Goal: Task Accomplishment & Management: Manage account settings

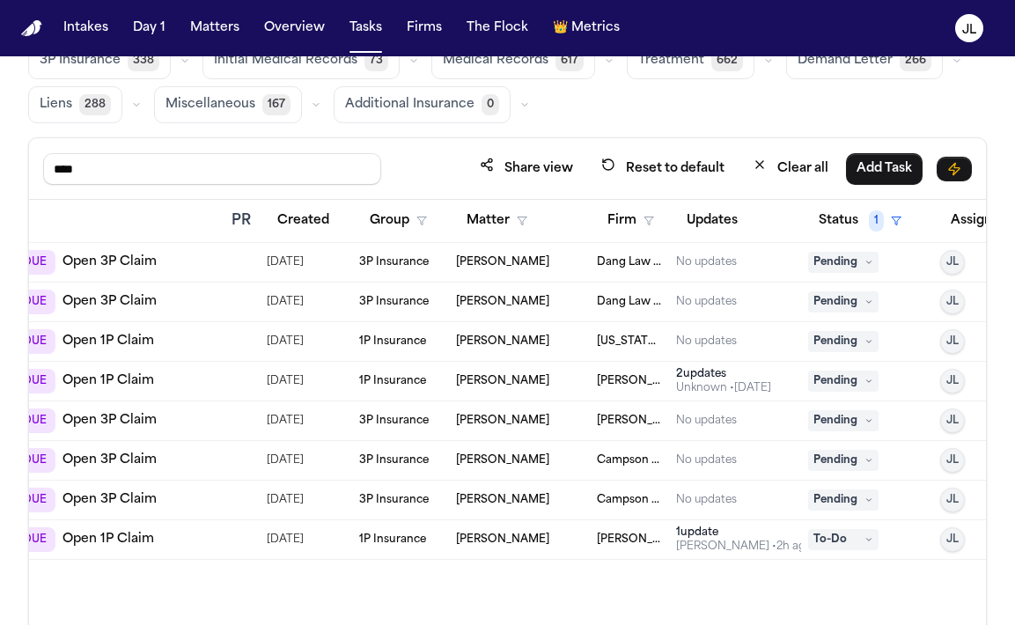
scroll to position [0, 293]
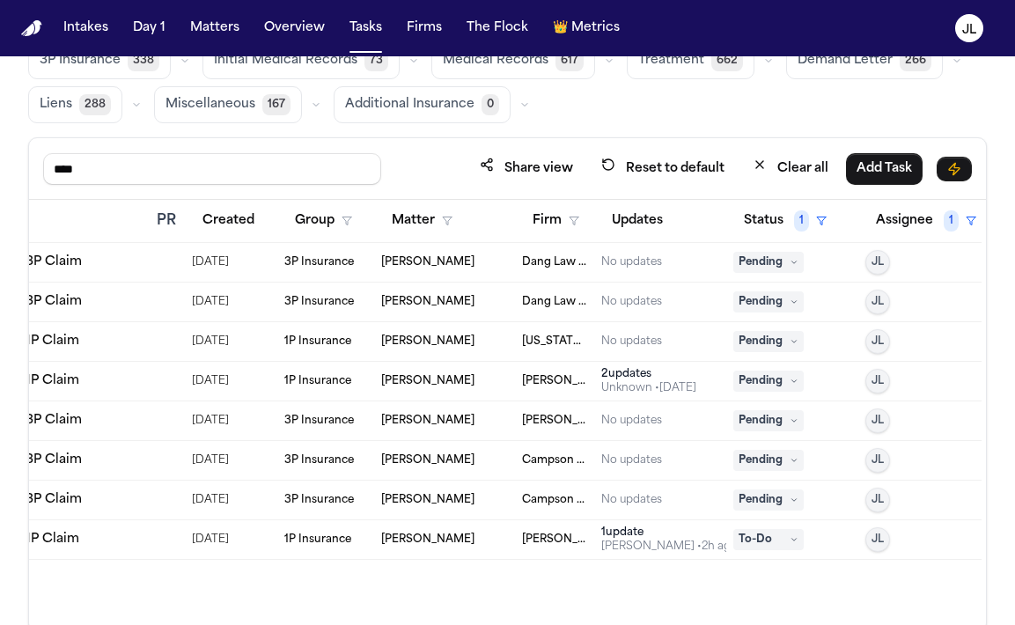
click at [788, 347] on span "Pending" at bounding box center [768, 341] width 70 height 21
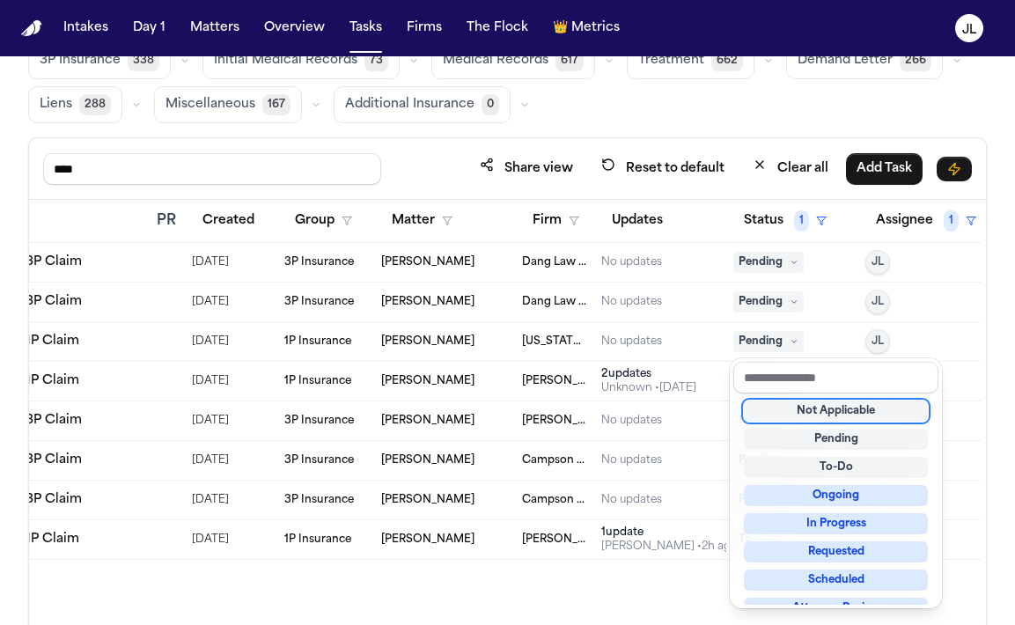
scroll to position [275, 0]
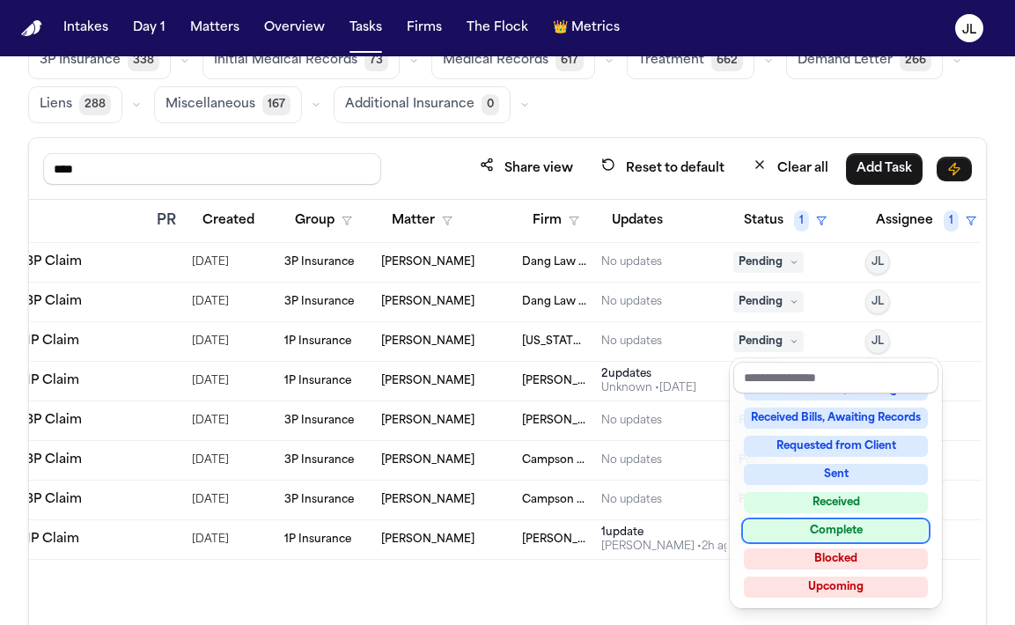
click at [826, 538] on div "Complete" at bounding box center [836, 530] width 184 height 21
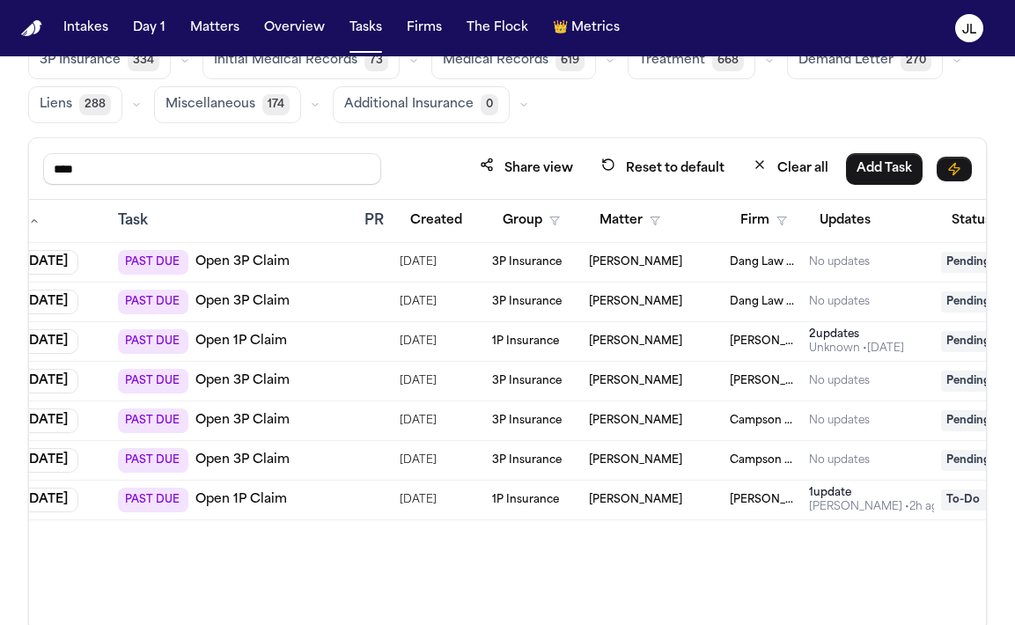
scroll to position [0, 69]
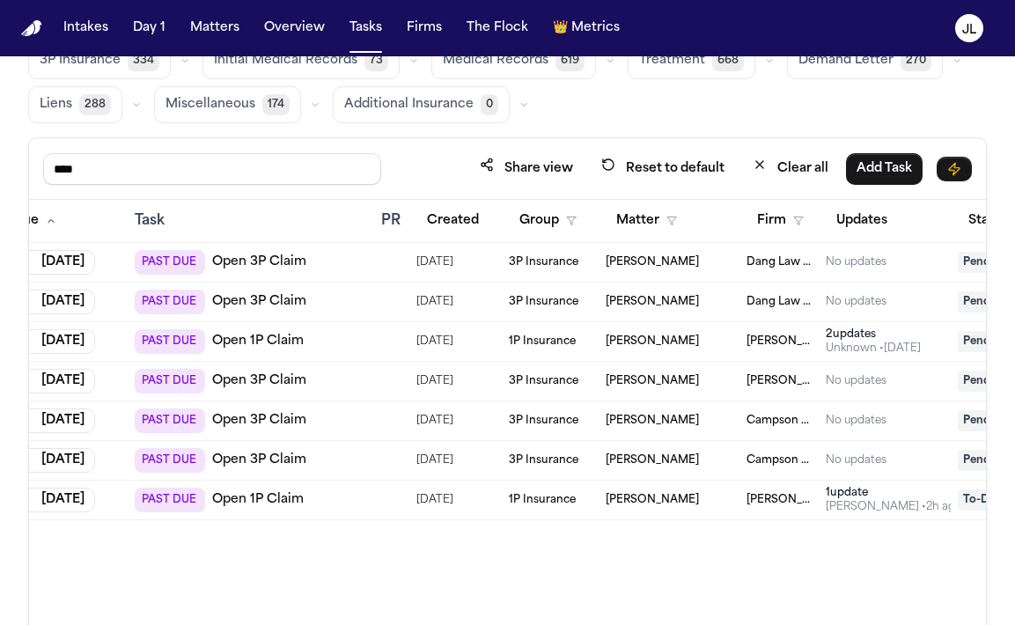
click at [266, 303] on link "Open 3P Claim" at bounding box center [259, 302] width 94 height 18
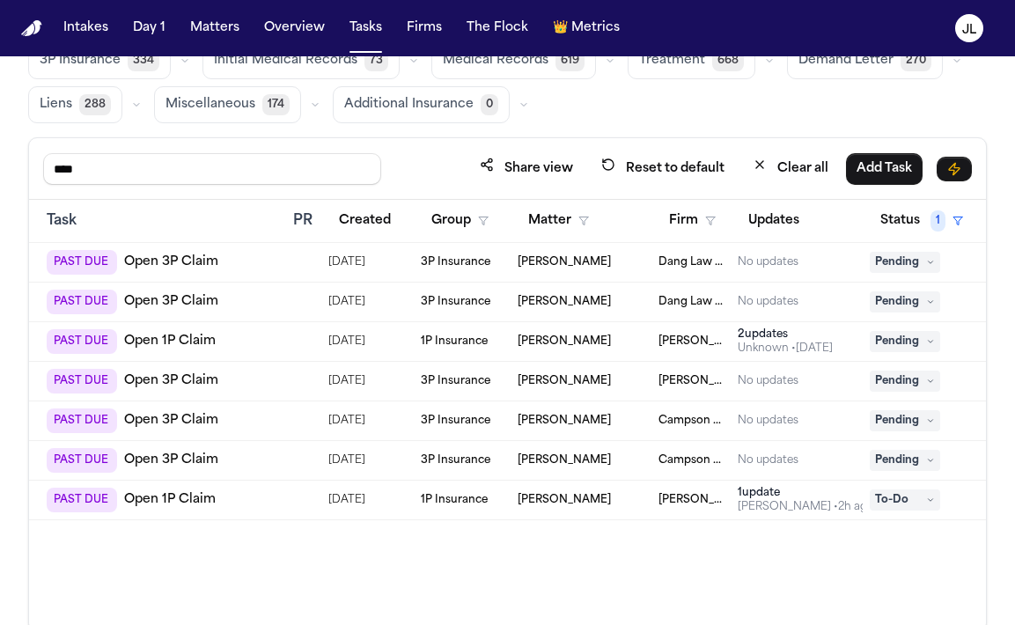
scroll to position [0, 190]
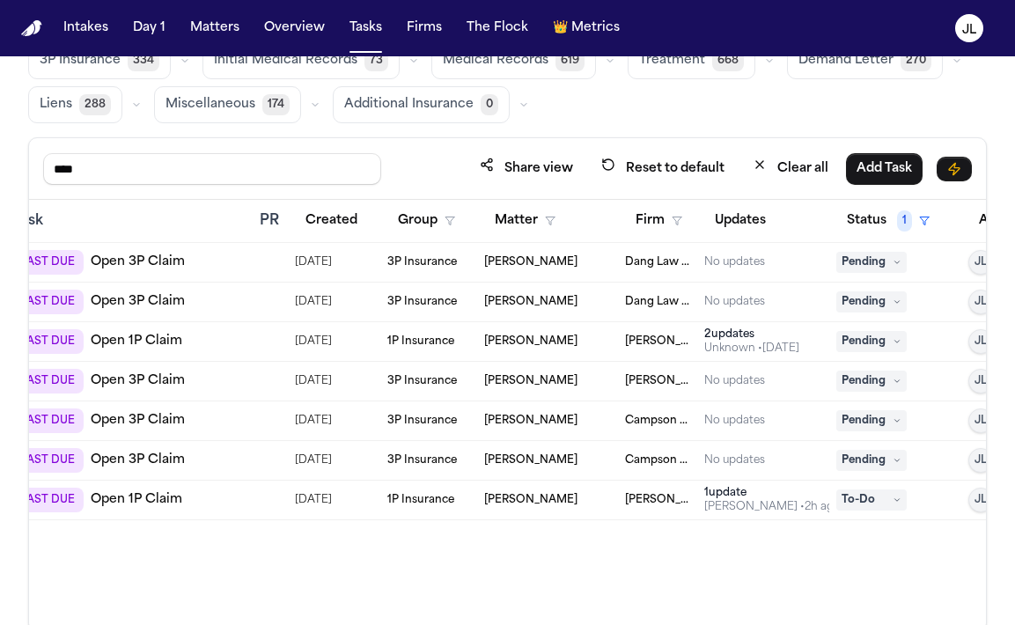
click at [886, 305] on span "Pending" at bounding box center [871, 301] width 70 height 21
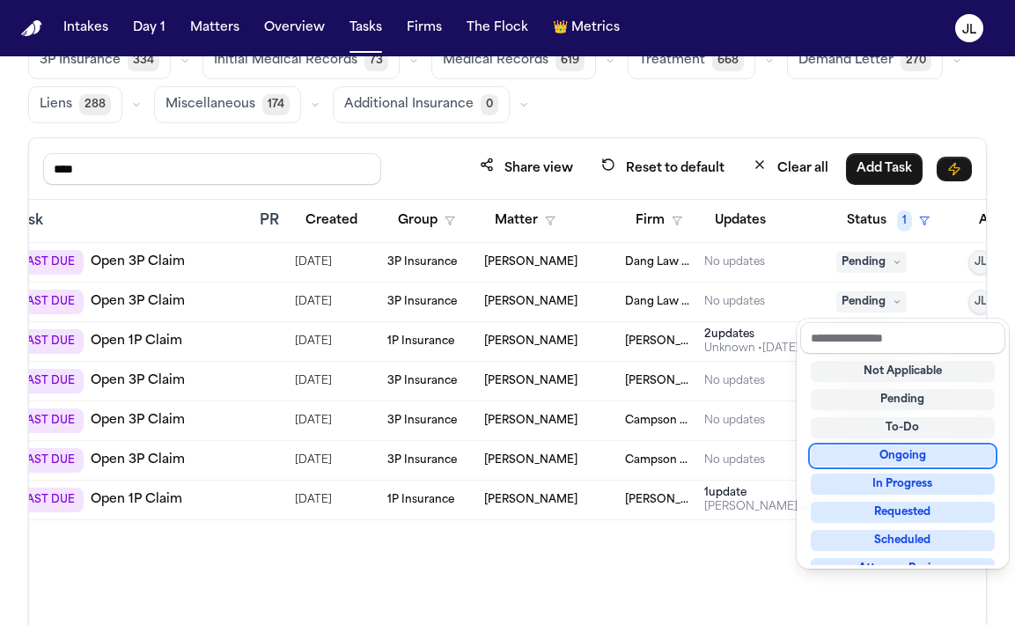
scroll to position [275, 0]
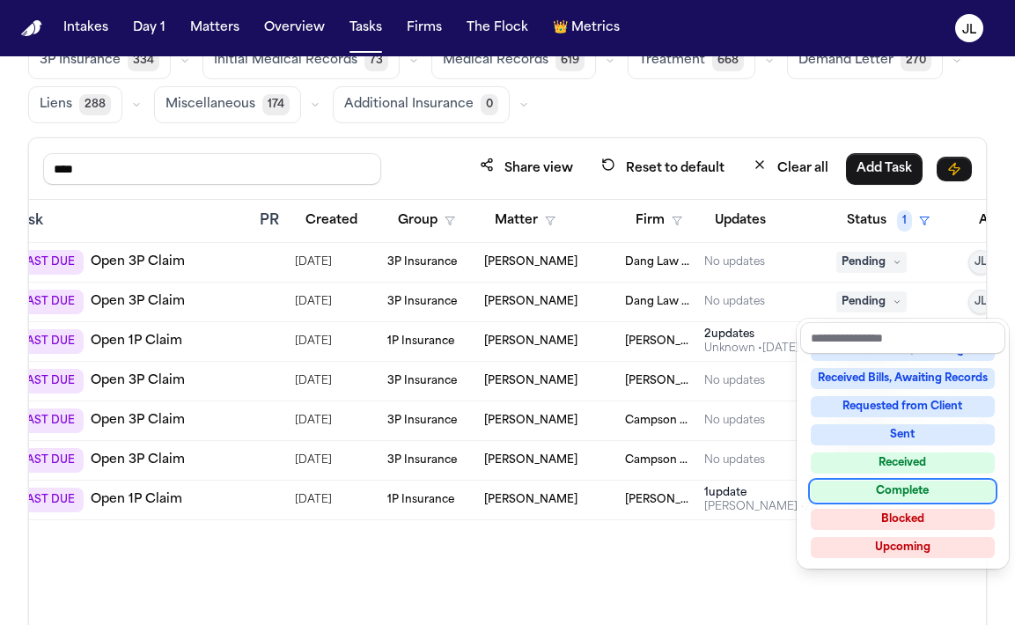
click at [903, 495] on div "Complete" at bounding box center [903, 491] width 184 height 21
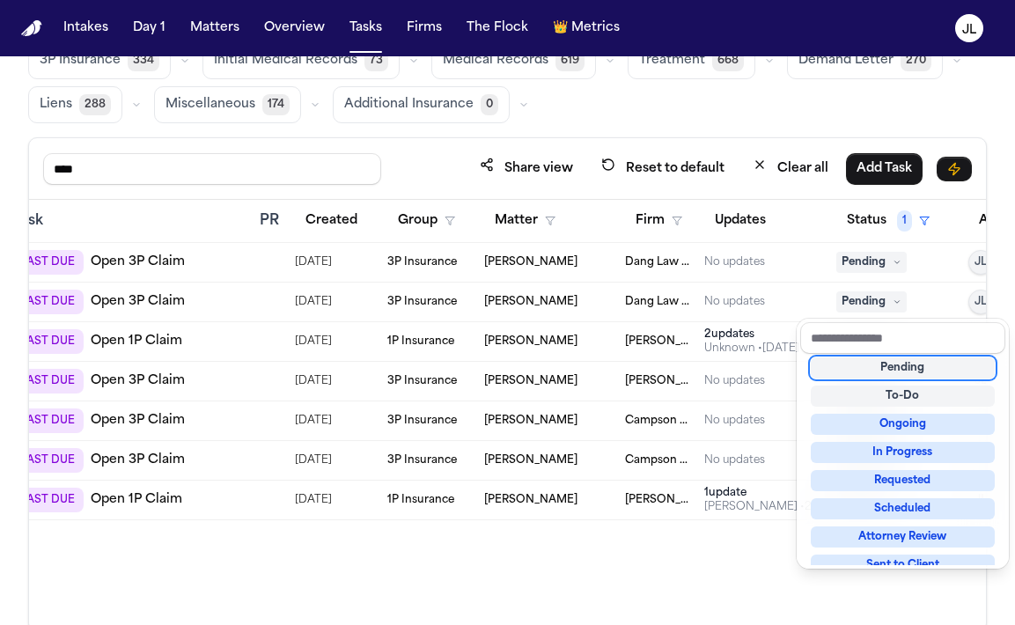
click at [857, 264] on table "Due Task PR Created Group Matter Firm Updates Status 1 Assignee 1 Aug 11, 2025 …" at bounding box center [461, 360] width 1245 height 320
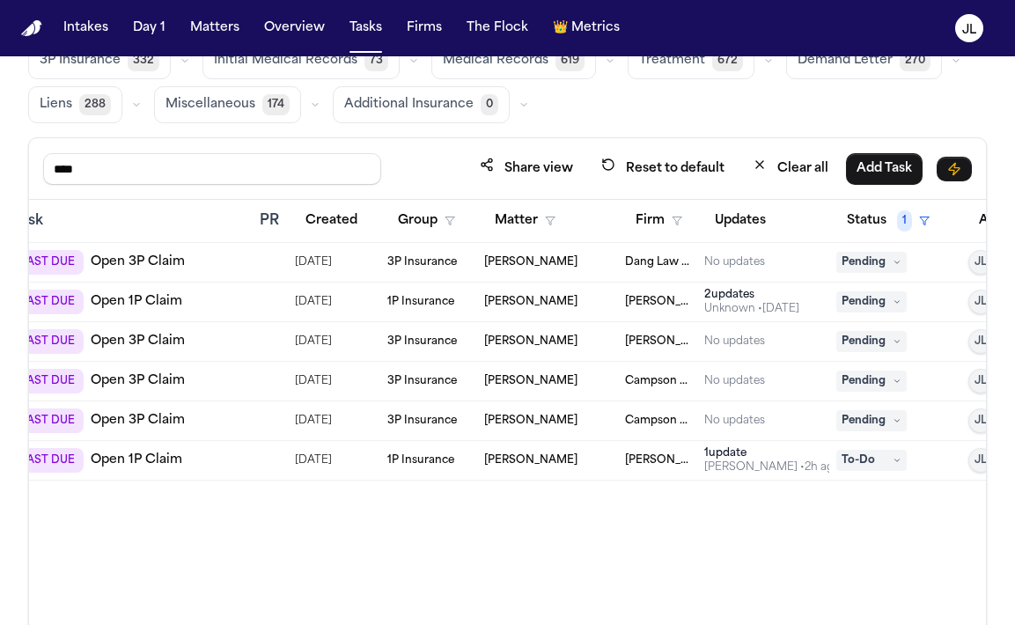
click at [859, 264] on span "Pending" at bounding box center [871, 262] width 70 height 21
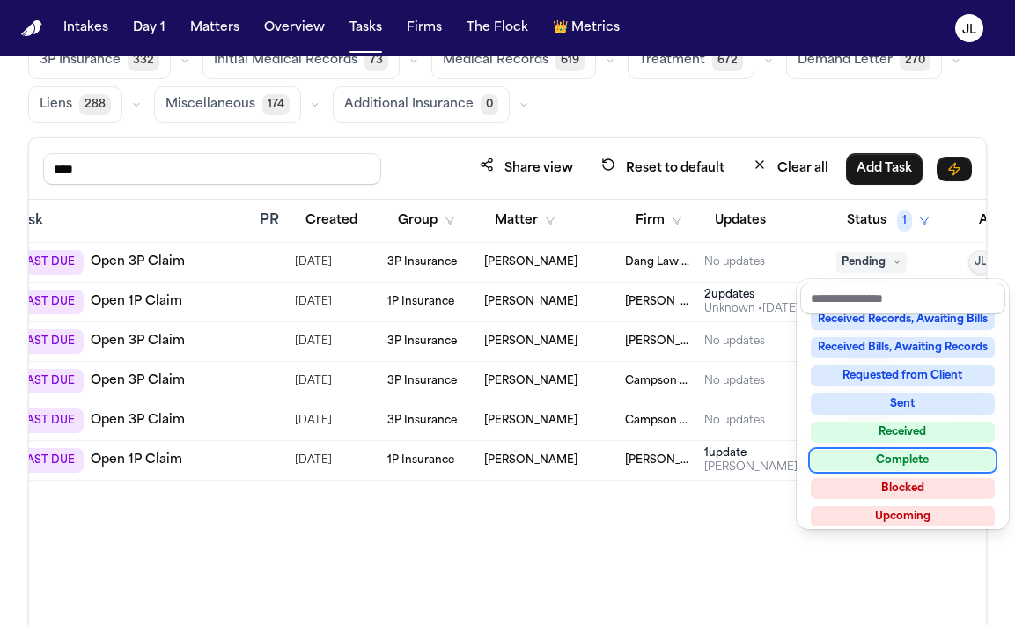
click at [907, 464] on div "Complete" at bounding box center [903, 460] width 184 height 21
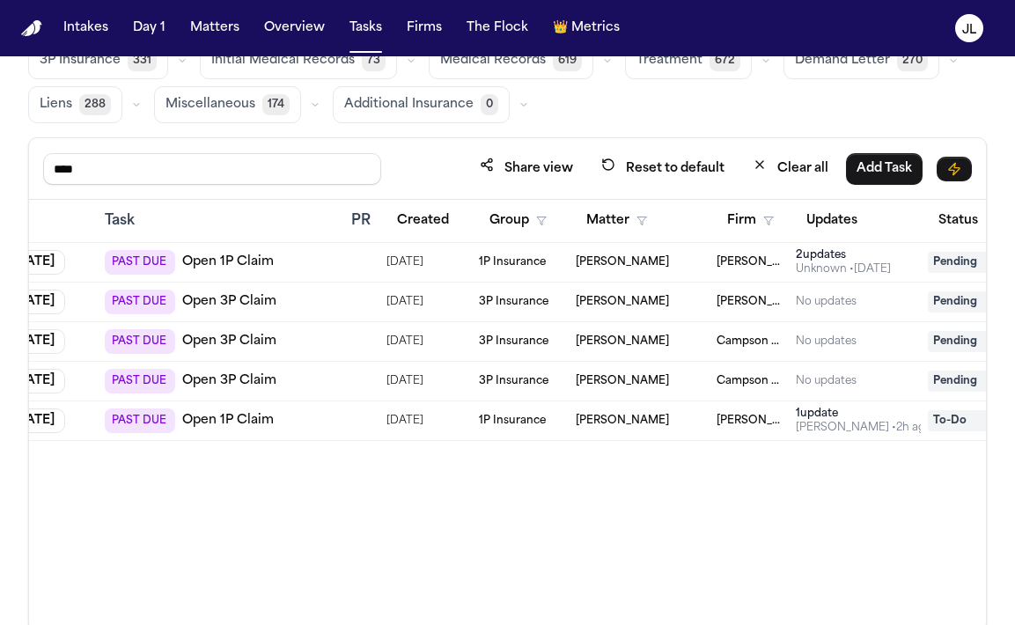
scroll to position [0, 106]
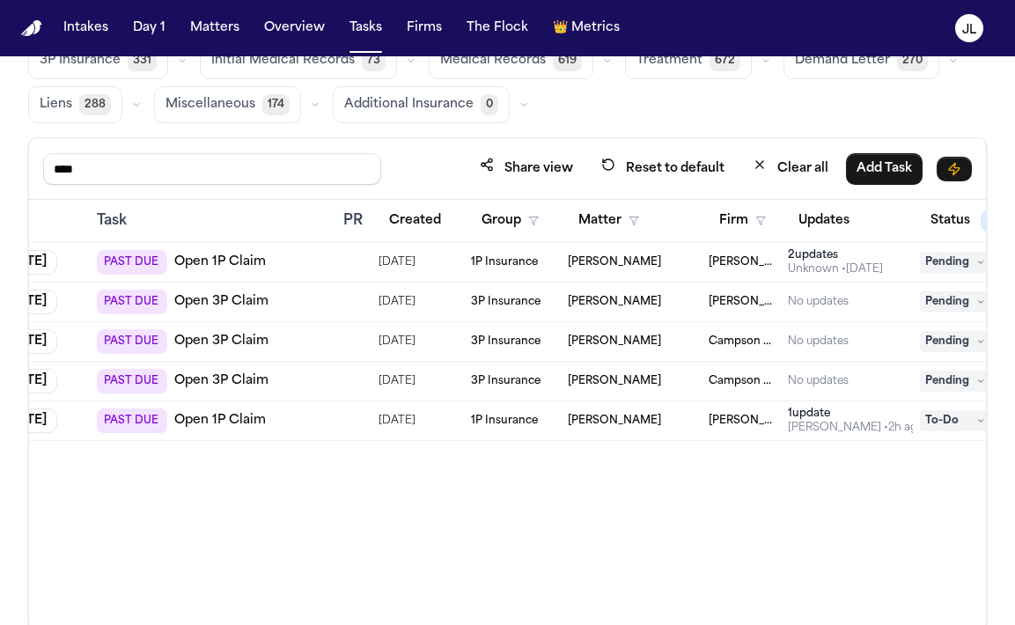
click at [816, 411] on div "1 update" at bounding box center [856, 414] width 136 height 14
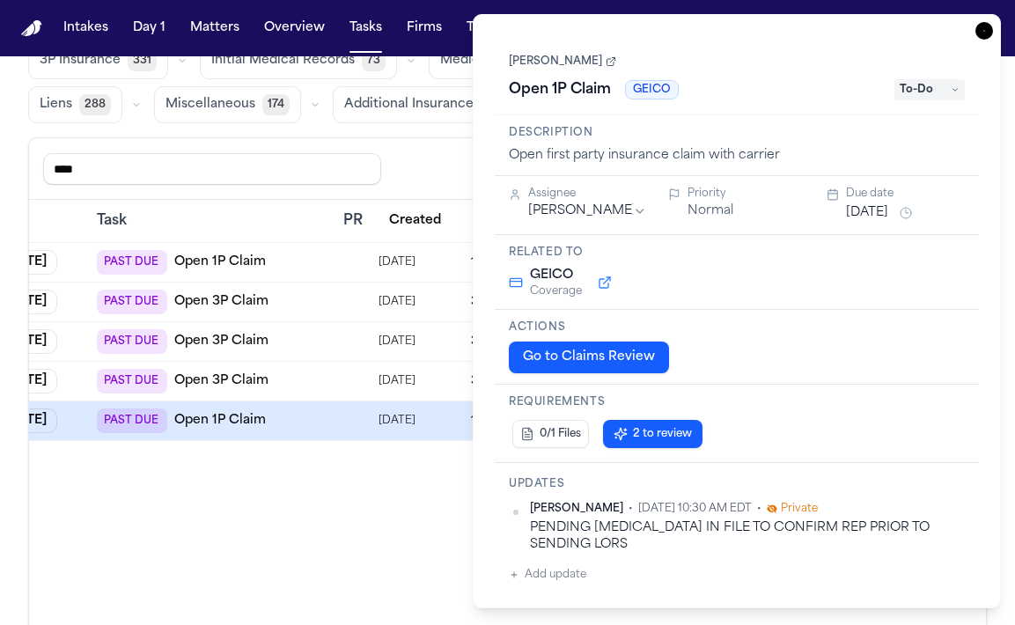
click at [988, 35] on icon "button" at bounding box center [984, 31] width 18 height 18
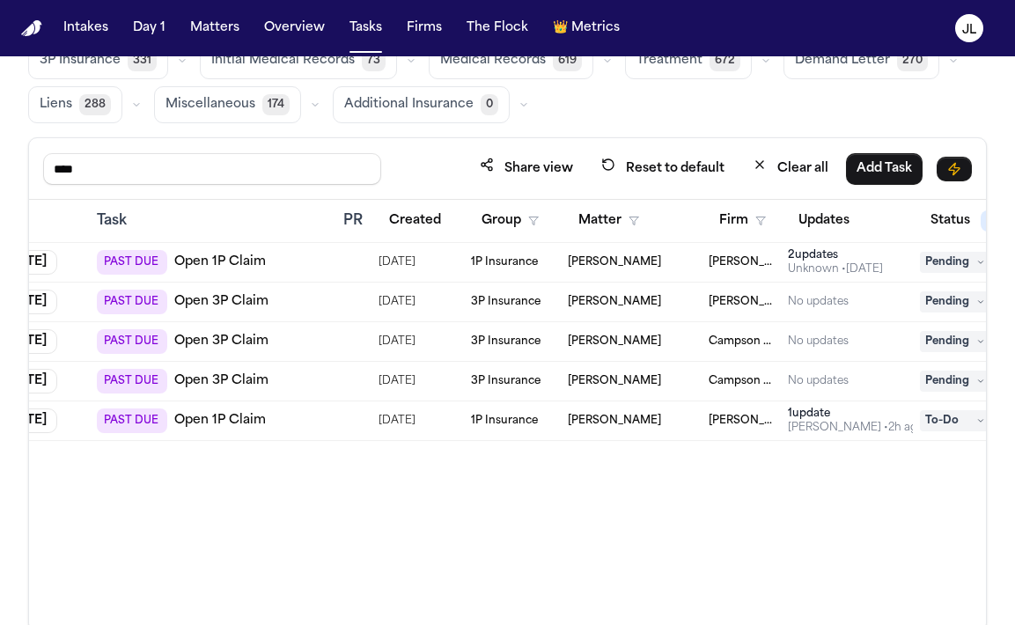
click at [810, 262] on div "Unknown • 6d ago" at bounding box center [835, 269] width 95 height 14
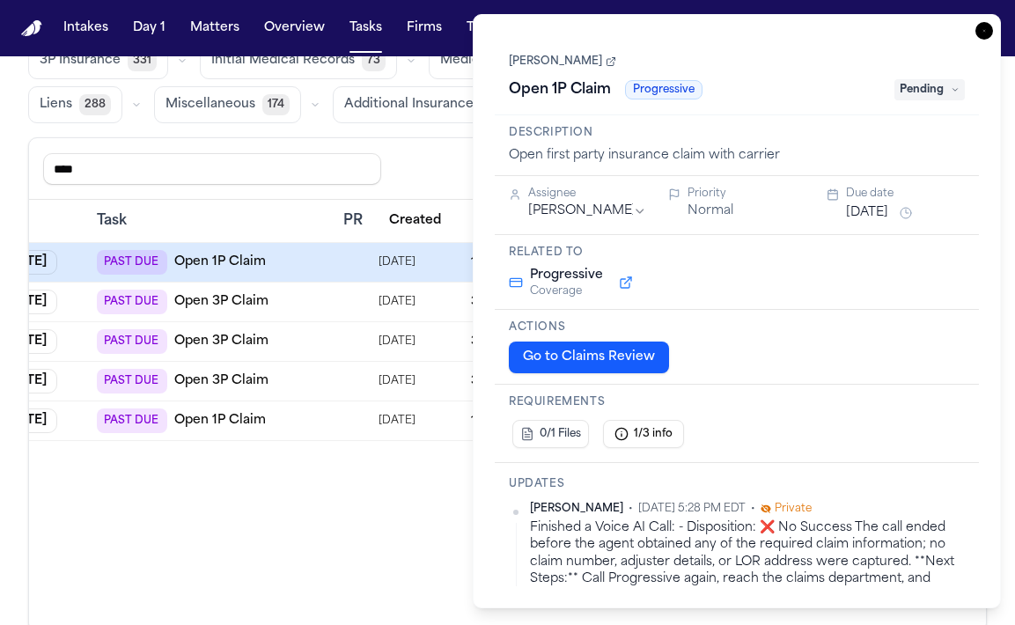
click at [988, 32] on icon "button" at bounding box center [984, 31] width 18 height 18
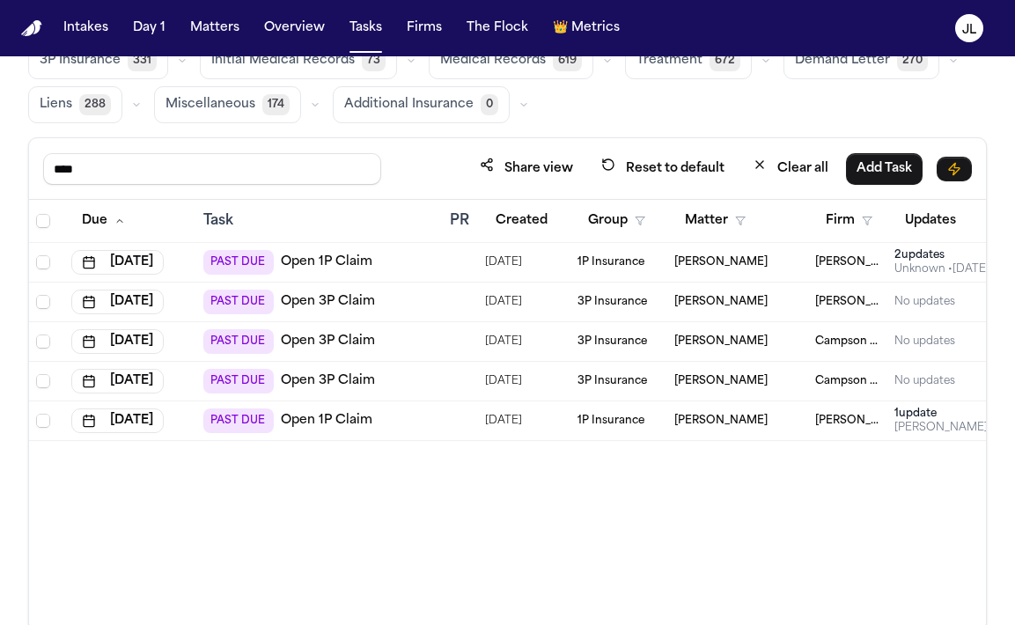
click at [304, 376] on link "Open 3P Claim" at bounding box center [328, 381] width 94 height 18
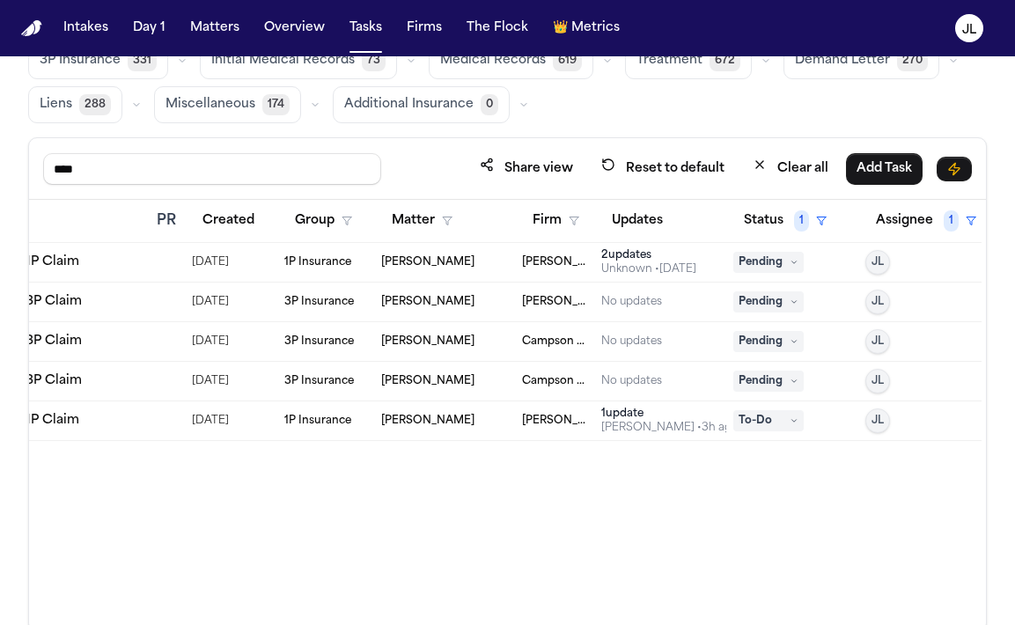
click at [782, 304] on span "Pending" at bounding box center [768, 301] width 70 height 21
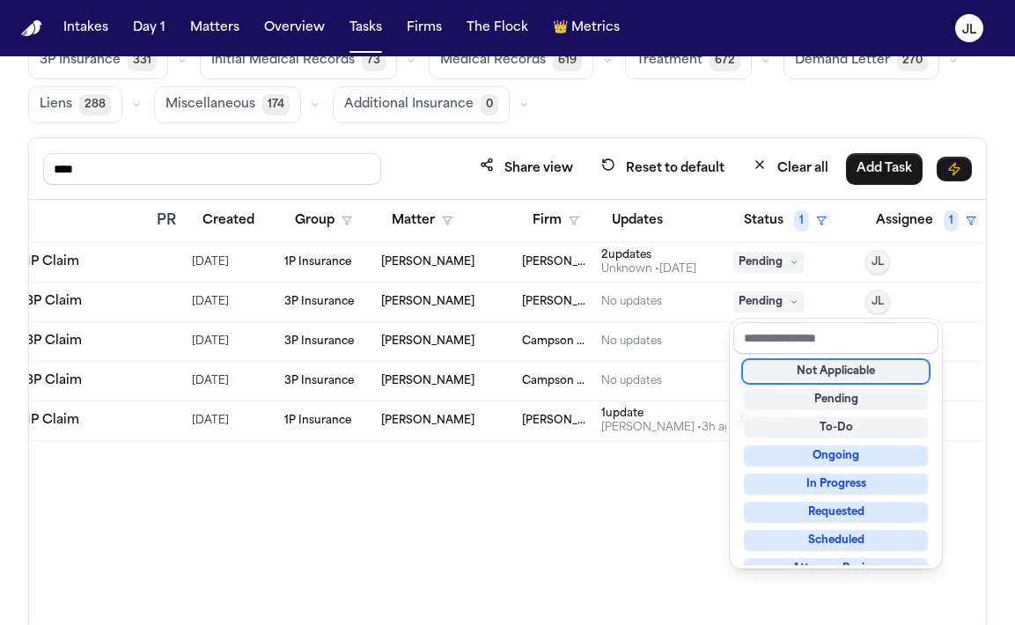
click at [805, 378] on div "Not Applicable" at bounding box center [836, 371] width 184 height 21
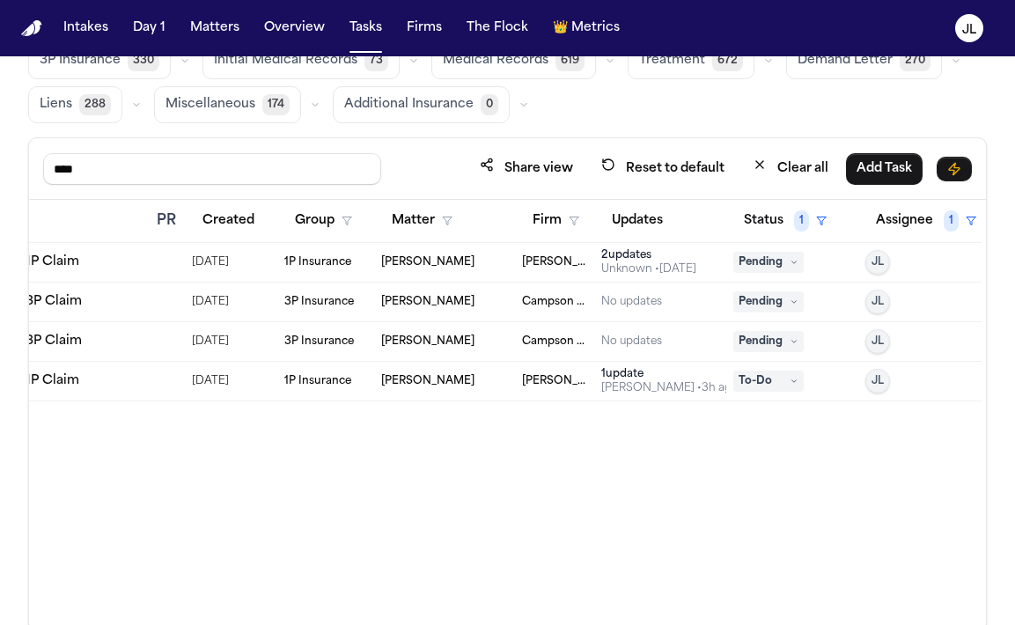
click at [782, 295] on span "Pending" at bounding box center [768, 301] width 70 height 21
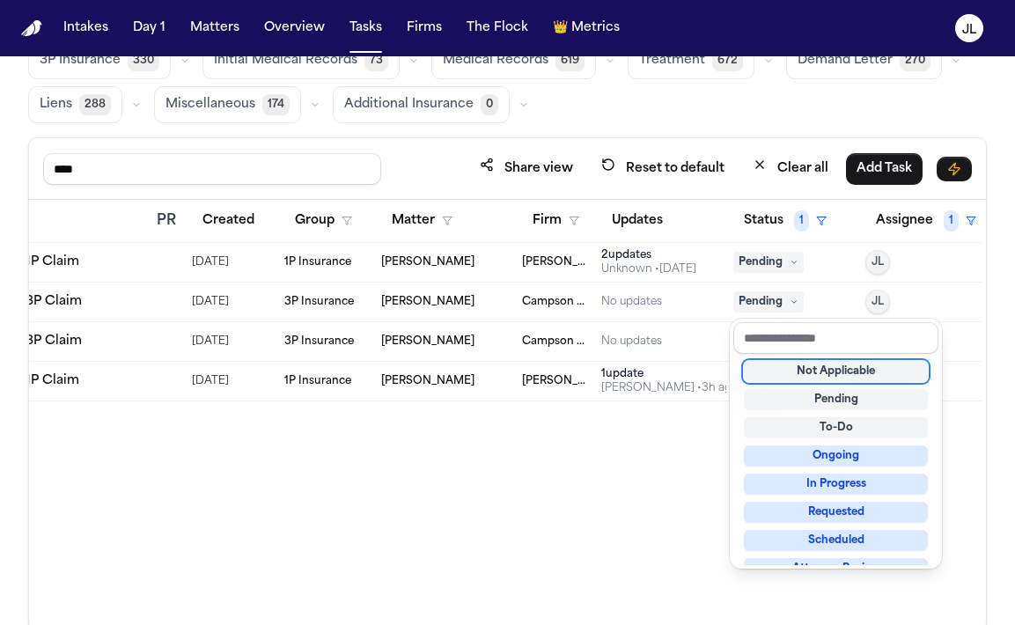
click at [787, 376] on div "Not Applicable" at bounding box center [836, 371] width 184 height 21
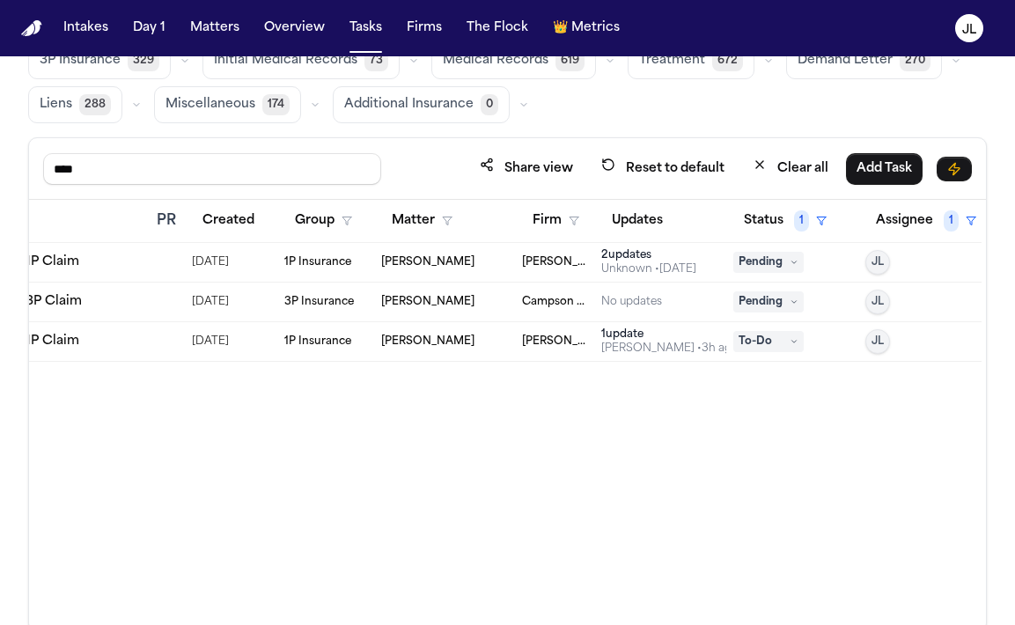
click at [769, 299] on span "Pending" at bounding box center [768, 301] width 70 height 21
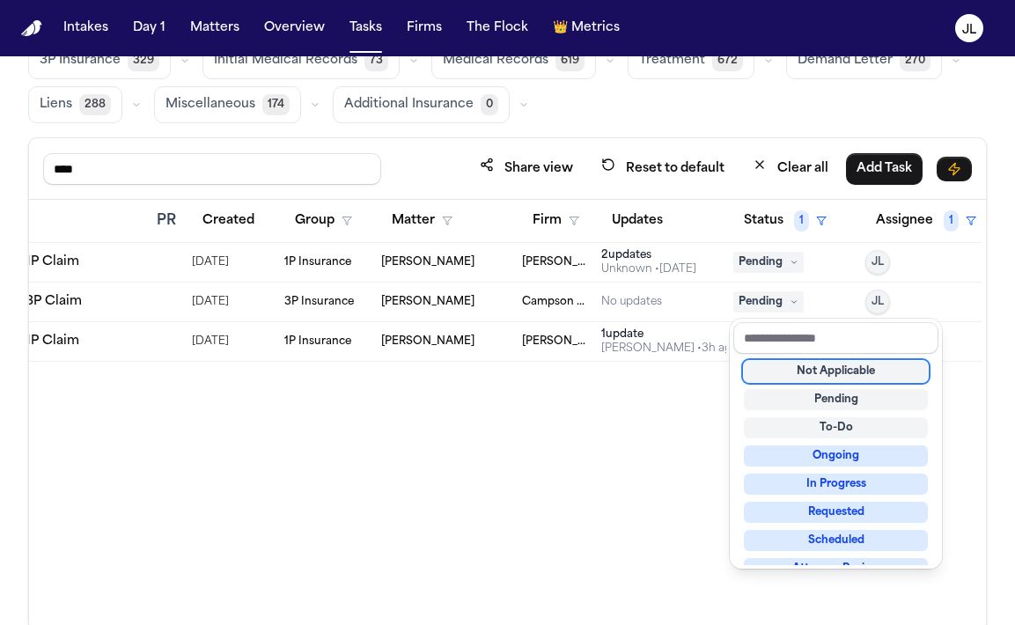
click at [772, 366] on div "Not Applicable" at bounding box center [836, 371] width 184 height 21
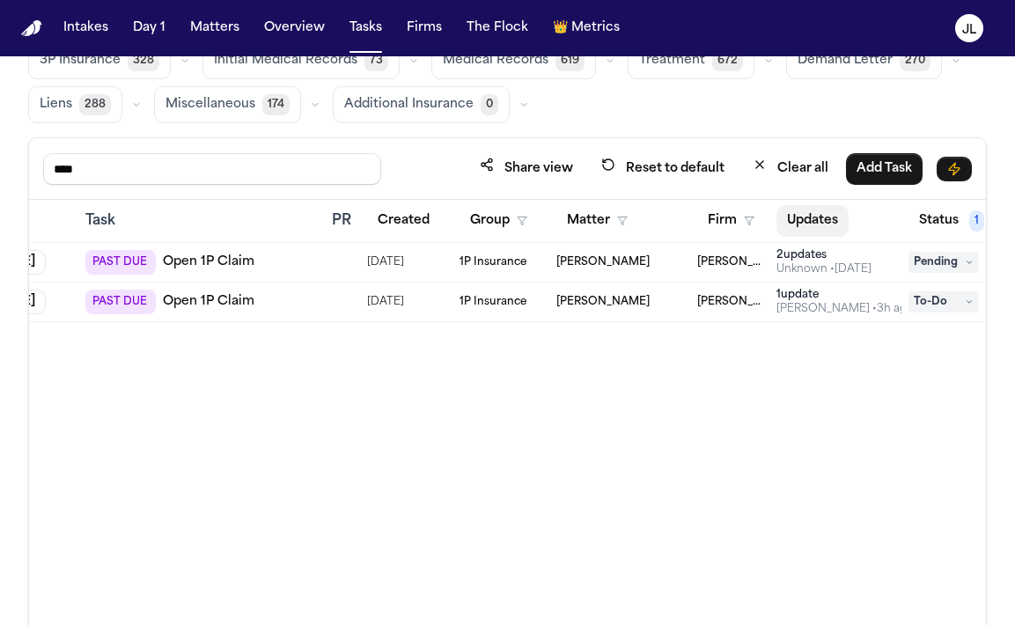
scroll to position [0, 198]
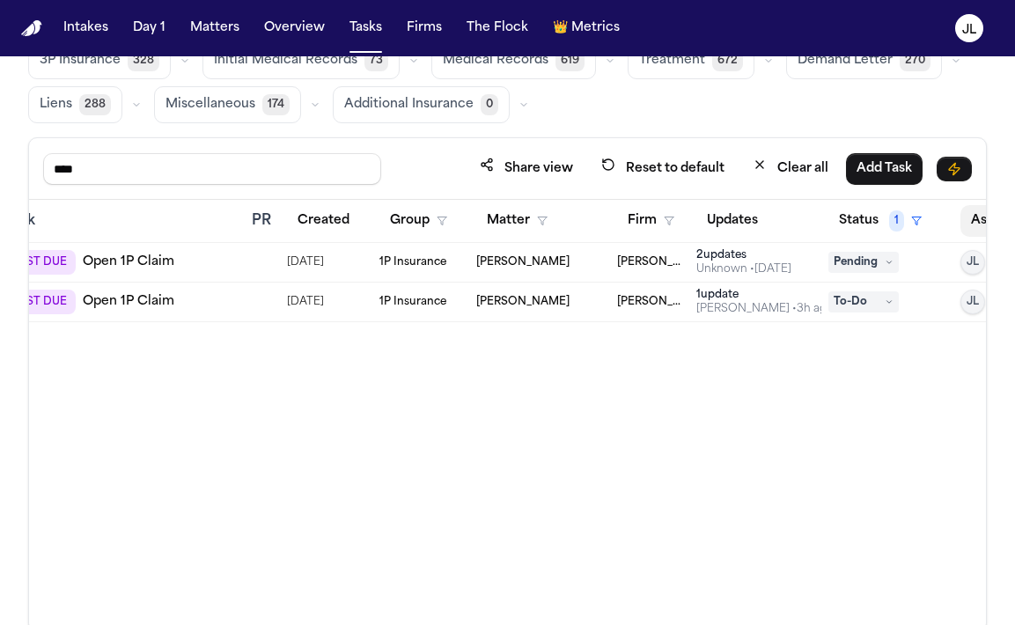
click at [969, 221] on button "Assignee 1" at bounding box center [1020, 221] width 121 height 32
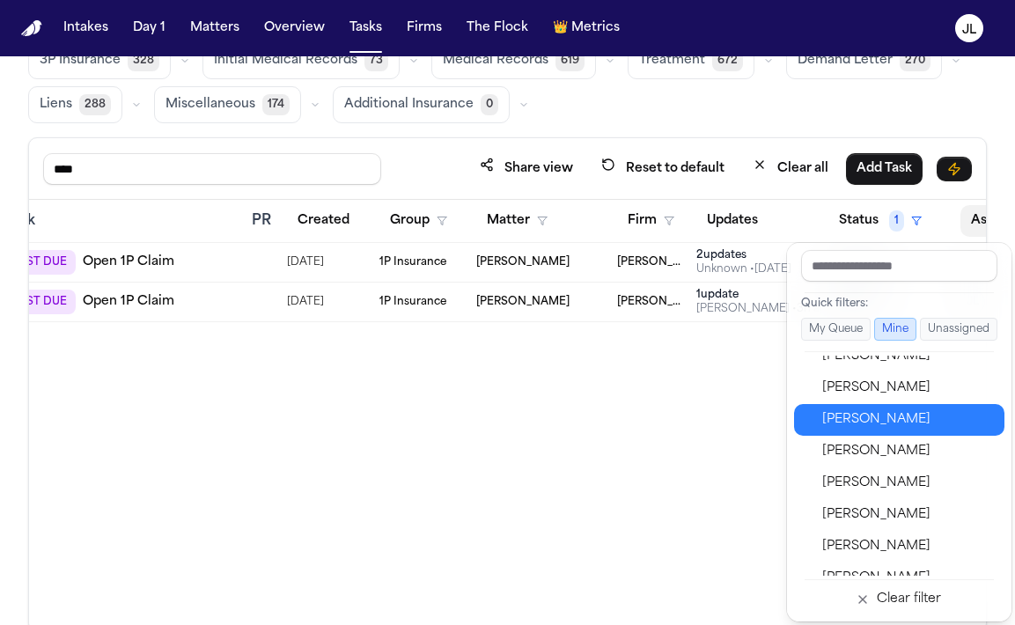
scroll to position [882, 0]
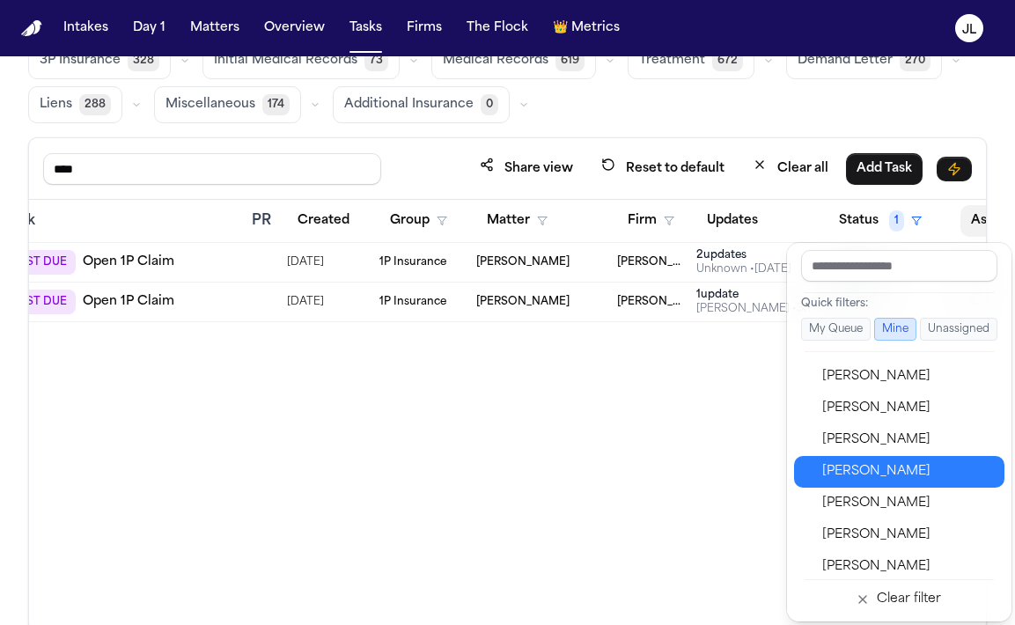
click at [858, 474] on div "Jennifer Tashenberg" at bounding box center [908, 471] width 172 height 21
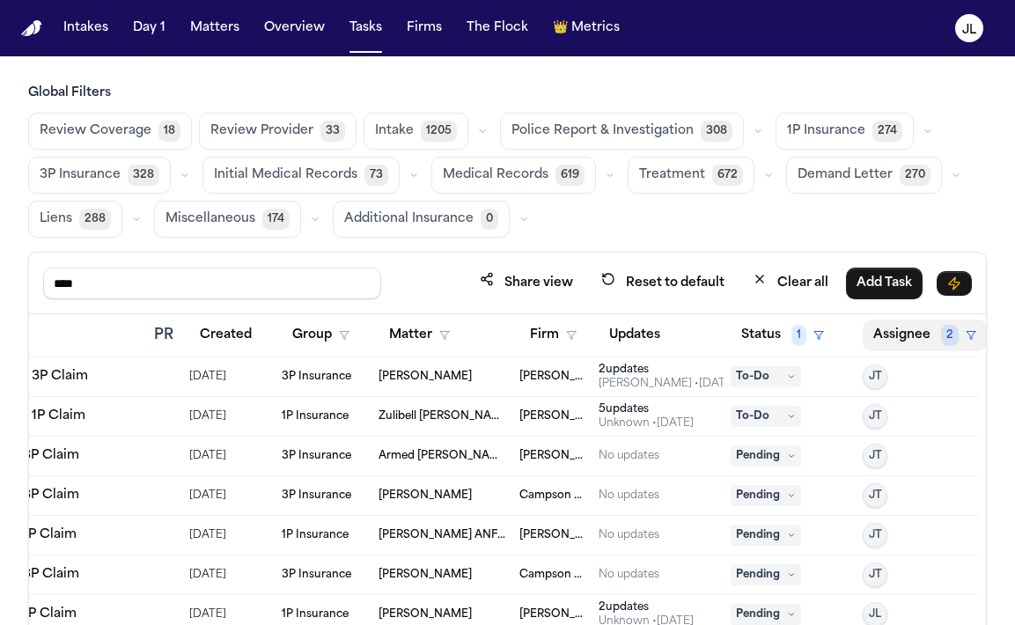
click at [881, 323] on button "Assignee 2" at bounding box center [925, 335] width 124 height 32
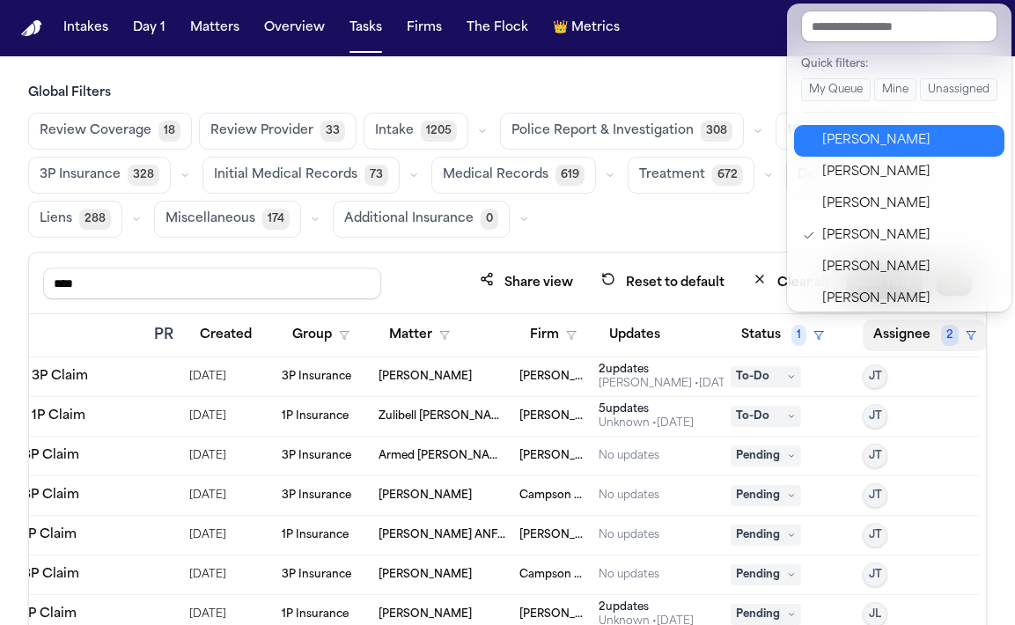
scroll to position [893, 0]
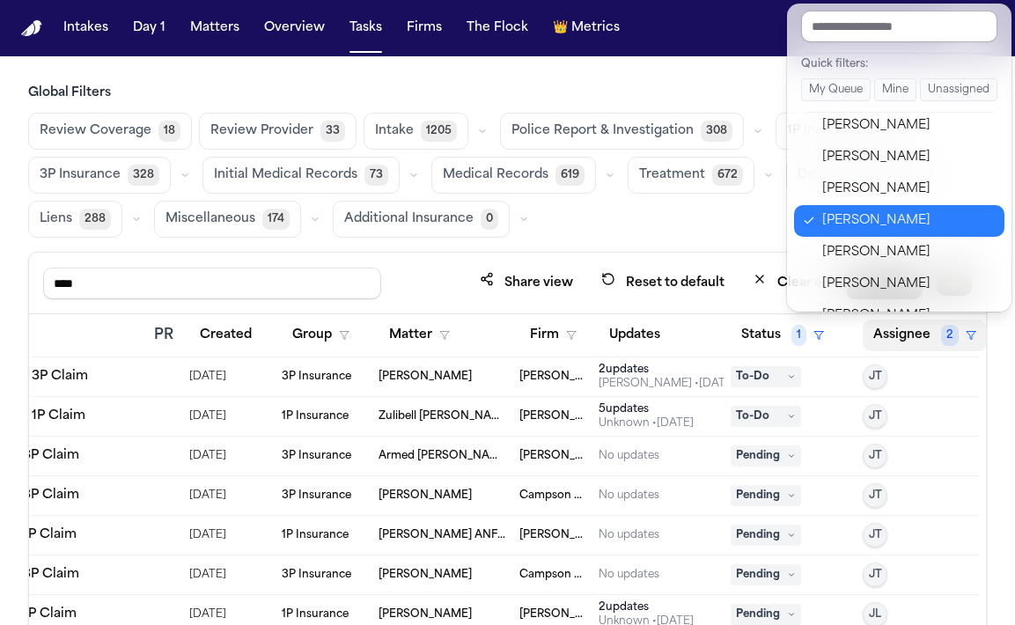
click at [876, 218] on div "Jennifer Tashenberg" at bounding box center [908, 220] width 172 height 21
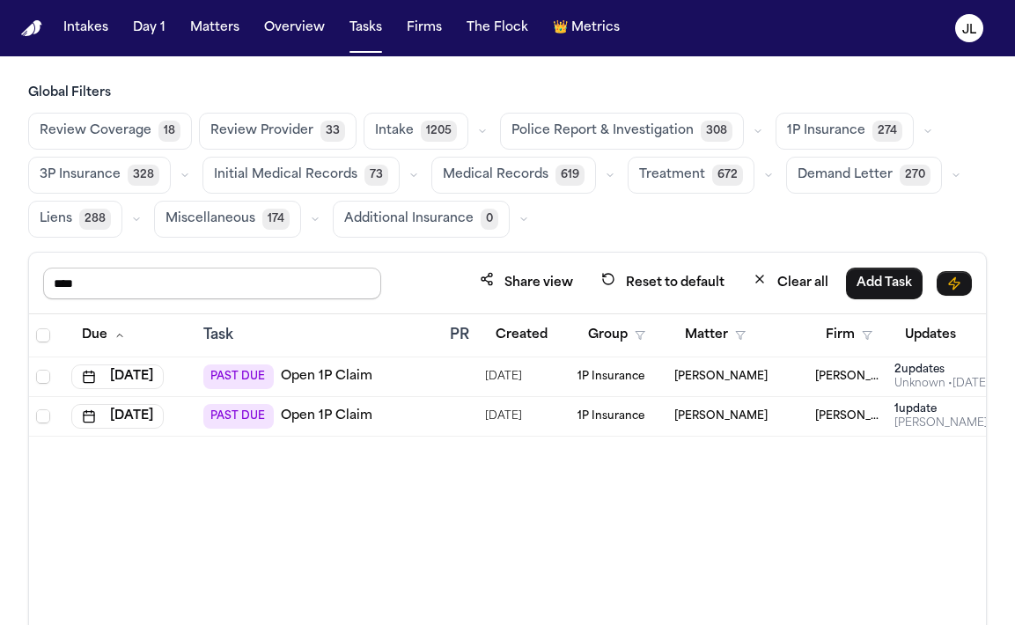
drag, startPoint x: 159, startPoint y: 293, endPoint x: -12, endPoint y: 279, distance: 172.2
click at [0, 279] on html "Intakes Day 1 Matters Overview Tasks Firms The Flock 👑 Metrics JL Global Filter…" at bounding box center [507, 312] width 1015 height 625
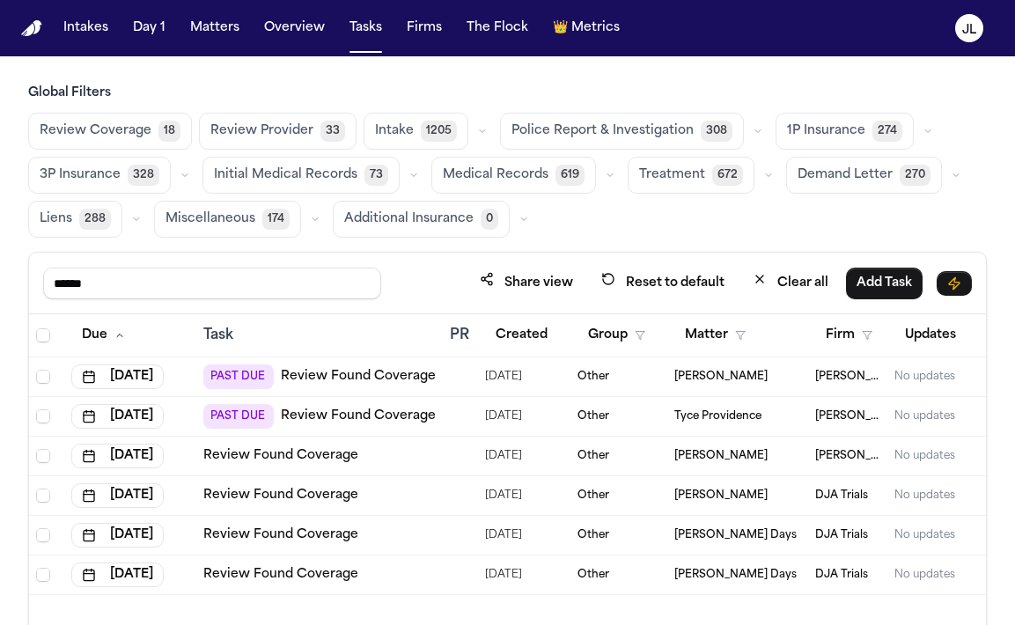
drag, startPoint x: 247, startPoint y: 289, endPoint x: -12, endPoint y: 286, distance: 259.7
click at [0, 286] on html "Intakes Day 1 Matters Overview Tasks Firms The Flock 👑 Metrics JL Global Filter…" at bounding box center [507, 312] width 1015 height 625
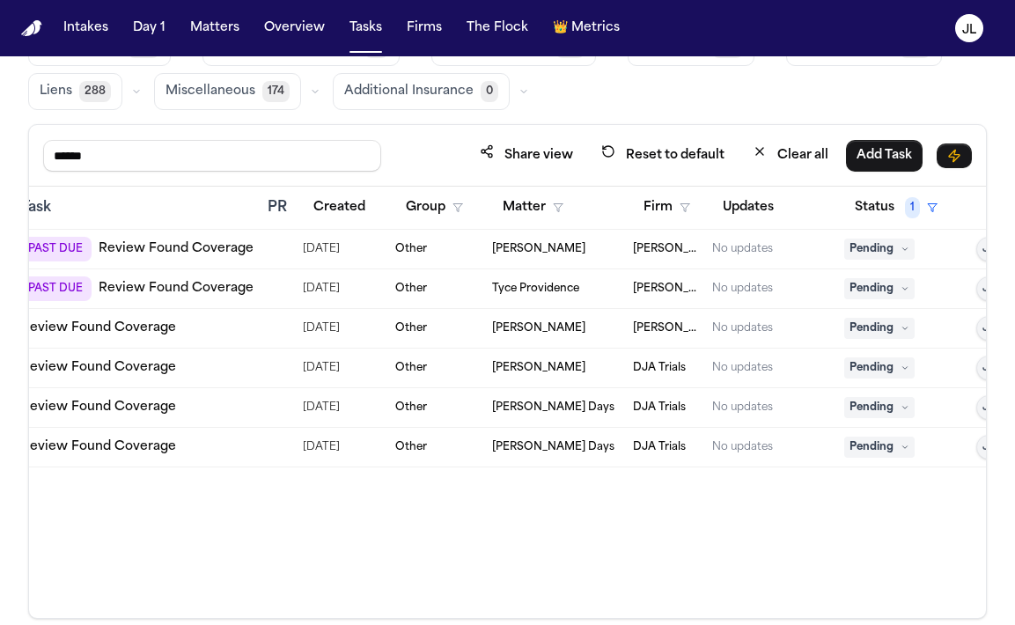
scroll to position [0, 199]
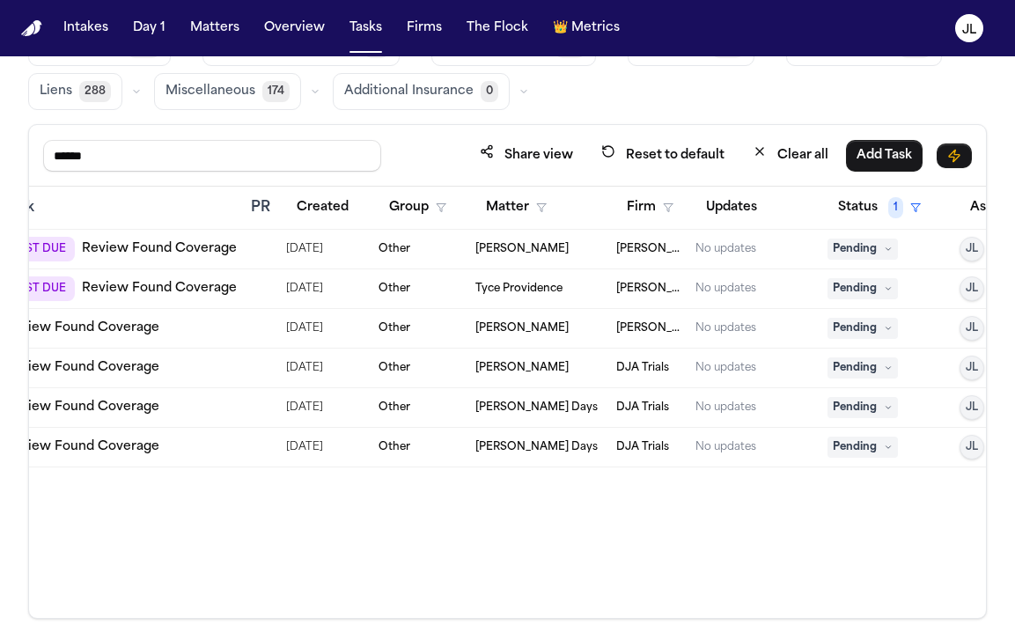
click at [846, 327] on span "Pending" at bounding box center [862, 328] width 70 height 21
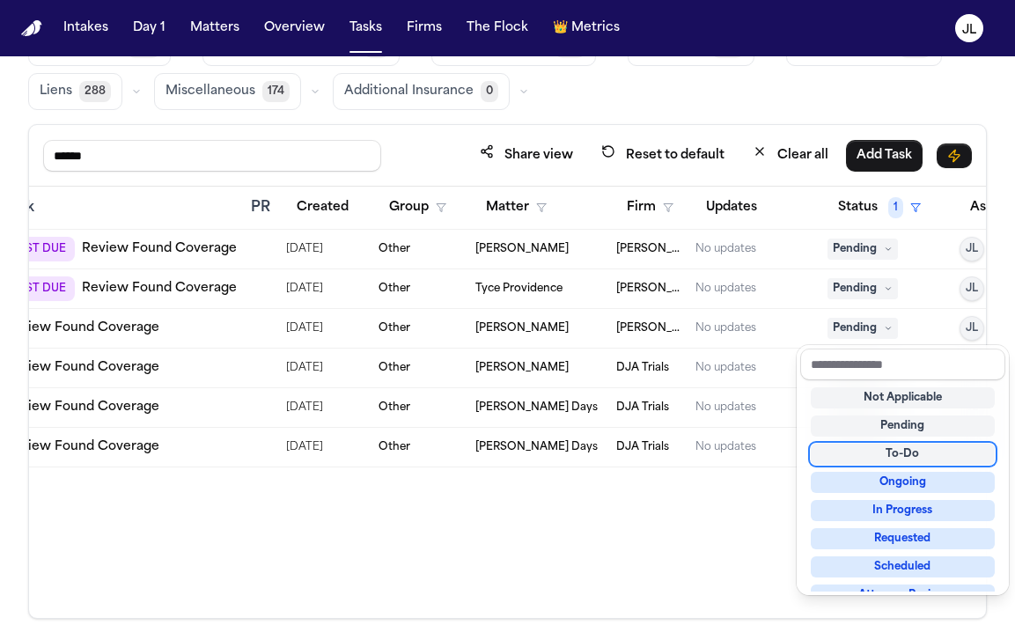
scroll to position [275, 0]
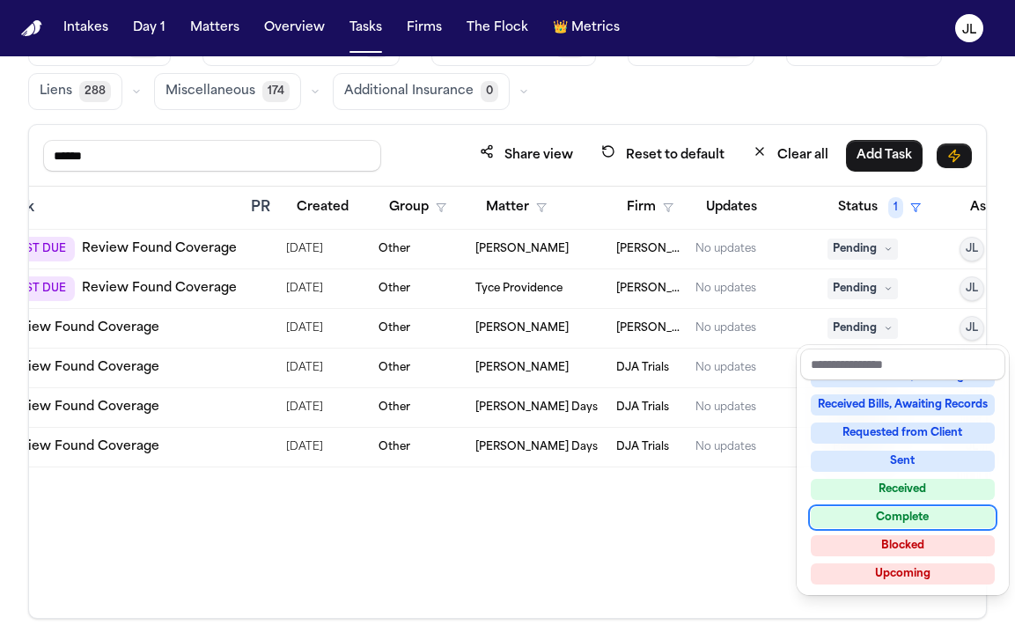
click at [863, 519] on div "Complete" at bounding box center [903, 517] width 184 height 21
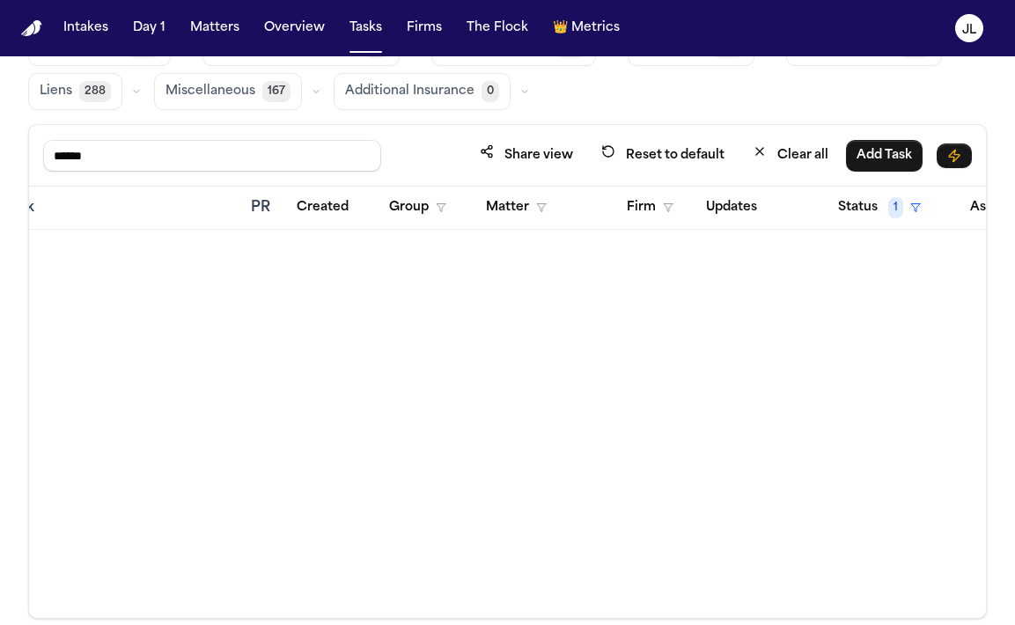
scroll to position [0, 0]
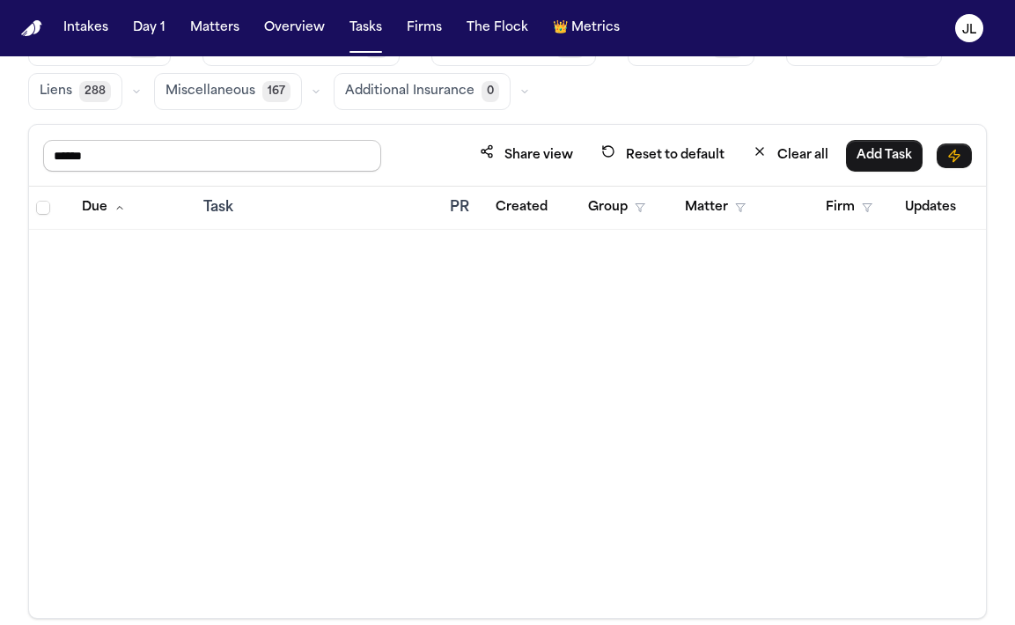
drag, startPoint x: 111, startPoint y: 157, endPoint x: -12, endPoint y: 155, distance: 123.2
click at [0, 155] on html "Intakes Day 1 Matters Overview Tasks Firms The Flock 👑 Metrics JL Global Filter…" at bounding box center [507, 312] width 1015 height 625
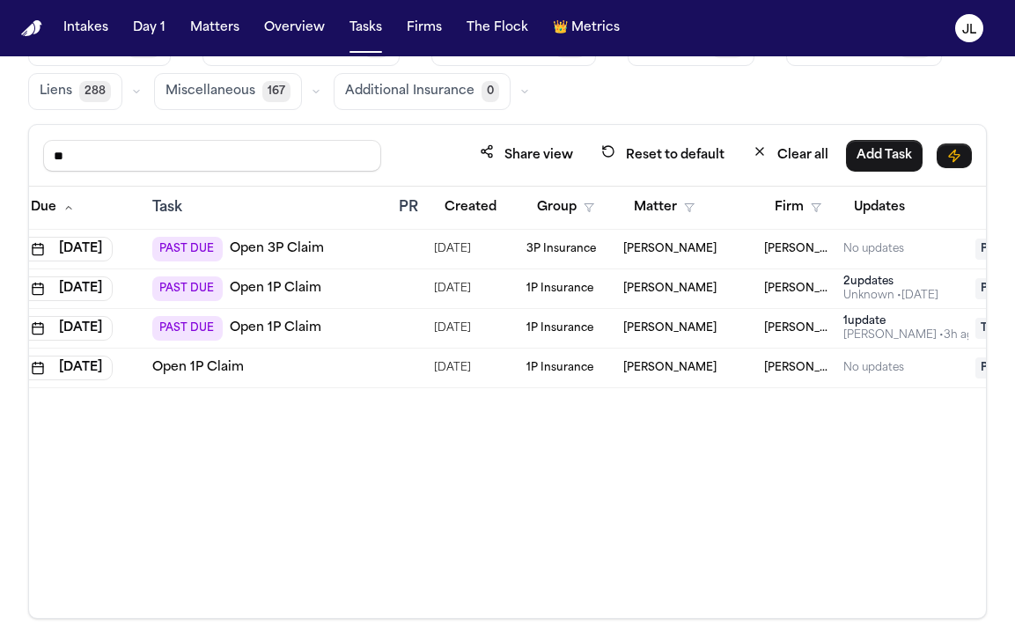
scroll to position [0, 45]
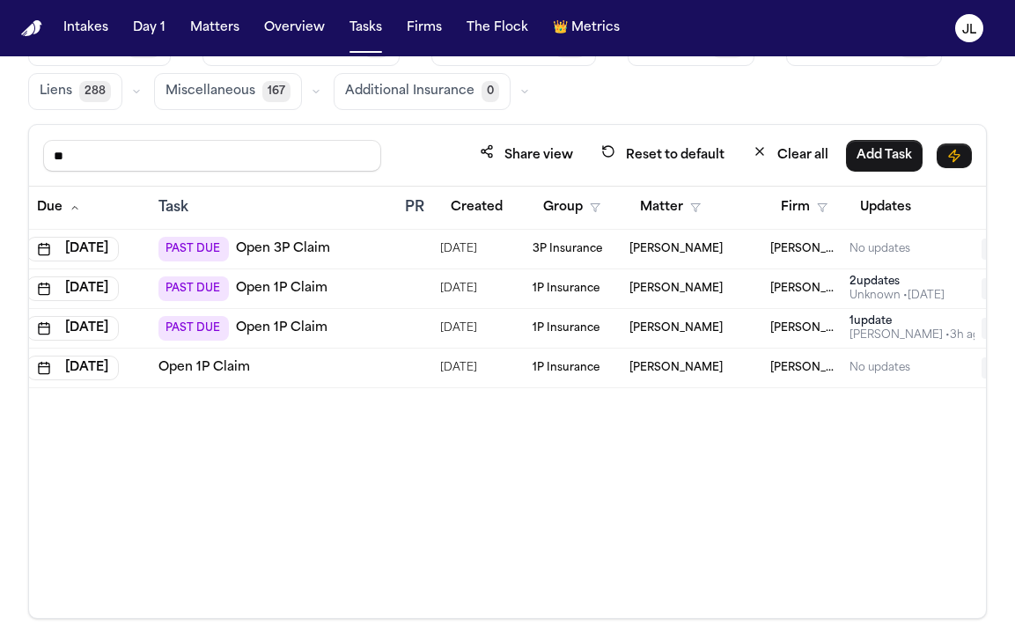
click at [315, 327] on link "Open 1P Claim" at bounding box center [282, 328] width 92 height 18
click at [316, 256] on link "Open 3P Claim" at bounding box center [283, 249] width 94 height 18
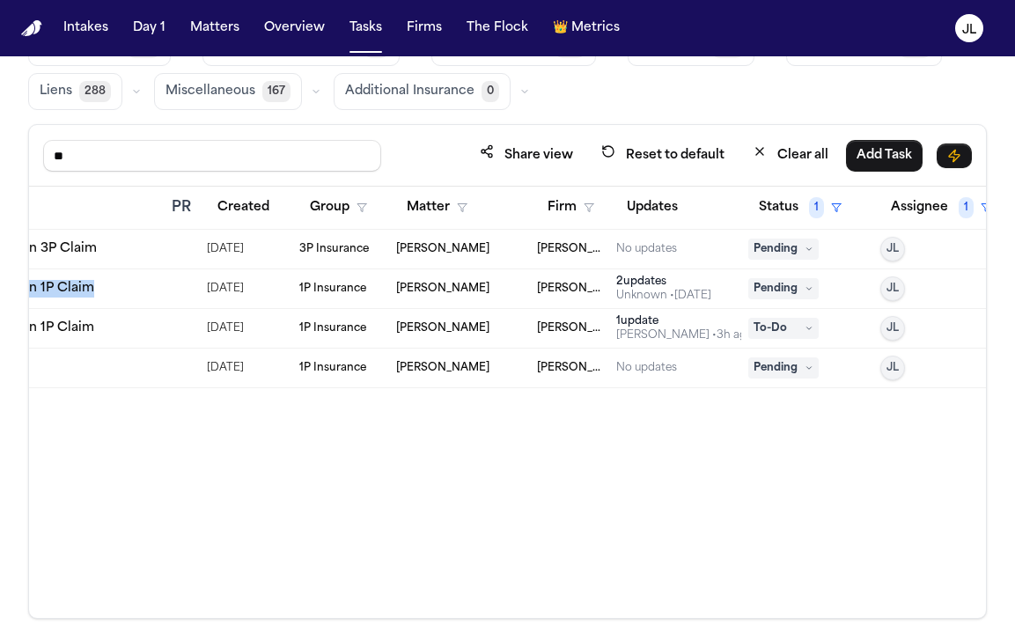
scroll to position [0, 293]
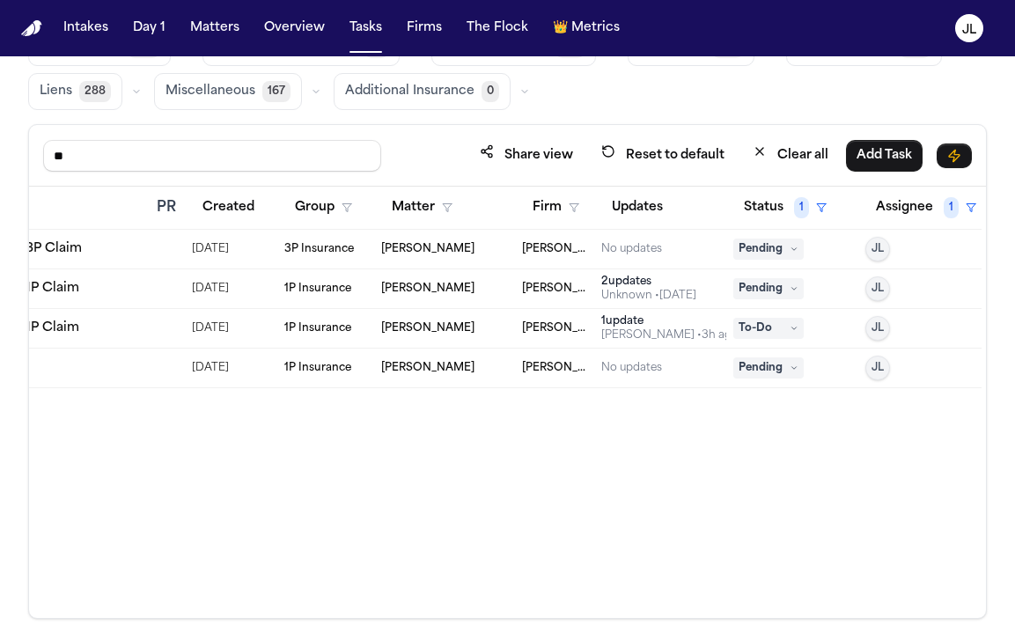
click at [782, 245] on span "Pending" at bounding box center [768, 249] width 70 height 21
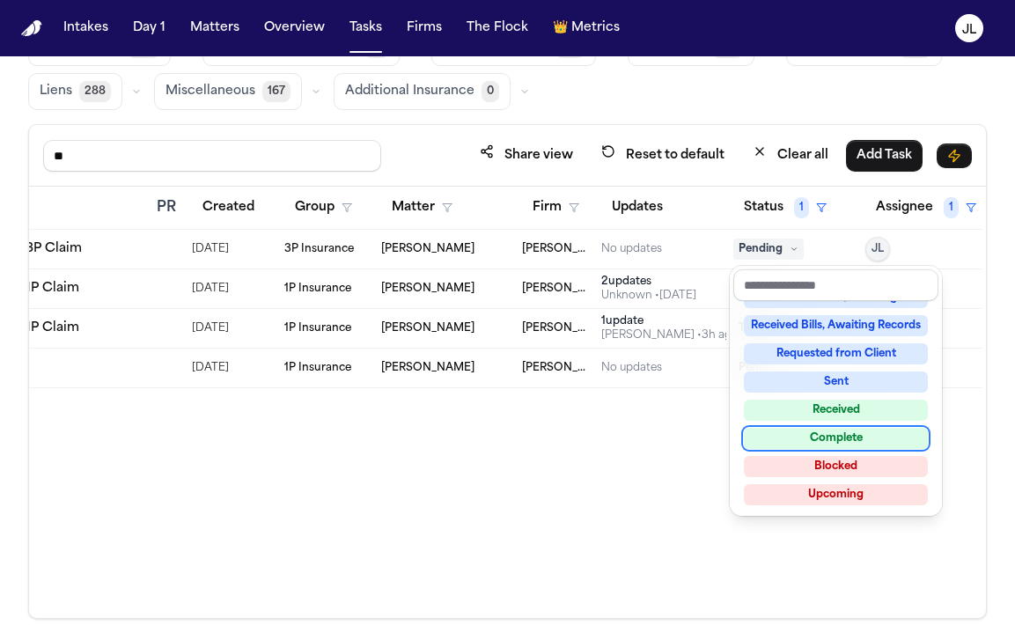
click at [807, 443] on div "Complete" at bounding box center [836, 438] width 184 height 21
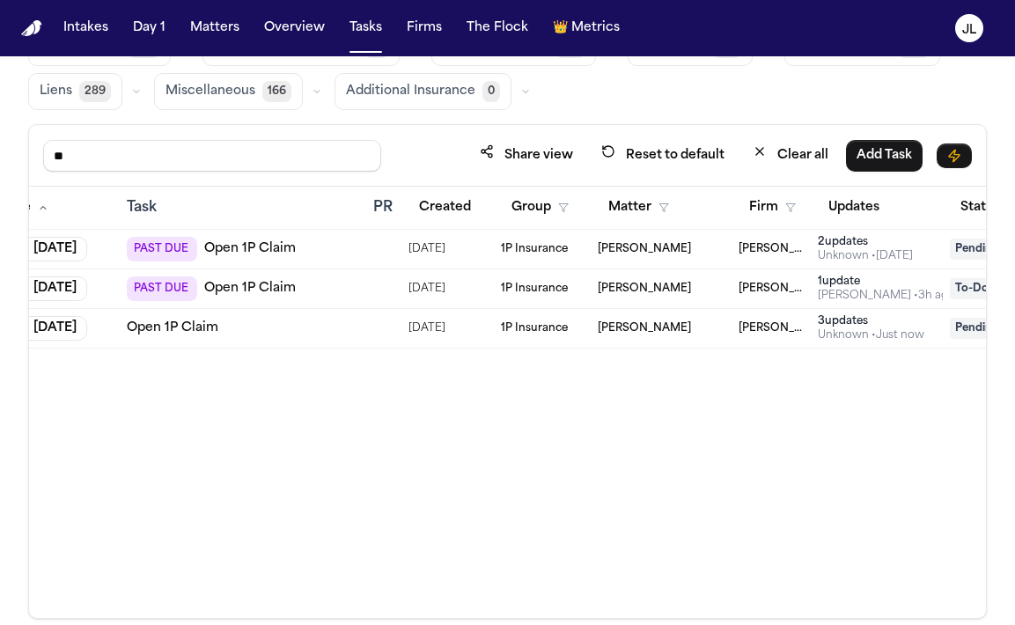
scroll to position [0, 0]
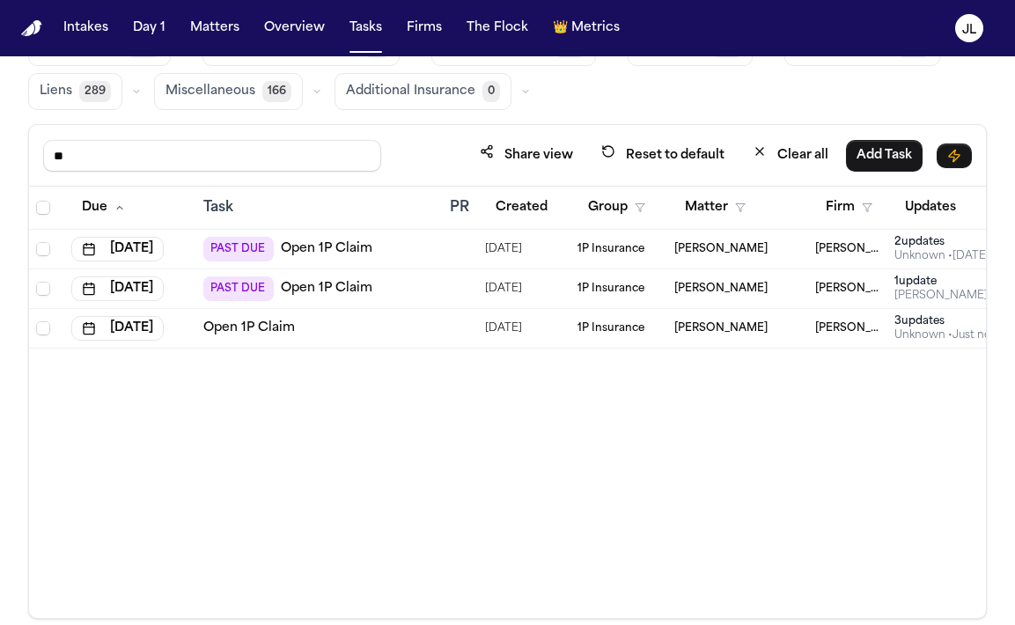
click at [922, 327] on div "3 update s" at bounding box center [947, 321] width 106 height 14
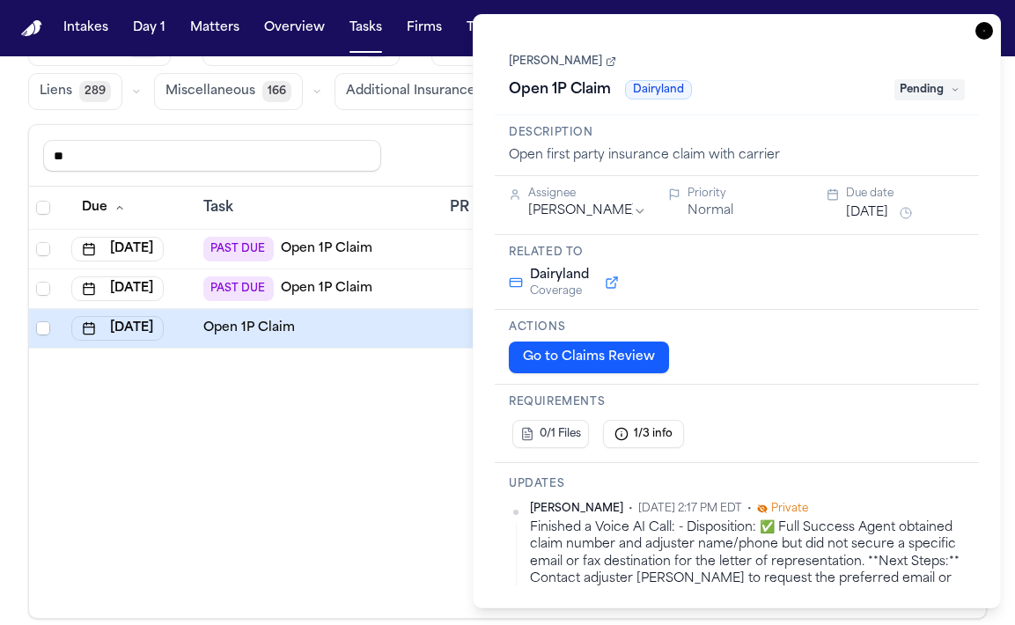
click at [986, 31] on icon "button" at bounding box center [984, 31] width 18 height 18
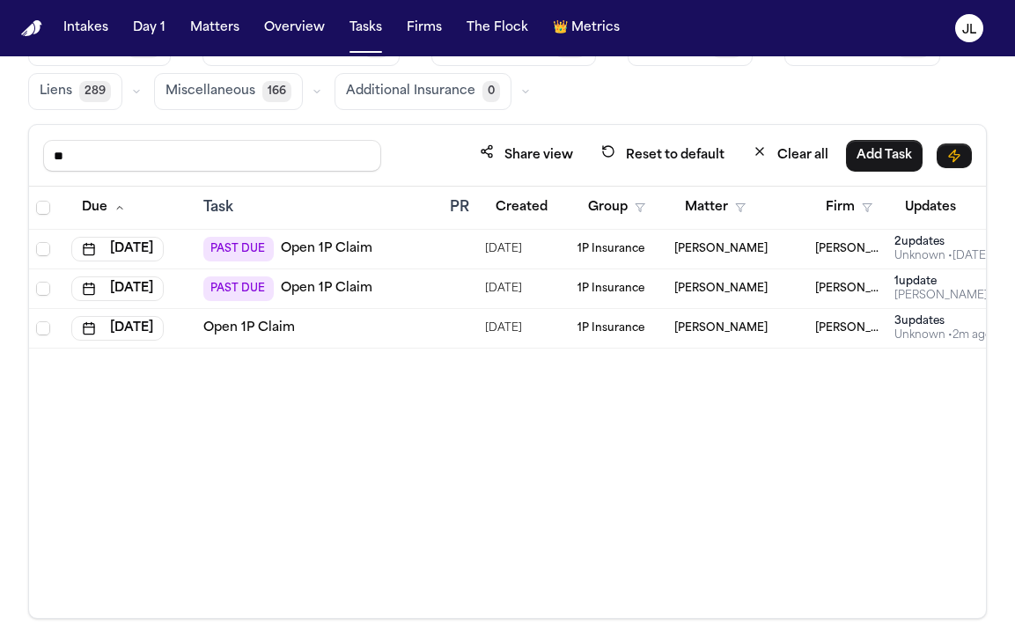
click at [249, 332] on link "Open 1P Claim" at bounding box center [249, 328] width 92 height 18
click at [944, 334] on div "Unknown • 2m ago" at bounding box center [943, 335] width 98 height 14
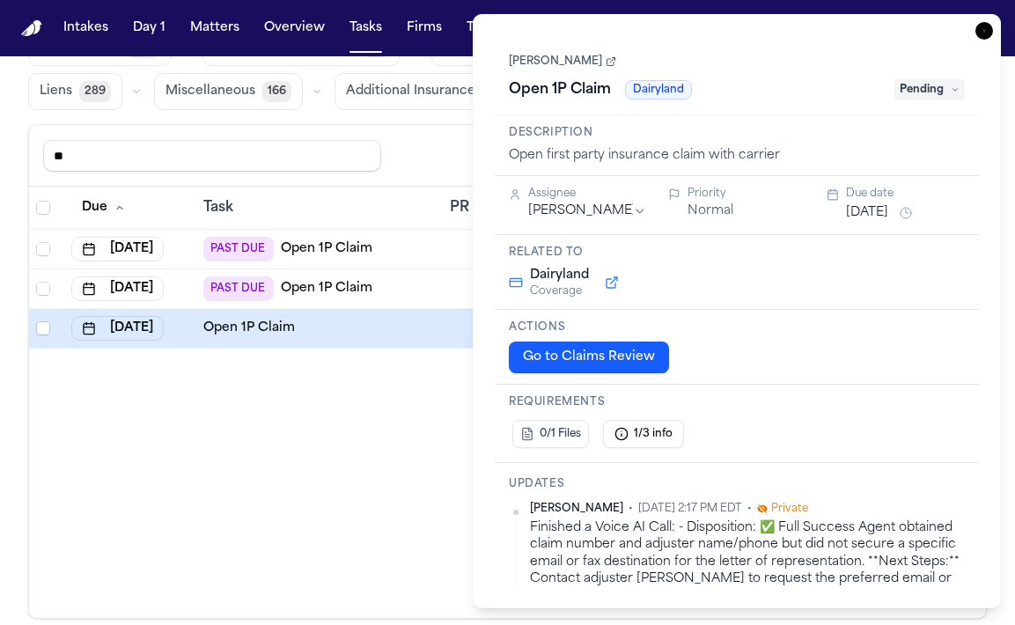
click at [354, 450] on div "Due Task PR Created Group Matter Firm Updates Status 1 Assignee 1 Sep 16, 2025 …" at bounding box center [507, 402] width 957 height 431
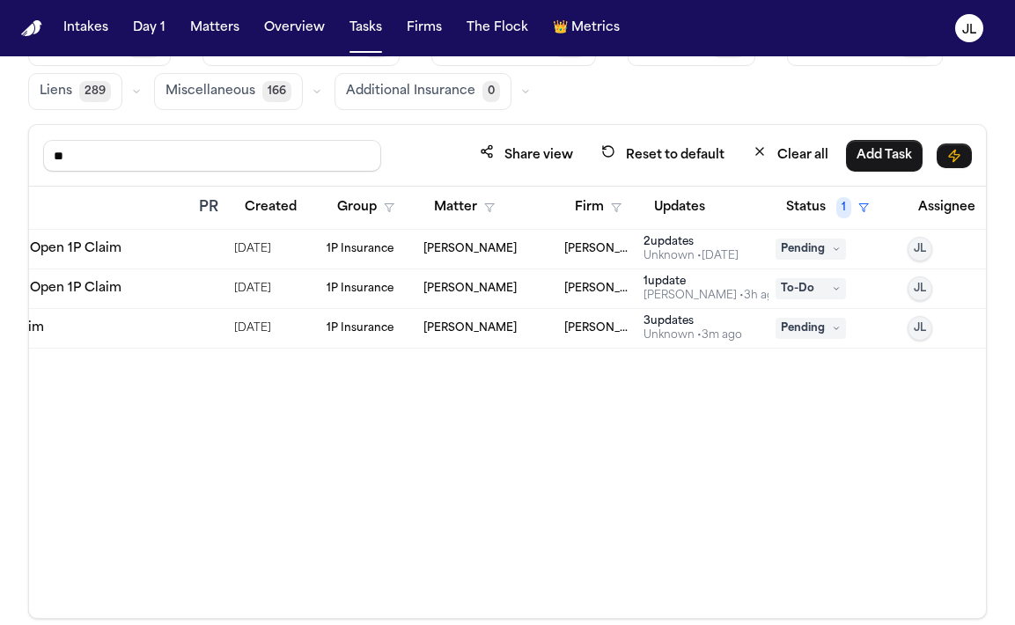
scroll to position [0, 280]
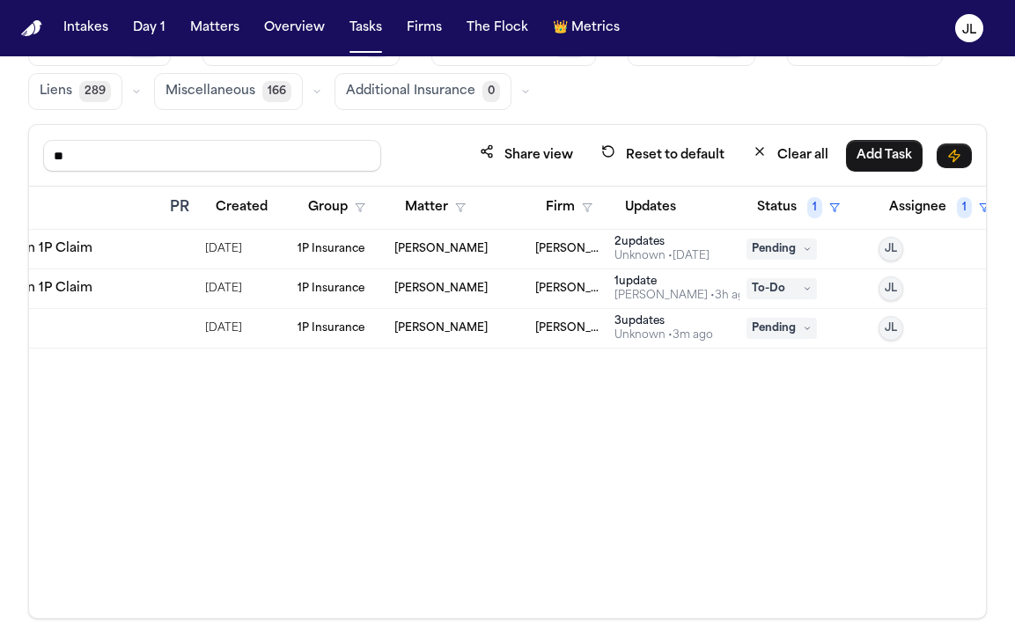
click at [660, 283] on div "1 update" at bounding box center [682, 282] width 137 height 14
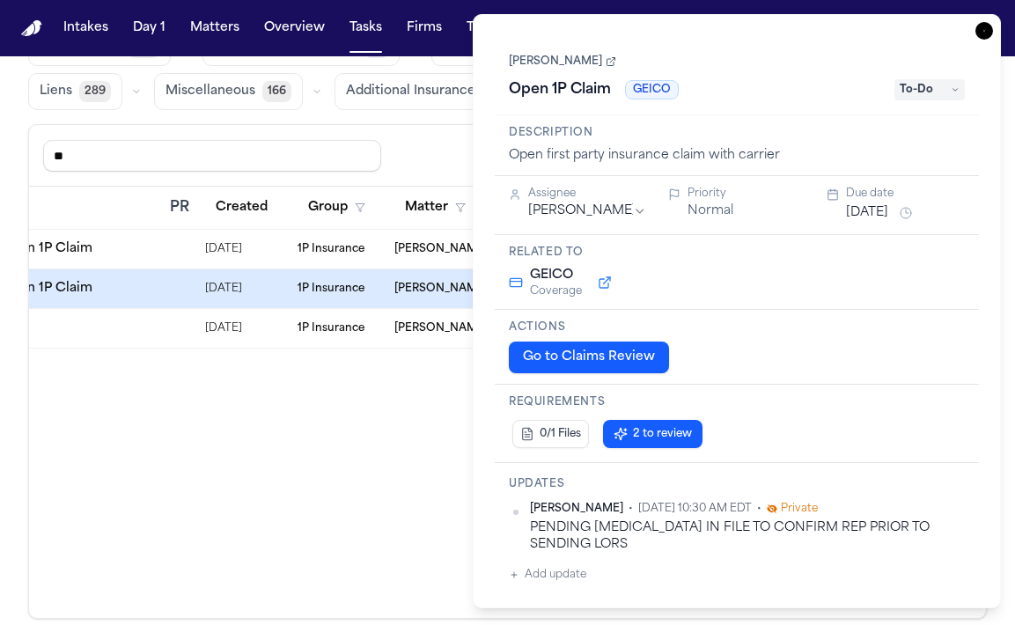
click at [378, 468] on div "Due Task PR Created Group Matter Firm Updates Status 1 Assignee 1 Sep 16, 2025 …" at bounding box center [507, 402] width 957 height 431
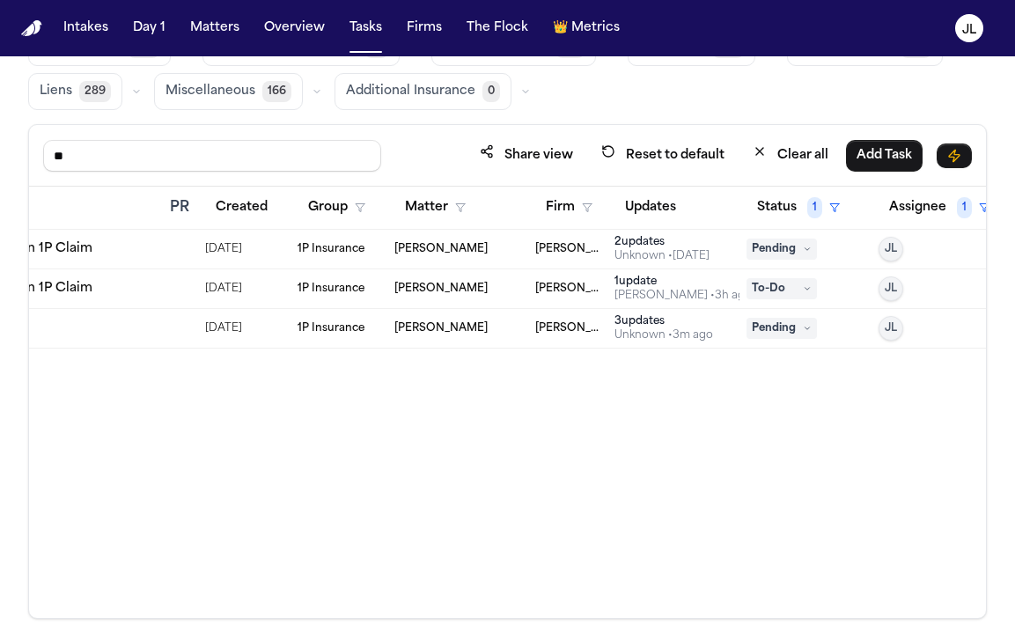
click at [675, 236] on div "2 update s" at bounding box center [661, 242] width 95 height 14
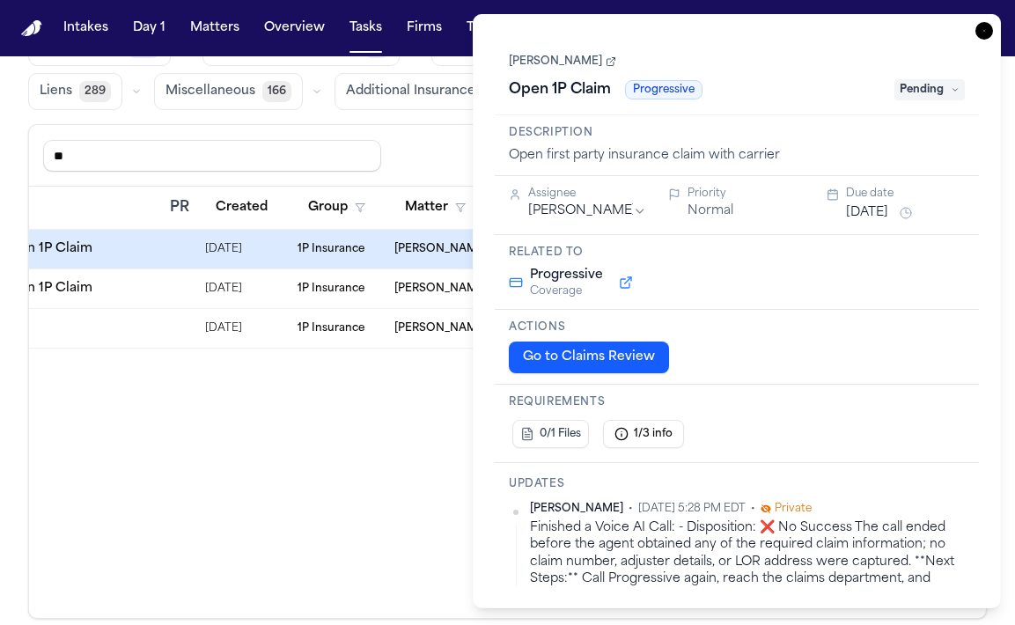
click at [425, 482] on div "Due Task PR Created Group Matter Firm Updates Status 1 Assignee 1 Sep 16, 2025 …" at bounding box center [507, 402] width 957 height 431
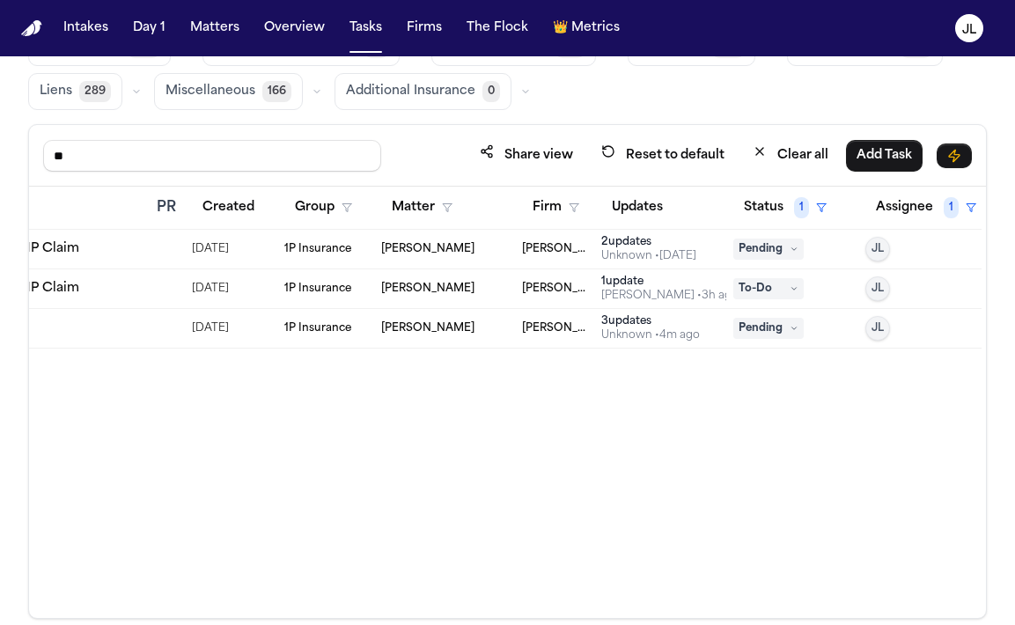
scroll to position [0, 66]
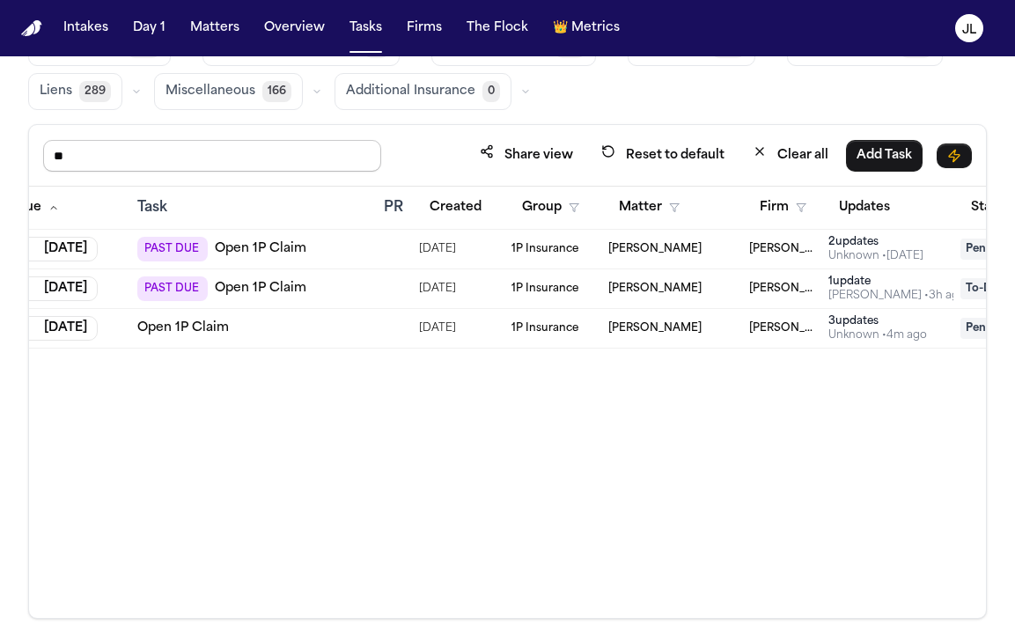
drag, startPoint x: 153, startPoint y: 163, endPoint x: 39, endPoint y: 161, distance: 114.4
click at [39, 161] on div "** Share view Reset to default Clear all Add Task" at bounding box center [507, 156] width 957 height 62
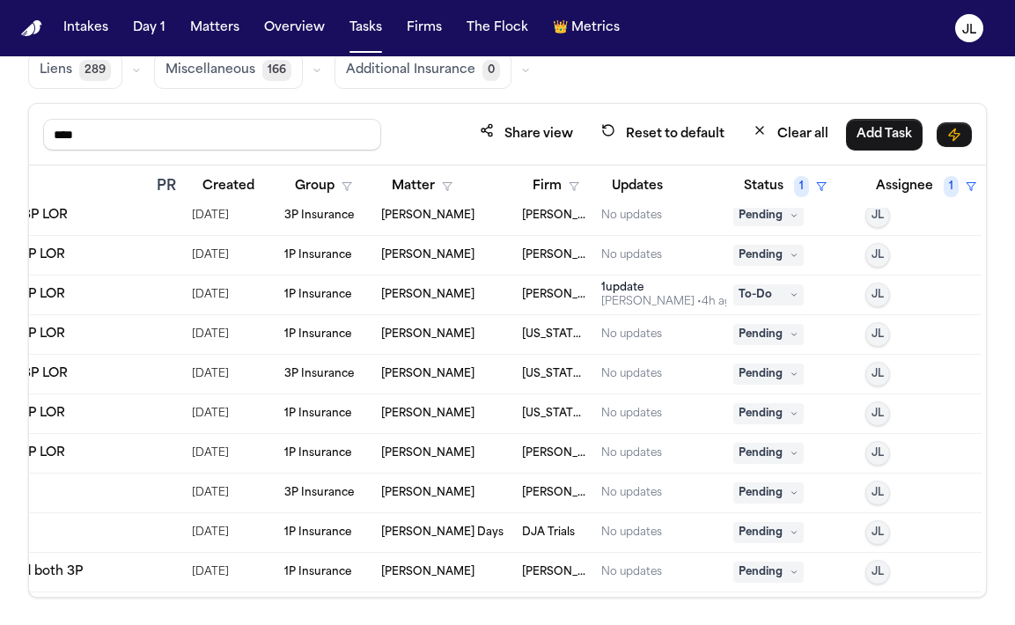
scroll to position [1196, 293]
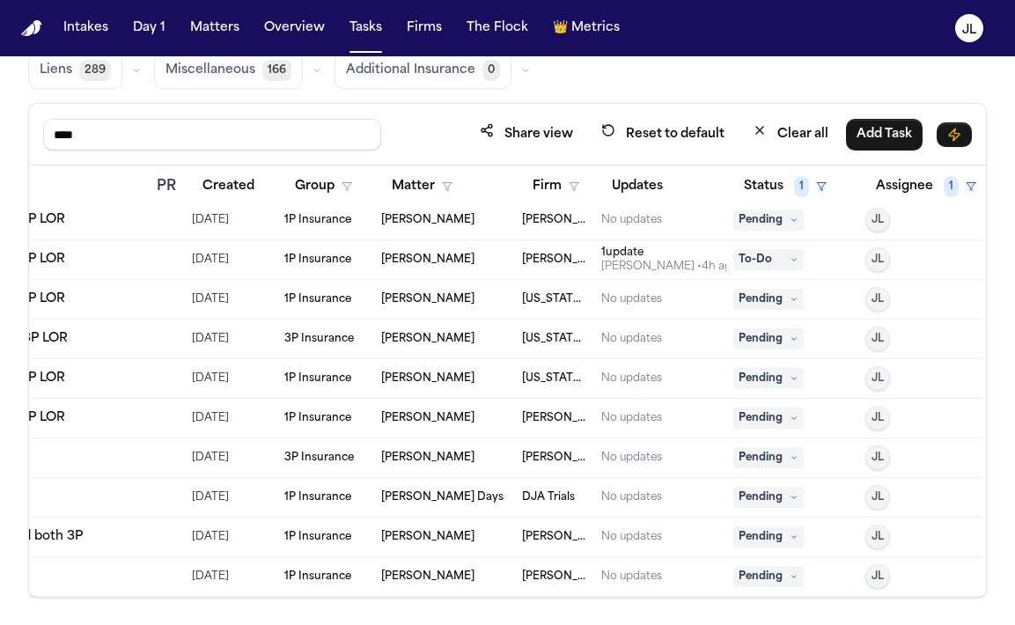
click at [684, 262] on div "Julia Forza • 4h ago" at bounding box center [669, 267] width 137 height 14
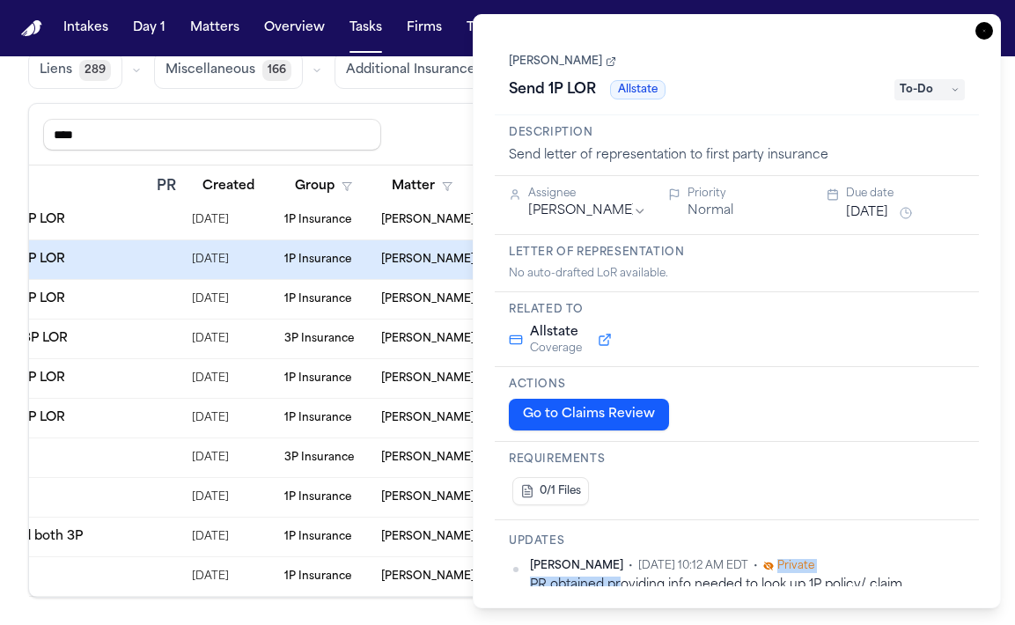
drag, startPoint x: 621, startPoint y: 580, endPoint x: 770, endPoint y: 560, distance: 151.0
click at [769, 559] on div "Julia Forza • Sep 29, 2025 10:12 AM EDT • Private PR obtained providing info ne…" at bounding box center [747, 576] width 435 height 34
click at [983, 35] on icon "button" at bounding box center [984, 31] width 18 height 18
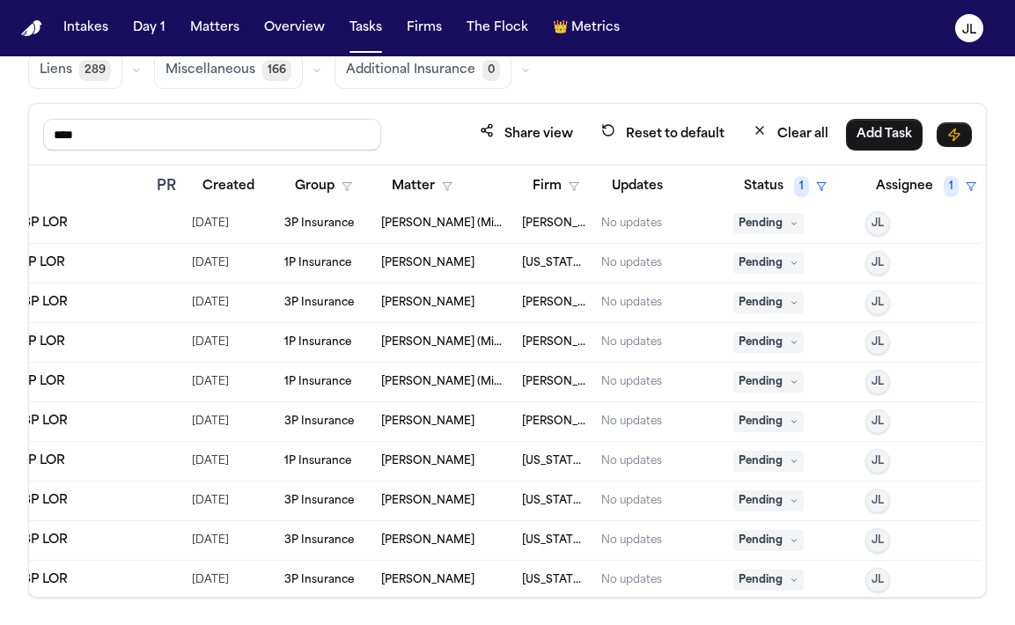
scroll to position [481, 293]
click at [445, 293] on td "Christopher Jones" at bounding box center [444, 303] width 141 height 40
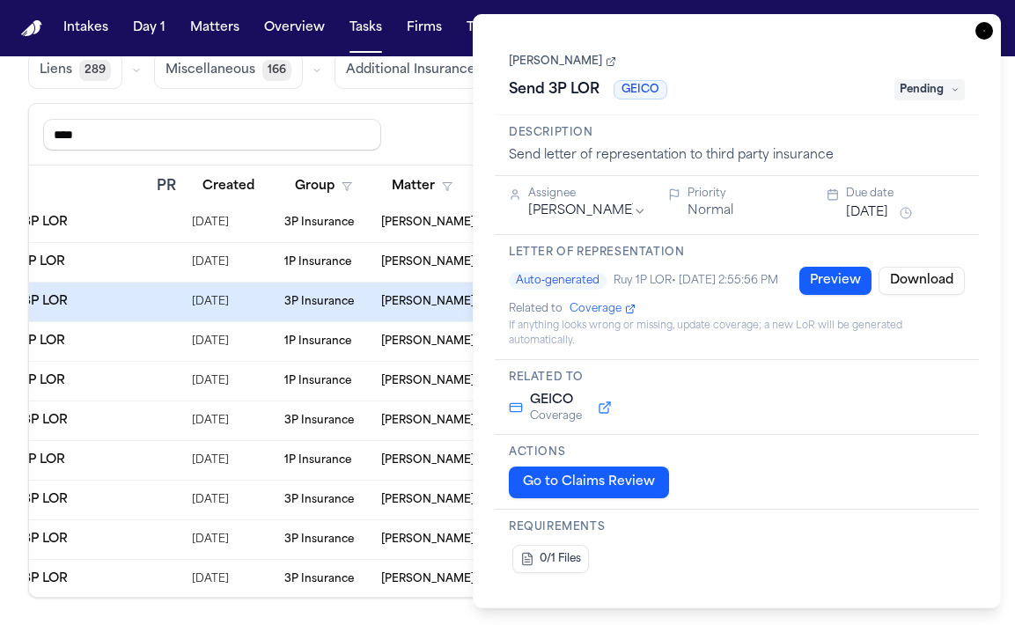
click at [583, 71] on div "Christopher Jones Send 3P LOR GEICO Pending" at bounding box center [737, 77] width 456 height 54
click at [583, 60] on link "Christopher Jones" at bounding box center [562, 62] width 107 height 14
click at [988, 37] on icon "button" at bounding box center [984, 31] width 18 height 18
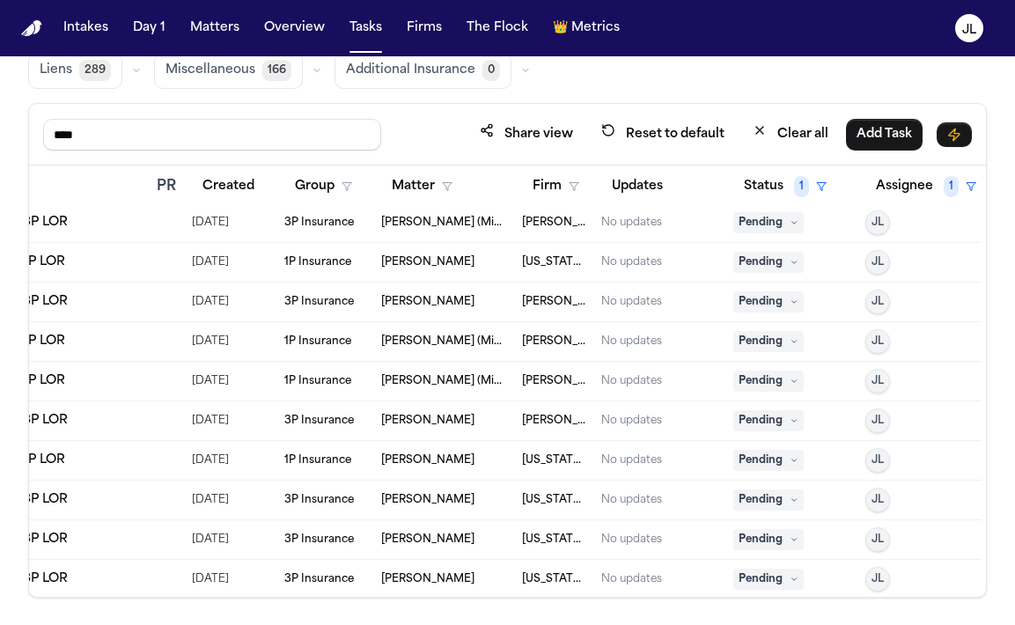
click at [788, 293] on span "Pending" at bounding box center [768, 301] width 70 height 21
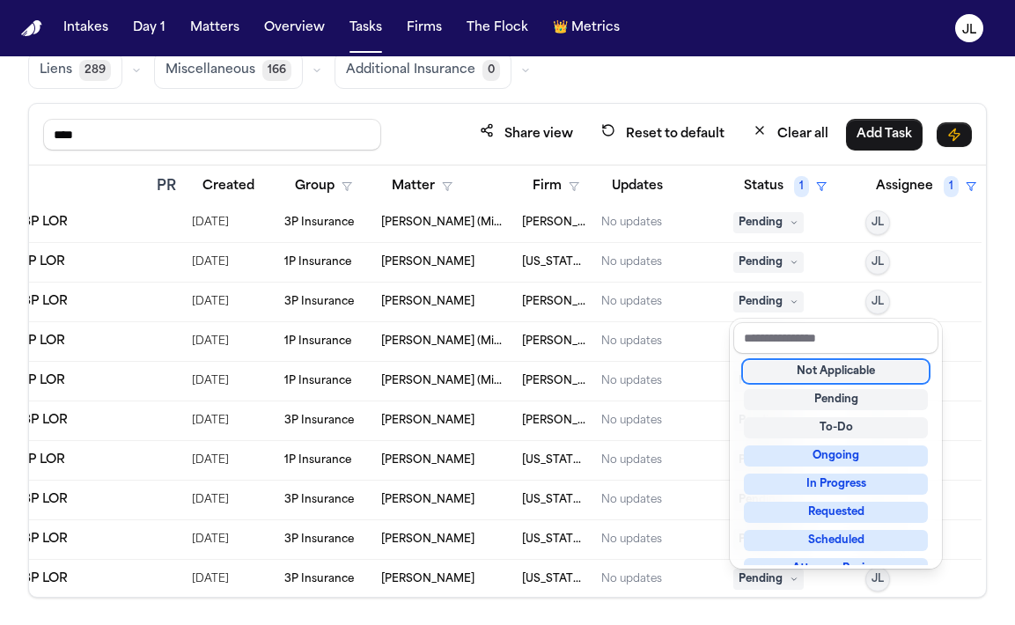
scroll to position [275, 0]
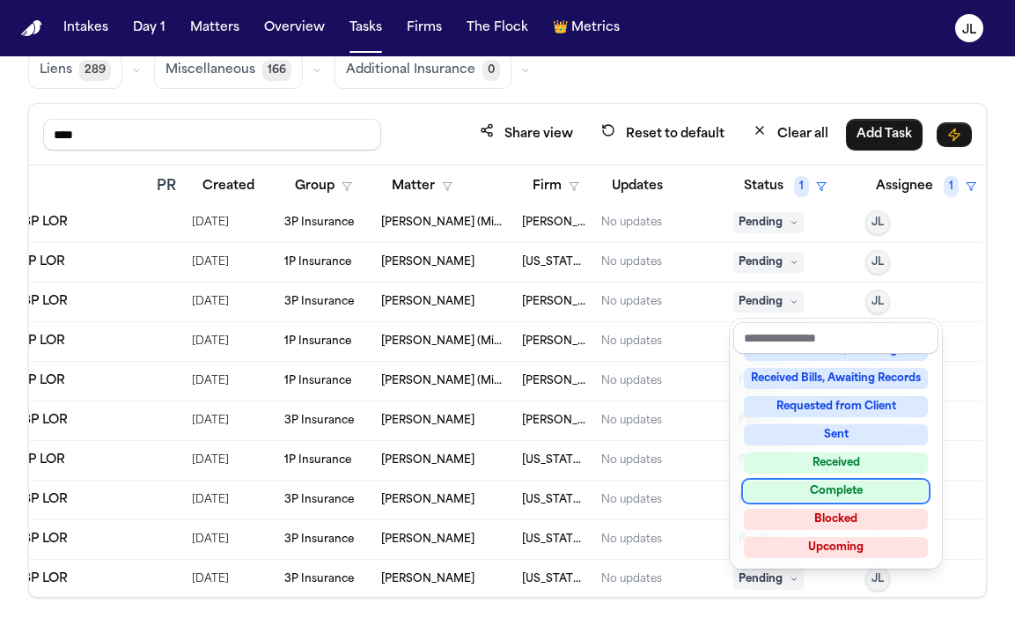
click at [804, 494] on div "Complete" at bounding box center [836, 491] width 184 height 21
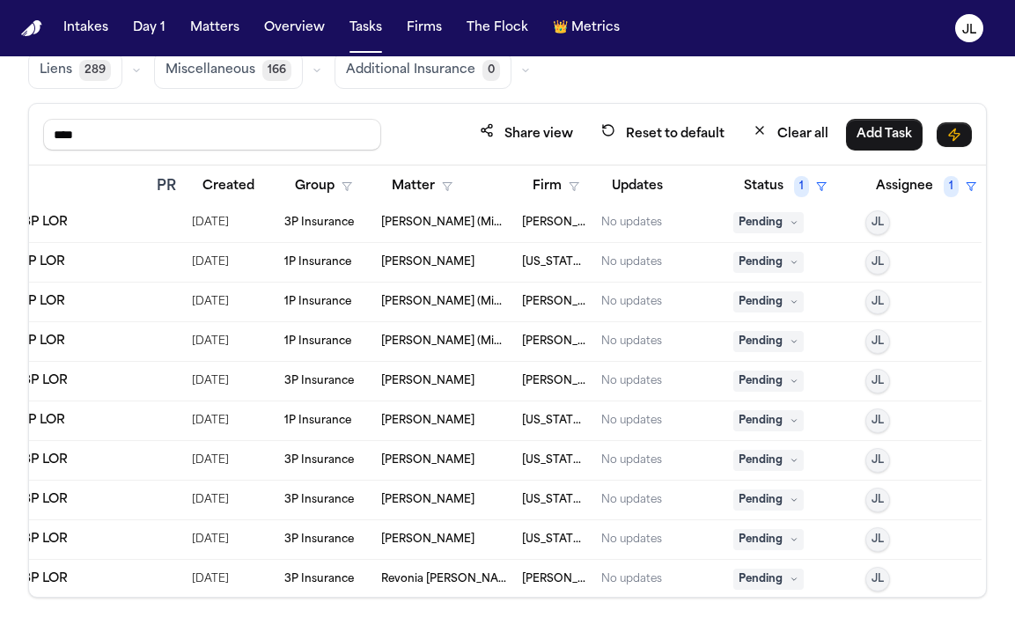
click at [781, 305] on span "Pending" at bounding box center [768, 301] width 70 height 21
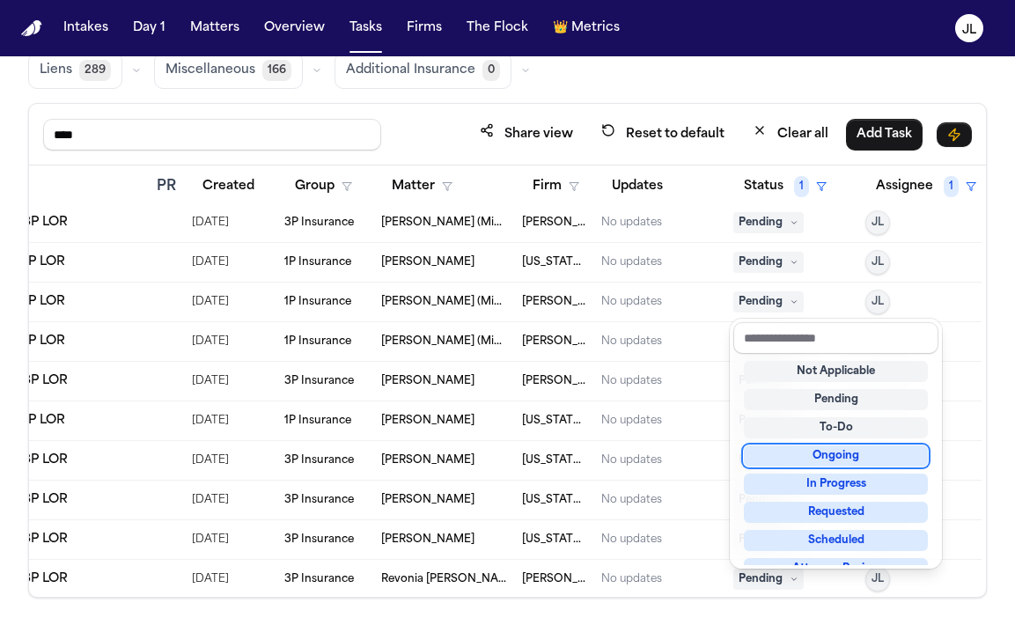
scroll to position [275, 0]
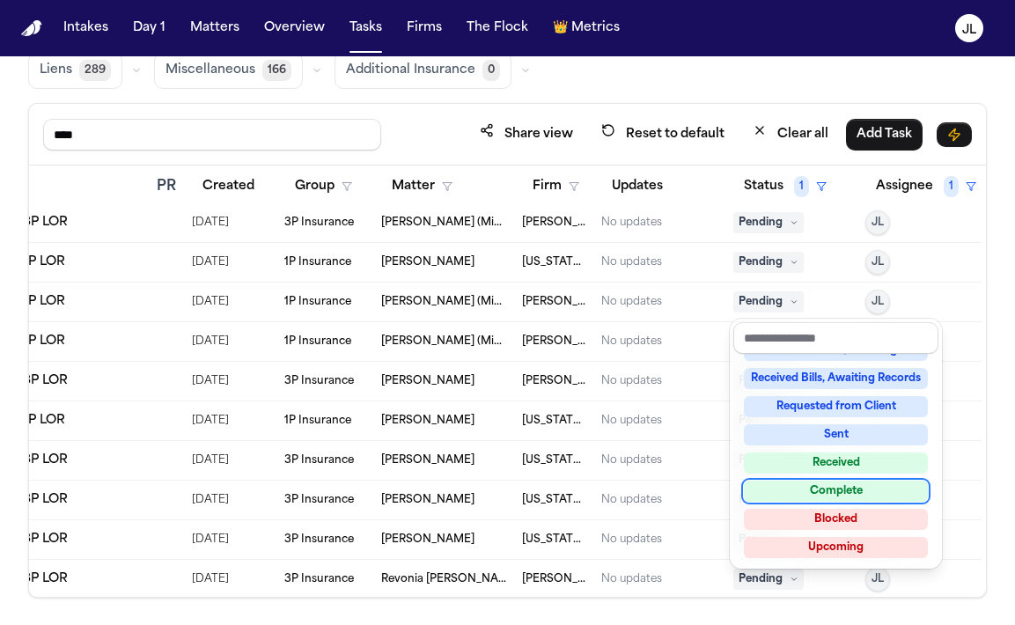
click at [816, 496] on div "Complete" at bounding box center [836, 491] width 184 height 21
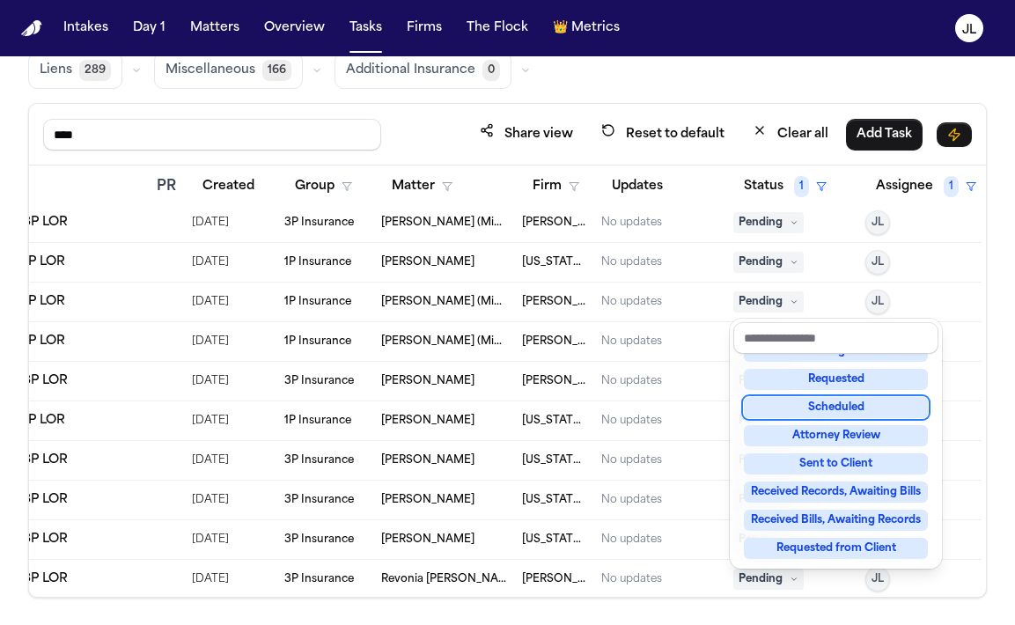
scroll to position [32, 0]
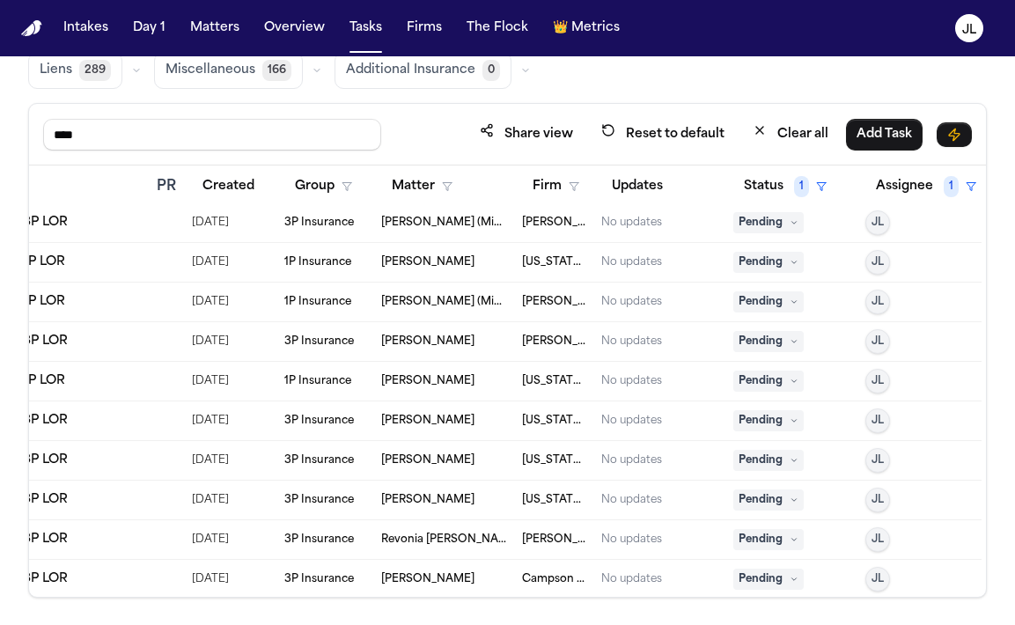
click at [766, 305] on span "Pending" at bounding box center [768, 301] width 70 height 21
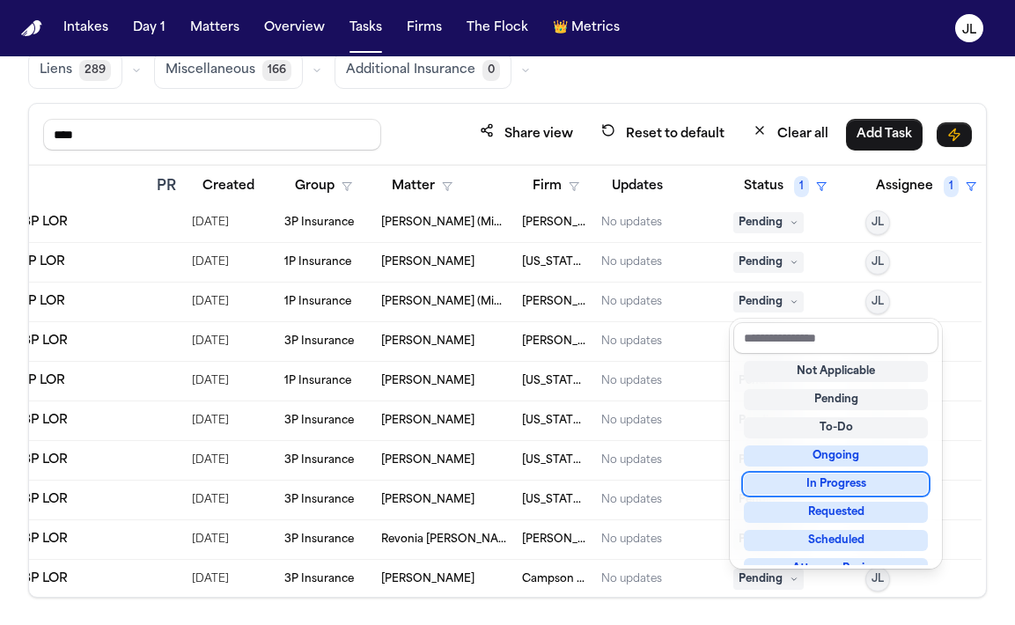
scroll to position [275, 0]
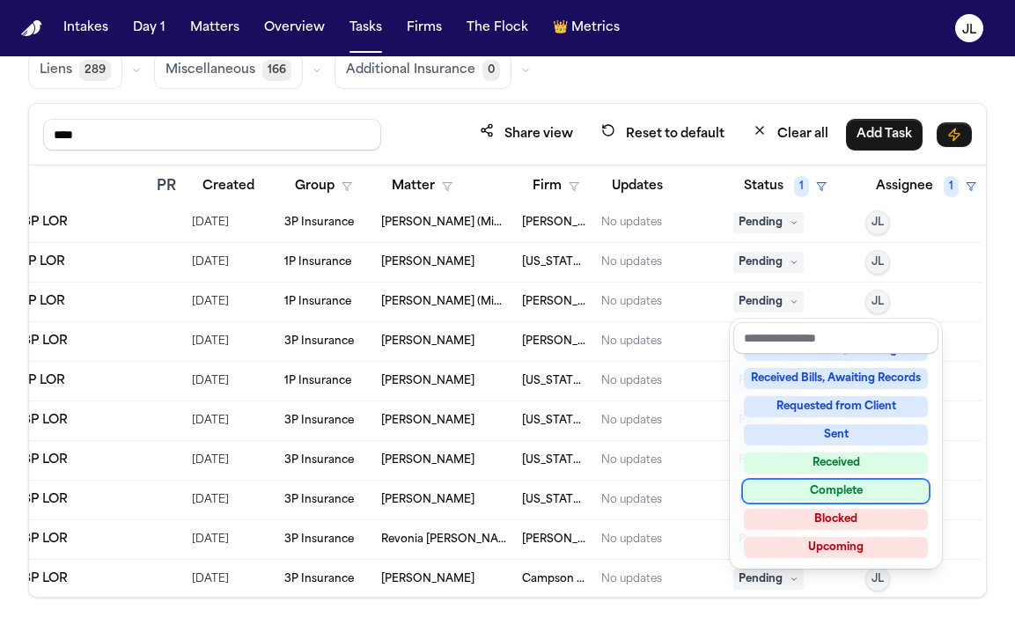
click at [811, 497] on div "Complete" at bounding box center [836, 491] width 184 height 21
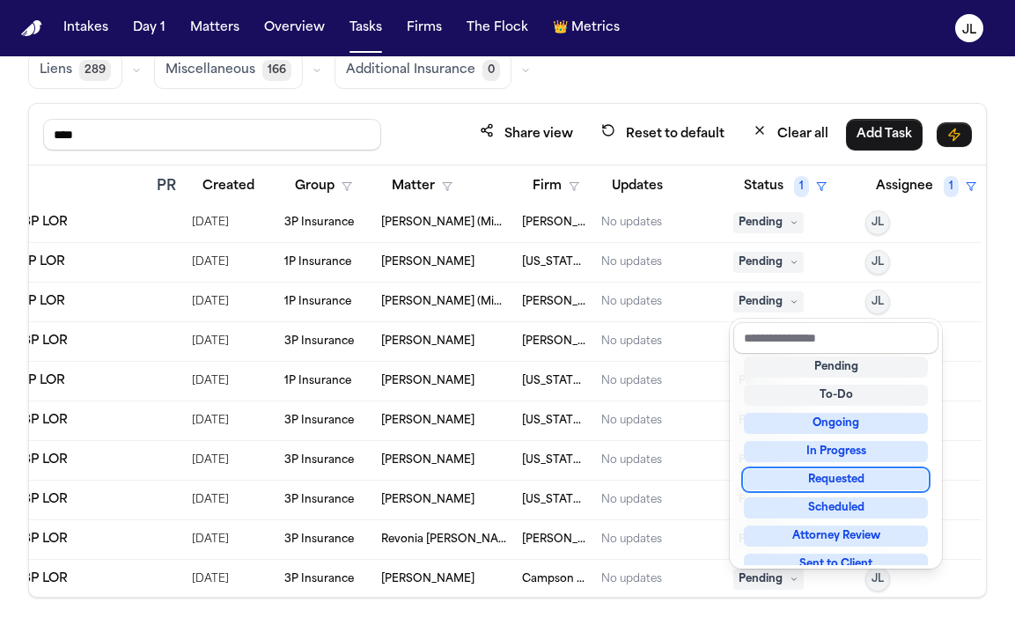
scroll to position [9, 0]
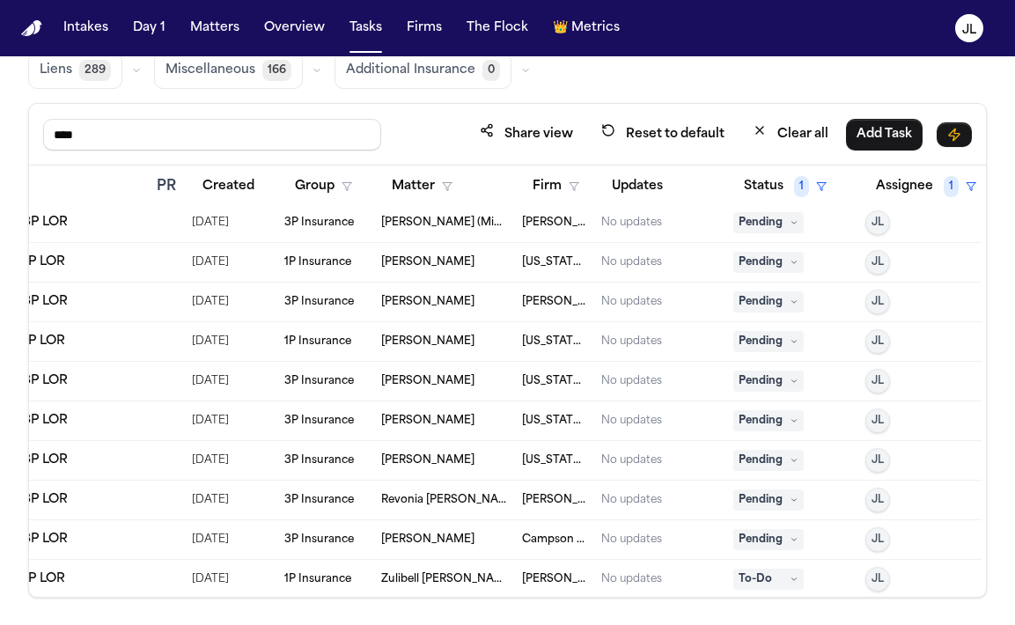
click at [763, 226] on span "Pending" at bounding box center [768, 222] width 70 height 21
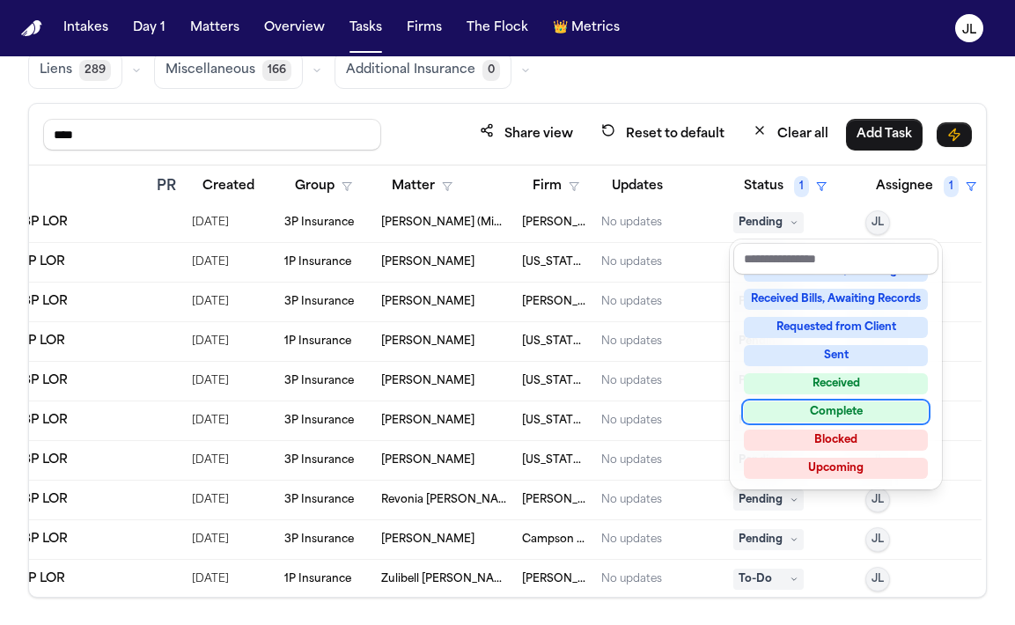
click at [797, 417] on div "Complete" at bounding box center [836, 411] width 184 height 21
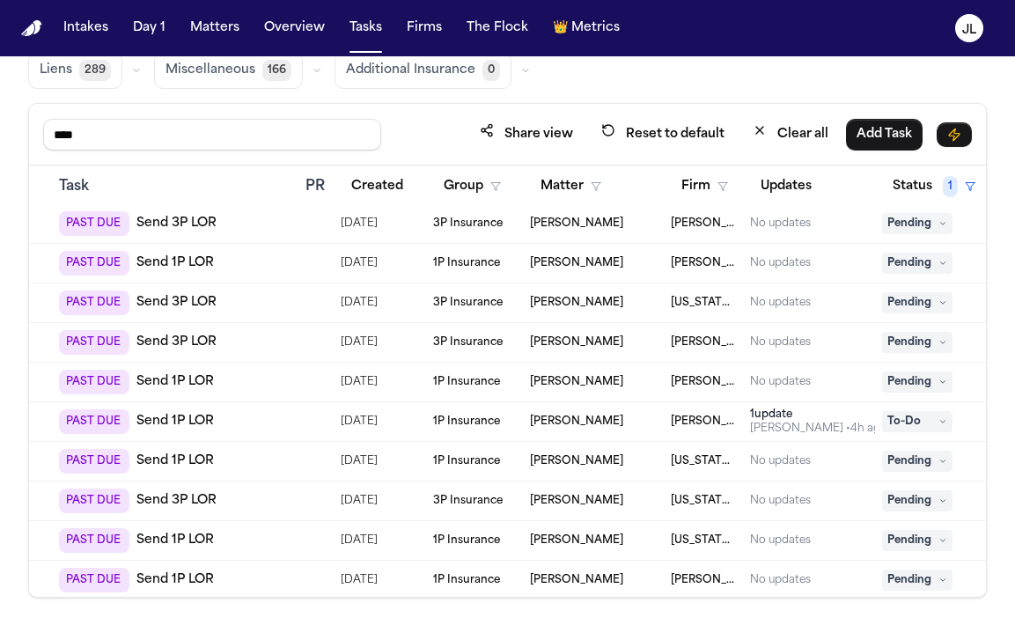
scroll to position [876, 125]
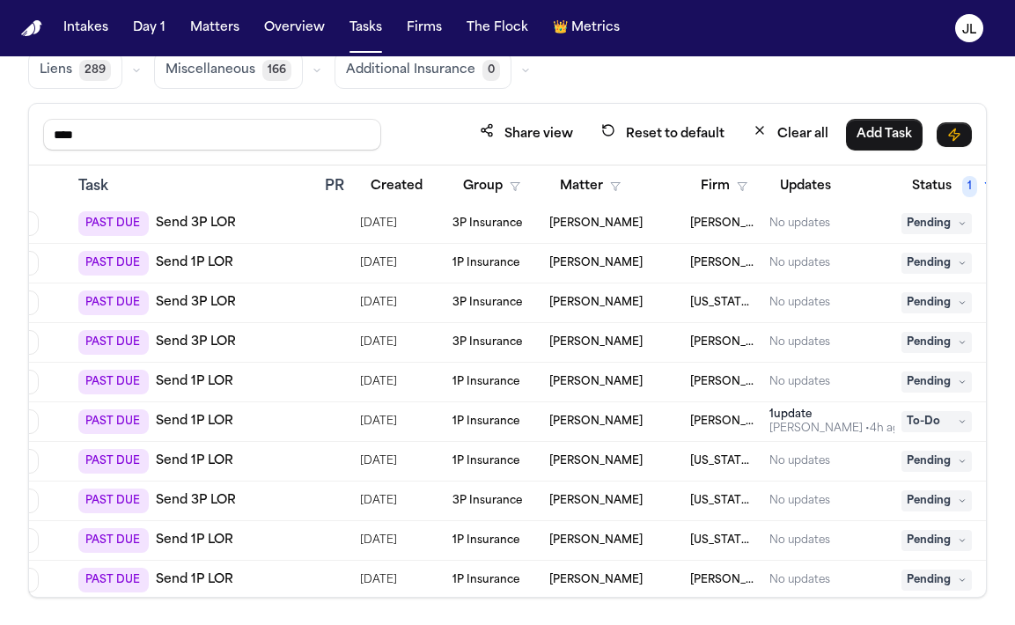
click at [202, 456] on link "Send 1P LOR" at bounding box center [194, 461] width 77 height 18
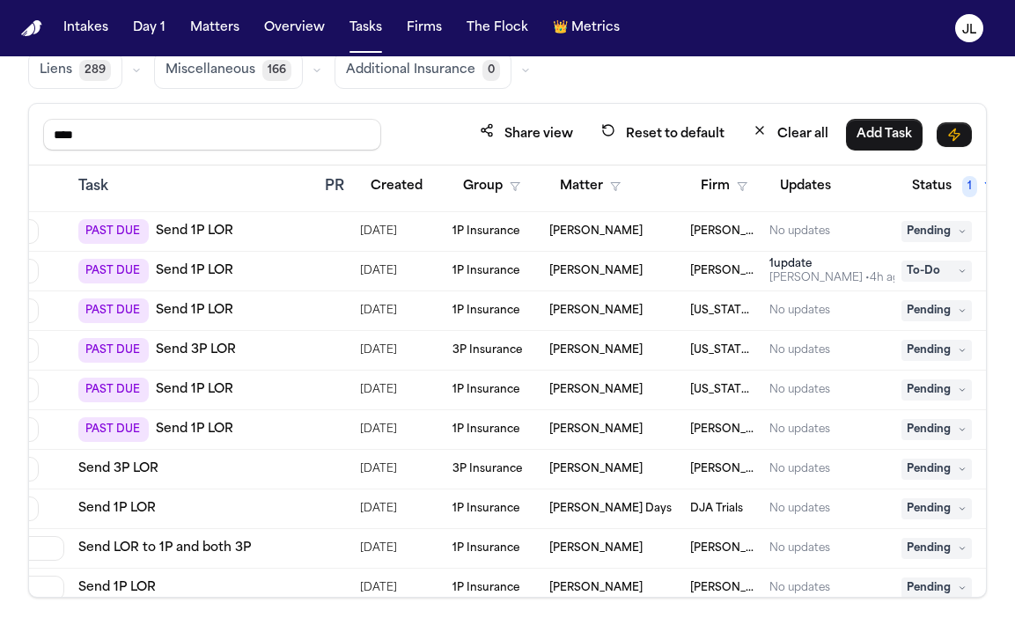
scroll to position [1038, 125]
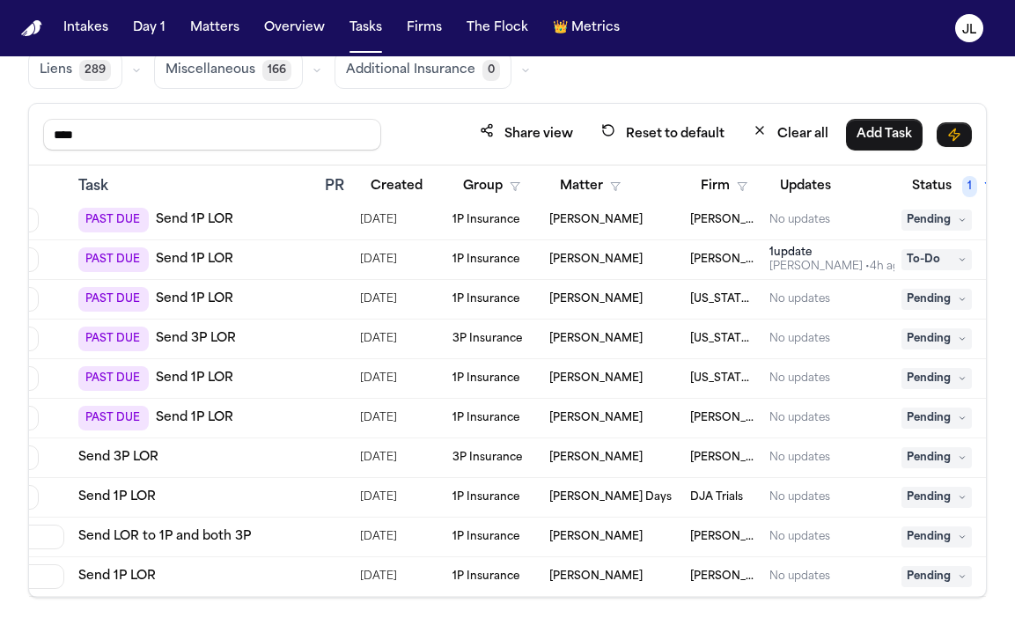
click at [820, 83] on div "Review Coverage 11 Review Provider 33 Intake 1225 Police Report & Investigation…" at bounding box center [507, 26] width 958 height 125
click at [929, 310] on td "Pending" at bounding box center [960, 300] width 132 height 40
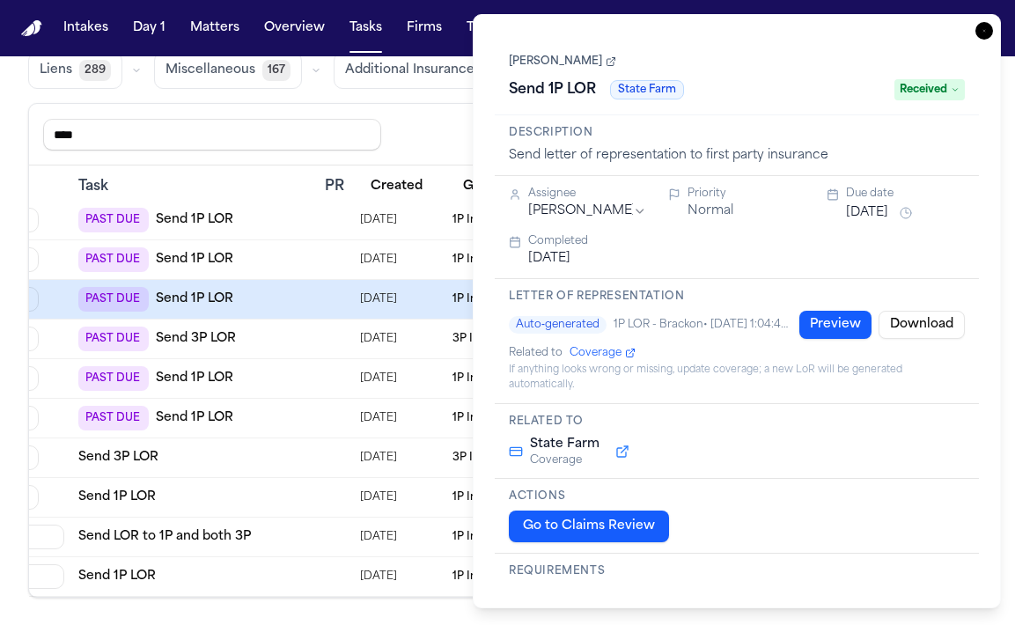
click at [986, 32] on icon "button" at bounding box center [984, 31] width 18 height 18
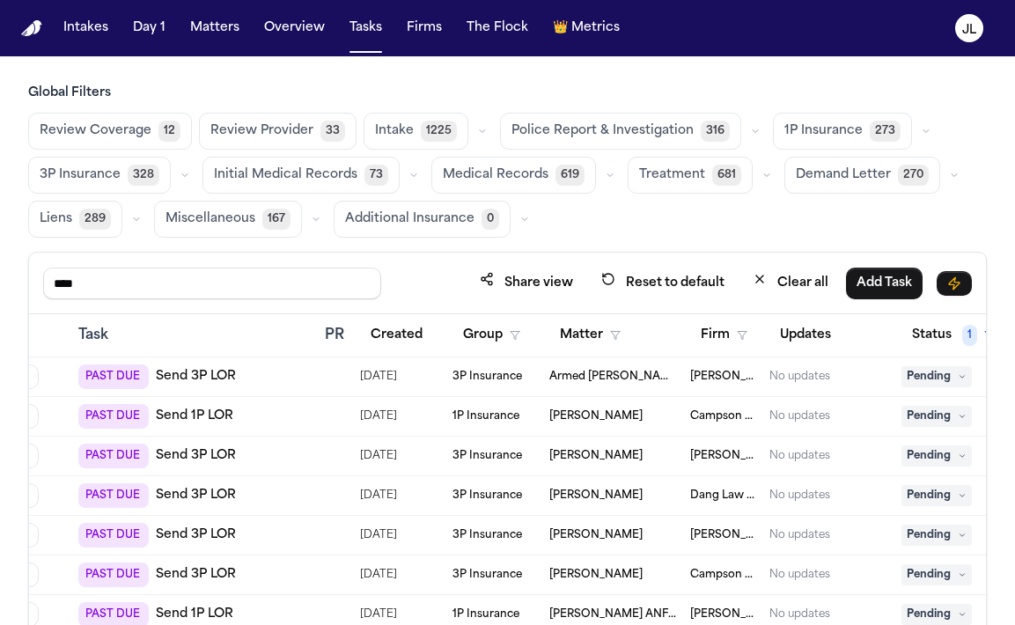
drag, startPoint x: 128, startPoint y: 294, endPoint x: 4, endPoint y: 261, distance: 127.5
click at [4, 264] on div "Global Filters Review Coverage 12 Review Provider 33 Intake 1225 Police Report …" at bounding box center [507, 415] width 1015 height 662
type input "***"
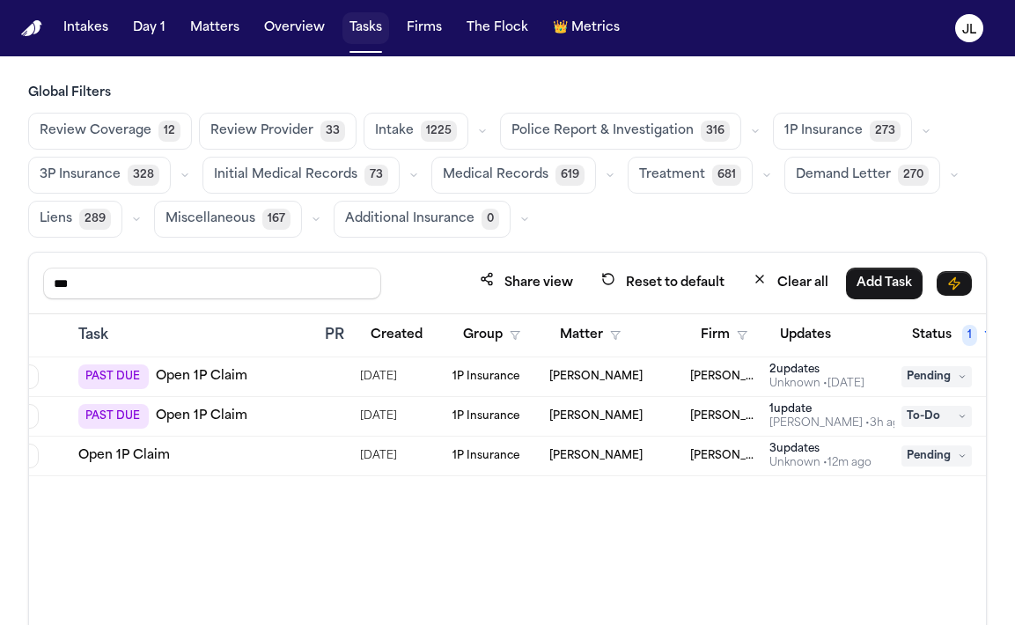
click at [364, 30] on button "Tasks" at bounding box center [365, 28] width 47 height 32
click at [209, 33] on button "Matters" at bounding box center [214, 28] width 63 height 32
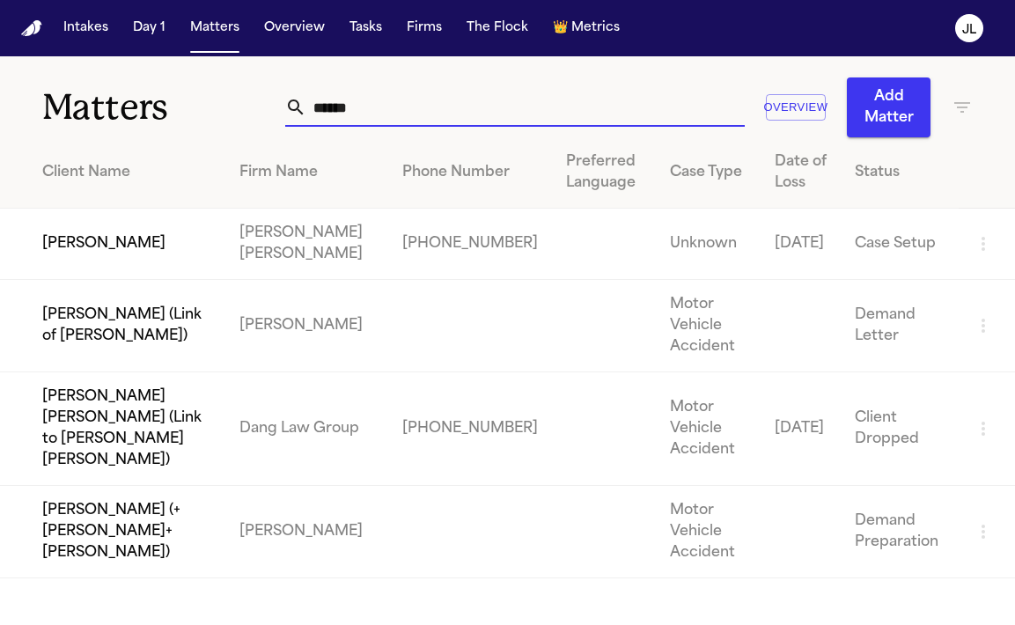
drag, startPoint x: 384, startPoint y: 115, endPoint x: 274, endPoint y: 106, distance: 110.4
click at [274, 106] on div "Matters ****** Overview Add Matter" at bounding box center [507, 96] width 1015 height 81
paste input "*******"
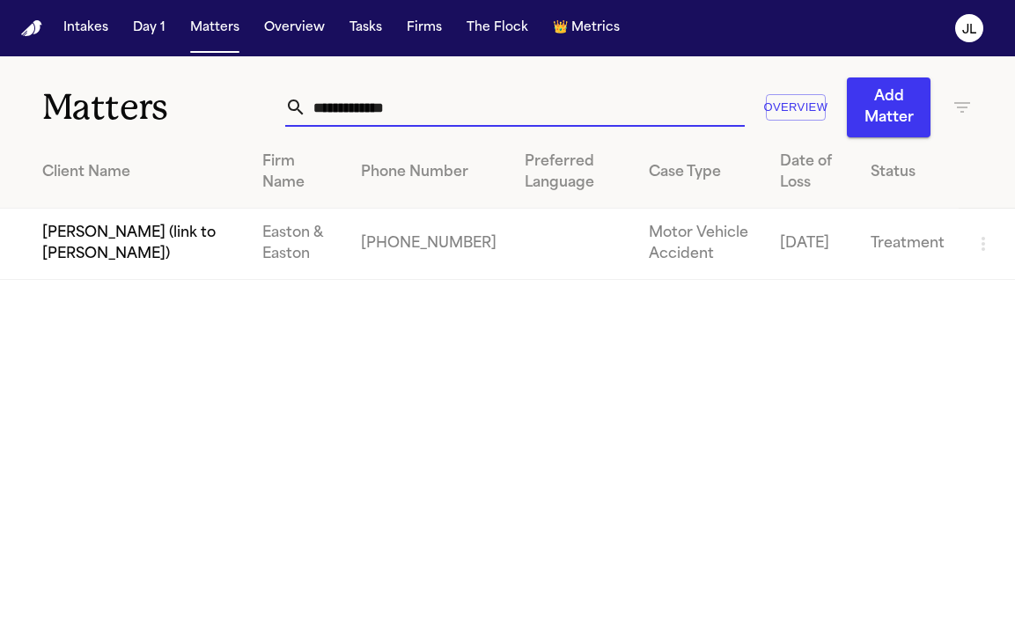
type input "**********"
click at [122, 237] on td "[PERSON_NAME] (link to [PERSON_NAME])" at bounding box center [124, 244] width 248 height 71
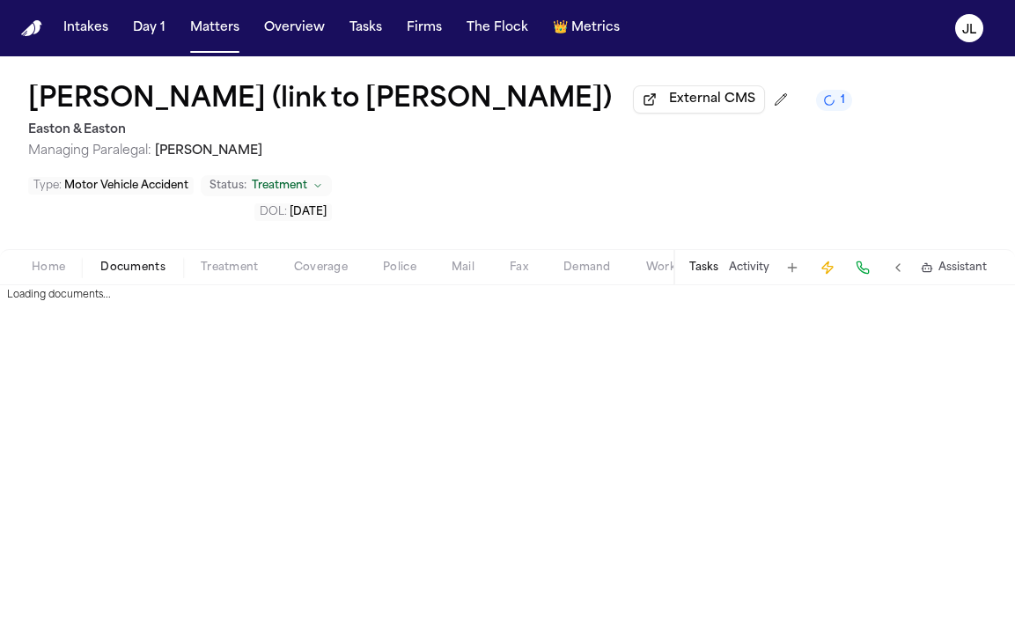
click at [123, 266] on span "Documents" at bounding box center [132, 268] width 65 height 14
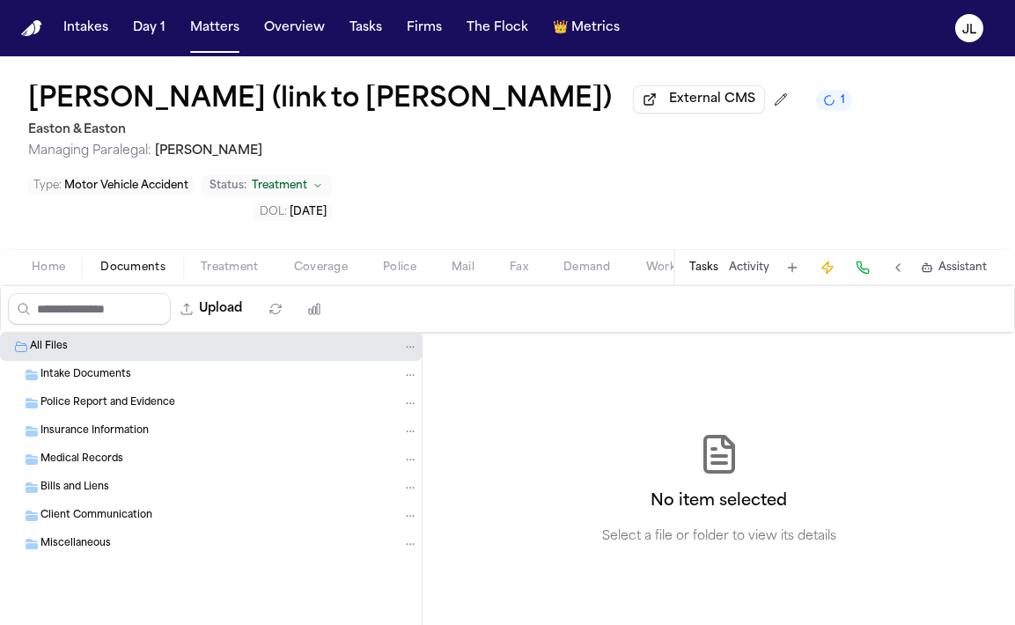
click at [338, 275] on span "Coverage" at bounding box center [321, 268] width 54 height 14
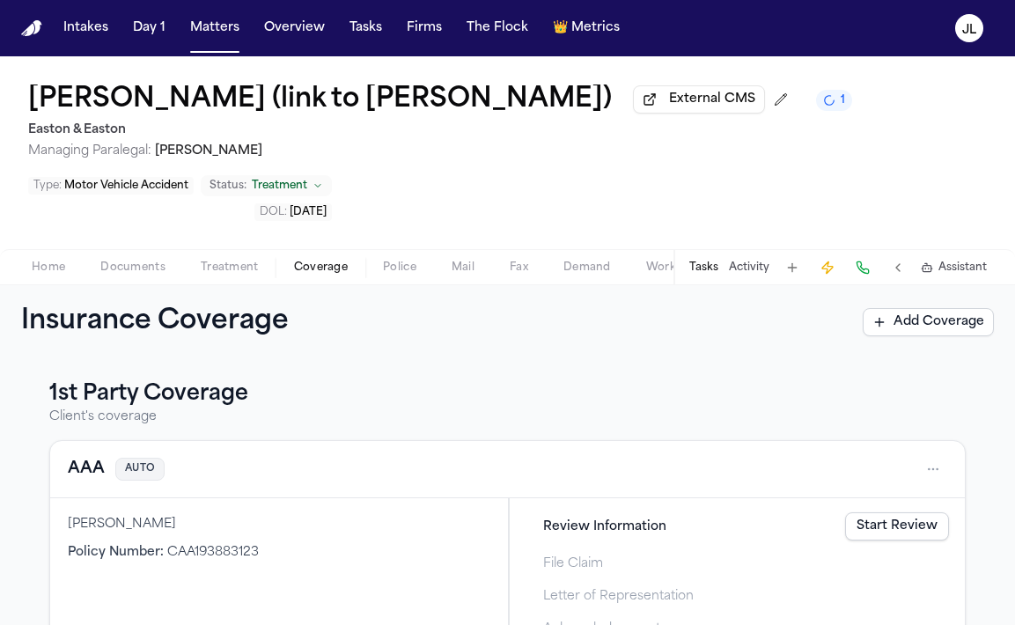
click at [99, 476] on button "AAA" at bounding box center [86, 469] width 37 height 25
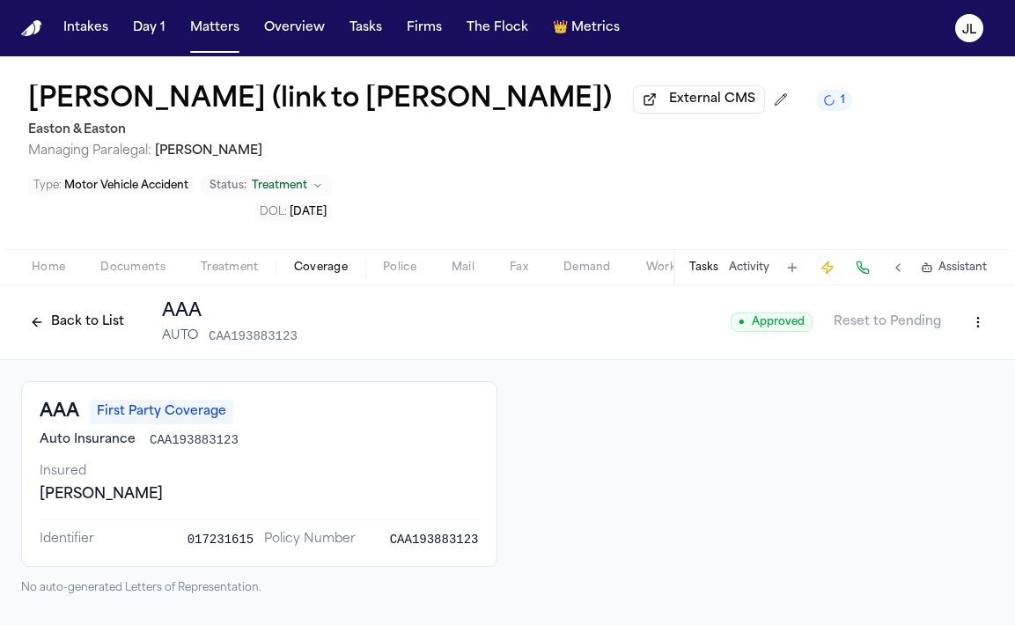
drag, startPoint x: 489, startPoint y: 113, endPoint x: 329, endPoint y: 139, distance: 162.3
click at [330, 137] on div "Dillon Landis (link to Bianca Pasillas) External CMS 1 Easton & Easton Managing…" at bounding box center [440, 122] width 824 height 76
click at [228, 36] on button "Matters" at bounding box center [214, 28] width 63 height 32
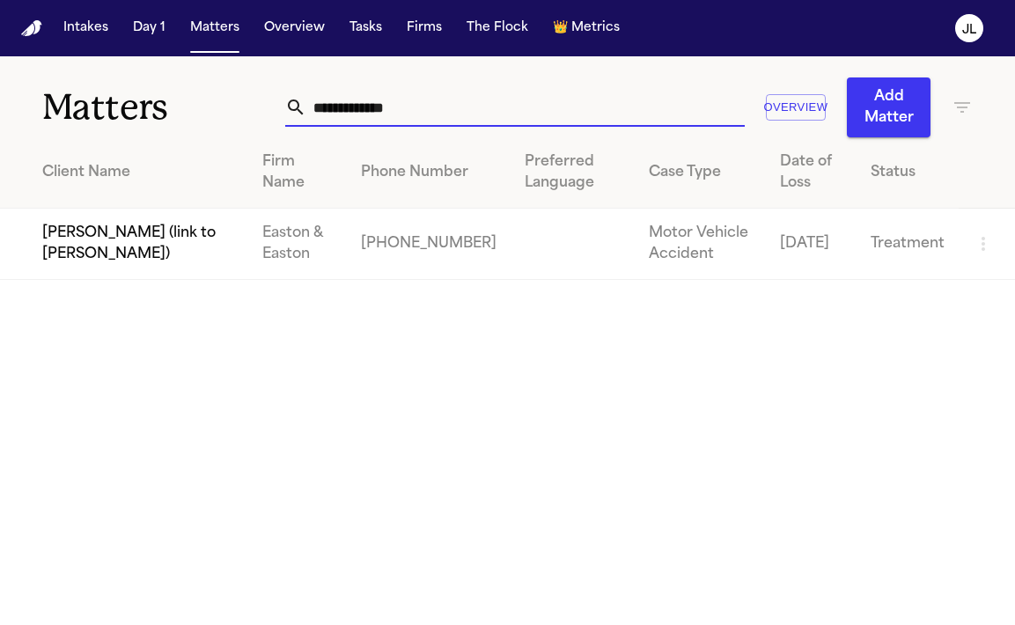
drag, startPoint x: 441, startPoint y: 110, endPoint x: 171, endPoint y: 118, distance: 270.3
click at [171, 118] on div "**********" at bounding box center [507, 96] width 1015 height 81
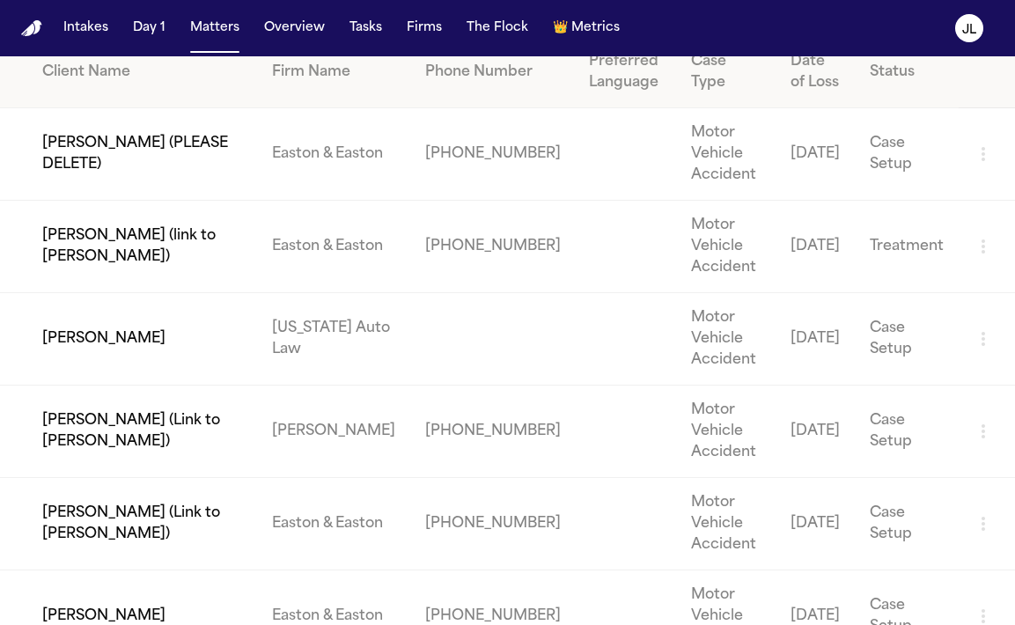
scroll to position [110, 0]
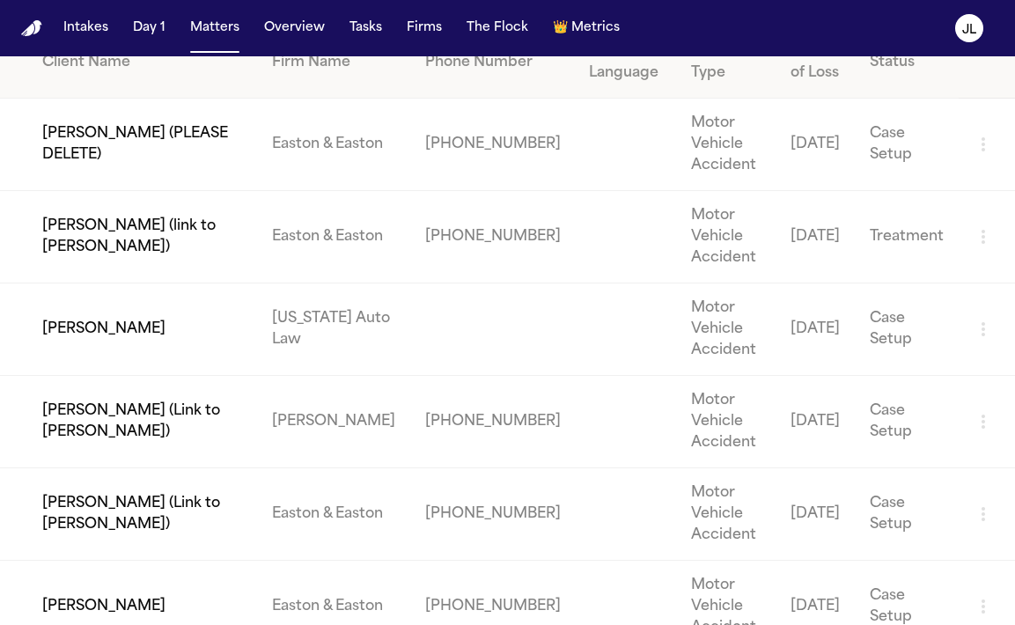
type input "******"
click at [97, 561] on td "Bianca Pasillas" at bounding box center [129, 607] width 258 height 92
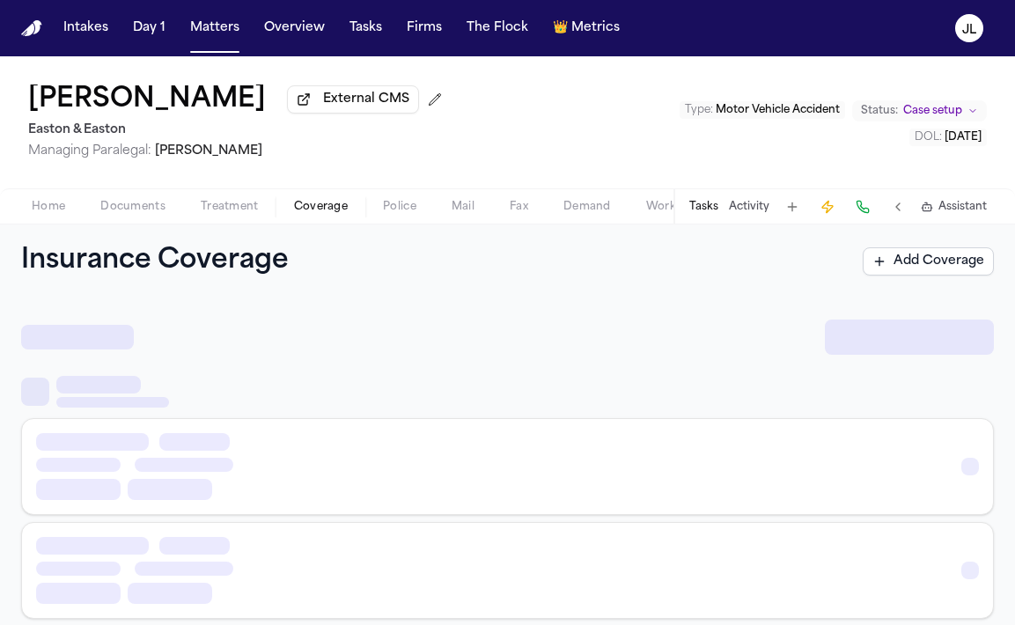
click at [319, 207] on span "Coverage" at bounding box center [321, 207] width 54 height 14
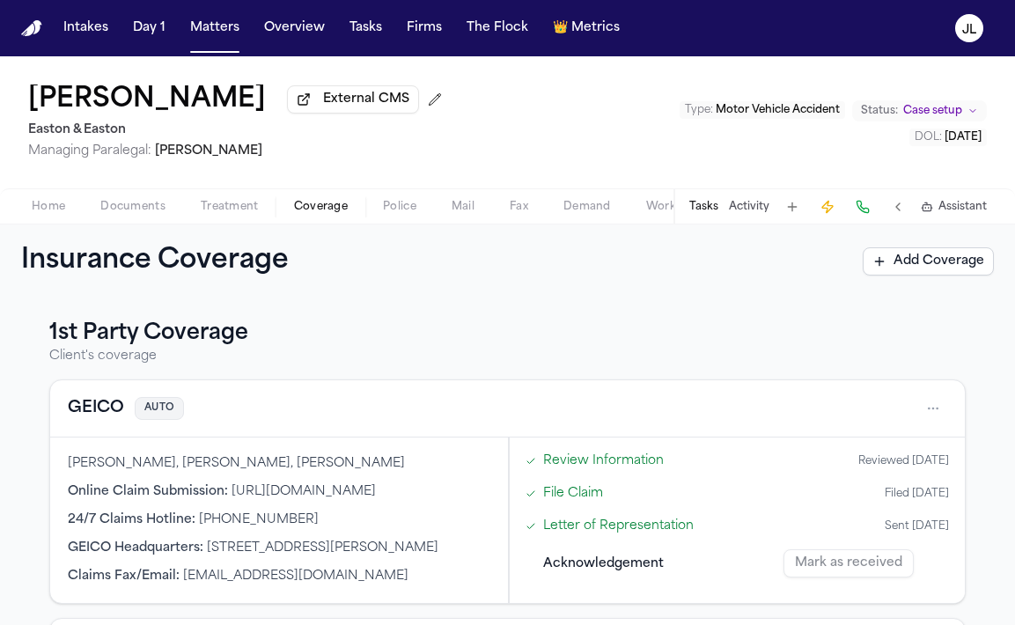
click at [144, 217] on span "button" at bounding box center [133, 217] width 86 height 2
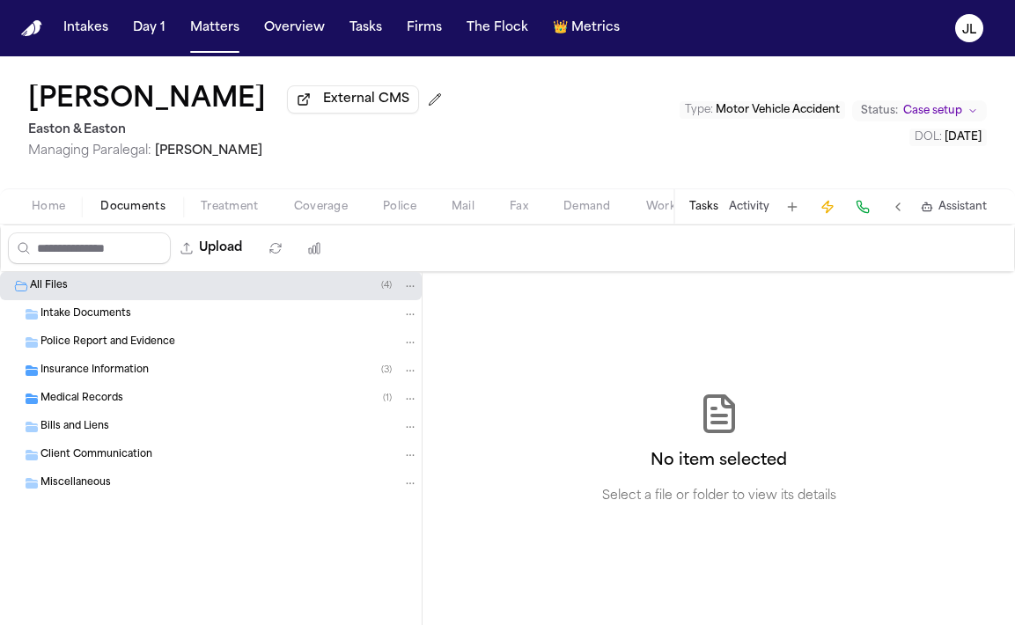
click at [146, 356] on div "Police Report and Evidence" at bounding box center [211, 342] width 422 height 28
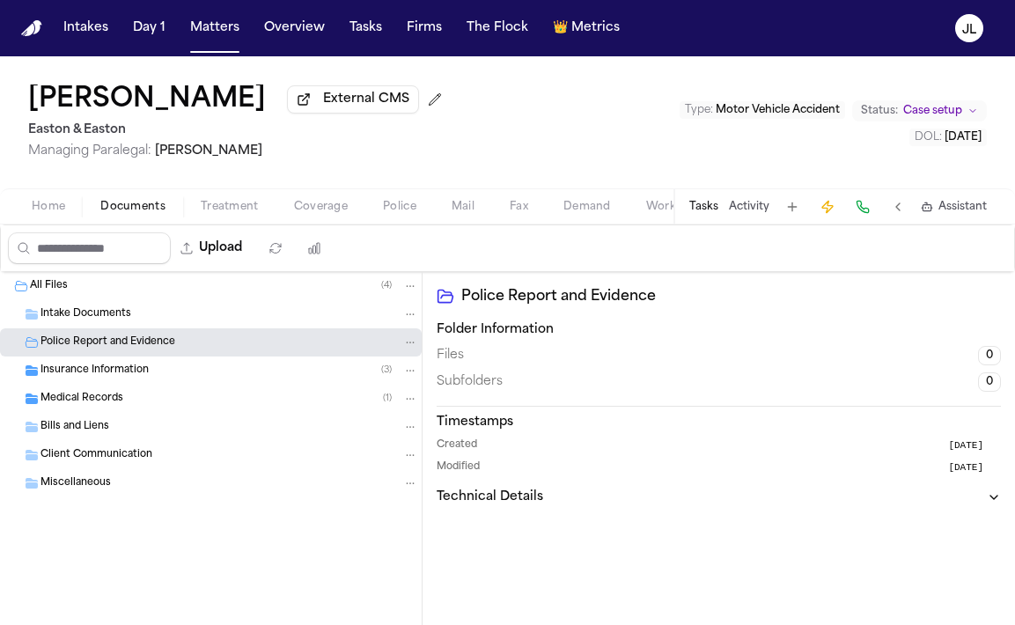
click at [145, 378] on span "Insurance Information" at bounding box center [94, 371] width 108 height 15
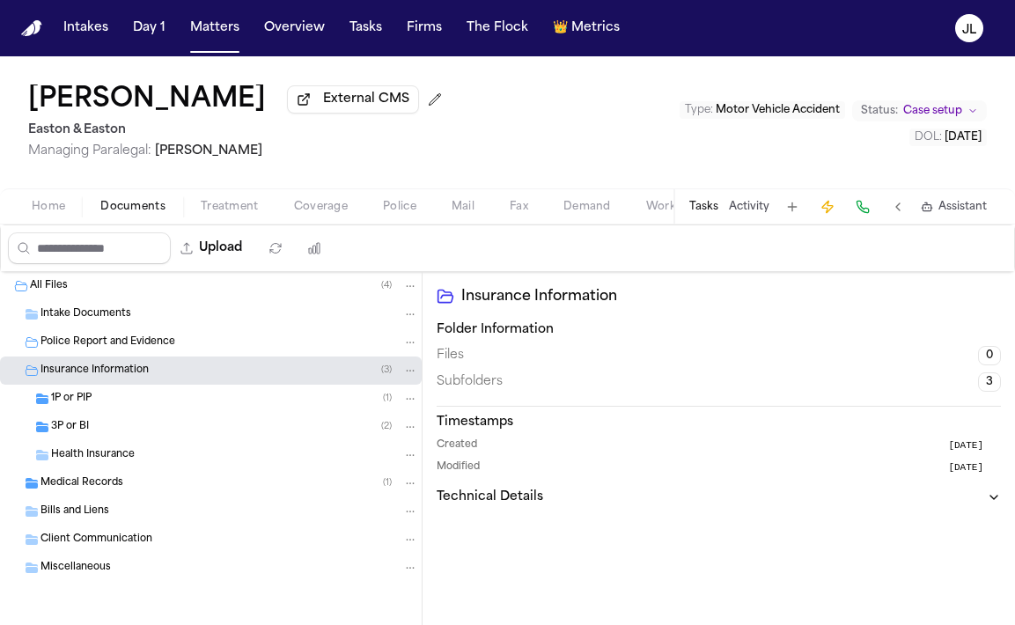
click at [140, 411] on div "1P or PIP ( 1 )" at bounding box center [211, 399] width 422 height 28
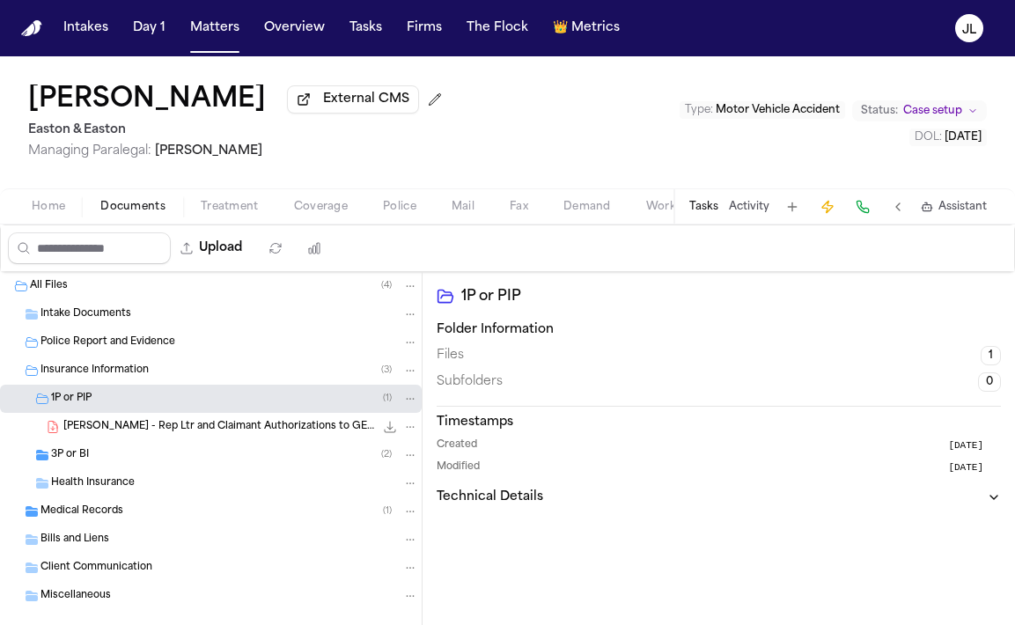
click at [130, 469] on div "3P or BI ( 2 )" at bounding box center [211, 455] width 422 height 28
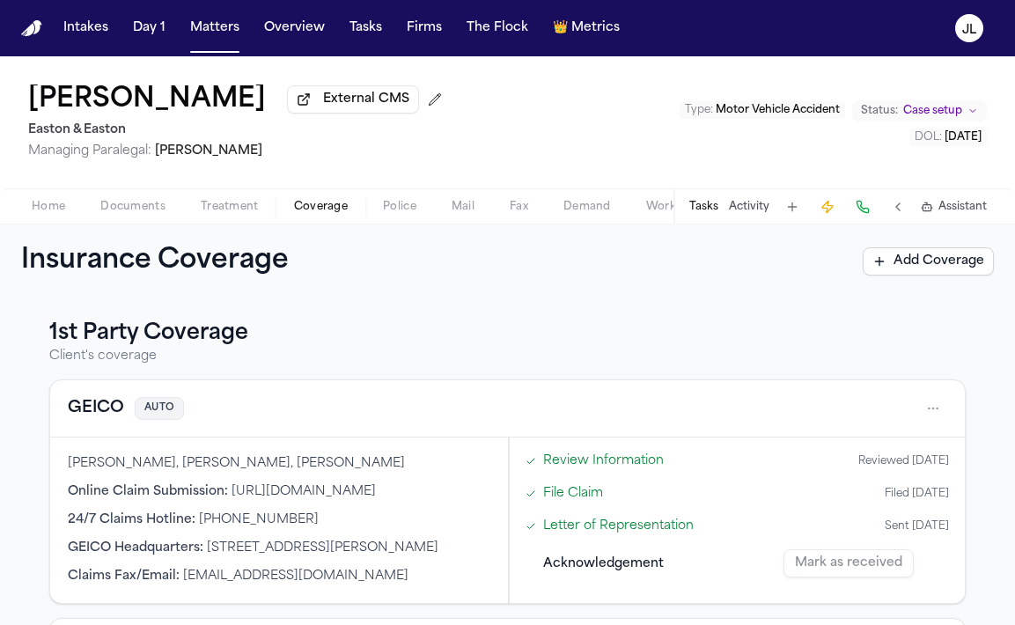
click at [327, 209] on span "Coverage" at bounding box center [321, 207] width 54 height 14
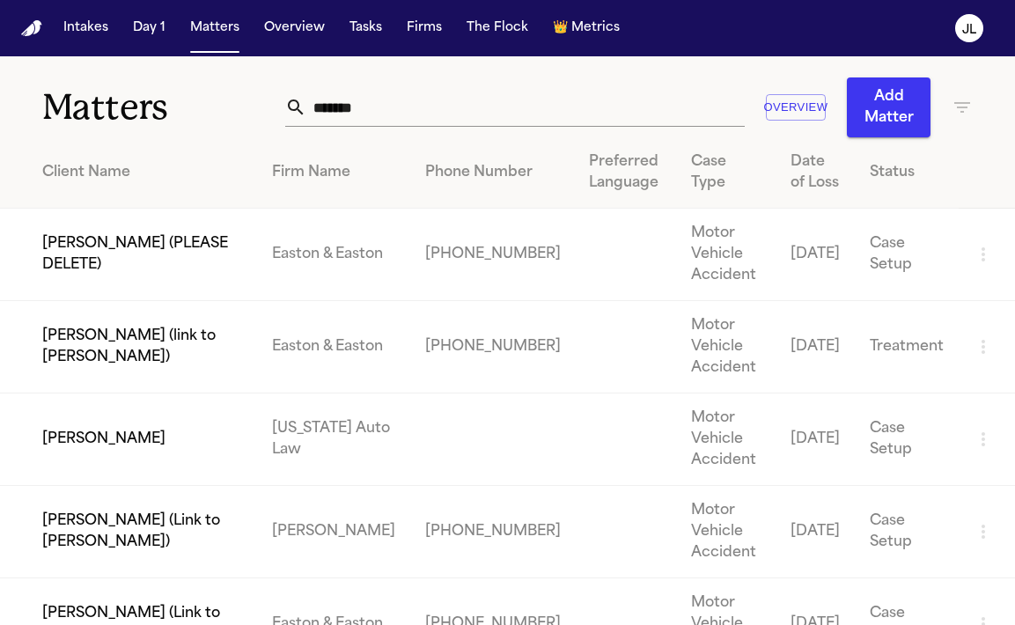
click at [121, 301] on td "Dillon Landis (link to Bianca Pasillas)" at bounding box center [129, 347] width 258 height 92
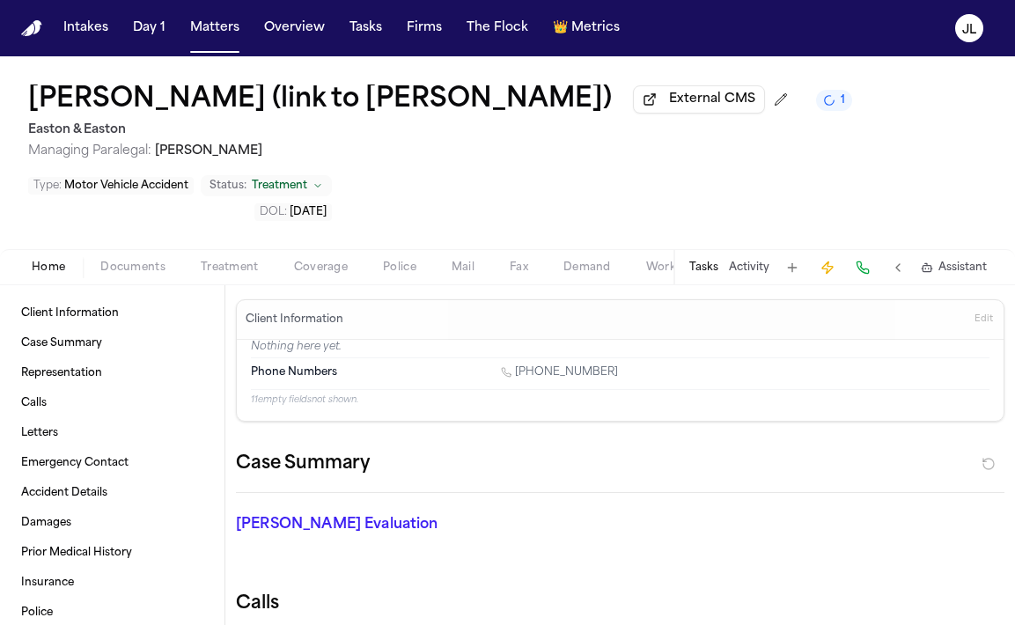
click at [341, 278] on span "button" at bounding box center [320, 277] width 75 height 2
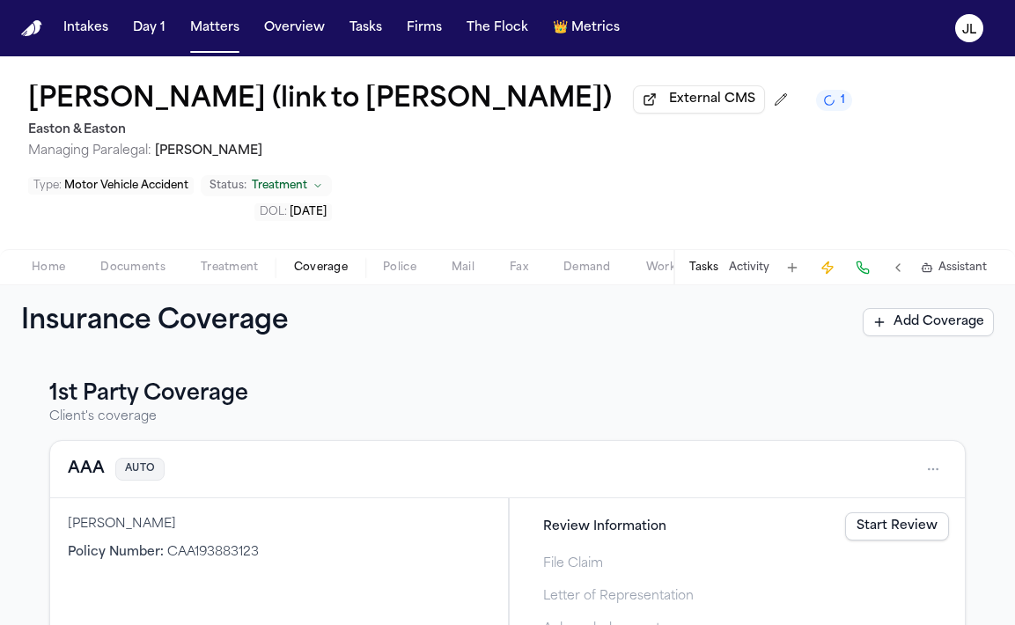
click at [130, 278] on button "Documents" at bounding box center [133, 267] width 100 height 21
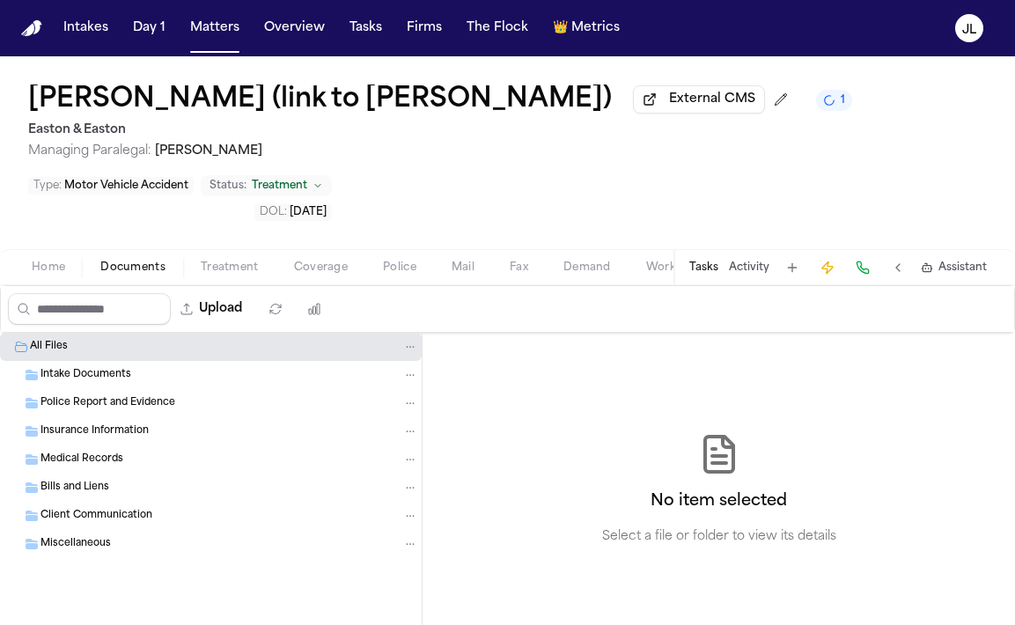
click at [312, 275] on span "Coverage" at bounding box center [321, 268] width 54 height 14
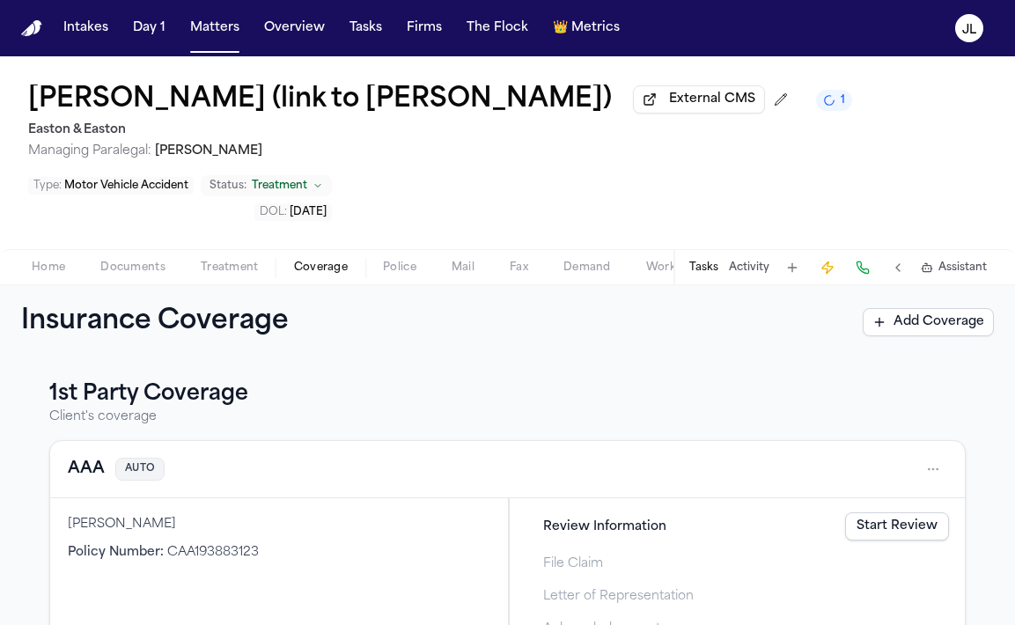
click at [81, 481] on button "AAA" at bounding box center [86, 469] width 37 height 25
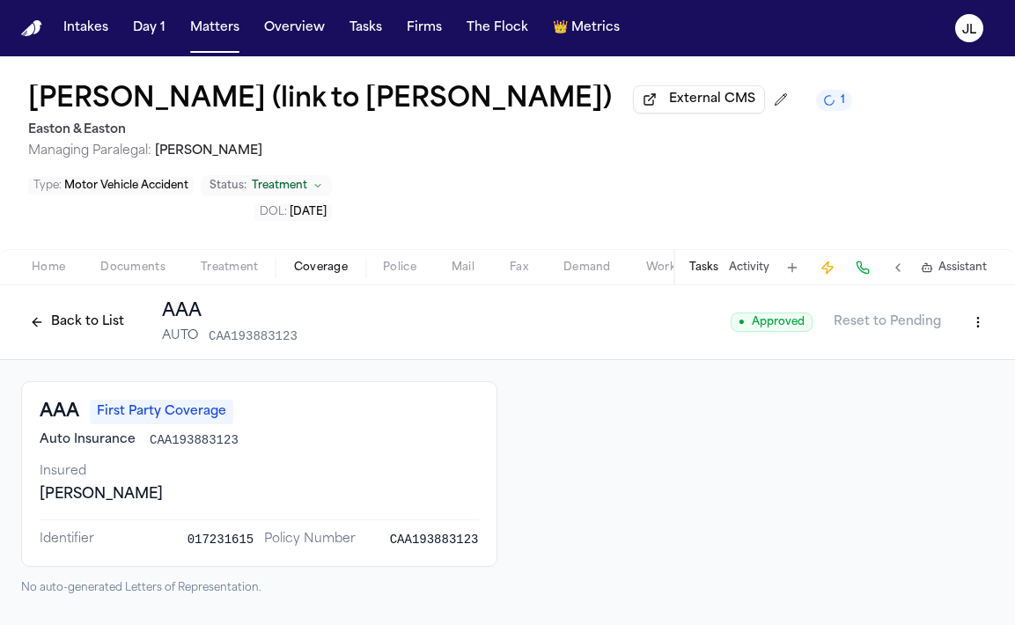
click at [861, 268] on button at bounding box center [862, 267] width 25 height 25
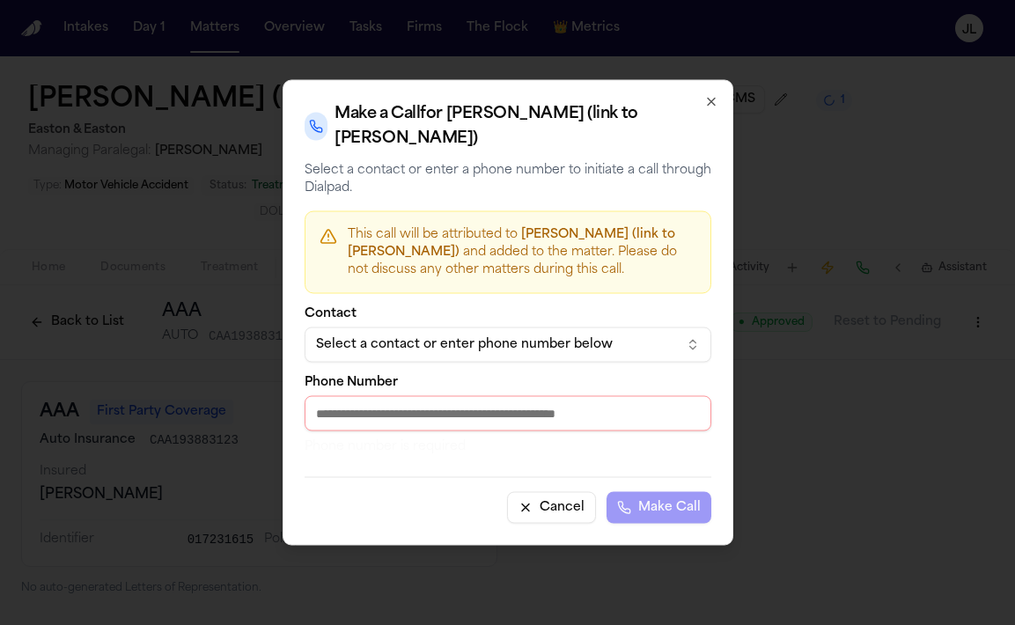
click at [474, 354] on div "Select a contact or enter phone number below" at bounding box center [494, 345] width 356 height 18
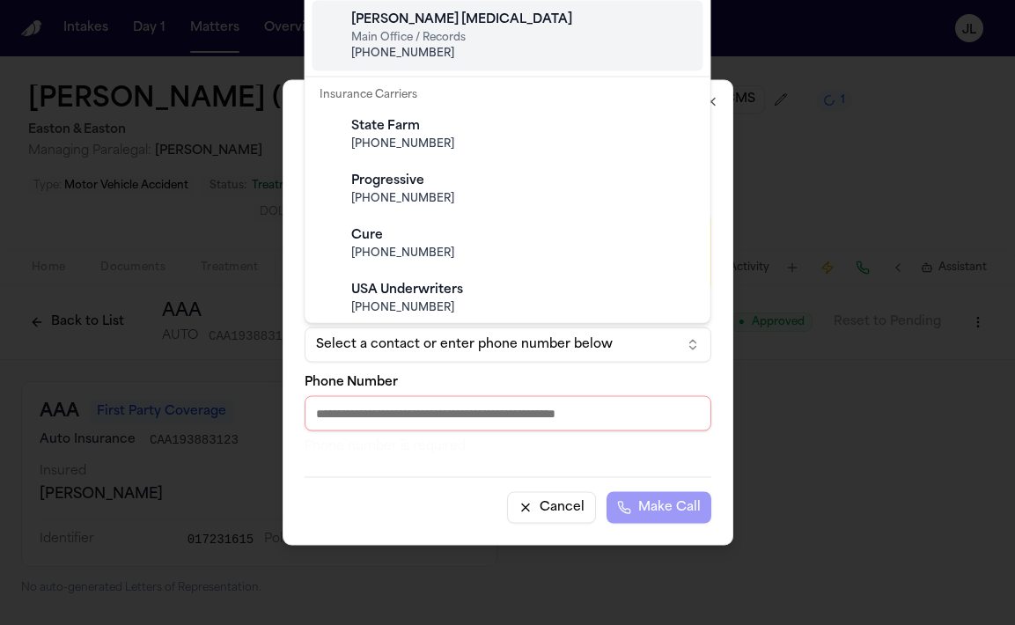
click at [821, 112] on div at bounding box center [507, 312] width 1015 height 625
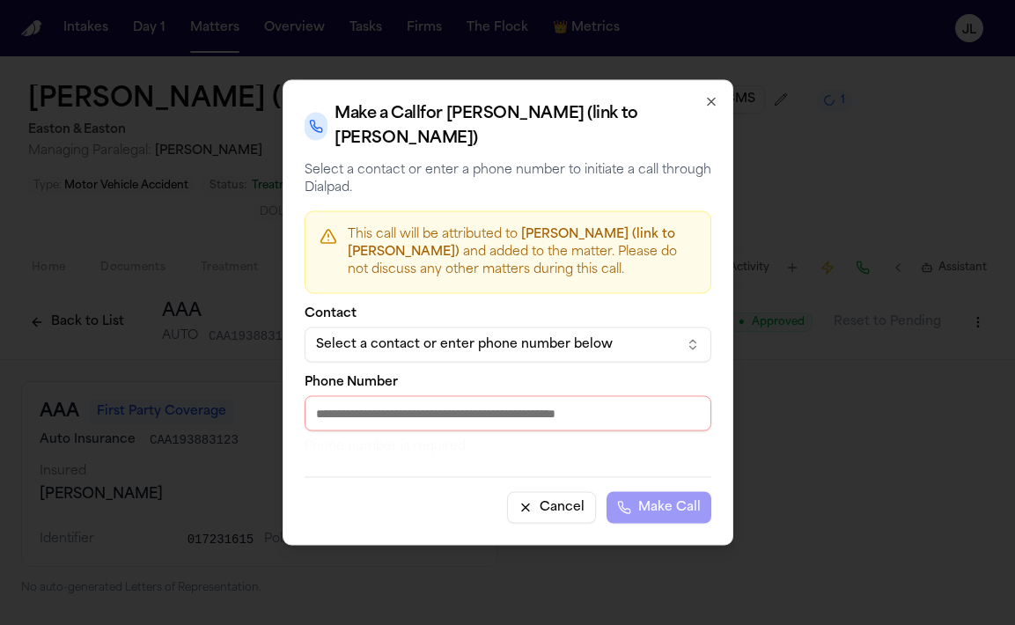
click at [704, 90] on div "Make a Call for Dillon Landis (link to Bianca Pasillas) Select a contact or ent…" at bounding box center [508, 313] width 451 height 466
click at [710, 98] on icon "button" at bounding box center [711, 102] width 14 height 14
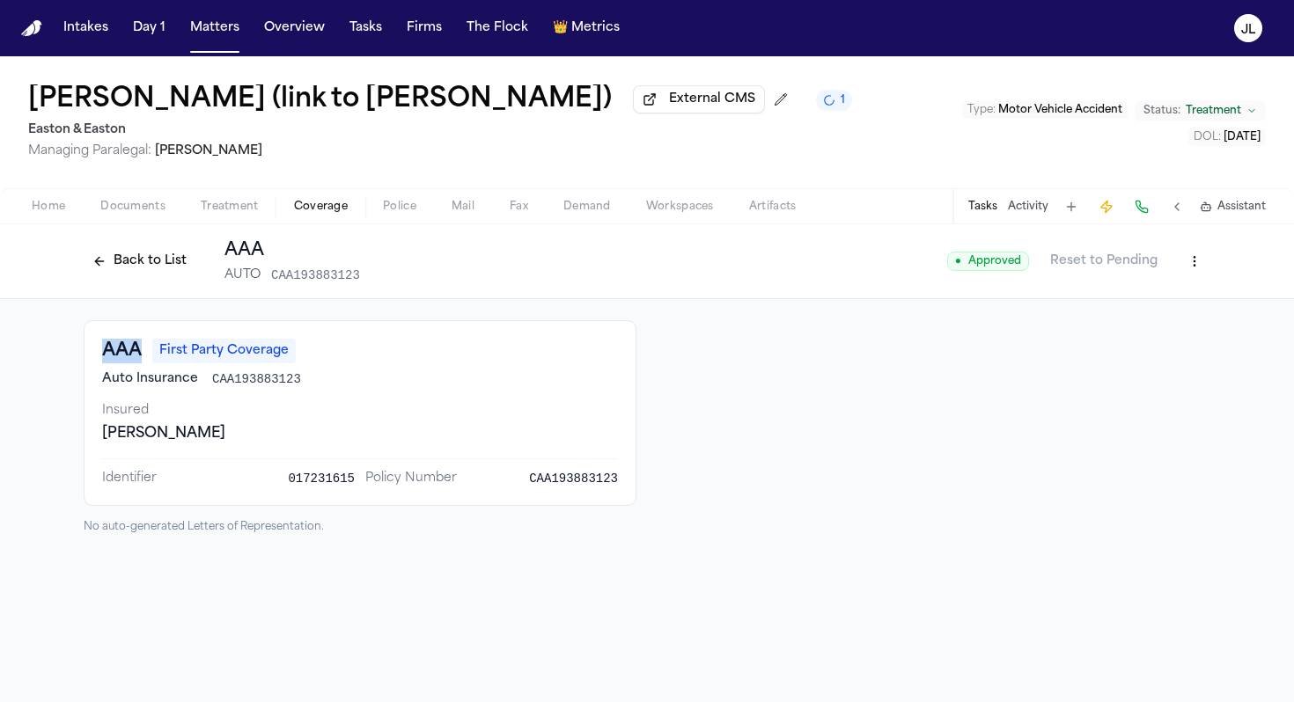
drag, startPoint x: 148, startPoint y: 360, endPoint x: 84, endPoint y: 358, distance: 63.4
click at [84, 358] on div "AAA First Party Coverage Auto Insurance CAA193883123 Insured Dillon Landis Iden…" at bounding box center [360, 413] width 553 height 186
copy h3 "AAA"
click at [1140, 210] on button at bounding box center [1141, 207] width 25 height 25
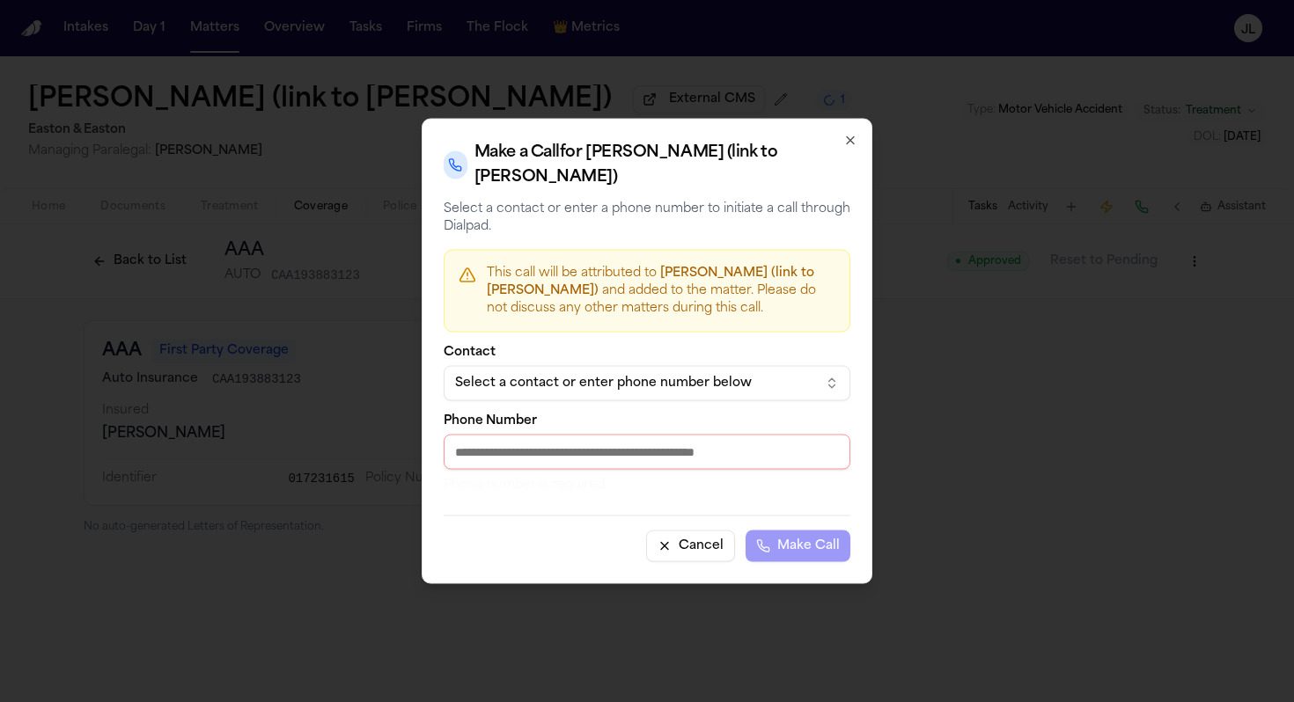
click at [598, 442] on input "Phone Number" at bounding box center [647, 452] width 407 height 35
paste input "**********"
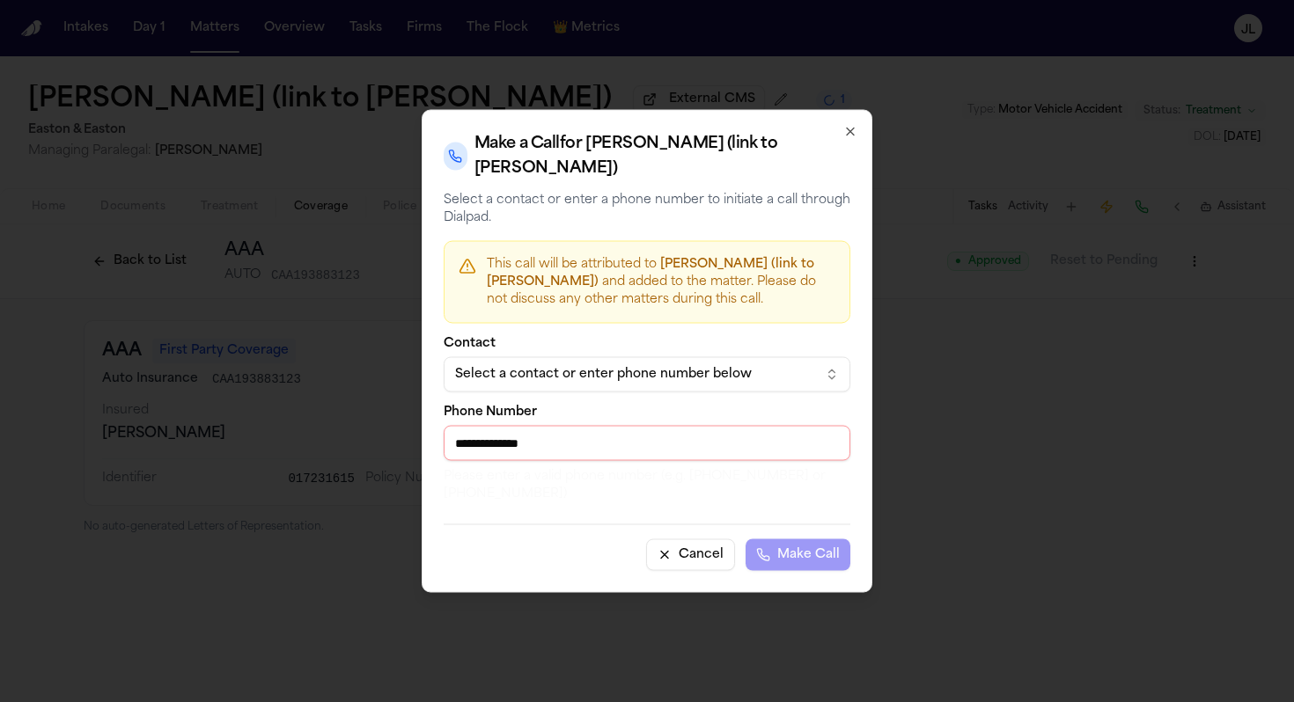
drag, startPoint x: 465, startPoint y: 449, endPoint x: 442, endPoint y: 449, distance: 22.9
click at [442, 449] on div "**********" at bounding box center [647, 351] width 451 height 483
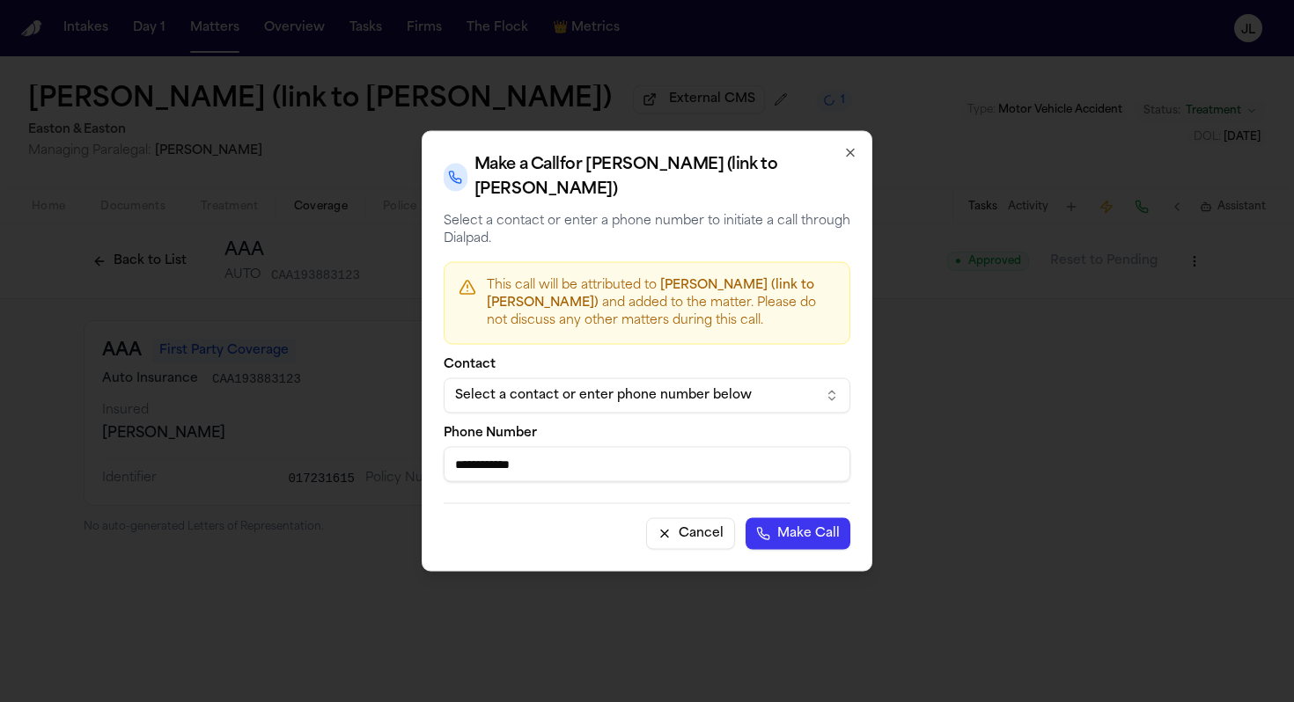
type input "**********"
click at [745, 518] on button "Make Call" at bounding box center [797, 534] width 105 height 32
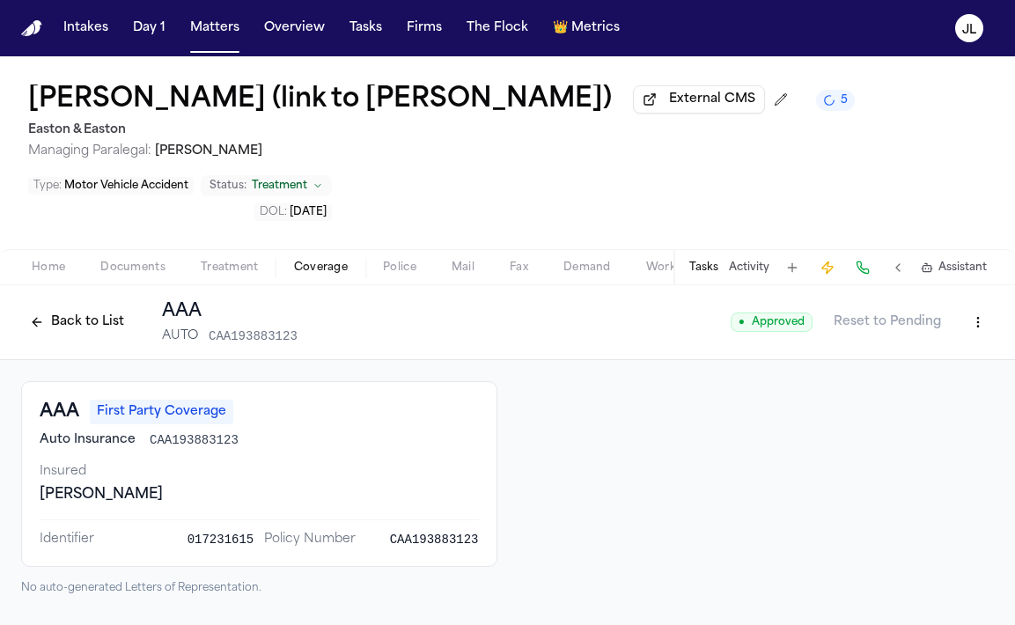
click at [52, 319] on button "Back to List" at bounding box center [77, 322] width 112 height 28
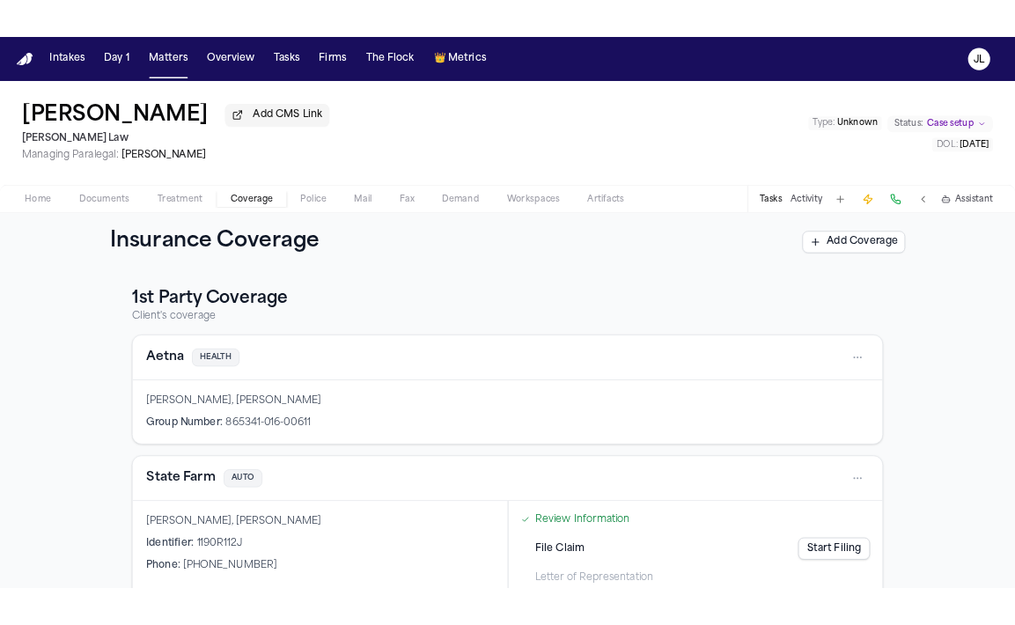
scroll to position [76, 0]
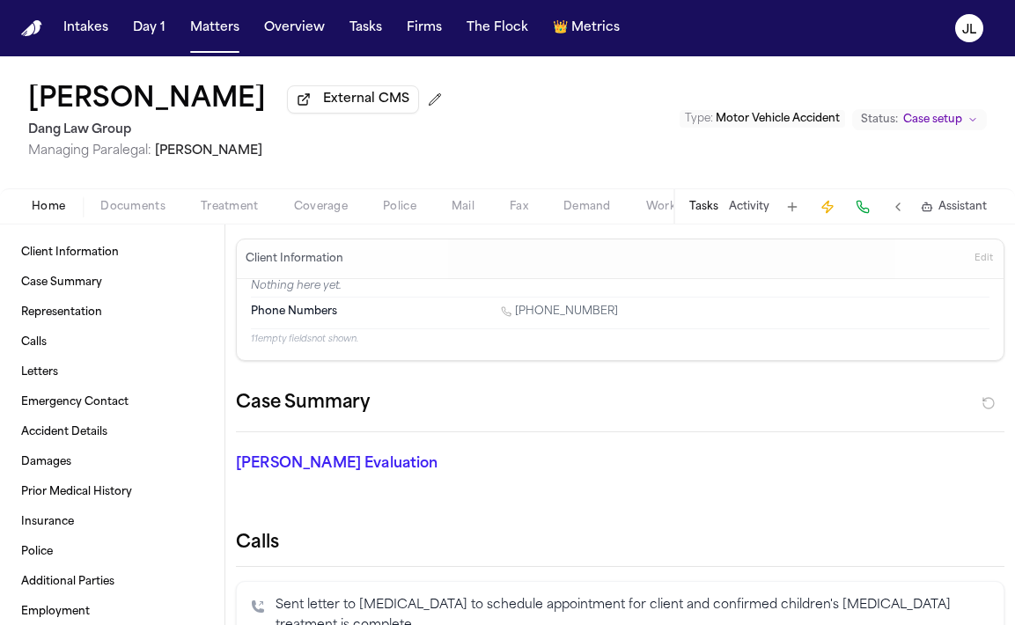
click at [334, 217] on span "button" at bounding box center [320, 217] width 75 height 2
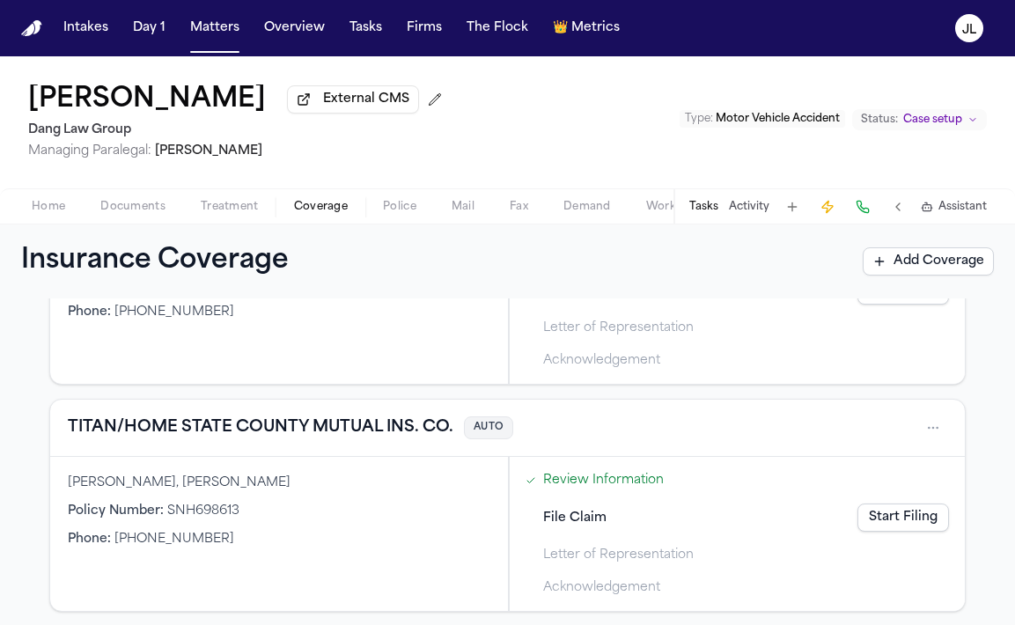
scroll to position [527, 0]
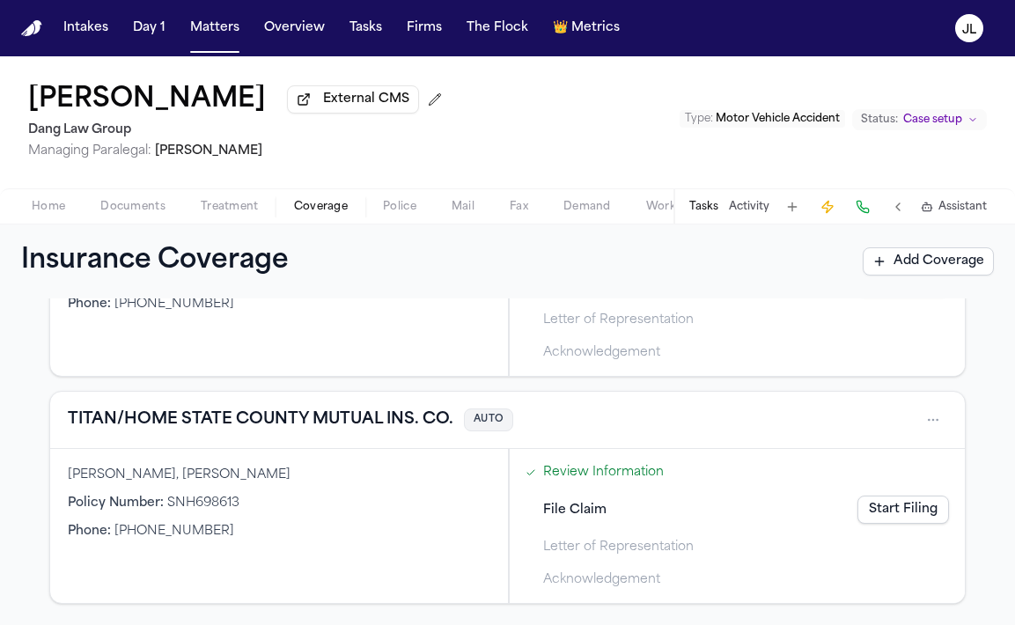
click at [318, 416] on button "TITAN/HOME STATE COUNTY MUTUAL INS. CO." at bounding box center [261, 420] width 386 height 25
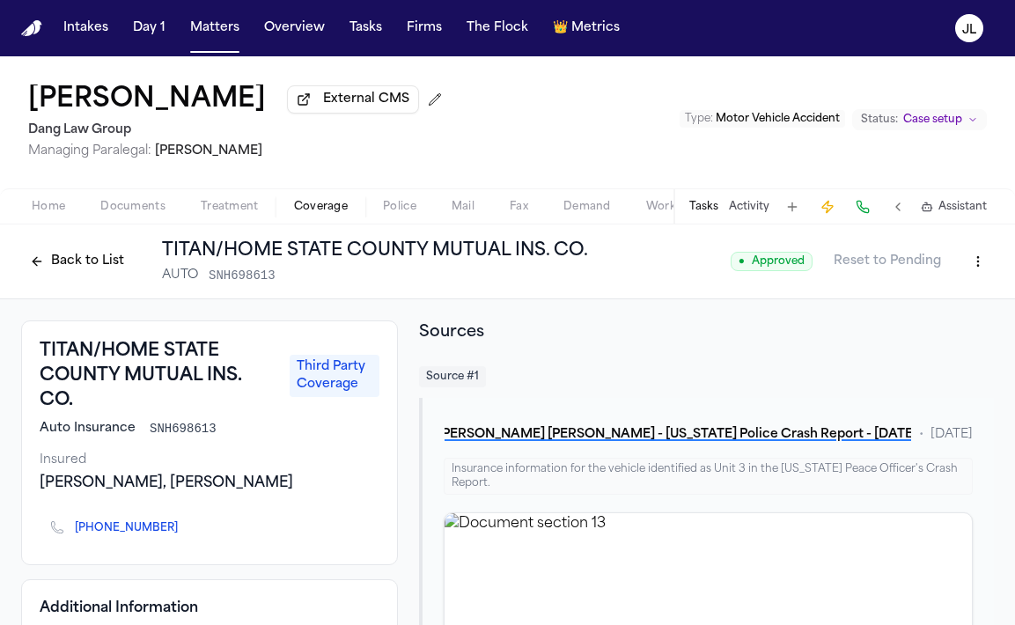
click at [85, 263] on button "Back to List" at bounding box center [77, 261] width 112 height 28
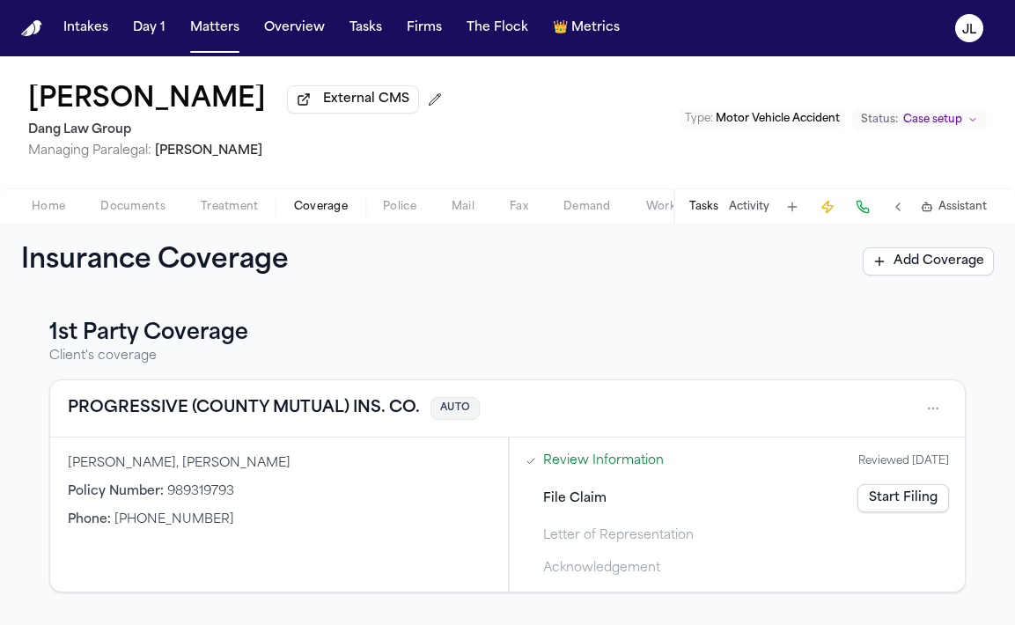
click at [195, 404] on button "PROGRESSIVE (COUNTY MUTUAL) INS. CO." at bounding box center [244, 408] width 352 height 25
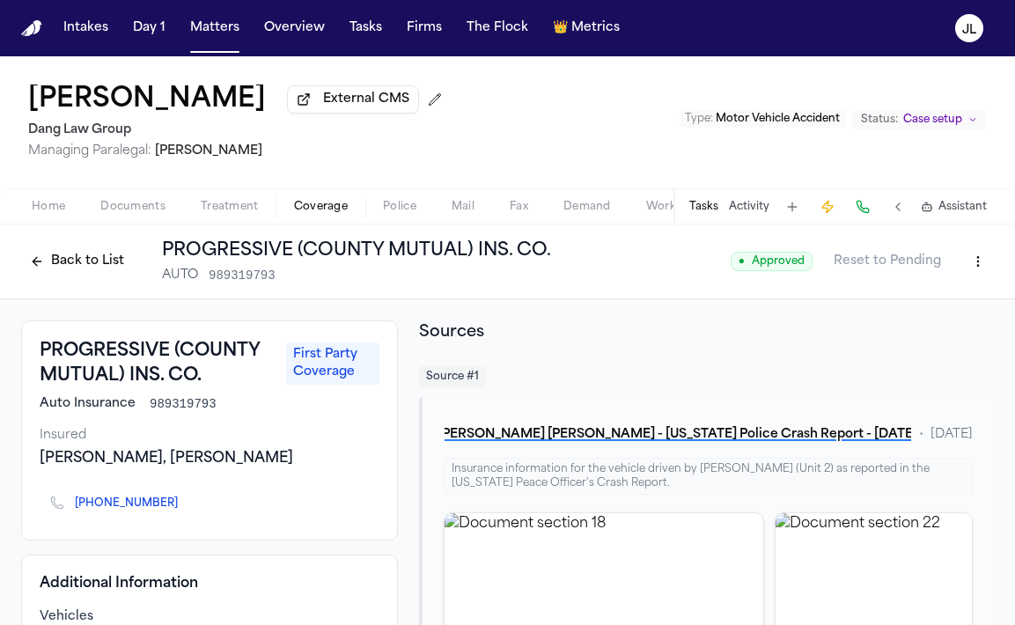
click at [81, 273] on button "Back to List" at bounding box center [77, 261] width 112 height 28
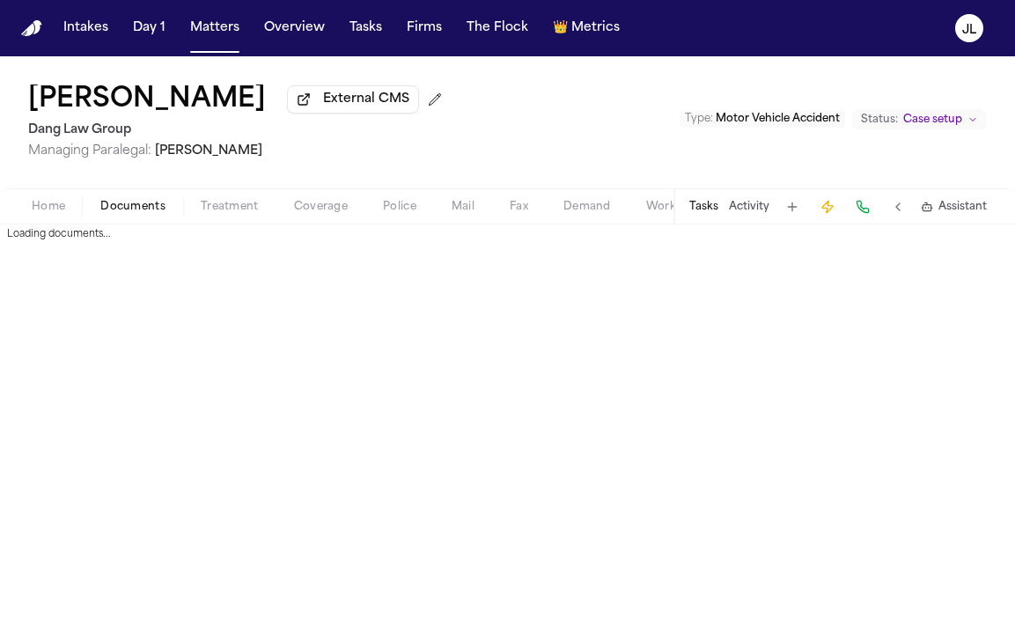
click at [114, 203] on span "Documents" at bounding box center [132, 207] width 65 height 14
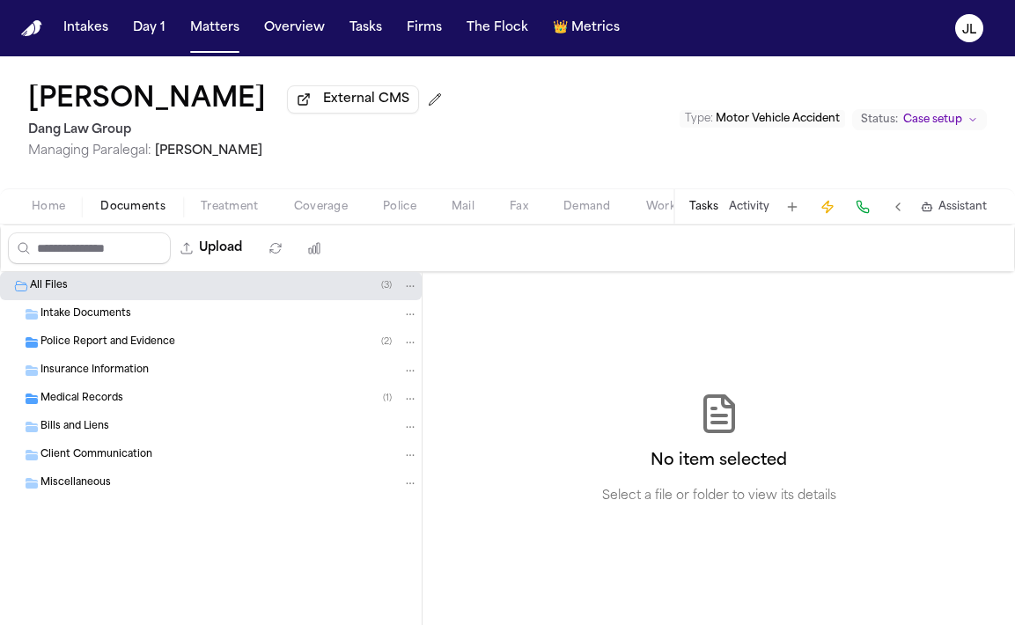
click at [104, 378] on span "Insurance Information" at bounding box center [94, 371] width 108 height 15
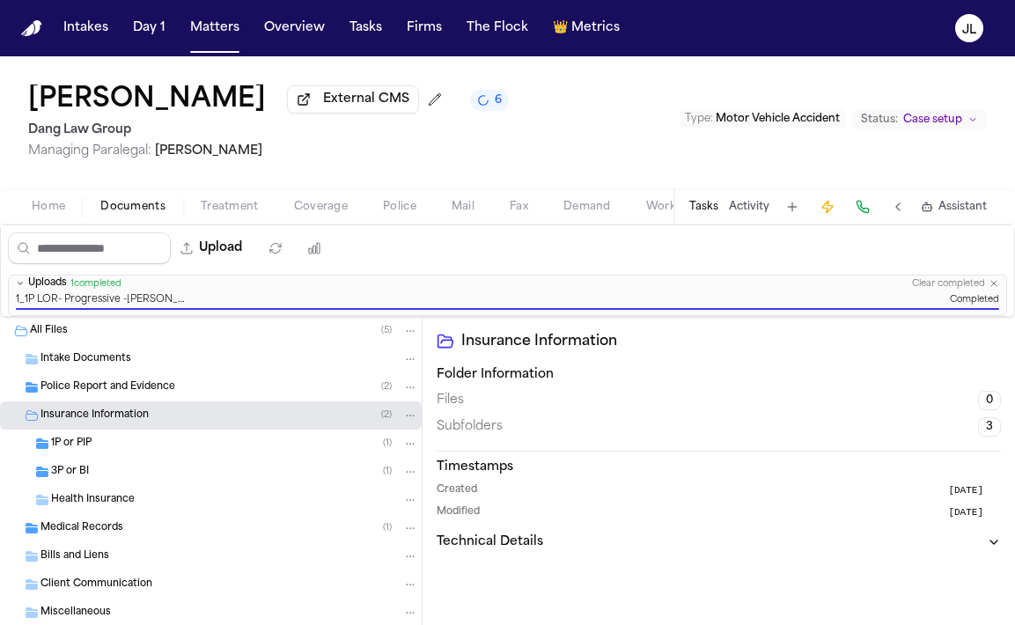
click at [309, 196] on div "Home Documents Treatment Coverage Police Mail Fax Demand Workspaces Artifacts T…" at bounding box center [507, 205] width 1015 height 35
click at [311, 208] on span "Coverage" at bounding box center [321, 207] width 54 height 14
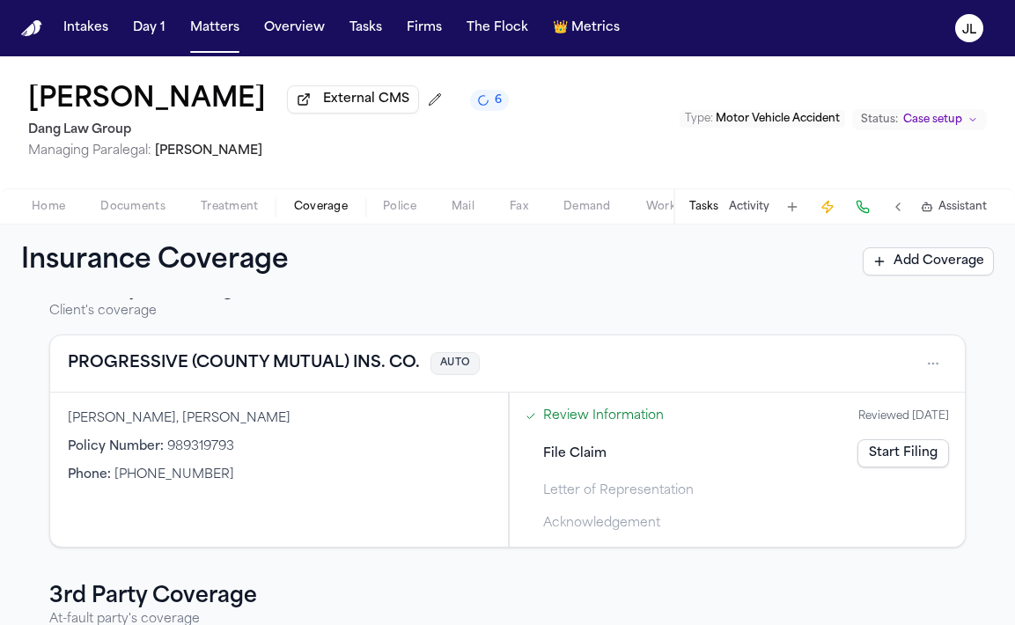
scroll to position [56, 0]
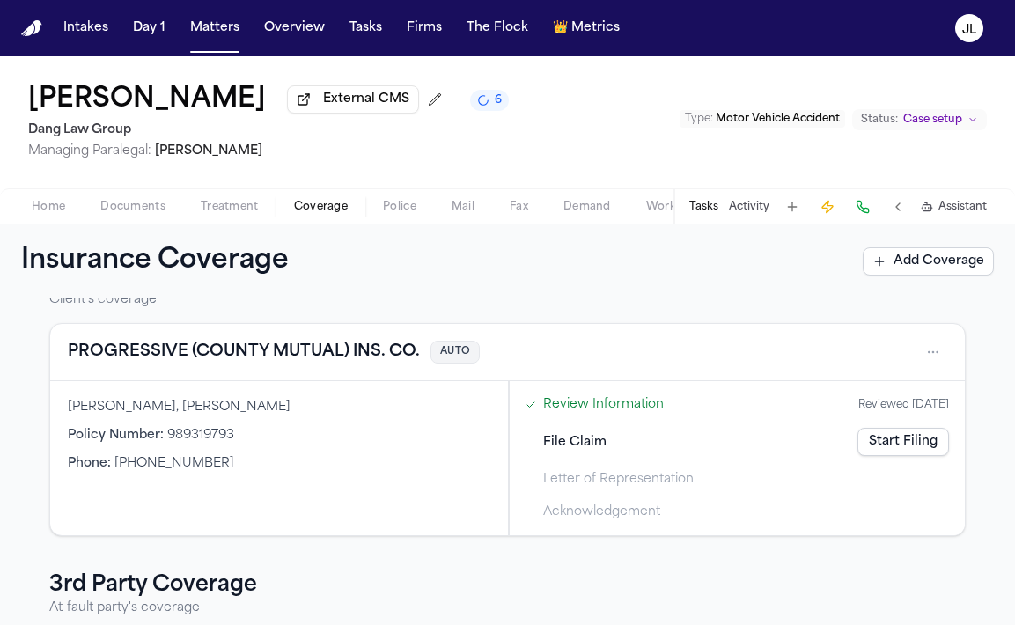
click at [895, 443] on link "Start Filing" at bounding box center [903, 442] width 92 height 28
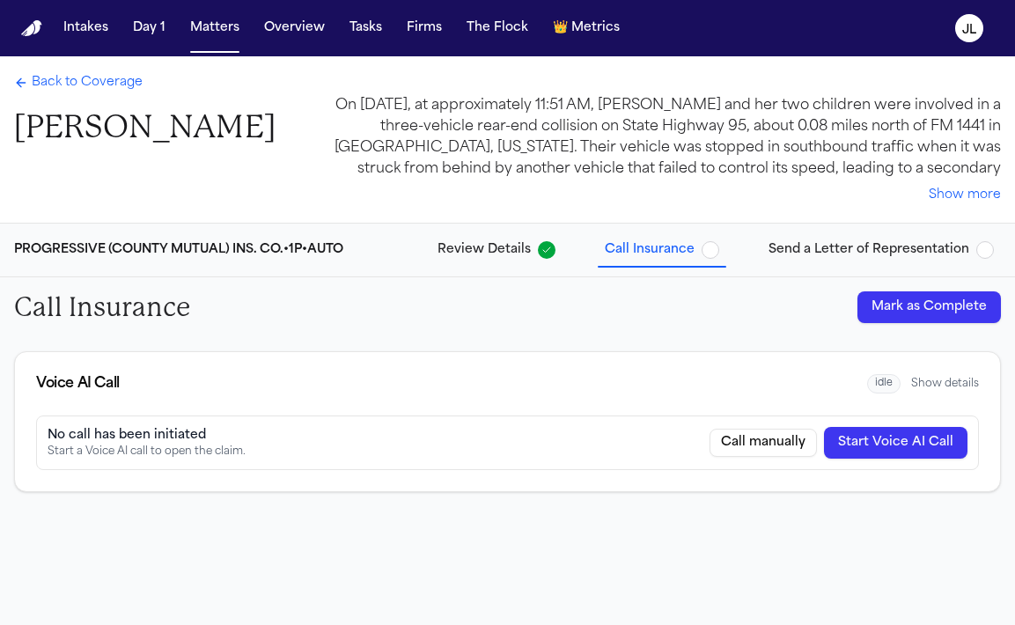
click at [944, 310] on button "Mark as Complete" at bounding box center [928, 307] width 143 height 32
click at [893, 253] on span "Send a Letter of Representation" at bounding box center [868, 250] width 201 height 18
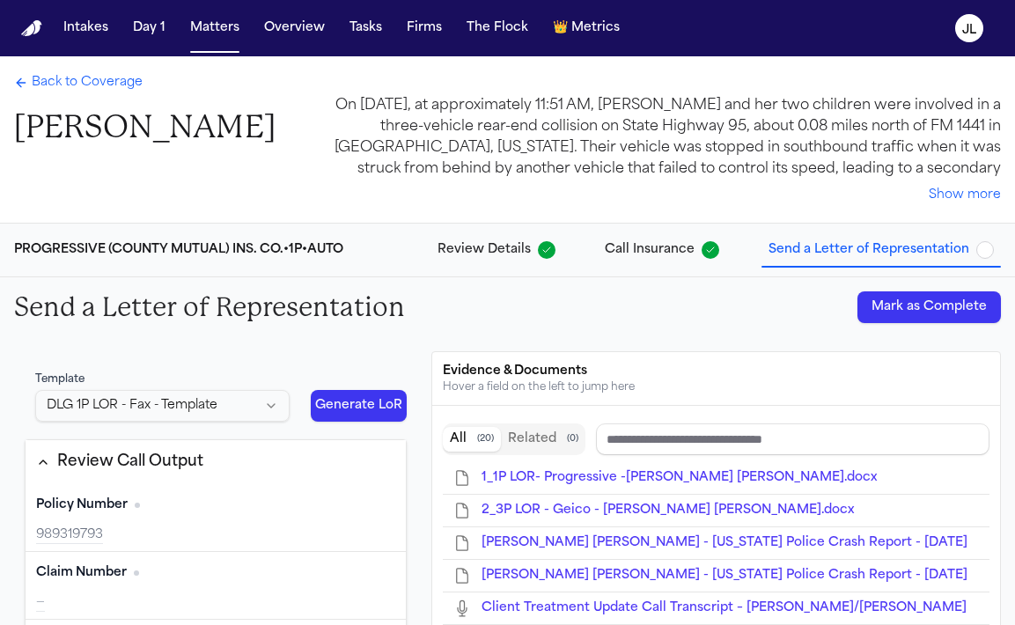
click at [887, 318] on button "Mark as Complete" at bounding box center [928, 307] width 143 height 32
click at [62, 85] on span "Back to Coverage" at bounding box center [87, 83] width 111 height 18
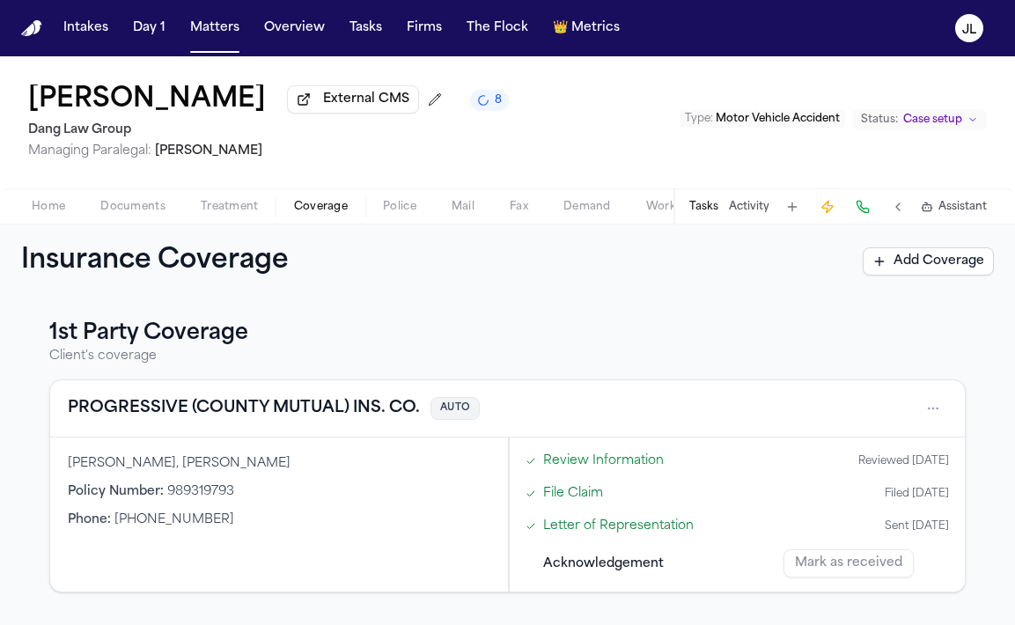
click at [320, 206] on span "Coverage" at bounding box center [321, 207] width 54 height 14
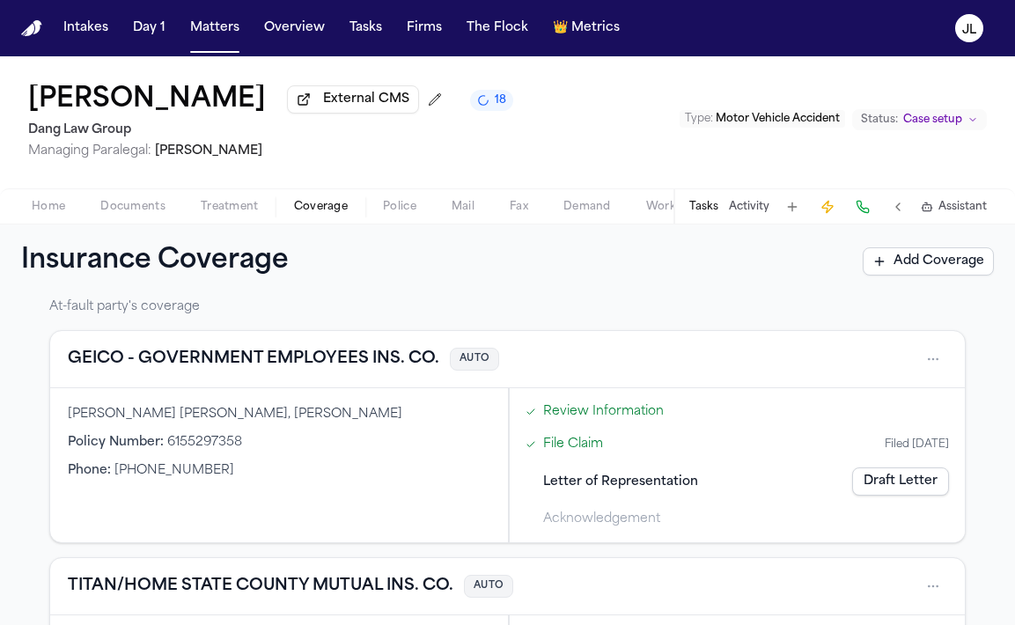
scroll to position [385, 0]
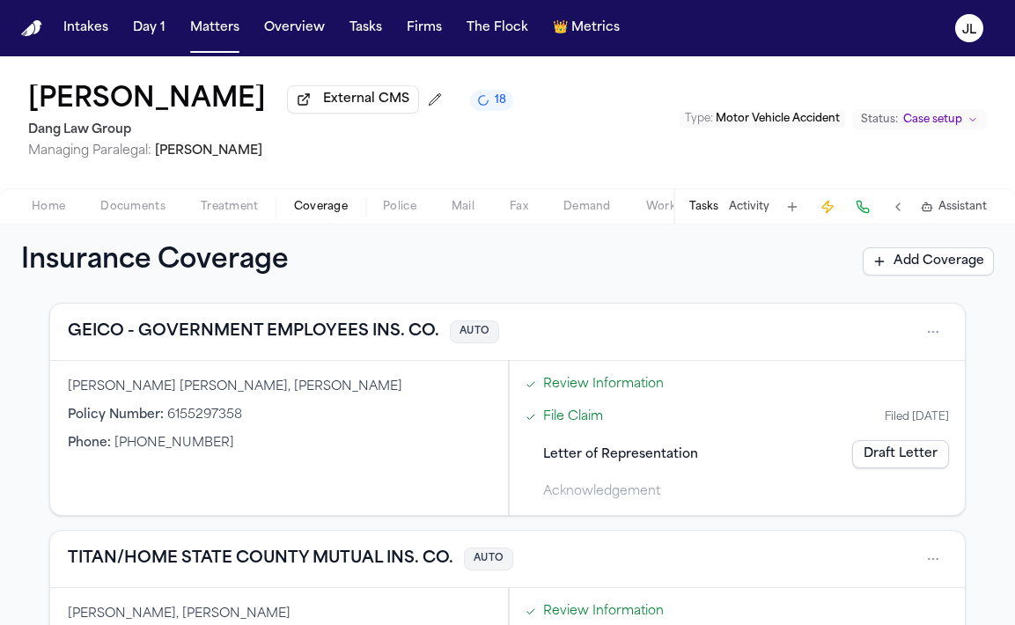
click at [909, 459] on link "Draft Letter" at bounding box center [900, 454] width 97 height 28
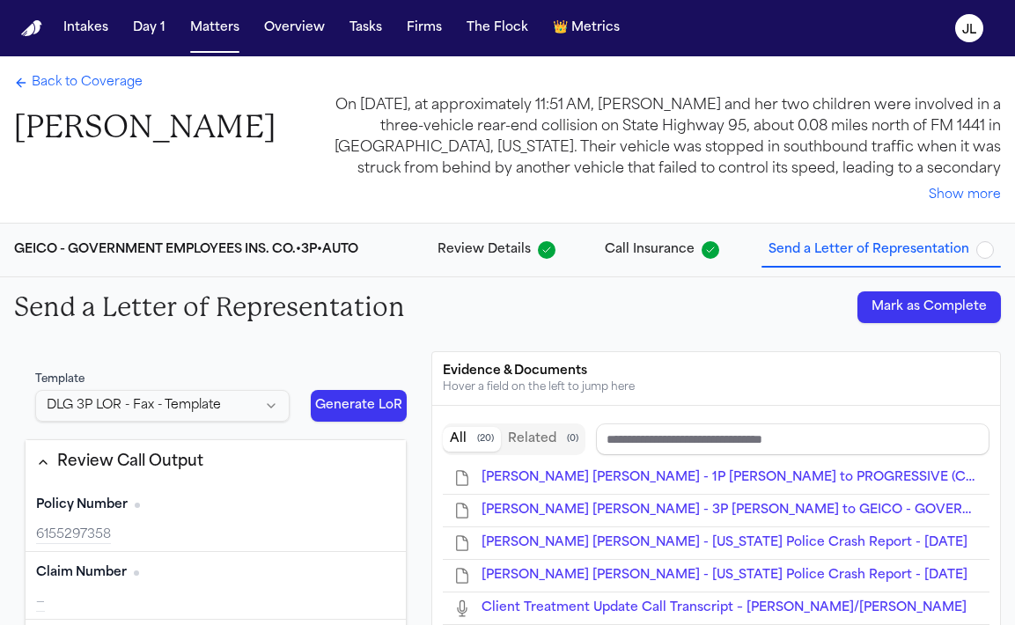
click at [940, 312] on button "Mark as Complete" at bounding box center [928, 307] width 143 height 32
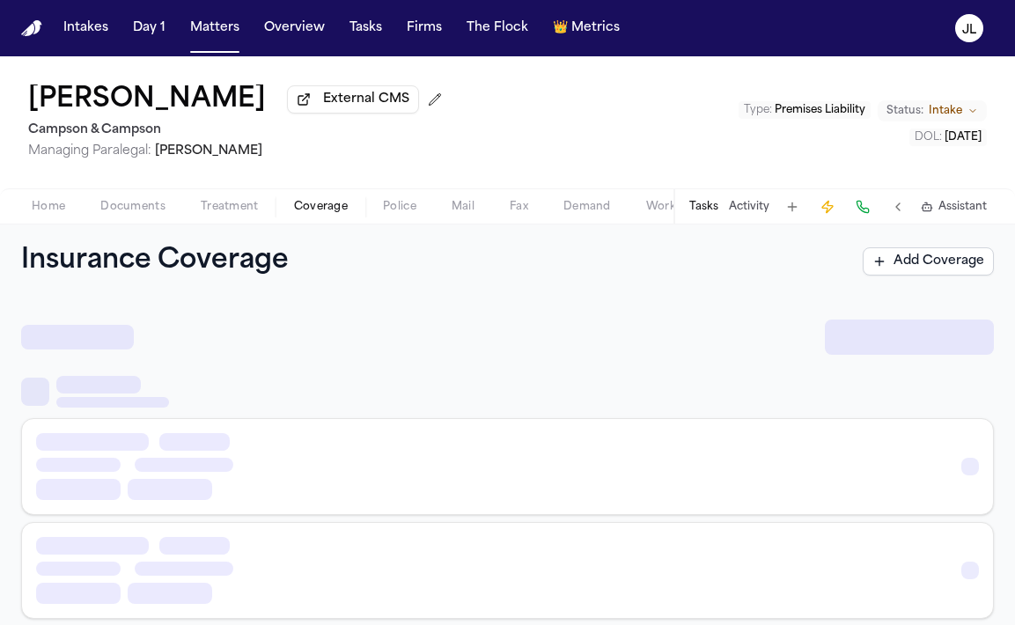
click at [332, 214] on span "Coverage" at bounding box center [321, 207] width 54 height 14
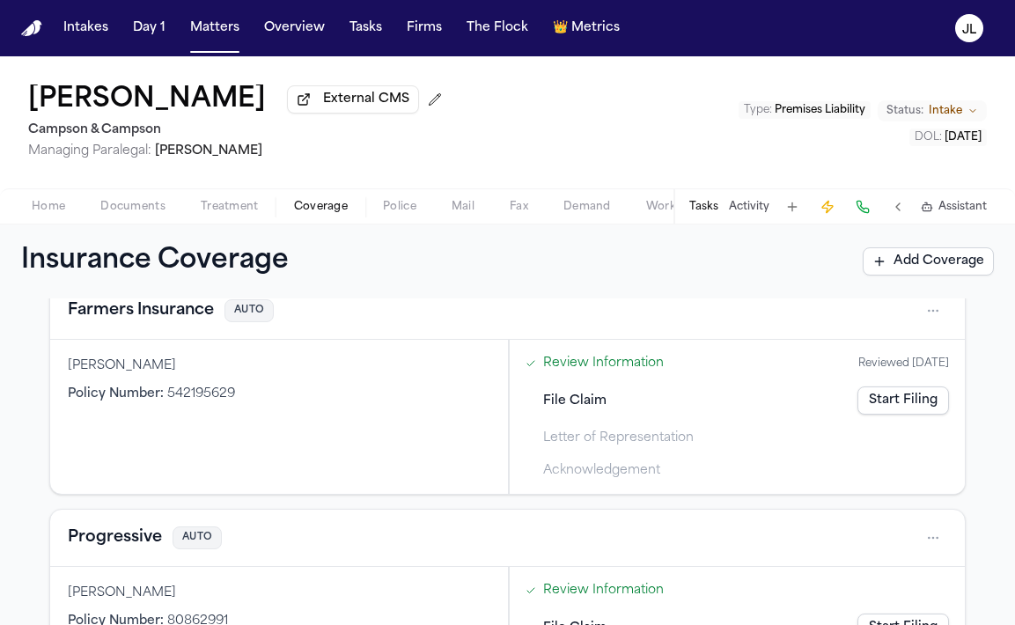
scroll to position [316, 0]
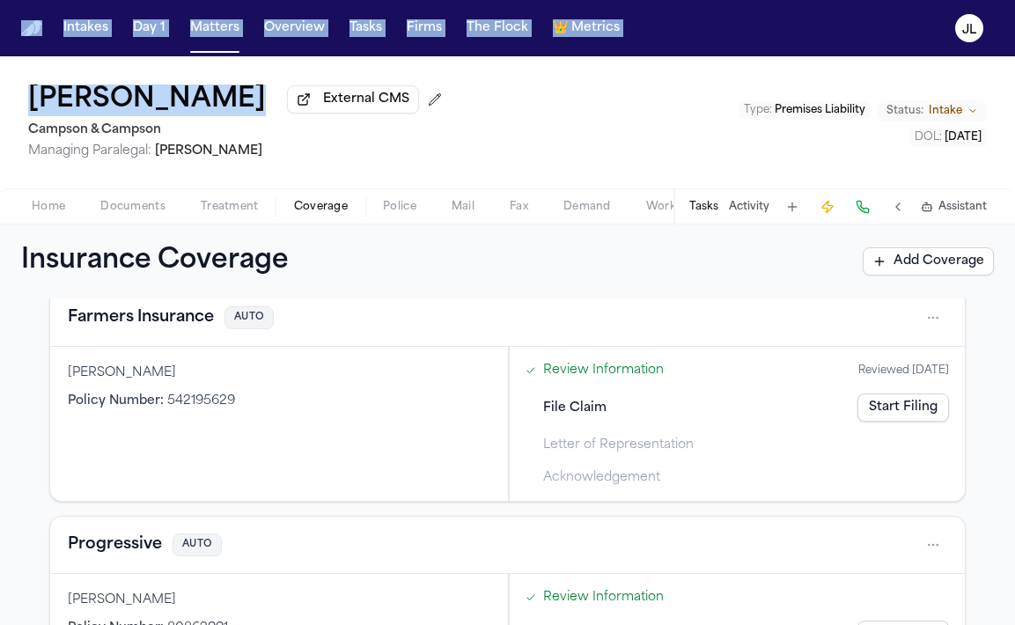
drag, startPoint x: 316, startPoint y: 115, endPoint x: -2, endPoint y: 102, distance: 318.0
click at [0, 102] on html "Intakes Day 1 Matters Overview Tasks Firms The Flock 👑 Metrics JL Maria Estela …" at bounding box center [507, 312] width 1015 height 625
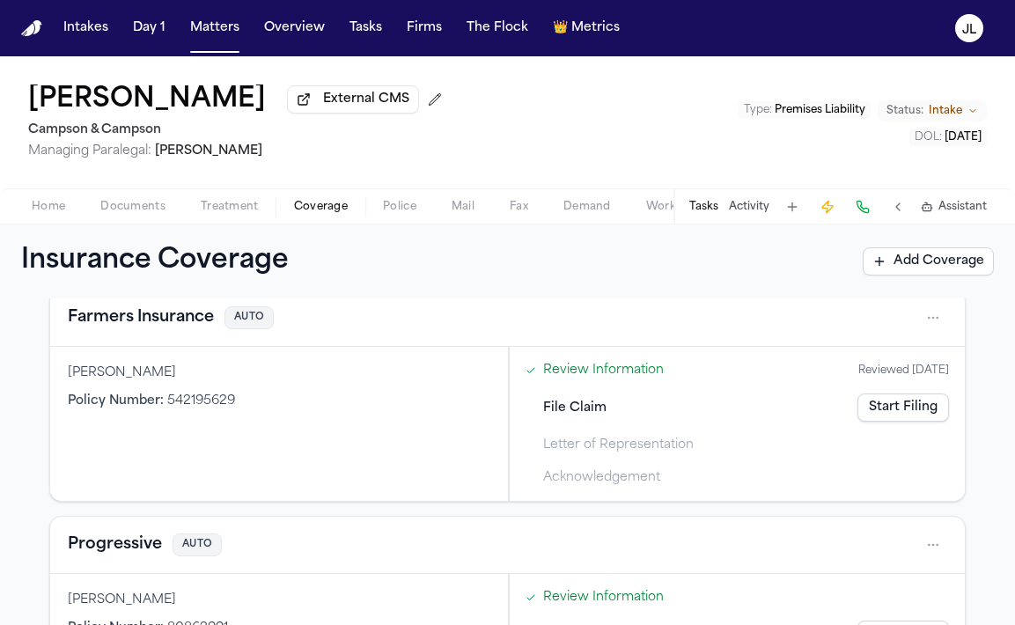
click at [168, 116] on div "Maria Estela Ventura External CMS" at bounding box center [238, 100] width 421 height 32
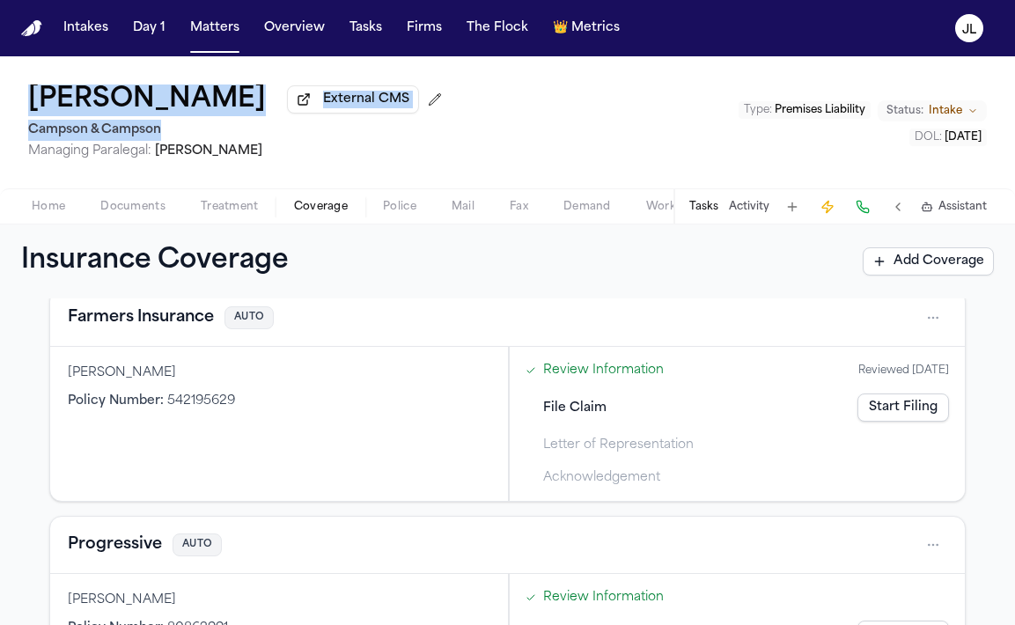
drag, startPoint x: 169, startPoint y: 129, endPoint x: 34, endPoint y: 98, distance: 138.3
click at [34, 98] on div "Maria Estela Ventura External CMS Campson & Campson Managing Paralegal: Jacquel…" at bounding box center [238, 122] width 421 height 76
copy div "Maria Estela Ventura External CMS Campson & Campson"
click at [325, 214] on span "Coverage" at bounding box center [321, 207] width 54 height 14
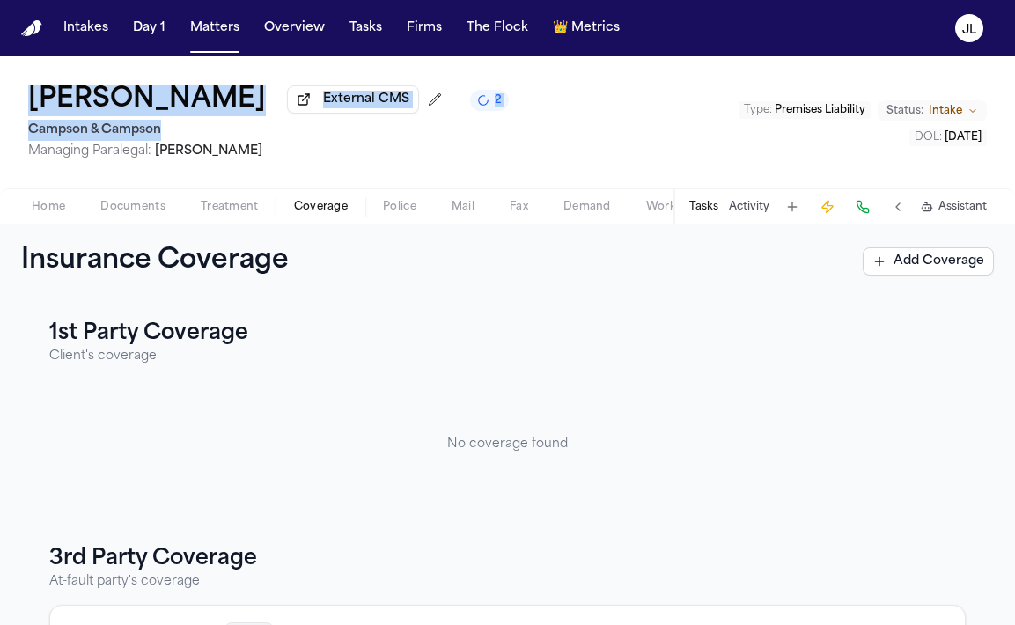
scroll to position [444, 0]
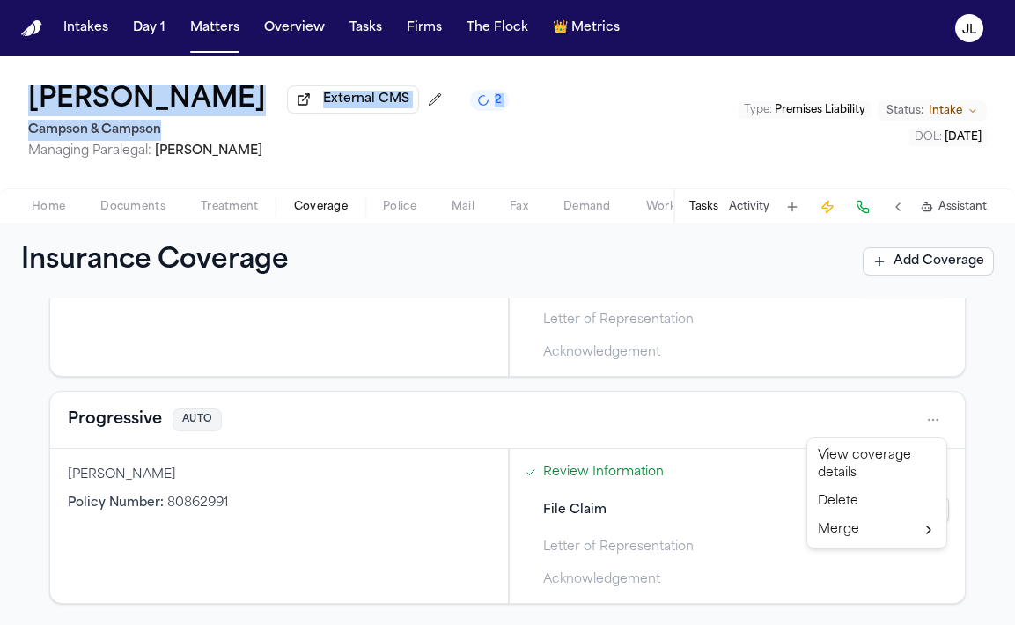
click at [935, 417] on html "Intakes Day 1 Matters Overview Tasks Firms The Flock 👑 Metrics JL Maria Estela …" at bounding box center [507, 312] width 1015 height 625
click at [833, 503] on div "Delete" at bounding box center [877, 502] width 132 height 28
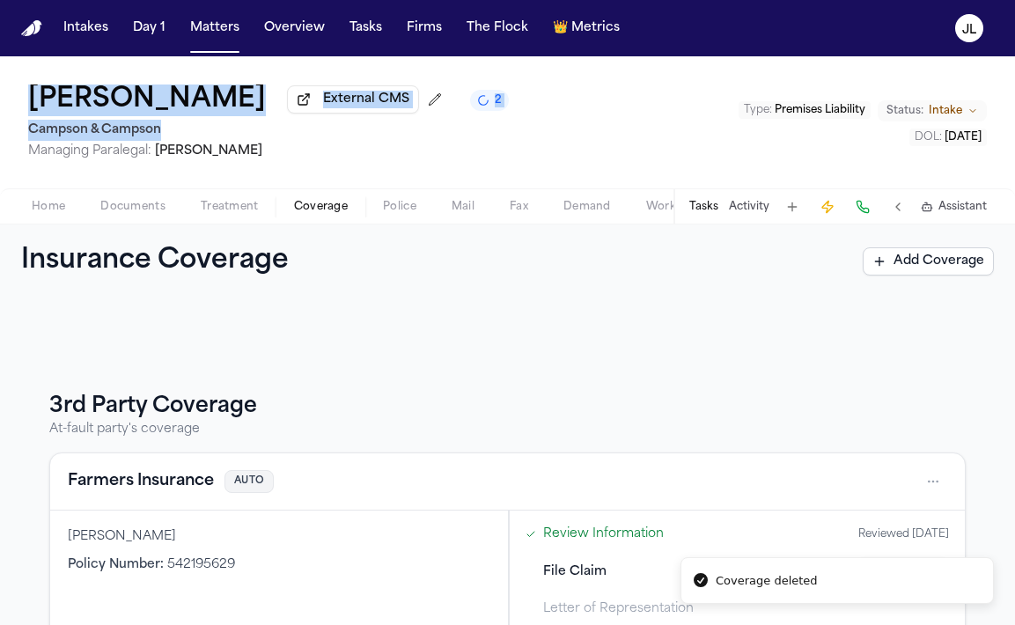
scroll to position [137, 0]
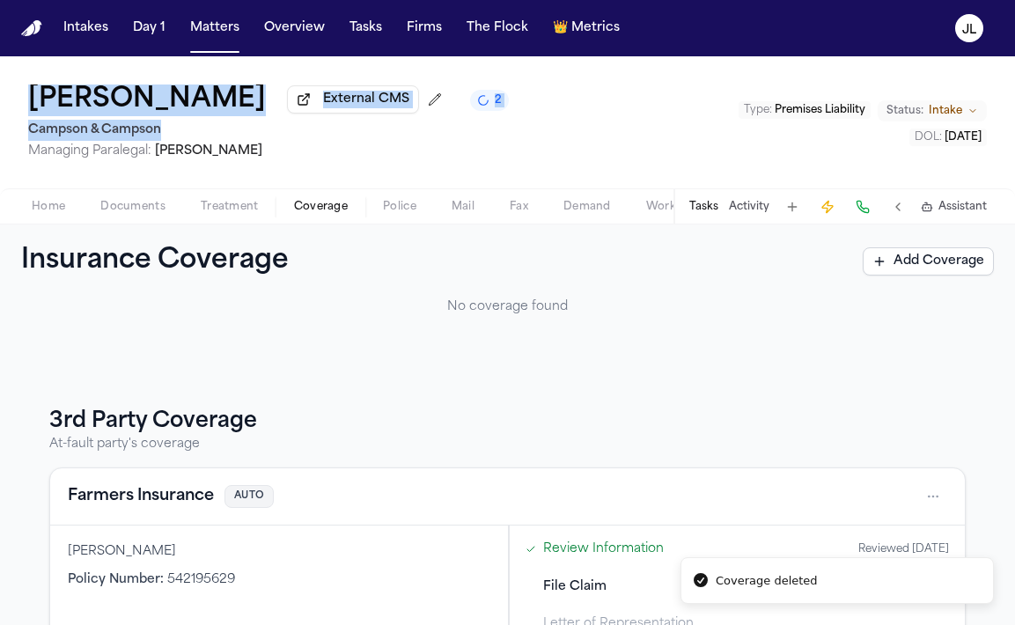
click at [942, 494] on html "Coverage deleted Intakes Day 1 Matters Overview Tasks Firms The Flock 👑 Metrics…" at bounding box center [507, 312] width 1015 height 625
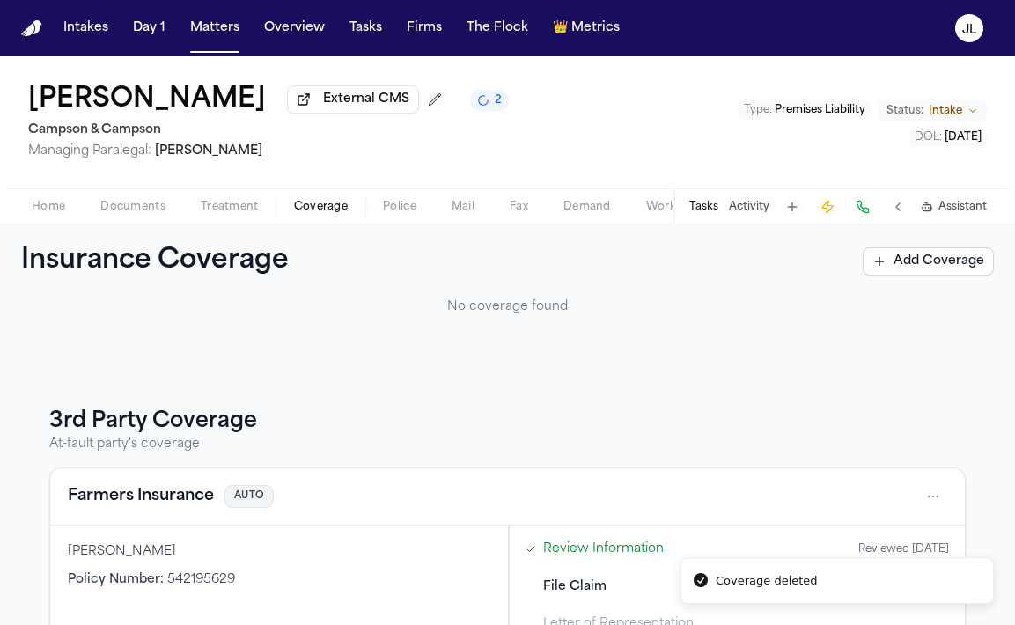
click at [826, 415] on html "Coverage deleted Intakes Day 1 Matters Overview Tasks Firms The Flock 👑 Metrics…" at bounding box center [507, 312] width 1015 height 625
click at [932, 503] on html "Coverage deleted Intakes Day 1 Matters Overview Tasks Firms The Flock 👑 Metrics…" at bounding box center [507, 312] width 1015 height 625
click at [833, 582] on div "Delete" at bounding box center [877, 582] width 132 height 28
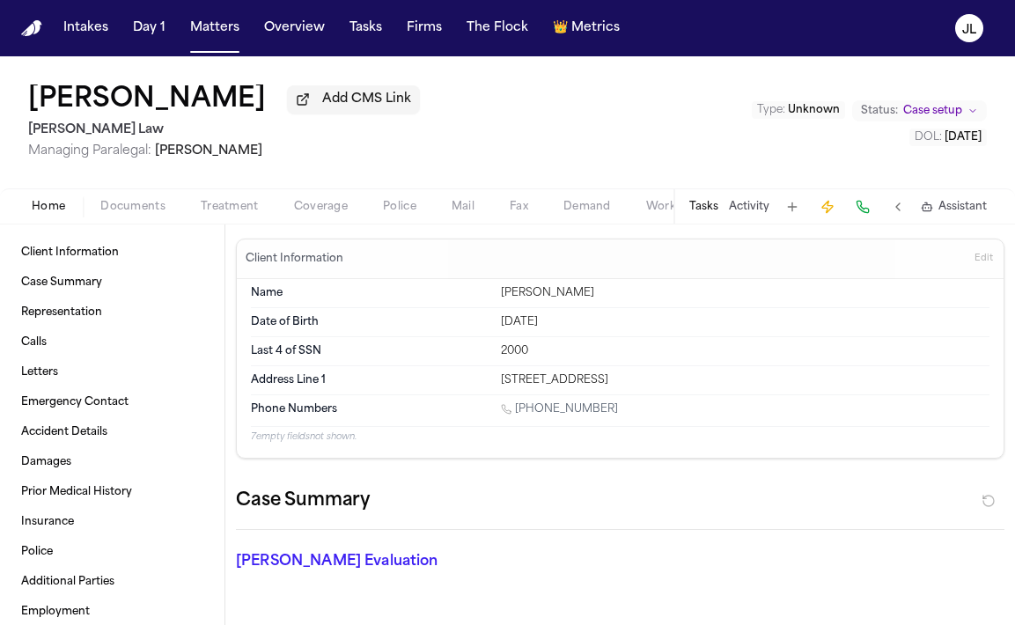
click at [327, 214] on span "Coverage" at bounding box center [321, 207] width 54 height 14
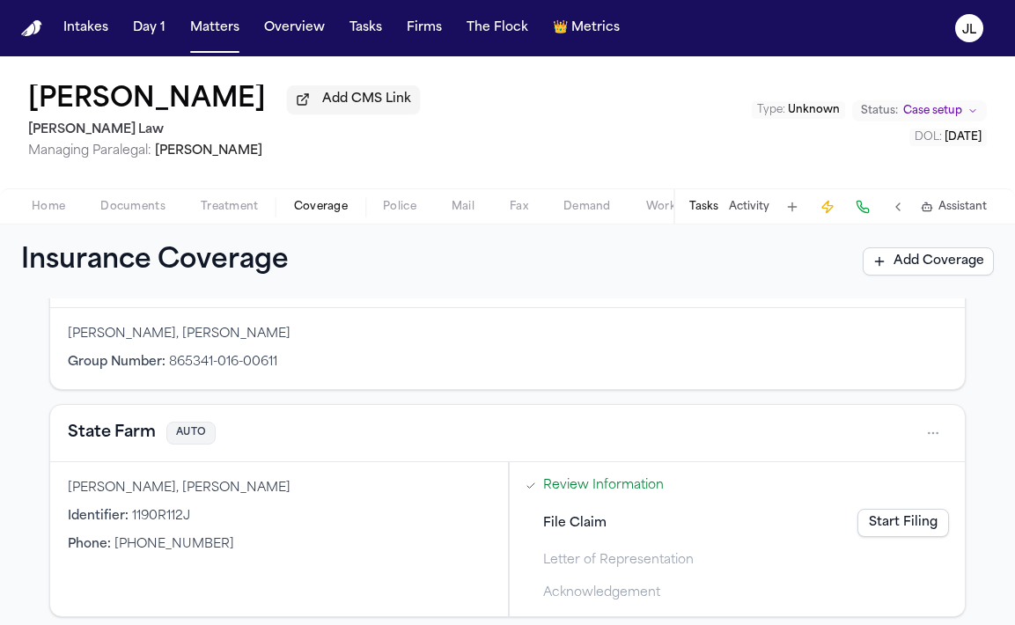
scroll to position [40, 0]
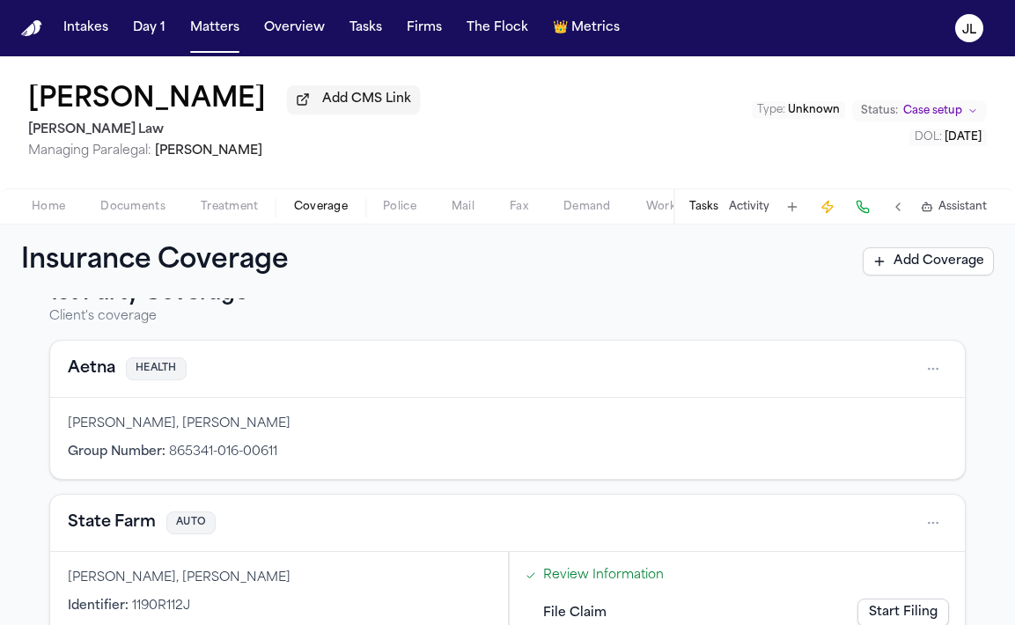
click at [136, 217] on span "button" at bounding box center [133, 217] width 86 height 2
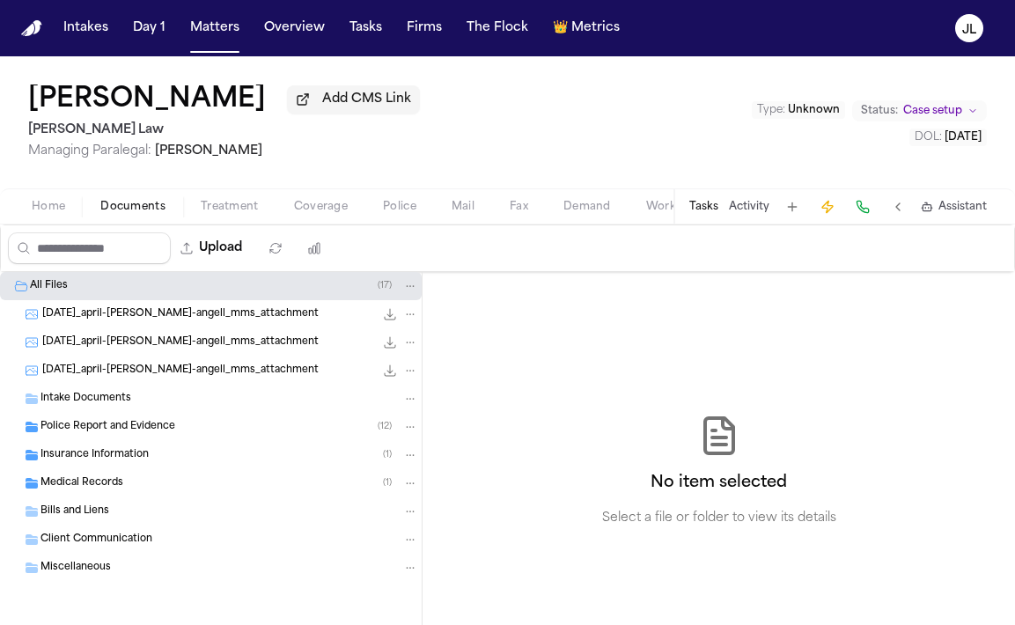
click at [100, 453] on span "Insurance Information" at bounding box center [94, 455] width 108 height 15
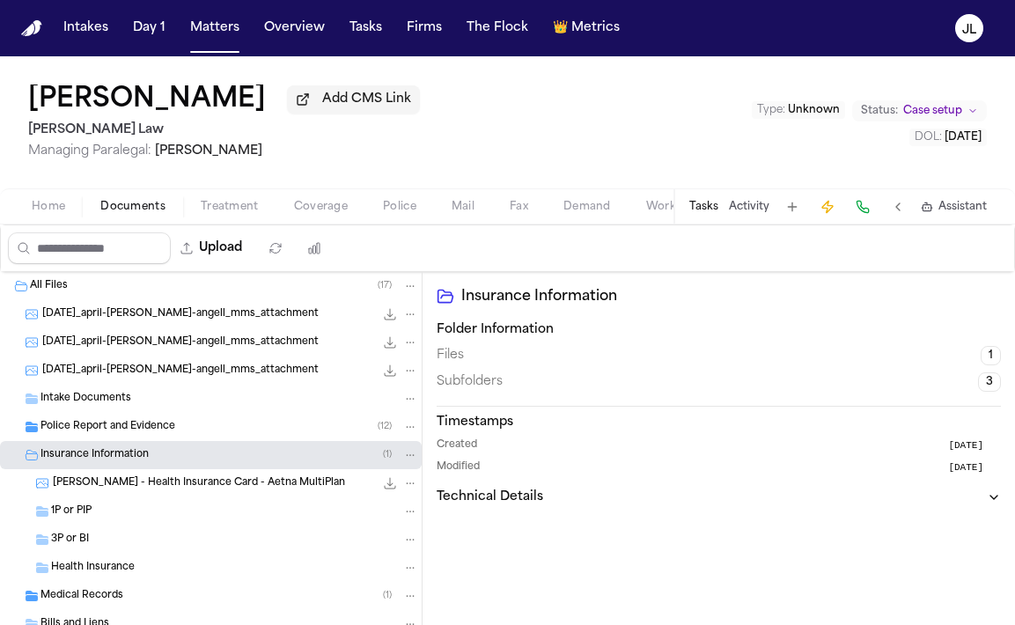
click at [105, 433] on span "Police Report and Evidence" at bounding box center [107, 427] width 135 height 15
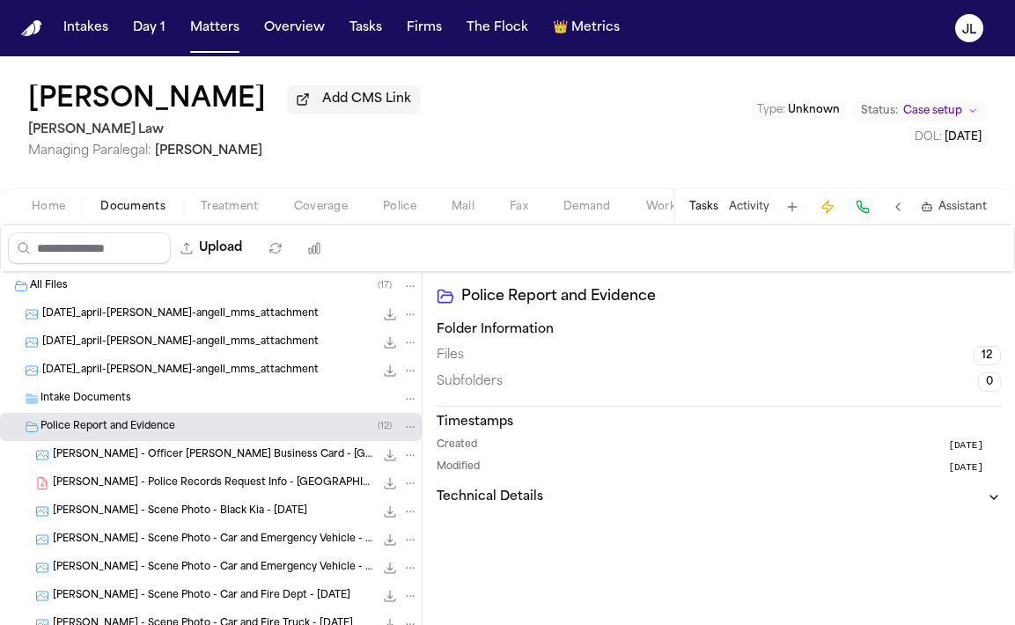
click at [61, 214] on span "Home" at bounding box center [48, 207] width 33 height 14
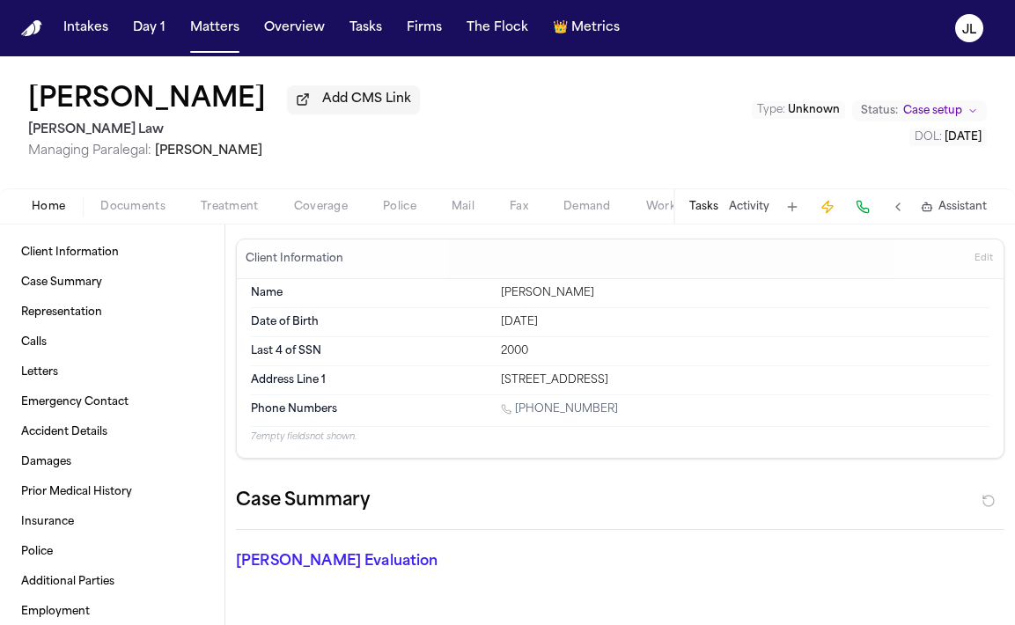
click at [348, 215] on button "Coverage" at bounding box center [320, 206] width 89 height 21
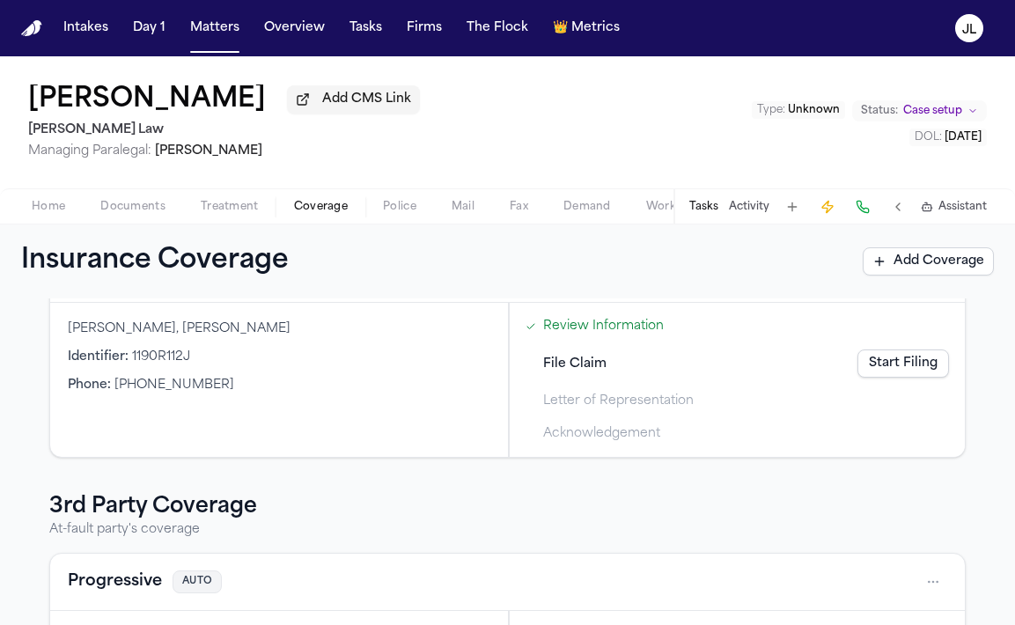
scroll to position [156, 0]
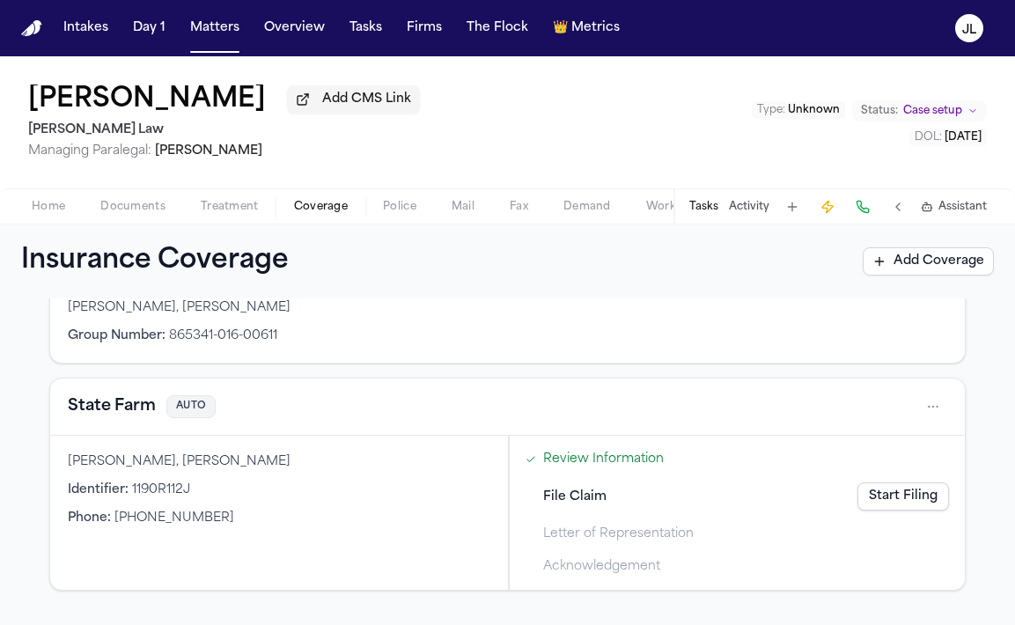
click at [117, 411] on button "State Farm" at bounding box center [112, 406] width 88 height 25
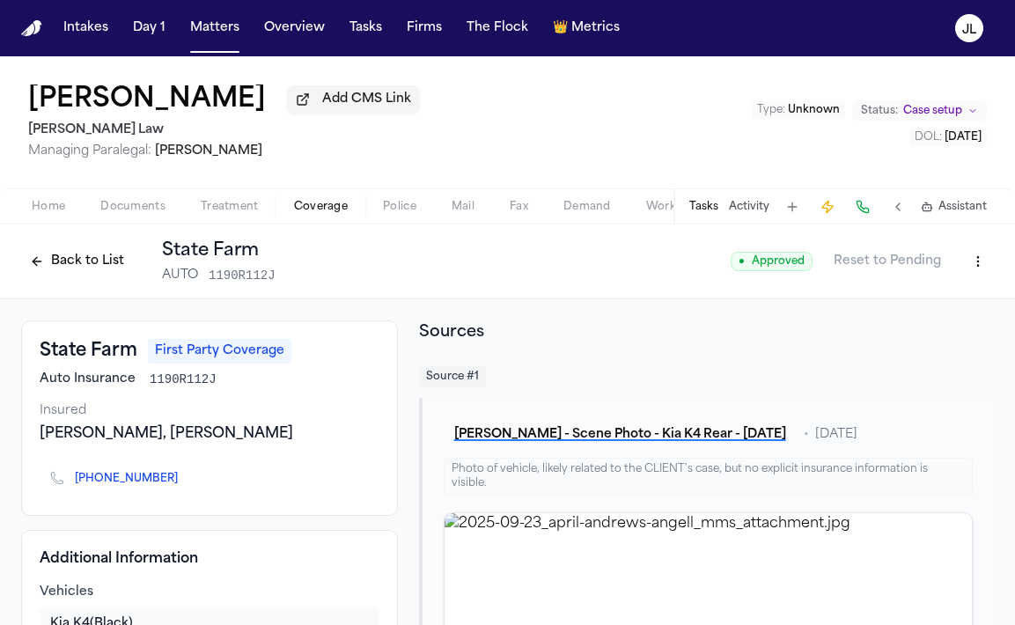
click at [65, 273] on button "Back to List" at bounding box center [77, 261] width 112 height 28
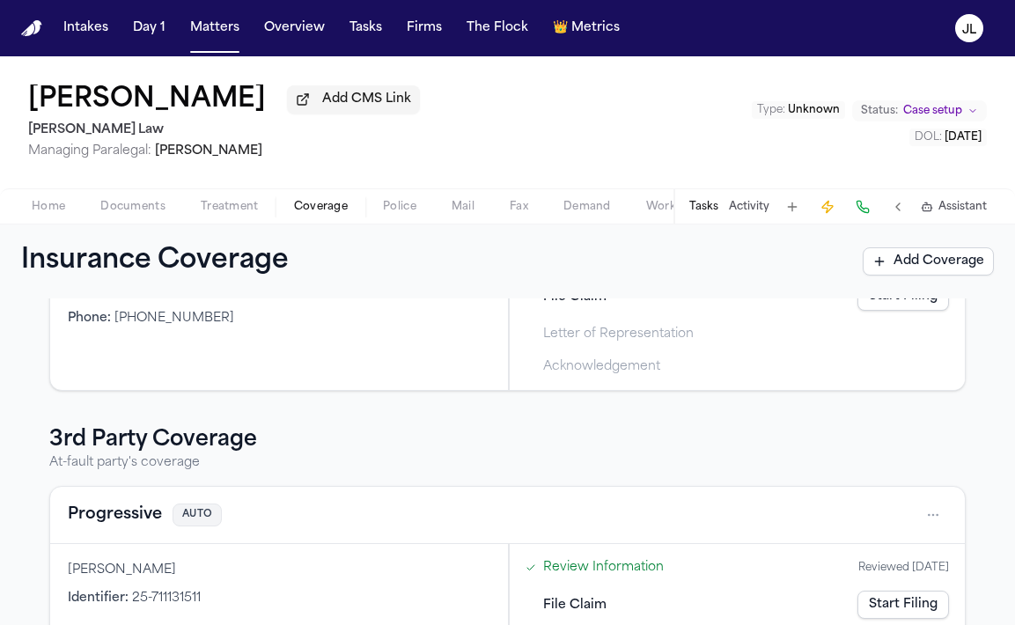
scroll to position [400, 0]
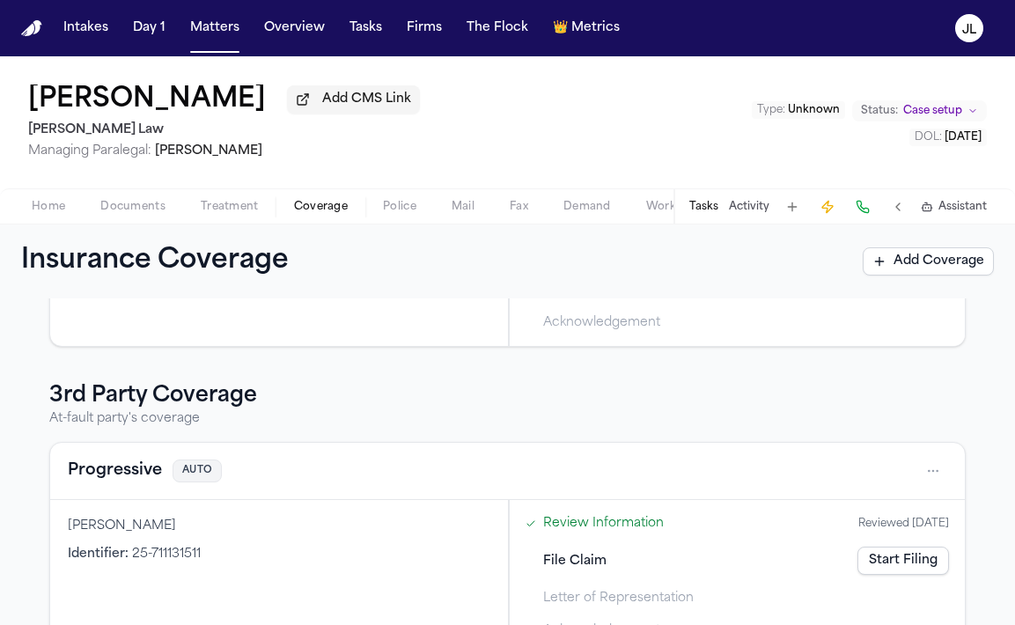
click at [126, 462] on button "Progressive" at bounding box center [115, 471] width 94 height 25
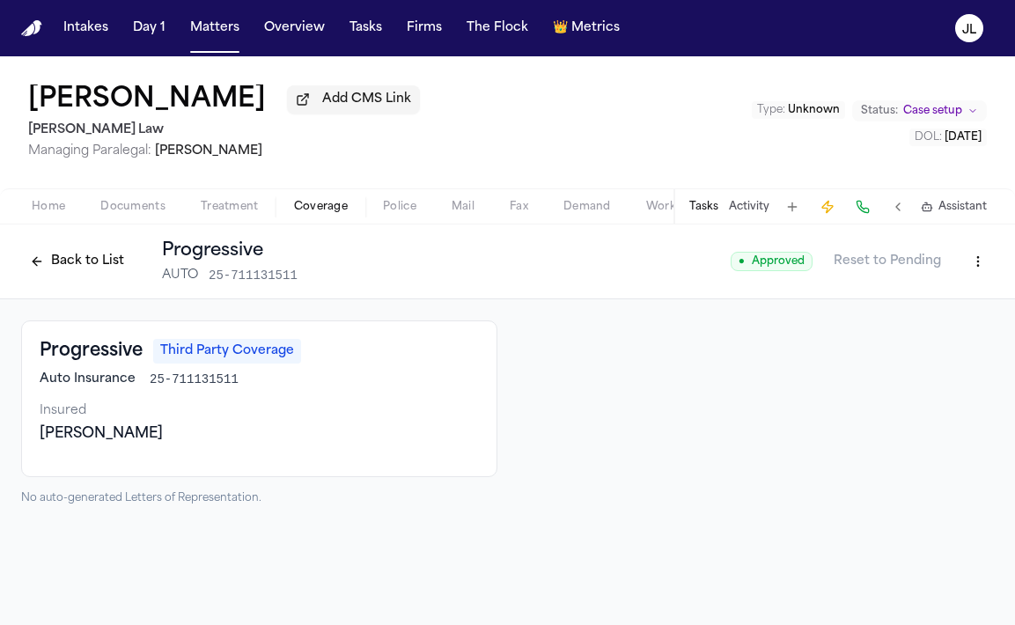
click at [55, 280] on div "Back to List Progressive AUTO 25-711131511" at bounding box center [159, 262] width 276 height 46
click at [56, 274] on button "Back to List" at bounding box center [77, 261] width 112 height 28
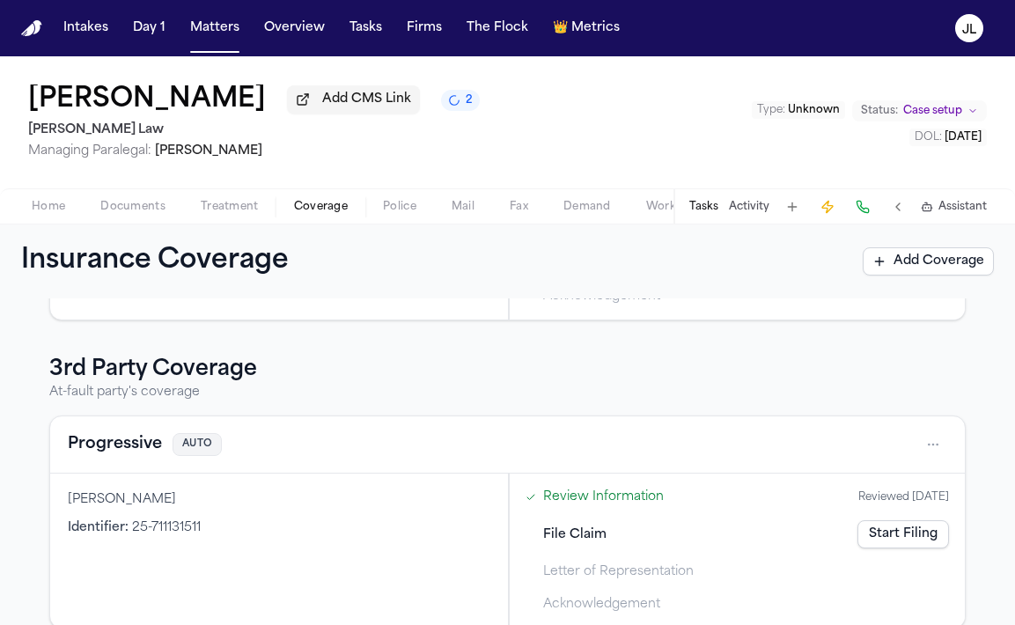
scroll to position [454, 0]
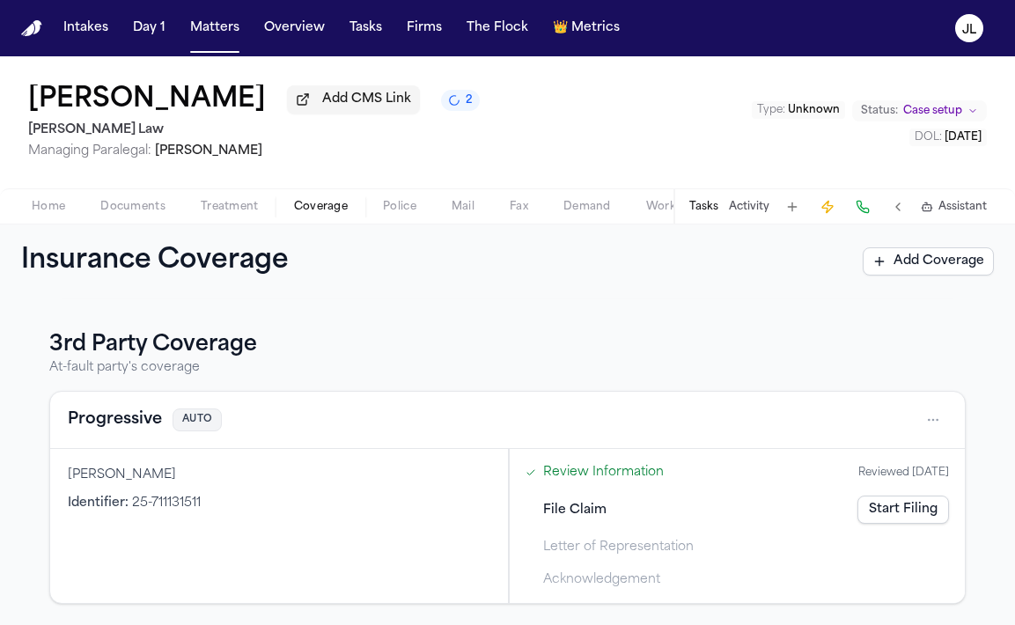
click at [708, 214] on button "Tasks" at bounding box center [703, 207] width 29 height 14
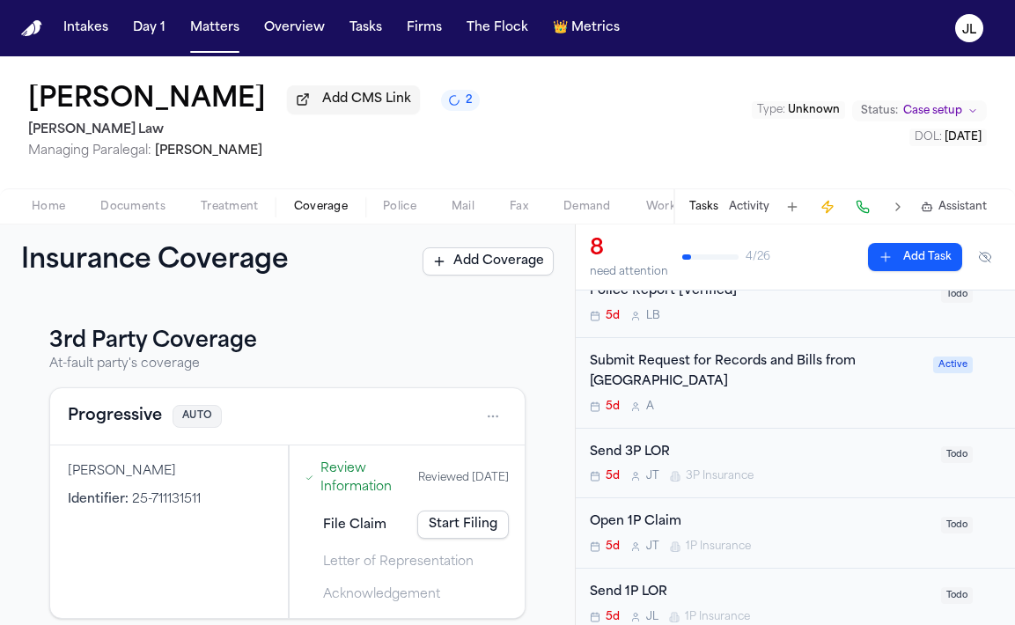
scroll to position [314, 0]
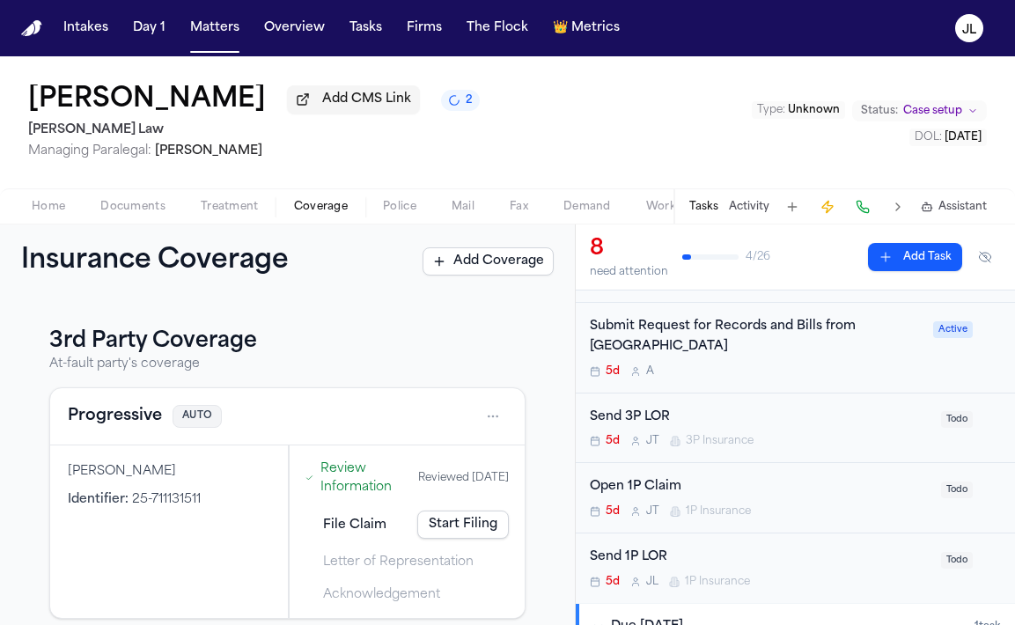
click at [756, 436] on div "Send 3P LOR 5d J T 3P Insurance" at bounding box center [760, 428] width 341 height 41
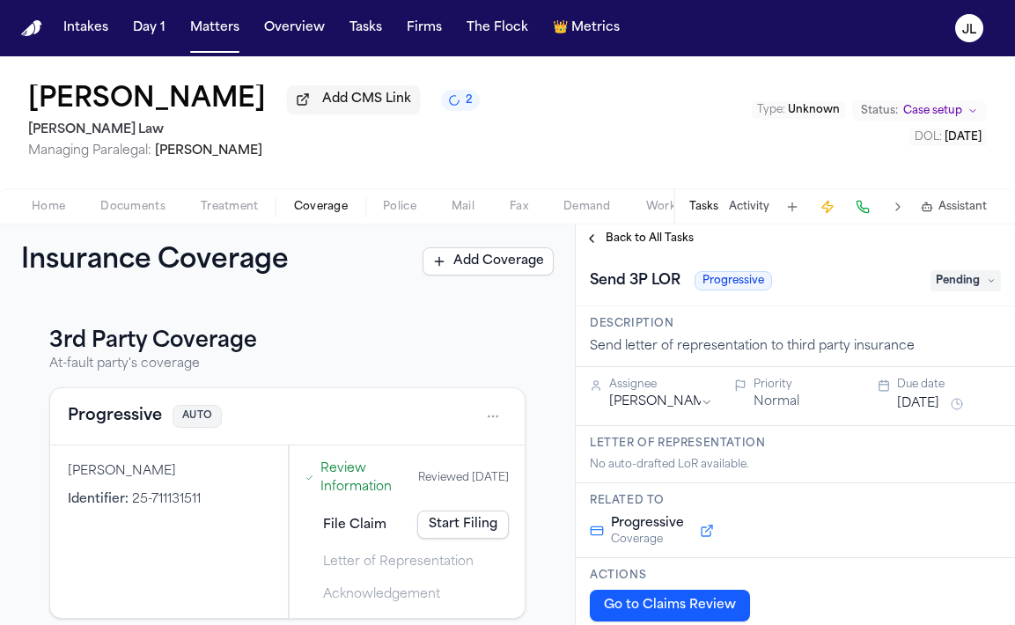
click at [947, 290] on span "Pending" at bounding box center [965, 280] width 70 height 21
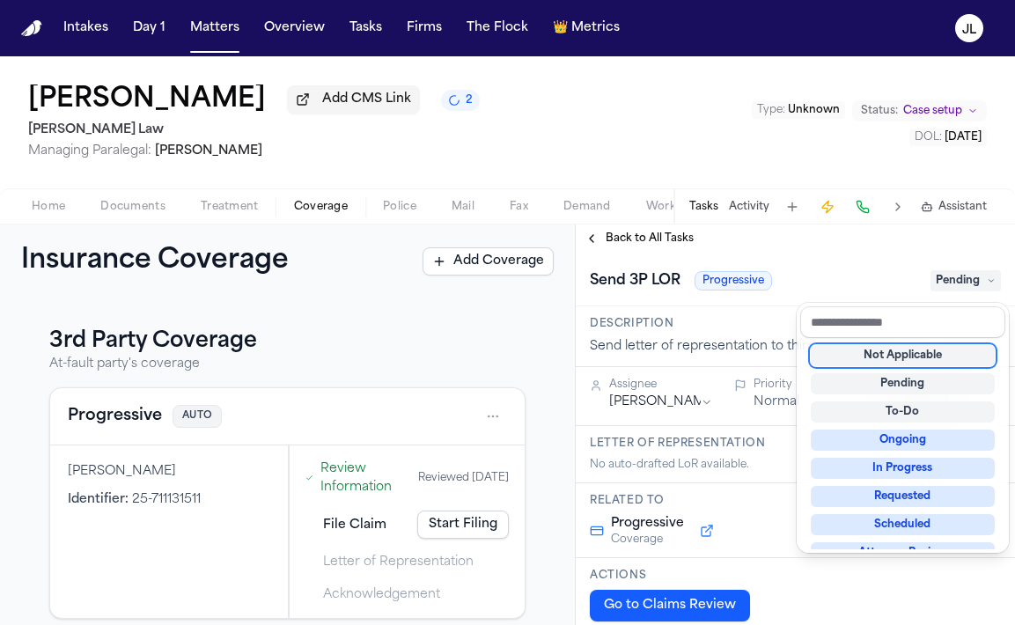
click at [942, 349] on div "Not Applicable" at bounding box center [903, 355] width 184 height 21
click at [633, 246] on div "**********" at bounding box center [795, 424] width 439 height 400
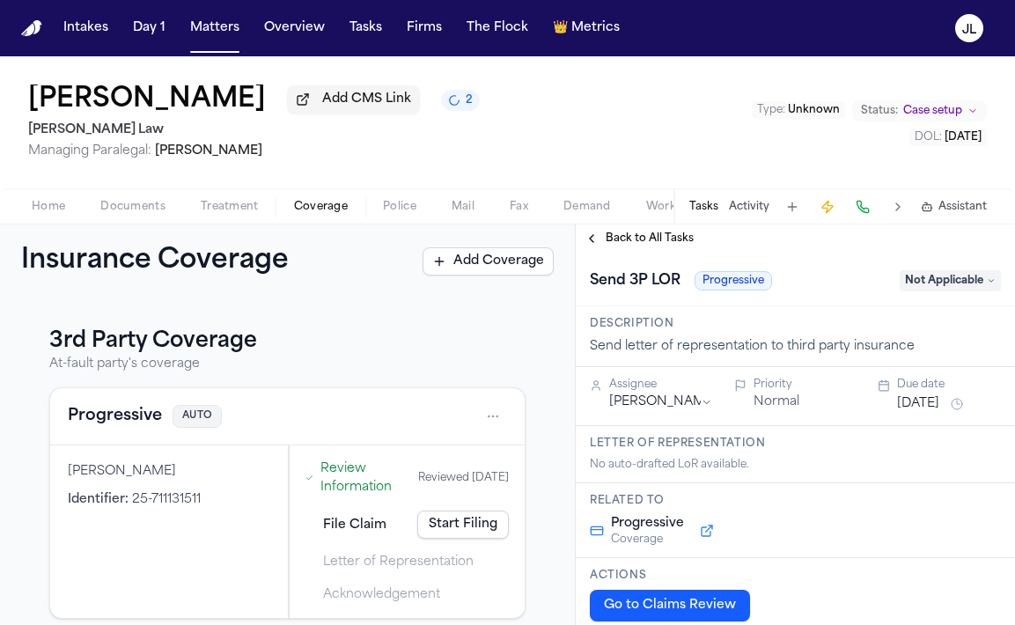
click at [630, 245] on span "Back to All Tasks" at bounding box center [650, 238] width 88 height 14
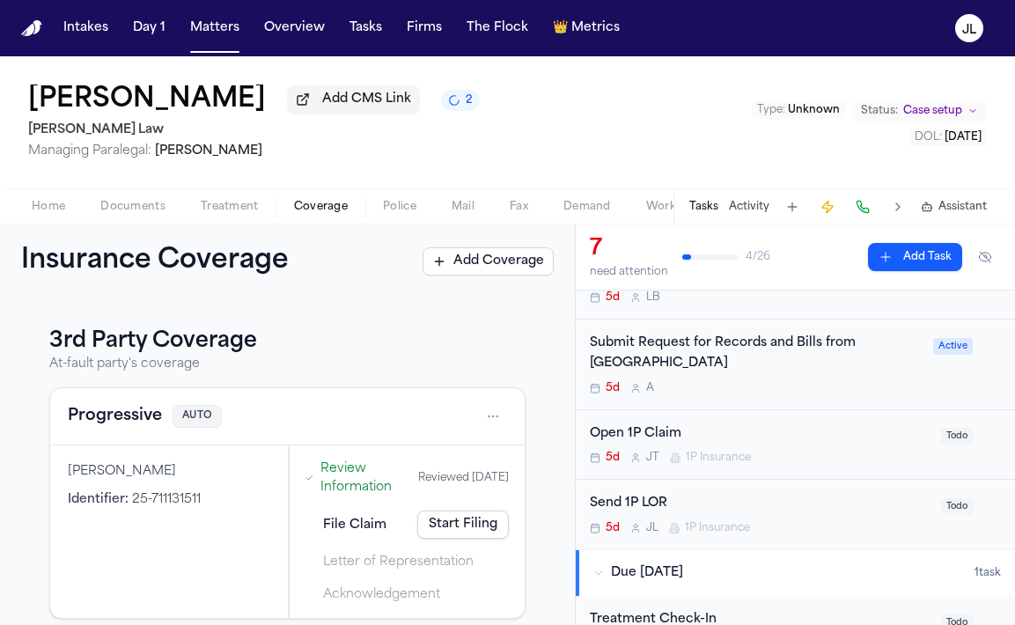
scroll to position [308, 0]
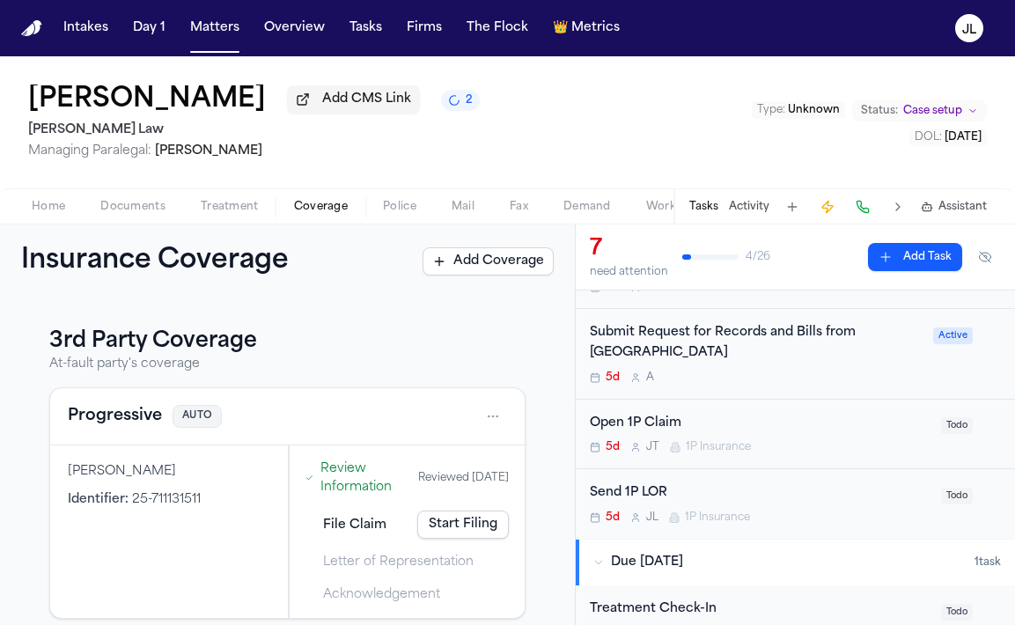
click at [734, 430] on div "Open 1P Claim" at bounding box center [760, 424] width 341 height 20
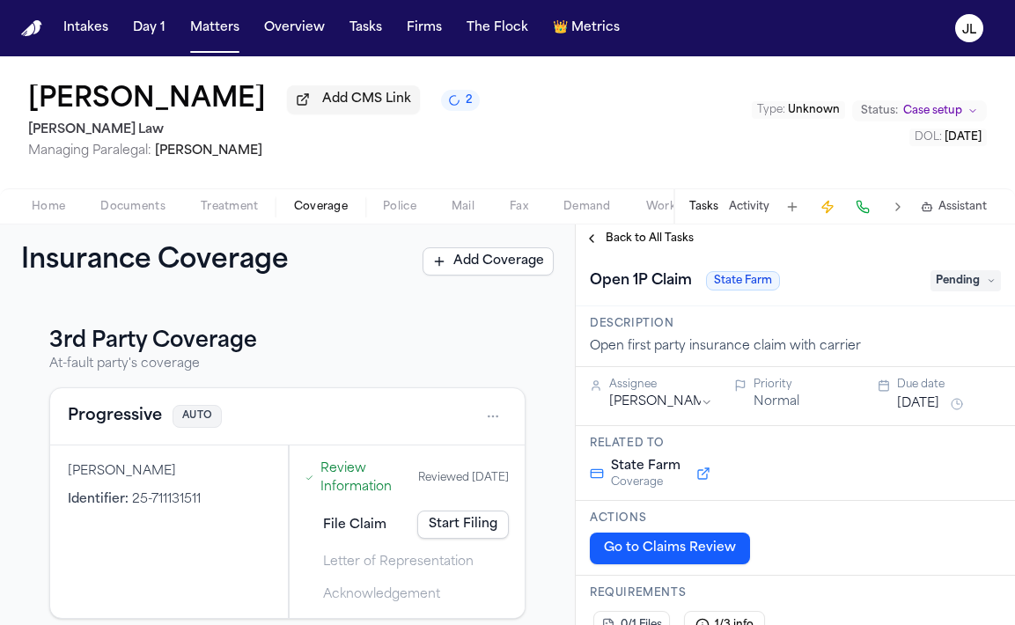
click at [954, 284] on span "Pending" at bounding box center [965, 280] width 70 height 21
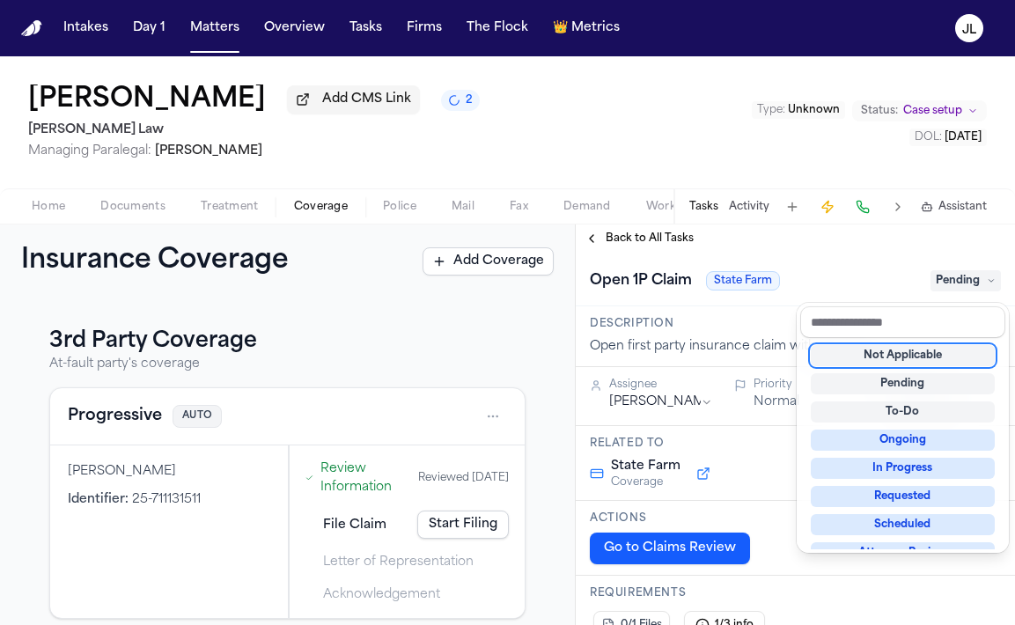
click at [921, 352] on div "Not Applicable" at bounding box center [903, 355] width 184 height 21
click at [622, 243] on div "**********" at bounding box center [795, 424] width 439 height 400
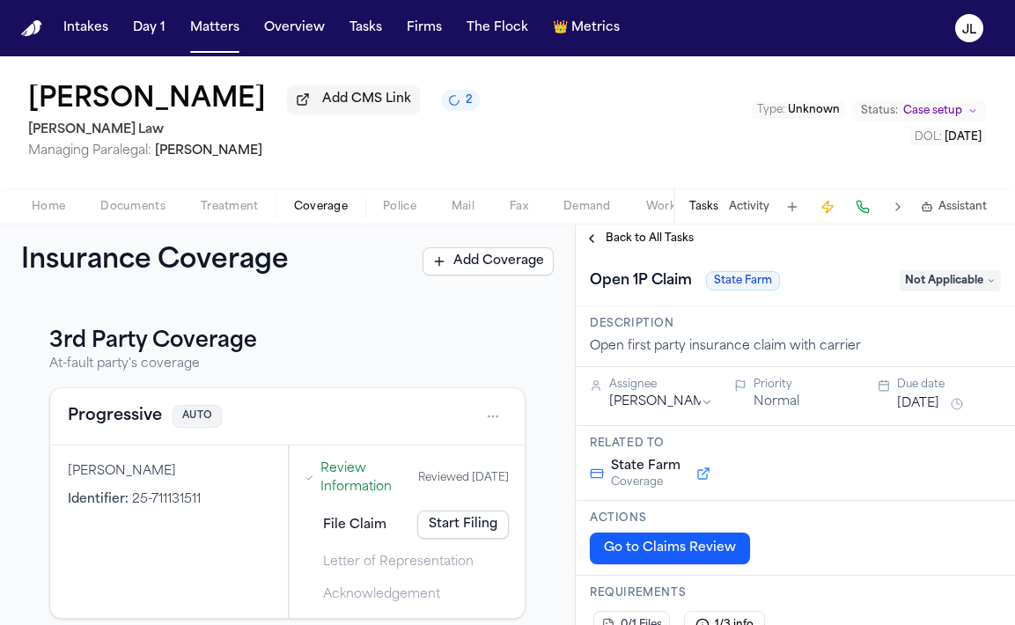
click at [622, 243] on span "Back to All Tasks" at bounding box center [650, 238] width 88 height 14
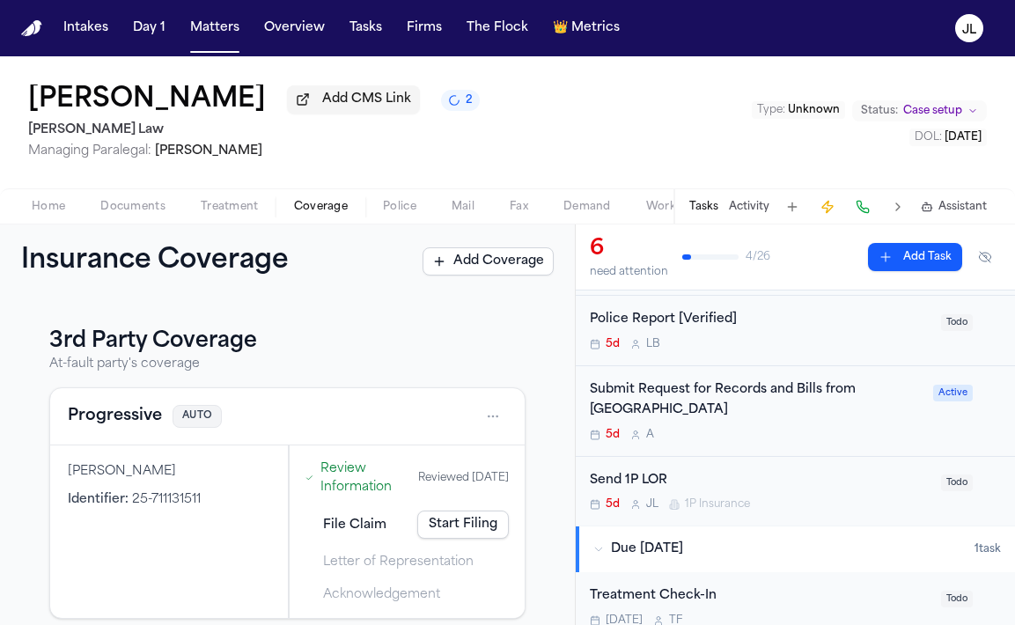
scroll to position [280, 0]
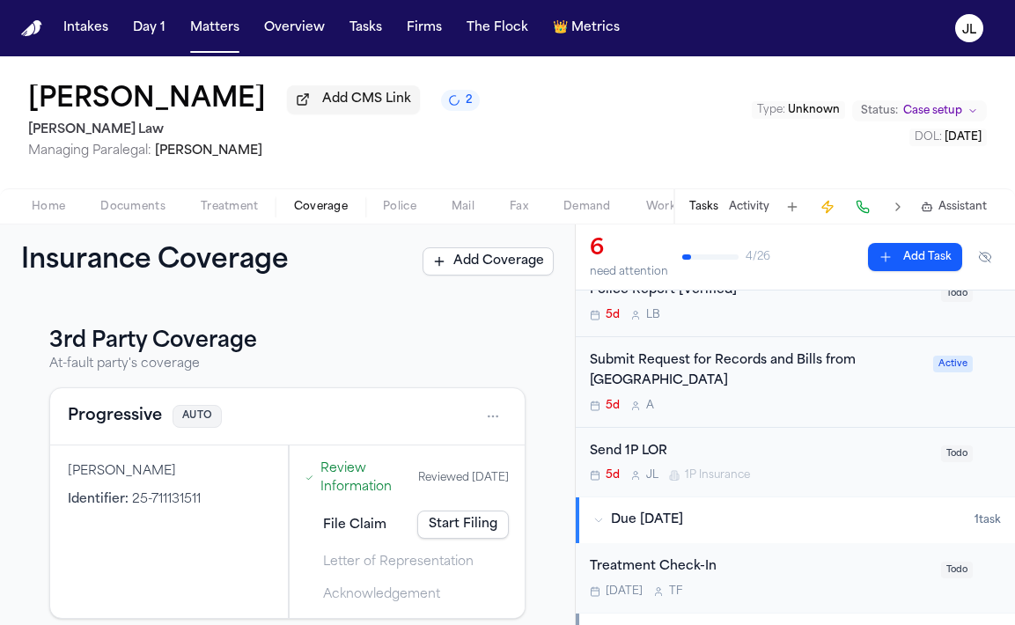
click at [739, 456] on div "Send 1P LOR" at bounding box center [760, 452] width 341 height 20
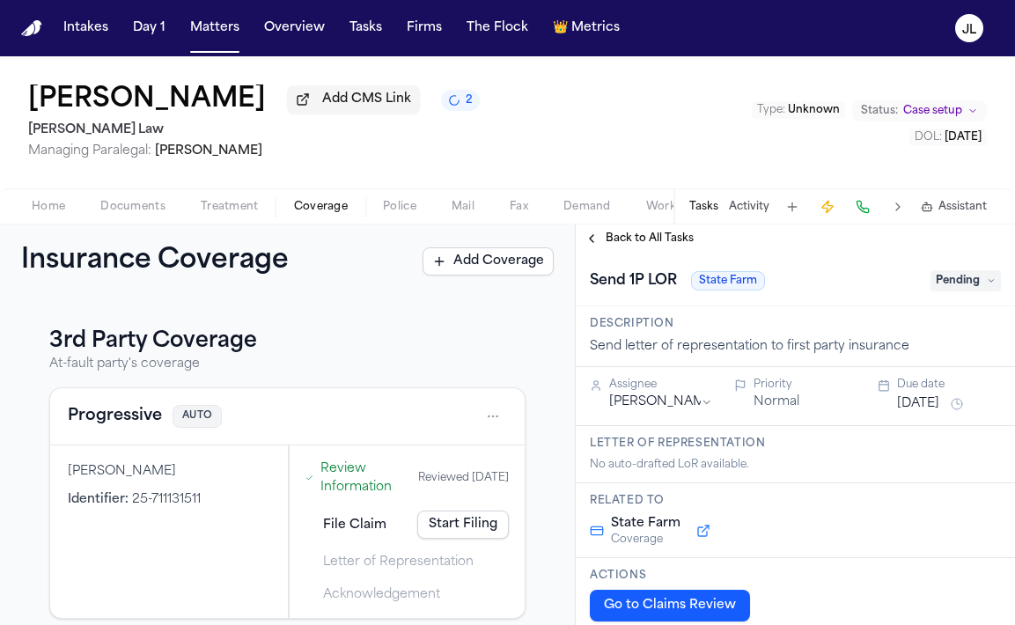
click at [940, 287] on span "Pending" at bounding box center [965, 280] width 70 height 21
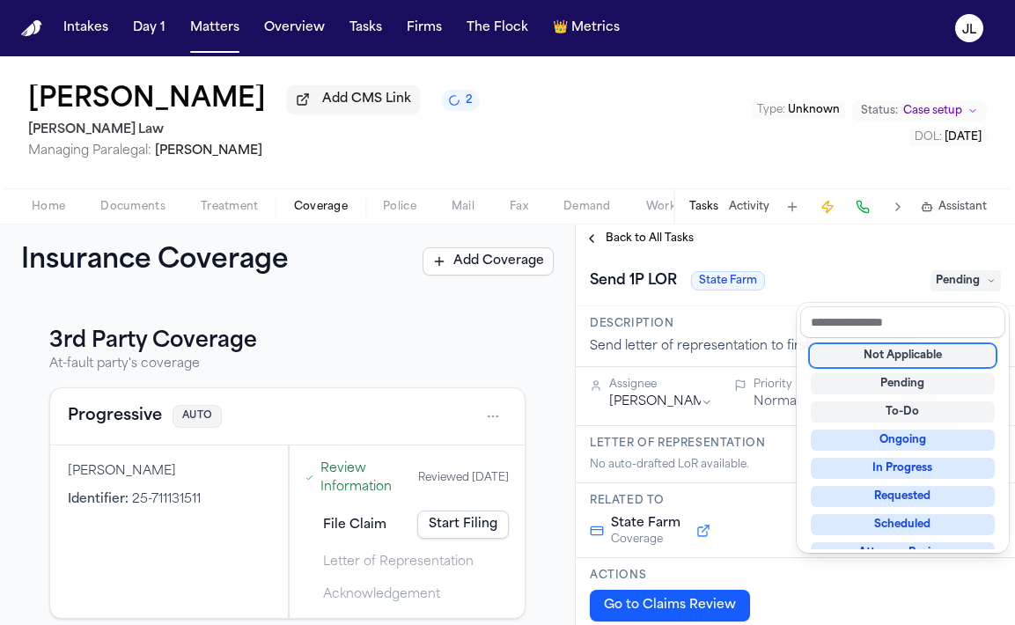
click at [882, 356] on div "Not Applicable" at bounding box center [903, 355] width 184 height 21
click at [597, 247] on div "**********" at bounding box center [795, 424] width 439 height 400
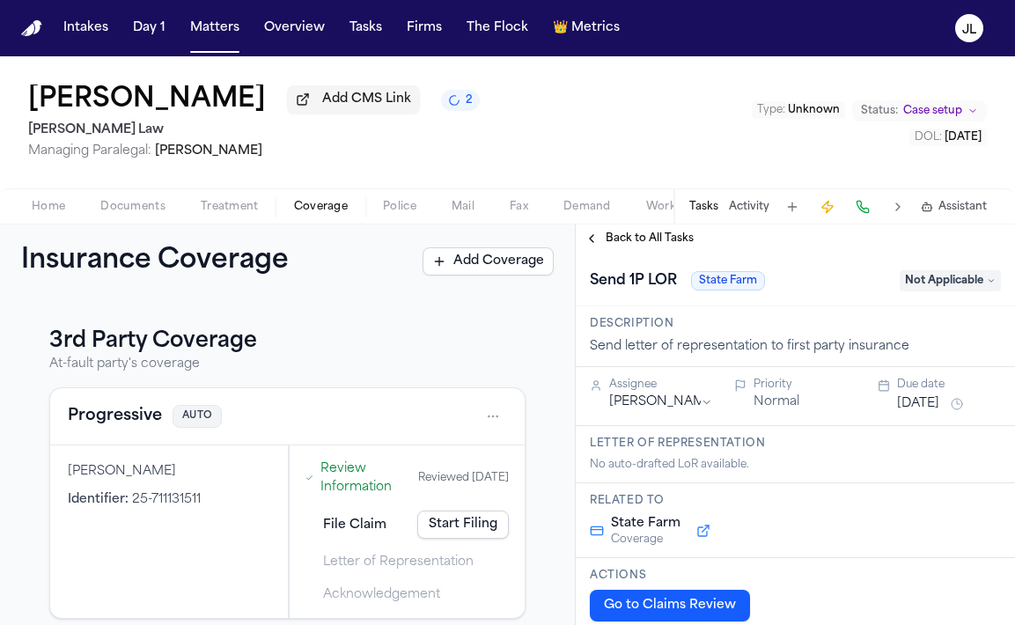
click at [597, 246] on button "Back to All Tasks" at bounding box center [639, 238] width 127 height 14
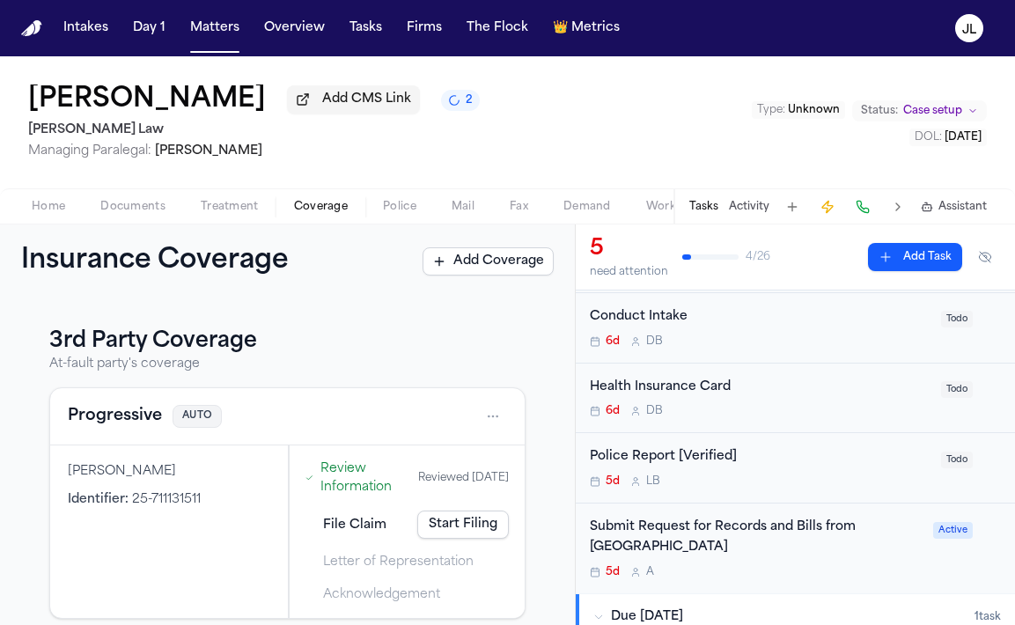
scroll to position [117, 0]
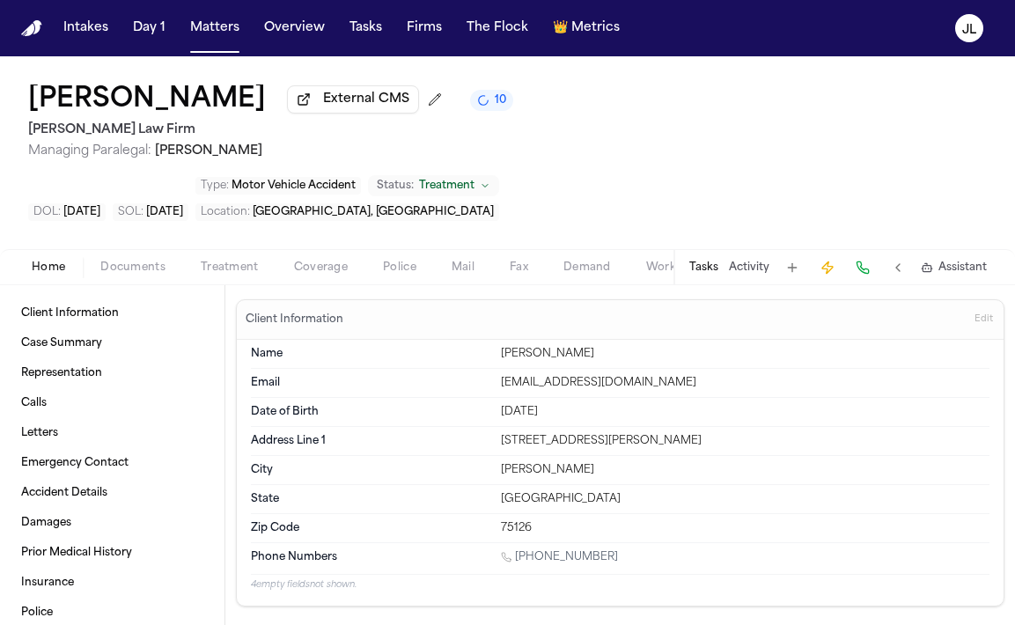
click at [304, 249] on div "Home Documents Treatment Coverage Police Mail Fax Demand Workspaces Artifacts T…" at bounding box center [507, 266] width 1015 height 35
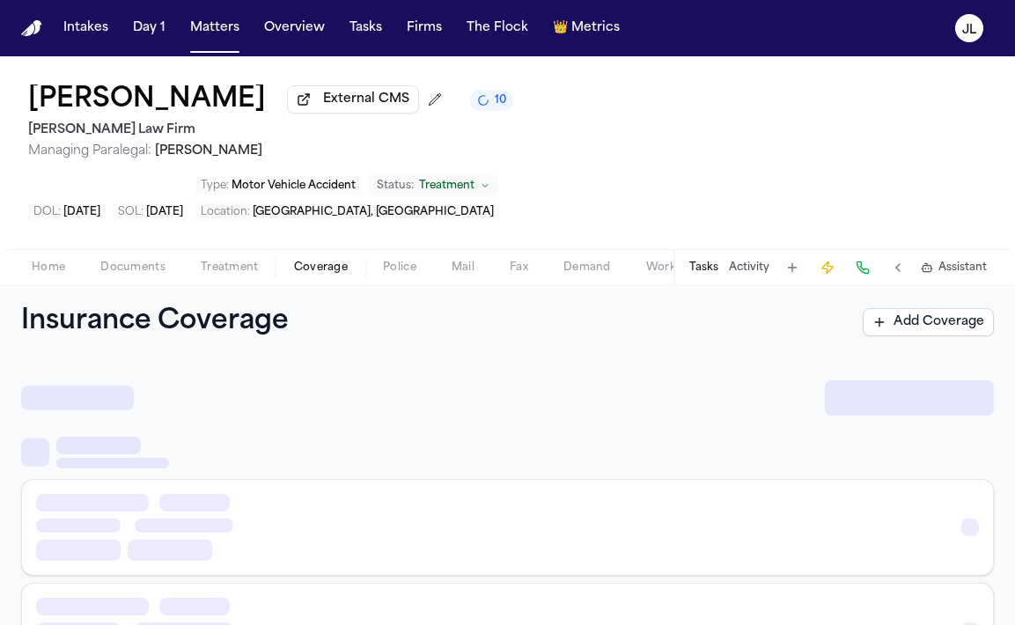
click at [304, 276] on span "button" at bounding box center [320, 277] width 75 height 2
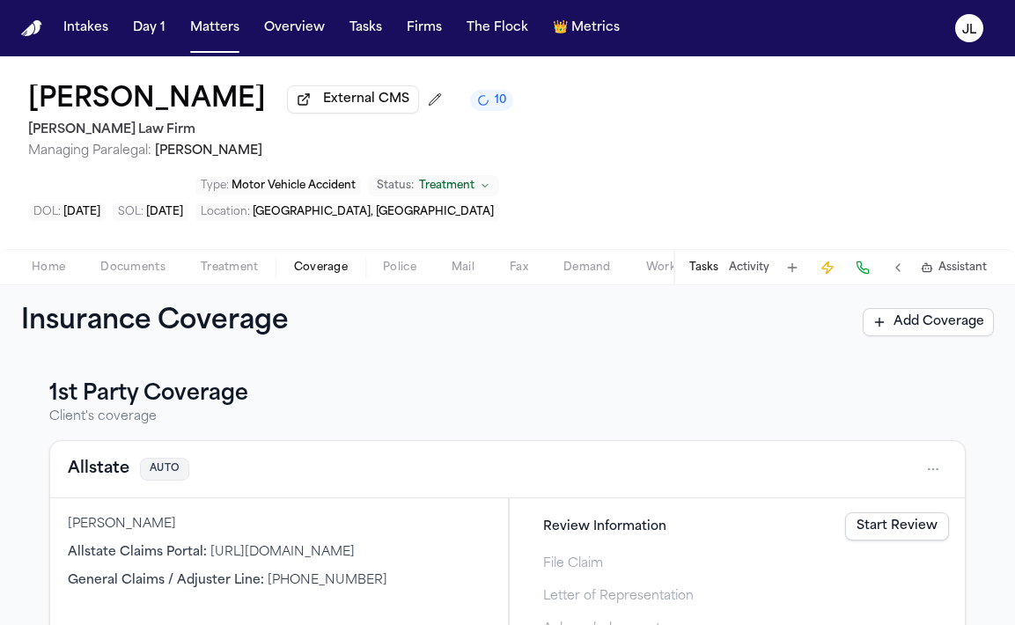
click at [94, 457] on button "Allstate" at bounding box center [99, 469] width 62 height 25
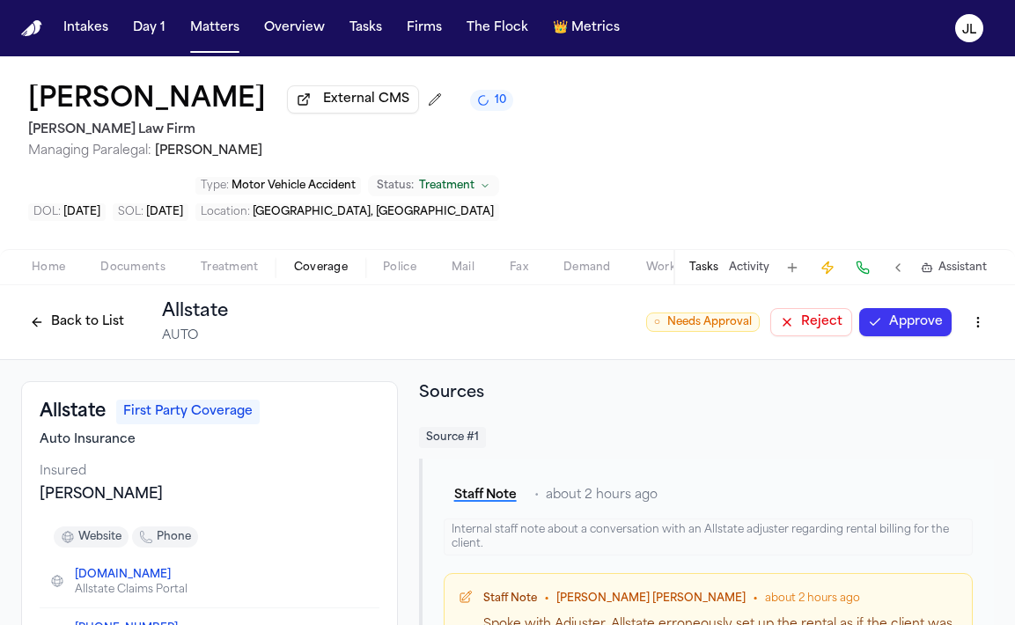
click at [908, 308] on button "Approve" at bounding box center [905, 322] width 92 height 28
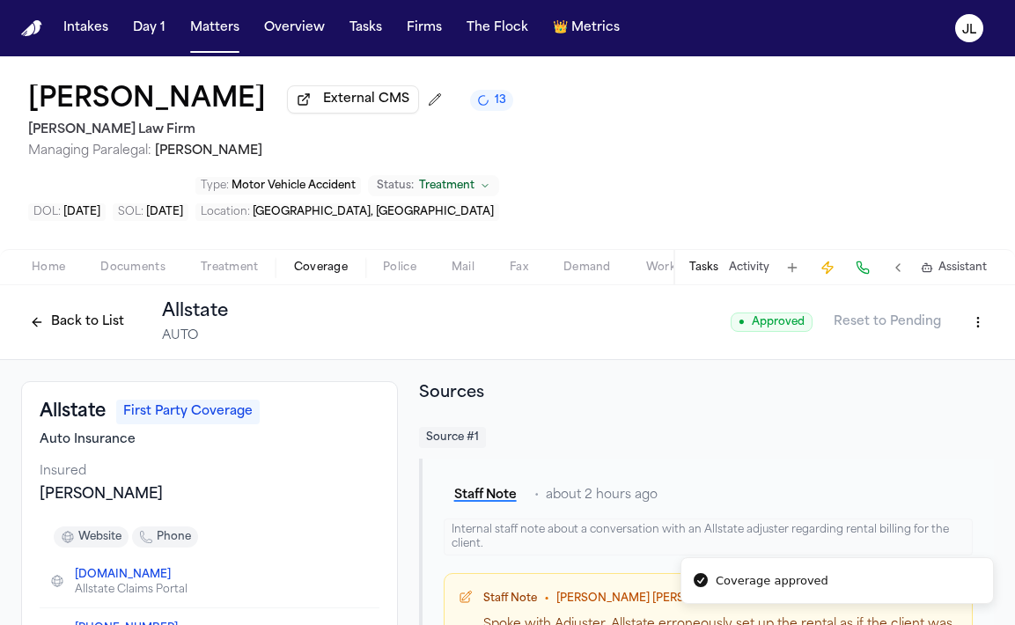
click at [85, 308] on button "Back to List" at bounding box center [77, 322] width 112 height 28
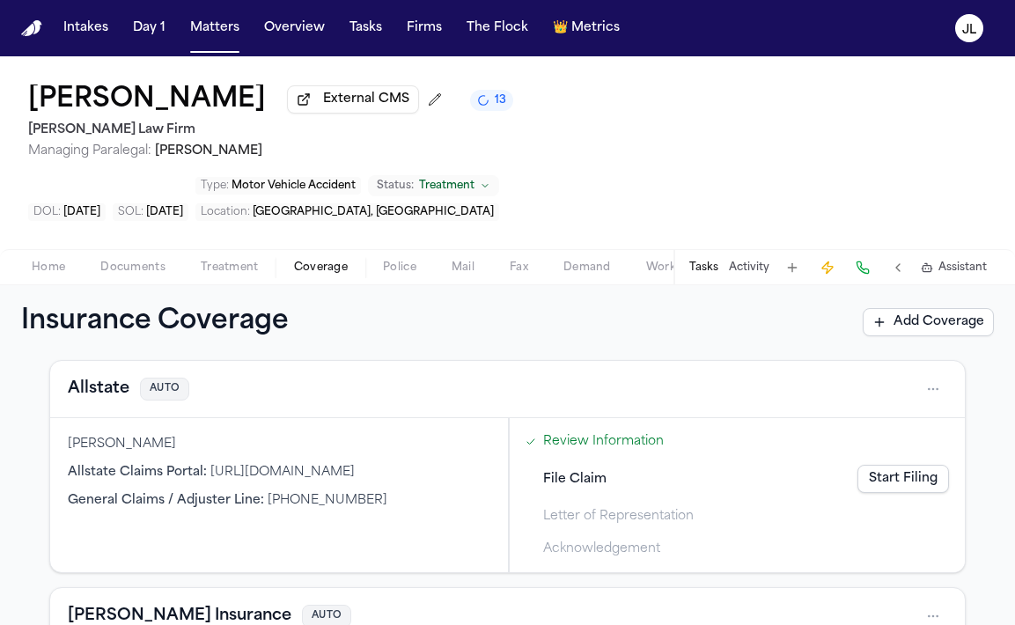
scroll to position [66, 0]
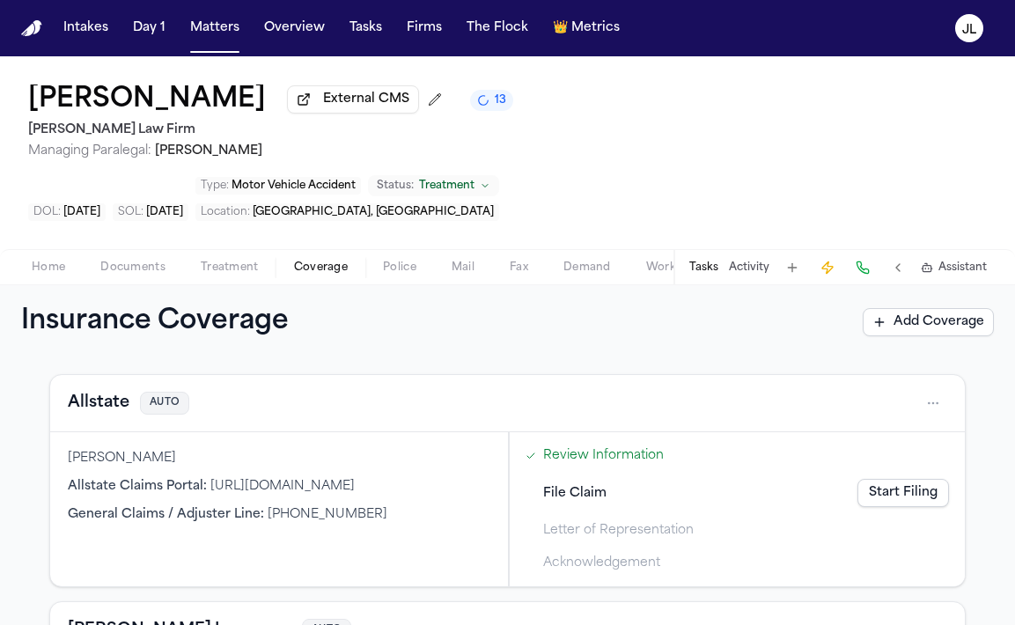
click at [114, 391] on button "Allstate" at bounding box center [99, 403] width 62 height 25
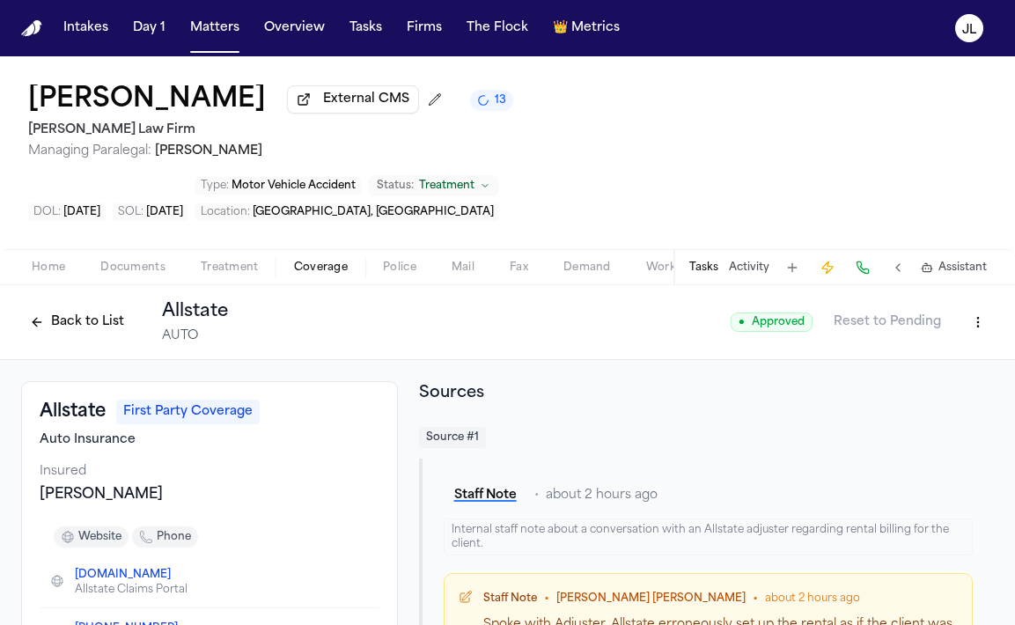
click at [991, 267] on html "Intakes Day 1 Matters Overview Tasks Firms The Flock 👑 Metrics [PERSON_NAME] Ex…" at bounding box center [507, 312] width 1015 height 625
click at [972, 268] on html "Intakes Day 1 Matters Overview Tasks Firms The Flock 👑 Metrics [PERSON_NAME] Ex…" at bounding box center [507, 312] width 1015 height 625
click at [72, 268] on html "Intakes Day 1 Matters Overview Tasks Firms The Flock 👑 Metrics [PERSON_NAME] Ex…" at bounding box center [507, 312] width 1015 height 625
click at [72, 308] on button "Back to List" at bounding box center [77, 322] width 112 height 28
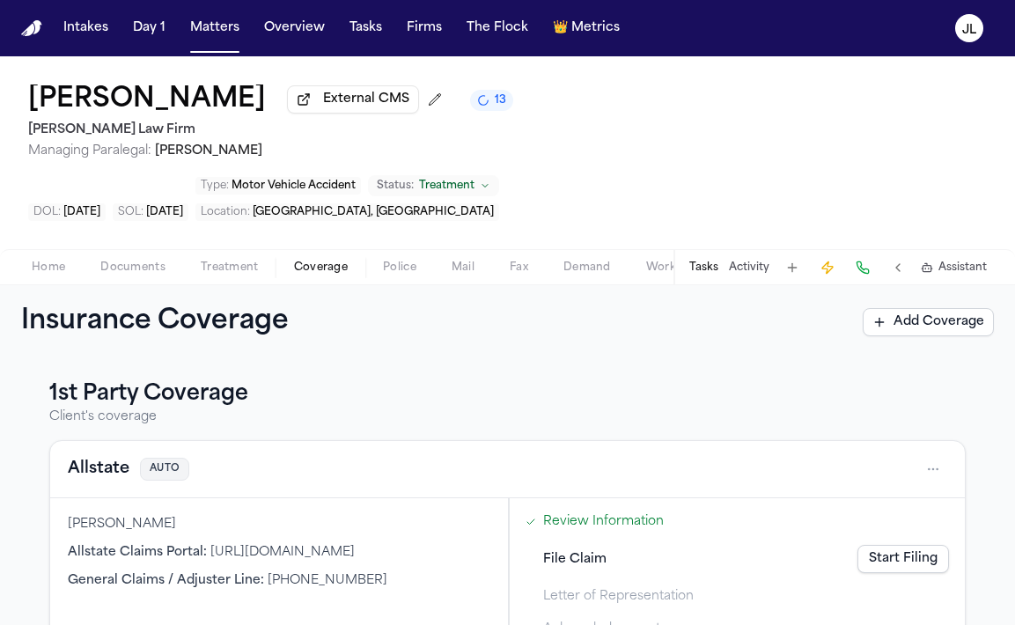
click at [933, 410] on html "Intakes Day 1 Matters Overview Tasks Firms The Flock 👑 Metrics [PERSON_NAME] Ex…" at bounding box center [507, 312] width 1015 height 625
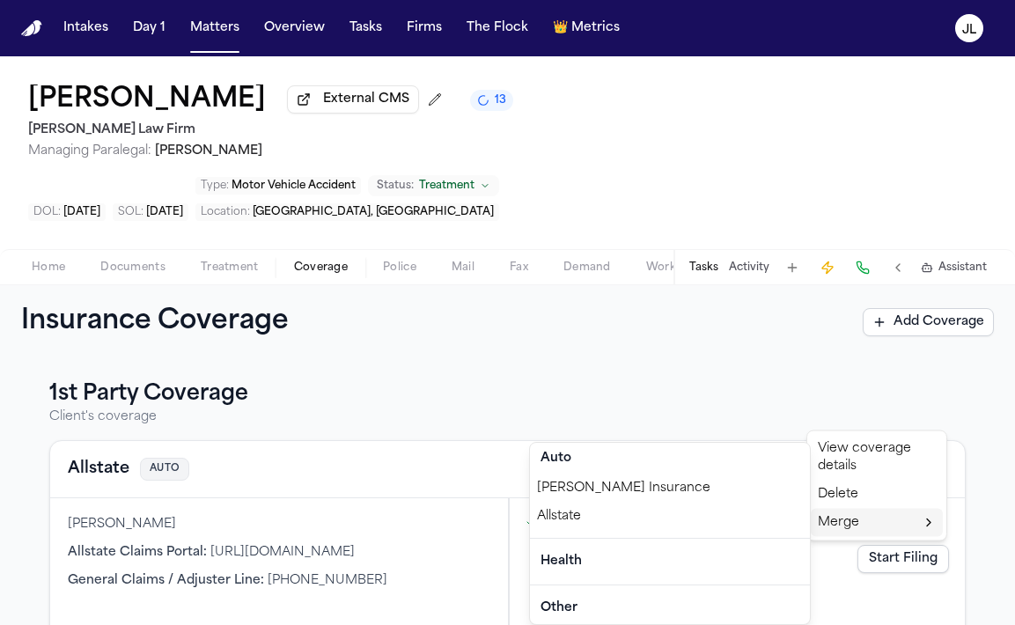
click at [665, 513] on div "Allstate" at bounding box center [670, 517] width 280 height 28
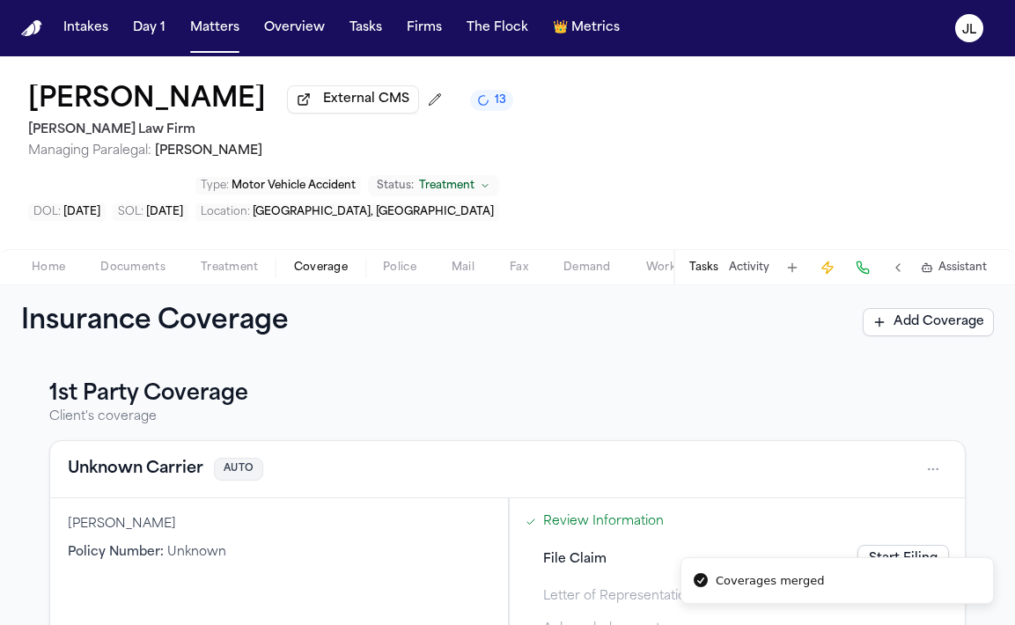
click at [186, 457] on button "Unknown Carrier" at bounding box center [136, 469] width 136 height 25
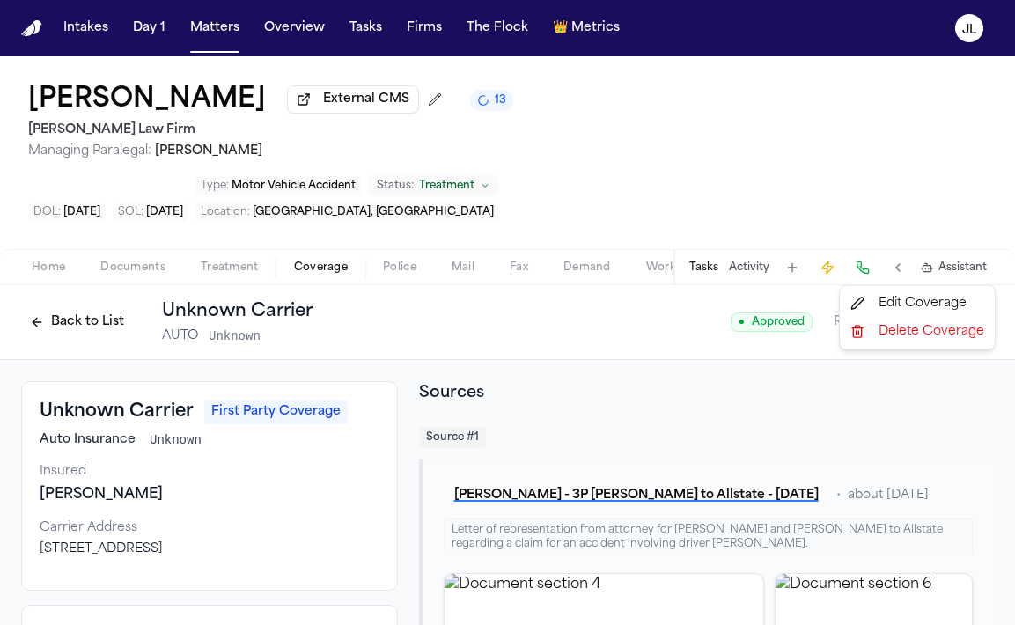
click at [963, 265] on html "Intakes Day 1 Matters Overview Tasks Firms The Flock 👑 Metrics [PERSON_NAME] Ex…" at bounding box center [507, 312] width 1015 height 625
click at [917, 300] on div "Edit Coverage" at bounding box center [917, 304] width 148 height 28
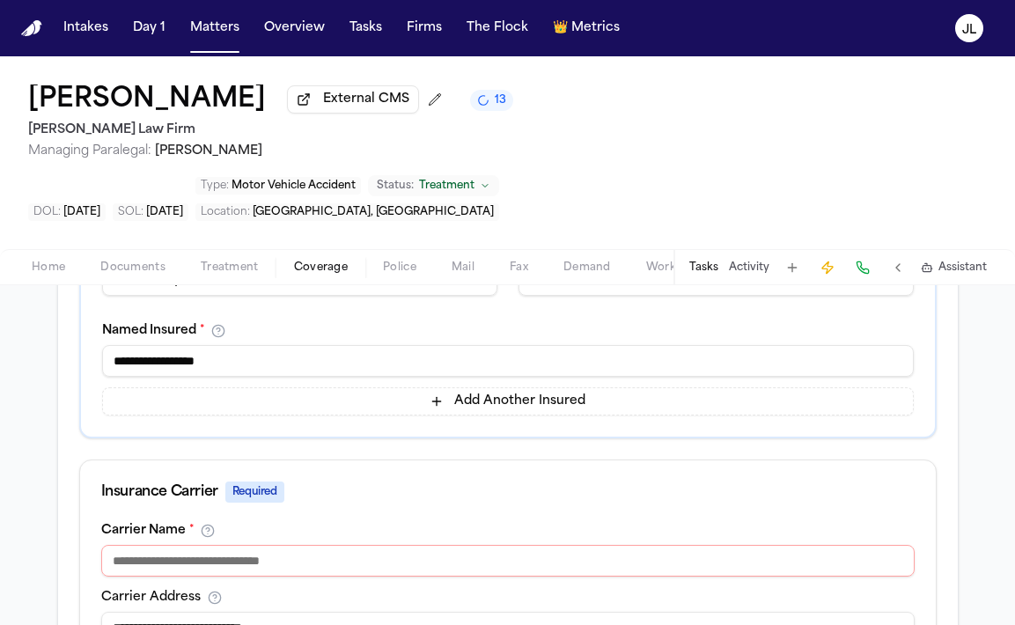
scroll to position [441, 0]
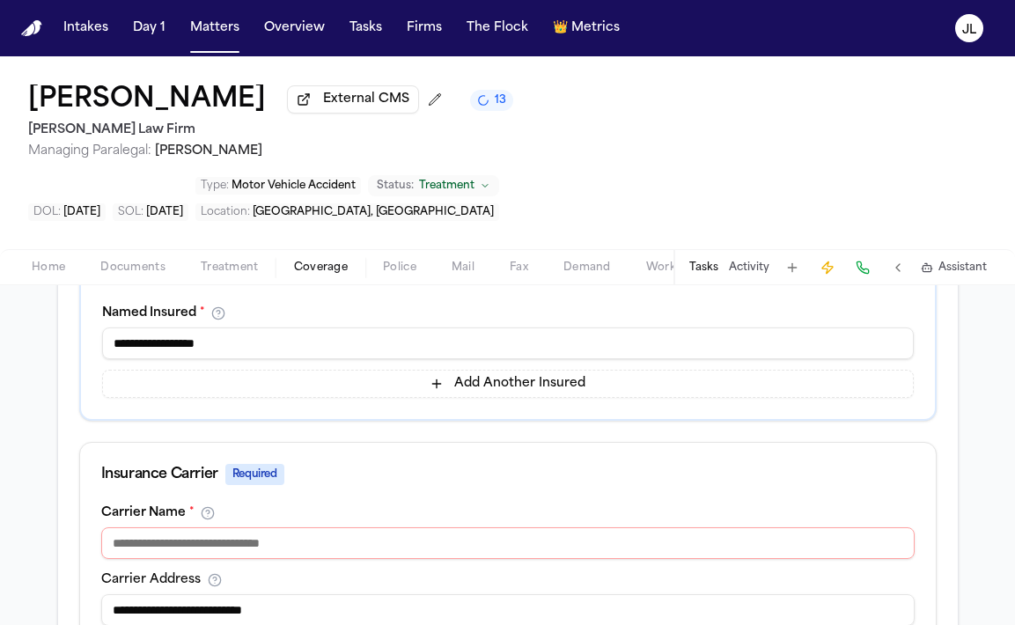
click at [401, 527] on input at bounding box center [507, 543] width 813 height 32
type input "********"
click at [209, 594] on input "**********" at bounding box center [507, 610] width 813 height 32
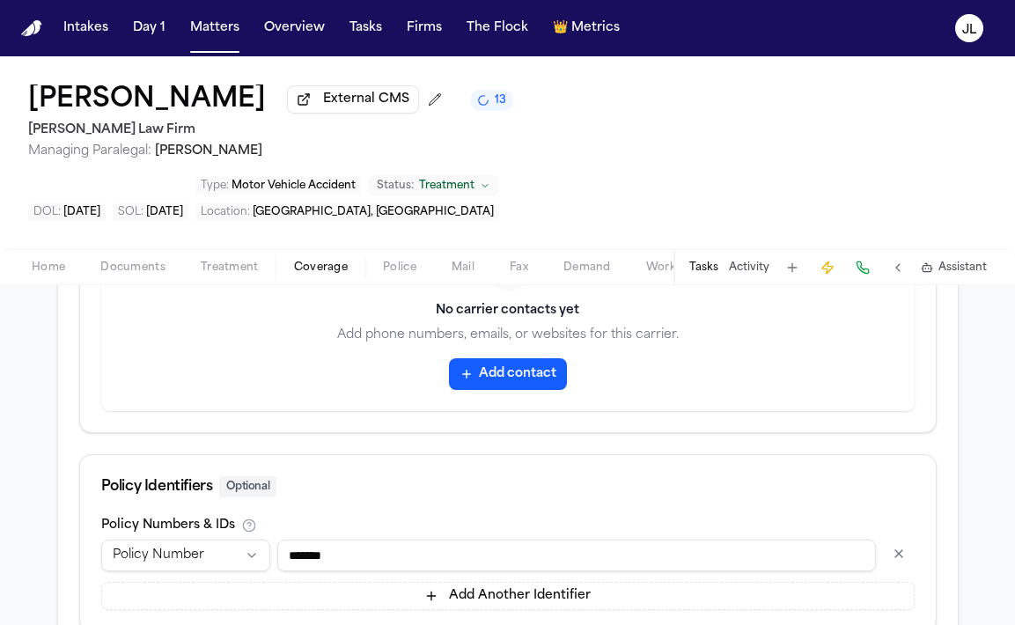
scroll to position [1002, 0]
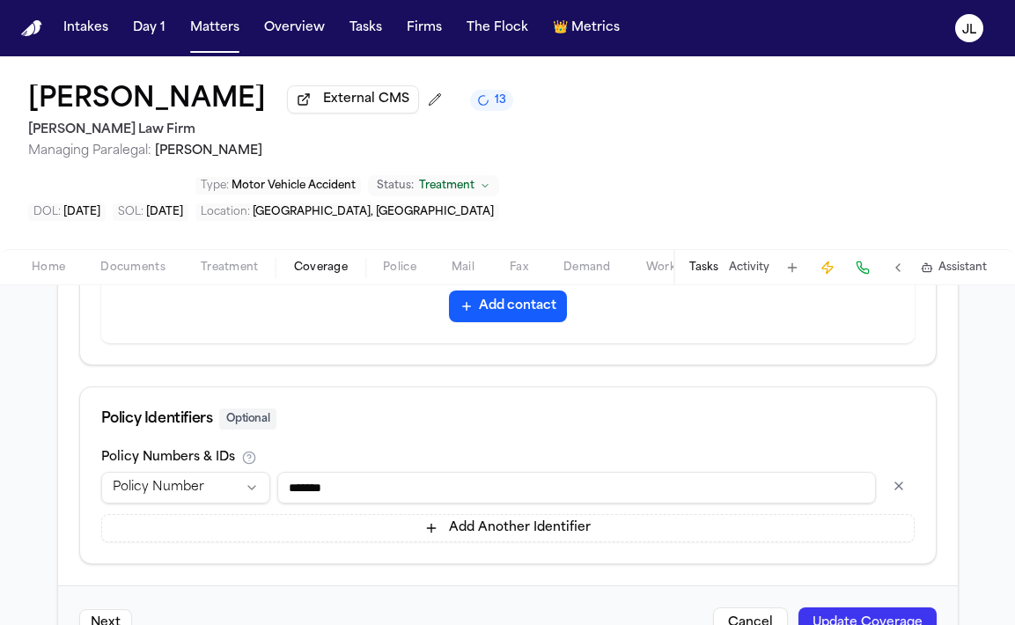
type input "**********"
click at [879, 585] on div "Next Cancel Update Coverage" at bounding box center [508, 622] width 900 height 75
click at [878, 607] on button "Update Coverage" at bounding box center [867, 623] width 138 height 32
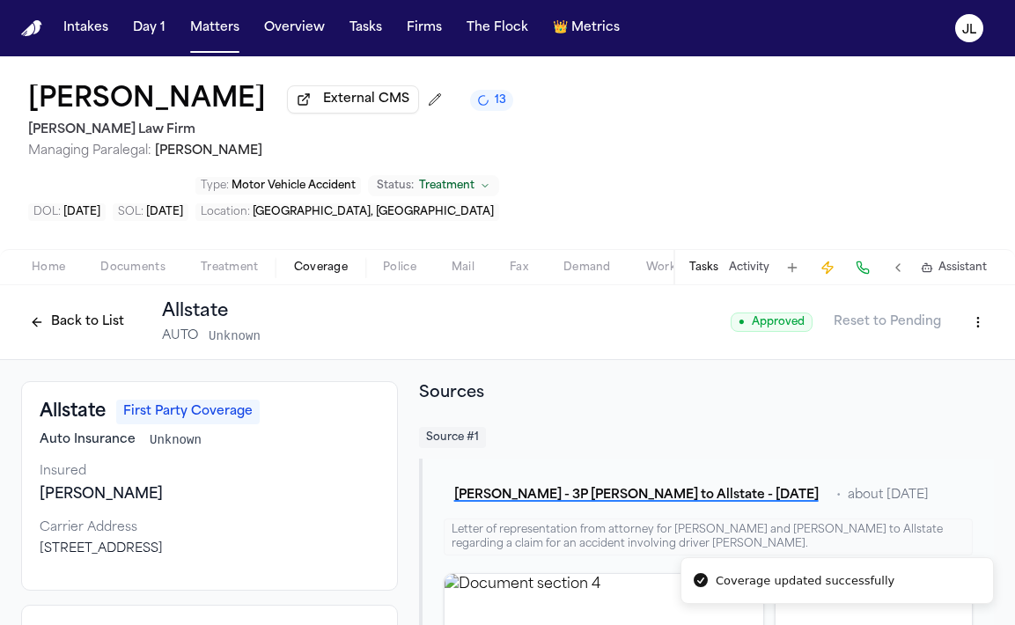
click at [992, 270] on html "Coverage updated successfully Intakes Day 1 Matters Overview Tasks Firms The Fl…" at bounding box center [507, 312] width 1015 height 625
click at [945, 297] on div "Edit Coverage" at bounding box center [917, 304] width 148 height 28
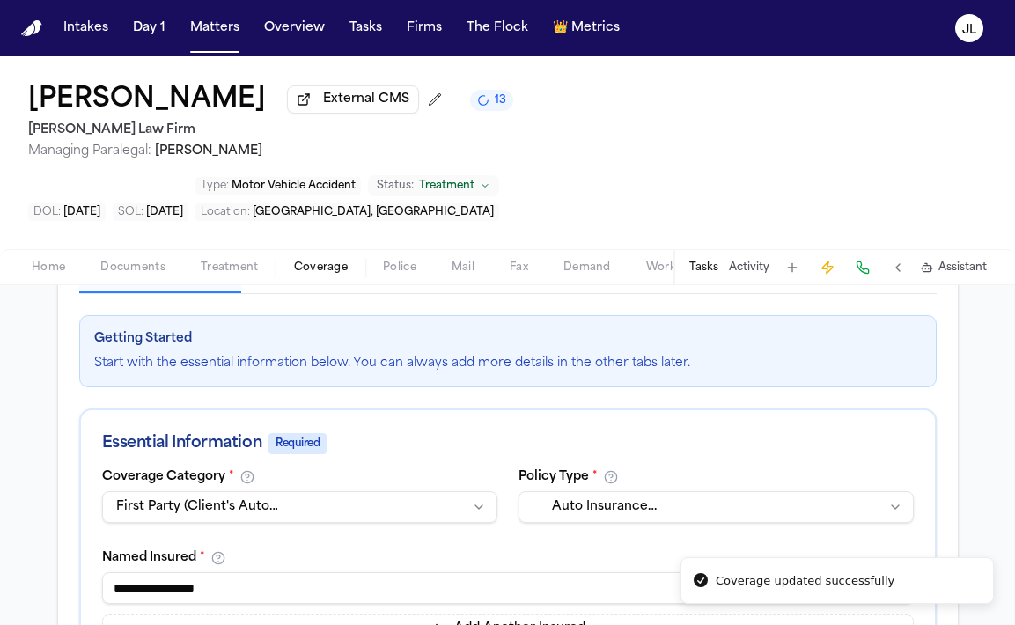
scroll to position [216, 0]
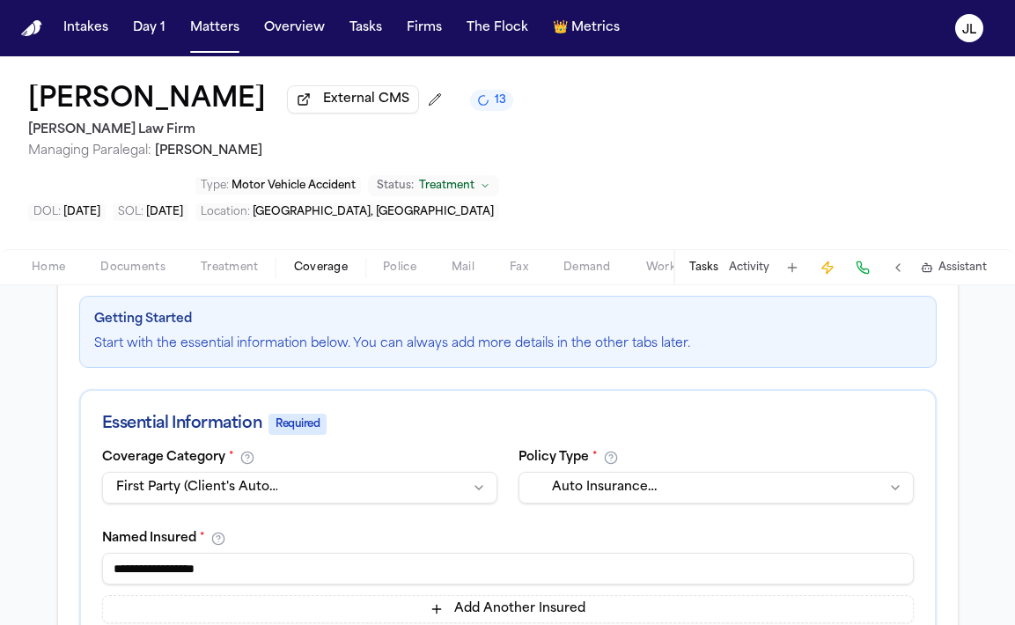
click at [437, 429] on html "Intakes Day 1 Matters Overview Tasks Firms The Flock 👑 Metrics JL Jaquon Christ…" at bounding box center [507, 312] width 1015 height 625
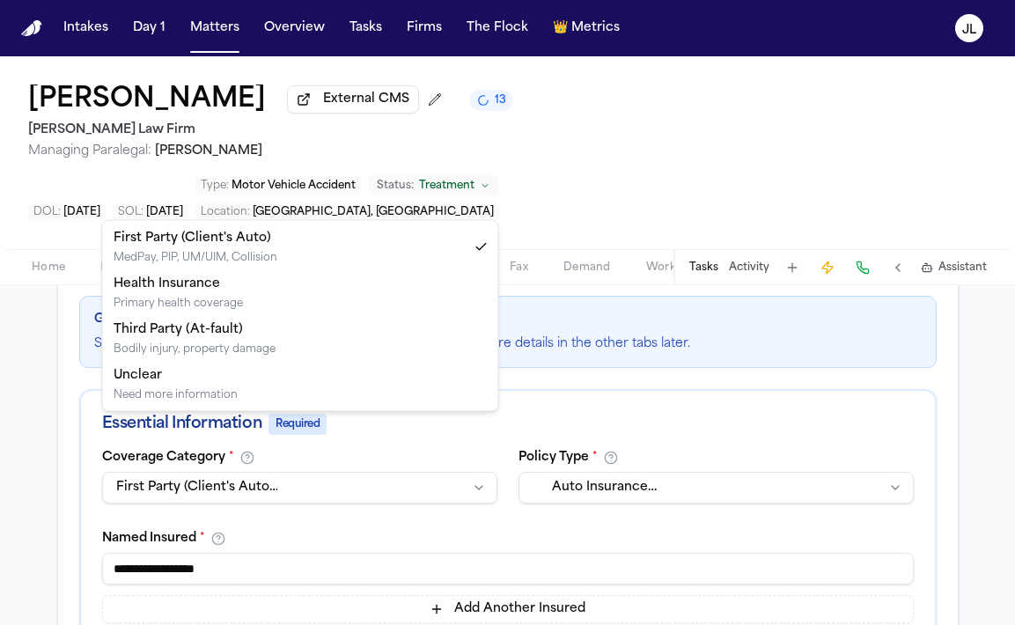
select select "**********"
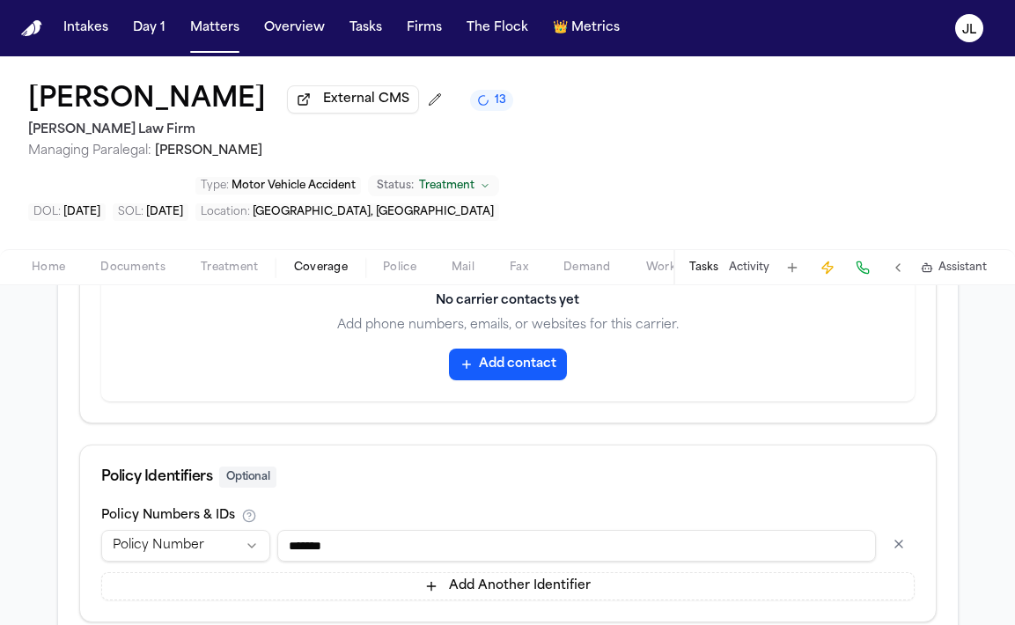
scroll to position [1002, 0]
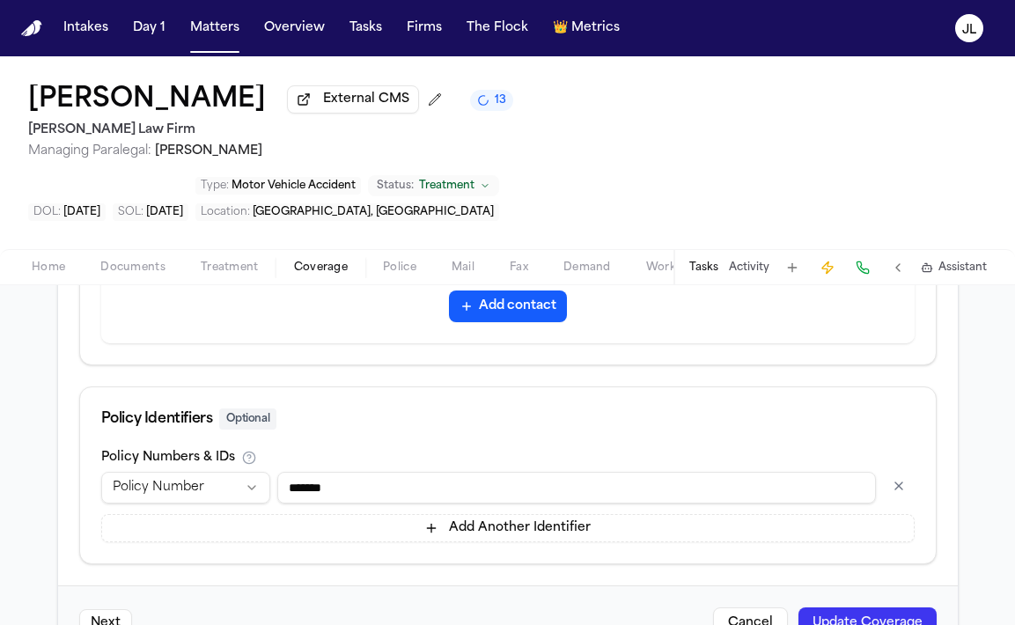
click at [892, 607] on button "Update Coverage" at bounding box center [867, 623] width 138 height 32
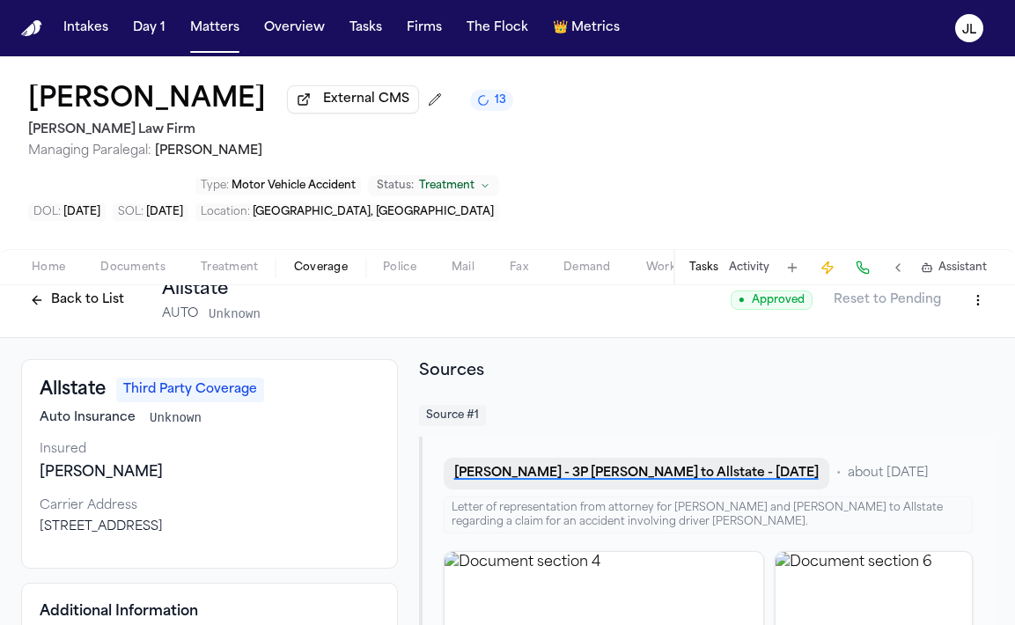
scroll to position [12, 0]
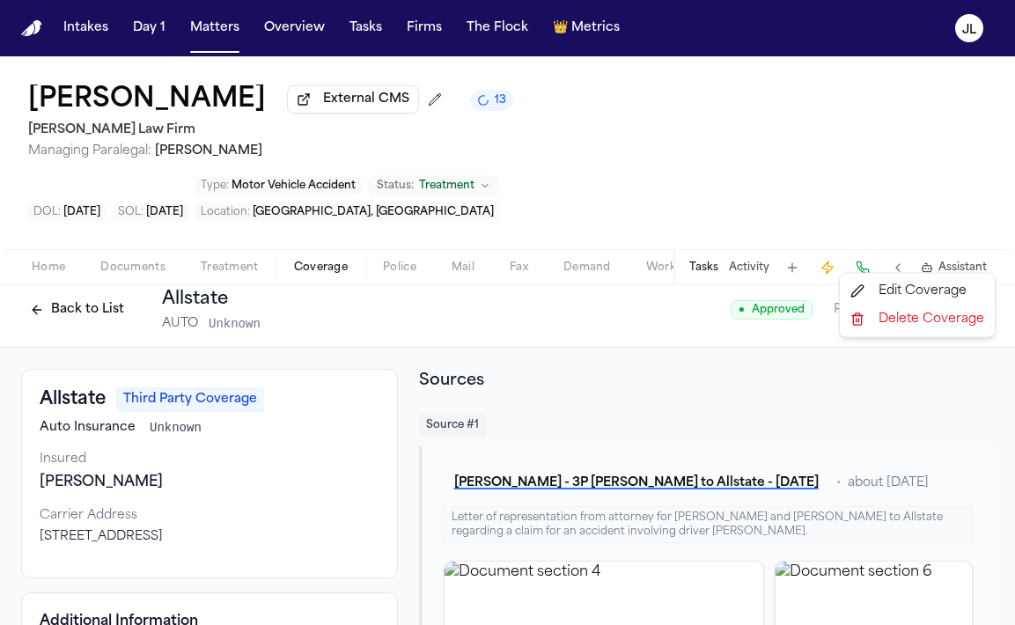
click at [976, 247] on html "Intakes Day 1 Matters Overview Tasks Firms The Flock 👑 Metrics JL Jaquon Christ…" at bounding box center [507, 312] width 1015 height 625
click at [921, 297] on div "Edit Coverage" at bounding box center [917, 291] width 148 height 28
select select "**********"
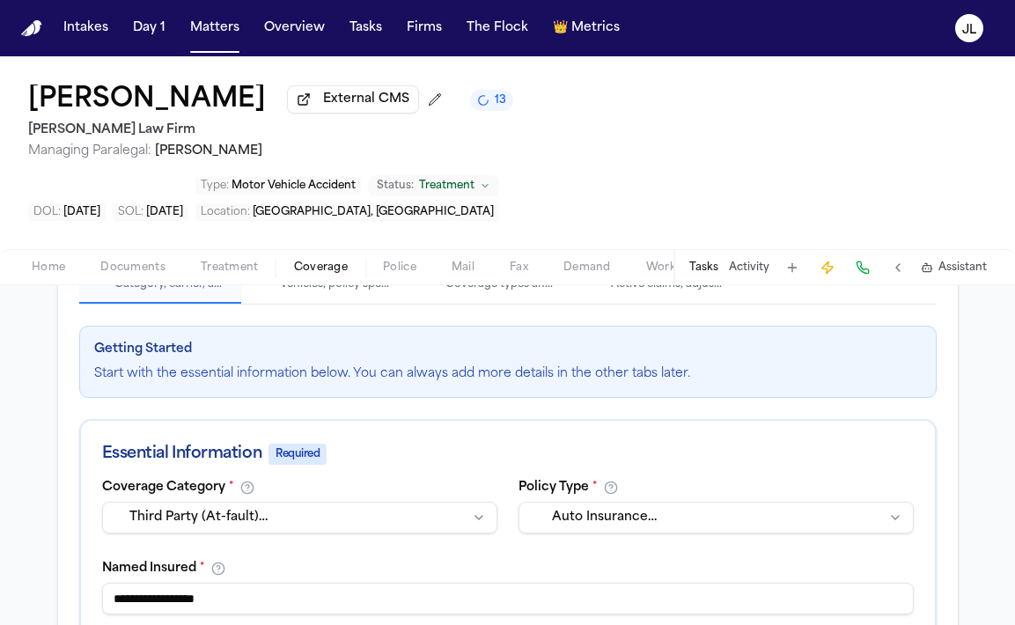
scroll to position [216, 0]
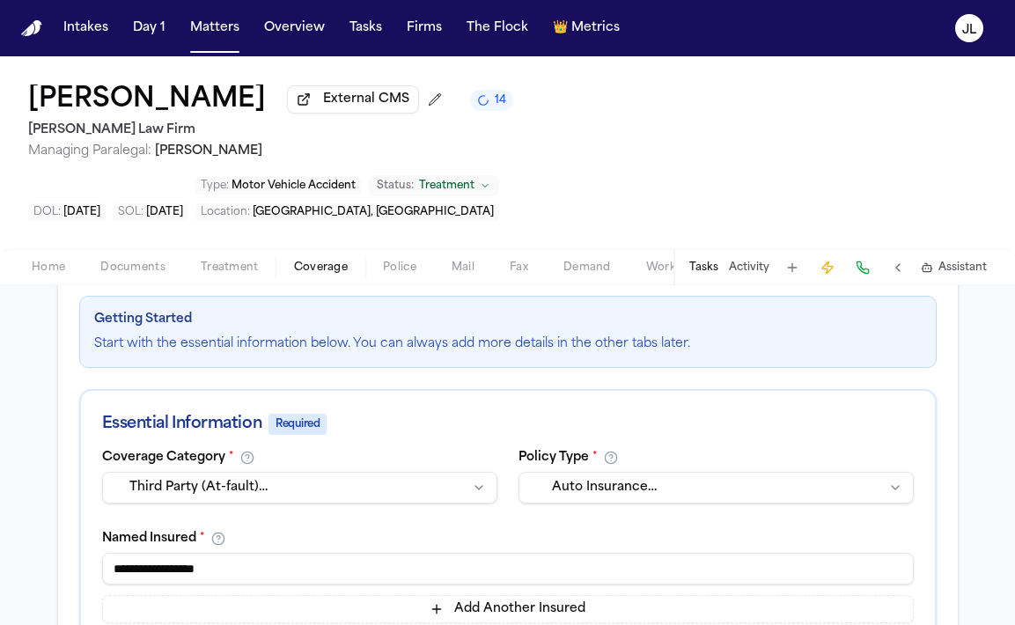
drag, startPoint x: 300, startPoint y: 510, endPoint x: 8, endPoint y: 510, distance: 292.2
type input "**********"
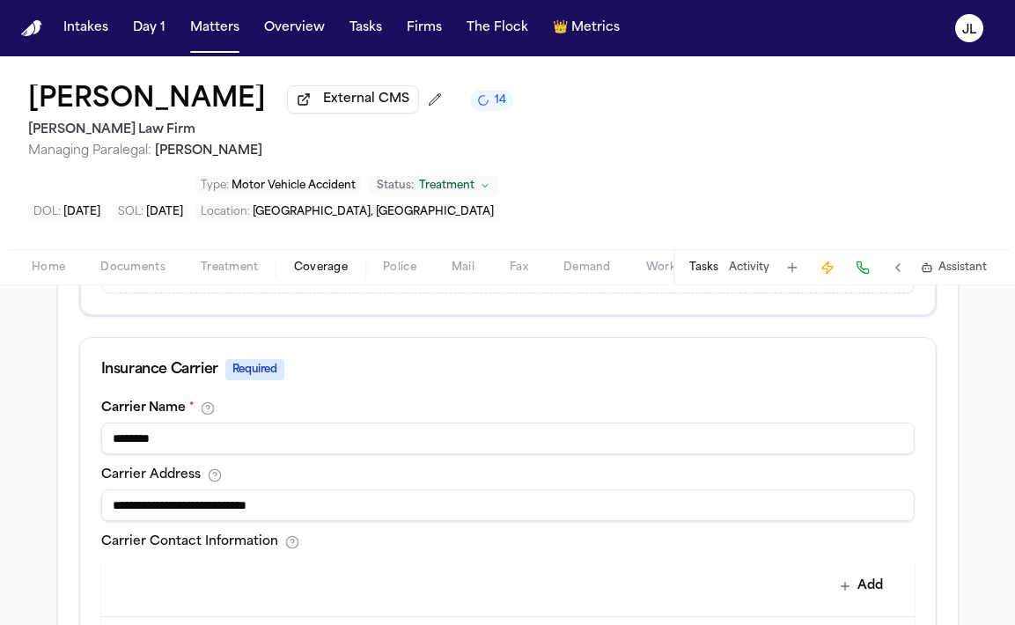
scroll to position [990, 0]
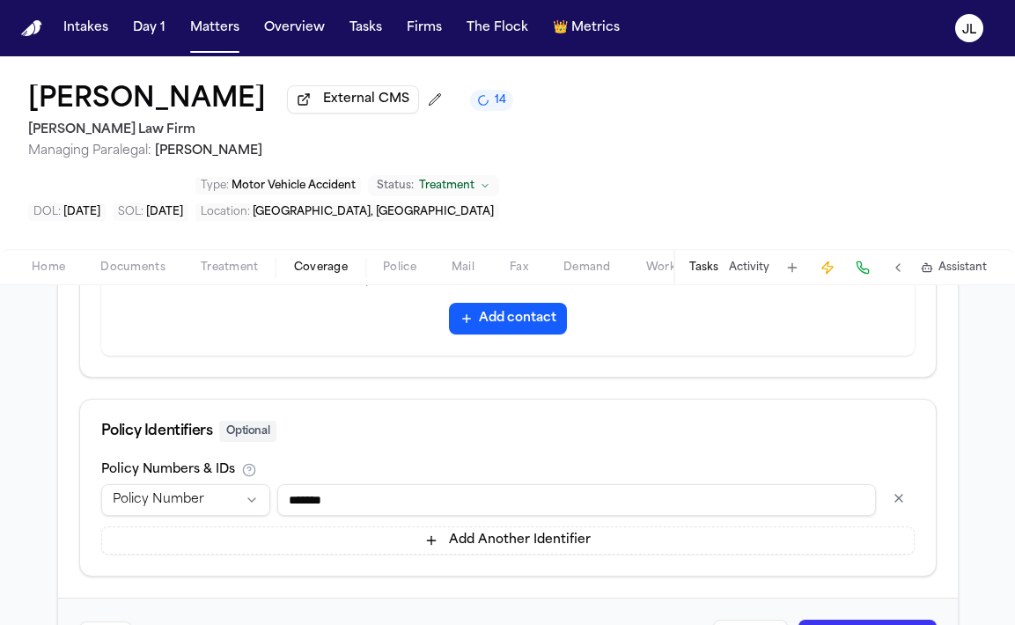
click at [862, 620] on button "Update Coverage" at bounding box center [867, 636] width 138 height 32
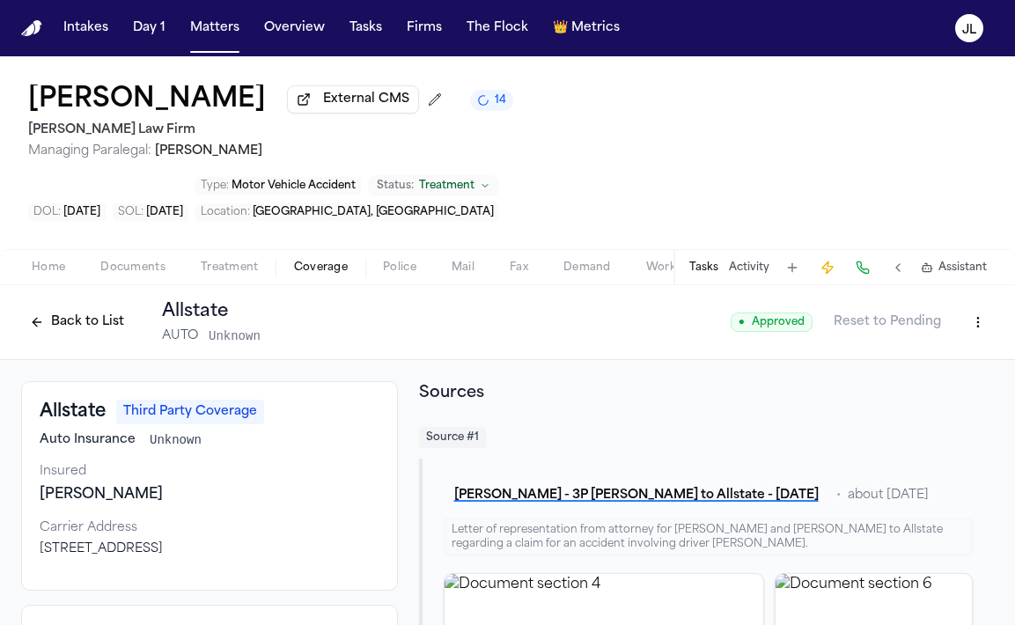
click at [67, 308] on button "Back to List" at bounding box center [77, 322] width 112 height 28
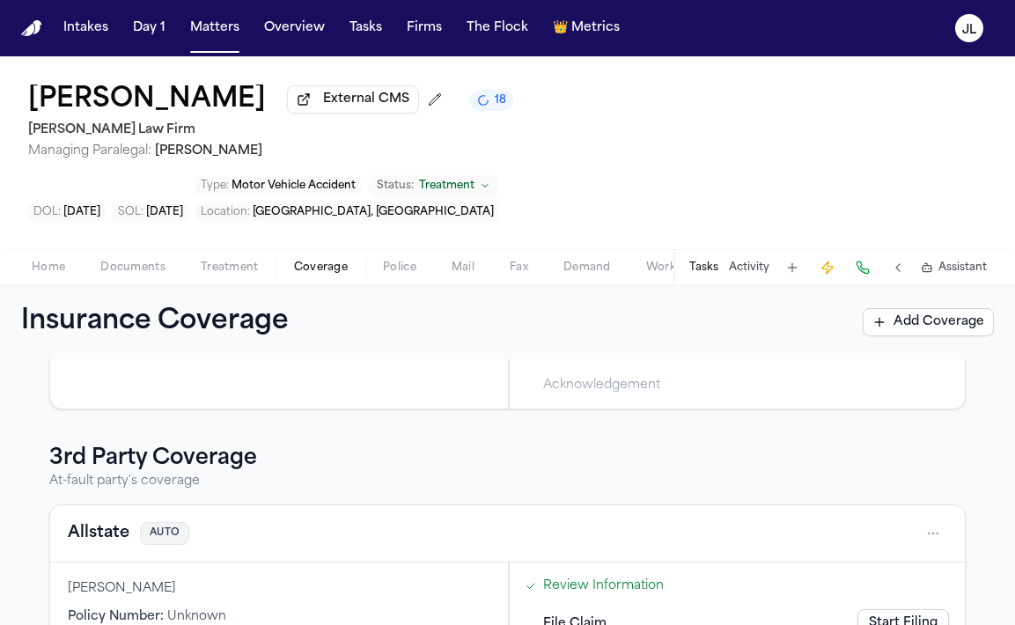
scroll to position [235, 0]
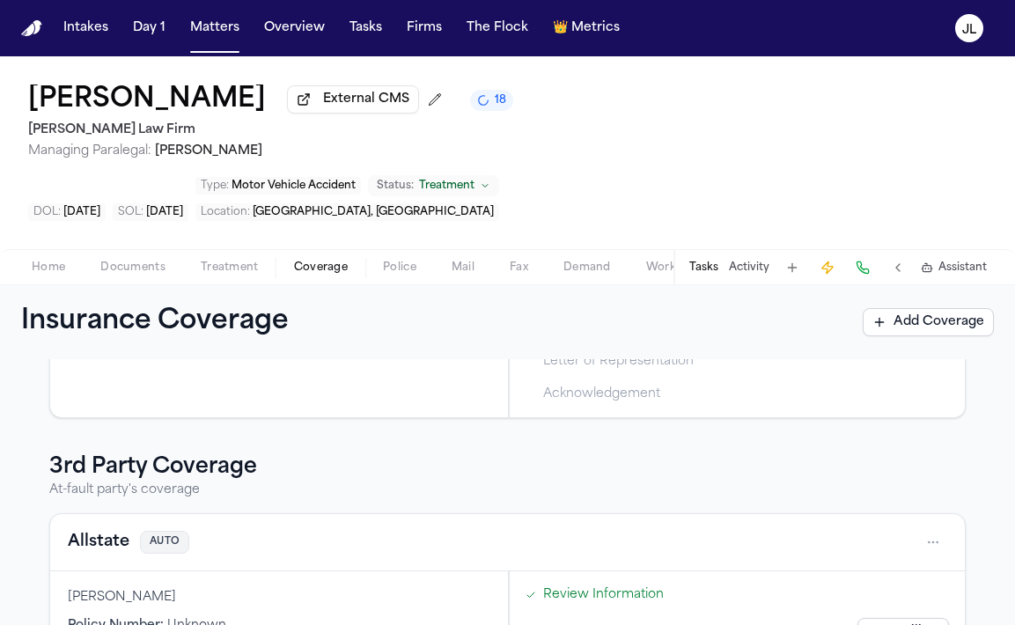
click at [112, 530] on button "Allstate" at bounding box center [99, 542] width 62 height 25
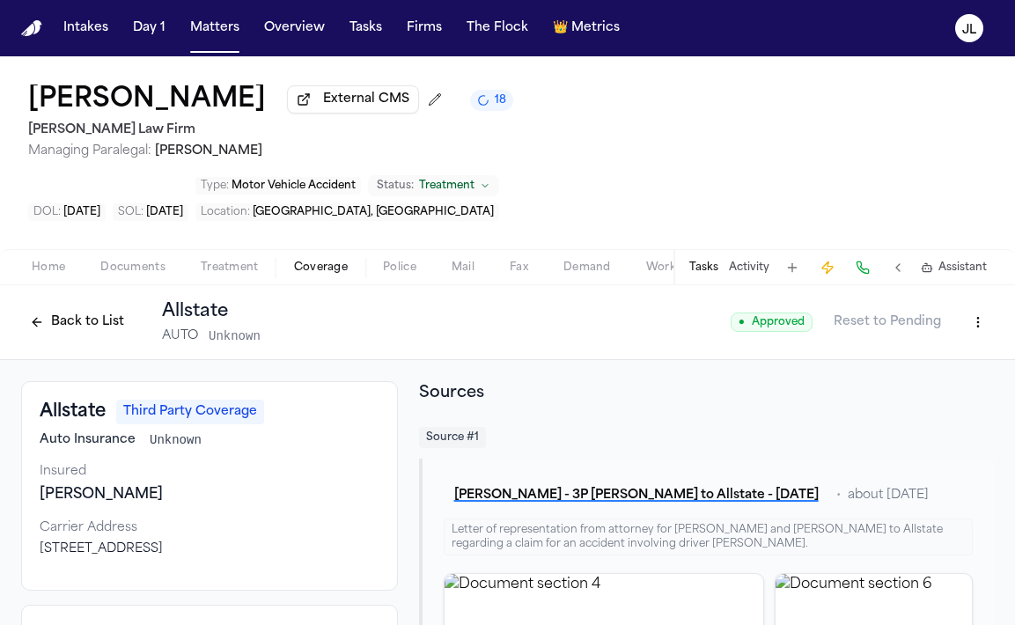
click at [65, 299] on div "Back to List Allstate AUTO Unknown" at bounding box center [140, 322] width 239 height 46
click at [65, 308] on button "Back to List" at bounding box center [77, 322] width 112 height 28
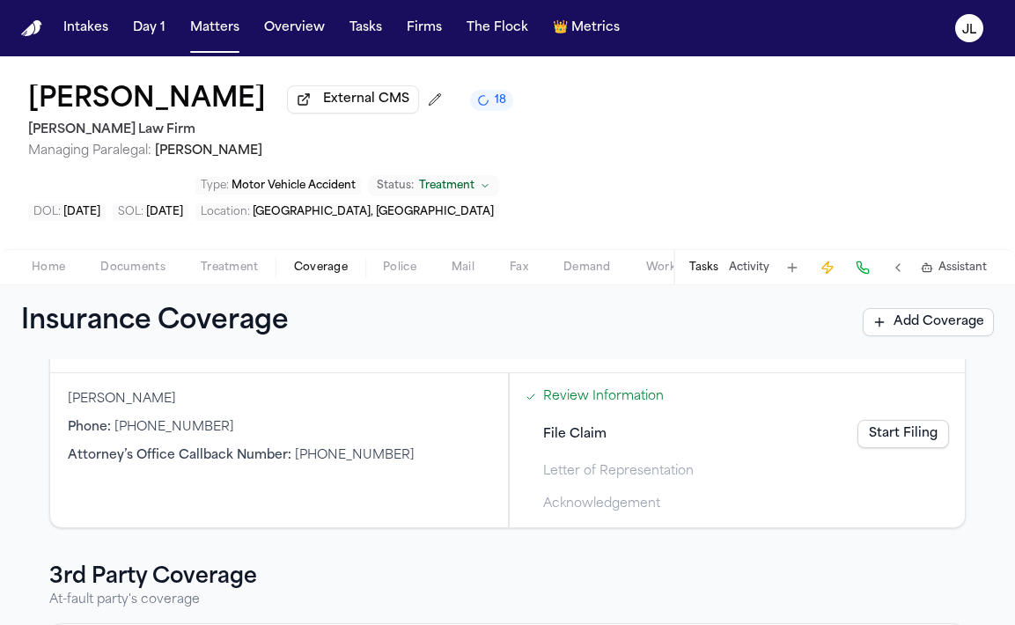
scroll to position [300, 0]
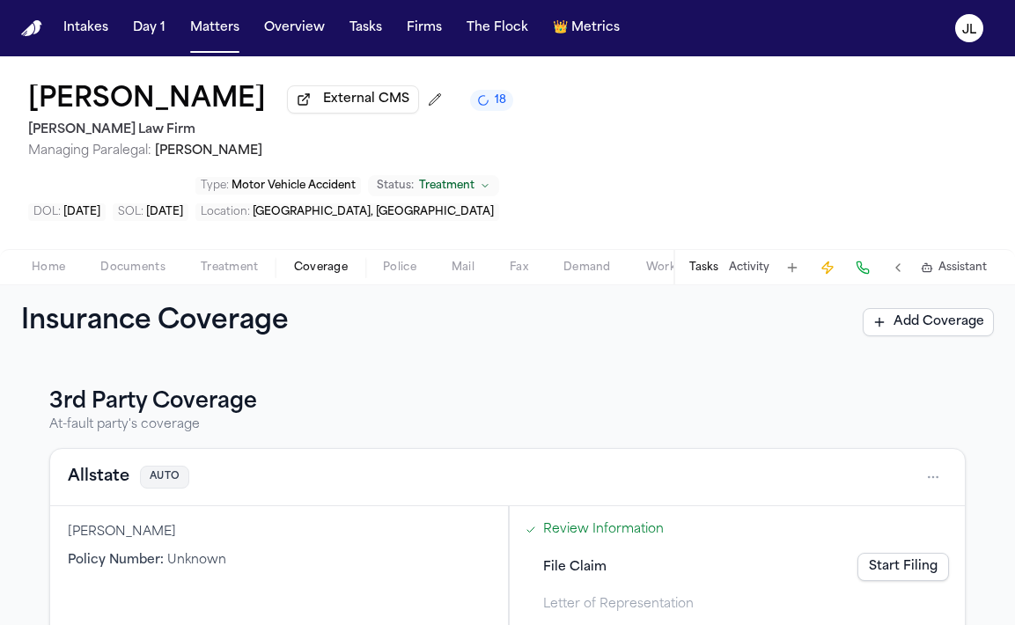
click at [869, 553] on link "Start Filing" at bounding box center [903, 567] width 92 height 28
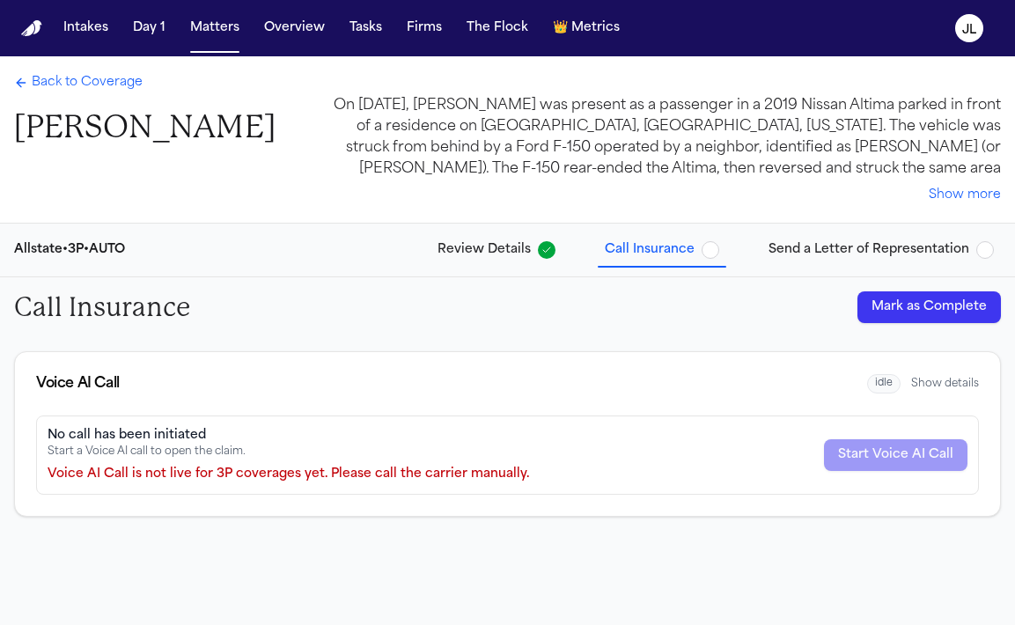
click at [961, 312] on button "Mark as Complete" at bounding box center [928, 307] width 143 height 32
click at [850, 254] on span "Send a Letter of Representation" at bounding box center [868, 250] width 201 height 18
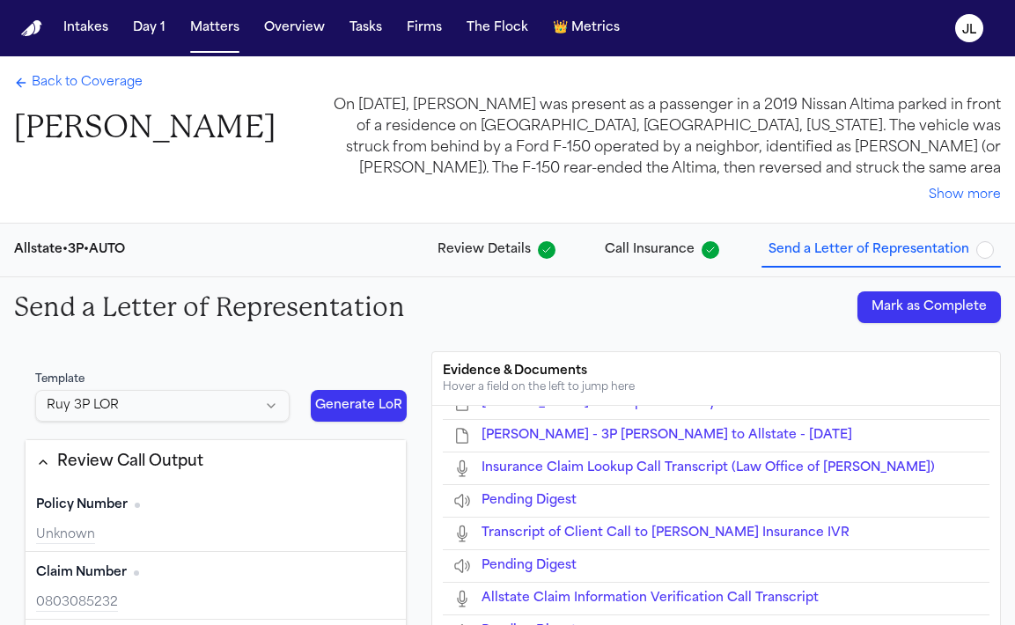
scroll to position [1237, 0]
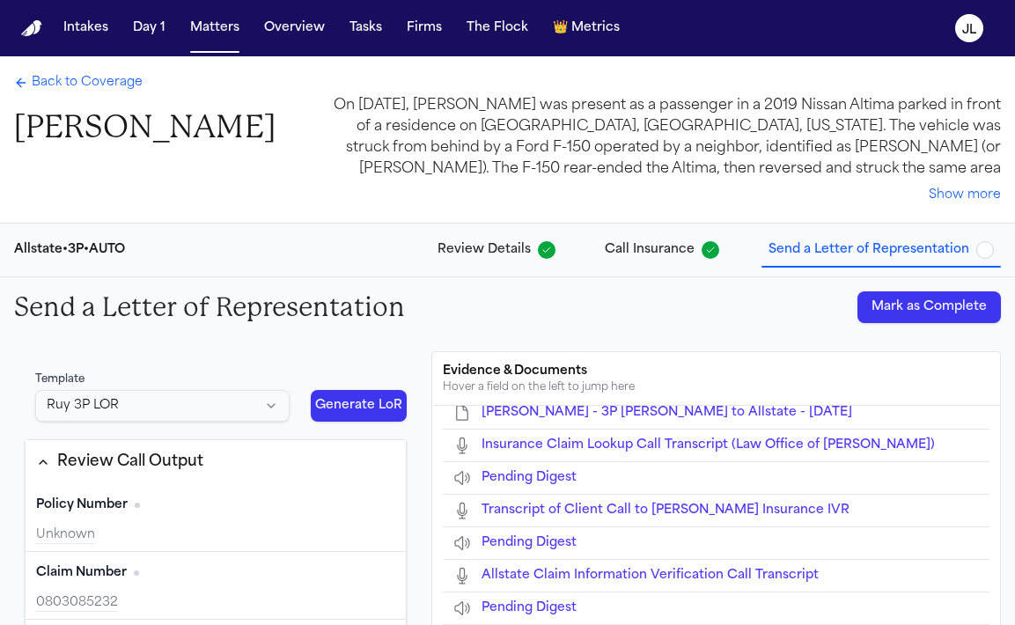
click at [919, 316] on button "Mark as Complete" at bounding box center [928, 307] width 143 height 32
click at [99, 91] on span "Back to Coverage" at bounding box center [87, 83] width 111 height 18
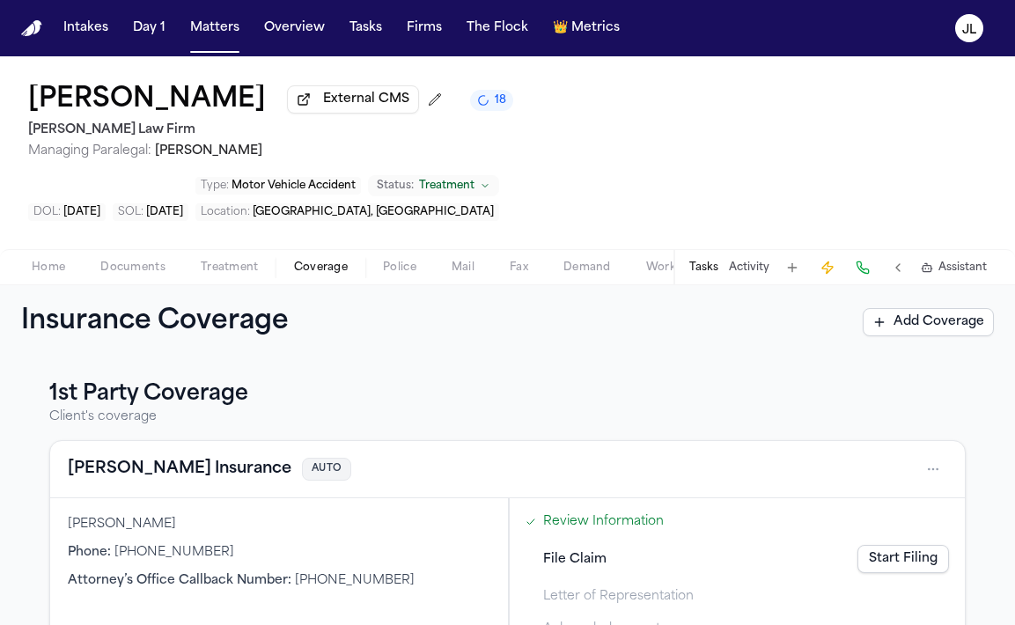
click at [892, 545] on link "Start Filing" at bounding box center [903, 559] width 92 height 28
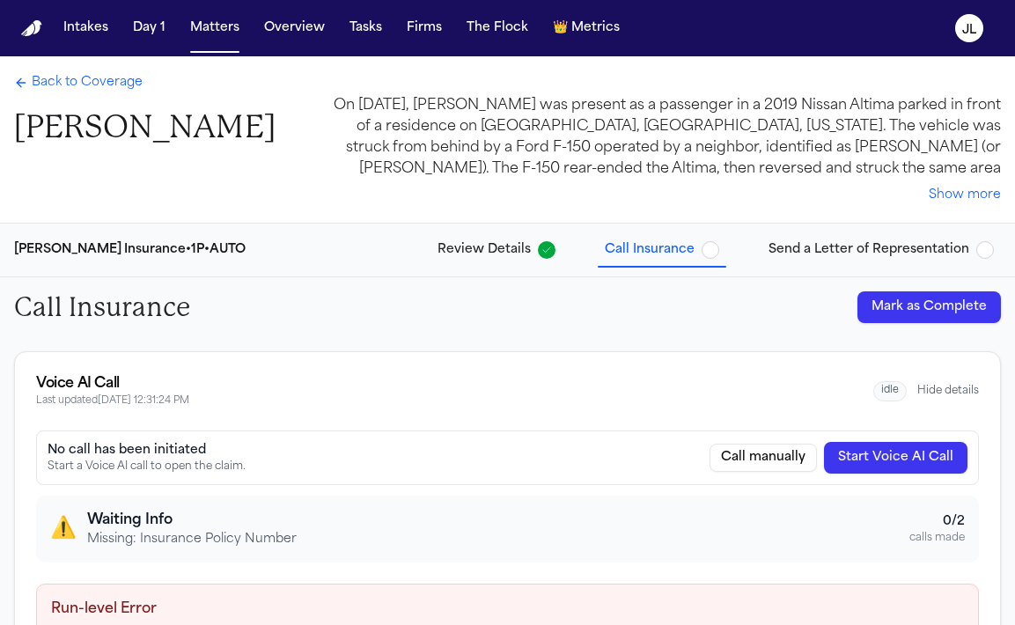
click at [102, 79] on span "Back to Coverage" at bounding box center [87, 83] width 111 height 18
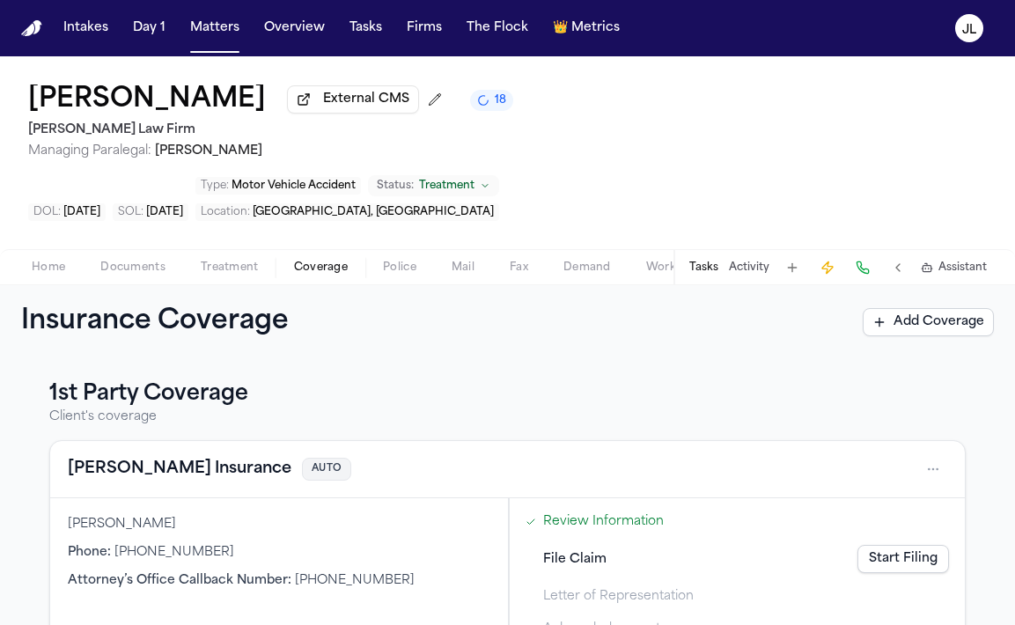
click at [135, 457] on button "Fred Loya Insurance" at bounding box center [180, 469] width 224 height 25
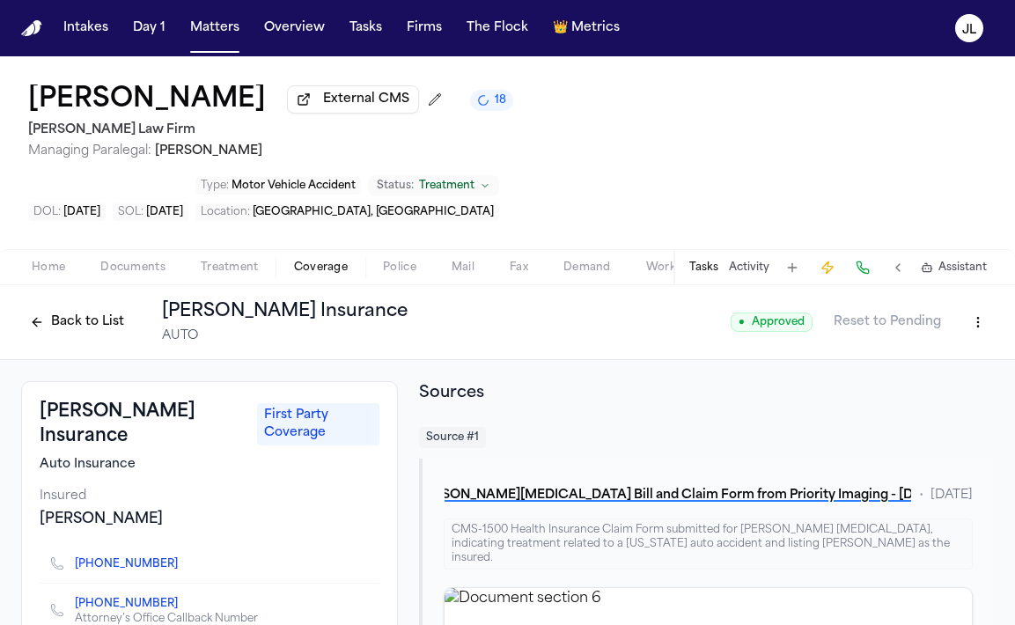
click at [84, 308] on button "Back to List" at bounding box center [77, 322] width 112 height 28
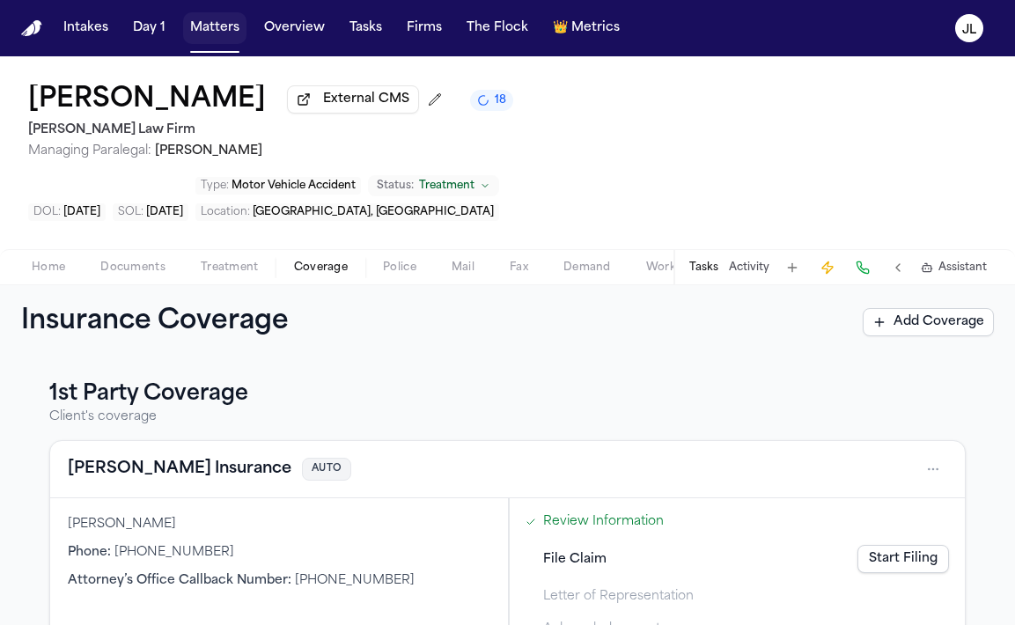
click at [210, 38] on button "Matters" at bounding box center [214, 28] width 63 height 32
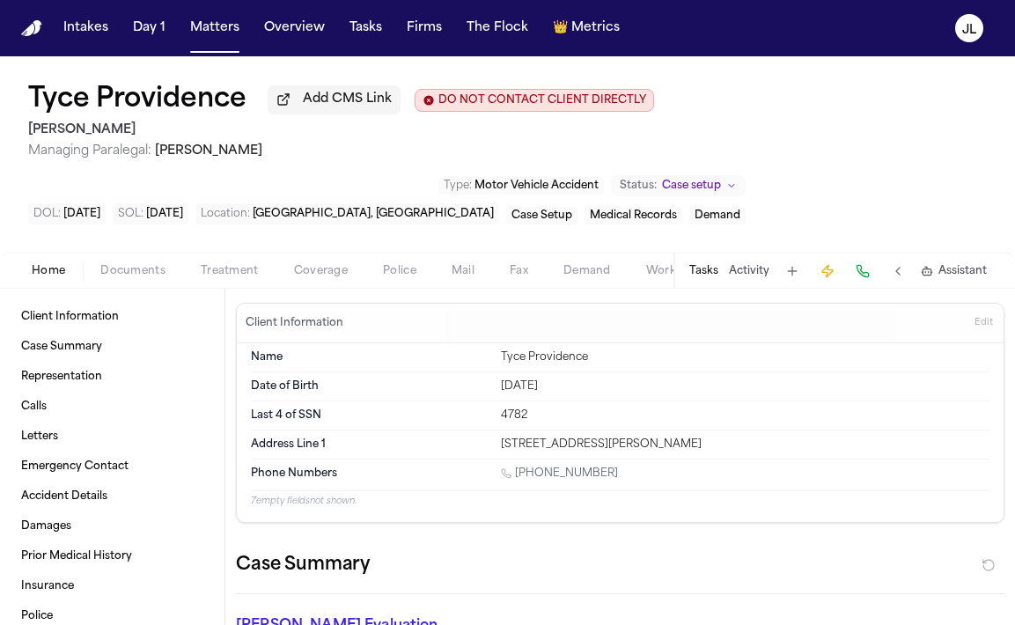
click at [305, 275] on span "Coverage" at bounding box center [321, 271] width 54 height 14
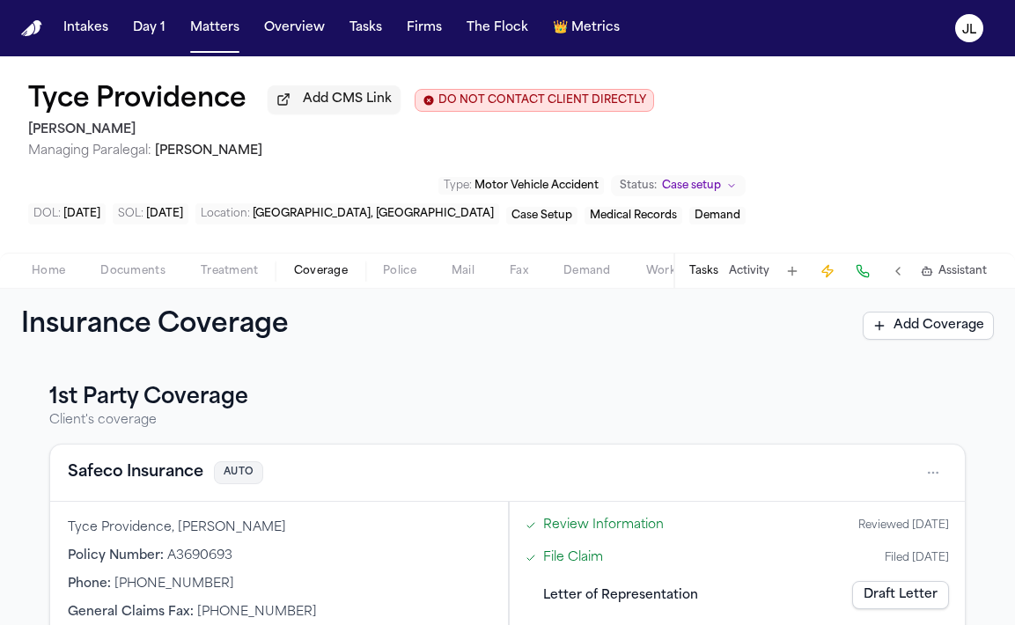
click at [146, 467] on button "Safeco Insurance" at bounding box center [136, 472] width 136 height 25
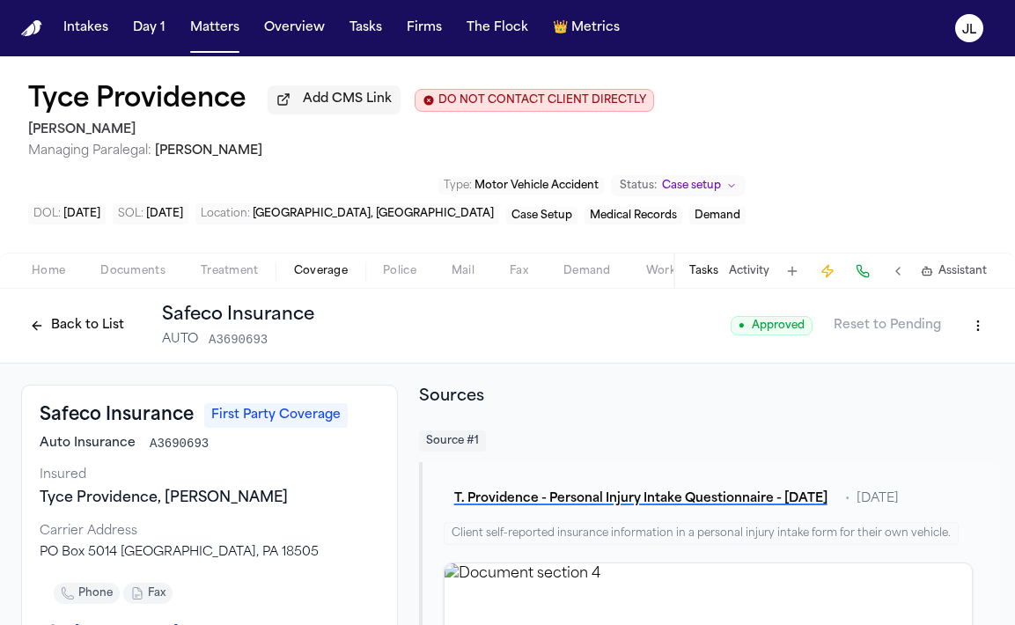
click at [51, 336] on button "Back to List" at bounding box center [77, 326] width 112 height 28
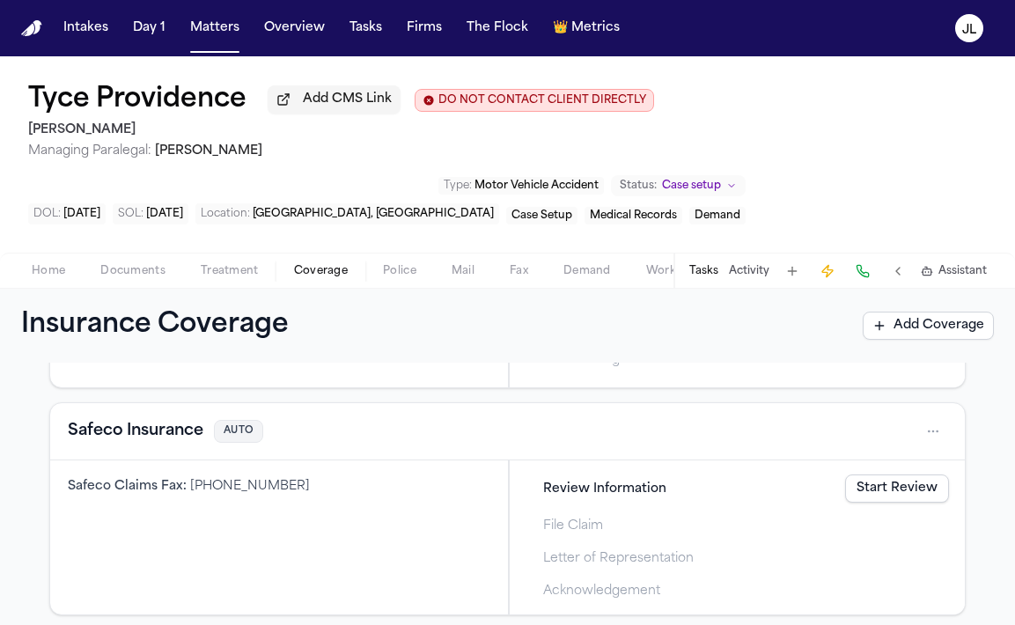
scroll to position [602, 0]
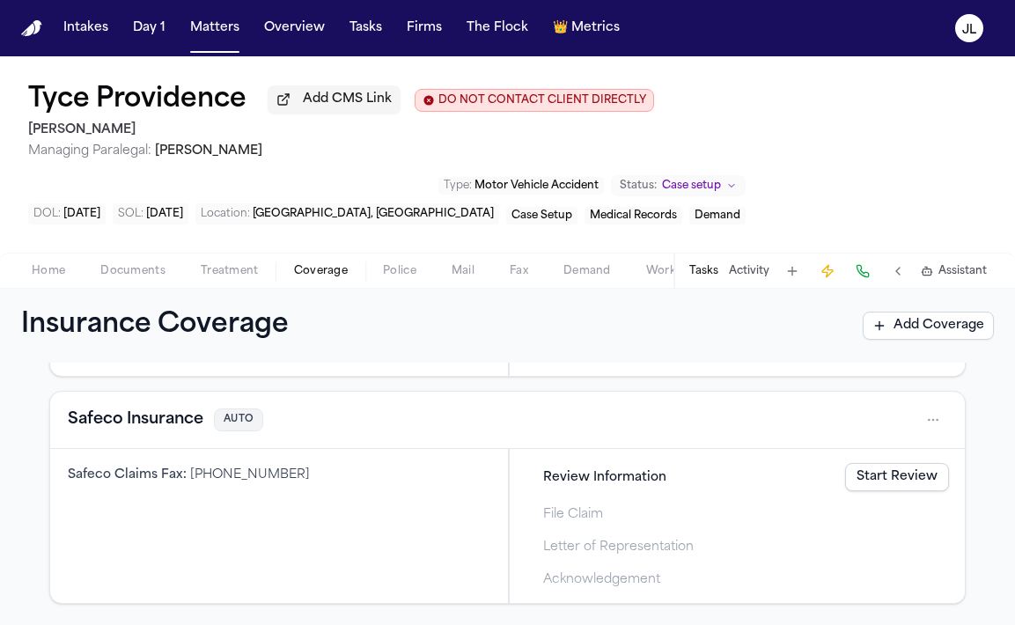
click at [944, 415] on html "Intakes Day 1 Matters Overview Tasks Firms The Flock 👑 Metrics [PERSON_NAME] Pr…" at bounding box center [507, 312] width 1015 height 625
click at [862, 502] on div "Delete" at bounding box center [877, 502] width 132 height 28
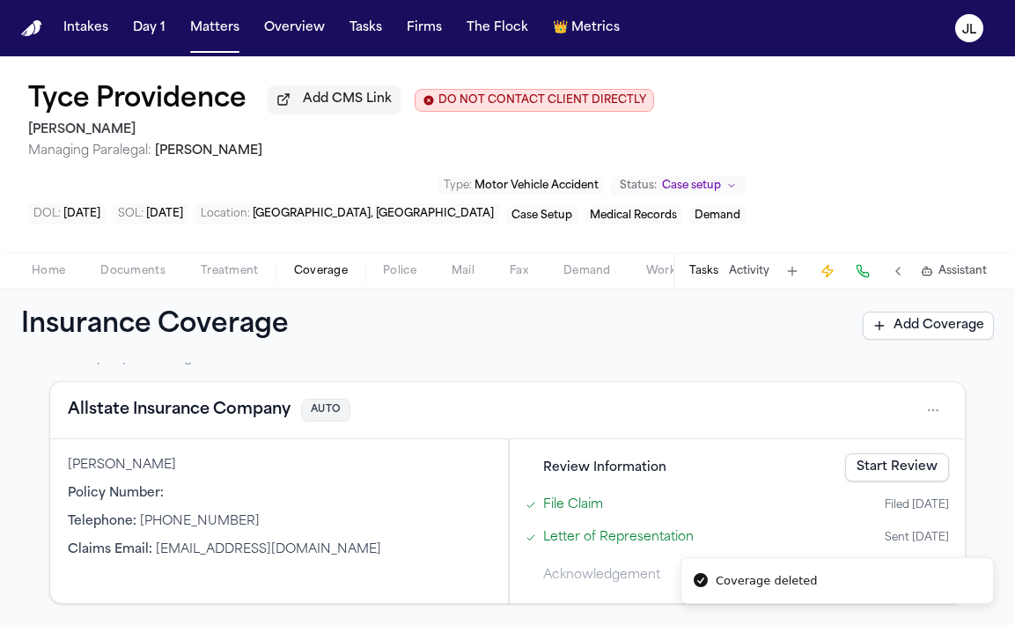
click at [261, 410] on button "Allstate Insurance Company" at bounding box center [179, 410] width 223 height 25
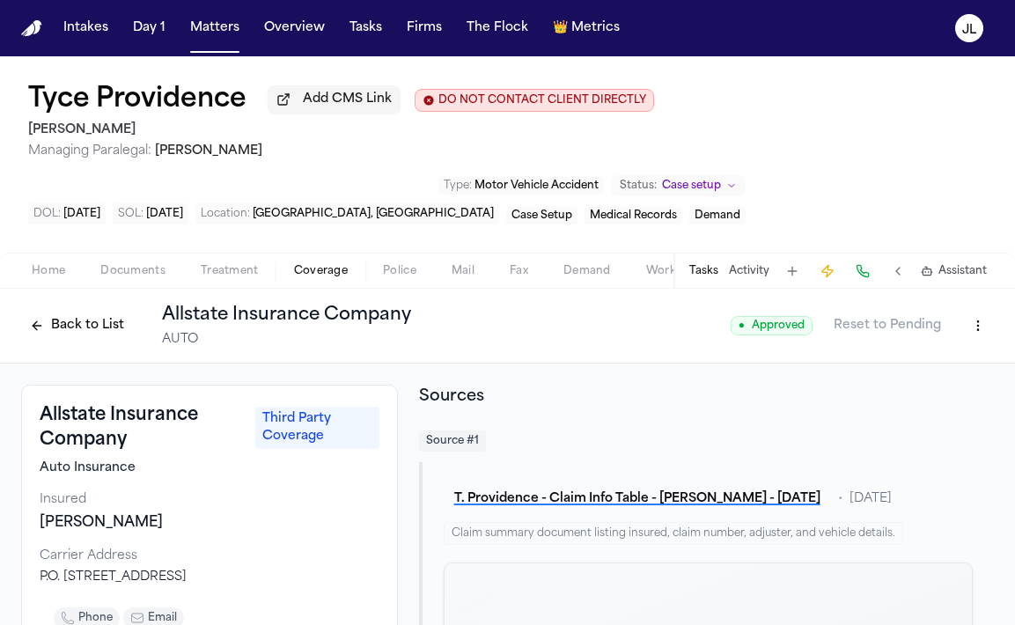
click at [20, 344] on div "Back to List Allstate Insurance Company AUTO ● Approved Reset to Pending" at bounding box center [507, 326] width 1015 height 75
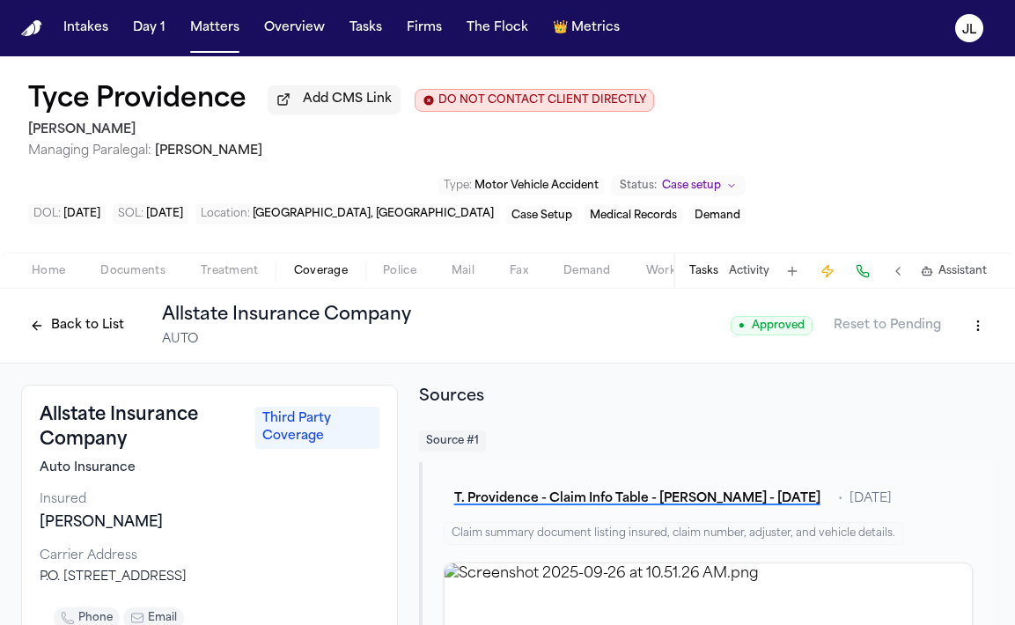
click at [46, 340] on button "Back to List" at bounding box center [77, 326] width 112 height 28
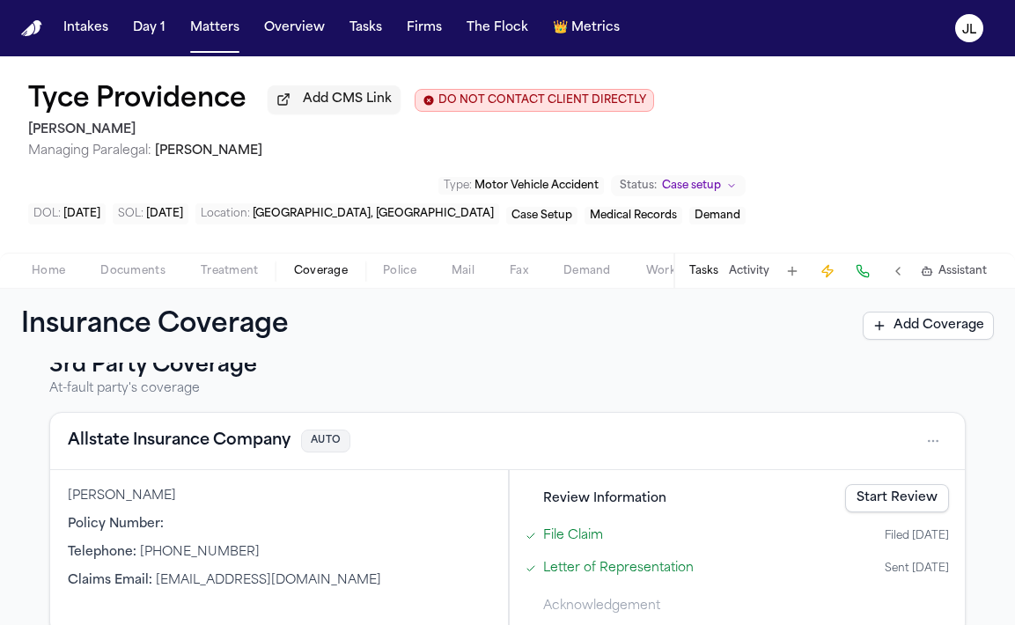
scroll to position [375, 0]
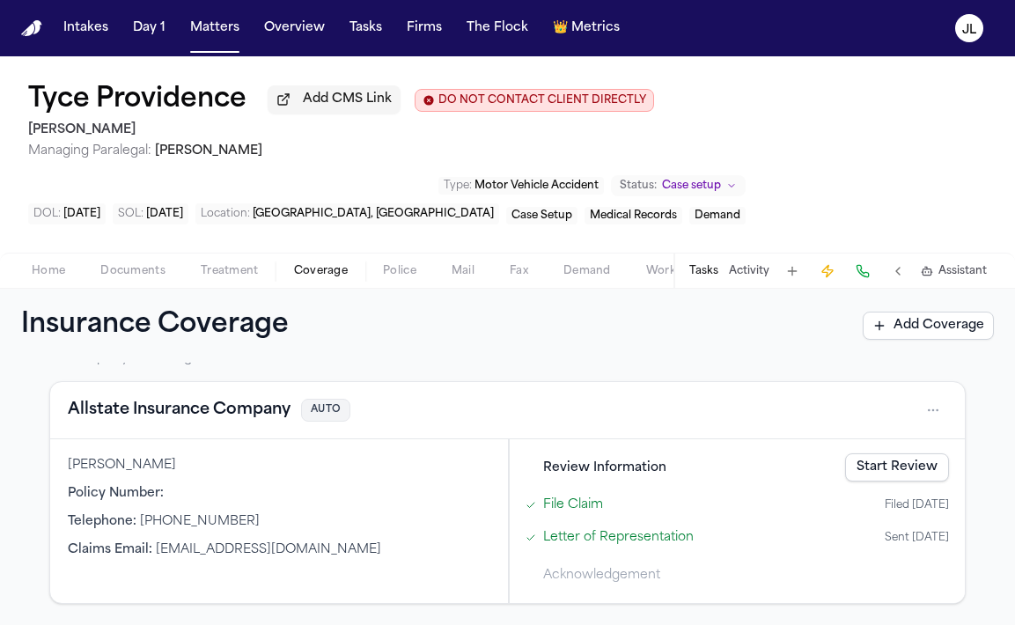
click at [929, 459] on link "Start Review" at bounding box center [897, 467] width 104 height 28
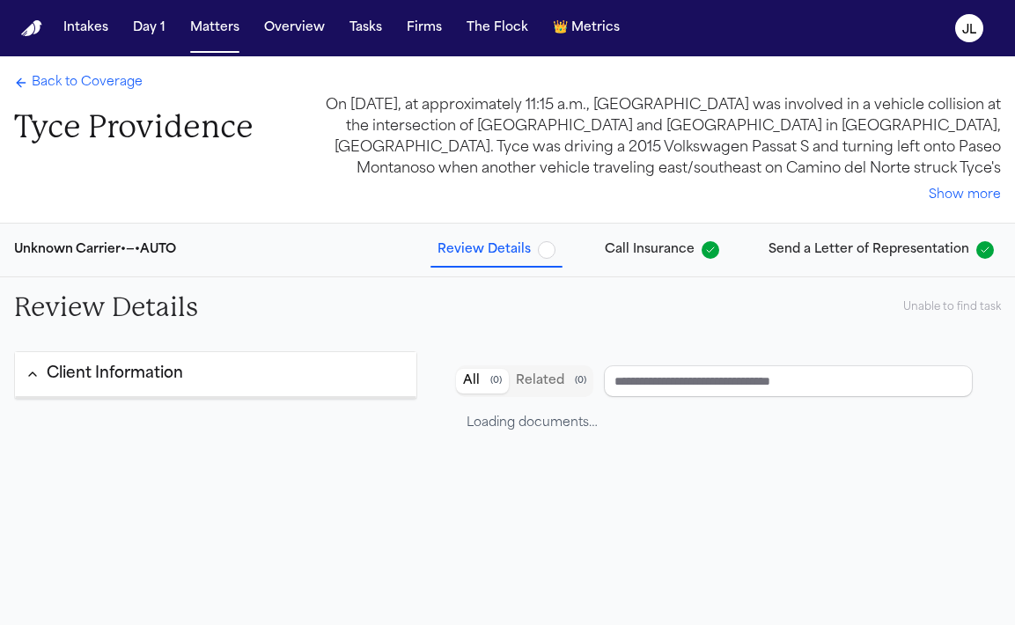
type input "**********"
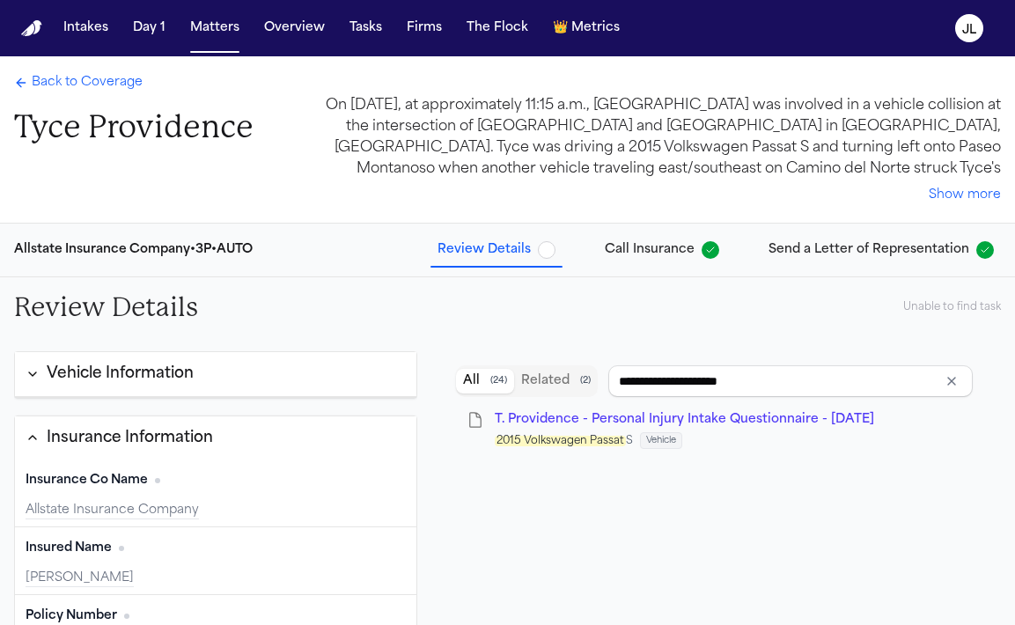
click at [42, 70] on div "Back to Coverage Tyce Providence On September 17, 2025, at approximately 11:15 …" at bounding box center [507, 139] width 1015 height 166
click at [42, 79] on span "Back to Coverage" at bounding box center [87, 83] width 111 height 18
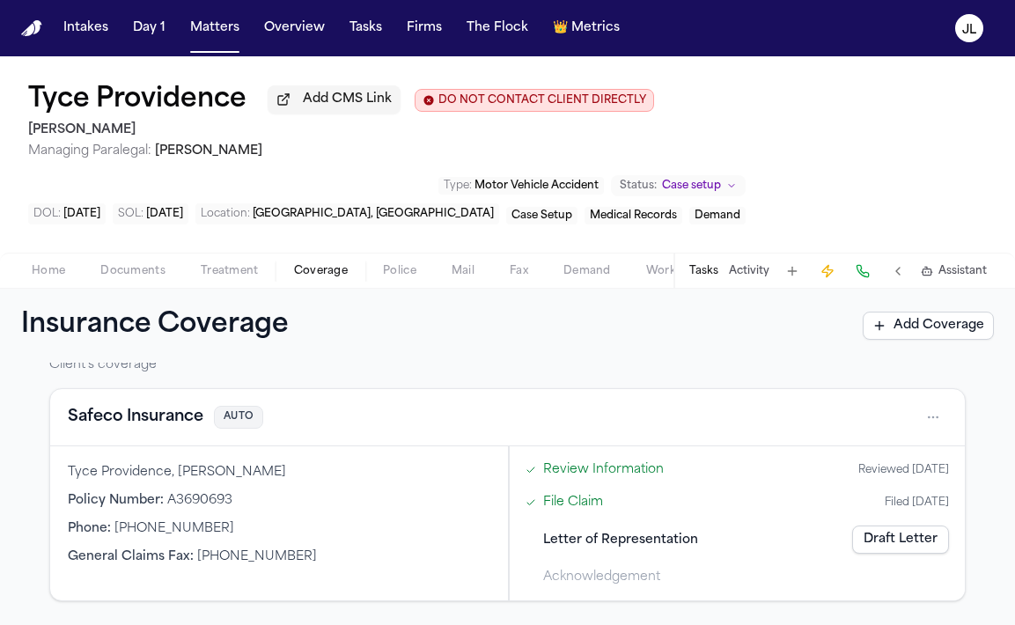
scroll to position [56, 0]
click at [900, 536] on link "Draft Letter" at bounding box center [900, 539] width 97 height 28
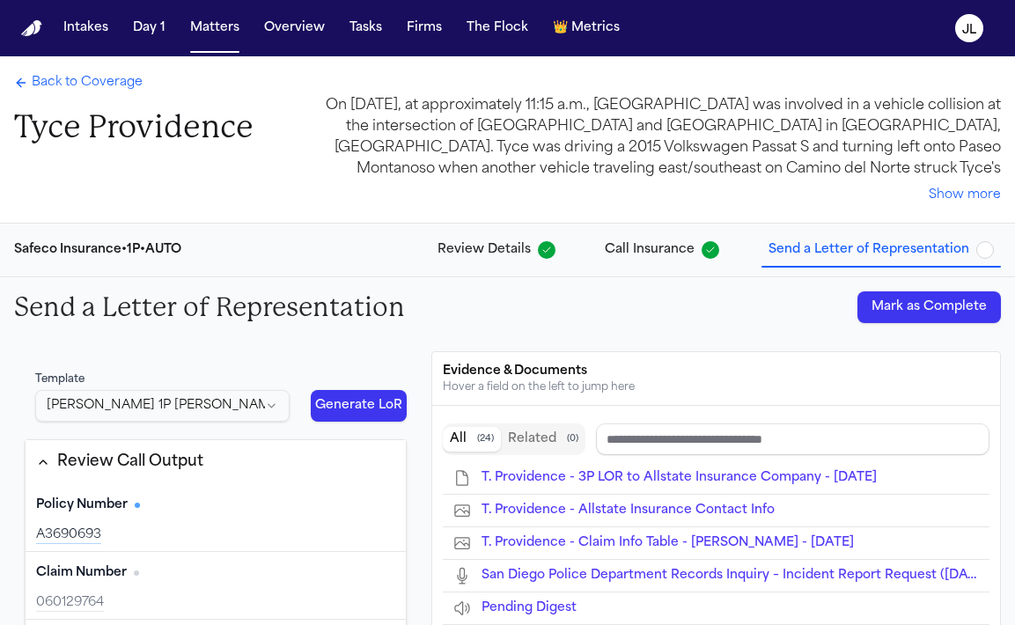
click at [901, 327] on div "Send a Letter of Representation Mark as Complete" at bounding box center [507, 307] width 1015 height 60
click at [902, 318] on button "Mark as Complete" at bounding box center [928, 307] width 143 height 32
click at [48, 80] on span "Back to Coverage" at bounding box center [87, 83] width 111 height 18
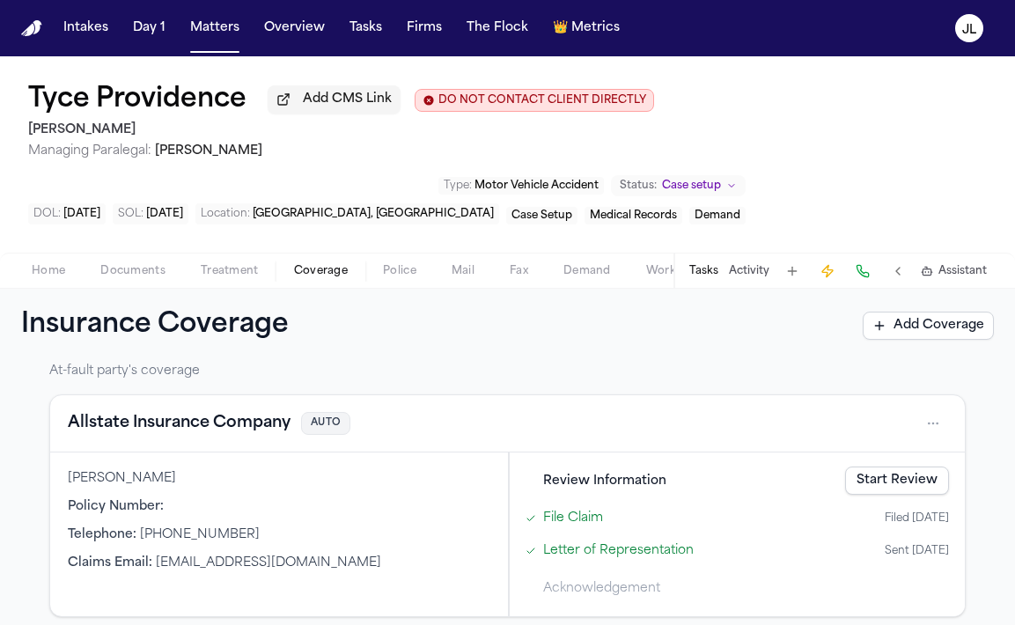
scroll to position [375, 0]
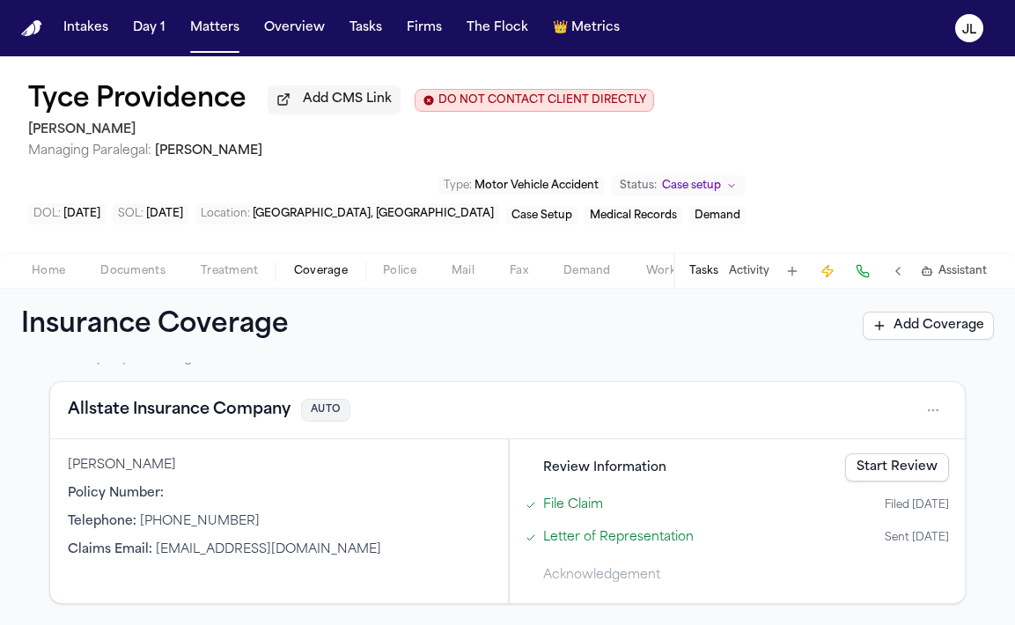
click at [146, 424] on div "Allstate Insurance Company AUTO" at bounding box center [507, 410] width 914 height 57
click at [146, 420] on button "Allstate Insurance Company" at bounding box center [179, 410] width 223 height 25
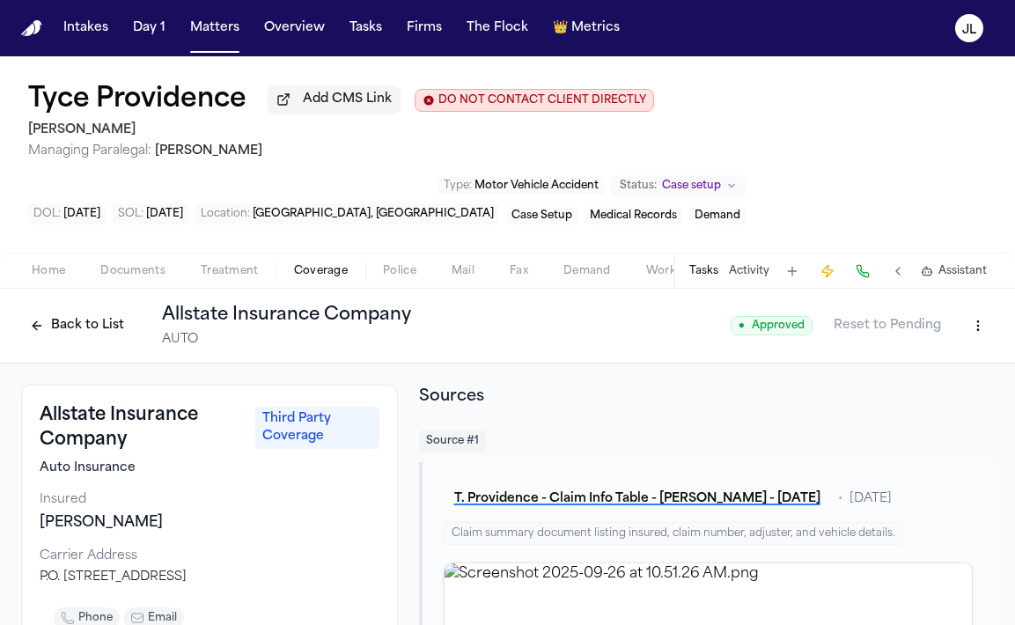
click at [68, 331] on button "Back to List" at bounding box center [77, 326] width 112 height 28
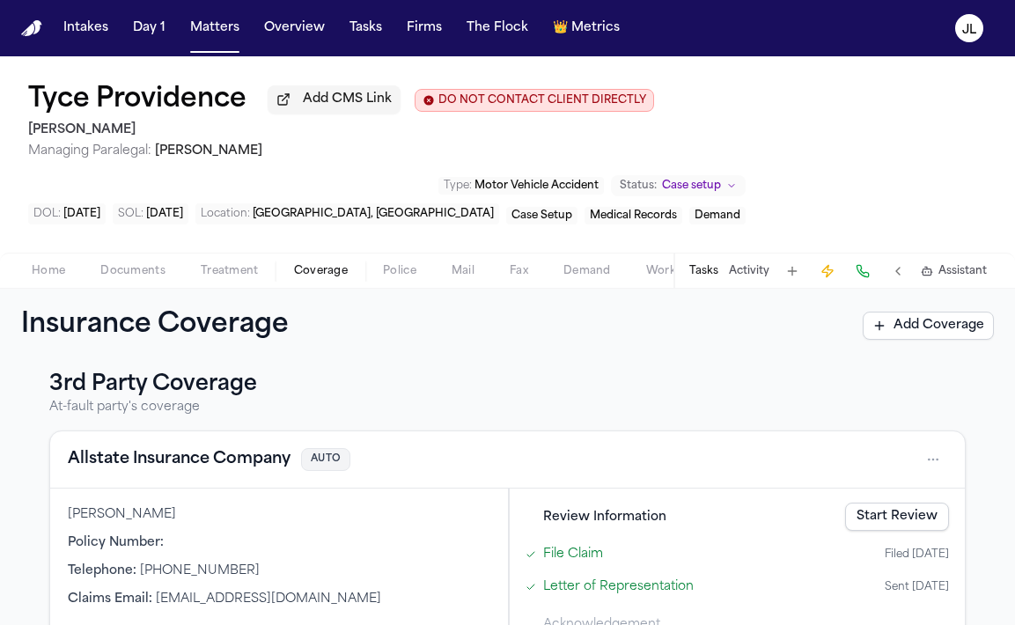
scroll to position [375, 0]
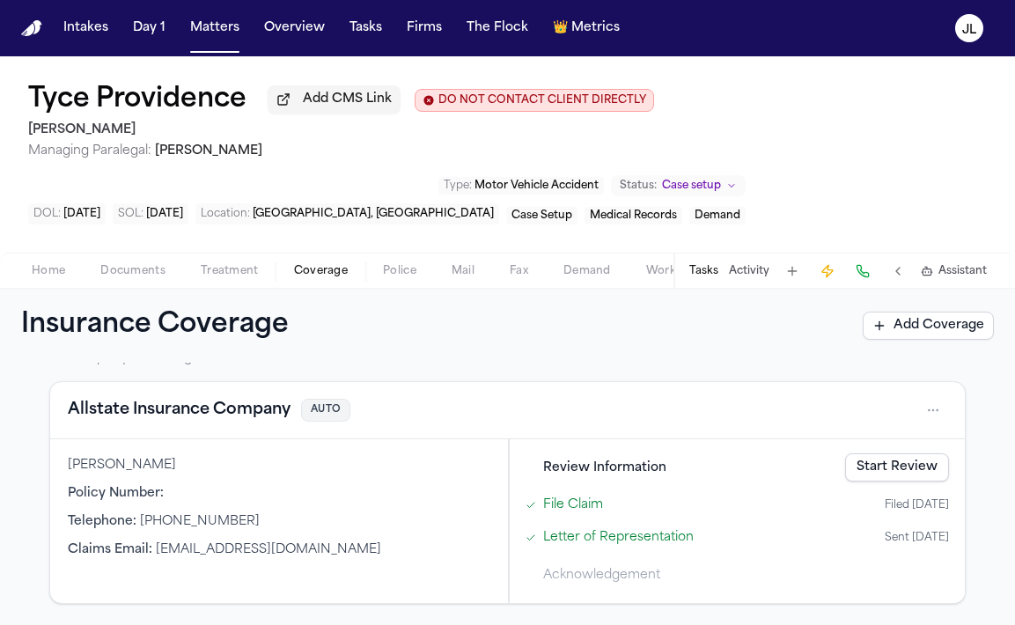
click at [917, 479] on link "Start Review" at bounding box center [897, 467] width 104 height 28
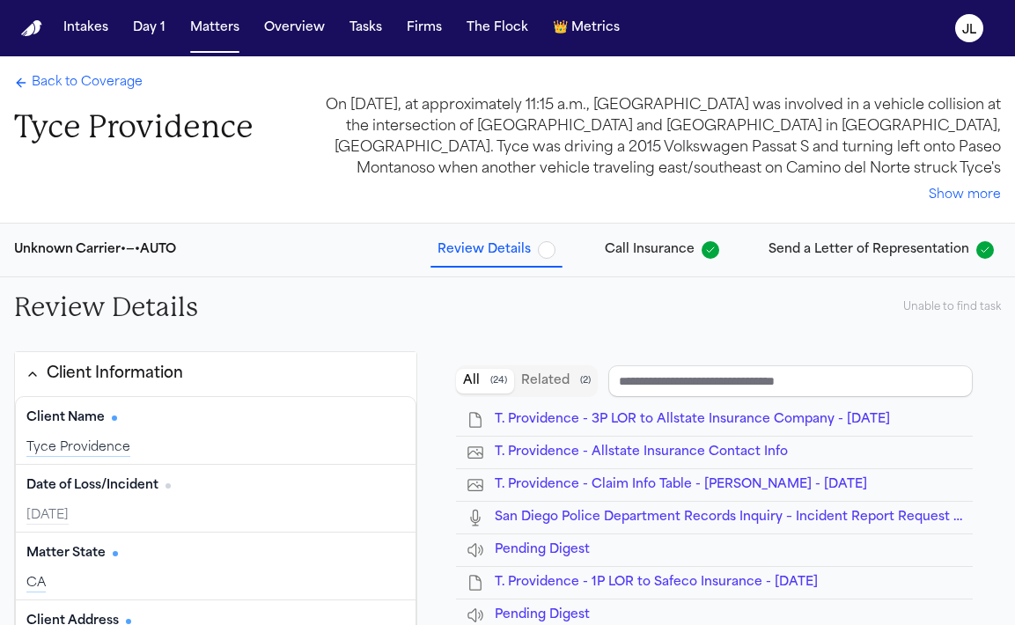
type input "**********"
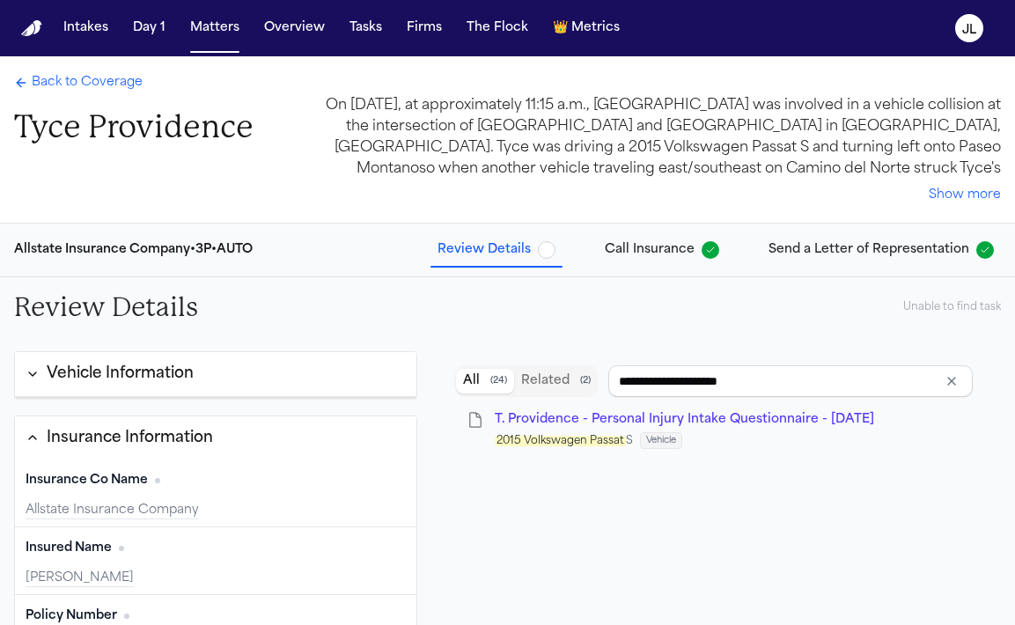
click at [69, 91] on span "Back to Coverage" at bounding box center [87, 83] width 111 height 18
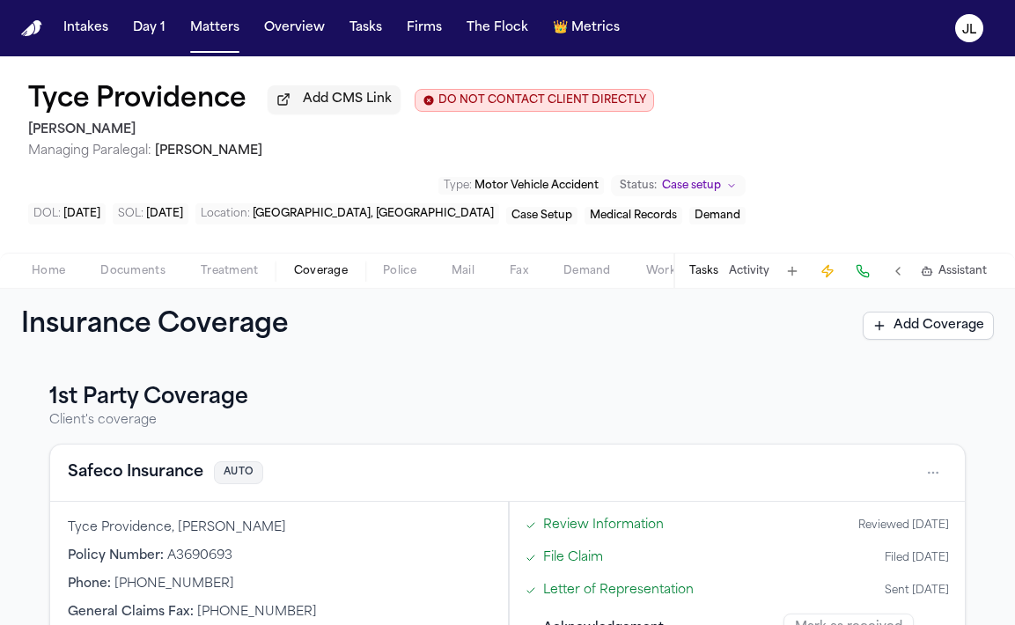
click at [691, 275] on button "Tasks" at bounding box center [703, 271] width 29 height 14
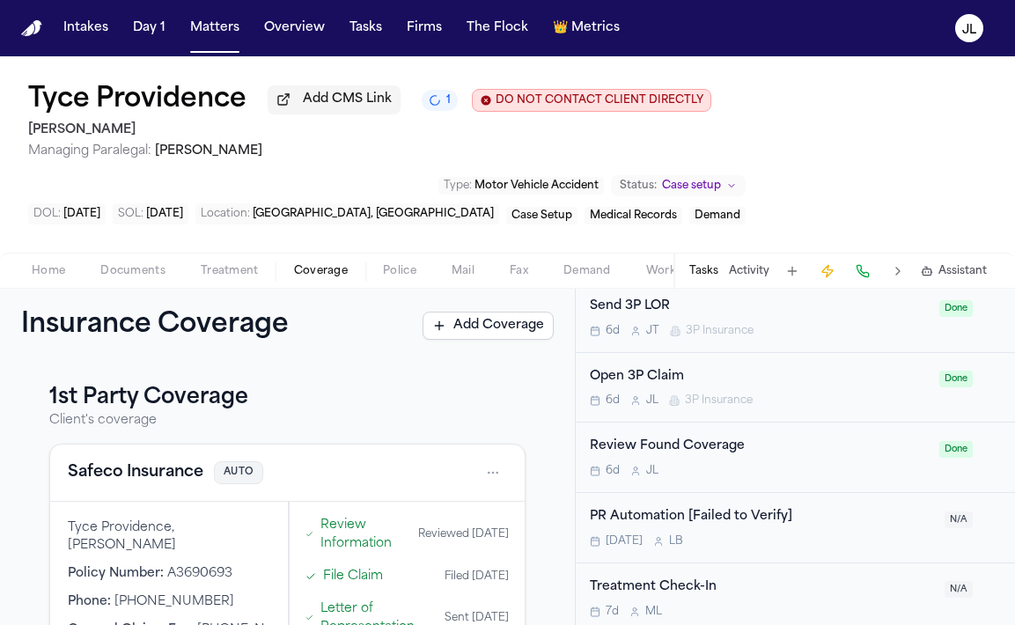
scroll to position [808, 0]
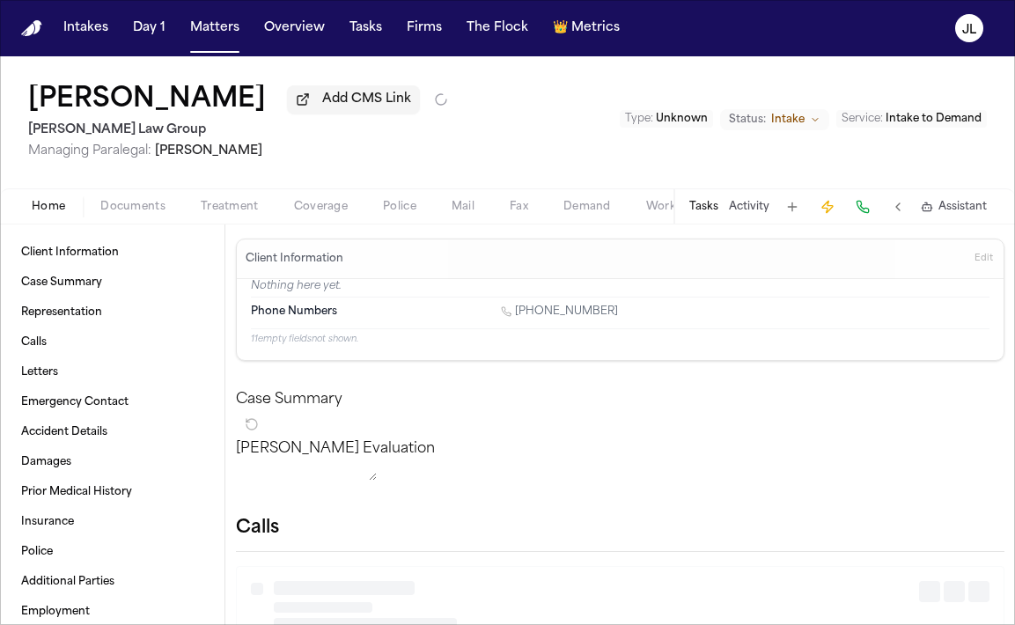
click at [305, 209] on span "Coverage" at bounding box center [321, 207] width 54 height 14
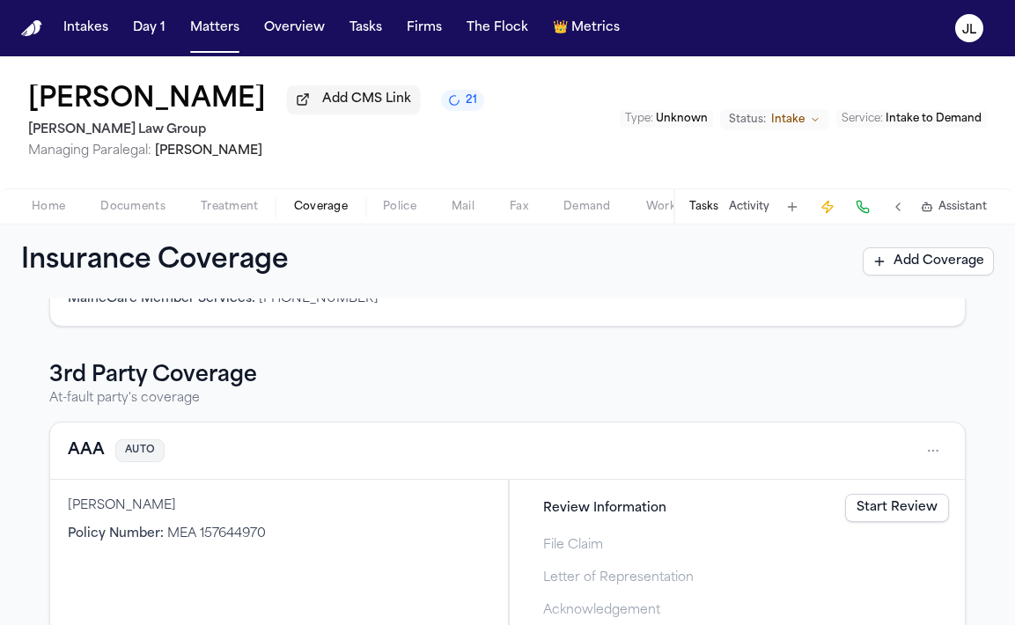
scroll to position [482, 0]
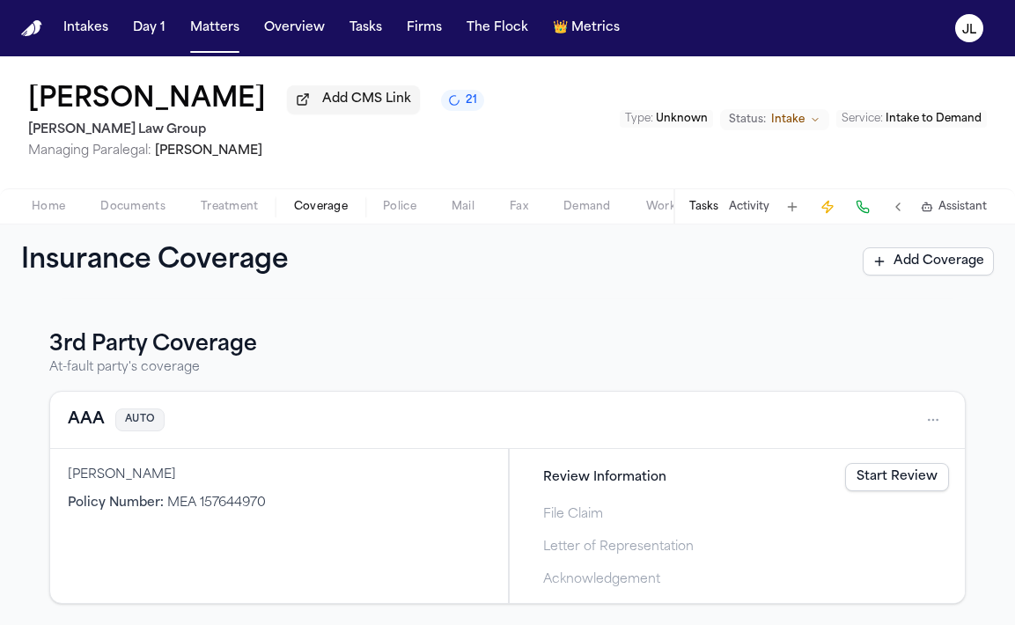
click at [84, 421] on button "AAA" at bounding box center [86, 420] width 37 height 25
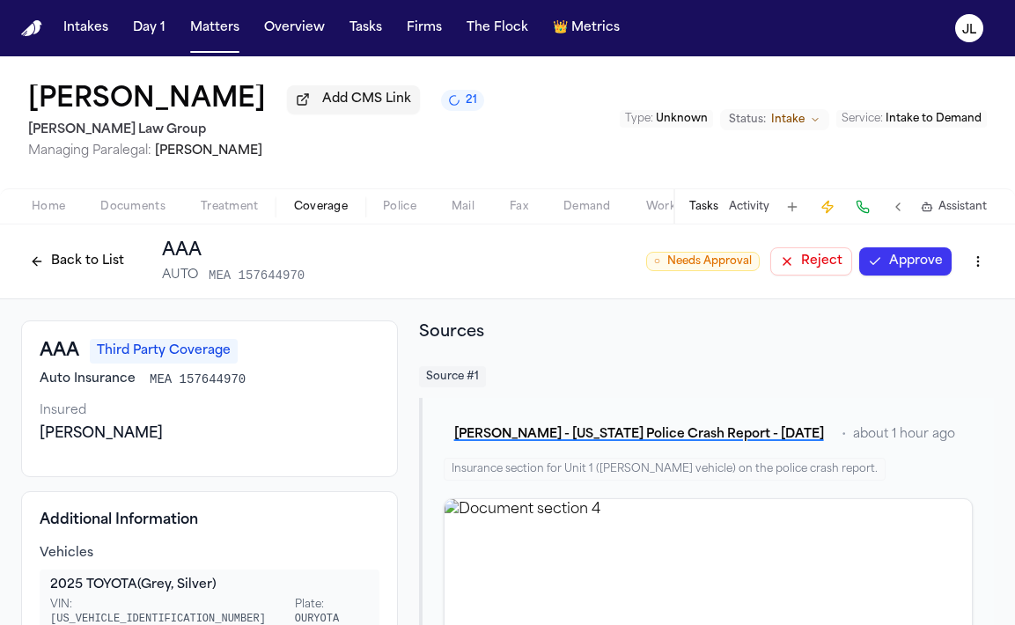
click at [885, 247] on div "Back to List AAA AUTO MEA 157644970 ○ Needs Approval Reject Approve" at bounding box center [507, 262] width 973 height 46
click at [885, 272] on button "Approve" at bounding box center [905, 261] width 92 height 28
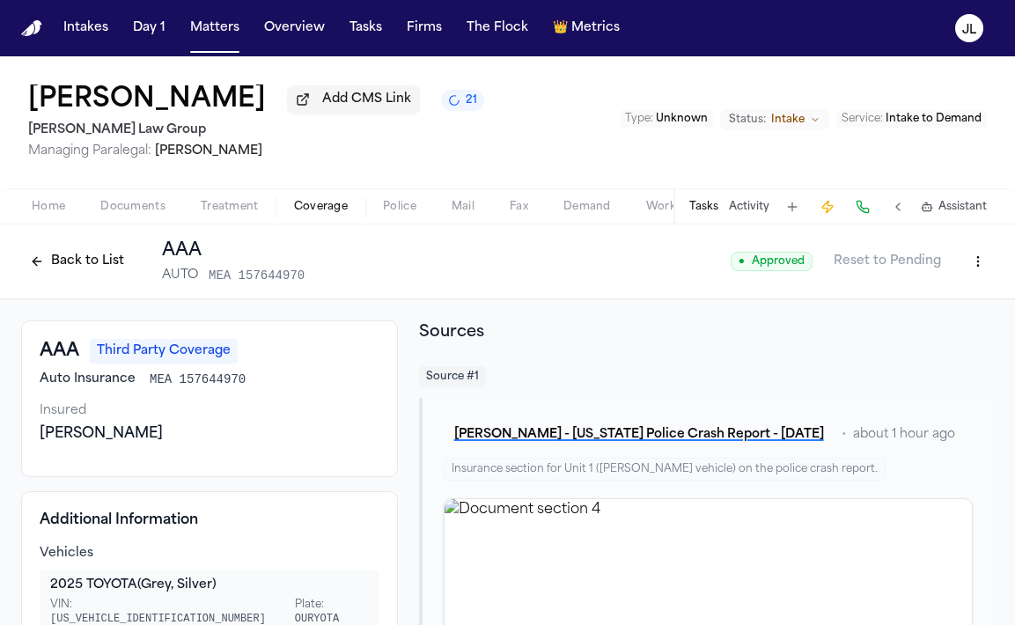
click at [65, 268] on button "Back to List" at bounding box center [77, 261] width 112 height 28
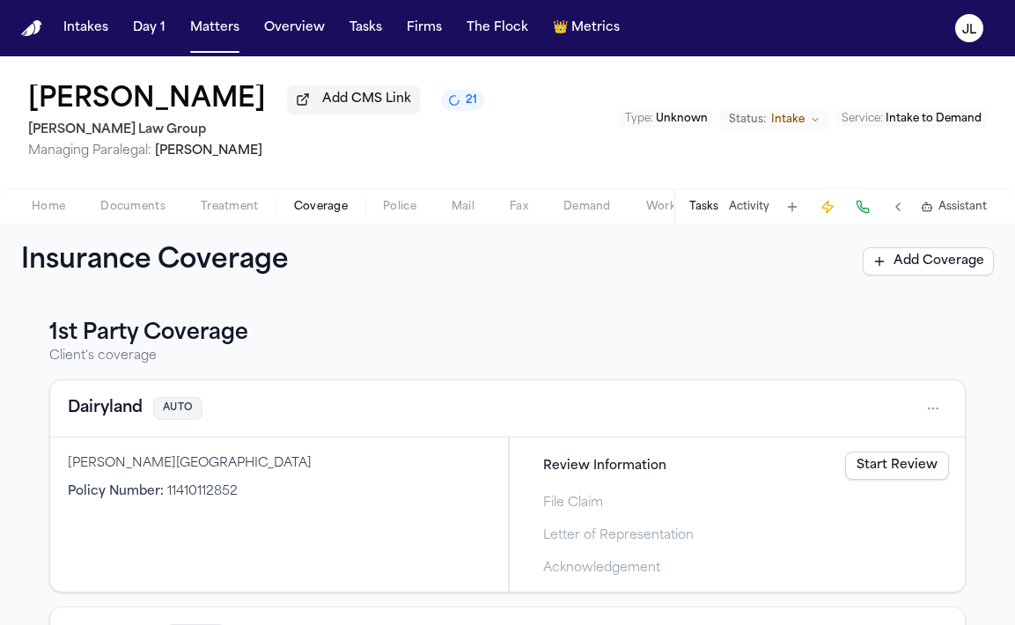
click at [112, 415] on button "Dairyland" at bounding box center [105, 408] width 75 height 25
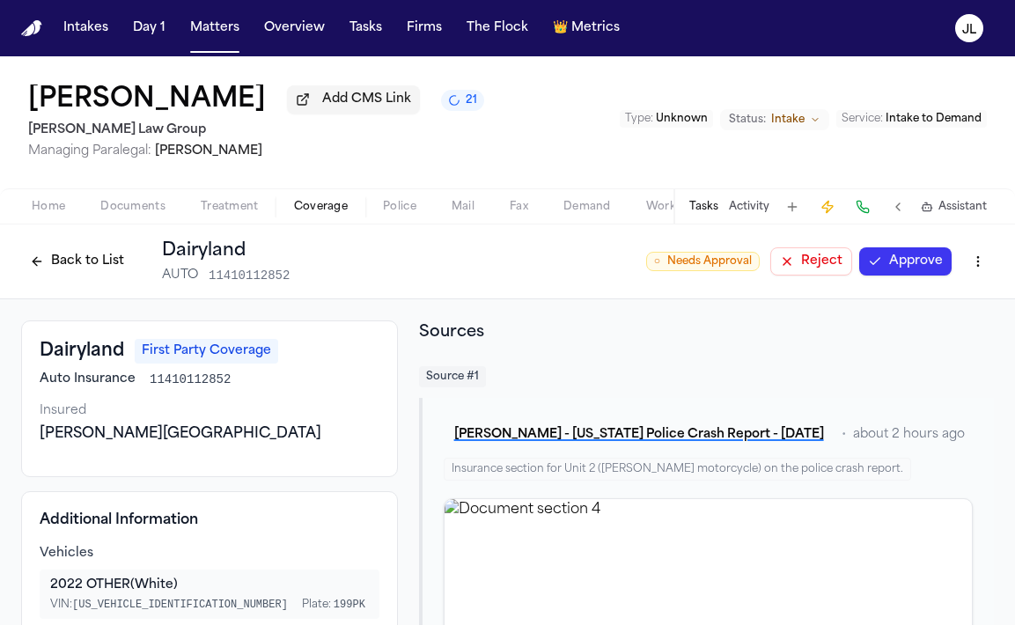
click at [901, 268] on button "Approve" at bounding box center [905, 261] width 92 height 28
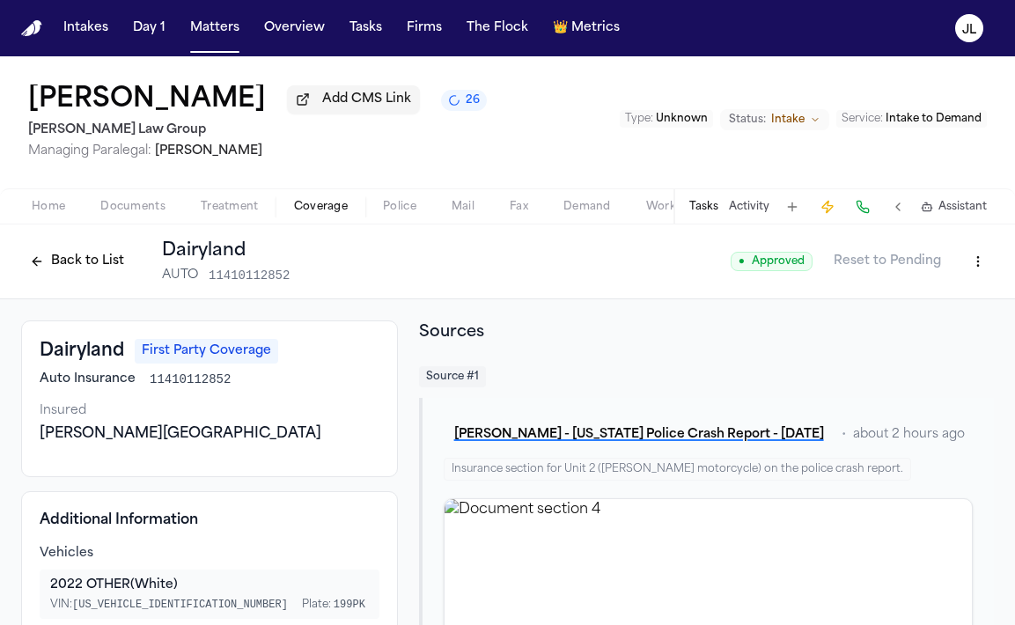
click at [73, 257] on button "Back to List" at bounding box center [77, 261] width 112 height 28
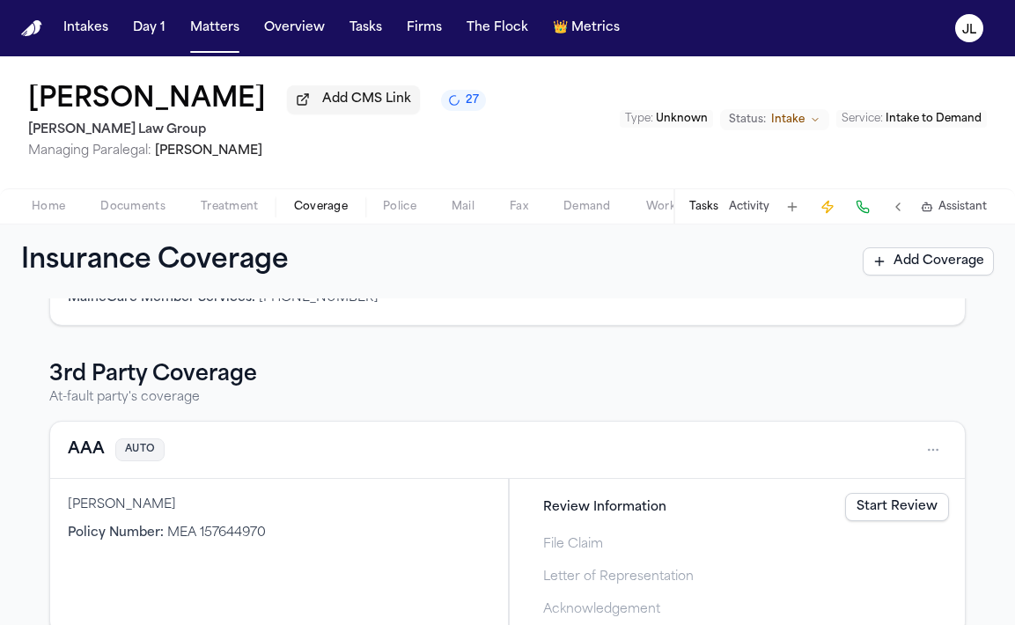
scroll to position [482, 0]
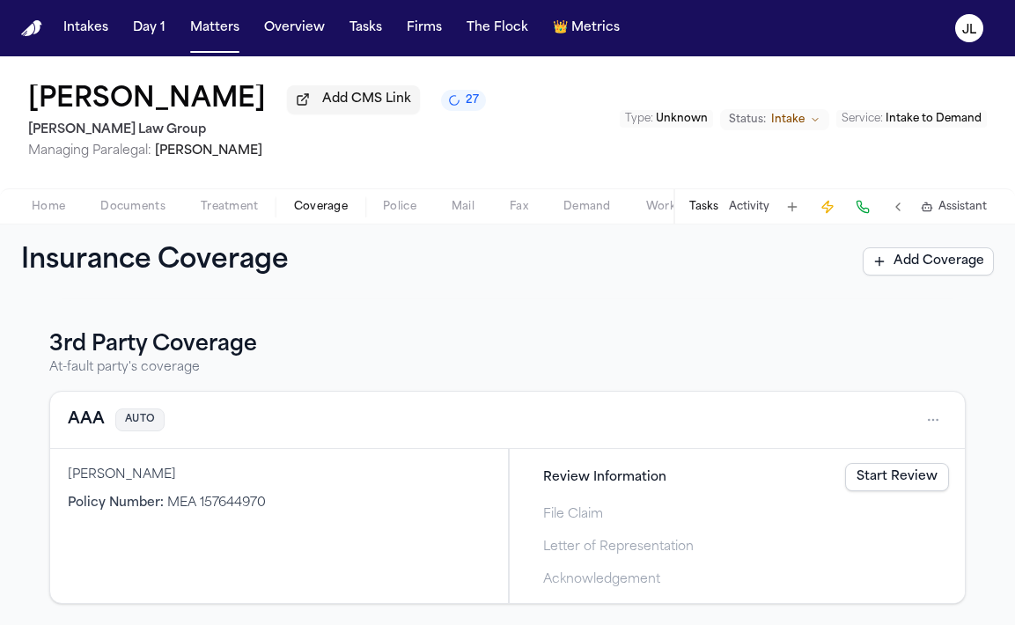
click at [92, 399] on div "AAA AUTO" at bounding box center [507, 420] width 914 height 57
click at [88, 420] on button "AAA" at bounding box center [86, 420] width 37 height 25
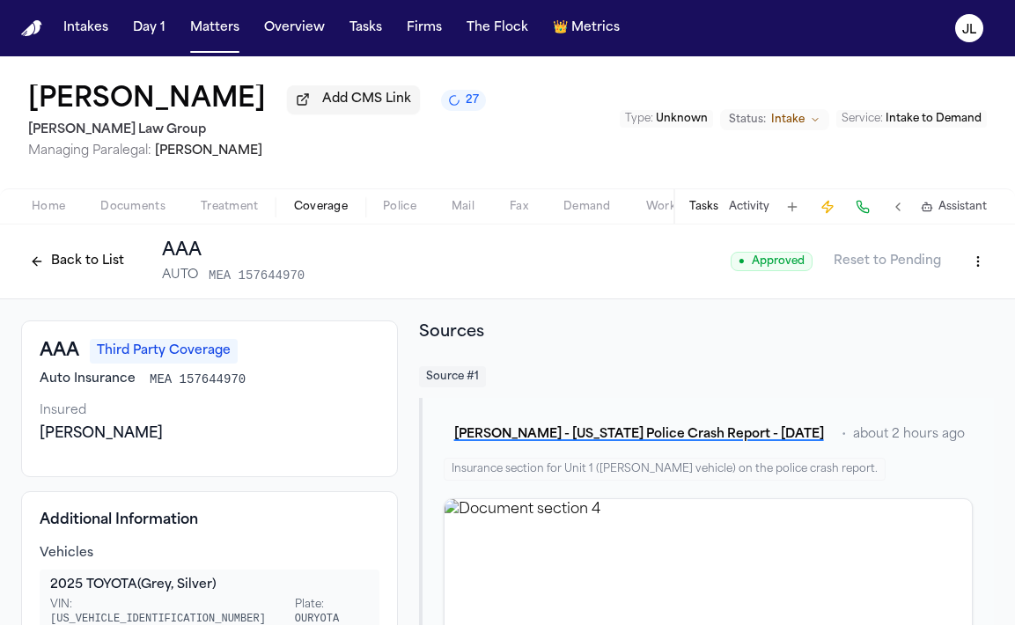
click at [95, 256] on button "Back to List" at bounding box center [77, 261] width 112 height 28
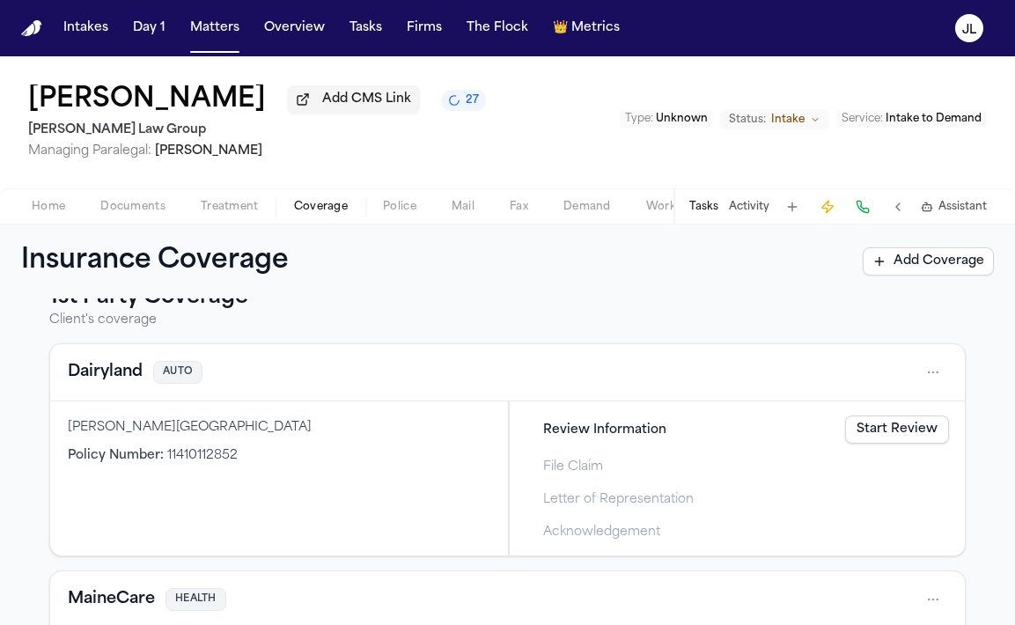
scroll to position [29, 0]
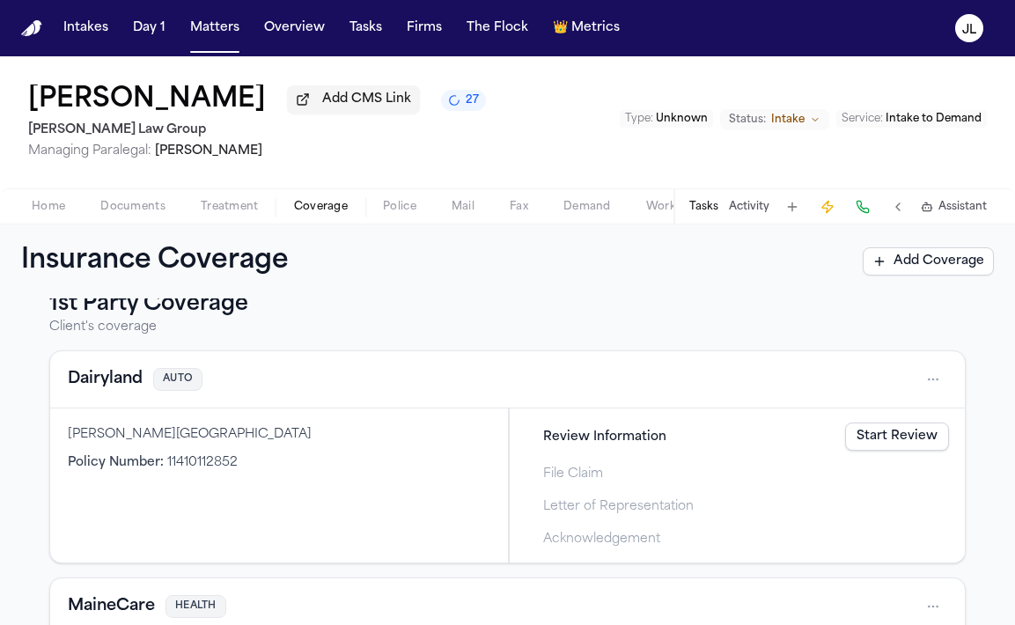
click at [81, 386] on button "Dairyland" at bounding box center [105, 379] width 75 height 25
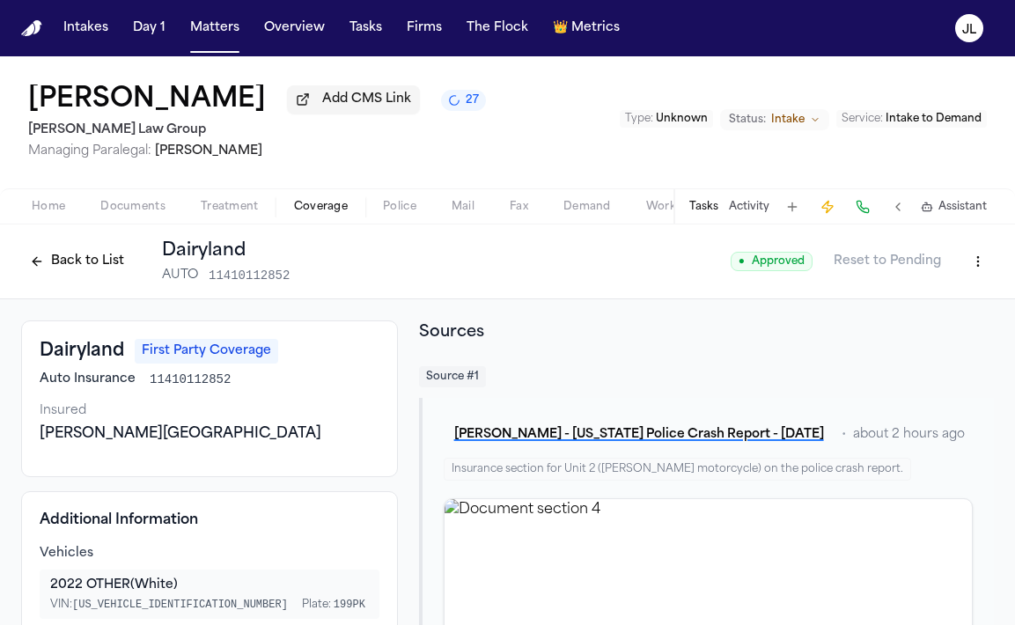
click at [87, 268] on button "Back to List" at bounding box center [77, 261] width 112 height 28
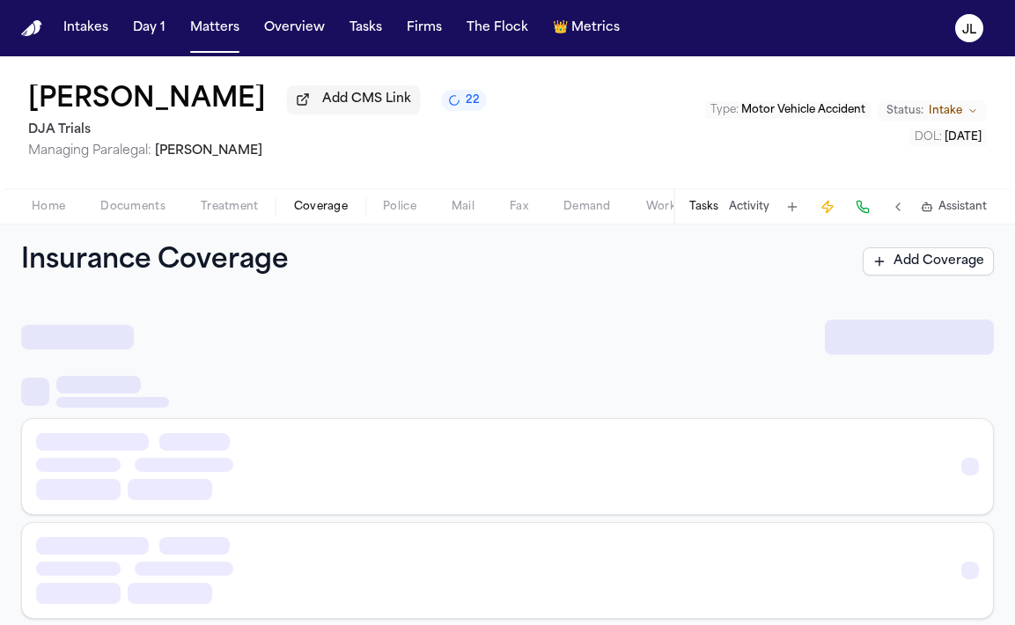
click at [317, 208] on span "Coverage" at bounding box center [321, 207] width 54 height 14
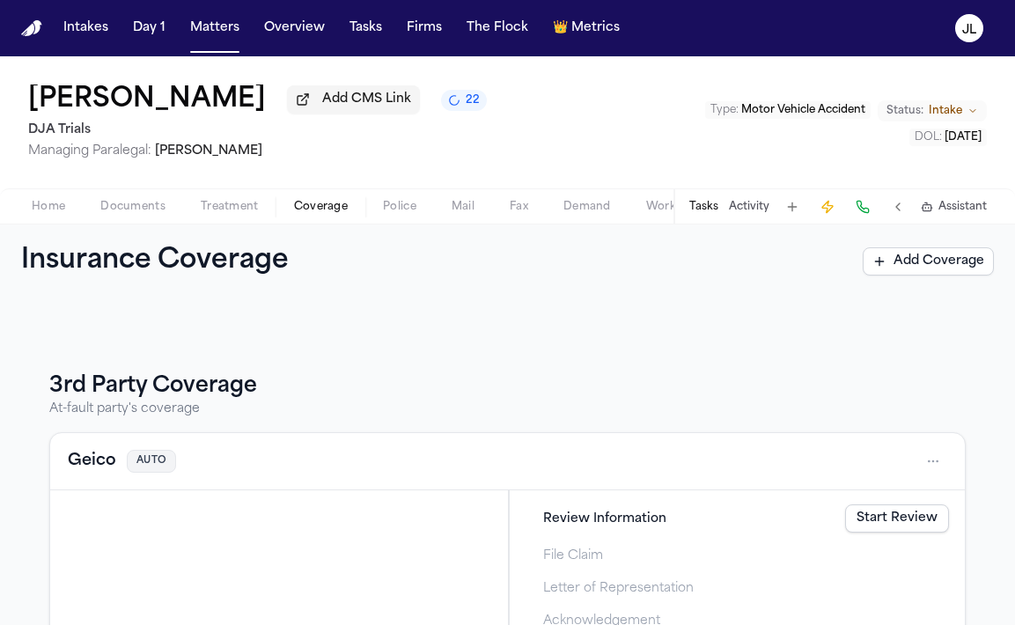
scroll to position [217, 0]
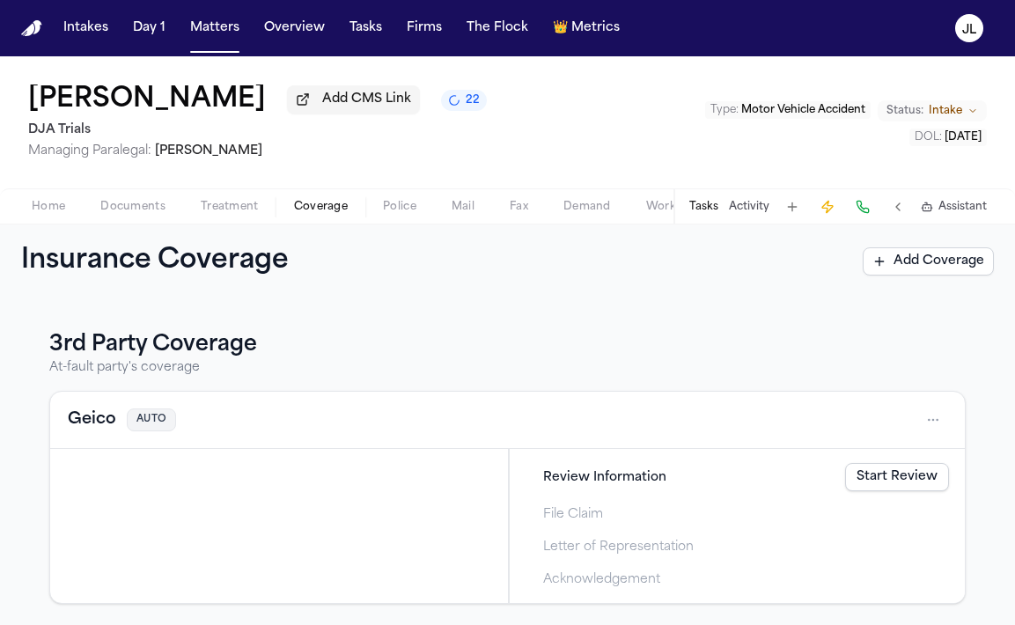
click at [927, 477] on link "Start Review" at bounding box center [897, 477] width 104 height 28
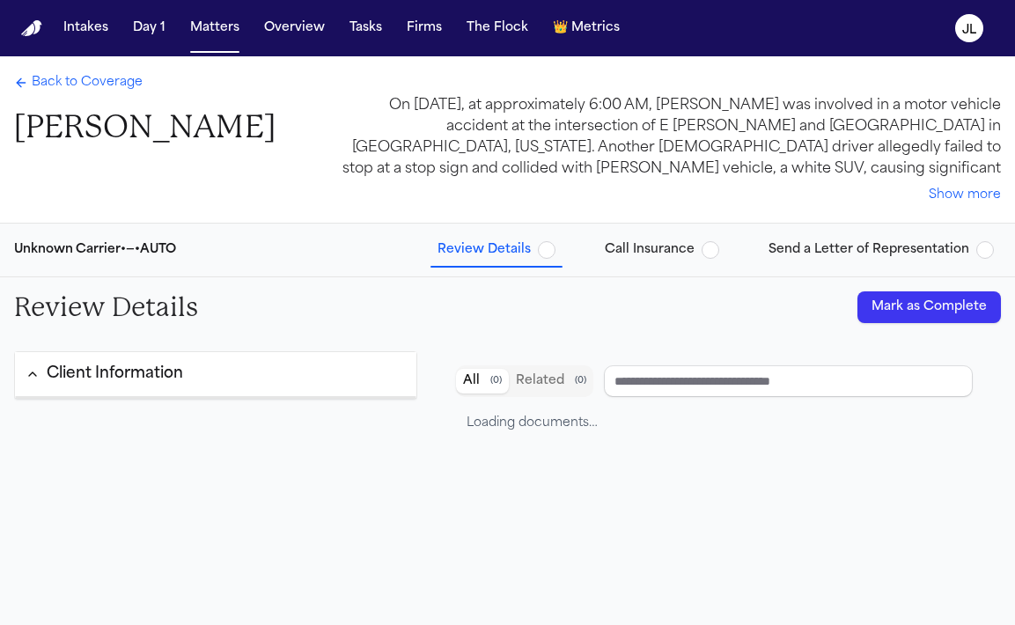
type input "*****"
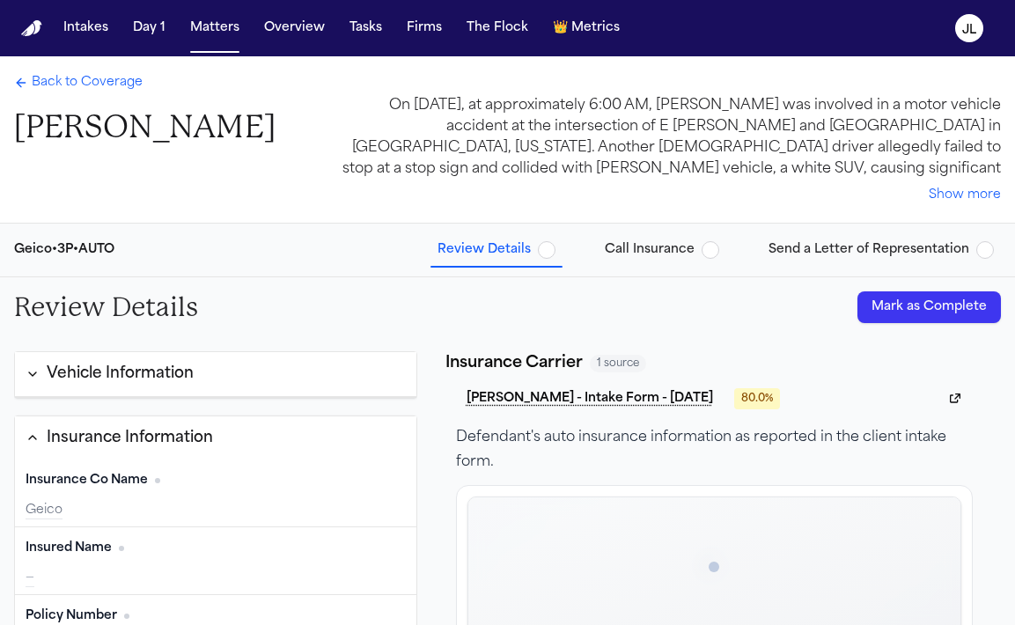
click at [34, 92] on span "Back to Coverage" at bounding box center [87, 83] width 111 height 18
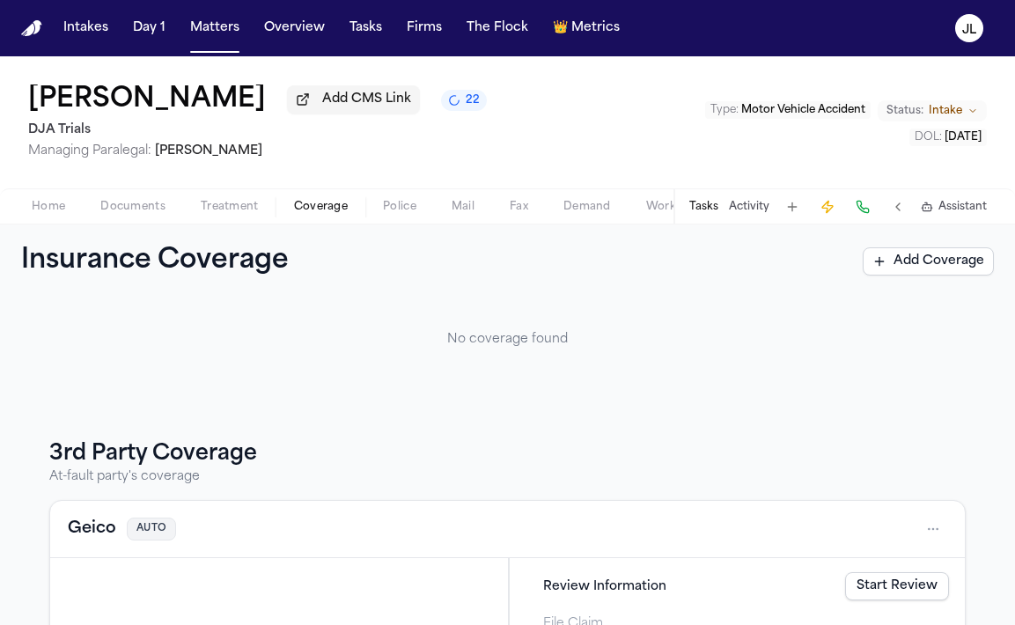
scroll to position [217, 0]
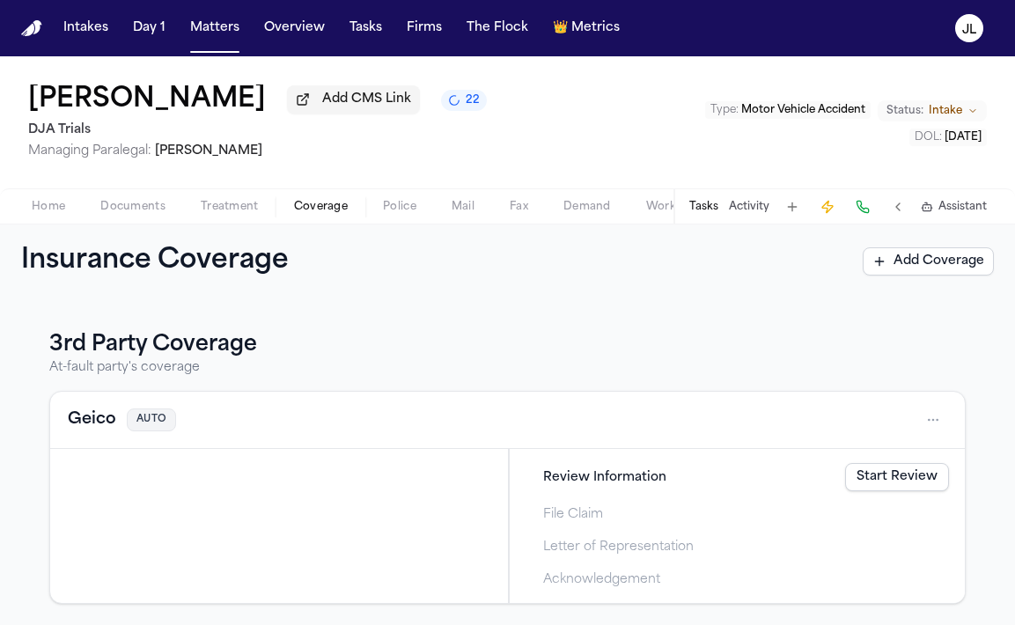
click at [101, 425] on button "Geico" at bounding box center [92, 420] width 48 height 25
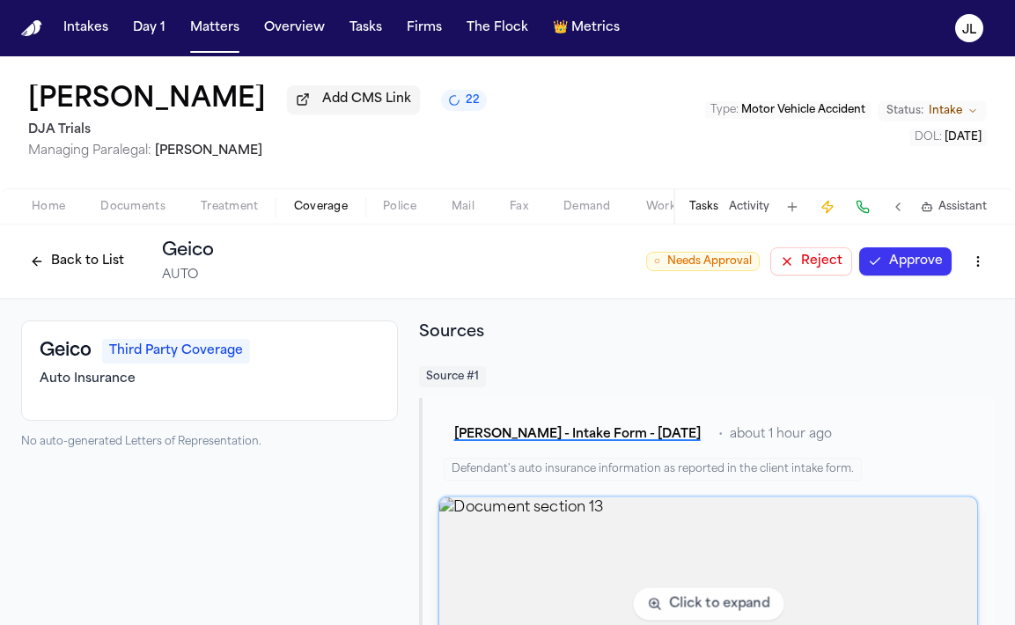
click at [762, 570] on img "View document section 13" at bounding box center [708, 604] width 538 height 214
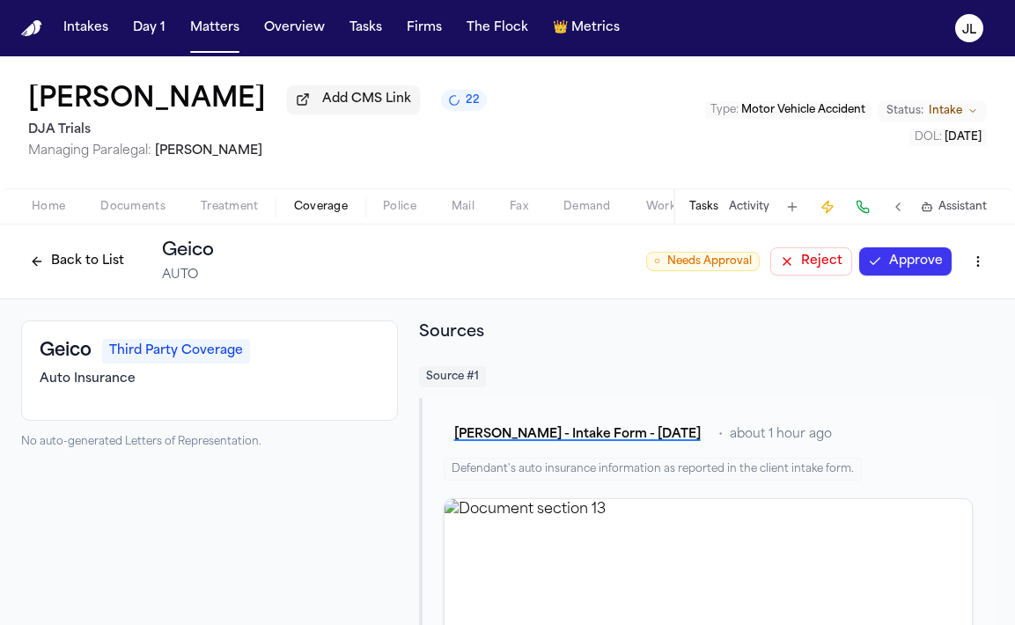
click at [90, 275] on button "Back to List" at bounding box center [77, 261] width 112 height 28
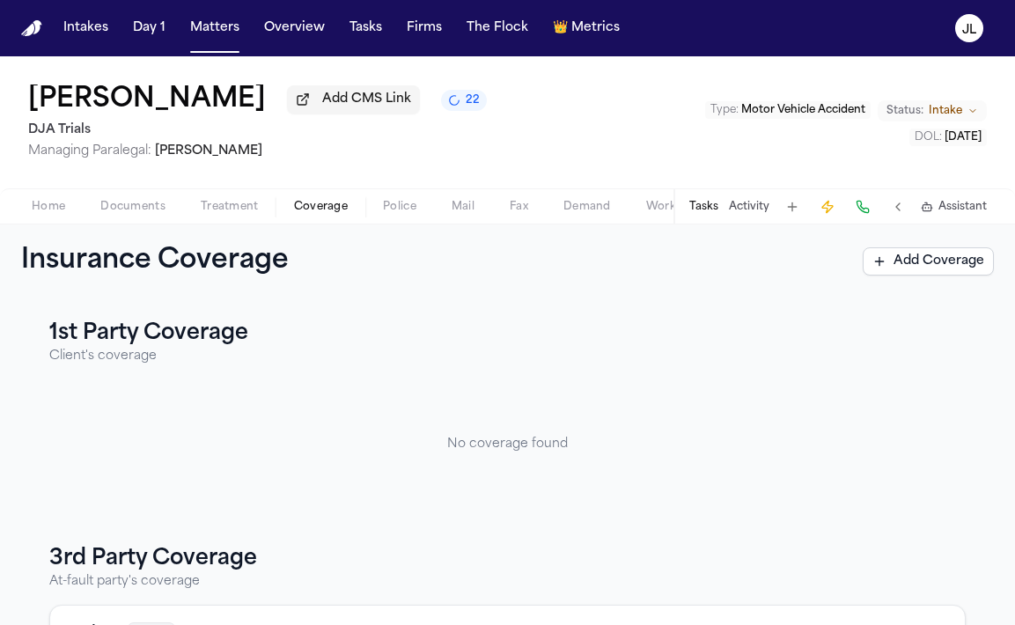
scroll to position [217, 0]
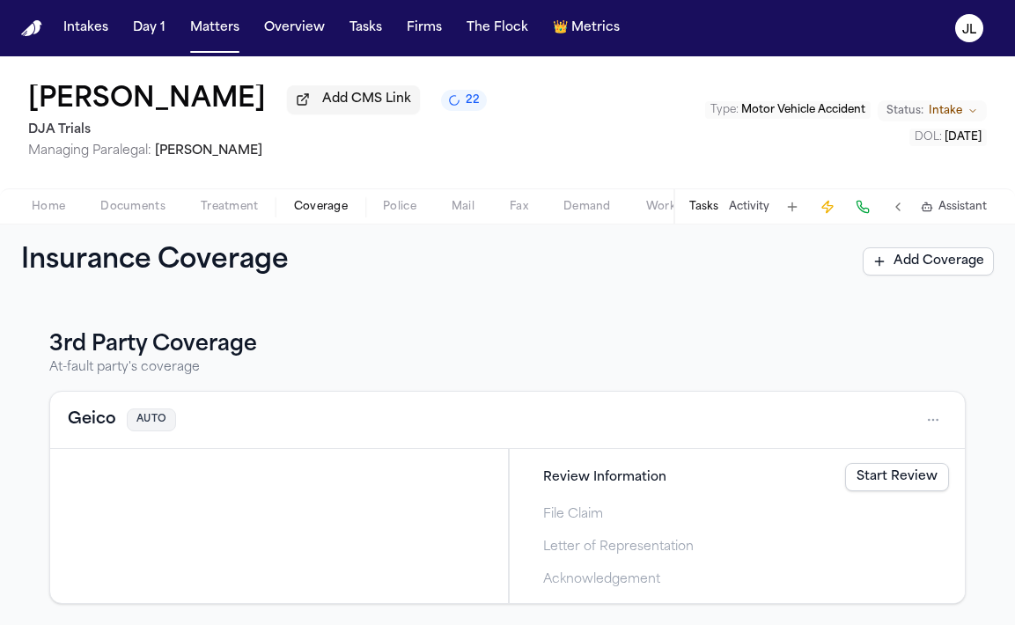
click at [92, 417] on button "Geico" at bounding box center [92, 420] width 48 height 25
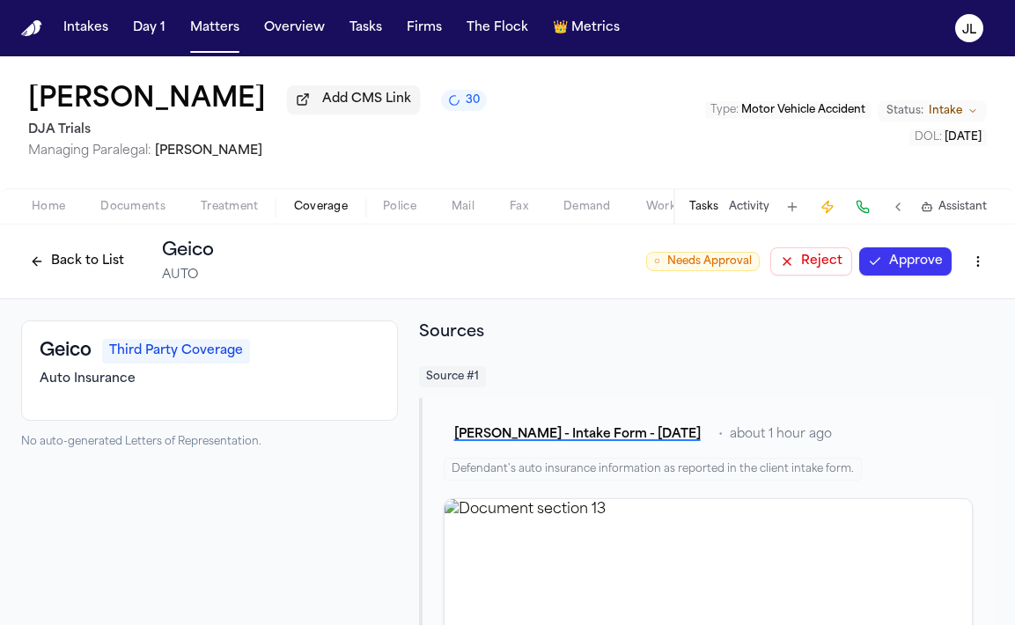
click at [79, 263] on button "Back to List" at bounding box center [77, 261] width 112 height 28
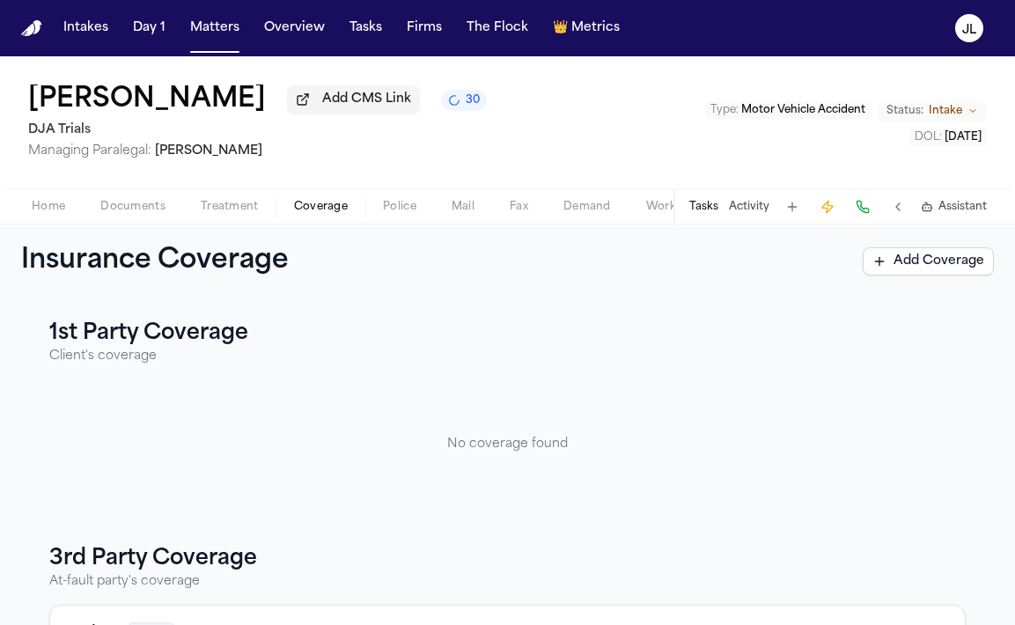
scroll to position [217, 0]
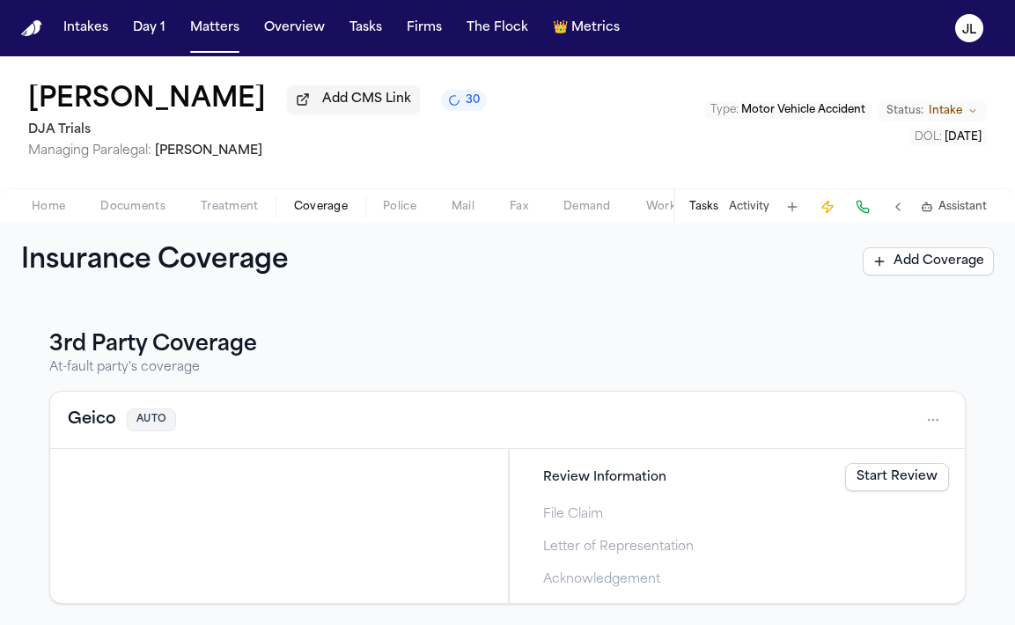
click at [94, 408] on button "Geico" at bounding box center [92, 420] width 48 height 25
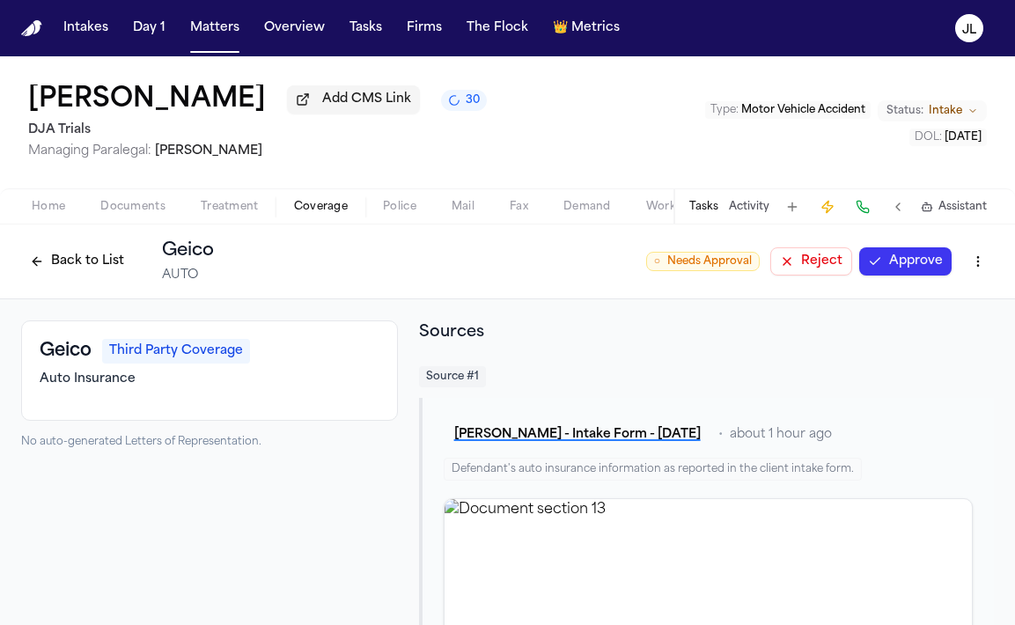
click at [41, 261] on button "Back to List" at bounding box center [77, 261] width 112 height 28
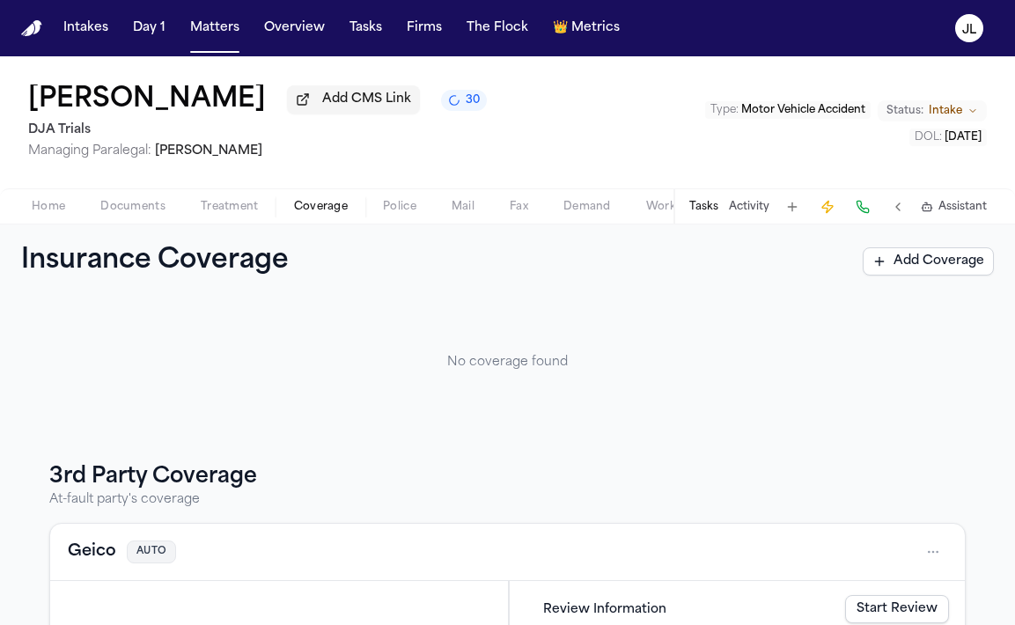
scroll to position [217, 0]
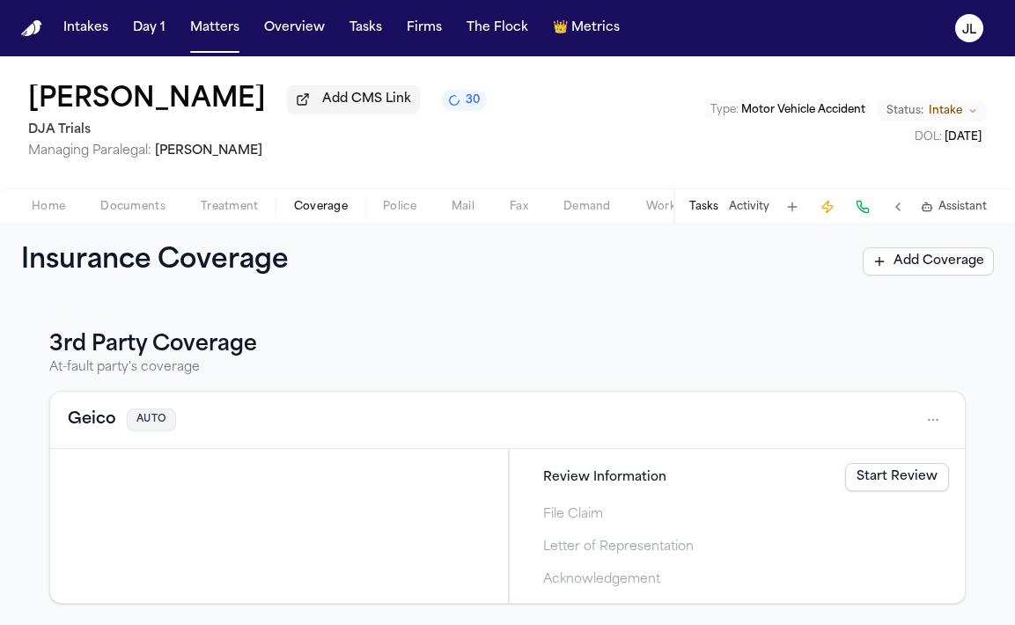
click at [115, 421] on div "Geico AUTO" at bounding box center [122, 420] width 108 height 25
click at [106, 425] on button "Geico" at bounding box center [92, 420] width 48 height 25
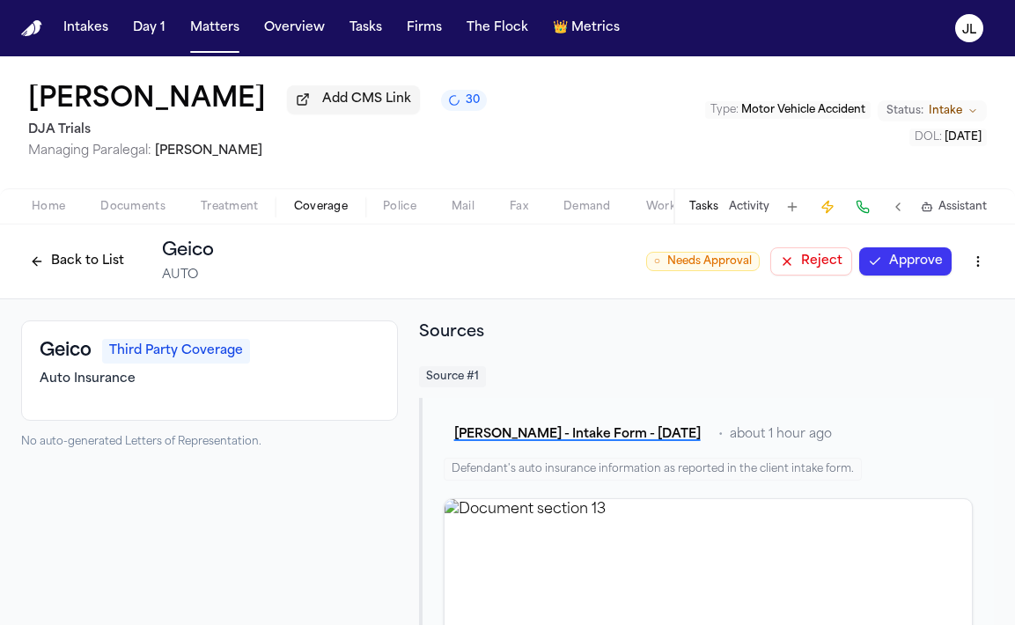
click at [989, 272] on html "Intakes Day 1 Matters Overview Tasks Firms The Flock 👑 Metrics JL Samantha Truj…" at bounding box center [507, 312] width 1015 height 625
click at [901, 338] on div "Delete Coverage" at bounding box center [917, 332] width 148 height 28
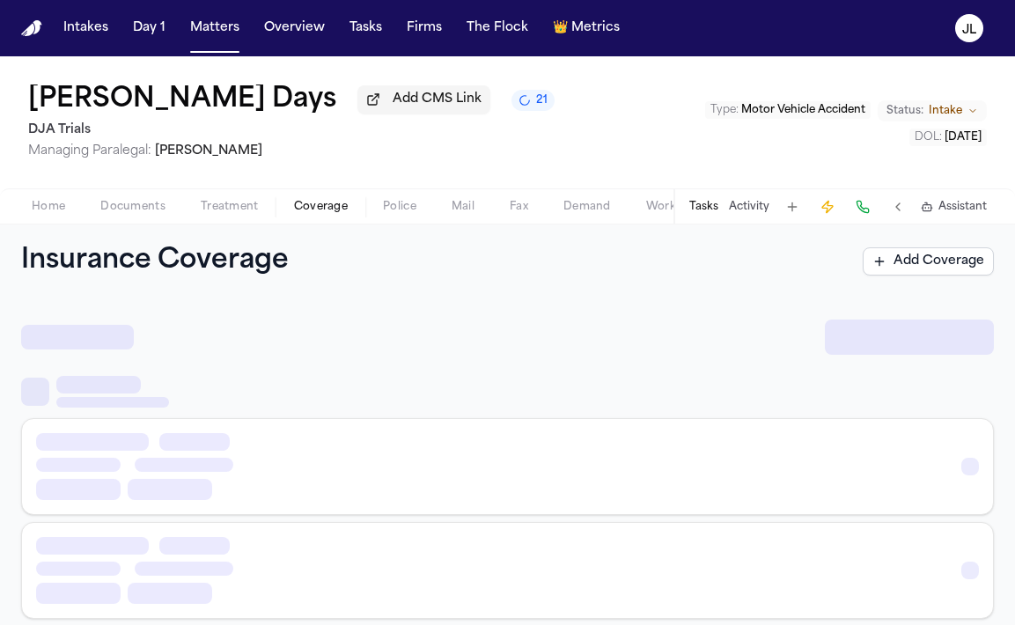
click at [325, 217] on span "button" at bounding box center [320, 217] width 75 height 2
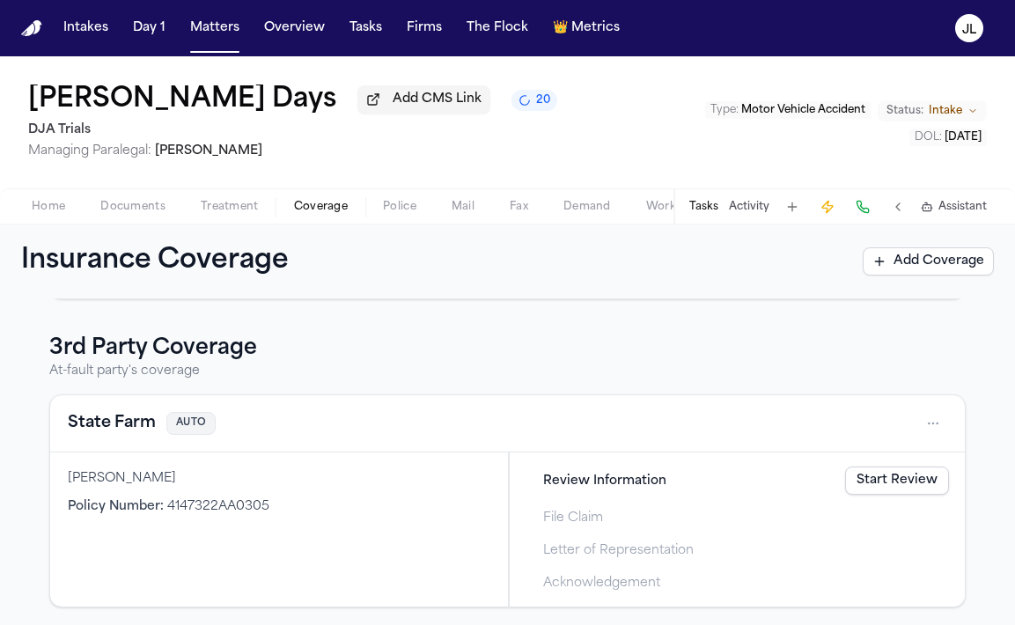
scroll to position [300, 0]
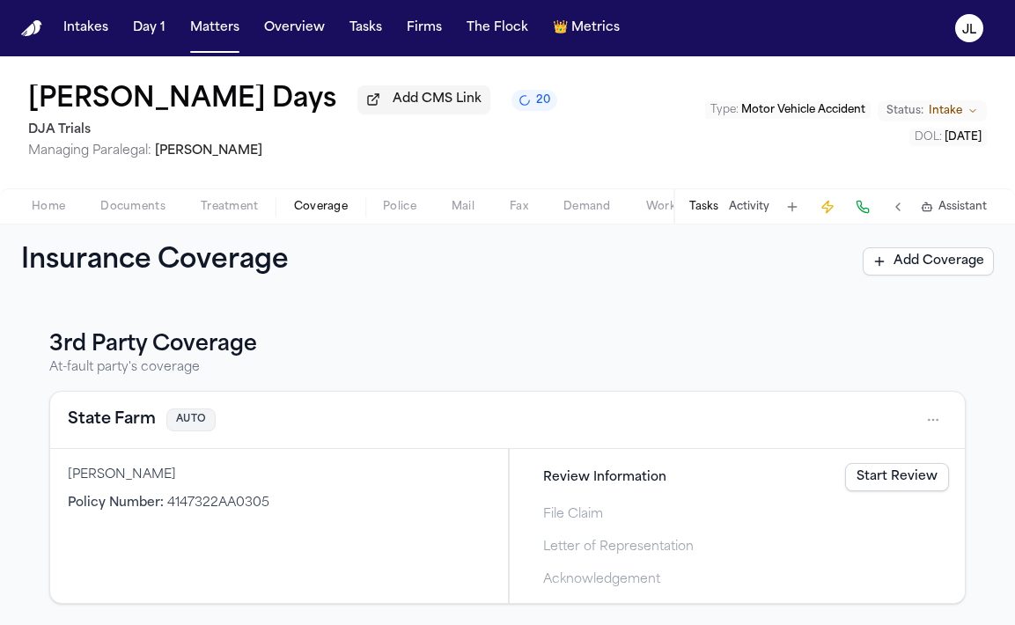
click at [112, 418] on button "State Farm" at bounding box center [112, 420] width 88 height 25
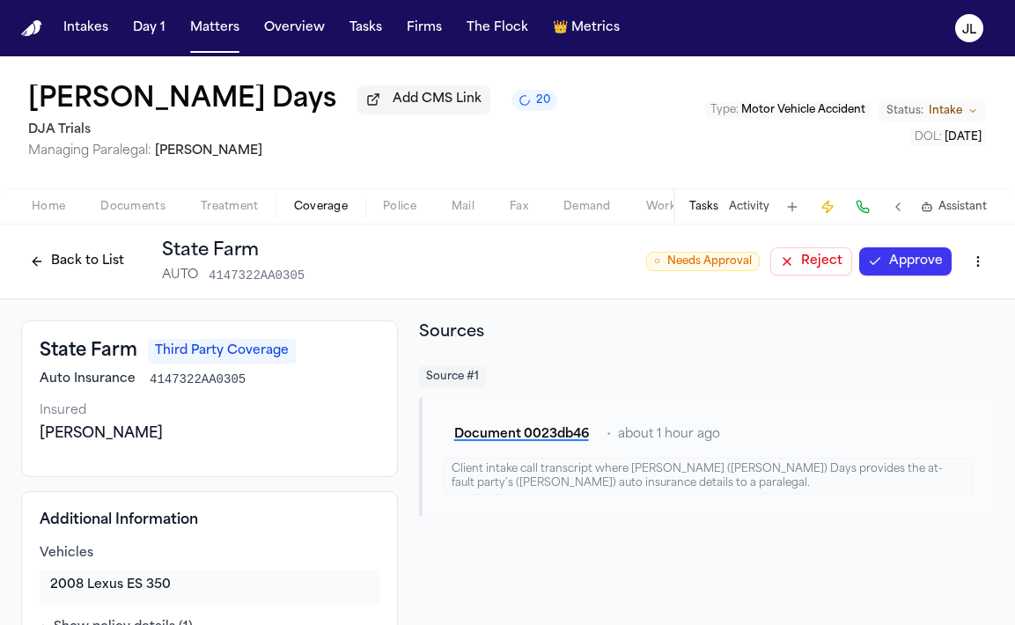
click at [897, 269] on button "Approve" at bounding box center [905, 261] width 92 height 28
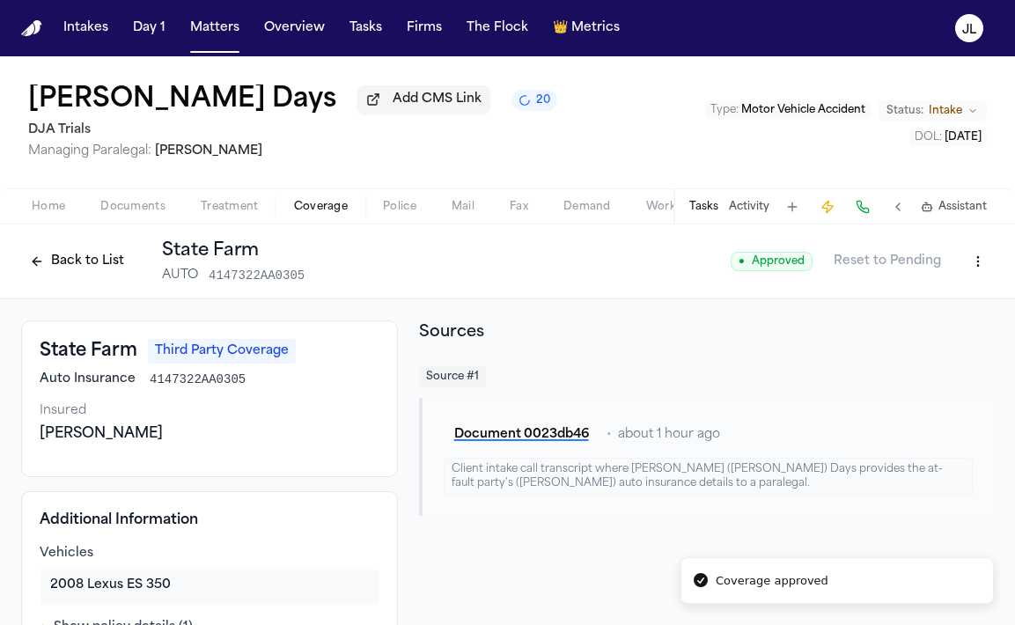
click at [64, 255] on button "Back to List" at bounding box center [77, 261] width 112 height 28
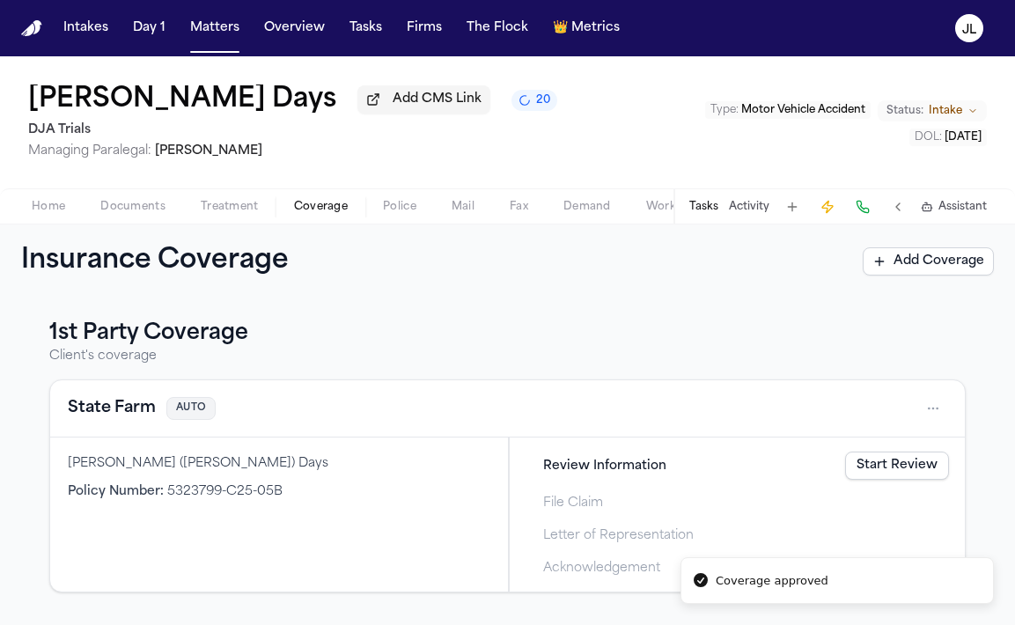
click at [125, 415] on button "State Farm" at bounding box center [112, 408] width 88 height 25
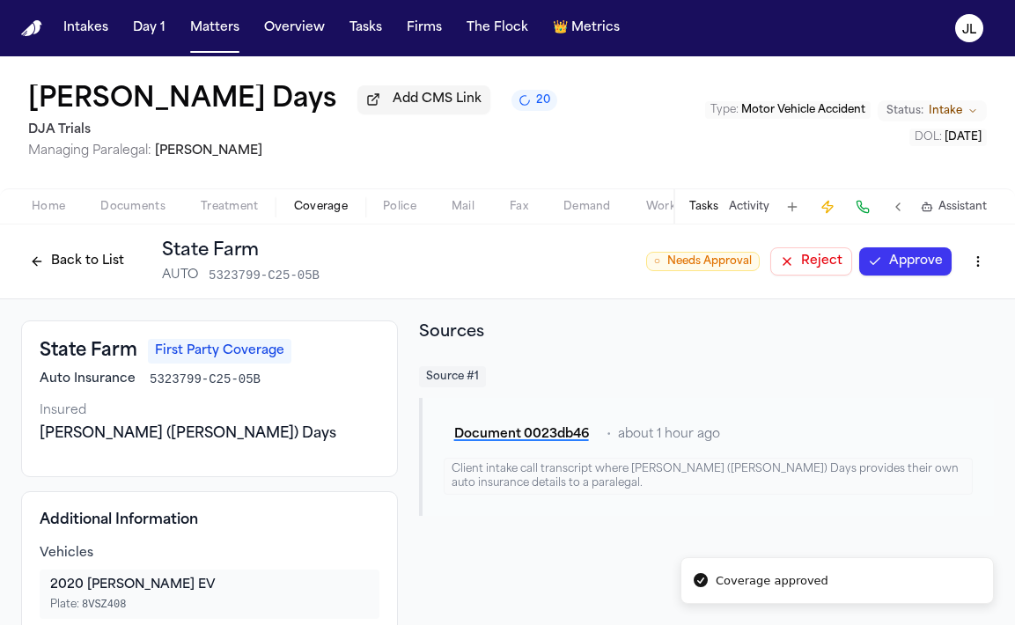
click at [925, 275] on button "Approve" at bounding box center [905, 261] width 92 height 28
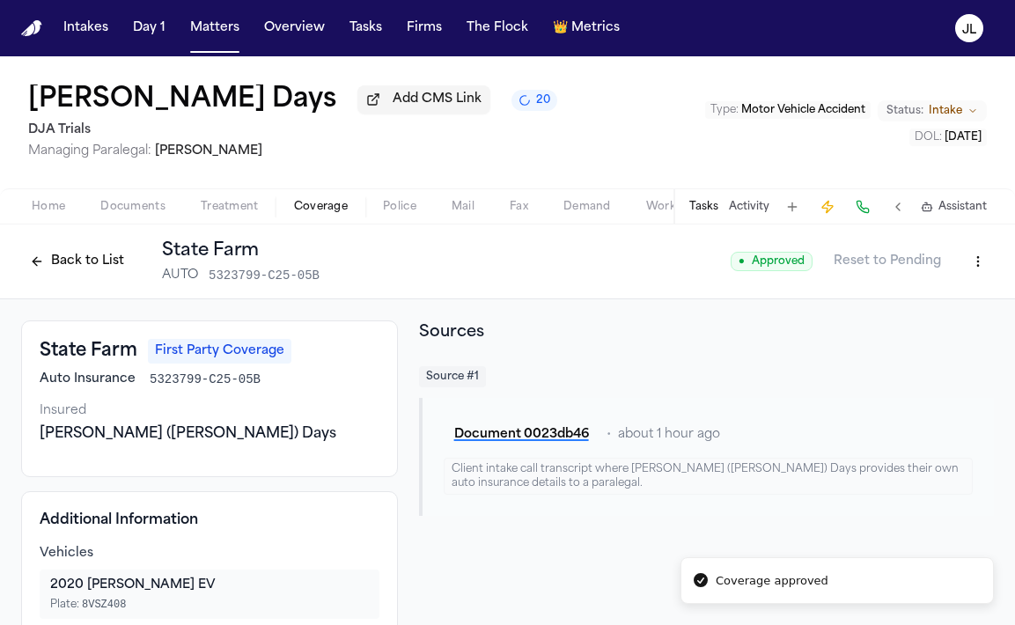
click at [75, 259] on button "Back to List" at bounding box center [77, 261] width 112 height 28
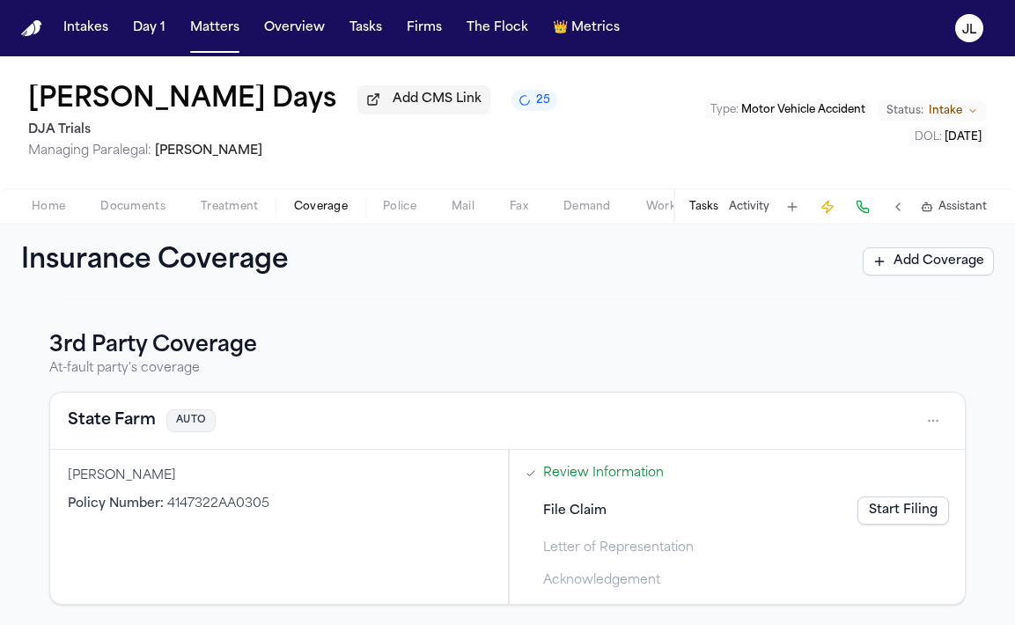
scroll to position [300, 0]
click at [128, 437] on div "State Farm AUTO" at bounding box center [507, 420] width 914 height 57
click at [124, 422] on button "State Farm" at bounding box center [112, 420] width 88 height 25
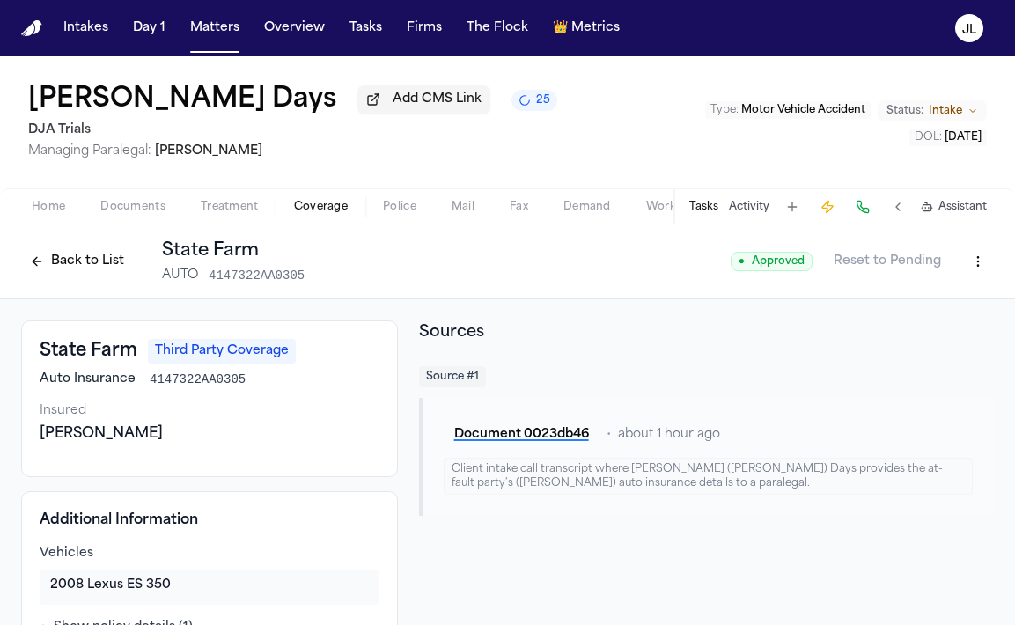
click at [86, 265] on button "Back to List" at bounding box center [77, 261] width 112 height 28
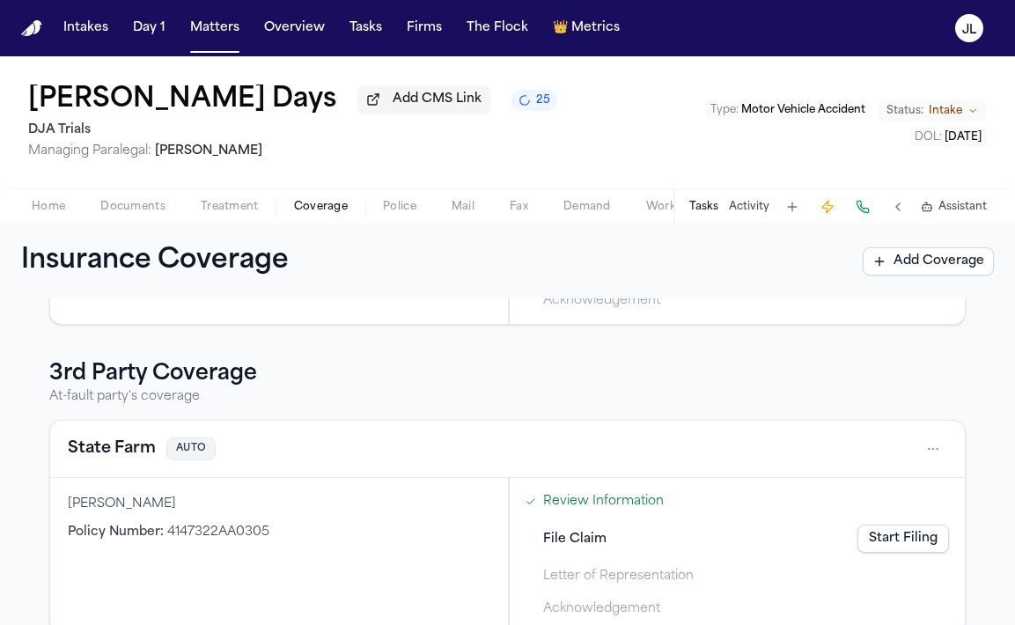
scroll to position [300, 0]
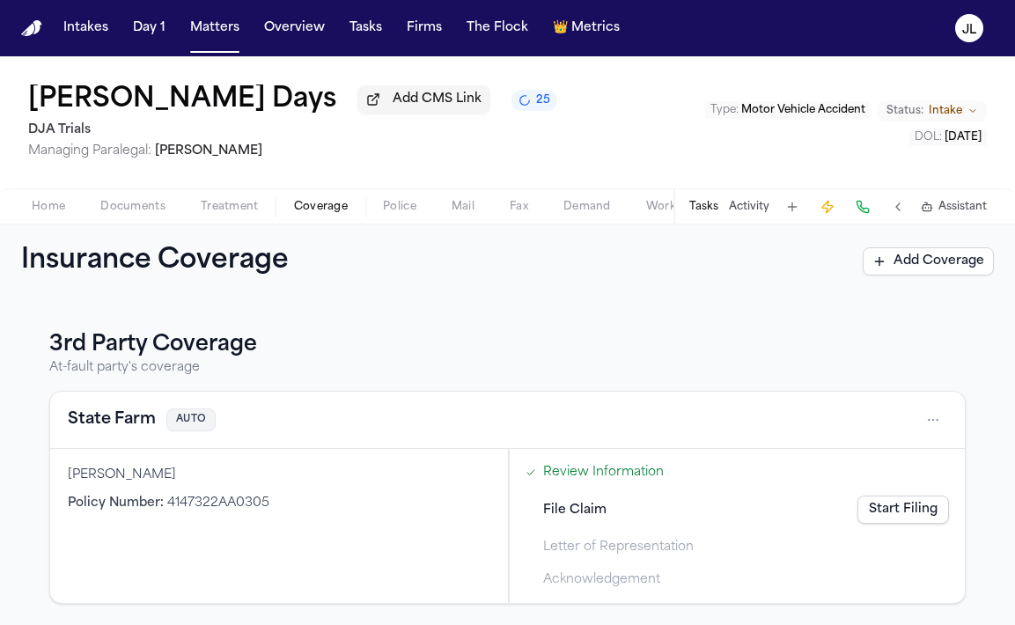
click at [127, 415] on button "State Farm" at bounding box center [112, 420] width 88 height 25
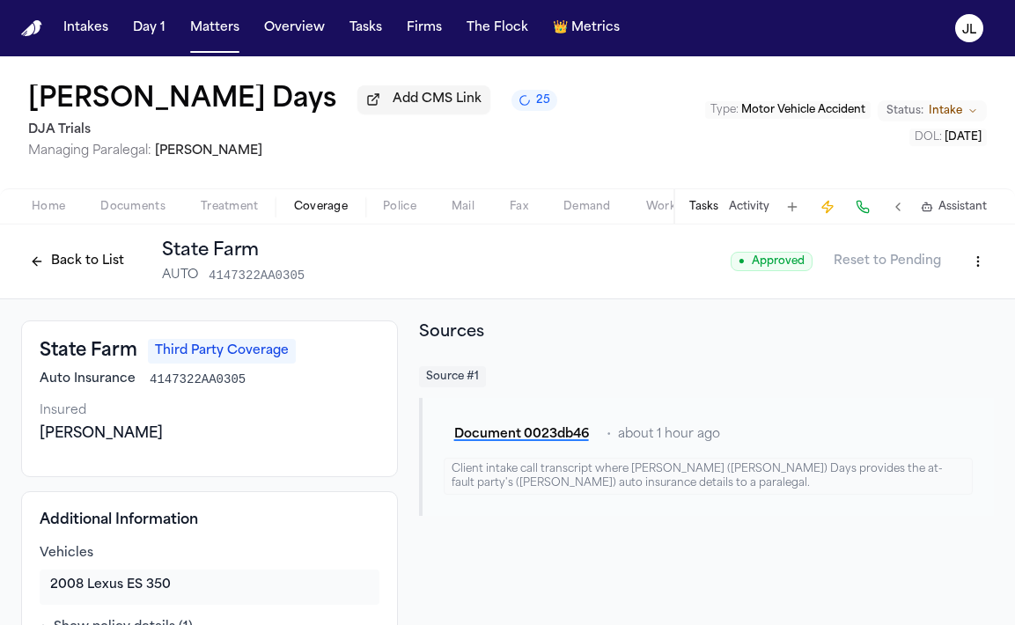
click at [61, 258] on button "Back to List" at bounding box center [77, 261] width 112 height 28
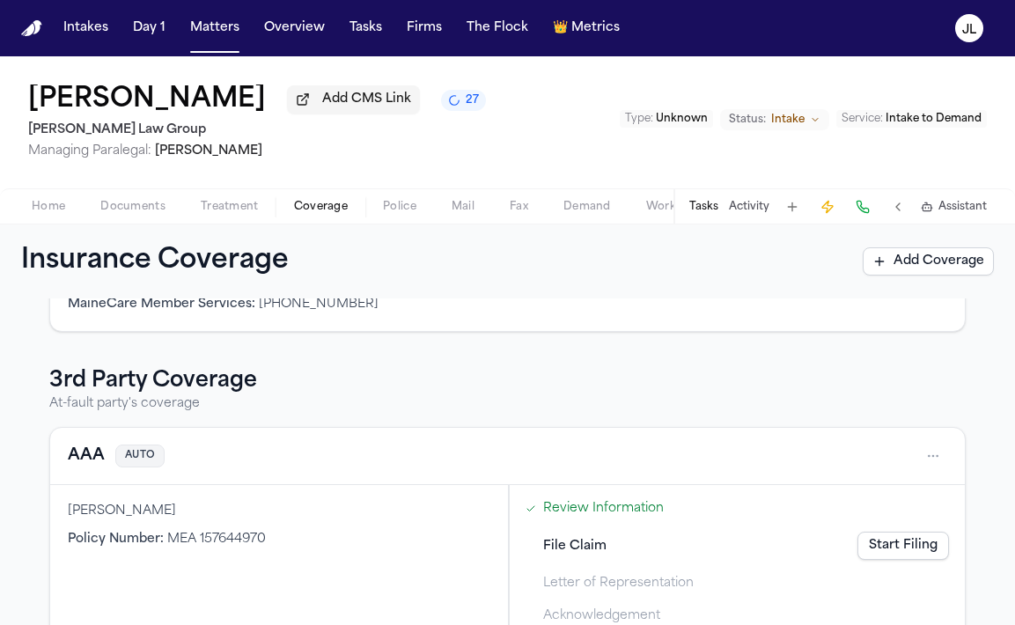
scroll to position [444, 0]
click at [92, 448] on button "AAA" at bounding box center [86, 454] width 37 height 25
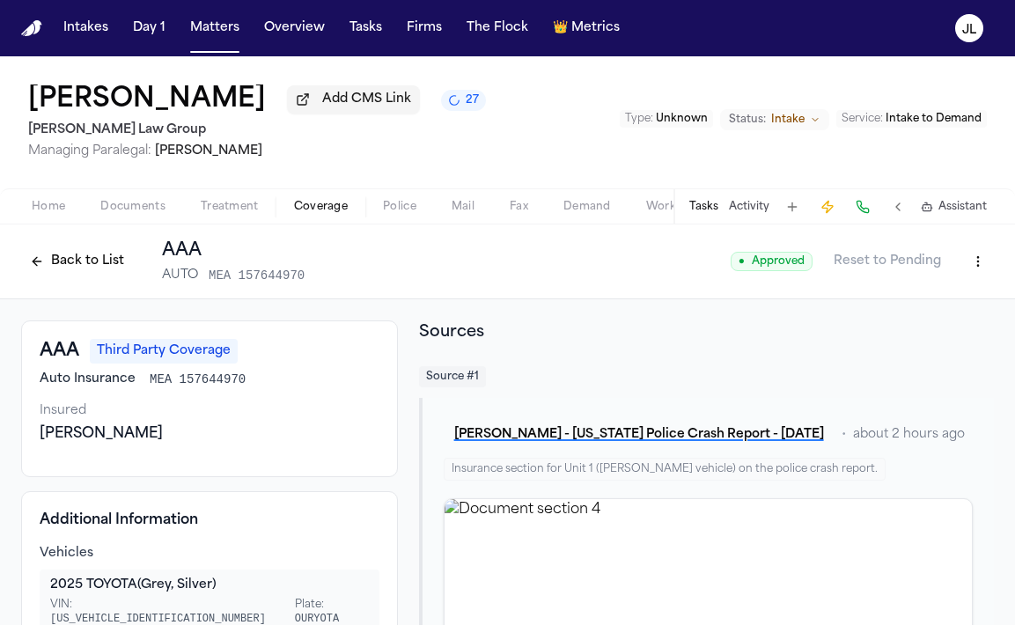
click at [69, 259] on button "Back to List" at bounding box center [77, 261] width 112 height 28
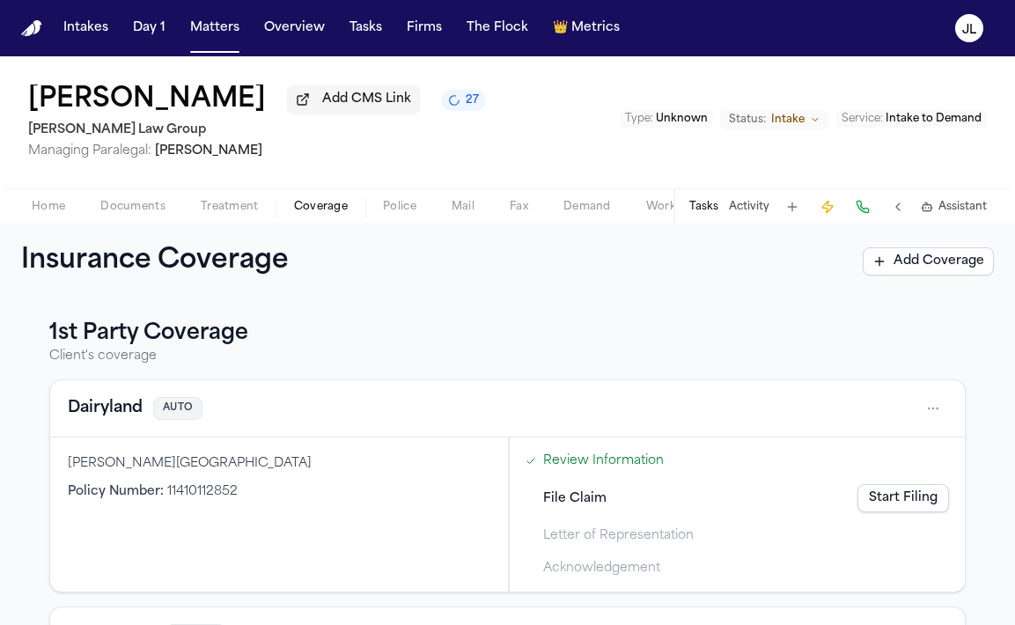
click at [109, 418] on button "Dairyland" at bounding box center [105, 408] width 75 height 25
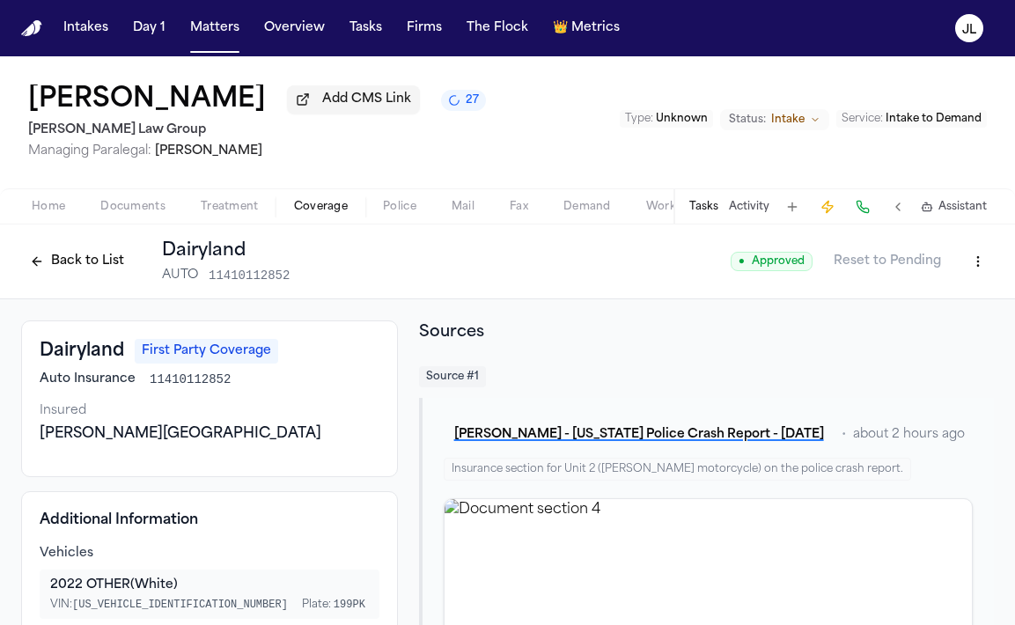
click at [977, 255] on html "Intakes Day 1 Matters Overview Tasks Firms The Flock 👑 Metrics JL Gordon Atwate…" at bounding box center [507, 312] width 1015 height 625
click at [933, 302] on div "Edit Coverage" at bounding box center [917, 304] width 148 height 28
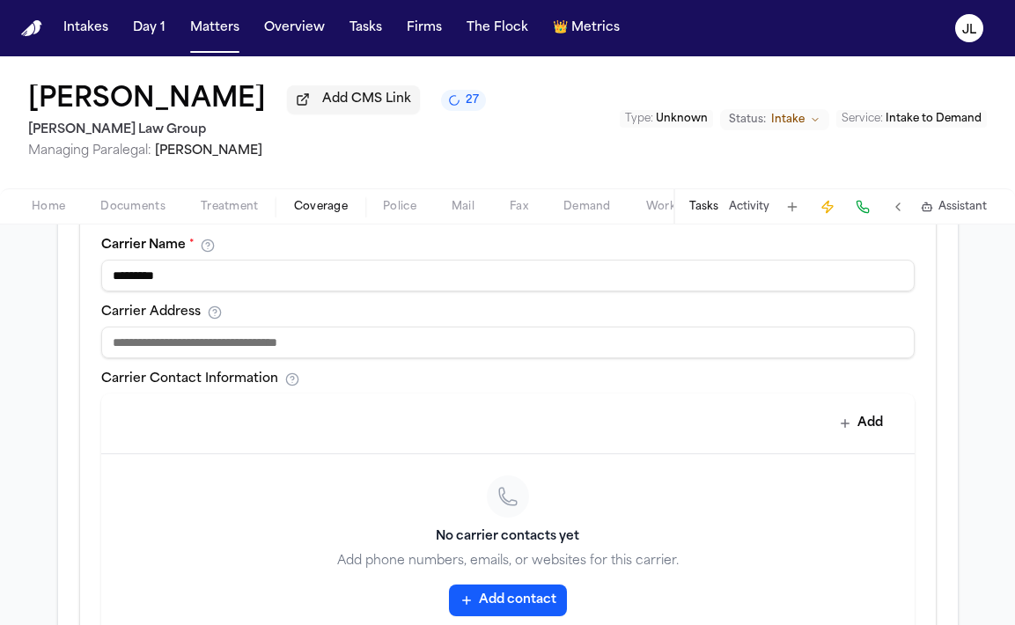
scroll to position [672, 0]
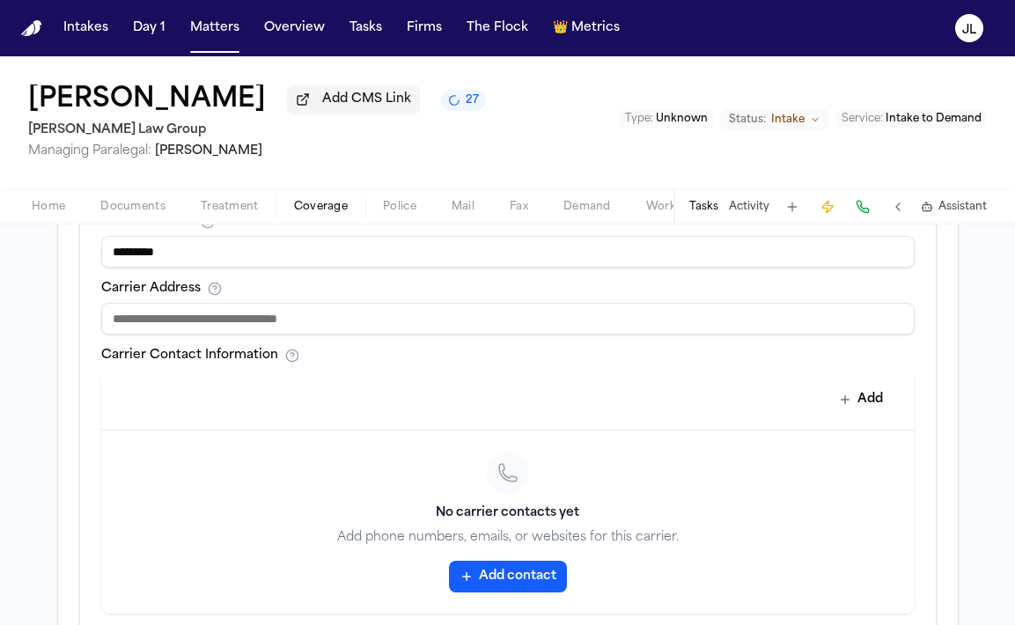
click at [506, 589] on button "Add contact" at bounding box center [508, 577] width 118 height 32
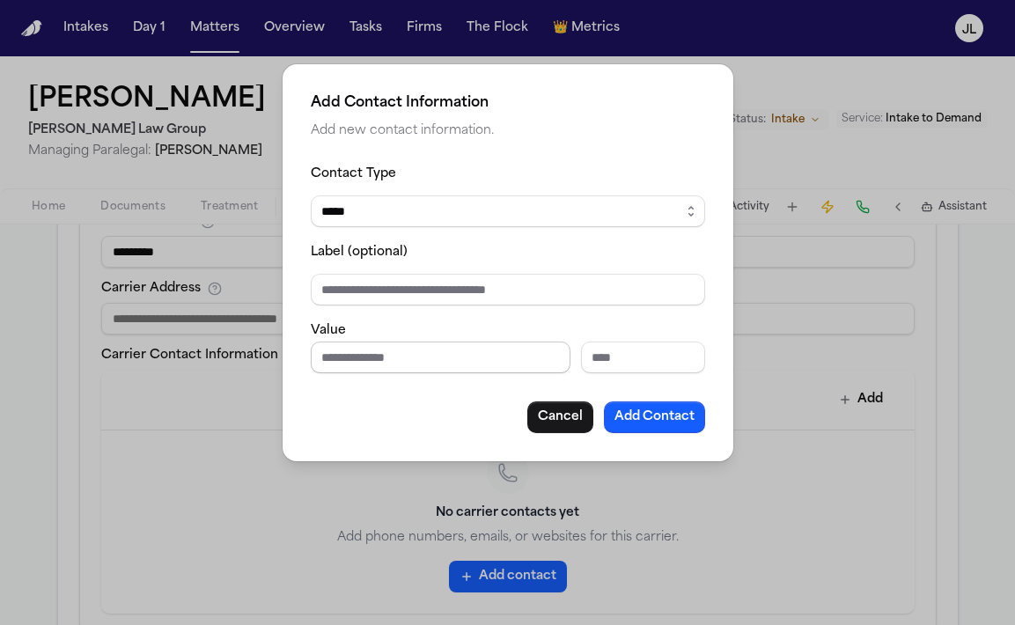
click at [381, 356] on input "Phone number" at bounding box center [441, 357] width 260 height 32
paste input "**********"
type input "**********"
click at [649, 411] on button "Add Contact" at bounding box center [654, 417] width 101 height 32
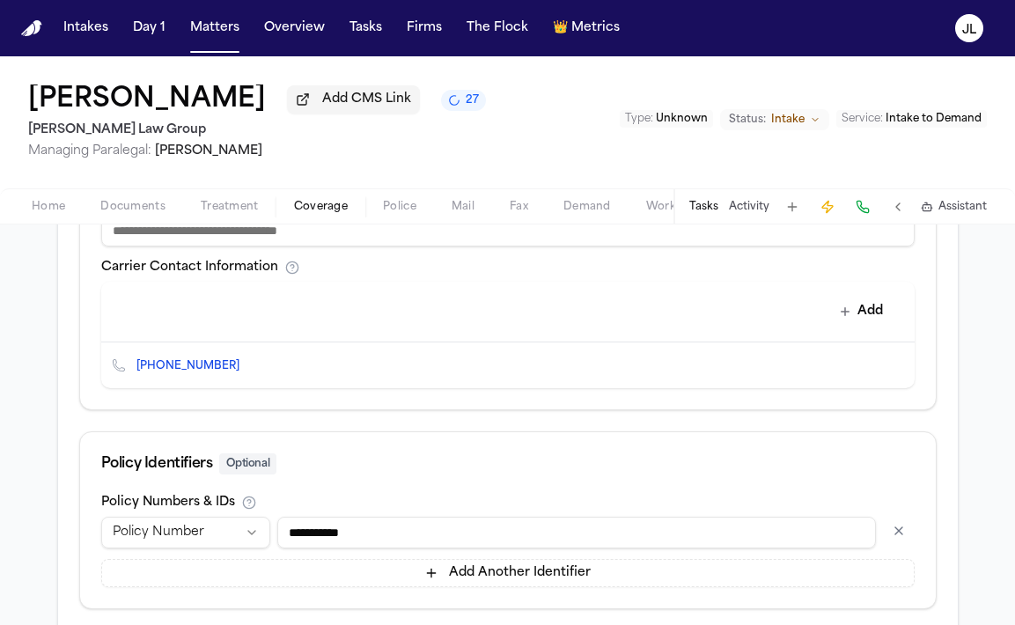
scroll to position [865, 0]
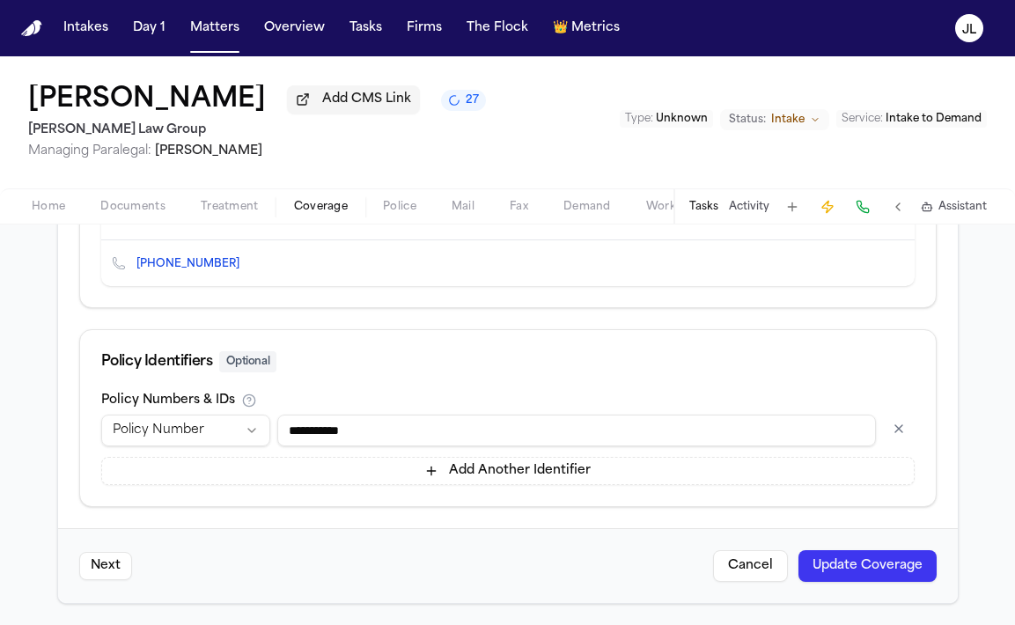
click at [853, 568] on button "Update Coverage" at bounding box center [867, 566] width 138 height 32
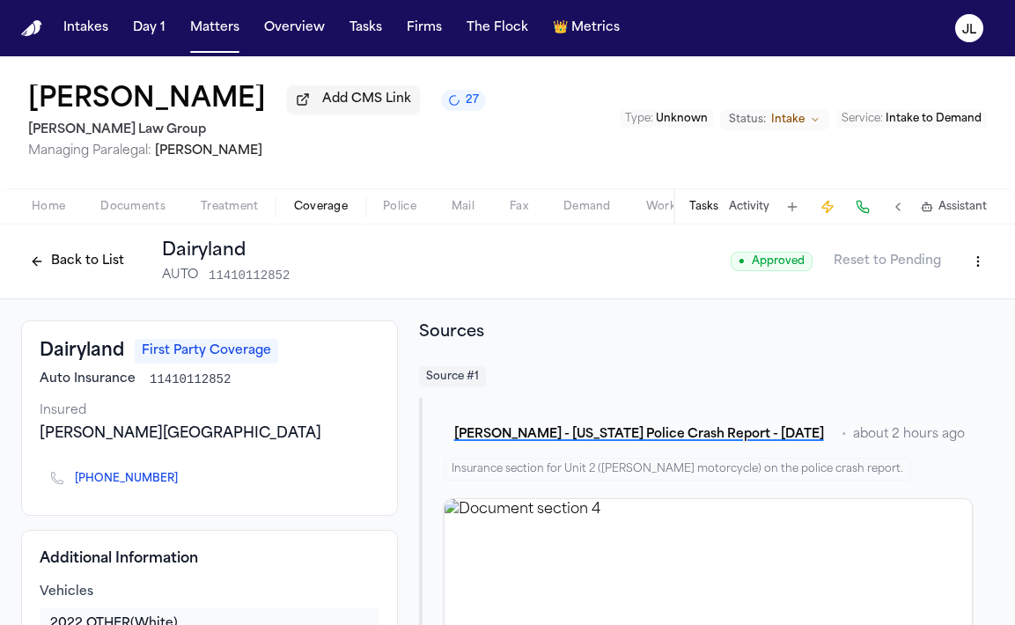
click at [87, 260] on button "Back to List" at bounding box center [77, 261] width 112 height 28
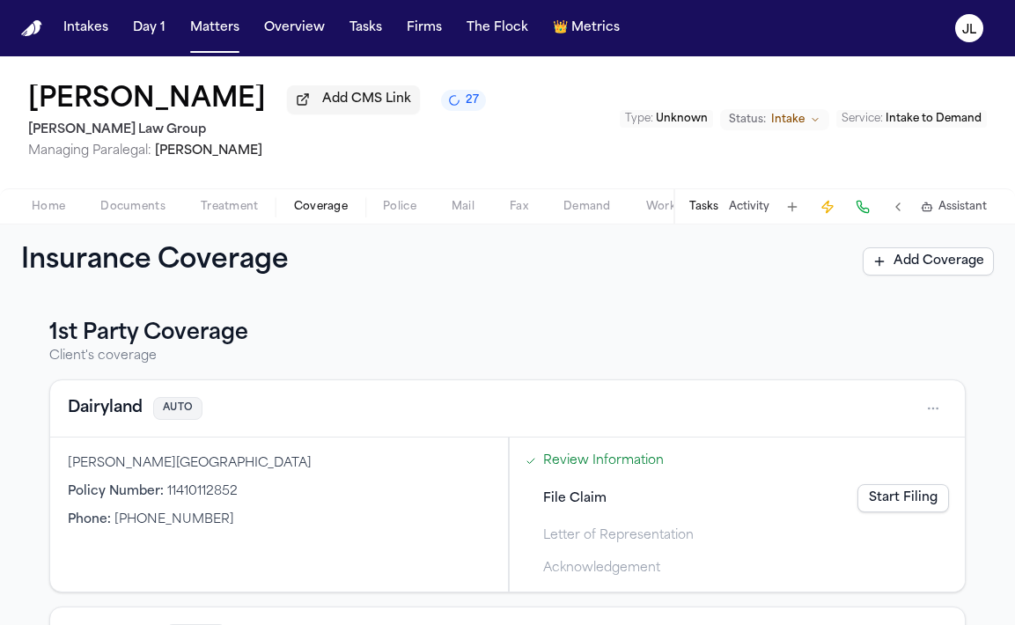
click at [876, 504] on link "Start Filing" at bounding box center [903, 498] width 92 height 28
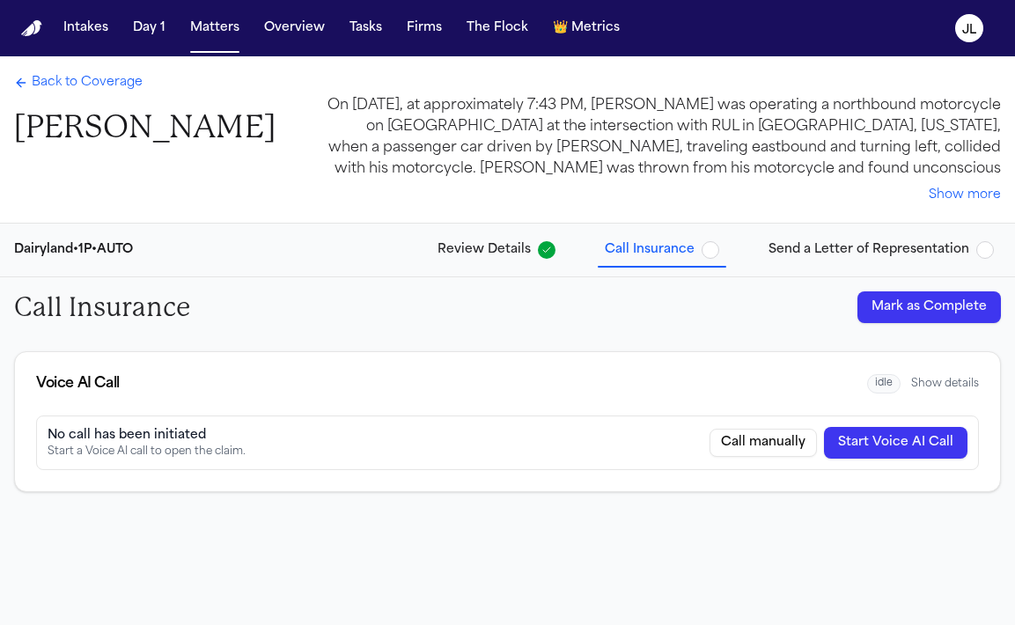
click at [875, 444] on button "Start Voice AI Call" at bounding box center [895, 443] width 143 height 32
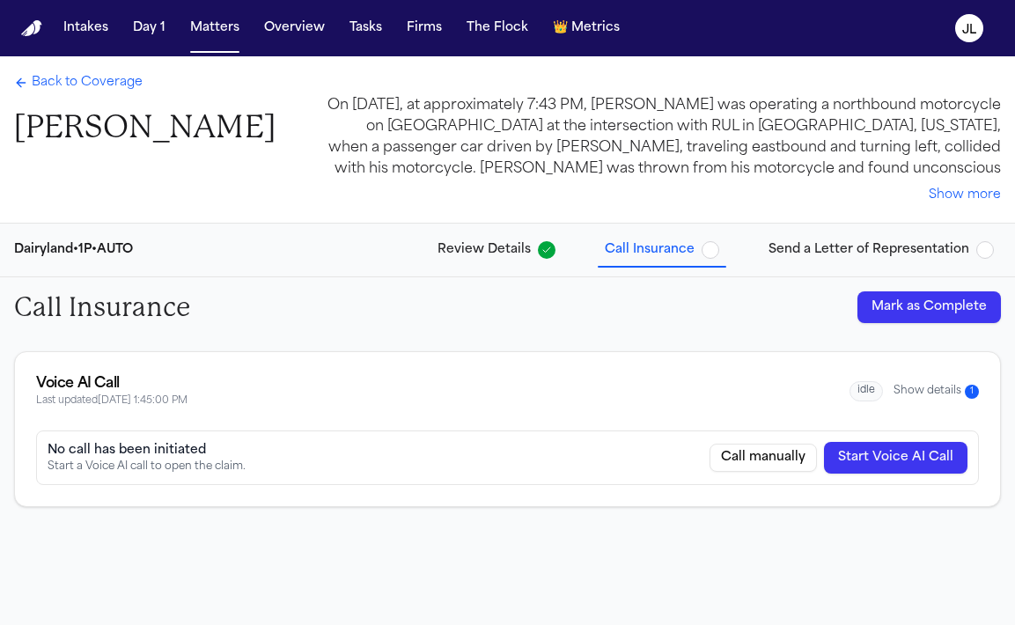
click at [42, 77] on span "Back to Coverage" at bounding box center [87, 83] width 111 height 18
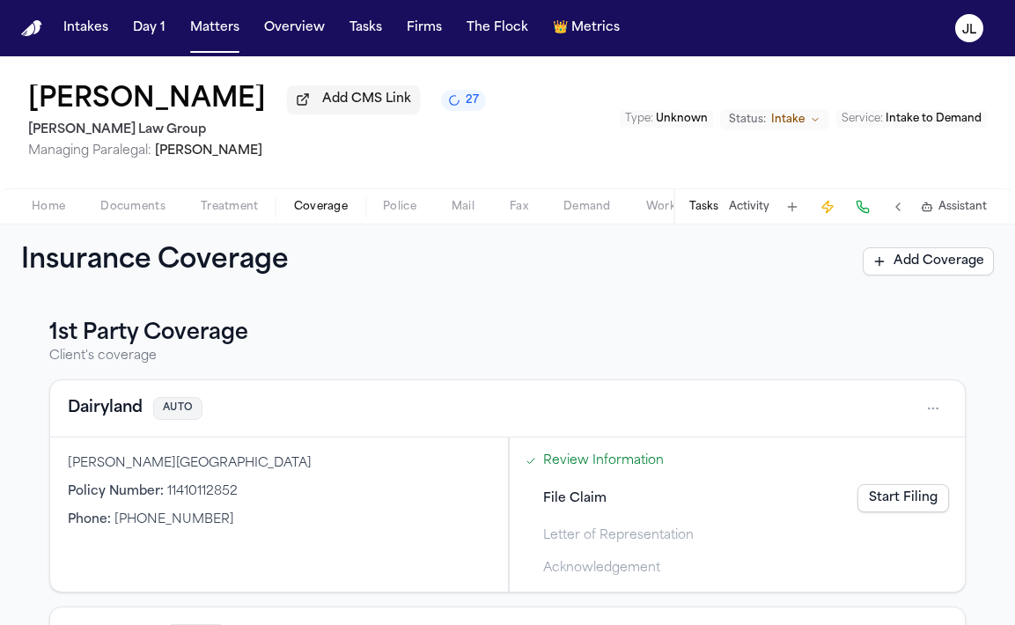
click at [31, 212] on button "Home" at bounding box center [48, 206] width 69 height 21
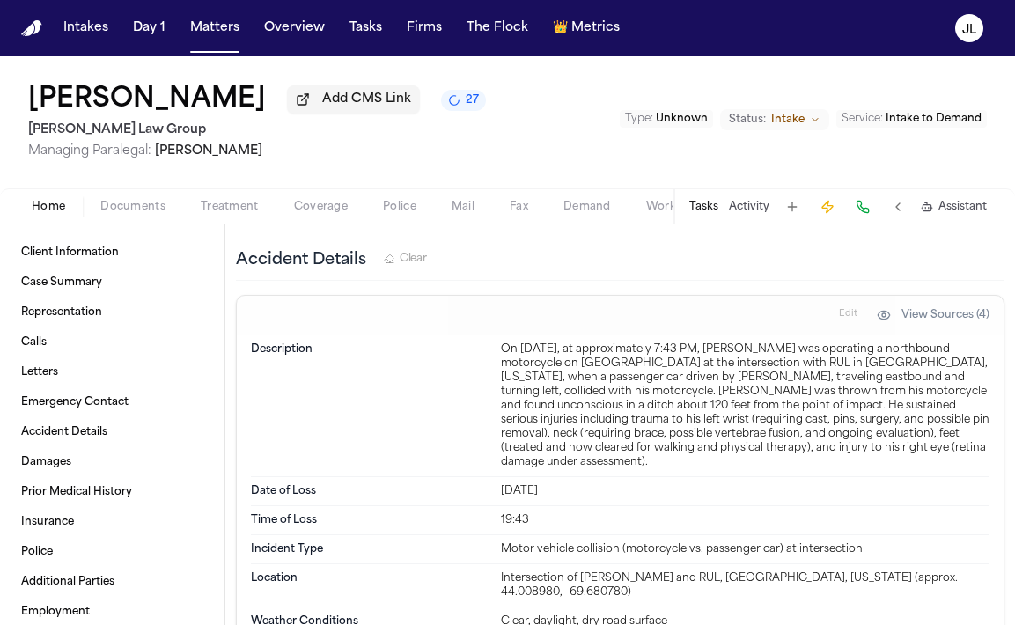
scroll to position [725, 0]
drag, startPoint x: 577, startPoint y: 481, endPoint x: 499, endPoint y: 479, distance: 78.4
click at [499, 479] on div "Date of Loss Jul 22, 2025" at bounding box center [620, 490] width 738 height 29
copy div "Jul 22, 2025"
click at [227, 88] on h1 "[PERSON_NAME]" at bounding box center [147, 100] width 238 height 32
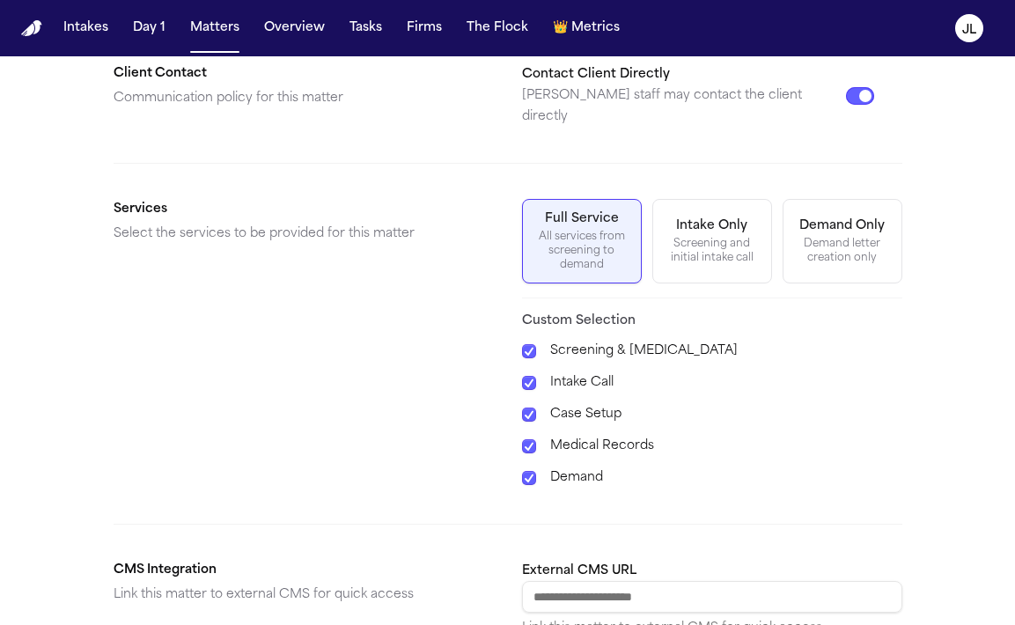
scroll to position [711, 0]
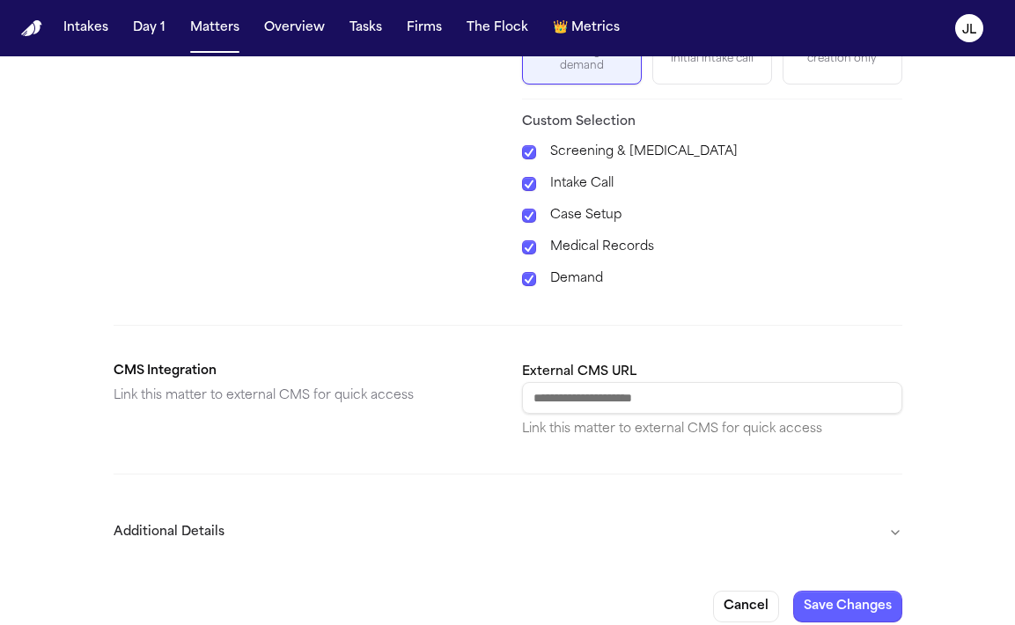
click at [885, 518] on button "Additional Details" at bounding box center [508, 533] width 789 height 46
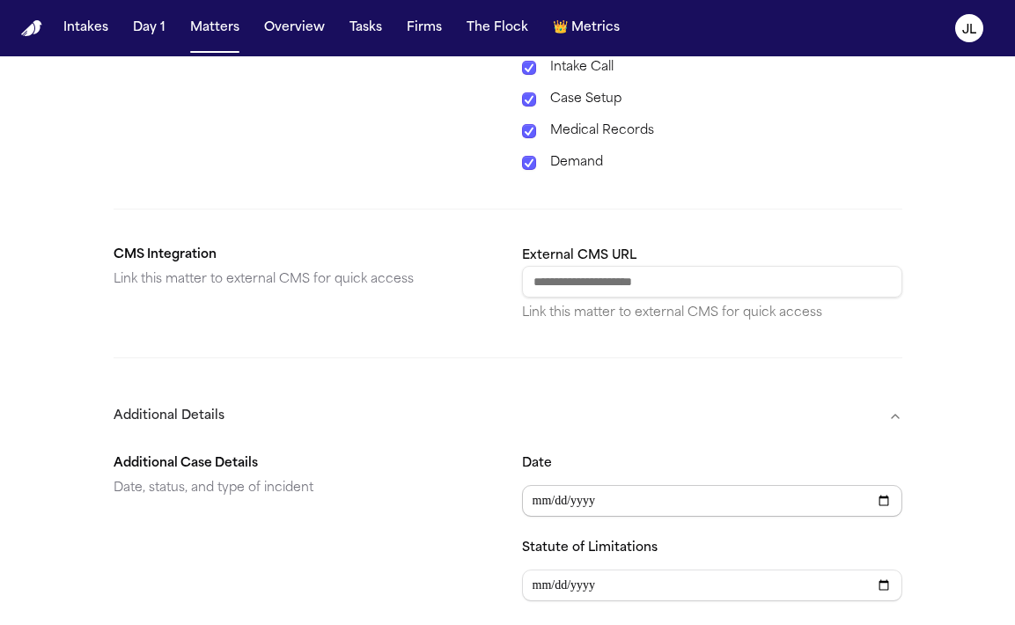
scroll to position [834, 0]
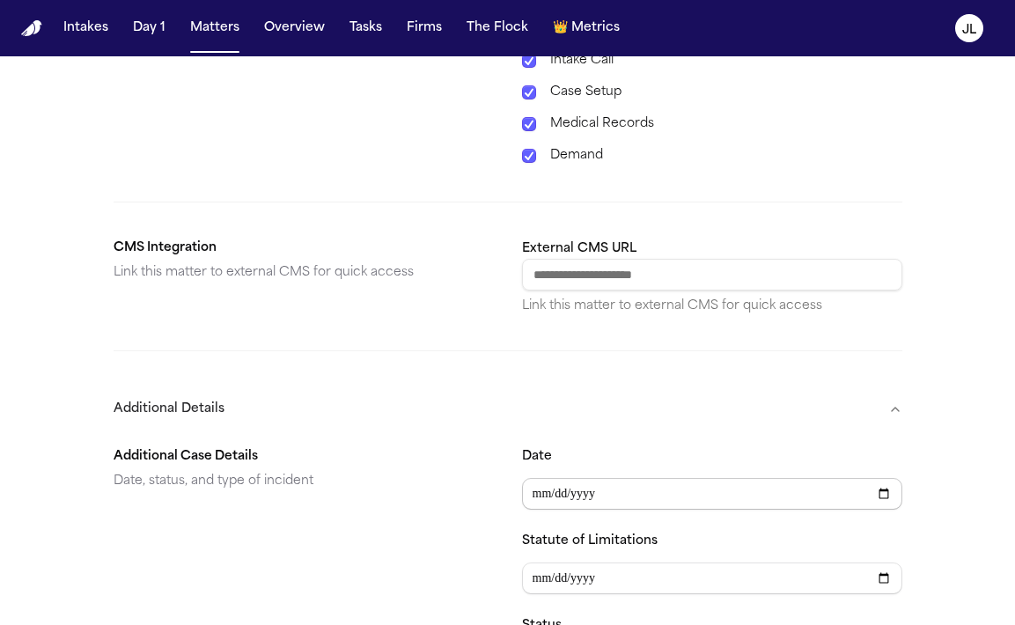
click at [548, 478] on input "Date" at bounding box center [712, 494] width 380 height 32
click at [586, 487] on input "Date" at bounding box center [712, 494] width 380 height 32
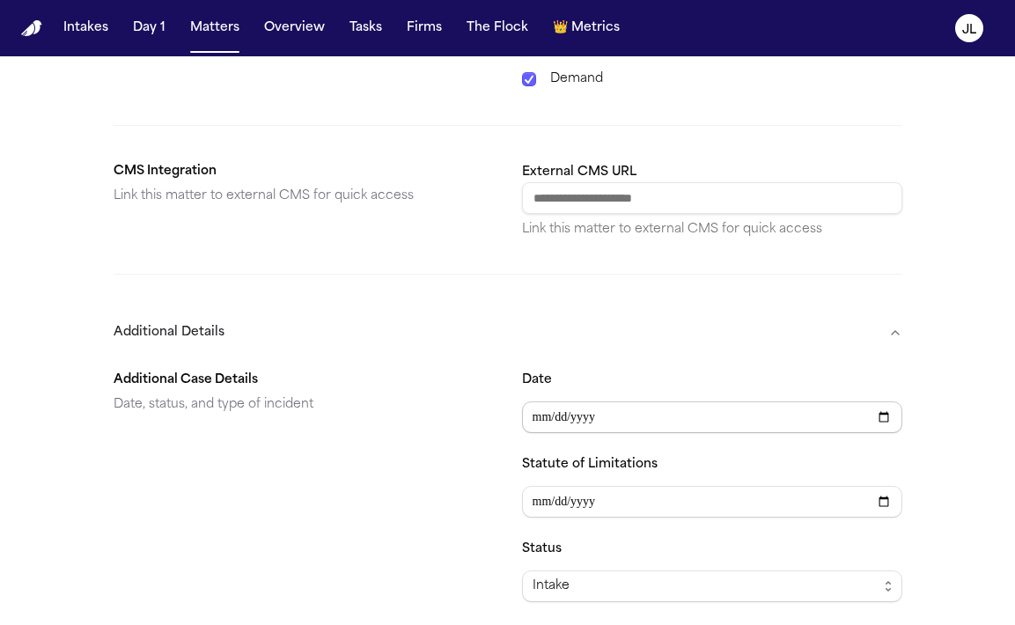
scroll to position [937, 0]
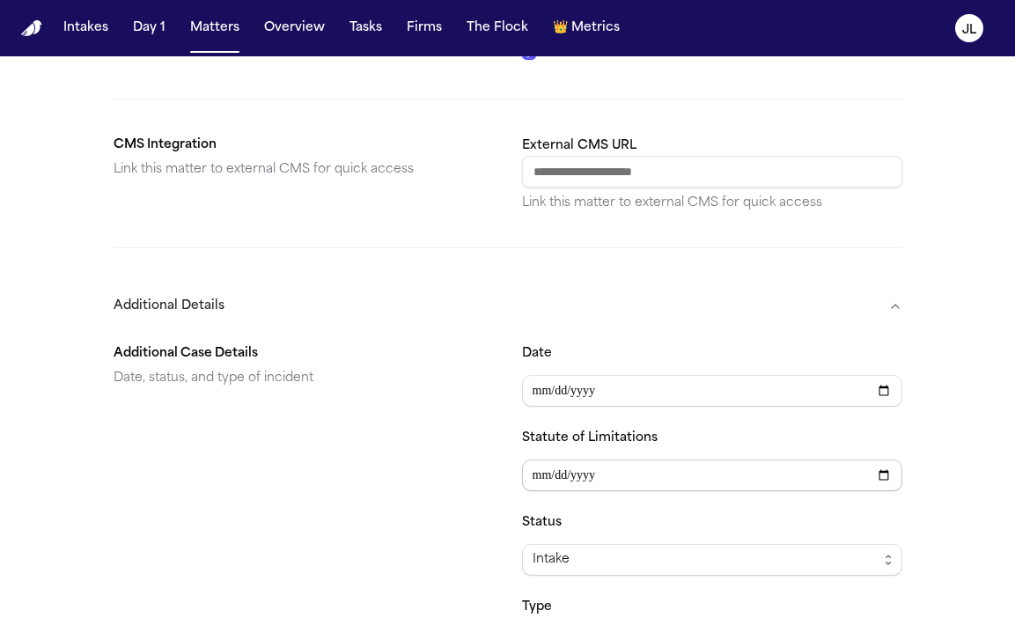
click at [562, 459] on input "Statute of Limitations" at bounding box center [712, 475] width 380 height 32
click at [557, 376] on input "Date" at bounding box center [712, 391] width 380 height 32
click at [546, 378] on input "Date" at bounding box center [712, 391] width 380 height 32
type input "**********"
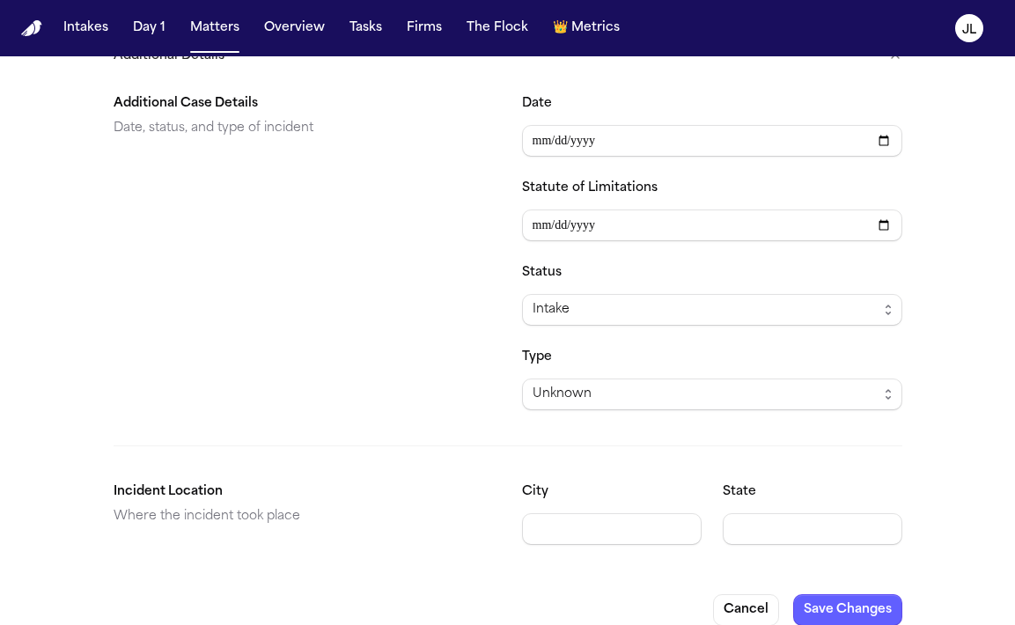
scroll to position [1191, 0]
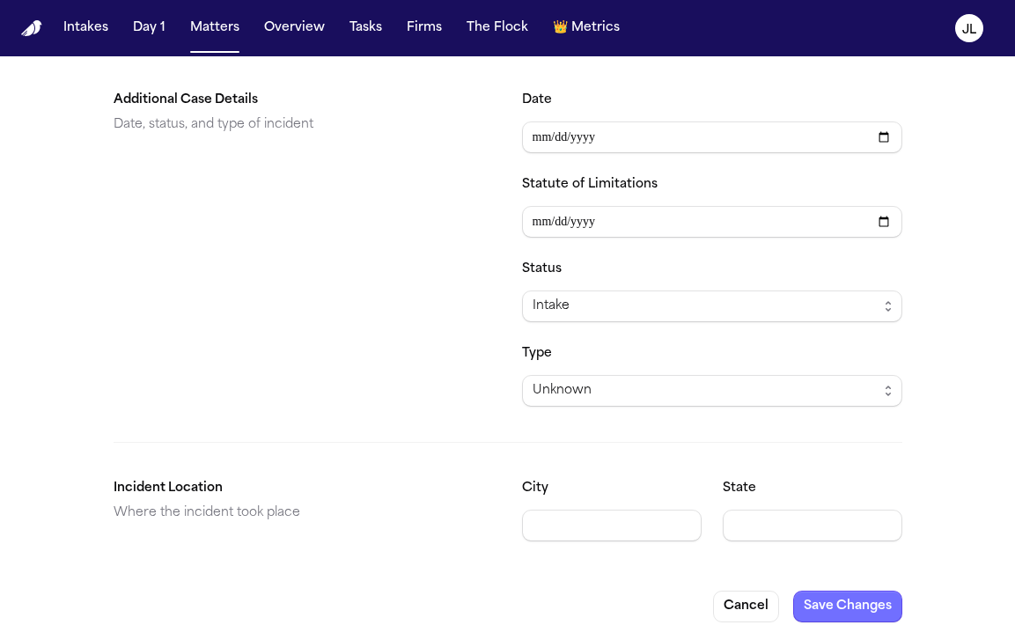
click at [877, 599] on button "Save Changes" at bounding box center [847, 607] width 109 height 32
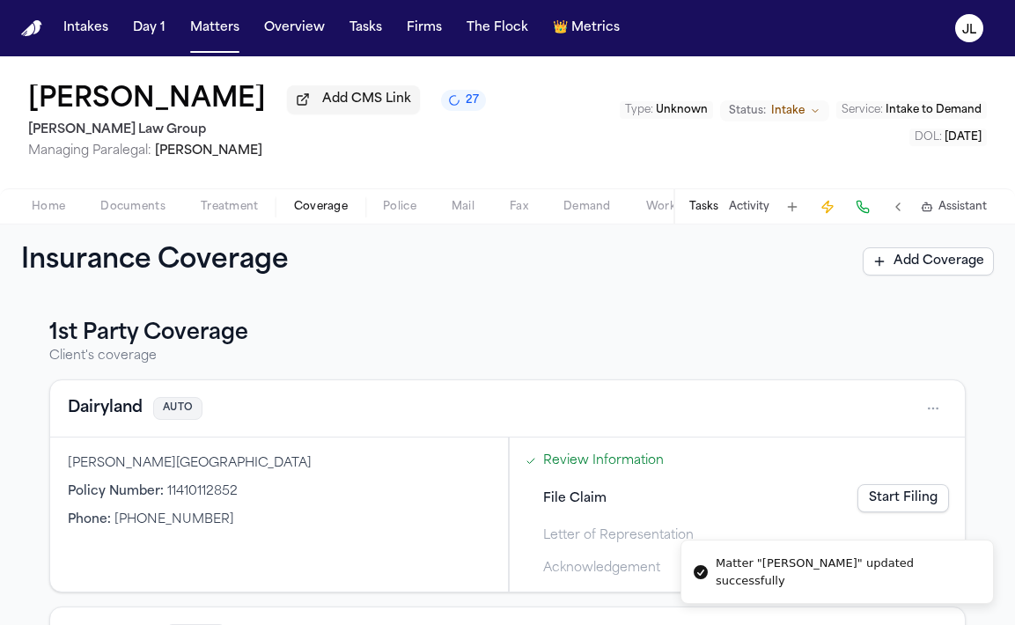
click at [314, 210] on span "Coverage" at bounding box center [321, 207] width 54 height 14
click at [128, 417] on button "Dairyland" at bounding box center [105, 408] width 75 height 25
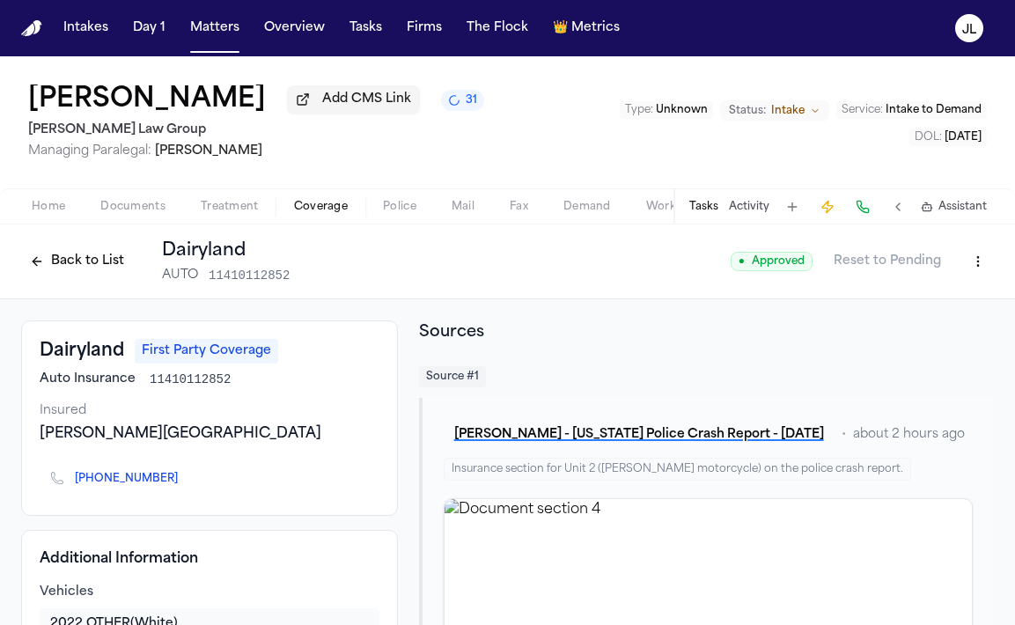
click at [86, 261] on button "Back to List" at bounding box center [77, 261] width 112 height 28
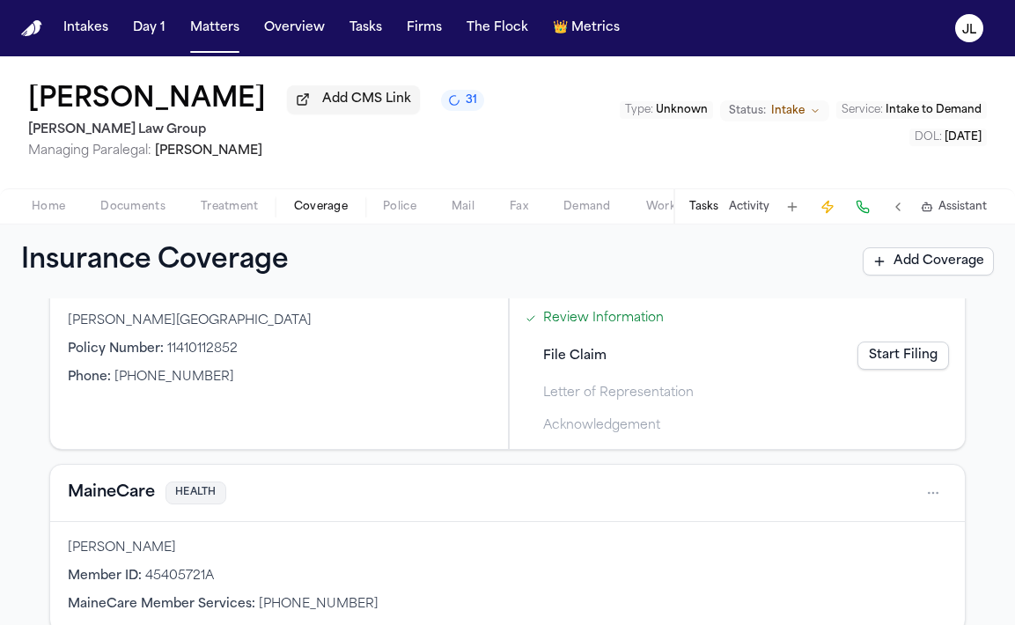
scroll to position [173, 0]
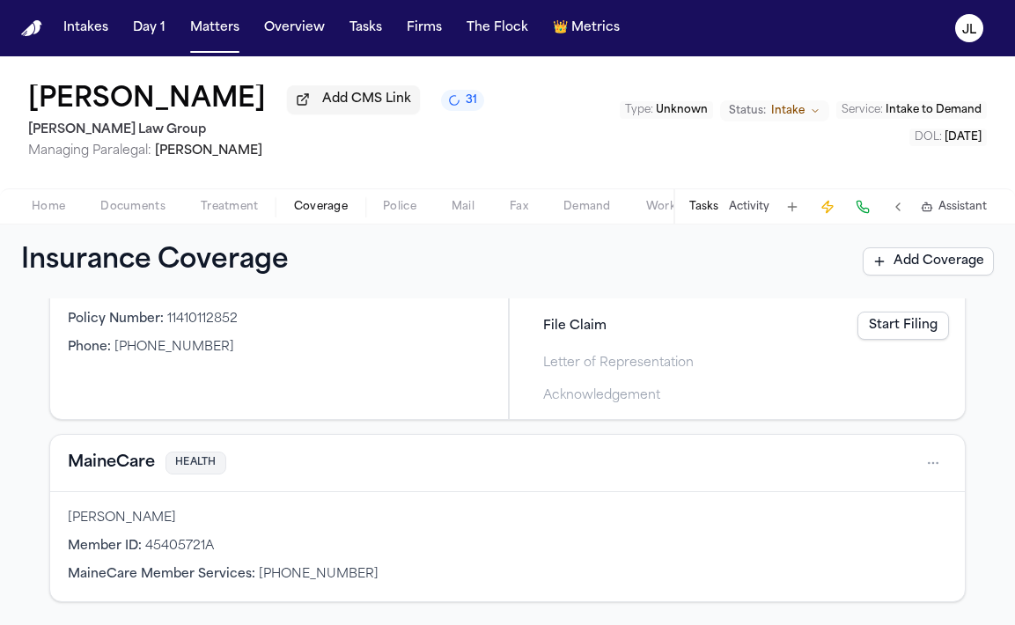
click at [925, 321] on link "Start Filing" at bounding box center [903, 326] width 92 height 28
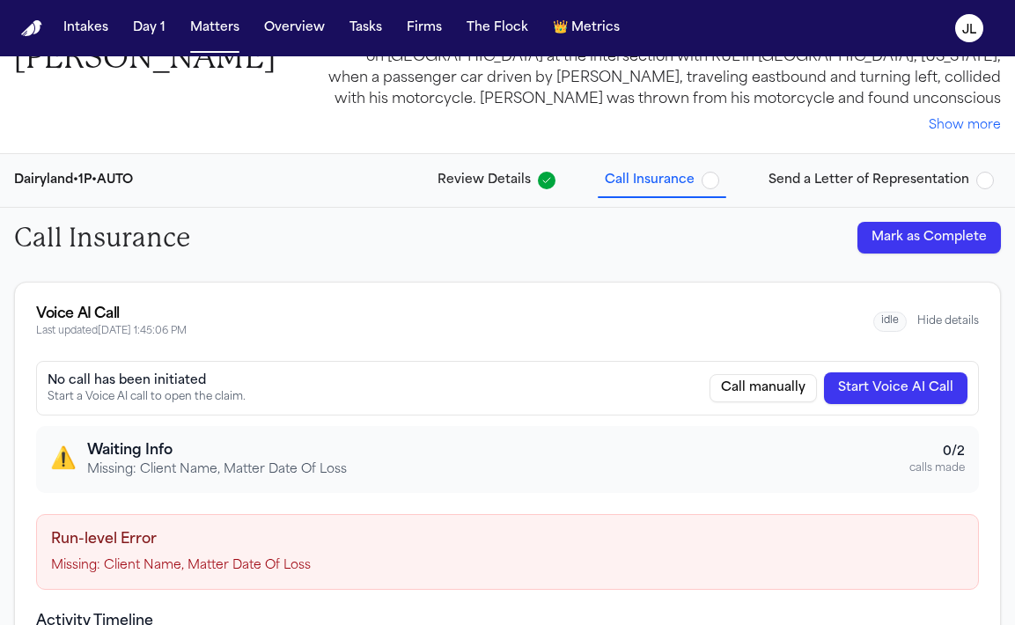
scroll to position [101, 0]
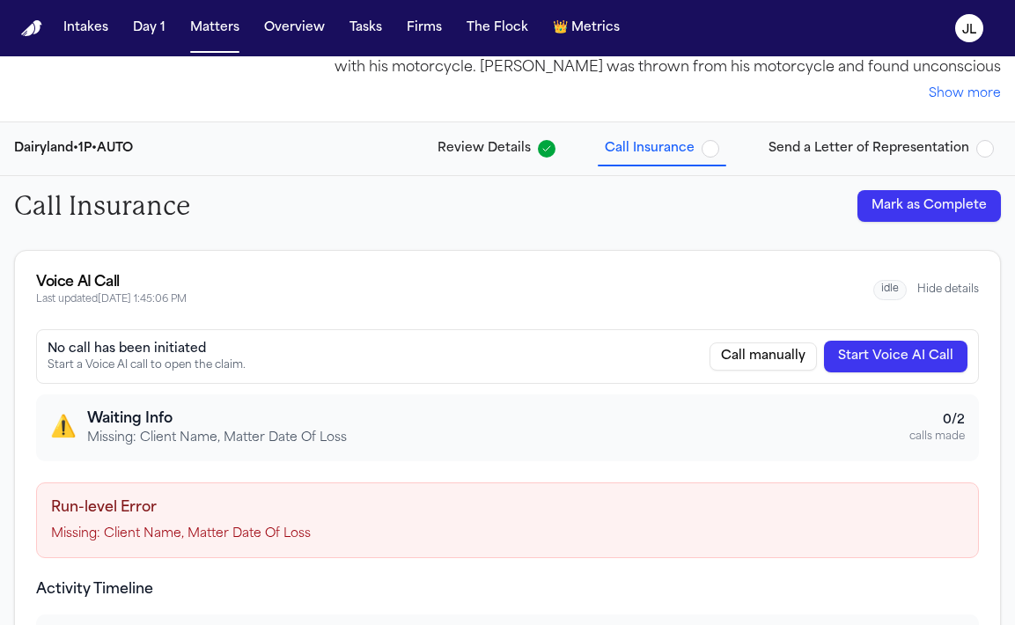
click at [917, 366] on button "Start Voice AI Call" at bounding box center [895, 357] width 143 height 32
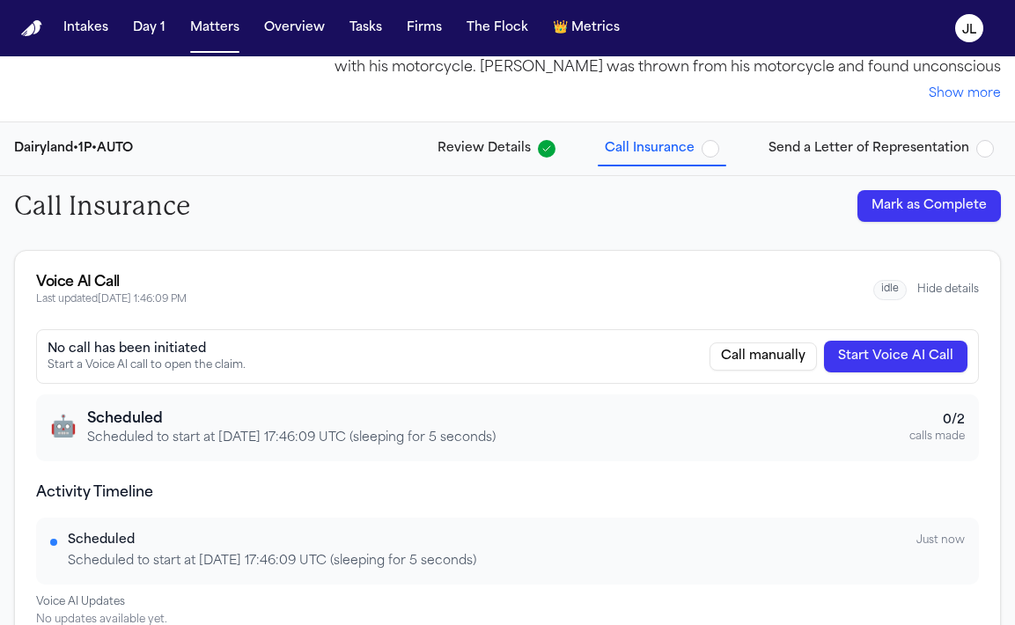
scroll to position [0, 0]
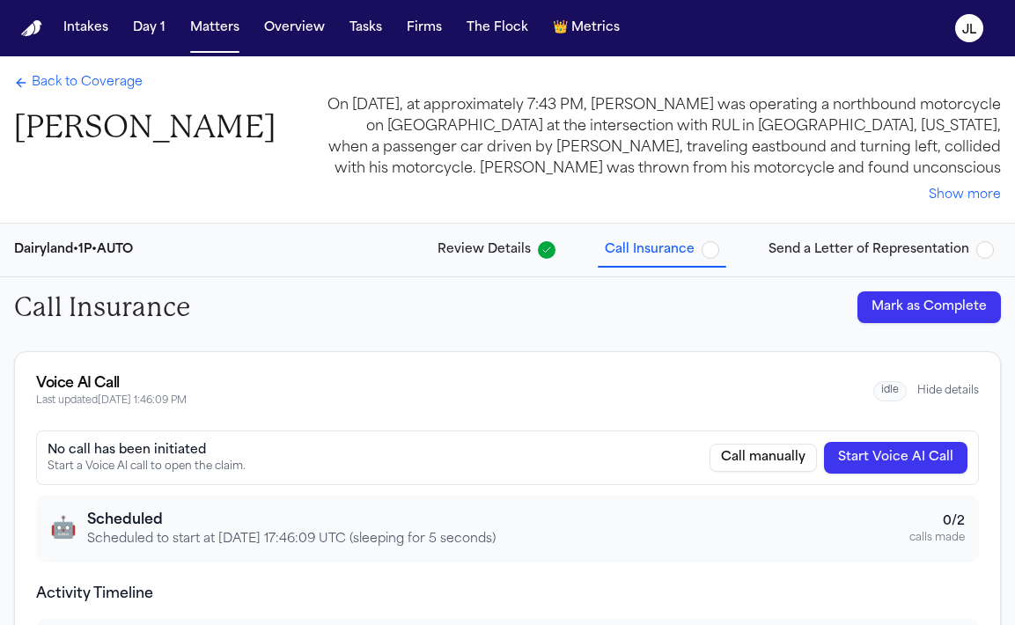
drag, startPoint x: 276, startPoint y: 127, endPoint x: 17, endPoint y: 114, distance: 260.0
click at [17, 114] on div "Back to Coverage Gordon Atwater On July 22, 2025, at approximately 7:43 PM, Gor…" at bounding box center [507, 139] width 1015 height 166
copy h1 "Gordon Atwater"
click at [44, 86] on span "Back to Coverage" at bounding box center [87, 83] width 111 height 18
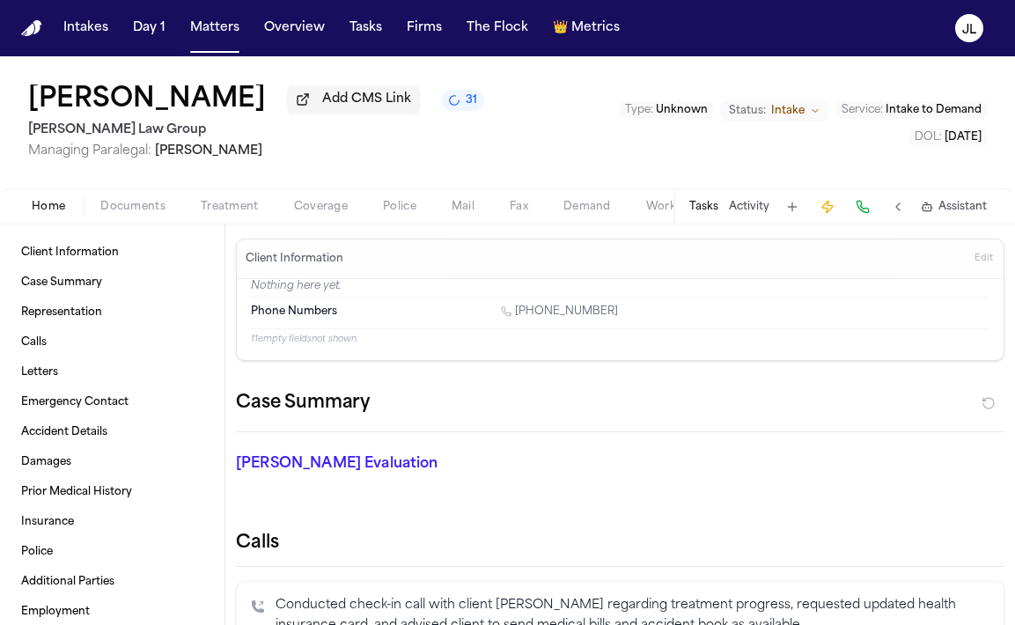
click at [36, 209] on span "Home" at bounding box center [48, 207] width 33 height 14
click at [969, 256] on div "Client Information Edit" at bounding box center [620, 259] width 767 height 40
click at [970, 256] on button "Edit" at bounding box center [983, 259] width 29 height 28
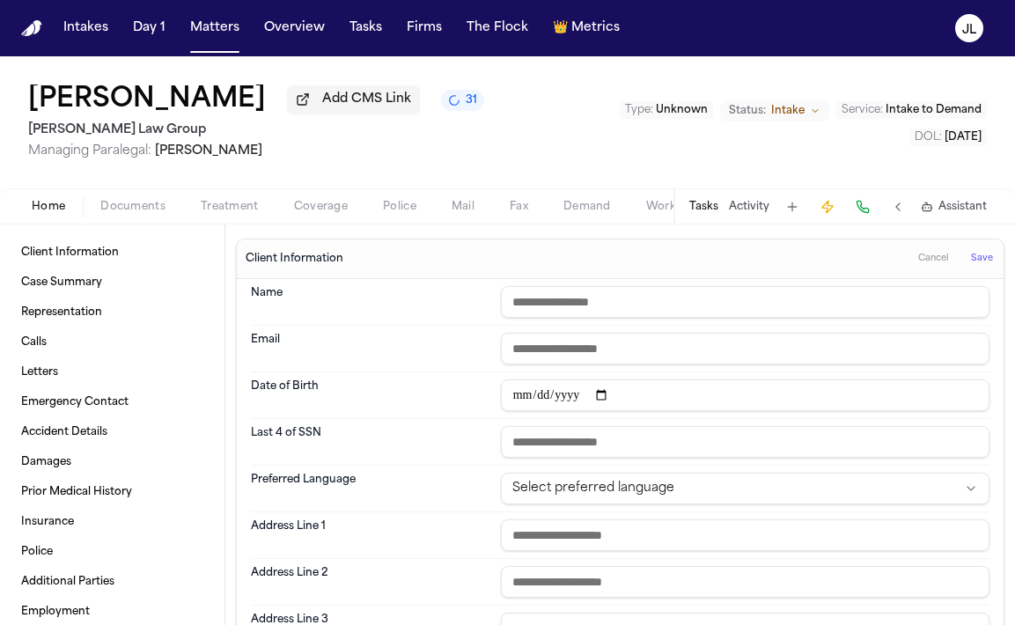
click at [569, 300] on input "text" at bounding box center [745, 302] width 488 height 32
paste input "**********"
type input "**********"
click at [979, 260] on span "Save" at bounding box center [982, 259] width 22 height 12
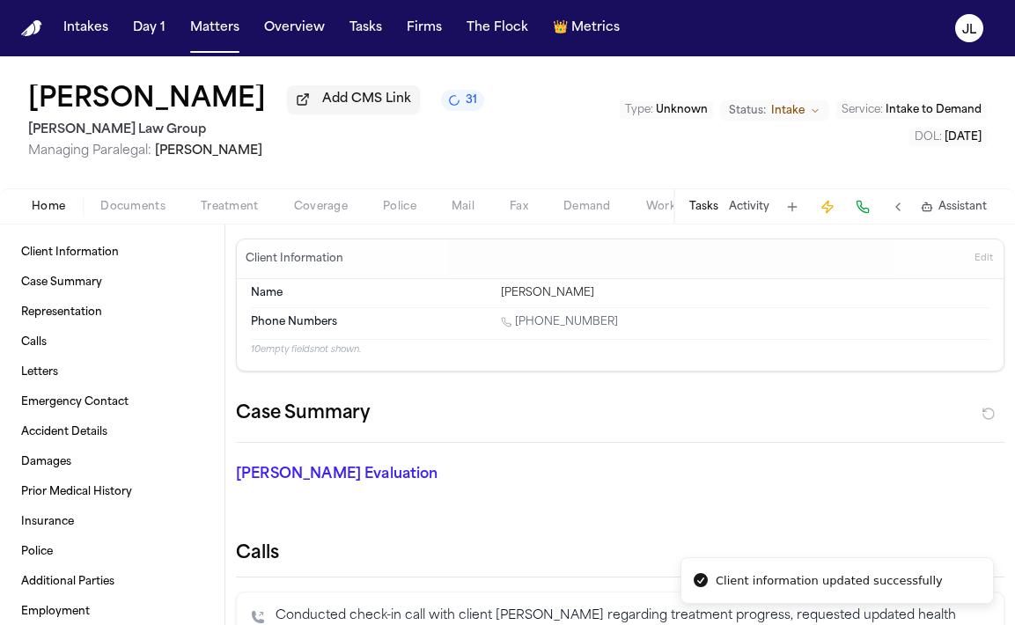
click at [337, 217] on span "button" at bounding box center [320, 217] width 75 height 2
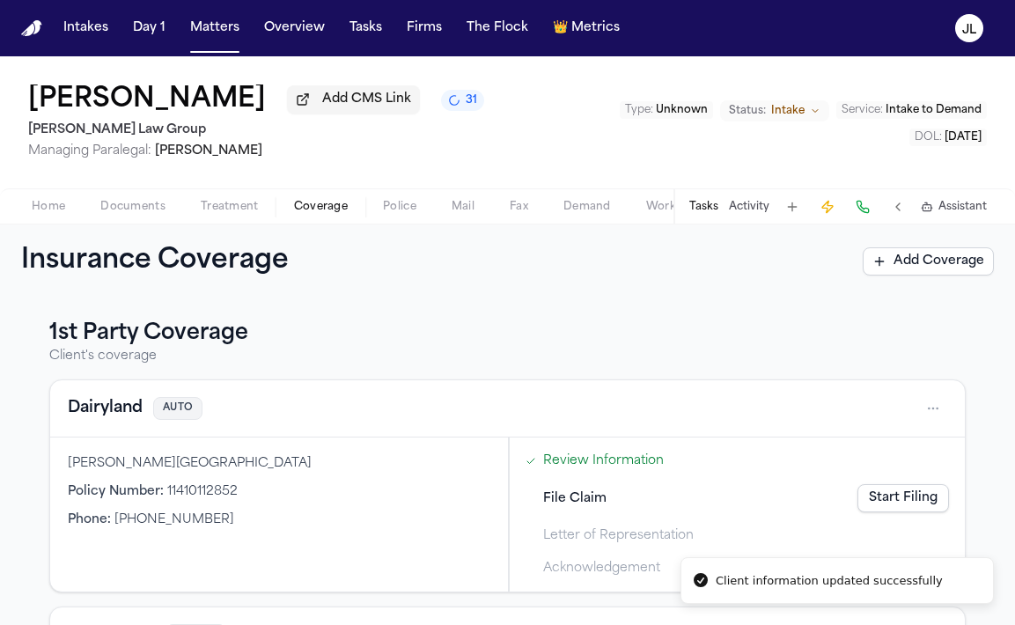
click at [909, 512] on link "Start Filing" at bounding box center [903, 498] width 92 height 28
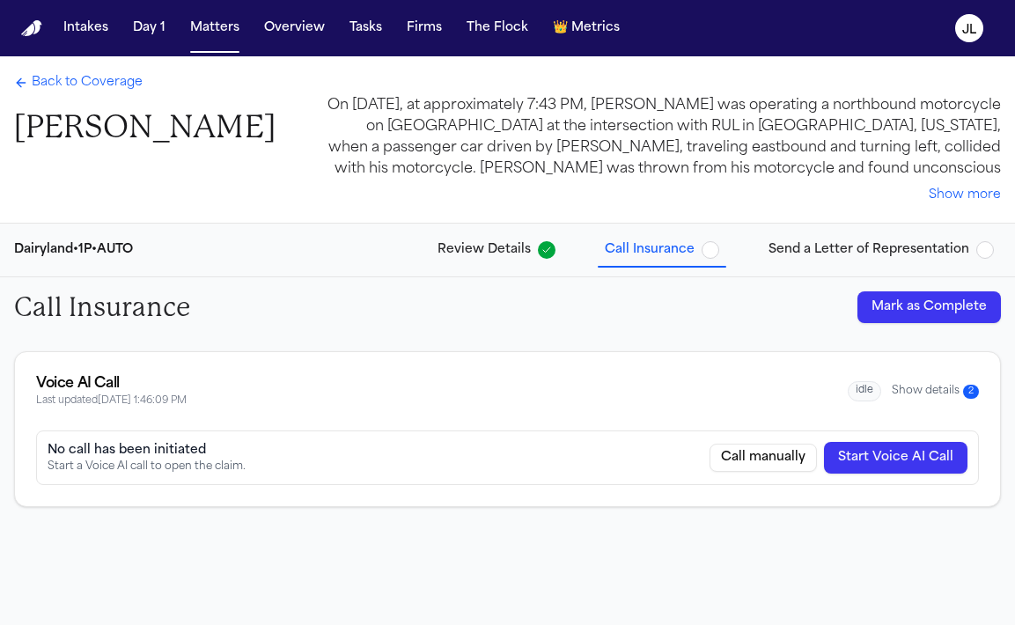
click at [885, 462] on button "Start Voice AI Call" at bounding box center [895, 458] width 143 height 32
click at [928, 380] on div "Voice AI Call Last updated 9/29/2025, 1:46:27 PM idle Show details 3" at bounding box center [507, 391] width 943 height 36
click at [928, 386] on button "Show details 3" at bounding box center [935, 391] width 87 height 15
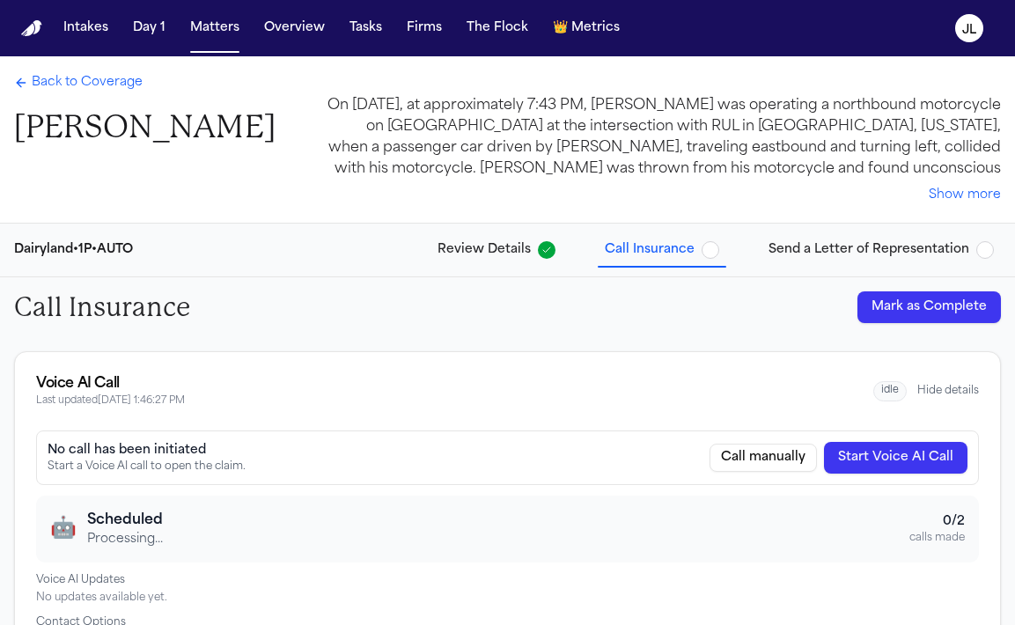
click at [94, 88] on span "Back to Coverage" at bounding box center [87, 83] width 111 height 18
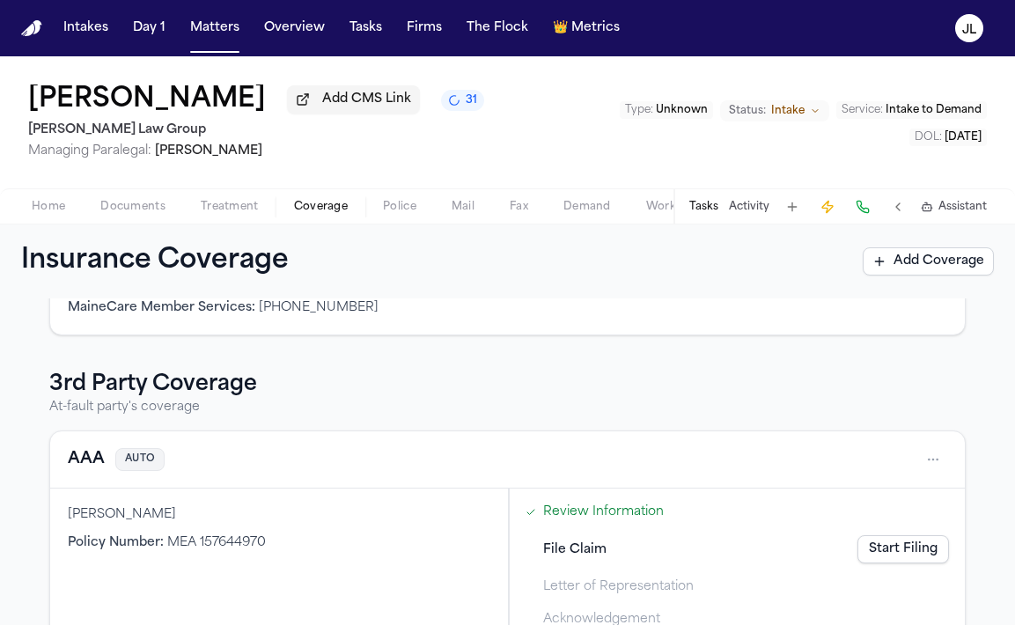
scroll to position [482, 0]
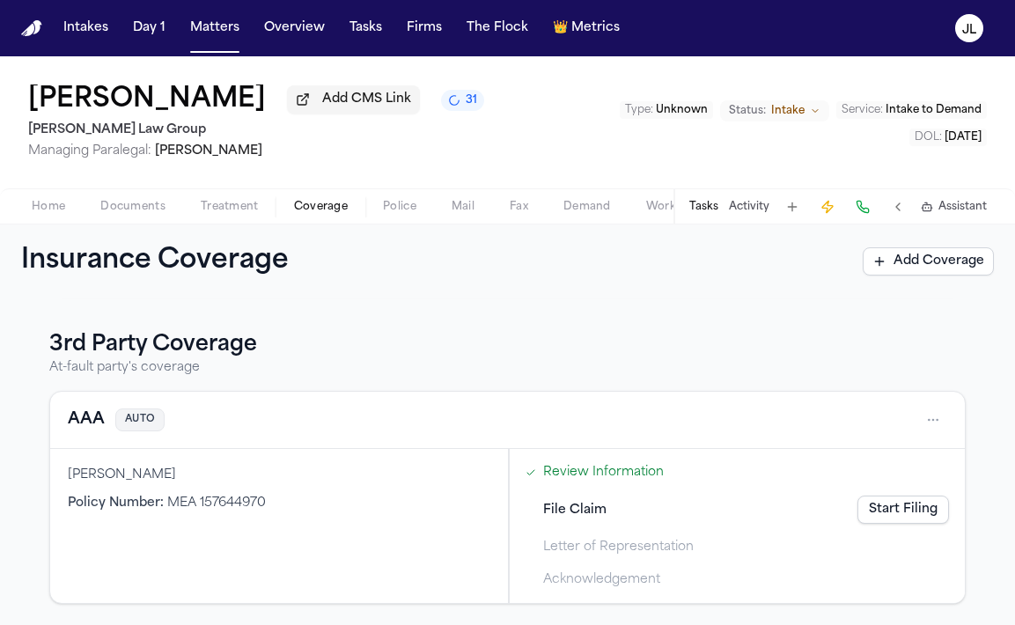
click at [92, 427] on button "AAA" at bounding box center [86, 420] width 37 height 25
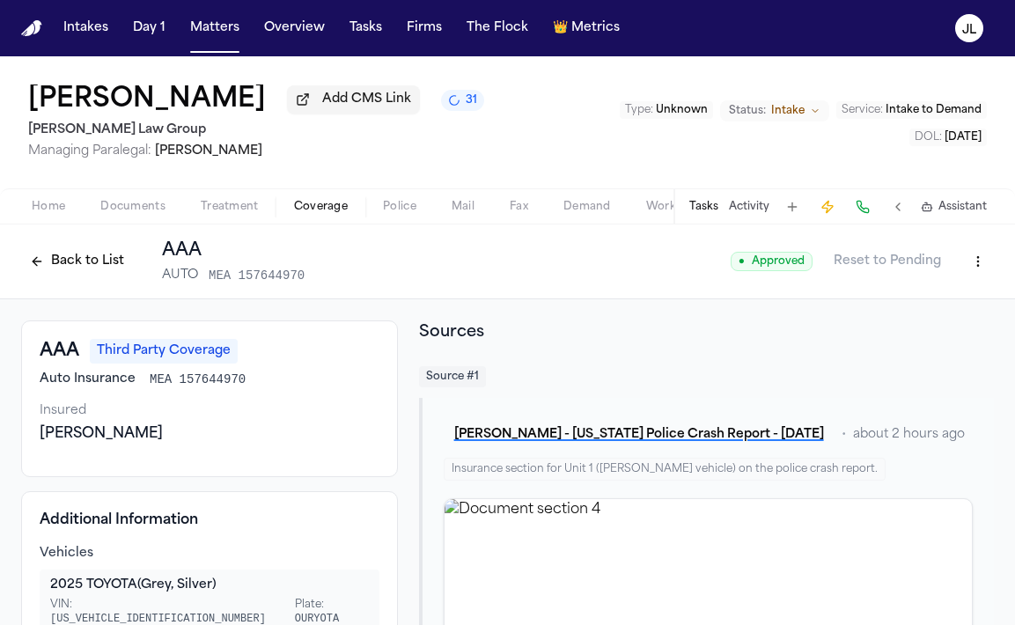
click at [70, 265] on button "Back to List" at bounding box center [77, 261] width 112 height 28
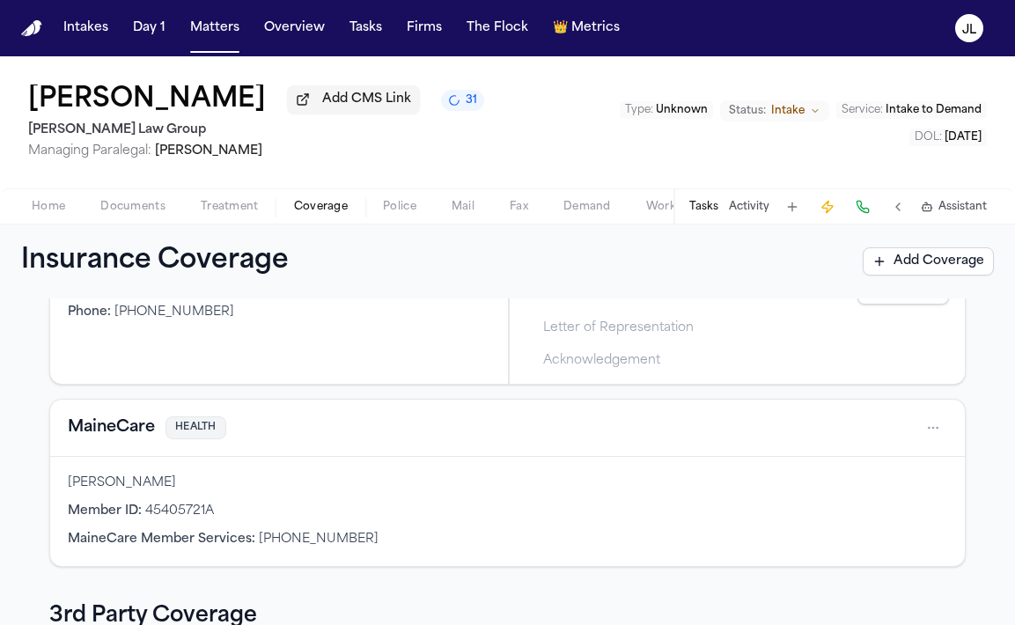
scroll to position [202, 0]
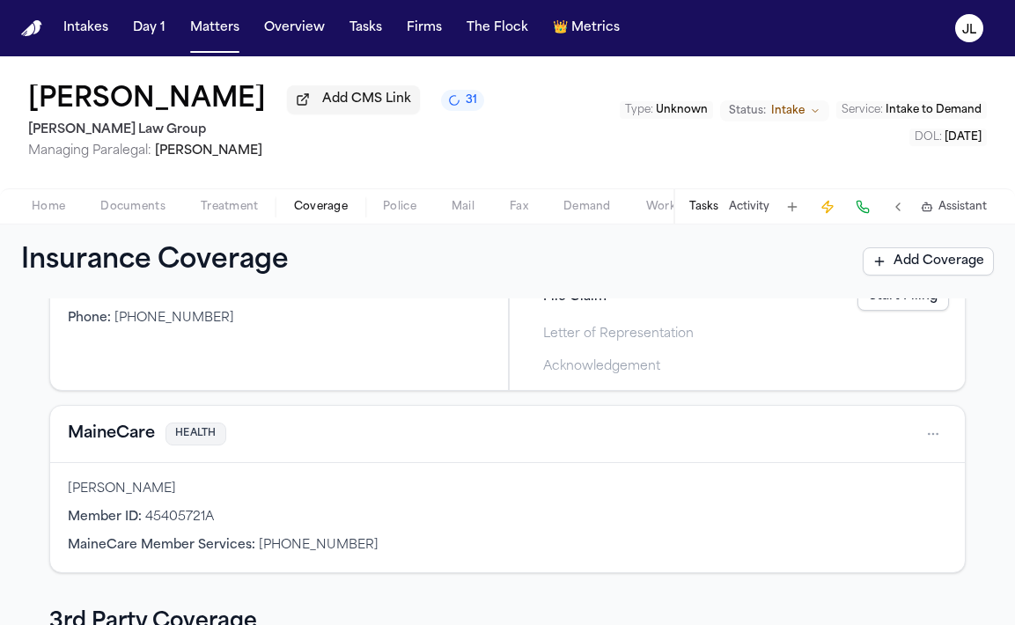
click at [119, 432] on button "MaineCare" at bounding box center [111, 434] width 87 height 25
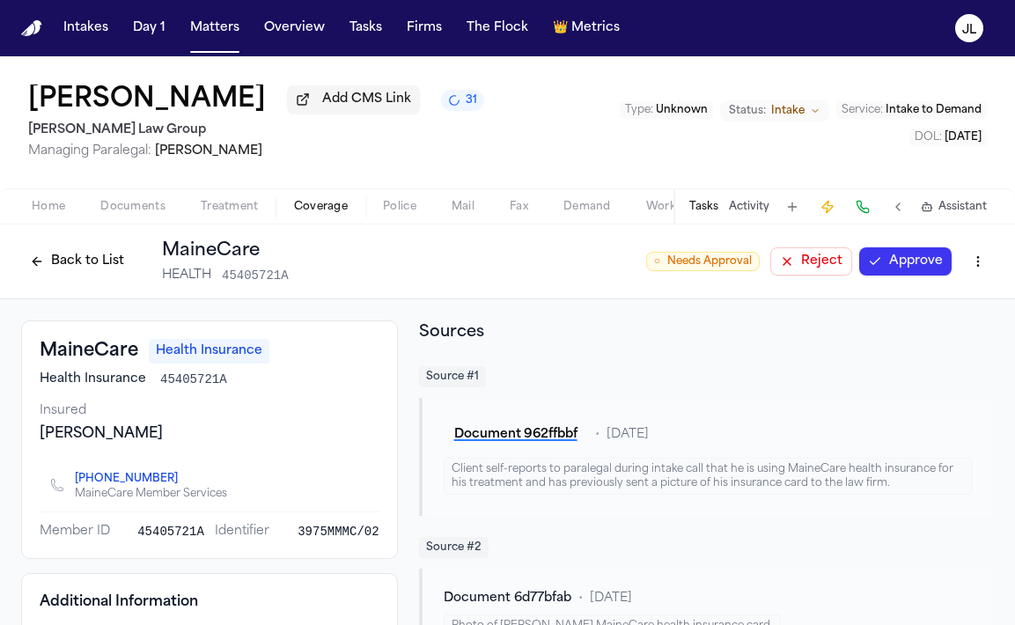
click at [900, 275] on button "Approve" at bounding box center [905, 261] width 92 height 28
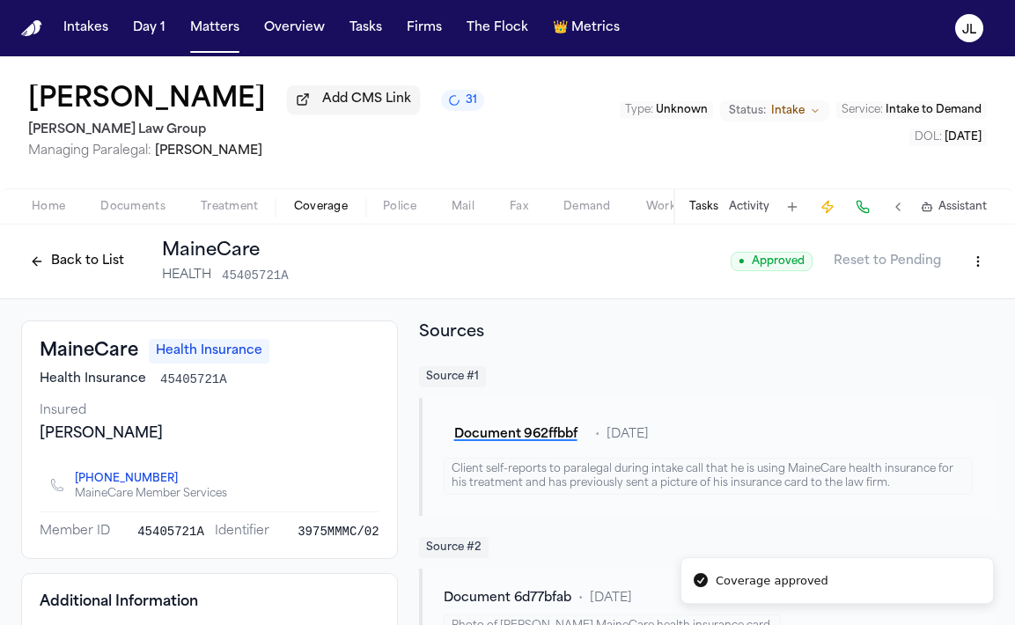
click at [98, 274] on button "Back to List" at bounding box center [77, 261] width 112 height 28
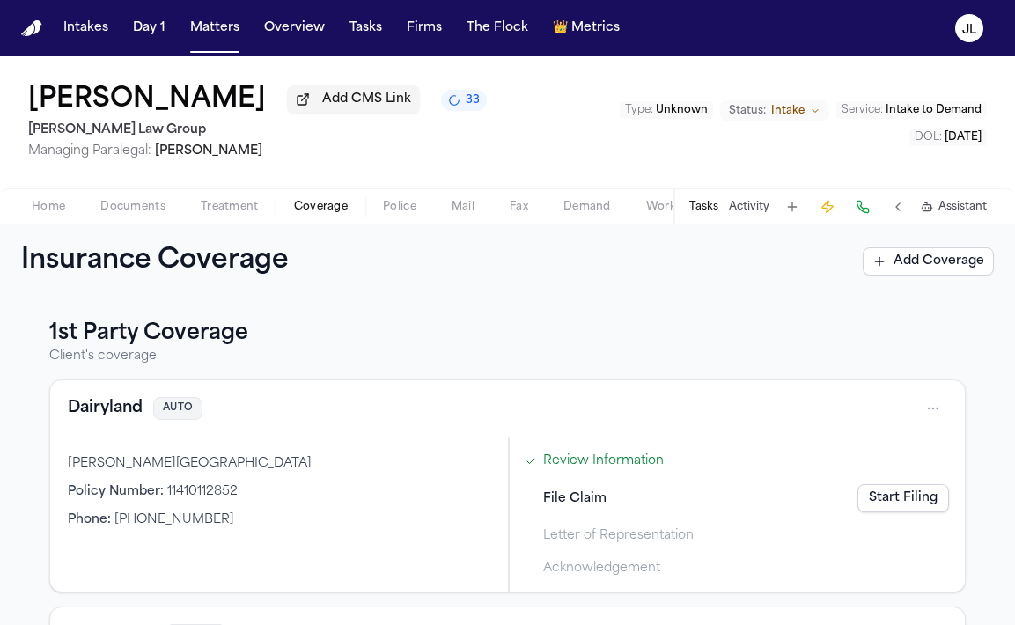
click at [909, 498] on link "Start Filing" at bounding box center [903, 498] width 92 height 28
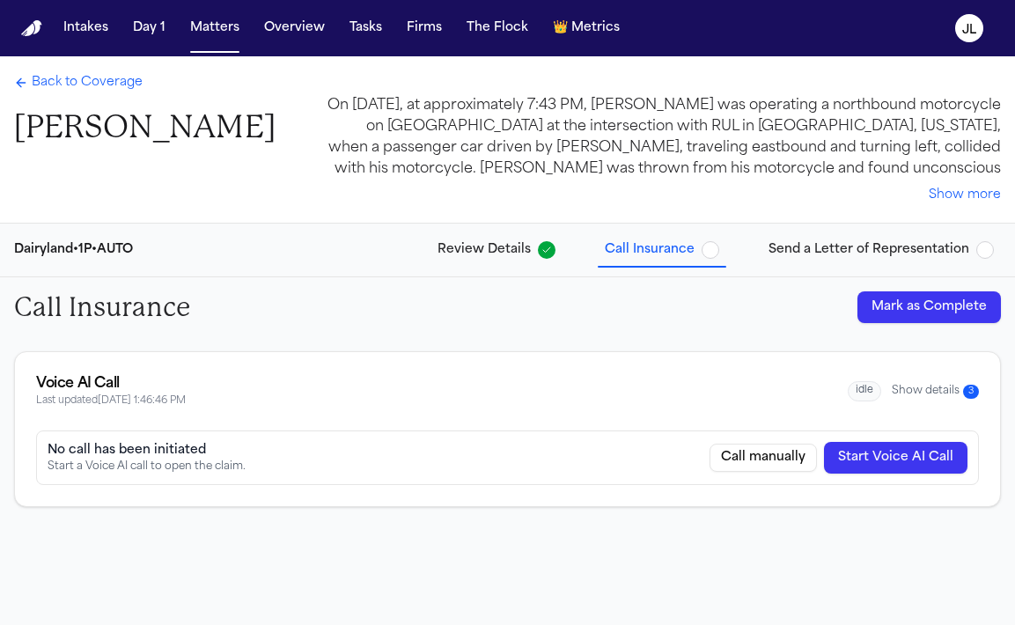
click at [920, 387] on button "Show details 3" at bounding box center [935, 391] width 87 height 15
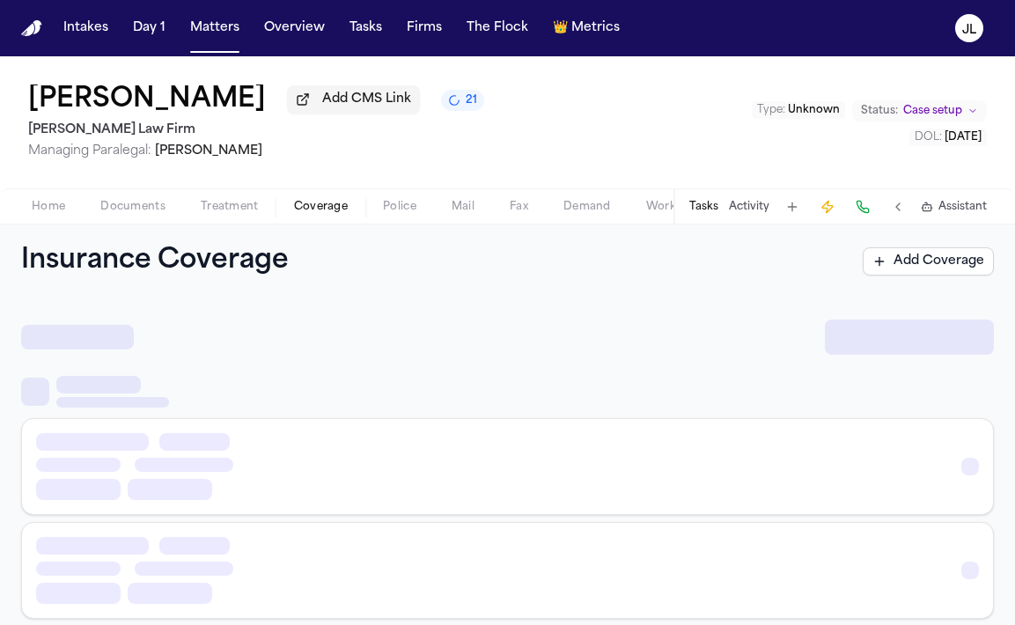
click at [321, 205] on span "Coverage" at bounding box center [321, 207] width 54 height 14
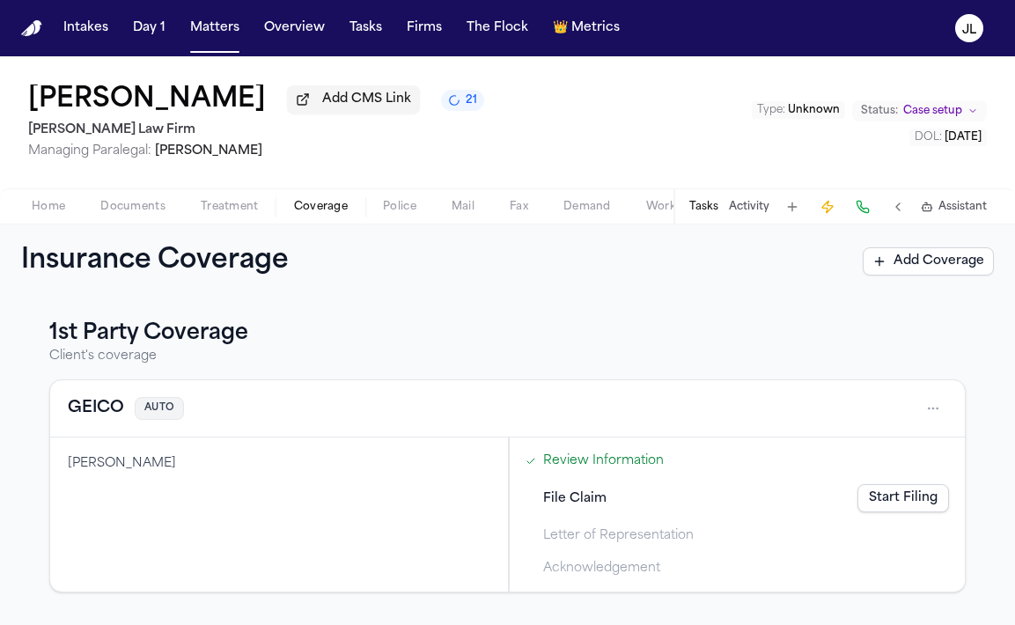
click at [105, 410] on button "GEICO" at bounding box center [96, 408] width 56 height 25
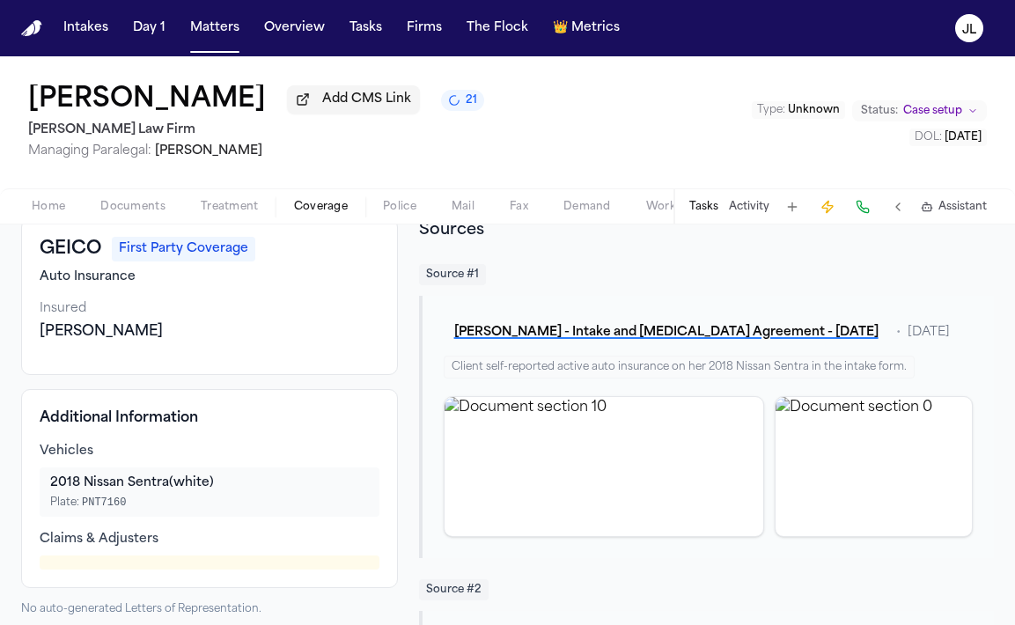
scroll to position [109, 0]
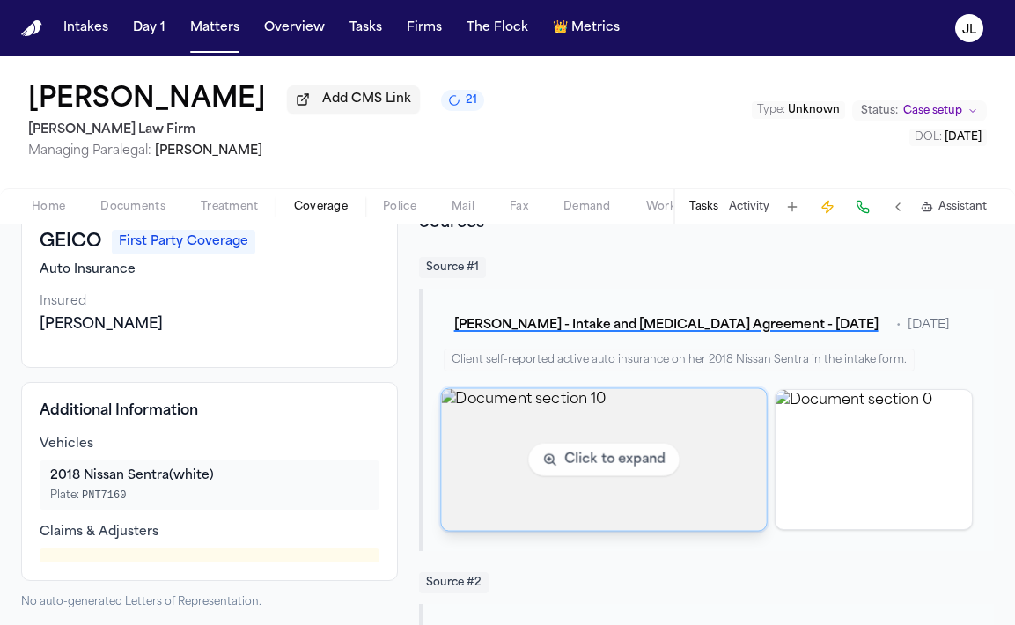
click at [559, 495] on img "View document section 10" at bounding box center [604, 459] width 326 height 142
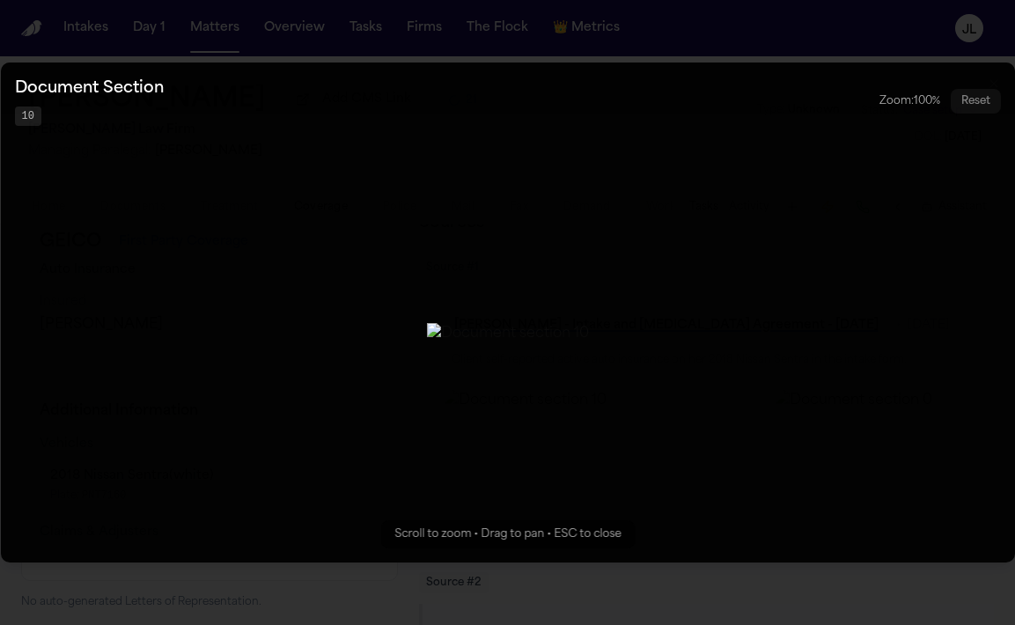
click at [681, 562] on button "Zoomable image viewer. Use mouse wheel to zoom, drag to pan, or press R to rese…" at bounding box center [508, 312] width 1014 height 500
click at [929, 511] on button "Zoomable image viewer. Use mouse wheel to zoom, drag to pan, or press R to rese…" at bounding box center [508, 312] width 1014 height 500
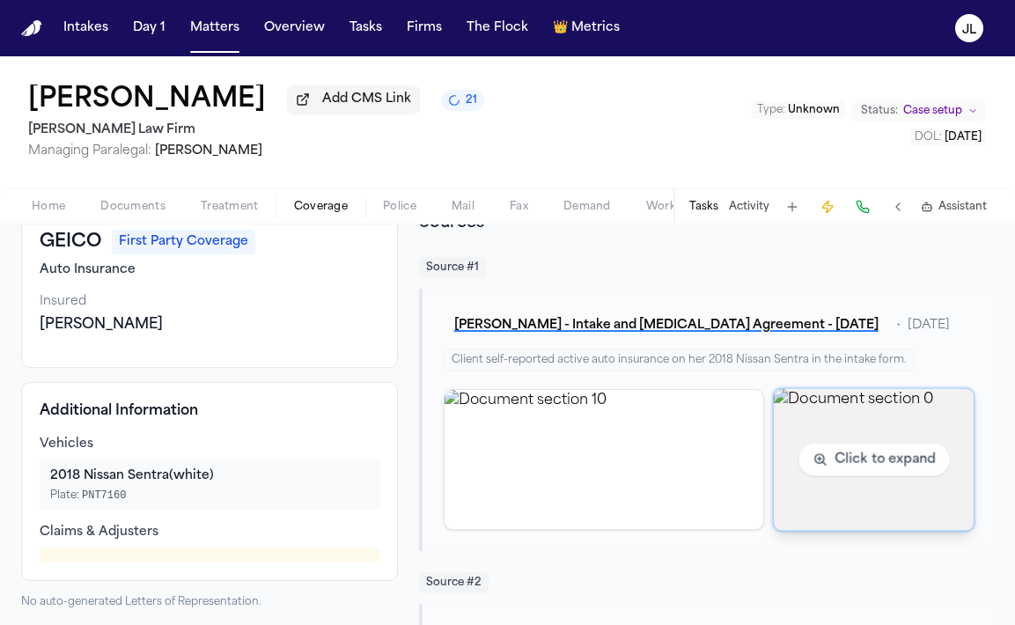
click at [848, 457] on img "View document section 0" at bounding box center [874, 459] width 201 height 142
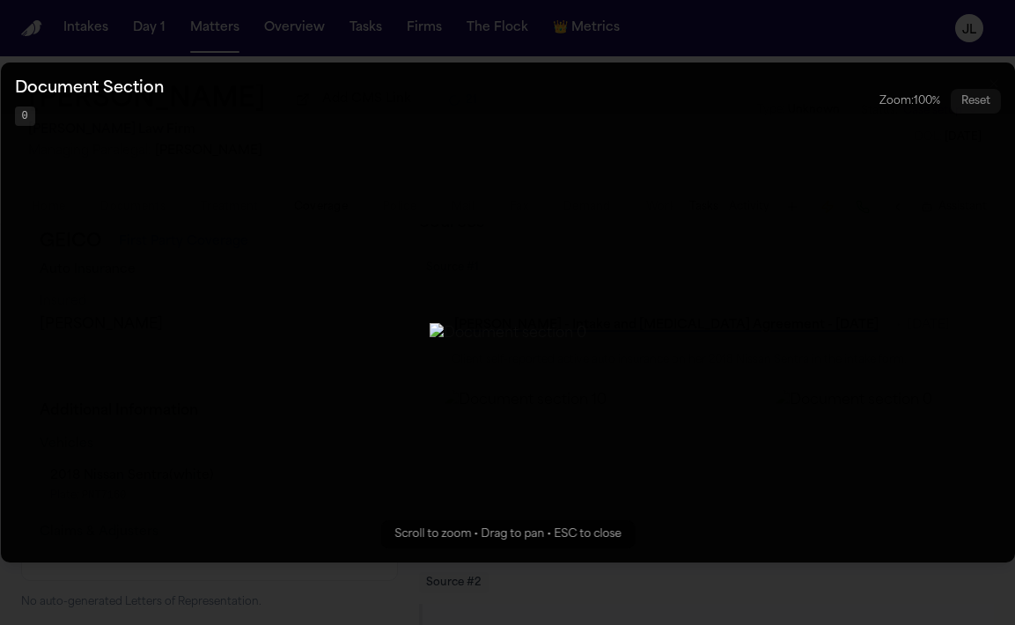
click at [808, 441] on button "Zoomable image viewer. Use mouse wheel to zoom, drag to pan, or press R to rese…" at bounding box center [508, 312] width 1014 height 500
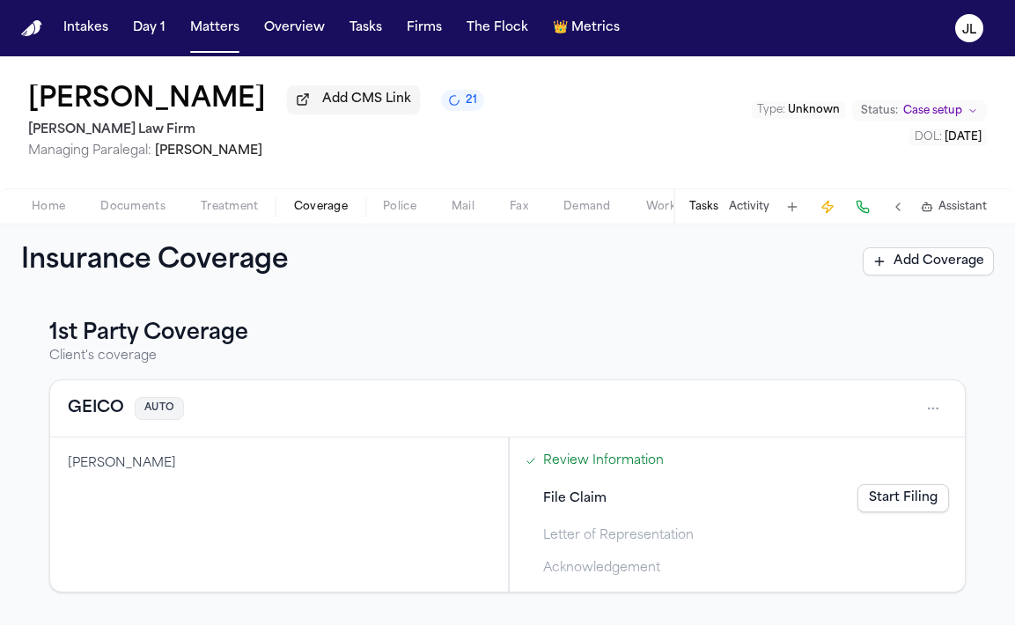
click at [97, 415] on button "GEICO" at bounding box center [96, 408] width 56 height 25
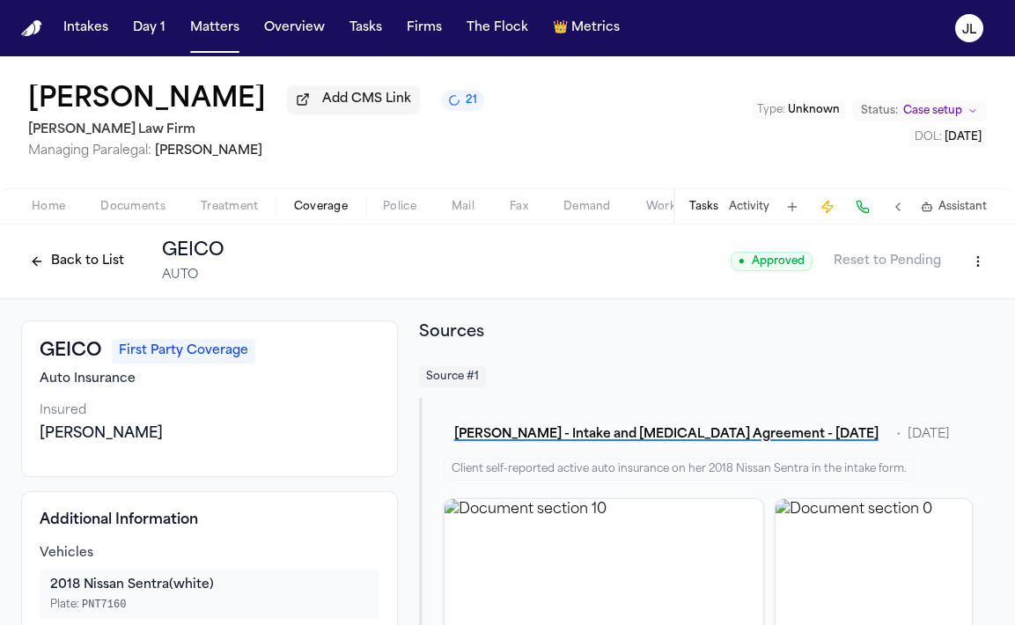
click at [61, 263] on button "Back to List" at bounding box center [77, 261] width 112 height 28
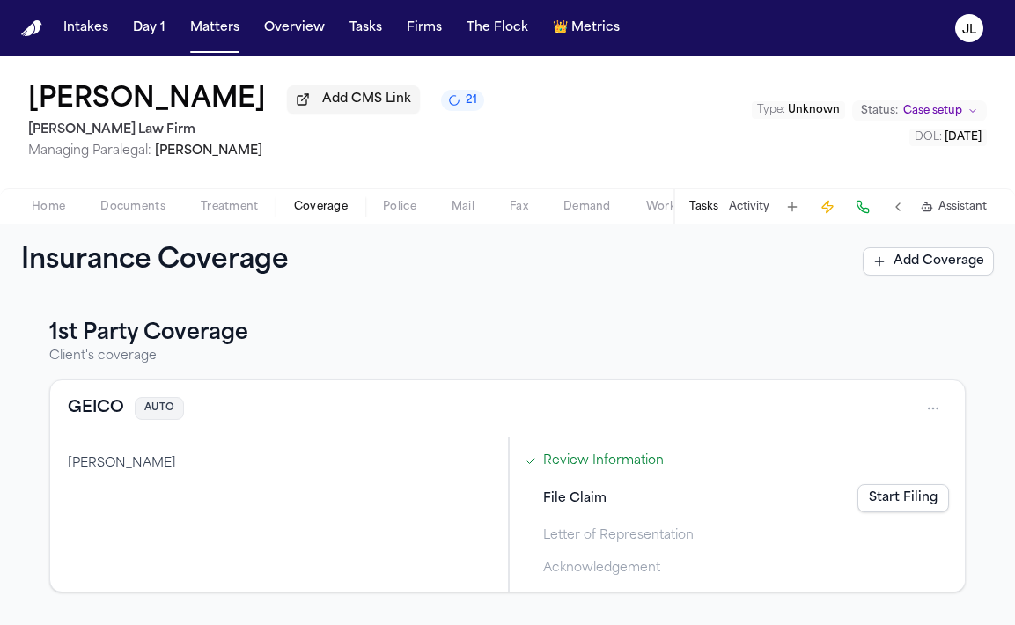
click at [900, 496] on link "Start Filing" at bounding box center [903, 498] width 92 height 28
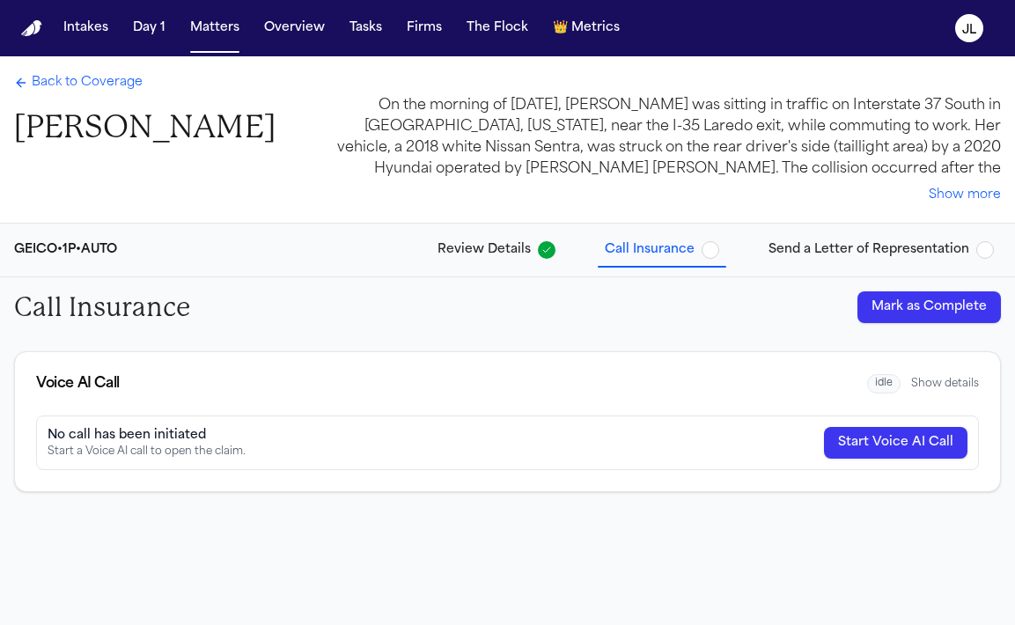
click at [860, 249] on span "Send a Letter of Representation" at bounding box center [868, 250] width 201 height 18
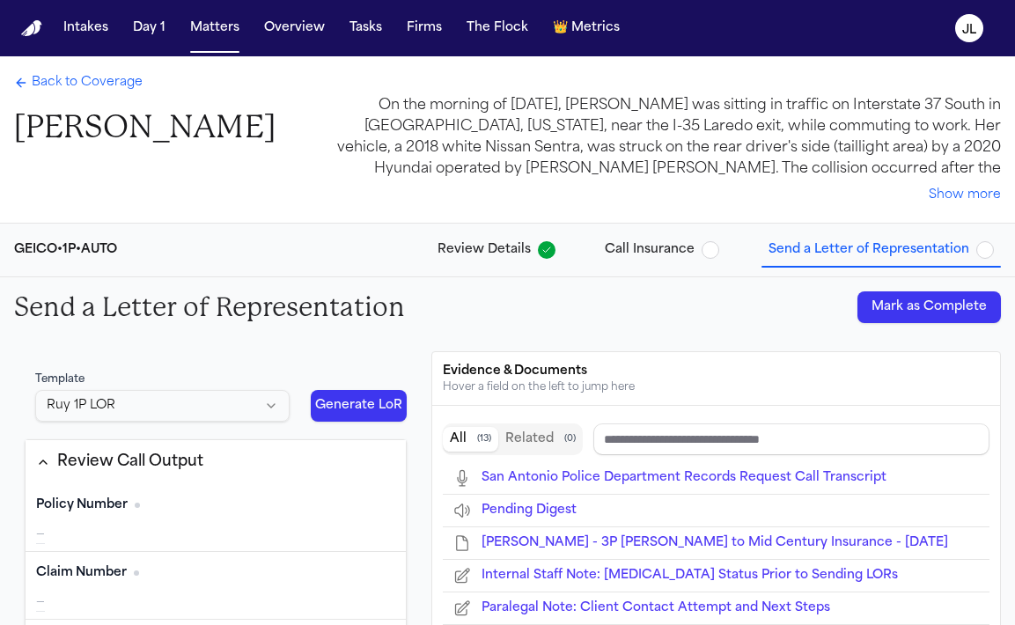
click at [131, 86] on span "Back to Coverage" at bounding box center [87, 83] width 111 height 18
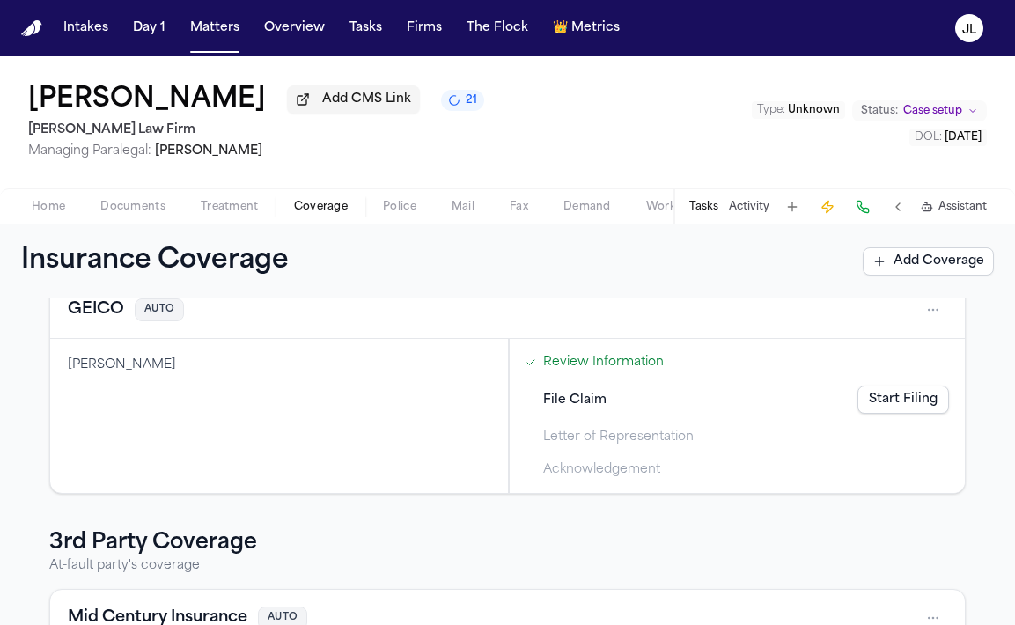
scroll to position [89, 0]
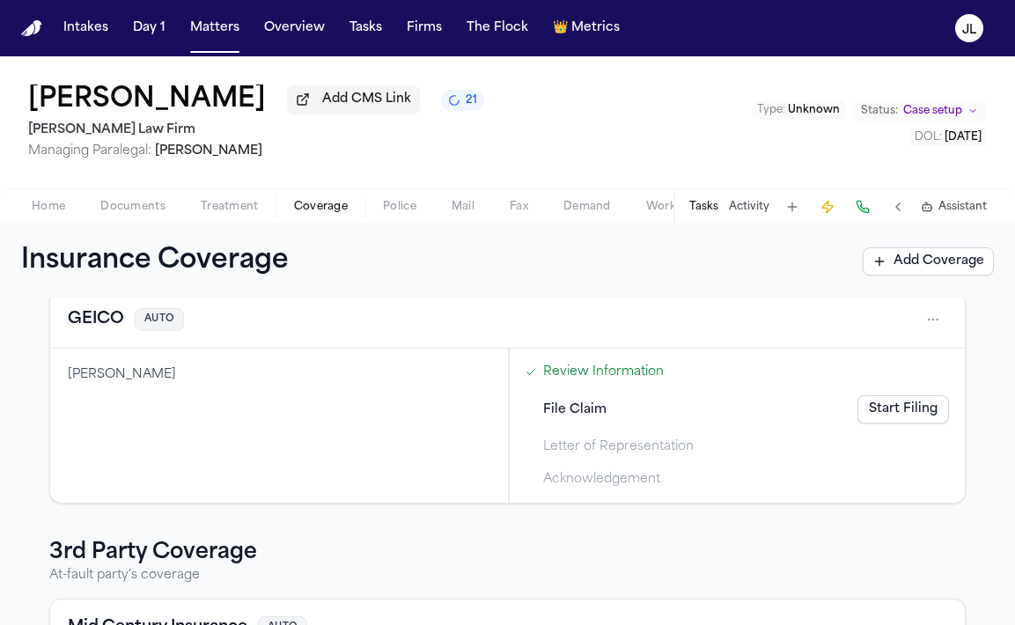
click at [121, 327] on button "GEICO" at bounding box center [96, 319] width 56 height 25
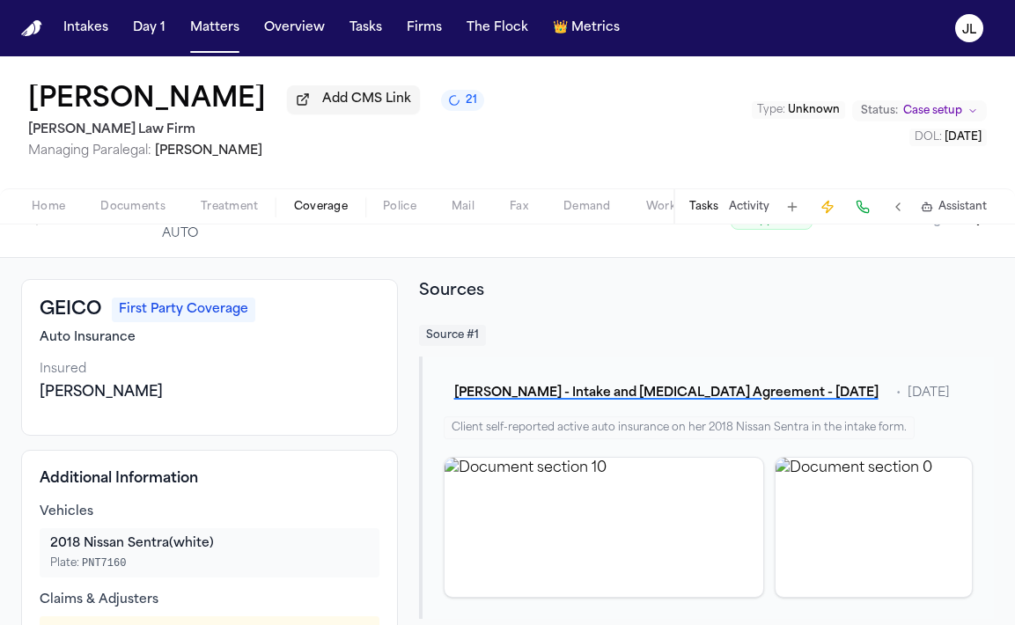
scroll to position [38, 0]
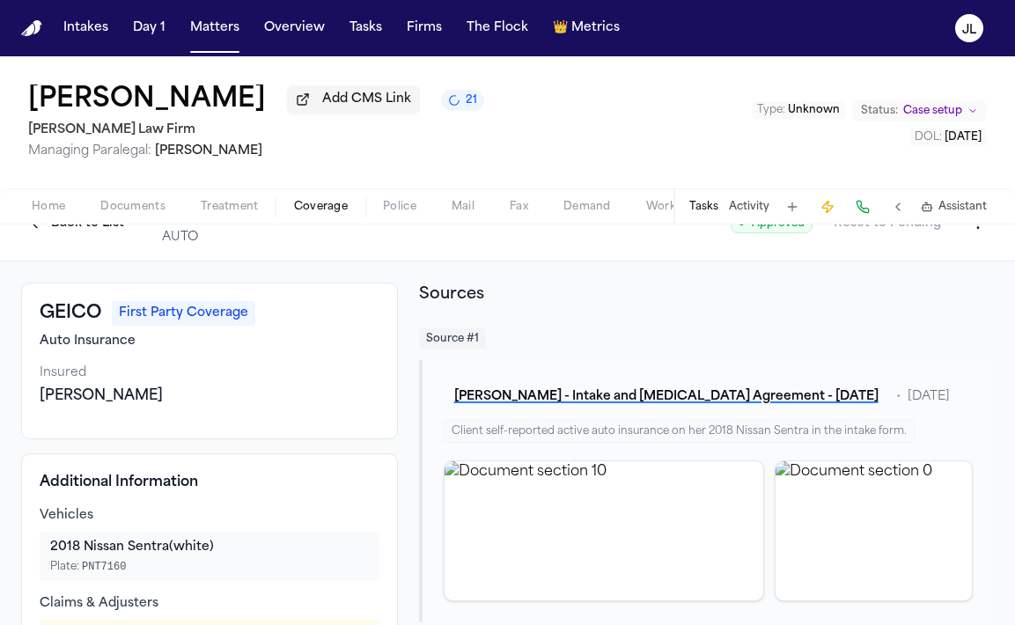
click at [315, 214] on span "Coverage" at bounding box center [321, 207] width 54 height 14
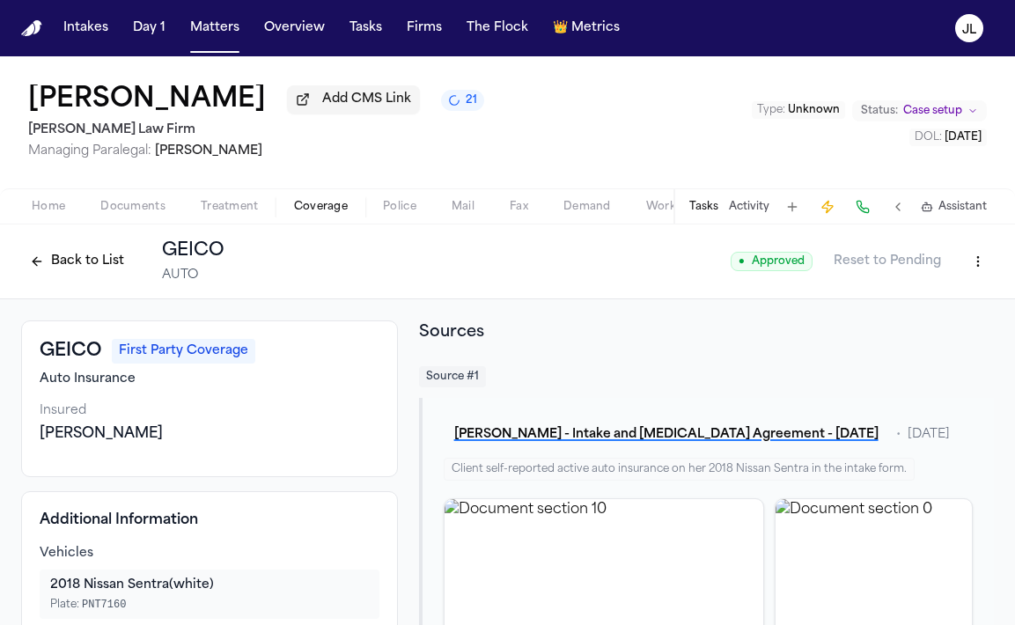
click at [121, 262] on button "Back to List" at bounding box center [77, 261] width 112 height 28
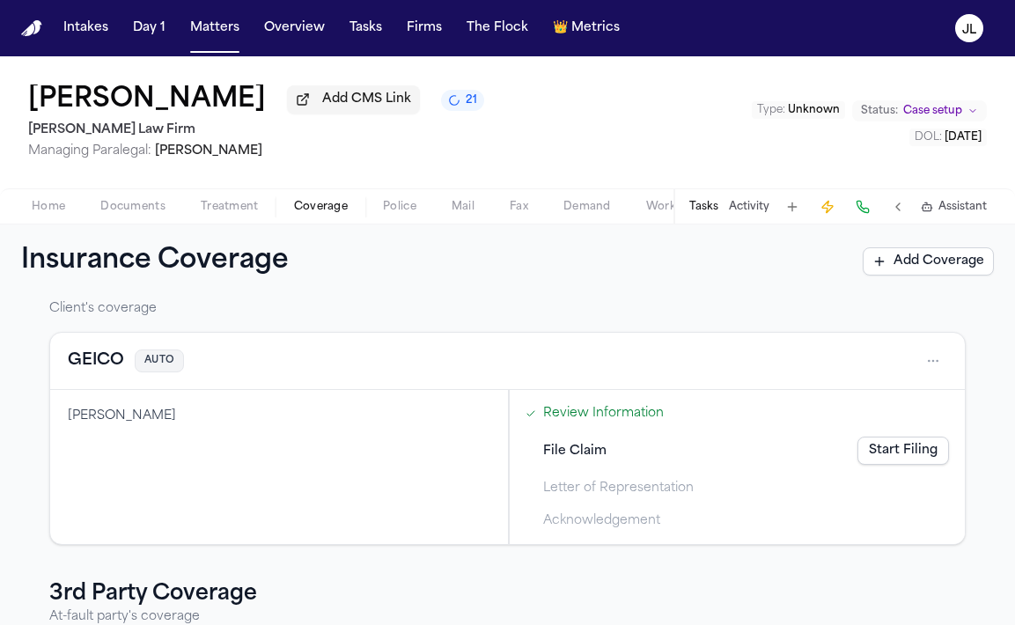
scroll to position [61, 0]
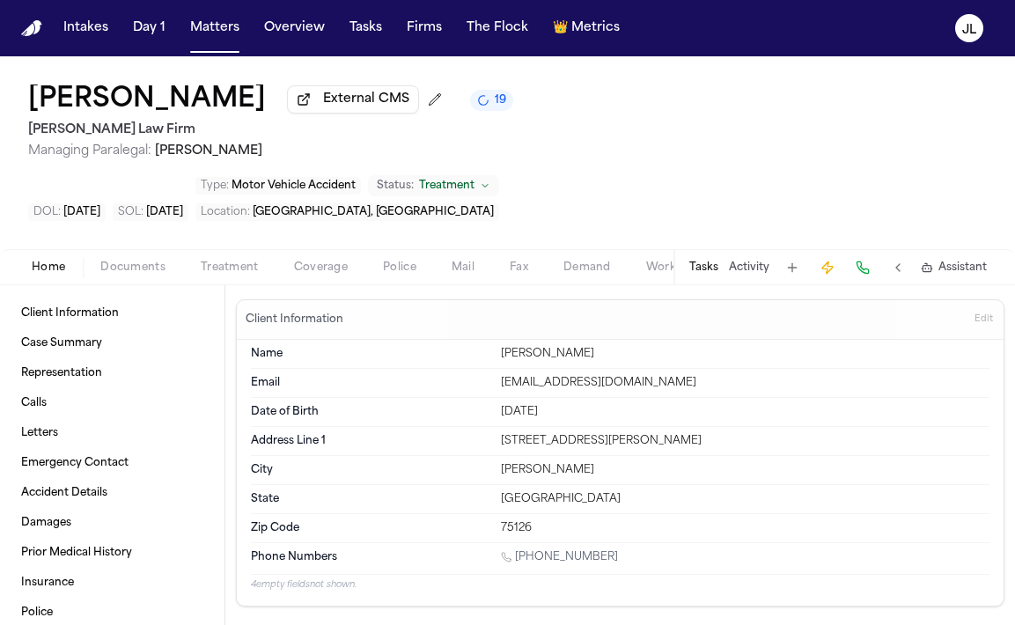
click at [319, 257] on button "Coverage" at bounding box center [320, 267] width 89 height 21
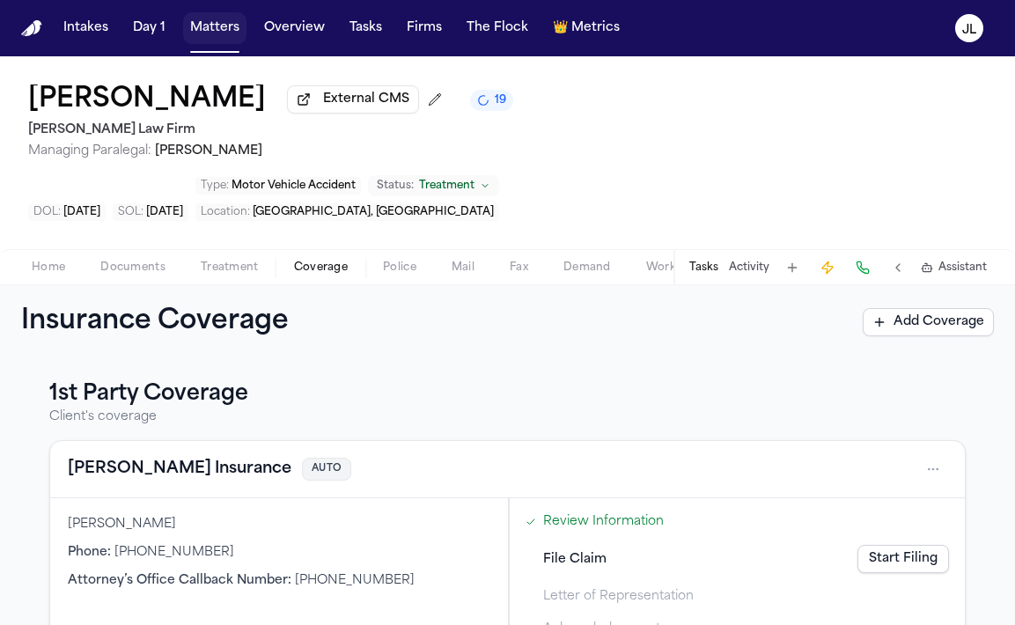
click at [216, 33] on button "Matters" at bounding box center [214, 28] width 63 height 32
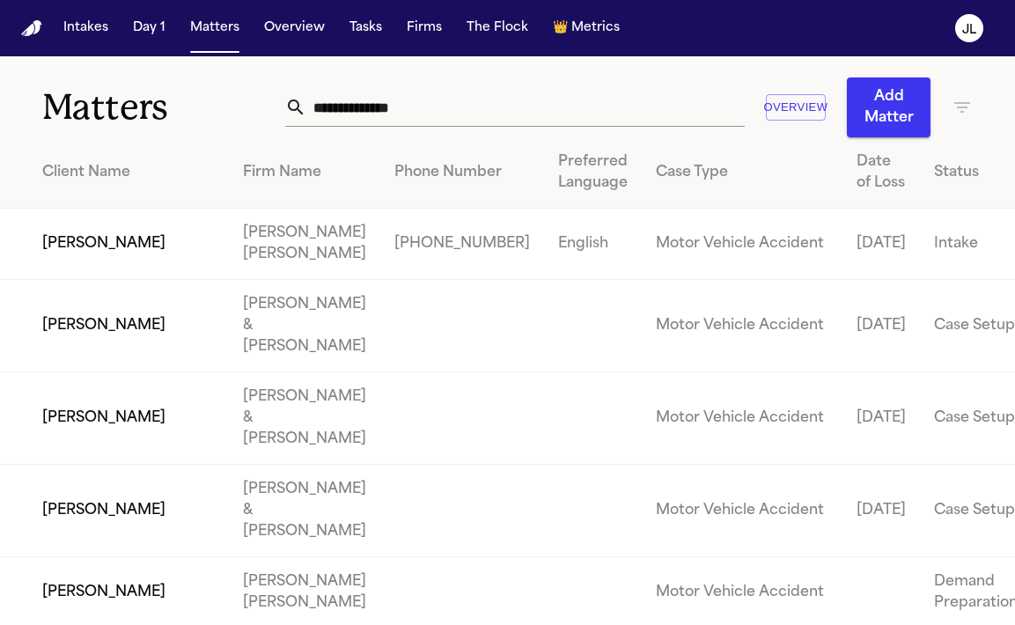
click at [451, 110] on input "text" at bounding box center [525, 107] width 438 height 39
type input "*"
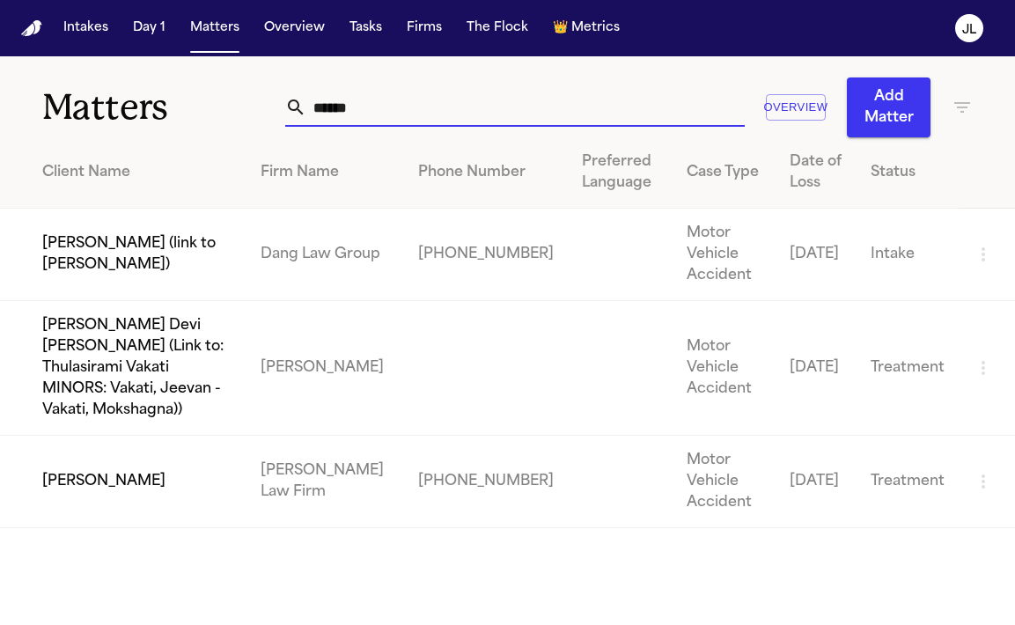
type input "******"
click at [119, 448] on td "[PERSON_NAME]" at bounding box center [123, 482] width 246 height 92
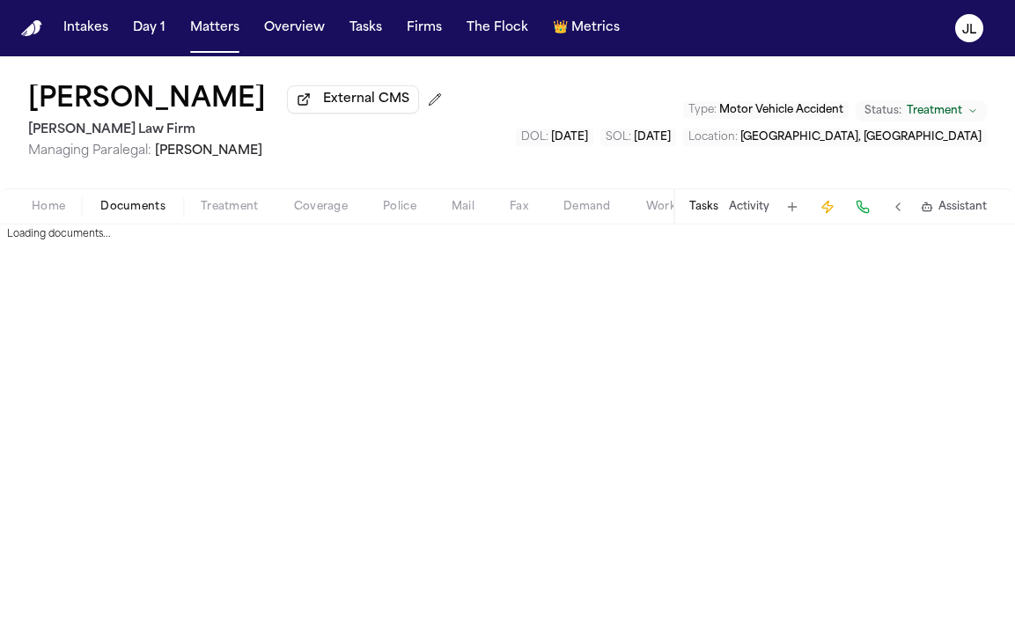
click at [155, 208] on span "Documents" at bounding box center [132, 207] width 65 height 14
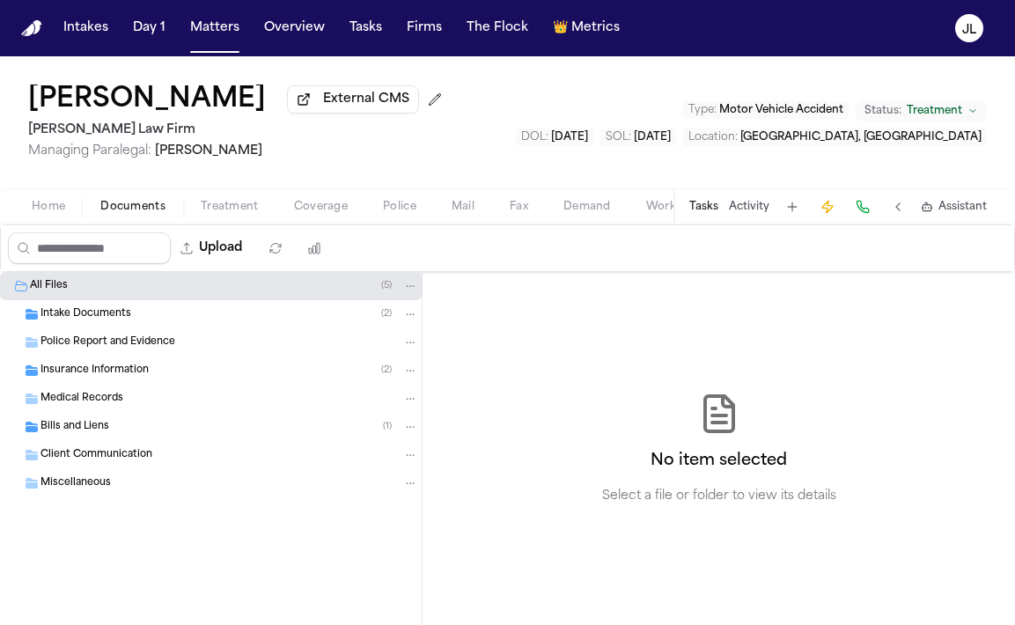
click at [99, 378] on span "Insurance Information" at bounding box center [94, 371] width 108 height 15
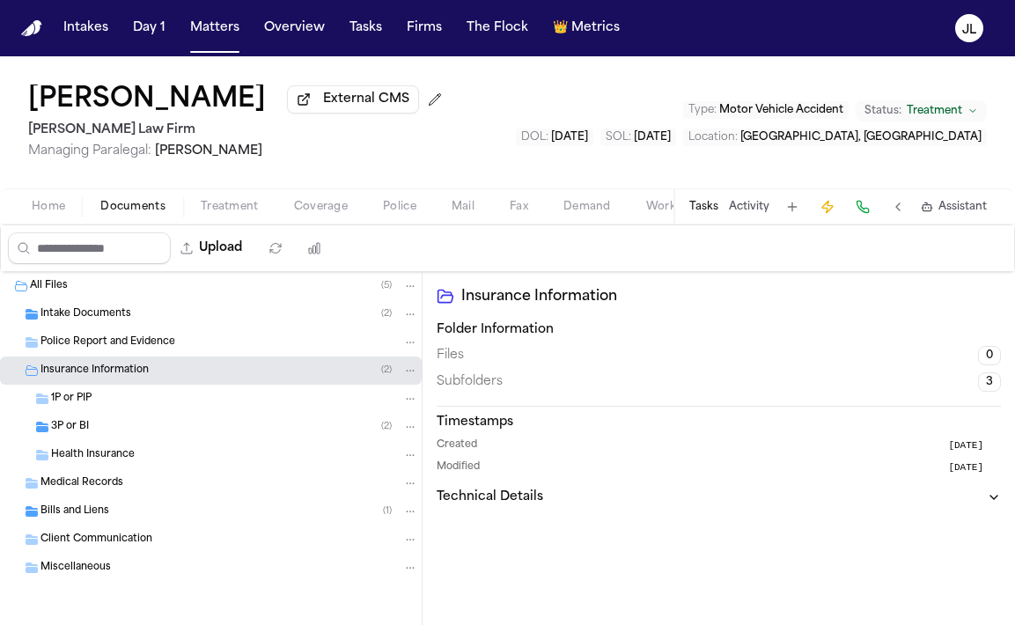
click at [93, 407] on div "1P or PIP" at bounding box center [234, 399] width 367 height 16
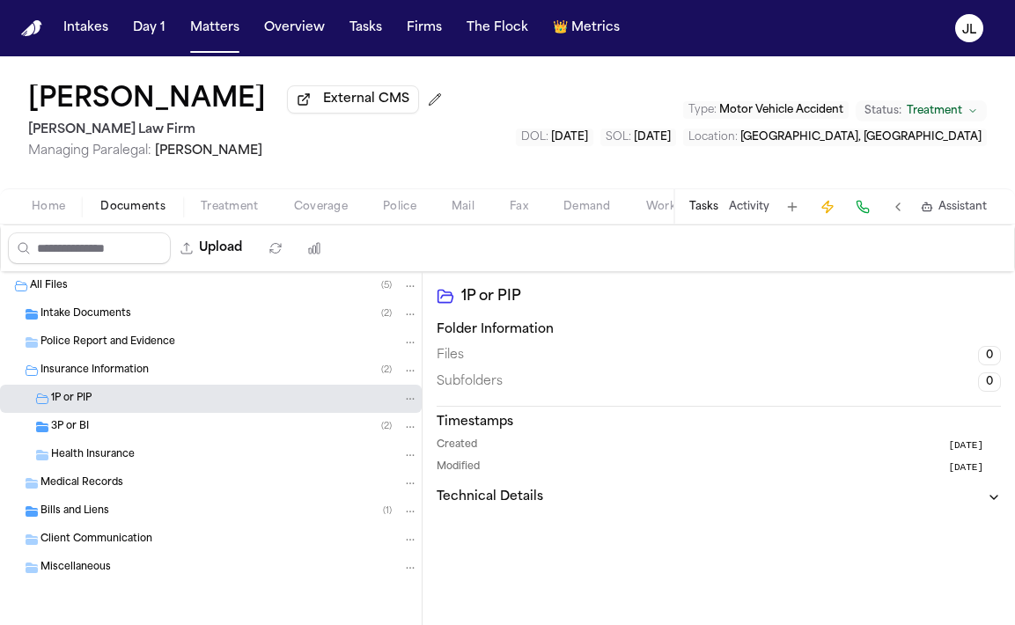
click at [92, 435] on div "3P or BI ( 2 )" at bounding box center [234, 427] width 367 height 16
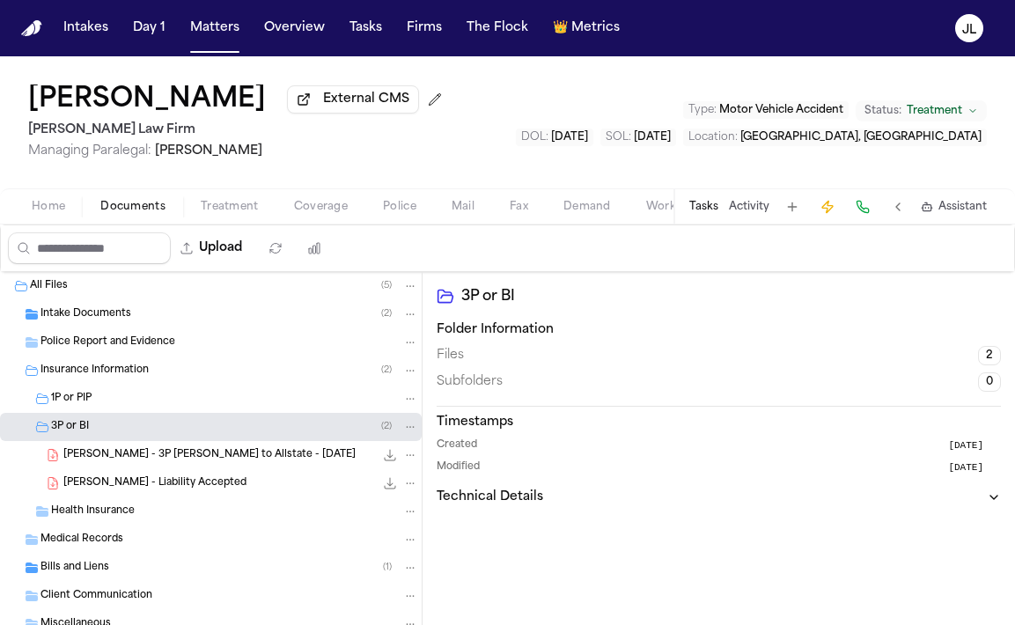
click at [305, 213] on span "Coverage" at bounding box center [321, 207] width 54 height 14
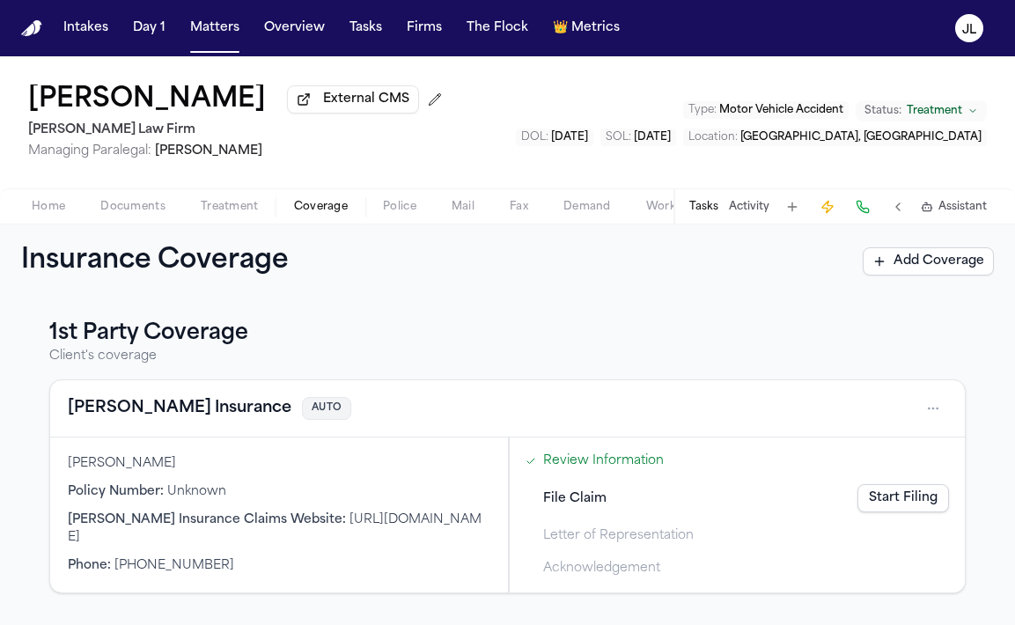
click at [170, 405] on button "[PERSON_NAME] Insurance" at bounding box center [180, 408] width 224 height 25
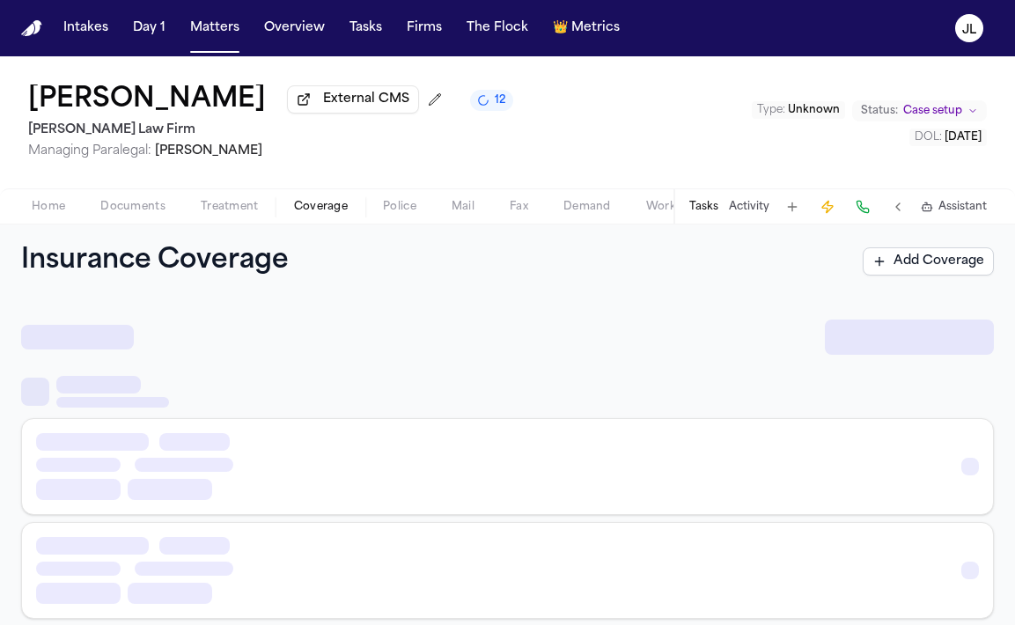
click at [343, 214] on span "Coverage" at bounding box center [321, 207] width 54 height 14
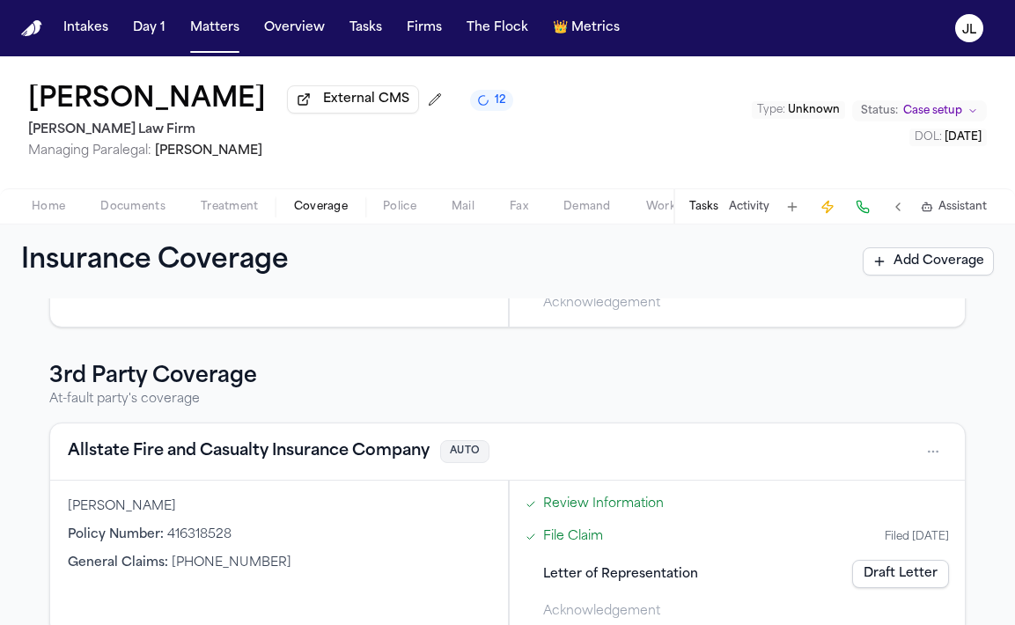
scroll to position [300, 0]
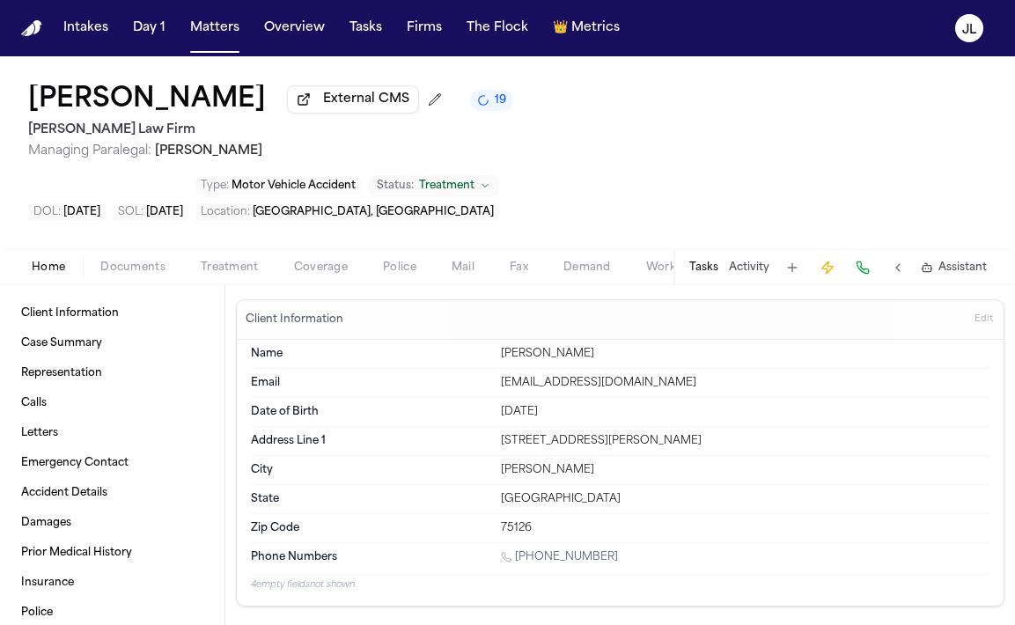
click at [314, 261] on span "Coverage" at bounding box center [321, 268] width 54 height 14
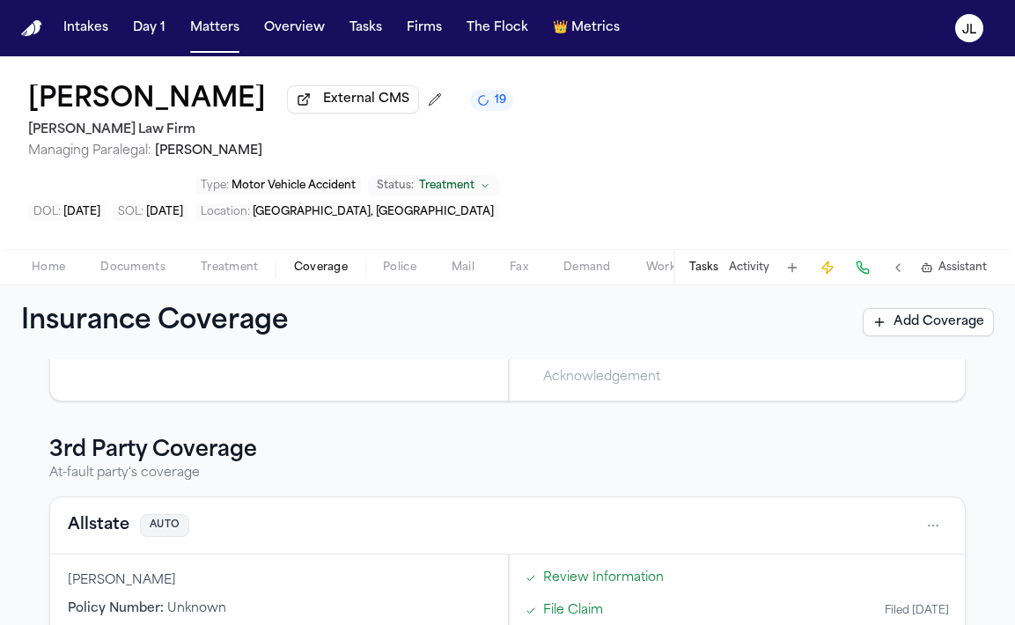
scroll to position [300, 0]
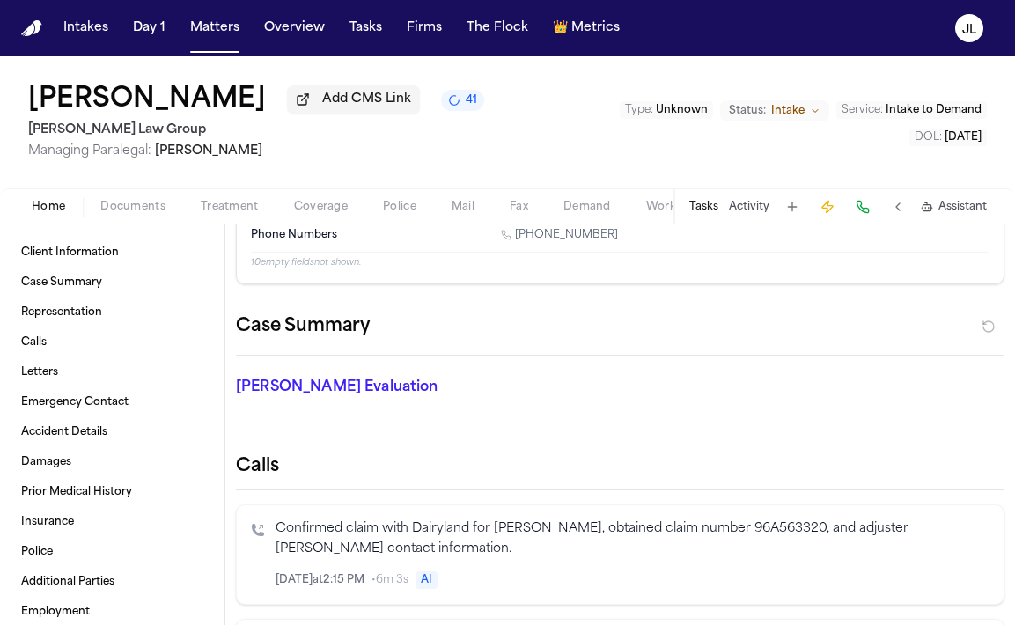
scroll to position [202, 0]
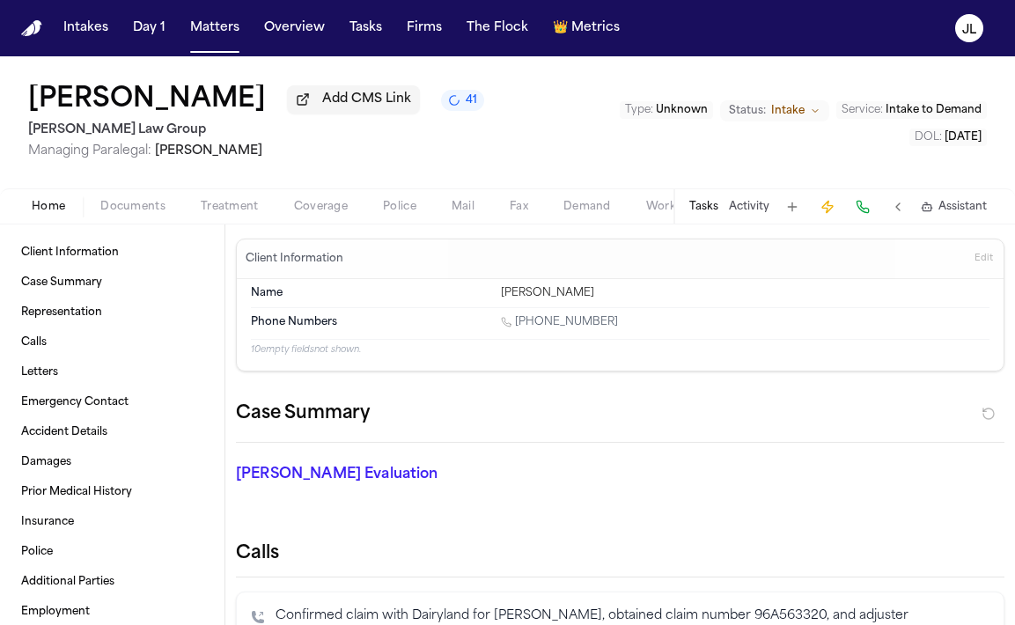
click at [348, 212] on button "Coverage" at bounding box center [320, 206] width 89 height 21
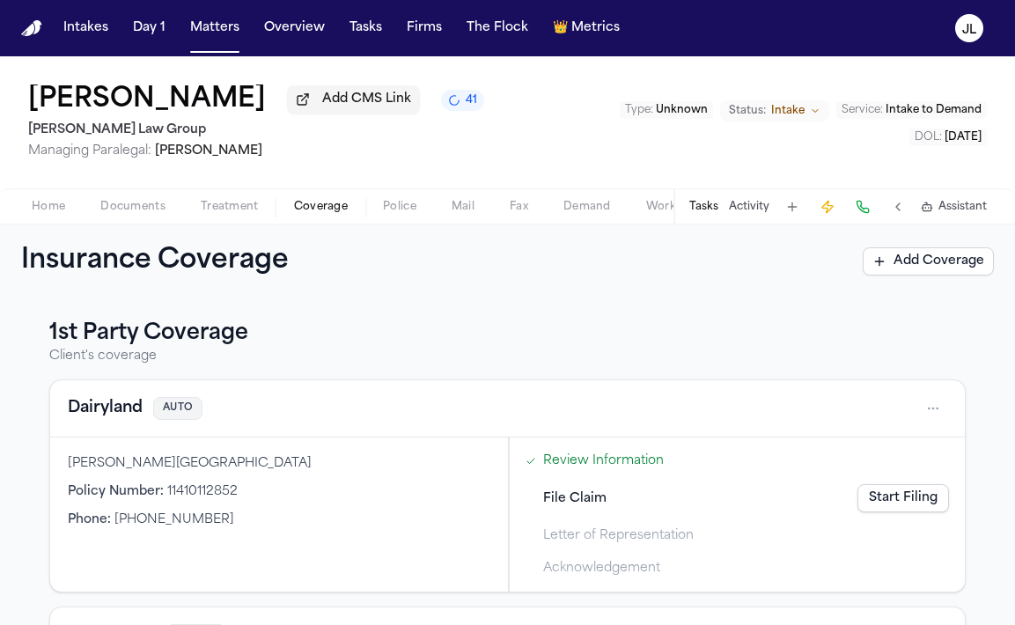
click at [100, 415] on button "Dairyland" at bounding box center [105, 408] width 75 height 25
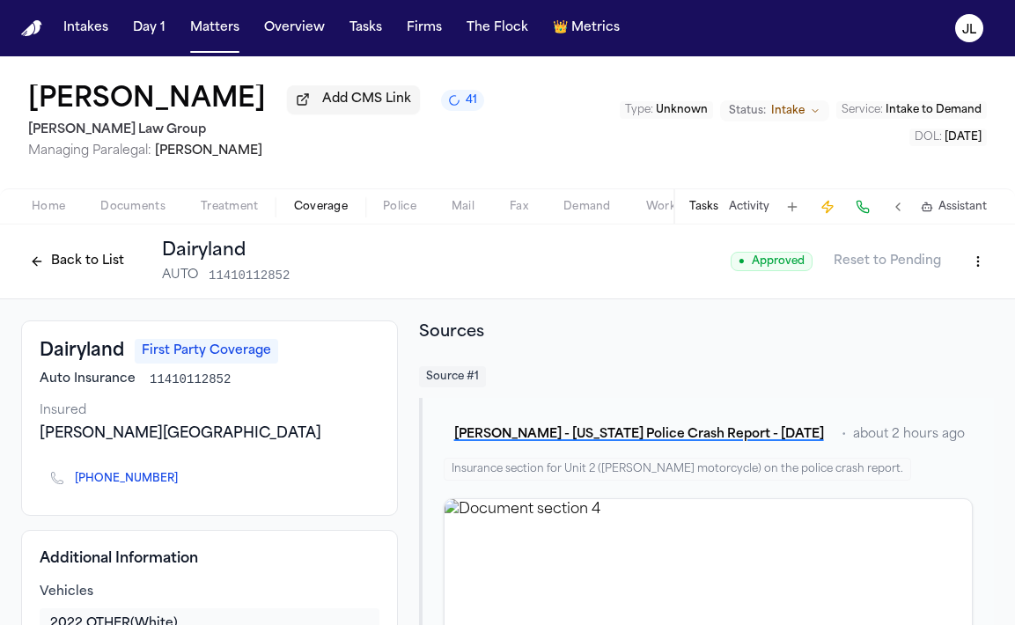
click at [83, 261] on button "Back to List" at bounding box center [77, 261] width 112 height 28
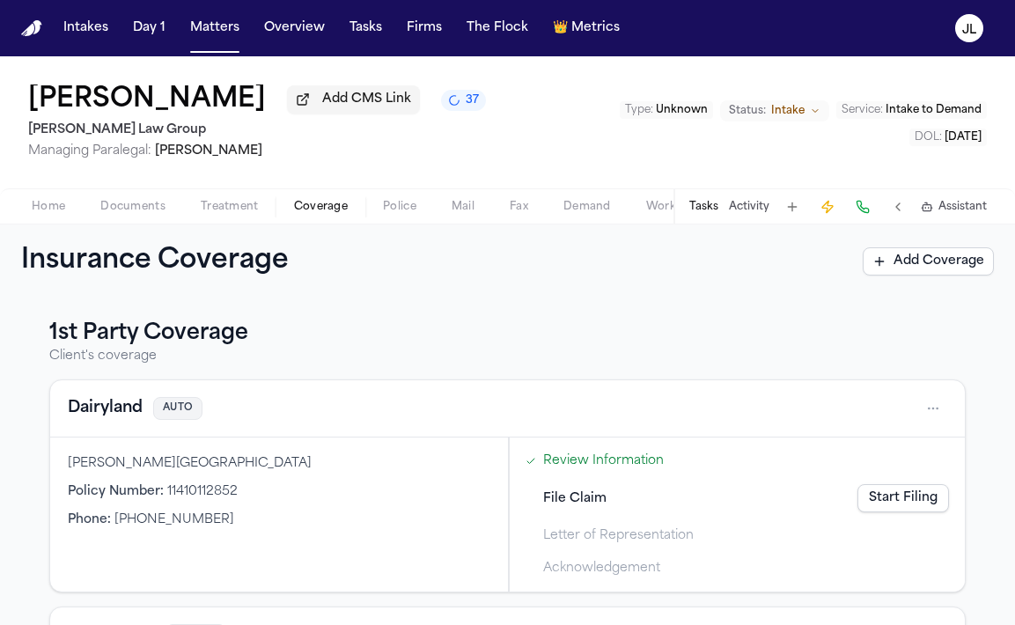
click at [115, 407] on button "Dairyland" at bounding box center [105, 408] width 75 height 25
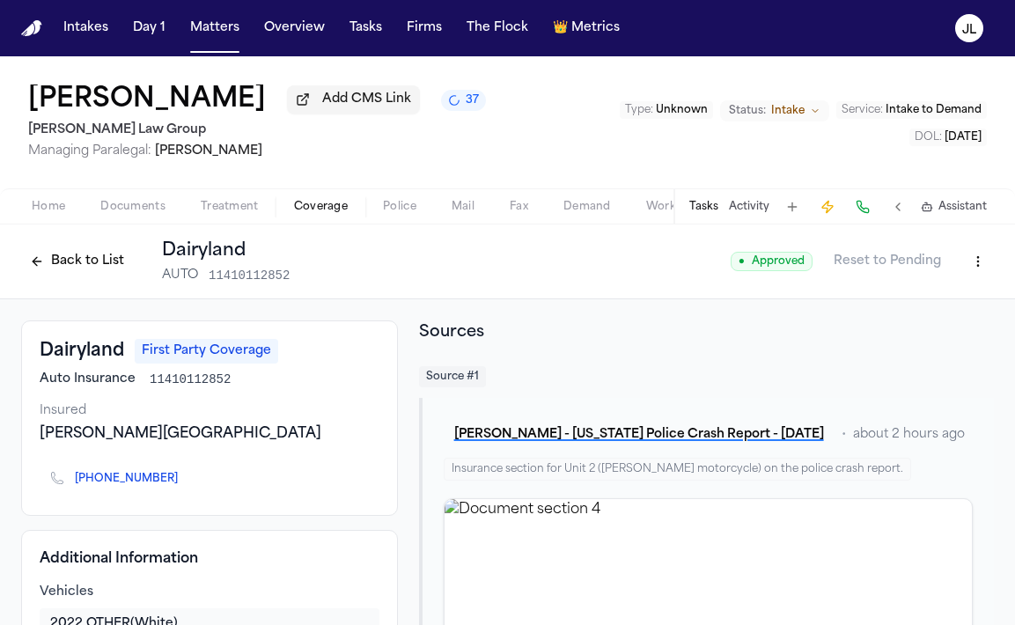
click at [92, 257] on button "Back to List" at bounding box center [77, 261] width 112 height 28
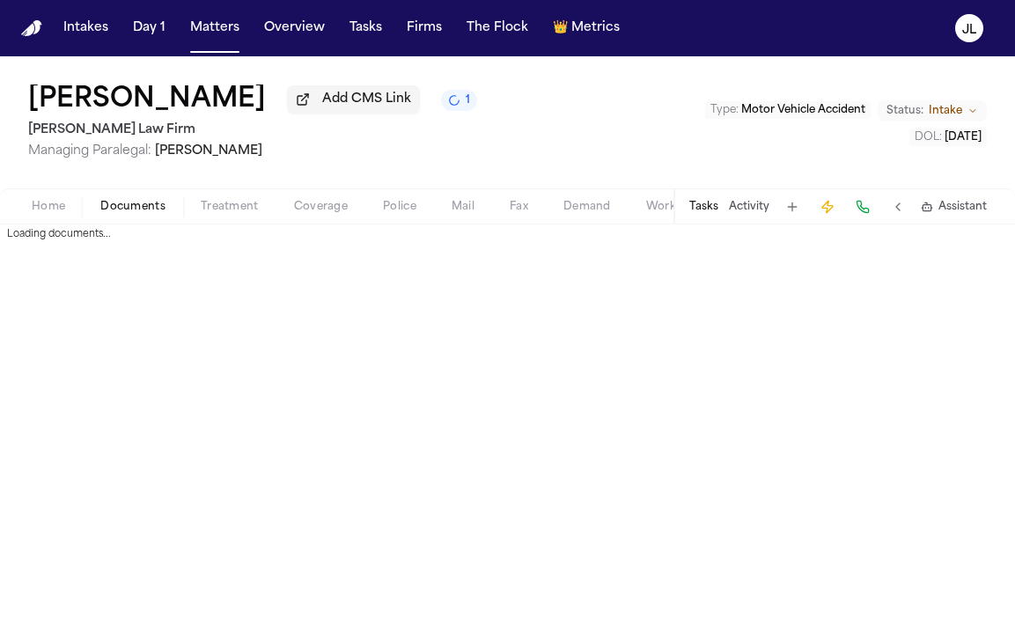
click at [143, 214] on span "Documents" at bounding box center [132, 207] width 65 height 14
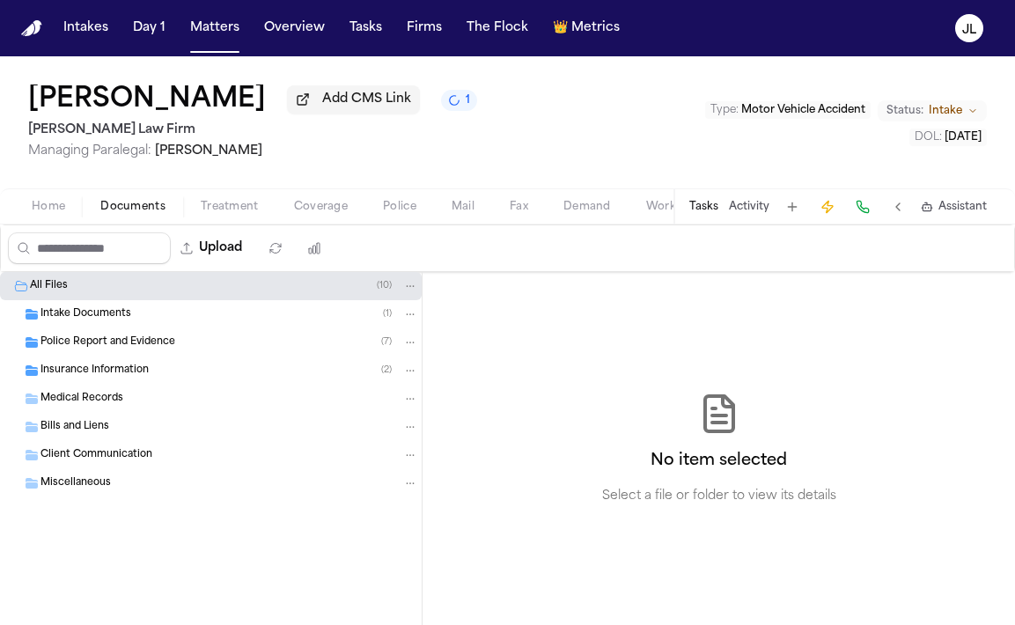
click at [240, 384] on div "Insurance Information ( 2 )" at bounding box center [211, 370] width 422 height 28
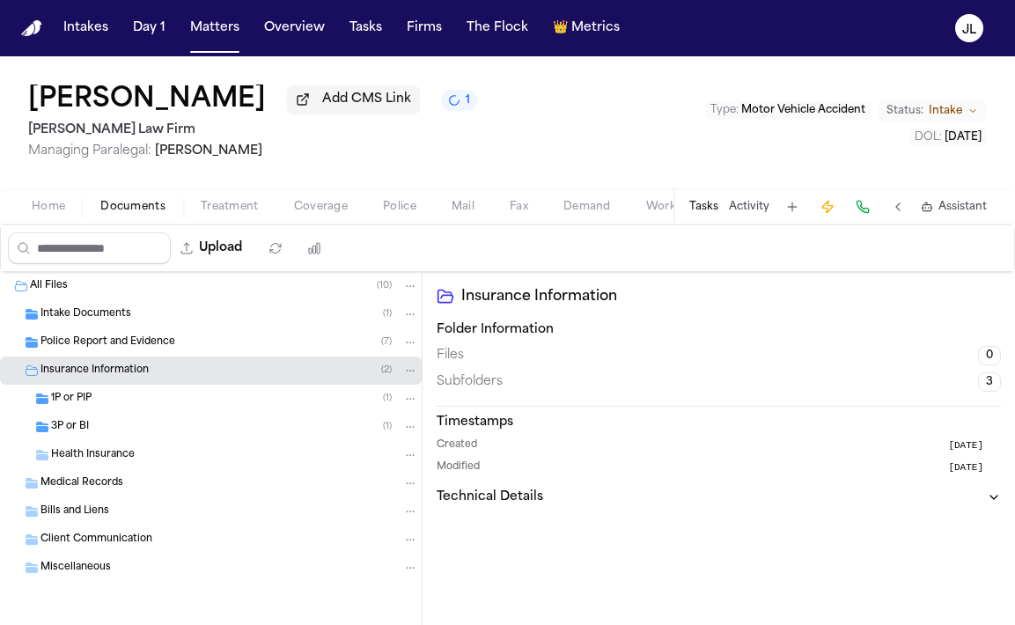
click at [209, 413] on div "1P or PIP ( 1 )" at bounding box center [211, 399] width 422 height 28
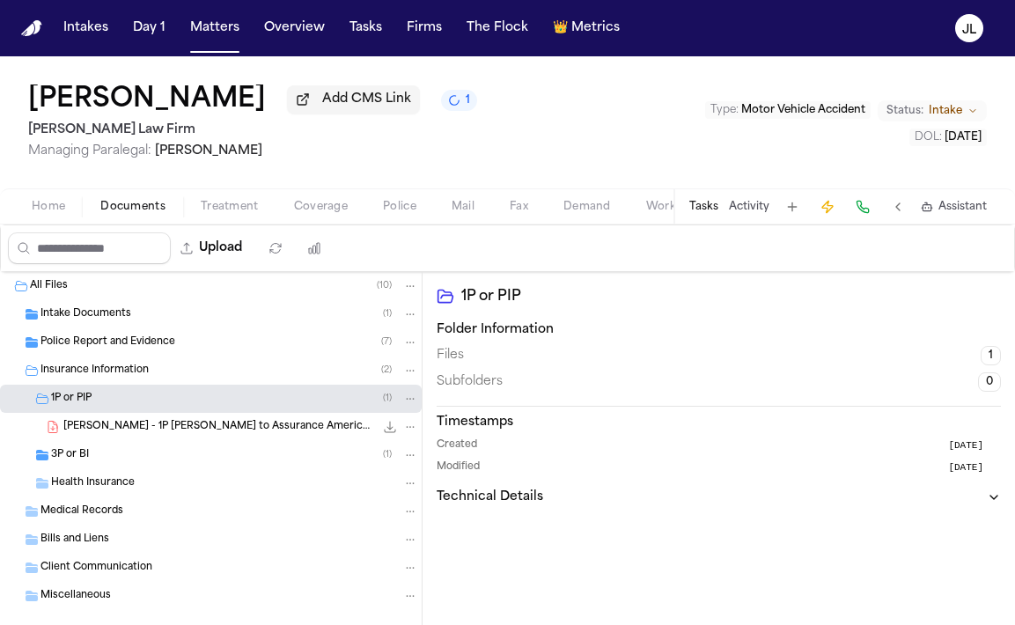
click at [201, 460] on div "3P or BI ( 1 )" at bounding box center [234, 455] width 367 height 16
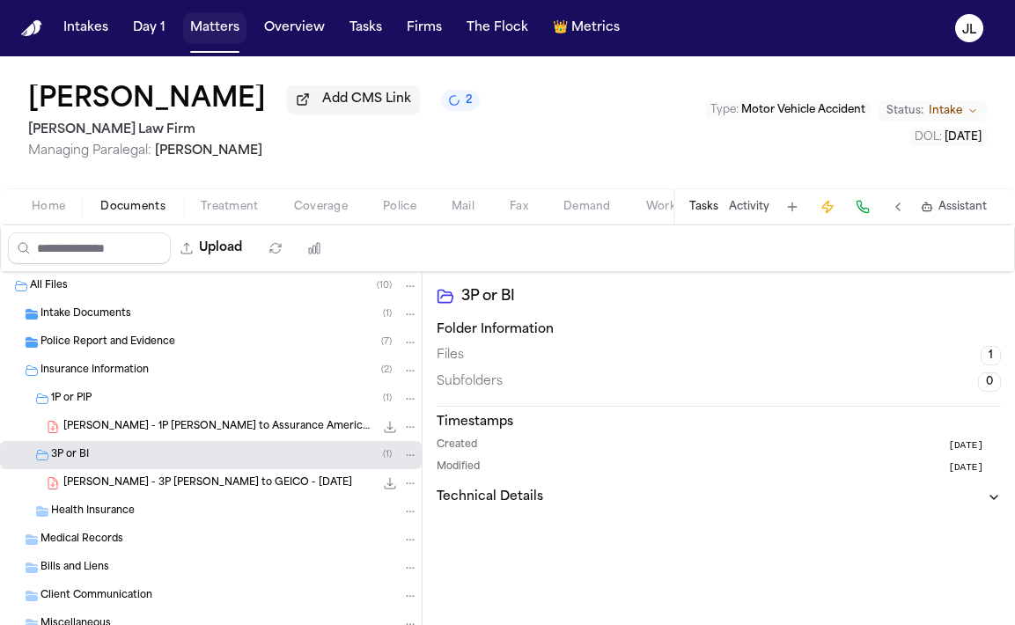
click at [231, 20] on button "Matters" at bounding box center [214, 28] width 63 height 32
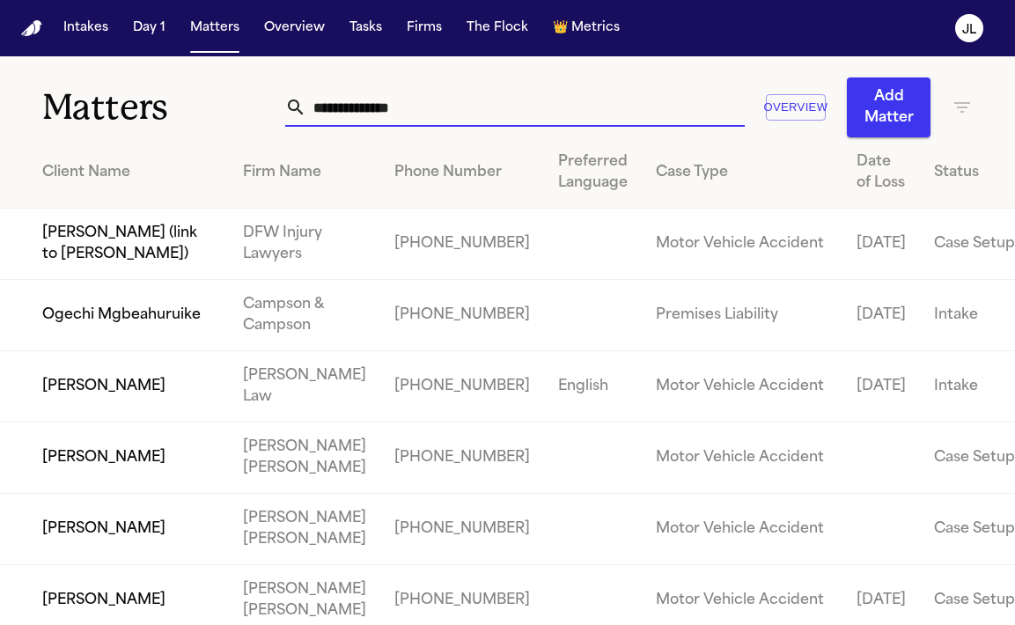
click at [422, 115] on input "text" at bounding box center [525, 107] width 438 height 39
paste input "**********"
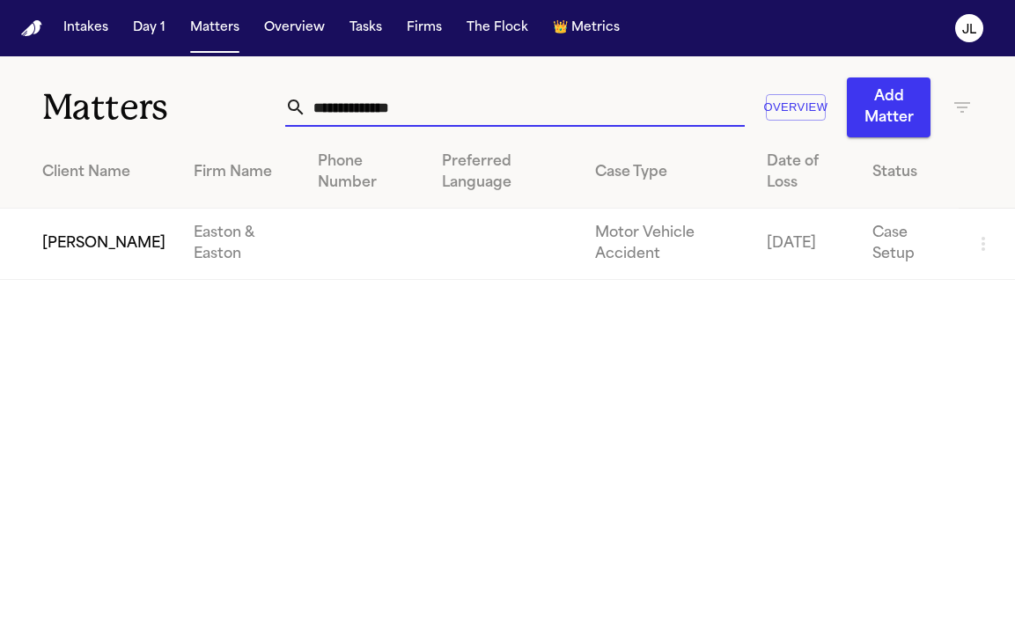
type input "**********"
click at [92, 245] on td "Shannon Curran" at bounding box center [90, 244] width 180 height 71
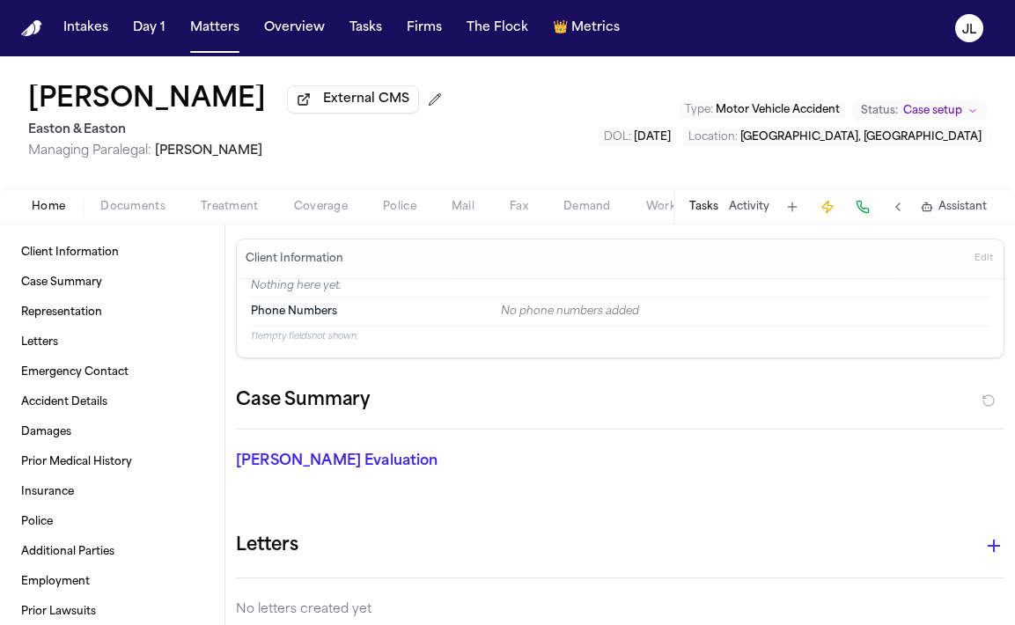
click at [300, 211] on span "Coverage" at bounding box center [321, 207] width 54 height 14
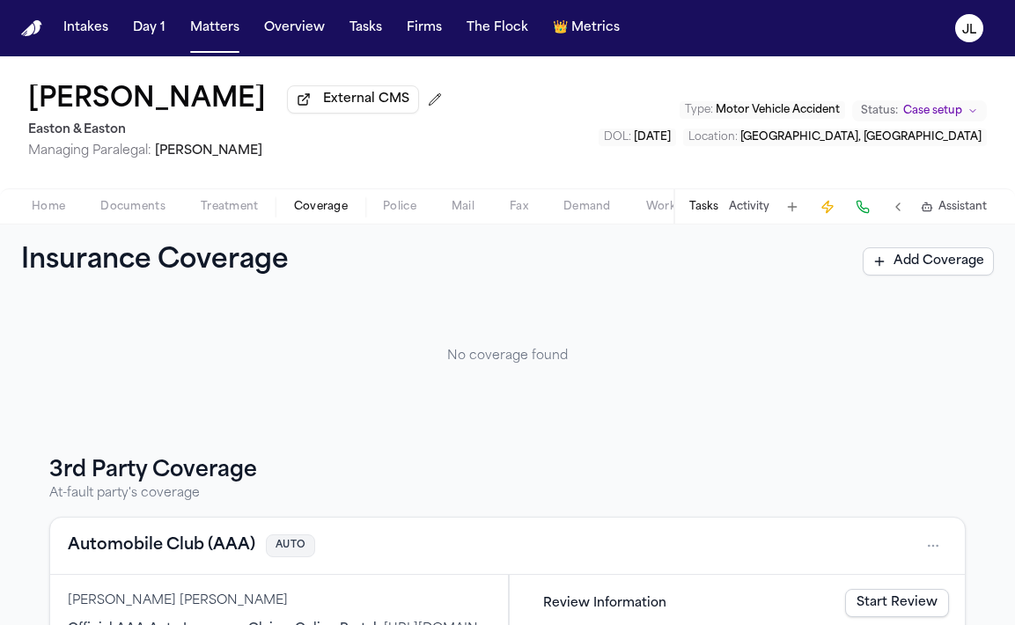
scroll to position [218, 0]
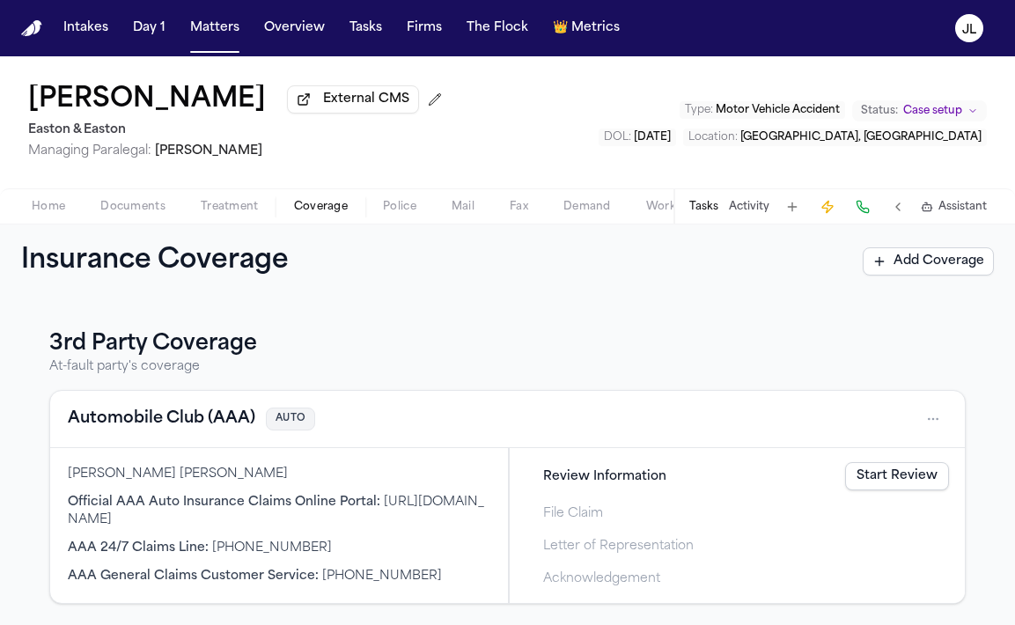
click at [198, 417] on button "Automobile Club (AAA)" at bounding box center [161, 419] width 187 height 25
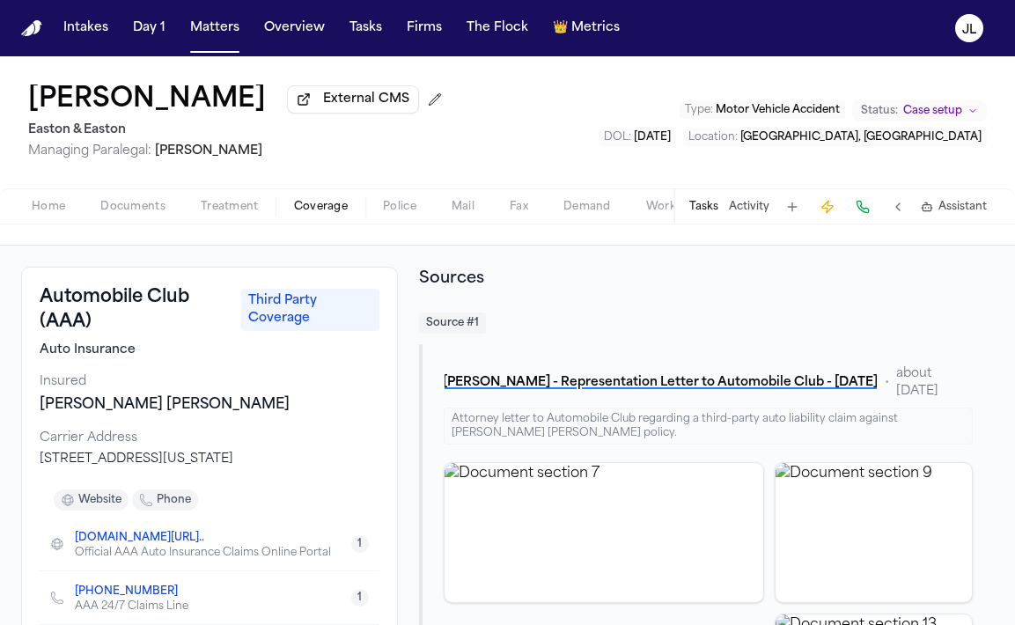
scroll to position [17, 0]
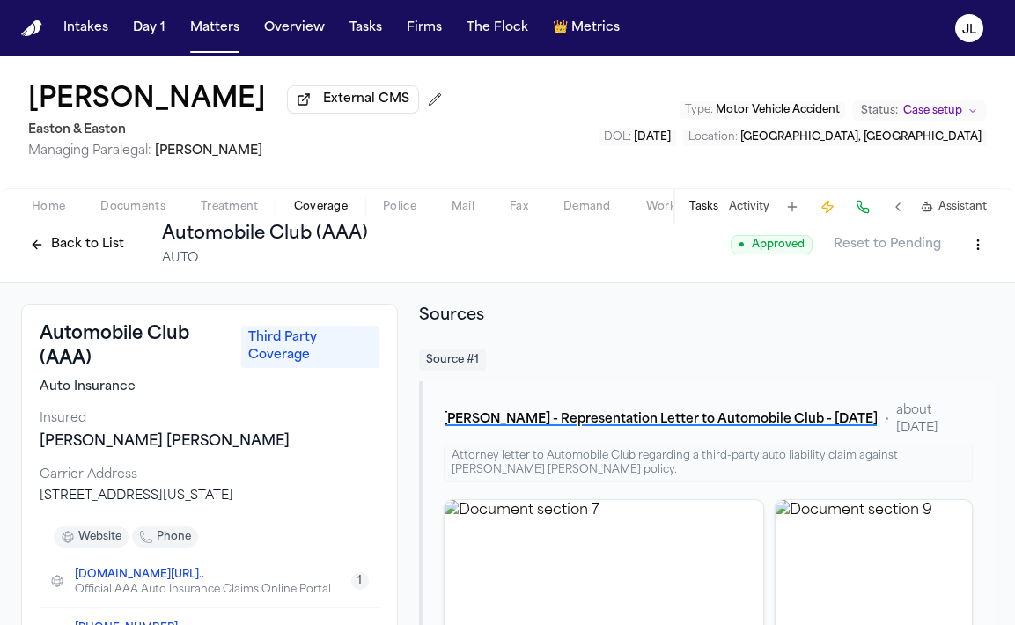
click at [133, 214] on span "Documents" at bounding box center [132, 207] width 65 height 14
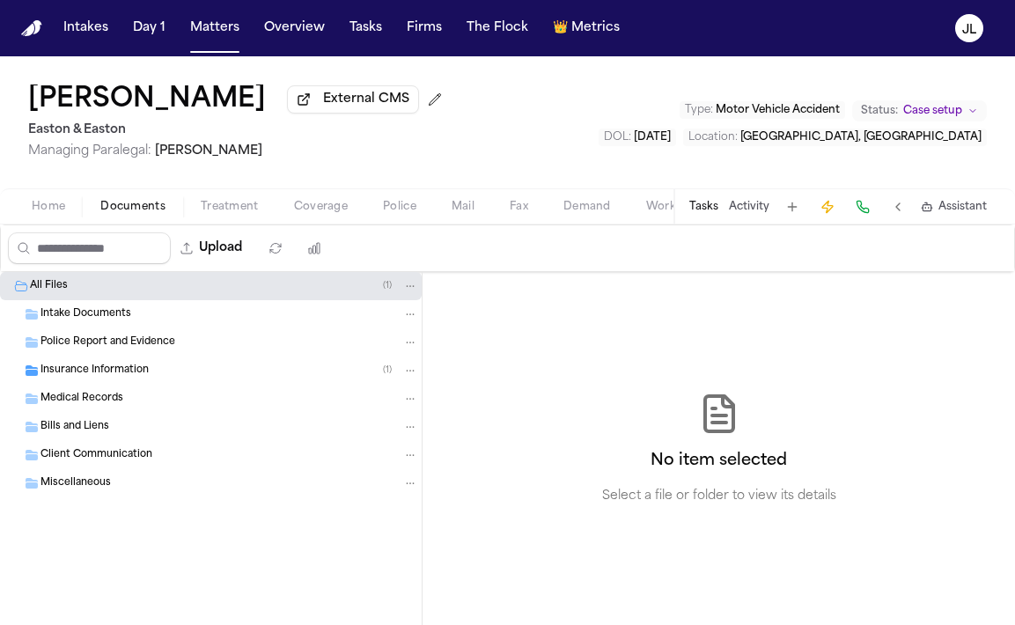
click at [122, 385] on div "Insurance Information ( 1 )" at bounding box center [211, 370] width 422 height 28
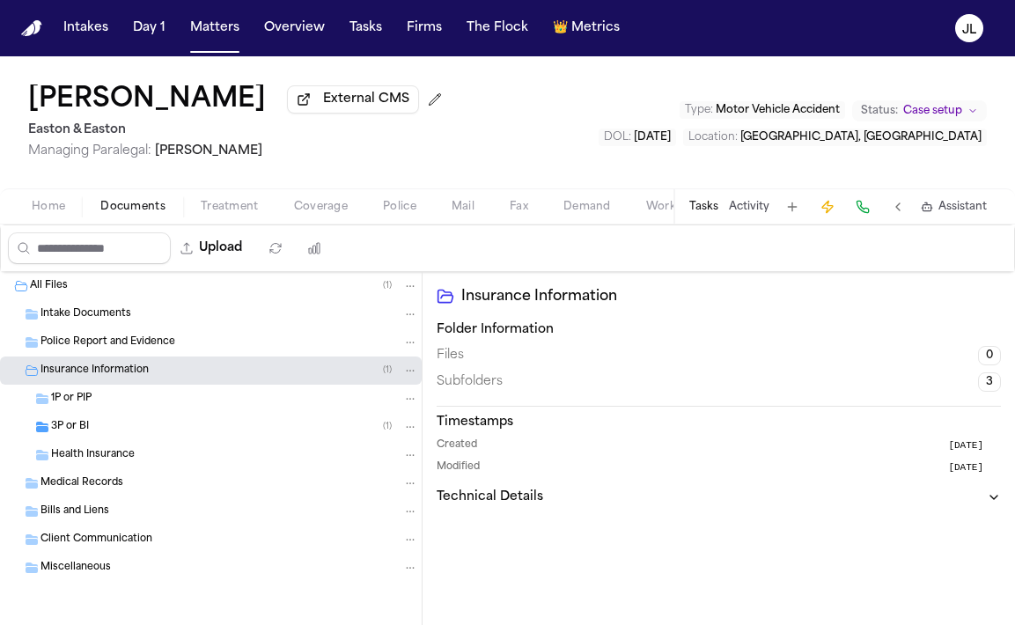
click at [122, 435] on div "3P or BI ( 1 )" at bounding box center [234, 427] width 367 height 16
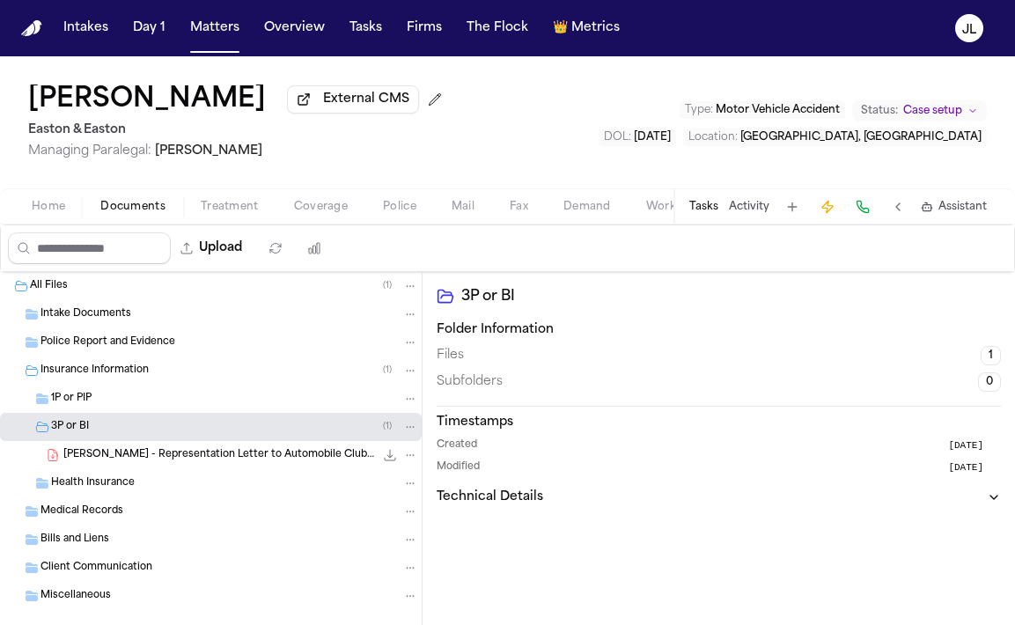
click at [132, 452] on span "S. Curran - Representation Letter to Automobile Club - 7.7.25" at bounding box center [218, 455] width 311 height 15
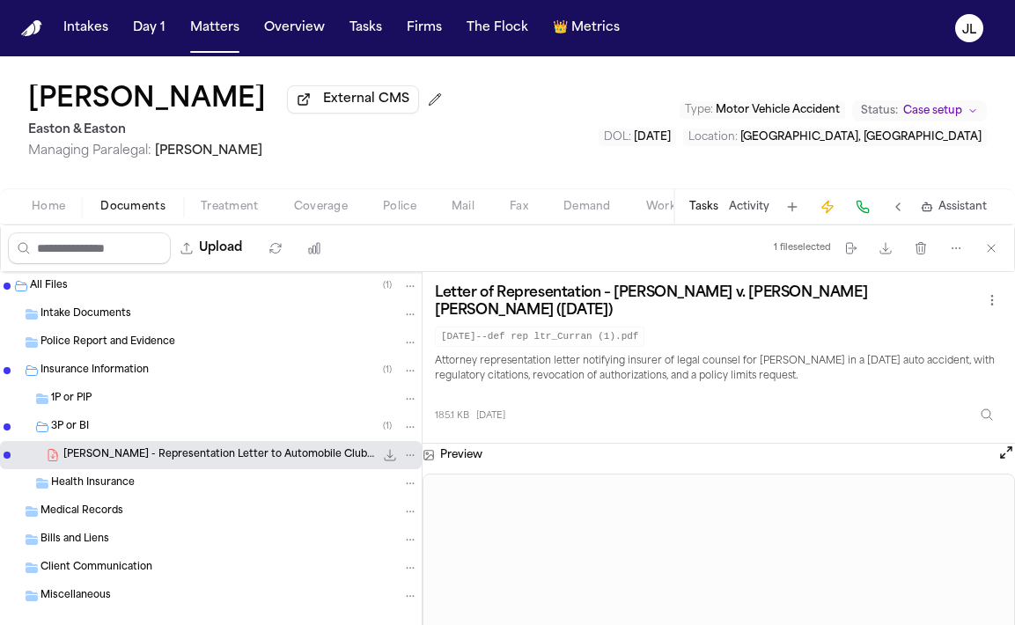
click at [999, 452] on button "Open preview" at bounding box center [1006, 453] width 18 height 18
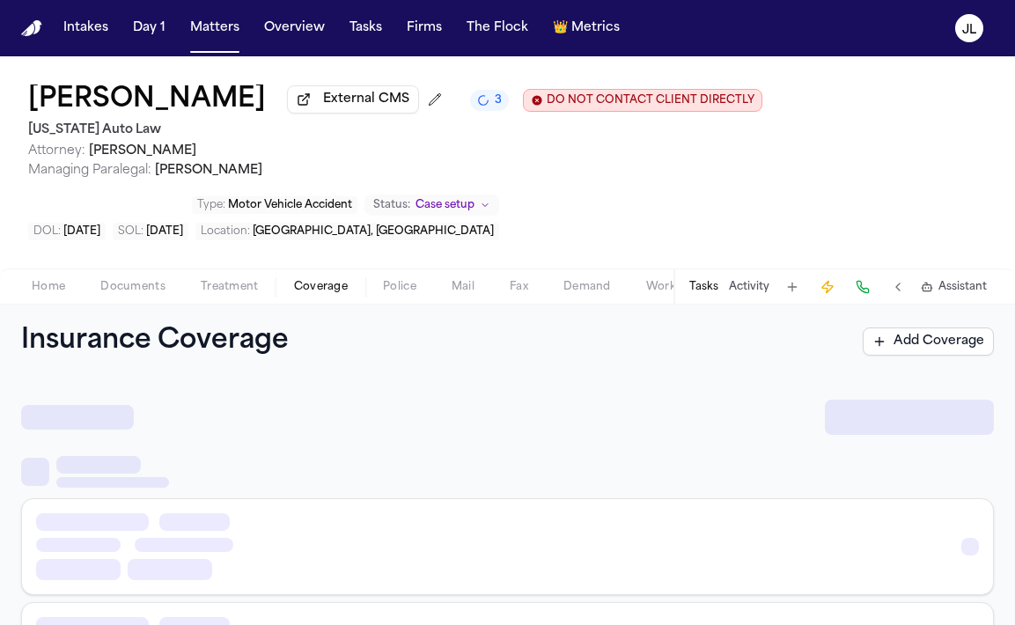
click at [313, 297] on span "button" at bounding box center [320, 297] width 75 height 2
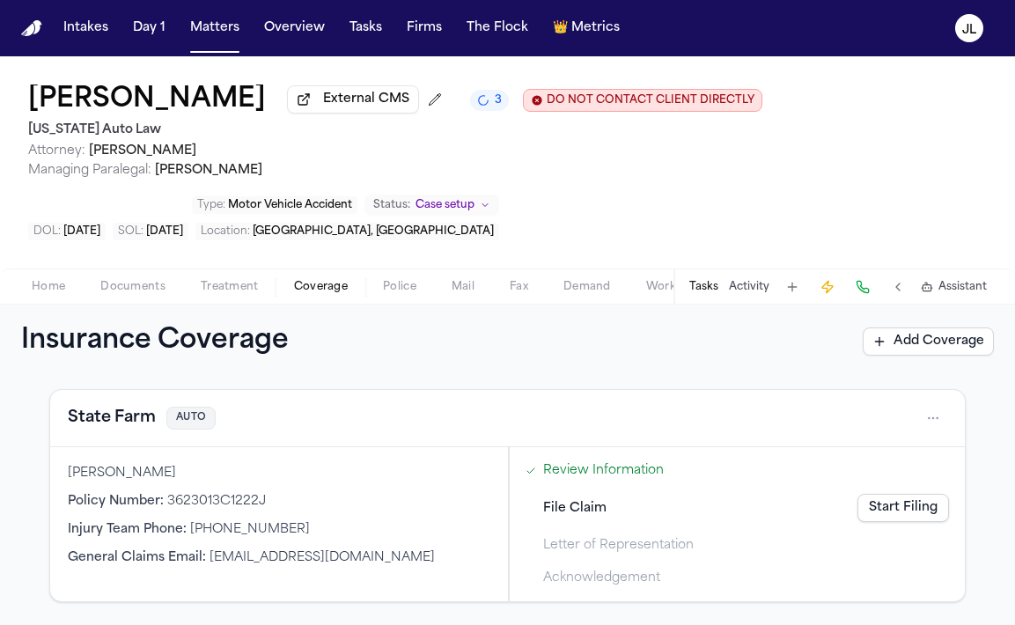
scroll to position [416, 0]
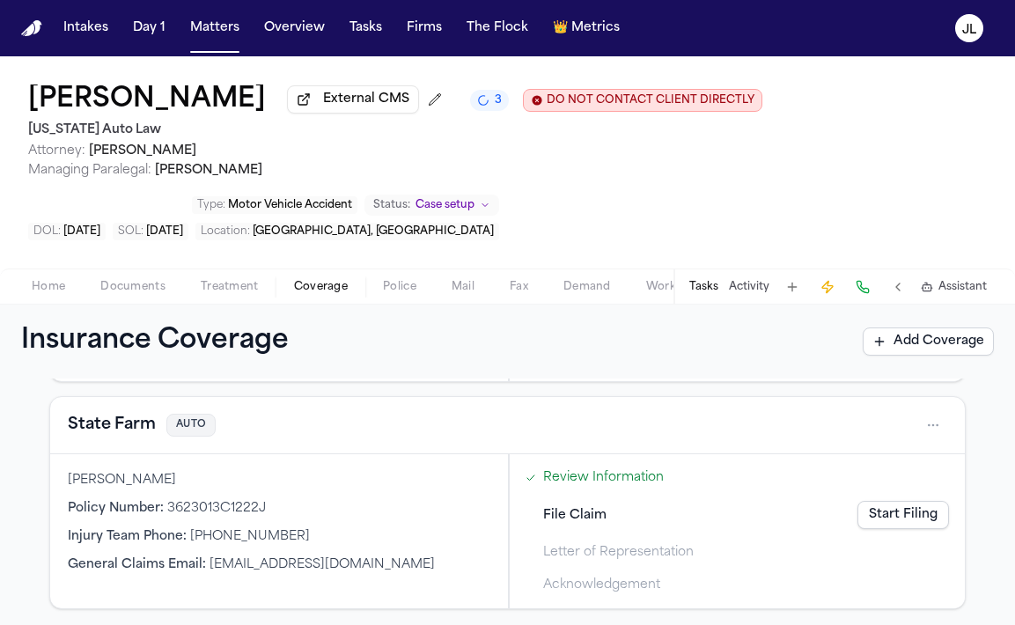
click at [900, 519] on link "Start Filing" at bounding box center [903, 515] width 92 height 28
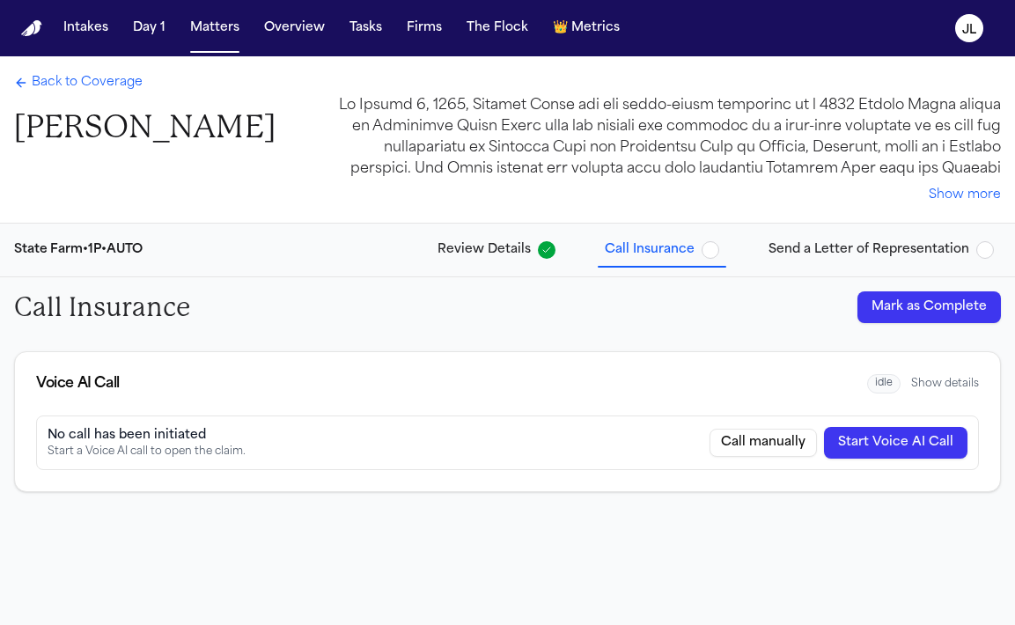
click at [801, 259] on span "Send a Letter of Representation" at bounding box center [868, 250] width 201 height 18
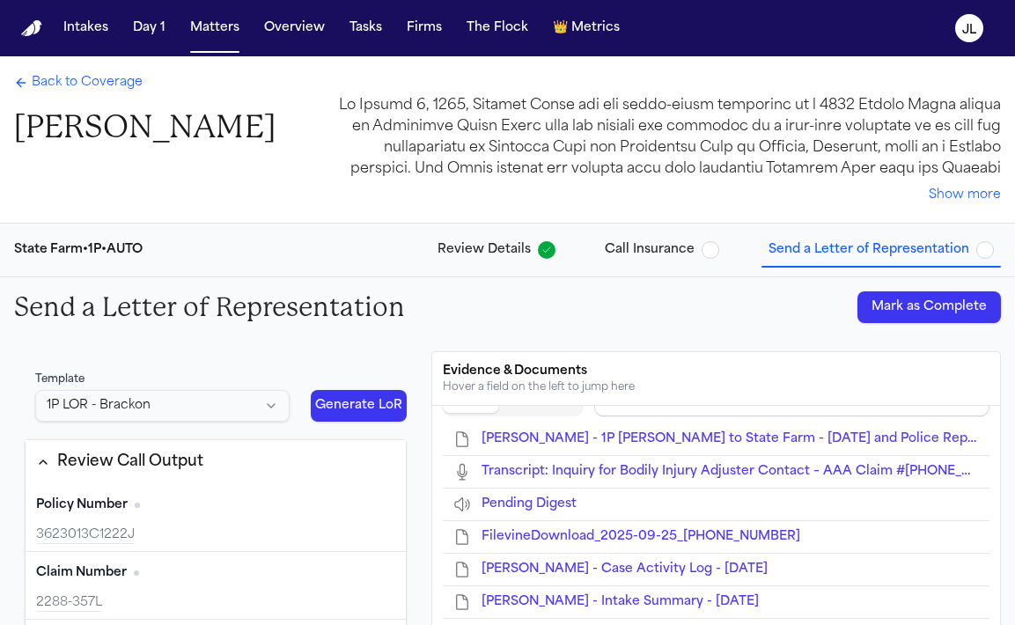
scroll to position [44, 0]
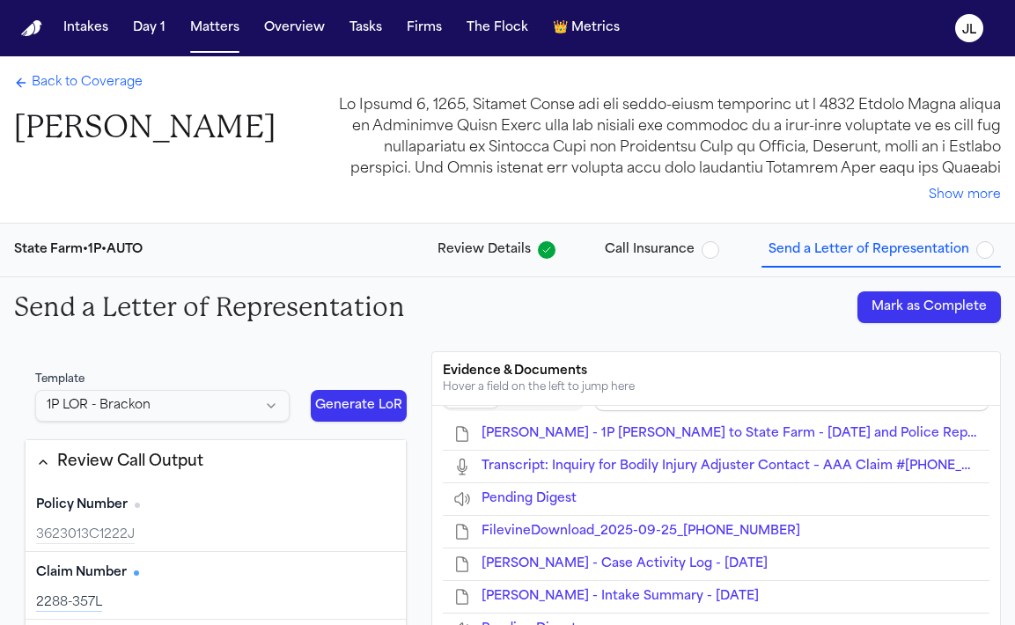
click at [936, 314] on button "Mark as Complete" at bounding box center [928, 307] width 143 height 32
click at [708, 262] on button "Call Insurance" at bounding box center [662, 250] width 129 height 32
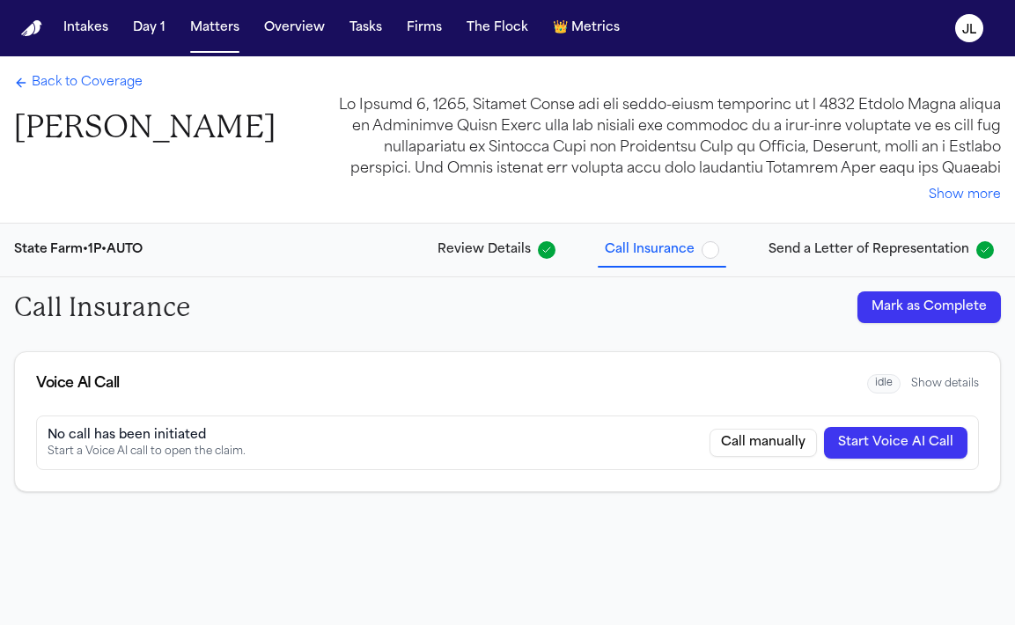
click at [881, 301] on button "Mark as Complete" at bounding box center [928, 307] width 143 height 32
click at [79, 86] on span "Back to Coverage" at bounding box center [87, 83] width 111 height 18
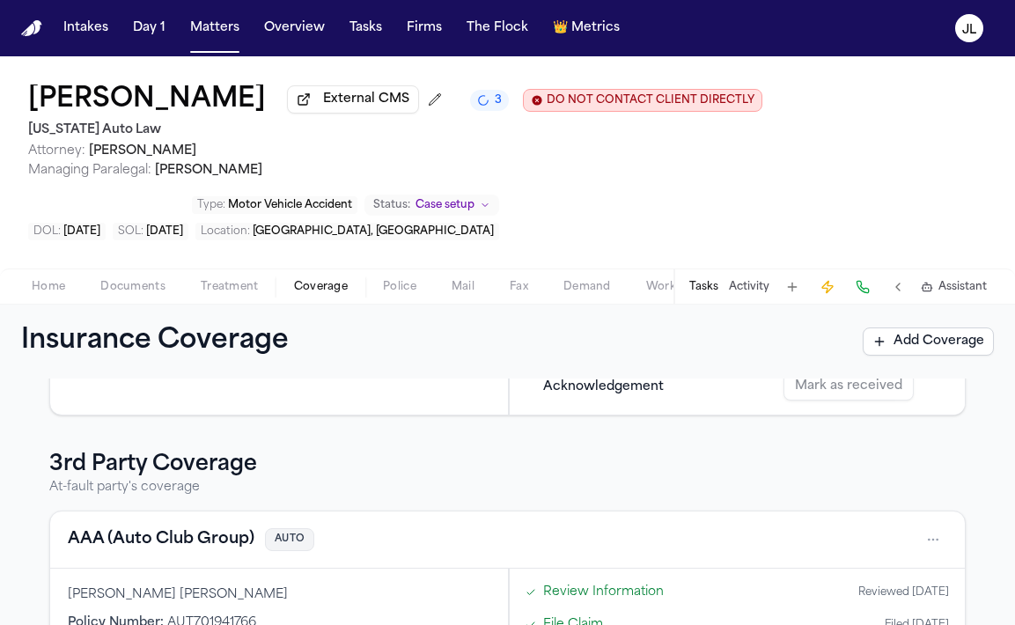
scroll to position [745, 0]
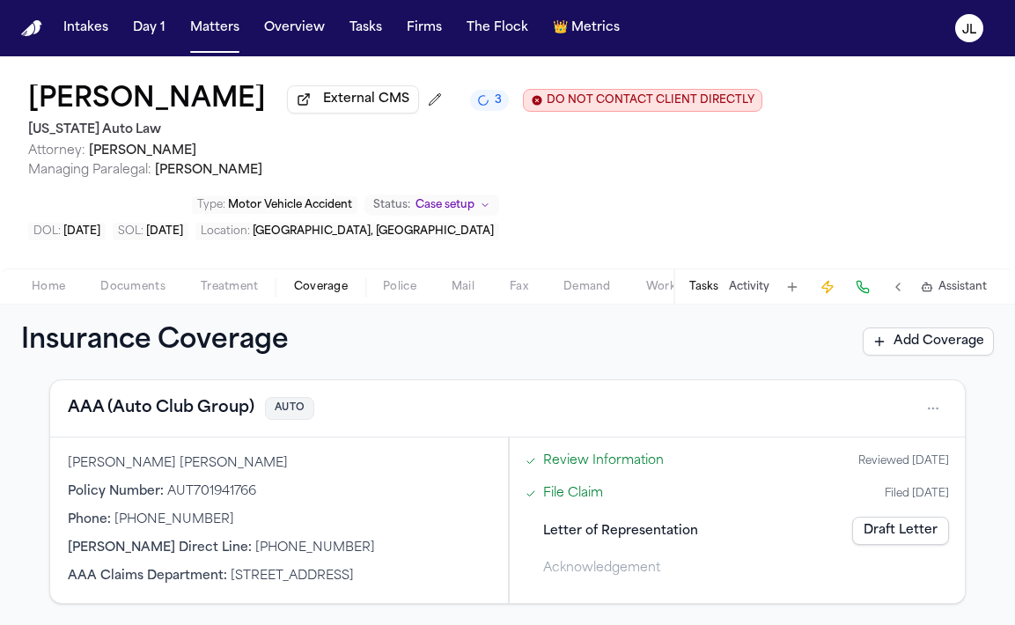
click at [900, 529] on link "Draft Letter" at bounding box center [900, 531] width 97 height 28
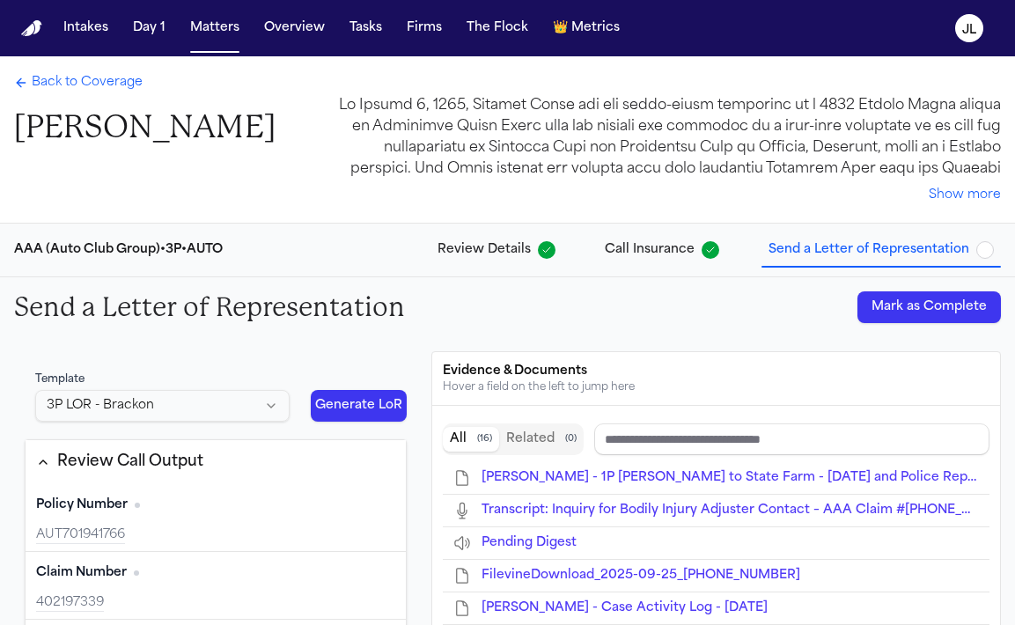
click at [954, 314] on button "Mark as Complete" at bounding box center [928, 307] width 143 height 32
click at [82, 84] on span "Back to Coverage" at bounding box center [87, 83] width 111 height 18
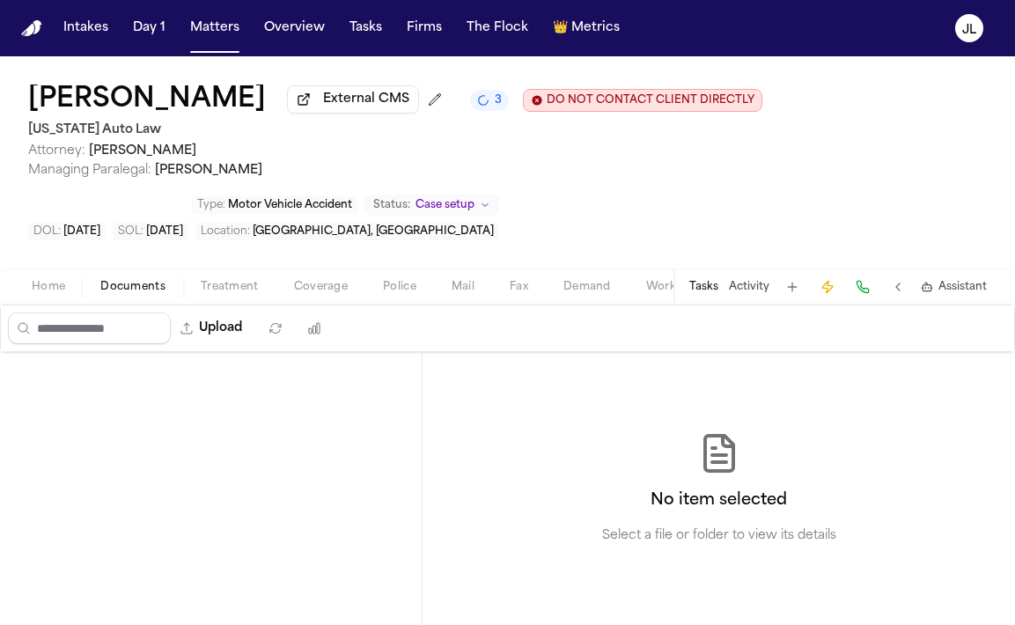
click at [136, 290] on span "Documents" at bounding box center [132, 287] width 65 height 14
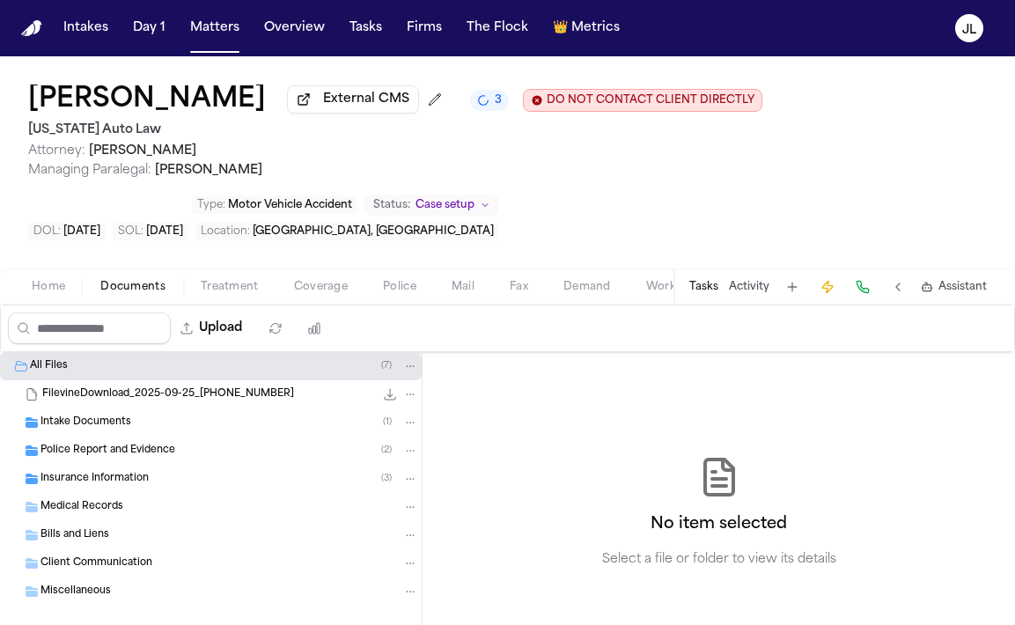
click at [137, 487] on span "Insurance Information" at bounding box center [94, 479] width 108 height 15
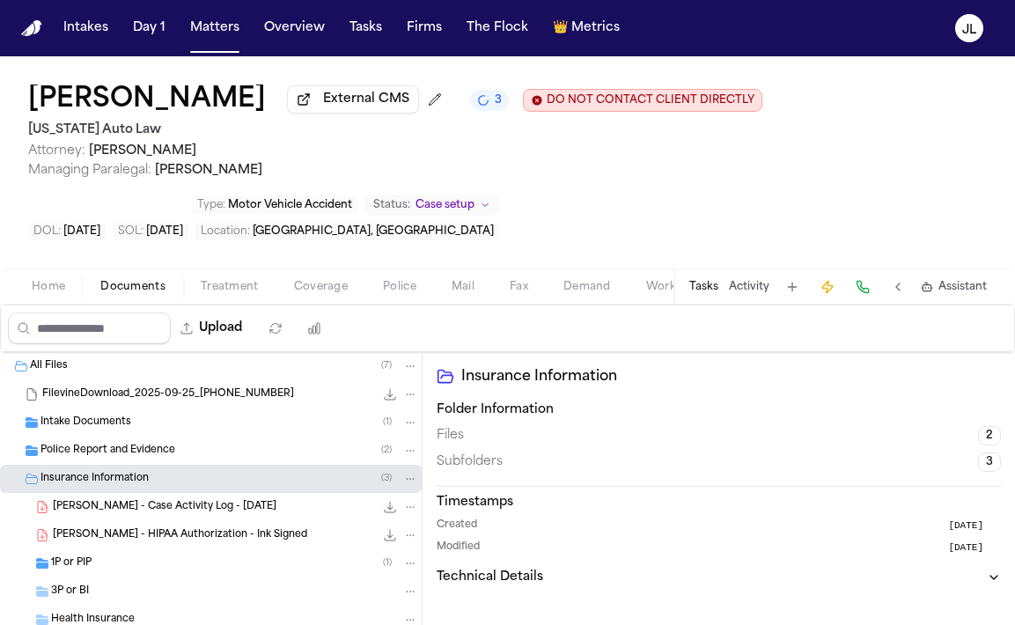
click at [144, 571] on div "1P or PIP ( 1 )" at bounding box center [234, 563] width 367 height 16
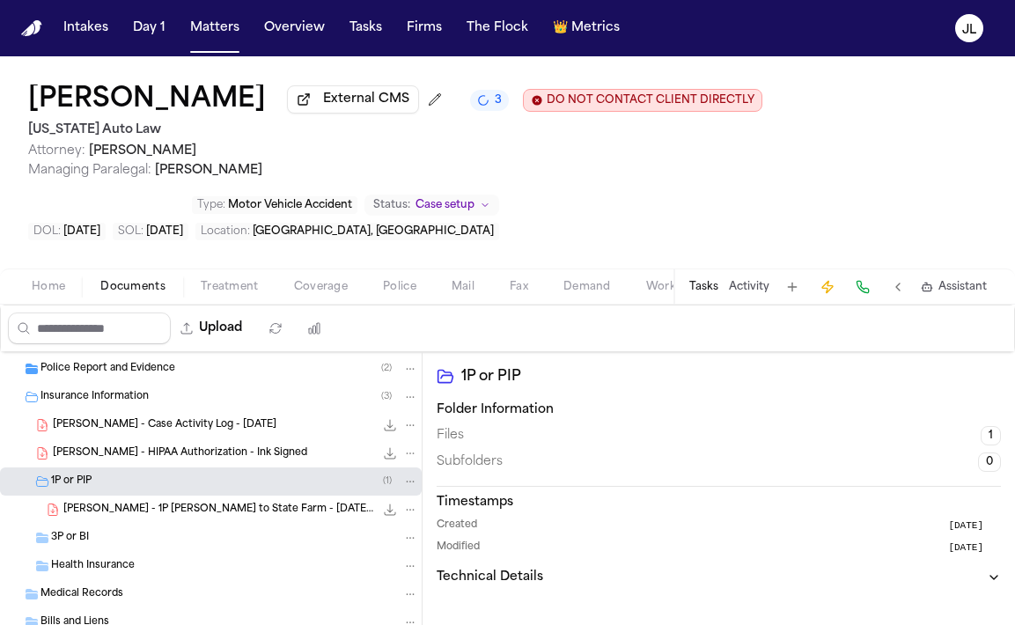
scroll to position [96, 0]
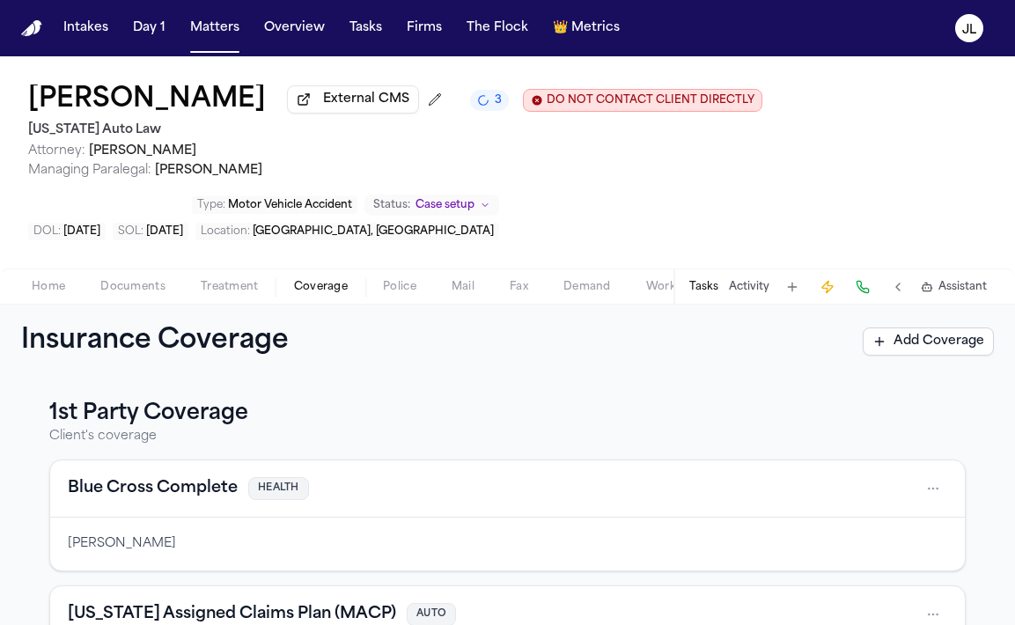
click at [334, 294] on span "Coverage" at bounding box center [321, 287] width 54 height 14
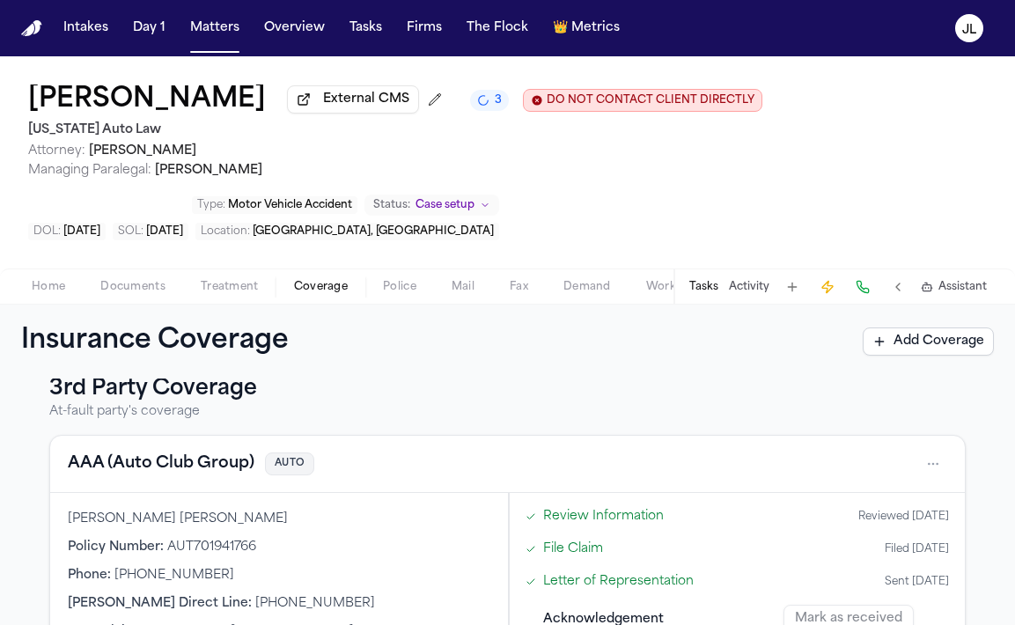
scroll to position [745, 0]
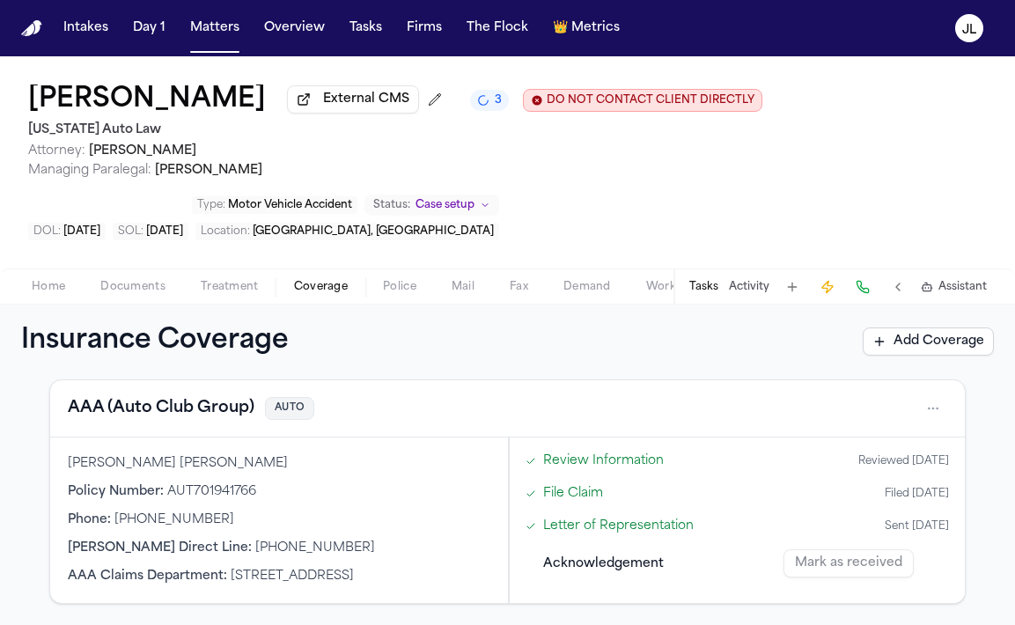
click at [201, 415] on button "AAA (Auto Club Group)" at bounding box center [161, 408] width 187 height 25
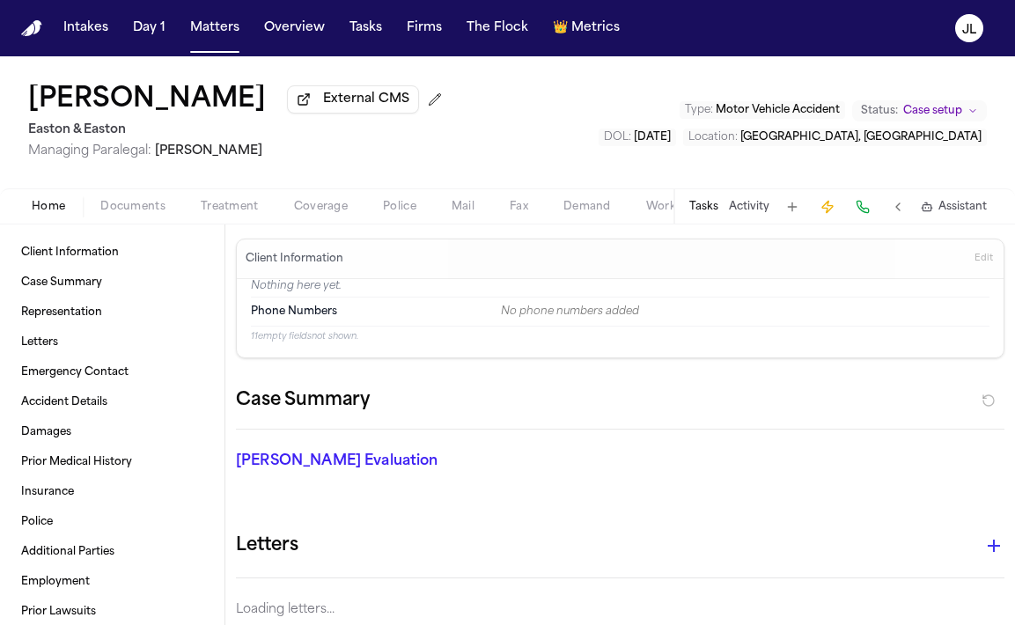
click at [45, 201] on button "Home" at bounding box center [48, 206] width 69 height 21
click at [301, 210] on span "Coverage" at bounding box center [321, 207] width 54 height 14
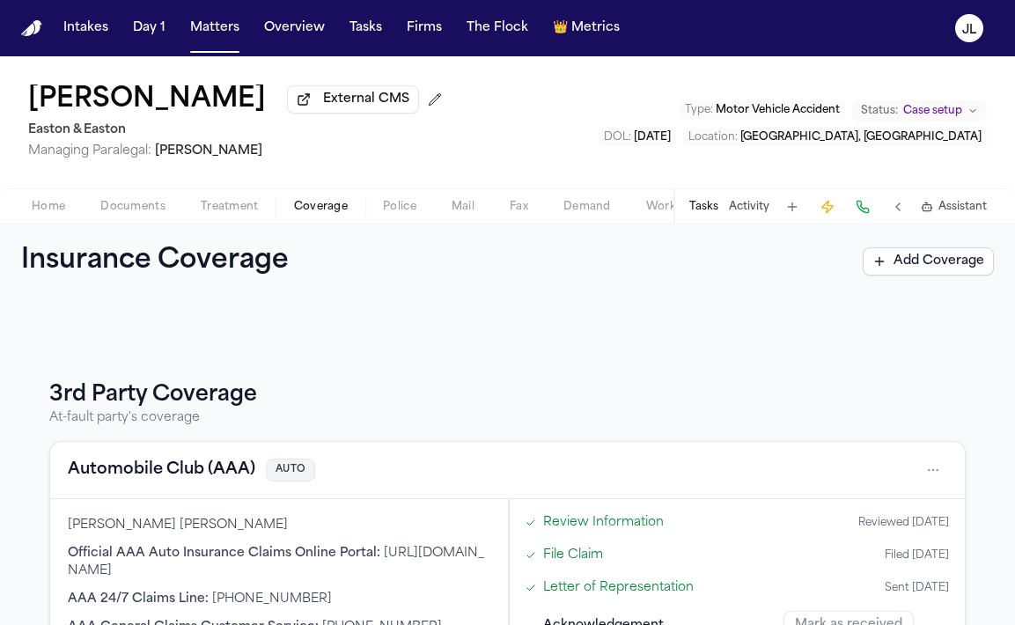
scroll to position [218, 0]
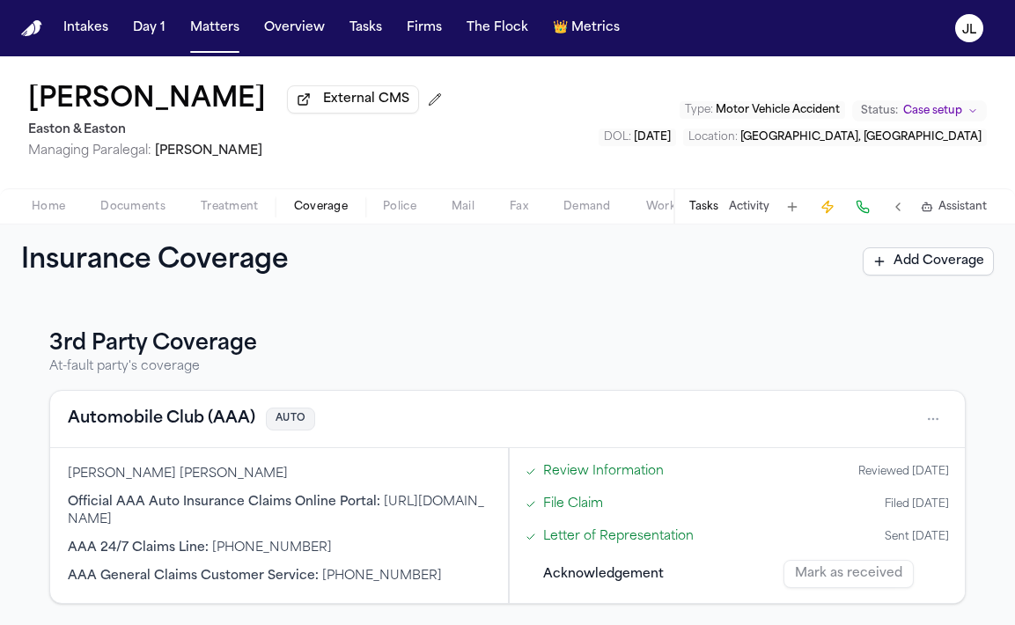
click at [162, 429] on button "Automobile Club (AAA)" at bounding box center [161, 419] width 187 height 25
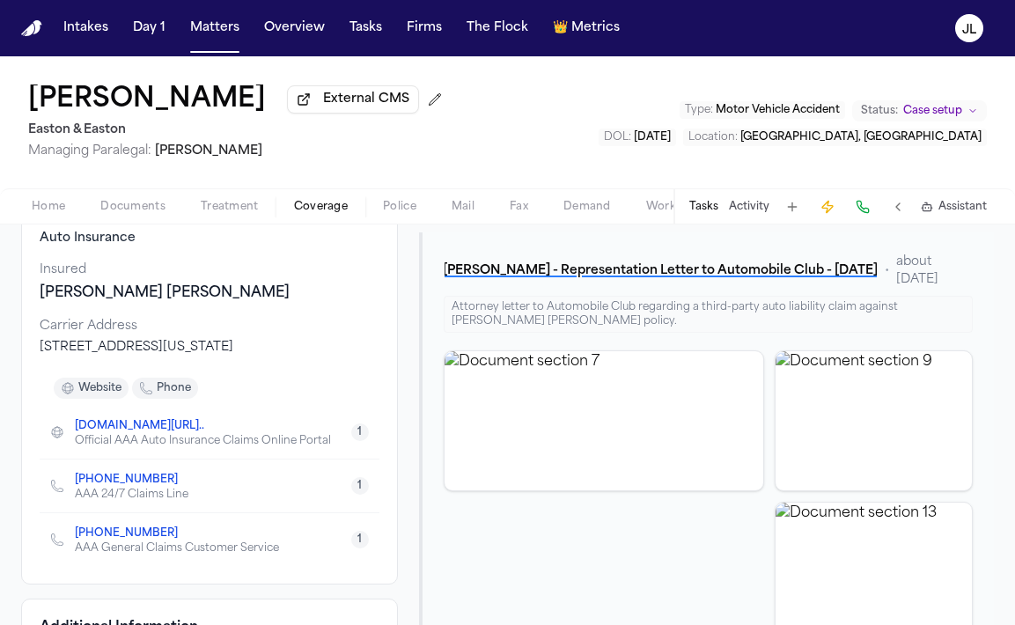
scroll to position [172, 0]
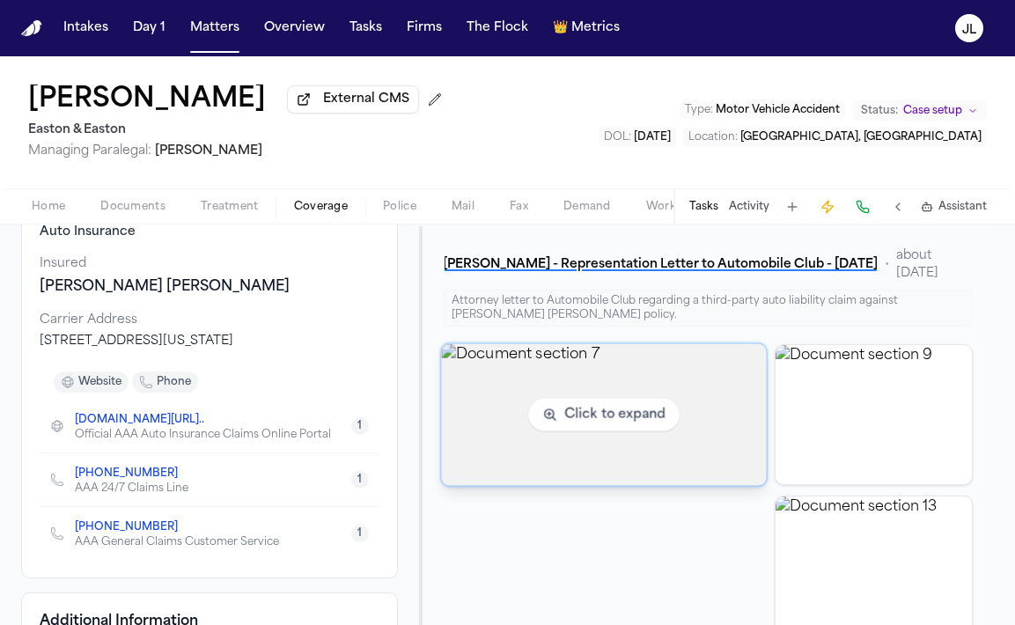
click at [485, 416] on img "View document section 7" at bounding box center [604, 414] width 326 height 142
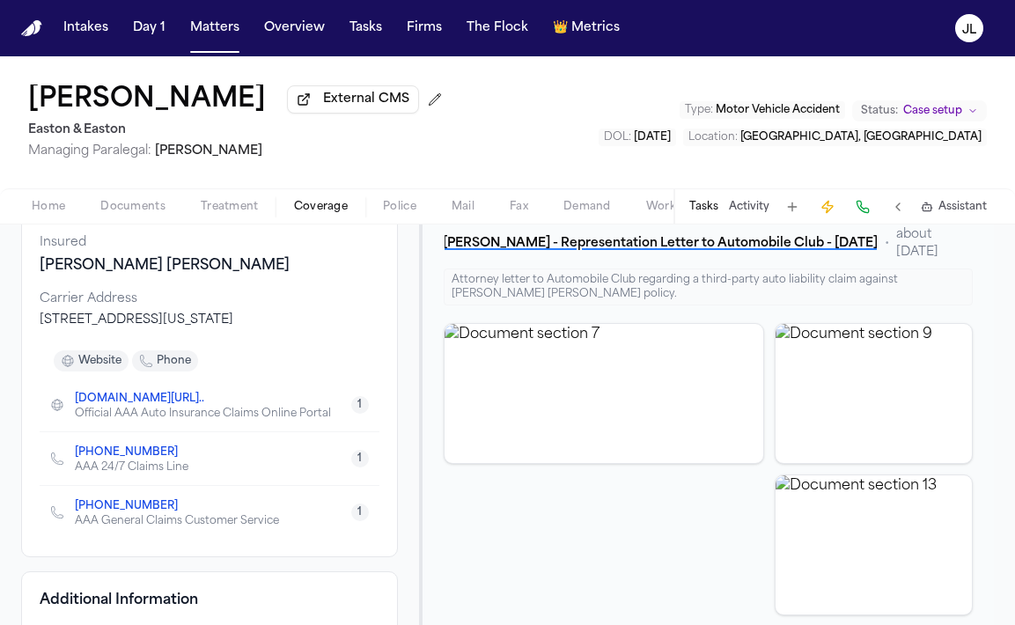
scroll to position [0, 0]
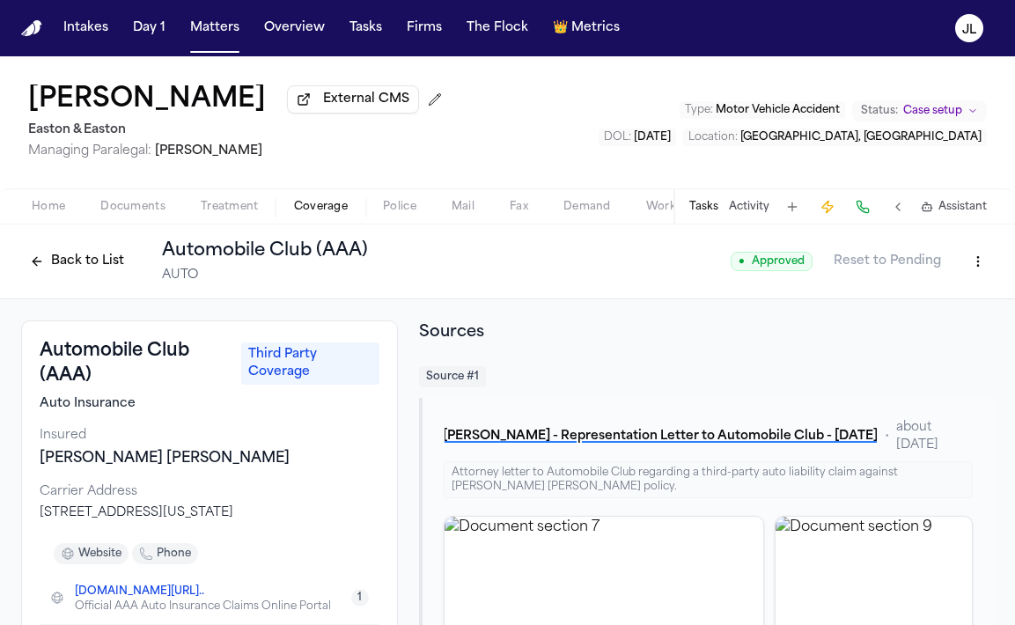
click at [77, 273] on button "Back to List" at bounding box center [77, 261] width 112 height 28
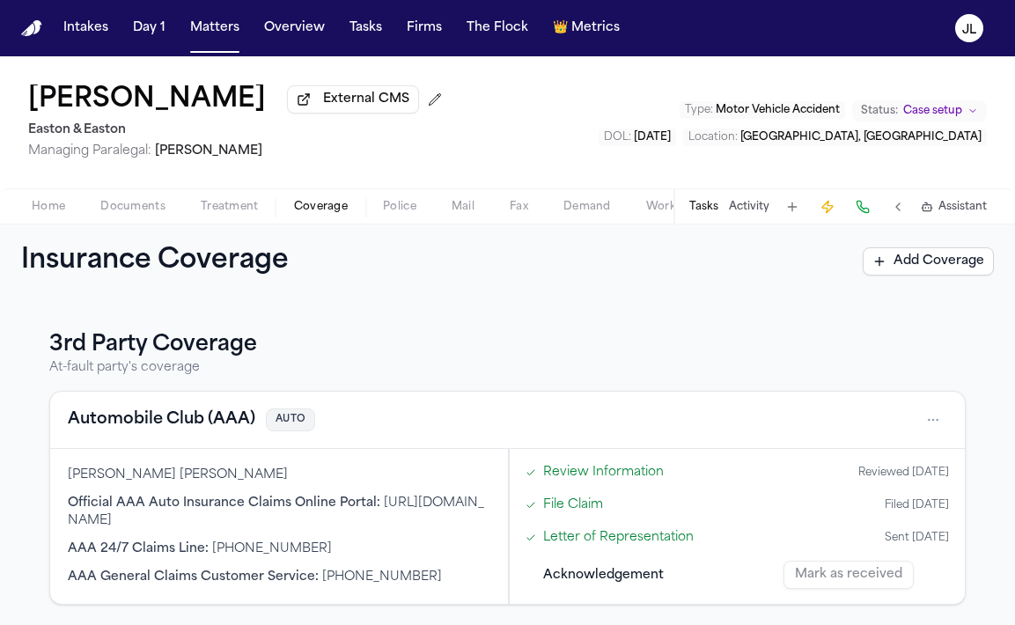
scroll to position [218, 0]
click at [148, 412] on button "Automobile Club (AAA)" at bounding box center [161, 419] width 187 height 25
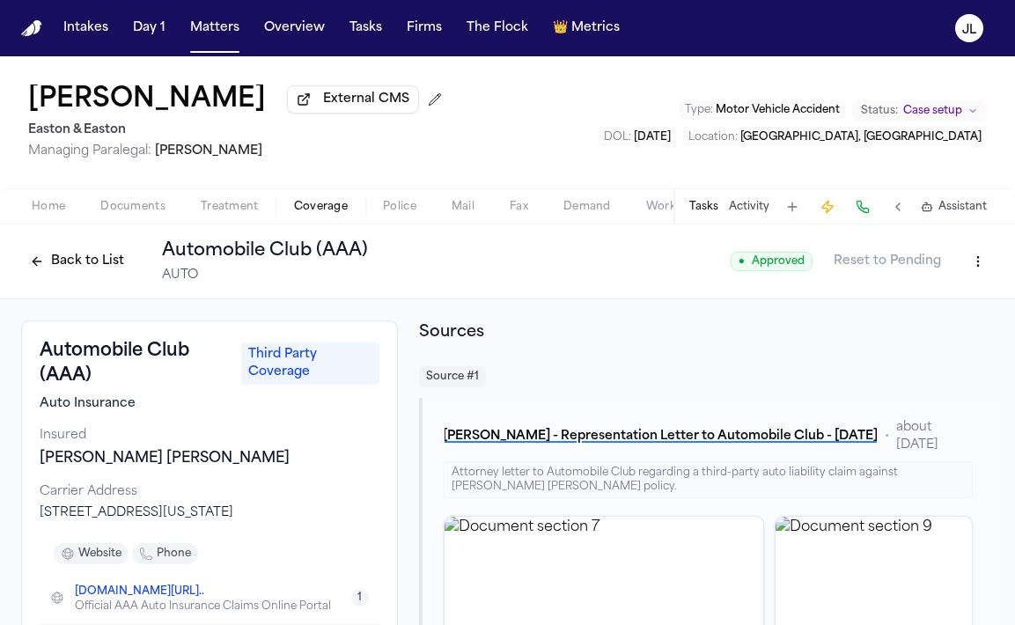
click at [96, 275] on button "Back to List" at bounding box center [77, 261] width 112 height 28
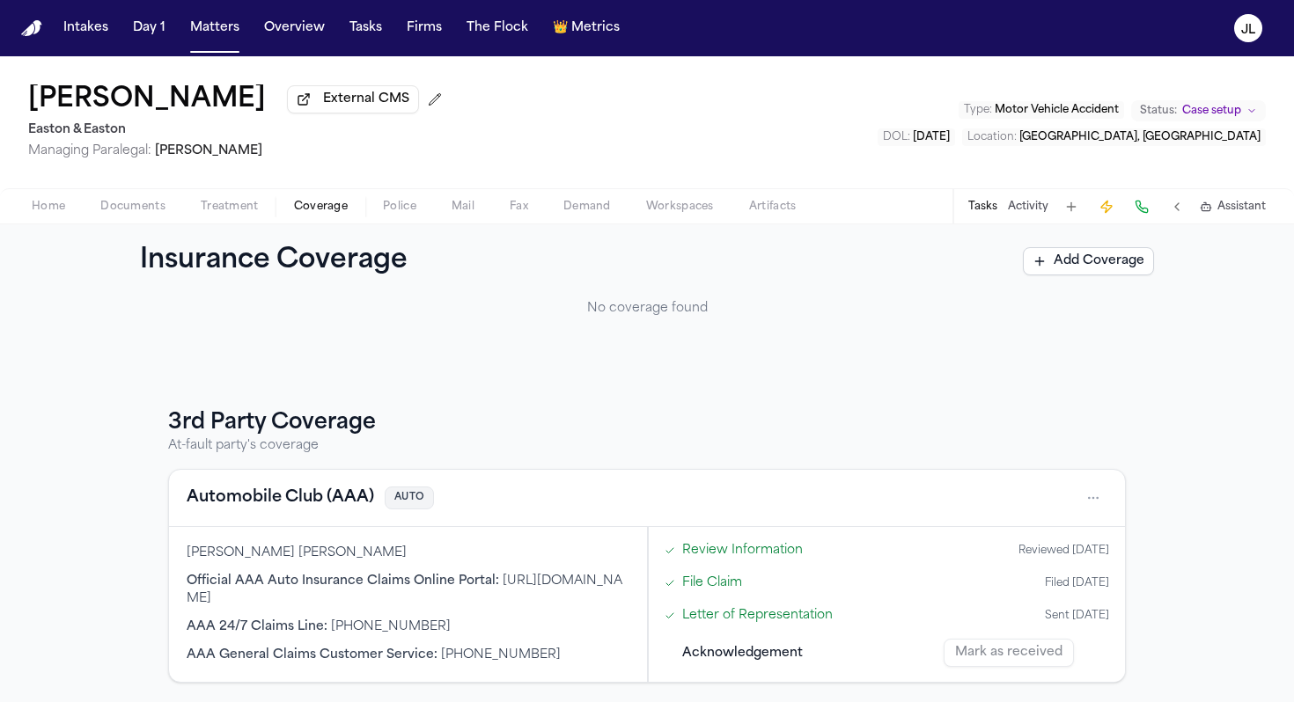
scroll to position [141, 0]
click at [284, 493] on button "Automobile Club (AAA)" at bounding box center [280, 496] width 187 height 25
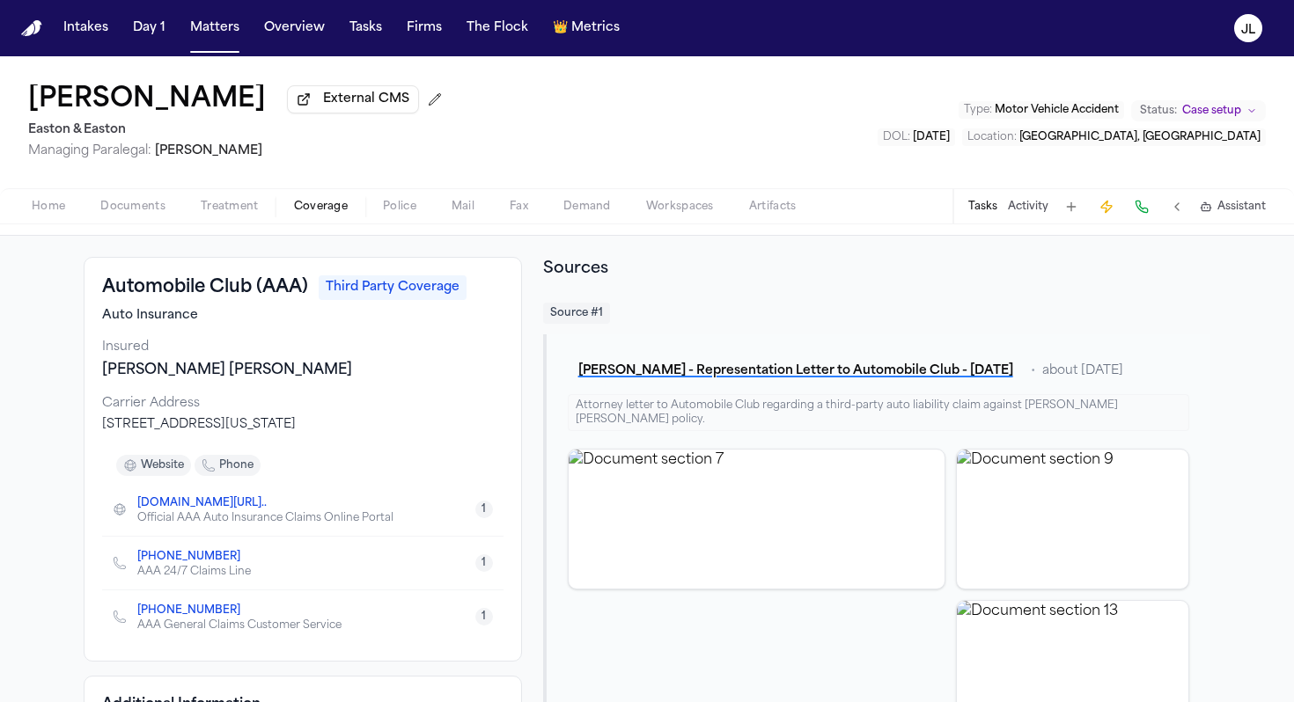
scroll to position [59, 0]
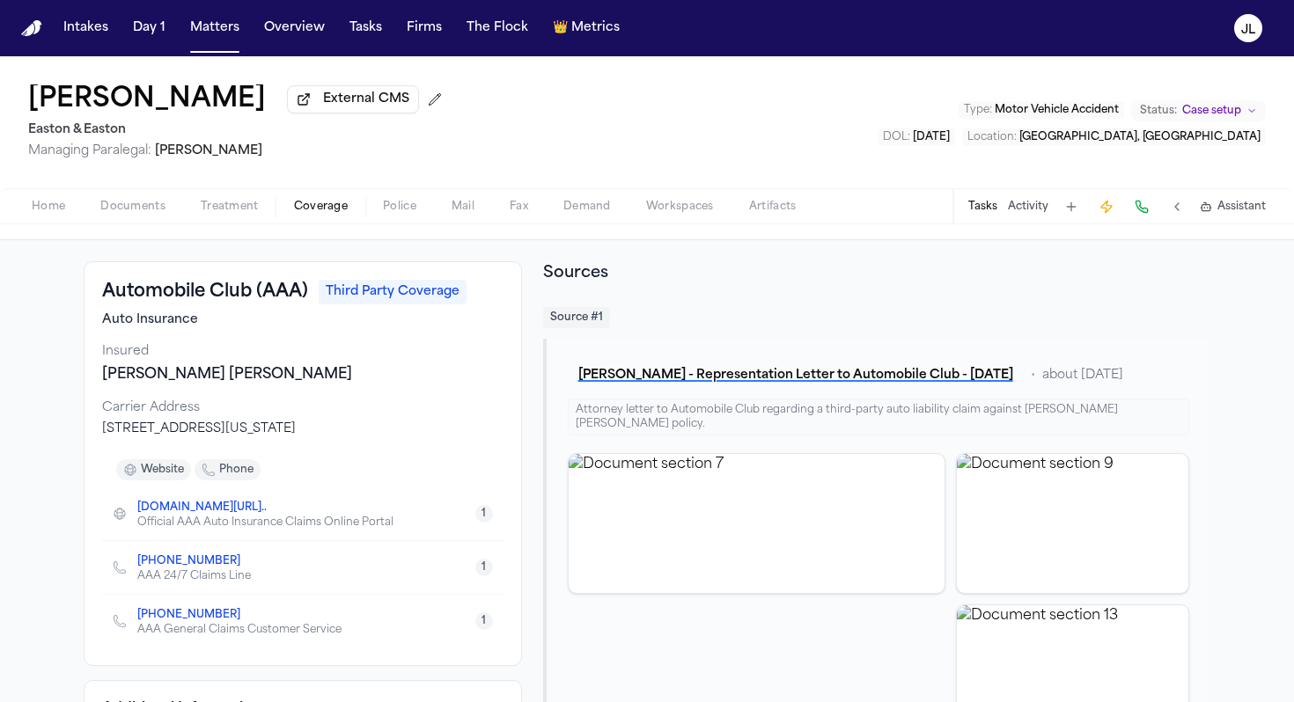
click at [246, 565] on icon "Copy to clipboard" at bounding box center [249, 564] width 6 height 6
click at [1014, 206] on button at bounding box center [1141, 207] width 25 height 25
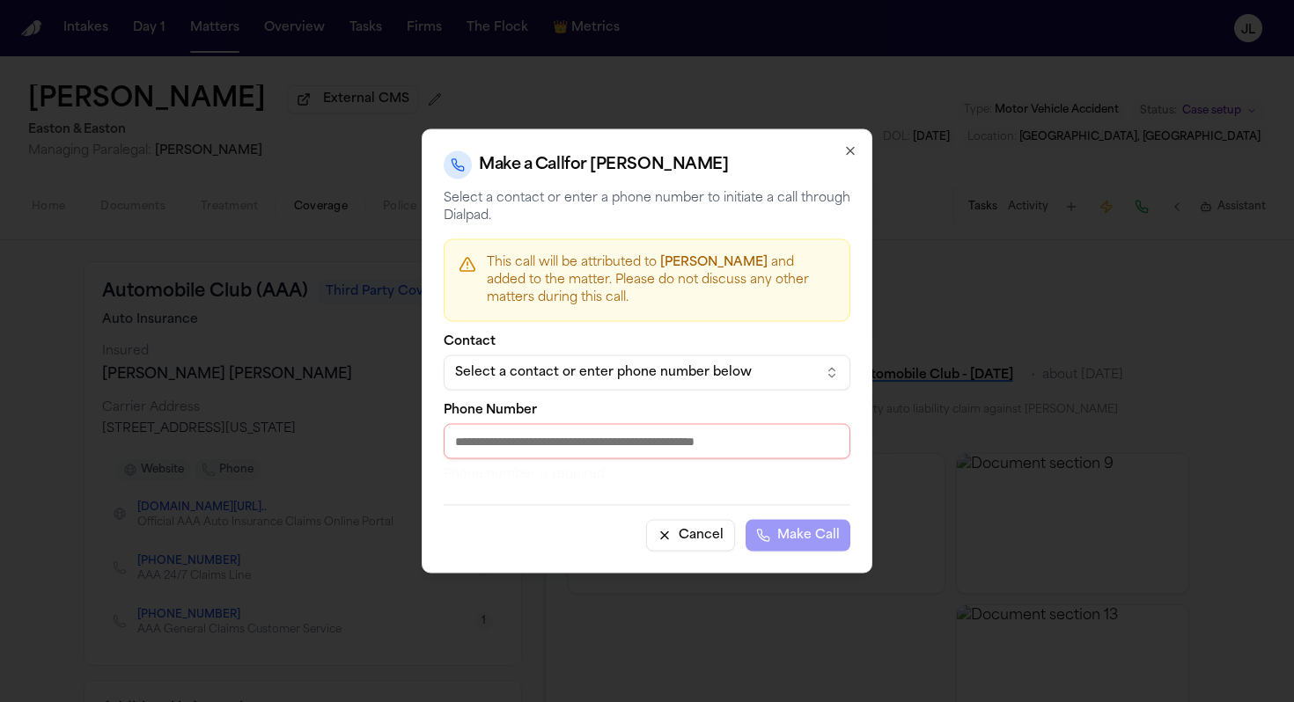
click at [543, 448] on input "Phone Number" at bounding box center [647, 441] width 407 height 35
paste input "**********"
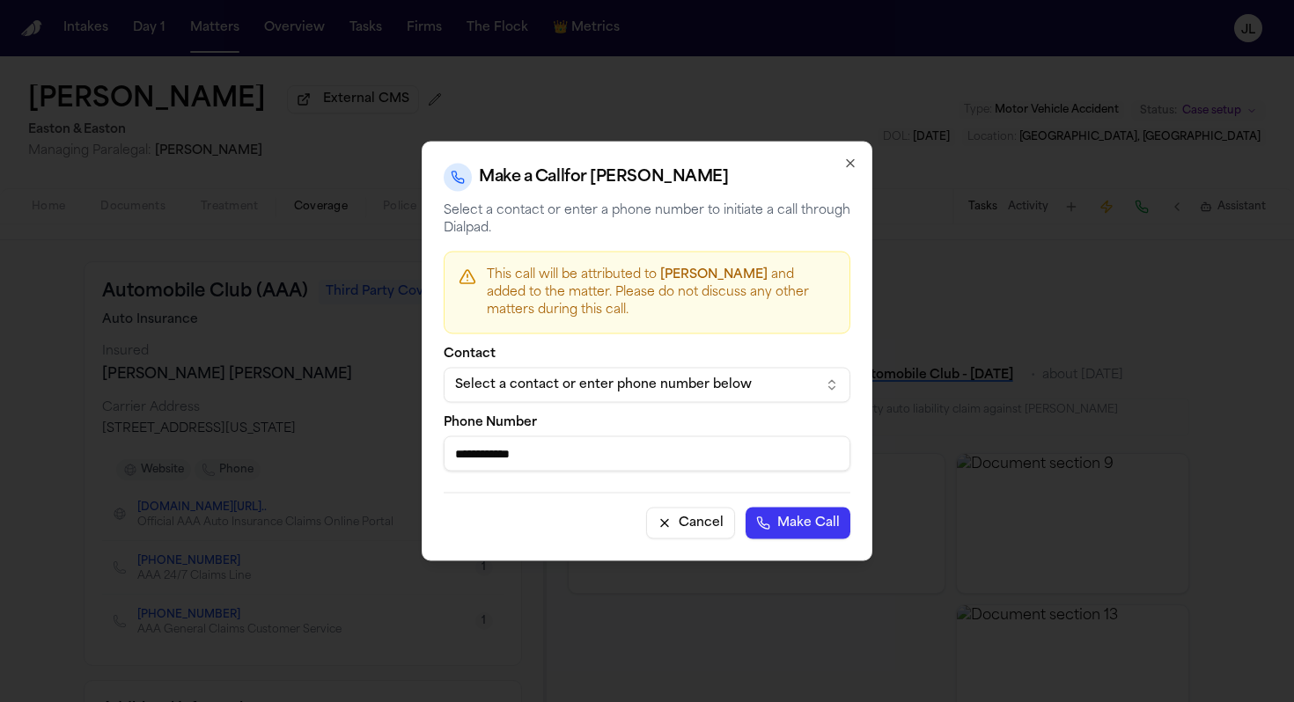
type input "**********"
click at [797, 531] on button "Make Call" at bounding box center [797, 524] width 105 height 32
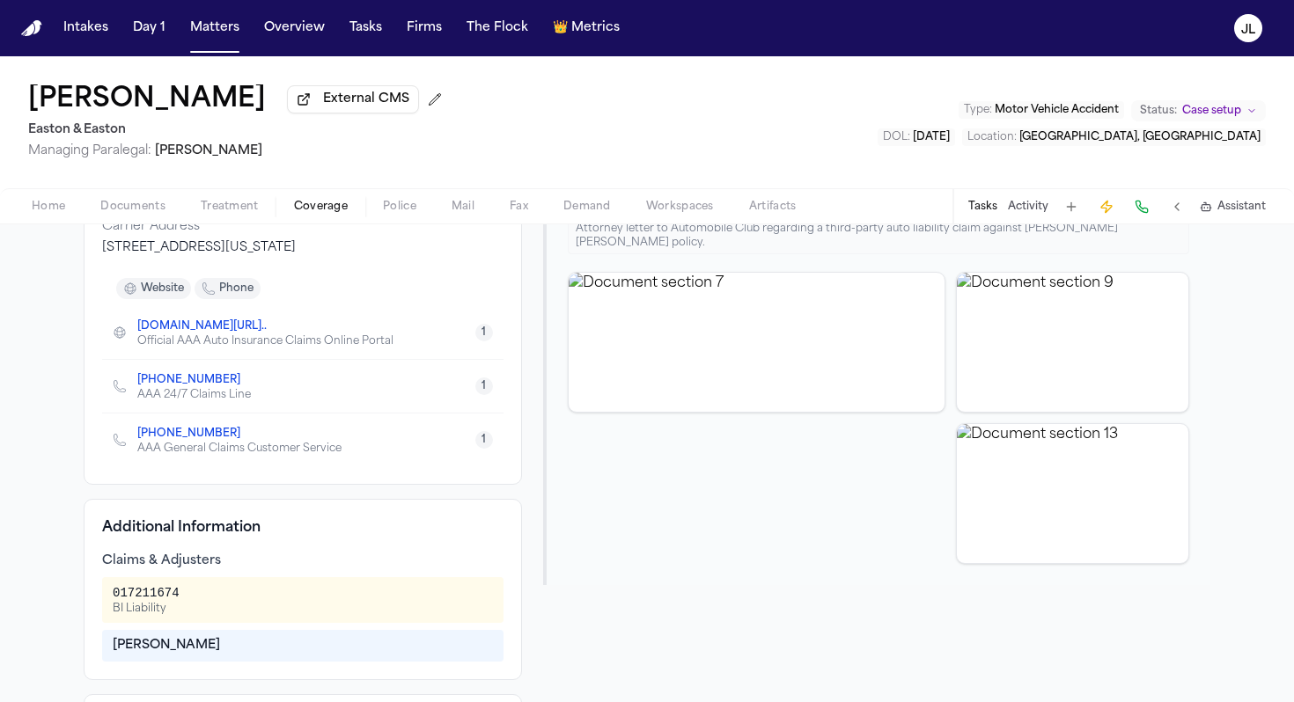
scroll to position [0, 0]
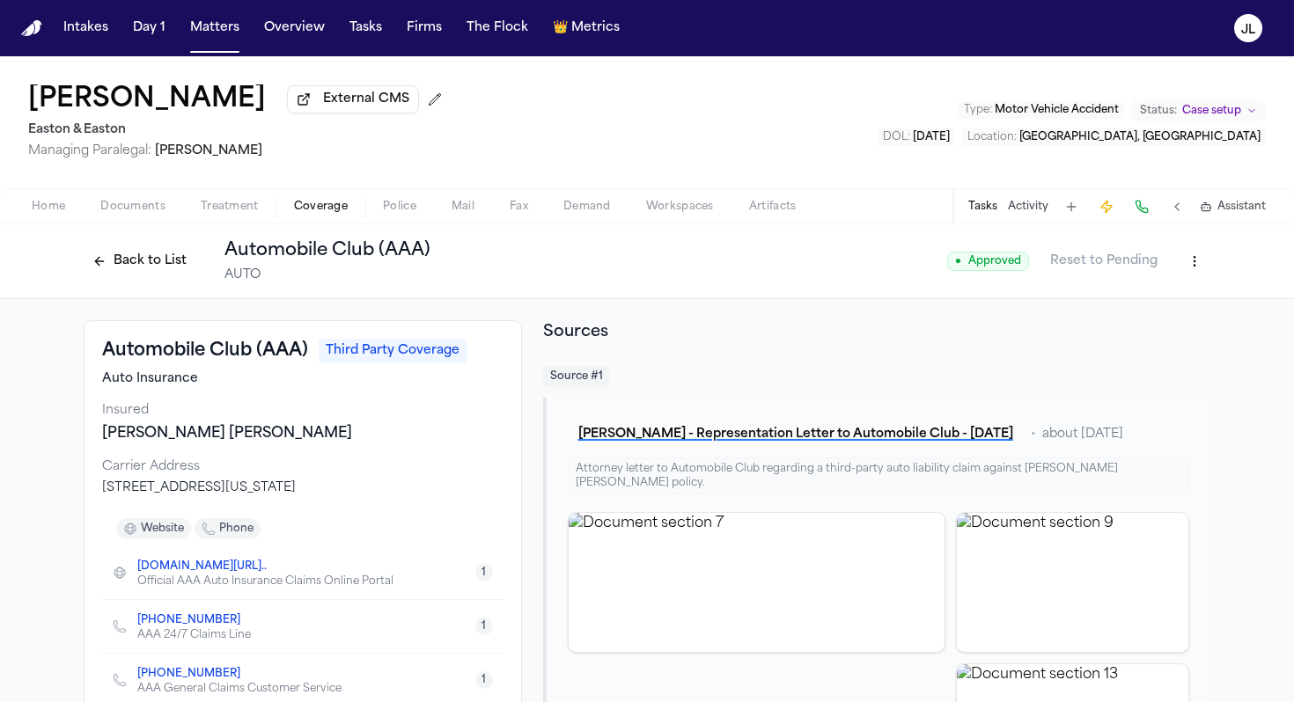
click at [1014, 214] on button at bounding box center [1141, 207] width 25 height 25
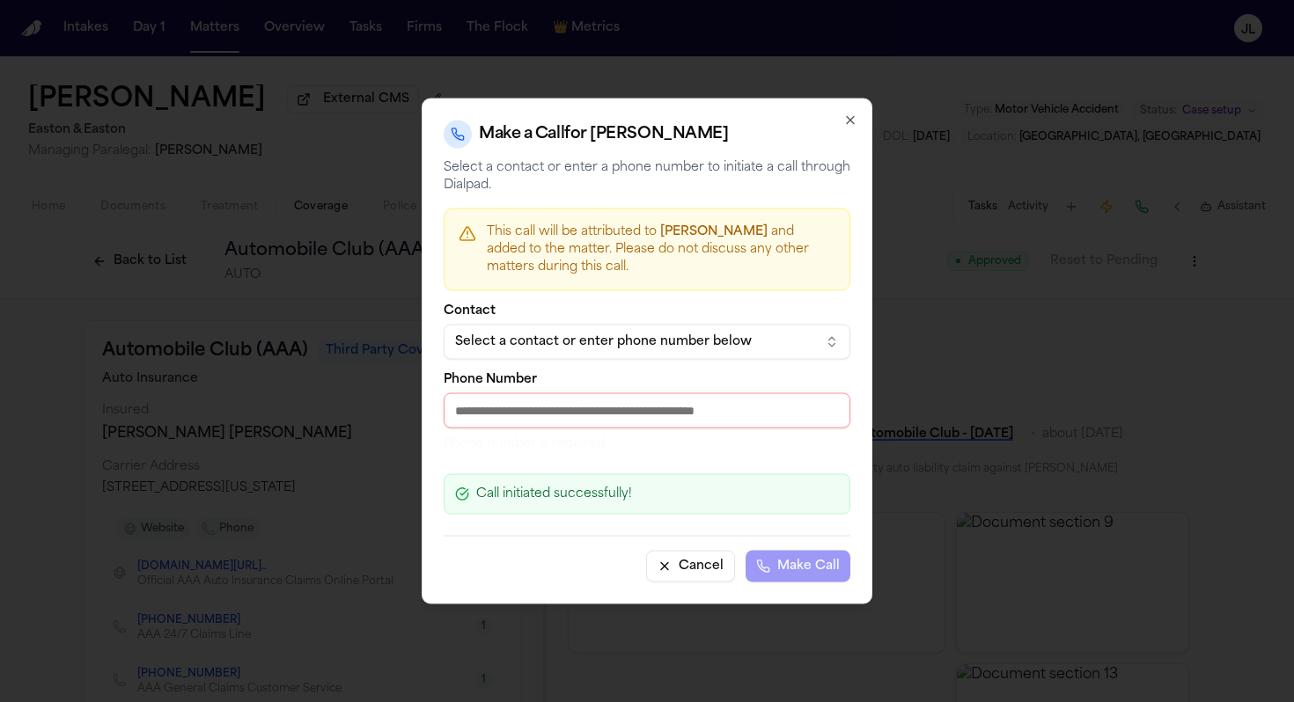
click at [511, 400] on input "Phone Number" at bounding box center [647, 410] width 407 height 35
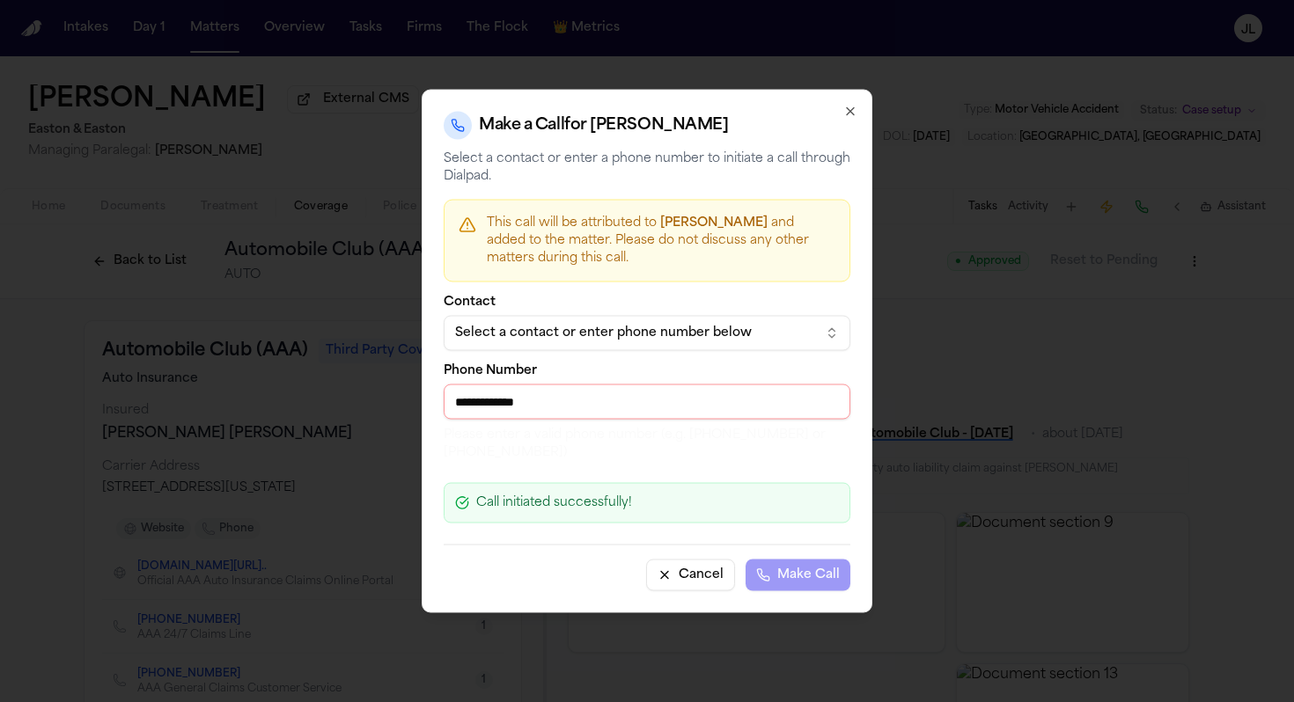
click at [560, 458] on p "Please enter a valid phone number (e.g. 303-217-0796 or +12025550123)" at bounding box center [647, 444] width 407 height 35
click at [720, 408] on input "**********" at bounding box center [647, 402] width 407 height 35
click at [513, 400] on input "**********" at bounding box center [647, 402] width 407 height 35
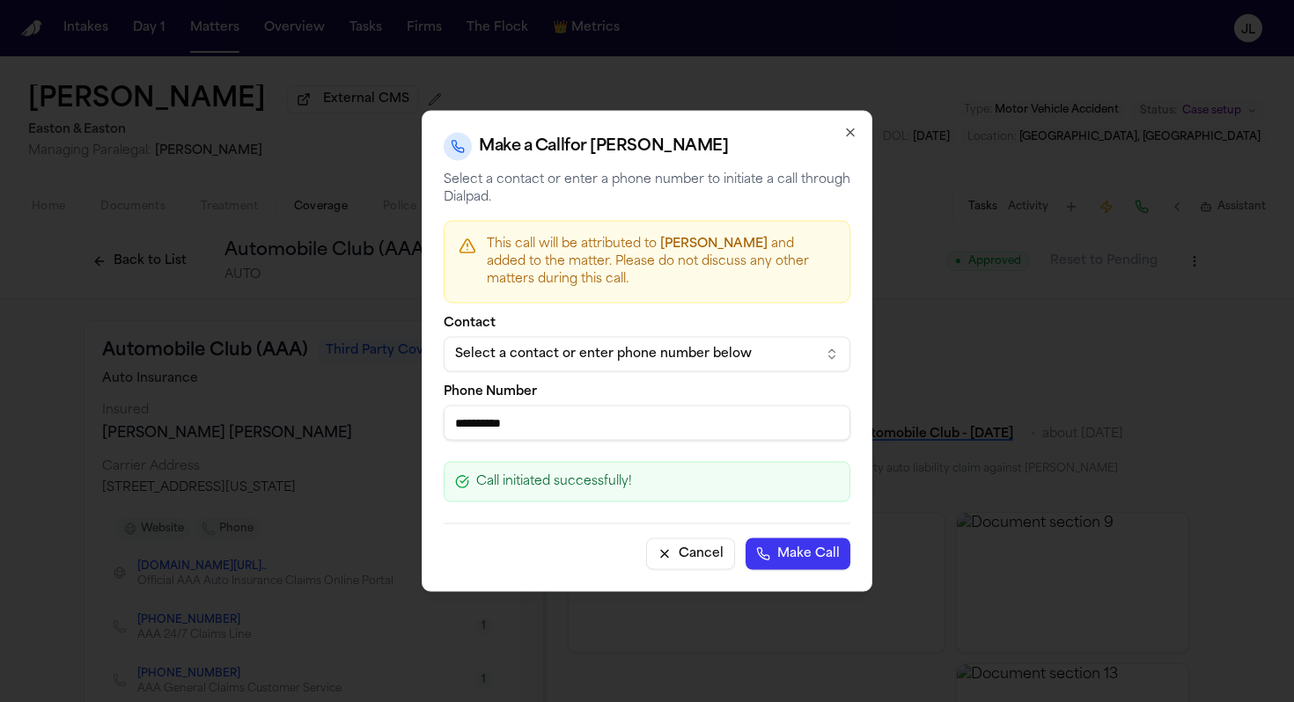
type input "**********"
click at [804, 554] on button "Make Call" at bounding box center [797, 555] width 105 height 32
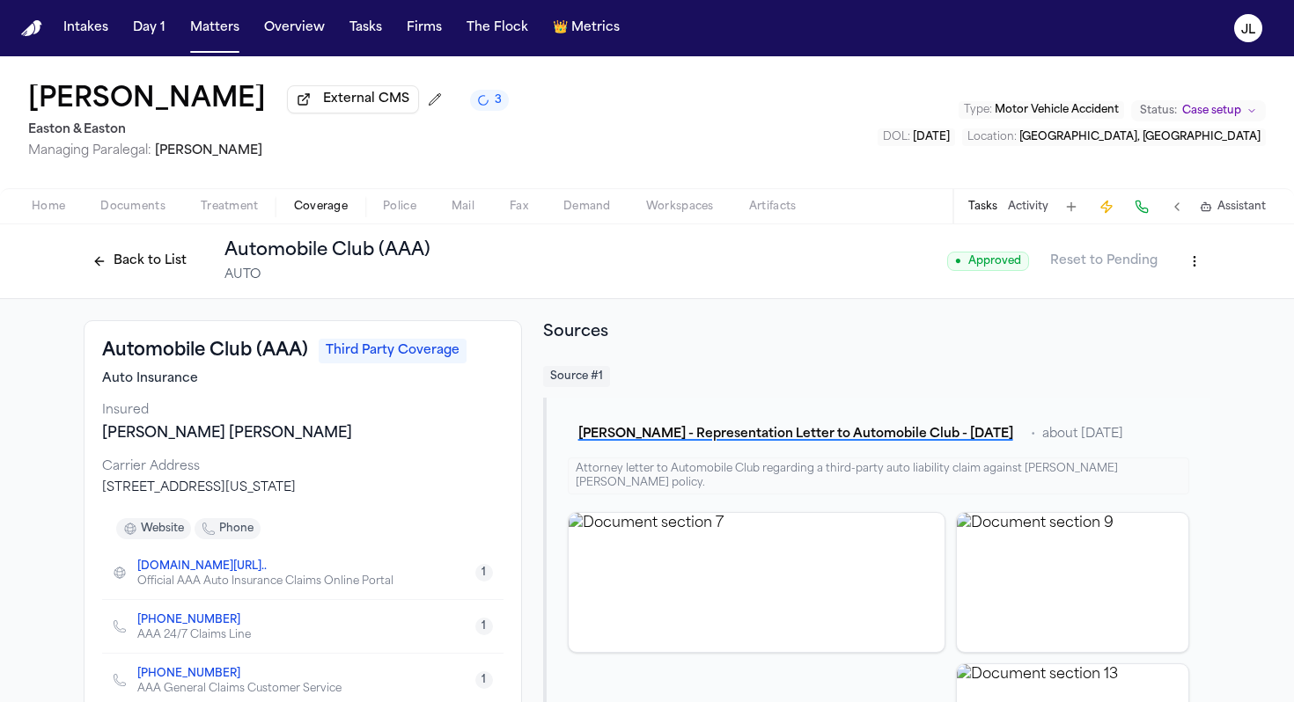
scroll to position [422, 0]
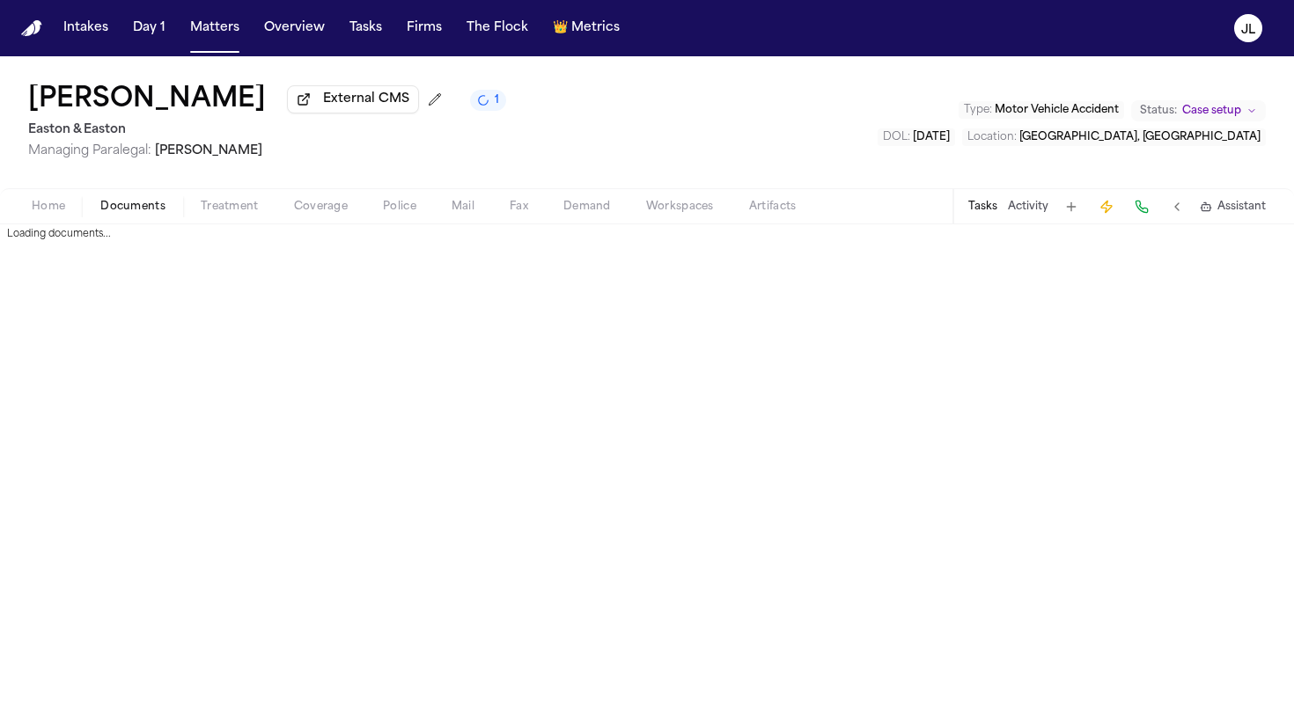
click at [151, 214] on span "Documents" at bounding box center [132, 207] width 65 height 14
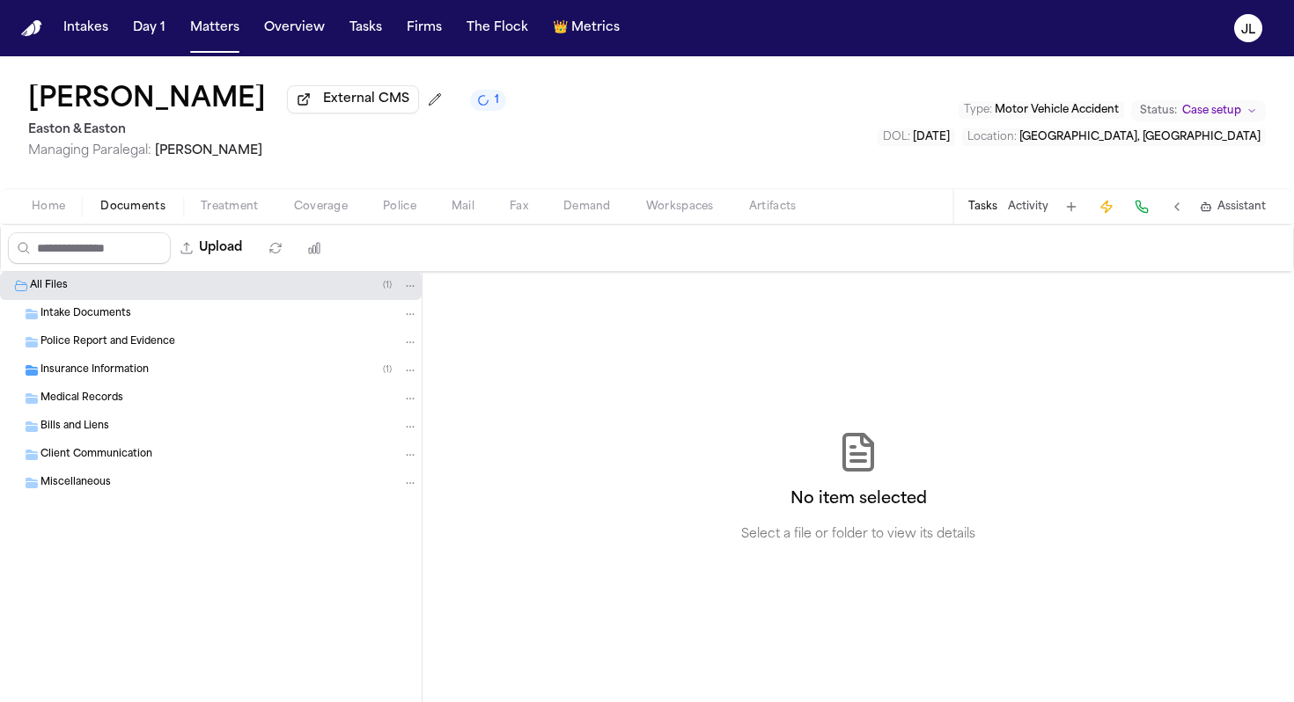
click at [129, 368] on span "Insurance Information" at bounding box center [94, 371] width 108 height 15
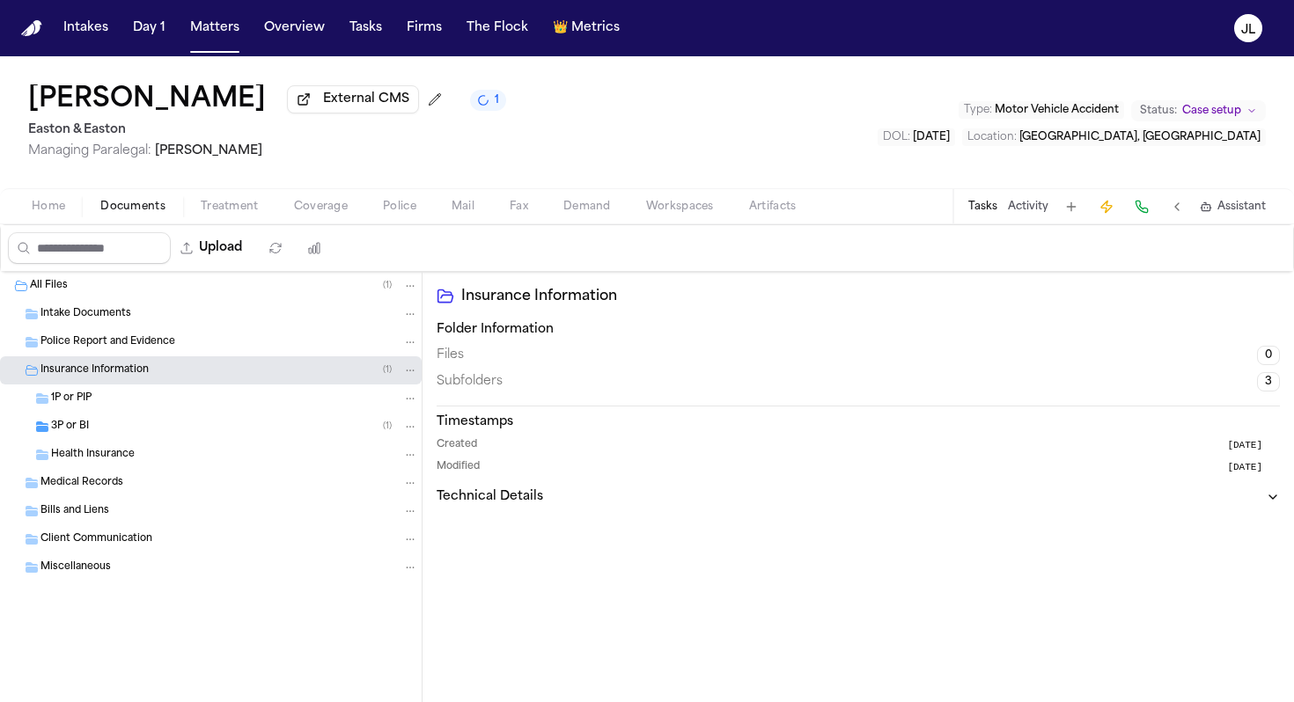
click at [127, 432] on div "3P or BI ( 1 )" at bounding box center [234, 427] width 367 height 16
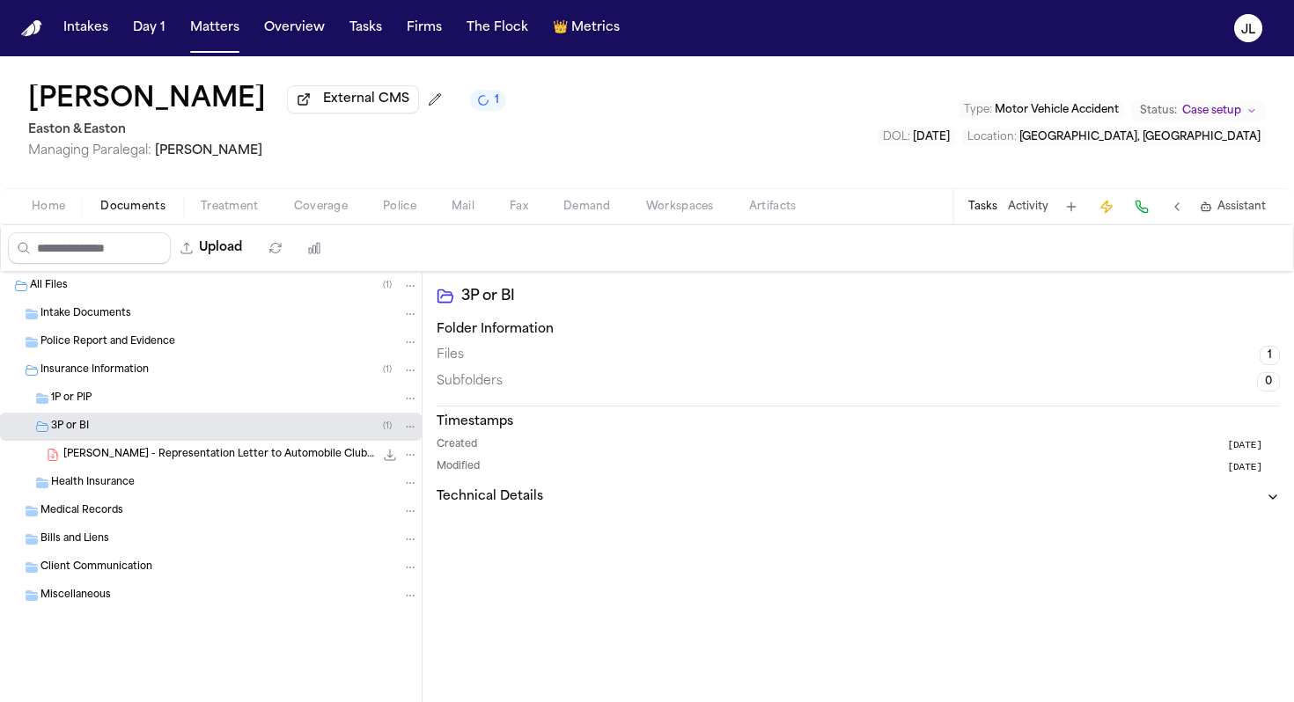
click at [196, 459] on span "S. Curran - Representation Letter to Automobile Club - 7.7.25" at bounding box center [218, 455] width 311 height 15
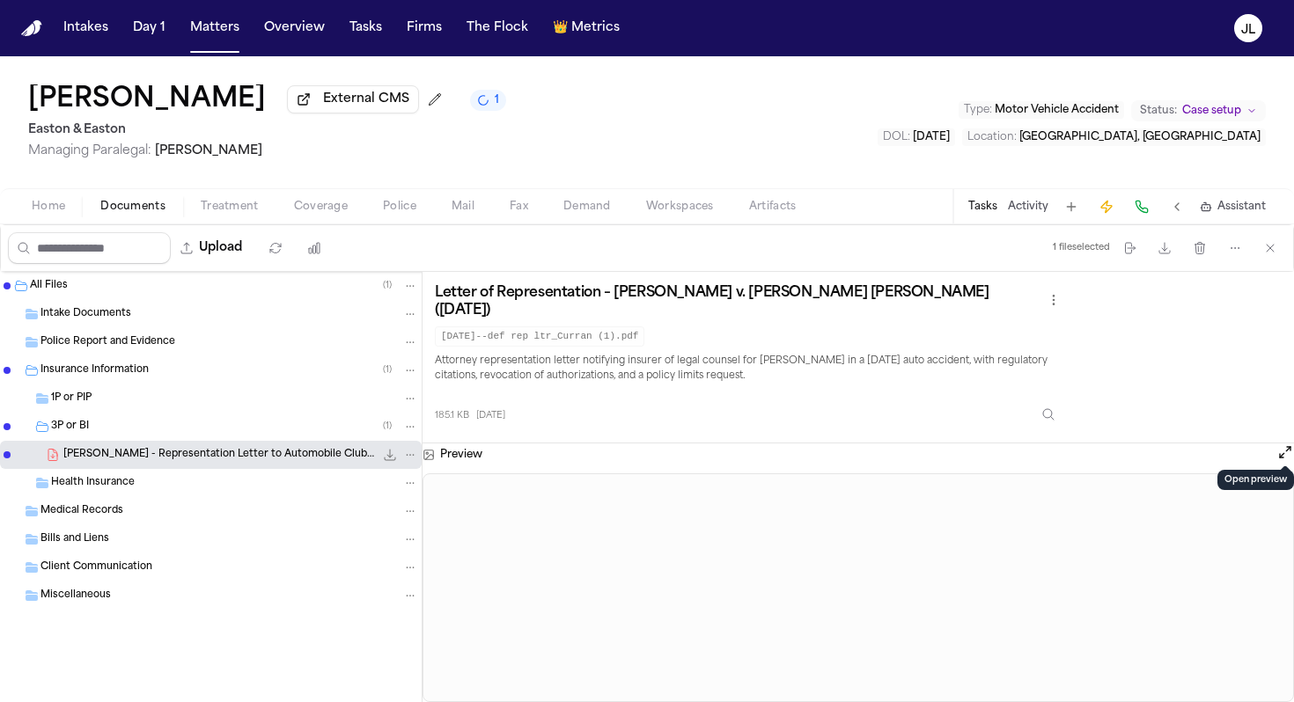
click at [1014, 446] on button "Open preview" at bounding box center [1285, 453] width 18 height 18
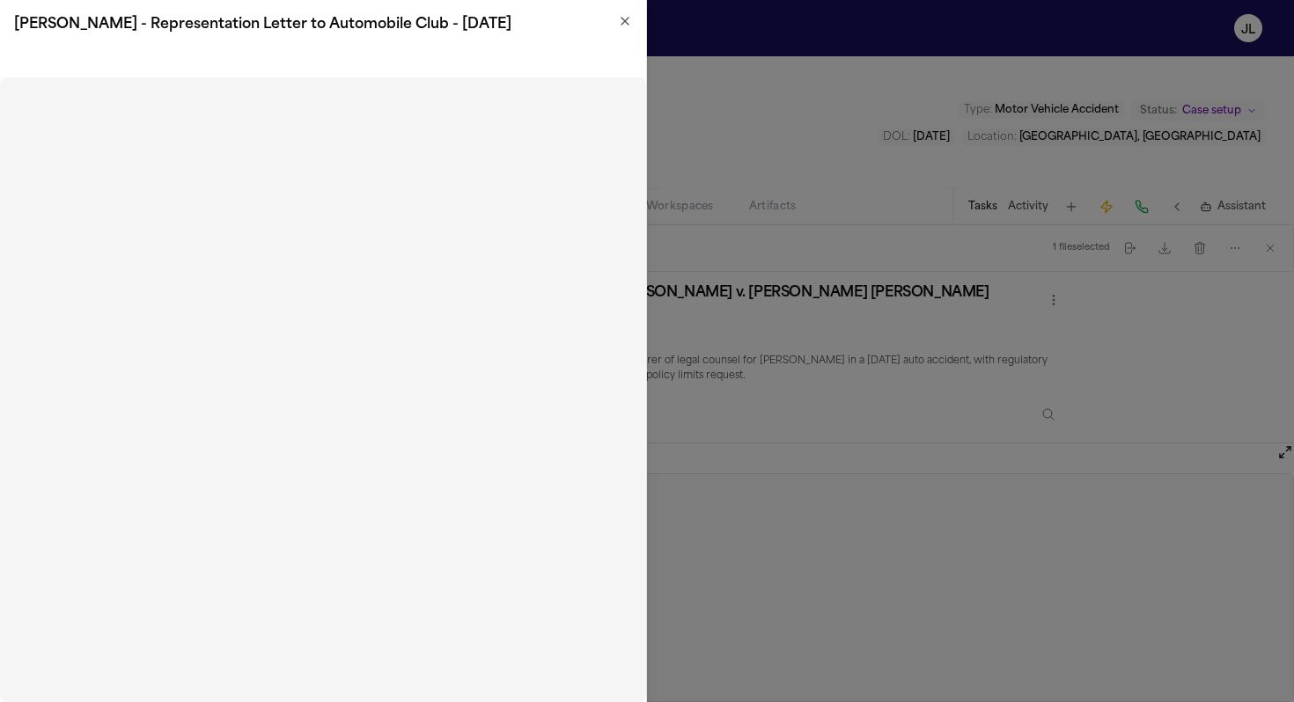
click at [619, 20] on icon "button" at bounding box center [625, 21] width 14 height 14
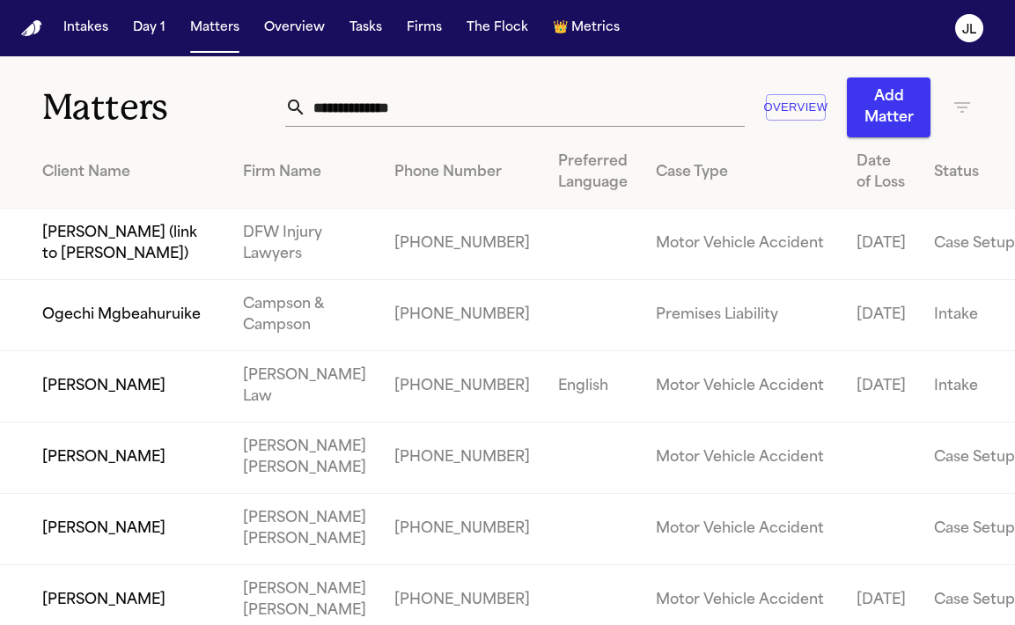
click at [375, 104] on input "text" at bounding box center [525, 107] width 438 height 39
paste input "**********"
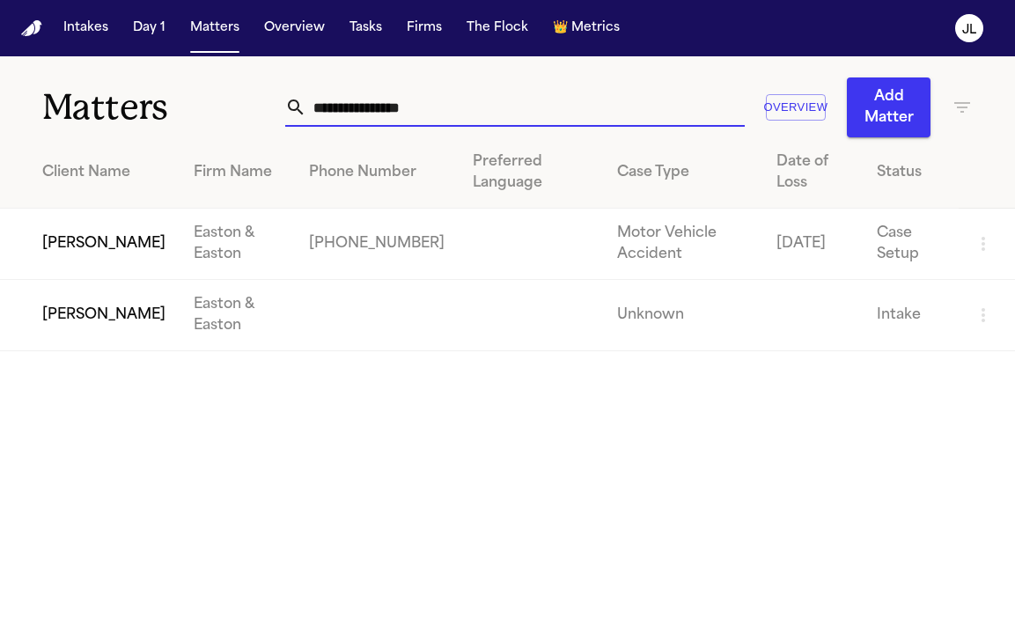
type input "**********"
click at [83, 250] on td "Rolando Orellana" at bounding box center [90, 244] width 180 height 71
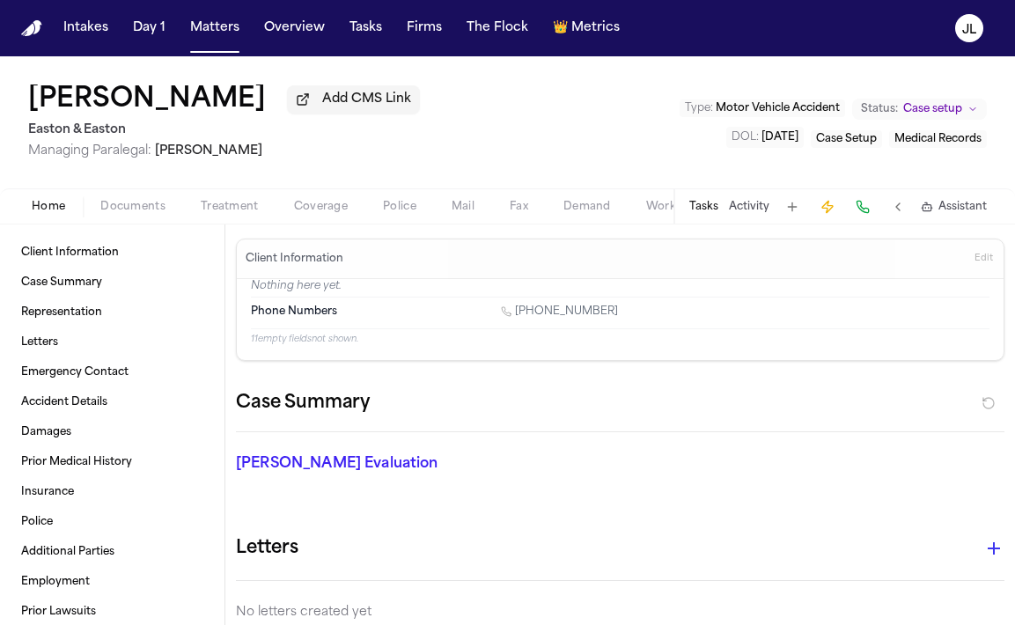
click at [312, 221] on div "Home Documents Treatment Coverage Police Mail Fax Demand Workspaces Artifacts T…" at bounding box center [507, 205] width 1015 height 35
click at [305, 214] on span "Coverage" at bounding box center [321, 207] width 54 height 14
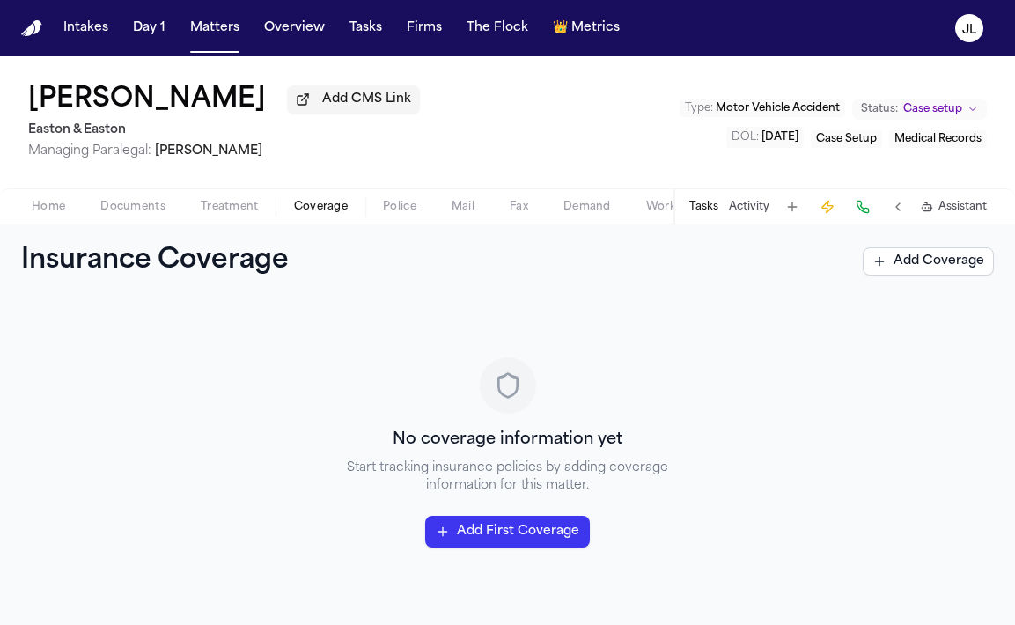
scroll to position [22, 0]
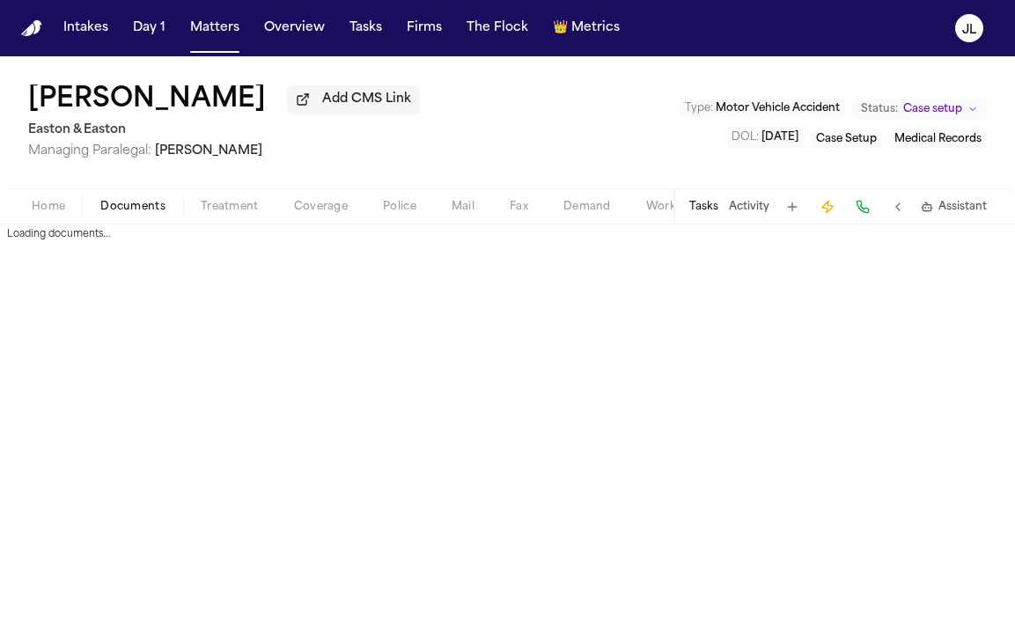
click at [115, 212] on span "Documents" at bounding box center [132, 207] width 65 height 14
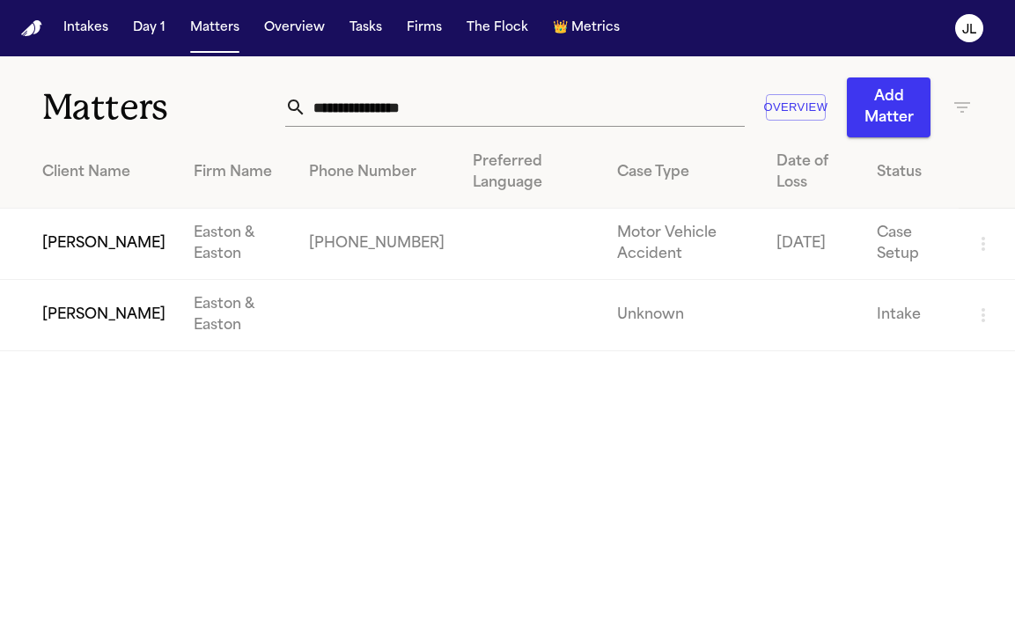
click at [69, 322] on td "Rolando Orellana" at bounding box center [90, 315] width 180 height 71
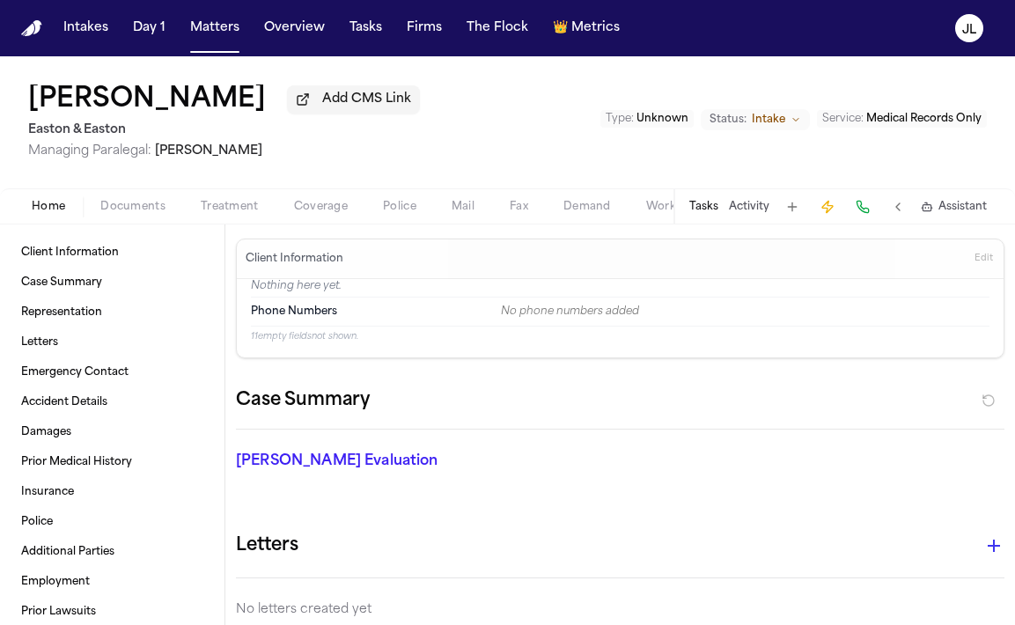
click at [297, 217] on span "button" at bounding box center [320, 217] width 75 height 2
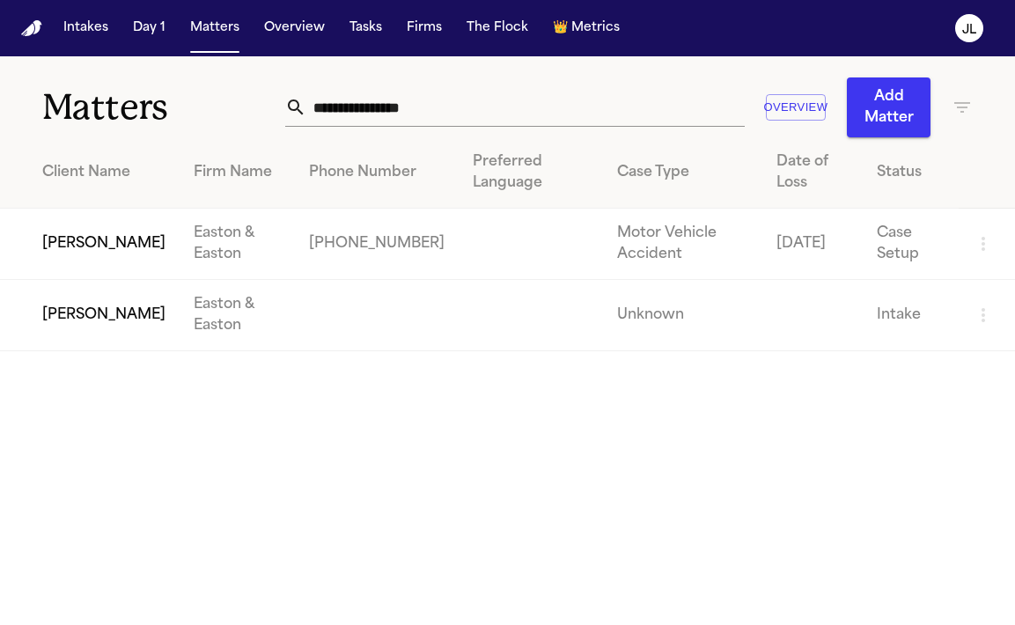
click at [51, 230] on td "Rolando Orellana" at bounding box center [90, 244] width 180 height 71
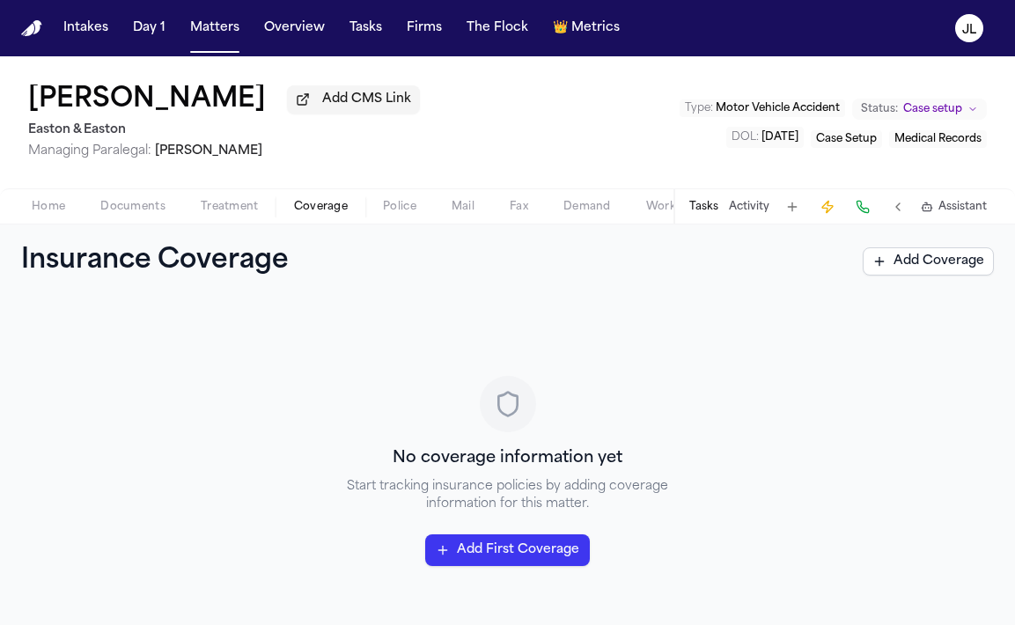
click at [318, 204] on span "Coverage" at bounding box center [321, 207] width 54 height 14
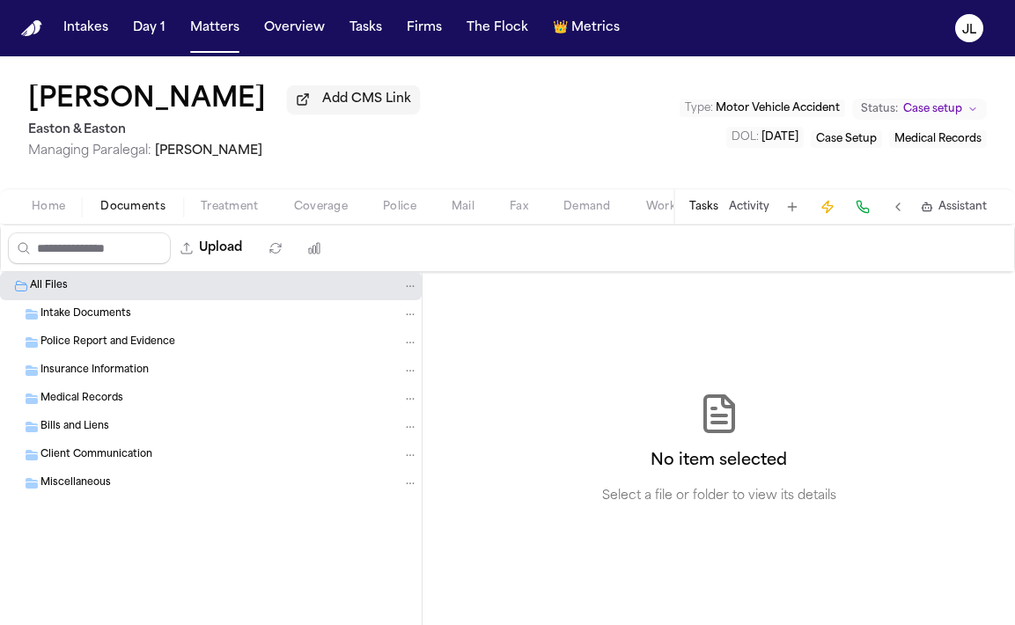
click at [134, 203] on span "Documents" at bounding box center [132, 207] width 65 height 14
click at [246, 223] on div "Home Documents Treatment Coverage Police Mail Fax Demand Workspaces Artifacts T…" at bounding box center [507, 205] width 1015 height 35
click at [246, 214] on span "Treatment" at bounding box center [230, 207] width 58 height 14
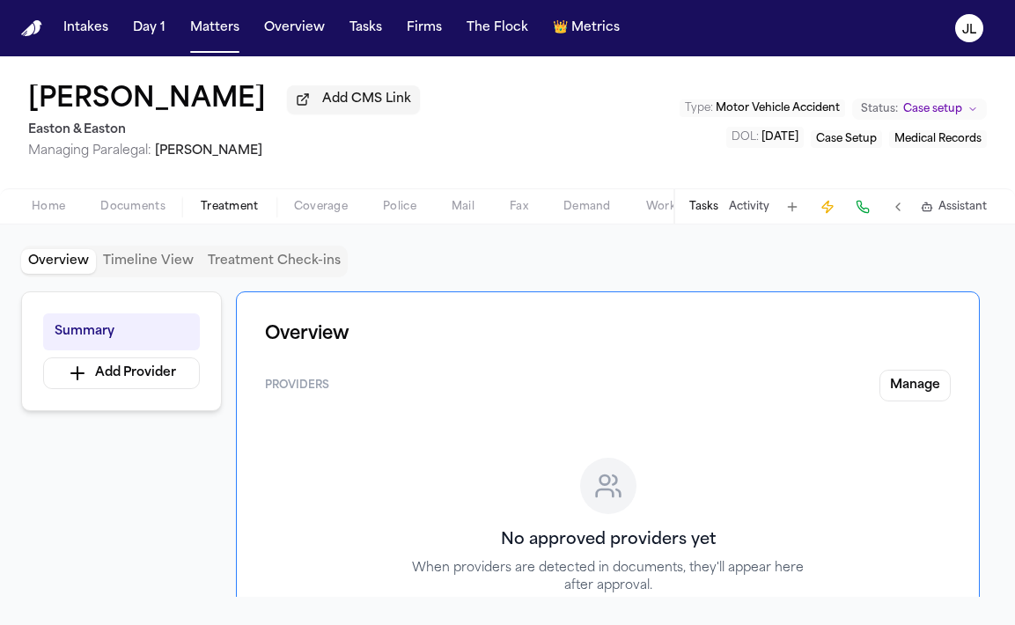
click at [315, 228] on div "Overview Timeline View Treatment Check-ins Summary Add Provider Overview Provid…" at bounding box center [507, 424] width 1015 height 400
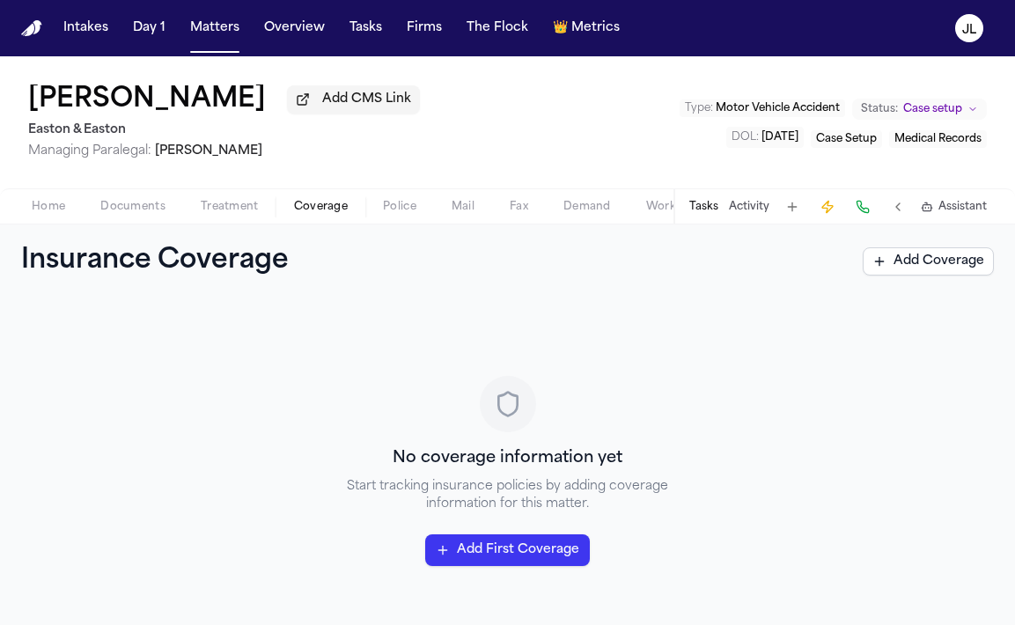
click at [311, 217] on span "button" at bounding box center [320, 217] width 75 height 2
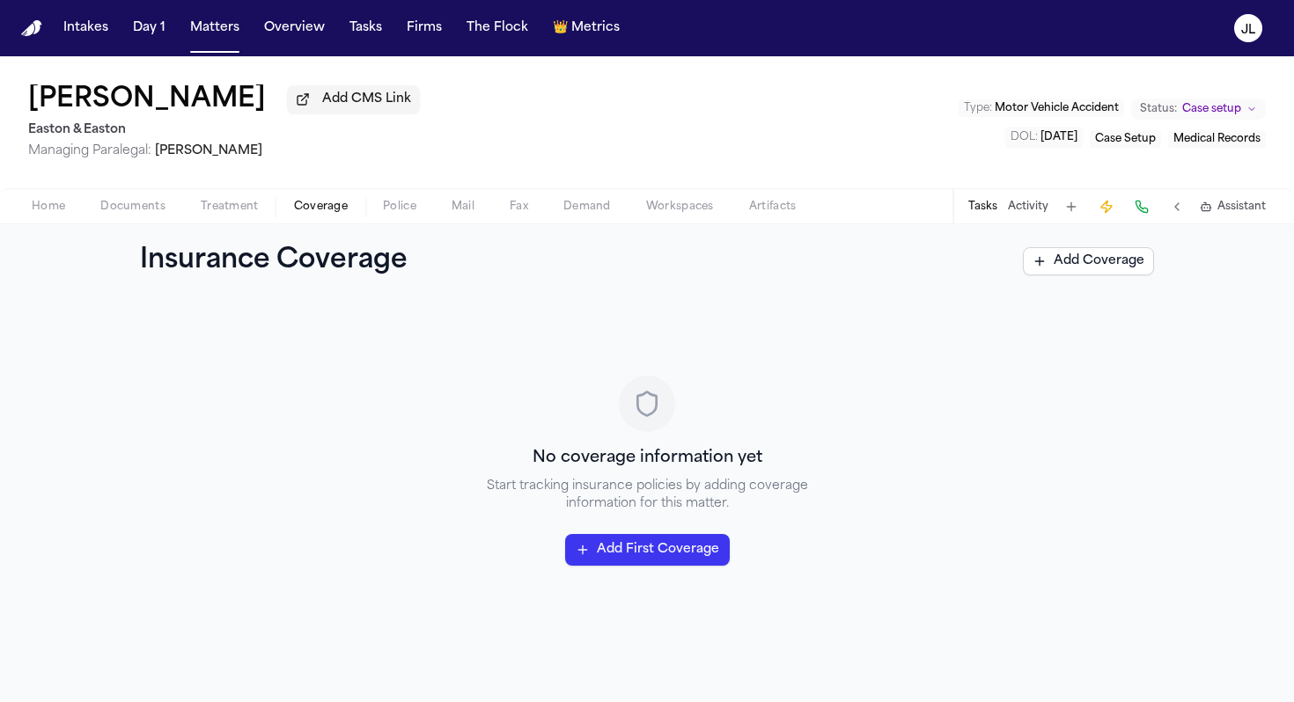
click at [110, 212] on span "Documents" at bounding box center [132, 207] width 65 height 14
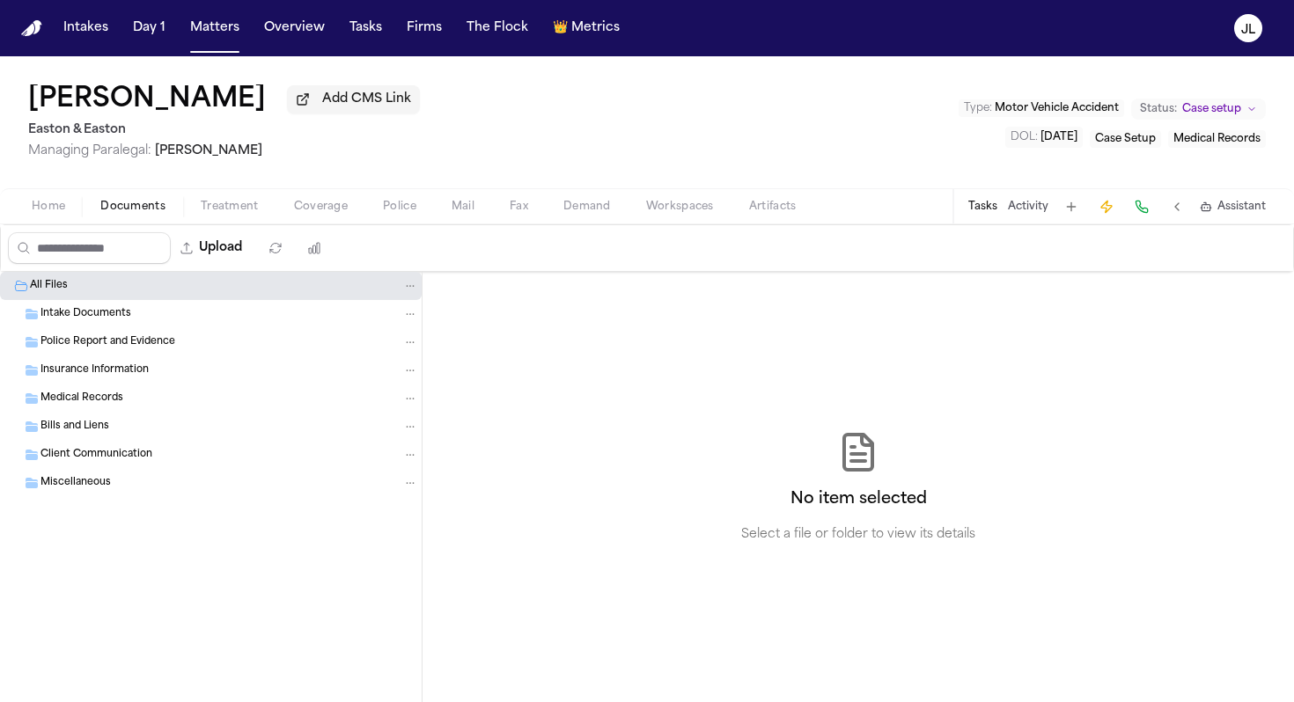
click at [26, 217] on button "Home" at bounding box center [48, 206] width 69 height 21
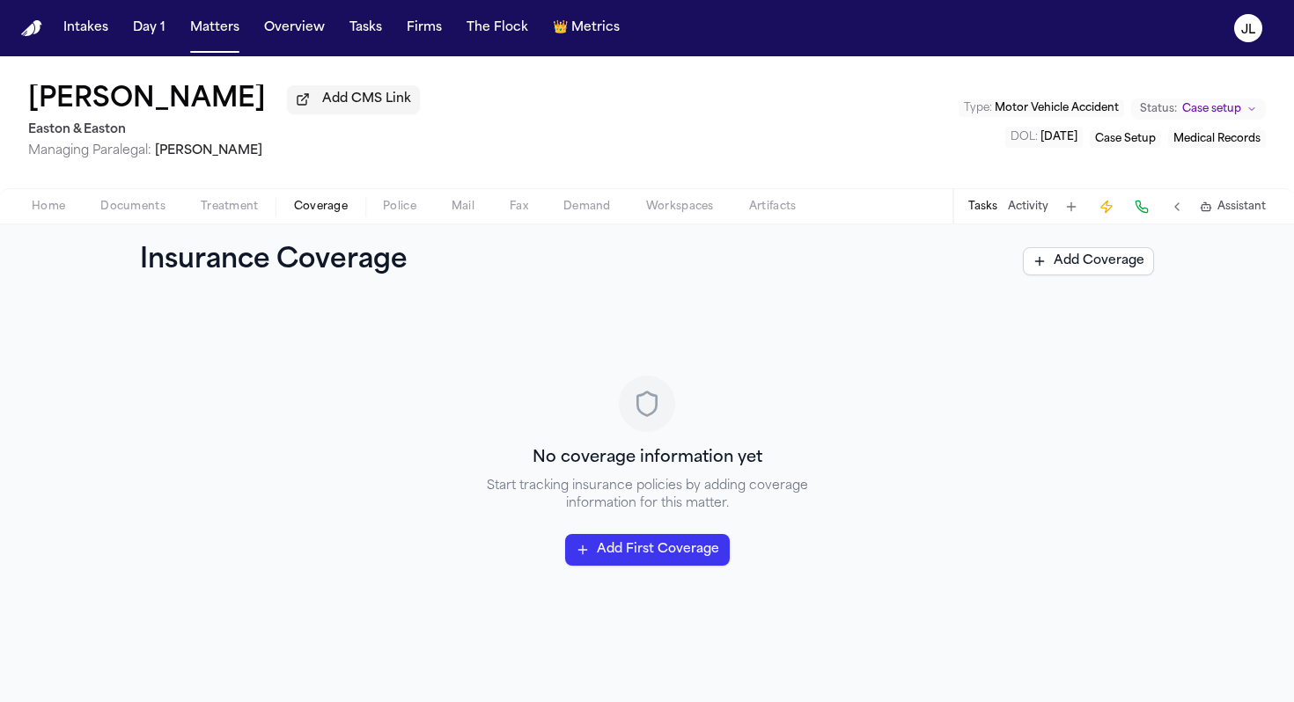
click at [327, 205] on span "Coverage" at bounding box center [321, 207] width 54 height 14
click at [345, 105] on span "Add CMS Link" at bounding box center [366, 100] width 89 height 18
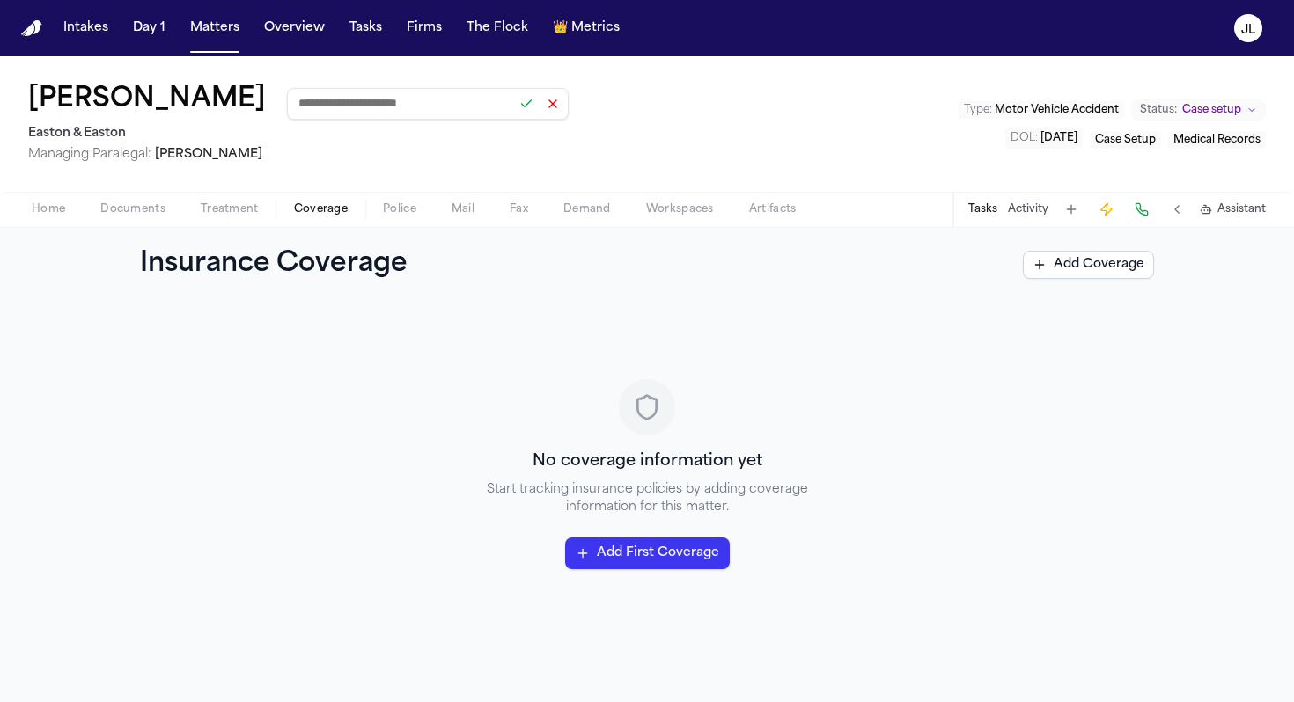
click at [540, 103] on button at bounding box center [552, 104] width 25 height 25
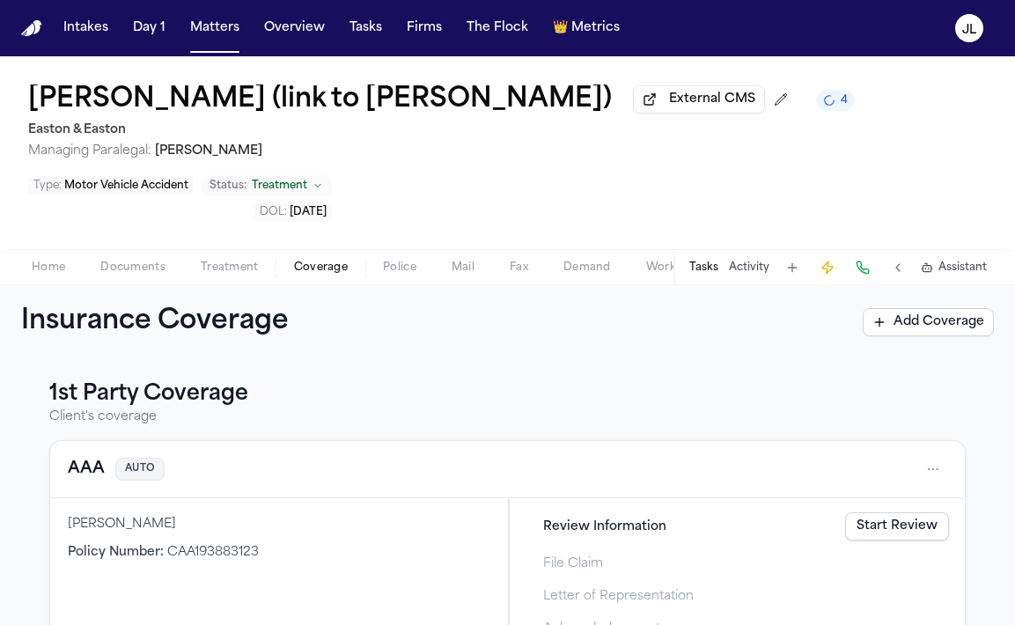
click at [89, 459] on div "AAA AUTO" at bounding box center [507, 469] width 914 height 57
click at [88, 474] on button "AAA" at bounding box center [86, 469] width 37 height 25
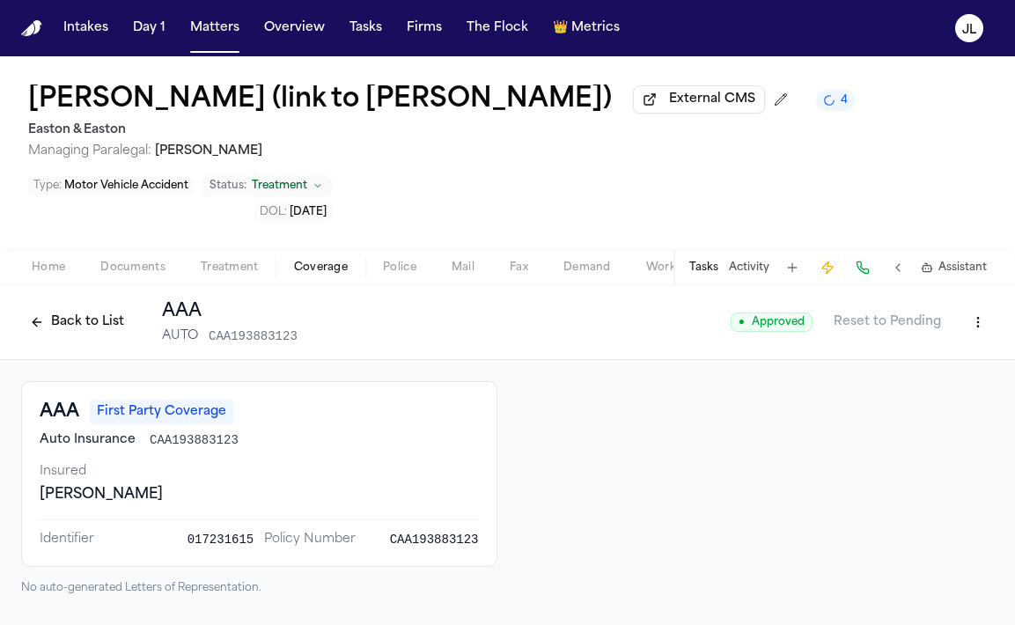
click at [54, 324] on button "Back to List" at bounding box center [77, 322] width 112 height 28
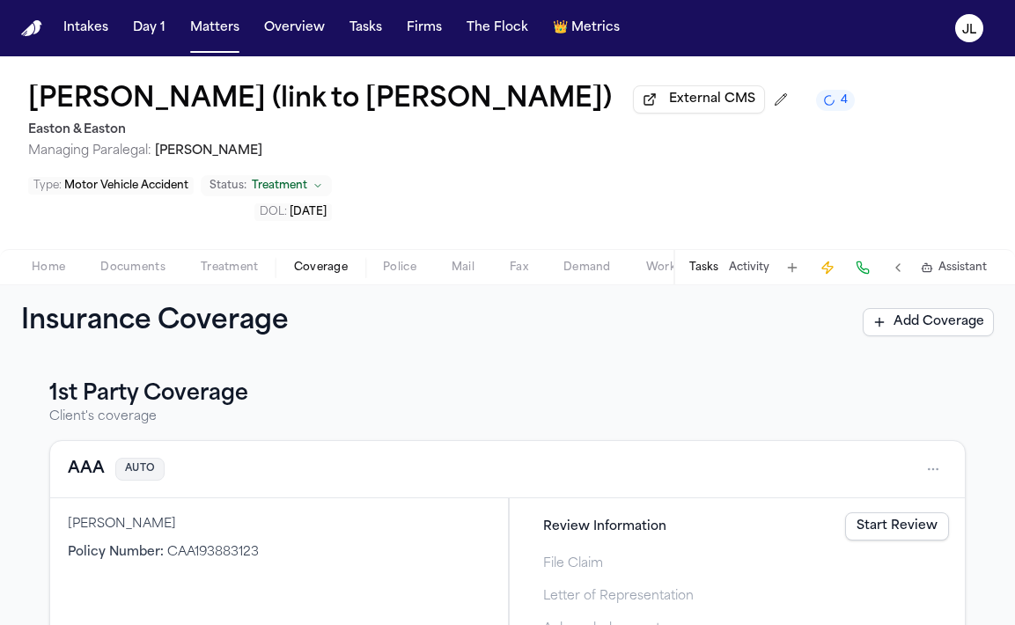
click at [51, 290] on div "Insurance Coverage Add Coverage" at bounding box center [507, 322] width 1015 height 74
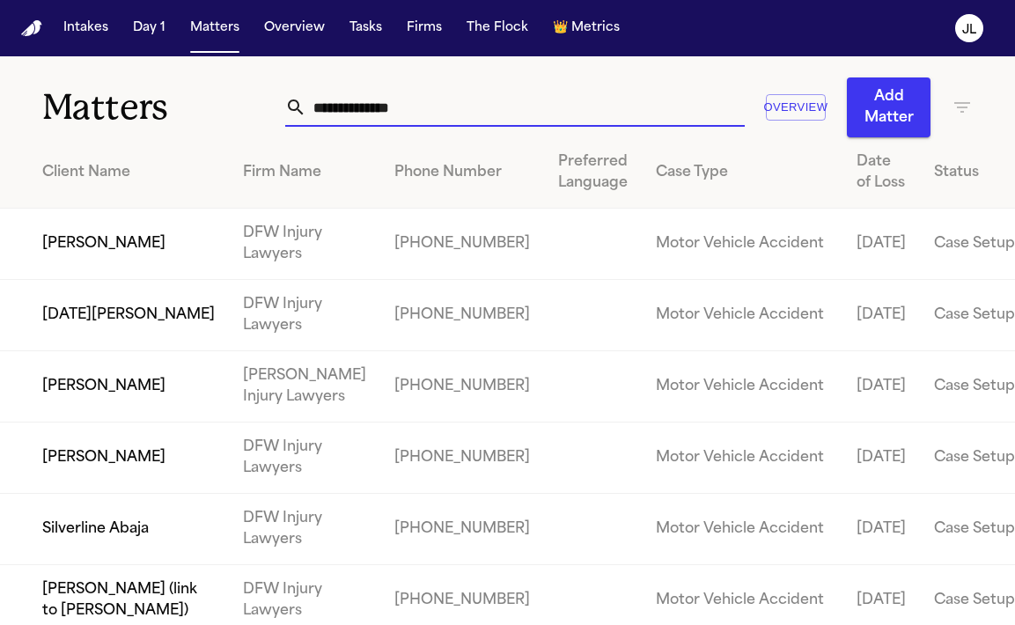
click at [454, 117] on input "text" at bounding box center [525, 107] width 438 height 39
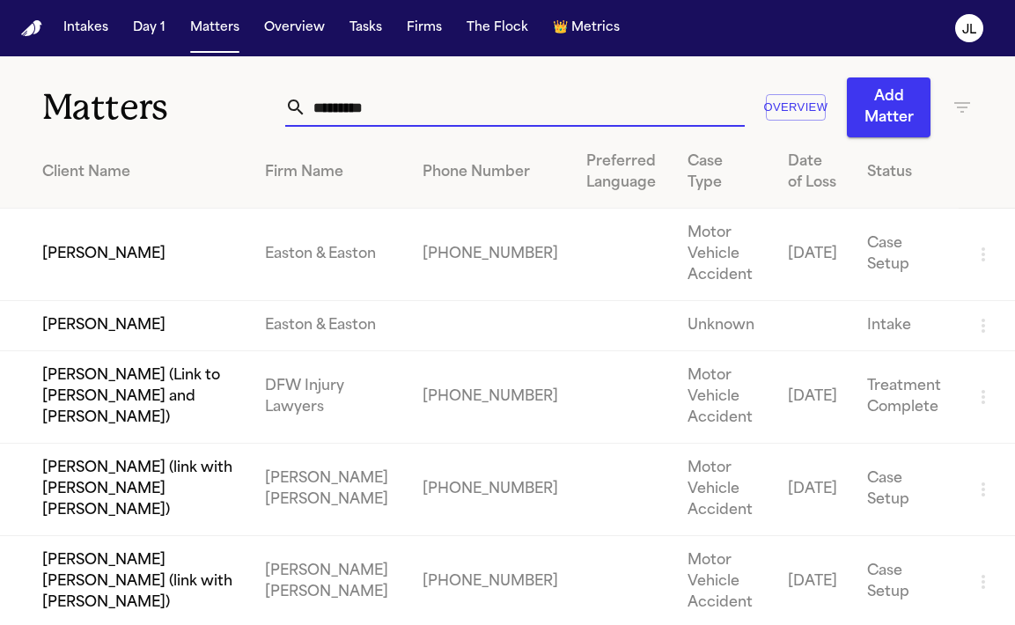
type input "*********"
click at [158, 270] on td "[PERSON_NAME]" at bounding box center [125, 255] width 251 height 92
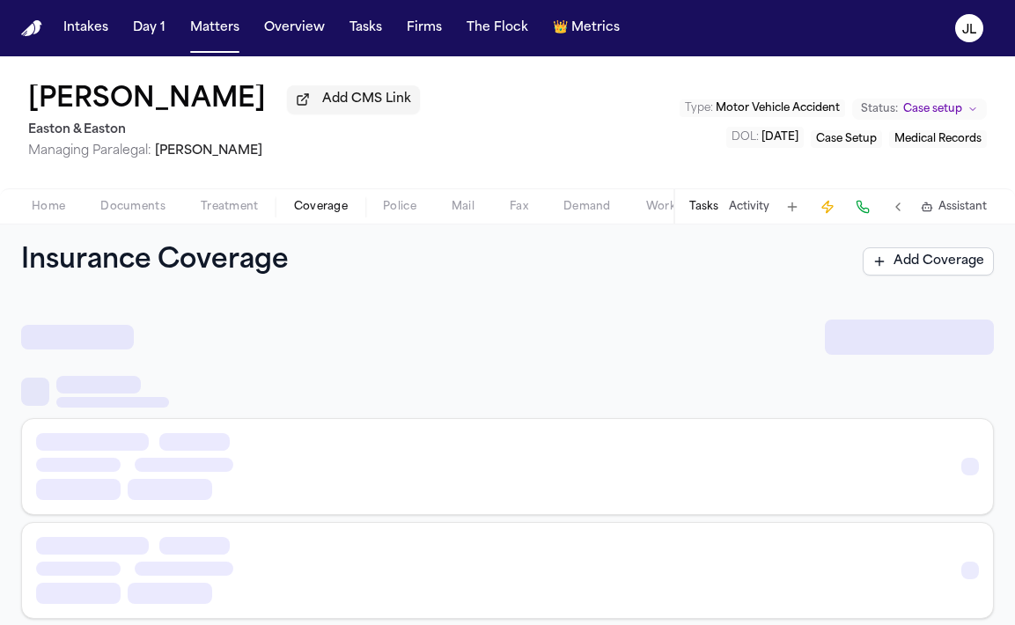
click at [303, 202] on span "Coverage" at bounding box center [321, 207] width 54 height 14
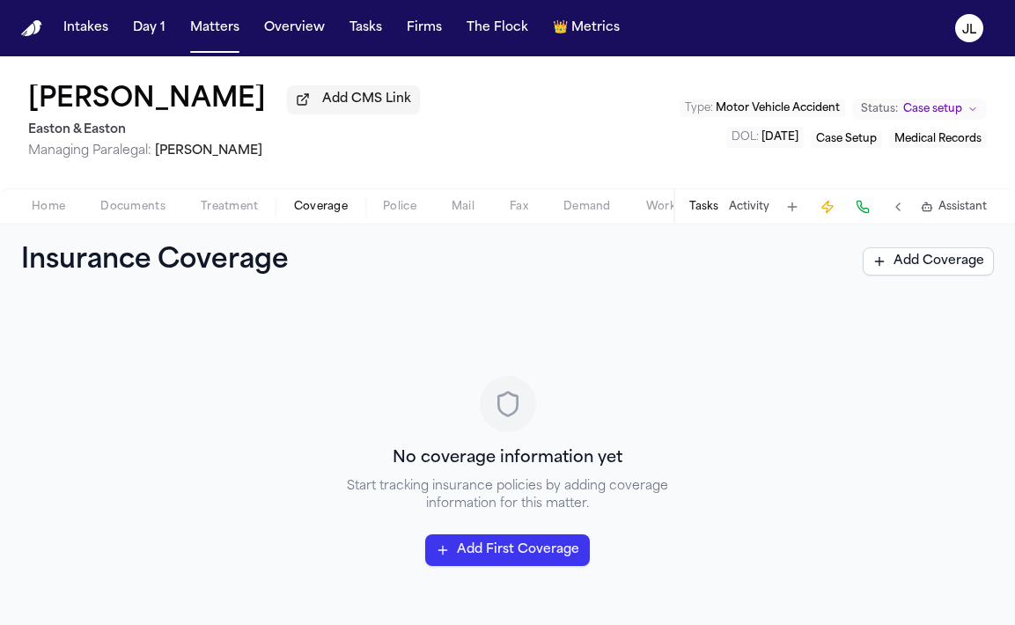
click at [866, 199] on button at bounding box center [862, 207] width 25 height 25
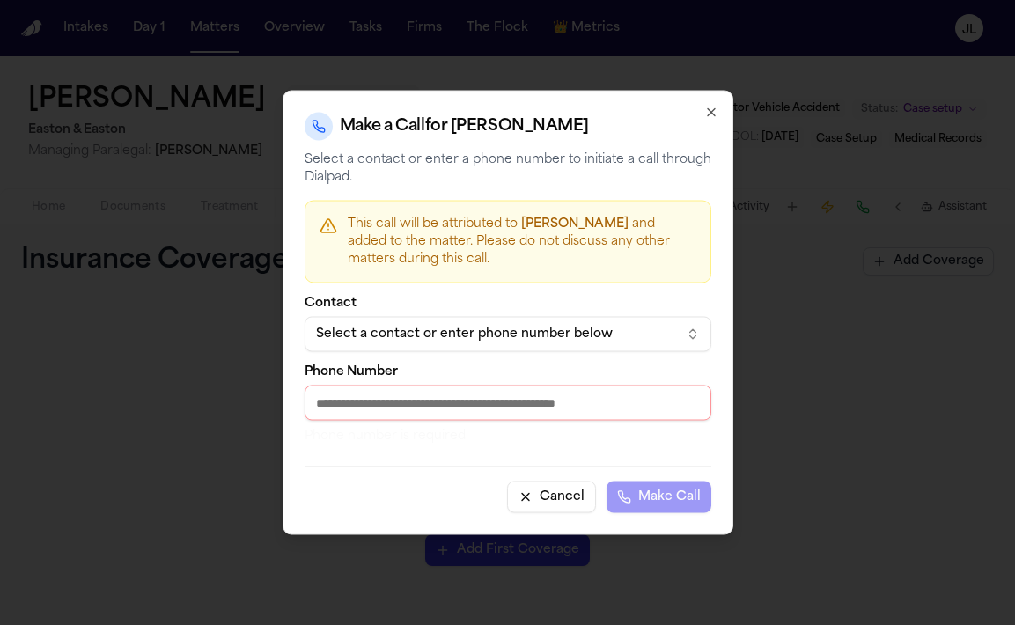
click at [492, 406] on input "Phone Number" at bounding box center [508, 403] width 407 height 35
paste input "**********"
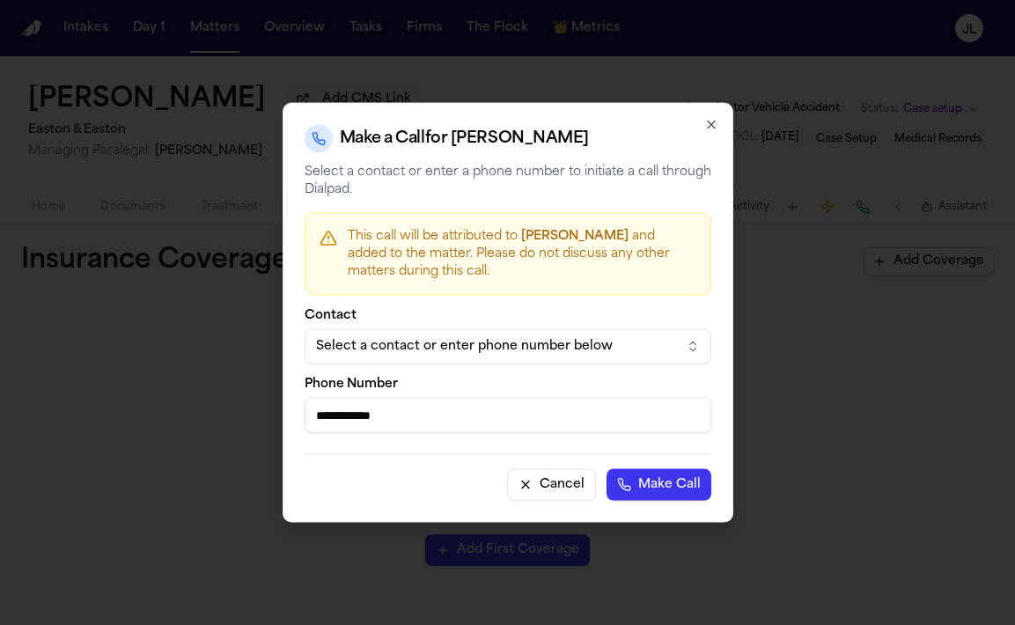
type input "**********"
click at [637, 477] on button "Make Call" at bounding box center [658, 485] width 105 height 32
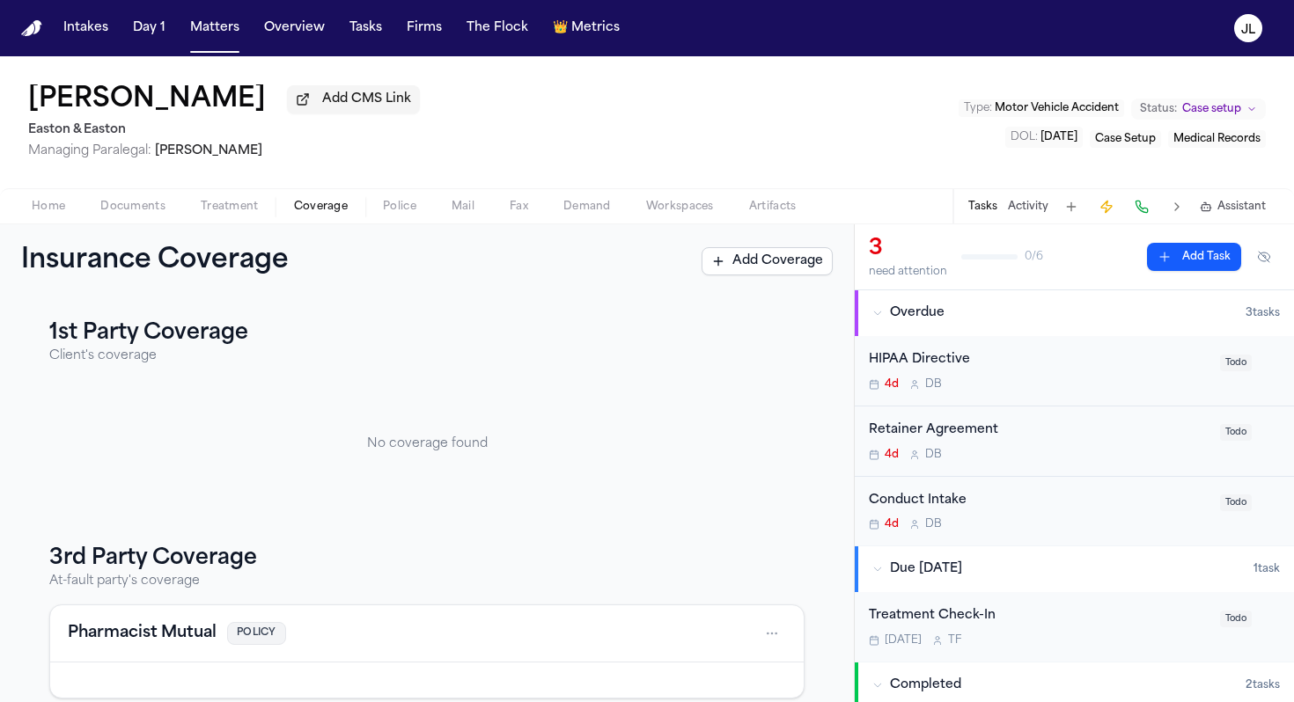
scroll to position [21, 0]
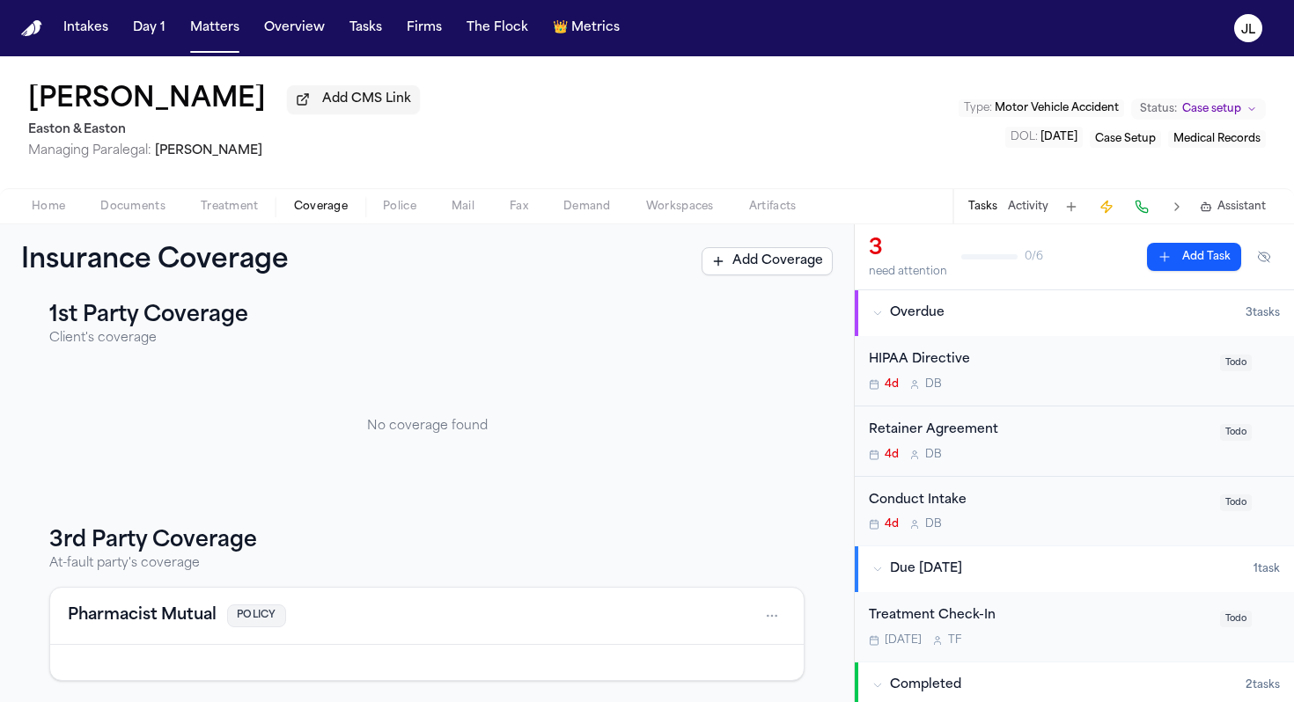
click at [157, 621] on button "Pharmacist Mutual" at bounding box center [142, 616] width 149 height 25
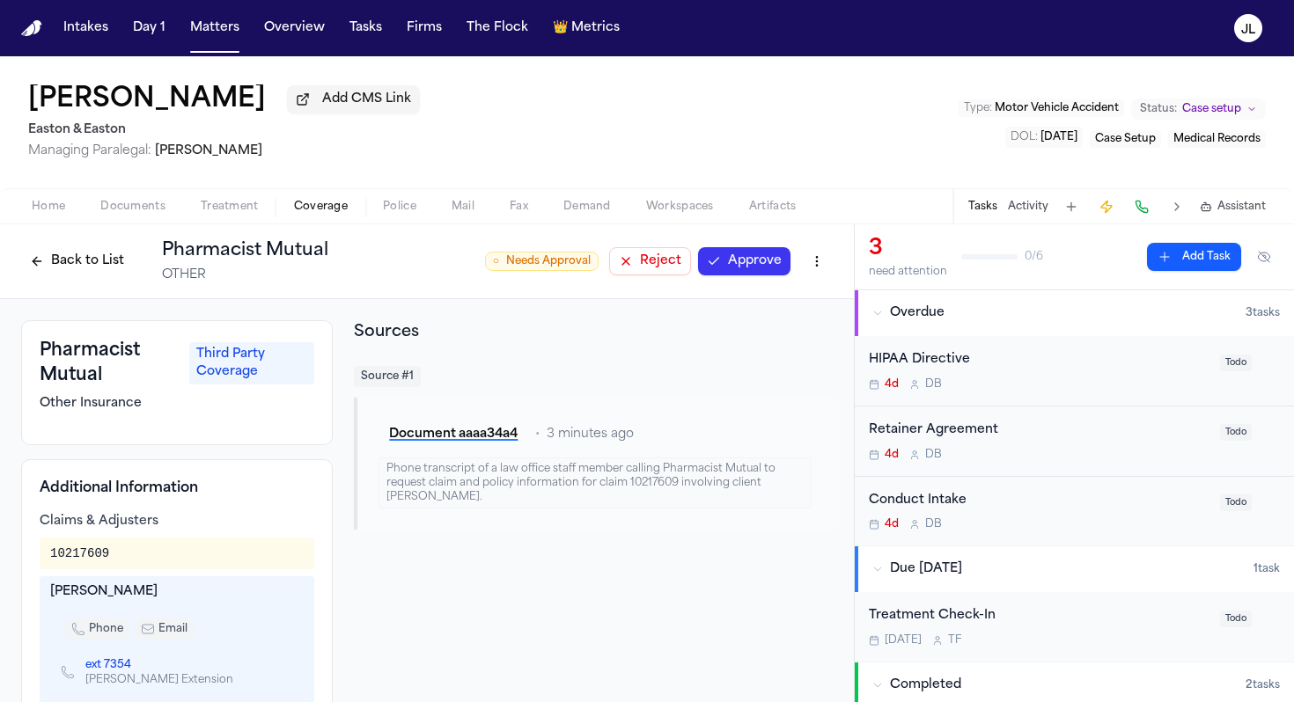
click at [829, 272] on html "Intakes Day 1 Matters Overview Tasks Firms The Flock 👑 Metrics [PERSON_NAME] Ad…" at bounding box center [647, 351] width 1294 height 702
click at [796, 303] on div "Edit Coverage" at bounding box center [756, 304] width 148 height 28
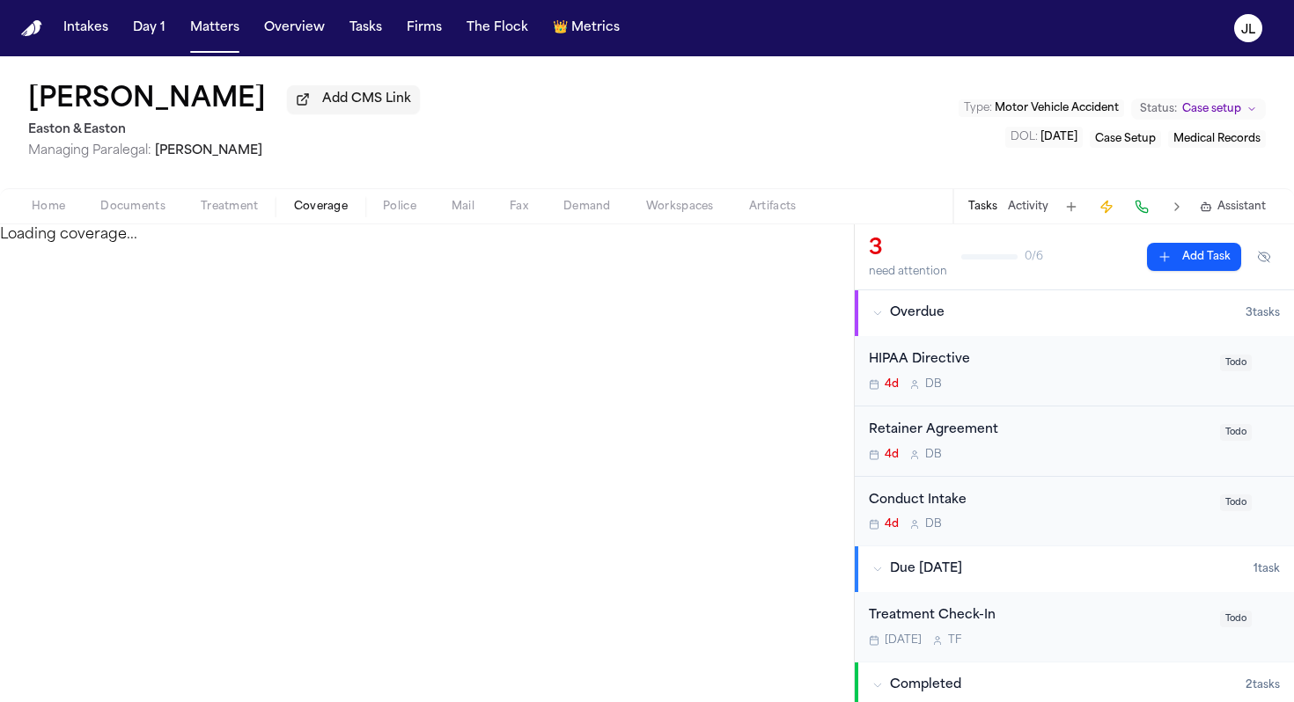
select select "**********"
select select "*****"
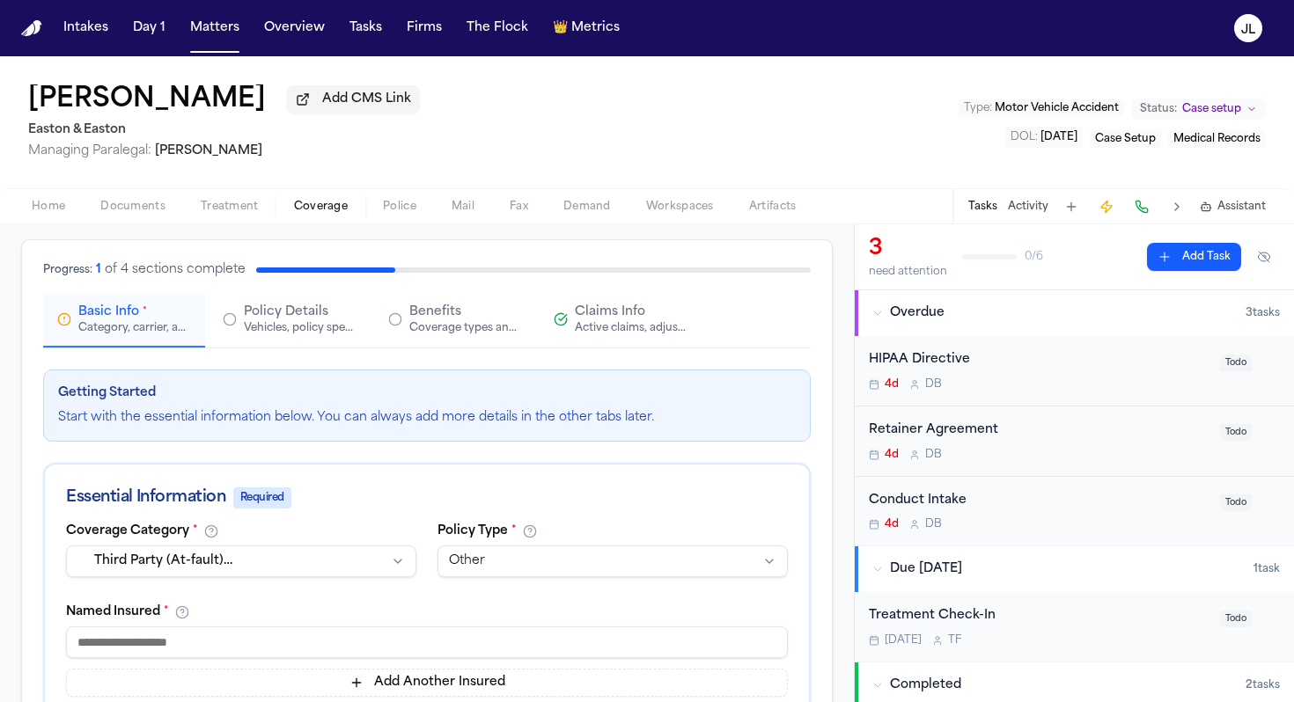
scroll to position [292, 0]
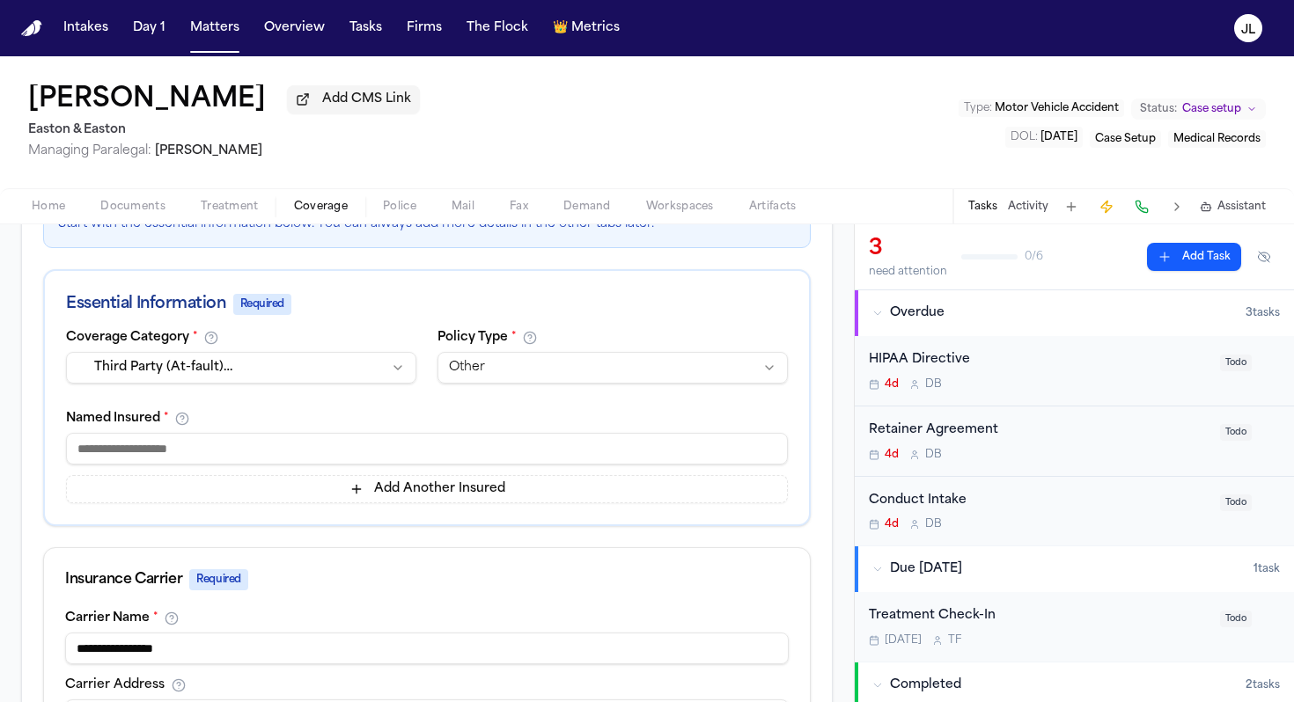
click at [271, 355] on div "**********" at bounding box center [241, 361] width 350 height 60
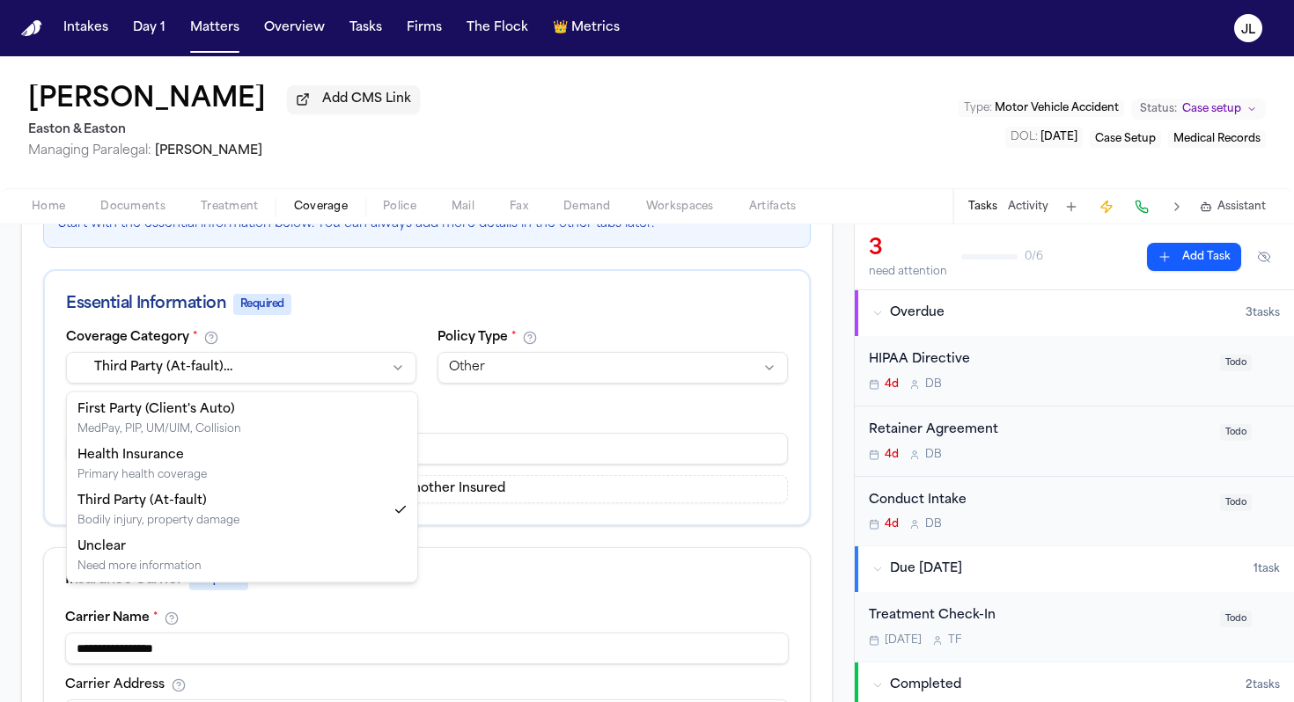
click at [267, 362] on html "Intakes Day 1 Matters Overview Tasks Firms The Flock 👑 Metrics [PERSON_NAME] Ad…" at bounding box center [647, 351] width 1294 height 702
select select "**********"
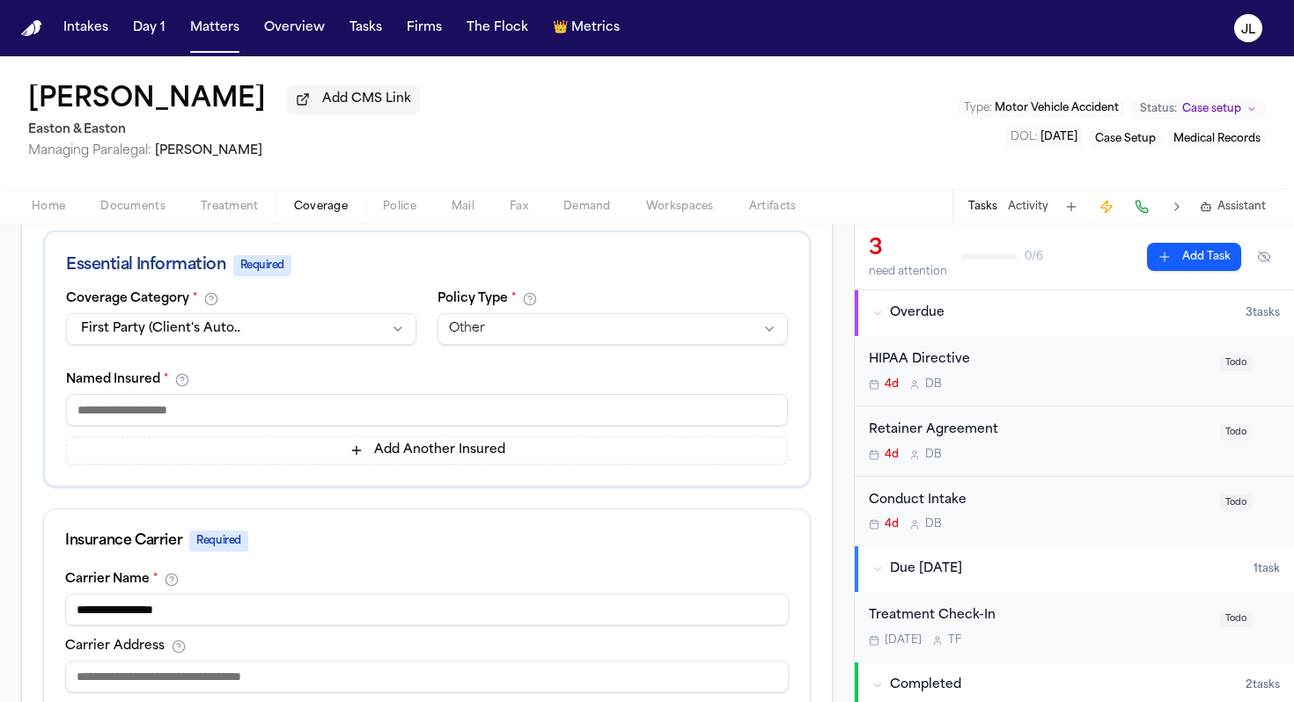
scroll to position [307, 0]
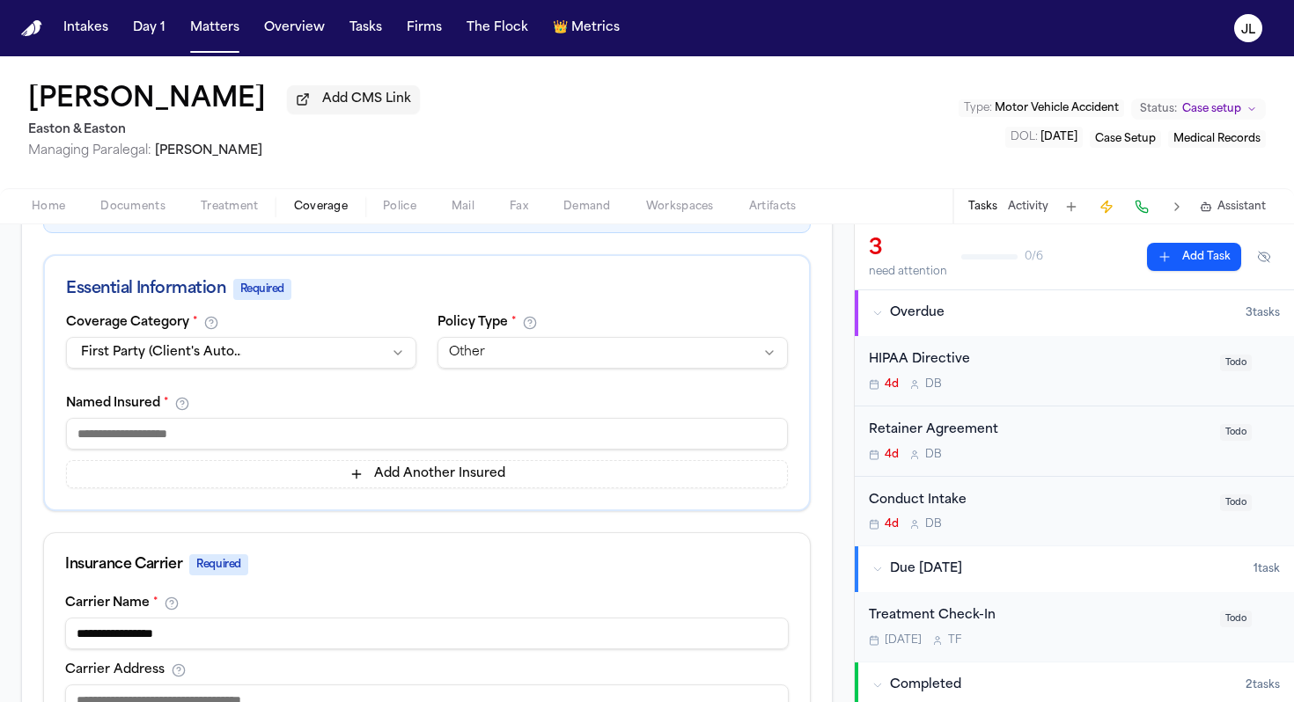
click at [214, 430] on input at bounding box center [427, 434] width 722 height 32
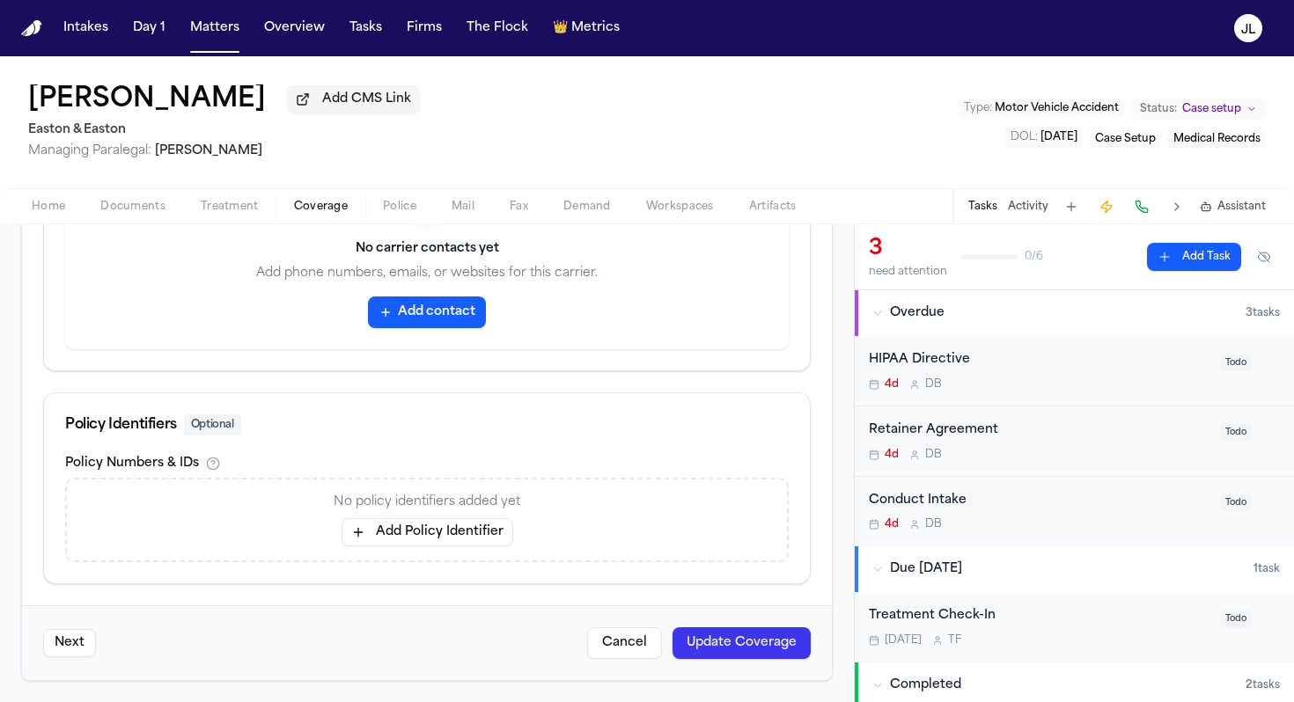
type input "**********"
click at [708, 643] on button "Update Coverage" at bounding box center [741, 644] width 138 height 32
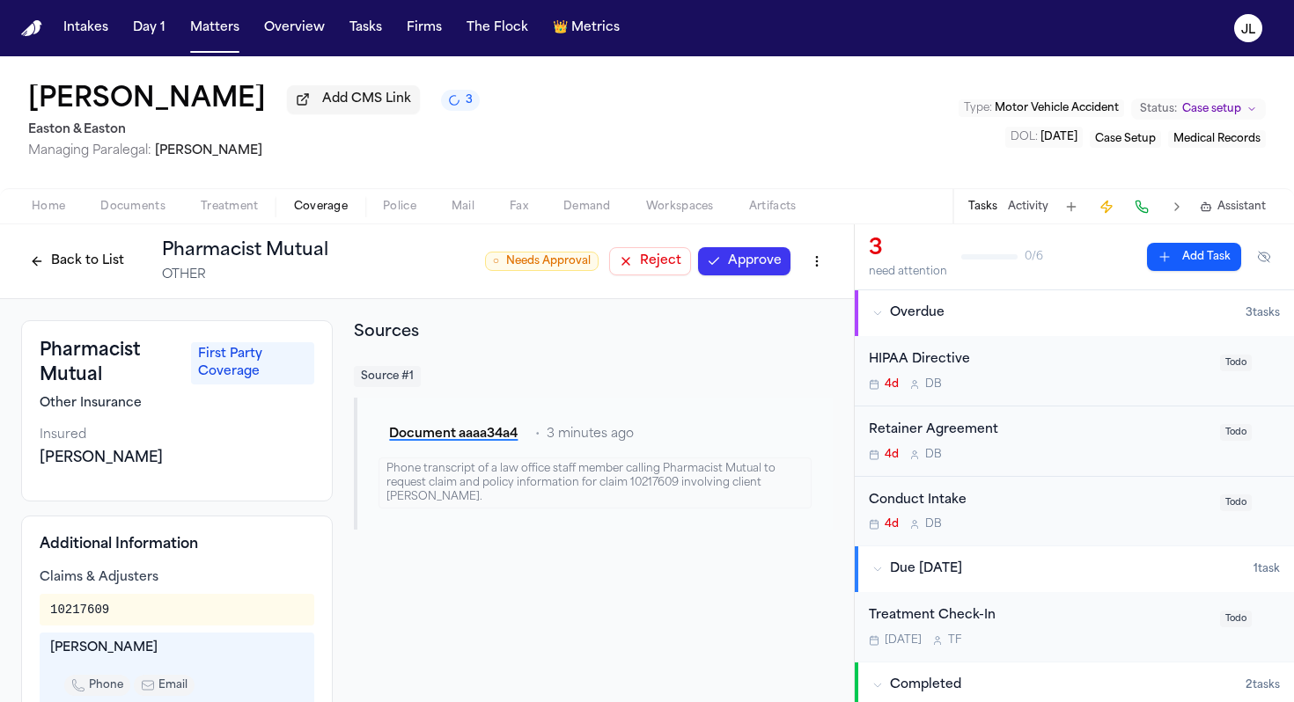
click at [759, 275] on button "Approve" at bounding box center [744, 261] width 92 height 28
click at [90, 265] on button "Back to List" at bounding box center [77, 261] width 112 height 28
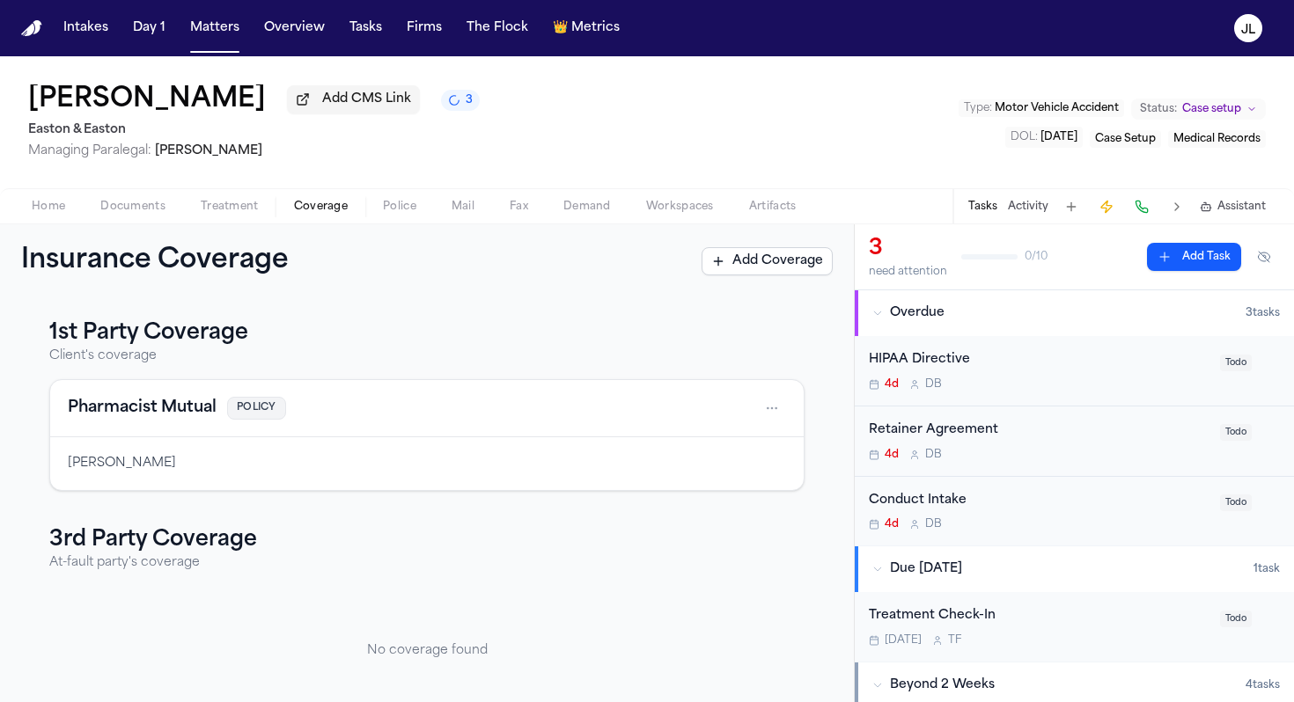
click at [146, 420] on button "Pharmacist Mutual" at bounding box center [142, 408] width 149 height 25
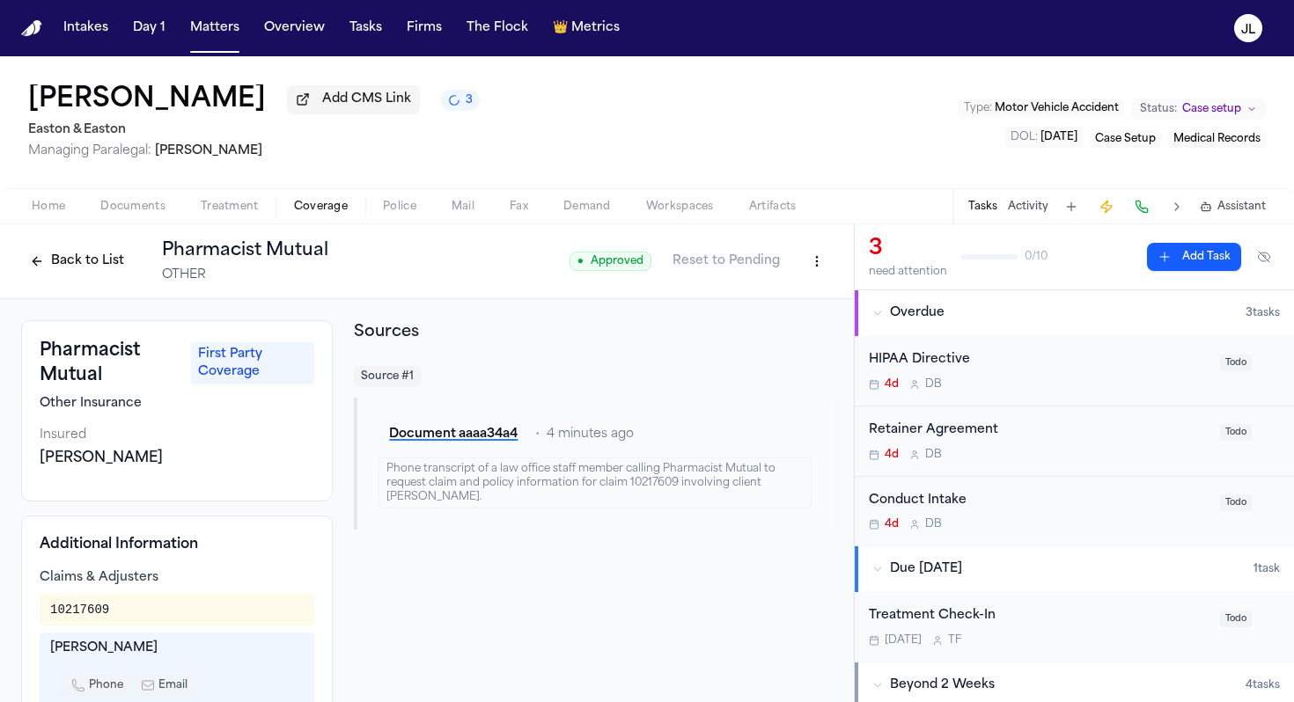
click at [81, 265] on button "Back to List" at bounding box center [77, 261] width 112 height 28
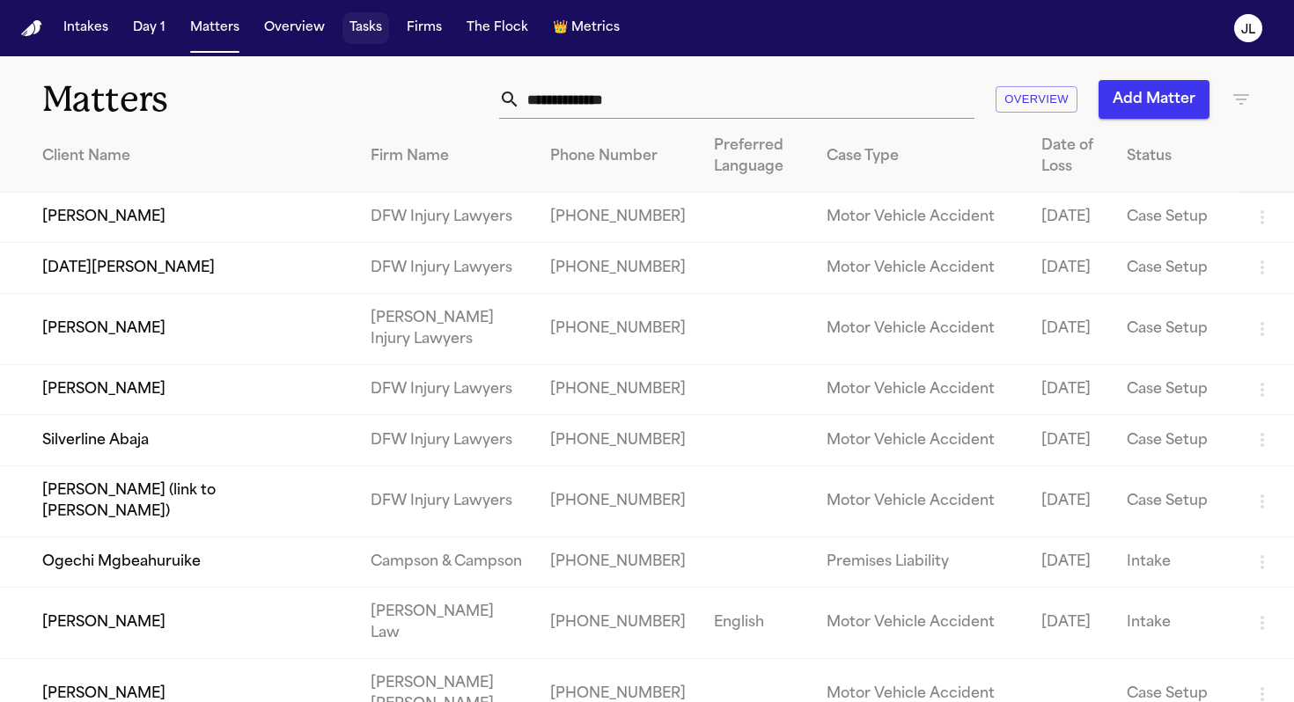
click at [359, 35] on button "Tasks" at bounding box center [365, 28] width 47 height 32
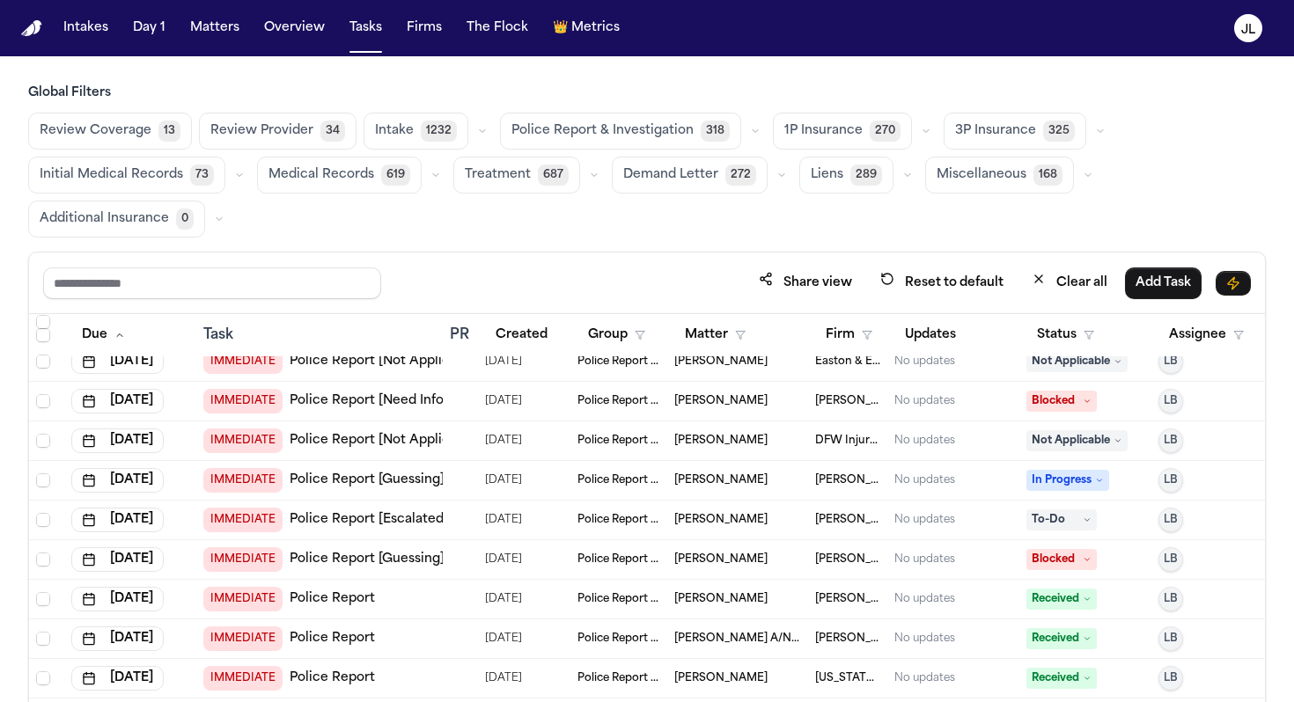
scroll to position [2594, 0]
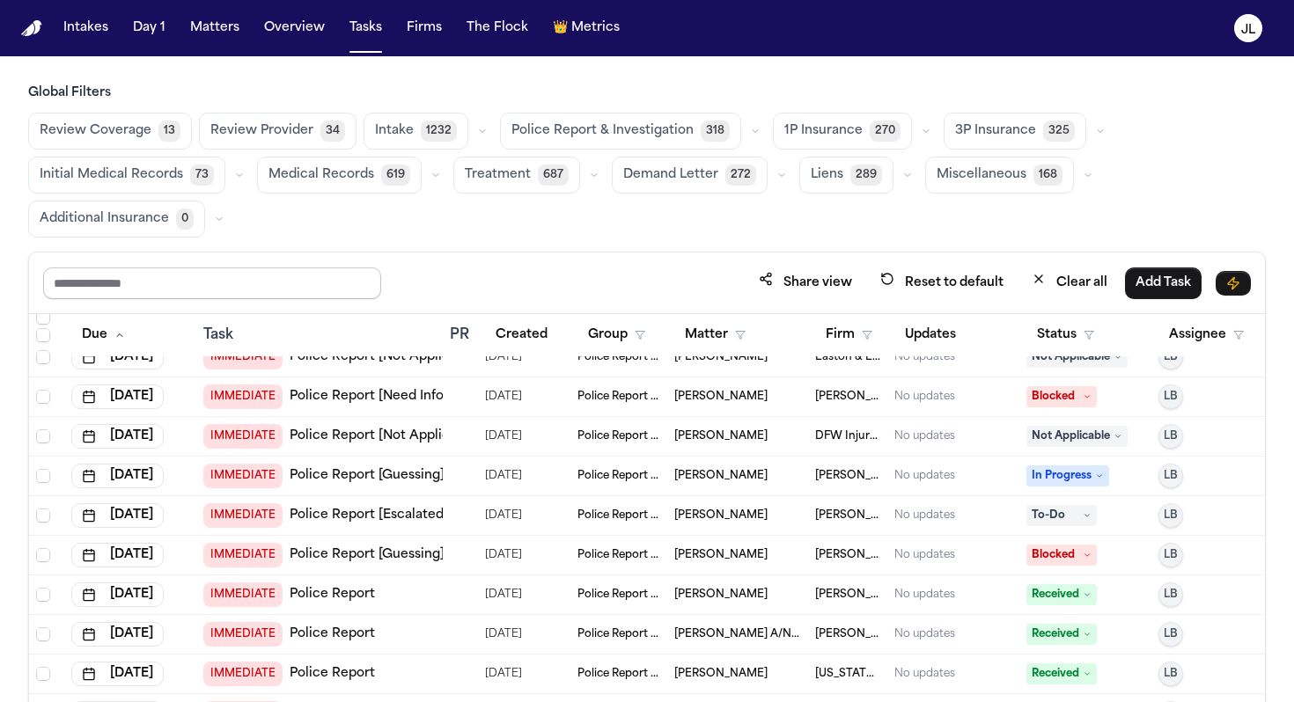
click at [226, 291] on input "text" at bounding box center [212, 284] width 338 height 32
type input "*"
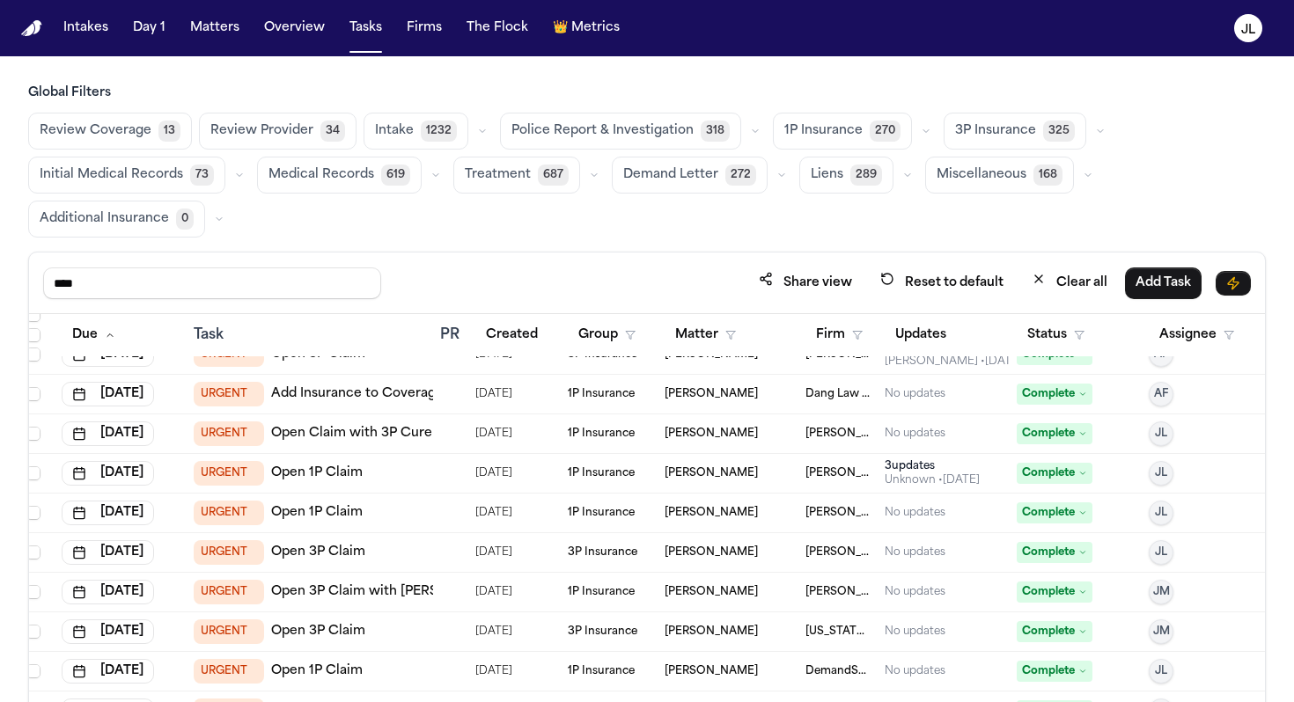
scroll to position [1208, 10]
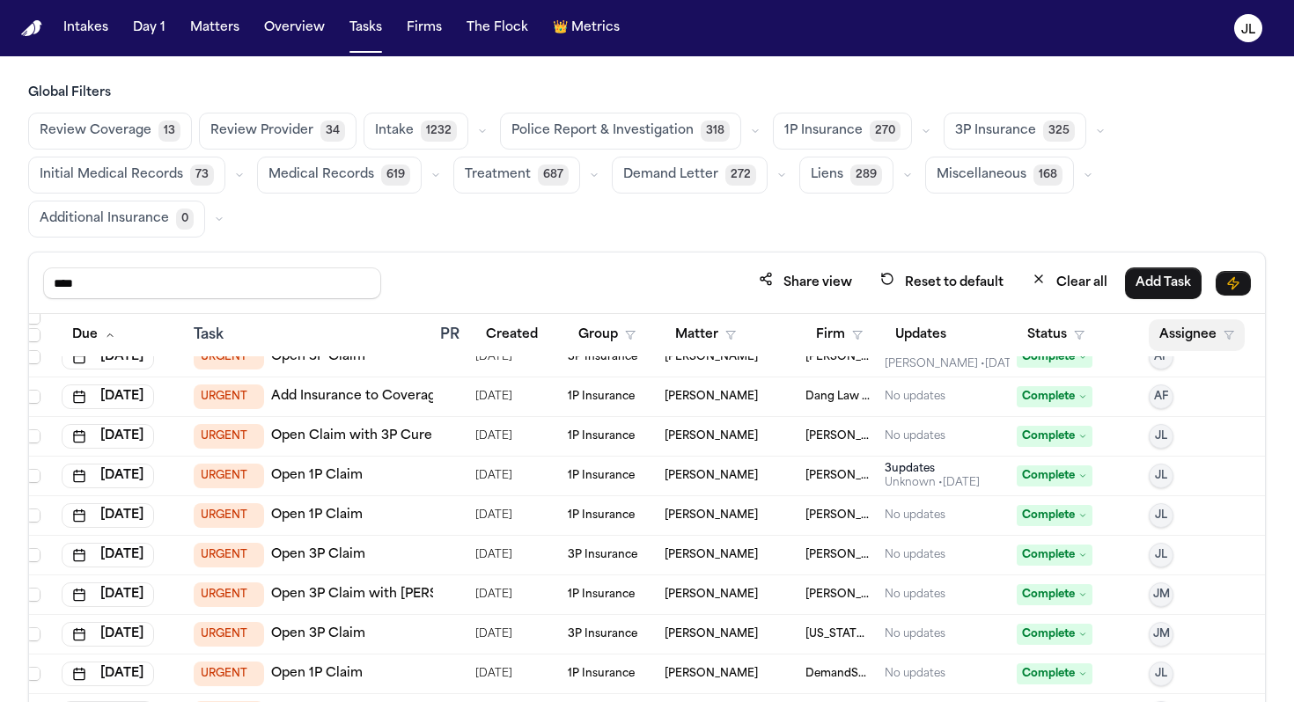
type input "****"
click at [1186, 328] on button "Assignee" at bounding box center [1197, 335] width 96 height 32
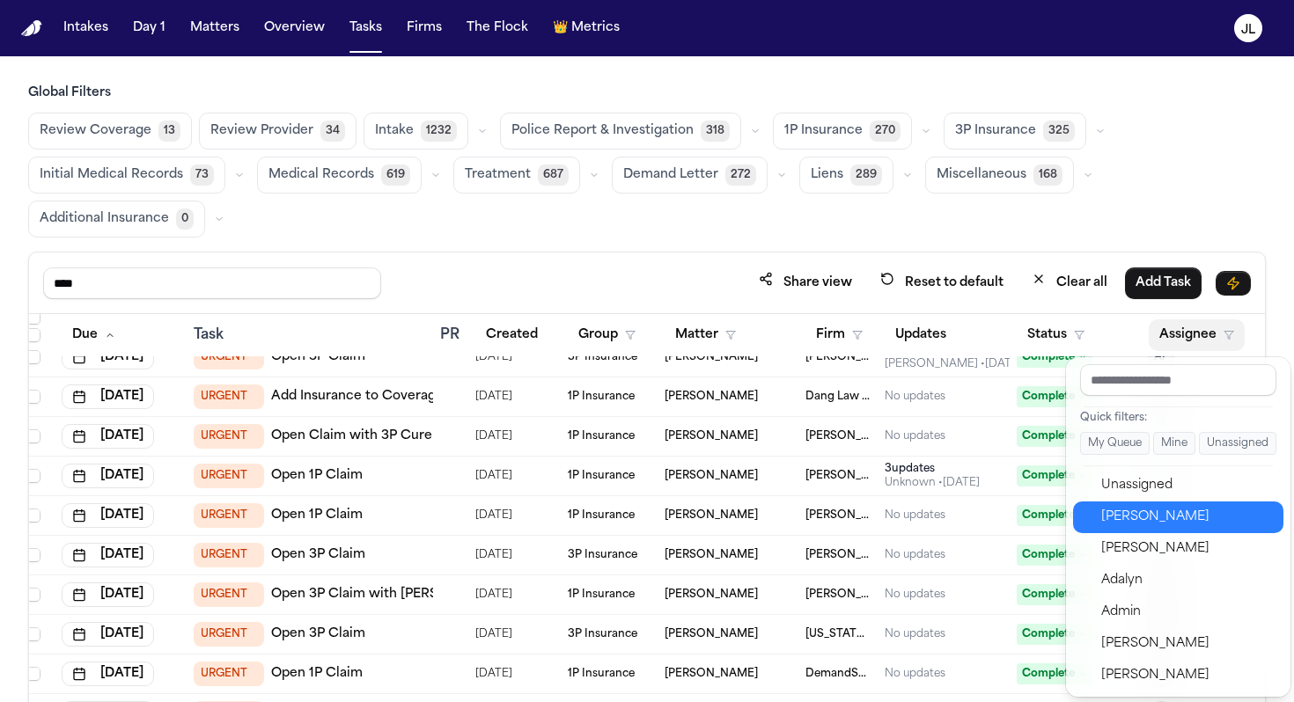
click at [1134, 508] on div "[PERSON_NAME]" at bounding box center [1187, 517] width 172 height 21
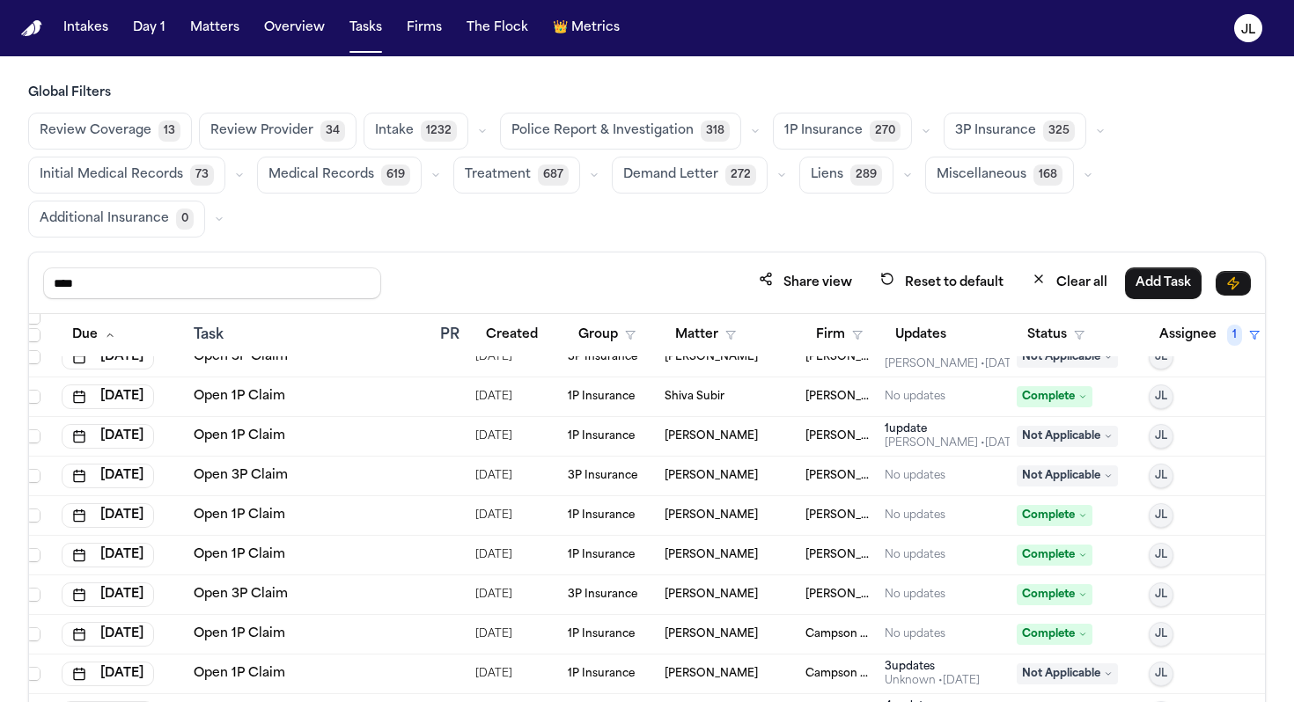
click at [1062, 348] on span "Not Applicable" at bounding box center [1067, 357] width 101 height 21
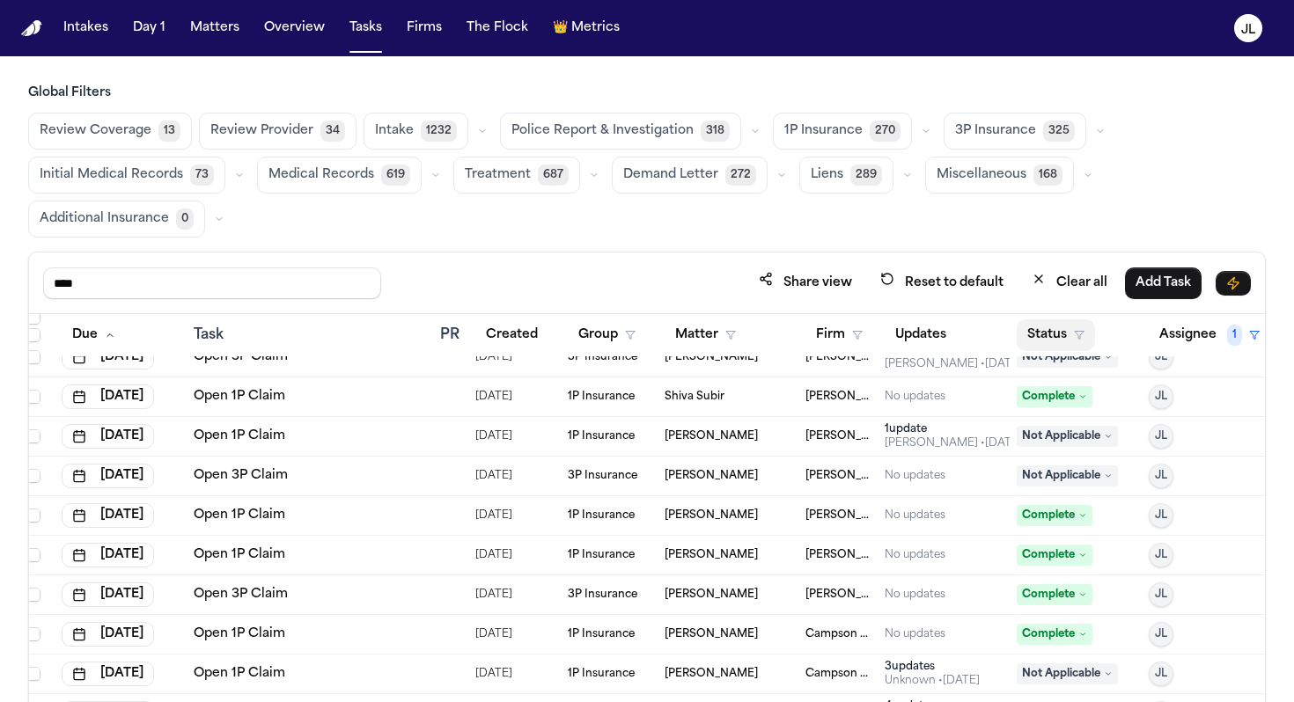
click at [1061, 329] on button "Status" at bounding box center [1056, 335] width 78 height 32
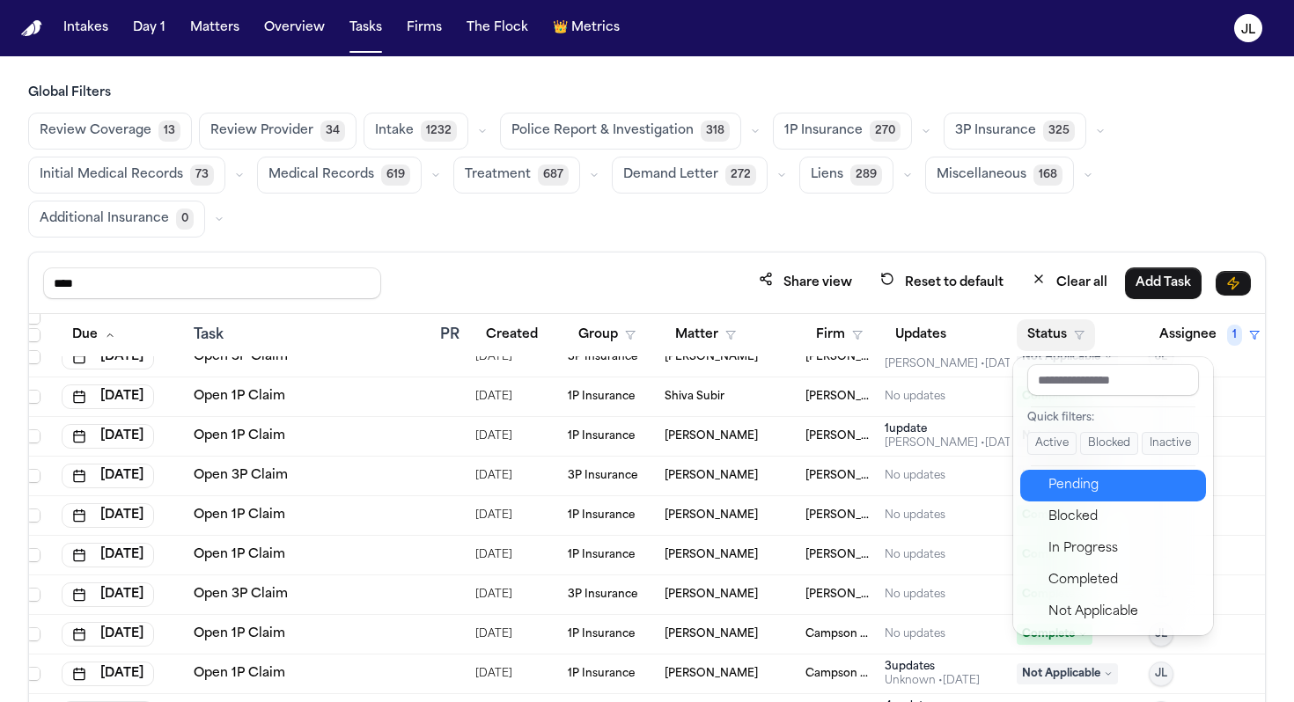
click at [1067, 480] on div "Pending" at bounding box center [1121, 485] width 147 height 21
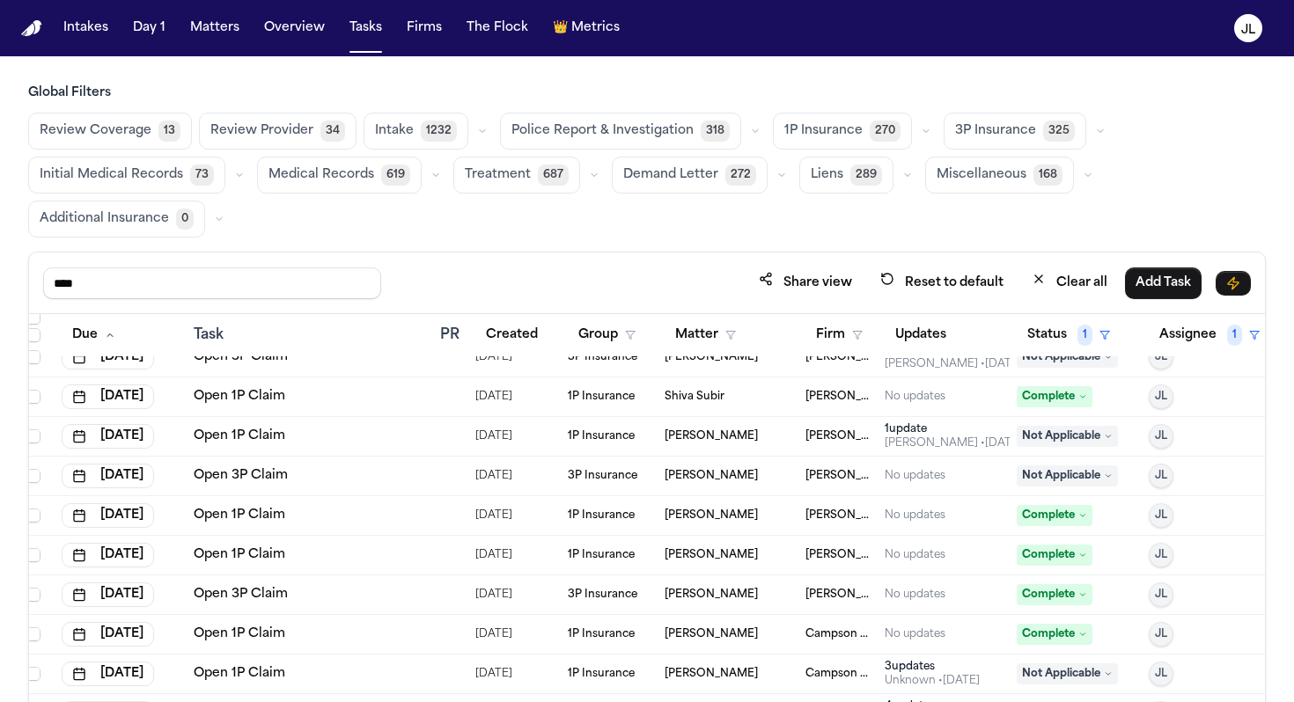
scroll to position [0, 10]
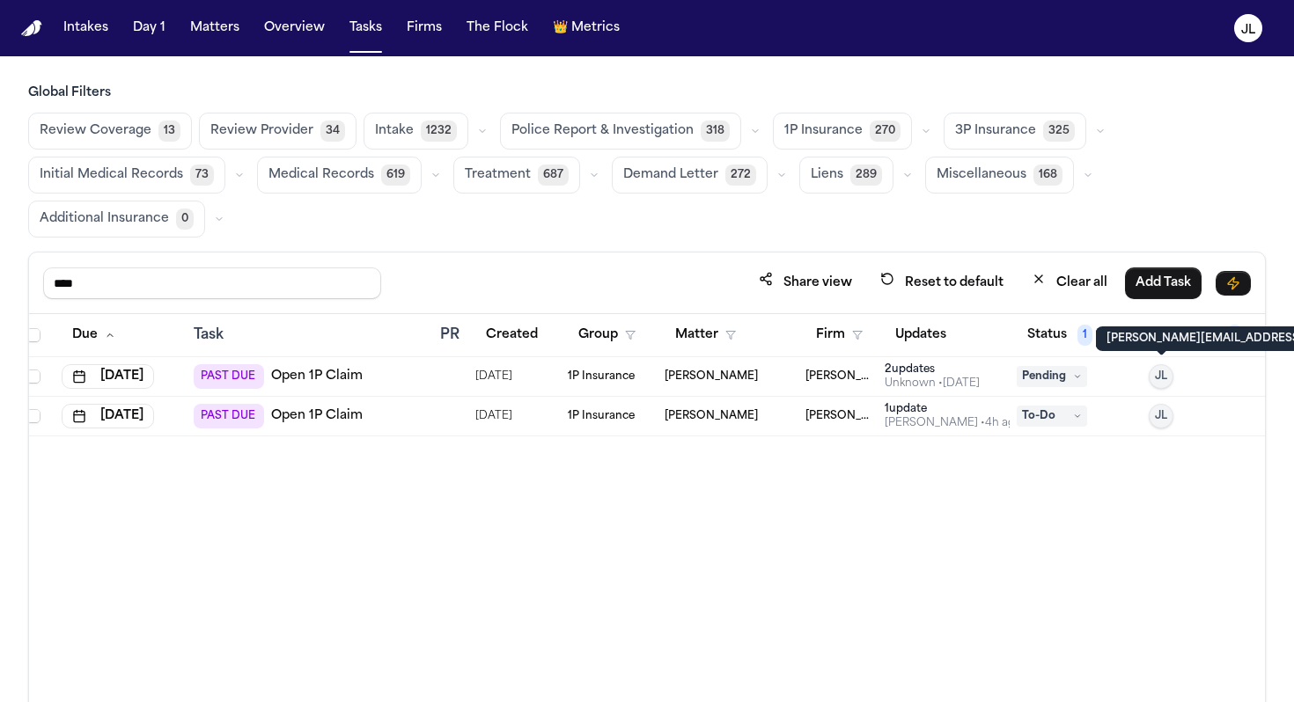
click at [1167, 379] on button "JL" at bounding box center [1161, 376] width 25 height 25
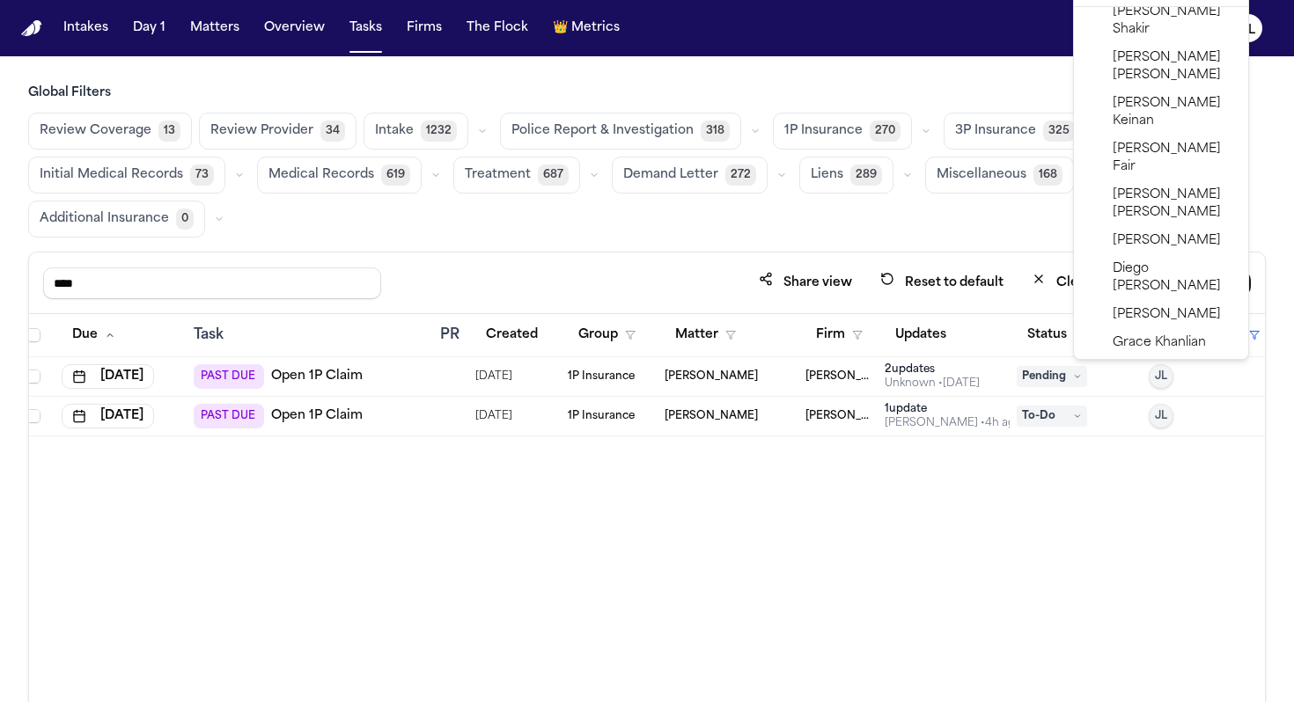
scroll to position [843, 0]
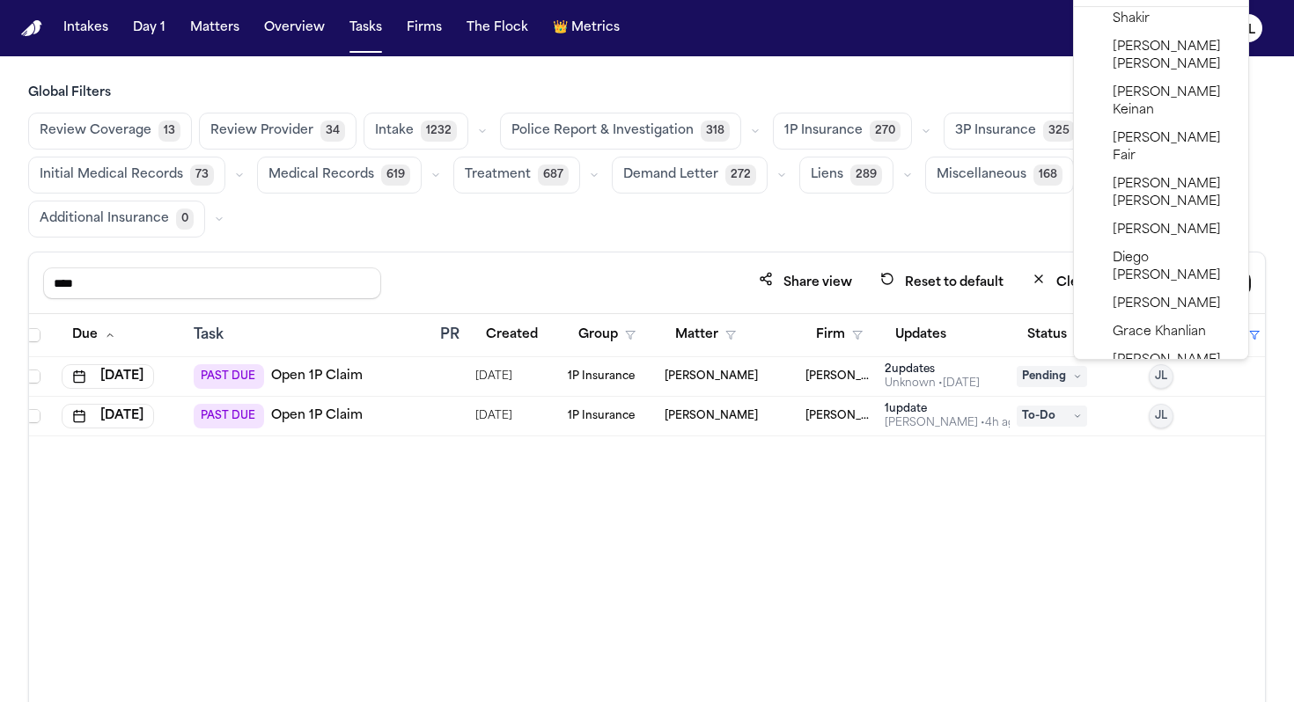
click at [1128, 398] on span "Jennifer Tashenberg" at bounding box center [1175, 415] width 125 height 35
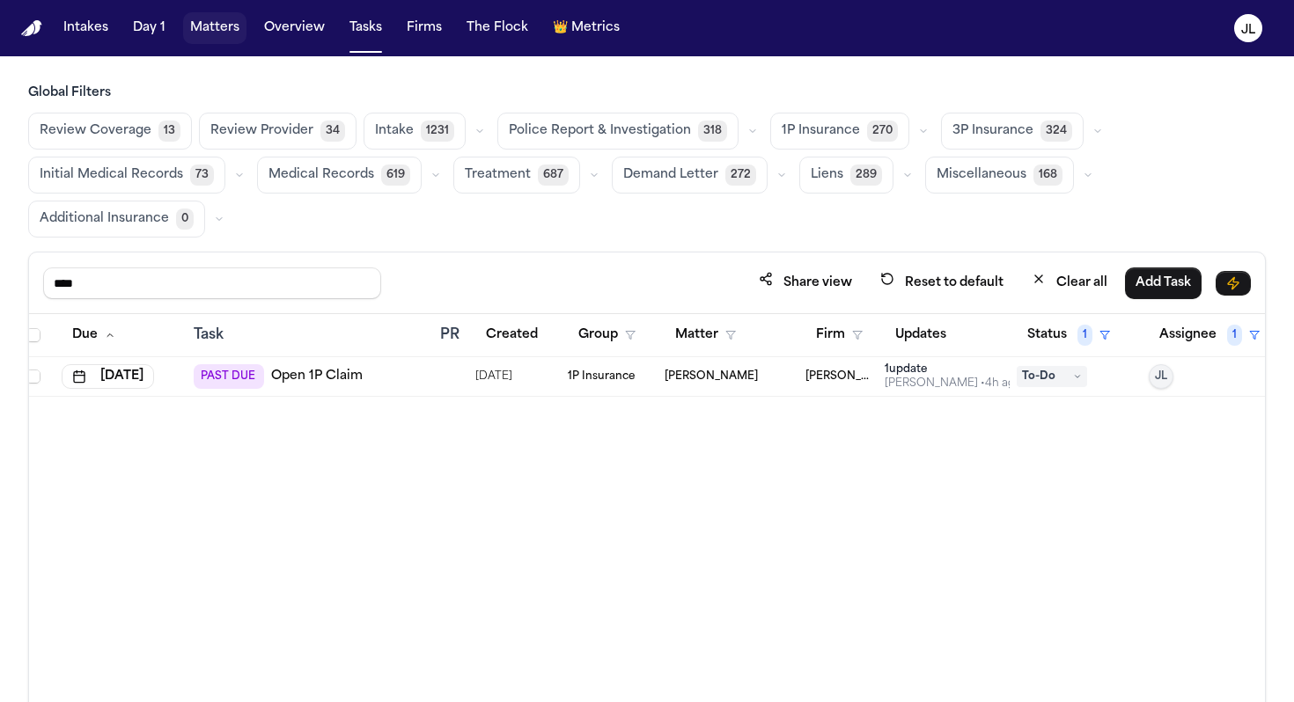
click at [224, 22] on button "Matters" at bounding box center [214, 28] width 63 height 32
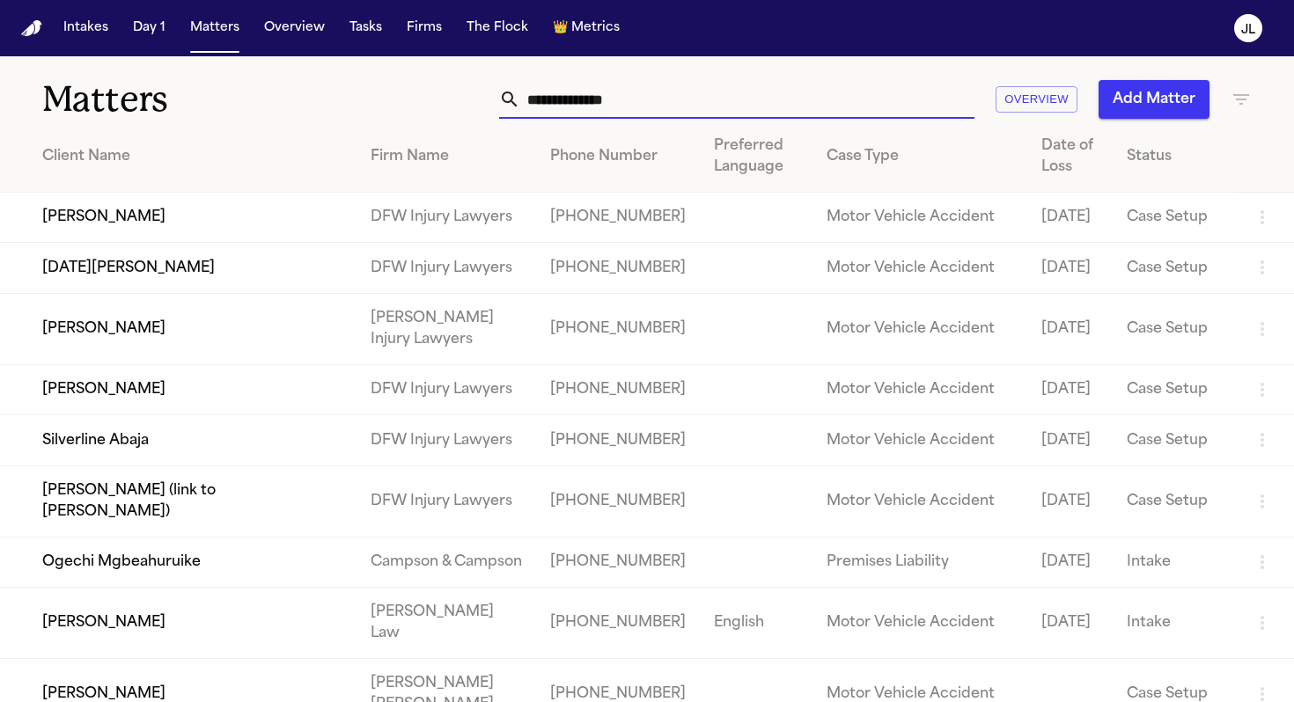
click at [542, 93] on input "text" at bounding box center [747, 99] width 454 height 39
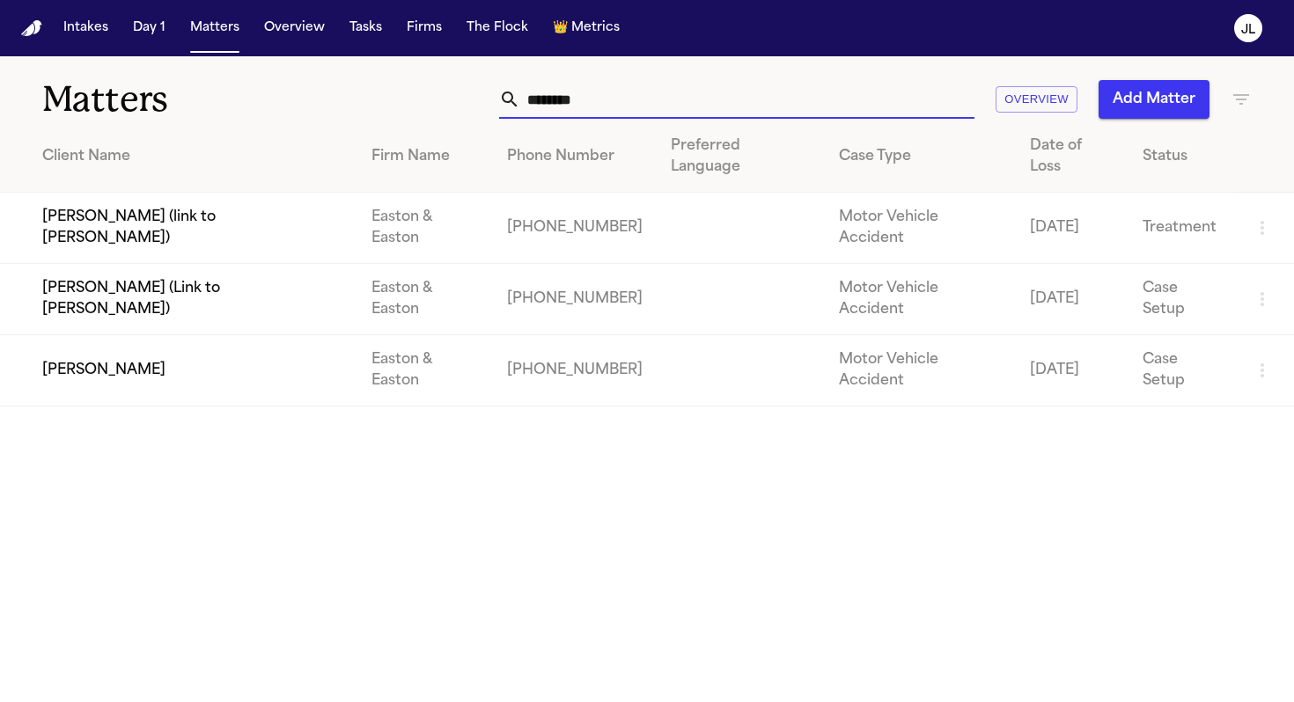
type input "********"
click at [85, 335] on td "[PERSON_NAME]" at bounding box center [178, 370] width 357 height 71
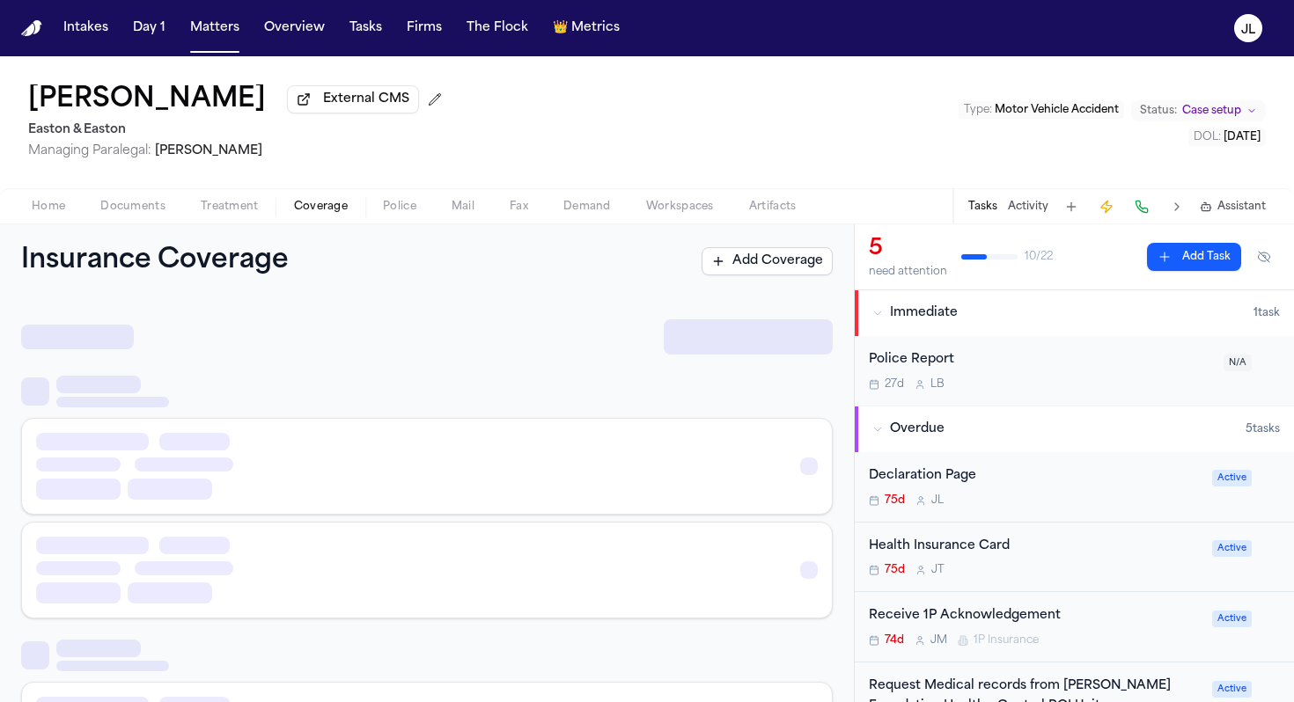
click at [334, 217] on button "Coverage" at bounding box center [320, 206] width 89 height 21
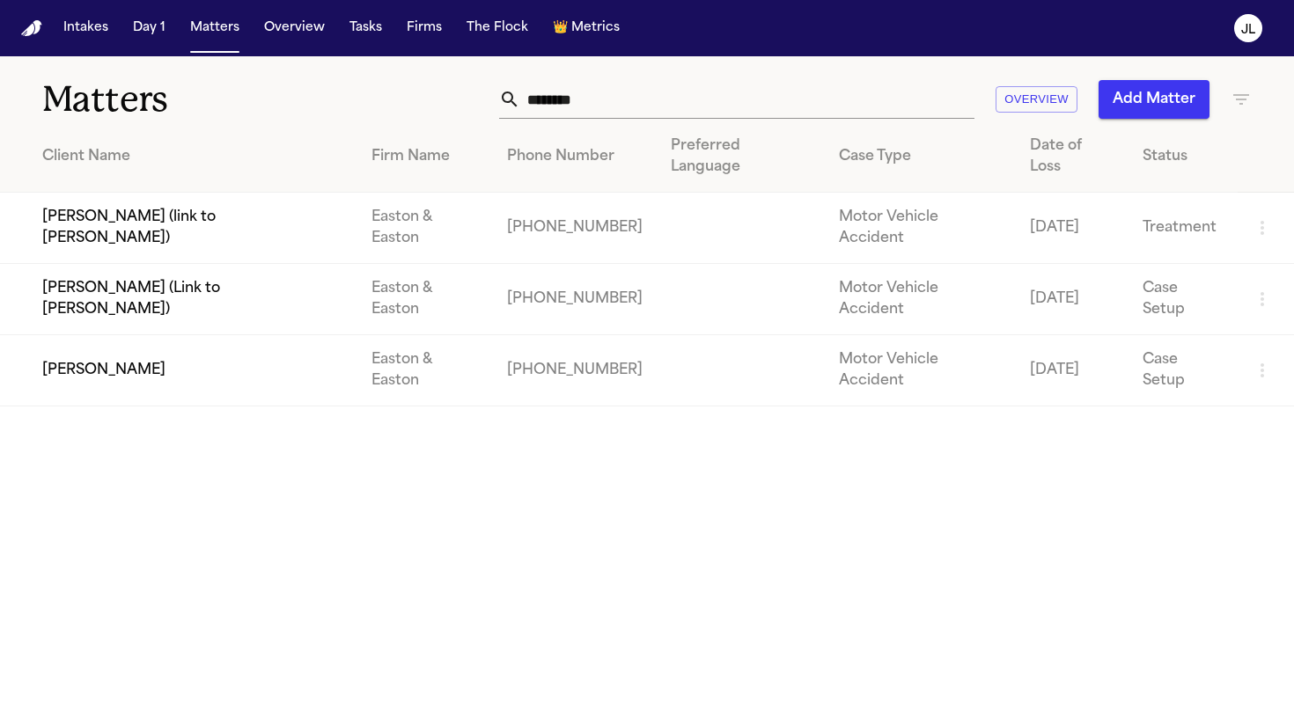
click at [106, 202] on td "[PERSON_NAME] (link to [PERSON_NAME])" at bounding box center [178, 228] width 357 height 71
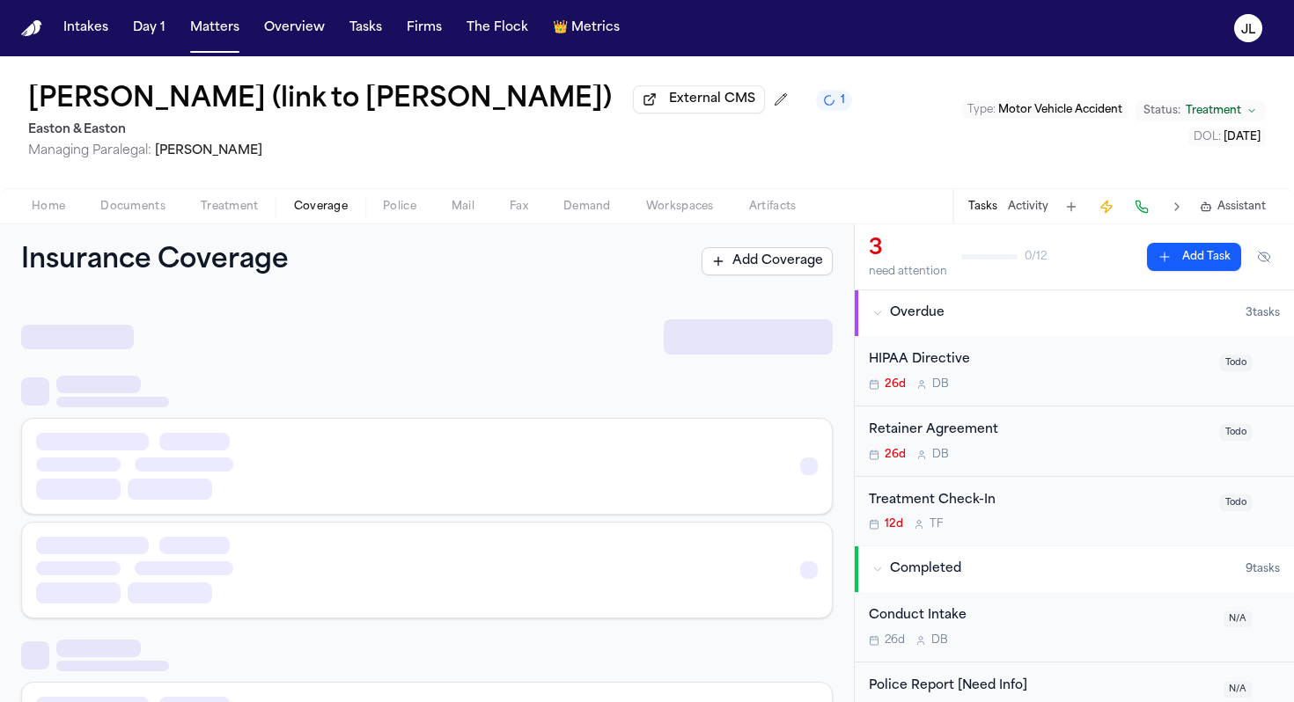
click at [330, 209] on span "Coverage" at bounding box center [321, 207] width 54 height 14
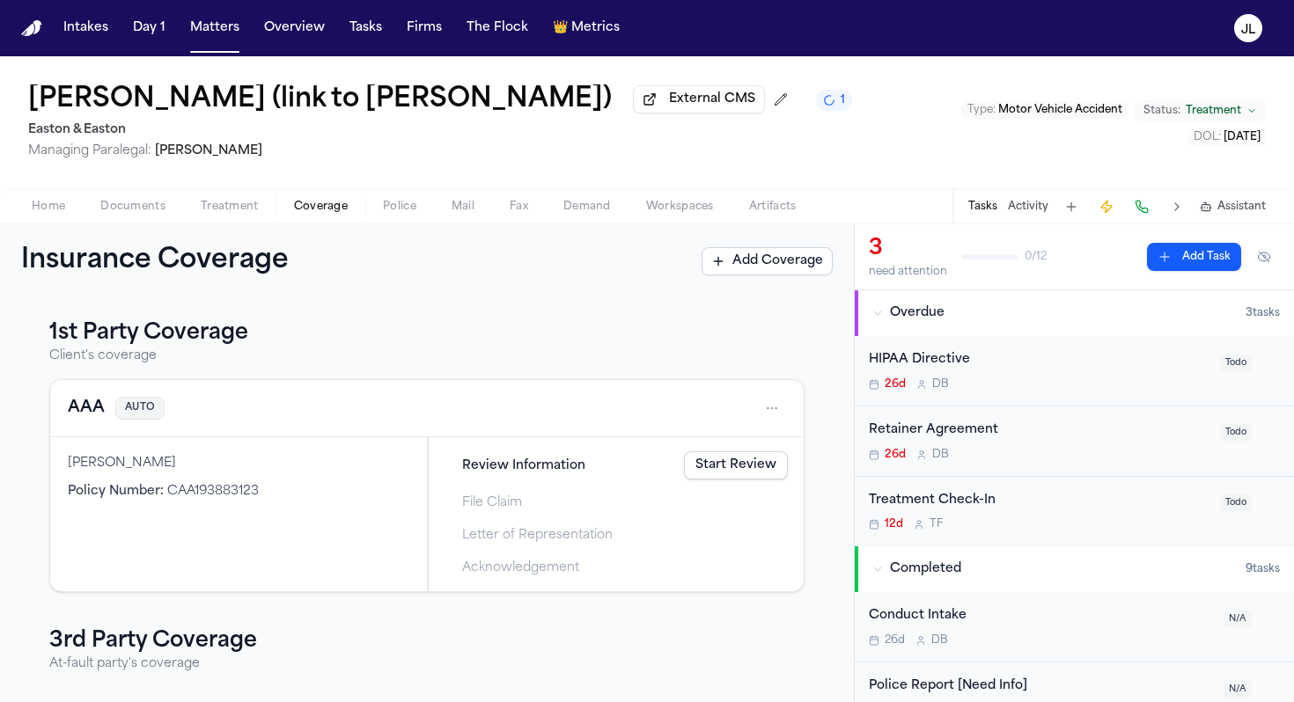
click at [88, 408] on button "AAA" at bounding box center [86, 408] width 37 height 25
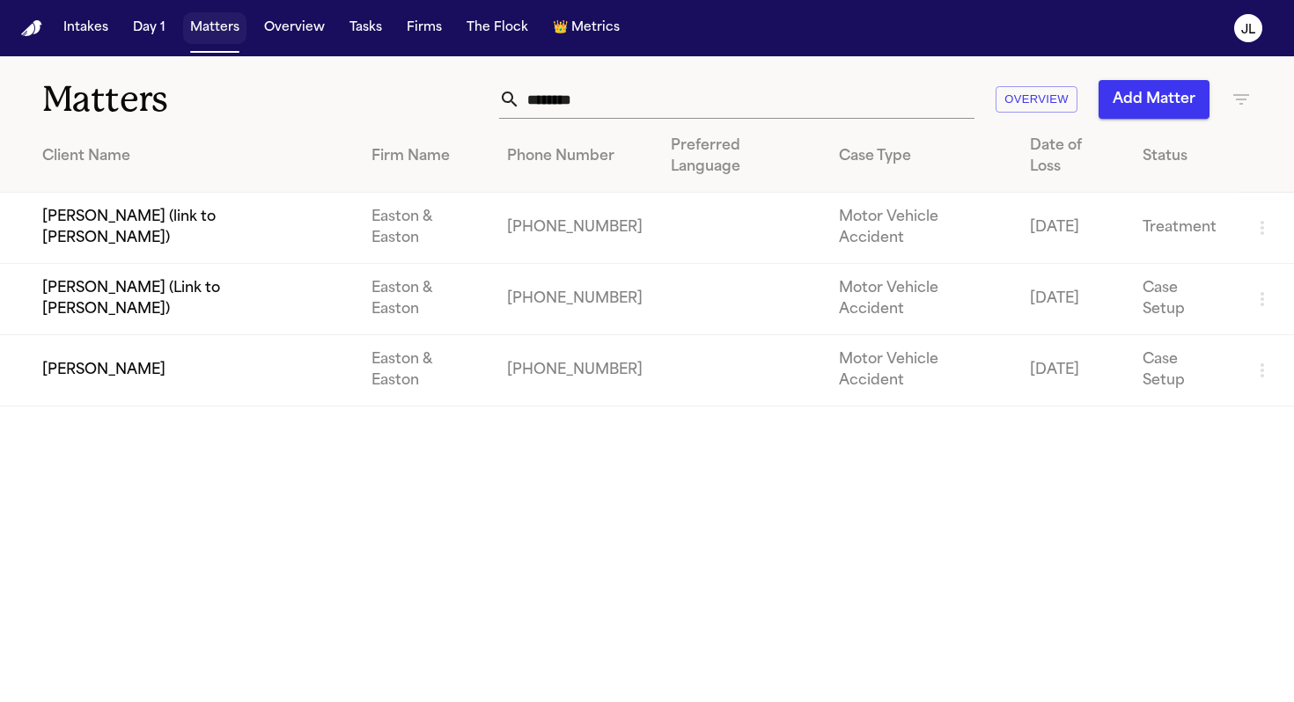
click at [227, 26] on button "Matters" at bounding box center [214, 28] width 63 height 32
click at [364, 35] on button "Tasks" at bounding box center [365, 28] width 47 height 32
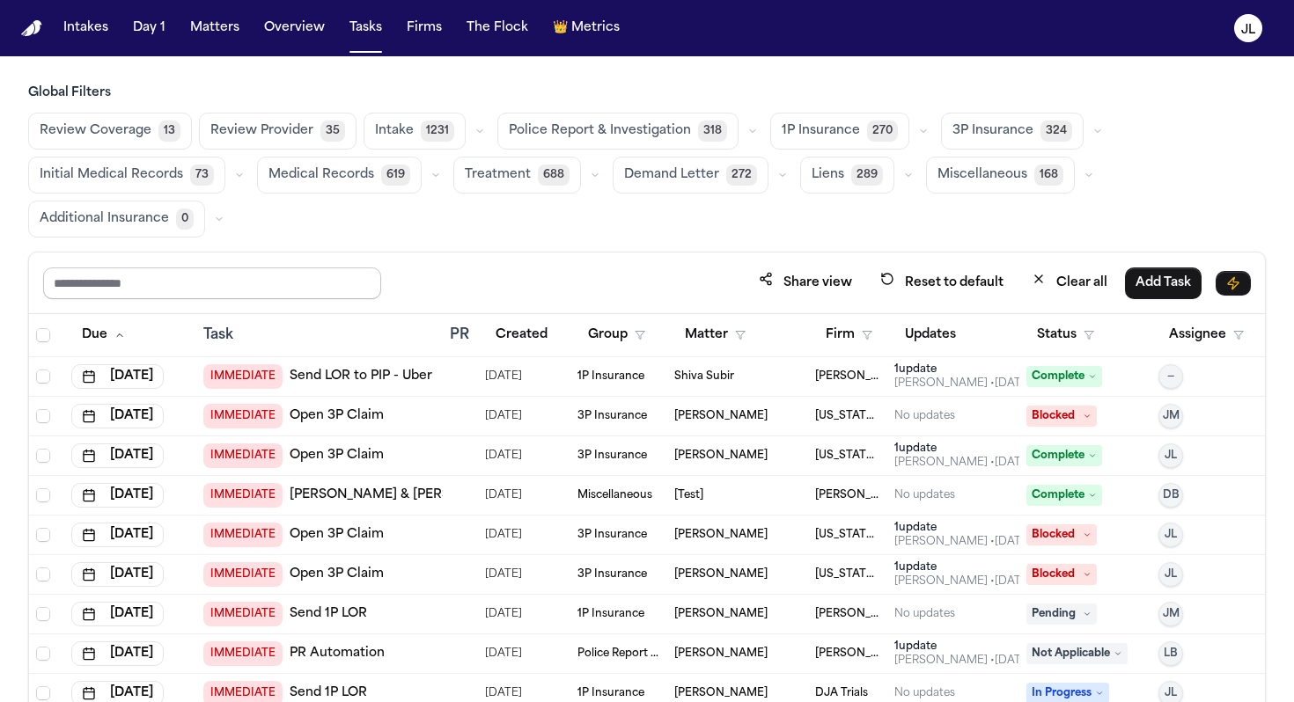
click at [237, 290] on input "text" at bounding box center [212, 284] width 338 height 32
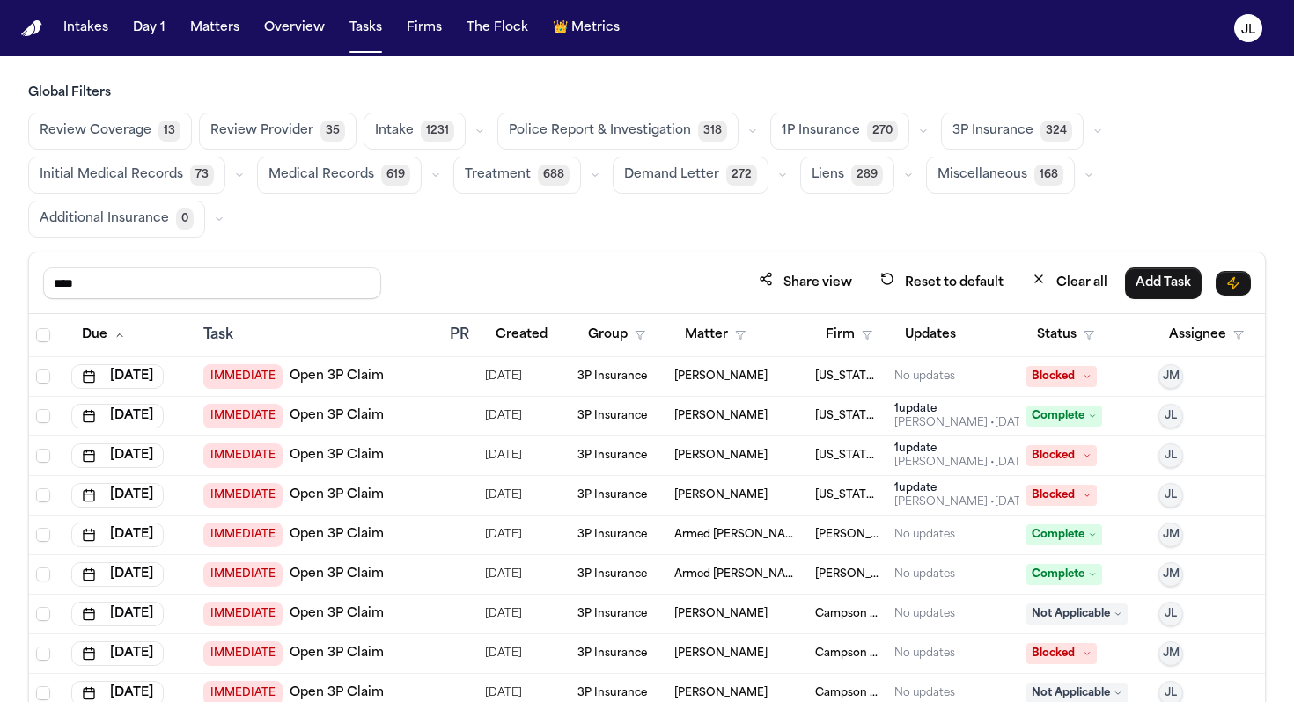
click at [1020, 346] on th "Status" at bounding box center [1085, 335] width 132 height 43
click at [1036, 346] on button "Status" at bounding box center [1065, 335] width 78 height 32
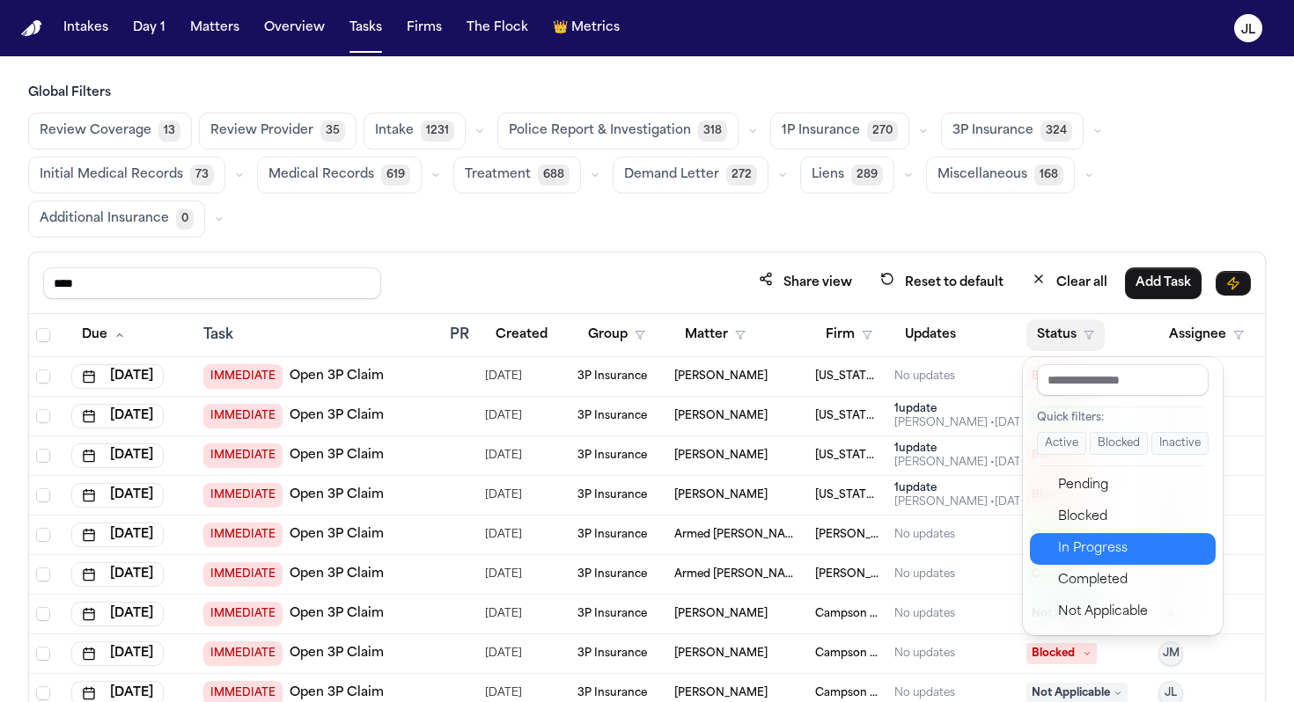
click at [1090, 549] on div "In Progress" at bounding box center [1131, 549] width 147 height 21
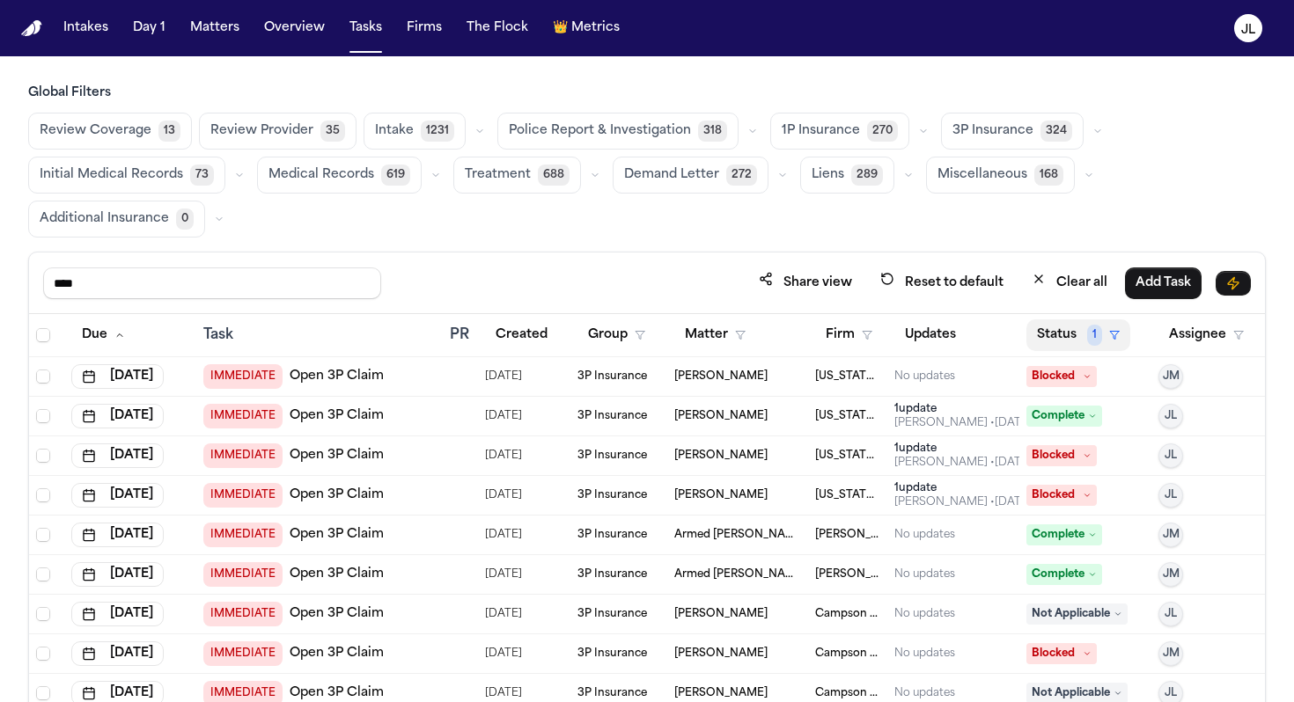
click at [1064, 323] on button "Status 1" at bounding box center [1078, 335] width 104 height 32
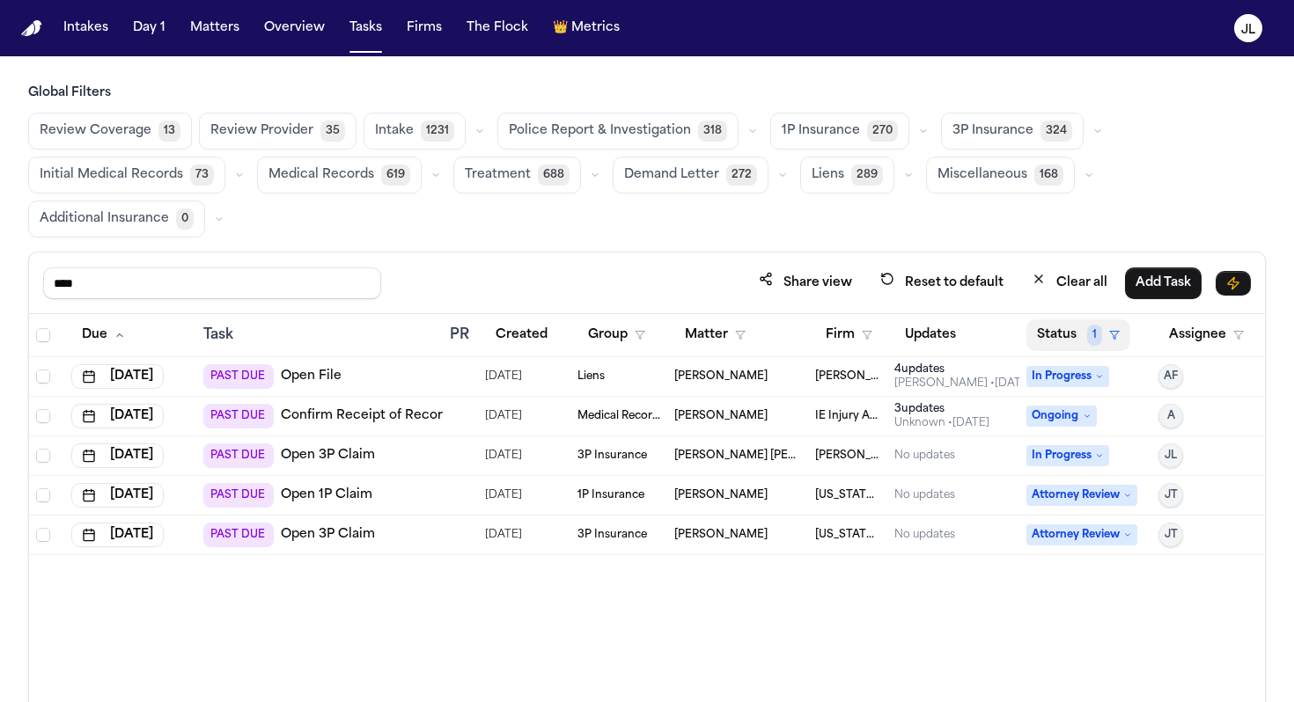
click at [1076, 342] on button "Status 1" at bounding box center [1078, 335] width 104 height 32
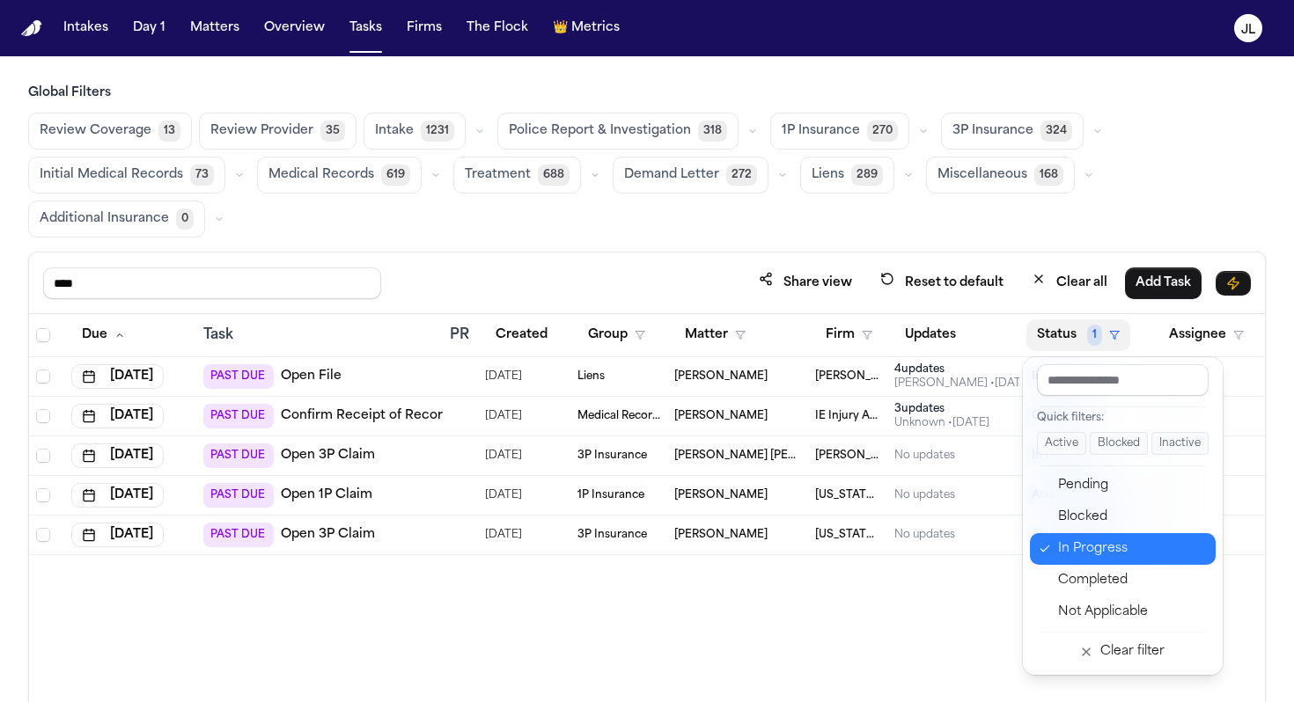
click at [1060, 541] on div "In Progress" at bounding box center [1131, 549] width 147 height 21
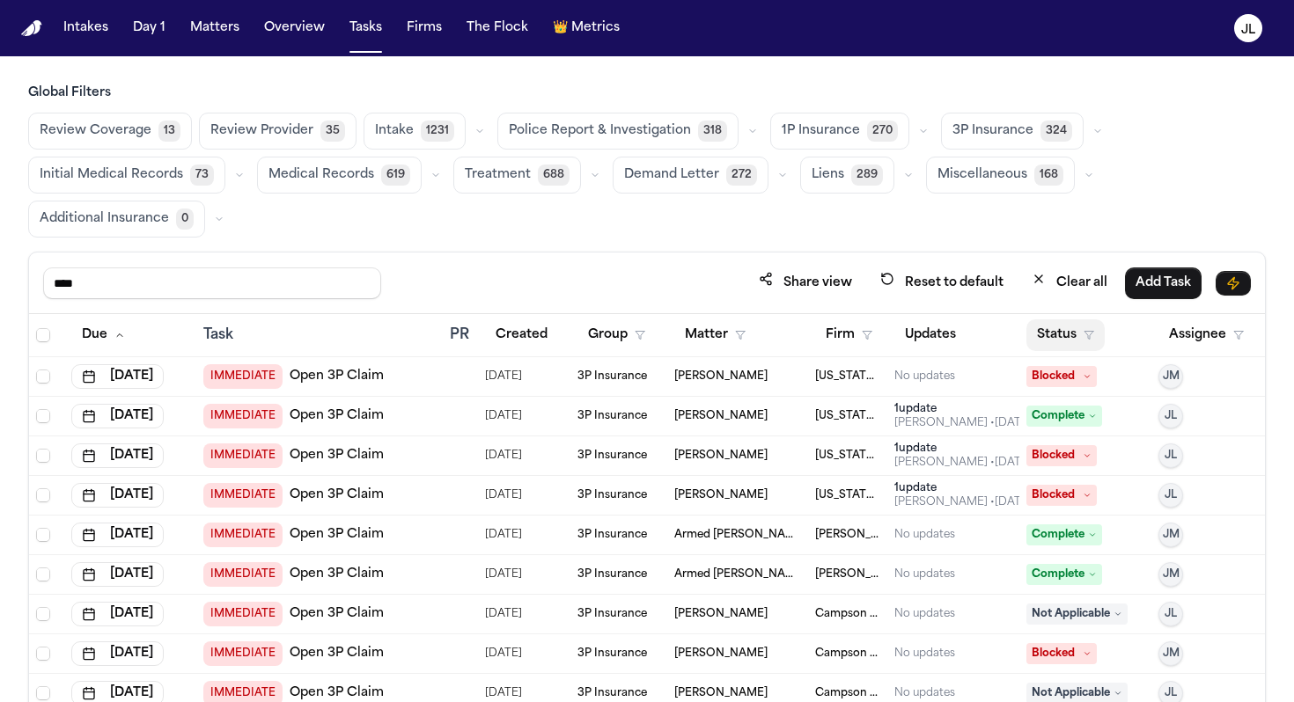
click at [1069, 335] on button "Status" at bounding box center [1065, 335] width 78 height 32
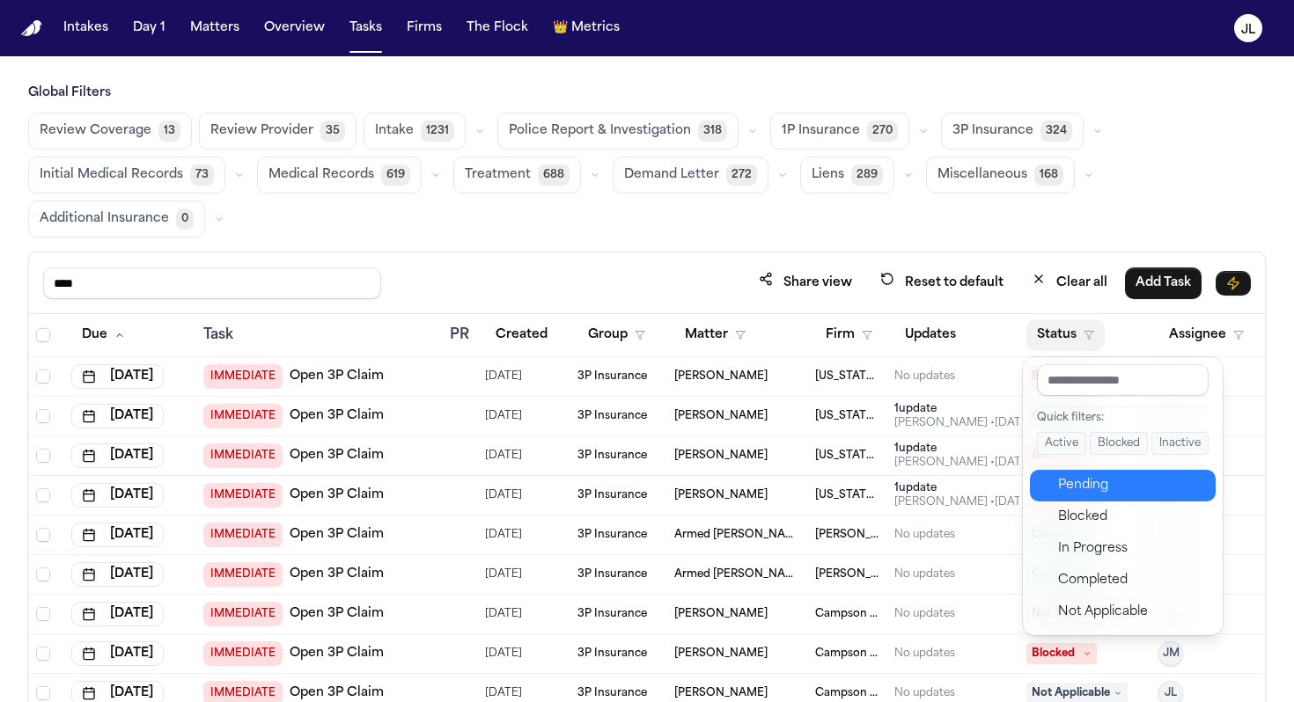
click at [1076, 489] on div "Pending" at bounding box center [1131, 485] width 147 height 21
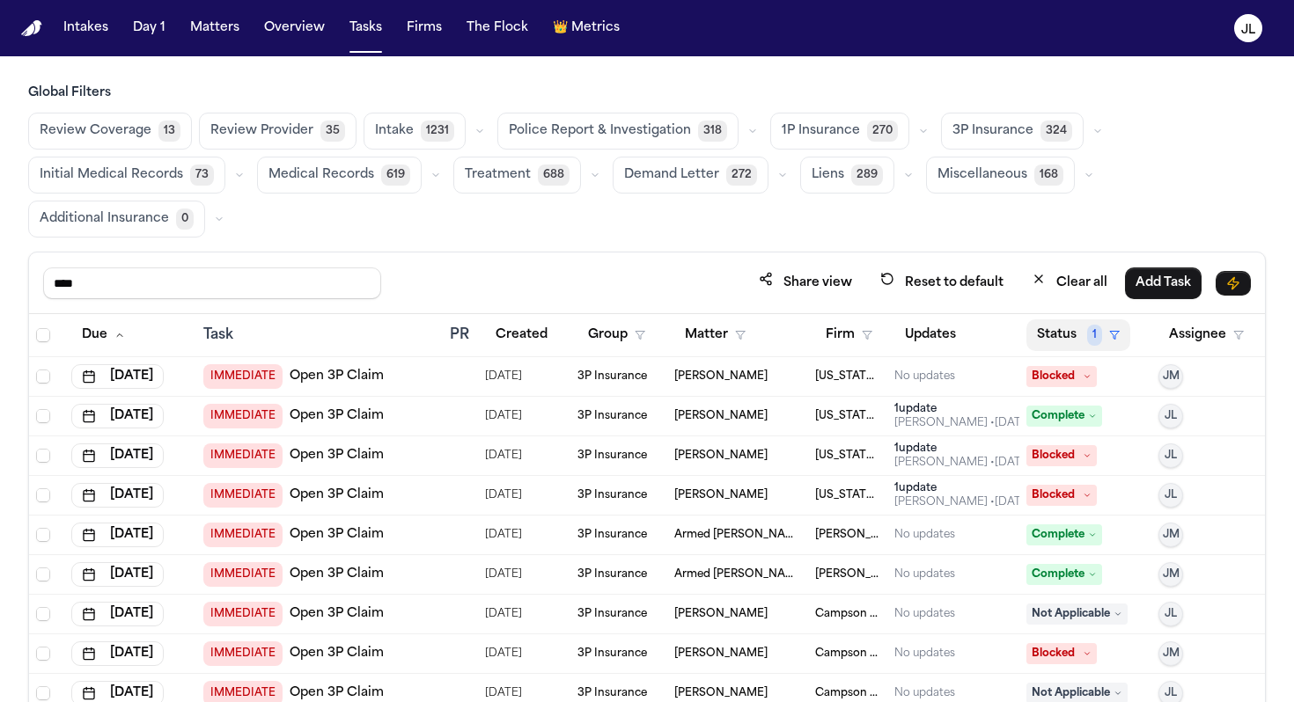
click at [1069, 345] on button "Status 1" at bounding box center [1078, 335] width 104 height 32
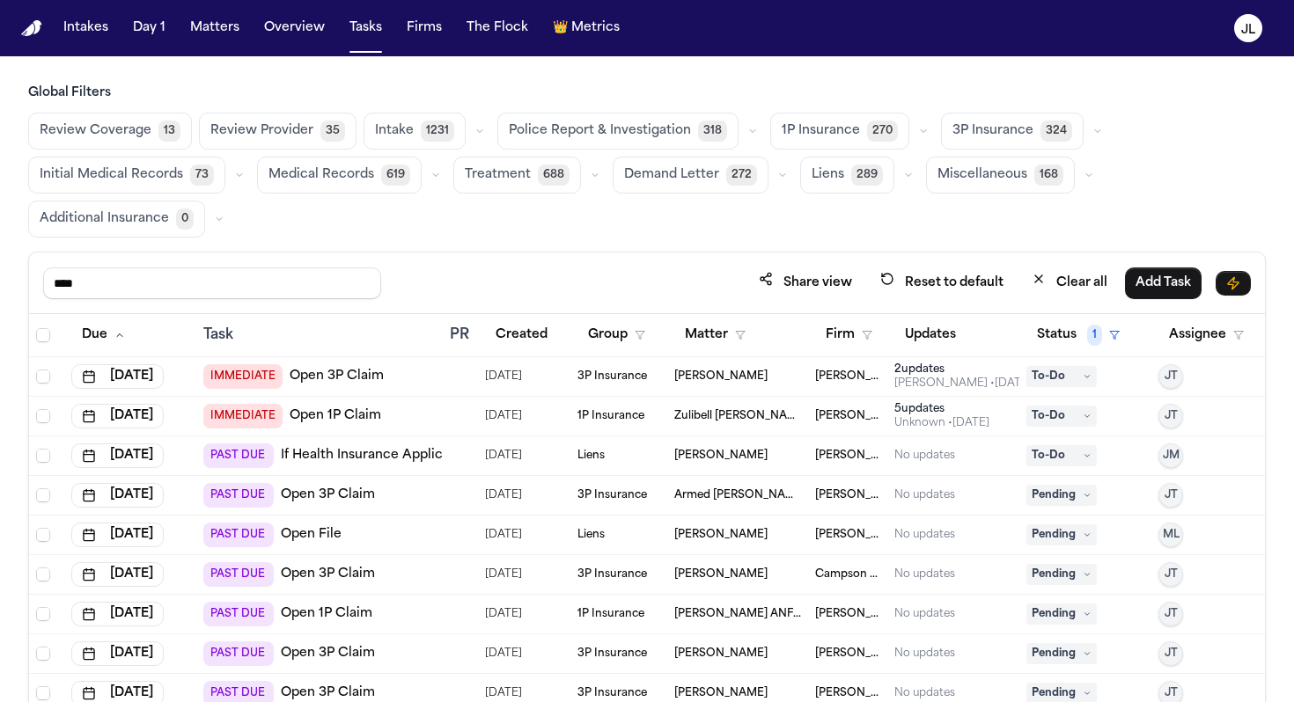
click at [673, 263] on div "**** Share view Reset to default Clear all Add Task" at bounding box center [647, 284] width 1236 height 62
click at [1180, 339] on button "Assignee" at bounding box center [1206, 335] width 96 height 32
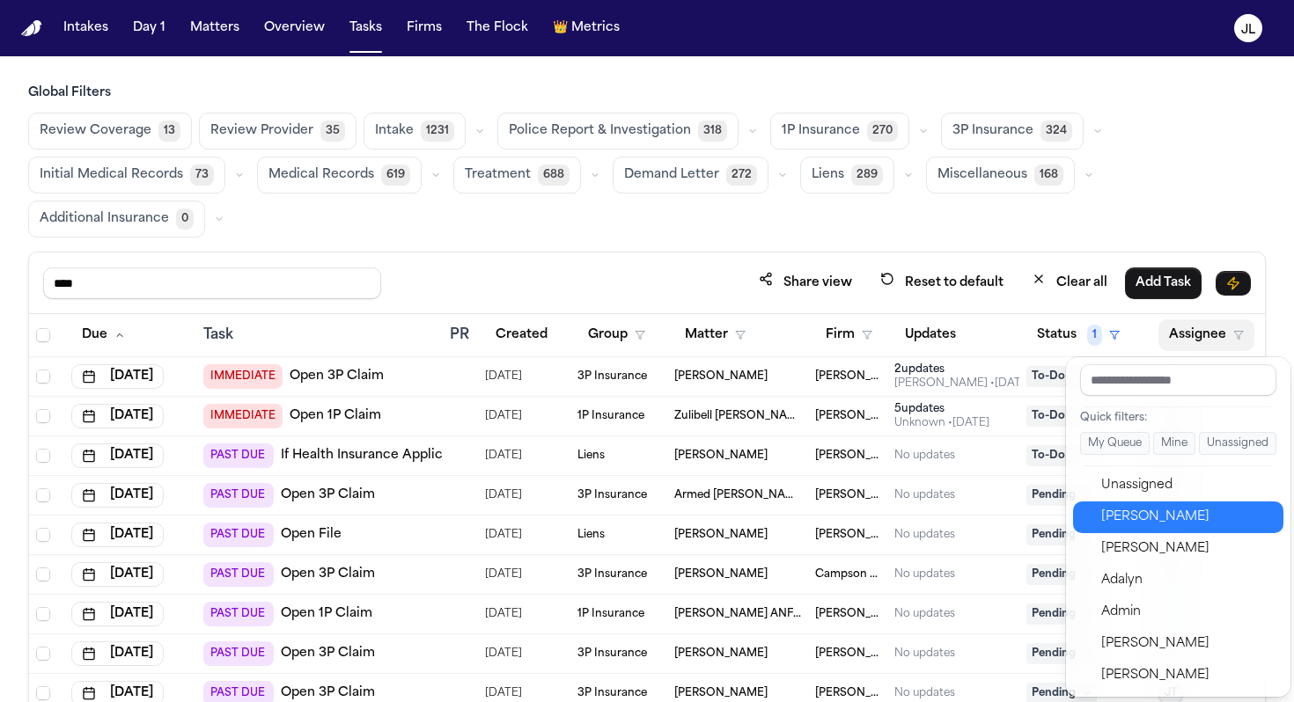
click at [1140, 521] on div "[PERSON_NAME]" at bounding box center [1187, 517] width 172 height 21
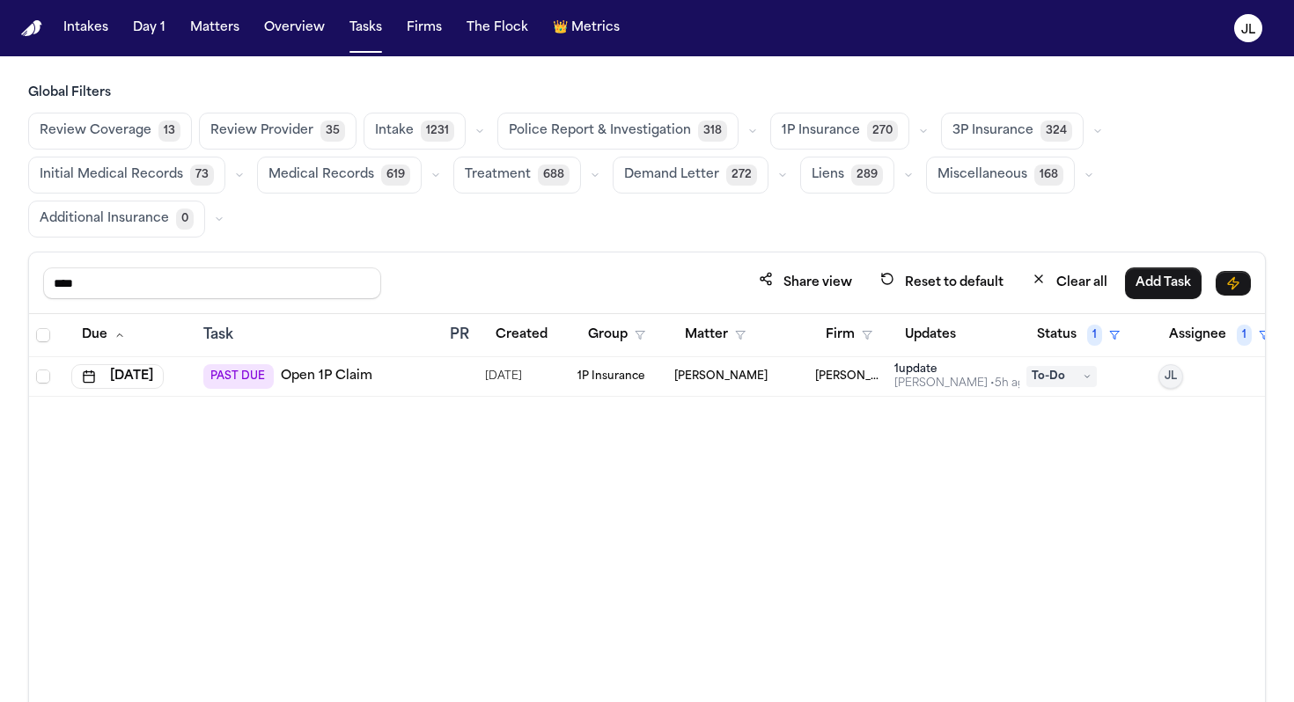
click at [931, 373] on div "1 update" at bounding box center [962, 370] width 137 height 14
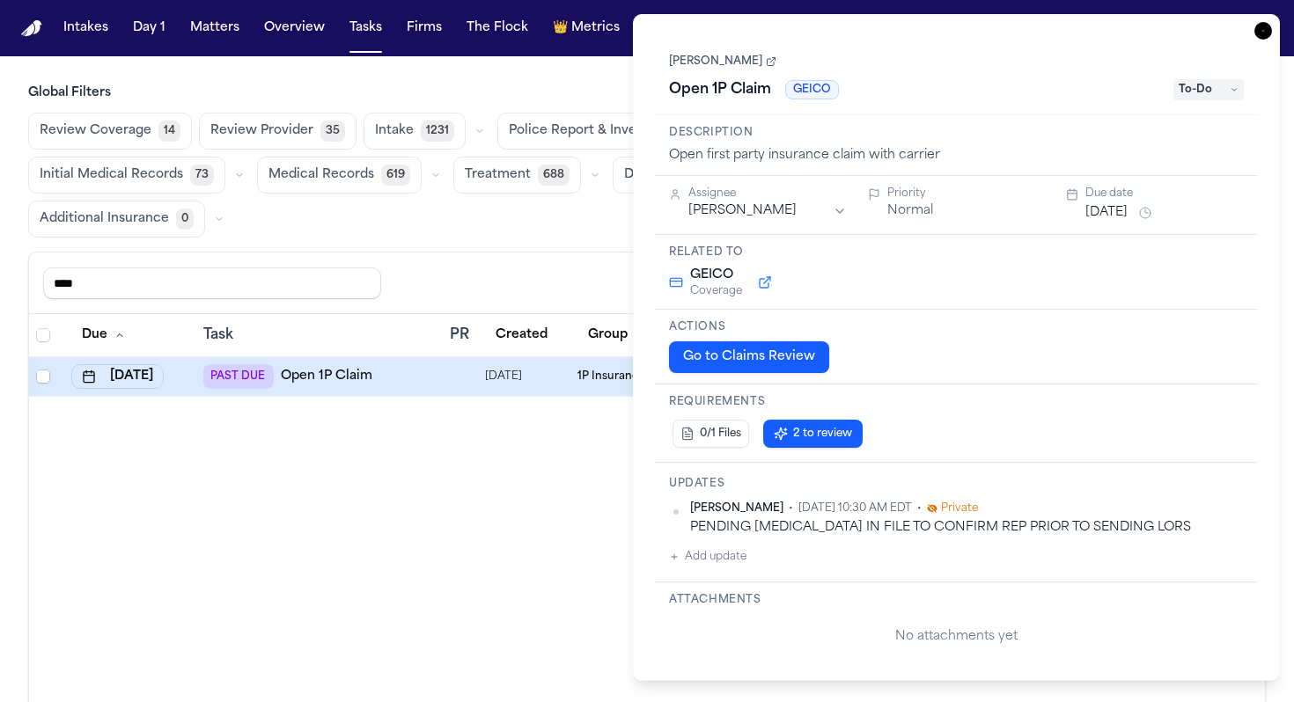
click at [1267, 35] on icon "button" at bounding box center [1263, 31] width 18 height 18
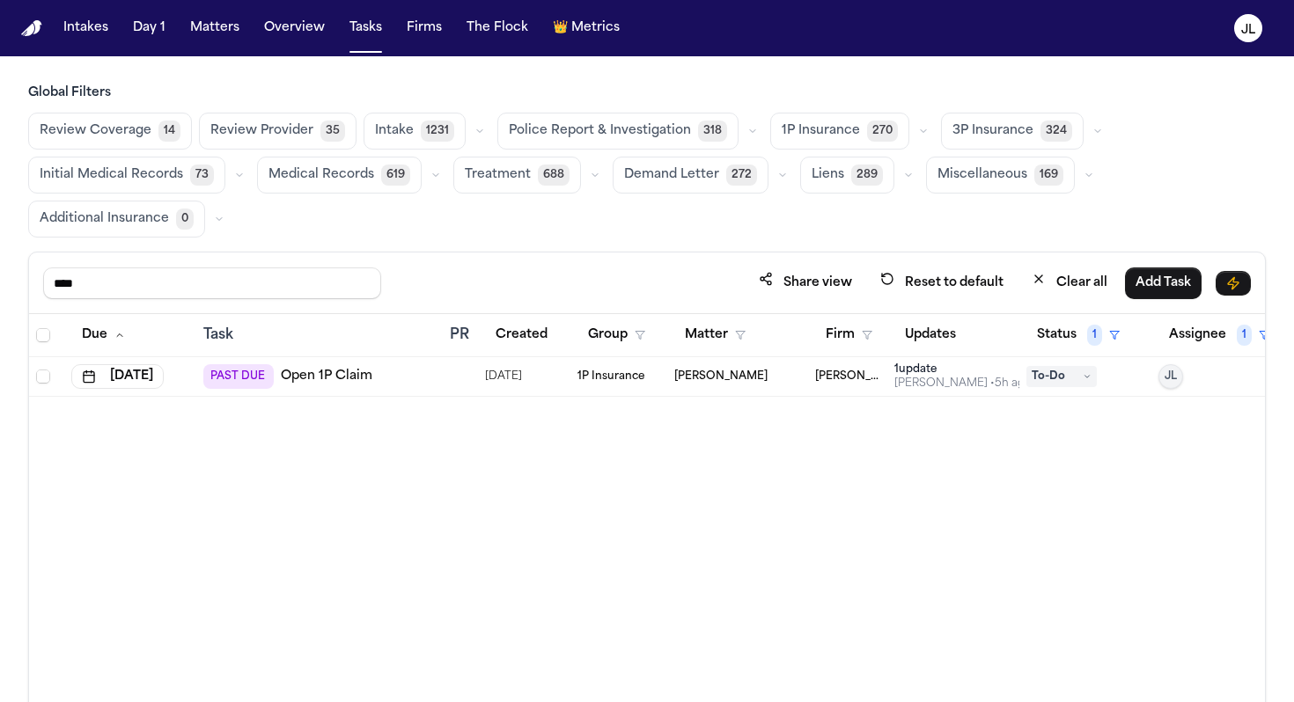
click at [1034, 374] on span "To-Do" at bounding box center [1061, 376] width 70 height 21
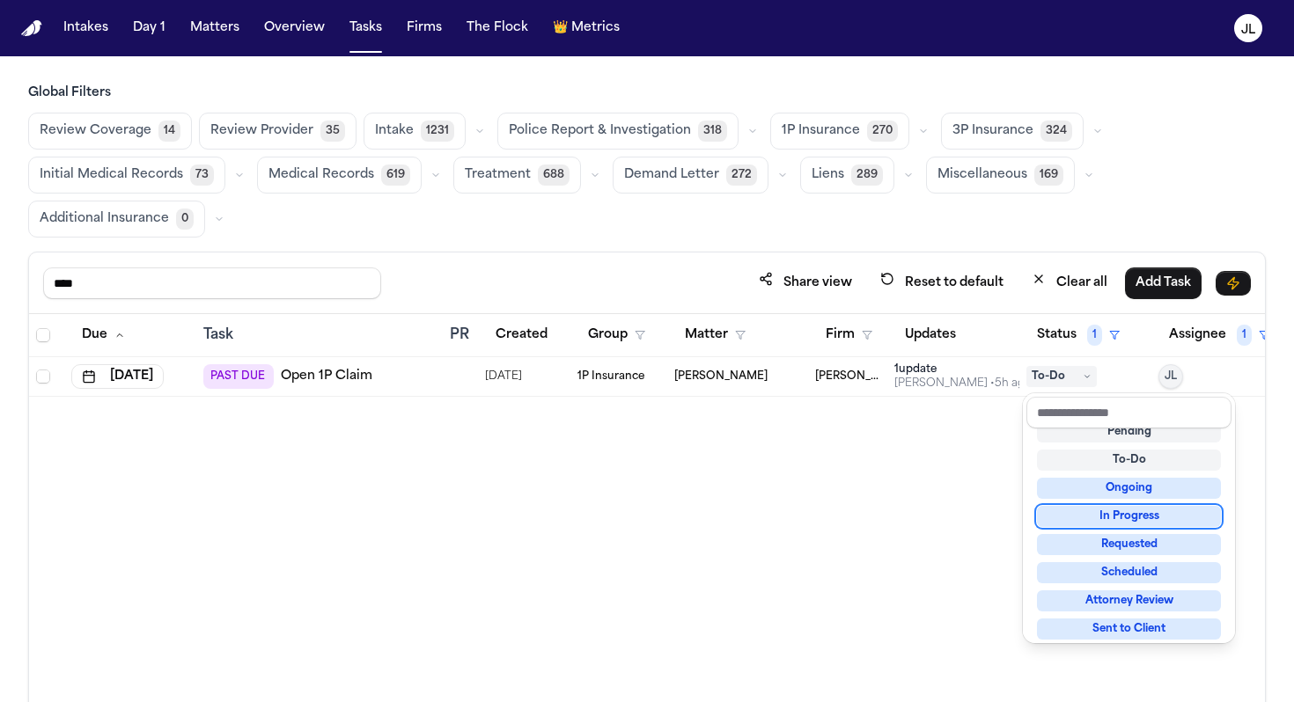
click at [1101, 513] on div "In Progress" at bounding box center [1129, 516] width 184 height 21
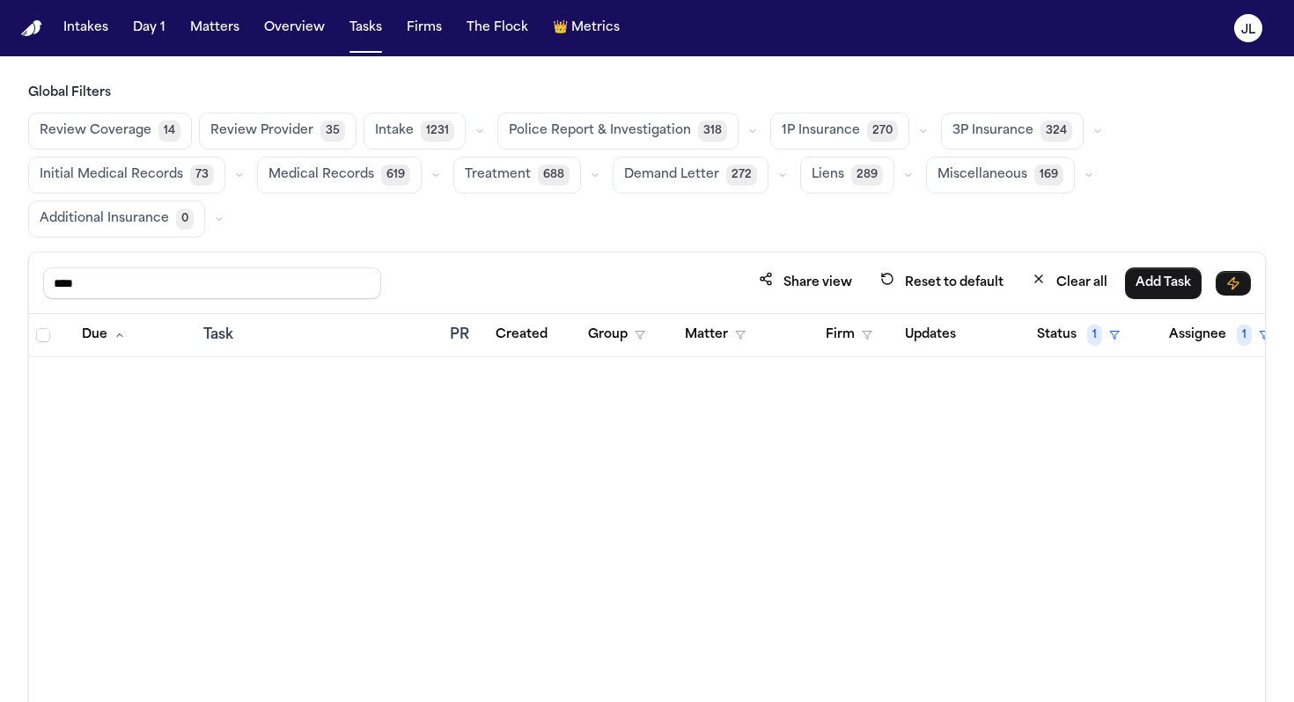
drag, startPoint x: 247, startPoint y: 299, endPoint x: 69, endPoint y: 252, distance: 184.9
click at [69, 252] on div "**** Share view Reset to default Clear all Add Task Due Task PR Created Group M…" at bounding box center [646, 538] width 1237 height 572
click at [113, 271] on input "****" at bounding box center [212, 284] width 338 height 32
drag, startPoint x: 113, startPoint y: 271, endPoint x: 102, endPoint y: 271, distance: 10.6
click at [102, 271] on input "****" at bounding box center [212, 284] width 338 height 32
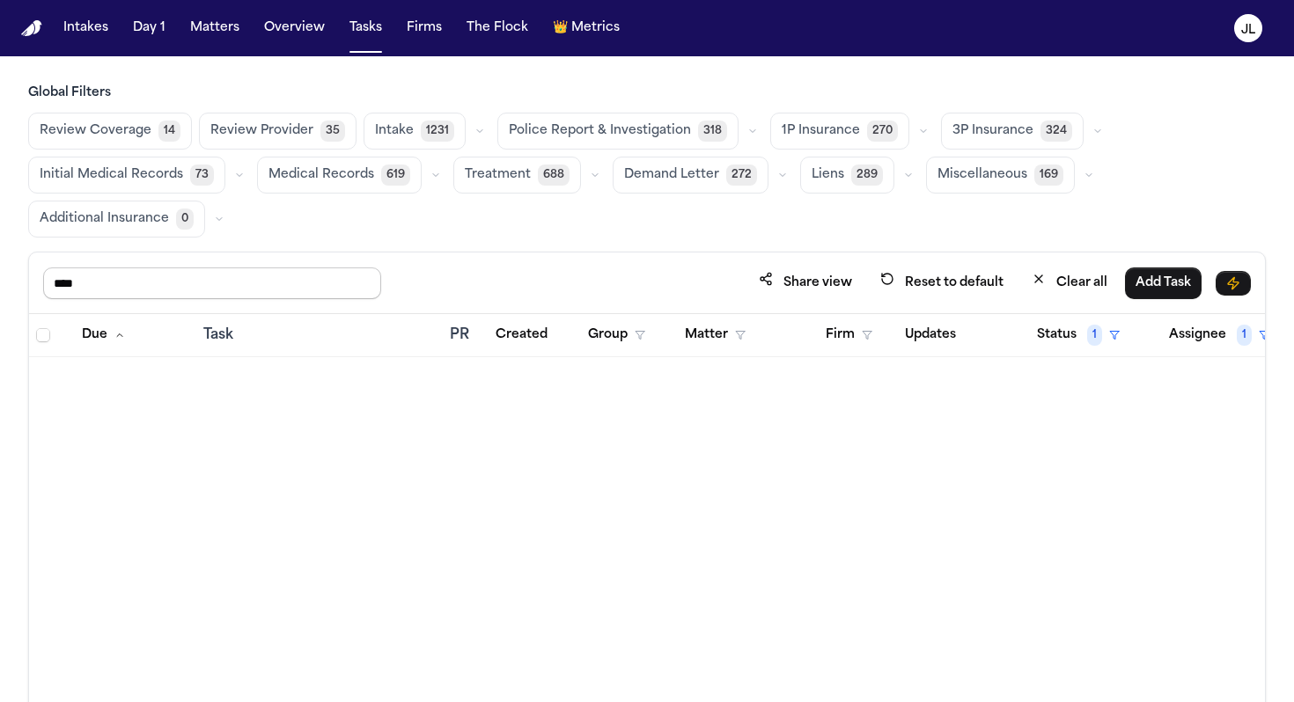
type input "****"
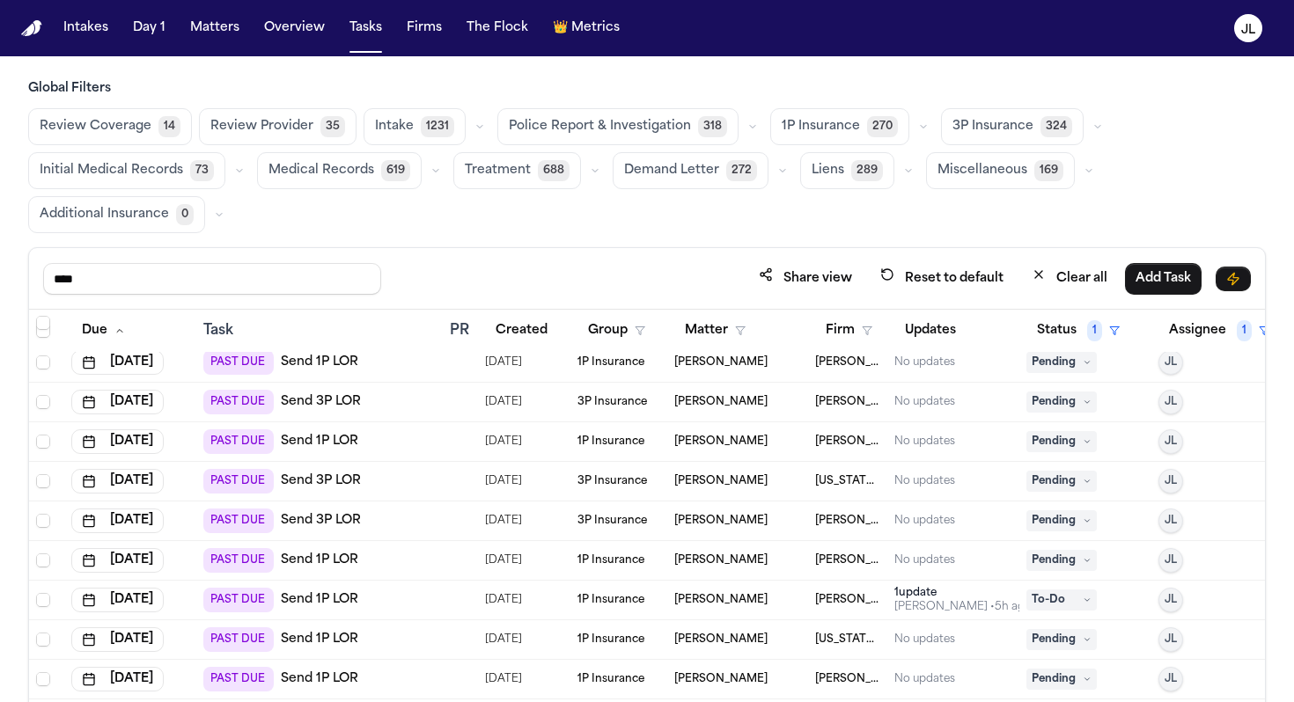
scroll to position [34, 0]
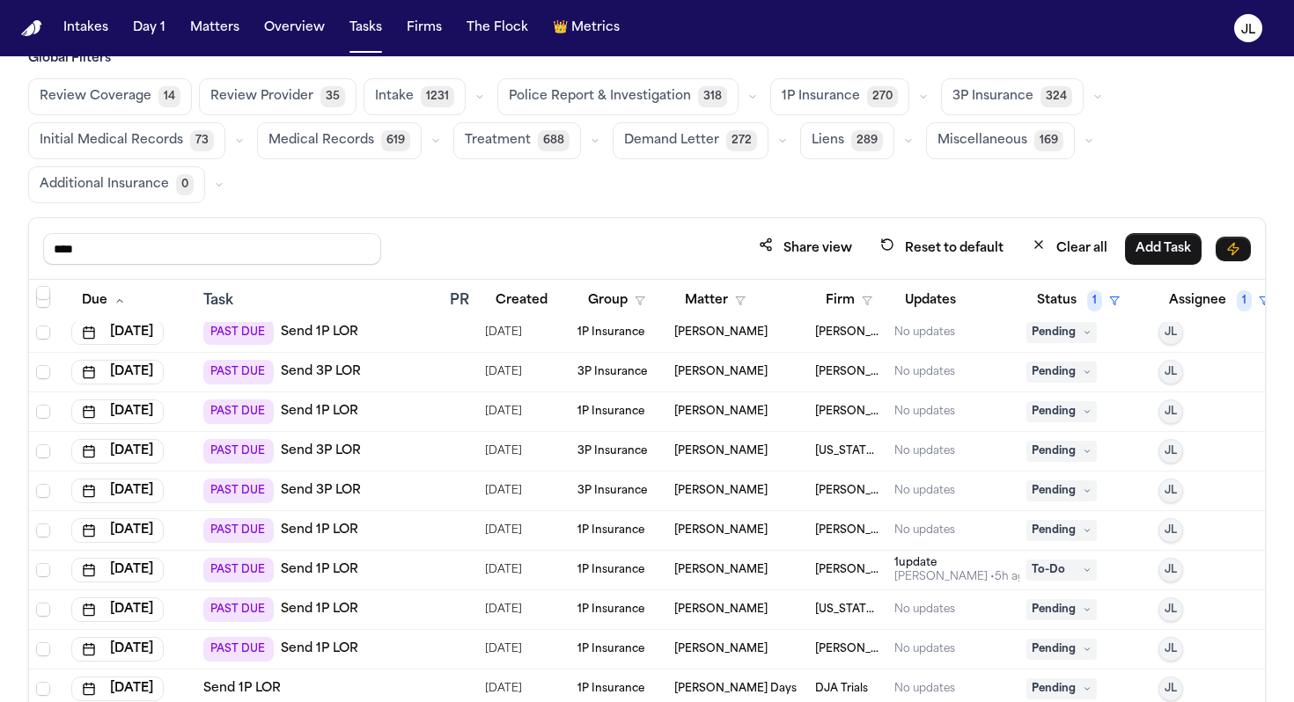
click at [1076, 527] on span "Pending" at bounding box center [1061, 530] width 70 height 21
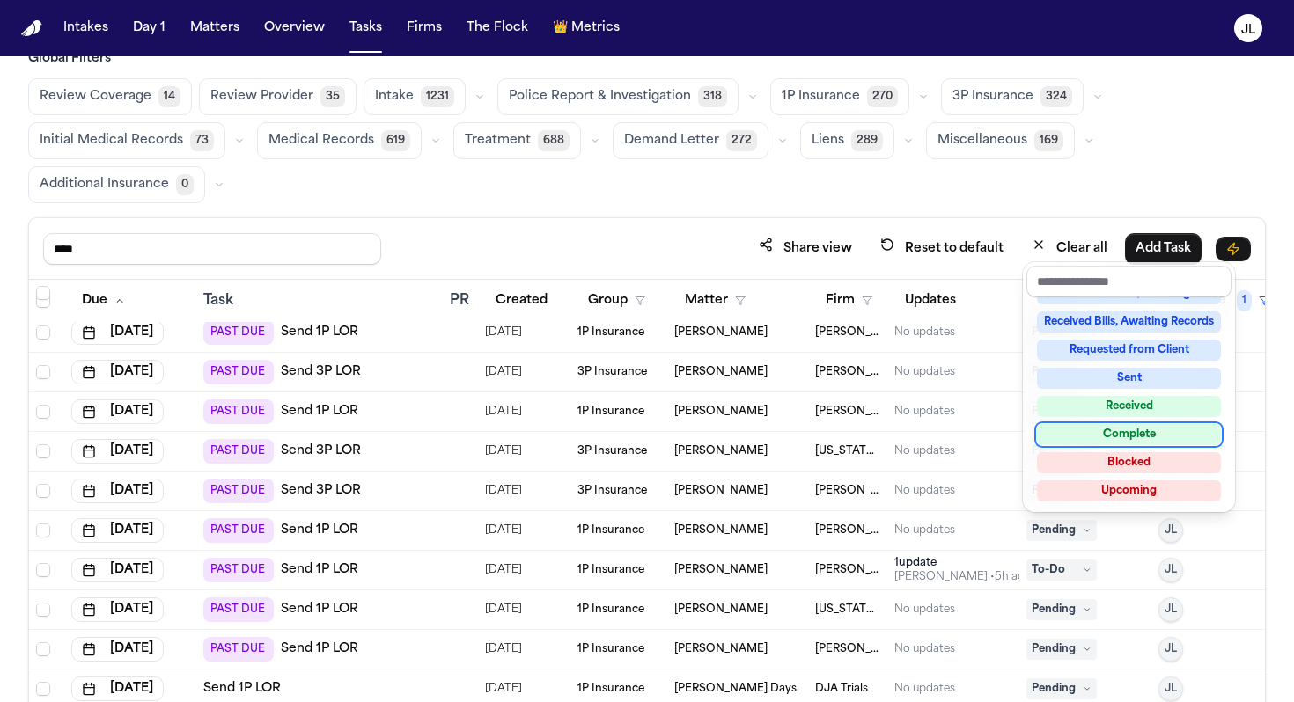
click at [1075, 435] on div "Complete" at bounding box center [1129, 434] width 184 height 21
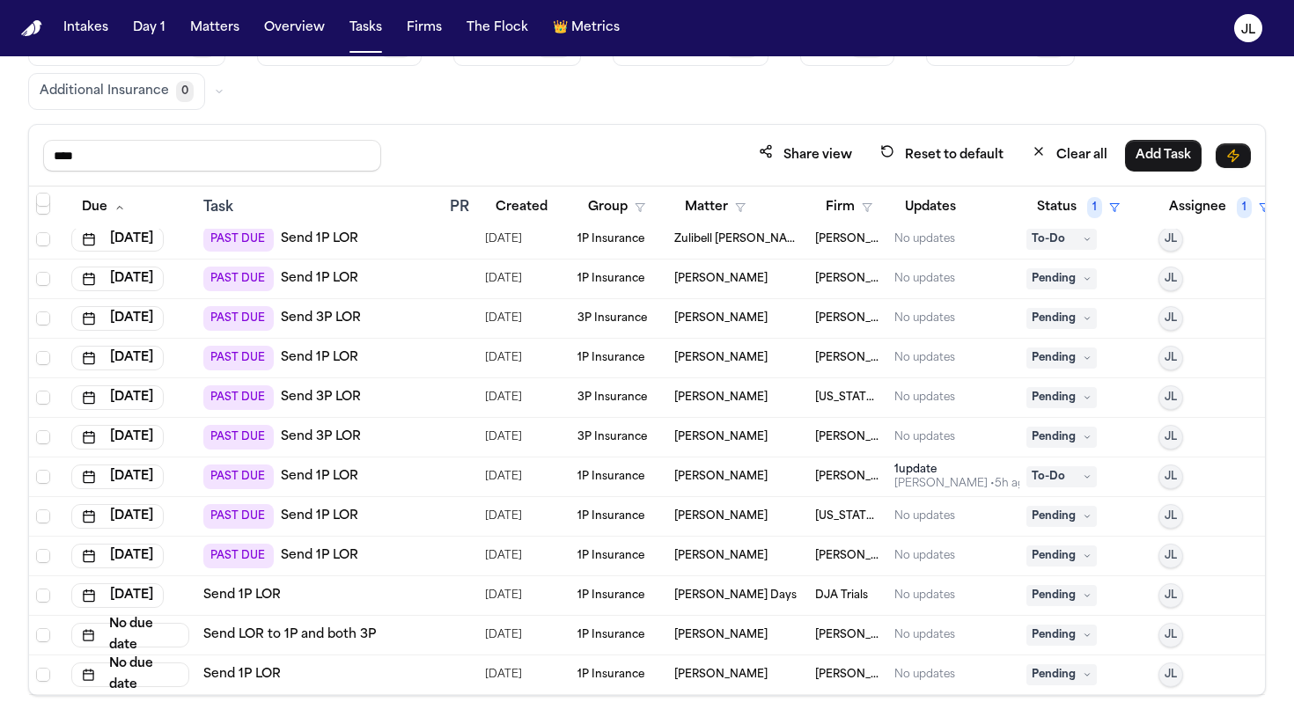
scroll to position [131, 0]
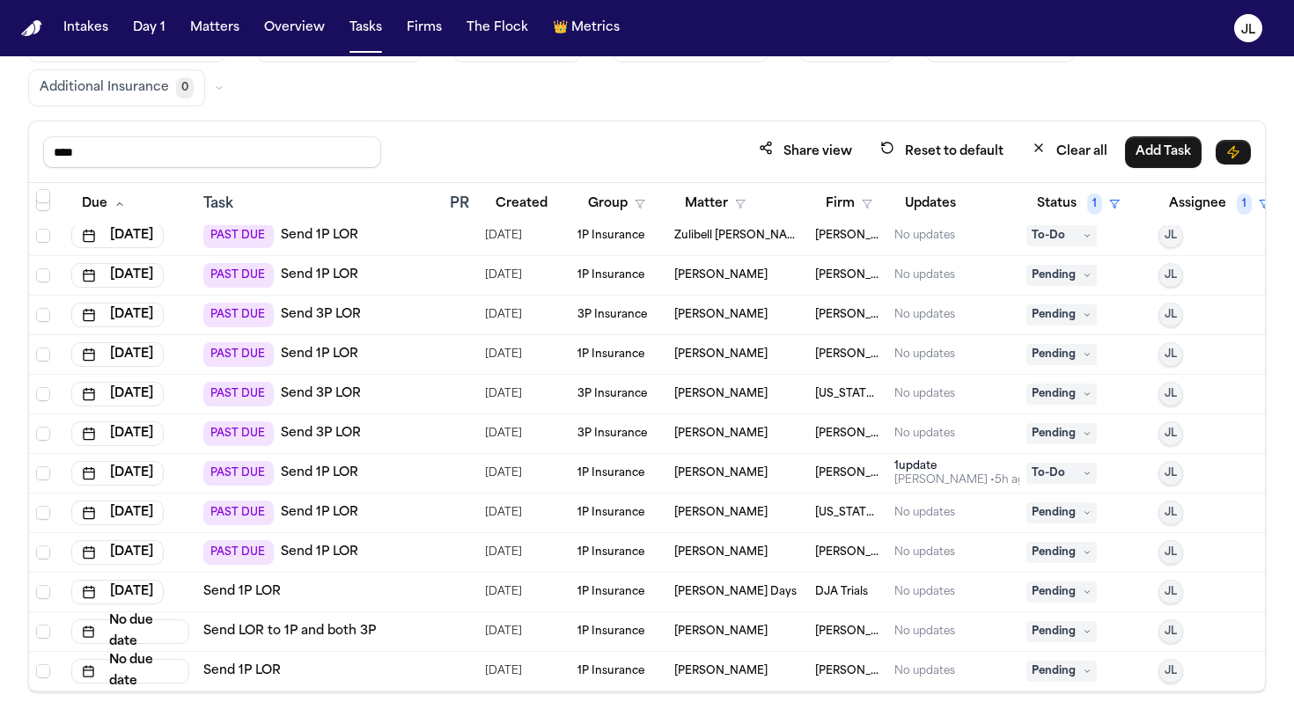
click at [1181, 280] on button "JL" at bounding box center [1170, 275] width 25 height 25
click at [1172, 273] on span "JL" at bounding box center [1170, 275] width 12 height 14
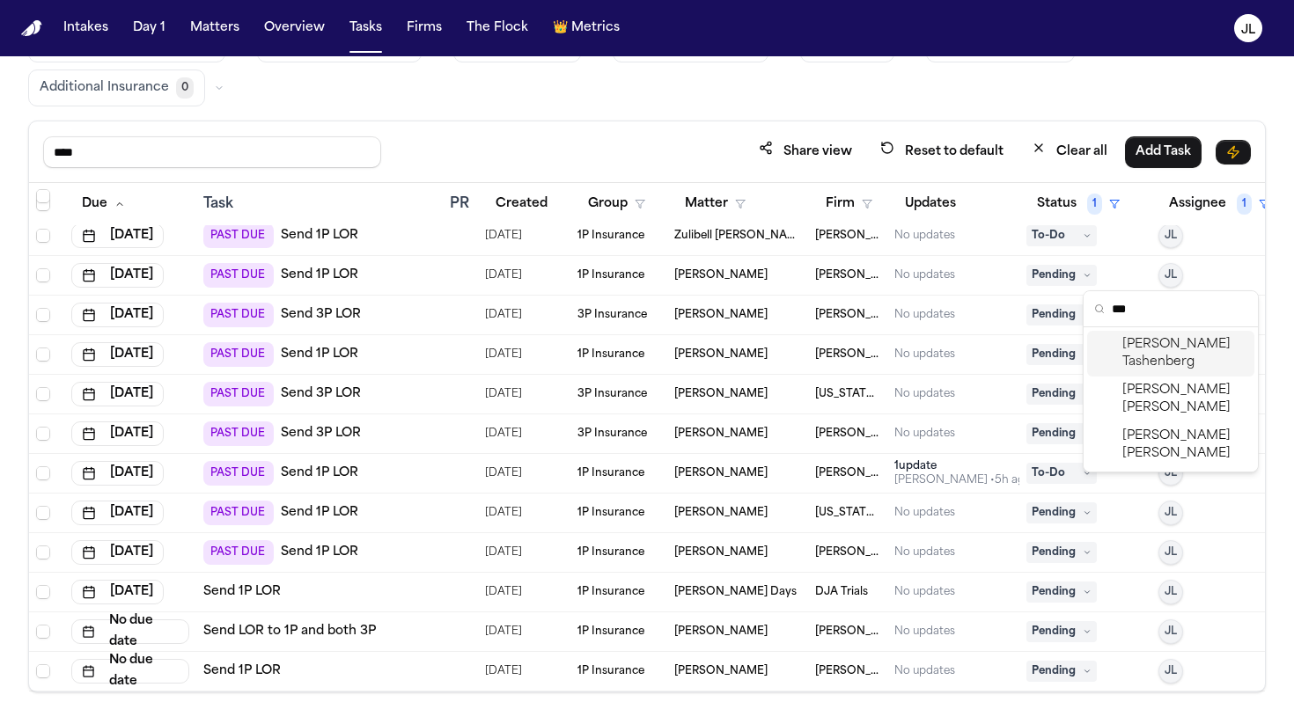
type input "***"
click at [1222, 349] on span "Jennifer Tashenberg" at bounding box center [1184, 353] width 125 height 35
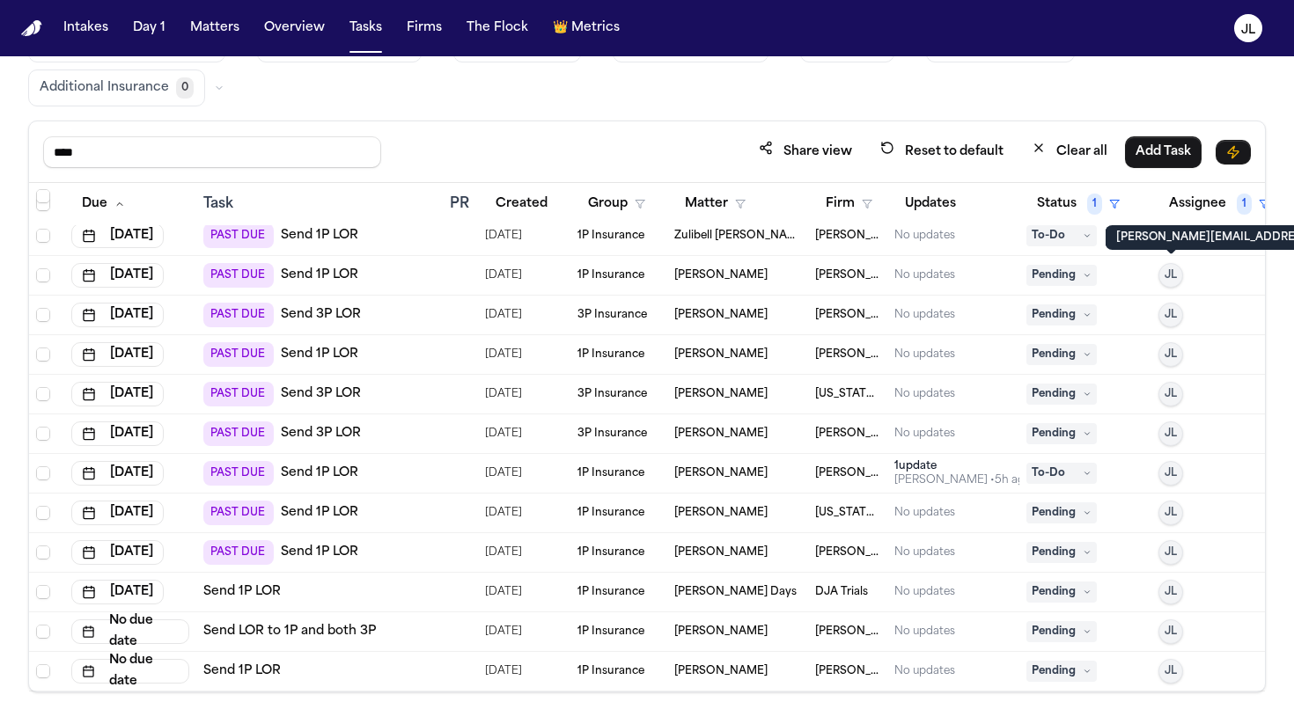
scroll to position [762, 0]
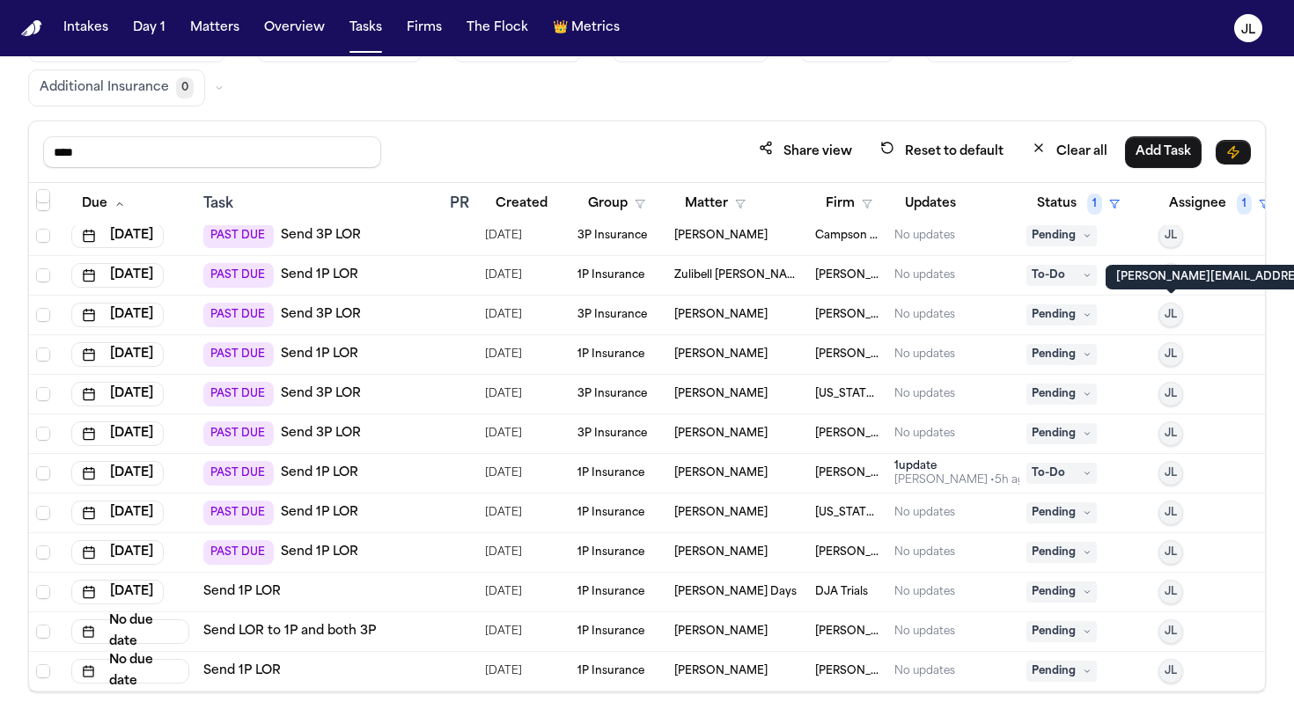
click at [1179, 312] on button "JL" at bounding box center [1170, 315] width 25 height 25
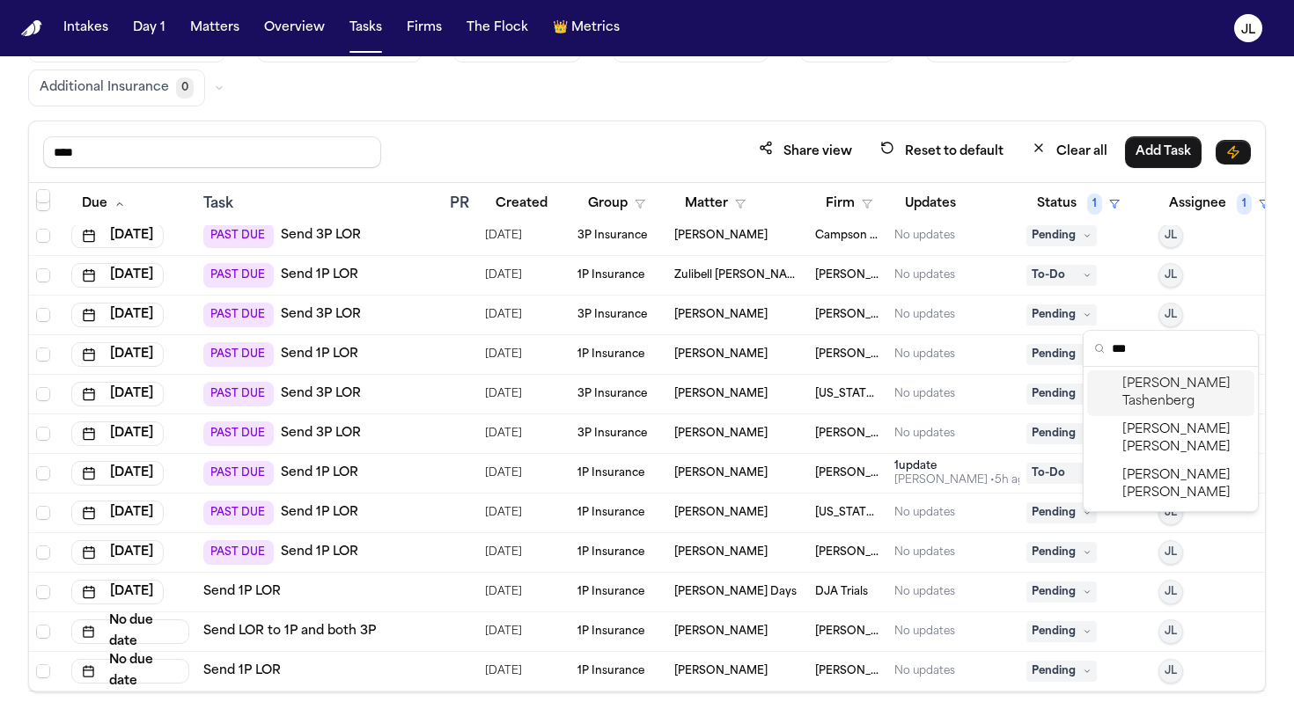
type input "***"
click at [1162, 393] on span "Jennifer Tashenberg" at bounding box center [1184, 393] width 125 height 35
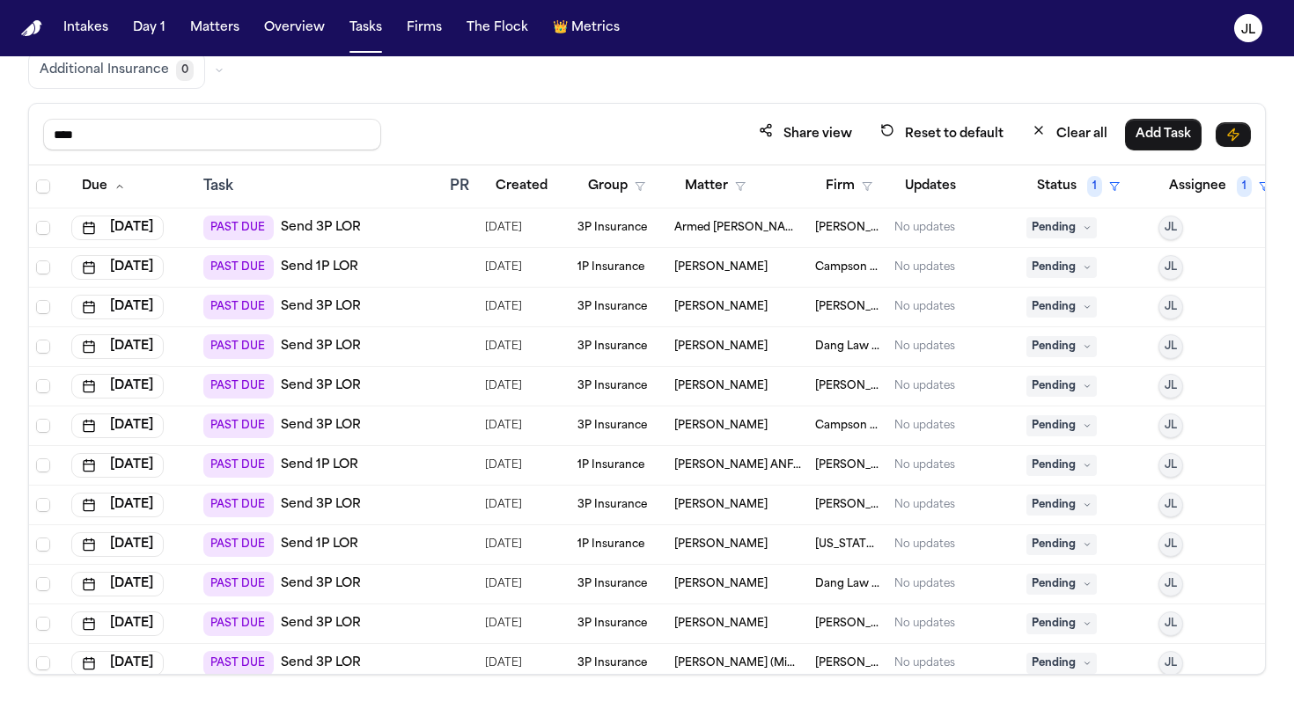
scroll to position [0, 0]
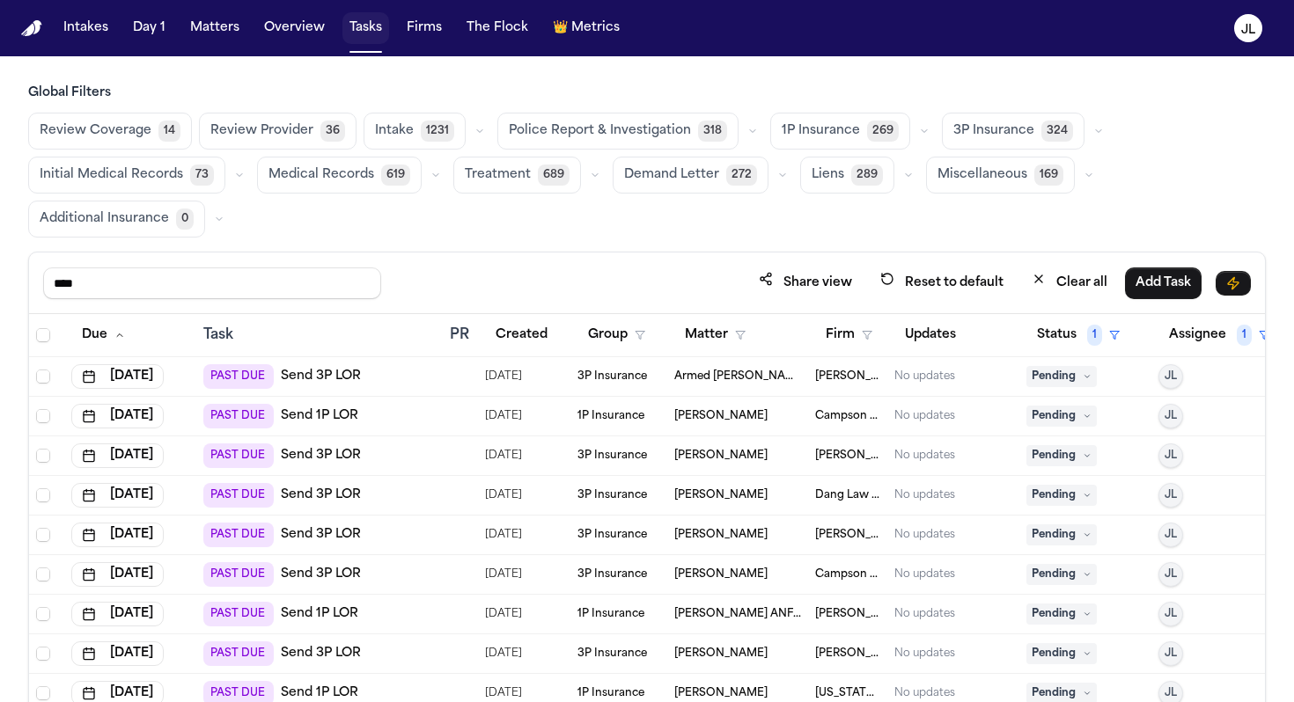
click at [350, 33] on button "Tasks" at bounding box center [365, 28] width 47 height 32
click at [26, 25] on img "Home" at bounding box center [31, 28] width 21 height 17
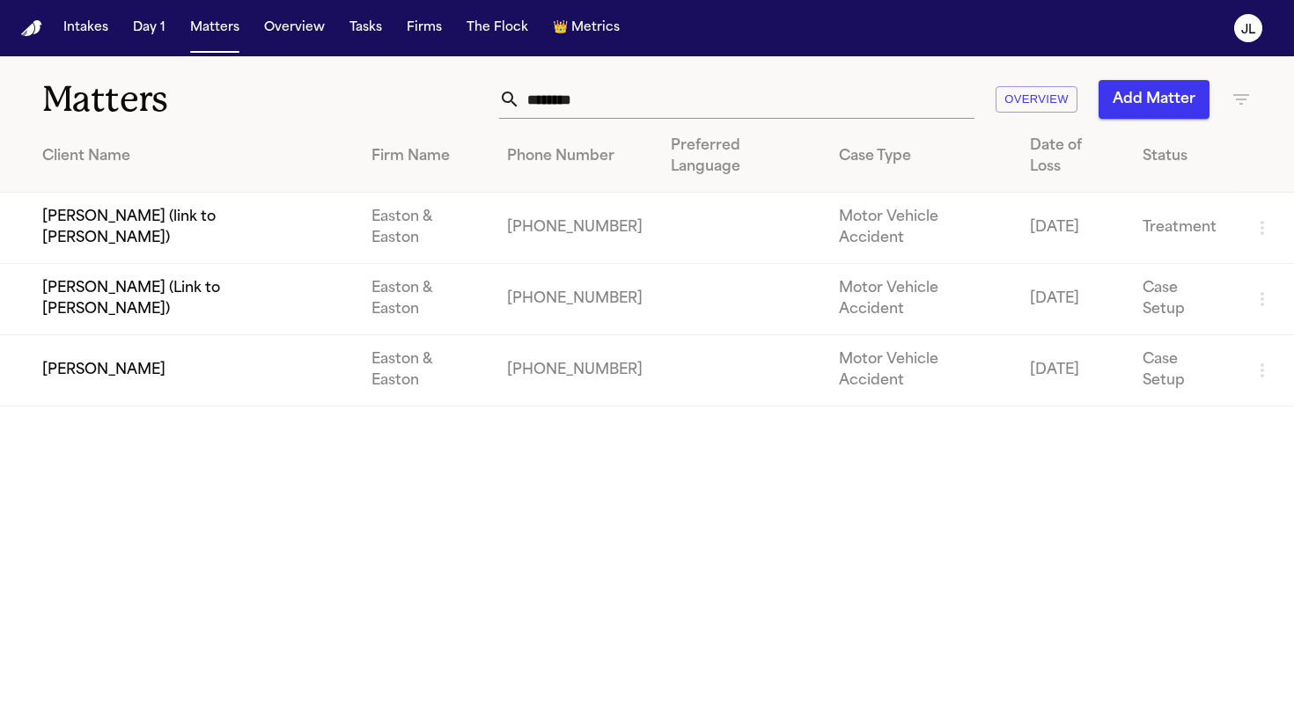
click at [566, 94] on input "********" at bounding box center [747, 99] width 454 height 39
drag, startPoint x: 591, startPoint y: 96, endPoint x: 469, endPoint y: 93, distance: 121.5
click at [471, 95] on div "******** Overview Add Matter" at bounding box center [815, 99] width 874 height 39
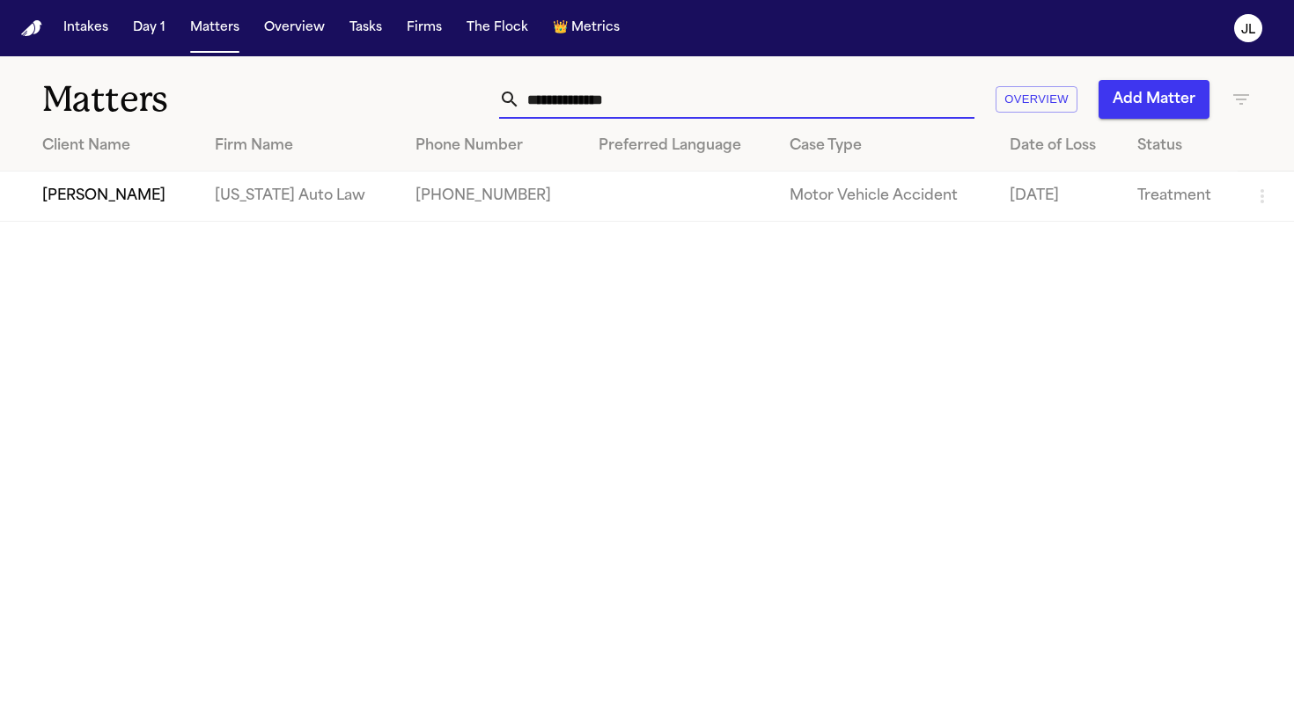
type input "**********"
click at [103, 183] on td "Taylor Edwards" at bounding box center [100, 197] width 201 height 50
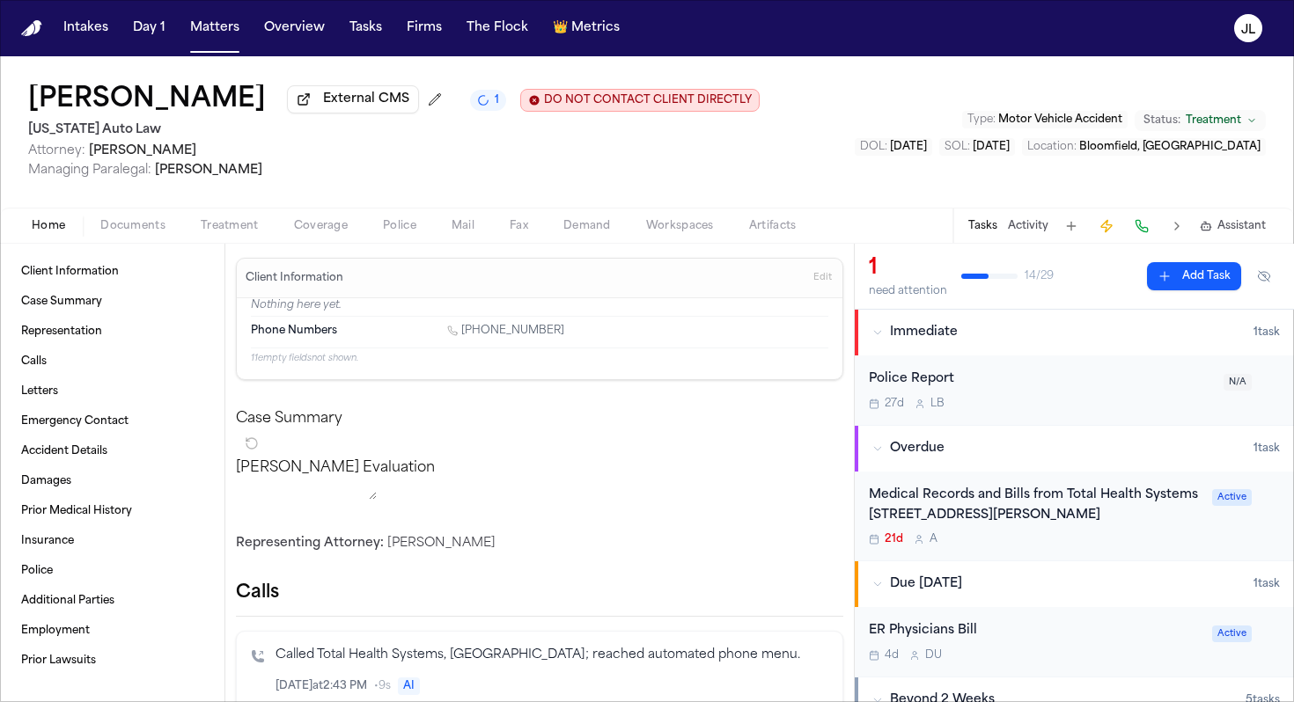
click at [298, 231] on span "Coverage" at bounding box center [321, 226] width 54 height 14
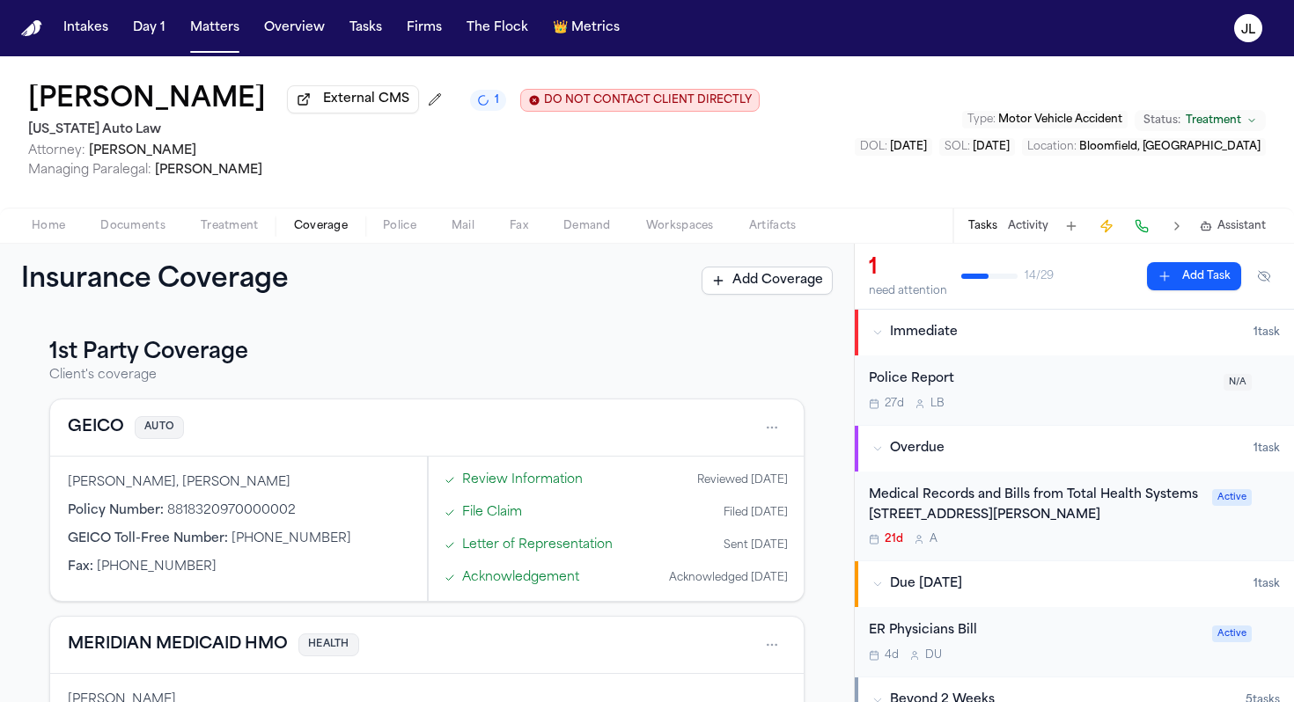
click at [67, 226] on button "Home" at bounding box center [48, 226] width 69 height 21
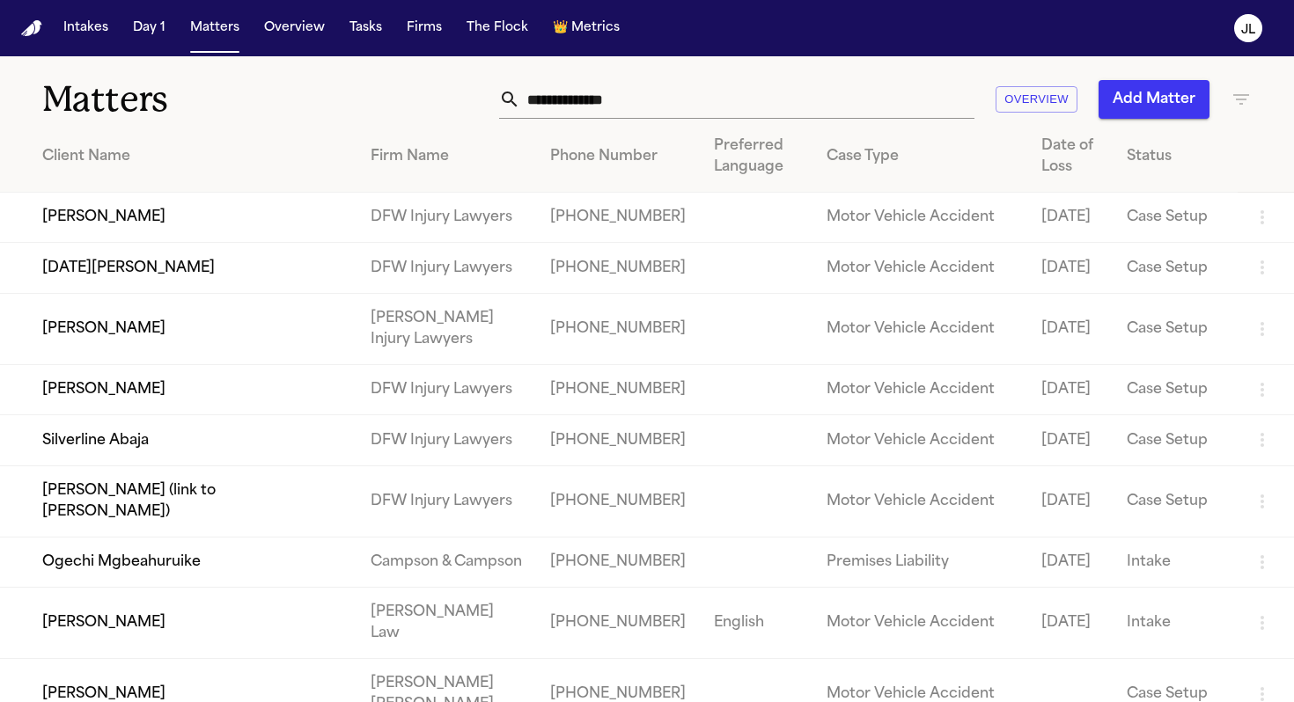
click at [348, 45] on nav "Intakes Day 1 Matters Overview Tasks Firms The Flock 👑 Metrics JL" at bounding box center [647, 28] width 1294 height 56
click at [355, 34] on button "Tasks" at bounding box center [365, 28] width 47 height 32
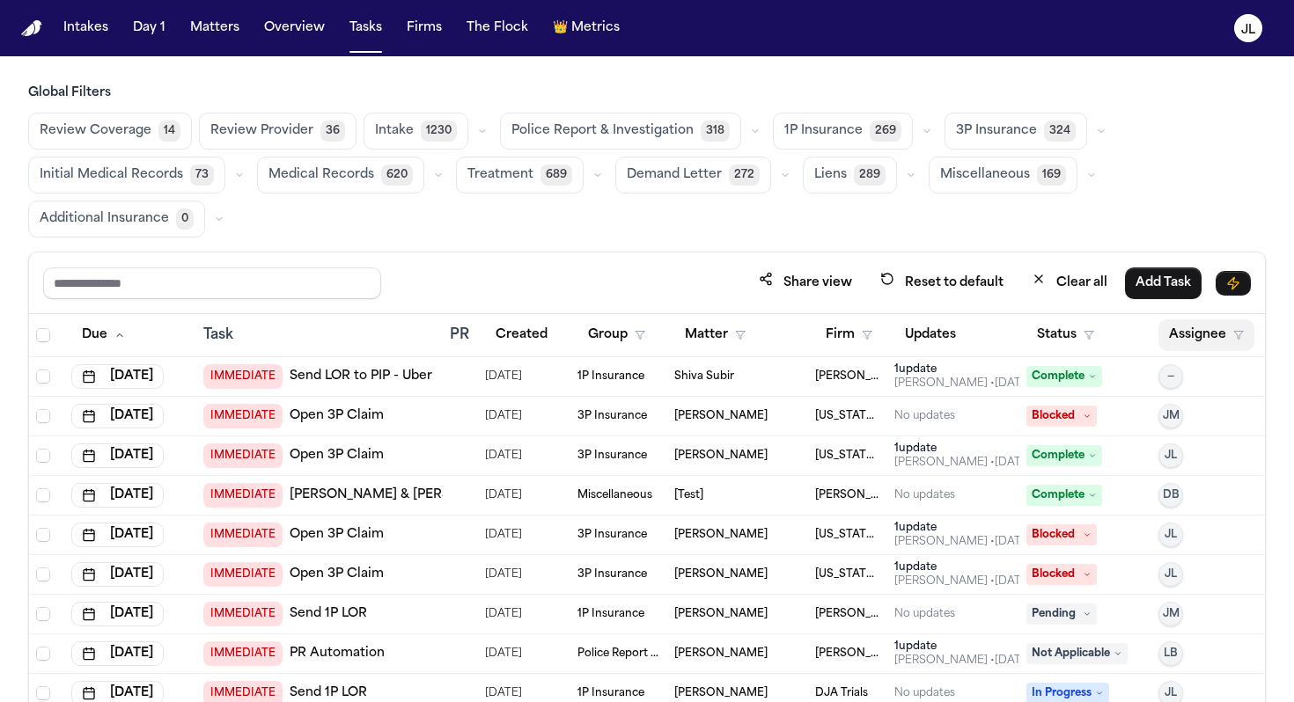
click at [1201, 348] on button "Assignee" at bounding box center [1206, 335] width 96 height 32
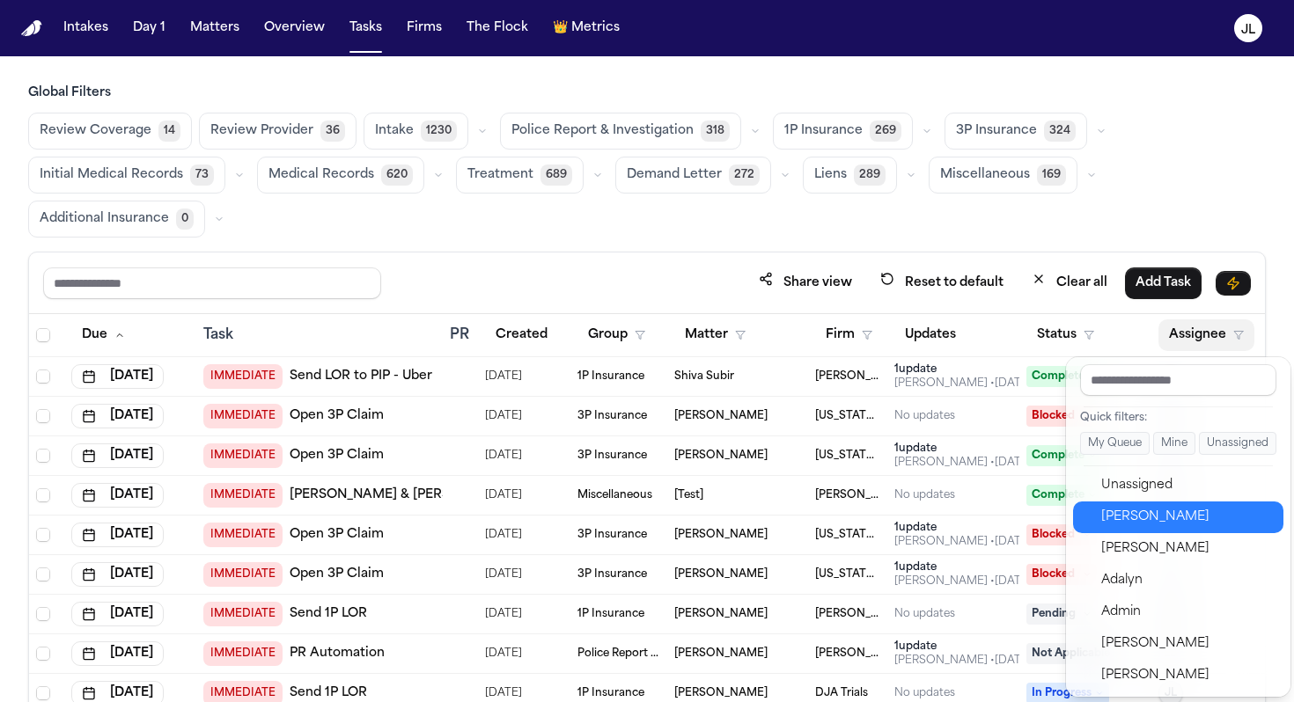
click at [1155, 529] on button "[PERSON_NAME]" at bounding box center [1178, 518] width 210 height 32
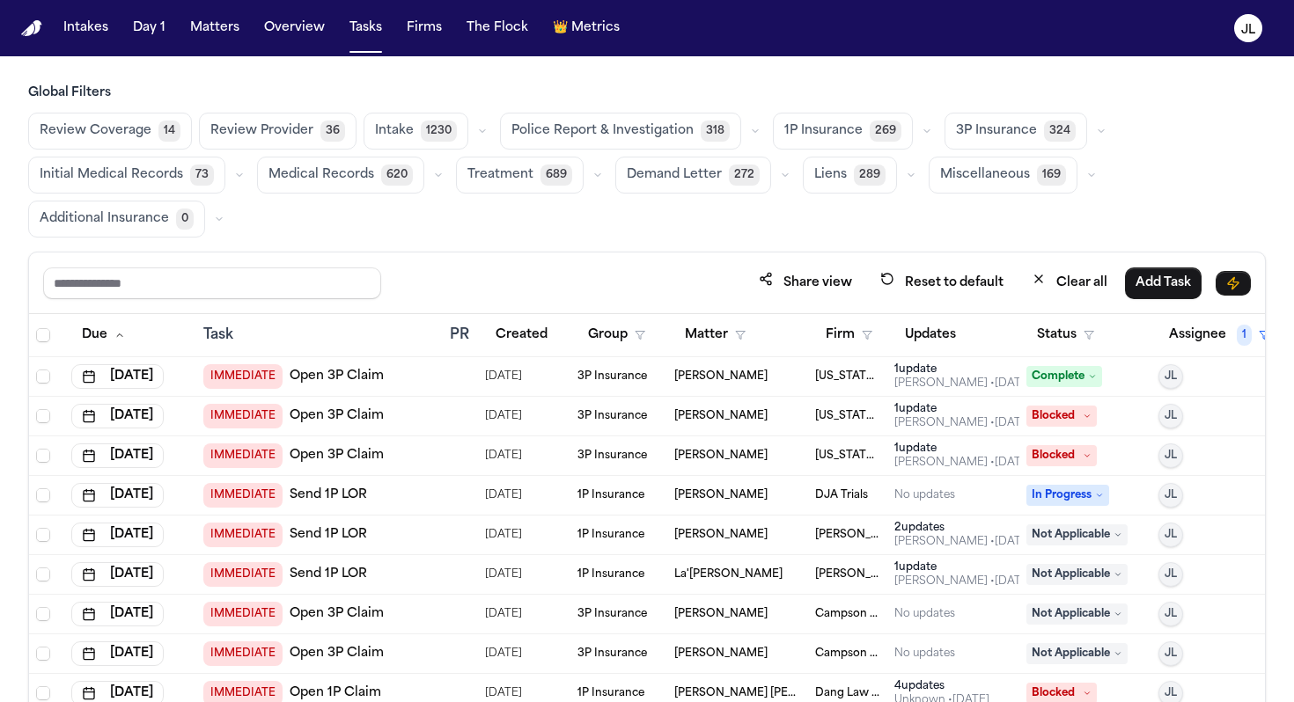
click at [928, 421] on div "Julie Lopez • 46d ago" at bounding box center [962, 423] width 137 height 14
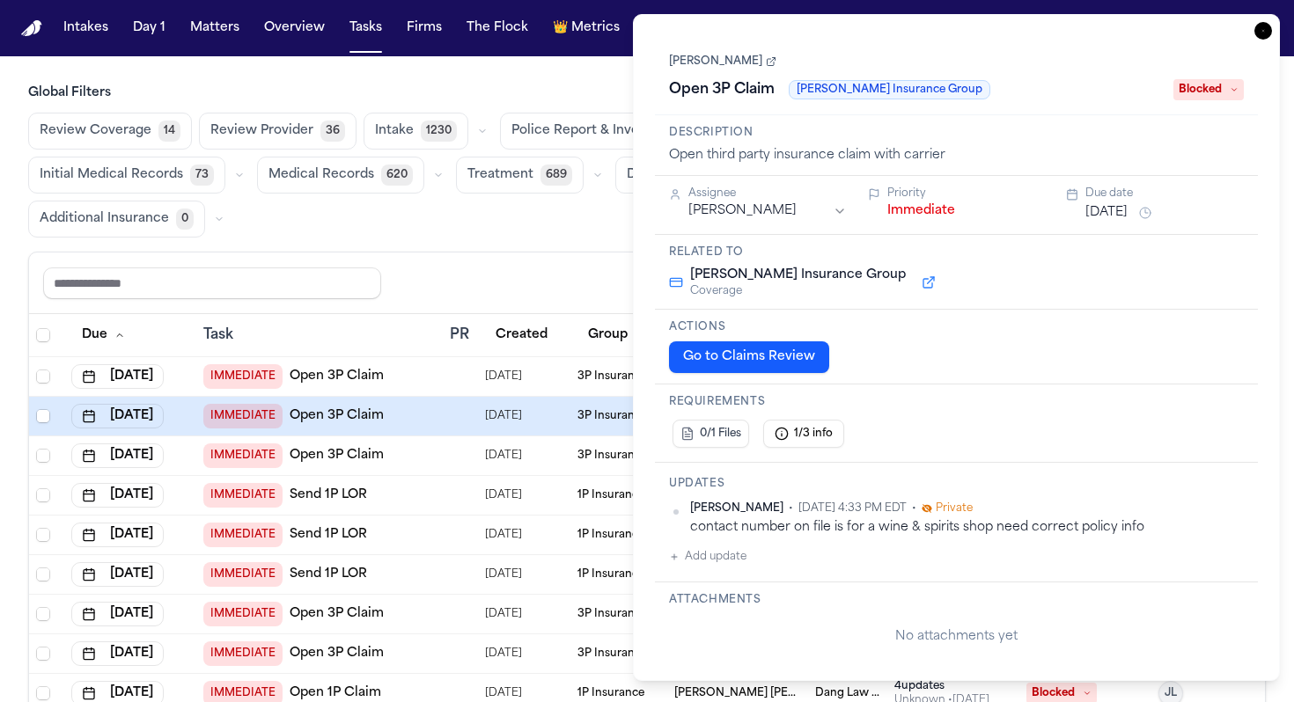
click at [1260, 26] on icon "button" at bounding box center [1263, 31] width 18 height 18
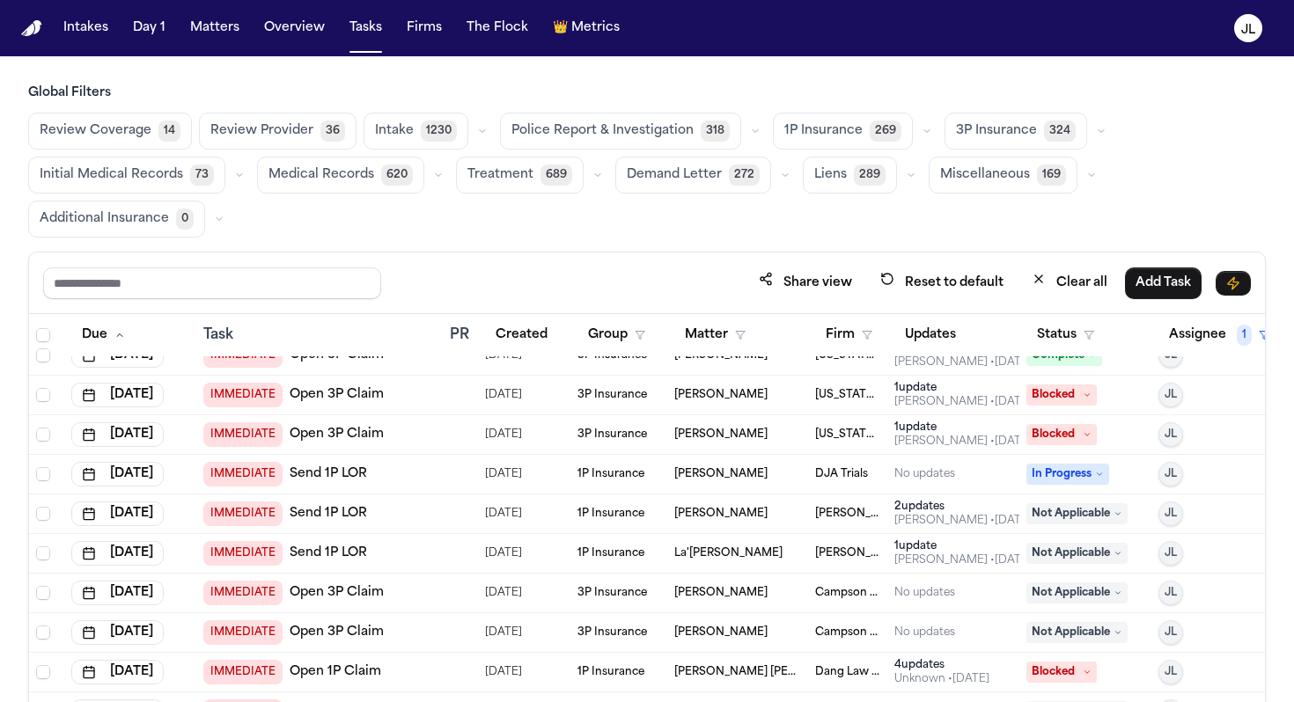
scroll to position [26, 0]
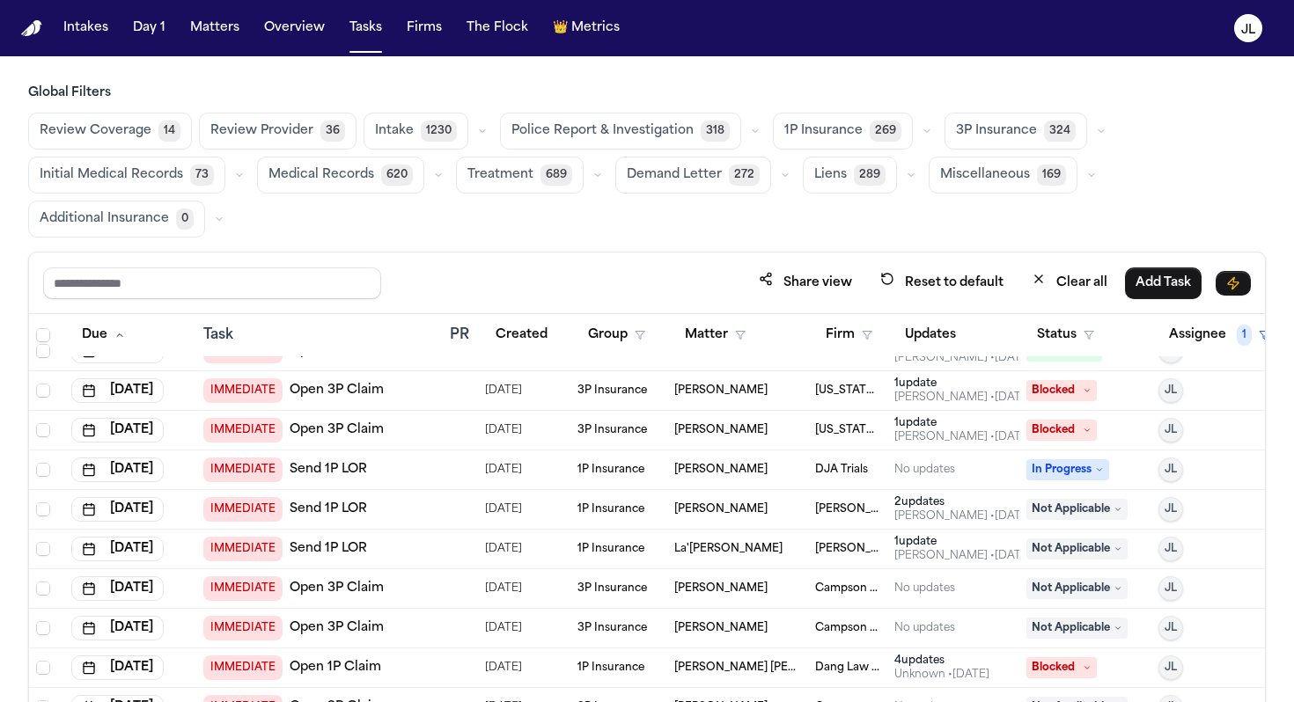
click at [1037, 391] on span "Blocked" at bounding box center [1061, 390] width 70 height 21
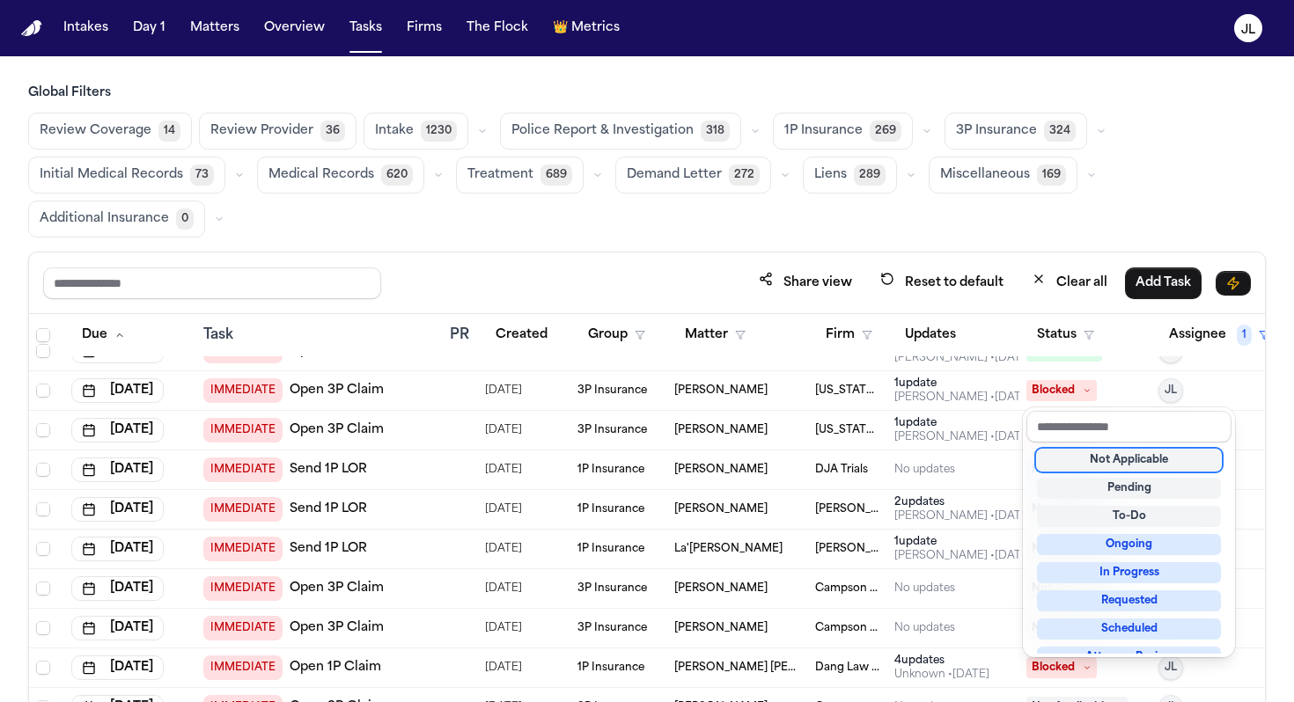
click at [1079, 466] on div "Not Applicable" at bounding box center [1129, 460] width 184 height 21
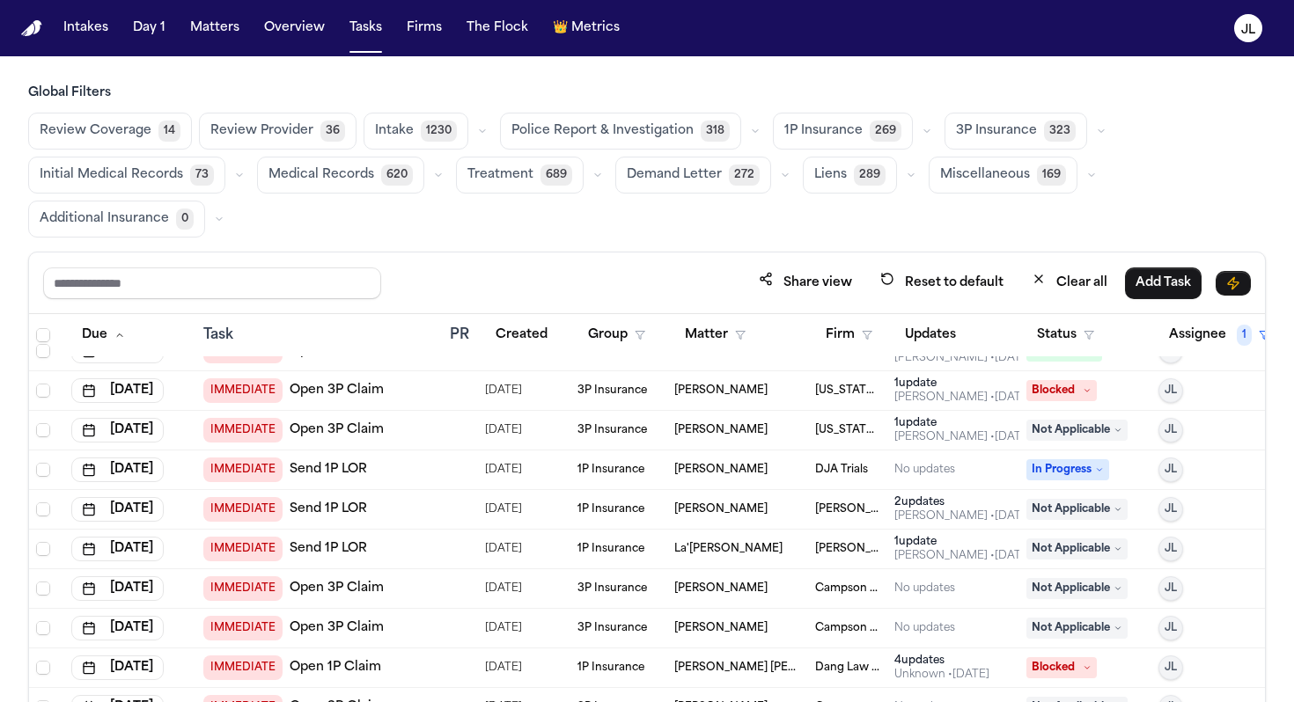
click at [1053, 394] on span "Blocked" at bounding box center [1061, 390] width 70 height 21
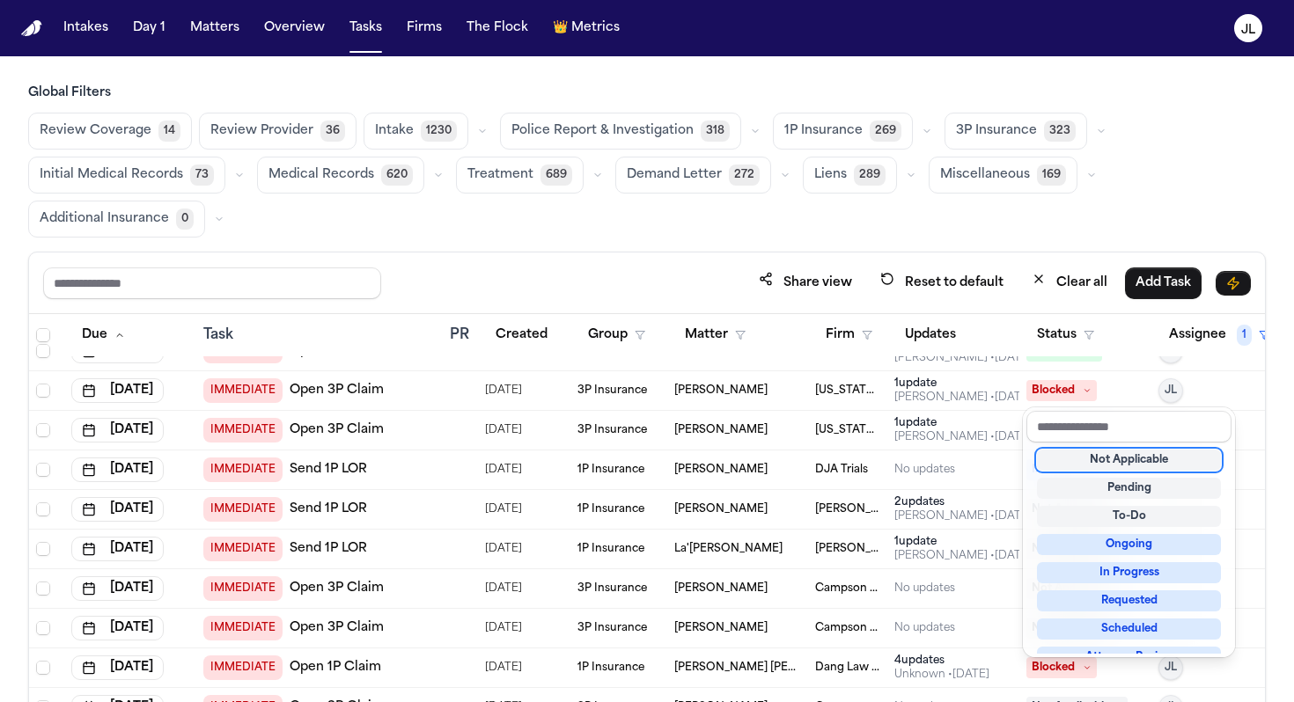
click at [1086, 457] on div "Not Applicable" at bounding box center [1129, 460] width 184 height 21
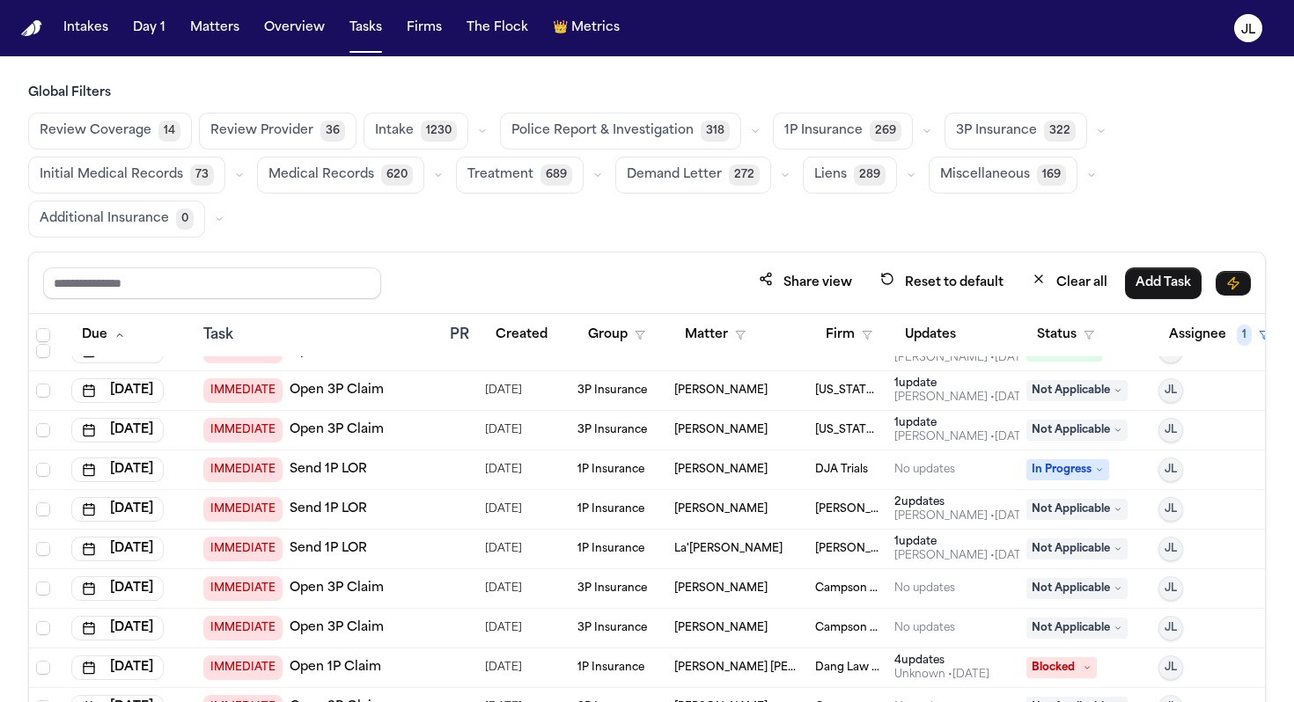
click at [1065, 472] on span "In Progress" at bounding box center [1067, 469] width 83 height 21
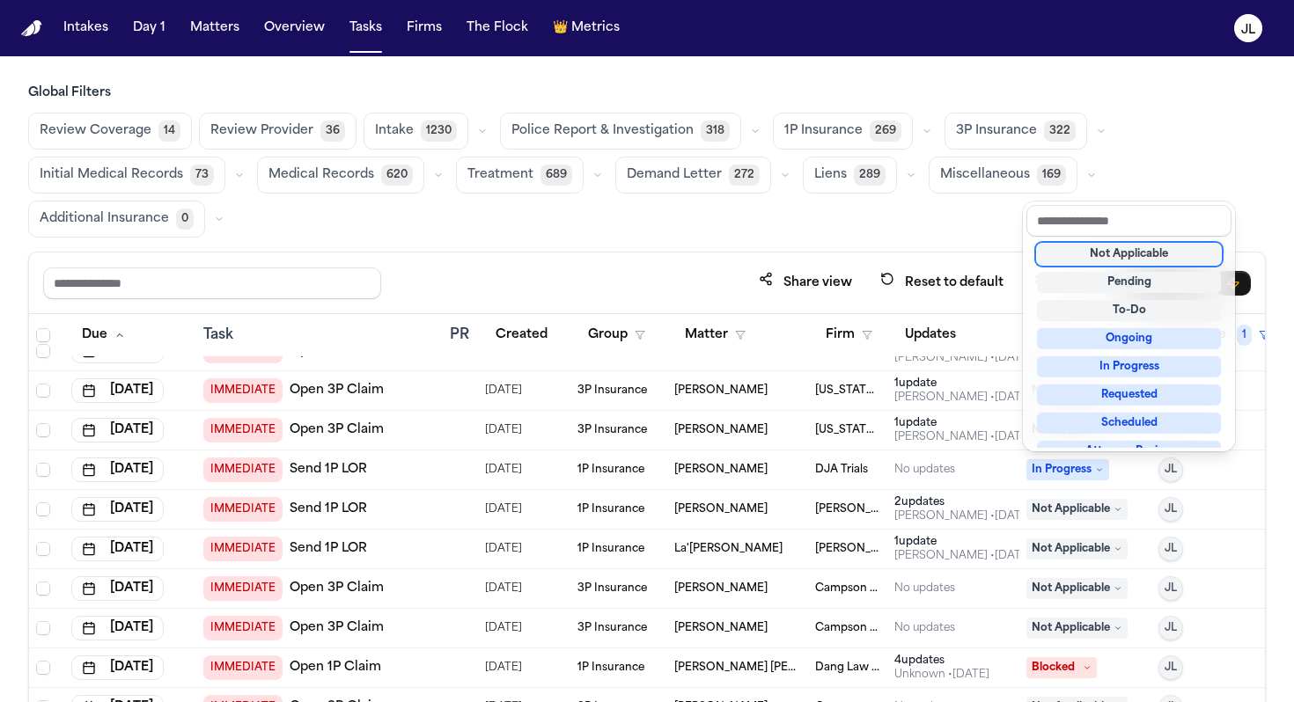
click at [1113, 255] on div "Not Applicable" at bounding box center [1129, 254] width 184 height 21
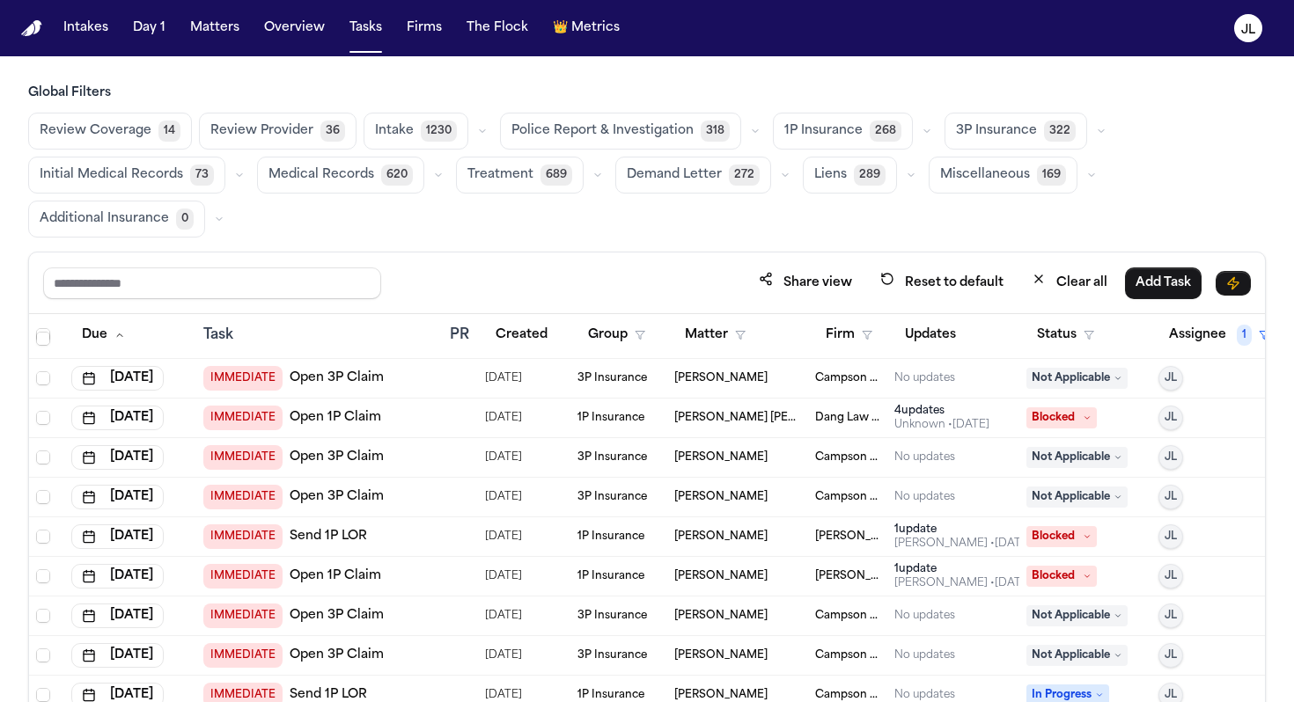
scroll to position [278, 0]
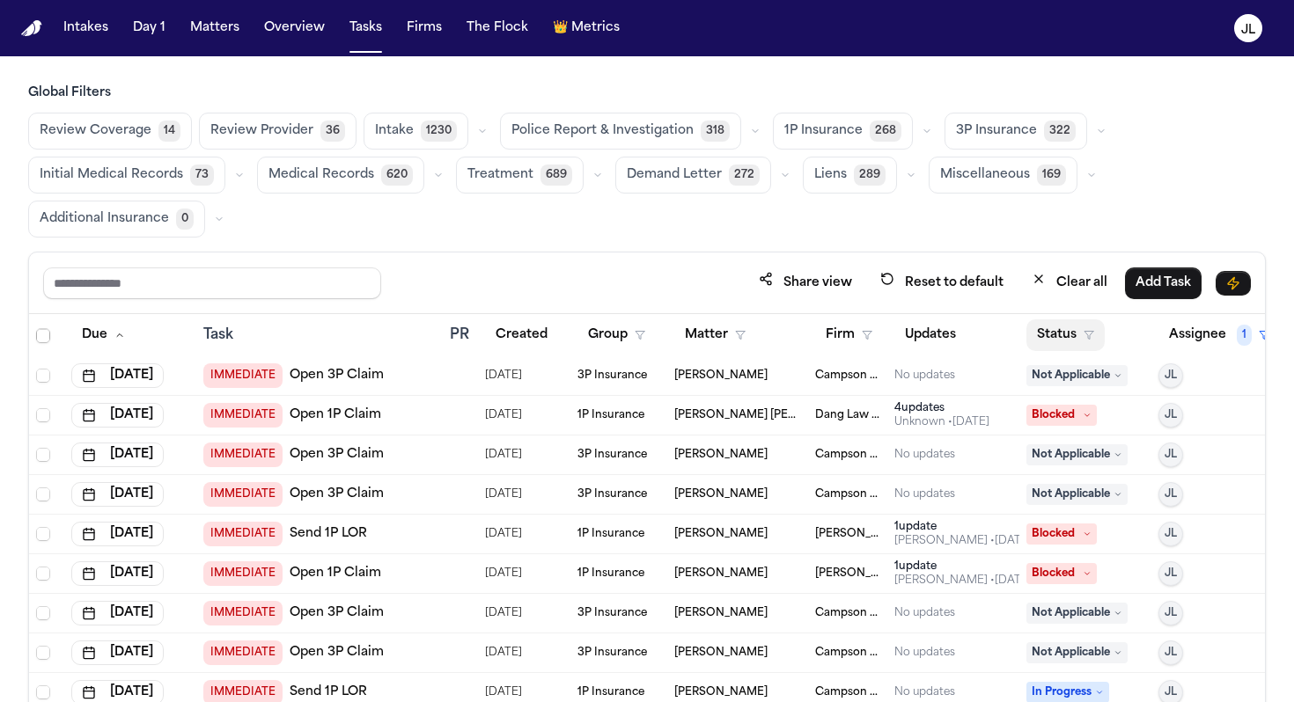
click at [1054, 346] on button "Status" at bounding box center [1065, 335] width 78 height 32
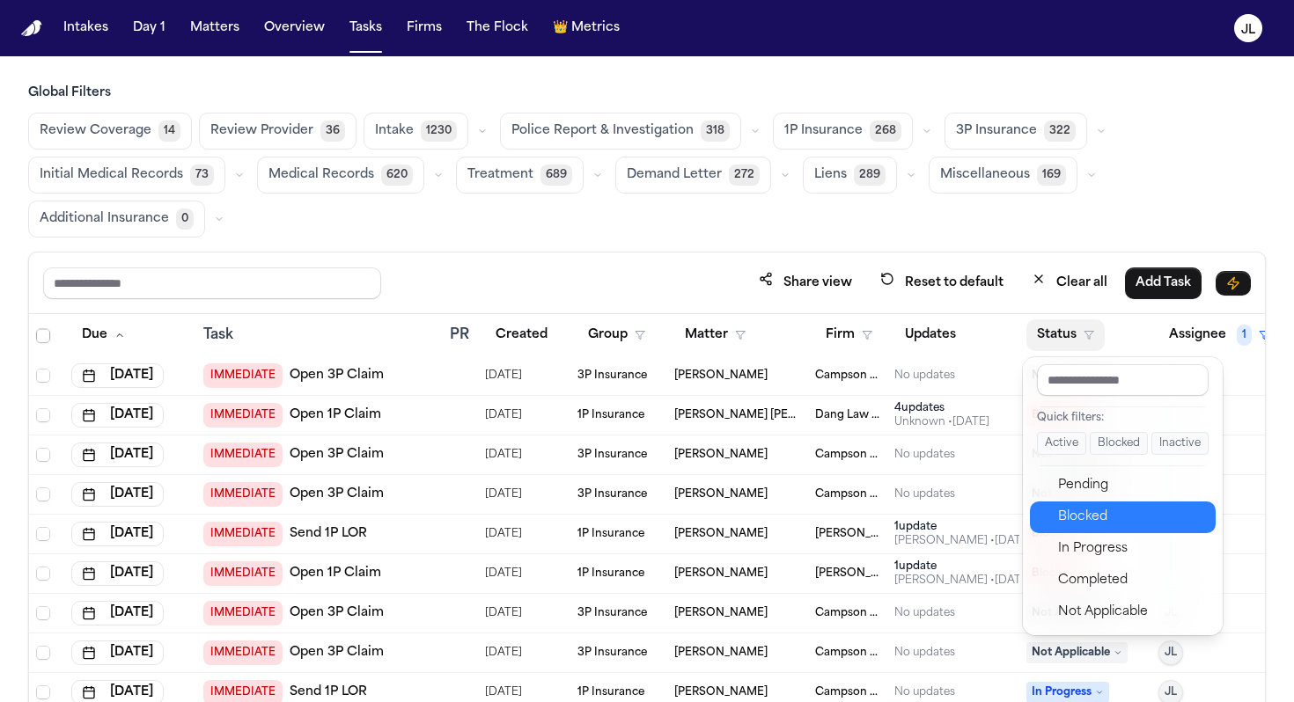
click at [1074, 515] on div "Blocked" at bounding box center [1131, 517] width 147 height 21
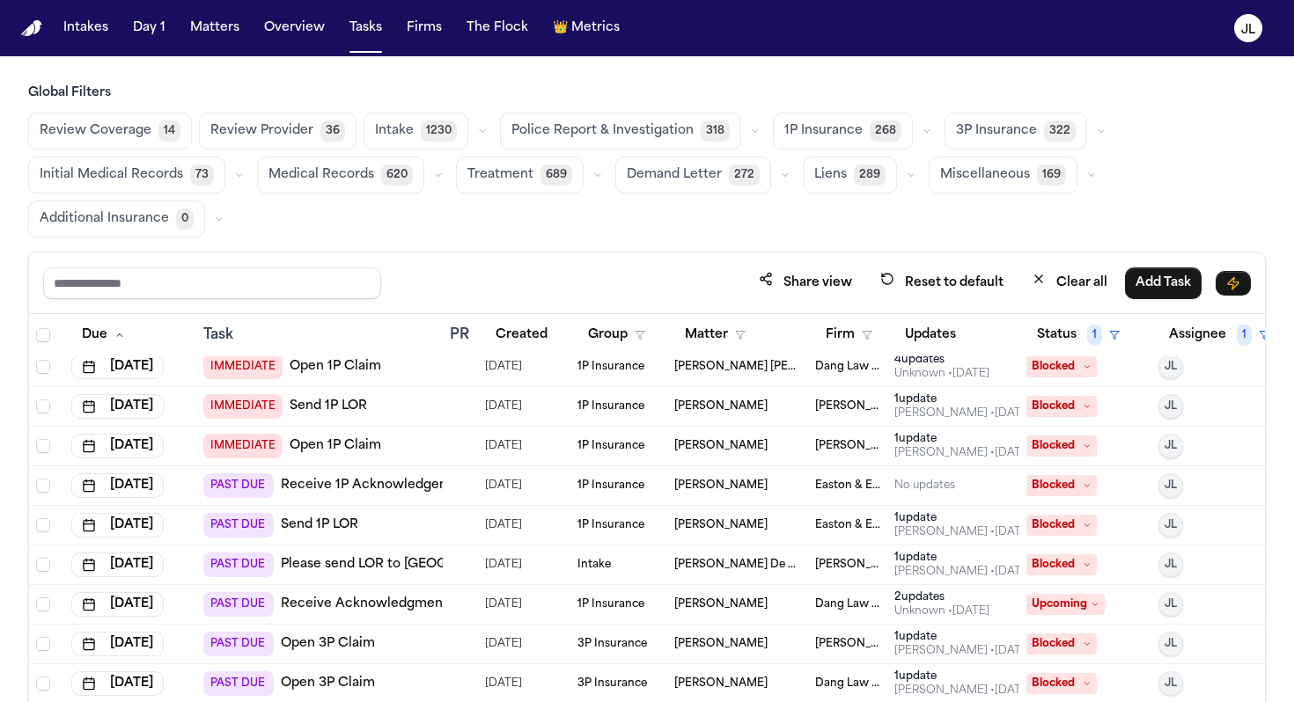
scroll to position [149, 0]
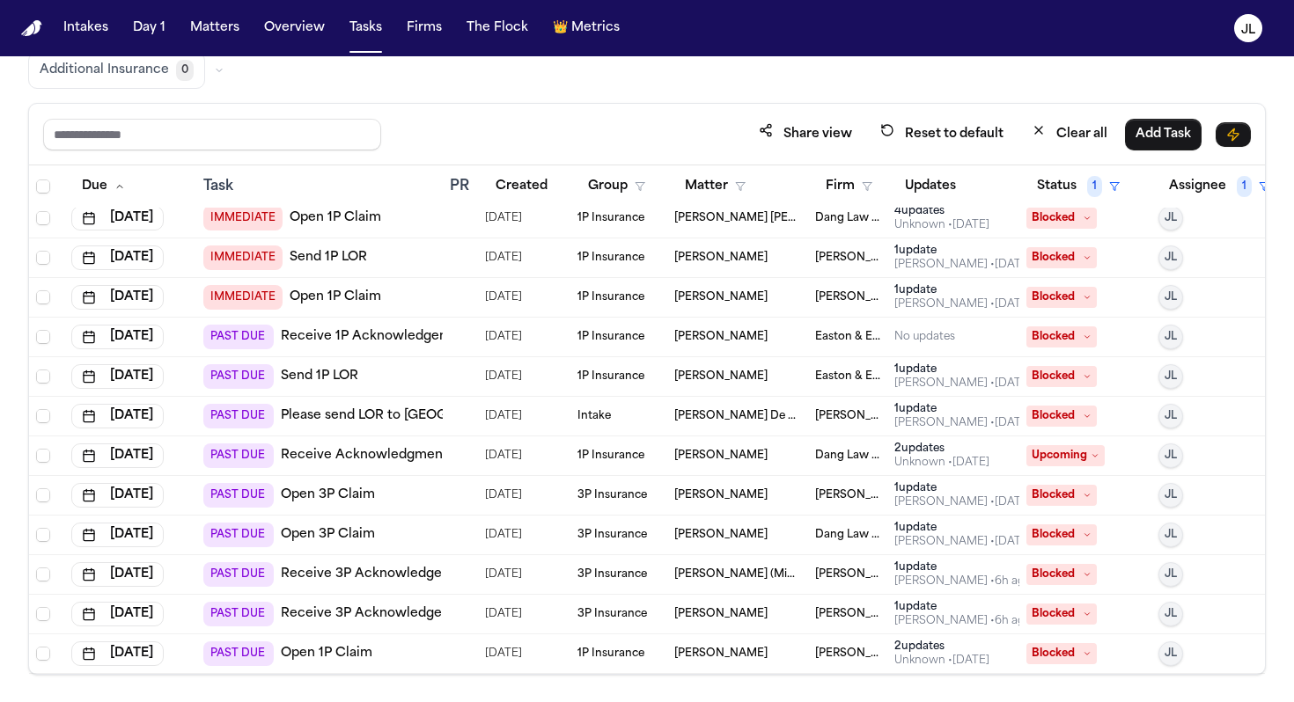
click at [1061, 462] on span "Upcoming" at bounding box center [1065, 455] width 78 height 21
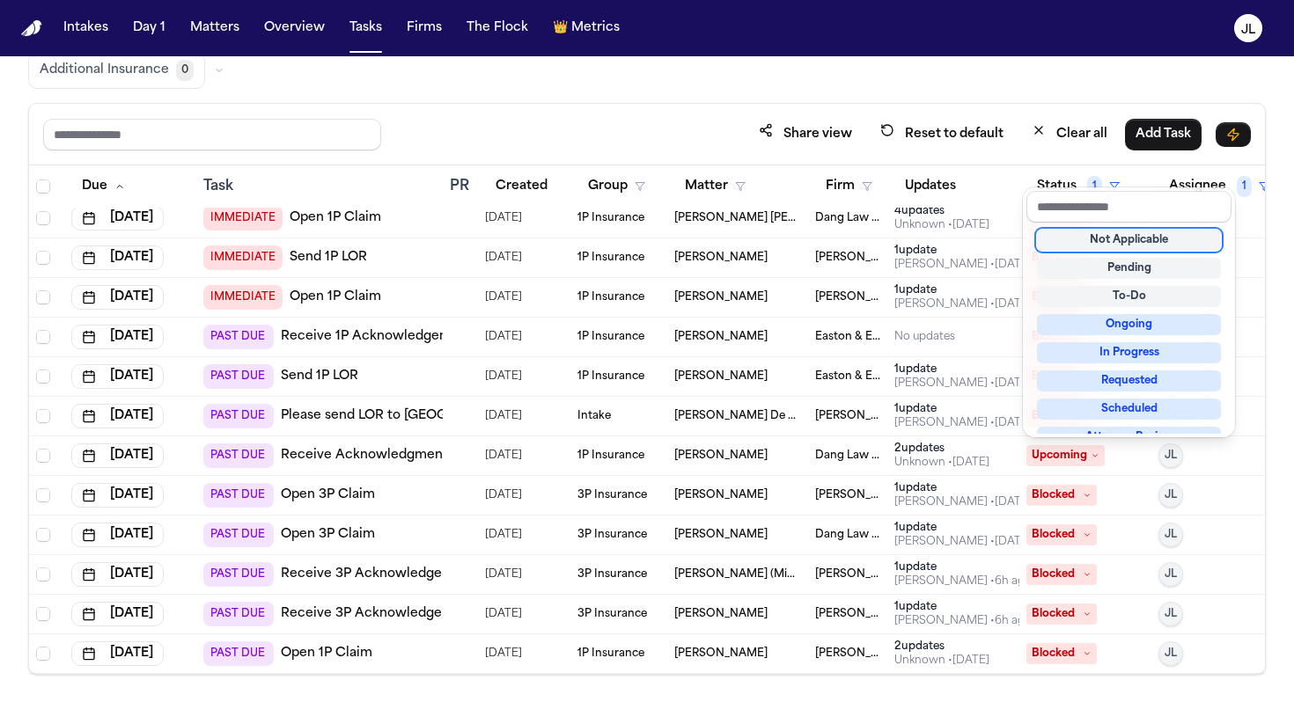
click at [1114, 239] on div "Not Applicable" at bounding box center [1129, 240] width 184 height 21
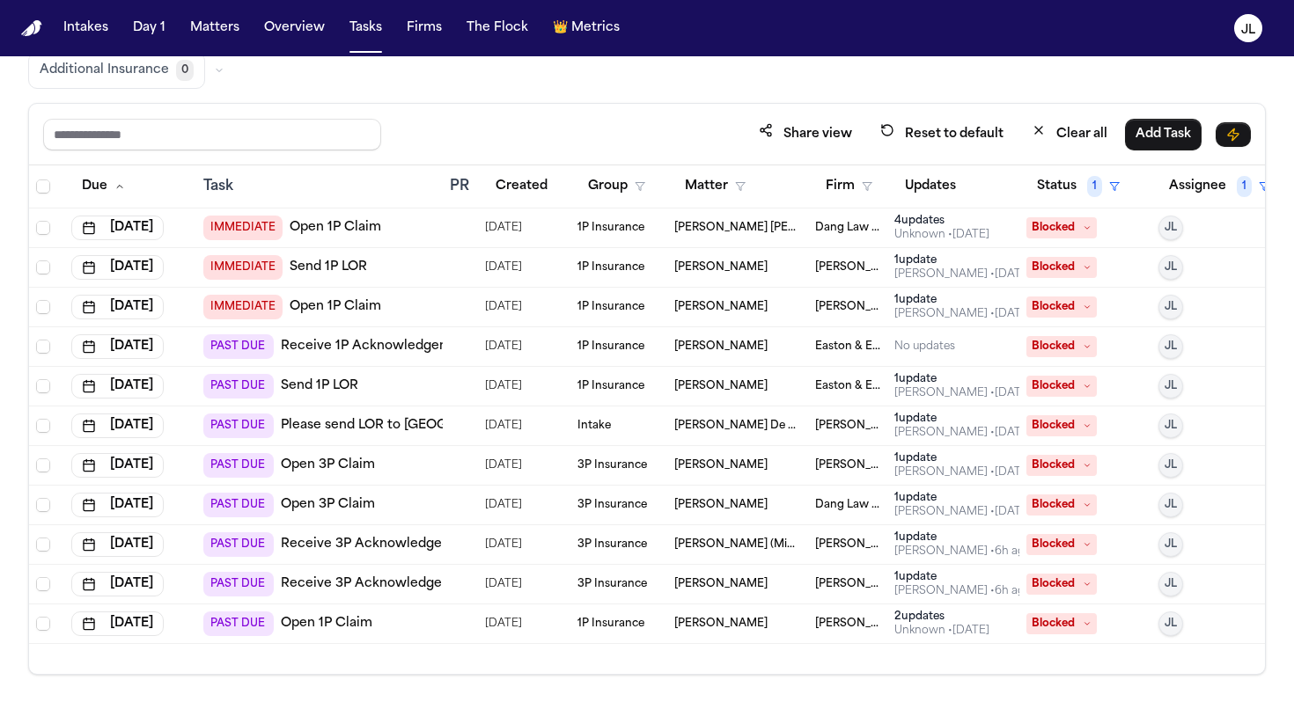
click at [1069, 435] on span "Blocked" at bounding box center [1061, 425] width 70 height 21
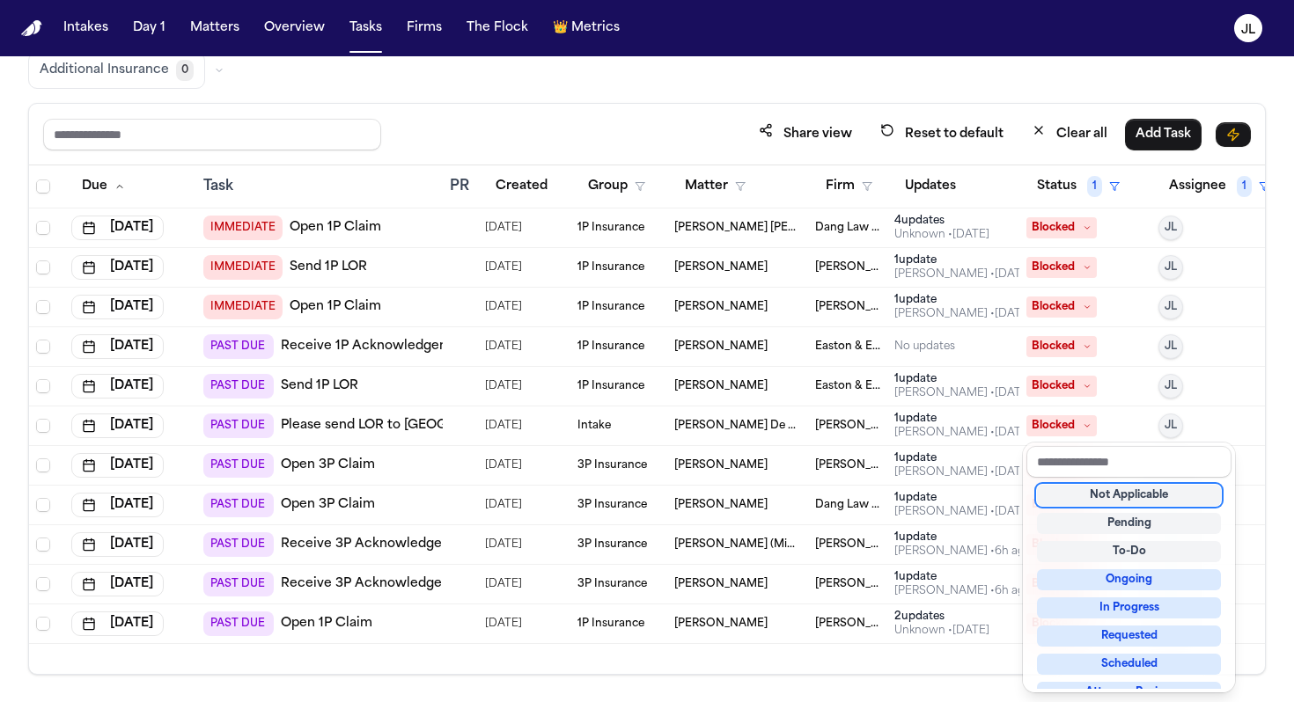
click at [1091, 498] on div "Not Applicable" at bounding box center [1129, 495] width 184 height 21
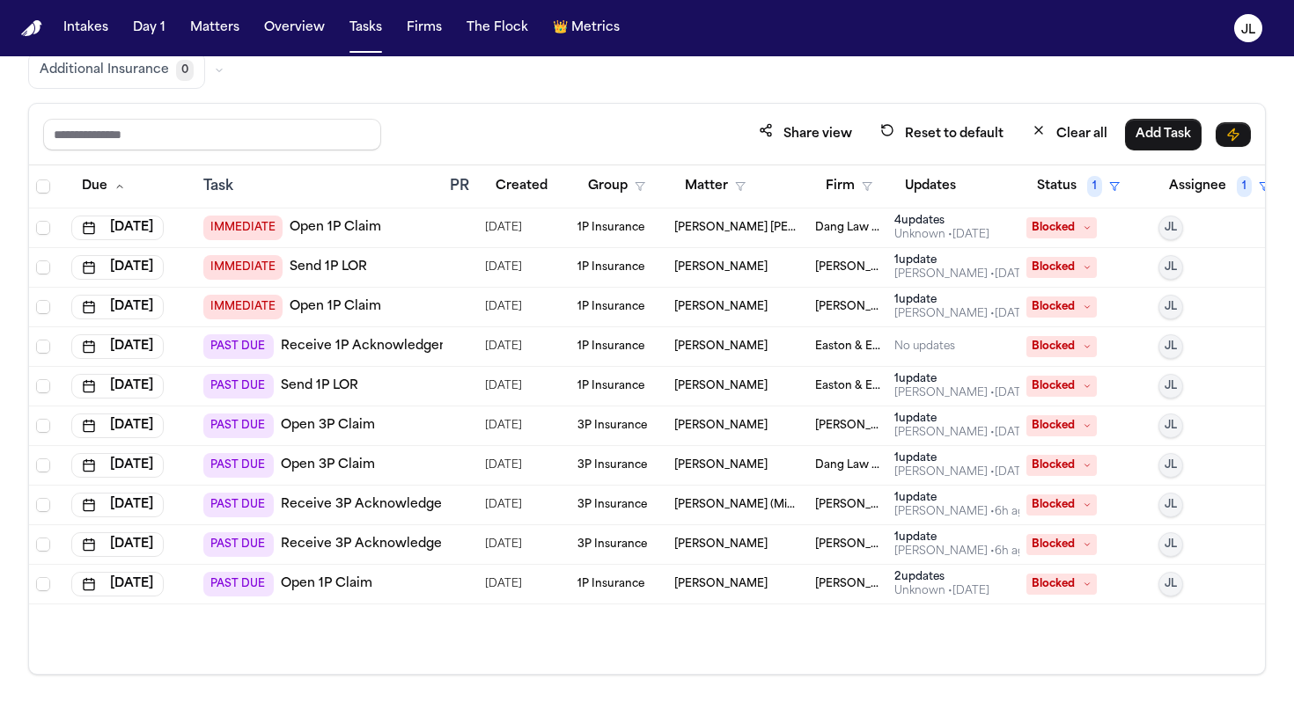
click at [1079, 389] on span "Blocked" at bounding box center [1061, 386] width 70 height 21
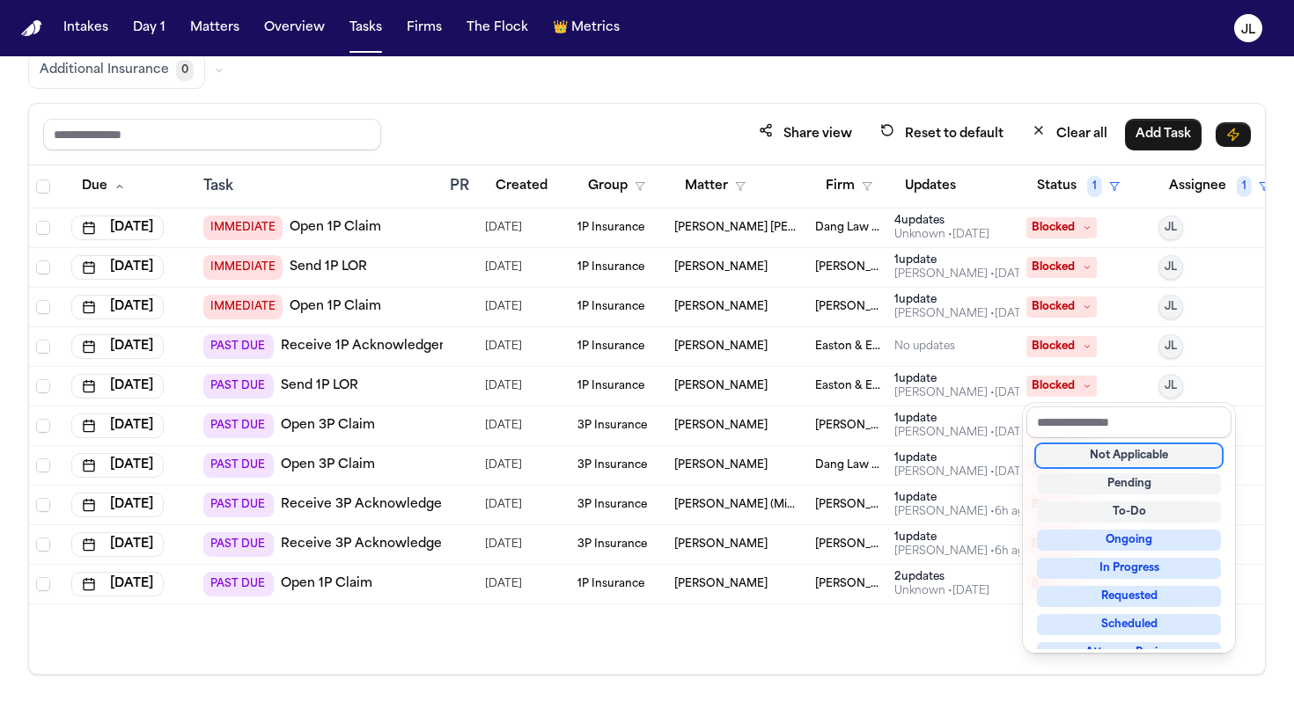
click at [1073, 388] on span "Blocked" at bounding box center [1061, 386] width 70 height 21
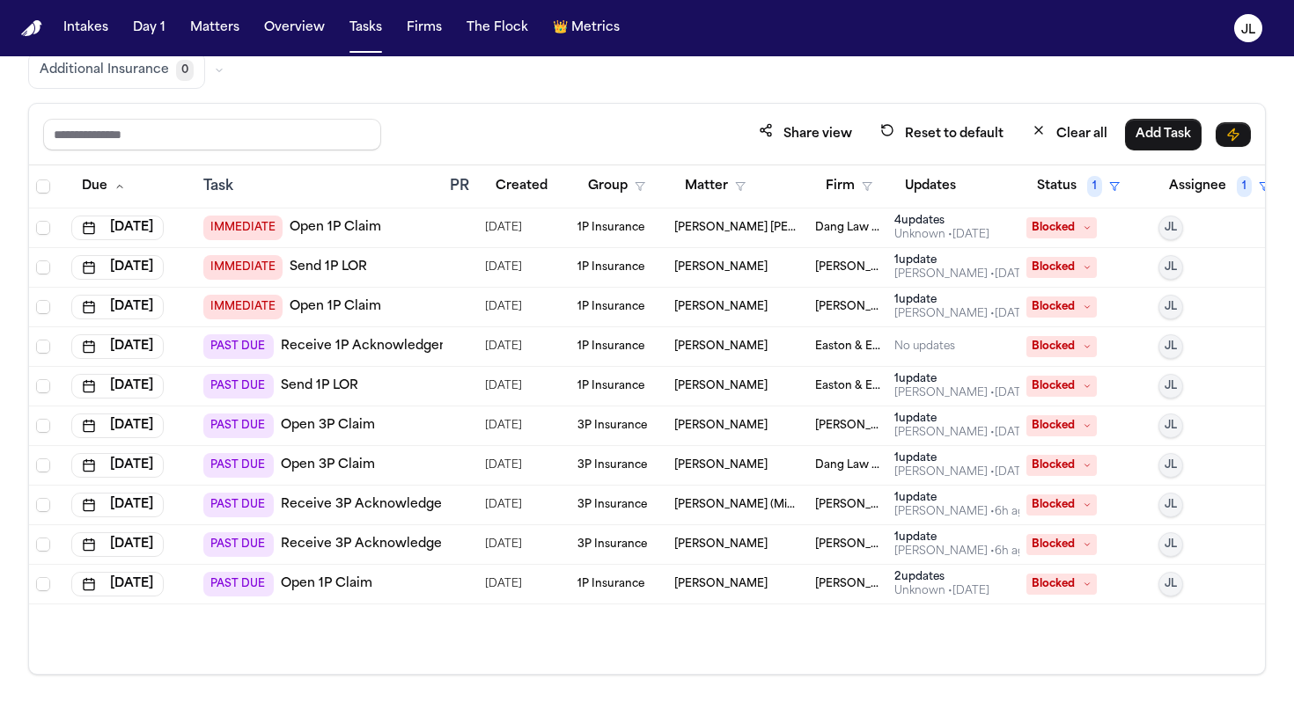
click at [957, 386] on div "Julia Forza • 12d ago" at bounding box center [962, 393] width 137 height 14
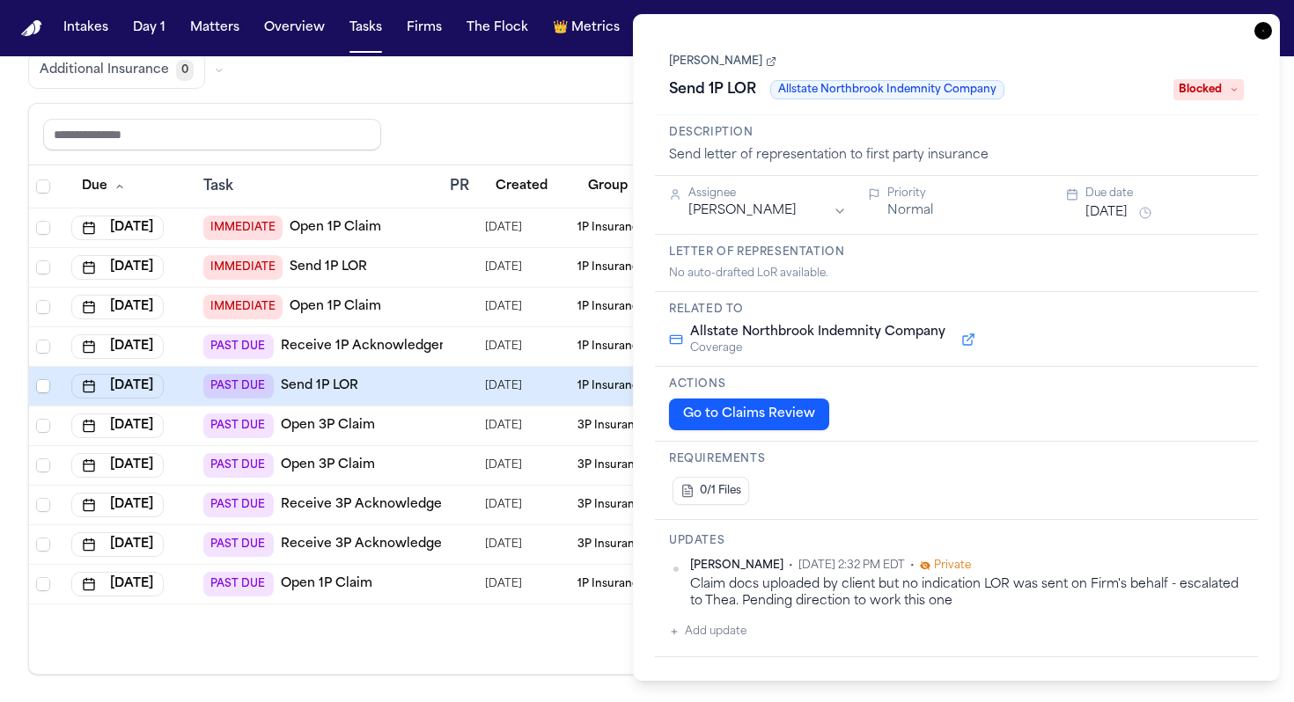
click at [1263, 31] on icon "button" at bounding box center [1263, 31] width 18 height 18
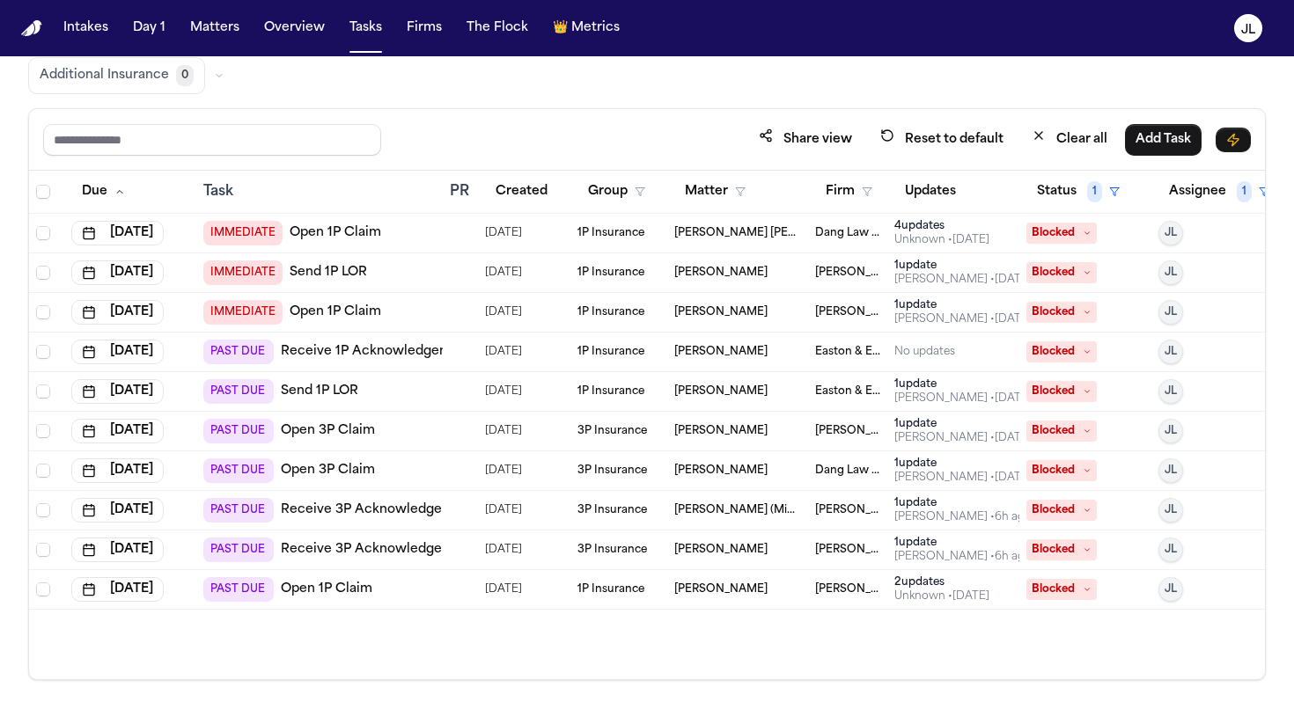
scroll to position [148, 0]
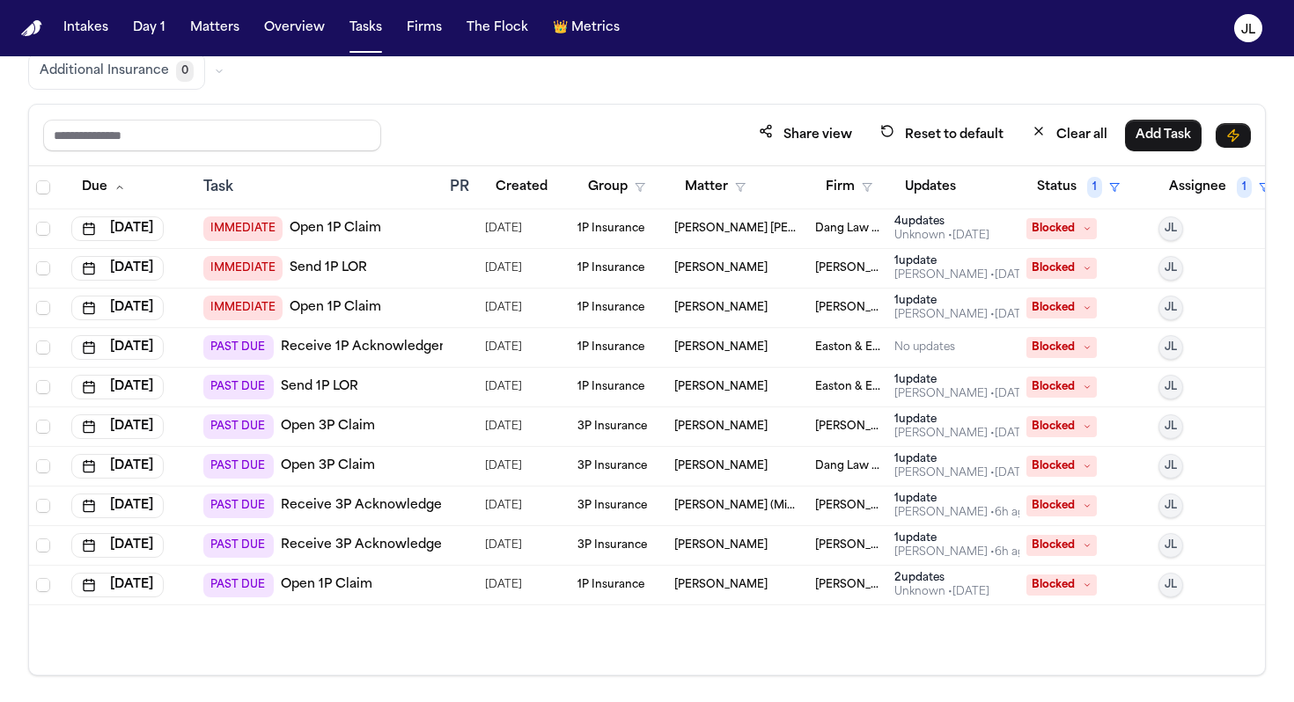
click at [933, 555] on div "Julia Forza • 6h ago" at bounding box center [962, 553] width 137 height 14
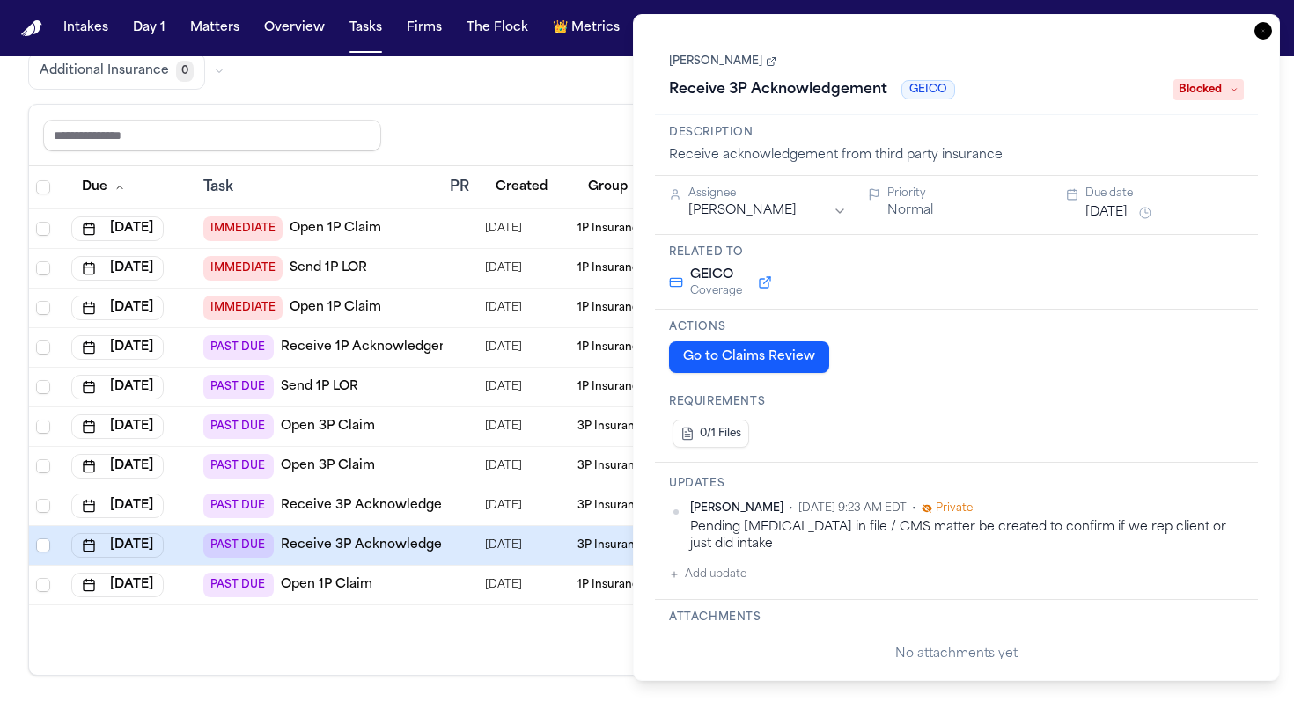
click at [1258, 33] on icon "button" at bounding box center [1263, 31] width 18 height 18
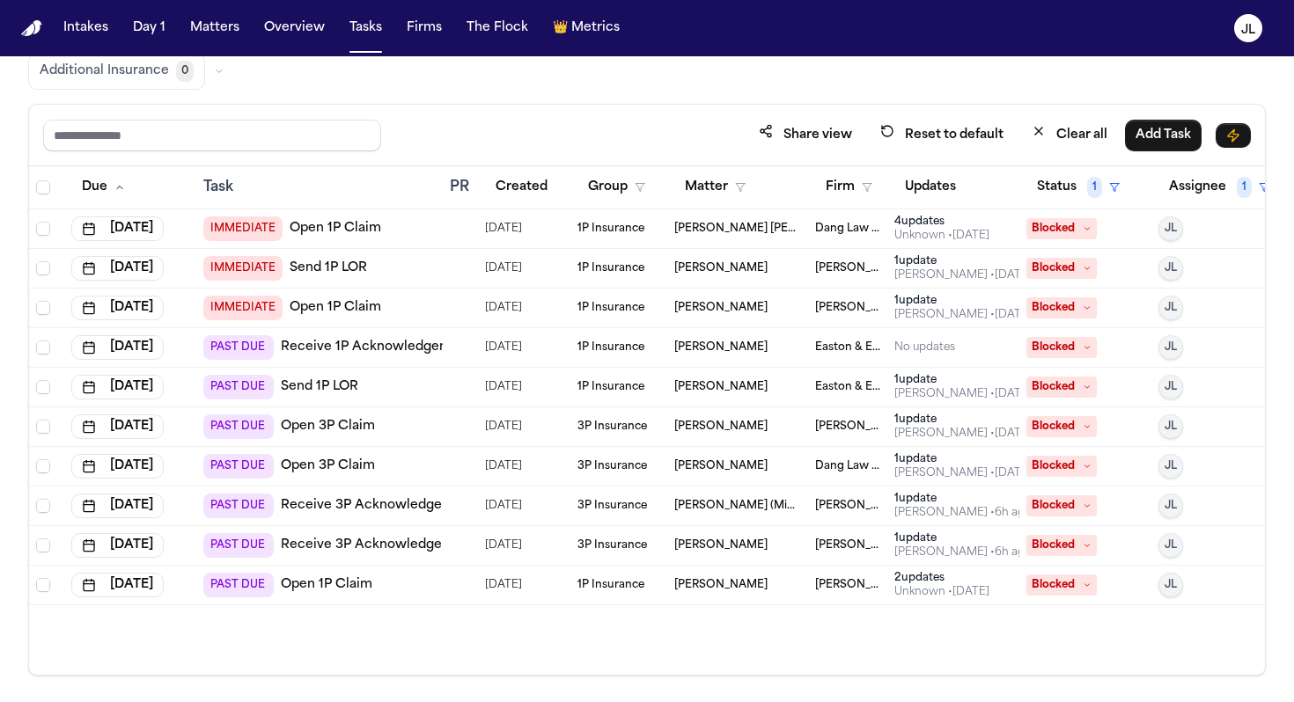
click at [927, 393] on div "Julia Forza • 12d ago" at bounding box center [962, 394] width 137 height 14
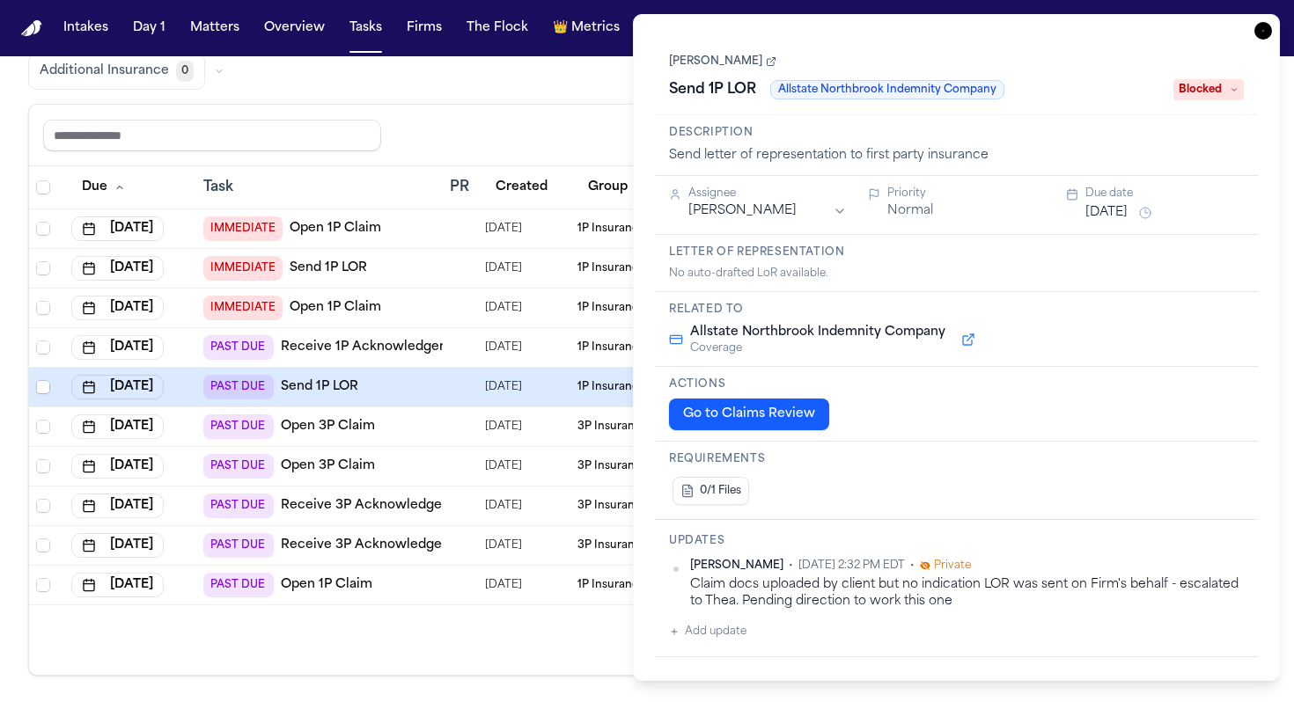
click at [1264, 29] on icon "button" at bounding box center [1263, 31] width 18 height 18
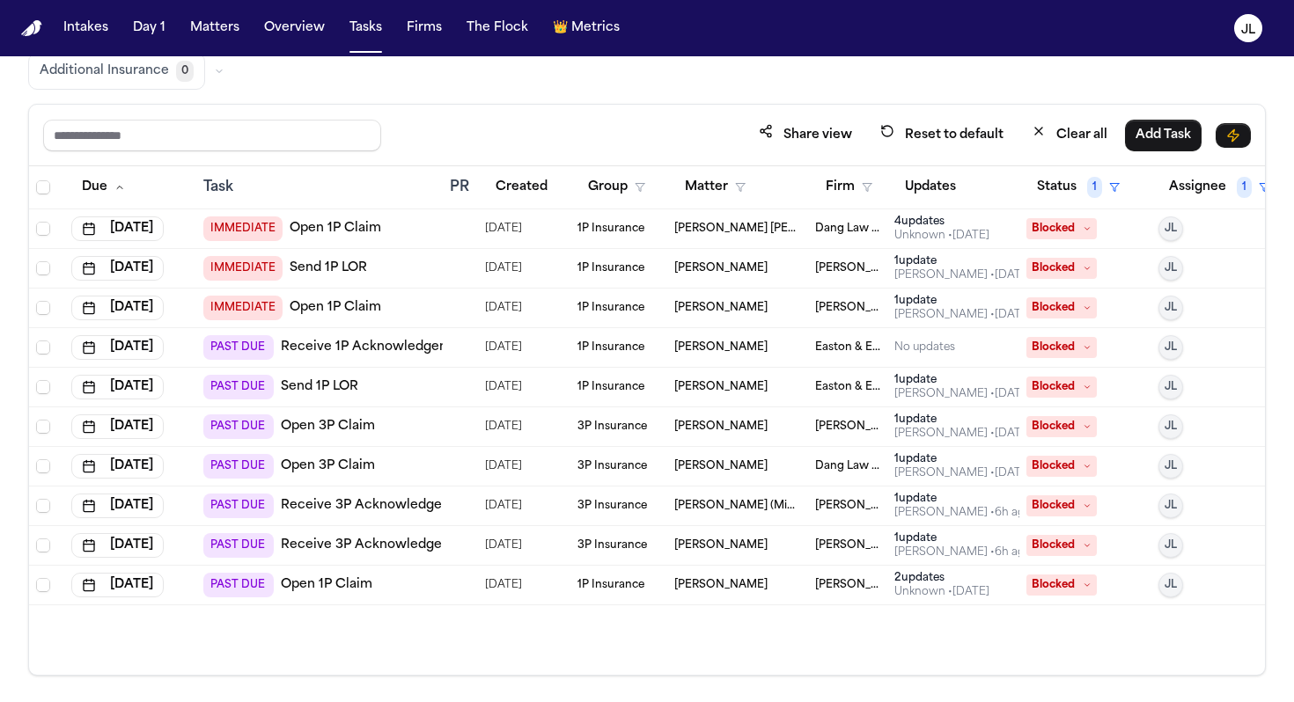
click at [943, 308] on div "Julie Lopez • 25d ago" at bounding box center [962, 315] width 137 height 14
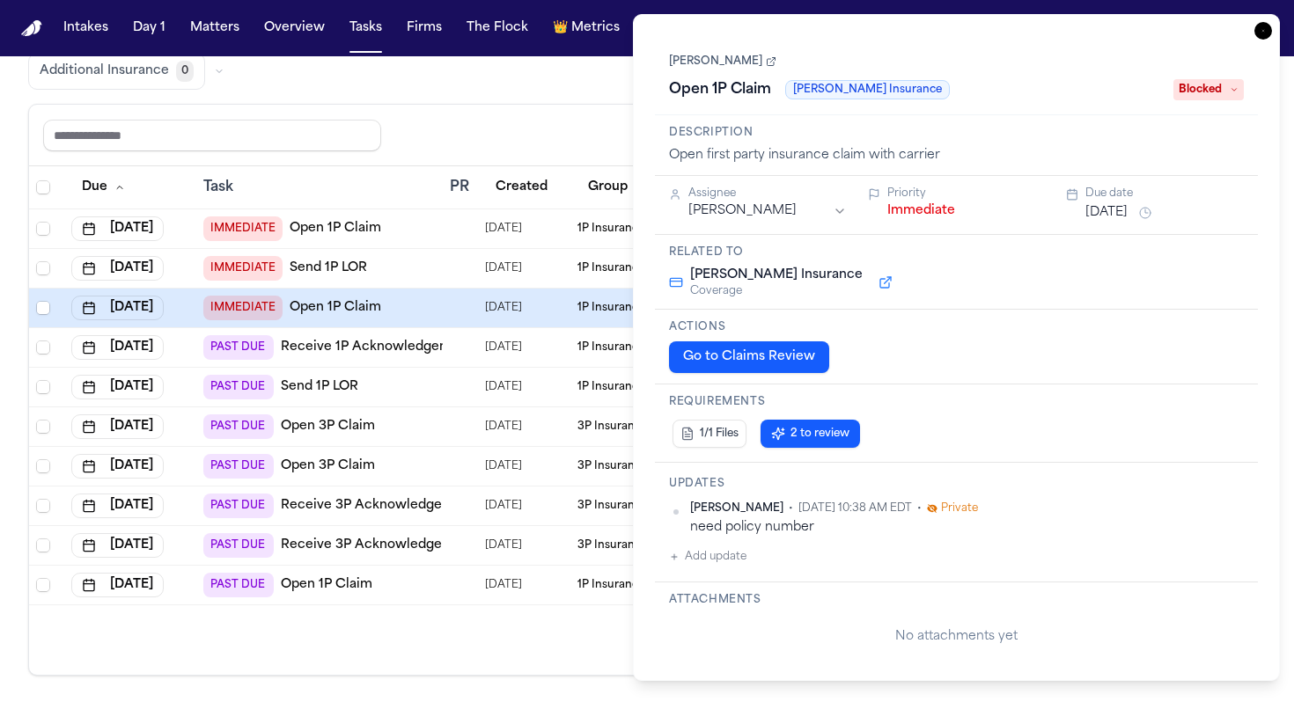
click at [1267, 29] on icon "button" at bounding box center [1263, 31] width 18 height 18
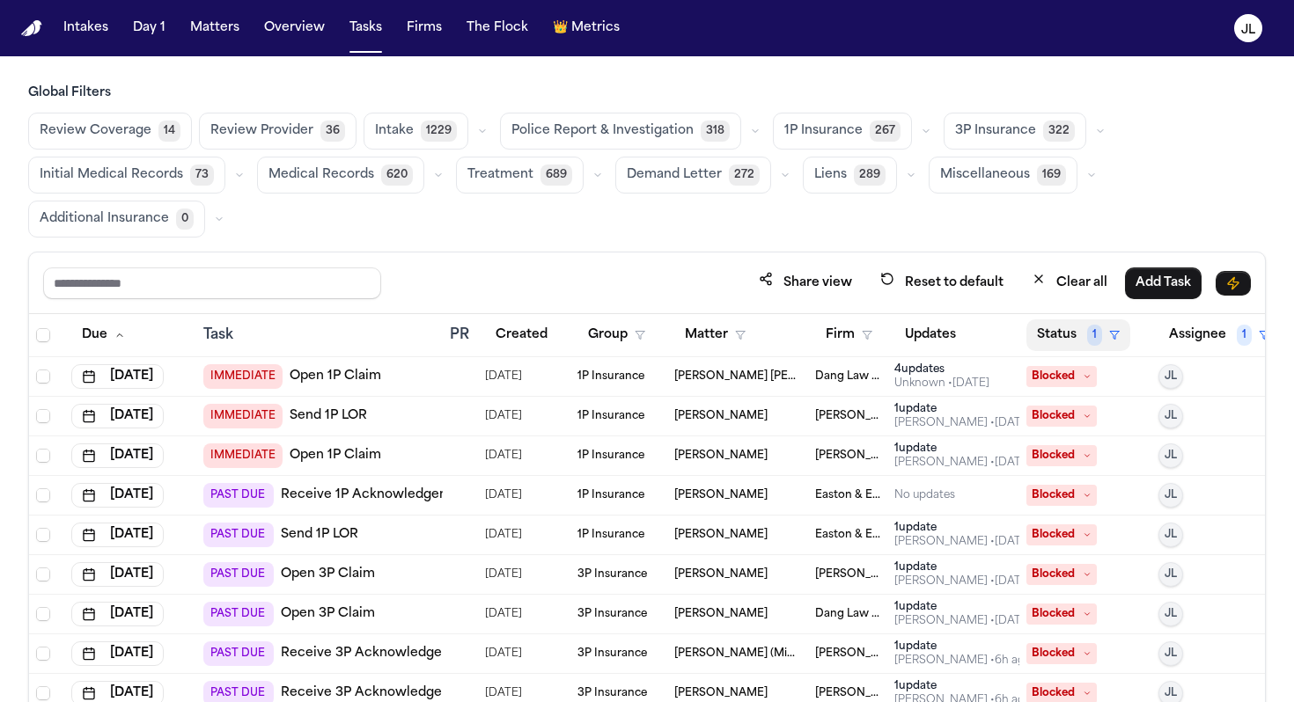
click at [1047, 333] on button "Status 1" at bounding box center [1078, 335] width 104 height 32
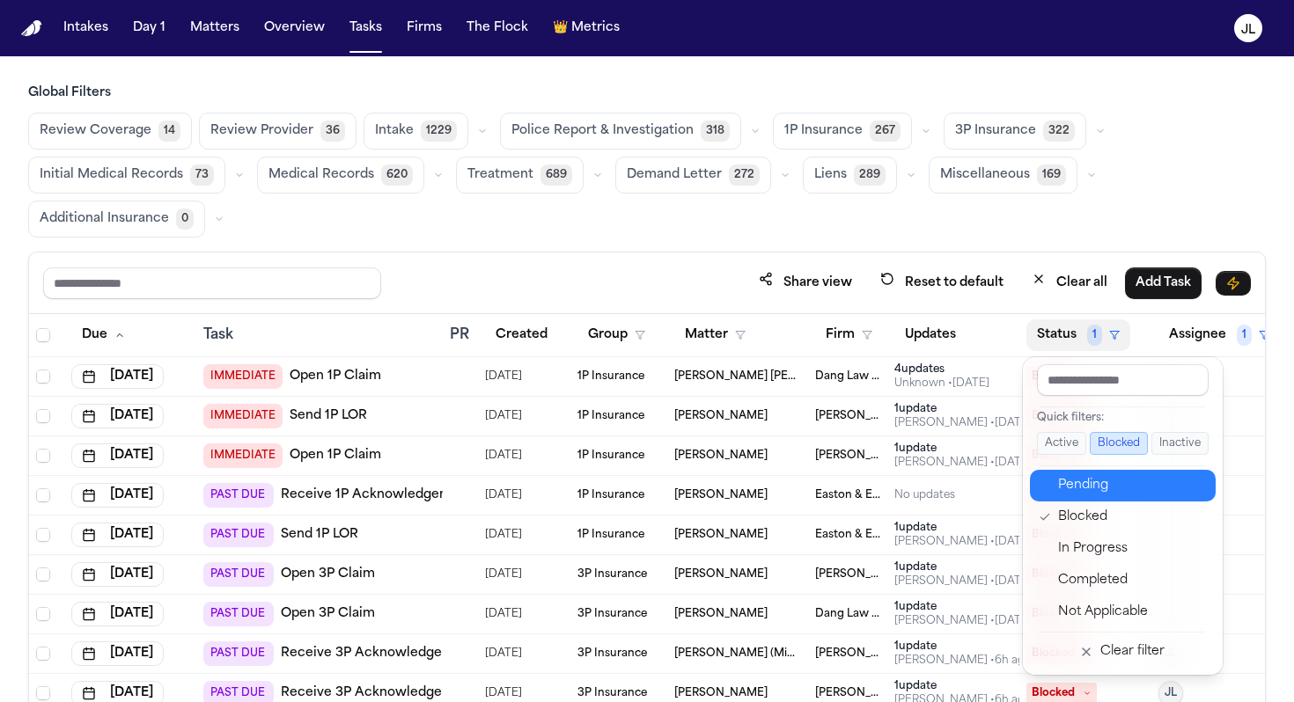
click at [1080, 485] on div "Pending" at bounding box center [1131, 485] width 147 height 21
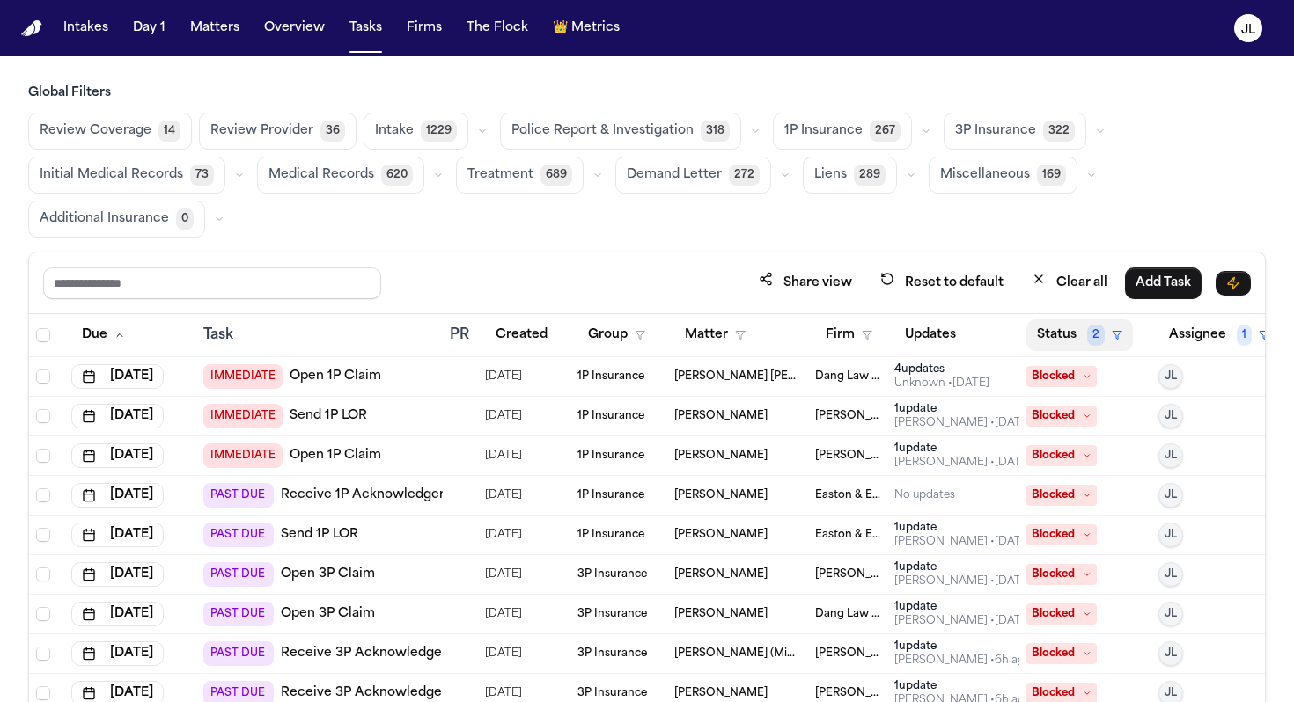
click at [1054, 341] on button "Status 2" at bounding box center [1079, 335] width 106 height 32
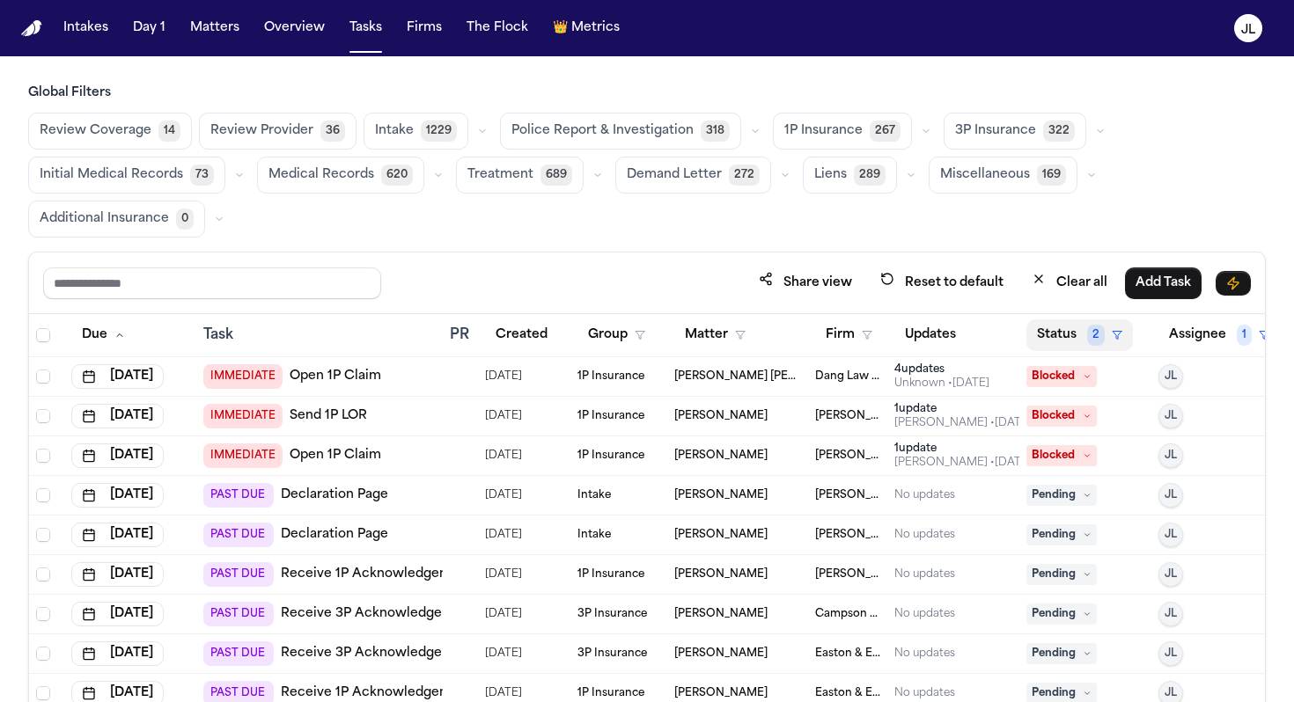
click at [1086, 342] on button "Status 2" at bounding box center [1079, 335] width 106 height 32
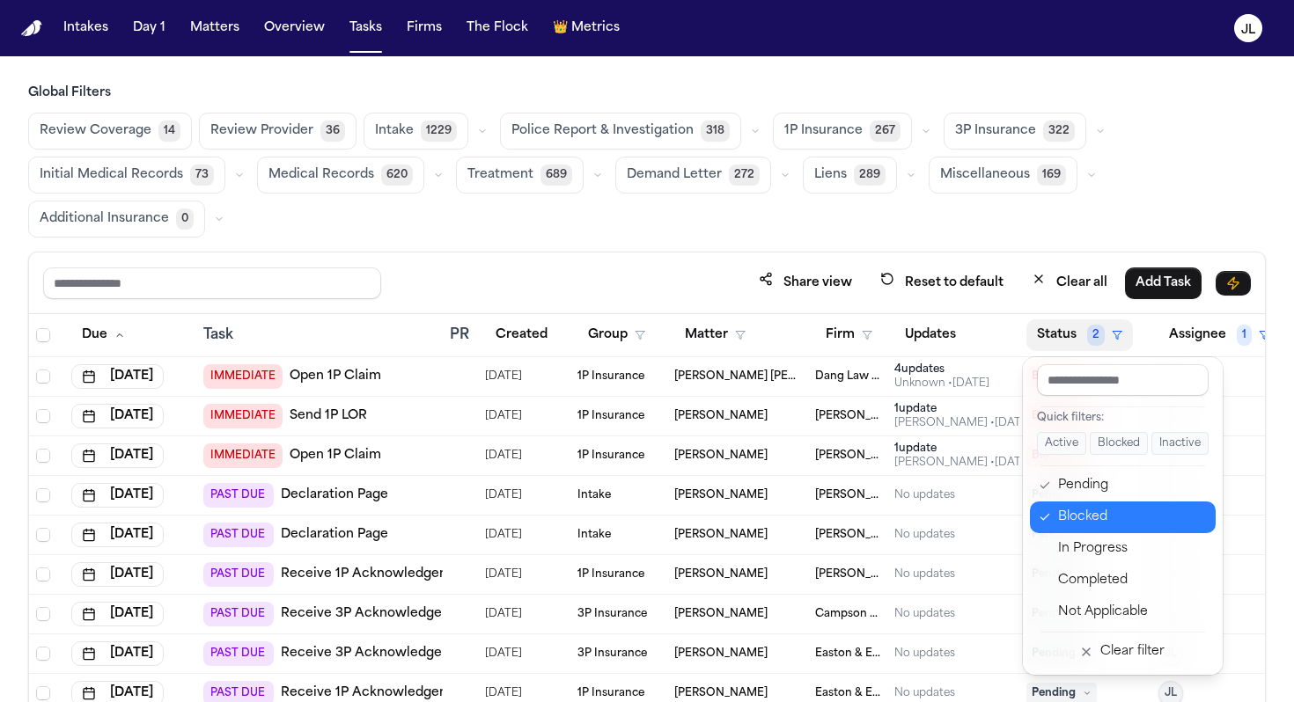
click at [1080, 508] on div "Blocked" at bounding box center [1131, 517] width 147 height 21
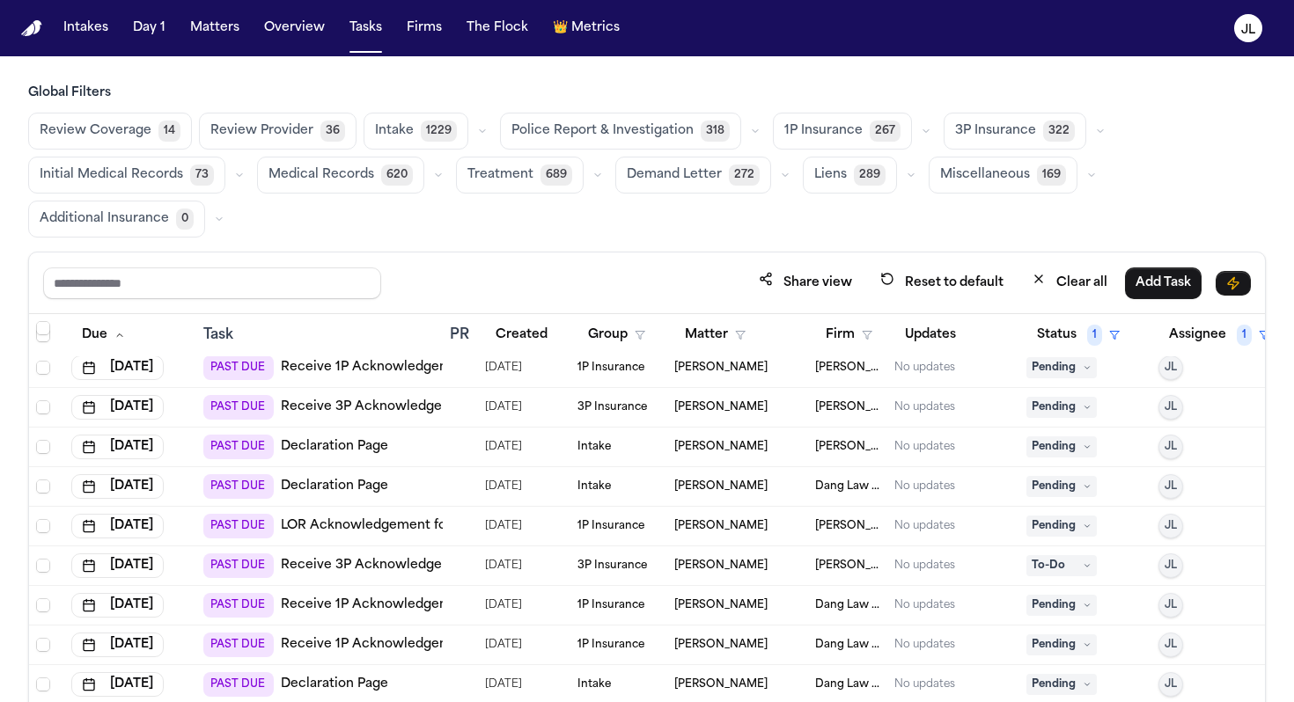
scroll to position [1289, 0]
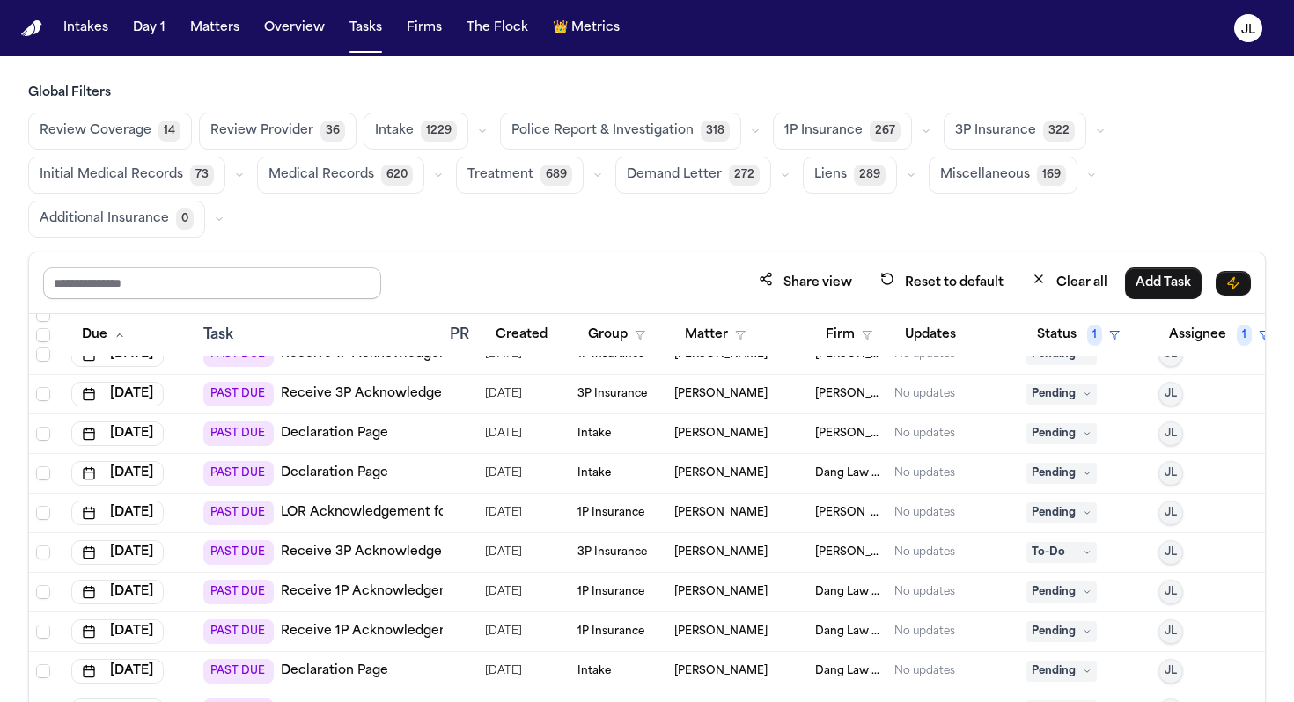
click at [261, 286] on input "text" at bounding box center [212, 284] width 338 height 32
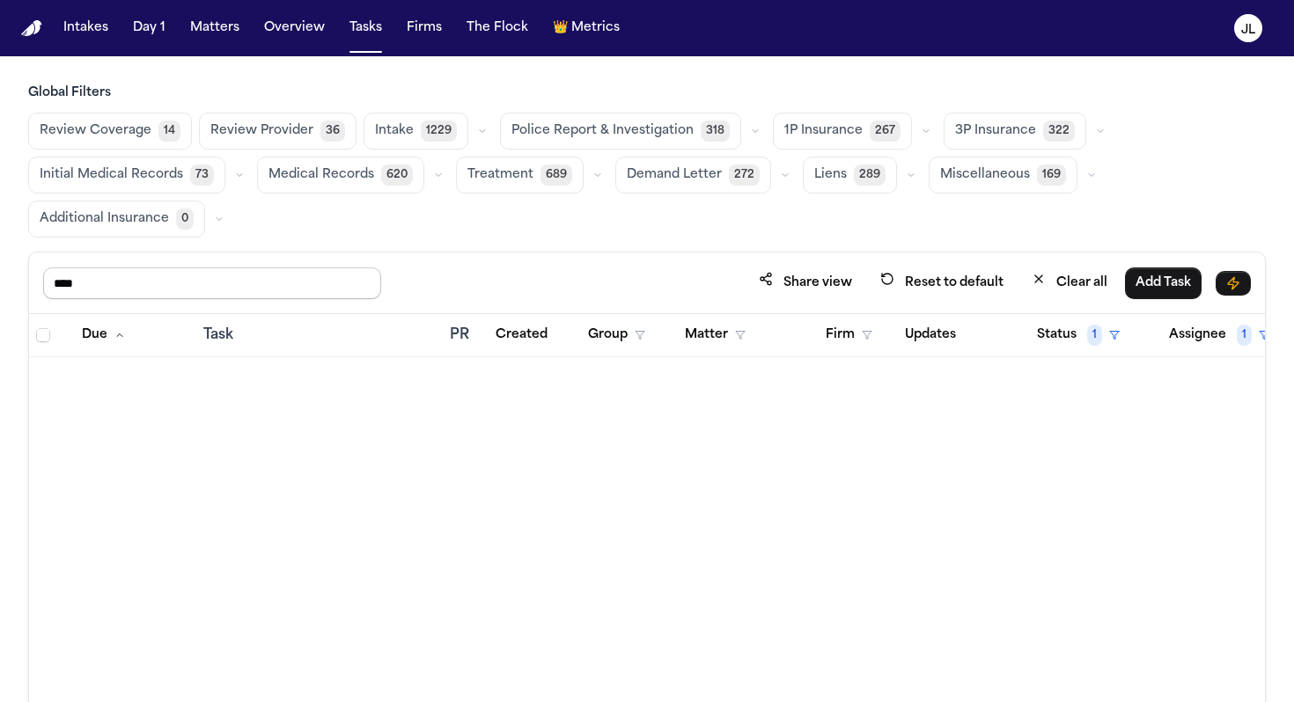
drag, startPoint x: 92, startPoint y: 274, endPoint x: 33, endPoint y: 273, distance: 59.0
click at [33, 273] on div "**** Share view Reset to default Clear all Add Task" at bounding box center [647, 284] width 1236 height 62
type input "****"
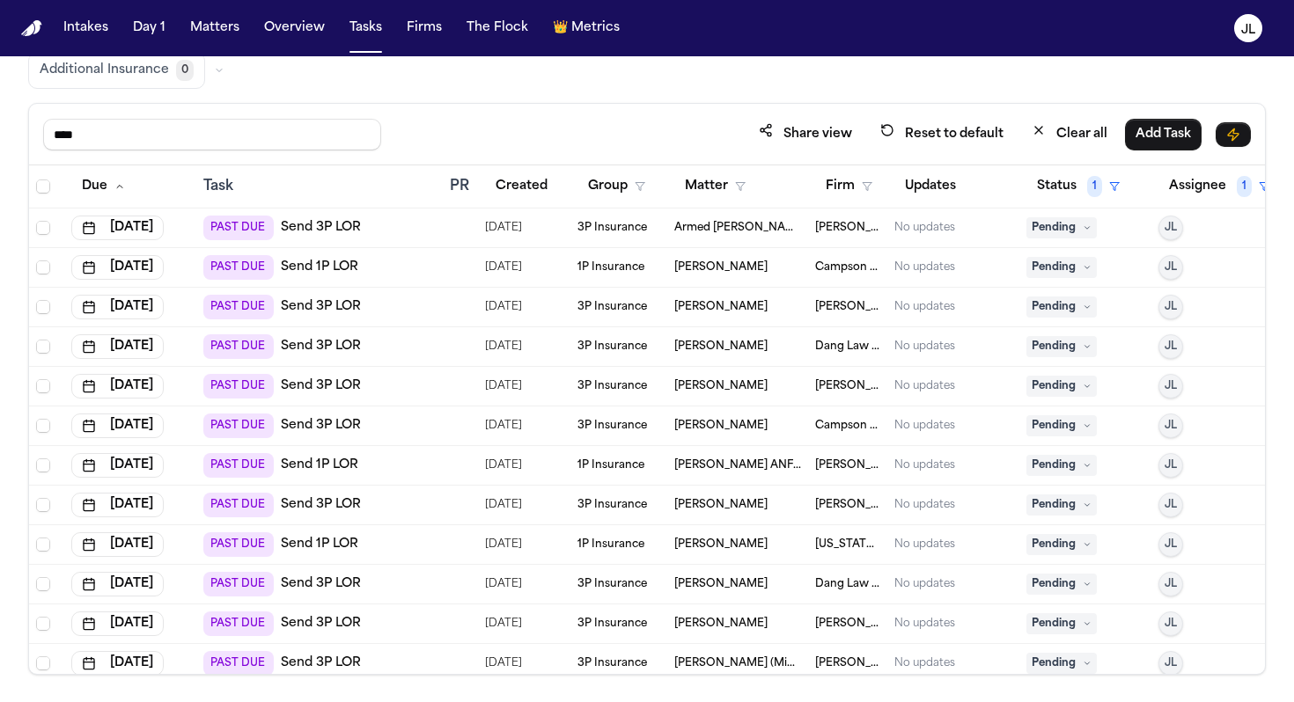
click at [1089, 507] on icon at bounding box center [1087, 505] width 9 height 9
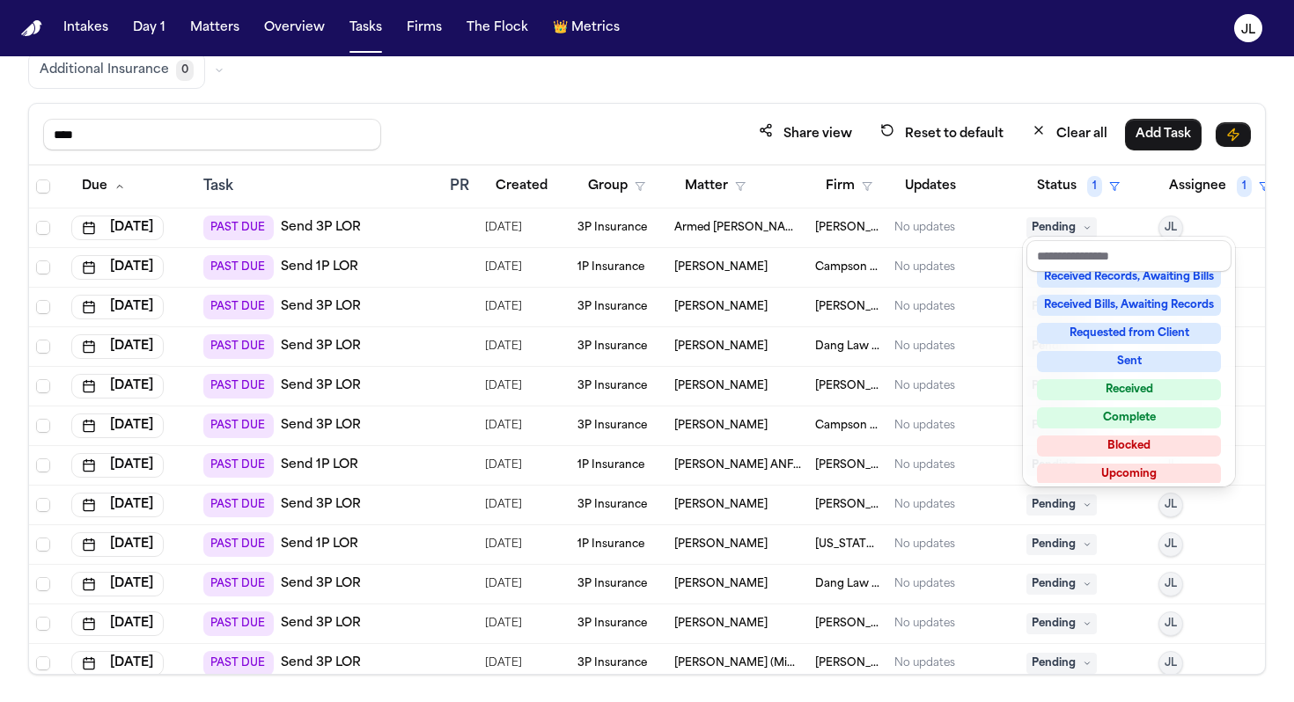
scroll to position [275, 0]
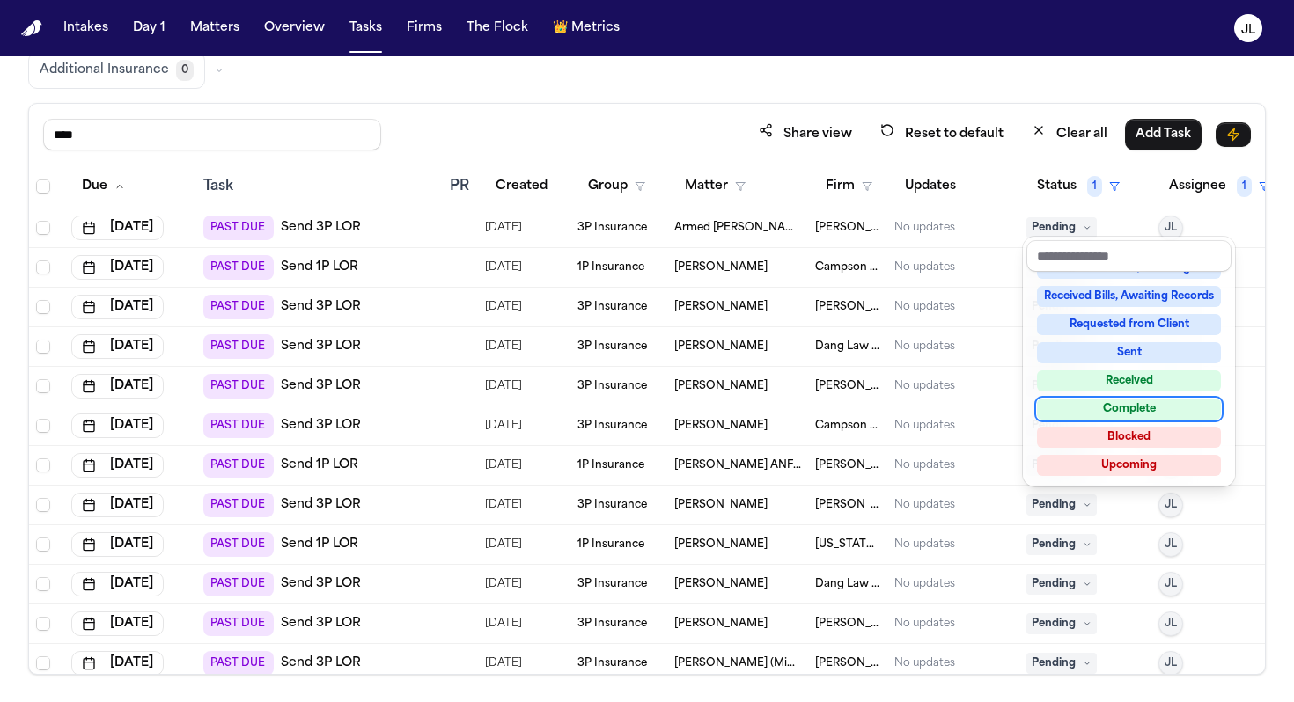
click at [1093, 408] on div "Complete" at bounding box center [1129, 409] width 184 height 21
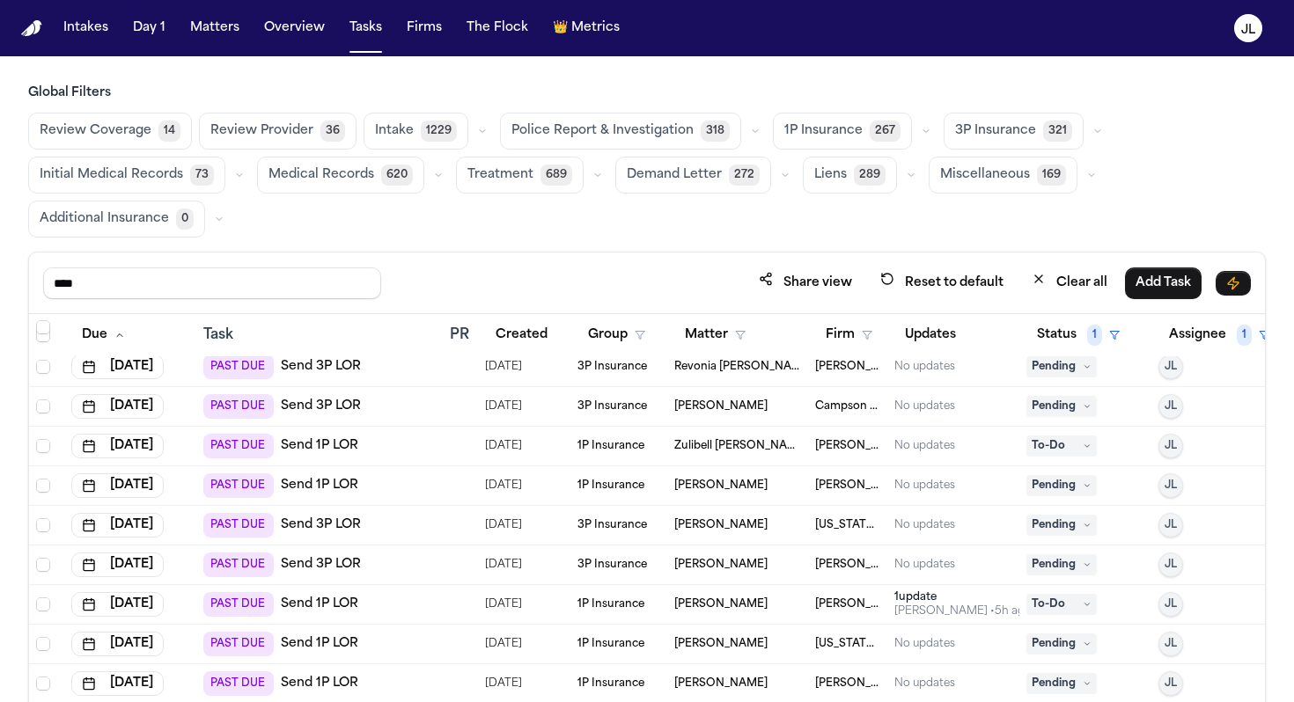
scroll to position [149, 0]
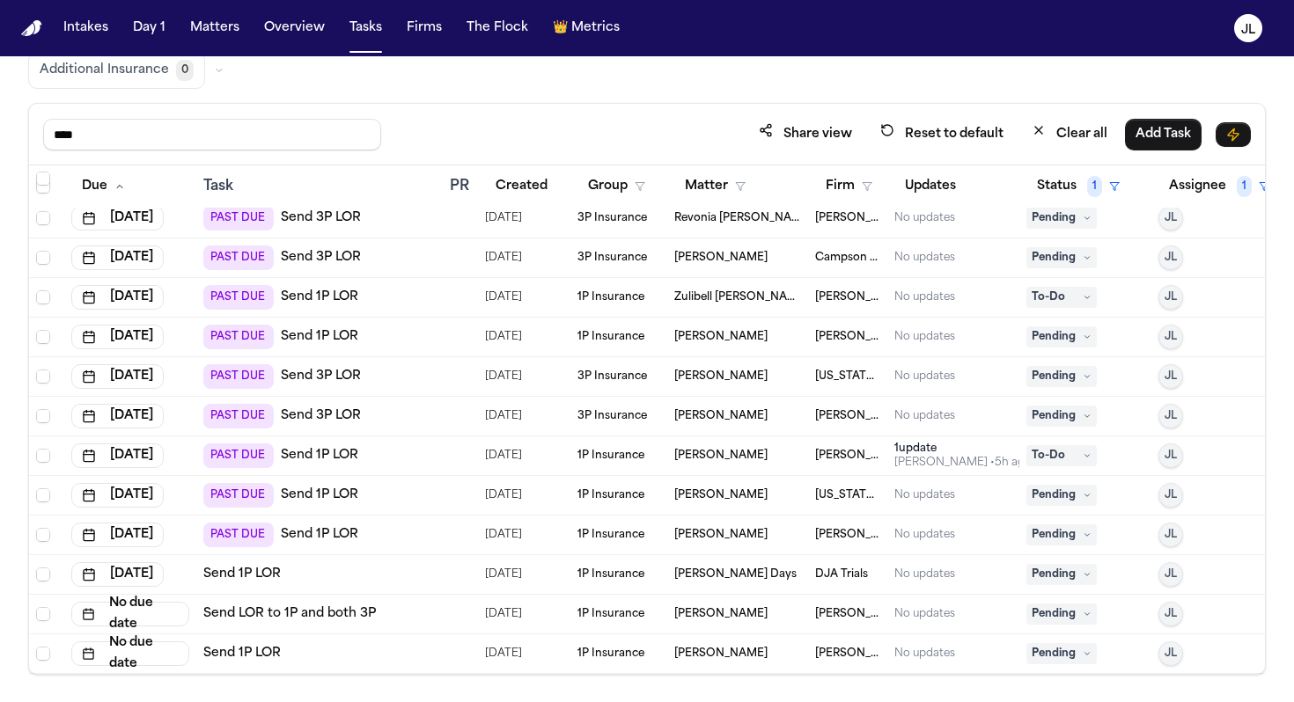
click at [1071, 617] on span "Pending" at bounding box center [1061, 614] width 70 height 21
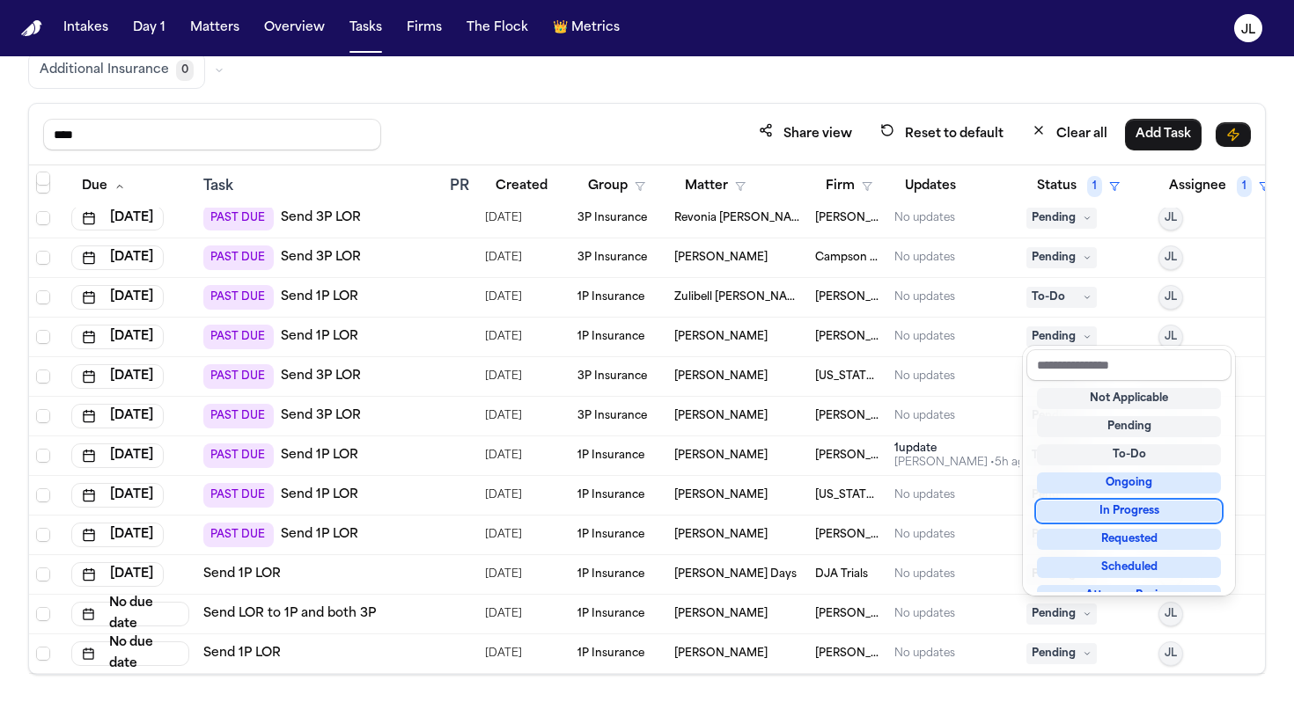
scroll to position [275, 0]
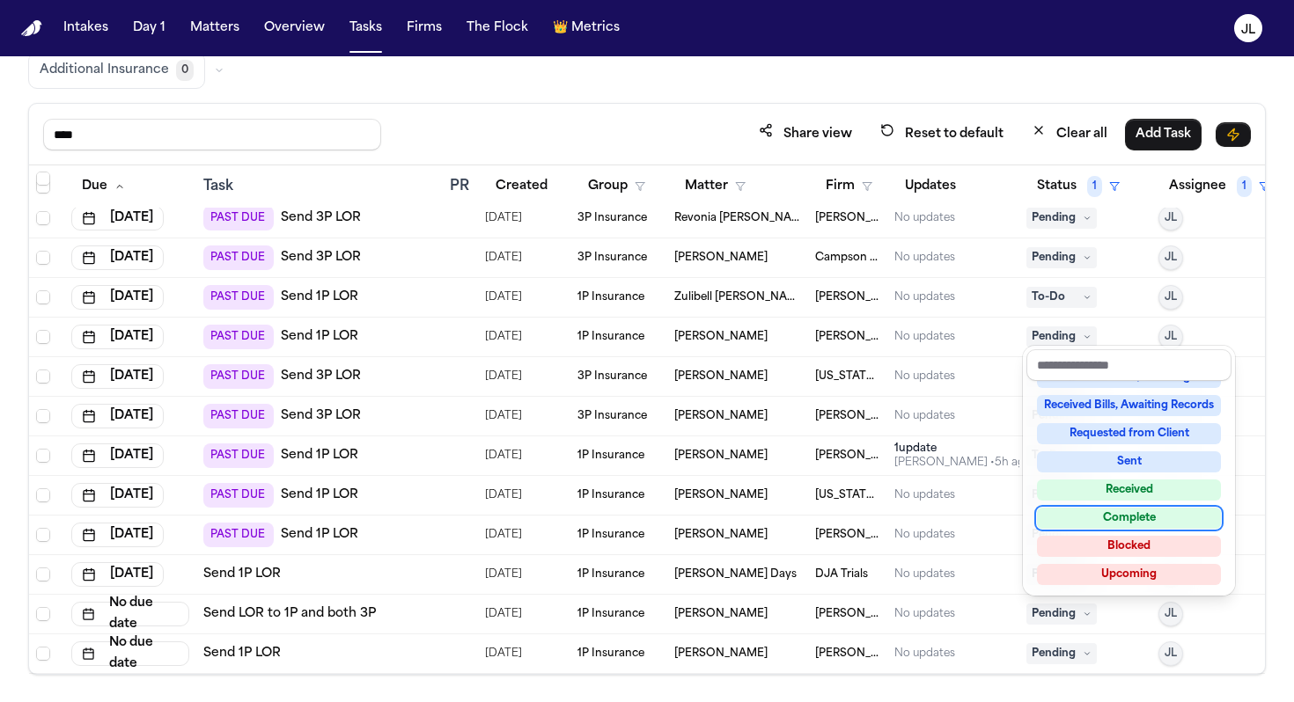
click at [1083, 518] on div "Complete" at bounding box center [1129, 518] width 184 height 21
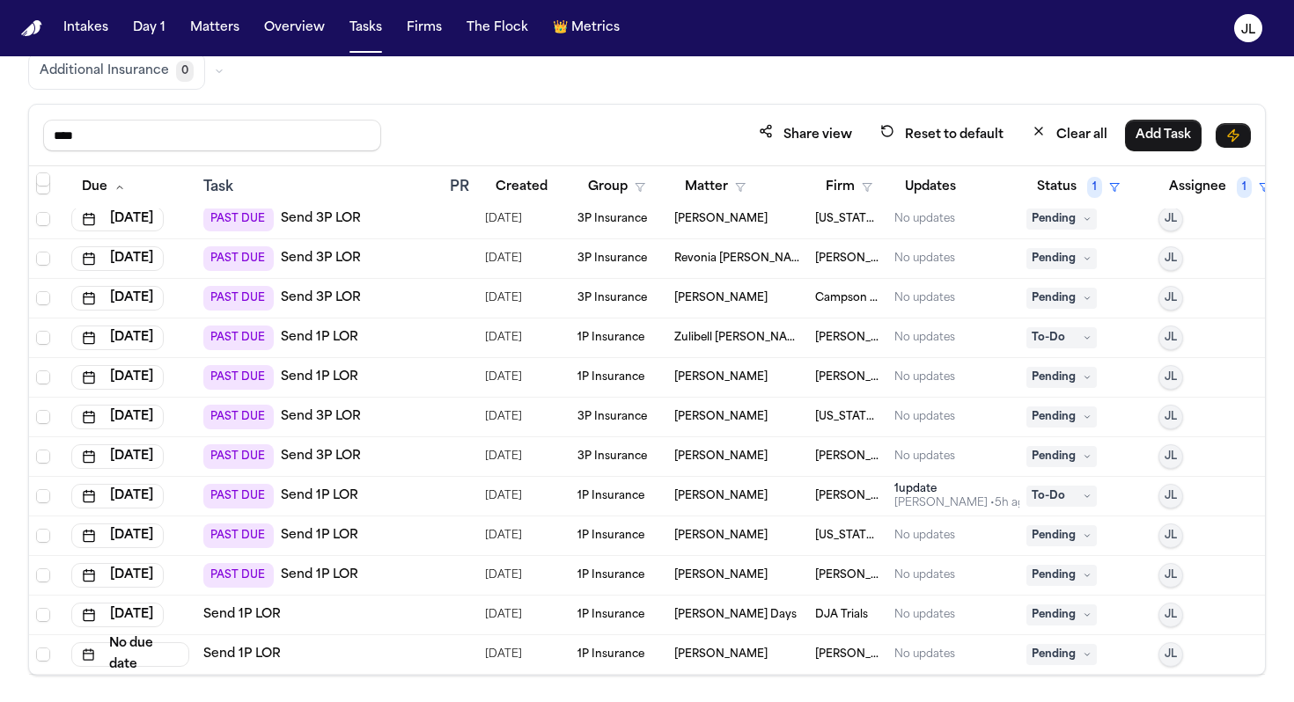
scroll to position [149, 0]
click at [1071, 534] on span "Pending" at bounding box center [1061, 535] width 70 height 21
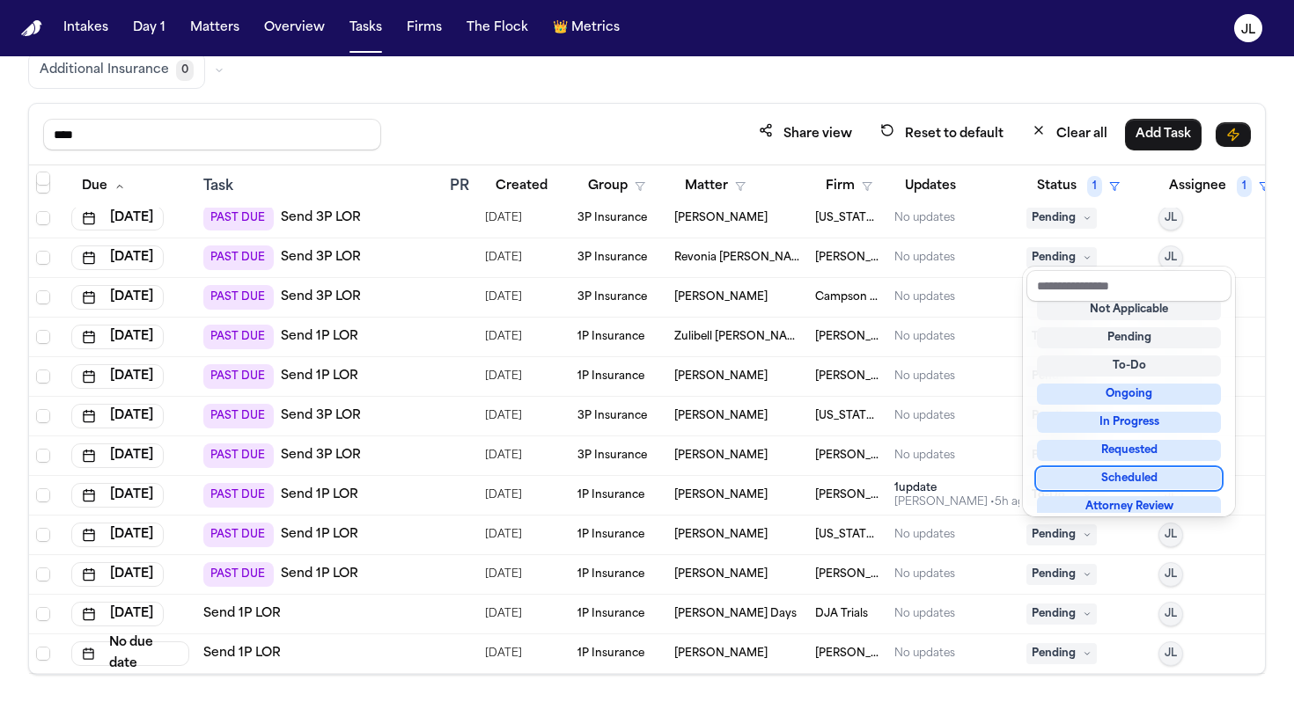
scroll to position [275, 0]
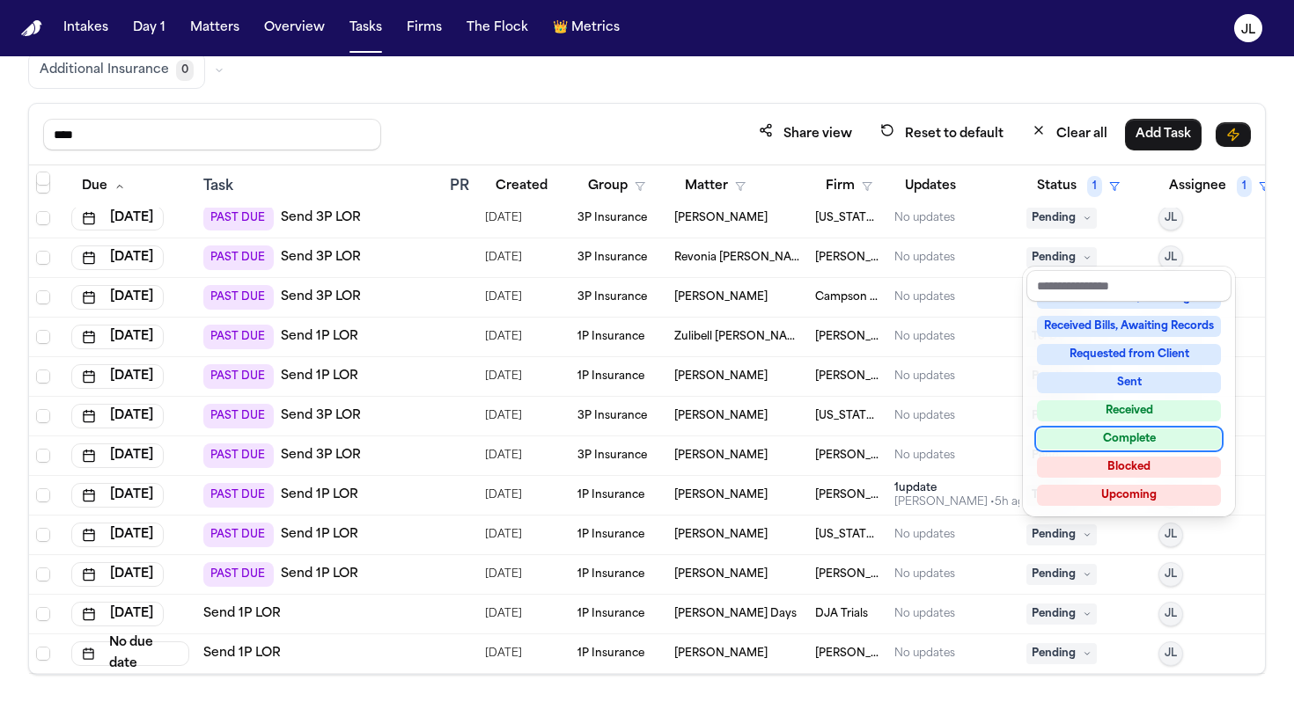
click at [1084, 441] on div "Complete" at bounding box center [1129, 439] width 184 height 21
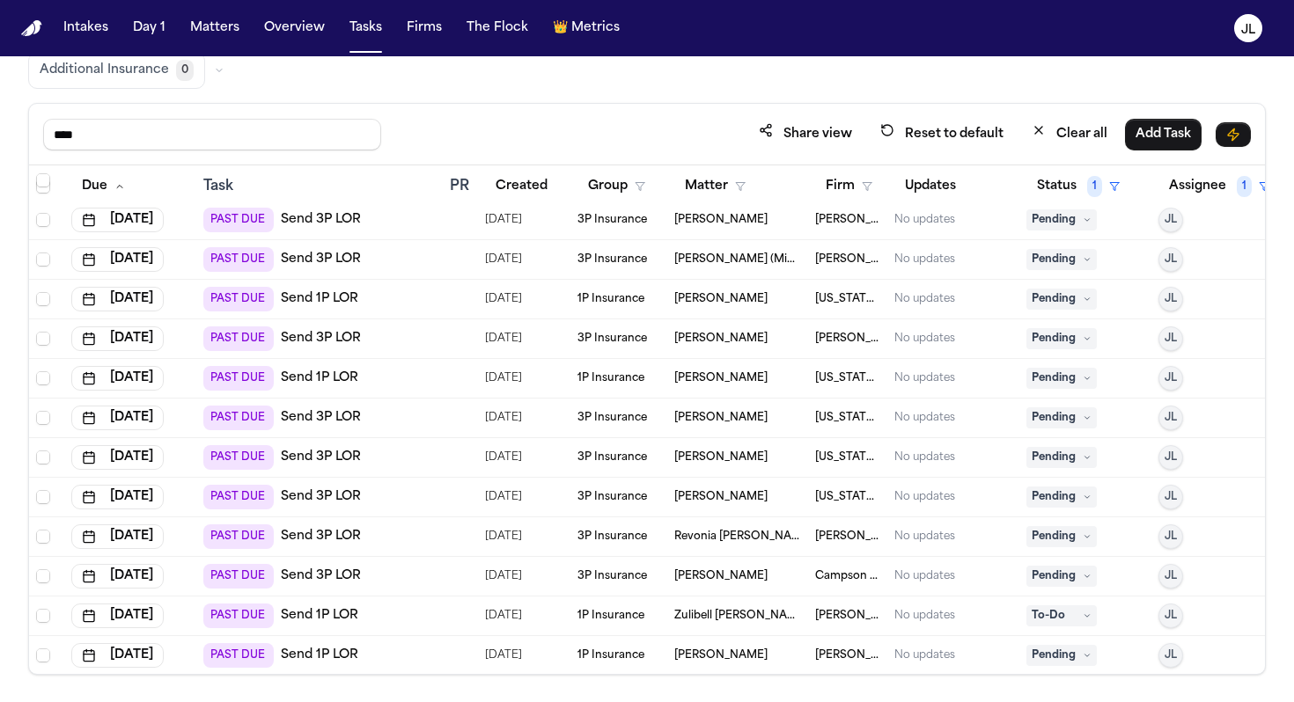
scroll to position [365, 0]
click at [373, 33] on button "Tasks" at bounding box center [365, 28] width 47 height 32
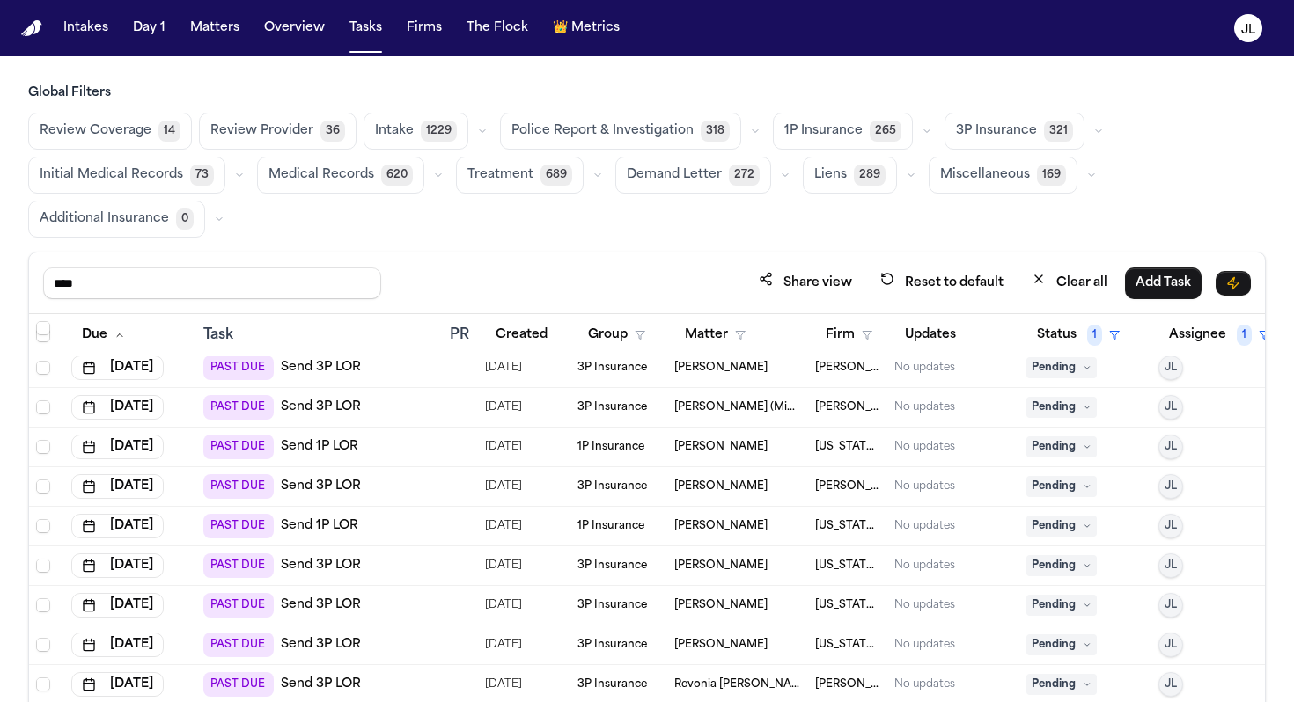
click at [176, 38] on div "Intakes Day 1 Matters Overview Tasks Firms The Flock 👑 Metrics" at bounding box center [341, 28] width 570 height 32
click at [222, 35] on button "Matters" at bounding box center [214, 28] width 63 height 32
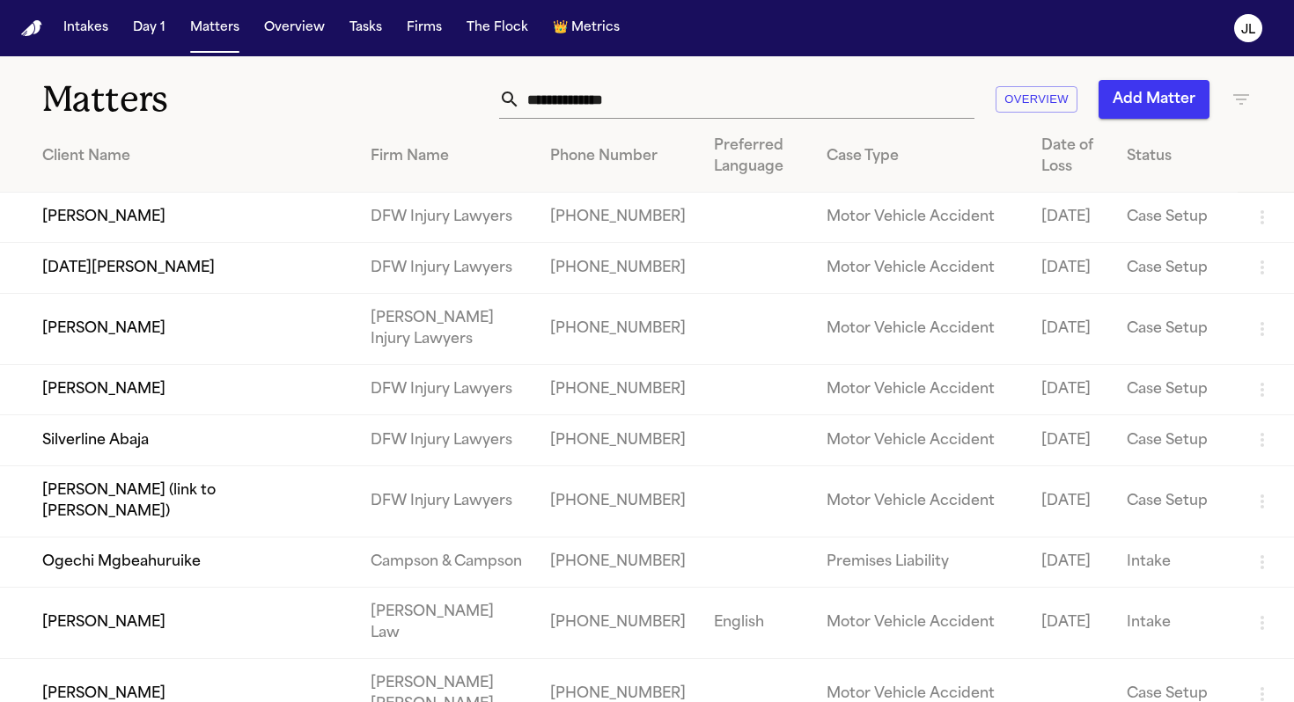
click at [622, 110] on input "text" at bounding box center [747, 99] width 454 height 39
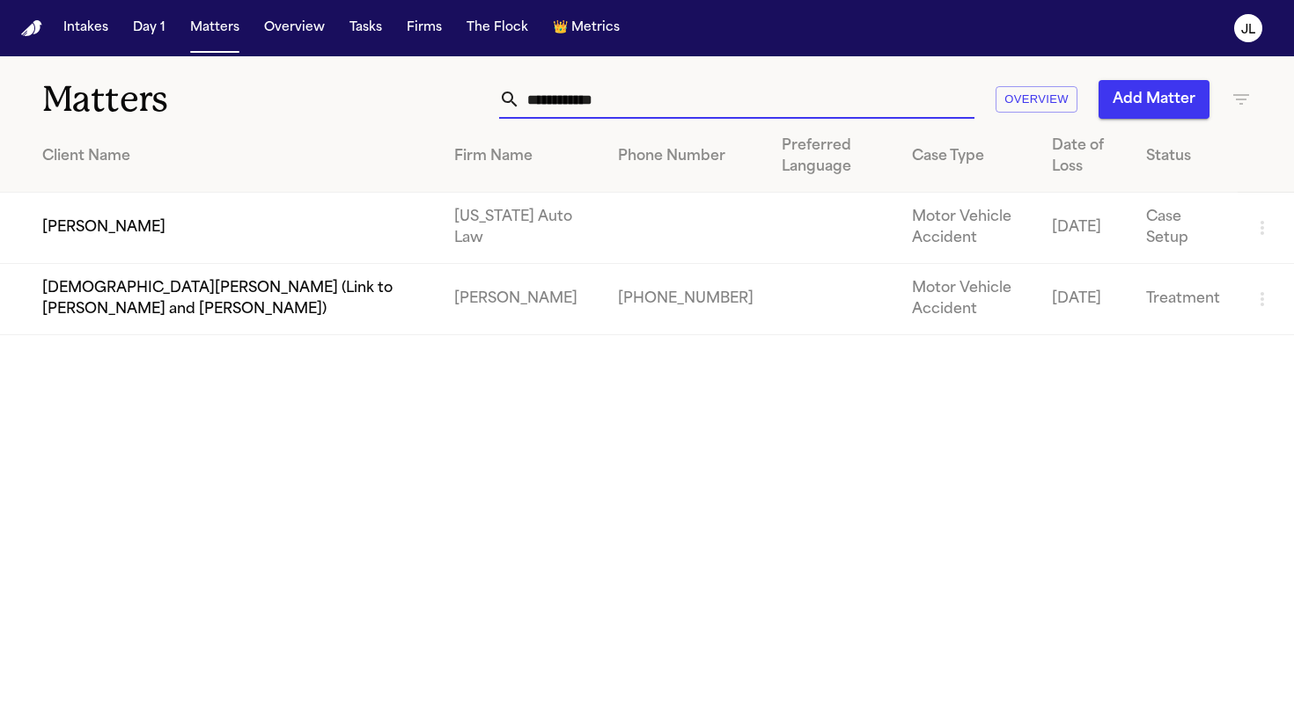
type input "**********"
click at [151, 229] on td "Sandra Brown" at bounding box center [220, 228] width 440 height 71
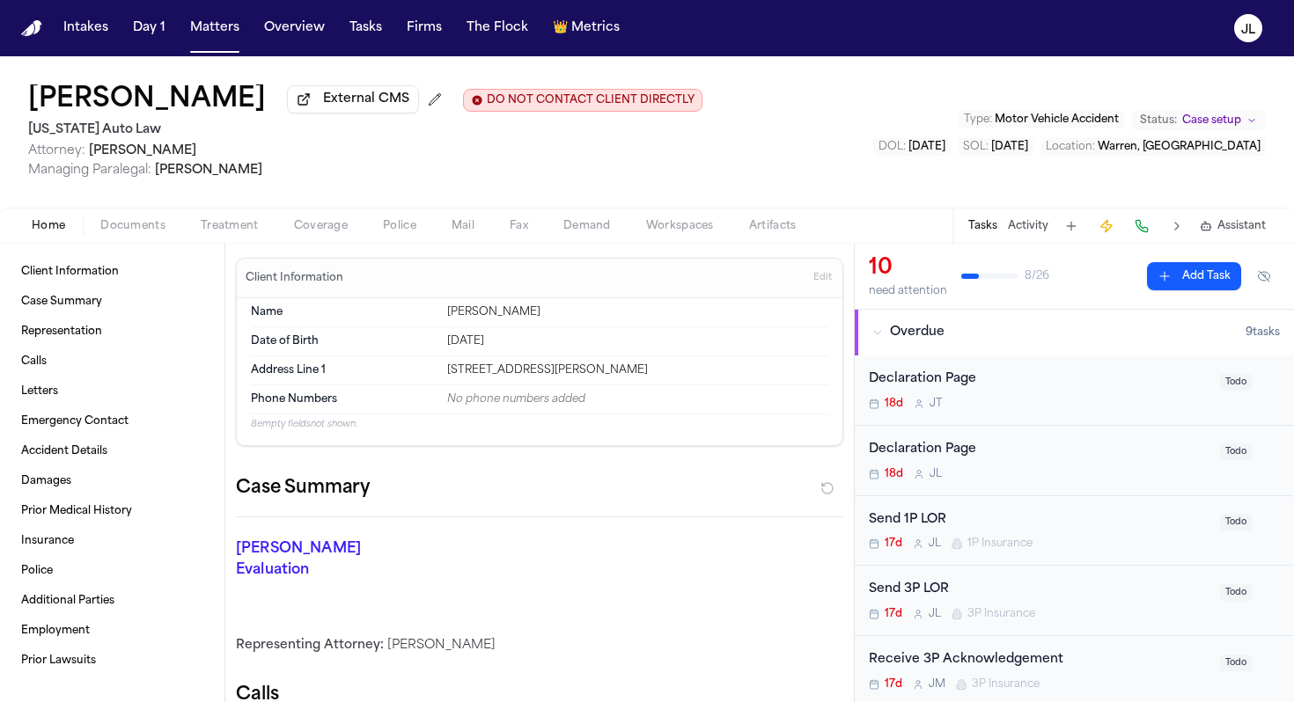
click at [316, 223] on span "Coverage" at bounding box center [321, 226] width 54 height 14
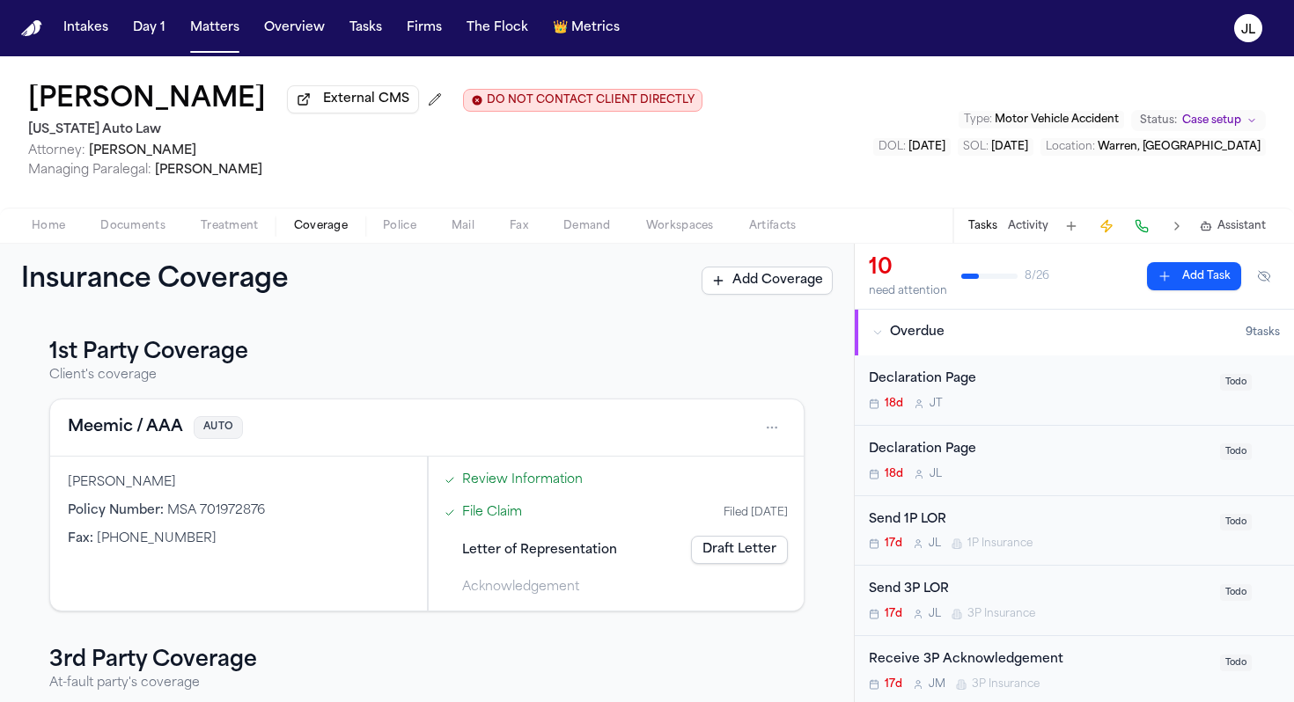
click at [128, 217] on div "Home Documents Treatment Coverage Police Mail Fax Demand Workspaces Artifacts T…" at bounding box center [647, 225] width 1294 height 35
click at [128, 218] on div "Home Documents Treatment Coverage Police Mail Fax Demand Workspaces Artifacts T…" at bounding box center [647, 225] width 1294 height 35
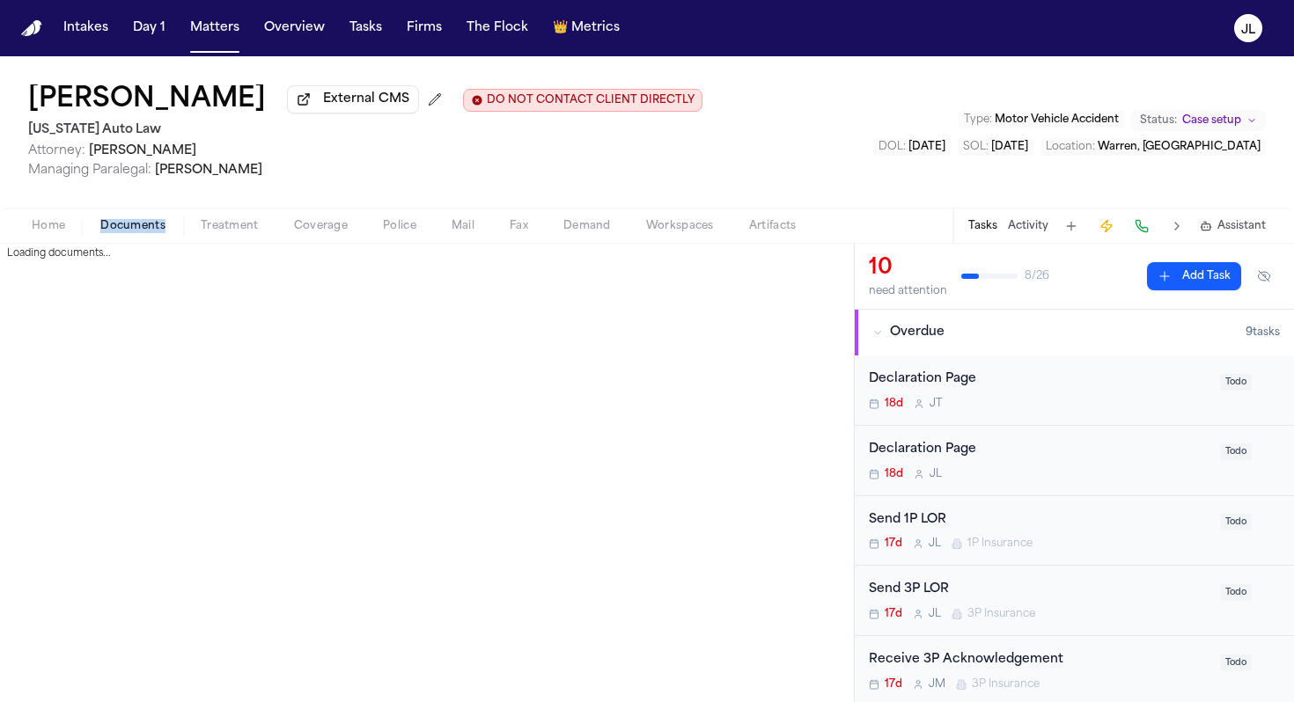
click at [128, 222] on span "Documents" at bounding box center [132, 226] width 65 height 14
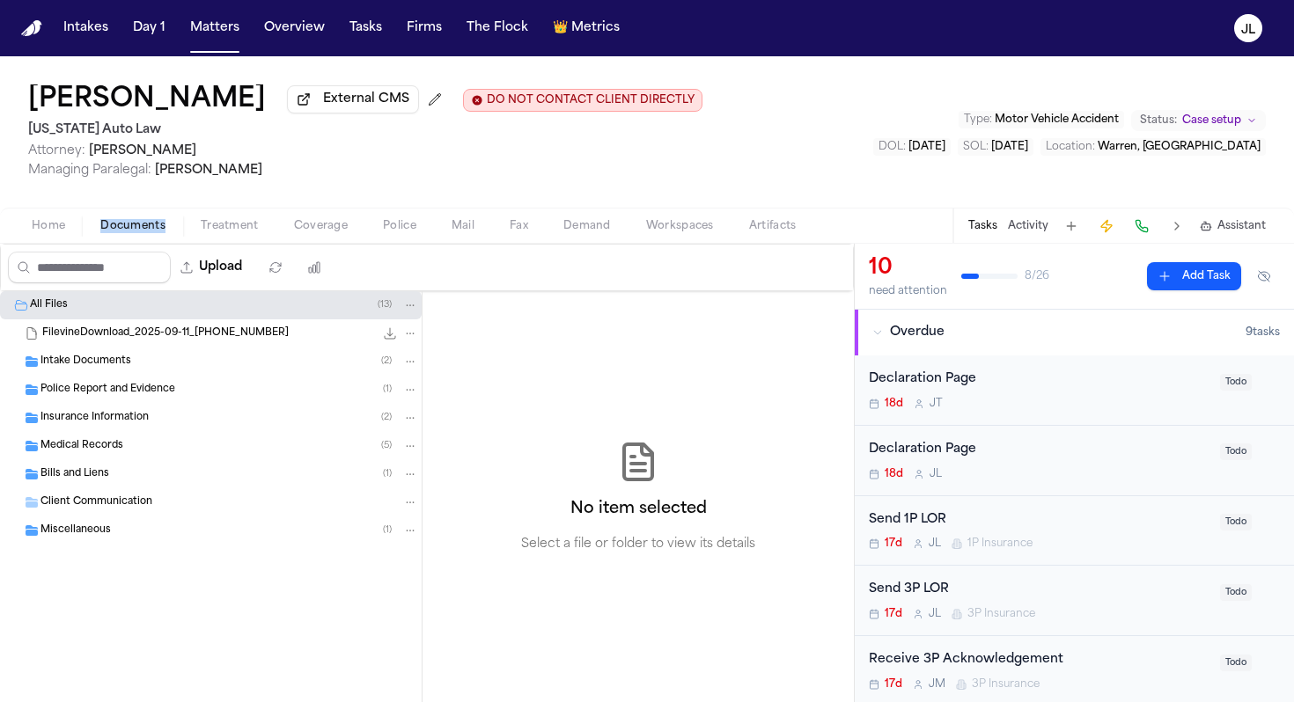
click at [39, 222] on span "Home" at bounding box center [48, 226] width 33 height 14
click at [109, 228] on span "Documents" at bounding box center [132, 226] width 65 height 14
click at [119, 417] on span "Insurance Information" at bounding box center [94, 418] width 108 height 15
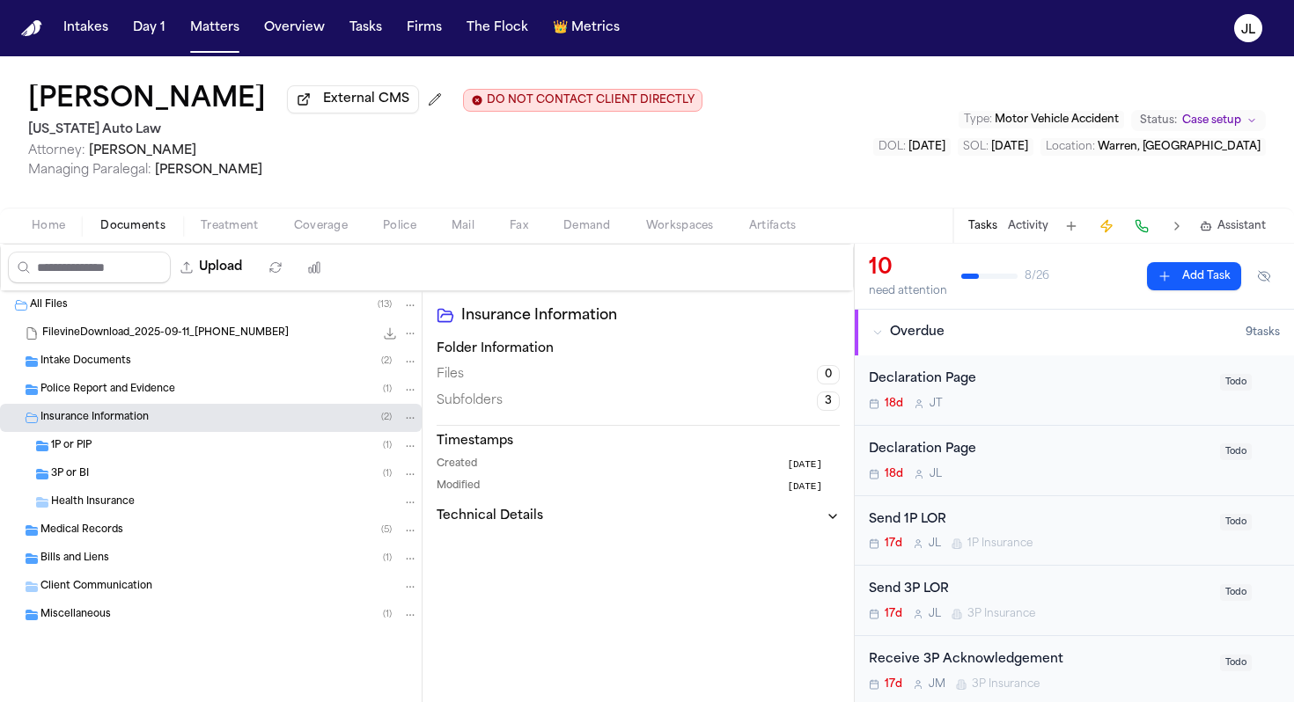
click at [112, 444] on div "1P or PIP ( 1 )" at bounding box center [234, 446] width 367 height 16
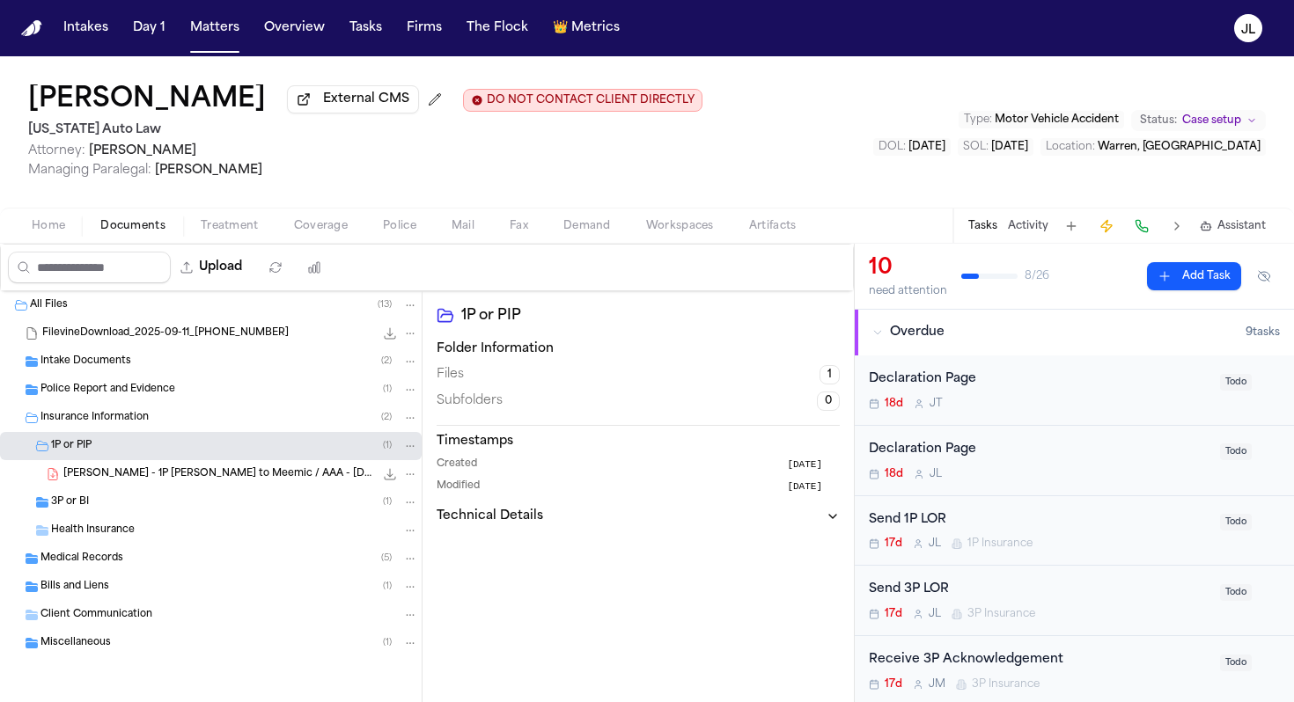
click at [91, 510] on div "3P or BI ( 1 )" at bounding box center [234, 503] width 367 height 16
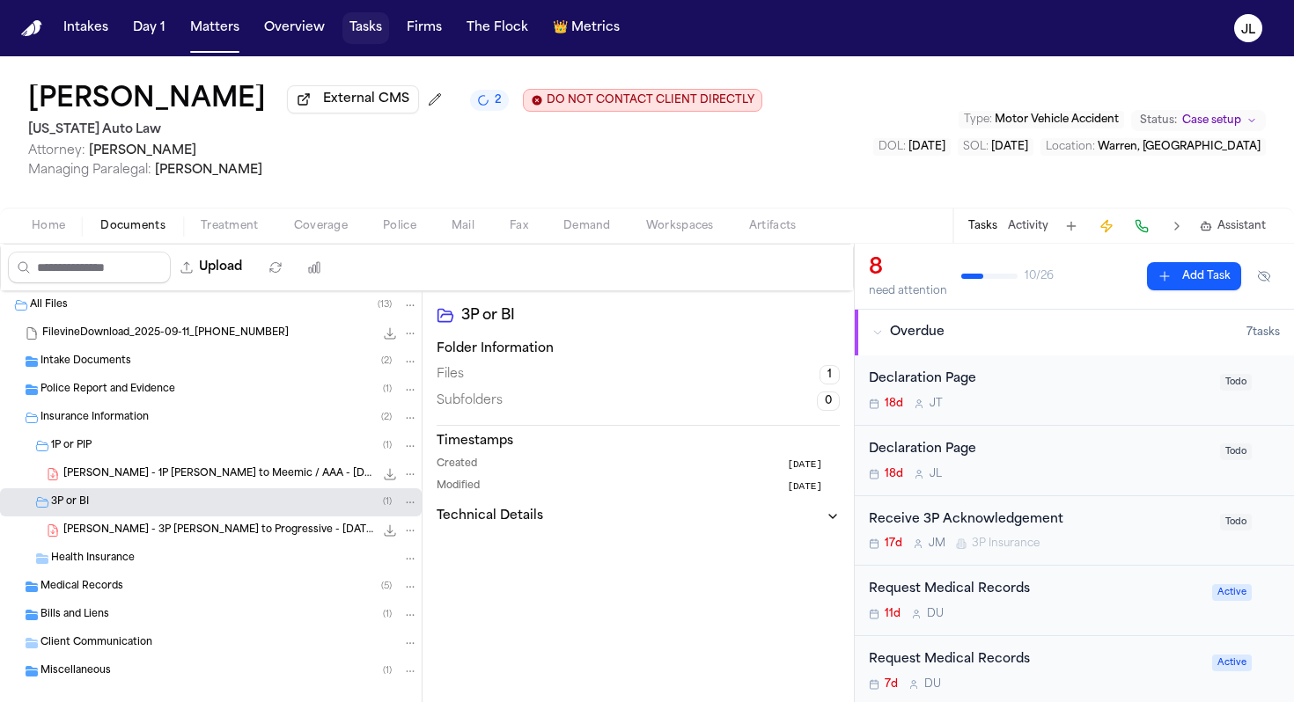
click at [376, 31] on button "Tasks" at bounding box center [365, 28] width 47 height 32
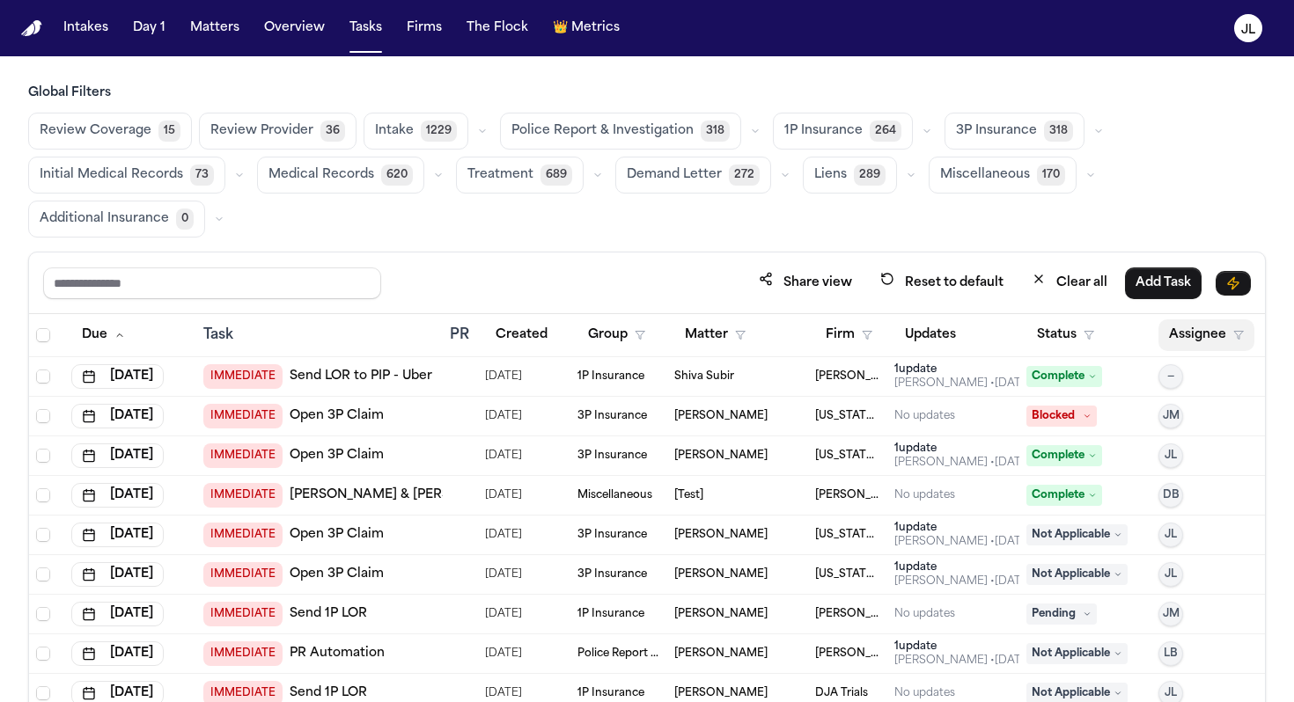
click at [1211, 340] on button "Assignee" at bounding box center [1206, 335] width 96 height 32
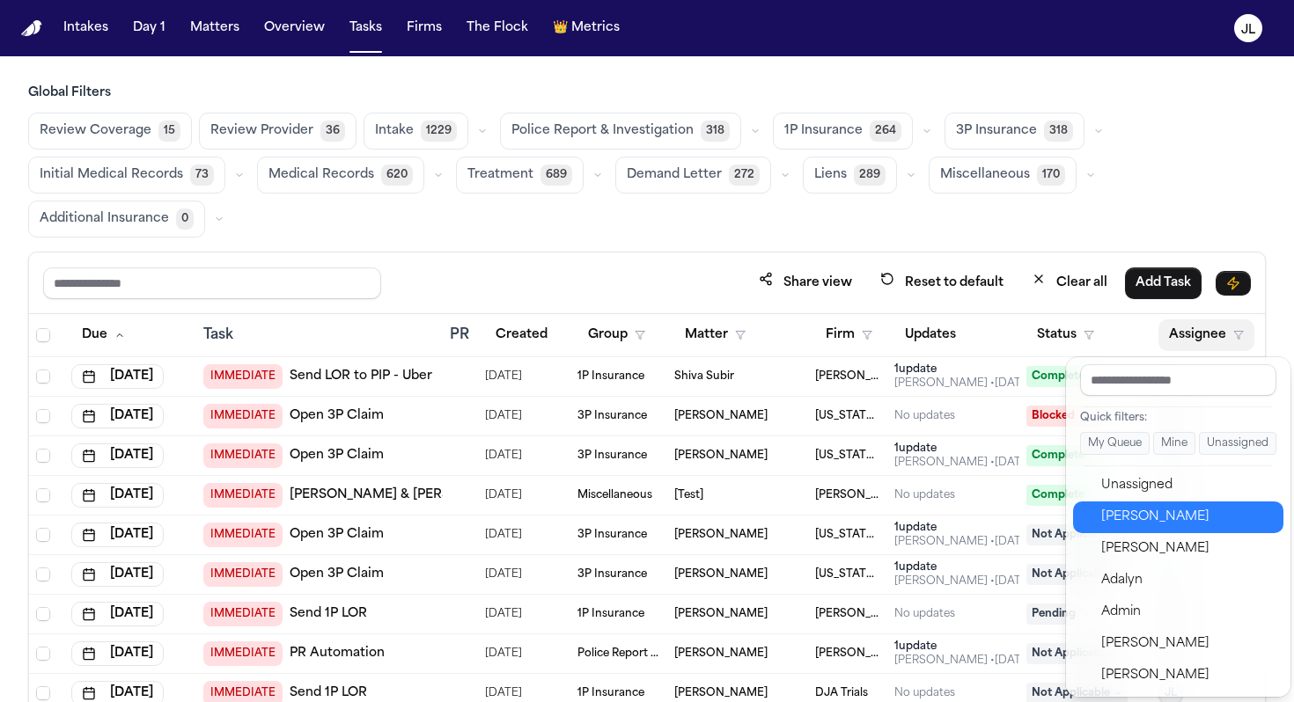
click at [1138, 522] on div "Julie Lopez" at bounding box center [1187, 517] width 172 height 21
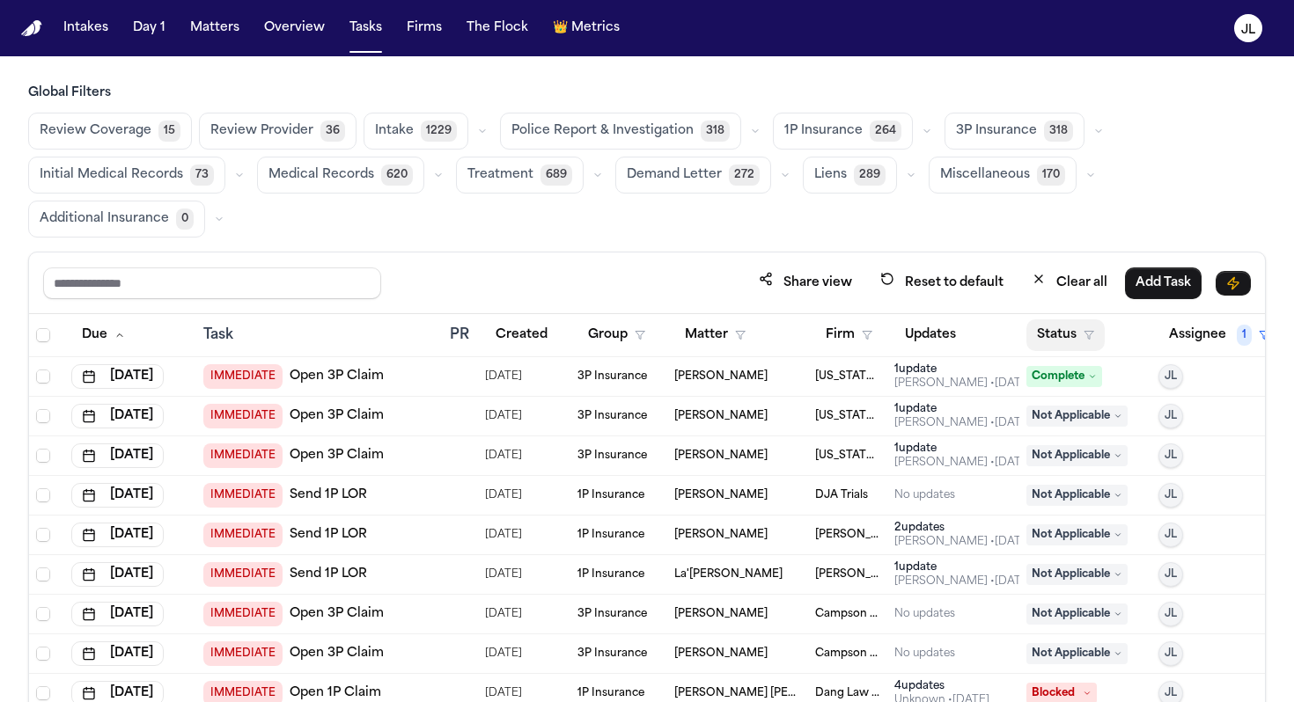
click at [1060, 333] on button "Status" at bounding box center [1065, 335] width 78 height 32
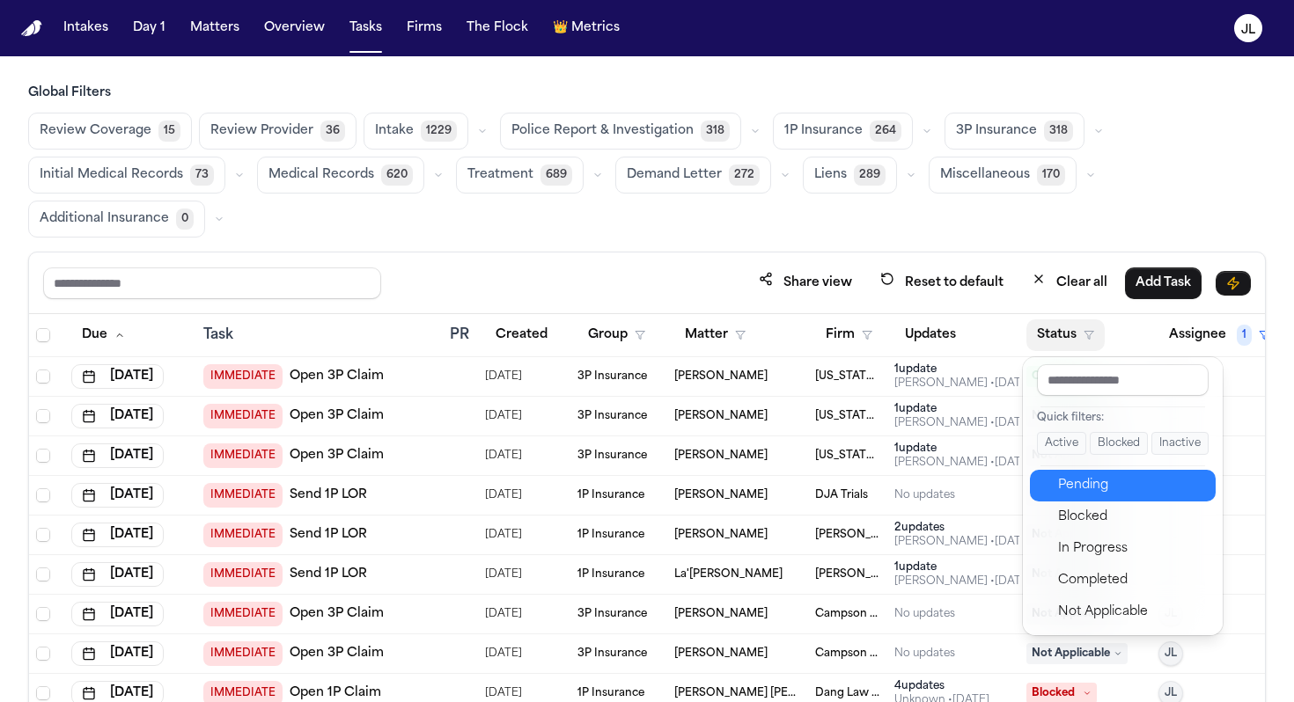
click at [1065, 496] on button "Pending" at bounding box center [1123, 486] width 186 height 32
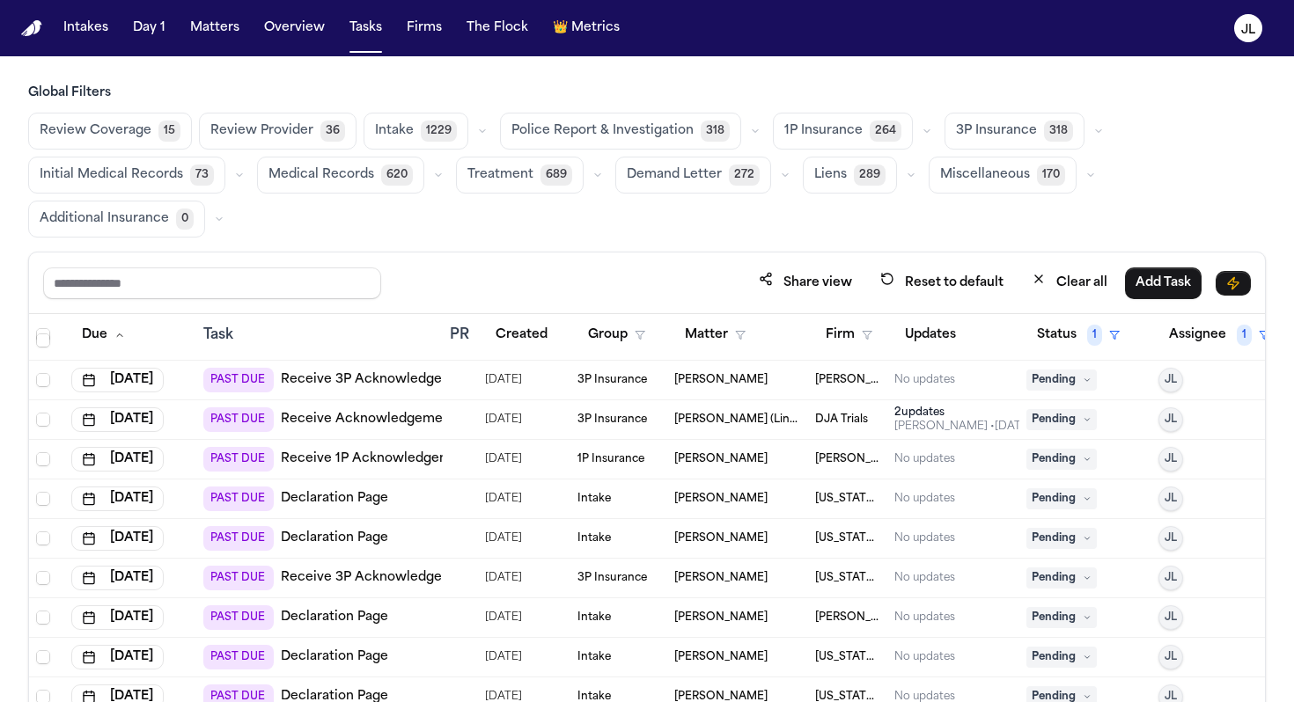
scroll to position [5732, 0]
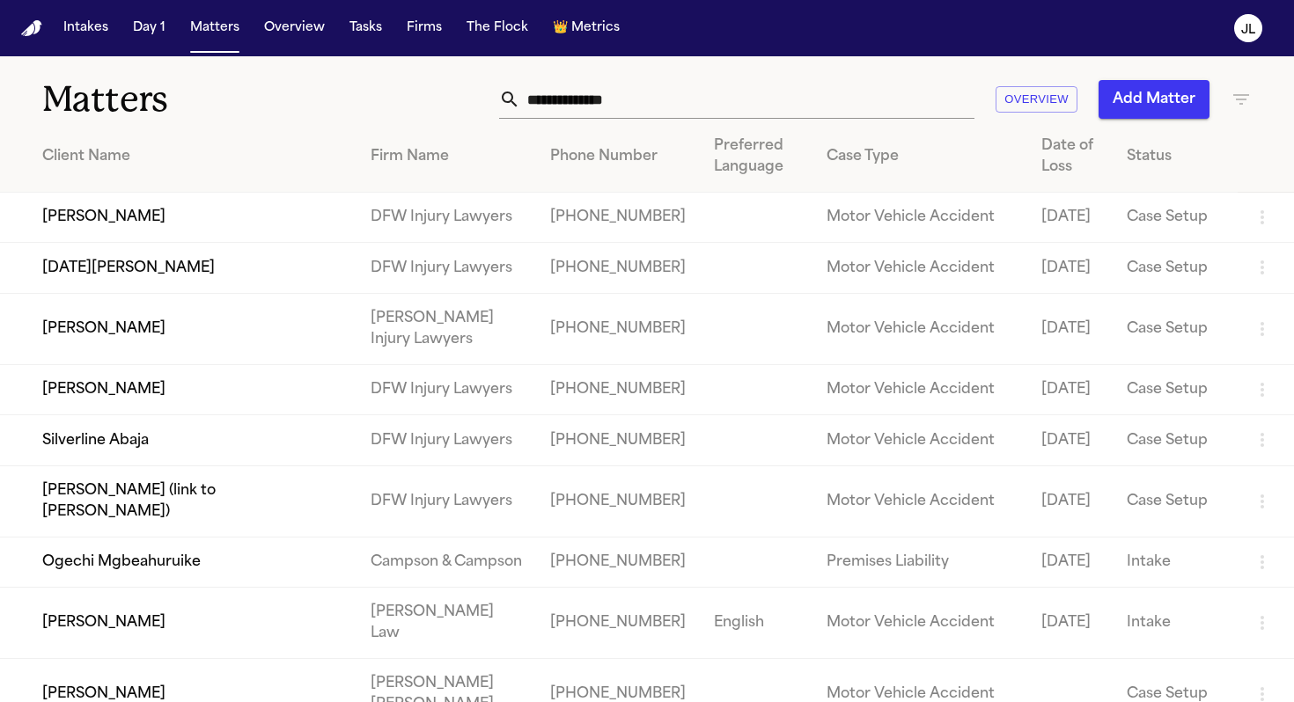
click at [509, 111] on div at bounding box center [736, 99] width 475 height 39
click at [562, 96] on input "text" at bounding box center [747, 99] width 454 height 39
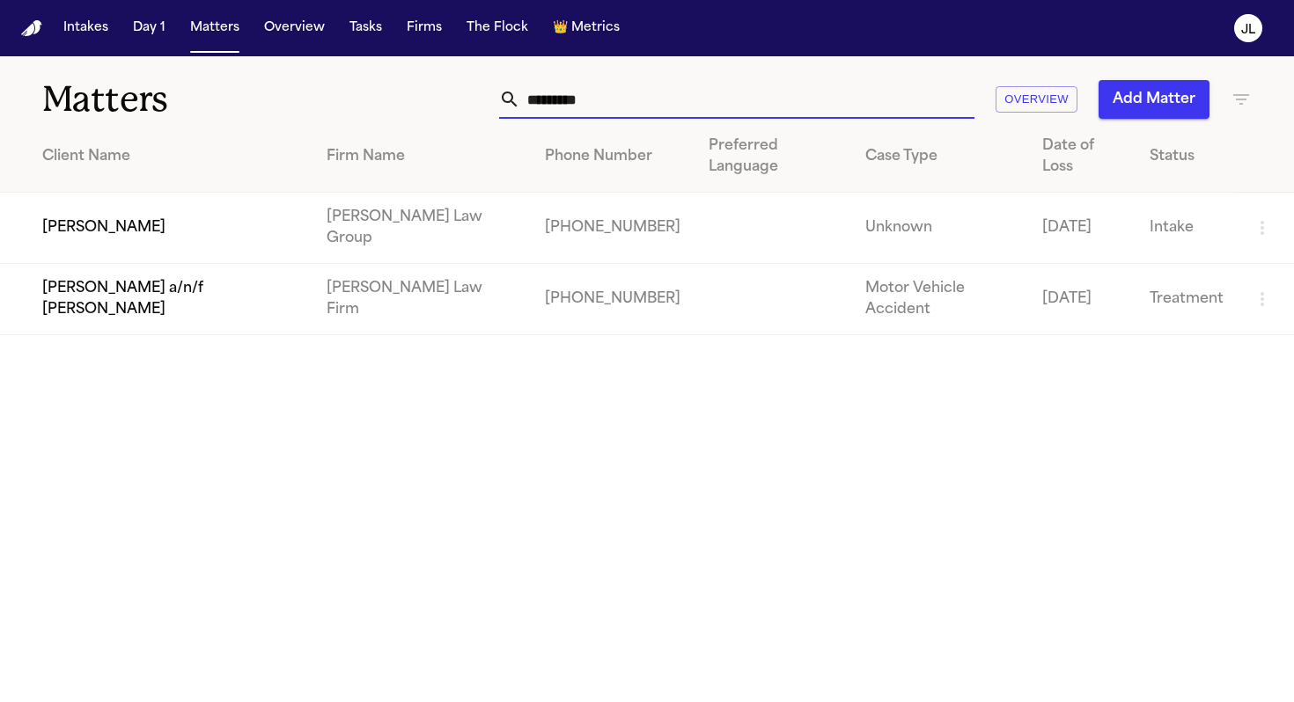
type input "*********"
click at [105, 224] on td "[PERSON_NAME]" at bounding box center [156, 228] width 312 height 71
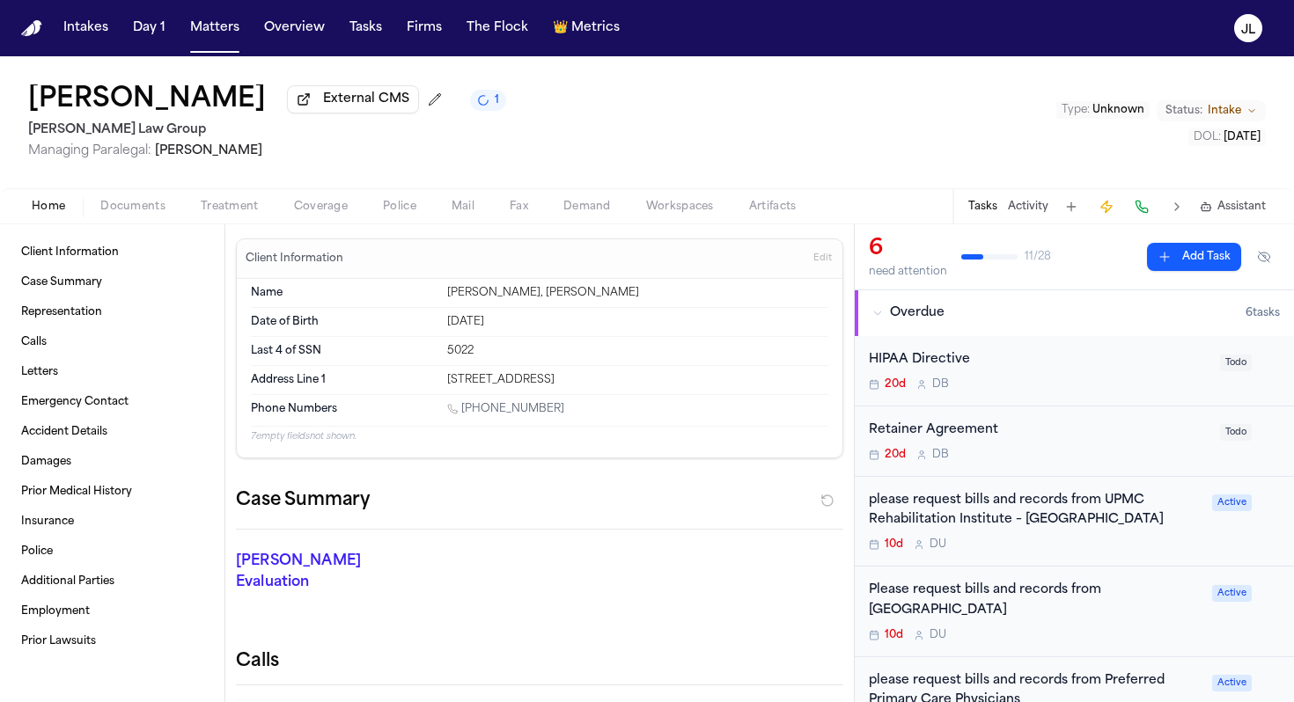
click at [322, 204] on span "Coverage" at bounding box center [321, 207] width 54 height 14
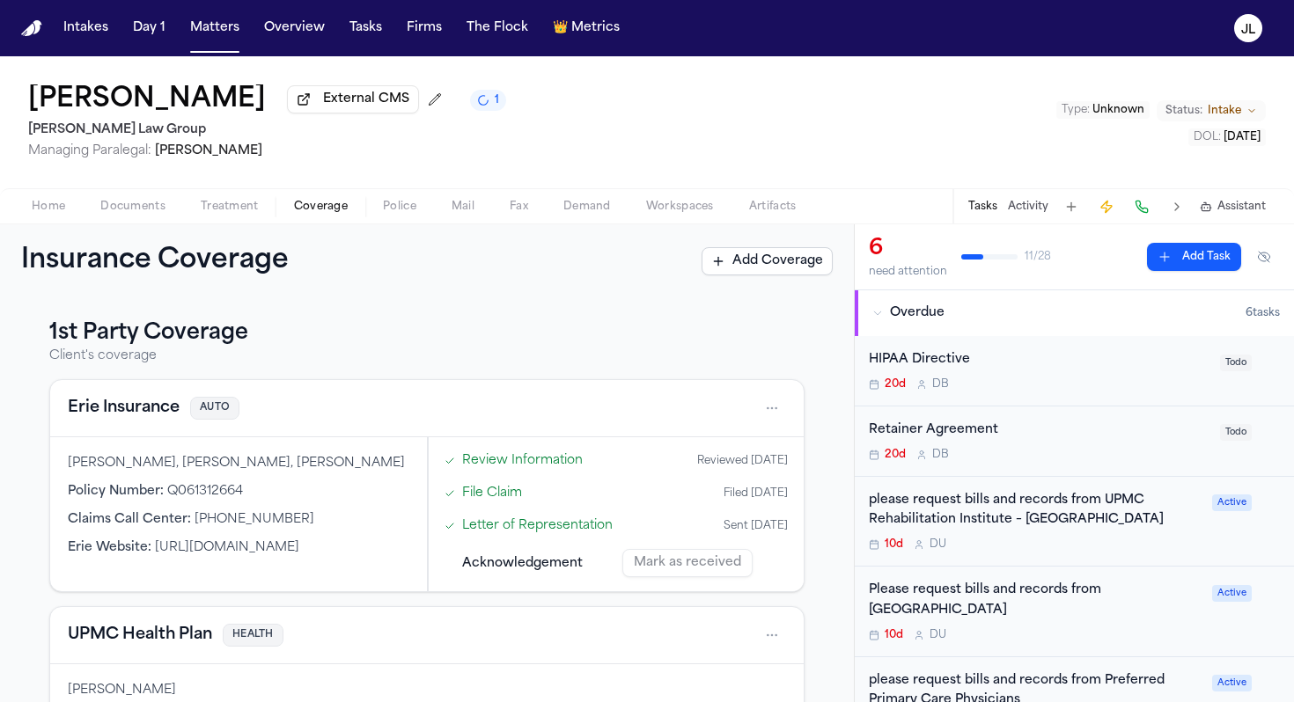
click at [158, 209] on span "Documents" at bounding box center [132, 207] width 65 height 14
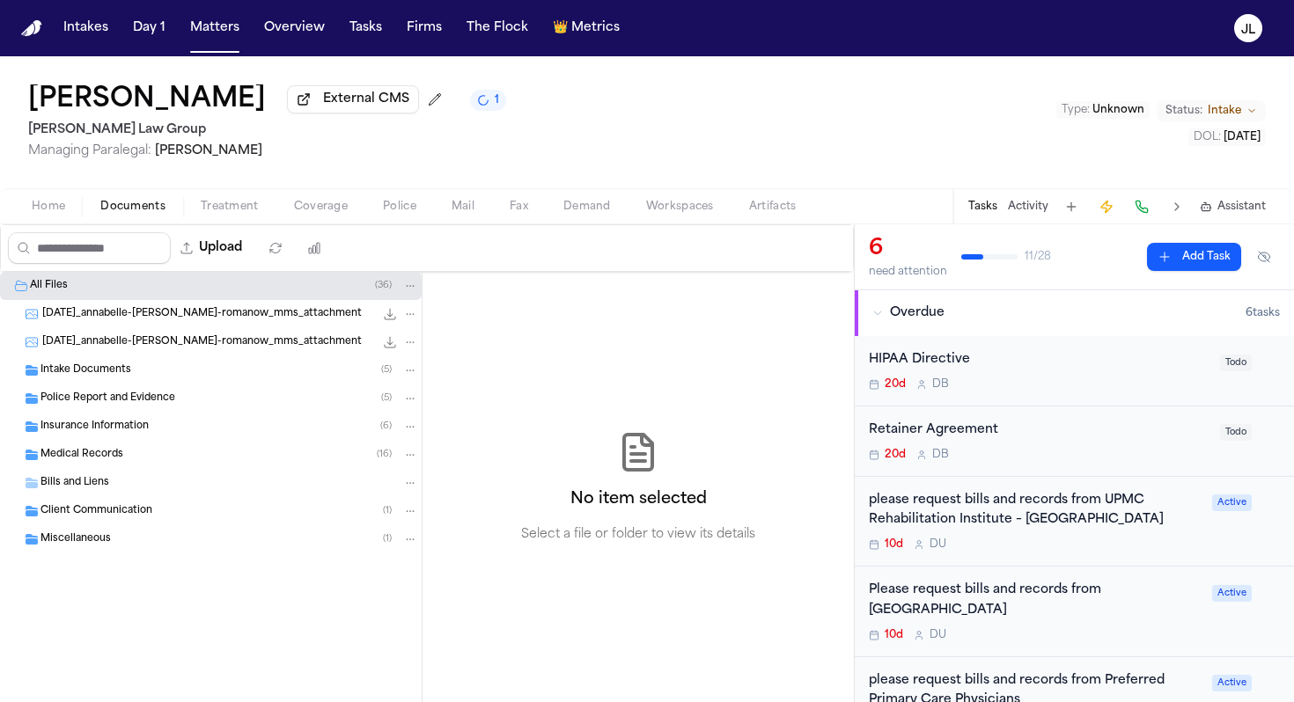
click at [151, 441] on div "Insurance Information ( 6 )" at bounding box center [211, 427] width 422 height 28
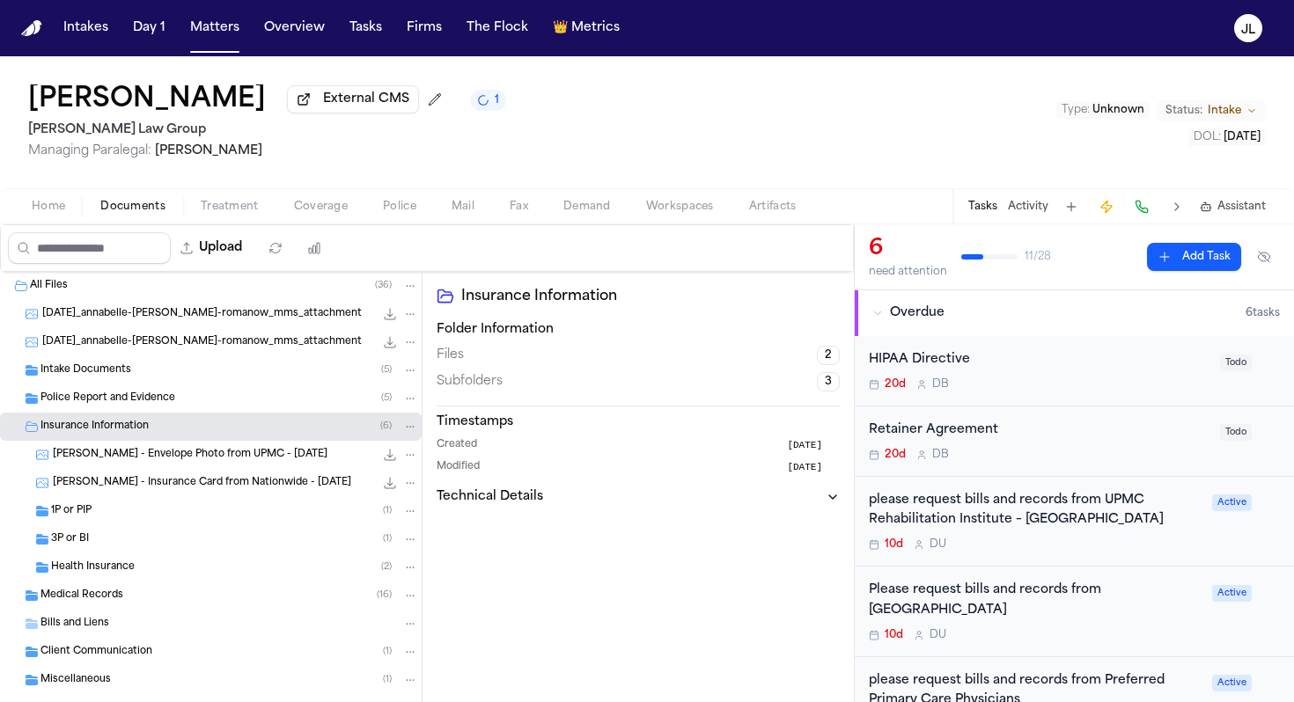
click at [152, 552] on div "3P or BI ( 1 )" at bounding box center [211, 539] width 422 height 28
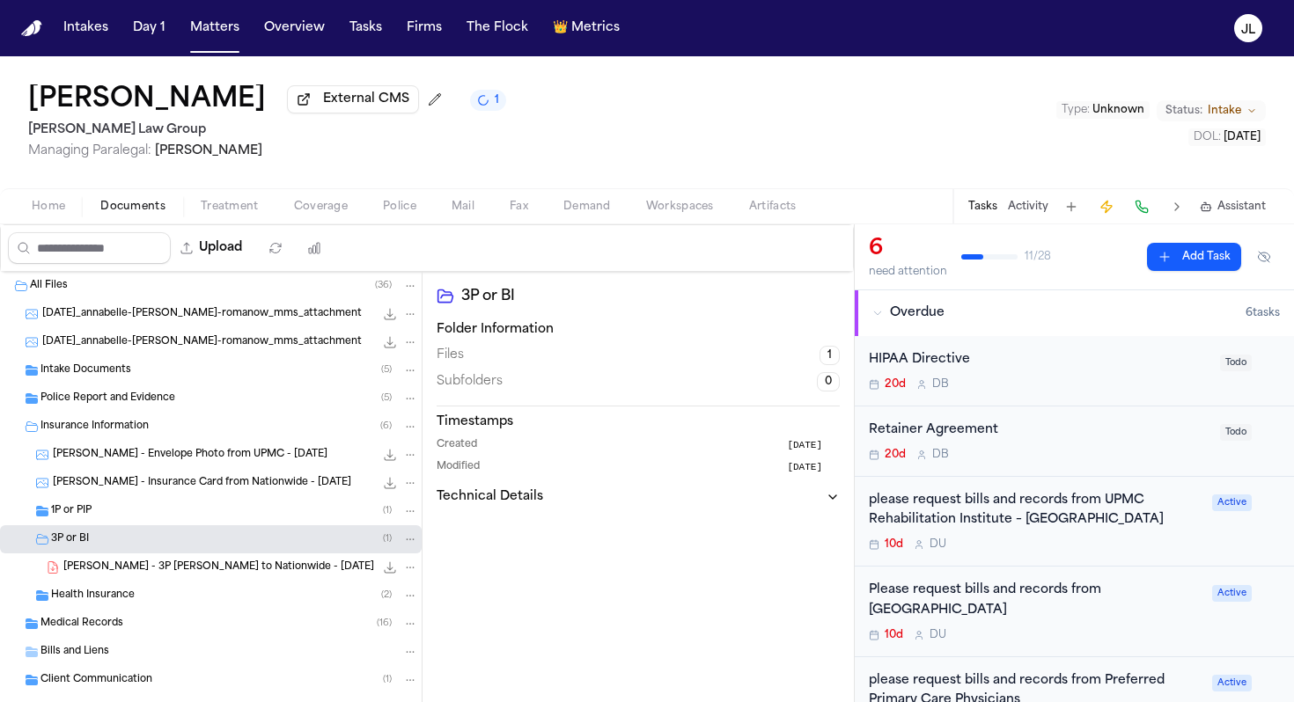
click at [154, 518] on div "1P or PIP ( 1 )" at bounding box center [234, 511] width 367 height 16
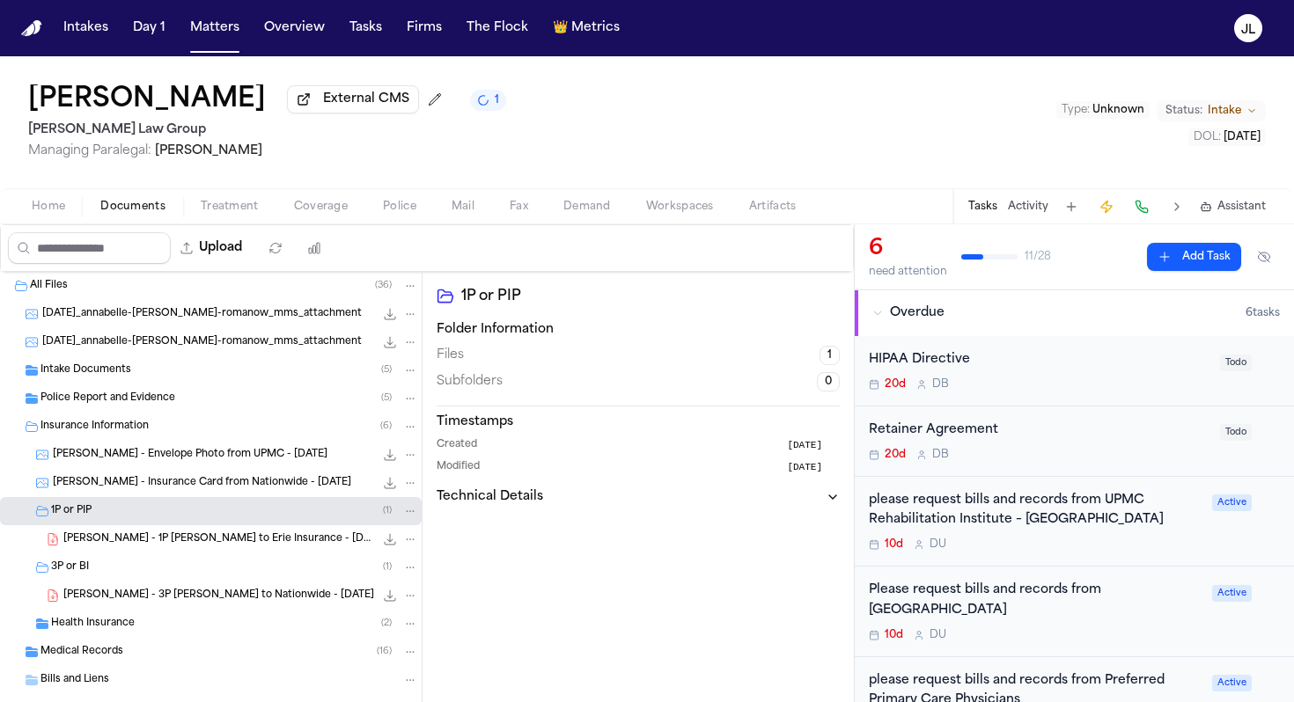
click at [327, 211] on span "Coverage" at bounding box center [321, 207] width 54 height 14
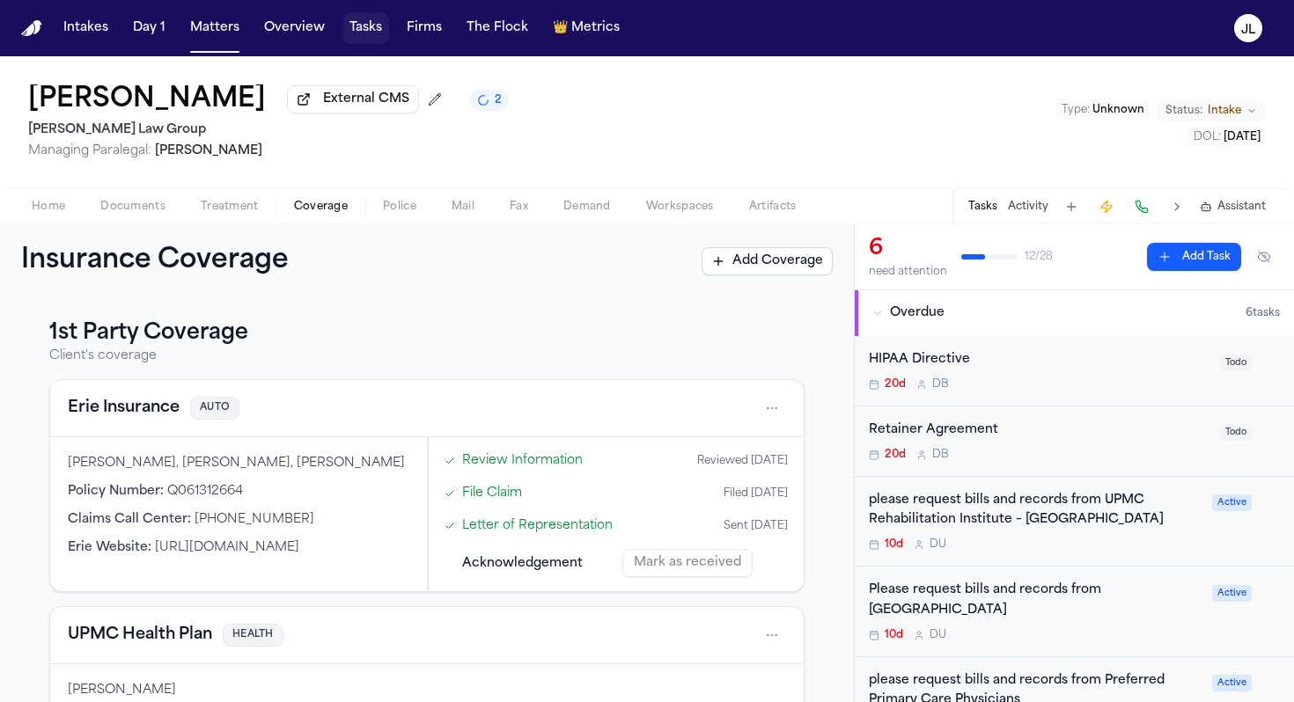
click at [378, 38] on button "Tasks" at bounding box center [365, 28] width 47 height 32
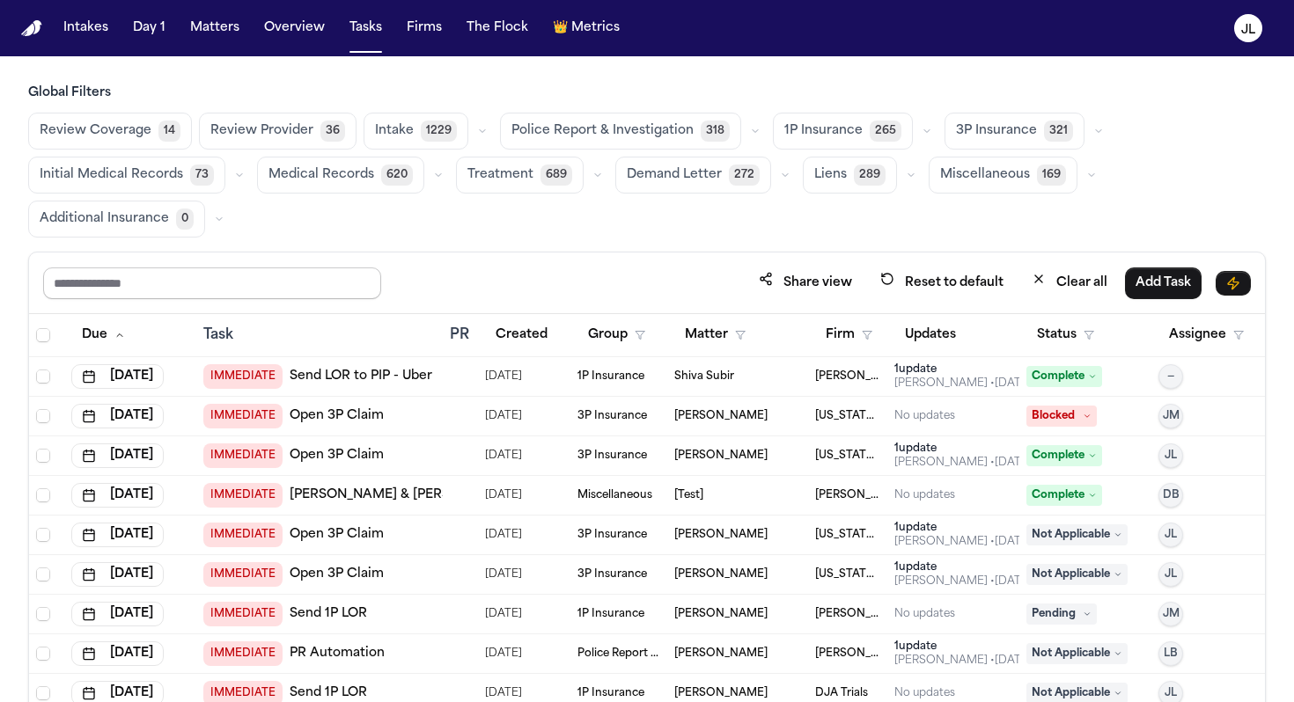
click at [224, 285] on input "text" at bounding box center [212, 284] width 338 height 32
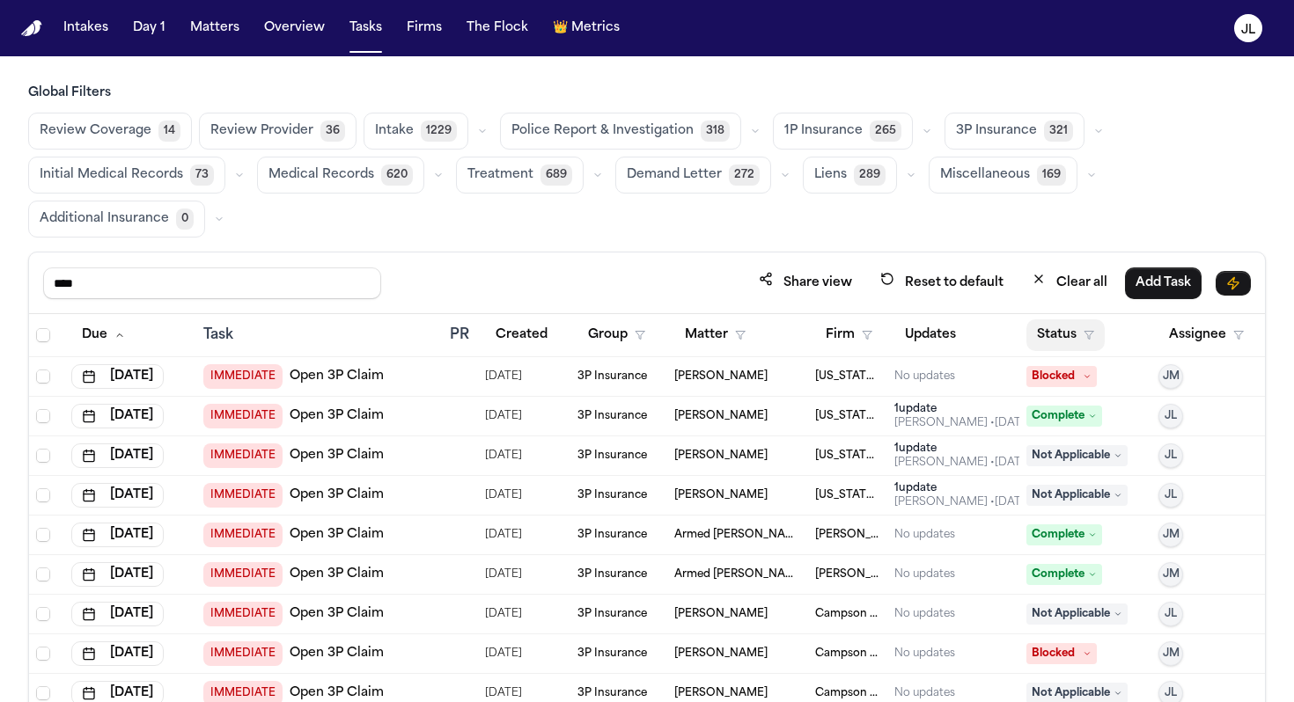
click at [1068, 344] on button "Status" at bounding box center [1065, 335] width 78 height 32
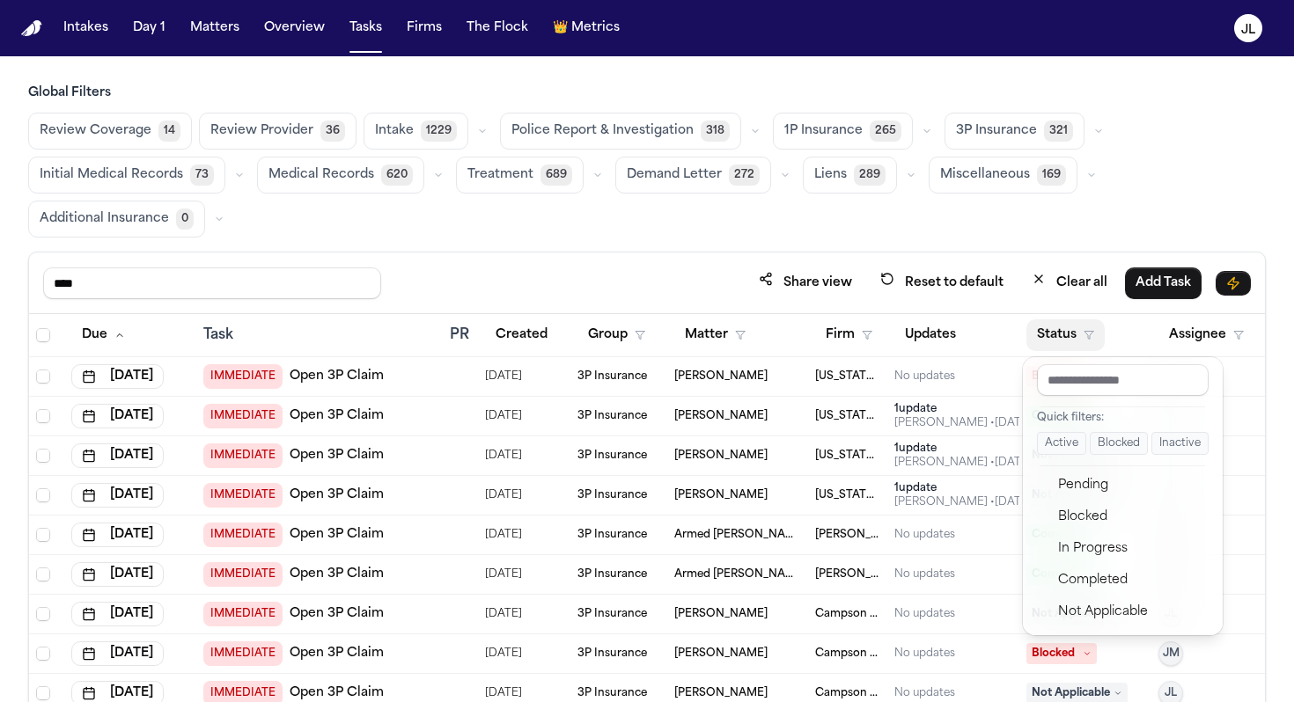
click at [1068, 344] on button "Status" at bounding box center [1065, 335] width 78 height 32
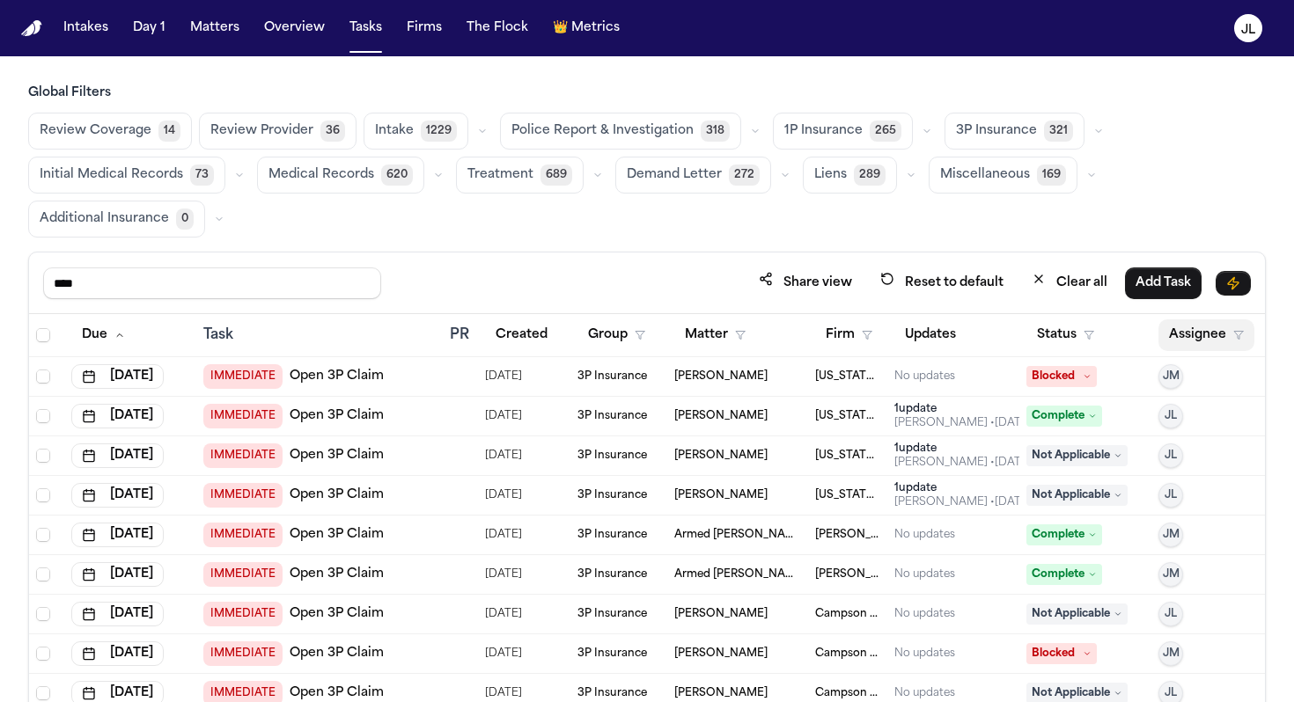
click at [1221, 335] on button "Assignee" at bounding box center [1206, 335] width 96 height 32
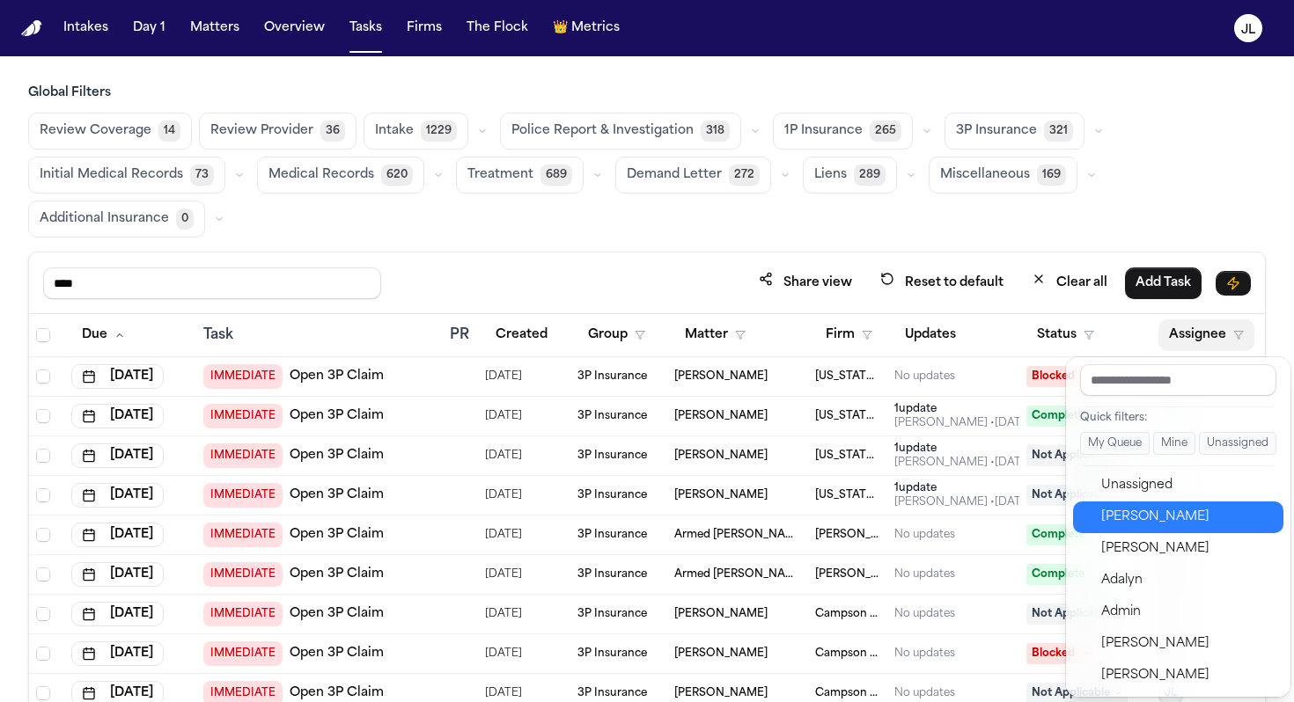
click at [1131, 518] on div "[PERSON_NAME]" at bounding box center [1187, 517] width 172 height 21
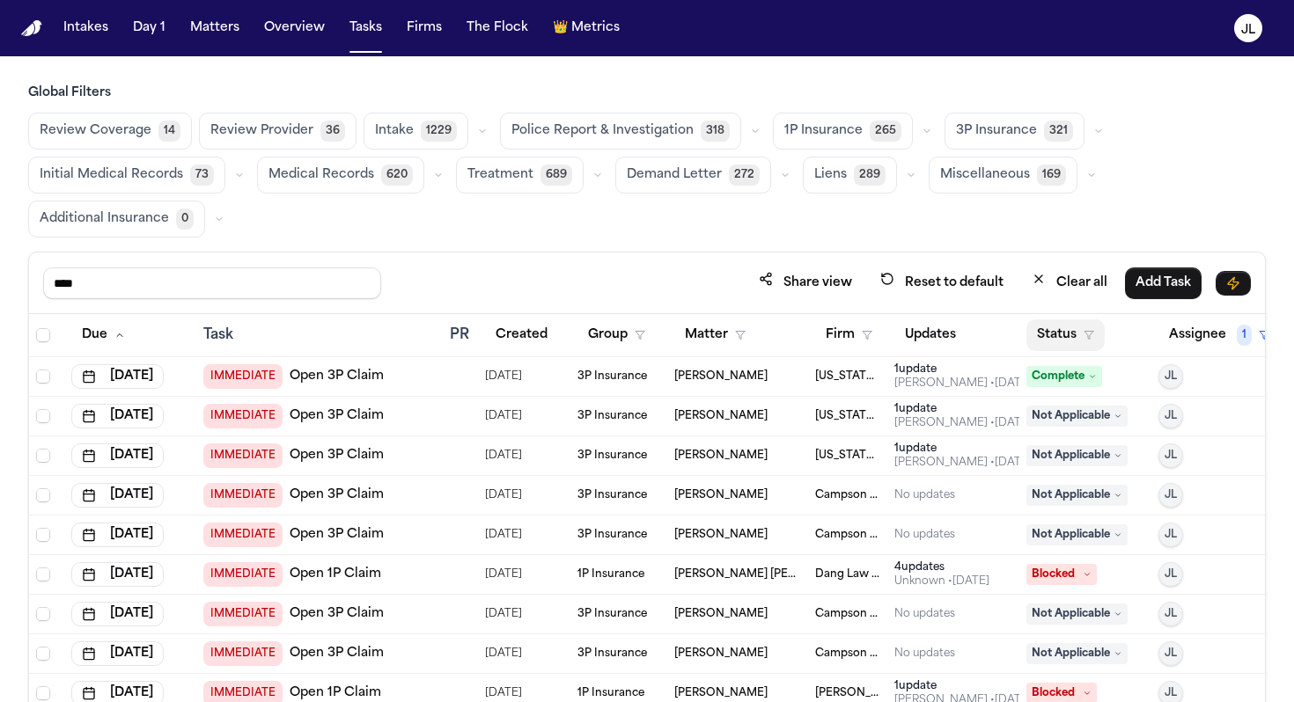
click at [1084, 347] on button "Status" at bounding box center [1065, 335] width 78 height 32
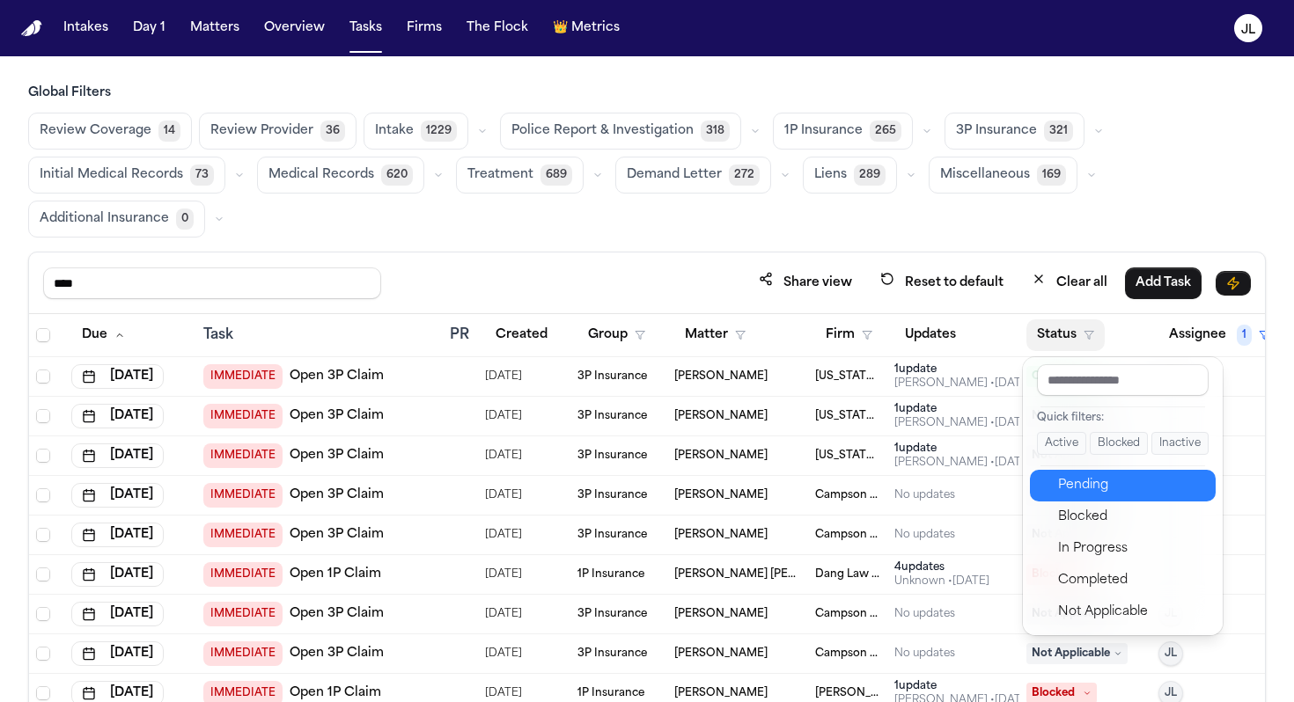
click at [1077, 491] on div "Pending" at bounding box center [1131, 485] width 147 height 21
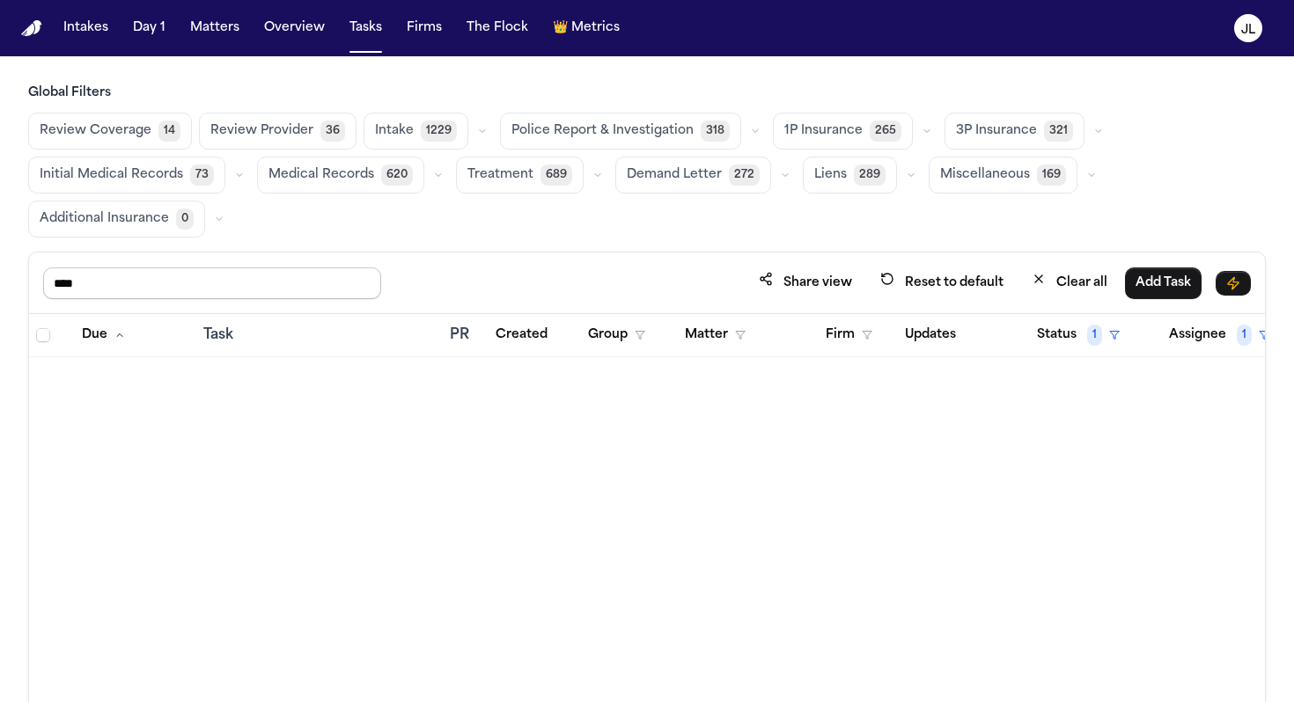
drag, startPoint x: 127, startPoint y: 284, endPoint x: 1, endPoint y: 284, distance: 125.9
click at [1, 284] on div "Global Filters Review Coverage 14 Review Provider 36 Intake 1229 Police Report …" at bounding box center [647, 453] width 1294 height 739
type input "*"
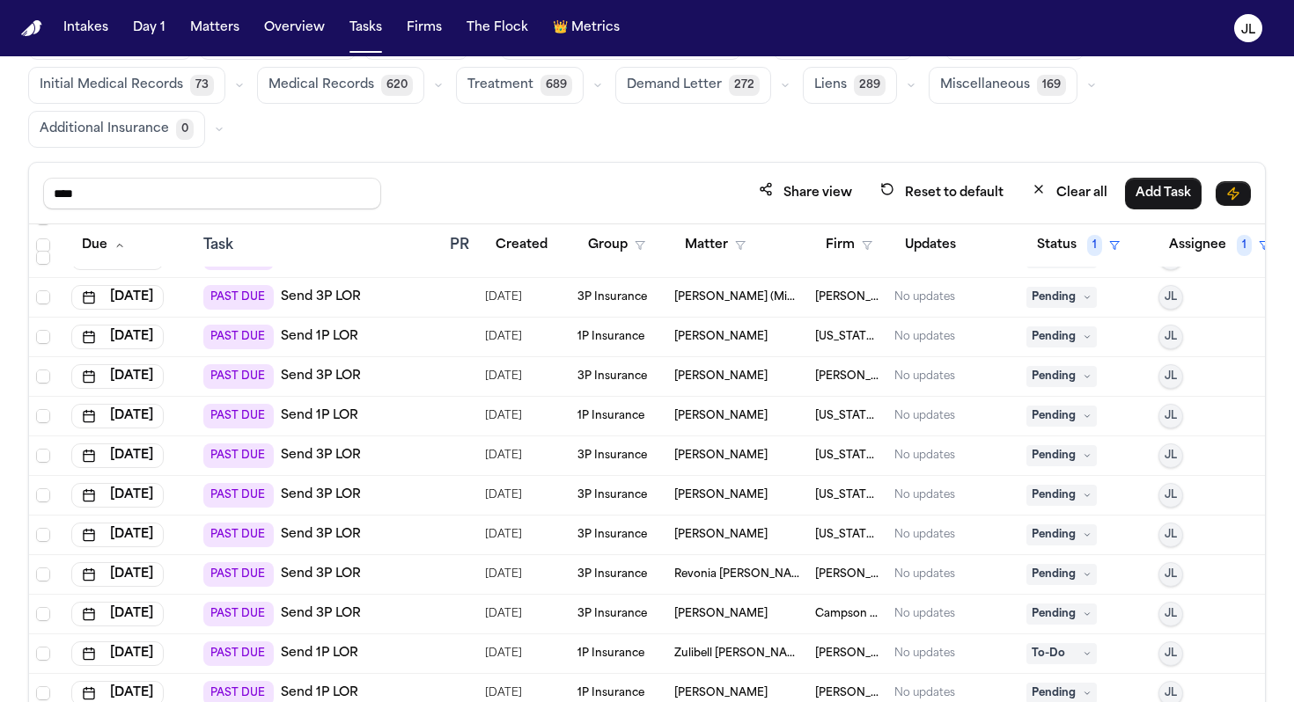
scroll to position [401, 0]
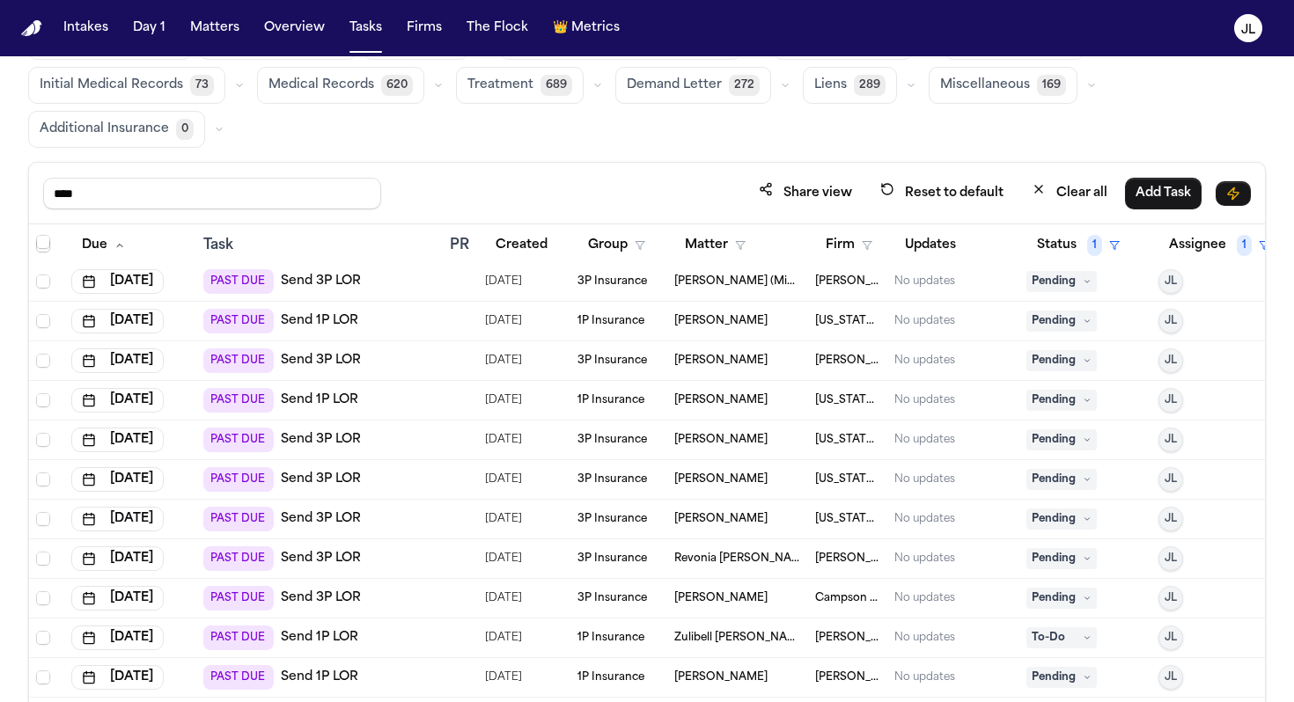
click at [1059, 401] on span "Pending" at bounding box center [1061, 400] width 70 height 21
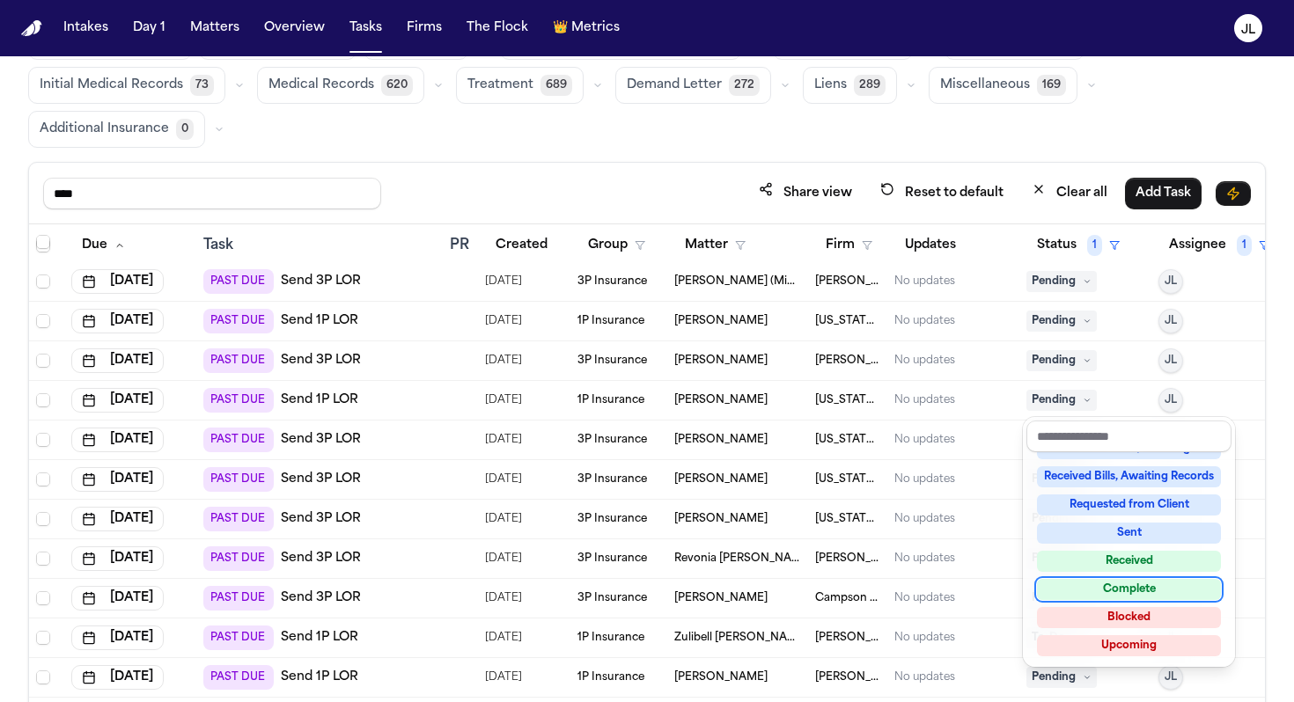
click at [1134, 588] on div "Complete" at bounding box center [1129, 589] width 184 height 21
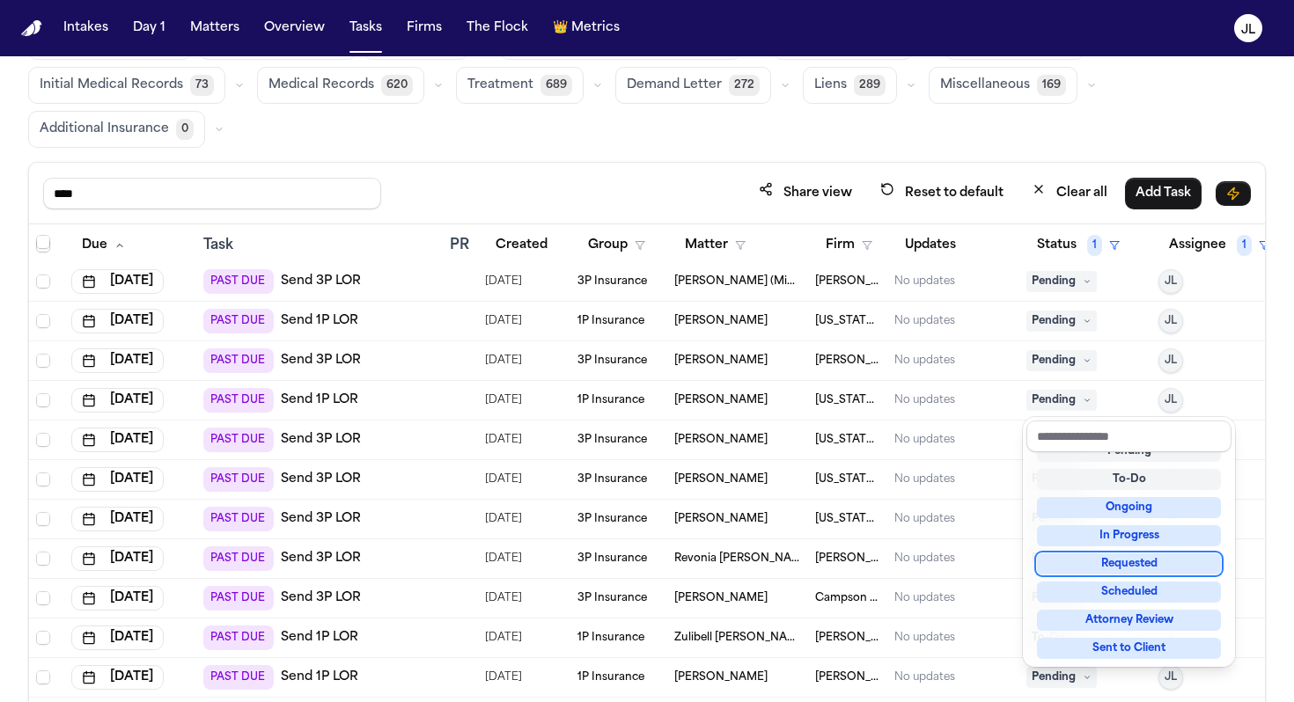
scroll to position [22, 0]
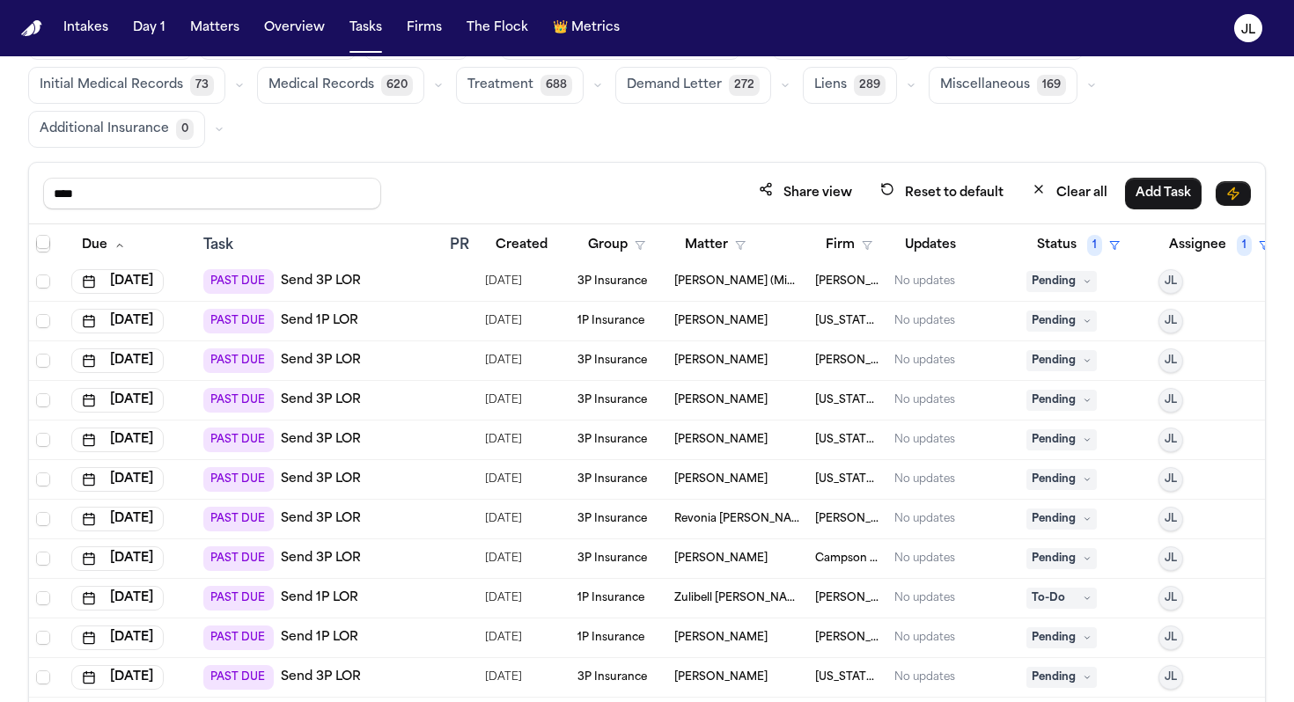
click at [1052, 400] on span "Pending" at bounding box center [1061, 400] width 70 height 21
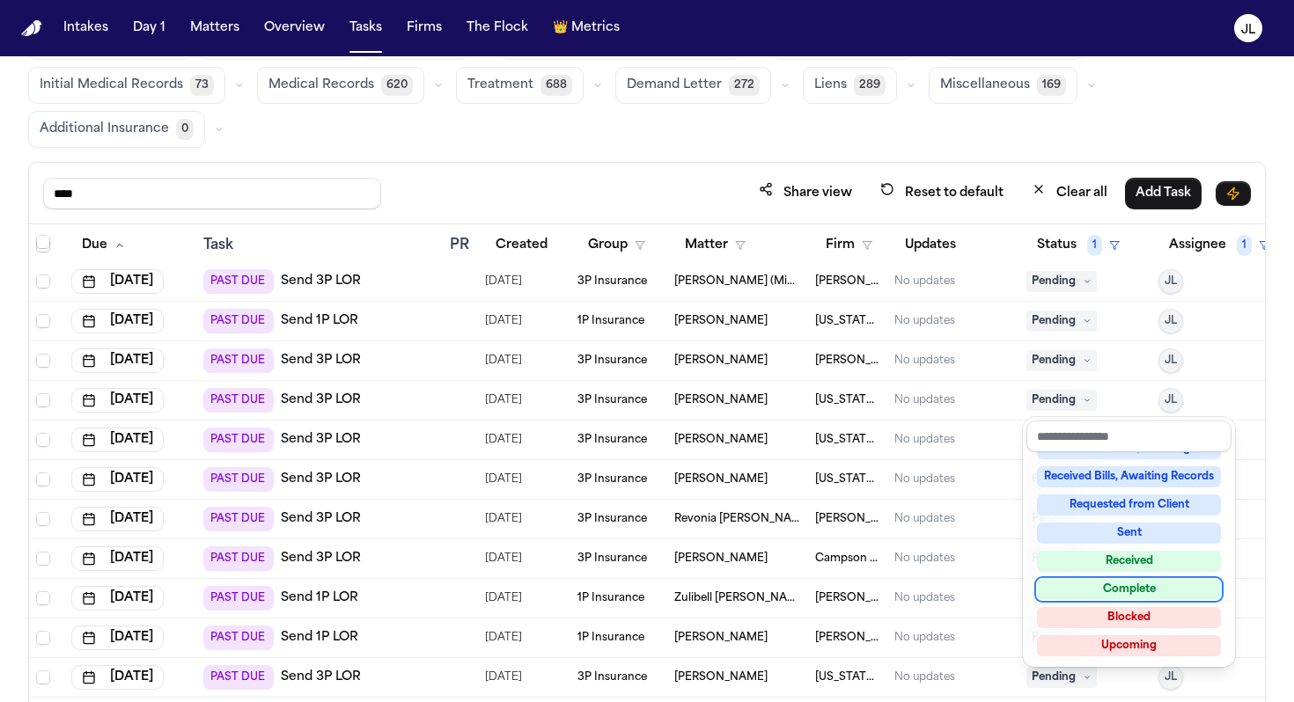
click at [1105, 586] on div "Complete" at bounding box center [1129, 589] width 184 height 21
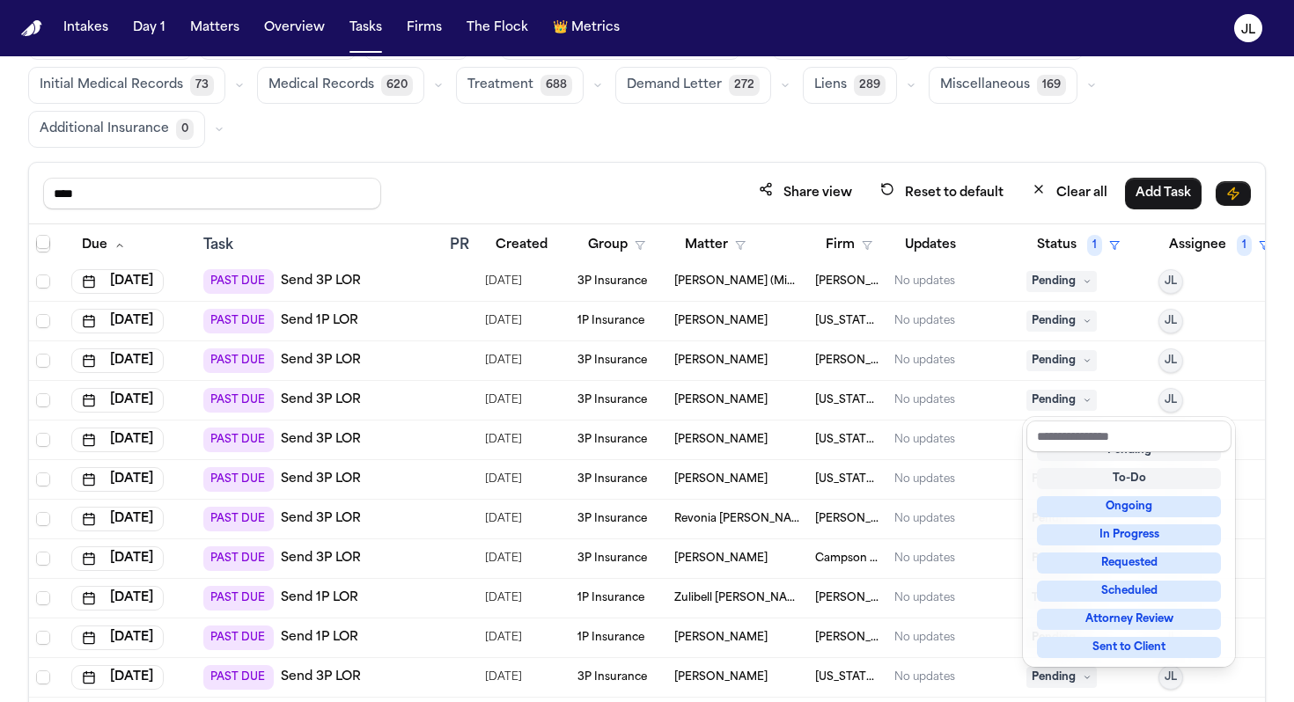
scroll to position [7, 0]
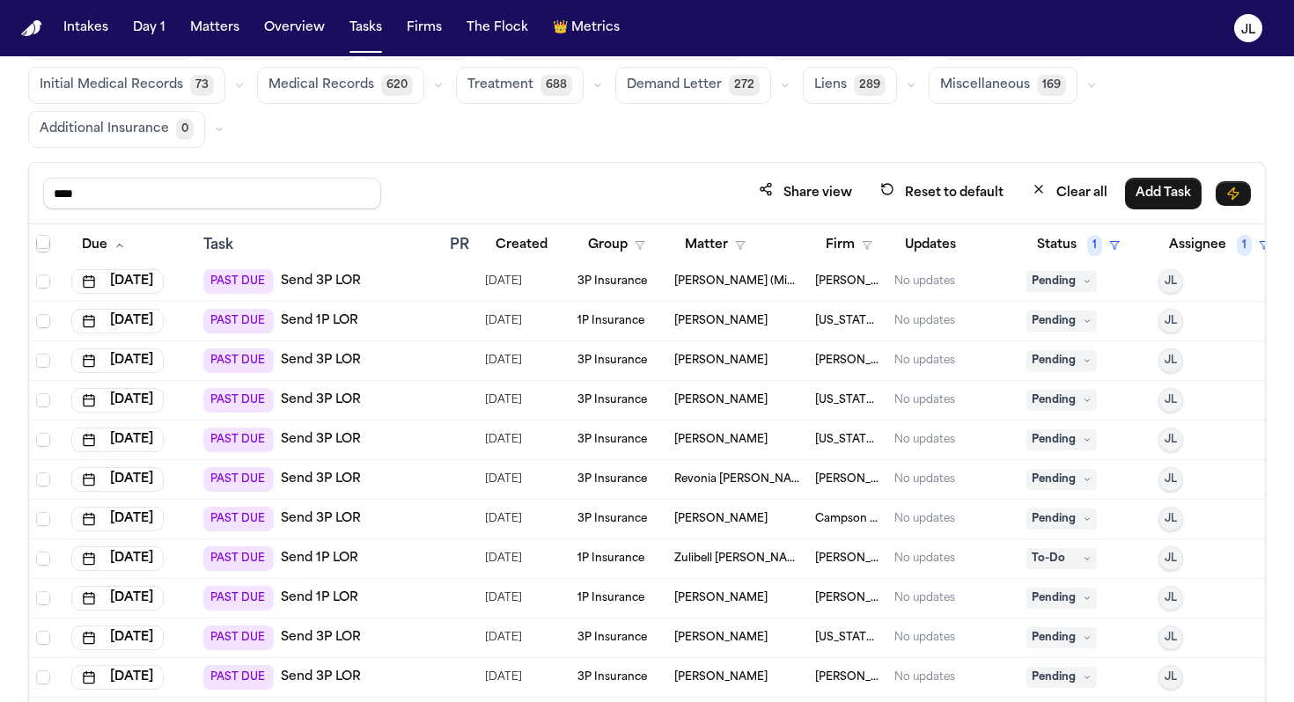
click at [1076, 400] on span "Pending" at bounding box center [1061, 400] width 70 height 21
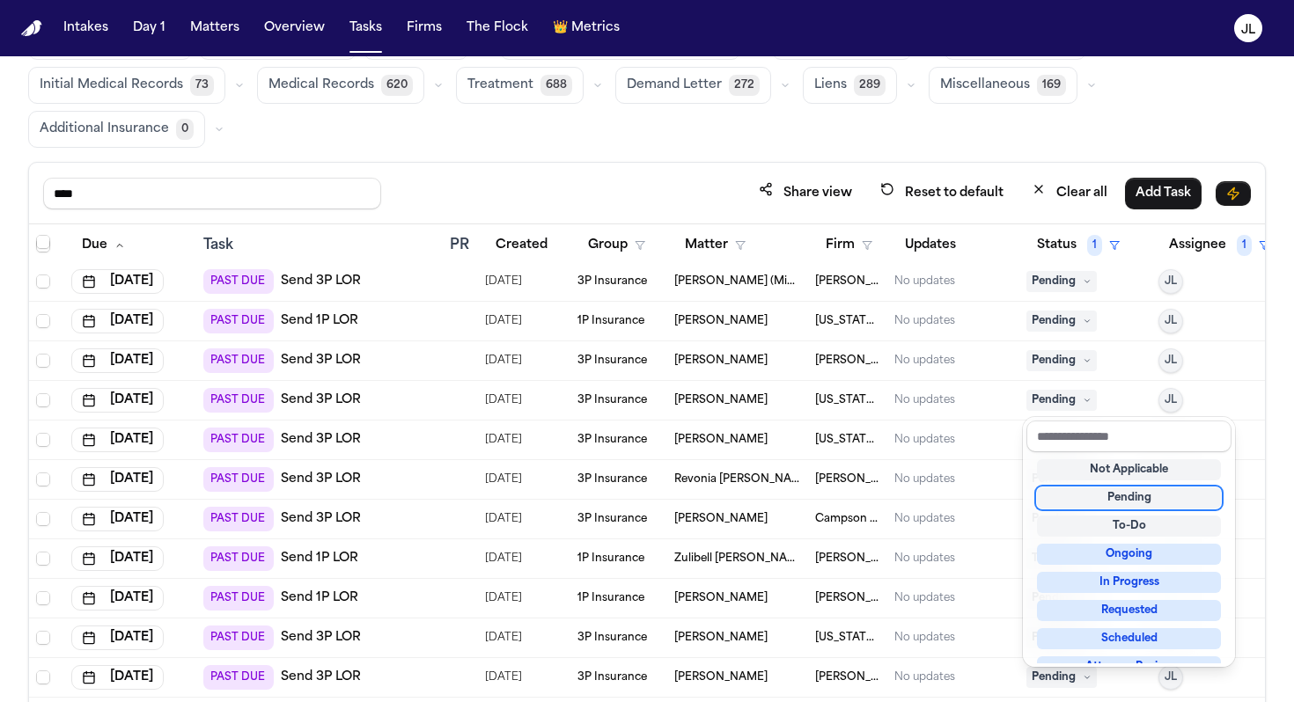
scroll to position [275, 0]
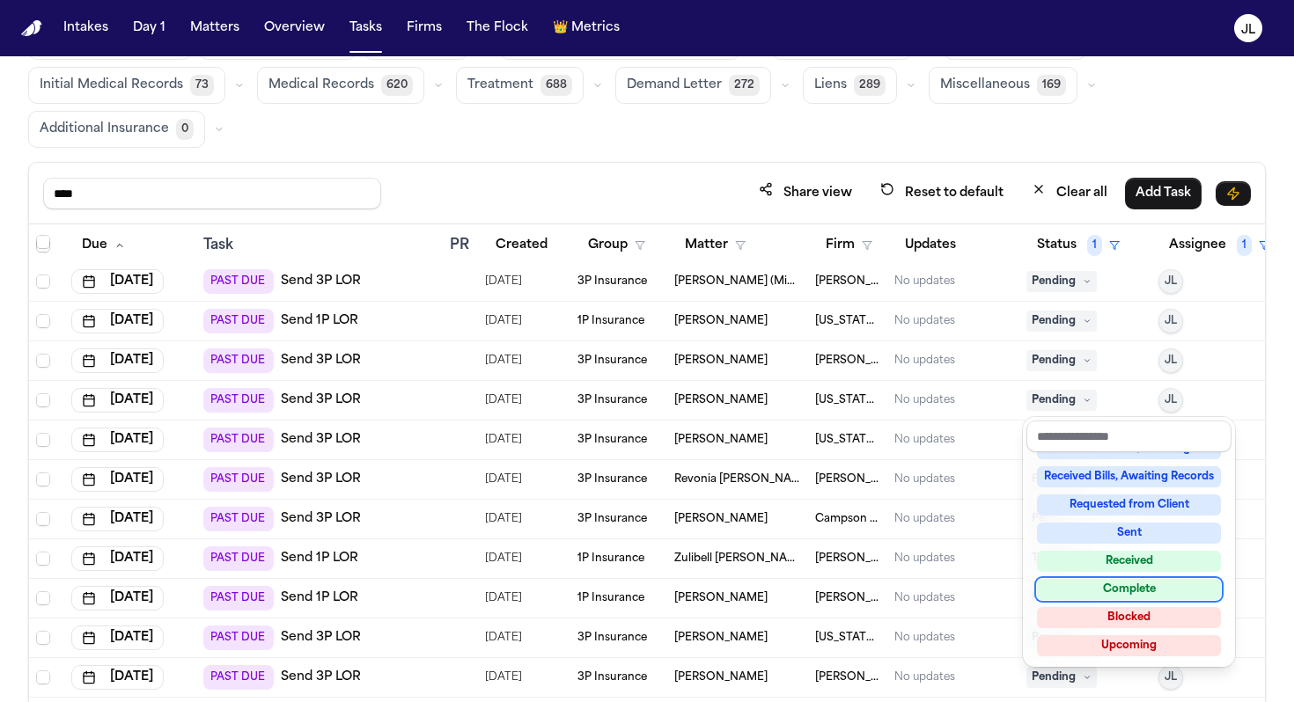
click at [1120, 582] on div "Complete" at bounding box center [1129, 589] width 184 height 21
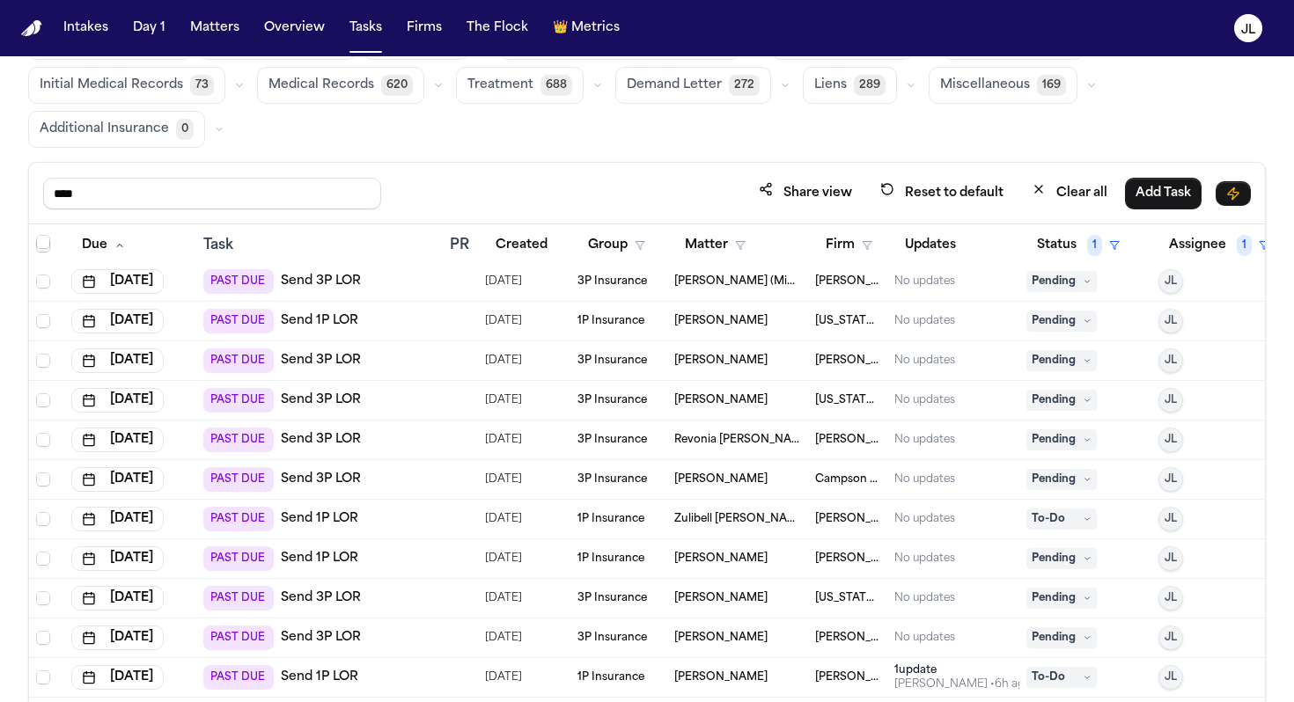
click at [1044, 394] on span "Pending" at bounding box center [1061, 400] width 70 height 21
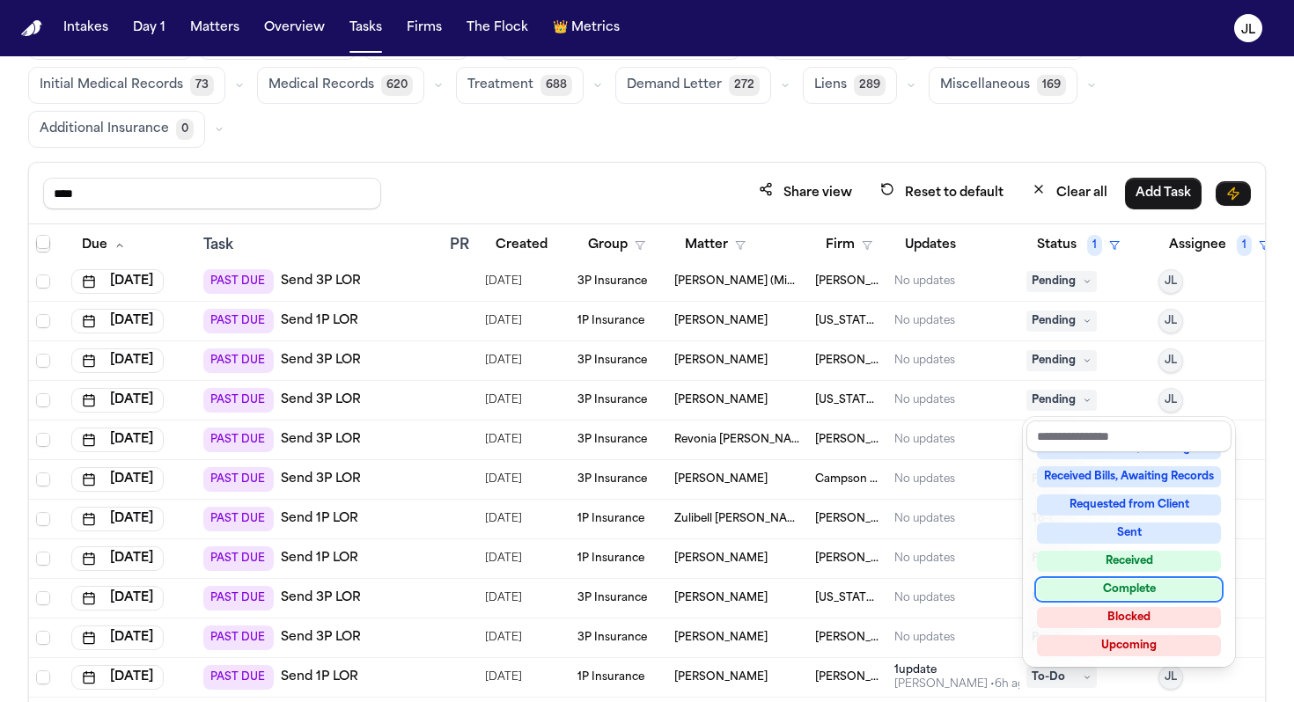
click at [1108, 596] on div "Complete" at bounding box center [1129, 589] width 184 height 21
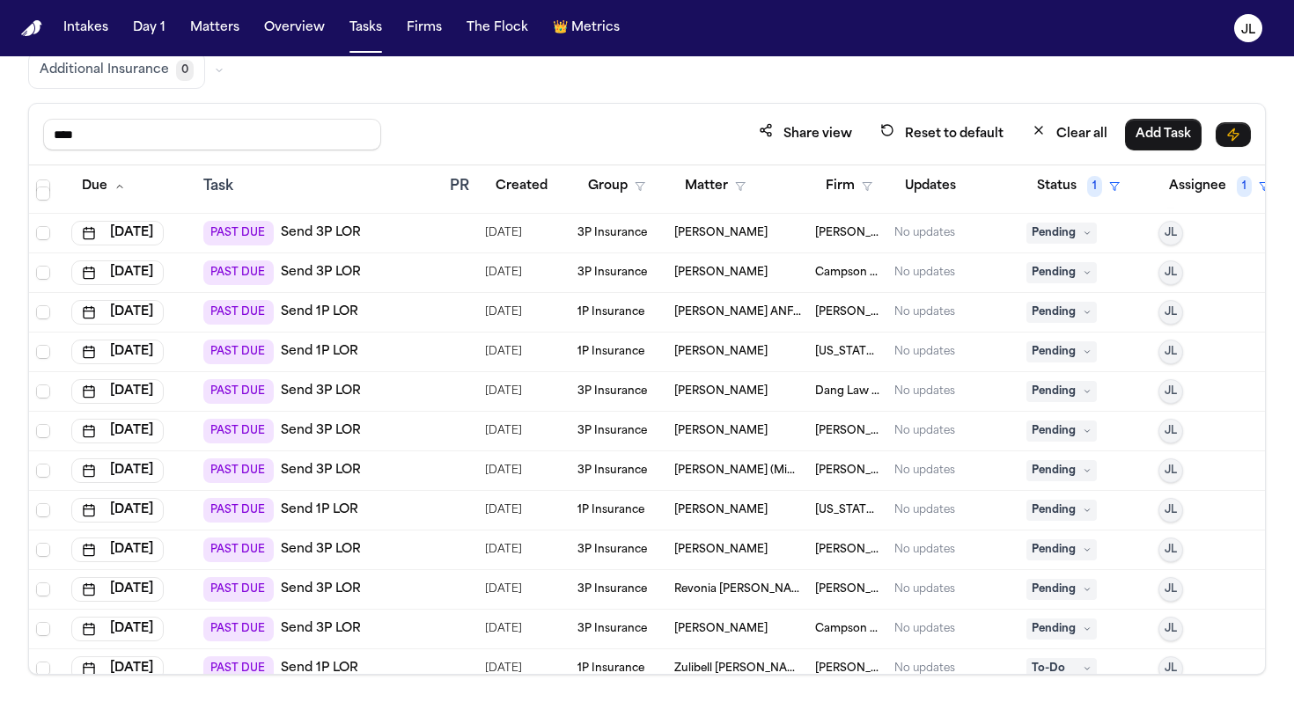
scroll to position [445, 0]
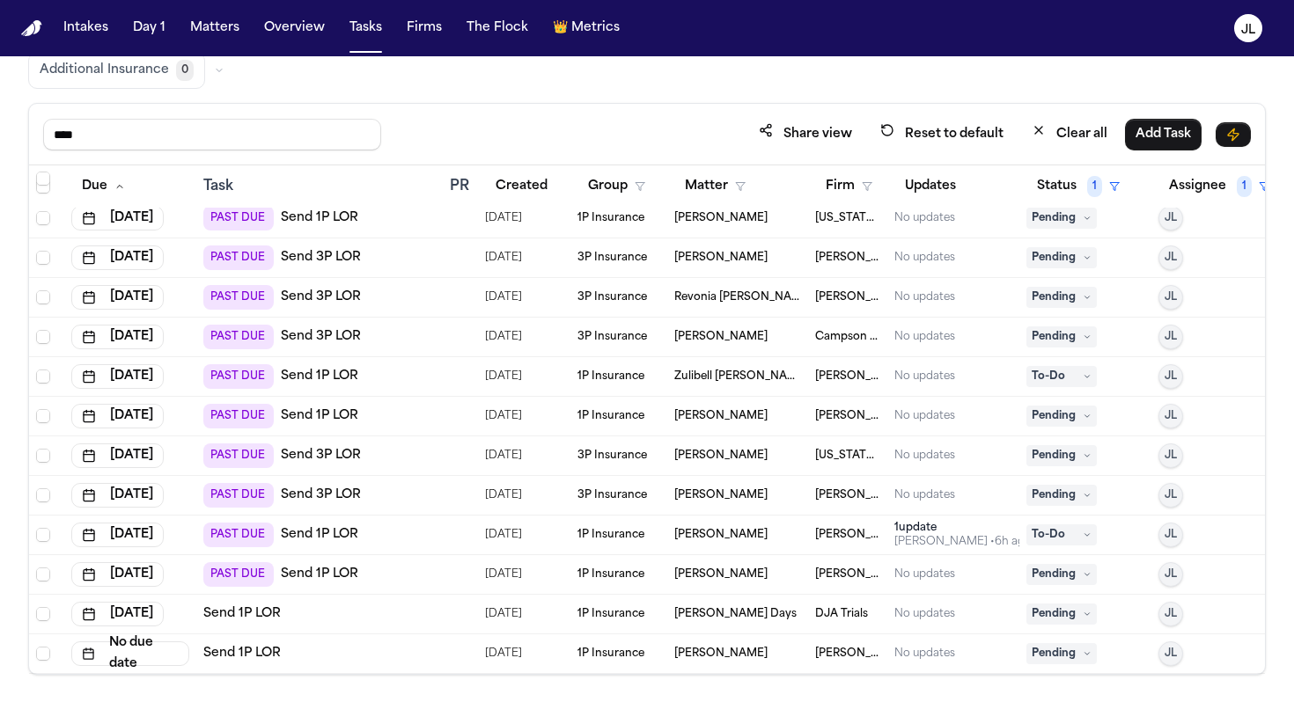
click at [938, 540] on div "Julia Forza • 6h ago" at bounding box center [962, 542] width 137 height 14
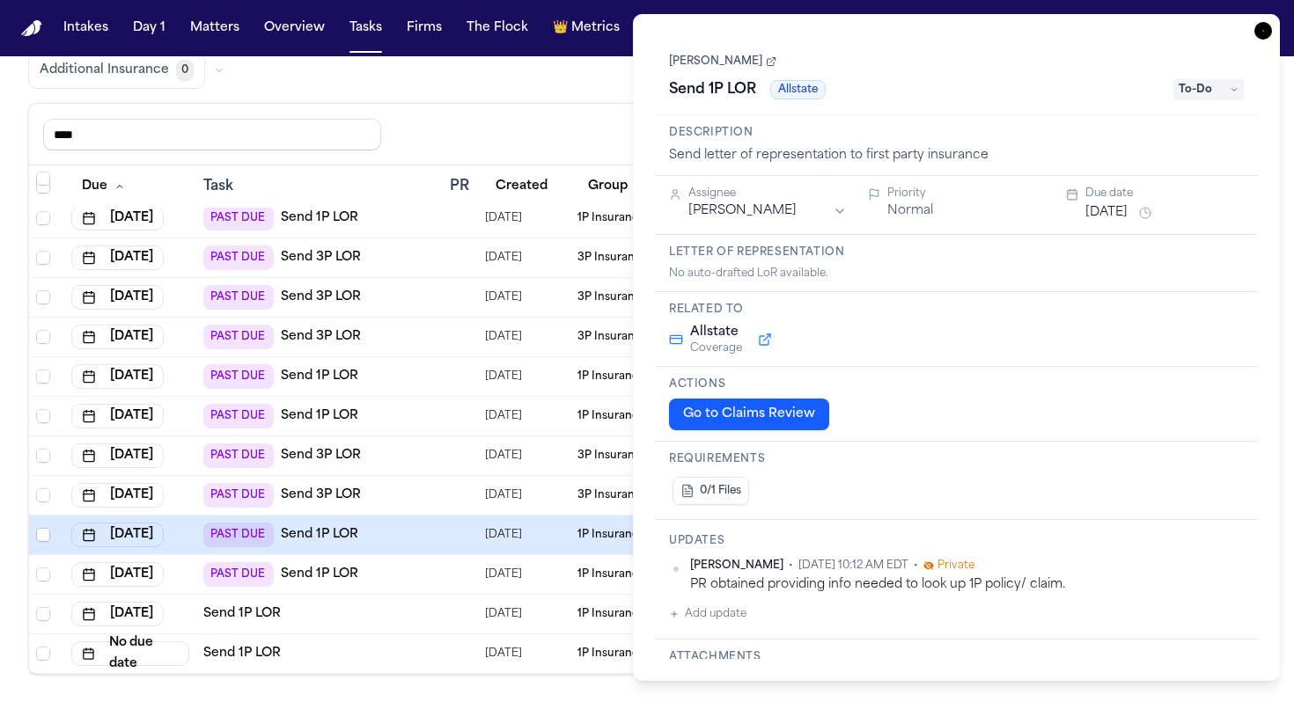
click at [725, 62] on link "[PERSON_NAME]" at bounding box center [722, 62] width 107 height 14
click at [701, 619] on button "Add update" at bounding box center [707, 614] width 77 height 21
click at [772, 621] on textarea "Add your update" at bounding box center [967, 628] width 540 height 35
click at [1259, 35] on icon "button" at bounding box center [1263, 31] width 18 height 18
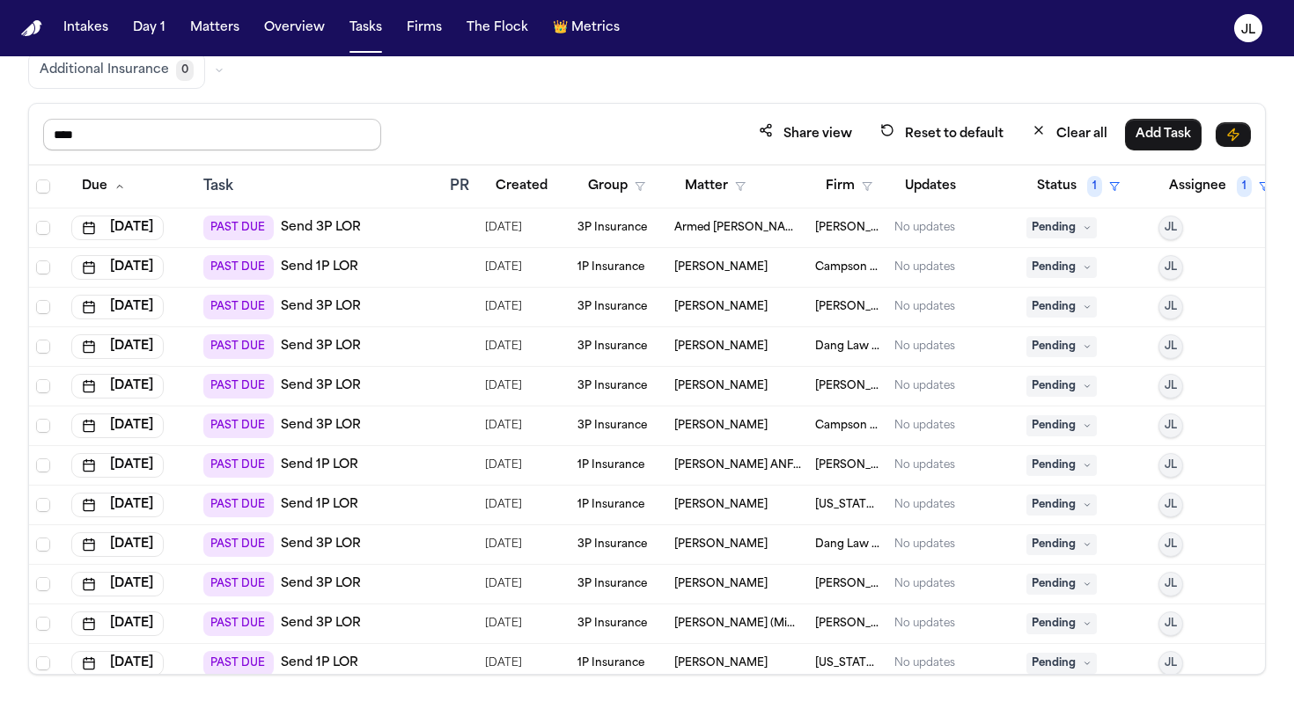
drag, startPoint x: 100, startPoint y: 129, endPoint x: 0, endPoint y: 129, distance: 100.3
click at [0, 129] on div "Global Filters Review Coverage 15 Review Provider 36 Intake 1226 Police Report …" at bounding box center [647, 305] width 1294 height 739
type input "****"
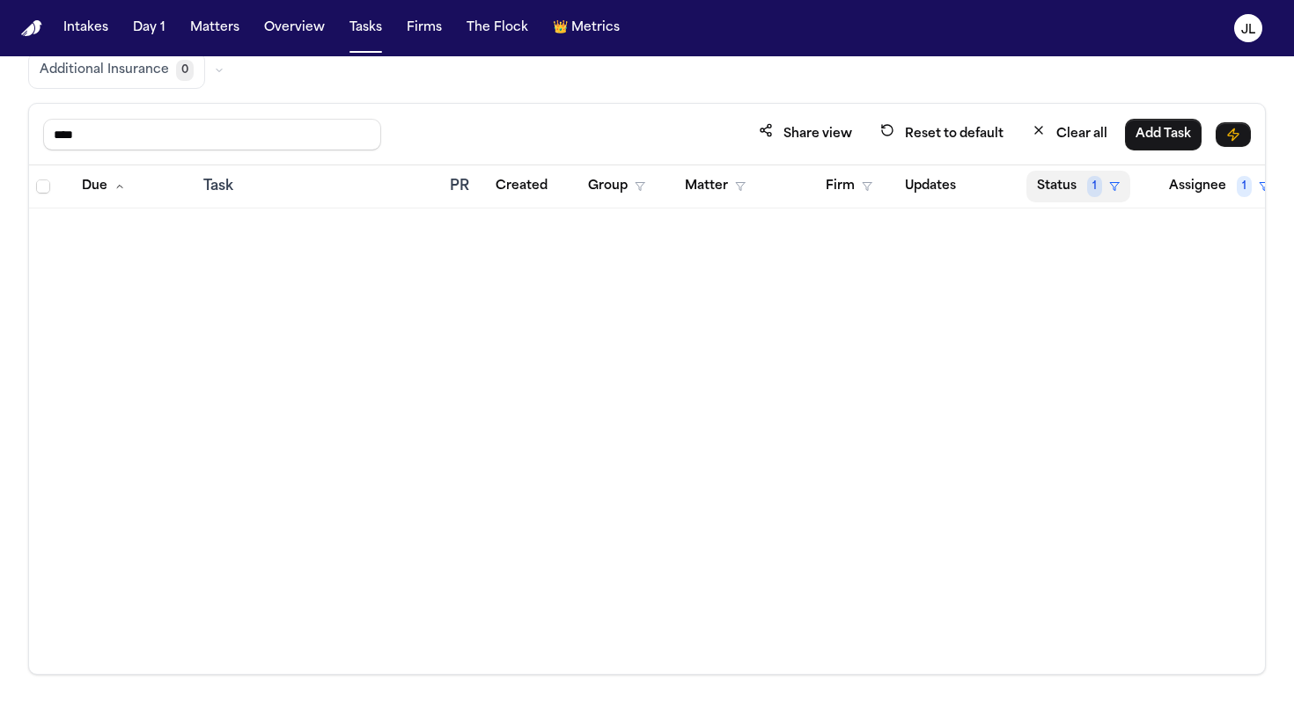
click at [1095, 196] on button "Status 1" at bounding box center [1078, 187] width 104 height 32
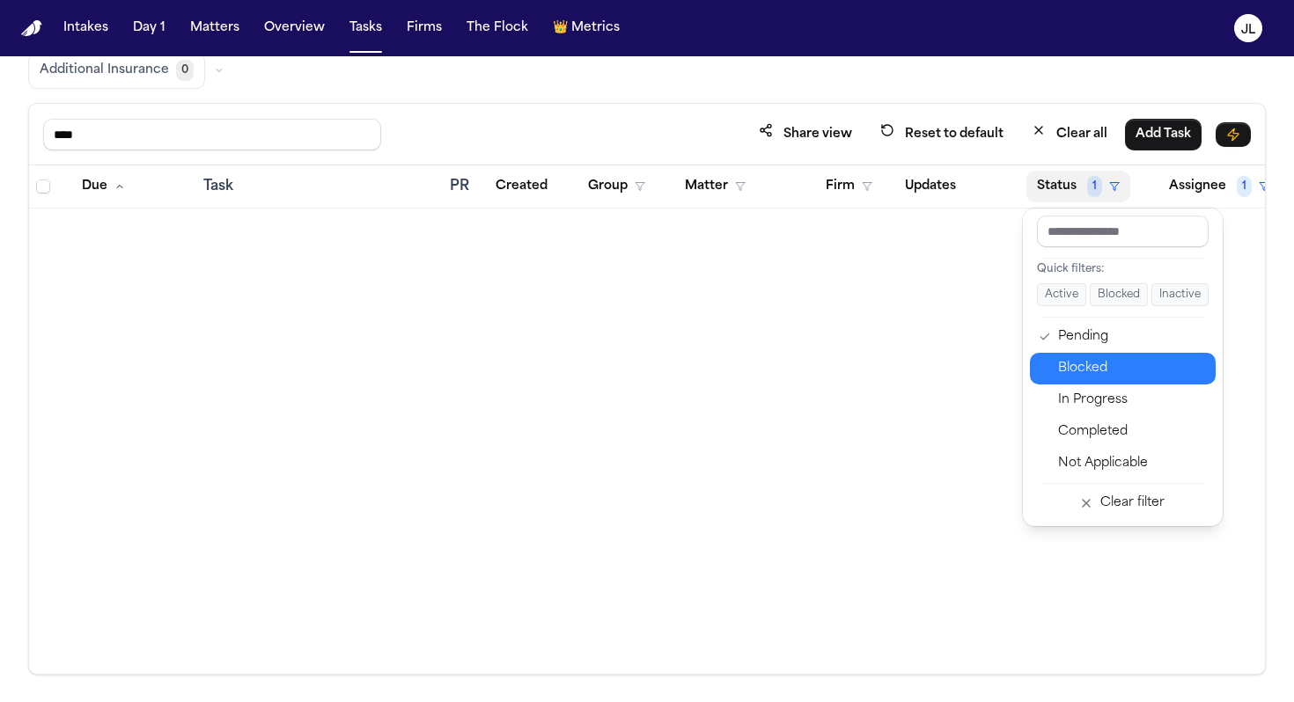
click at [1100, 370] on div "Blocked" at bounding box center [1131, 368] width 147 height 21
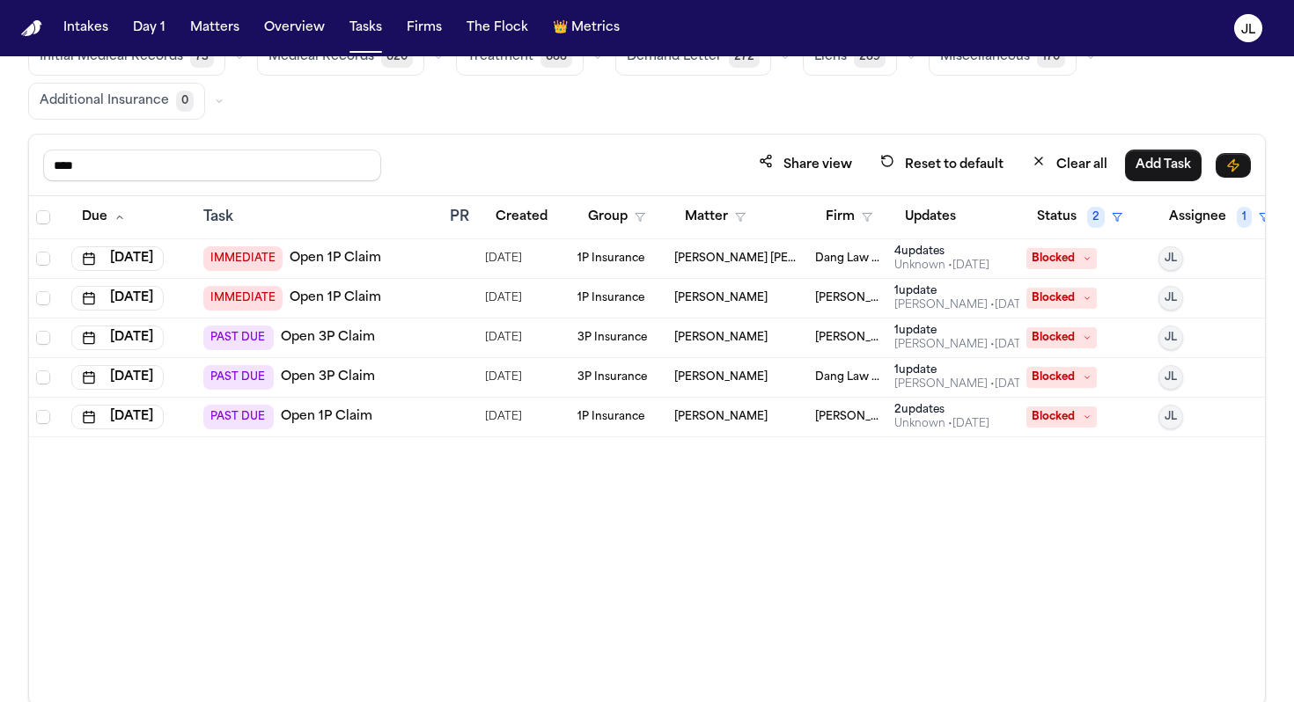
scroll to position [113, 0]
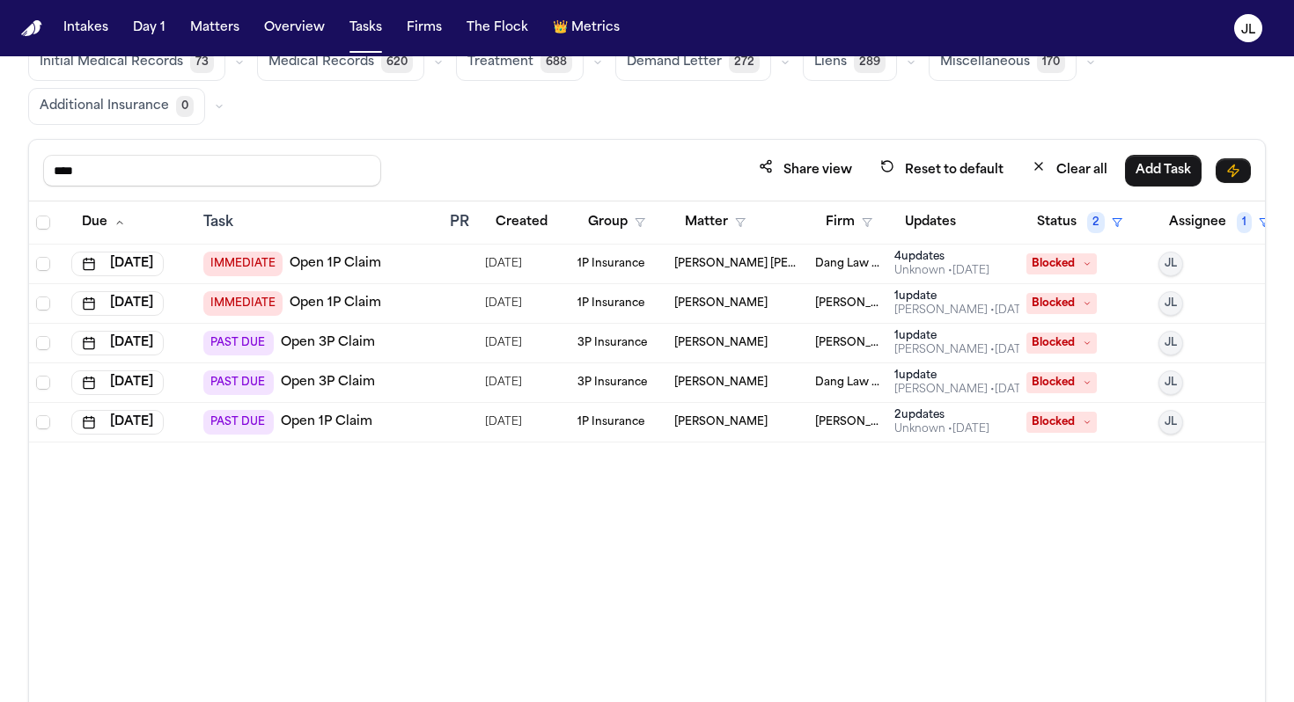
click at [951, 393] on div "Julie Lopez • 13d ago" at bounding box center [962, 390] width 137 height 14
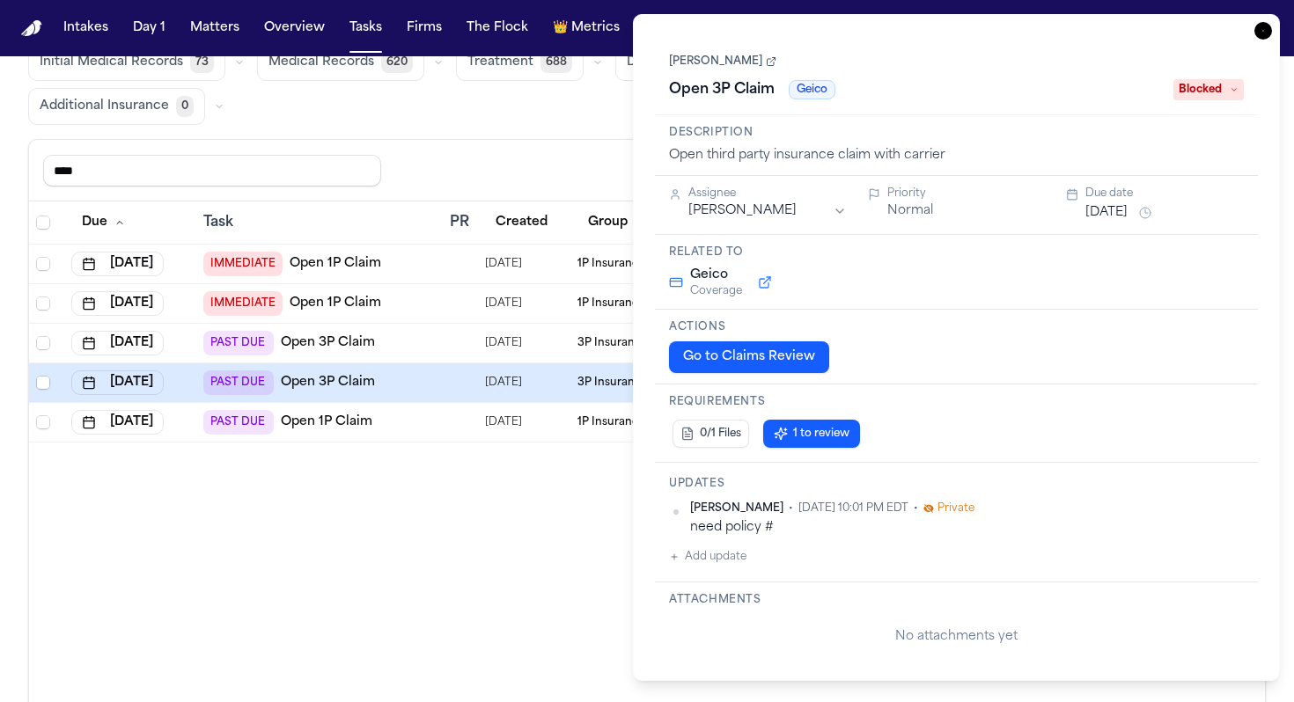
click at [1263, 37] on icon "button" at bounding box center [1263, 31] width 18 height 18
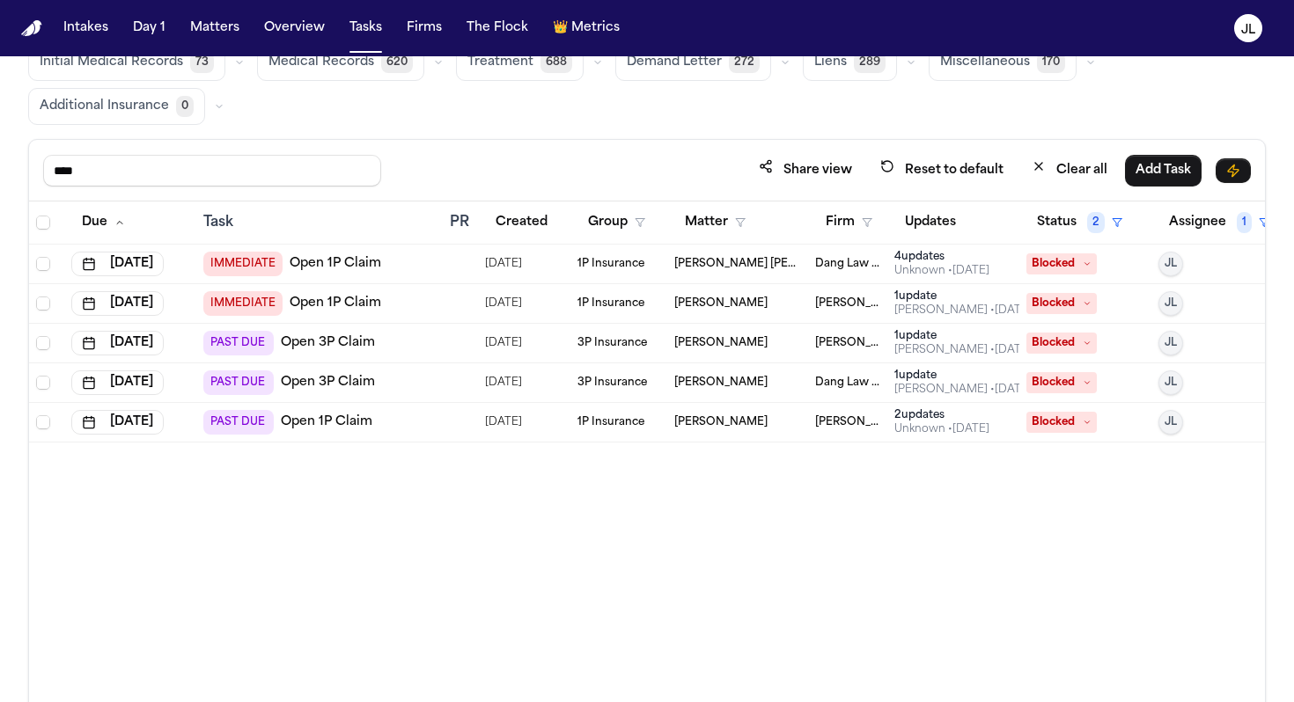
click at [931, 340] on div "1 update" at bounding box center [962, 336] width 137 height 14
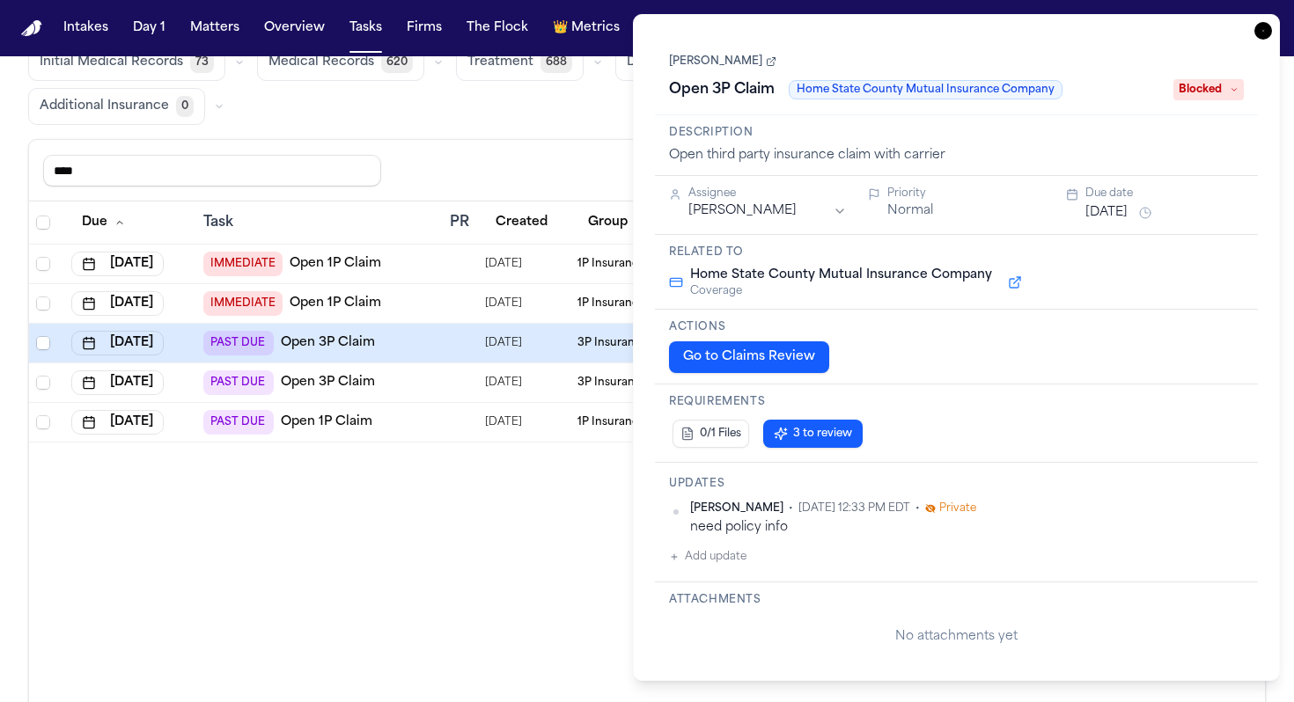
click at [1259, 36] on icon "button" at bounding box center [1263, 31] width 18 height 18
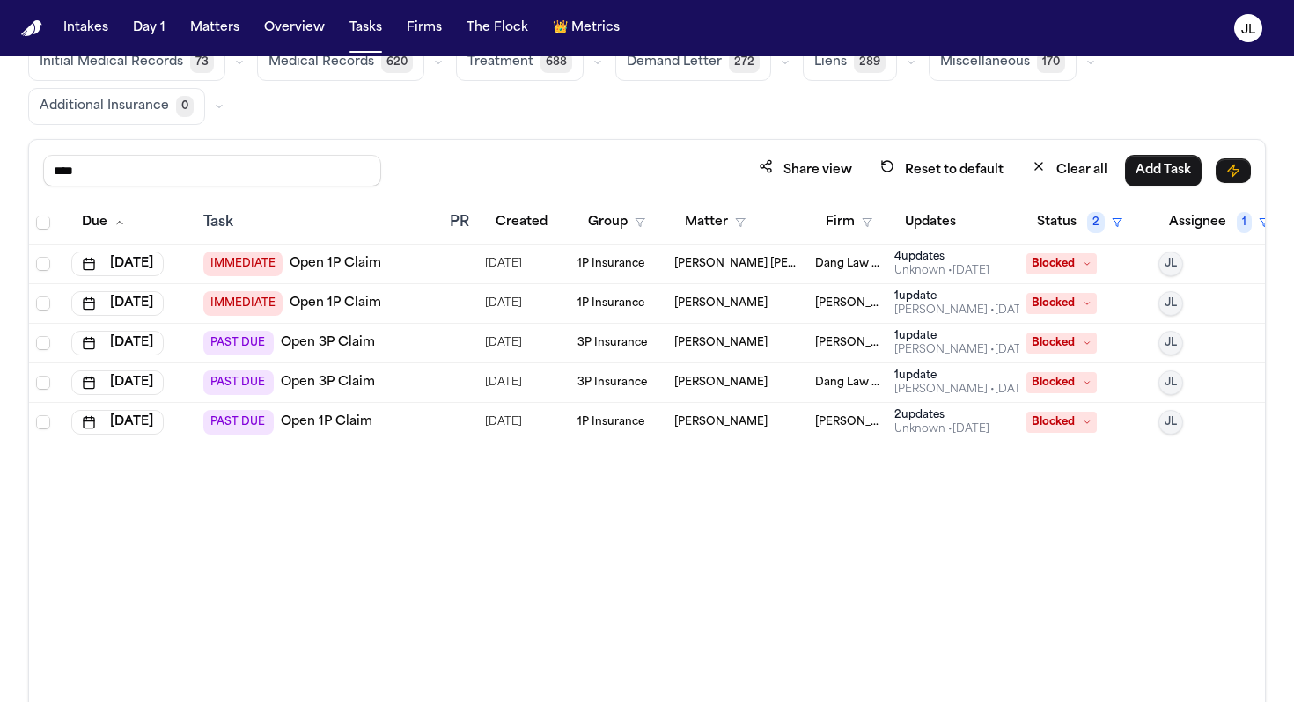
click at [931, 297] on div "1 update" at bounding box center [962, 297] width 137 height 14
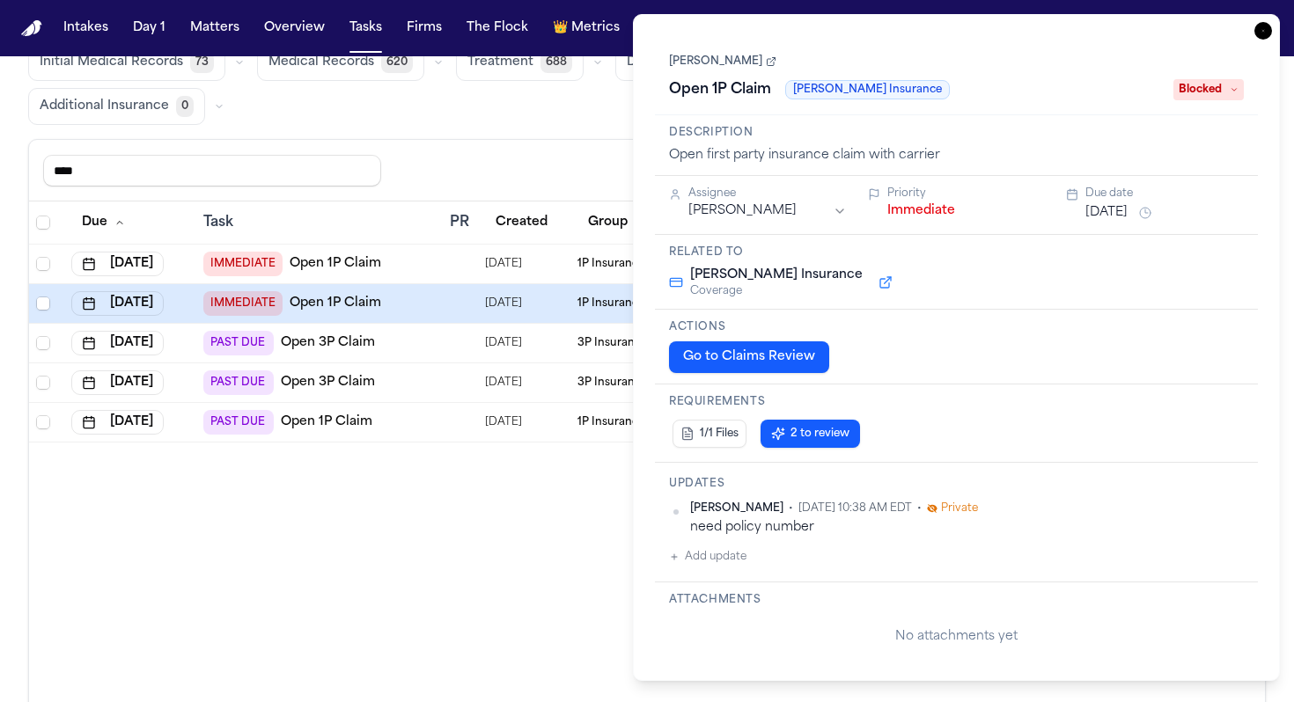
click at [1257, 40] on div "Jaquon Christopher Open 1P Claim Fred Loya Insurance Blocked" at bounding box center [956, 75] width 603 height 79
click at [1263, 25] on icon "button" at bounding box center [1263, 31] width 18 height 18
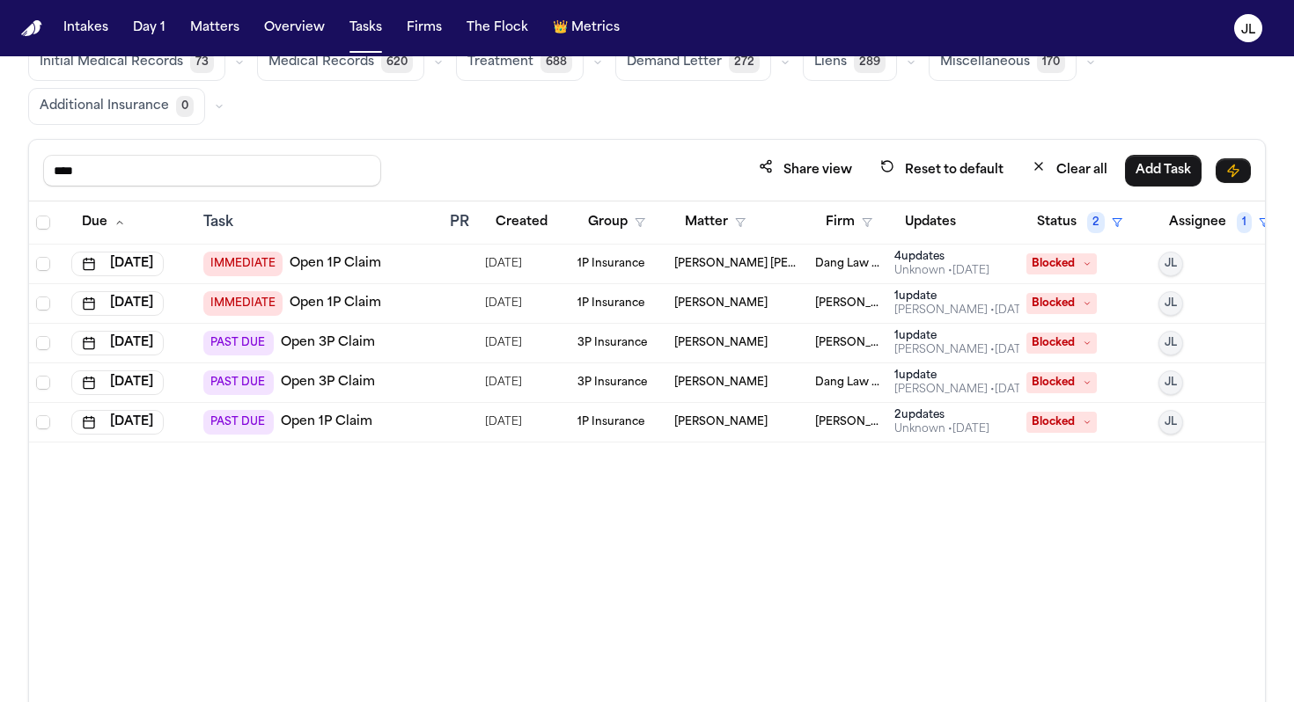
click at [924, 262] on div "4 update s" at bounding box center [941, 257] width 95 height 14
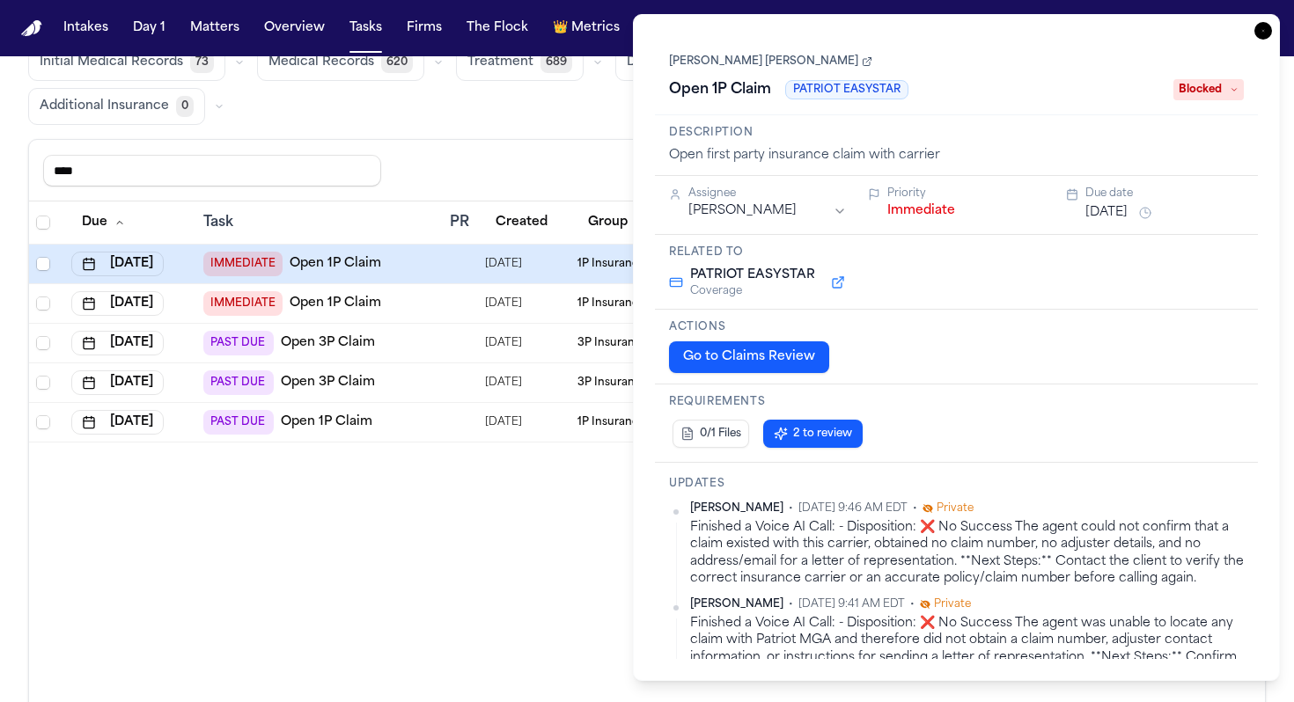
click at [1263, 33] on icon "button" at bounding box center [1263, 31] width 18 height 18
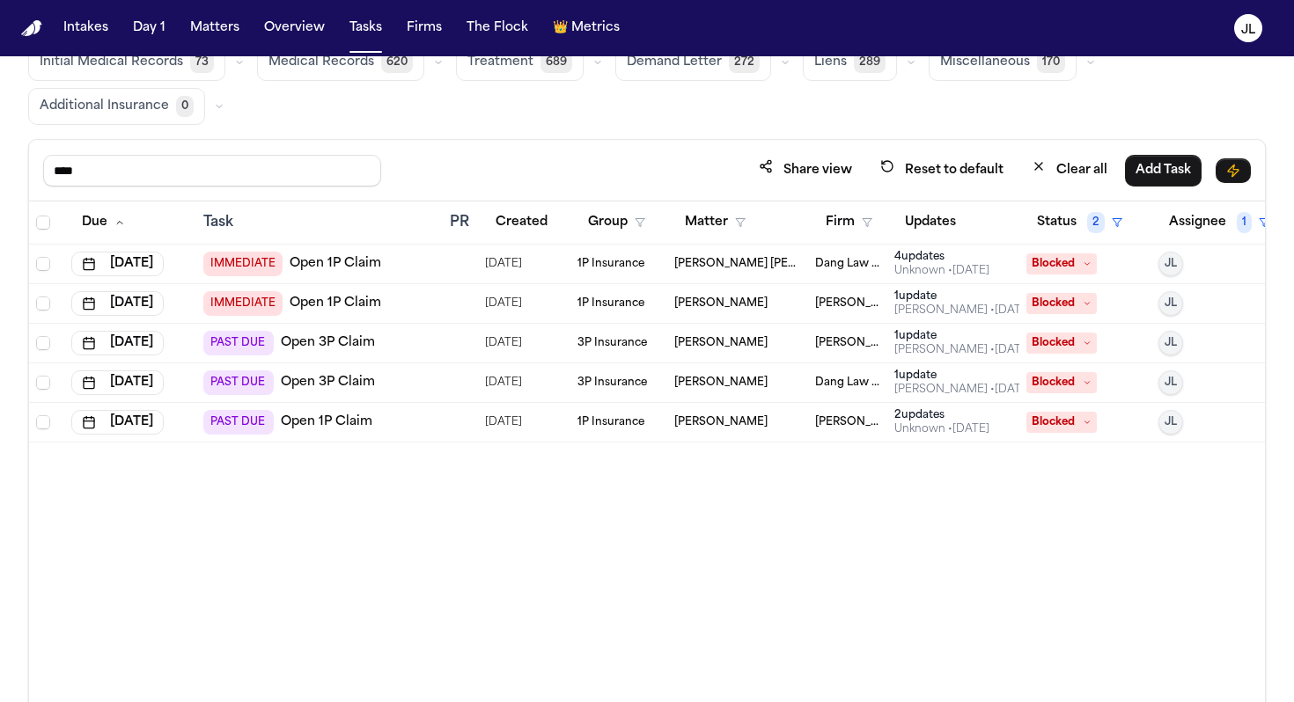
click at [937, 415] on div "2 update s" at bounding box center [941, 415] width 95 height 14
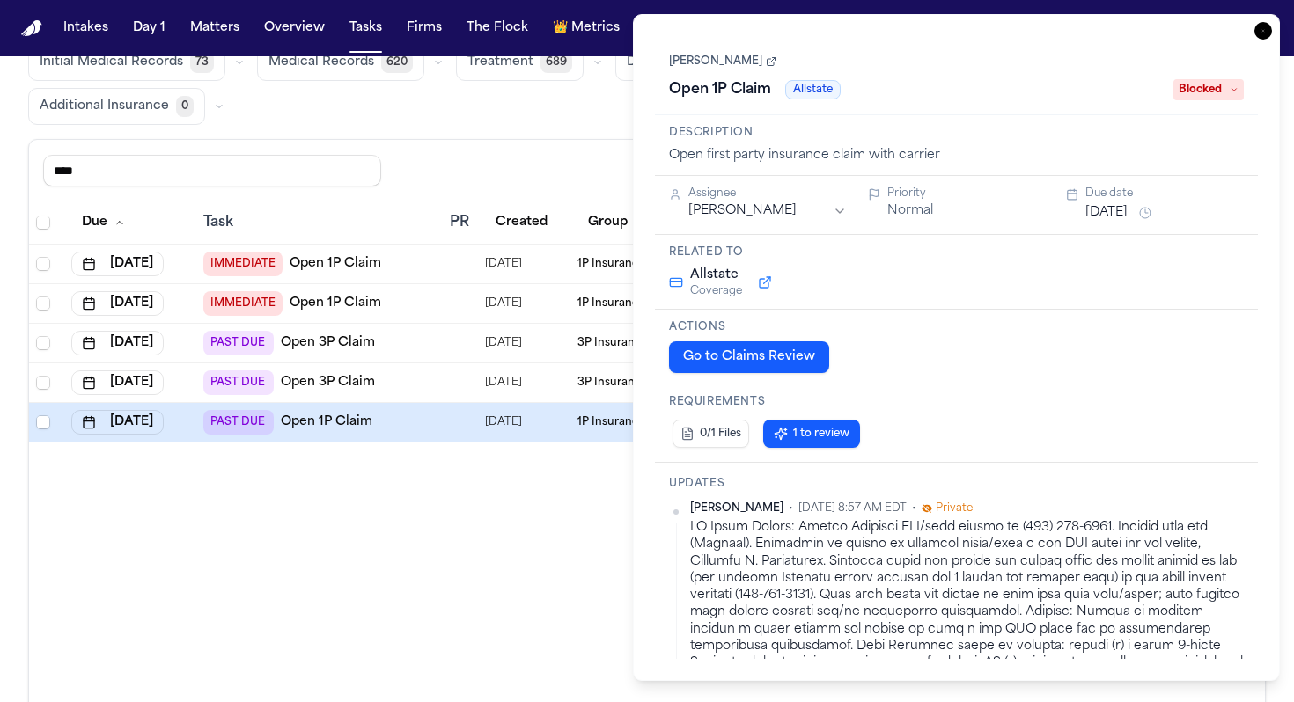
click at [1259, 34] on icon "button" at bounding box center [1263, 31] width 18 height 18
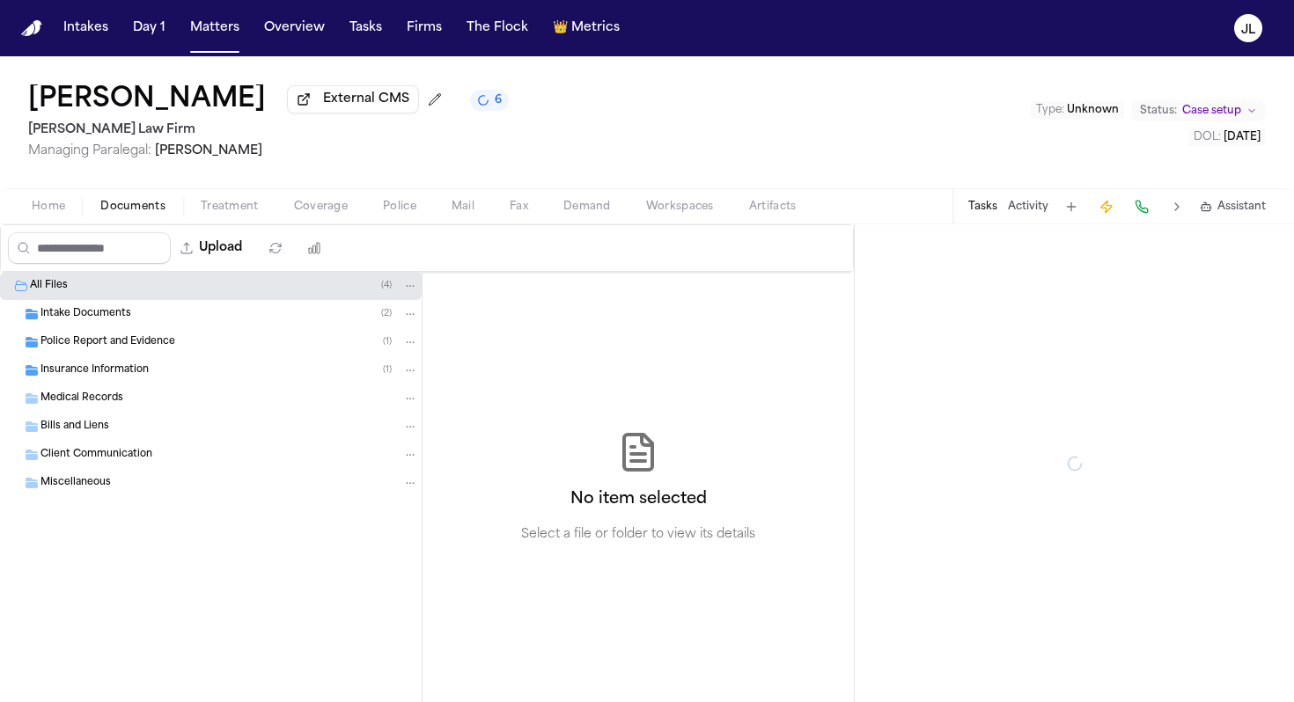
click at [141, 208] on span "Documents" at bounding box center [132, 207] width 65 height 14
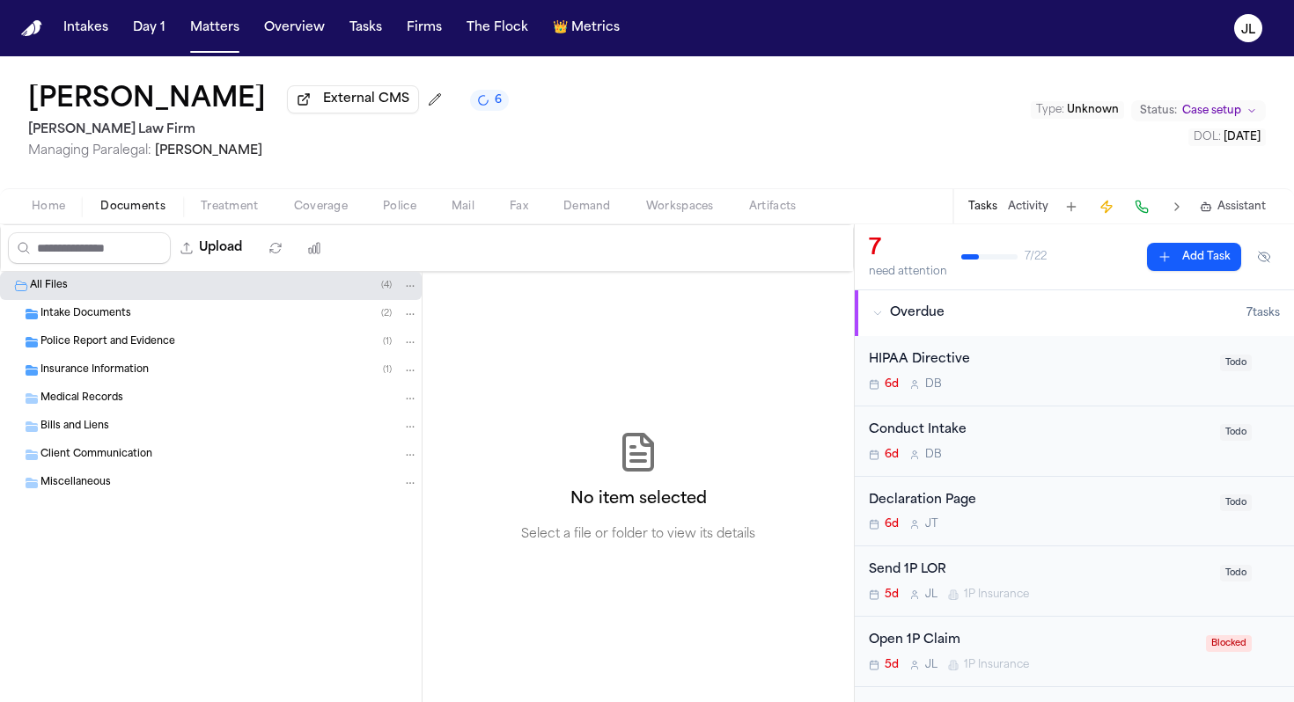
click at [123, 343] on span "Police Report and Evidence" at bounding box center [107, 342] width 135 height 15
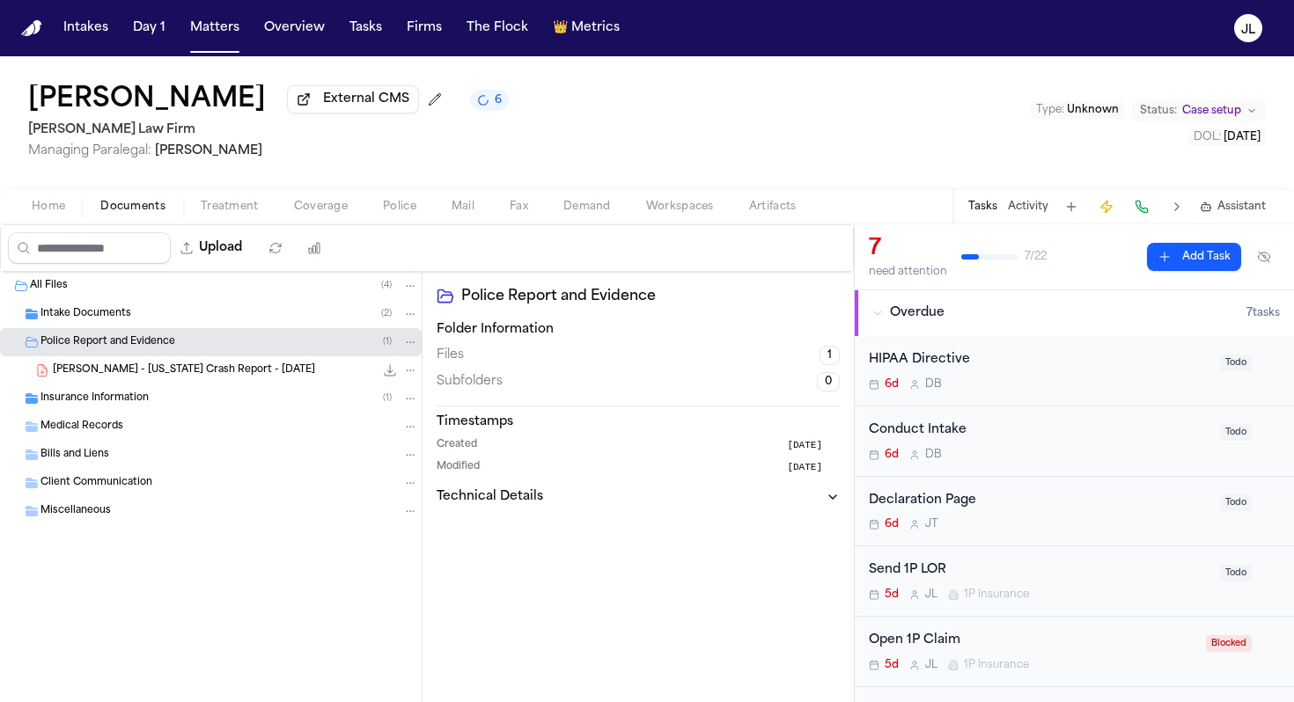
click at [121, 370] on span "[PERSON_NAME] - [US_STATE] Crash Report - [DATE]" at bounding box center [184, 371] width 262 height 15
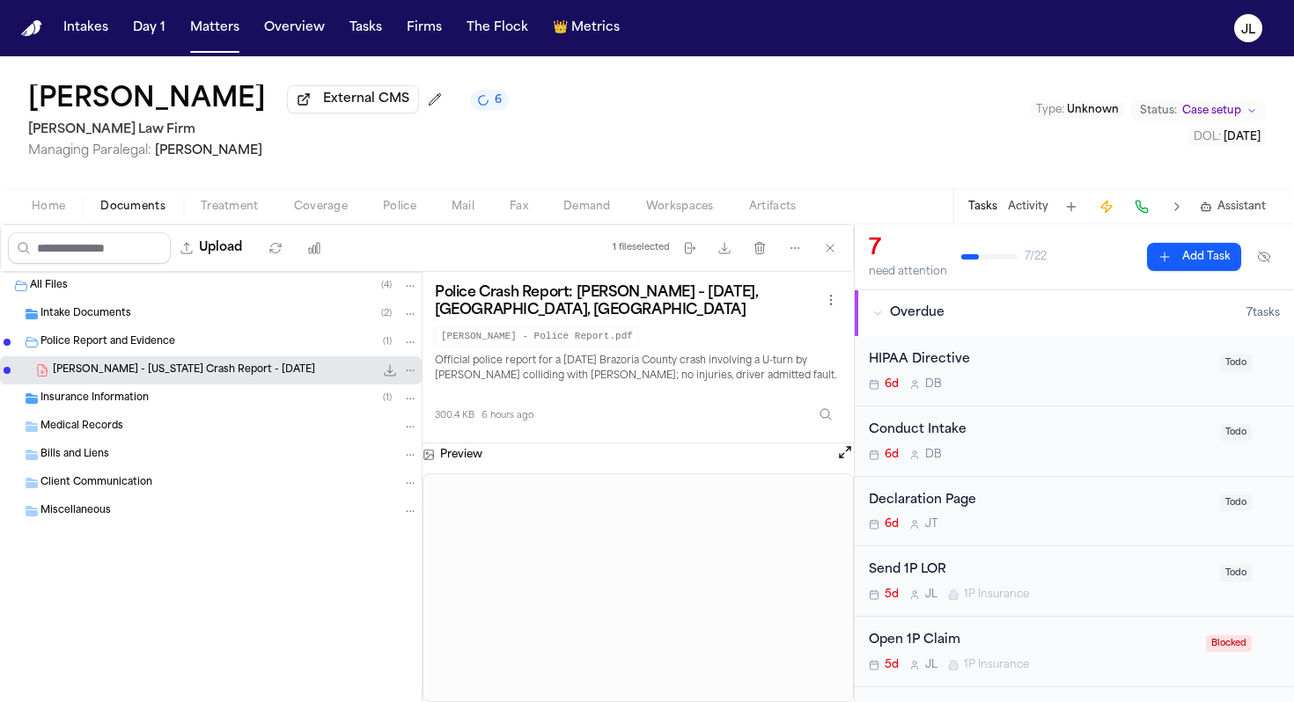
click at [319, 209] on span "Coverage" at bounding box center [321, 207] width 54 height 14
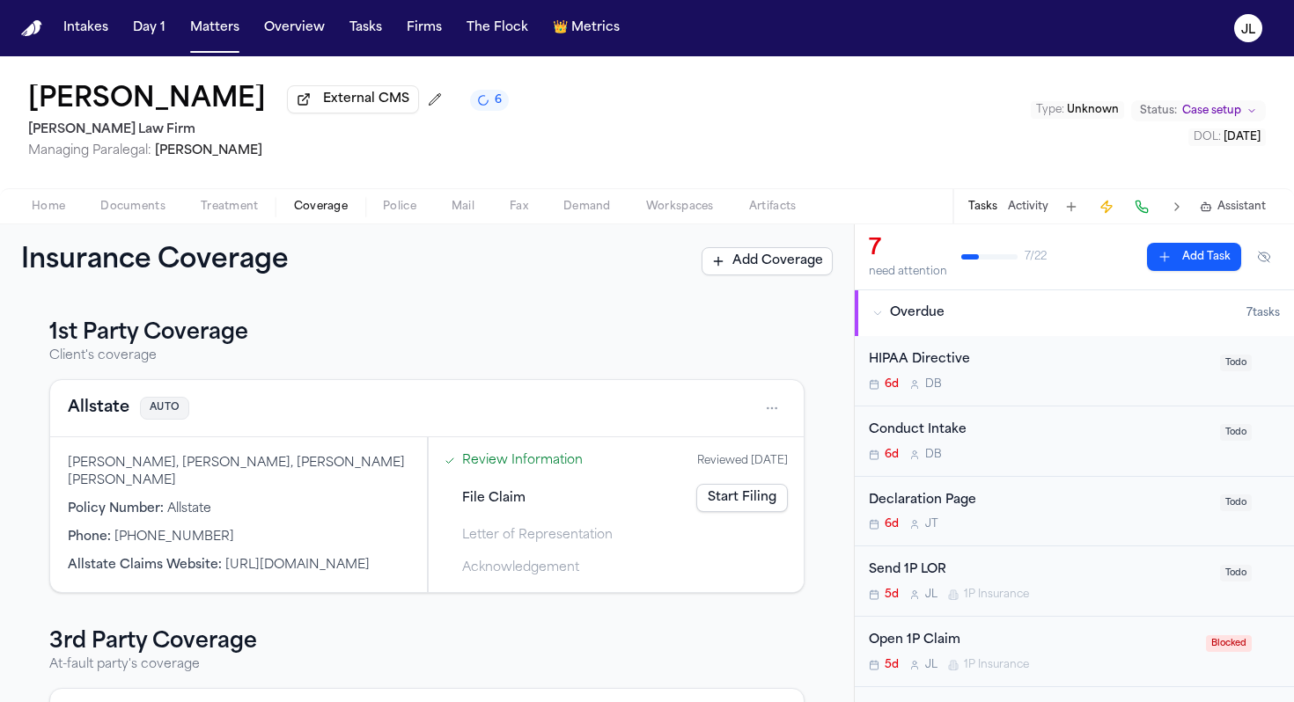
click at [113, 406] on button "Allstate" at bounding box center [99, 408] width 62 height 25
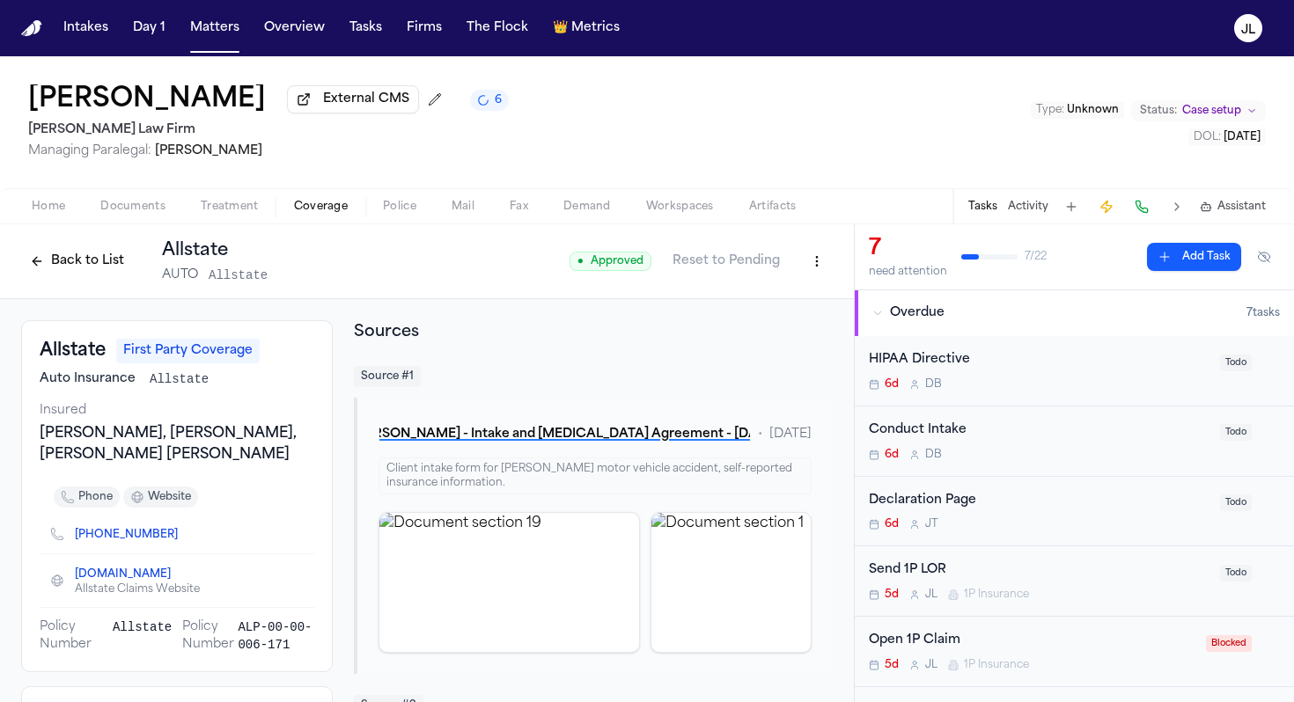
click at [62, 262] on button "Back to List" at bounding box center [77, 261] width 112 height 28
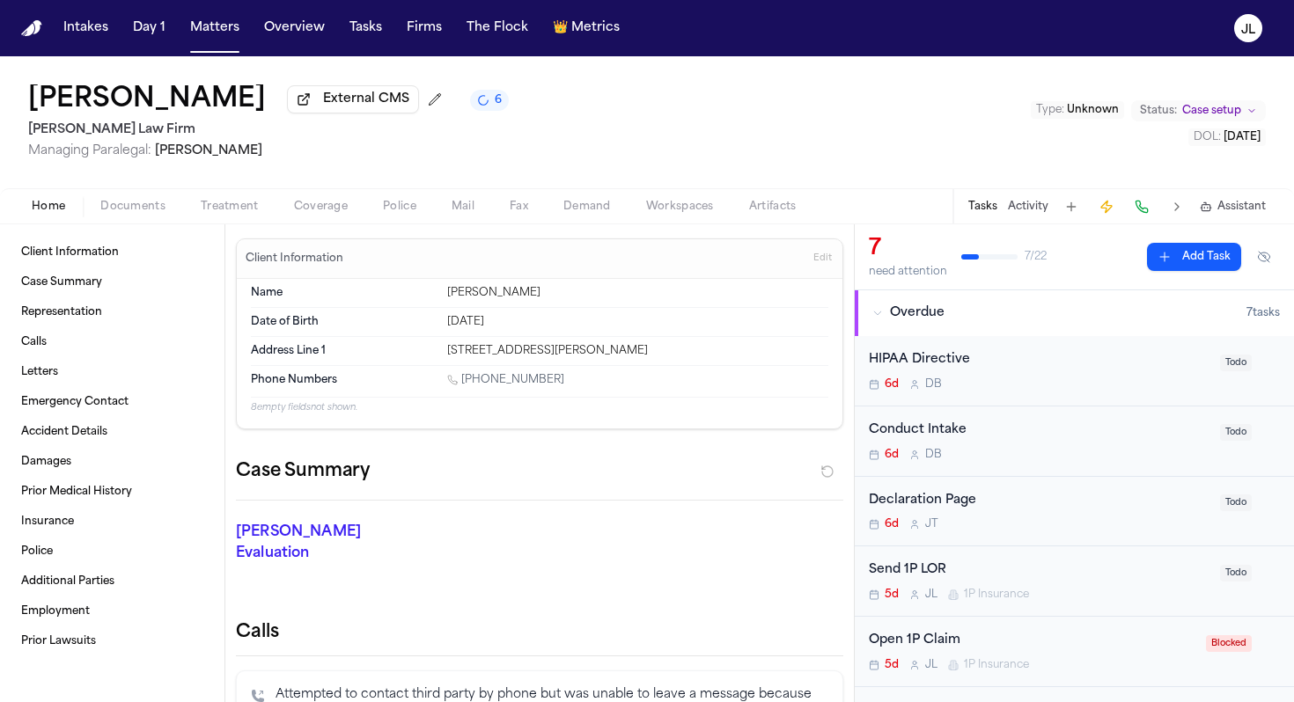
click at [40, 214] on span "Home" at bounding box center [48, 207] width 33 height 14
click at [136, 188] on div "[PERSON_NAME] External CMS 6 [PERSON_NAME] Law Firm Managing Paralegal: [PERSON…" at bounding box center [647, 122] width 1294 height 132
click at [136, 199] on div "Home Documents Treatment Coverage Police Mail Fax Demand Workspaces Artifacts T…" at bounding box center [647, 205] width 1294 height 35
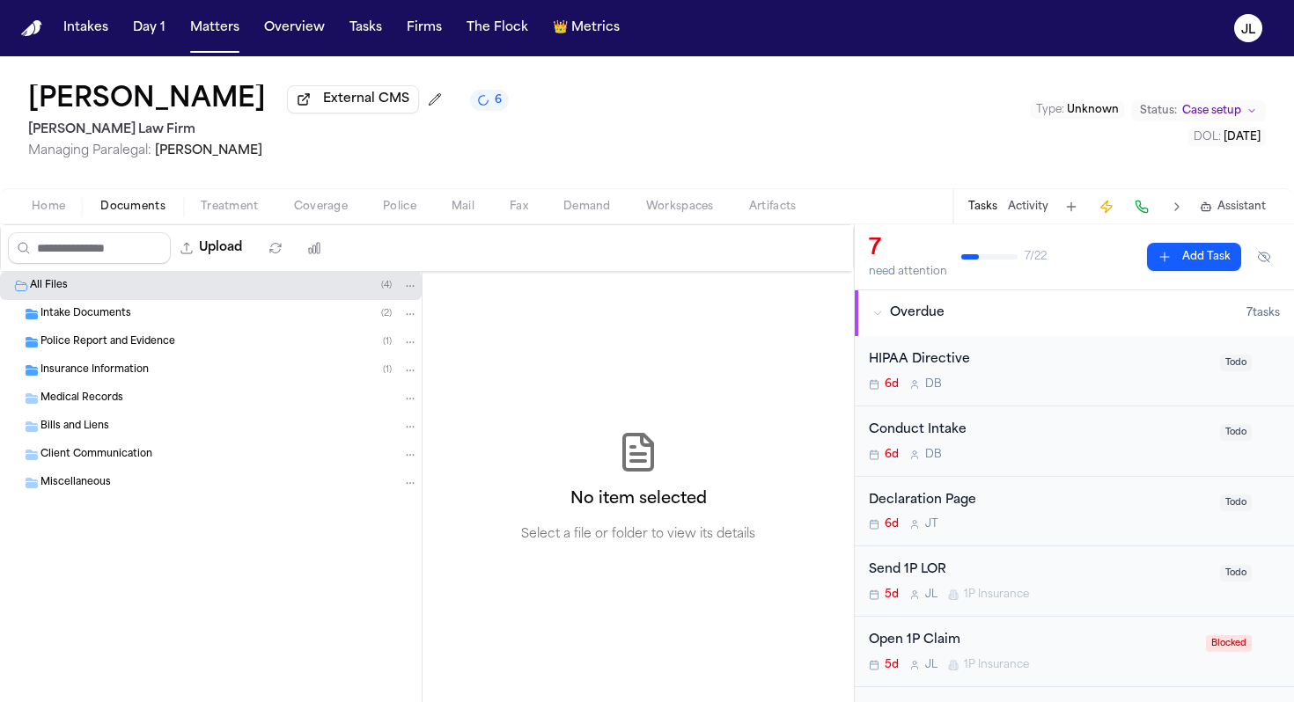
click at [136, 207] on span "Documents" at bounding box center [132, 207] width 65 height 14
click at [114, 354] on div "Police Report and Evidence ( 1 )" at bounding box center [211, 342] width 422 height 28
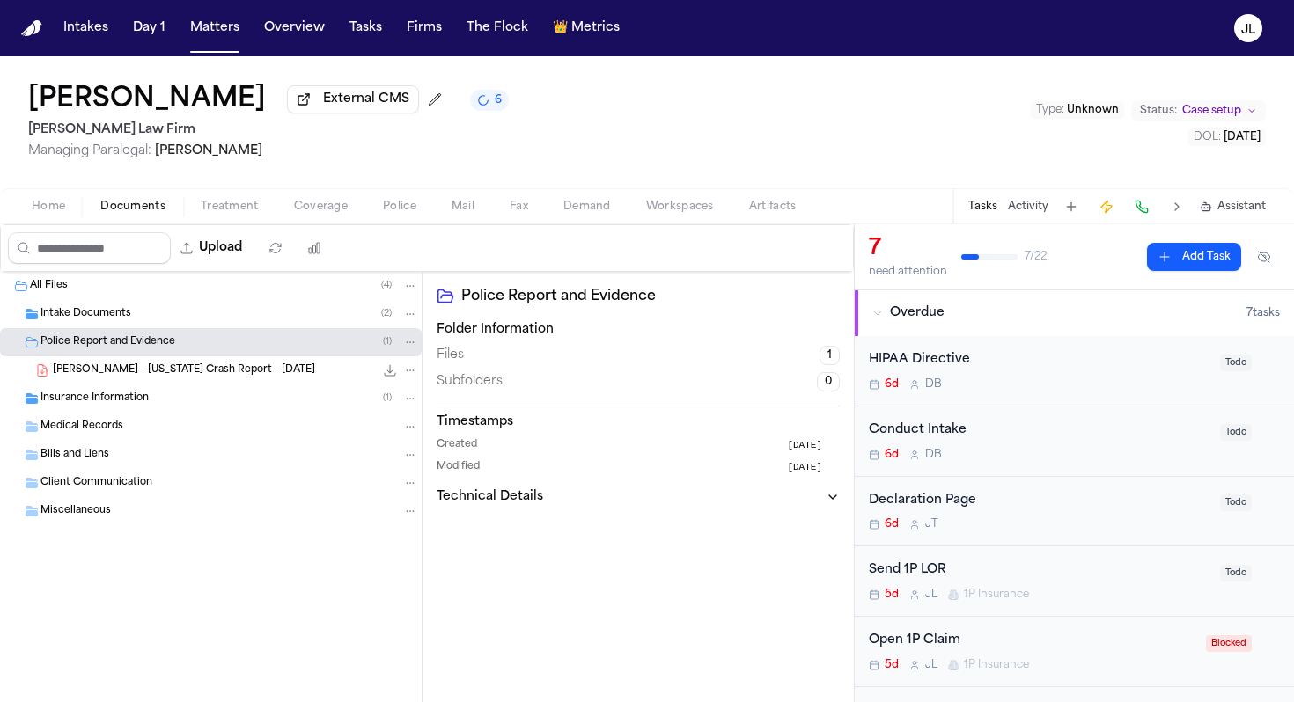
click at [119, 385] on div "[PERSON_NAME] - [US_STATE] Crash Report - [DATE] 300.4 KB • PDF" at bounding box center [211, 370] width 422 height 28
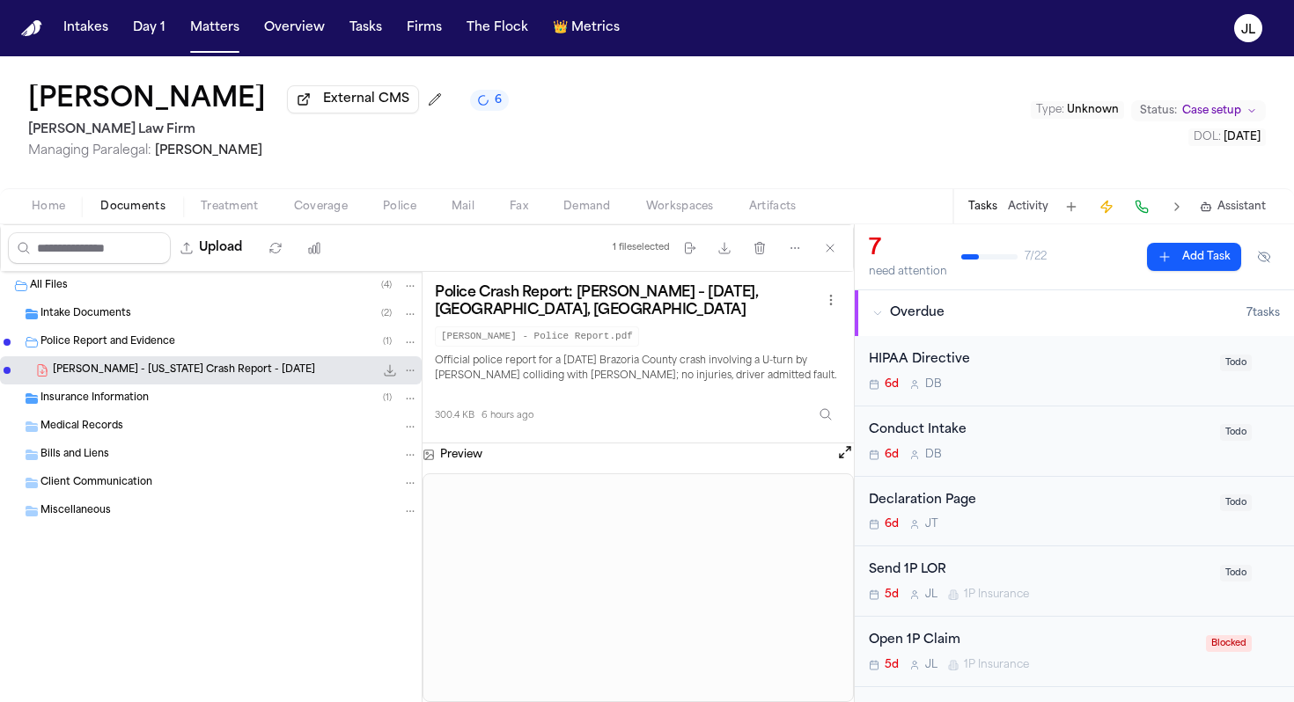
click at [841, 461] on button "Open preview" at bounding box center [845, 453] width 18 height 18
click at [334, 214] on span "Coverage" at bounding box center [321, 207] width 54 height 14
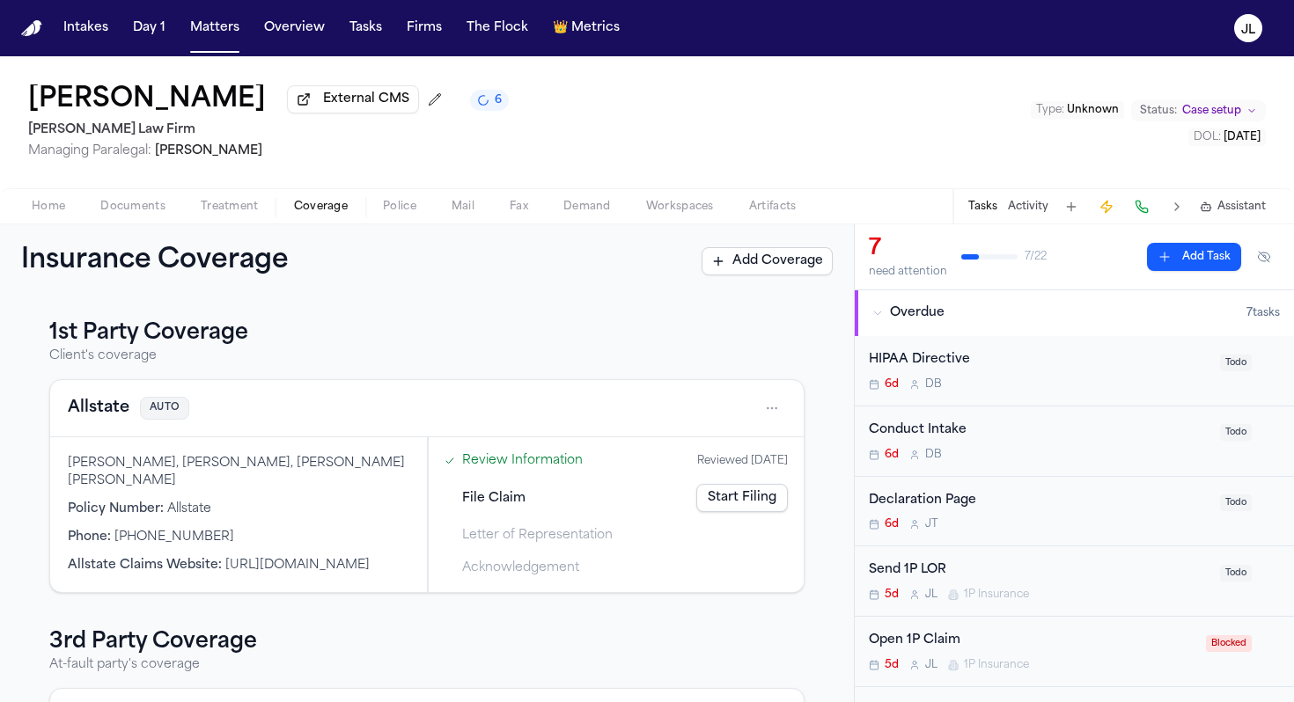
click at [106, 418] on button "Allstate" at bounding box center [99, 408] width 62 height 25
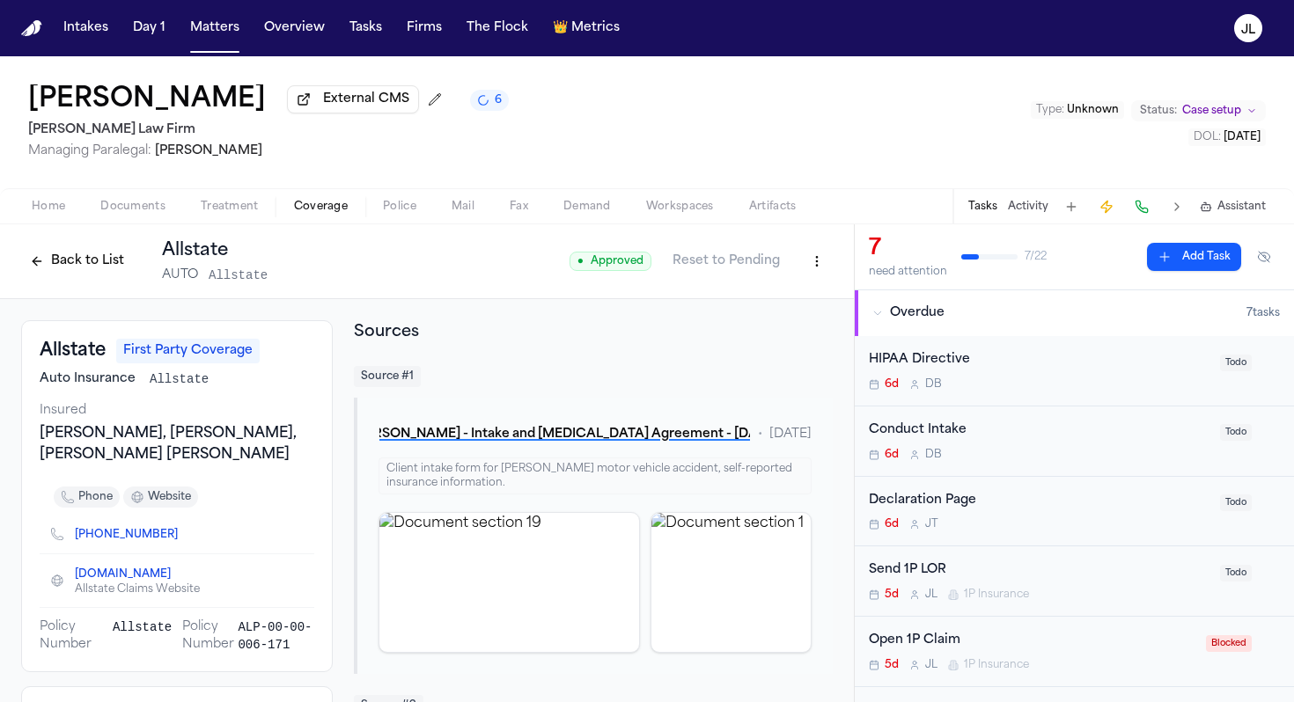
click at [828, 267] on html "Intakes Day 1 Matters Overview Tasks Firms The Flock 👑 Metrics [PERSON_NAME] Ex…" at bounding box center [647, 351] width 1294 height 702
click at [788, 304] on div "Edit Coverage" at bounding box center [756, 304] width 148 height 28
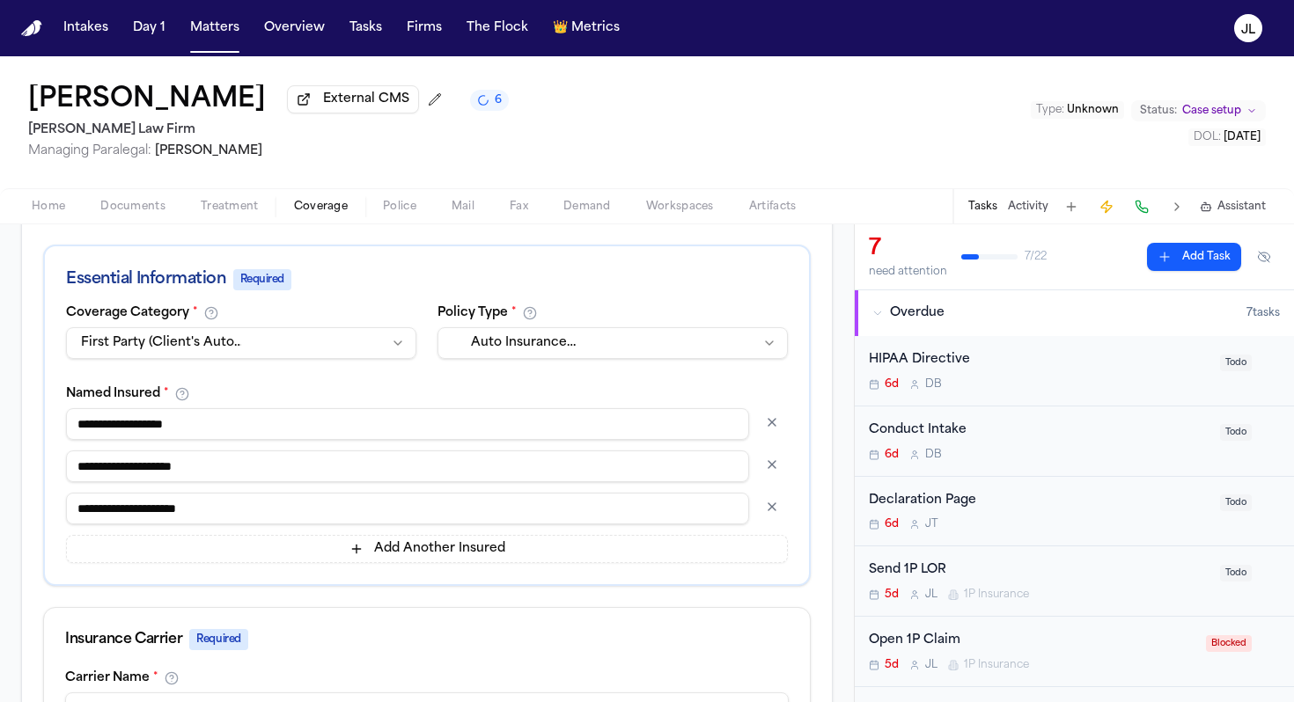
scroll to position [363, 0]
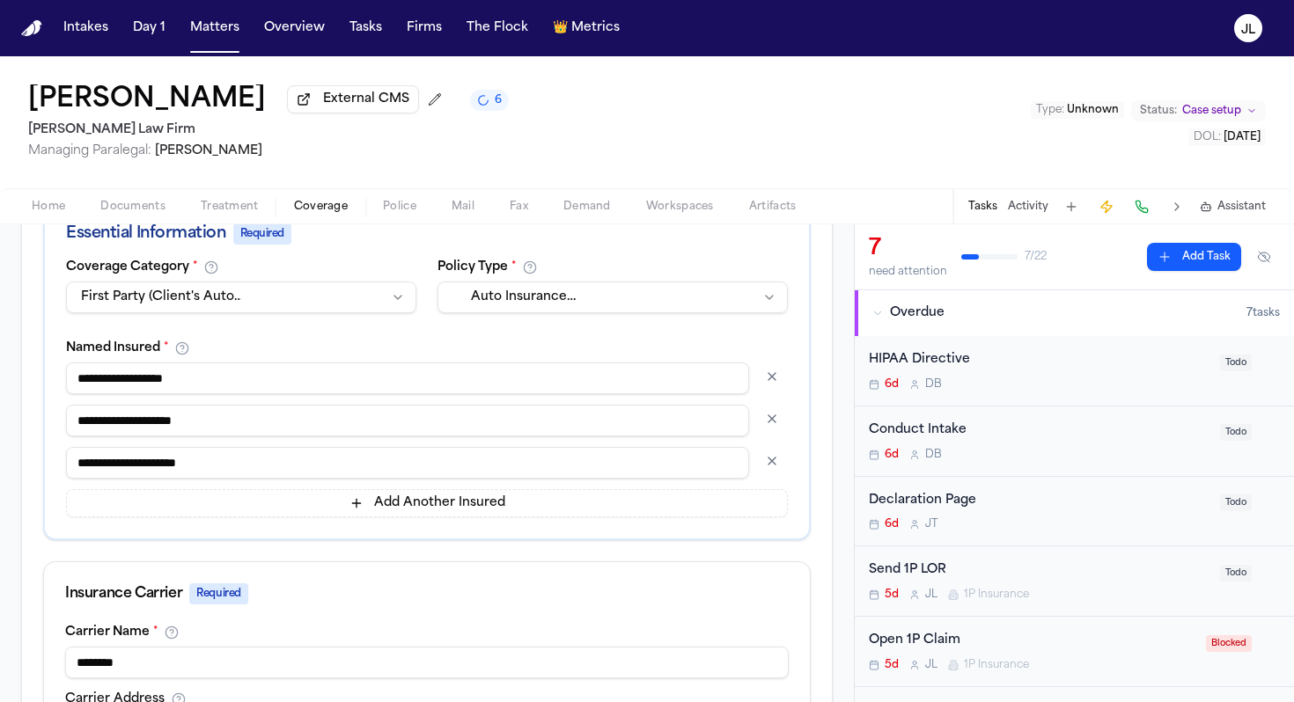
click at [772, 422] on button "button" at bounding box center [772, 419] width 32 height 28
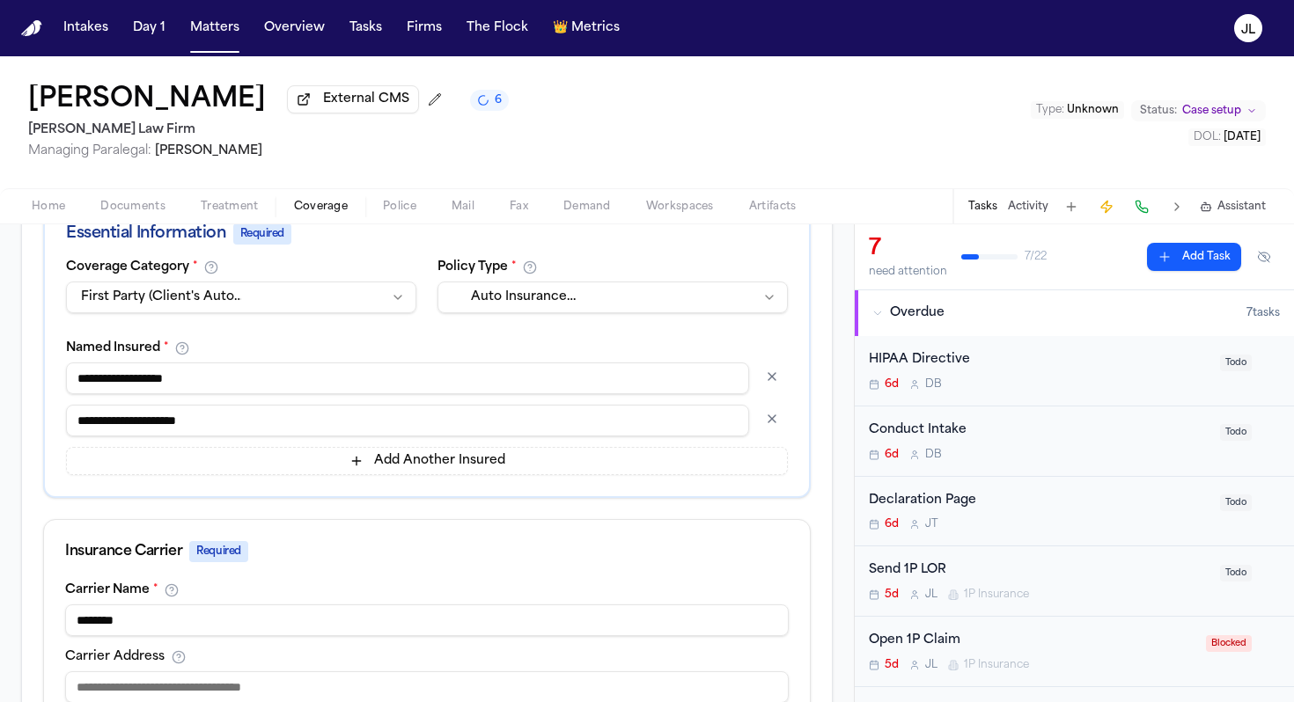
click at [772, 429] on button "button" at bounding box center [772, 419] width 32 height 28
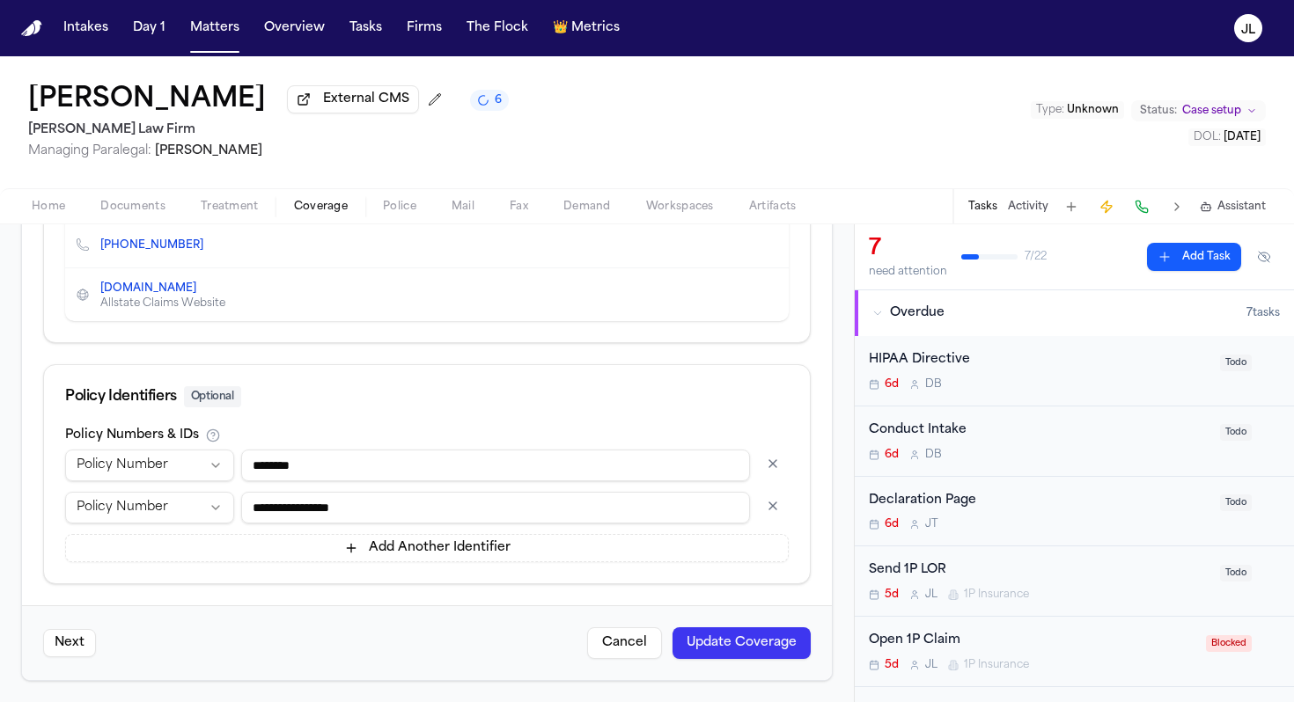
scroll to position [937, 0]
click at [764, 509] on button "button" at bounding box center [773, 506] width 32 height 28
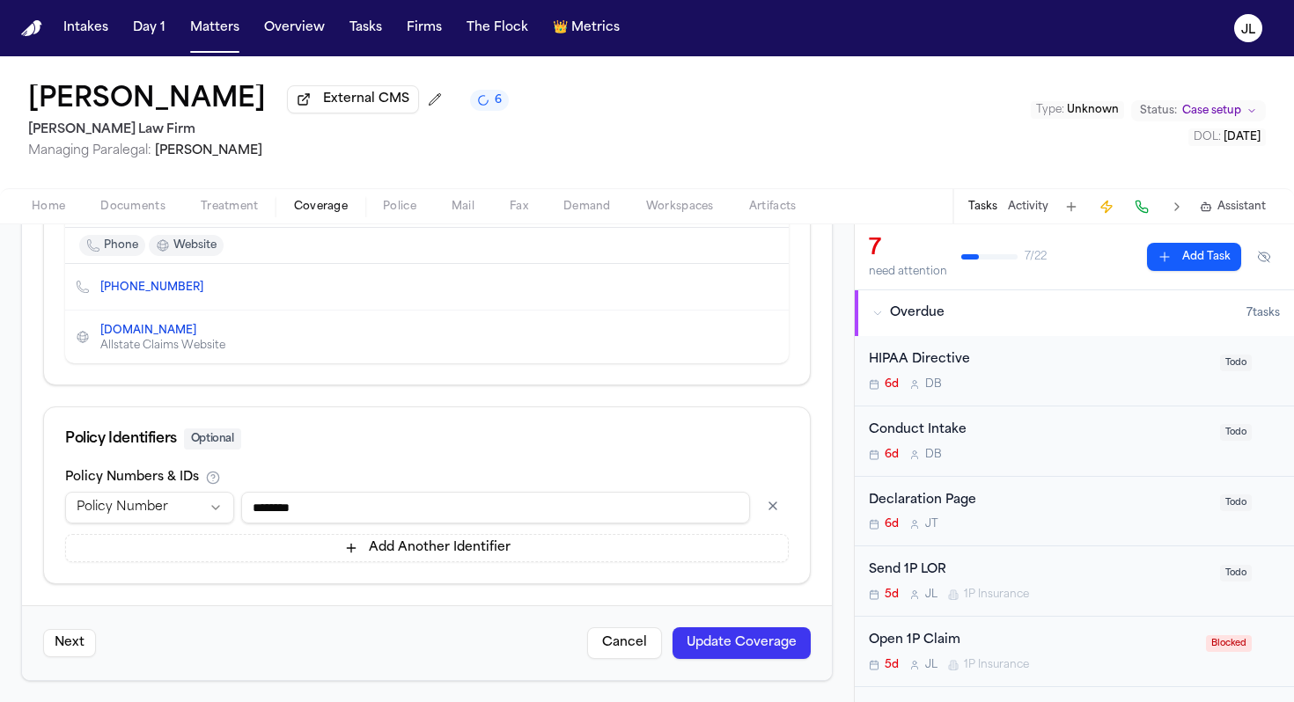
drag, startPoint x: 502, startPoint y: 503, endPoint x: 243, endPoint y: 507, distance: 258.8
click at [242, 507] on input "********" at bounding box center [495, 508] width 509 height 32
paste input "**"
type input "**********"
click at [756, 638] on button "Update Coverage" at bounding box center [741, 644] width 138 height 32
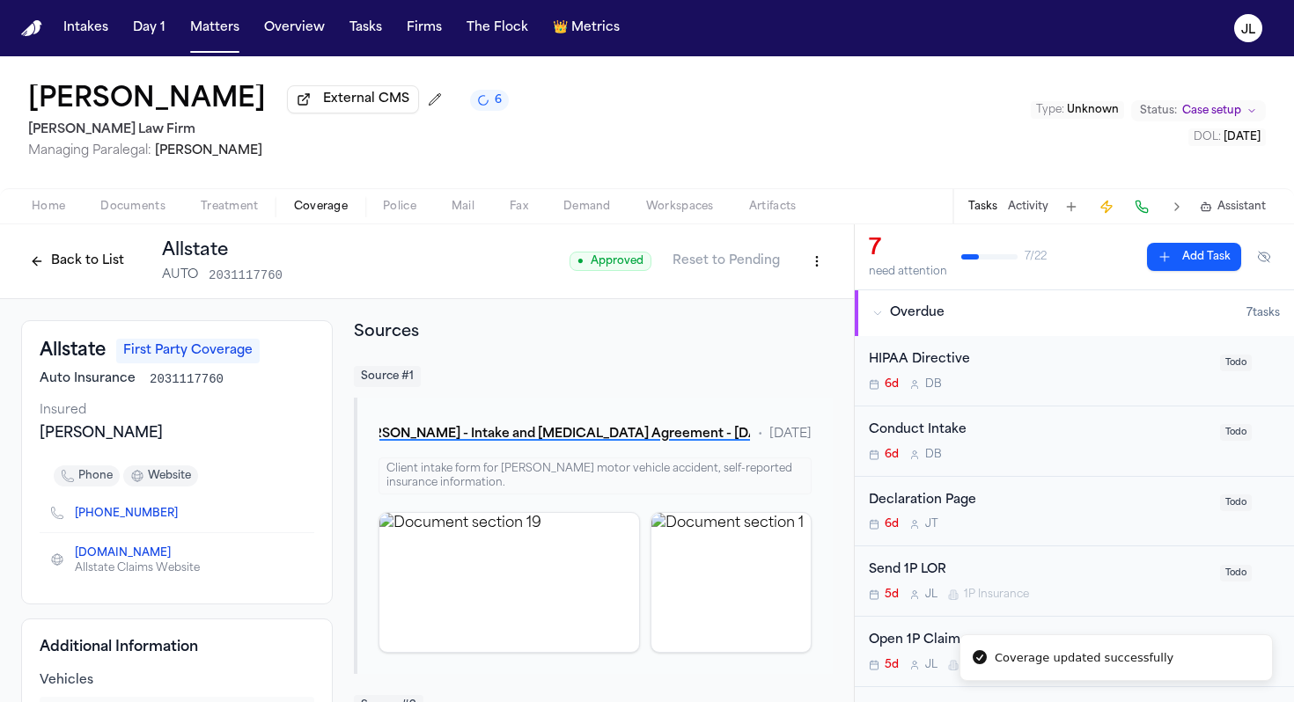
click at [70, 271] on button "Back to List" at bounding box center [77, 261] width 112 height 28
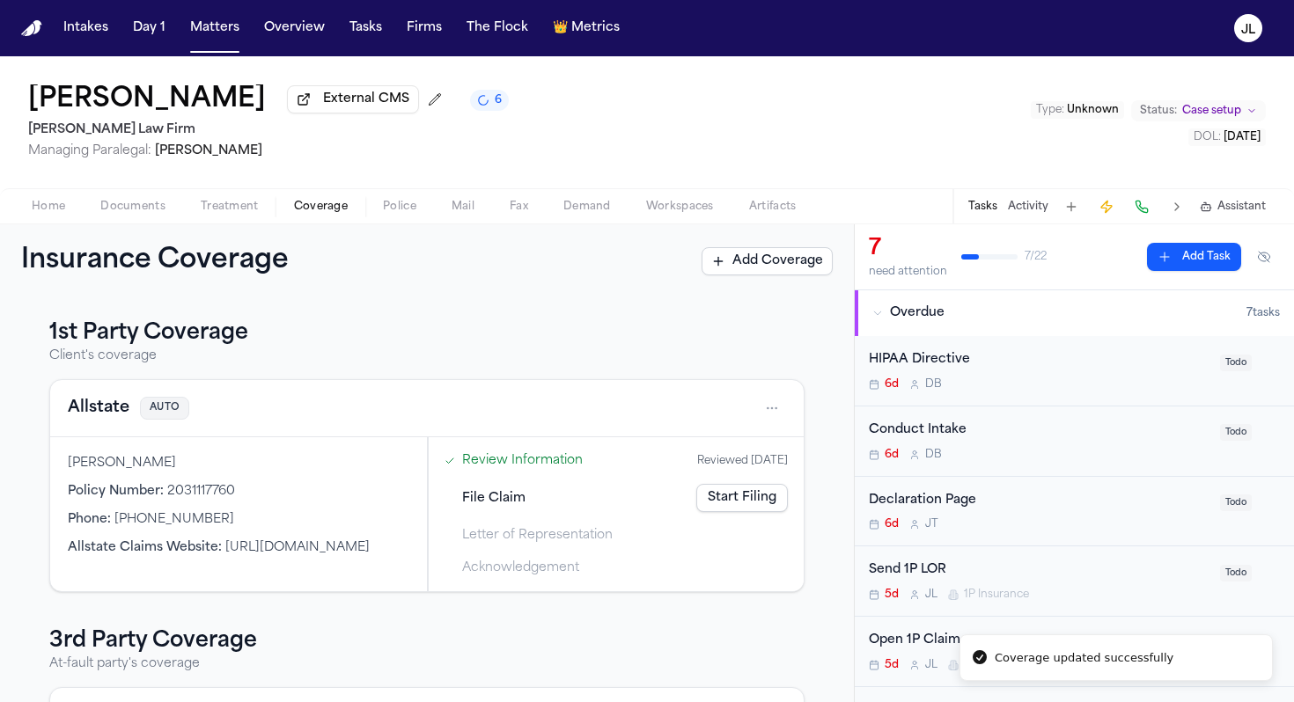
click at [763, 510] on link "Start Filing" at bounding box center [742, 498] width 92 height 28
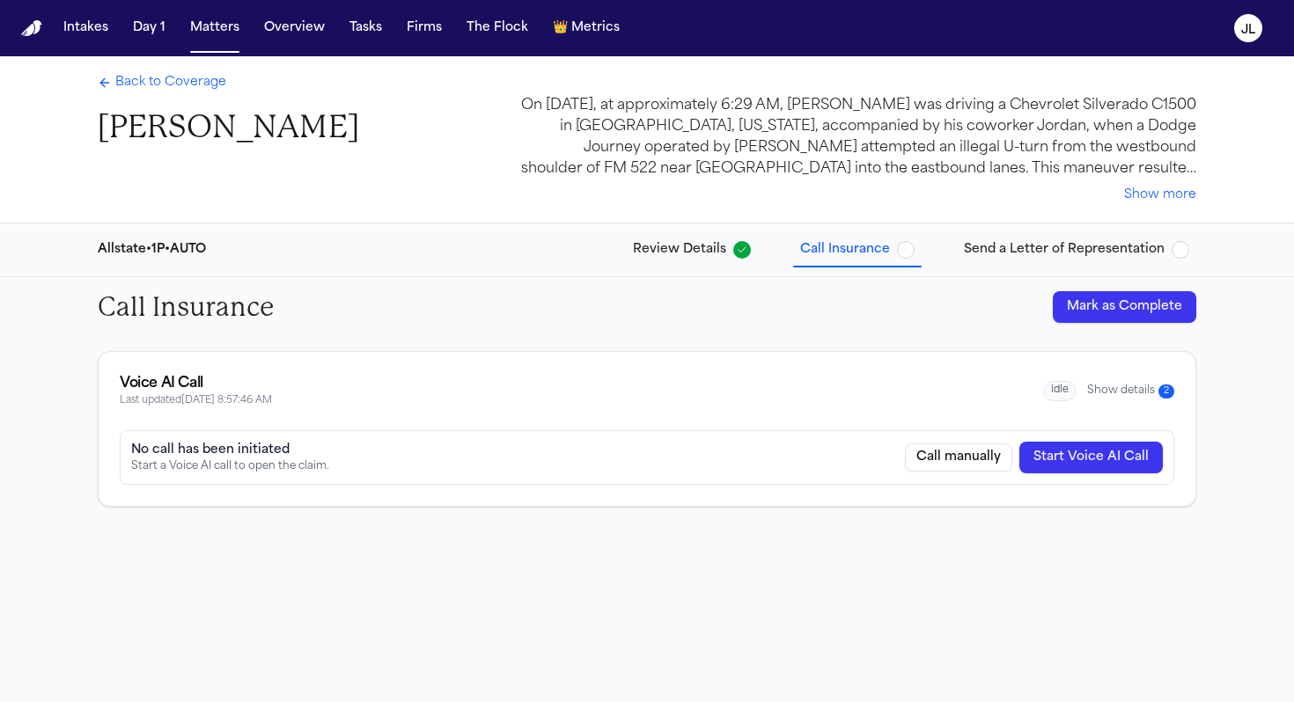
click at [1127, 452] on button "Start Voice AI Call" at bounding box center [1090, 458] width 143 height 32
click at [1091, 385] on button "Show details 3" at bounding box center [1130, 391] width 87 height 15
click at [1144, 390] on button "Show details 3" at bounding box center [1130, 391] width 87 height 15
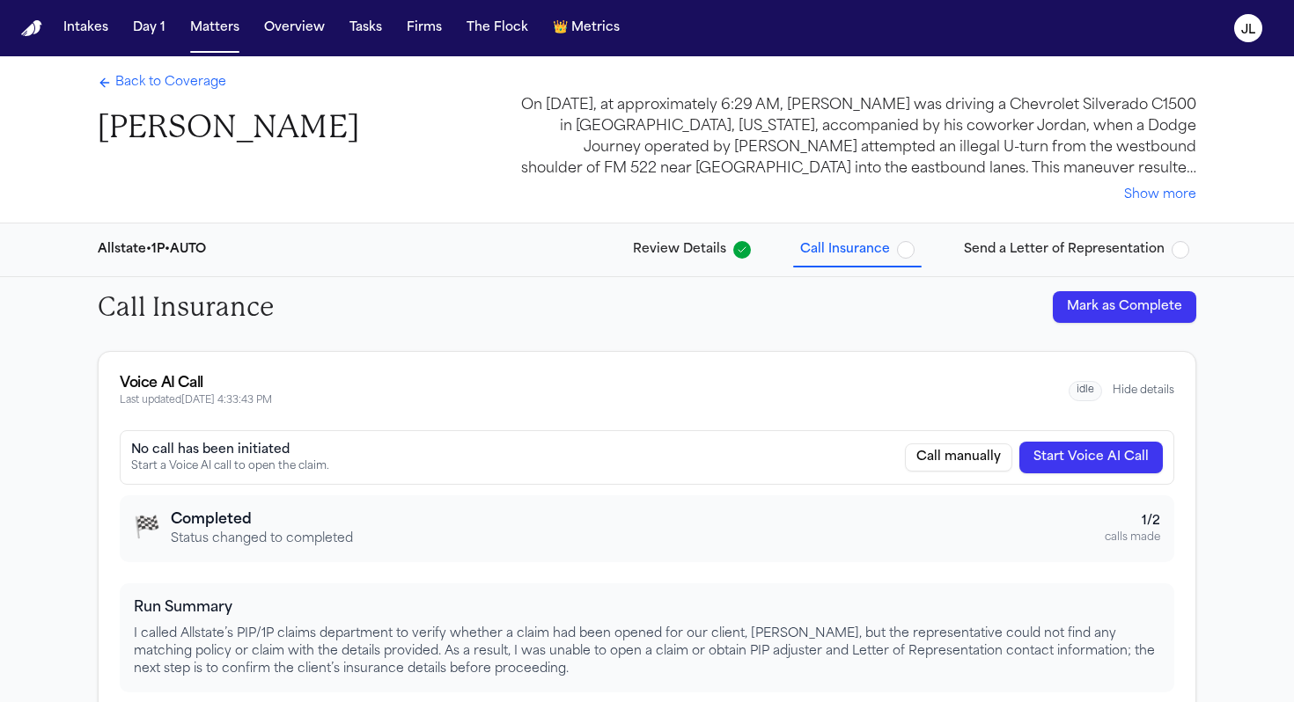
click at [115, 79] on span "Back to Coverage" at bounding box center [170, 83] width 111 height 18
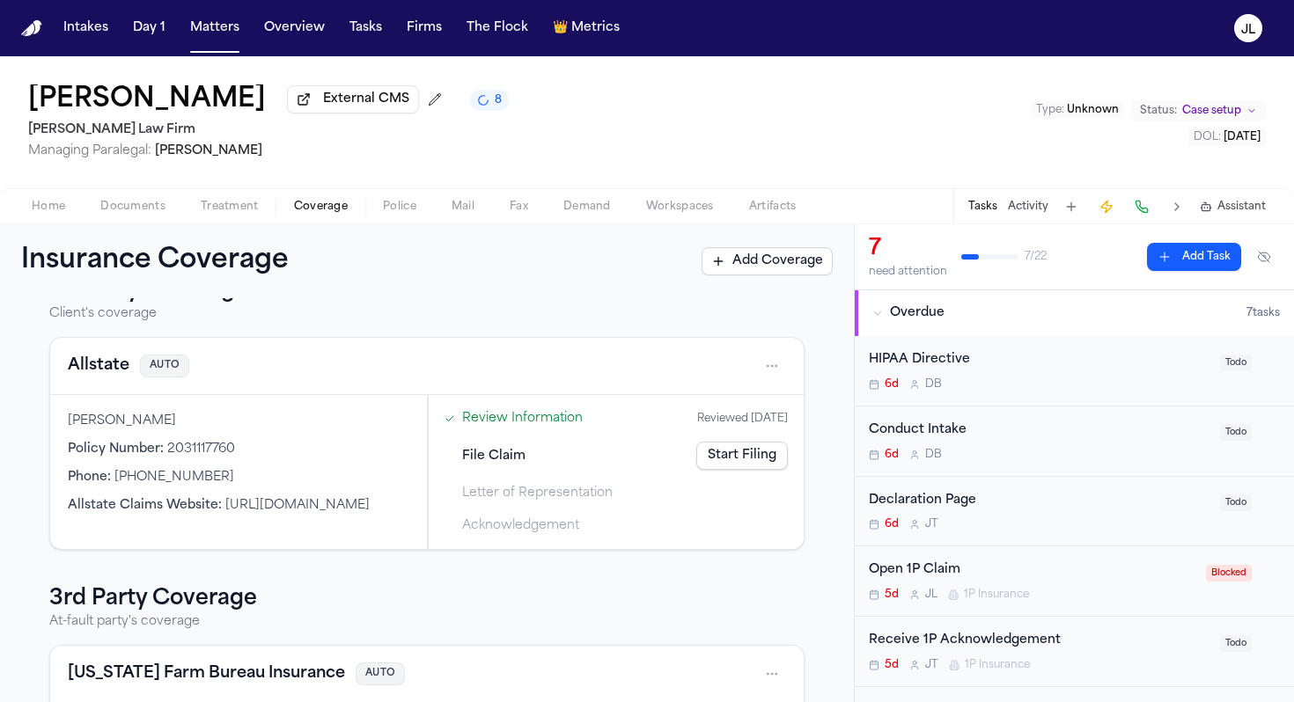
scroll to position [44, 0]
click at [111, 360] on button "Allstate" at bounding box center [99, 364] width 62 height 25
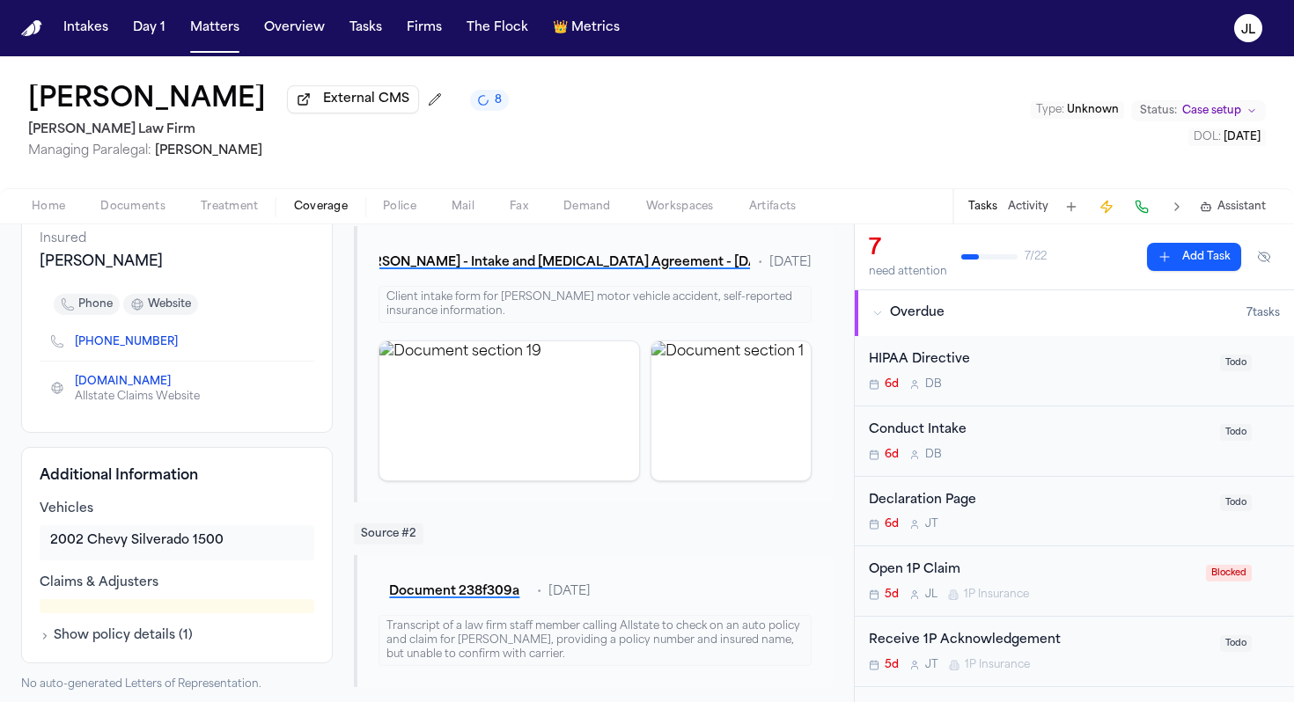
scroll to position [15, 0]
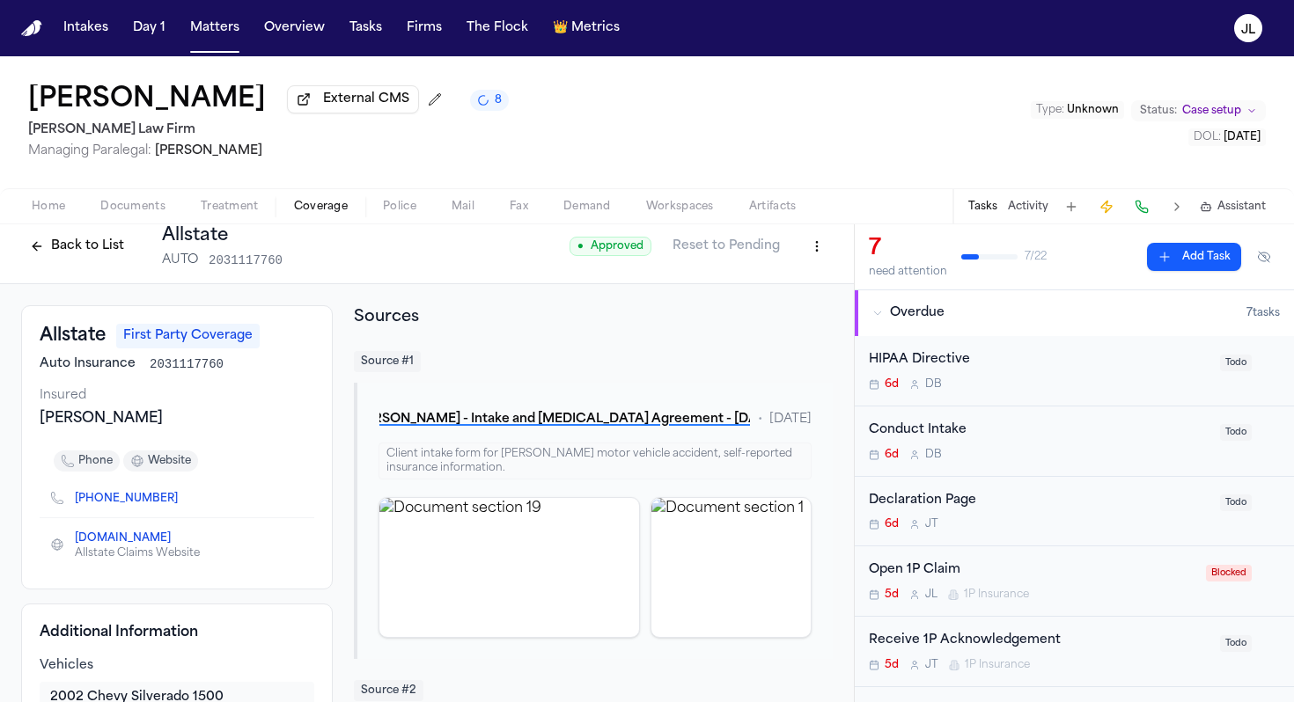
click at [184, 501] on icon "Copy to clipboard" at bounding box center [187, 499] width 6 height 8
click at [1151, 216] on button at bounding box center [1141, 207] width 25 height 25
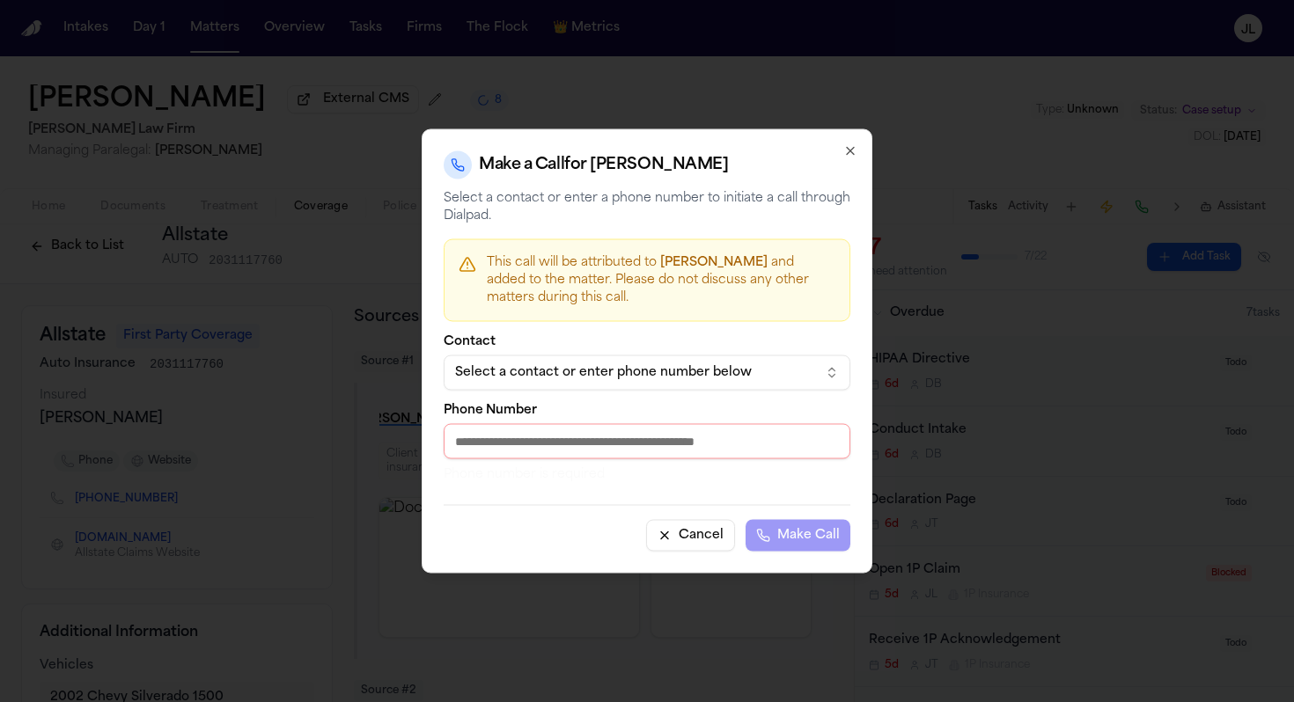
click at [610, 441] on input "Phone Number" at bounding box center [647, 441] width 407 height 35
paste input "**********"
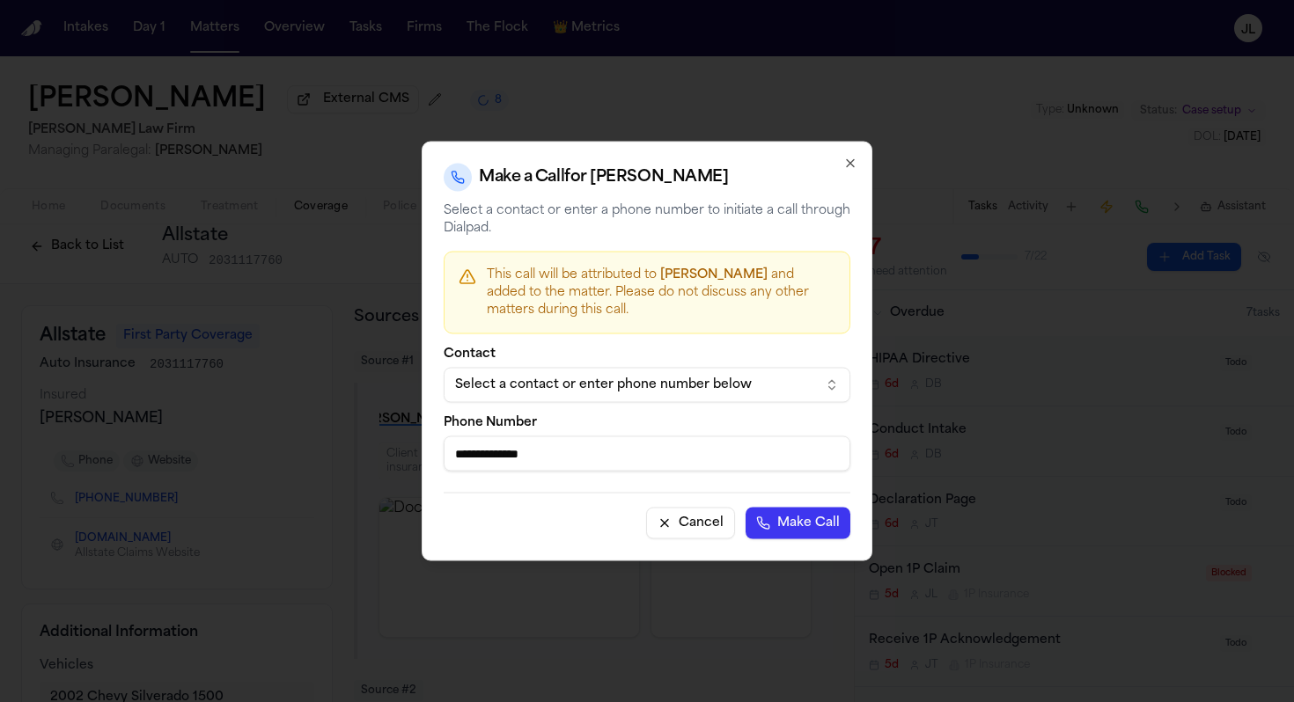
type input "**********"
click at [797, 532] on button "Make Call" at bounding box center [797, 524] width 105 height 32
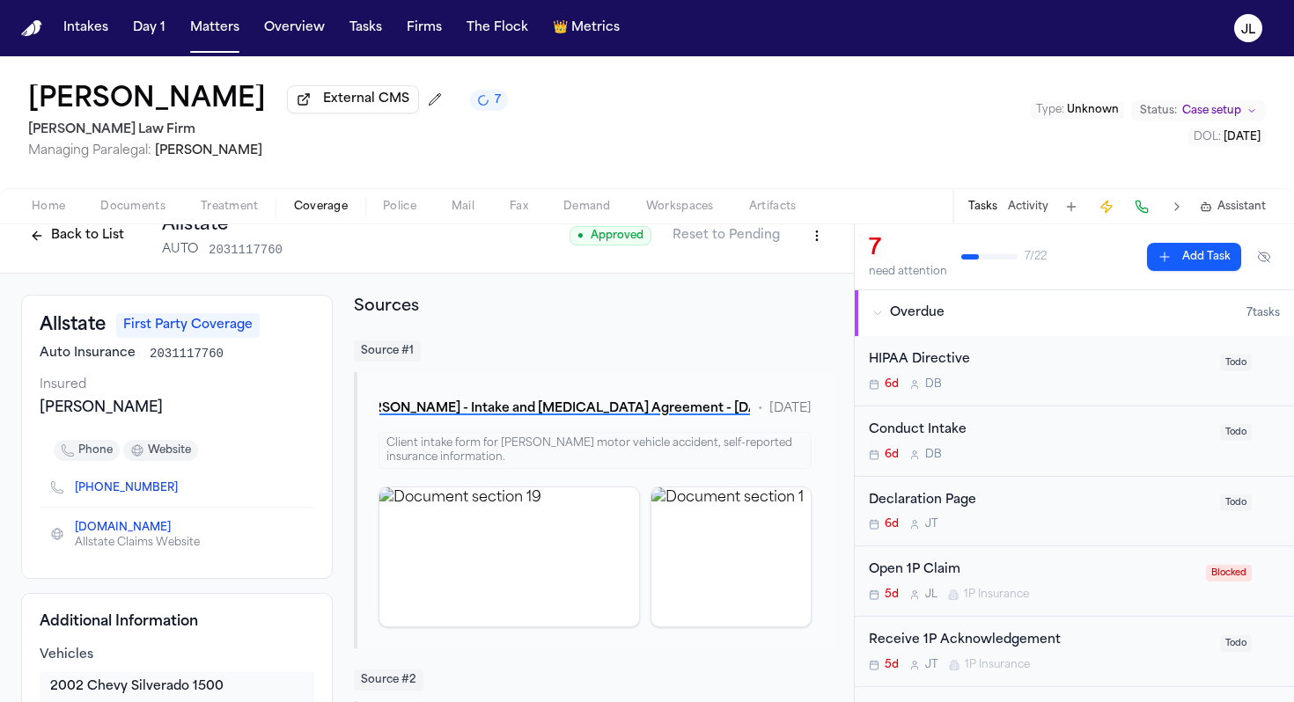
scroll to position [0, 0]
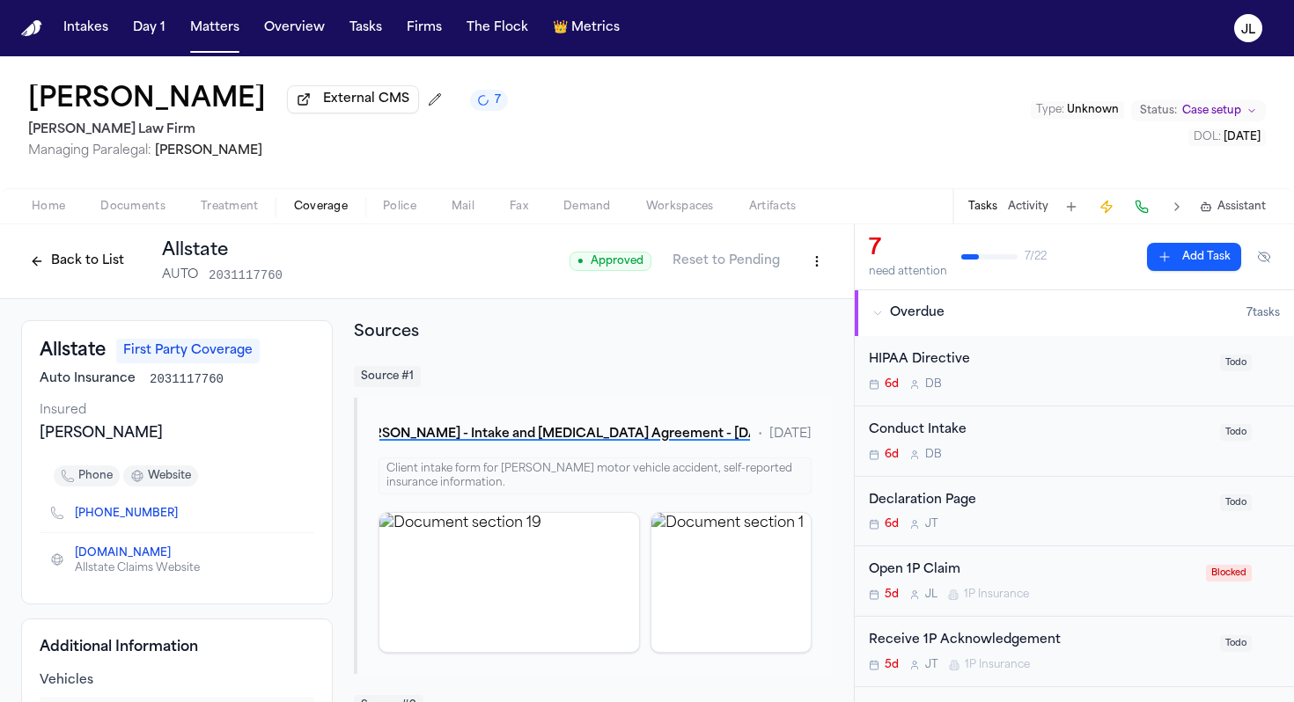
click at [131, 213] on span "Documents" at bounding box center [132, 207] width 65 height 14
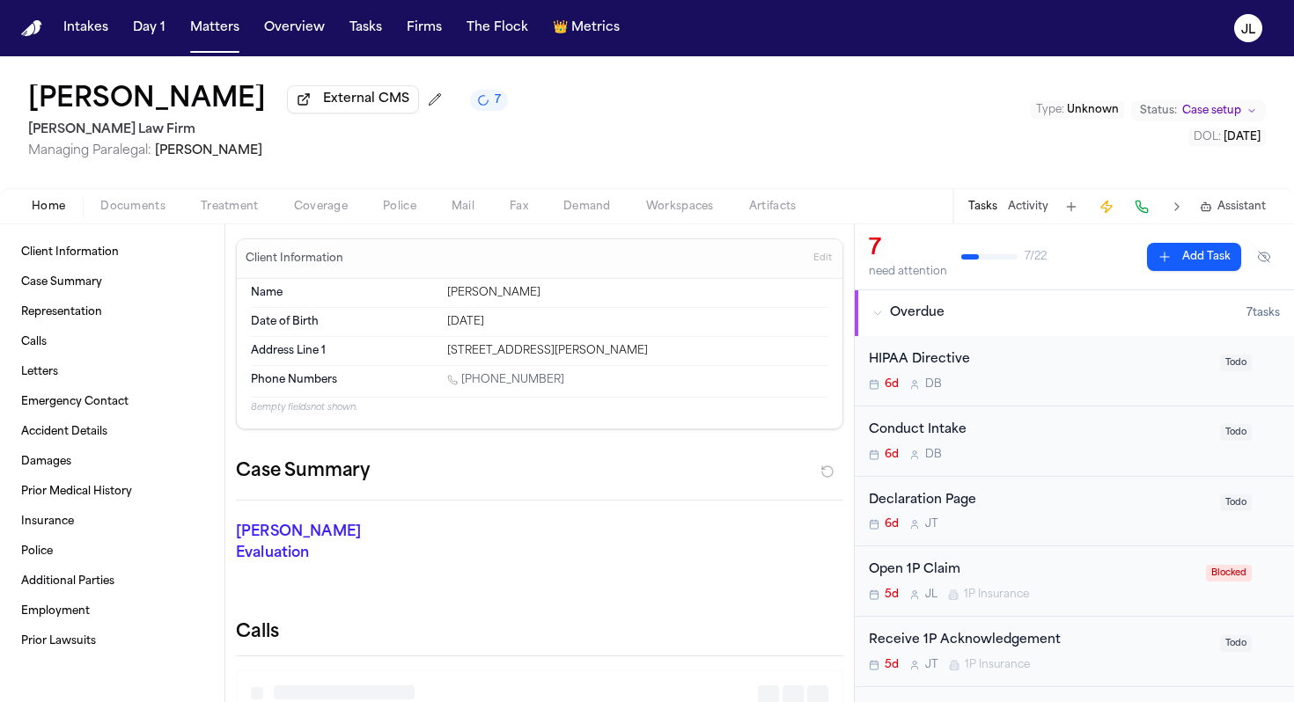
click at [56, 217] on button "Home" at bounding box center [48, 206] width 69 height 21
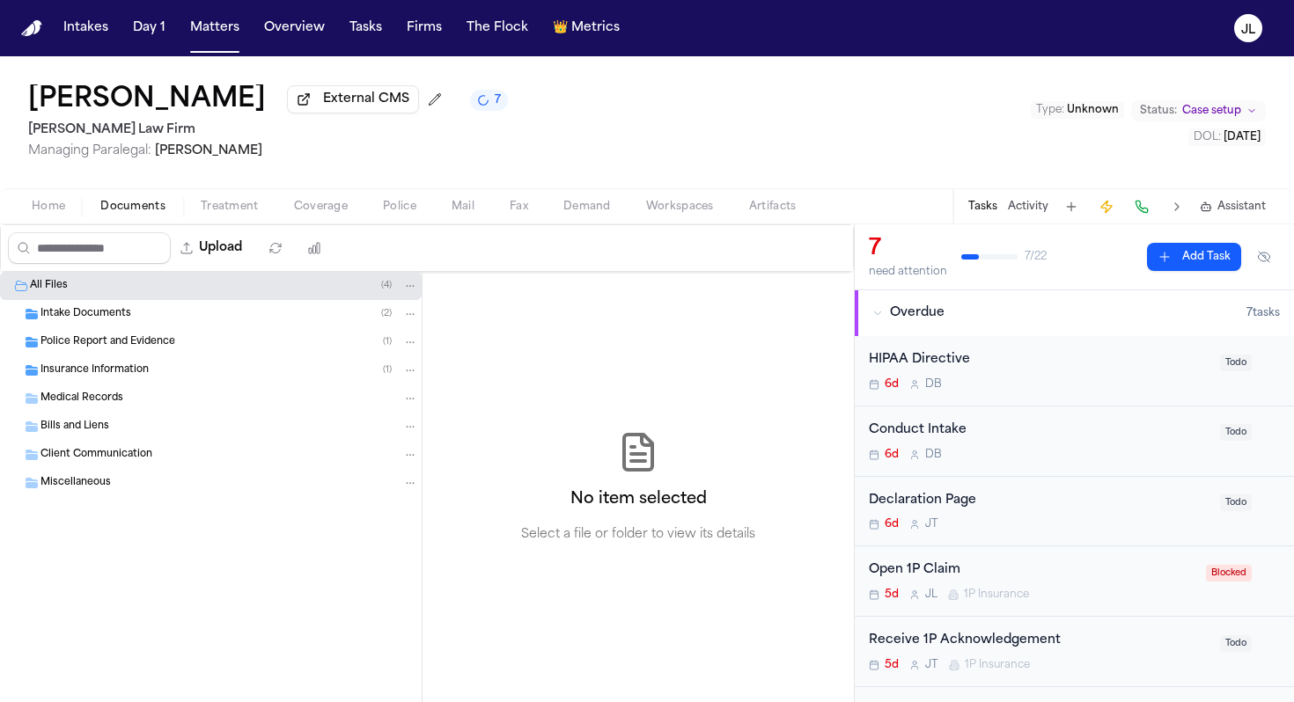
click at [151, 207] on span "Documents" at bounding box center [132, 207] width 65 height 14
click at [122, 350] on span "Police Report and Evidence" at bounding box center [107, 342] width 135 height 15
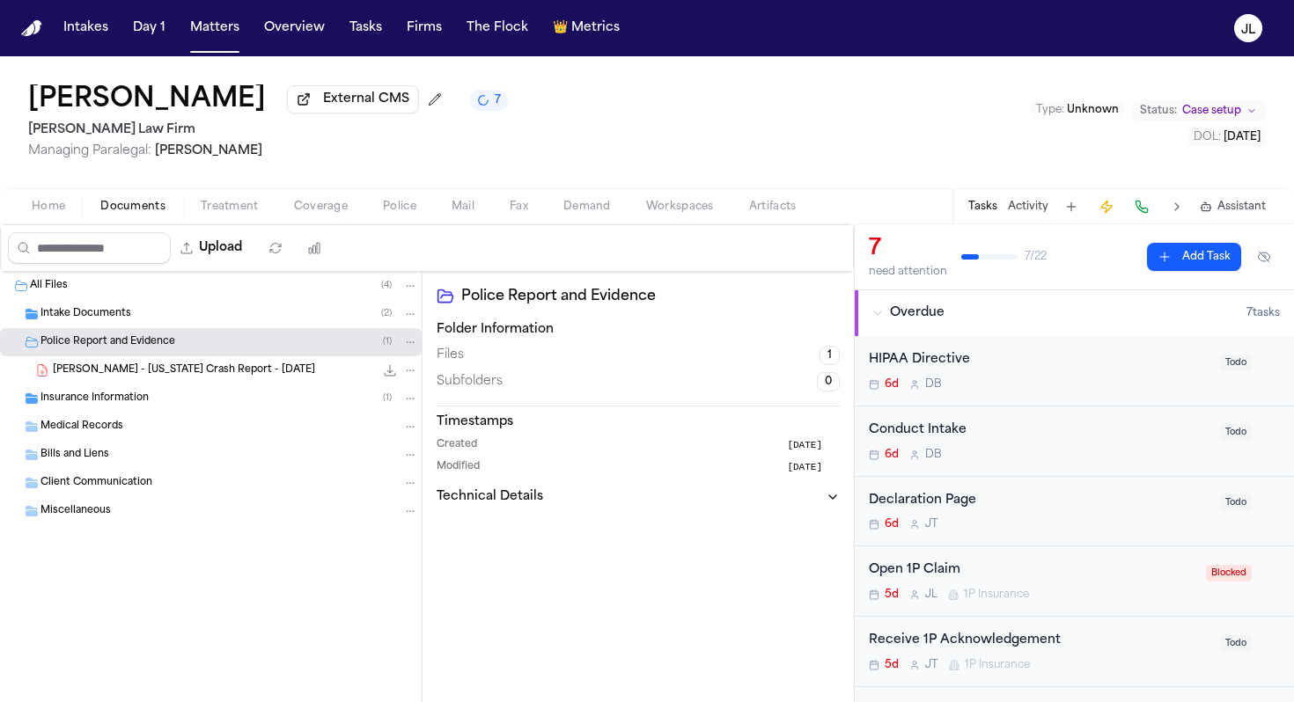
click at [138, 379] on div "[PERSON_NAME] - [US_STATE] Crash Report - [DATE] 300.4 KB • PDF" at bounding box center [235, 371] width 365 height 18
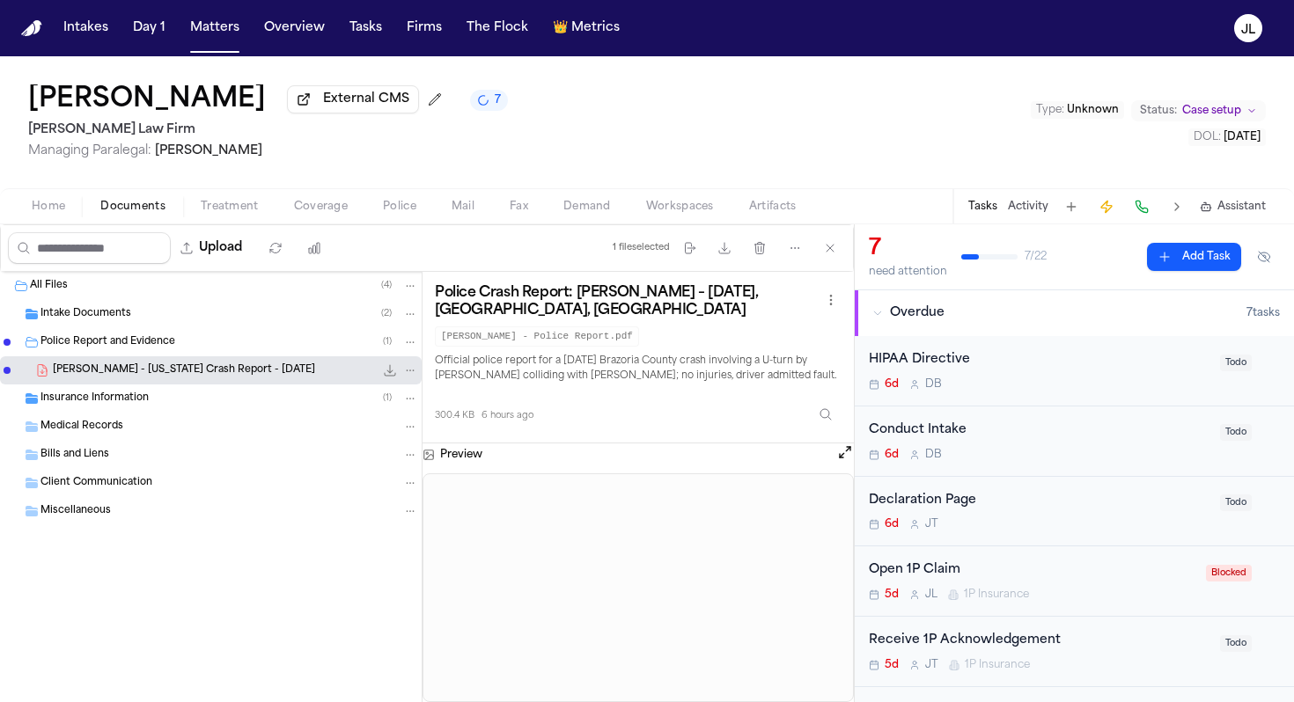
click at [839, 461] on button "Open preview" at bounding box center [845, 453] width 18 height 18
click at [322, 211] on div "Artifact Statistics Artifact Statistics" at bounding box center [327, 212] width 113 height 25
click at [331, 210] on span "Coverage" at bounding box center [321, 207] width 54 height 14
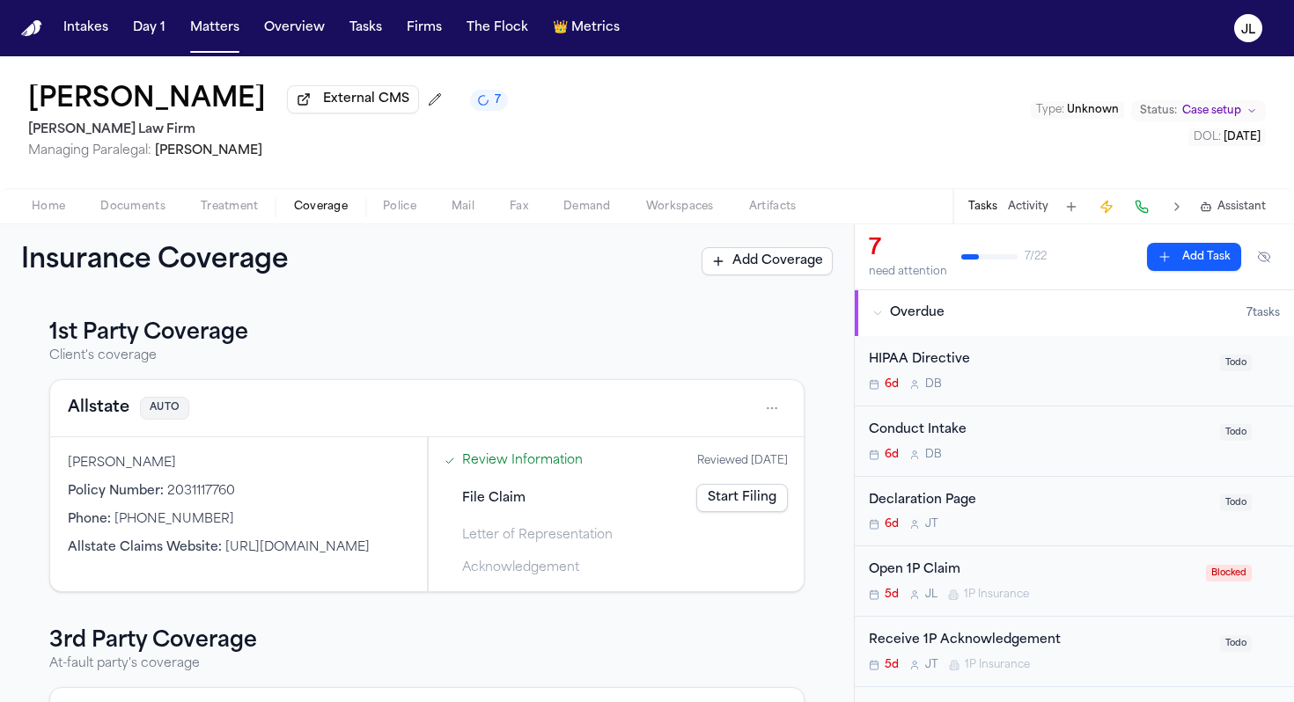
click at [113, 418] on button "Allstate" at bounding box center [99, 408] width 62 height 25
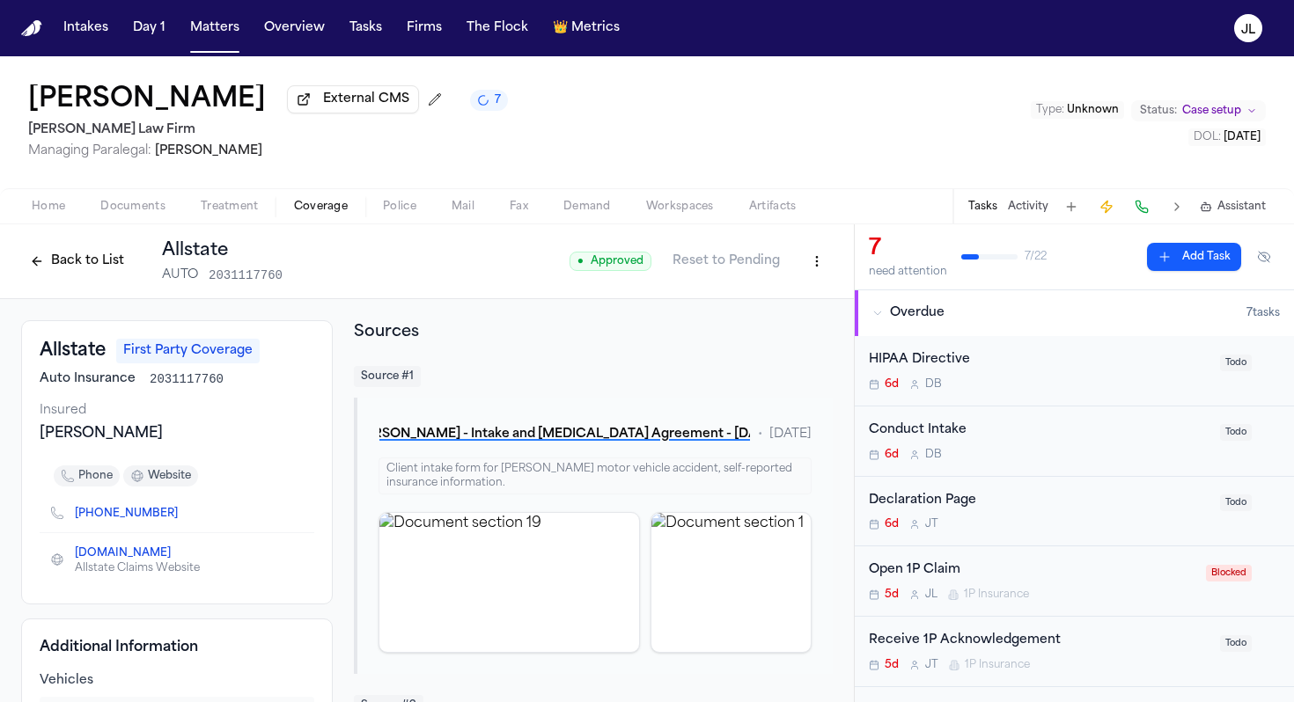
click at [814, 266] on html "Intakes Day 1 Matters Overview Tasks Firms The Flock 👑 Metrics [PERSON_NAME] Ex…" at bounding box center [647, 351] width 1294 height 702
click at [784, 300] on div "Edit Coverage" at bounding box center [756, 304] width 148 height 28
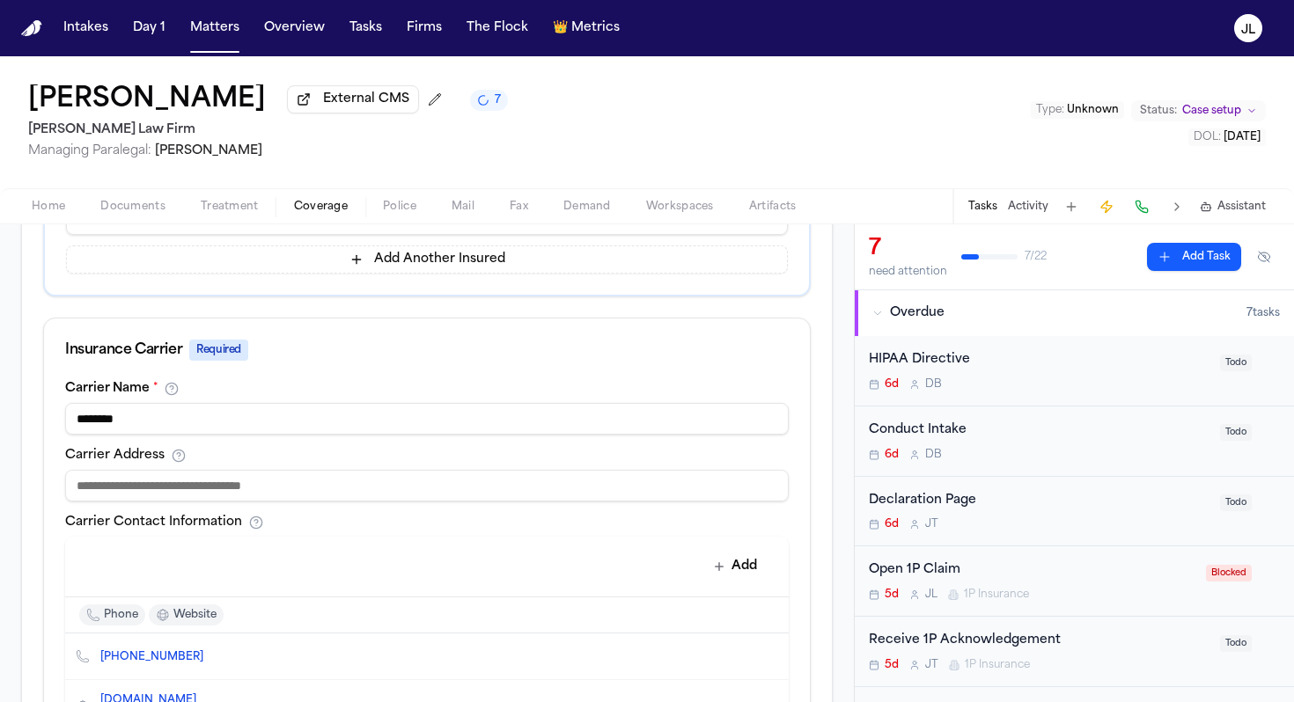
scroll to position [532, 0]
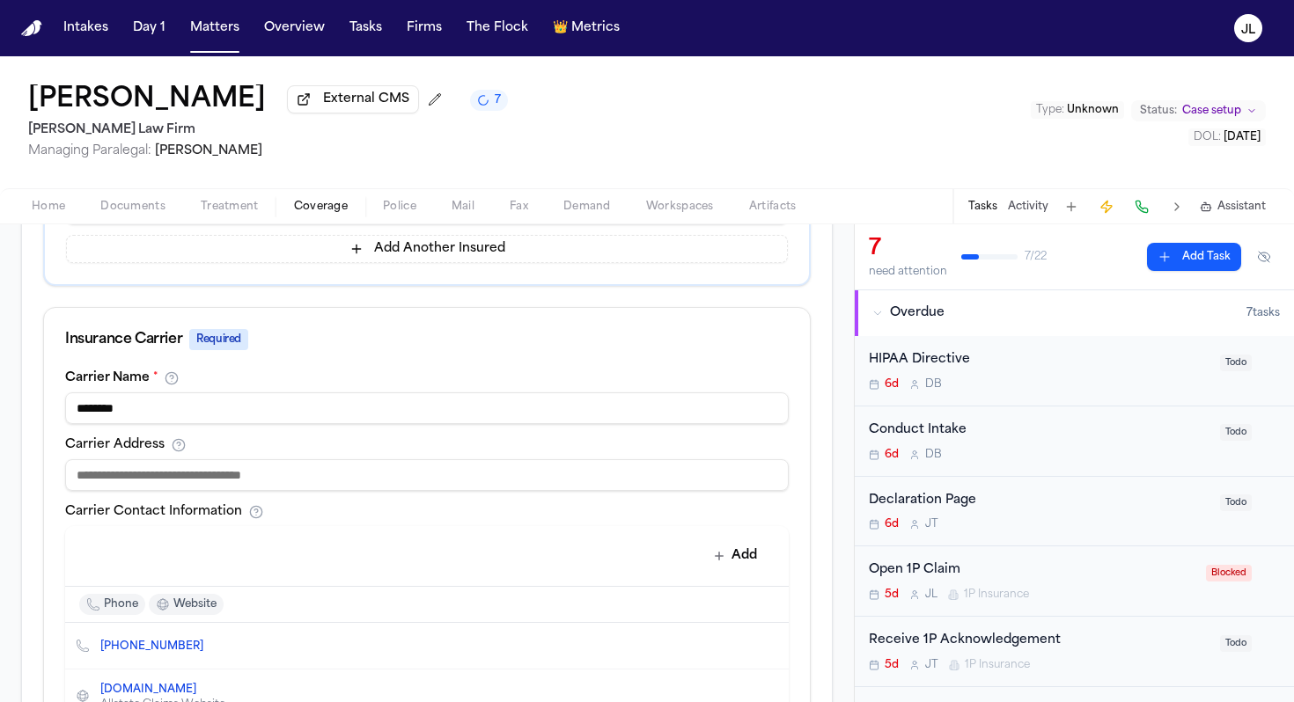
drag, startPoint x: 165, startPoint y: 420, endPoint x: 25, endPoint y: 414, distance: 140.1
click at [25, 414] on div "**********" at bounding box center [427, 422] width 810 height 1233
type input "**********"
click at [186, 483] on input at bounding box center [426, 475] width 723 height 32
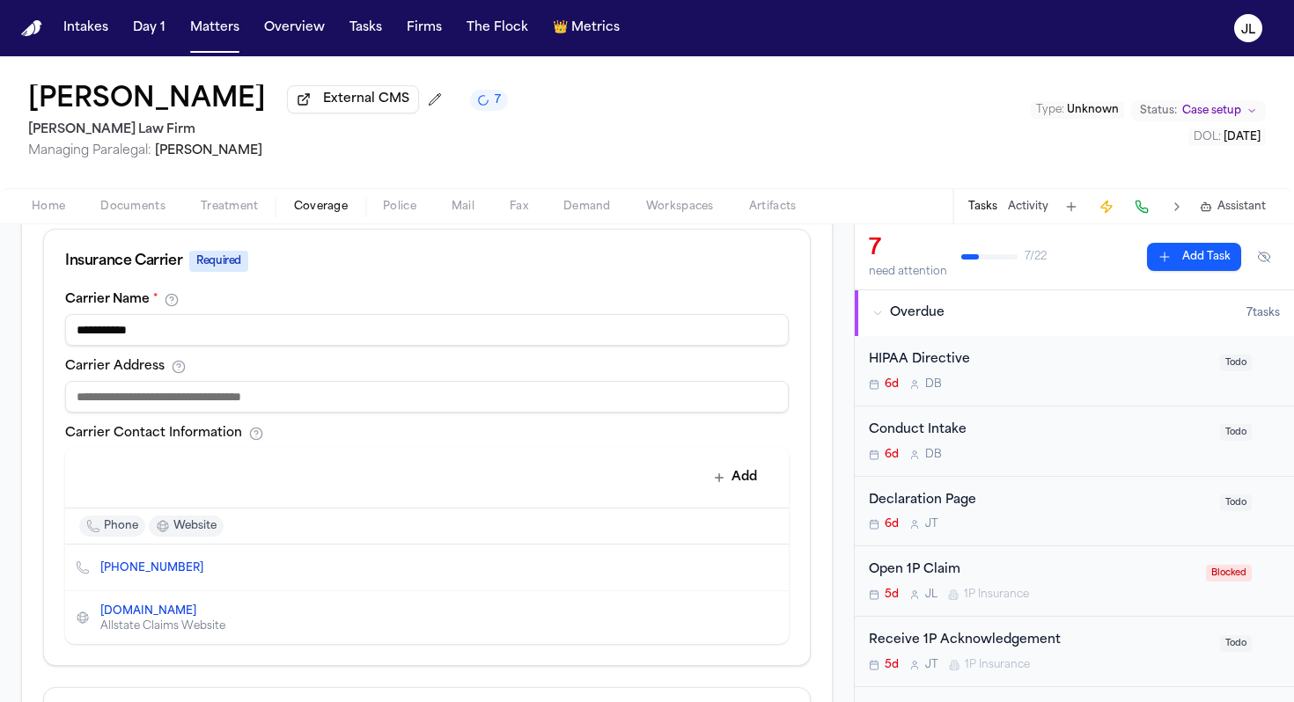
scroll to position [617, 0]
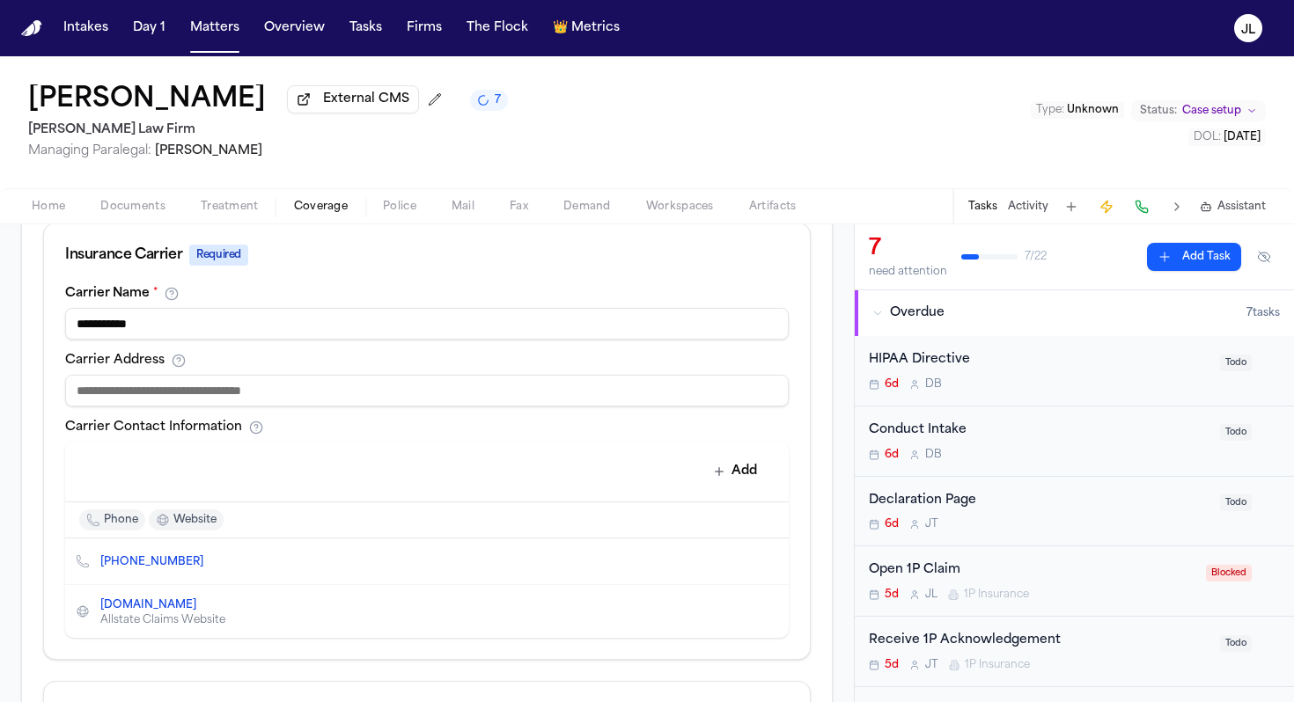
click at [303, 394] on input at bounding box center [426, 391] width 723 height 32
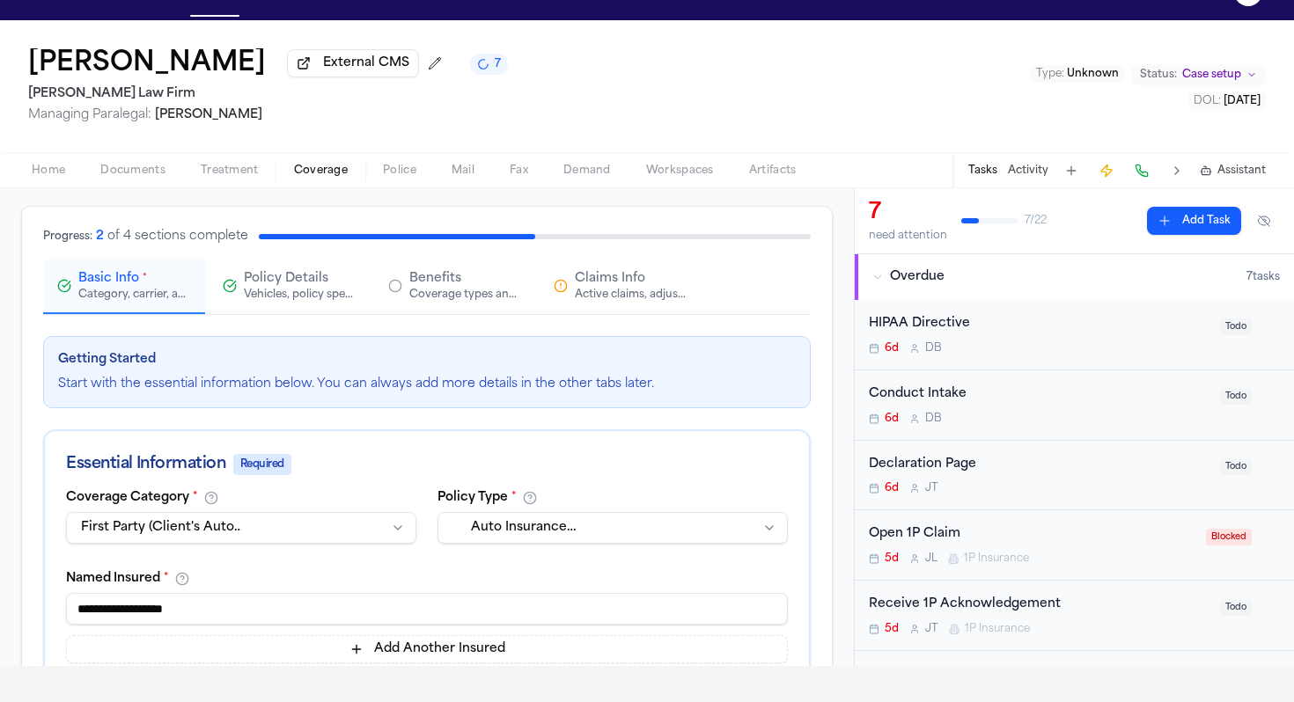
scroll to position [0, 0]
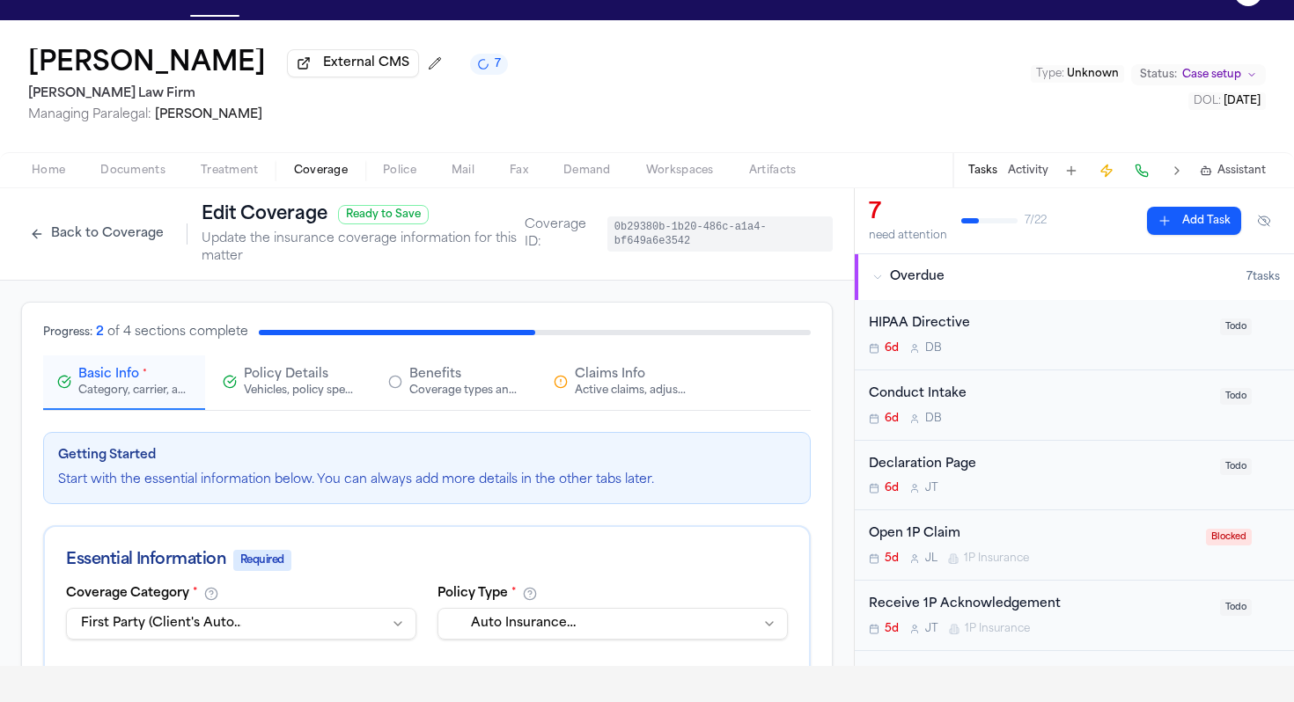
click at [579, 375] on span "Claims Info" at bounding box center [610, 375] width 70 height 18
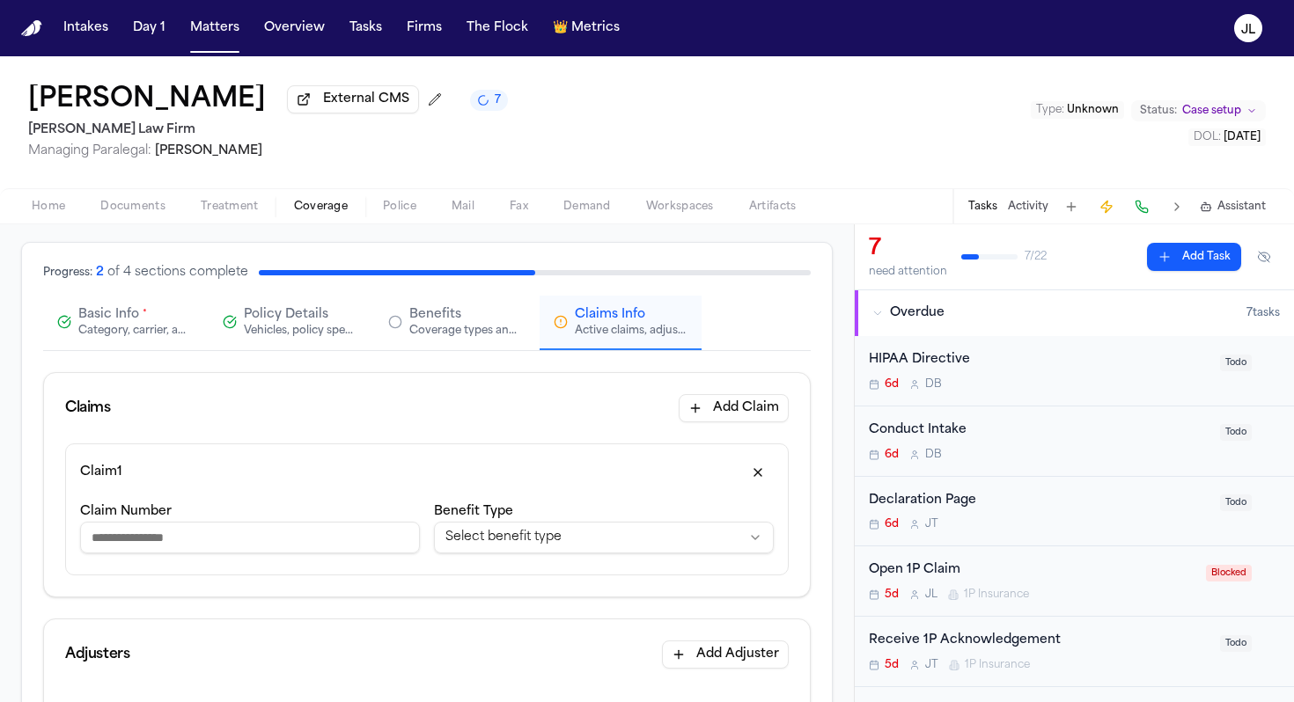
scroll to position [97, 0]
click at [263, 547] on input "Claim Number" at bounding box center [250, 537] width 340 height 32
paste input "**********"
click at [141, 540] on input "**********" at bounding box center [250, 537] width 340 height 32
click at [122, 543] on input "**********" at bounding box center [250, 537] width 340 height 32
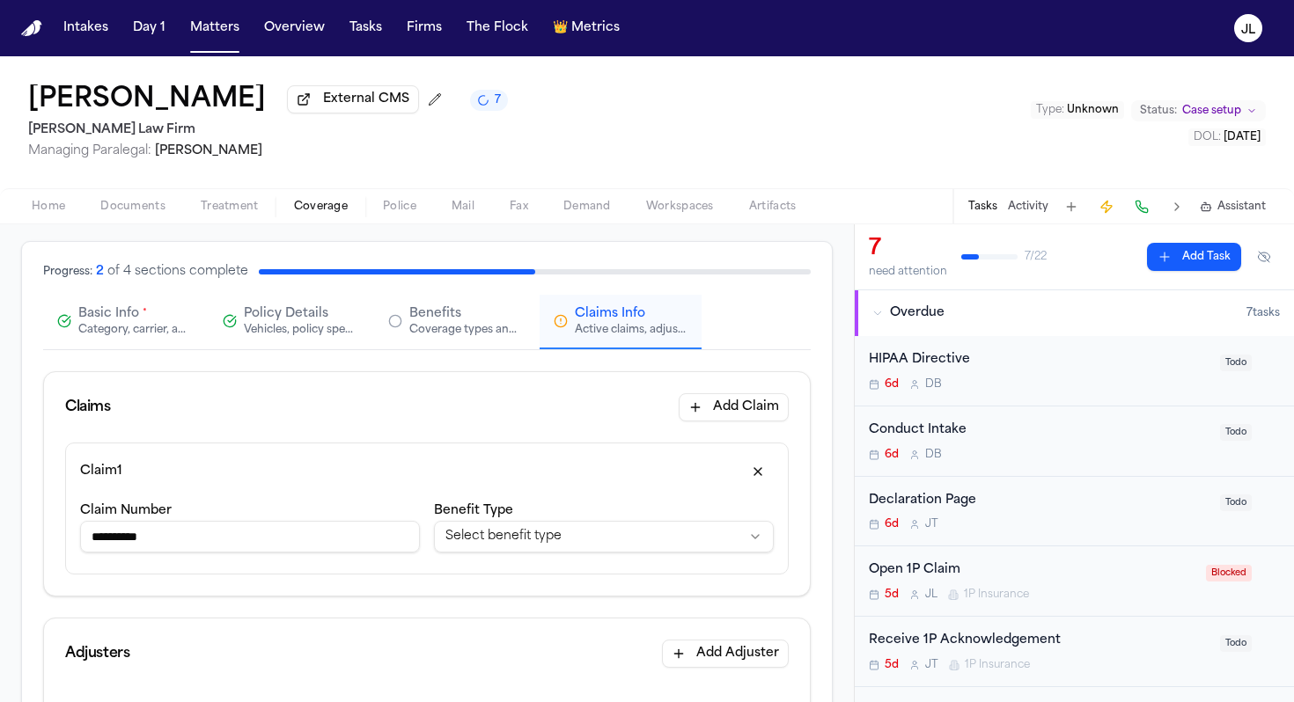
type input "*********"
click at [483, 547] on html "**********" at bounding box center [647, 351] width 1294 height 702
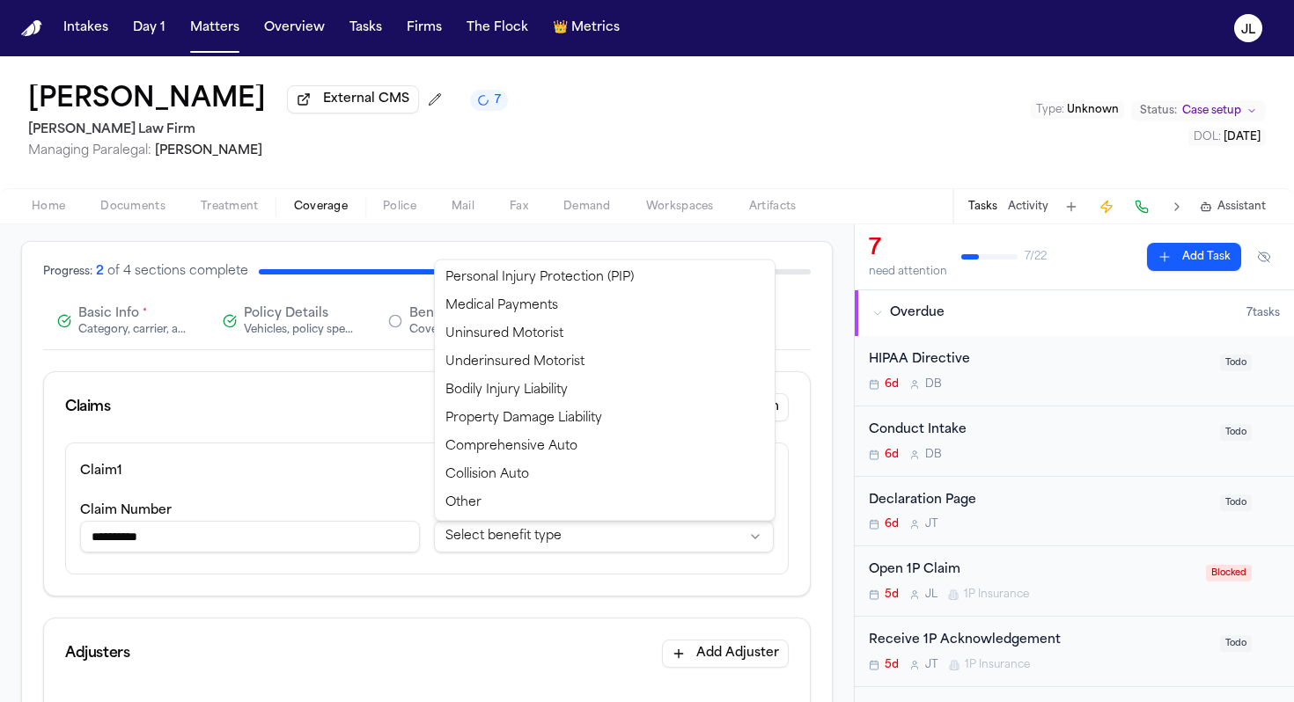
select select "**********"
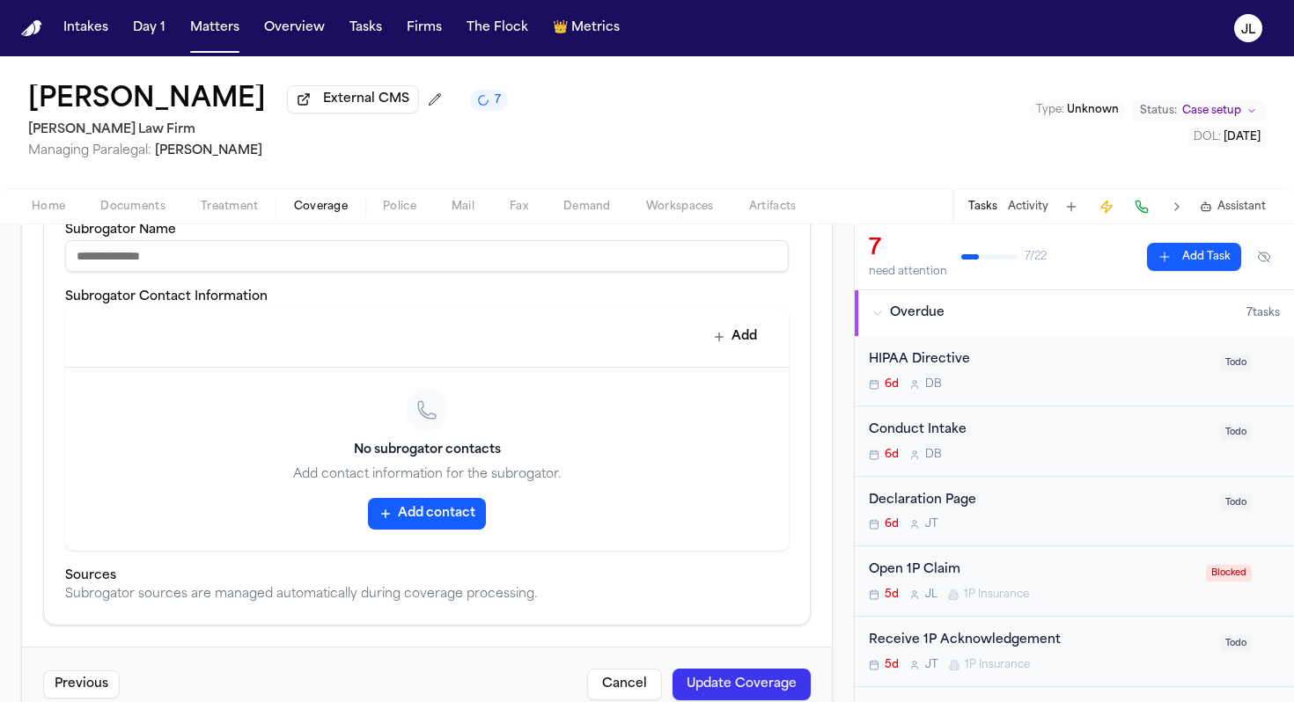
scroll to position [786, 0]
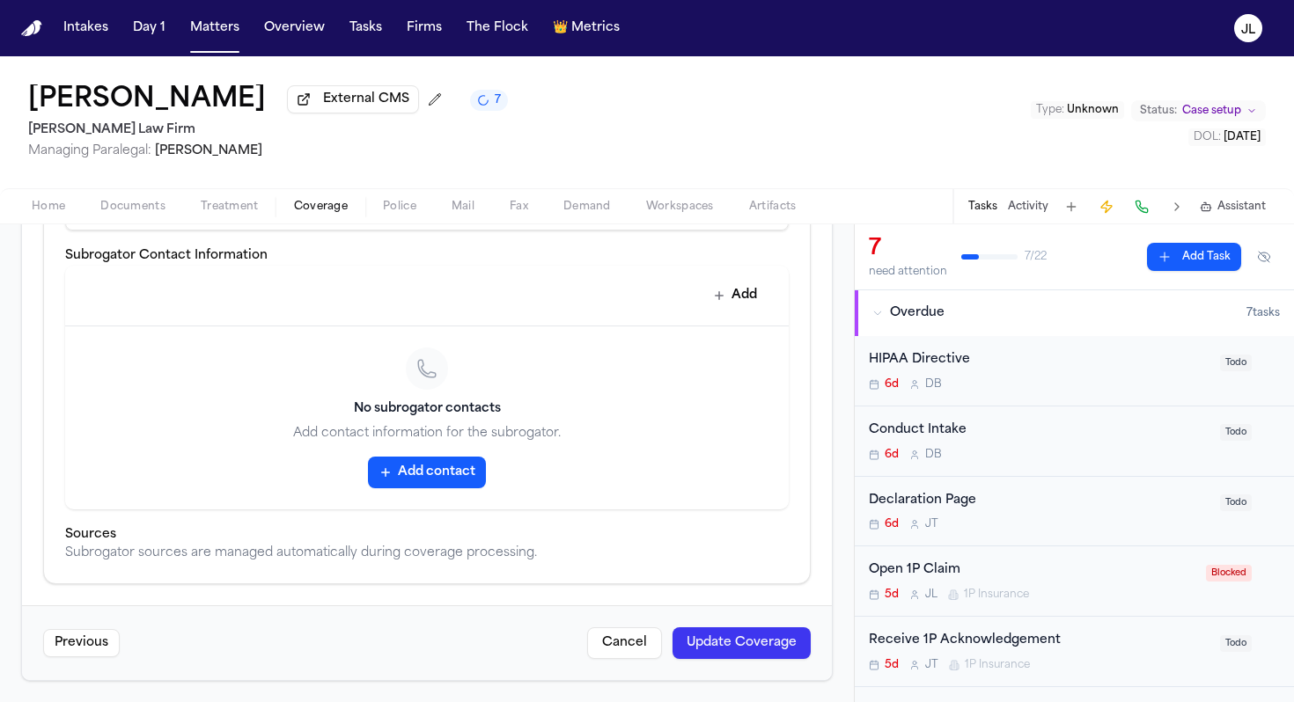
click at [717, 646] on button "Update Coverage" at bounding box center [741, 644] width 138 height 32
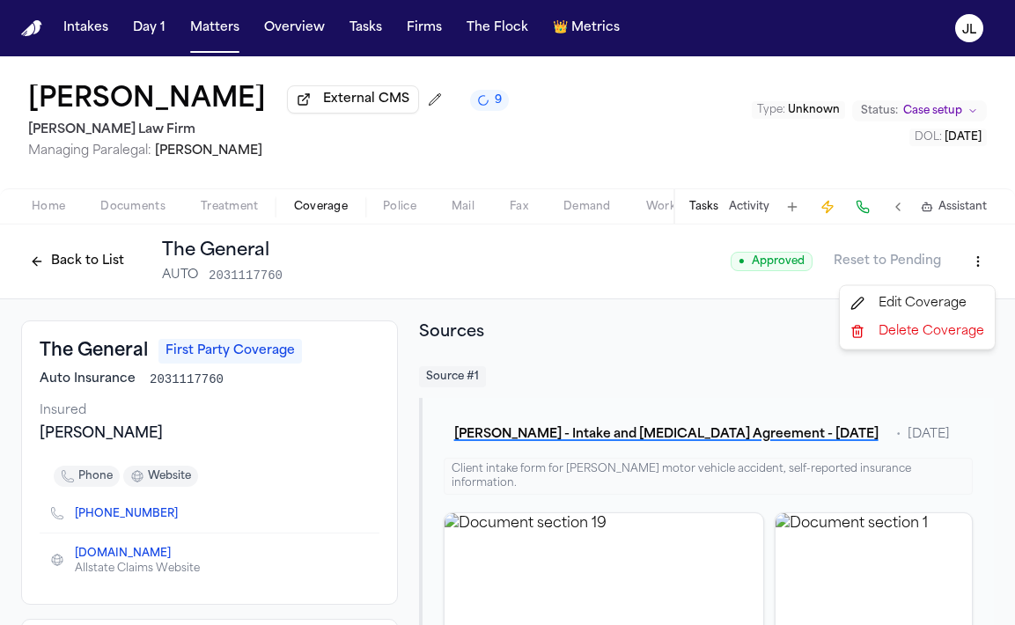
click at [974, 261] on html "Intakes Day 1 Matters Overview Tasks Firms The Flock 👑 Metrics [PERSON_NAME] Ex…" at bounding box center [507, 312] width 1015 height 625
click at [914, 293] on div "Edit Coverage" at bounding box center [917, 304] width 148 height 28
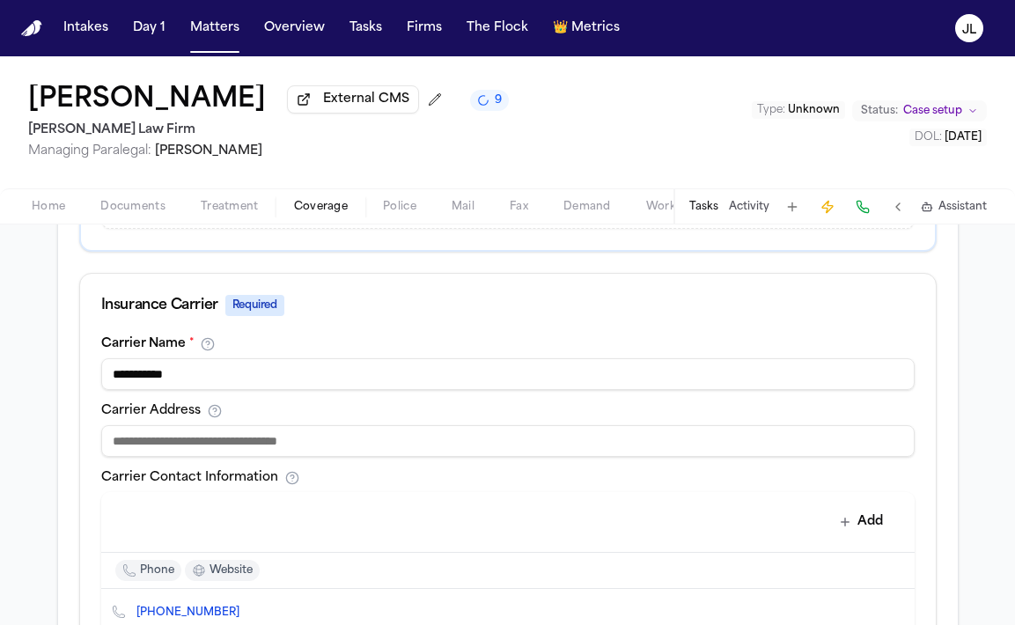
scroll to position [551, 0]
click at [343, 444] on input at bounding box center [507, 439] width 813 height 32
paste input "**********"
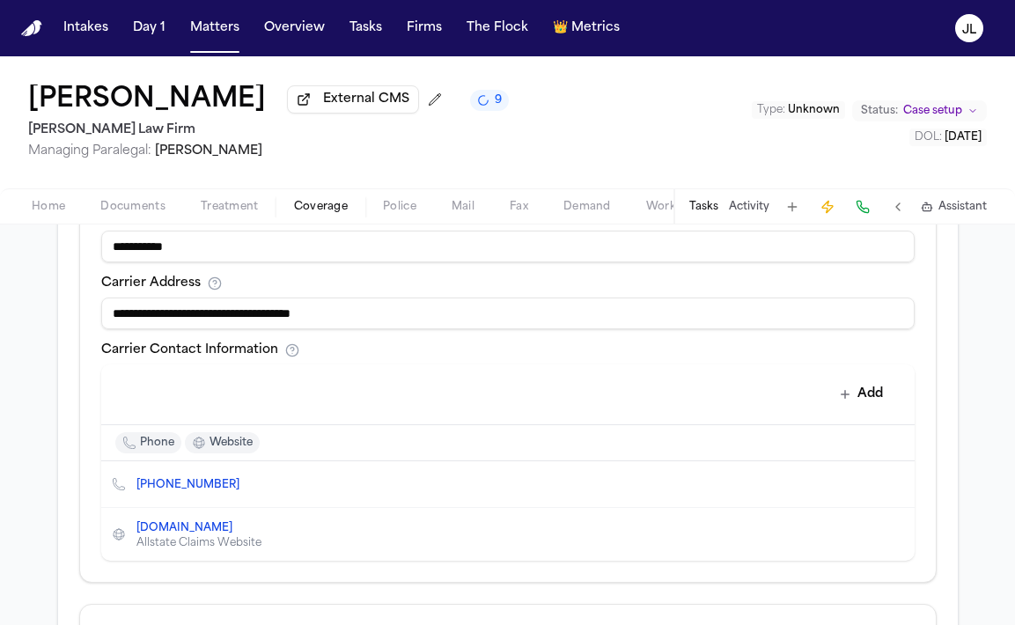
scroll to position [678, 0]
type input "**********"
click at [888, 536] on icon "Delete contact" at bounding box center [891, 533] width 10 height 11
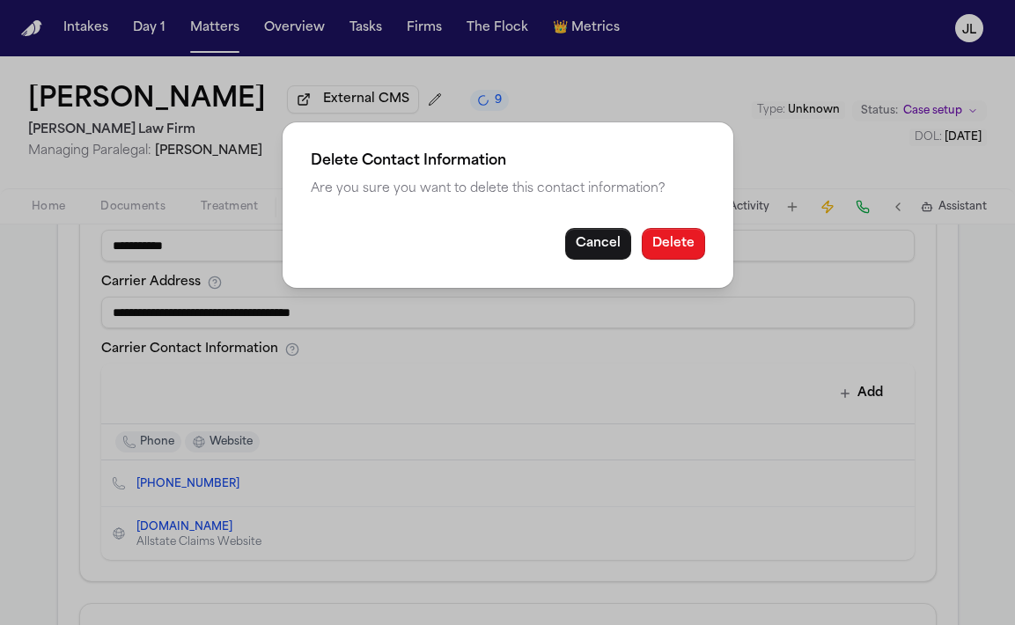
click at [679, 247] on button "Delete" at bounding box center [673, 244] width 63 height 32
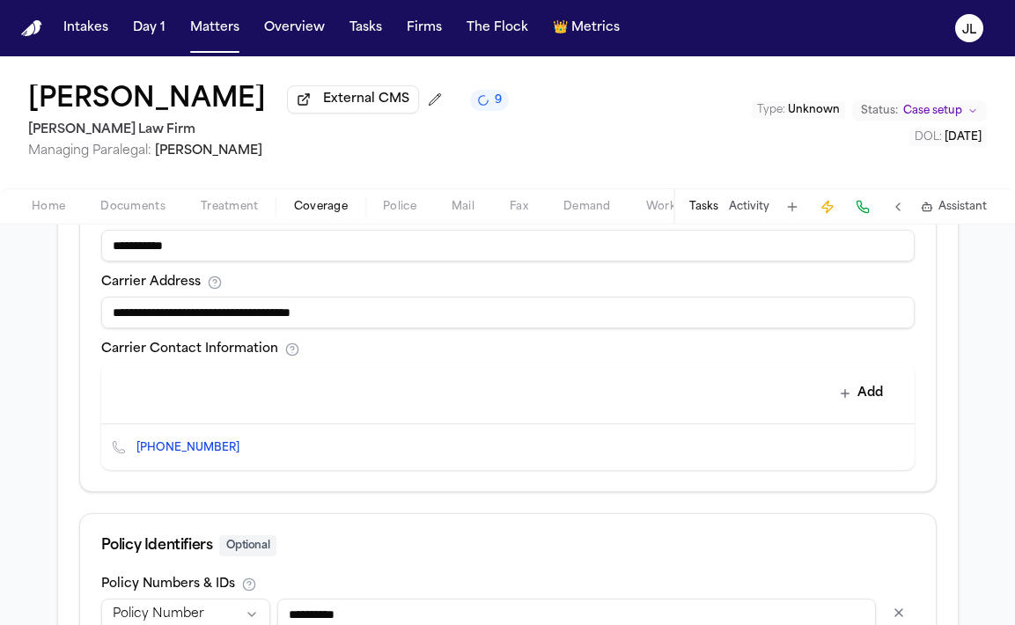
click at [893, 453] on icon "Delete contact" at bounding box center [891, 447] width 12 height 12
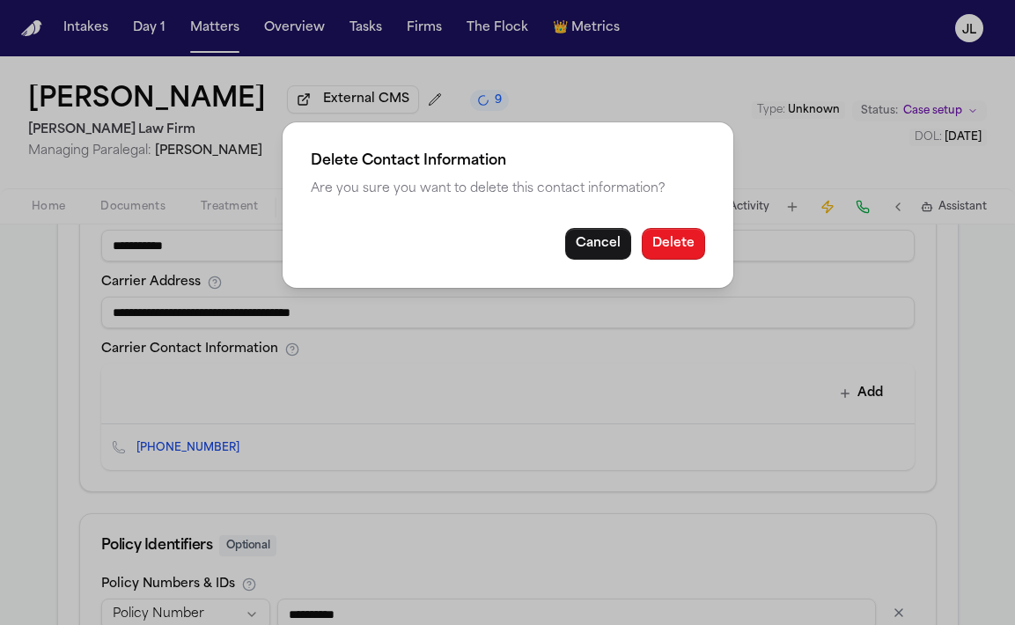
click at [673, 246] on button "Delete" at bounding box center [673, 244] width 63 height 32
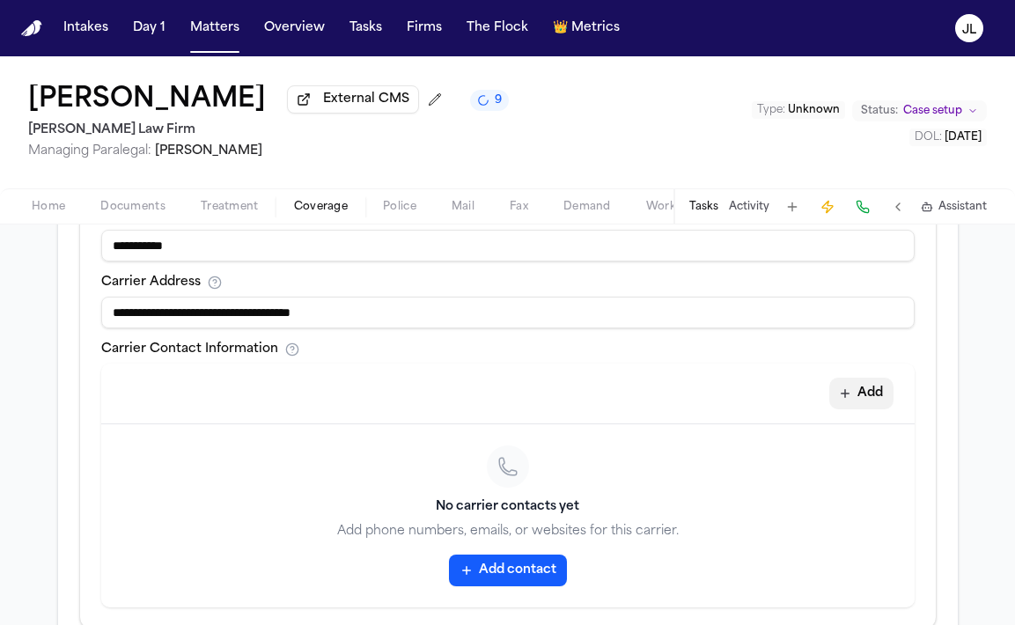
click at [874, 397] on button "Add" at bounding box center [861, 394] width 64 height 32
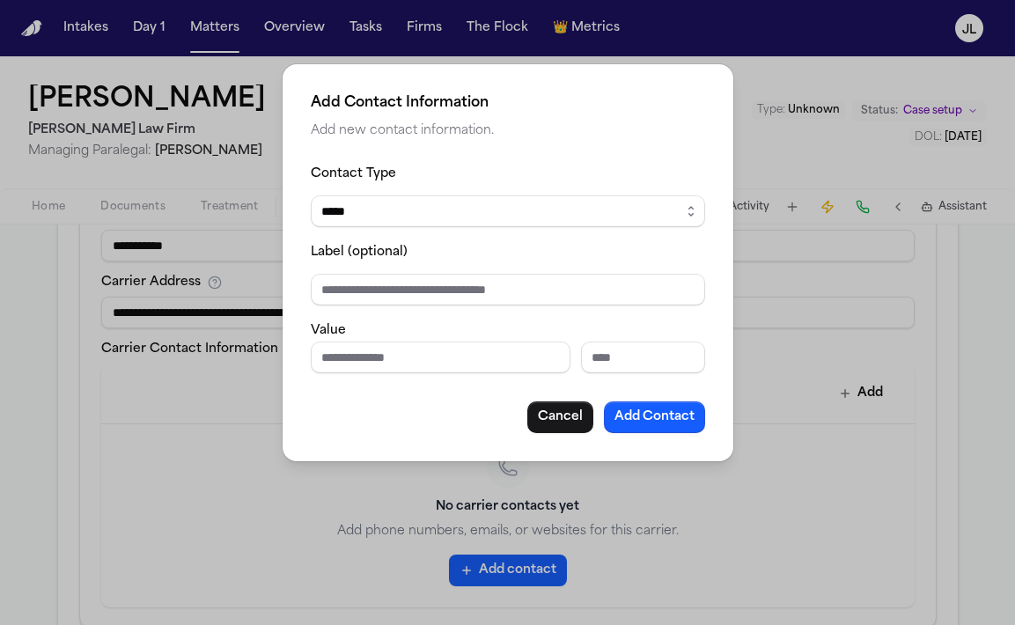
click at [405, 215] on select "***** ***** ******* *** *****" at bounding box center [508, 211] width 394 height 32
select select "***"
click at [311, 195] on select "***** ***** ******* *** *****" at bounding box center [508, 211] width 394 height 32
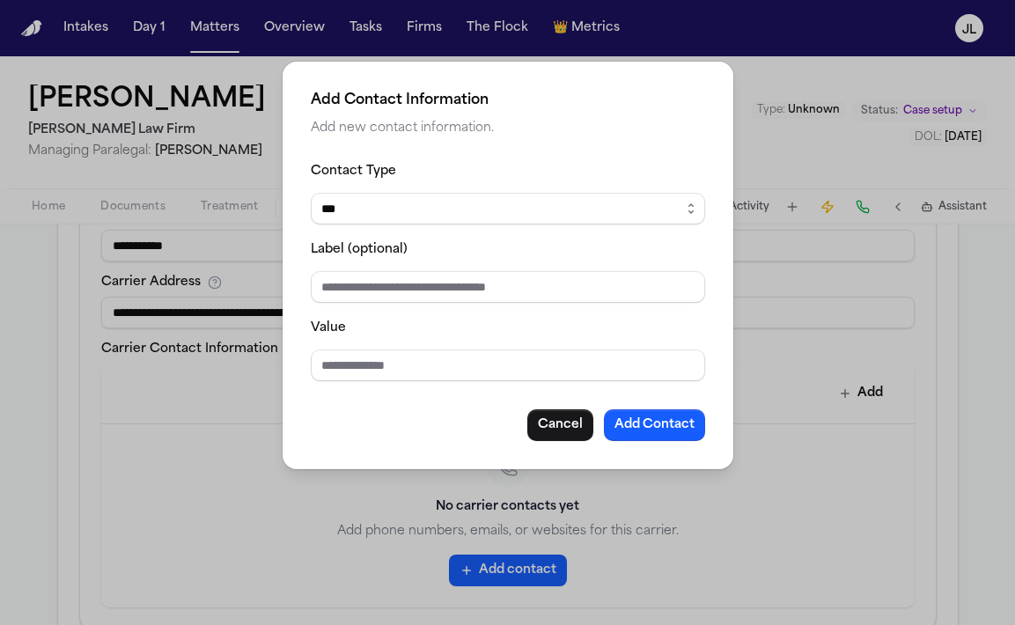
click at [369, 343] on div "Value" at bounding box center [508, 349] width 394 height 64
click at [366, 362] on input "Value" at bounding box center [508, 365] width 394 height 32
paste input "**********"
type input "**********"
click at [648, 414] on button "Add Contact" at bounding box center [654, 425] width 101 height 32
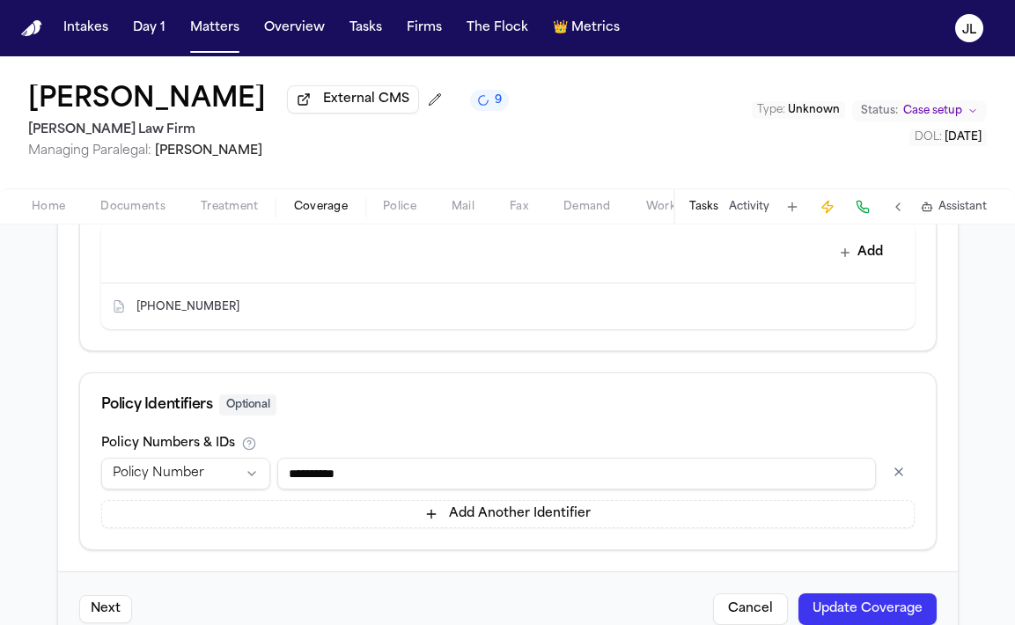
scroll to position [865, 0]
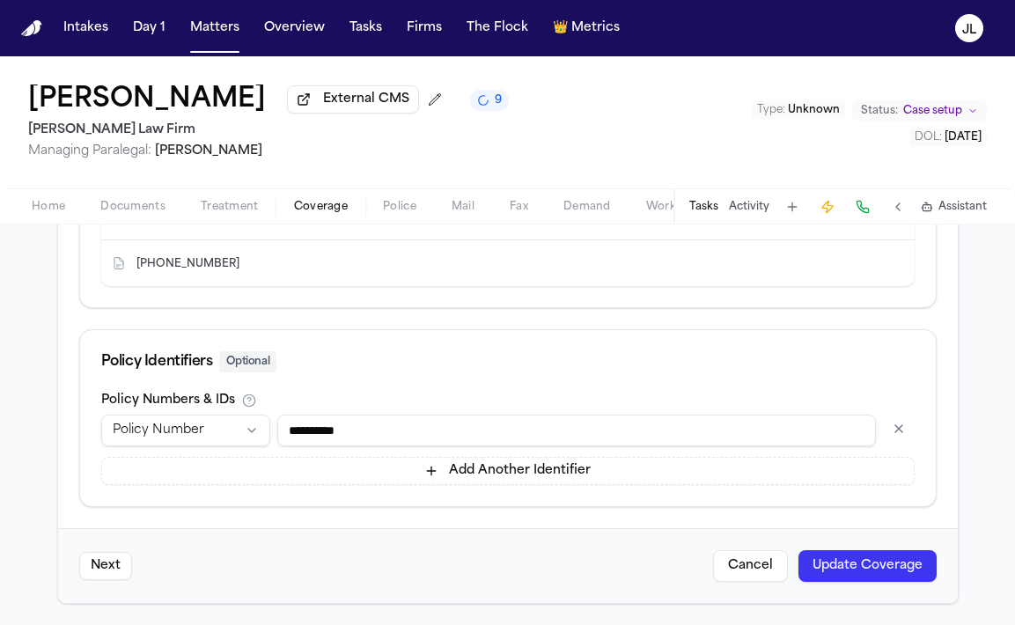
click at [847, 554] on button "Update Coverage" at bounding box center [867, 566] width 138 height 32
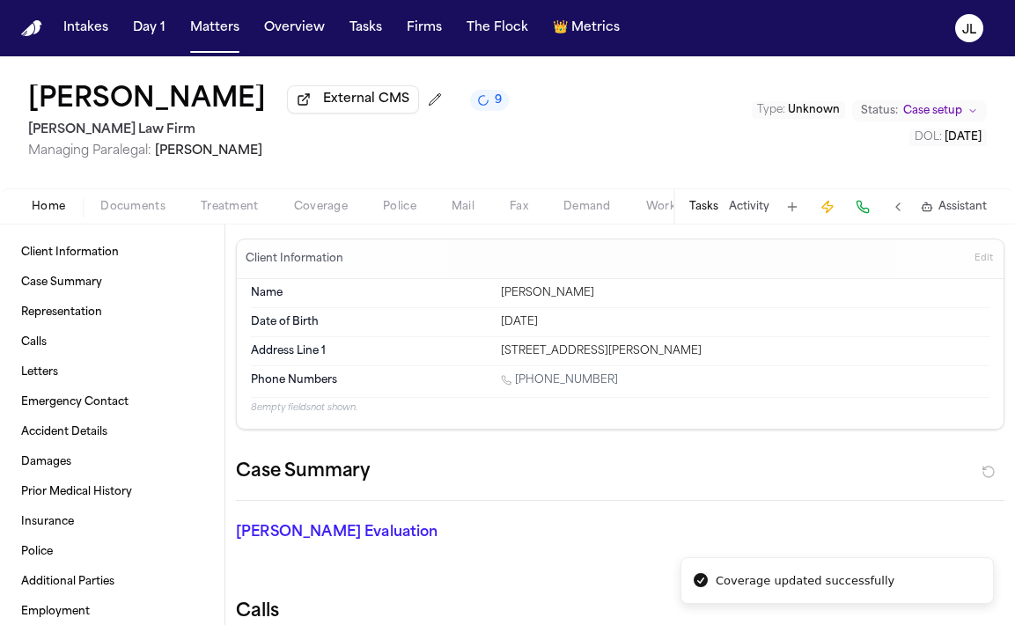
click at [80, 202] on button "Home" at bounding box center [48, 206] width 69 height 21
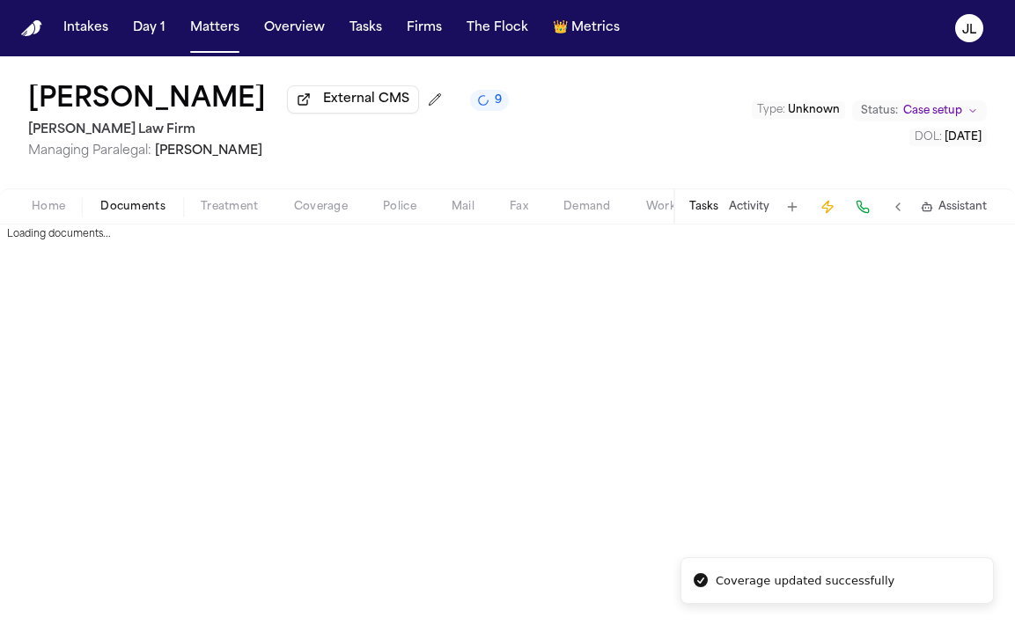
click at [118, 208] on span "Documents" at bounding box center [132, 207] width 65 height 14
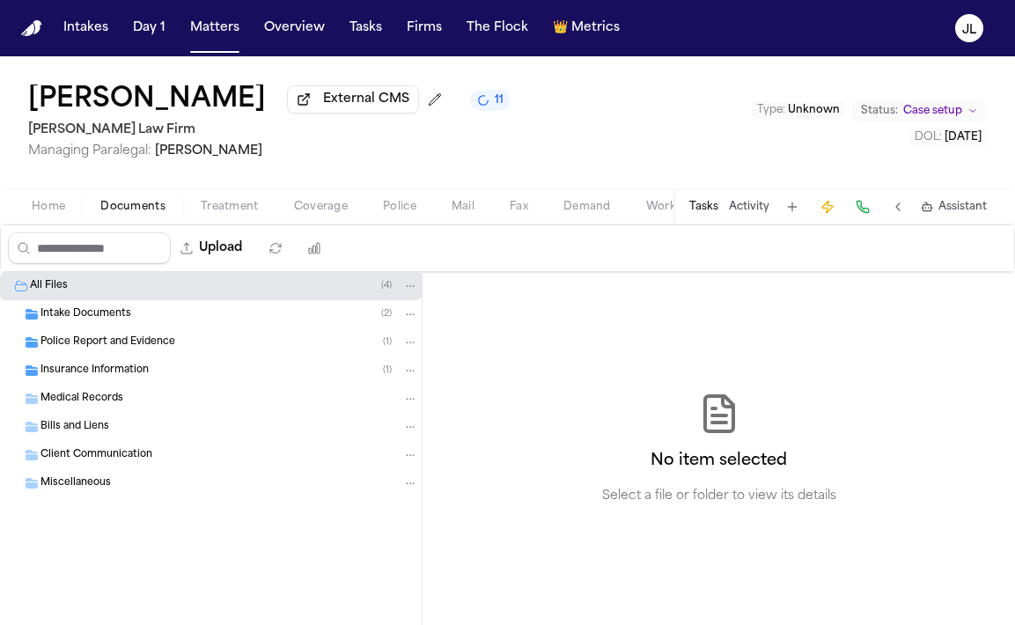
click at [92, 362] on div "Insurance Information ( 1 )" at bounding box center [211, 370] width 422 height 28
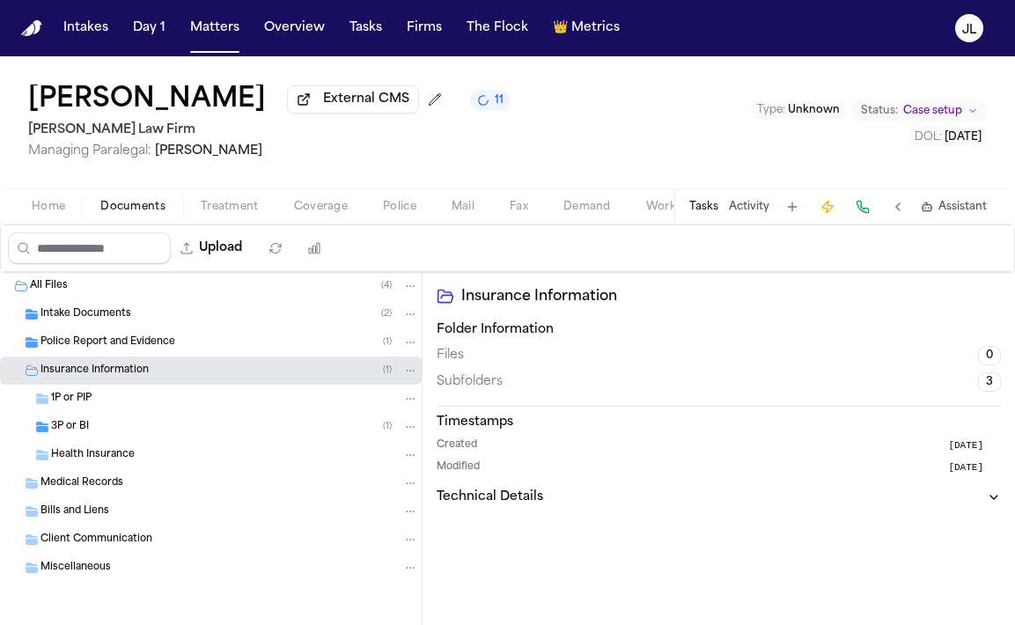
click at [107, 432] on div "3P or BI ( 1 )" at bounding box center [234, 427] width 367 height 16
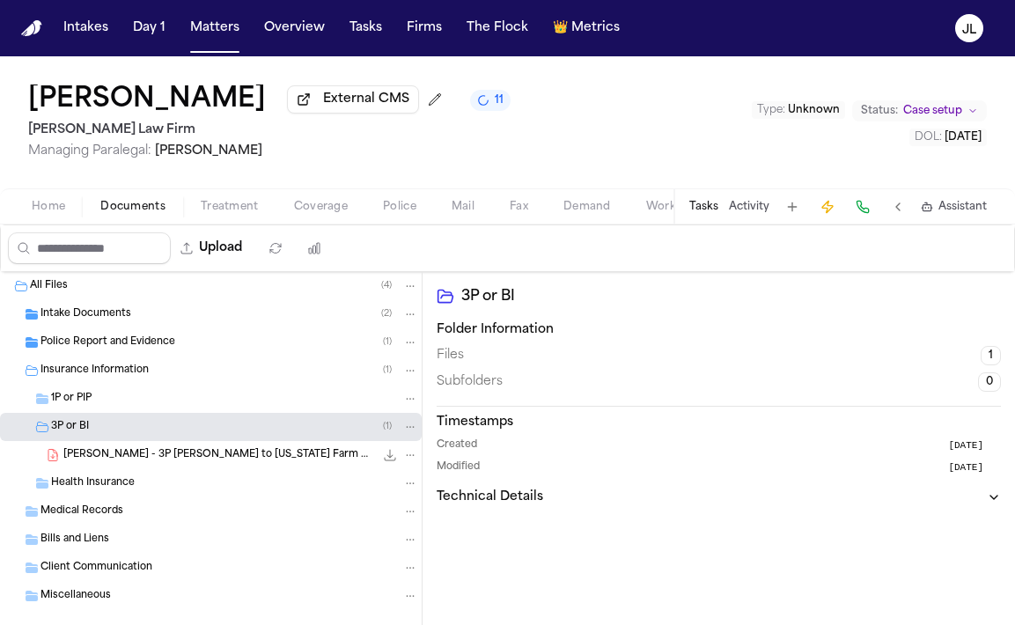
click at [157, 458] on span "[PERSON_NAME] - 3P [PERSON_NAME] to [US_STATE] Farm Bureau Insurance - [DATE]" at bounding box center [218, 455] width 311 height 15
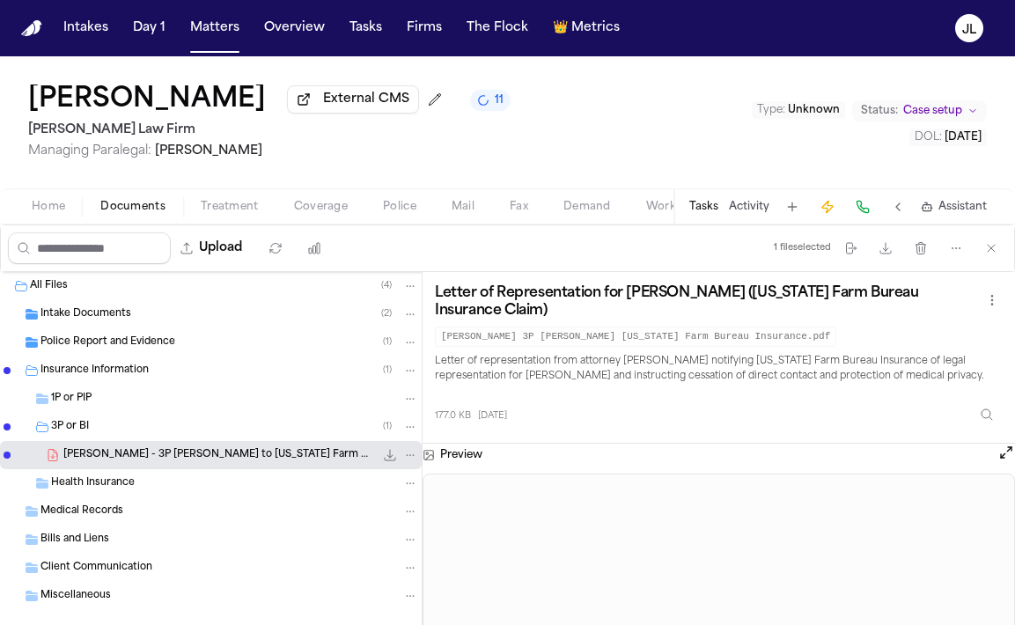
click at [127, 441] on div "3P or BI ( 1 )" at bounding box center [211, 427] width 422 height 28
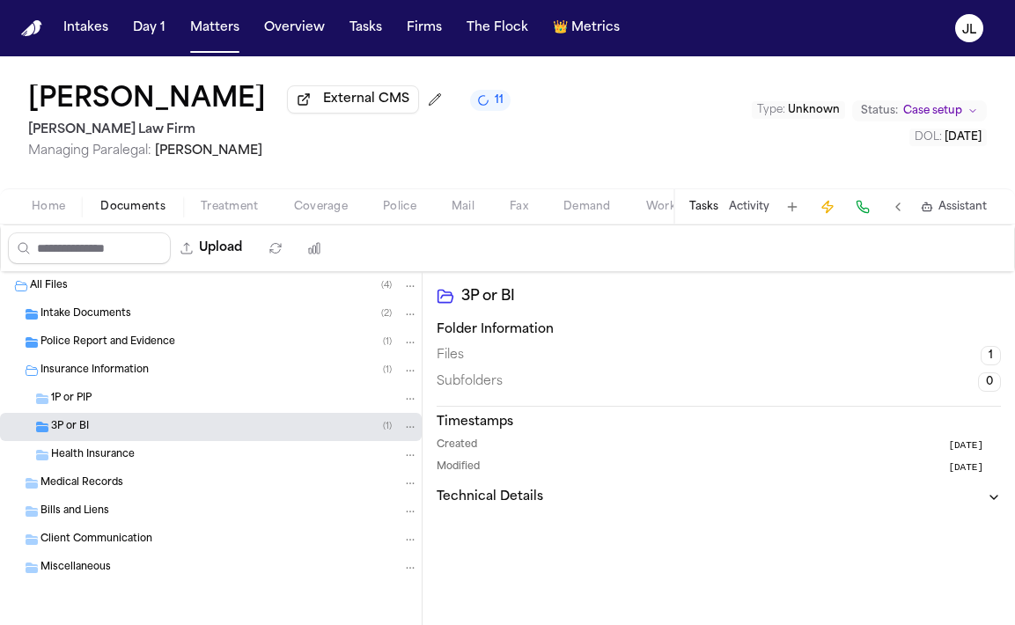
click at [328, 206] on span "Coverage" at bounding box center [321, 207] width 54 height 14
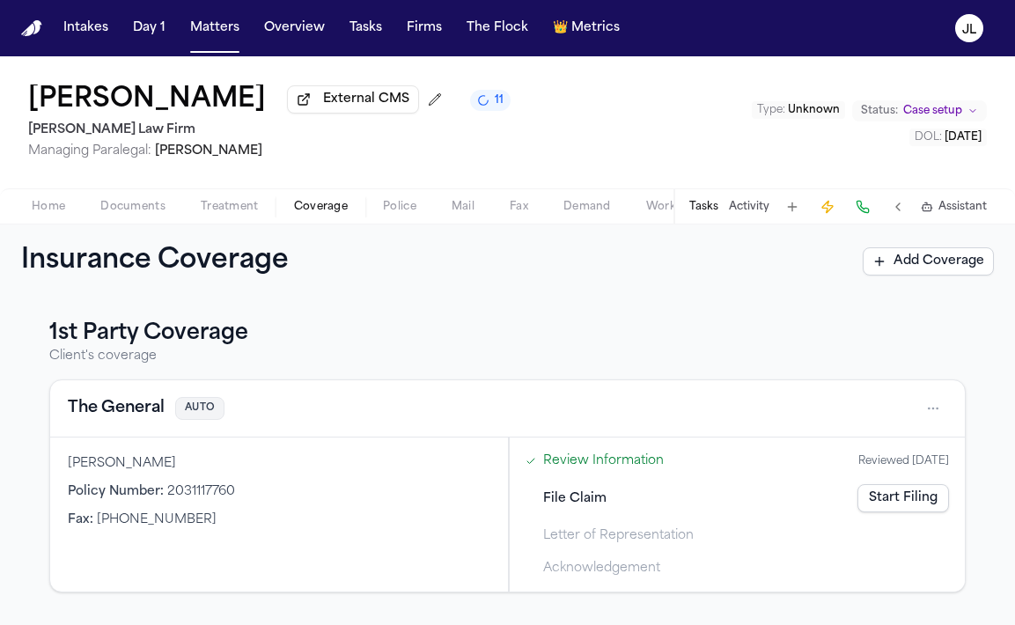
click at [892, 505] on link "Start Filing" at bounding box center [903, 498] width 92 height 28
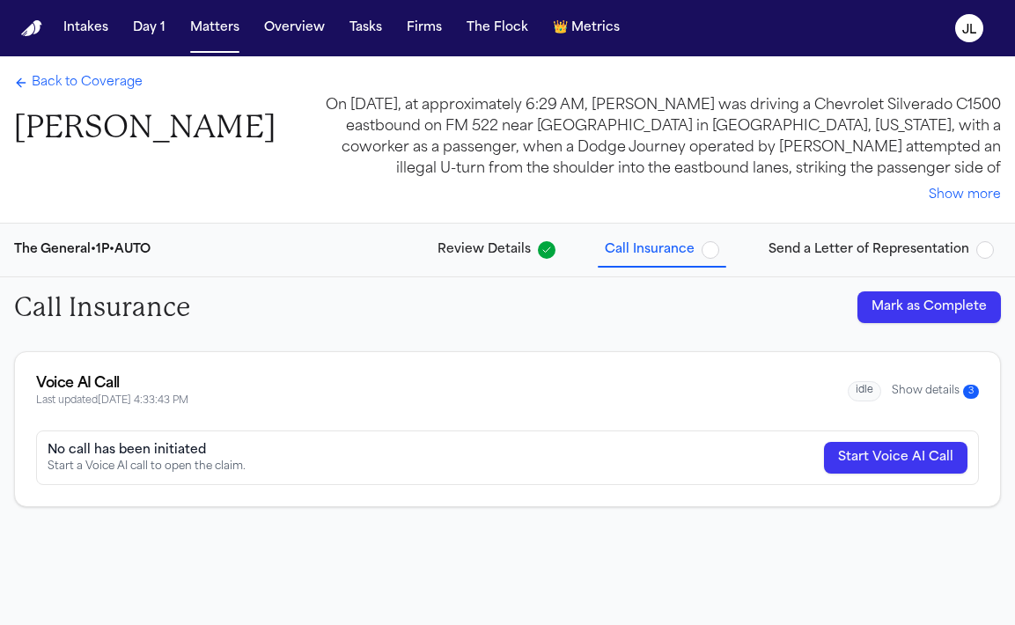
click at [940, 305] on button "Mark as Complete" at bounding box center [928, 307] width 143 height 32
click at [901, 236] on button "Send a Letter of Representation" at bounding box center [880, 250] width 239 height 32
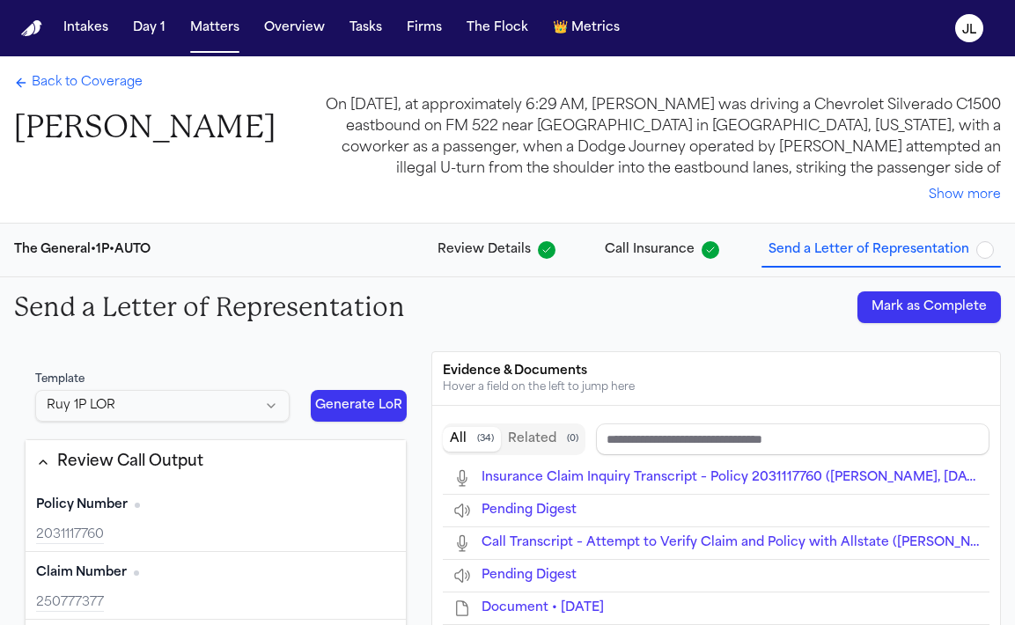
click at [906, 313] on button "Mark as Complete" at bounding box center [928, 307] width 143 height 32
click at [109, 82] on span "Back to Coverage" at bounding box center [87, 83] width 111 height 18
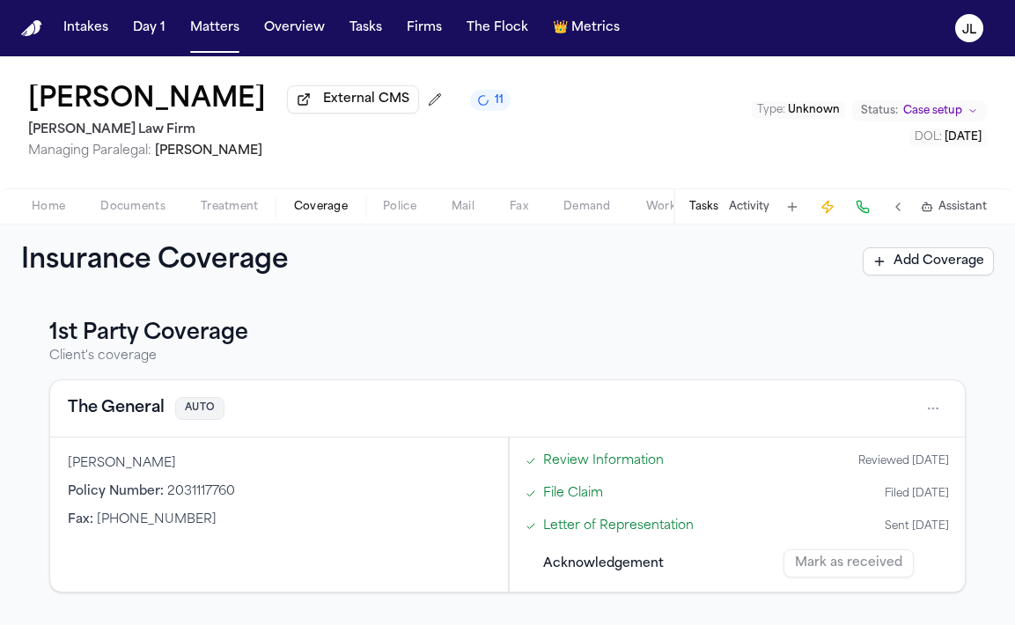
click at [106, 208] on span "Documents" at bounding box center [132, 207] width 65 height 14
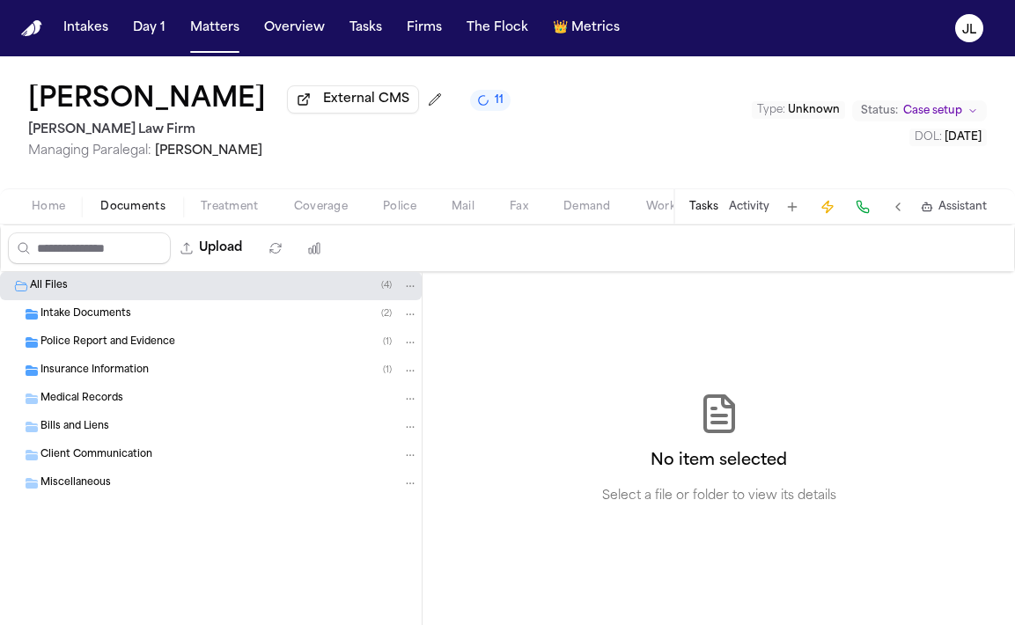
click at [51, 208] on span "Home" at bounding box center [48, 207] width 33 height 14
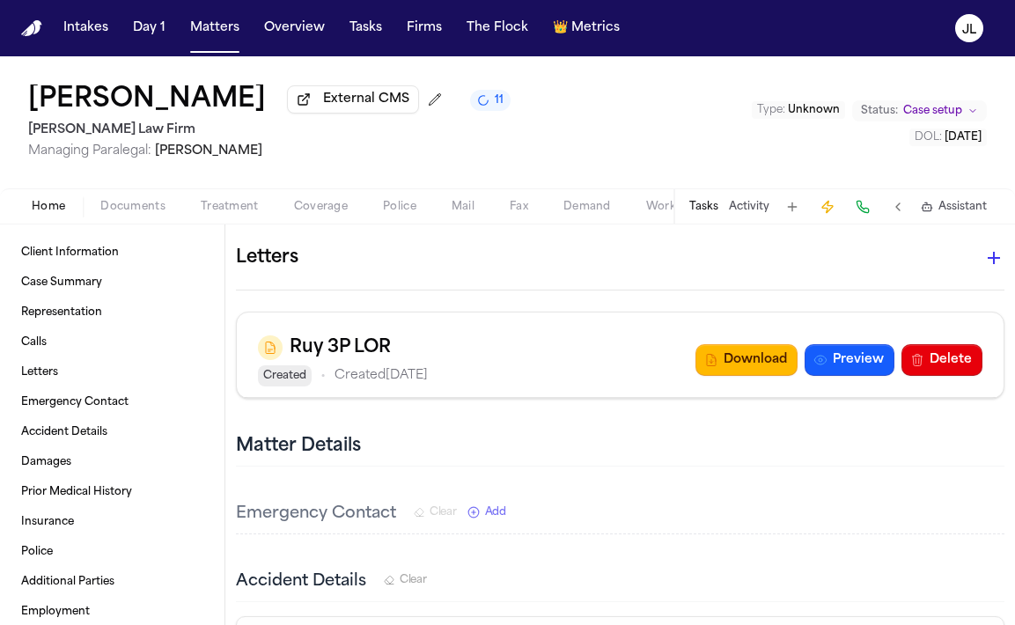
scroll to position [1547, 0]
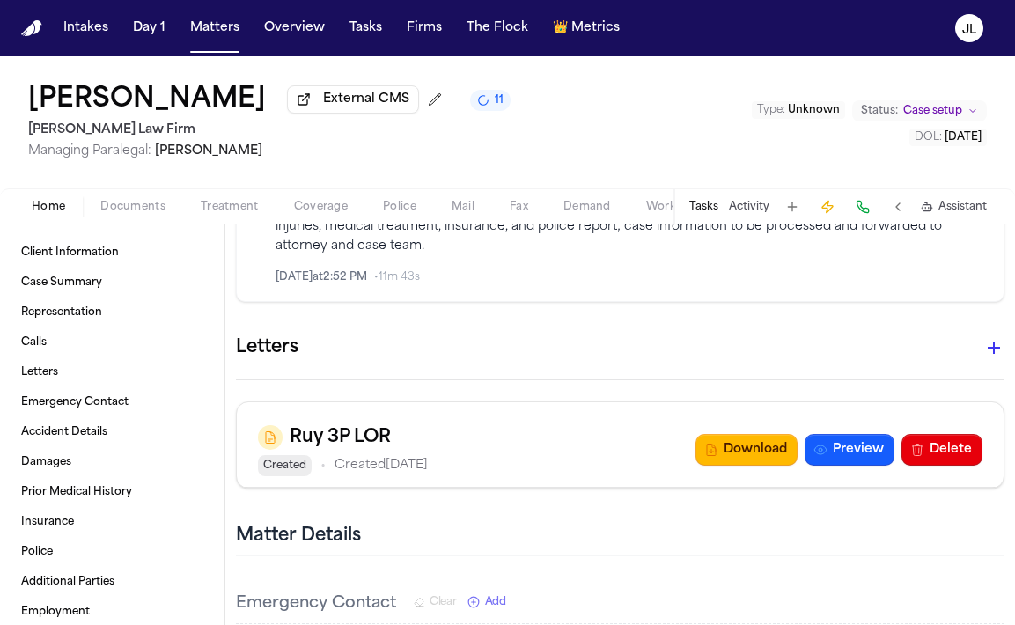
click at [989, 337] on icon "button" at bounding box center [993, 347] width 21 height 21
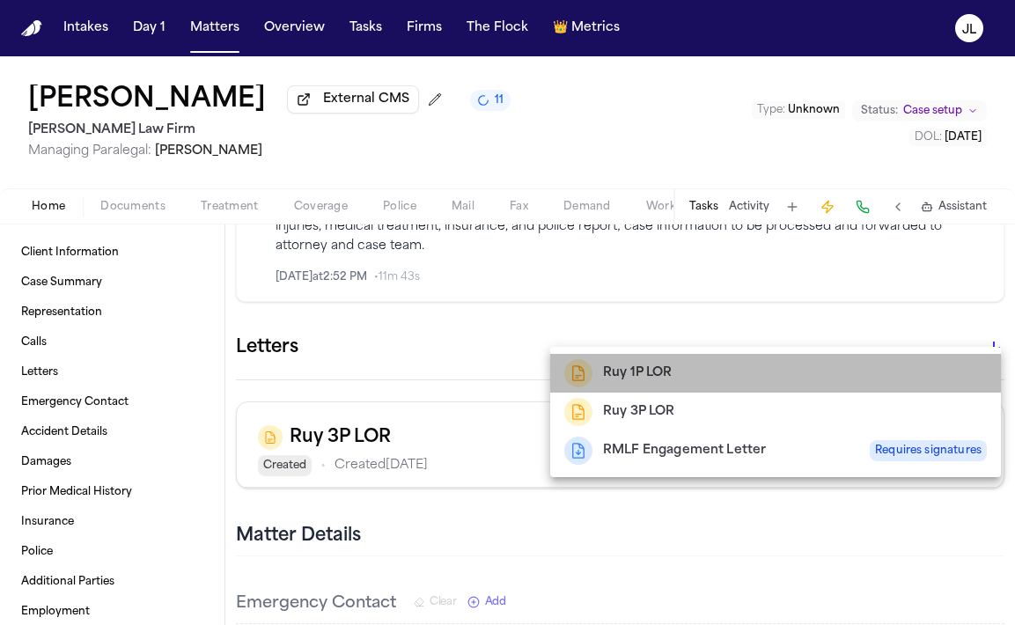
click at [644, 371] on h2 "Ruy 1P LOR" at bounding box center [638, 373] width 70 height 21
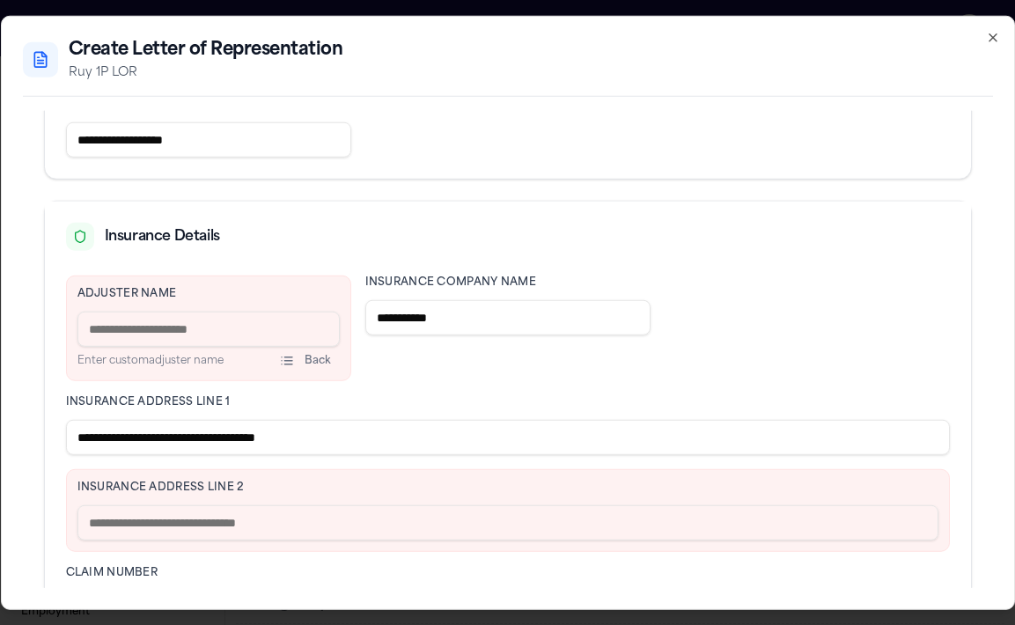
scroll to position [371, 0]
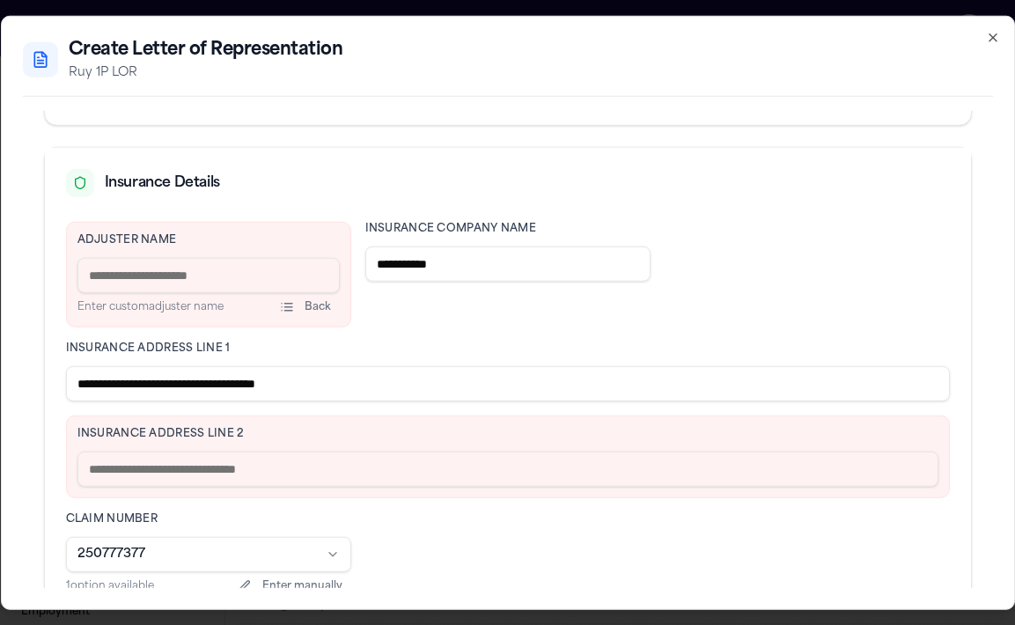
drag, startPoint x: 379, startPoint y: 384, endPoint x: 233, endPoint y: 385, distance: 146.1
click at [233, 385] on input "**********" at bounding box center [508, 383] width 884 height 35
type input "**********"
click at [177, 458] on input "text" at bounding box center [507, 469] width 861 height 35
paste input "**********"
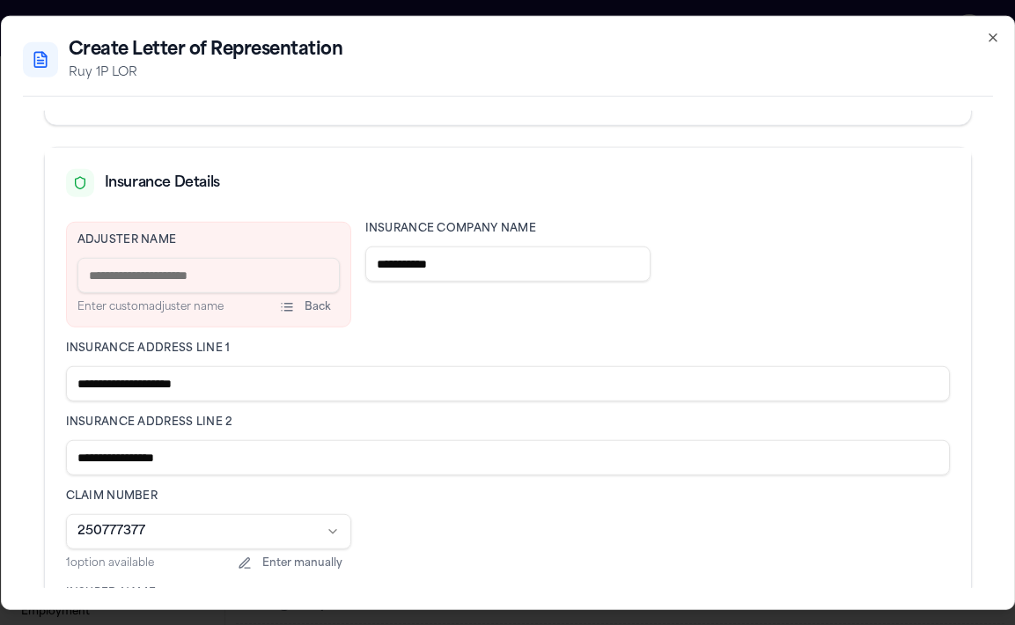
scroll to position [317, 0]
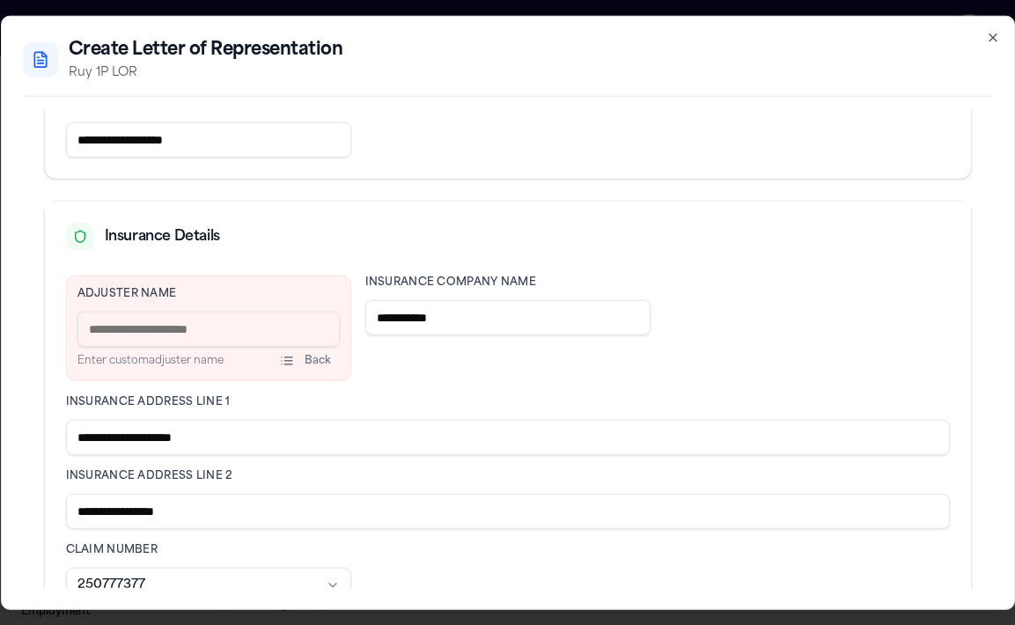
type input "**********"
click at [126, 319] on input at bounding box center [208, 329] width 262 height 35
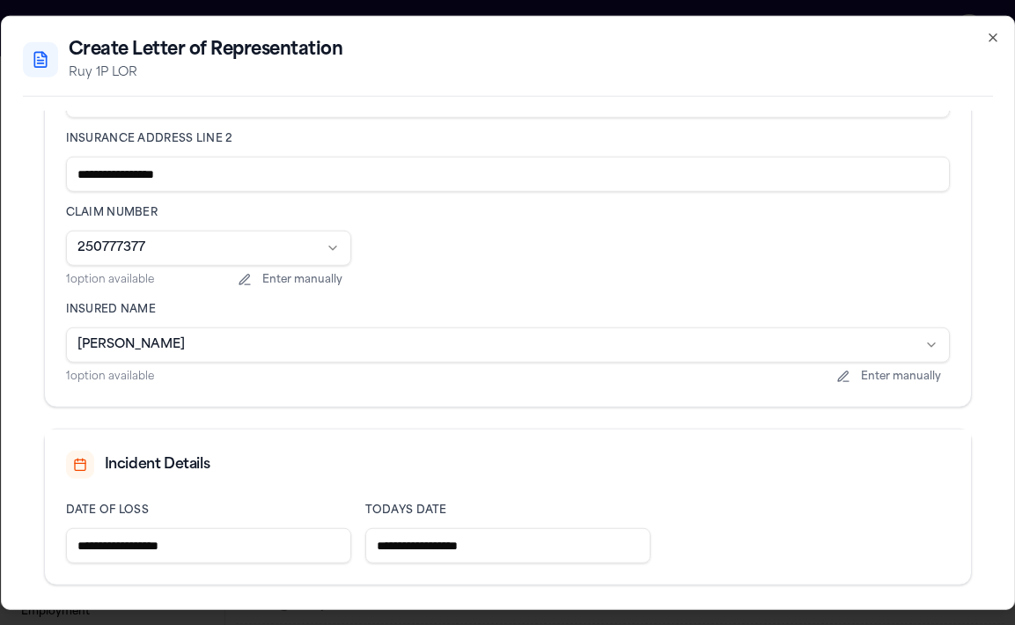
scroll to position [724, 0]
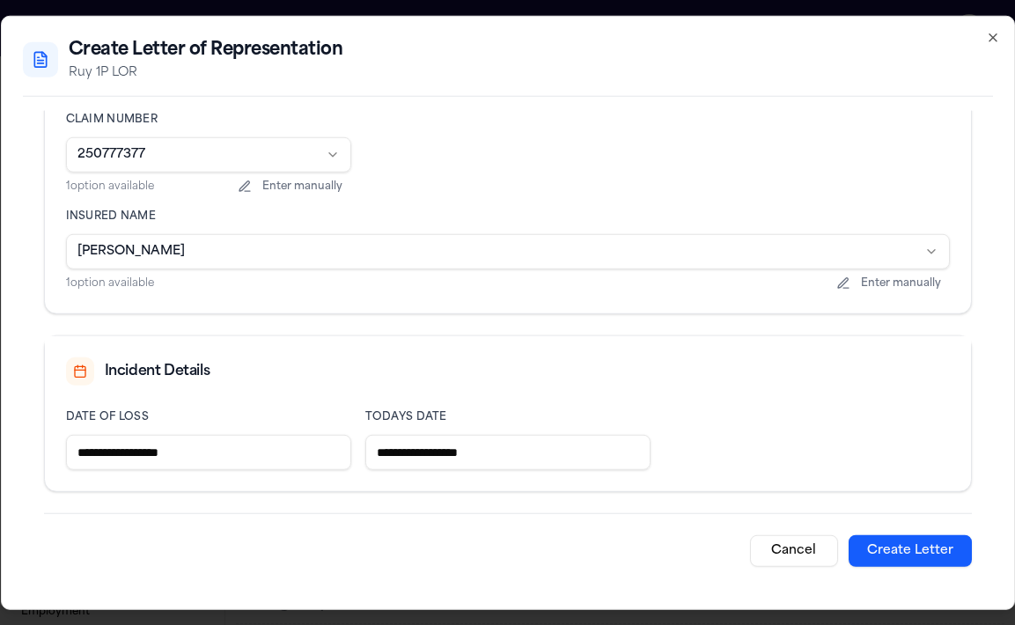
type input "**********"
click at [906, 553] on button "Create Letter" at bounding box center [909, 551] width 123 height 32
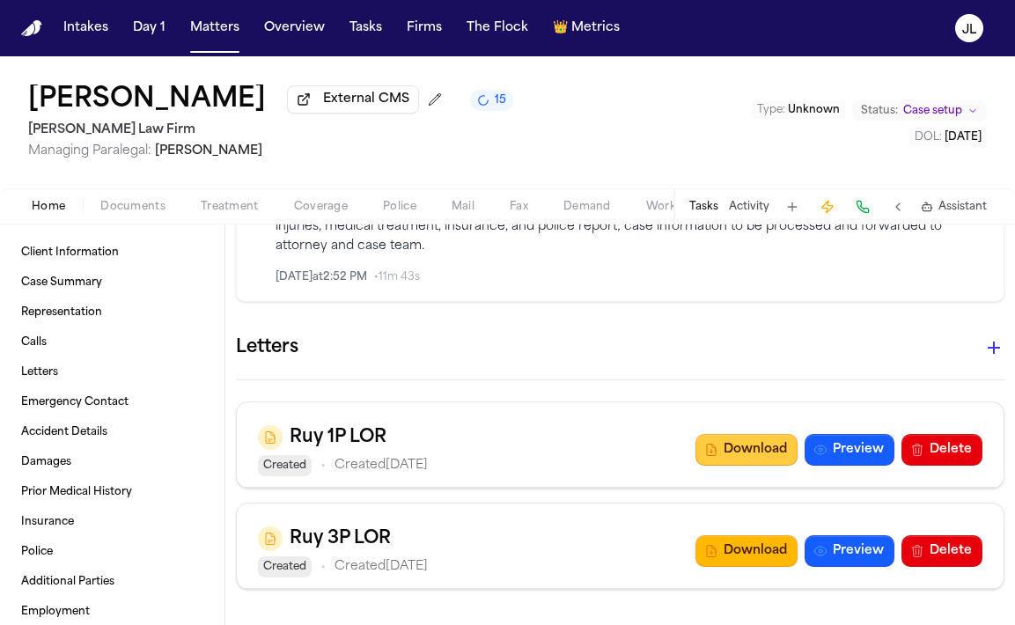
click at [721, 434] on button "Download" at bounding box center [746, 450] width 102 height 32
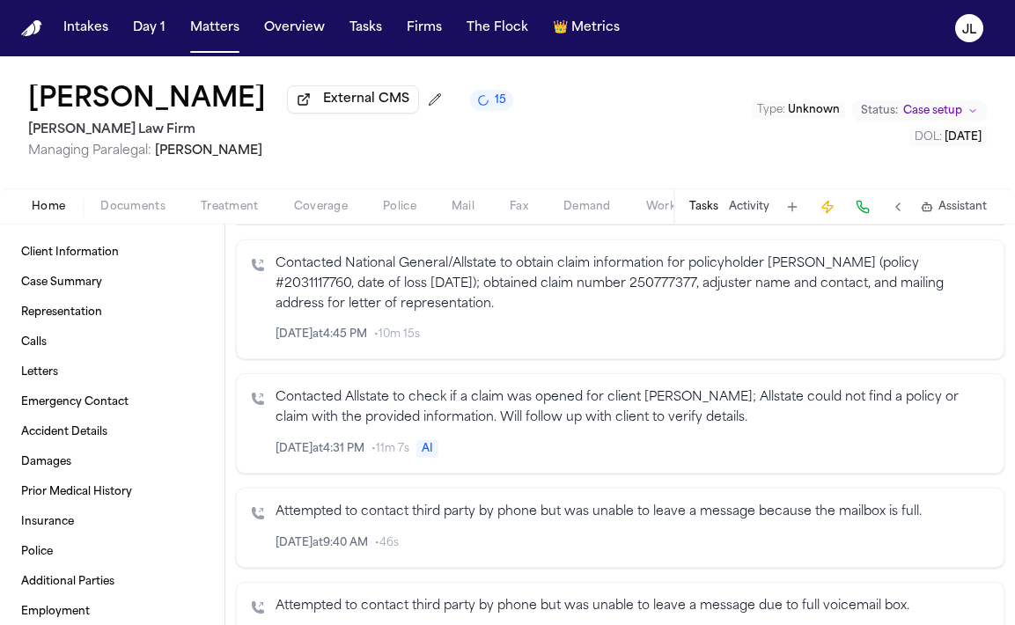
scroll to position [184, 0]
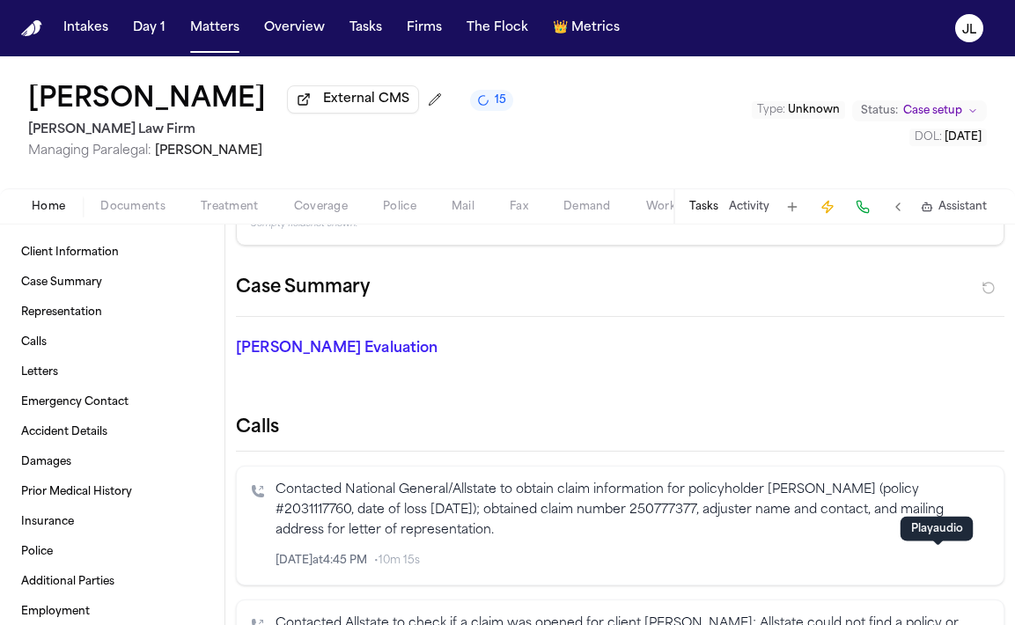
click at [934, 567] on icon "button" at bounding box center [937, 560] width 12 height 12
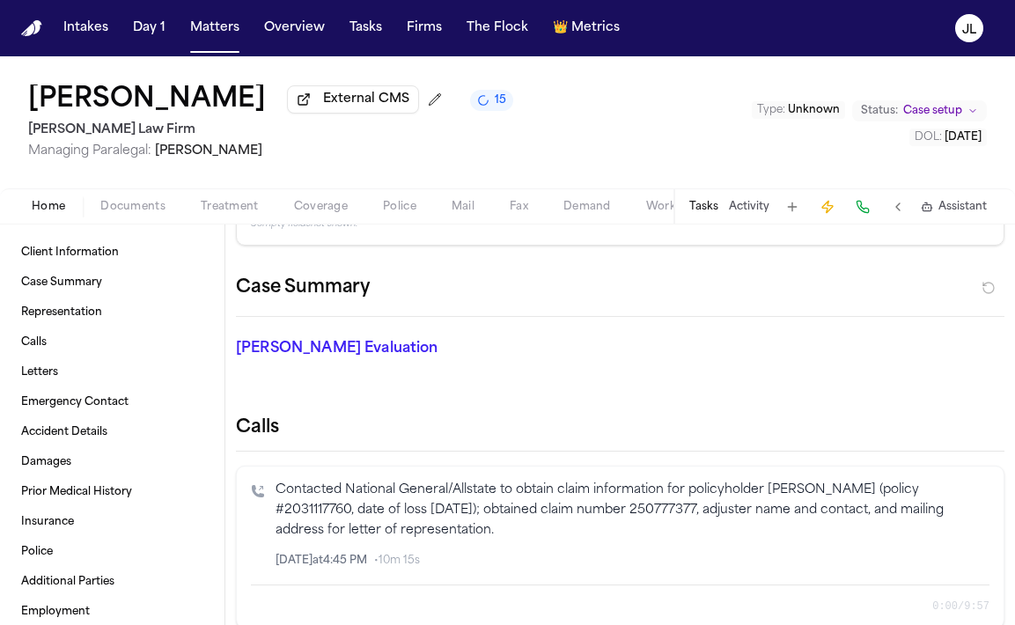
click at [922, 564] on icon "Inspect" at bounding box center [916, 560] width 12 height 12
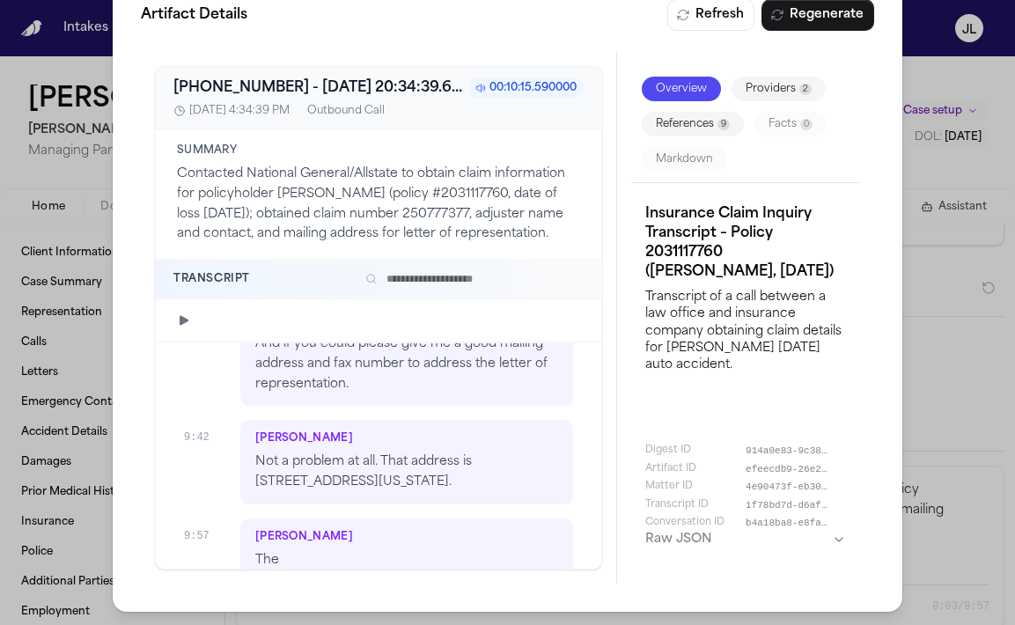
scroll to position [4937, 0]
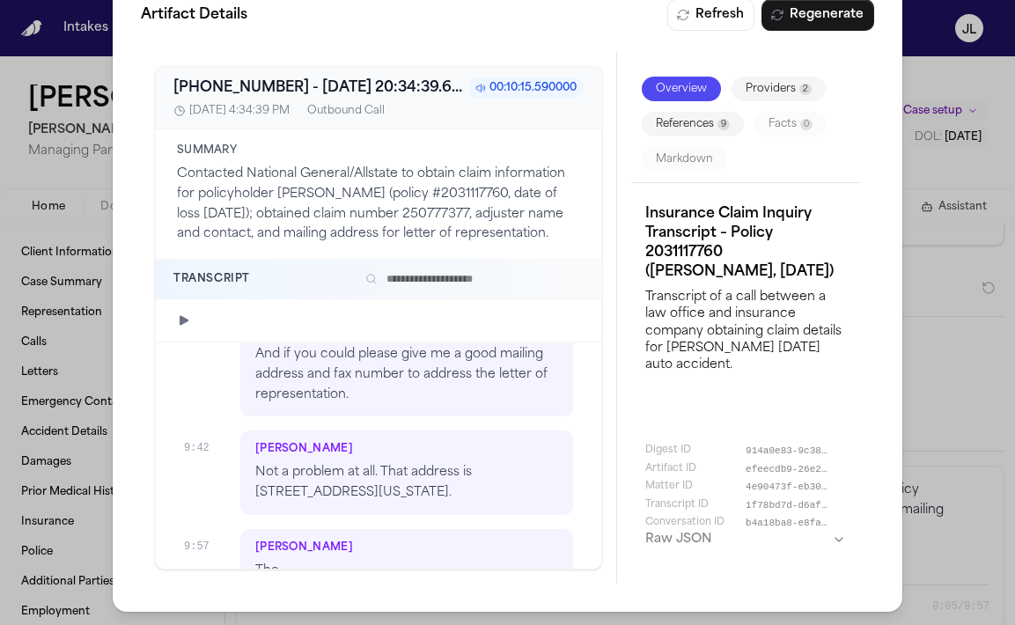
drag, startPoint x: 492, startPoint y: 455, endPoint x: 475, endPoint y: 438, distance: 23.6
click at [475, 463] on p "Not a problem at all. That address is [STREET_ADDRESS][US_STATE]." at bounding box center [406, 483] width 303 height 40
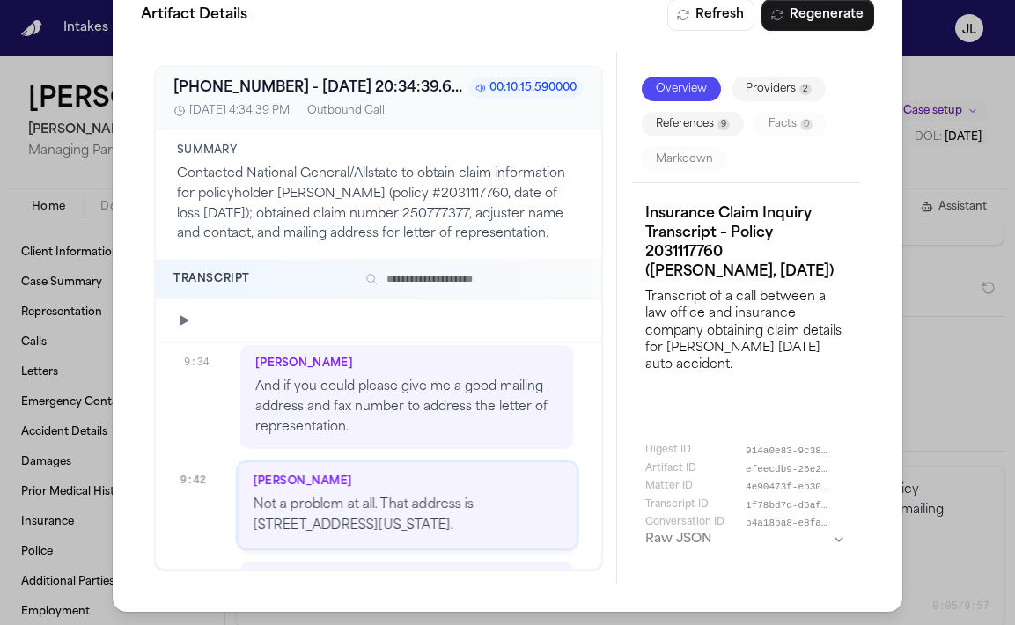
scroll to position [4903, 0]
copy p "[STREET_ADDRESS][US_STATE]."
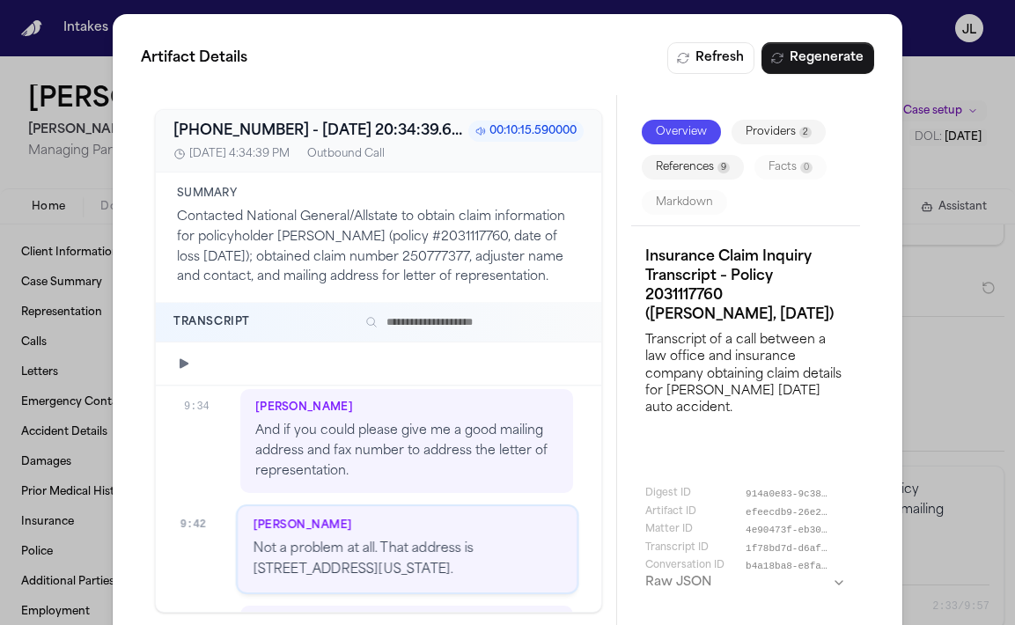
click at [953, 118] on div "Artifact Details Refresh Regenerate [PHONE_NUMBER] - [DATE] 20:34:39.689000+00:…" at bounding box center [507, 334] width 1015 height 669
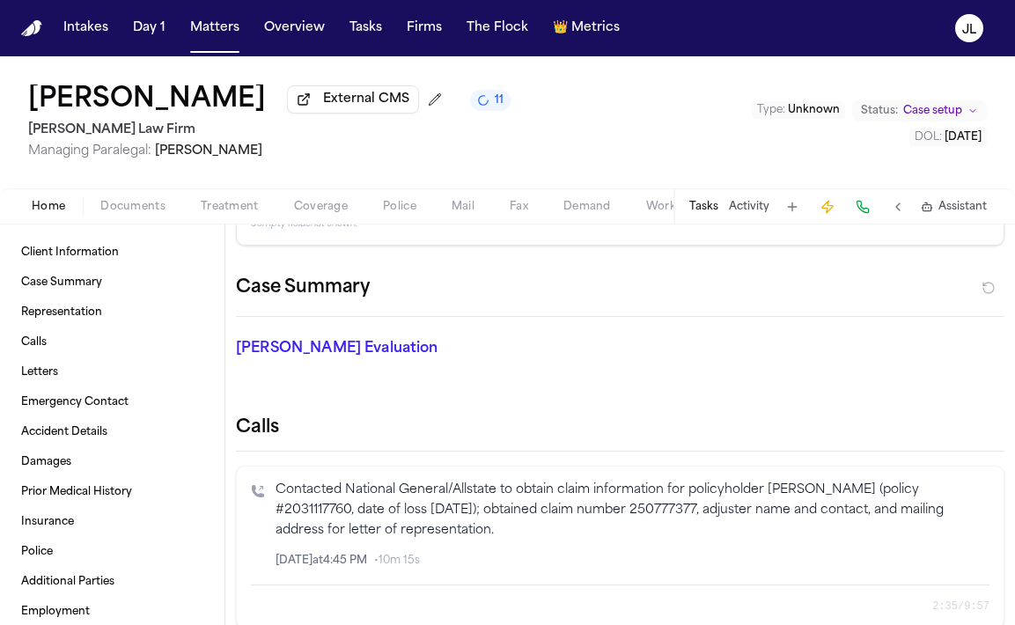
click at [327, 206] on span "Coverage" at bounding box center [321, 207] width 54 height 14
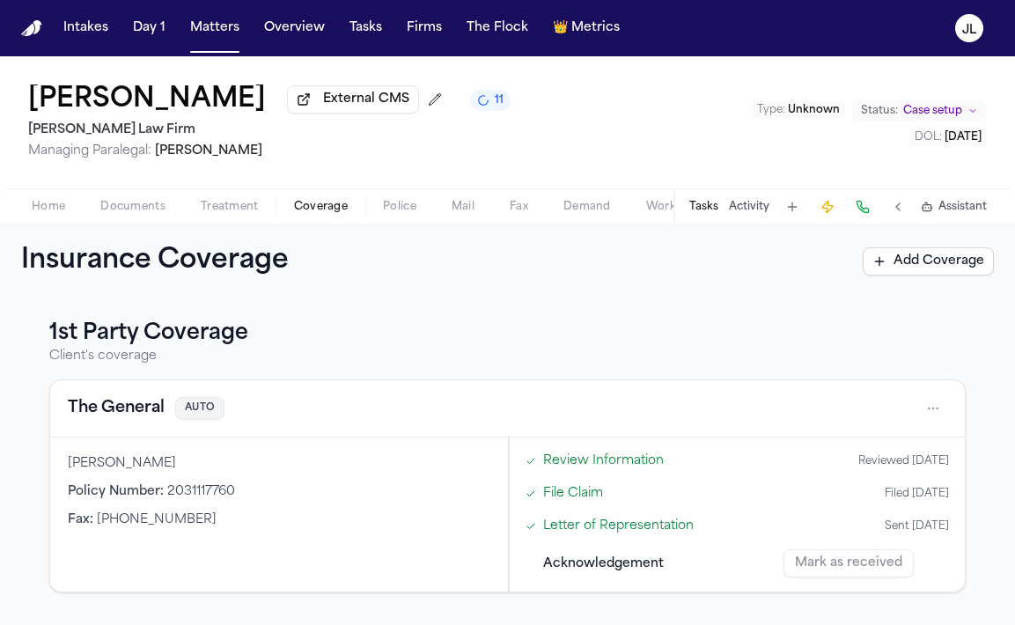
click at [113, 410] on button "The General" at bounding box center [116, 408] width 97 height 25
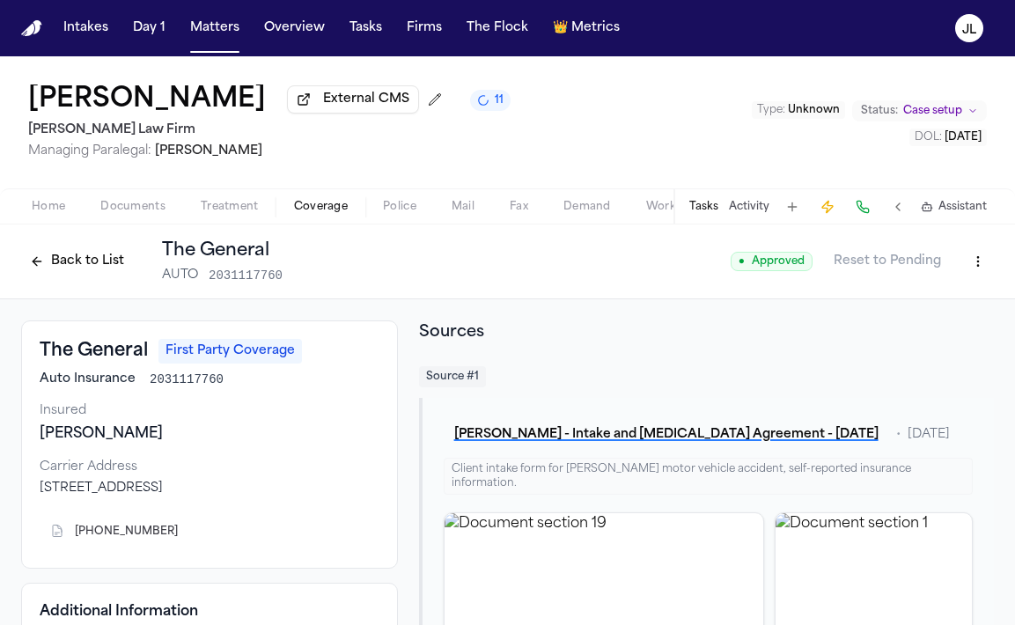
click at [975, 261] on html "Intakes Day 1 Matters Overview Tasks Firms The Flock 👑 Metrics [PERSON_NAME] Ex…" at bounding box center [507, 312] width 1015 height 625
click at [938, 300] on div "Edit Coverage" at bounding box center [917, 304] width 148 height 28
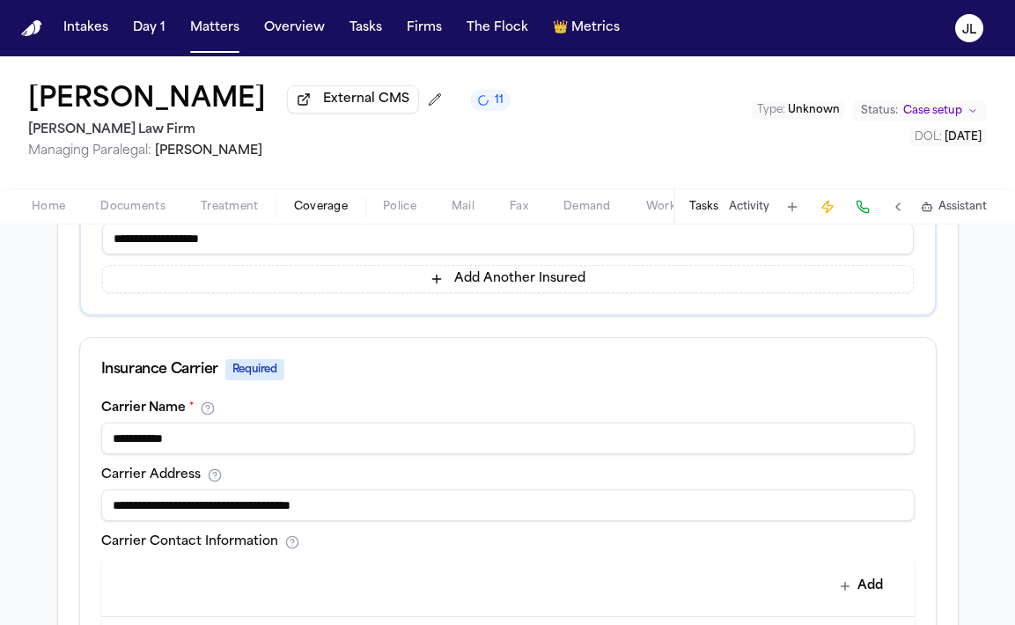
scroll to position [506, 0]
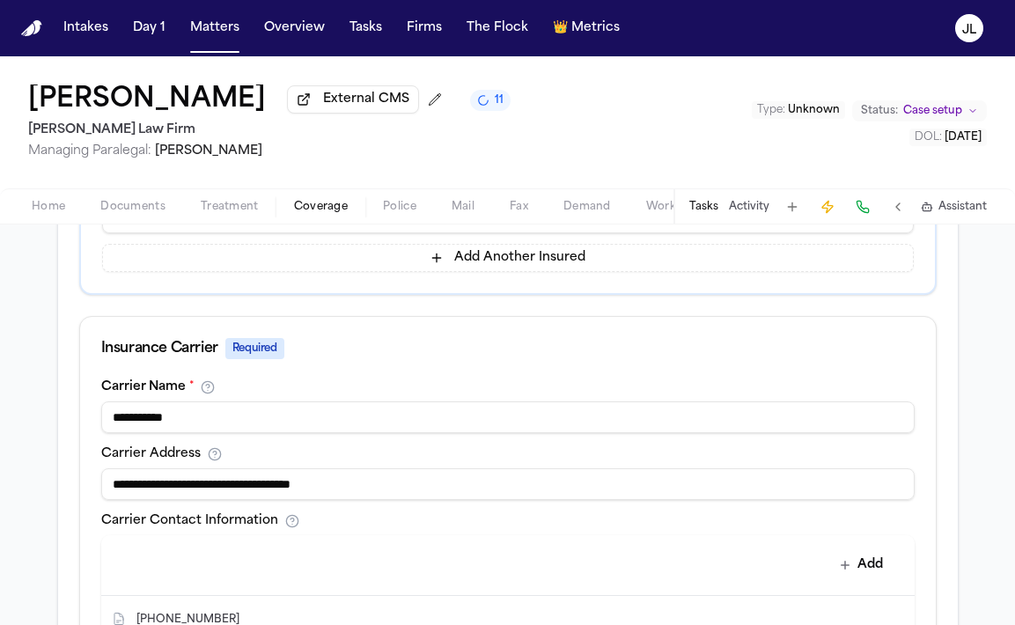
drag, startPoint x: 167, startPoint y: 423, endPoint x: 31, endPoint y: 417, distance: 136.6
click at [31, 417] on div "**********" at bounding box center [507, 386] width 1015 height 1187
type input "**********"
drag, startPoint x: 336, startPoint y: 486, endPoint x: 38, endPoint y: 488, distance: 298.4
click at [38, 488] on div "**********" at bounding box center [507, 386] width 1015 height 1187
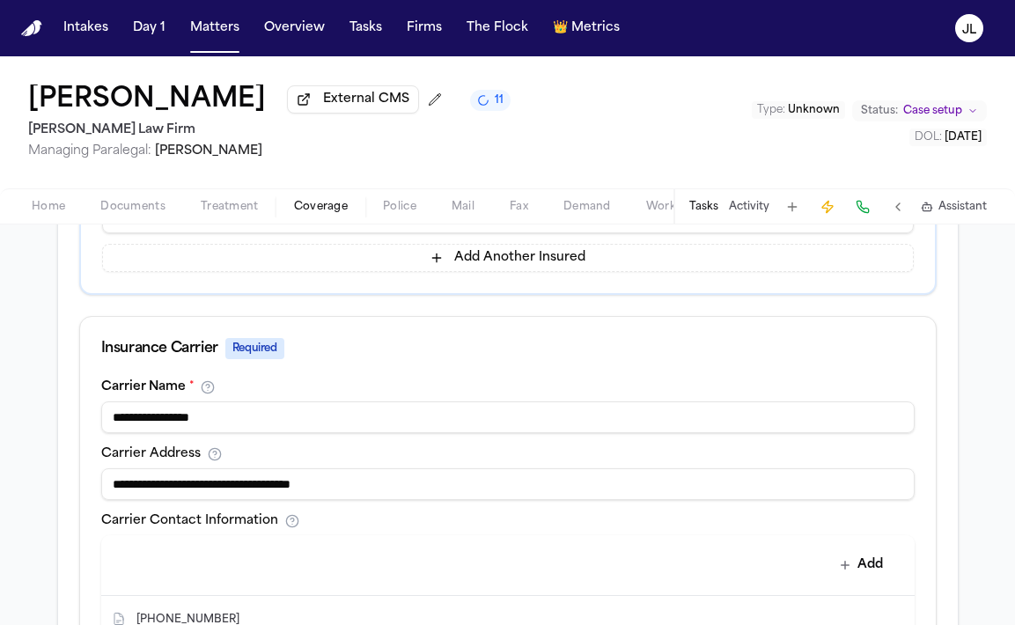
paste input
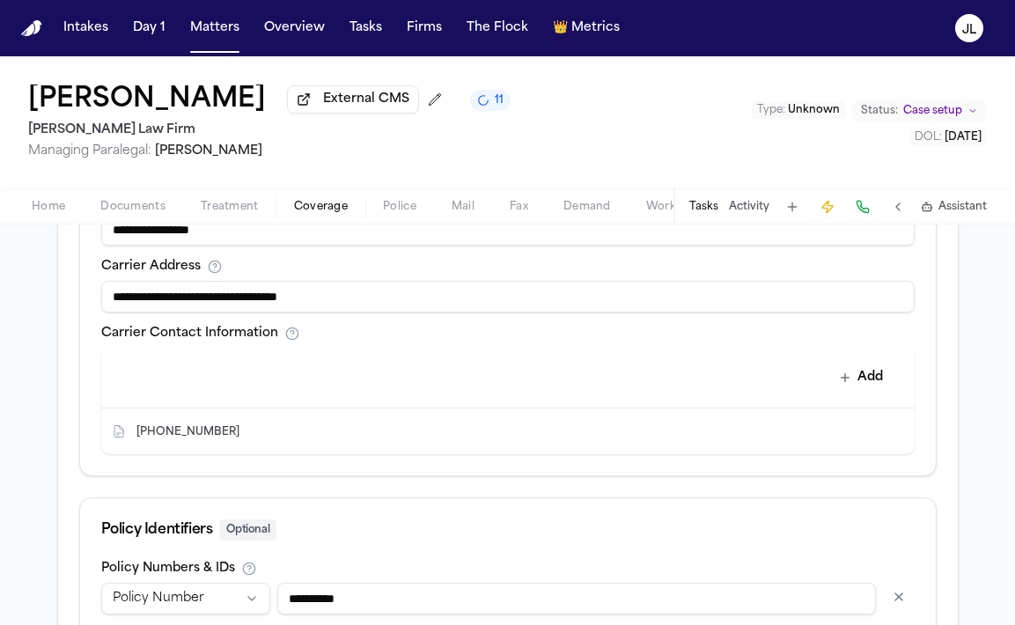
scroll to position [708, 0]
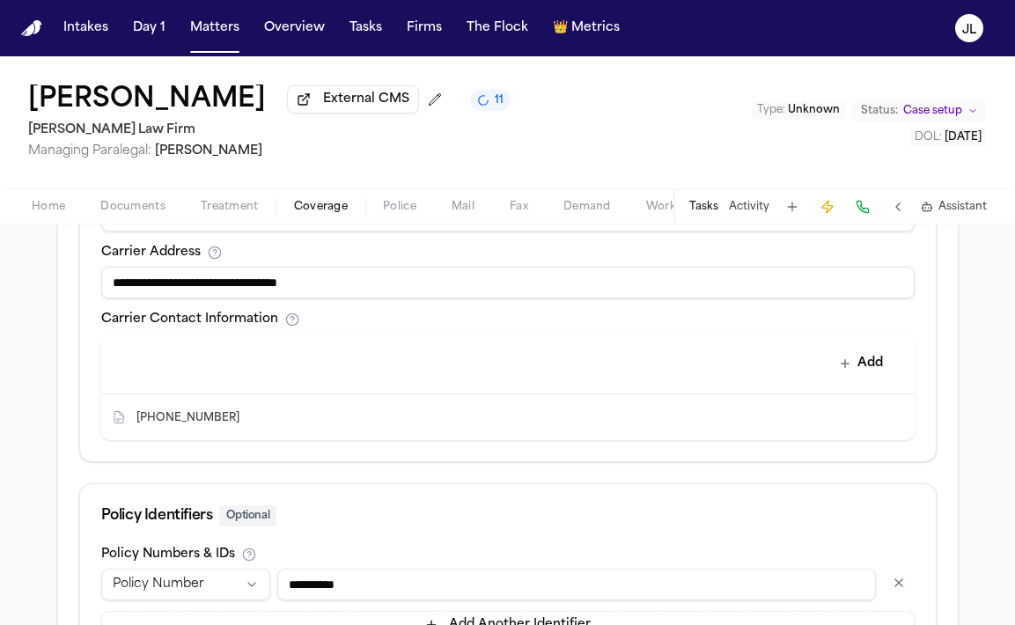
type input "**********"
click at [895, 421] on icon "Delete contact" at bounding box center [891, 417] width 12 height 12
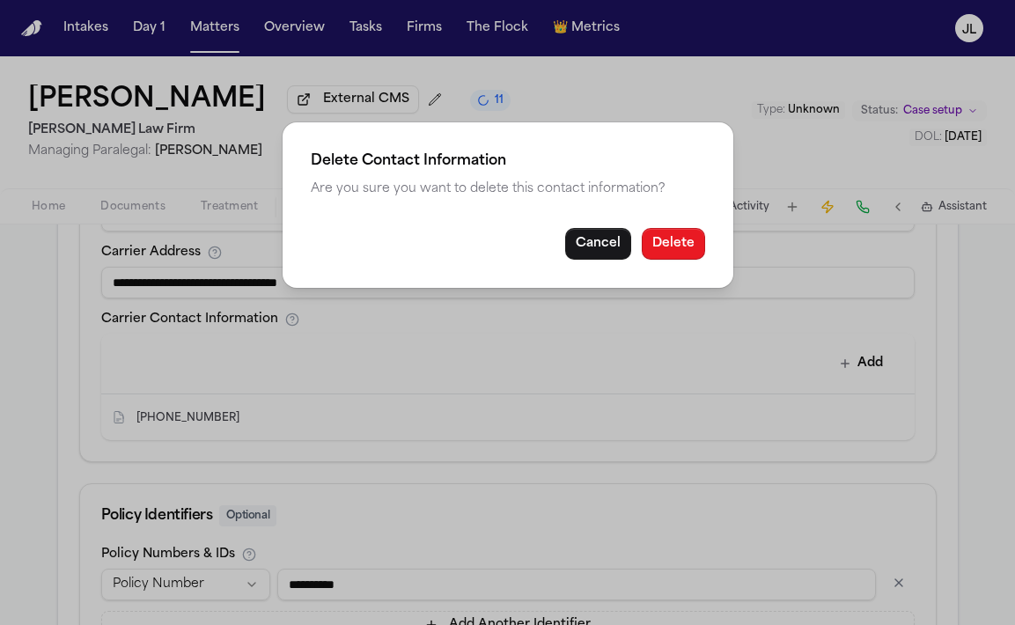
click at [673, 251] on button "Delete" at bounding box center [673, 244] width 63 height 32
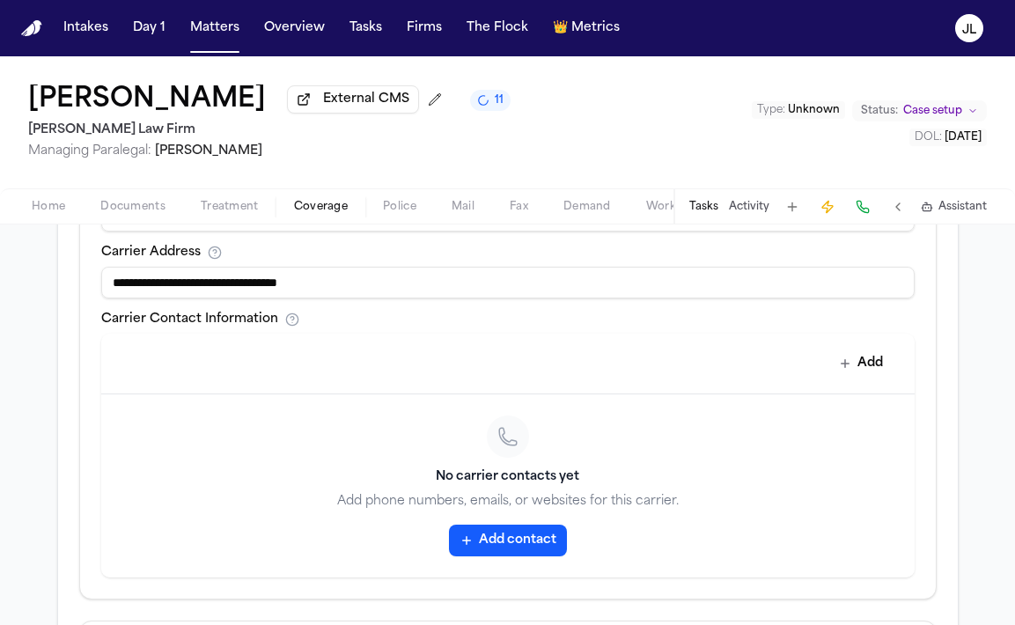
click at [505, 554] on button "Add contact" at bounding box center [508, 541] width 118 height 32
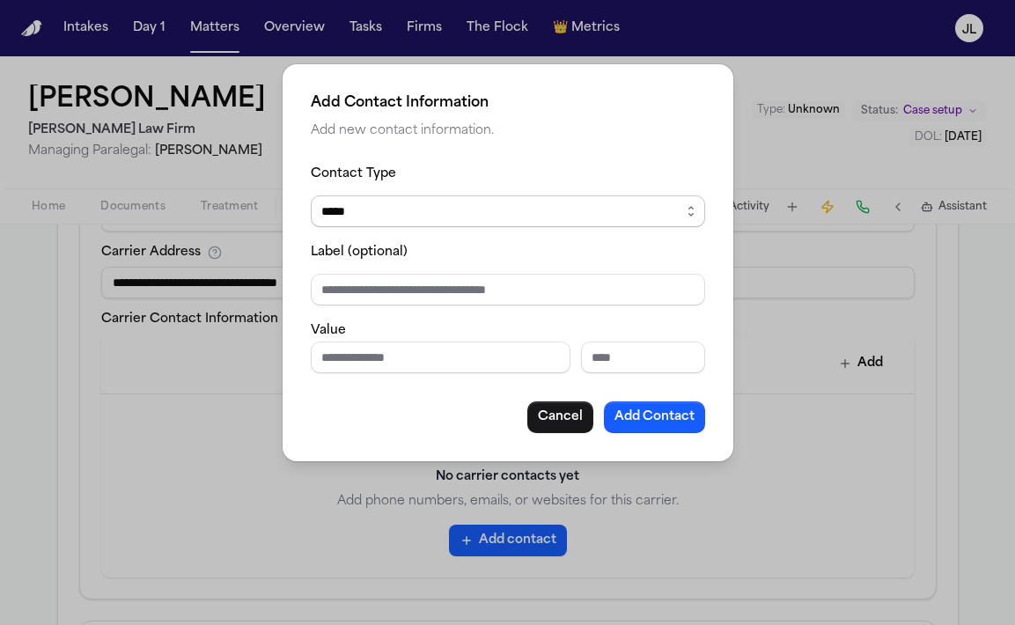
click at [366, 220] on select "***** ***** ******* *** *****" at bounding box center [508, 211] width 394 height 32
select select "***"
click at [311, 195] on select "***** ***** ******* *** *****" at bounding box center [508, 211] width 394 height 32
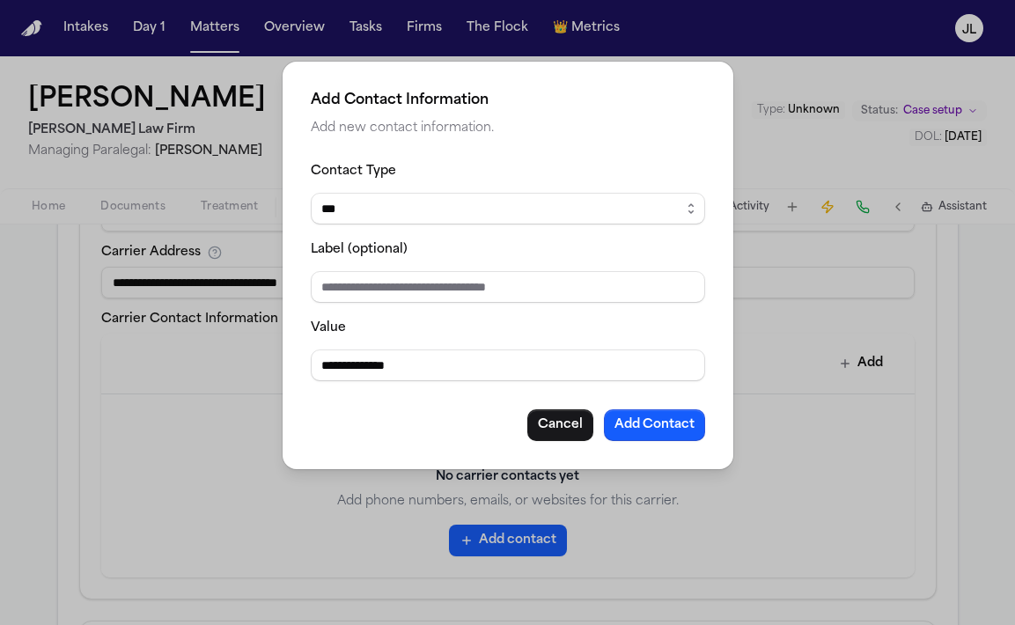
type input "**********"
click at [635, 408] on div "**********" at bounding box center [508, 300] width 394 height 281
click at [641, 416] on button "Add Contact" at bounding box center [654, 425] width 101 height 32
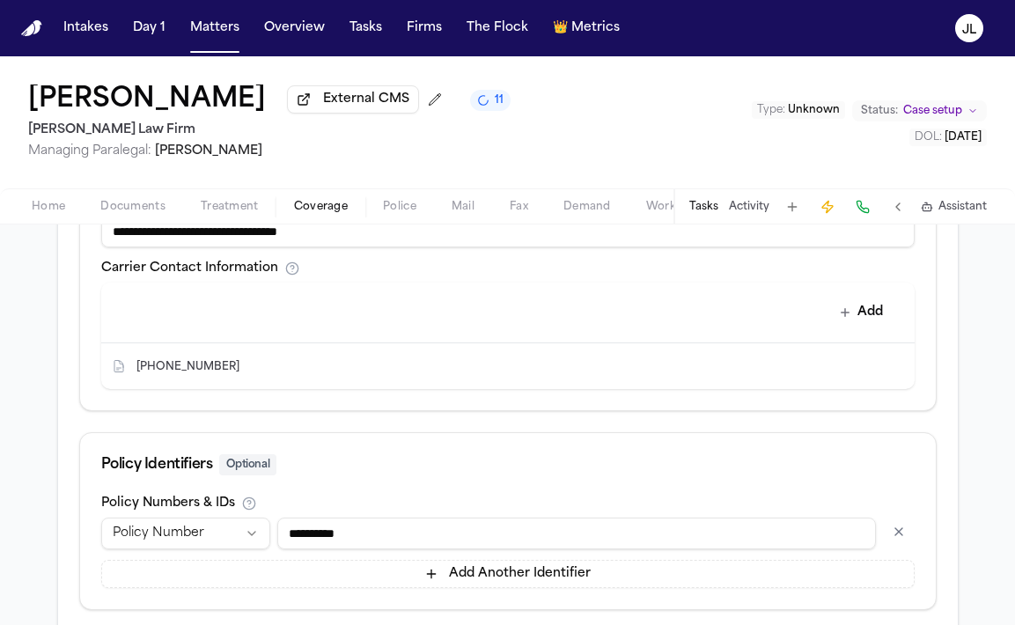
scroll to position [696, 0]
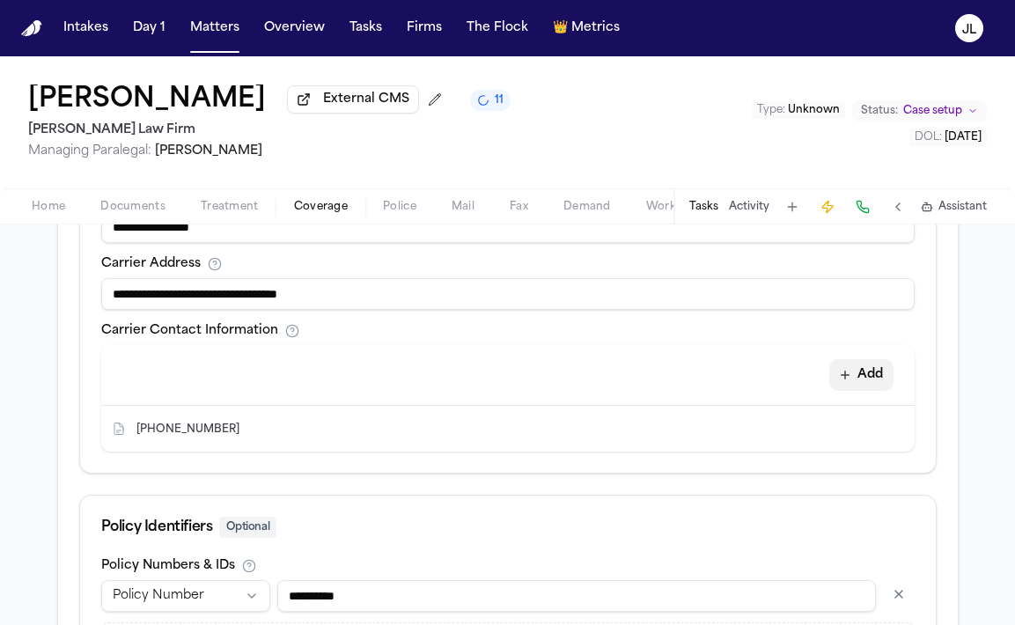
click at [846, 372] on icon "button" at bounding box center [845, 375] width 14 height 14
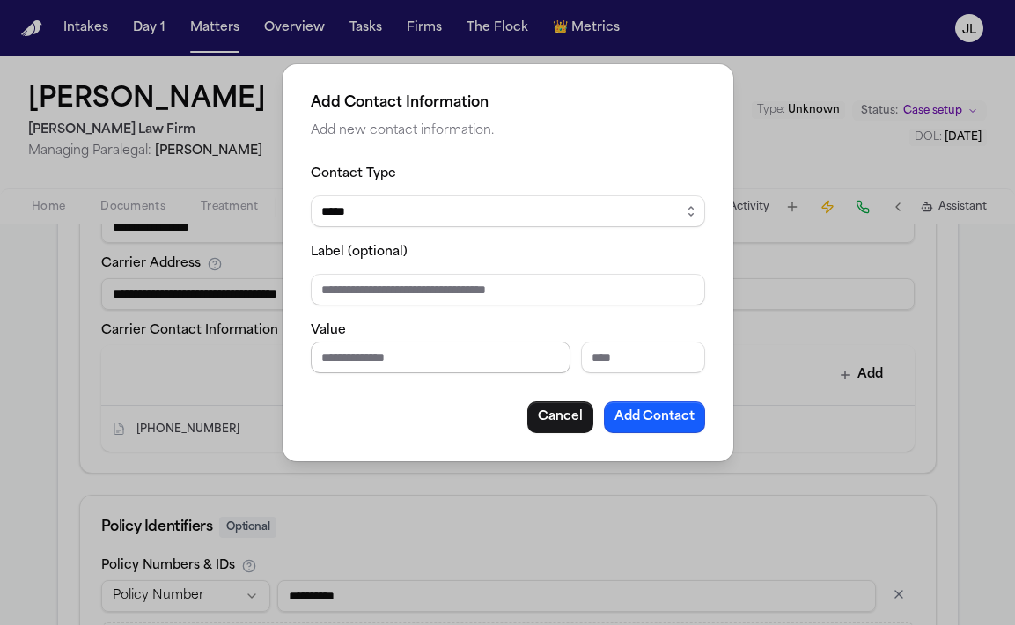
click at [392, 361] on input "Phone number" at bounding box center [441, 357] width 260 height 32
paste input "**********"
type input "**********"
click at [670, 409] on button "Add Contact" at bounding box center [654, 417] width 101 height 32
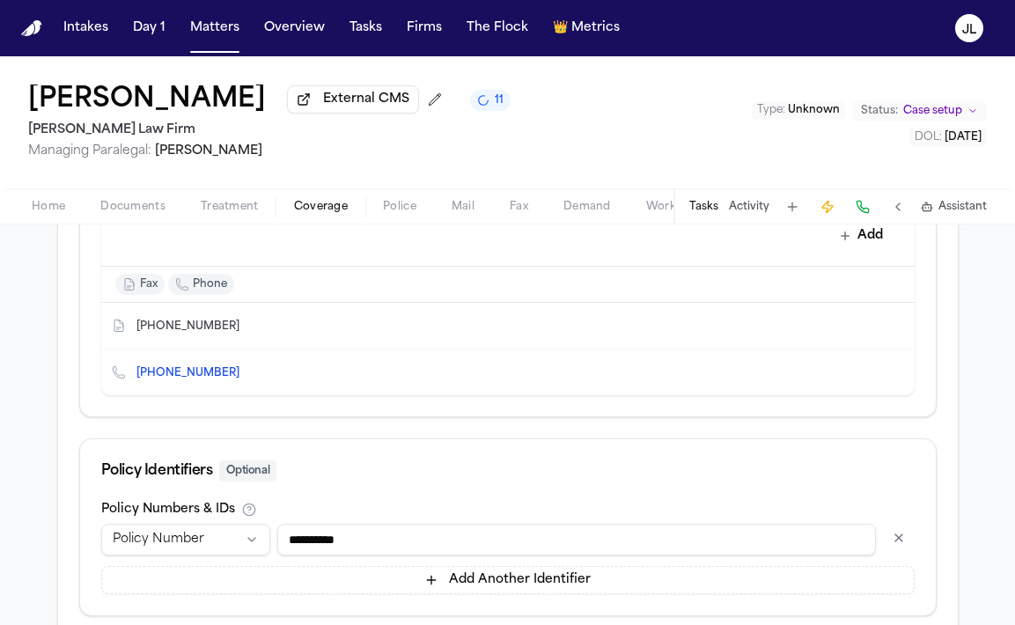
scroll to position [948, 0]
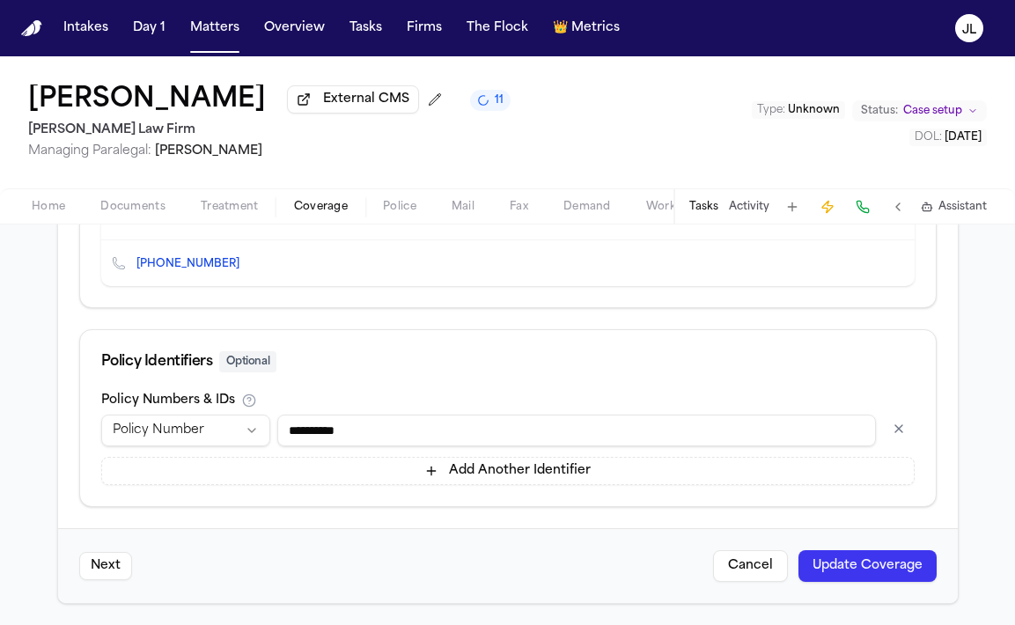
click at [883, 564] on button "Update Coverage" at bounding box center [867, 566] width 138 height 32
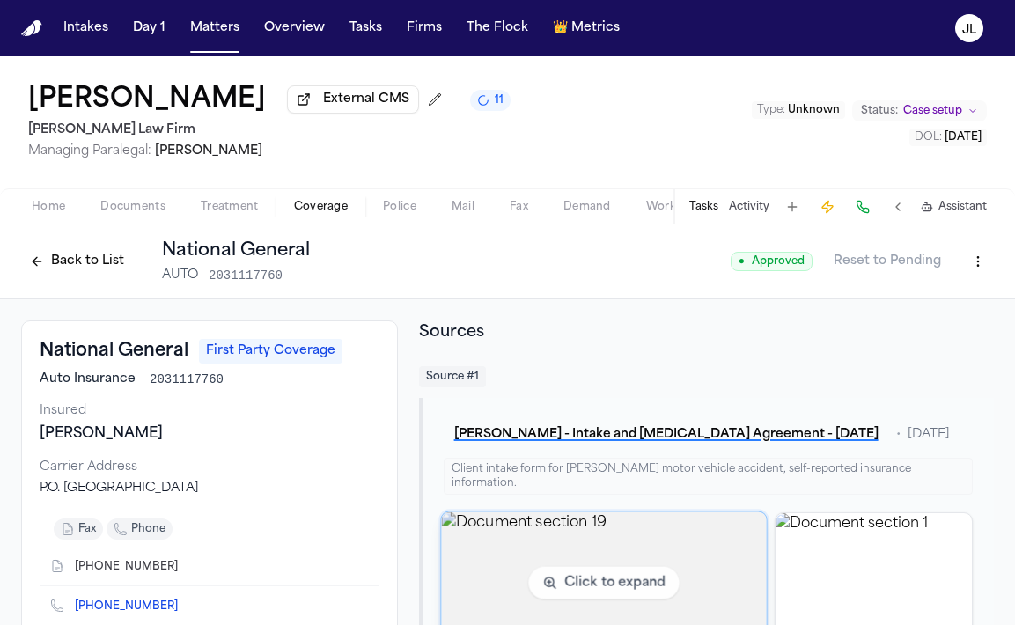
click at [665, 578] on img "View document section 19" at bounding box center [604, 582] width 326 height 142
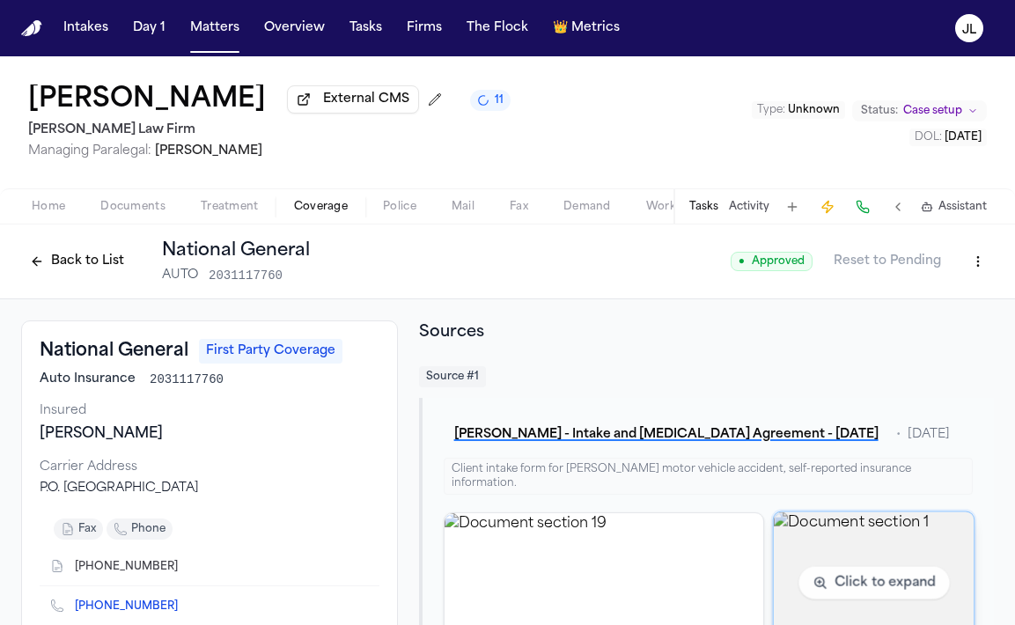
click at [820, 561] on img "View document section 1" at bounding box center [874, 582] width 201 height 142
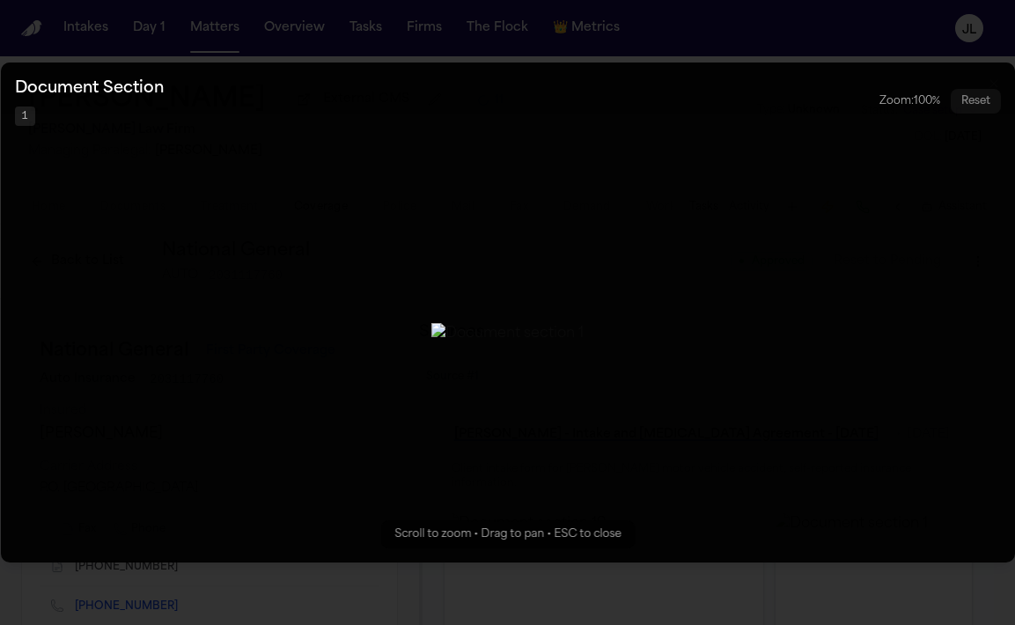
click at [780, 204] on button "Zoomable image viewer. Use mouse wheel to zoom, drag to pan, or press R to rese…" at bounding box center [508, 312] width 1014 height 500
click at [698, 77] on div "Document Section 1 Zoom: 100 % Reset" at bounding box center [508, 101] width 986 height 49
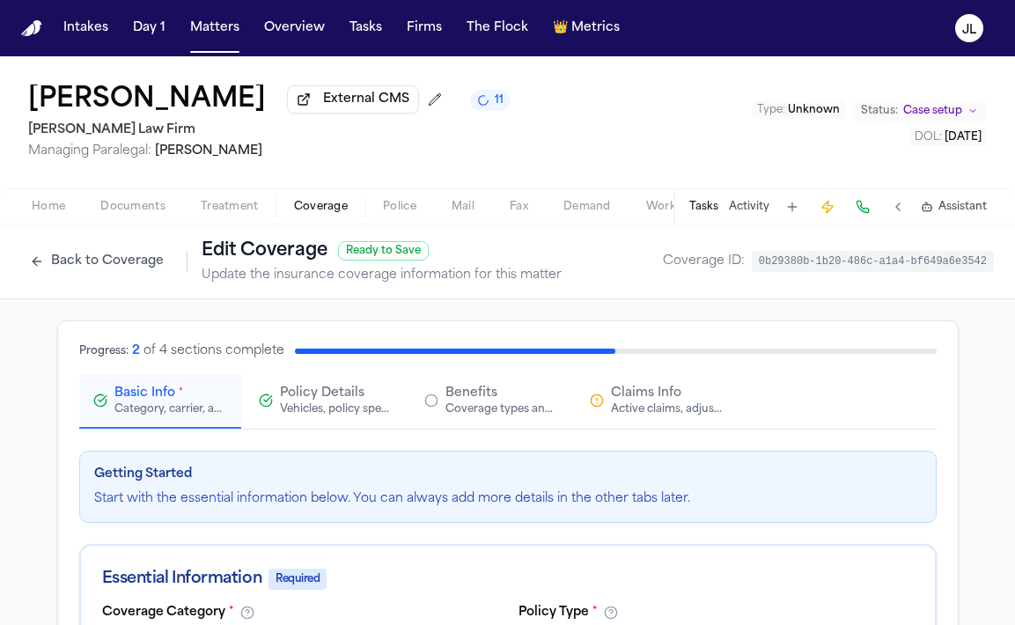
click at [92, 275] on button "Back to Coverage" at bounding box center [96, 261] width 151 height 28
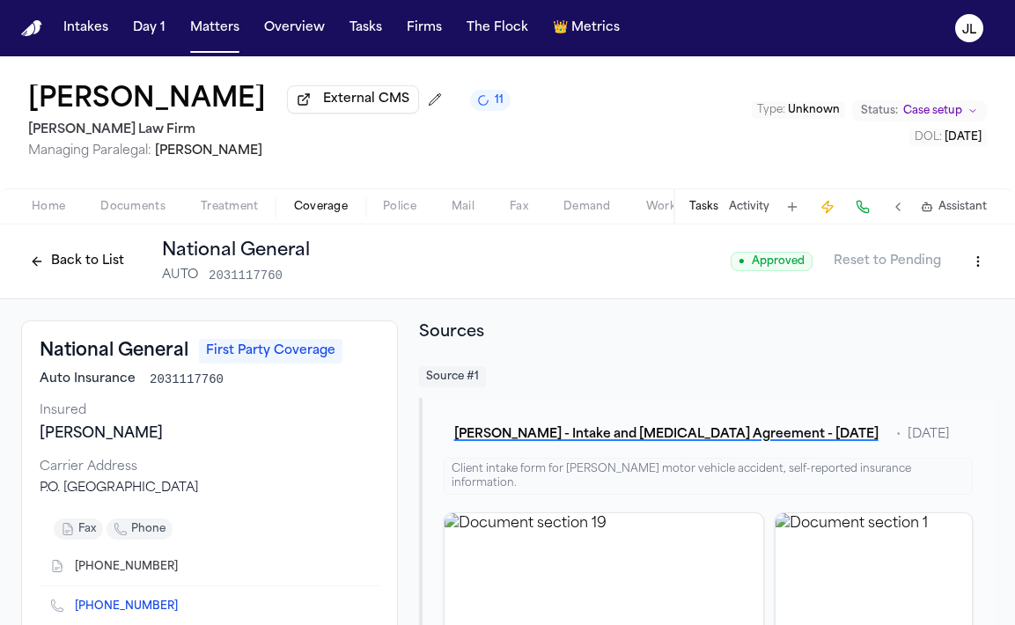
click at [65, 253] on button "Back to List" at bounding box center [77, 261] width 112 height 28
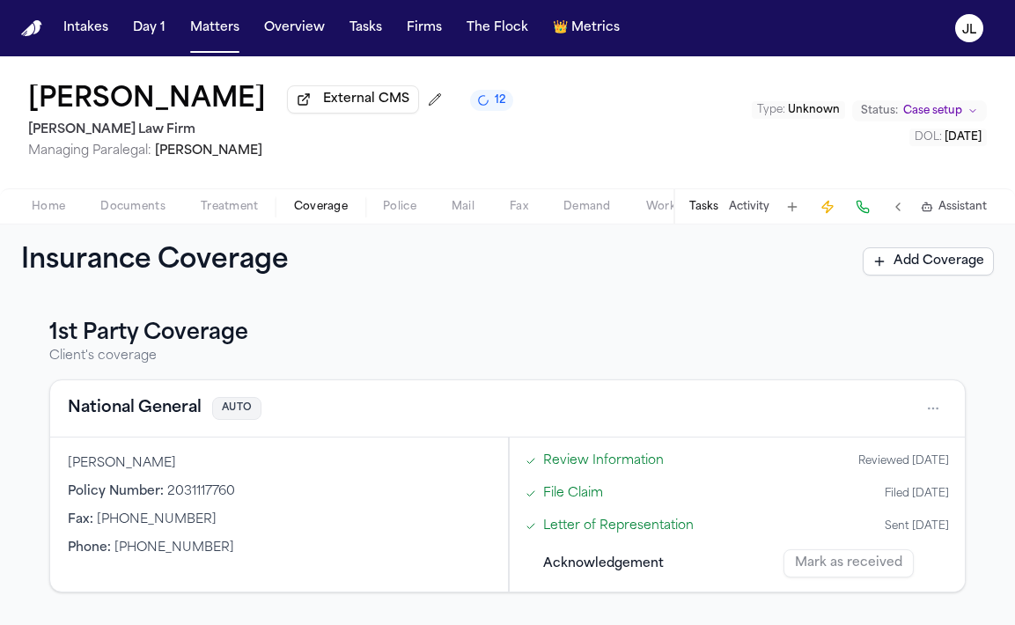
click at [54, 214] on span "Home" at bounding box center [48, 207] width 33 height 14
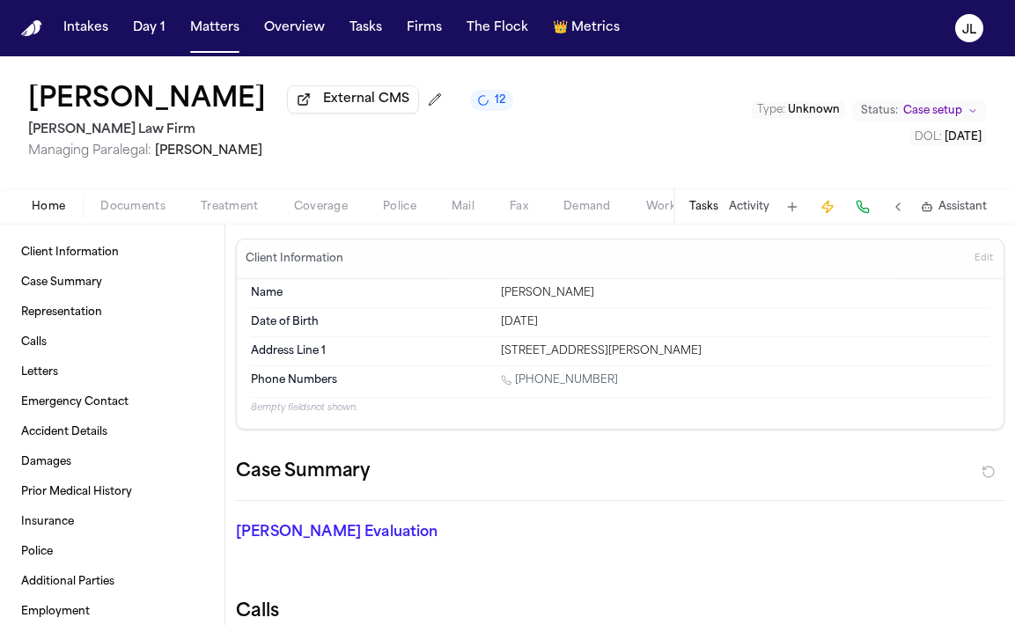
click at [162, 214] on span "Documents" at bounding box center [132, 207] width 65 height 14
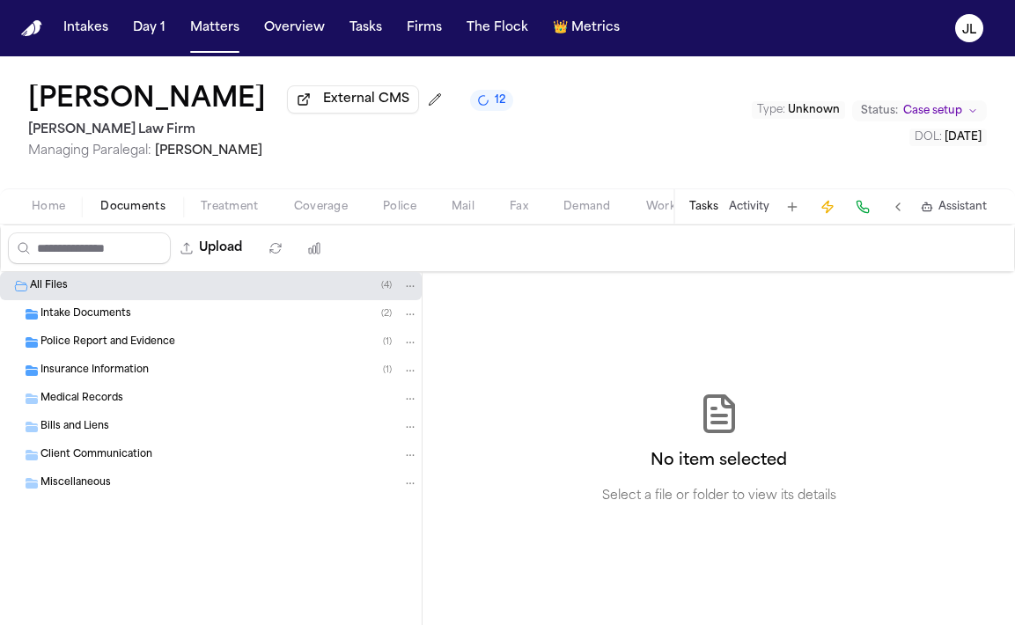
click at [121, 382] on div "Insurance Information ( 1 )" at bounding box center [211, 370] width 422 height 28
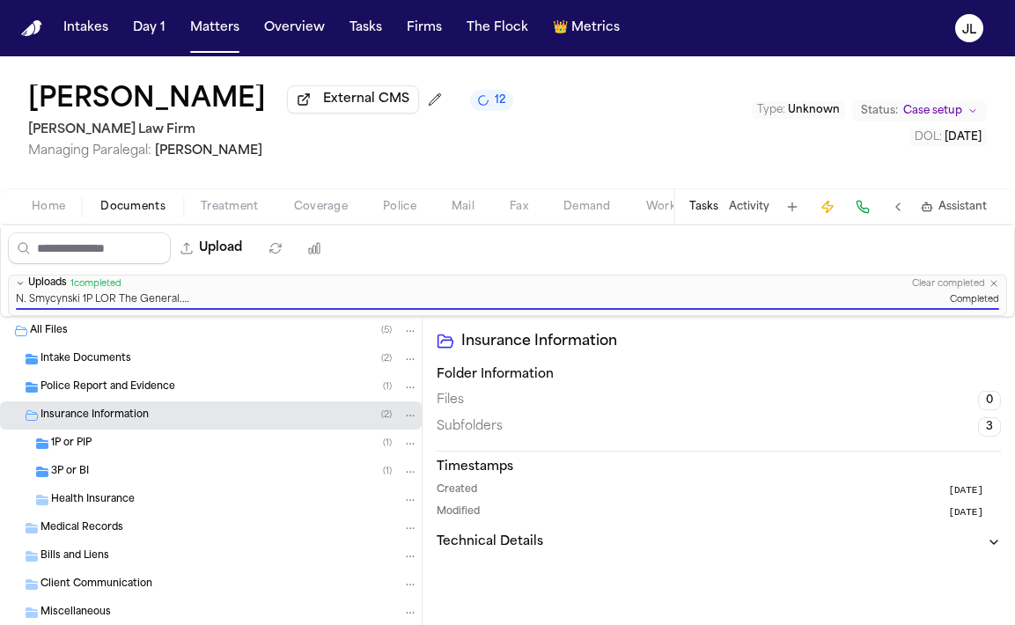
click at [299, 214] on span "Coverage" at bounding box center [321, 207] width 54 height 14
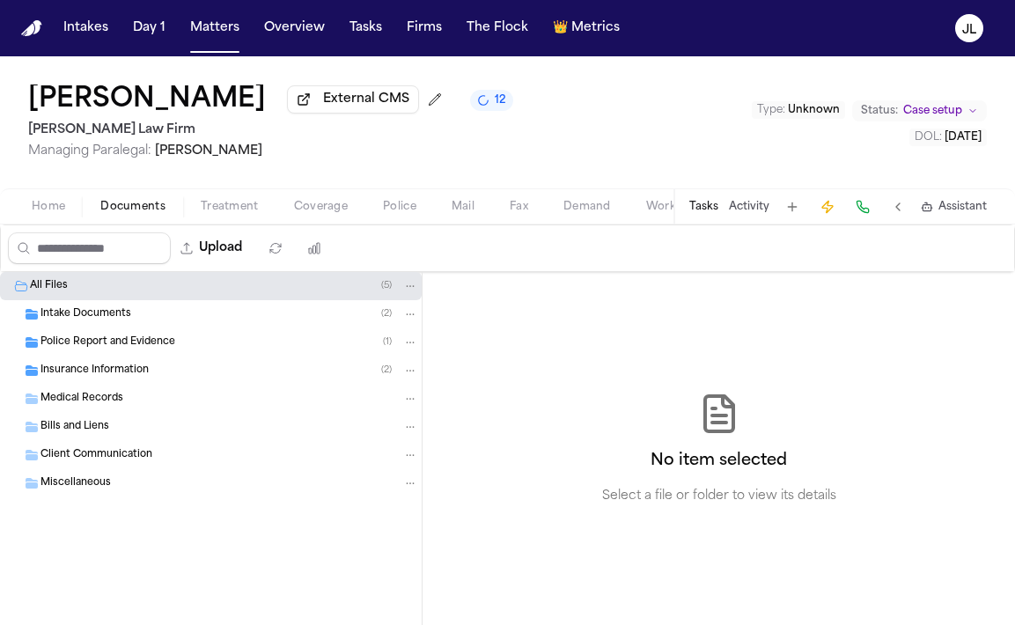
click at [121, 210] on span "Documents" at bounding box center [132, 207] width 65 height 14
click at [139, 350] on div "Police Report and Evidence ( 1 )" at bounding box center [229, 342] width 378 height 16
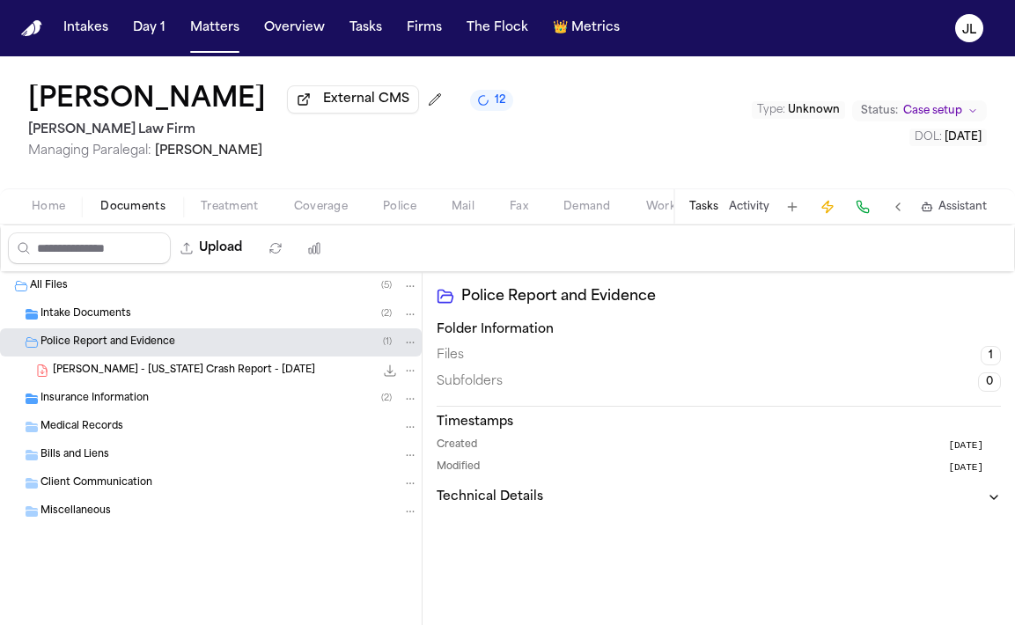
click at [136, 369] on span "[PERSON_NAME] - [US_STATE] Crash Report - [DATE]" at bounding box center [184, 371] width 262 height 15
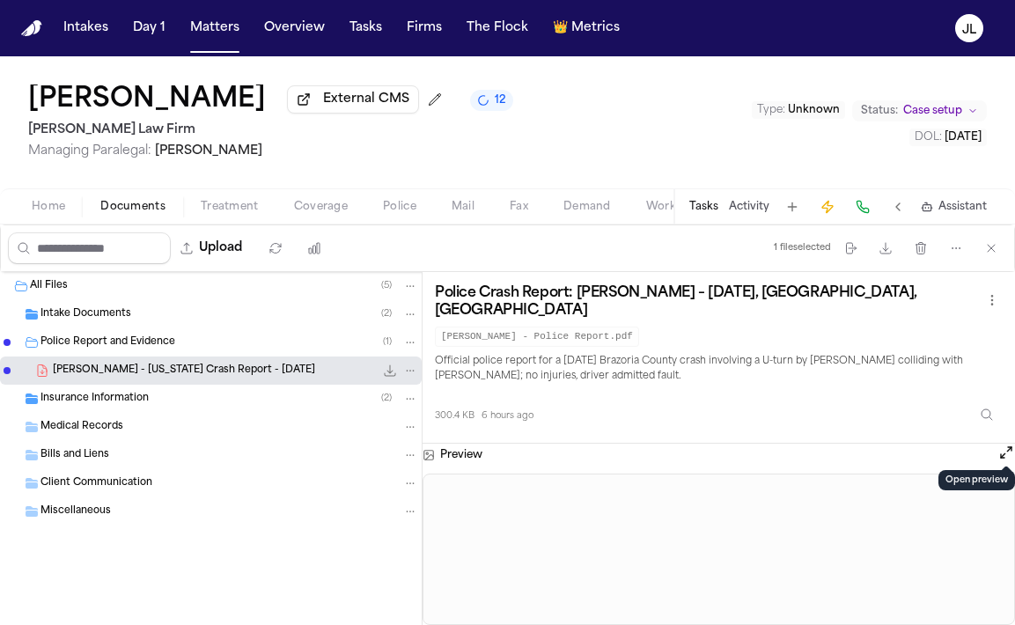
click at [1004, 444] on button "Open preview" at bounding box center [1006, 453] width 18 height 18
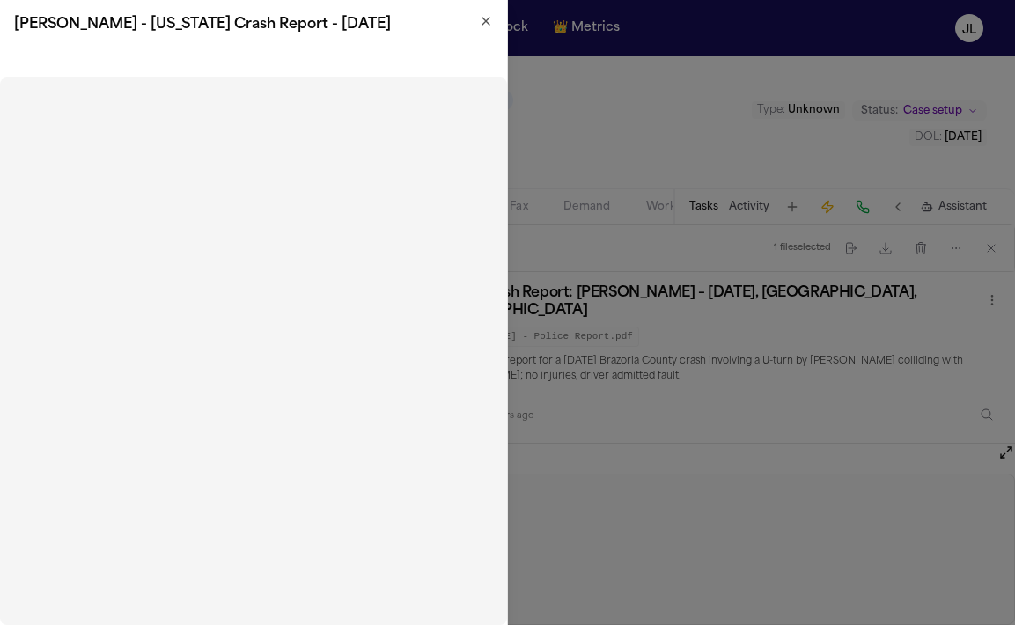
click at [484, 28] on h2 "[PERSON_NAME] - [US_STATE] Crash Report - [DATE]" at bounding box center [253, 24] width 479 height 21
click at [484, 21] on icon "button" at bounding box center [486, 21] width 14 height 14
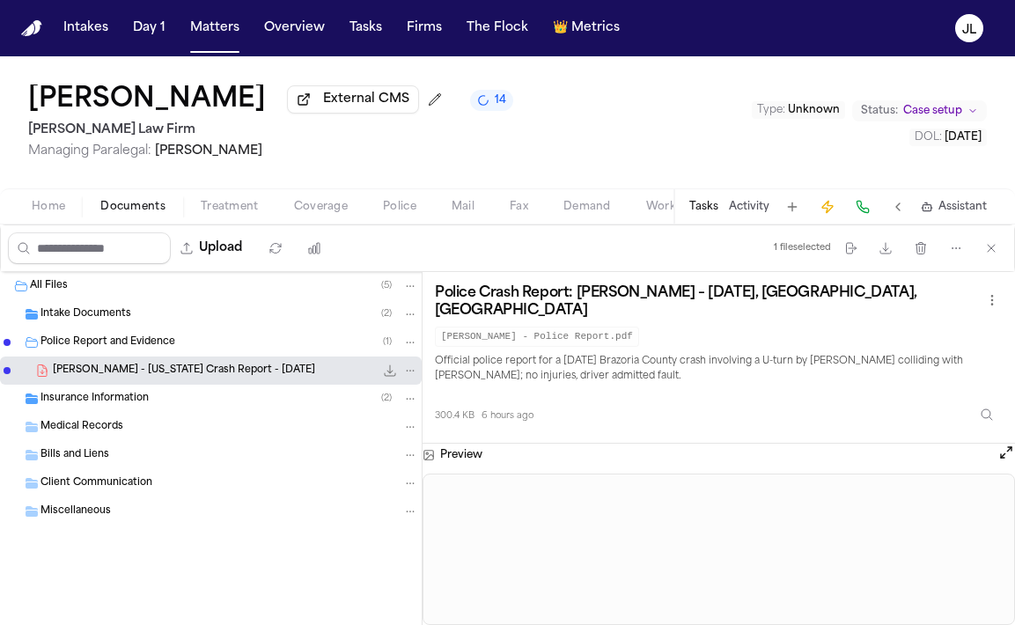
click at [109, 411] on div "Insurance Information ( 2 )" at bounding box center [211, 399] width 422 height 28
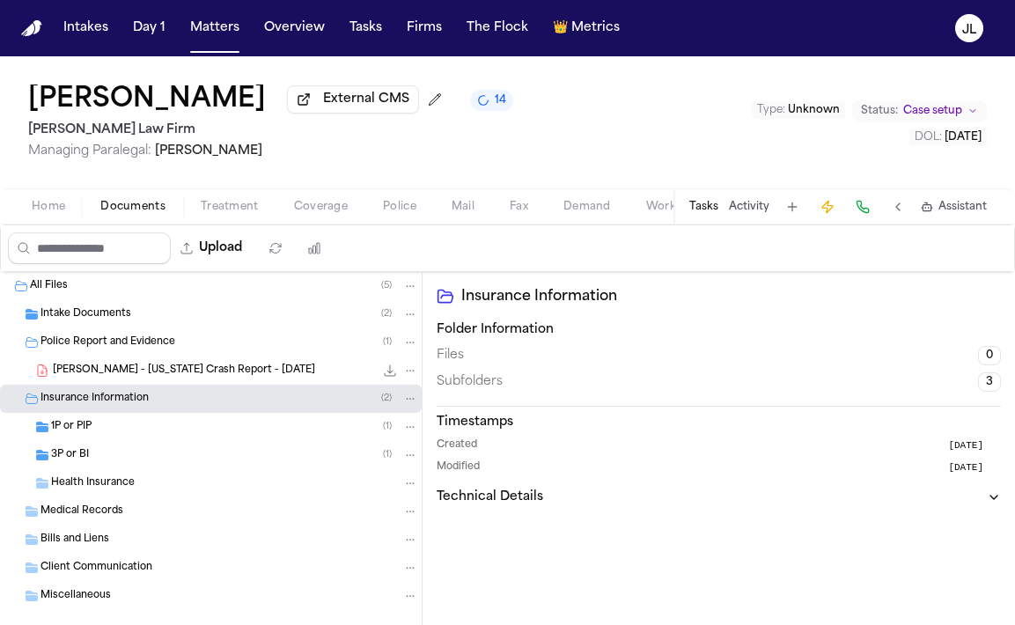
click at [96, 430] on div "1P or PIP ( 1 )" at bounding box center [234, 427] width 367 height 16
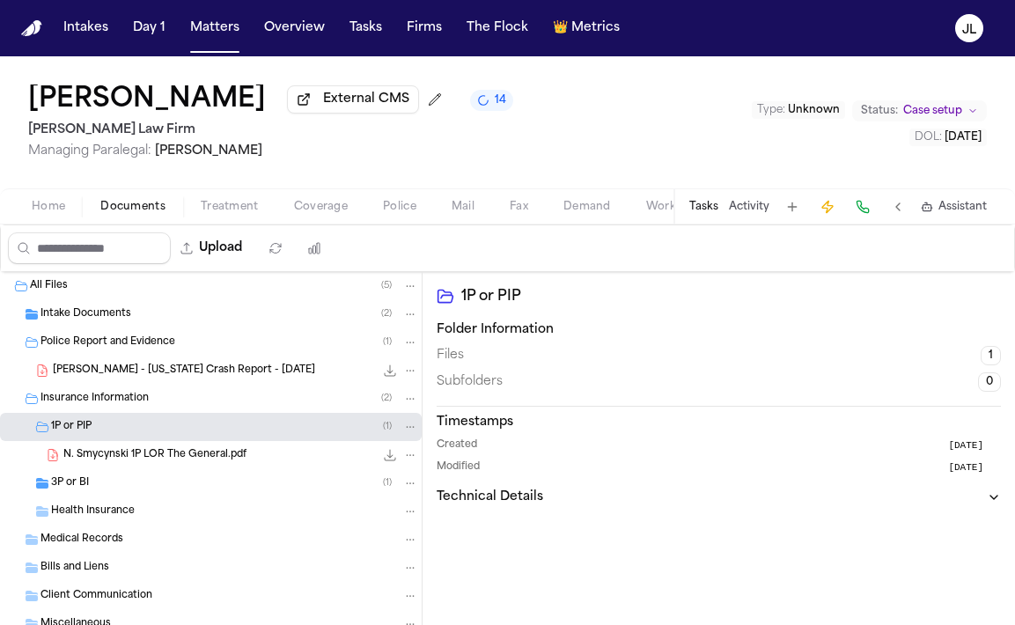
click at [325, 214] on span "Coverage" at bounding box center [321, 207] width 54 height 14
